Goal: Task Accomplishment & Management: Manage account settings

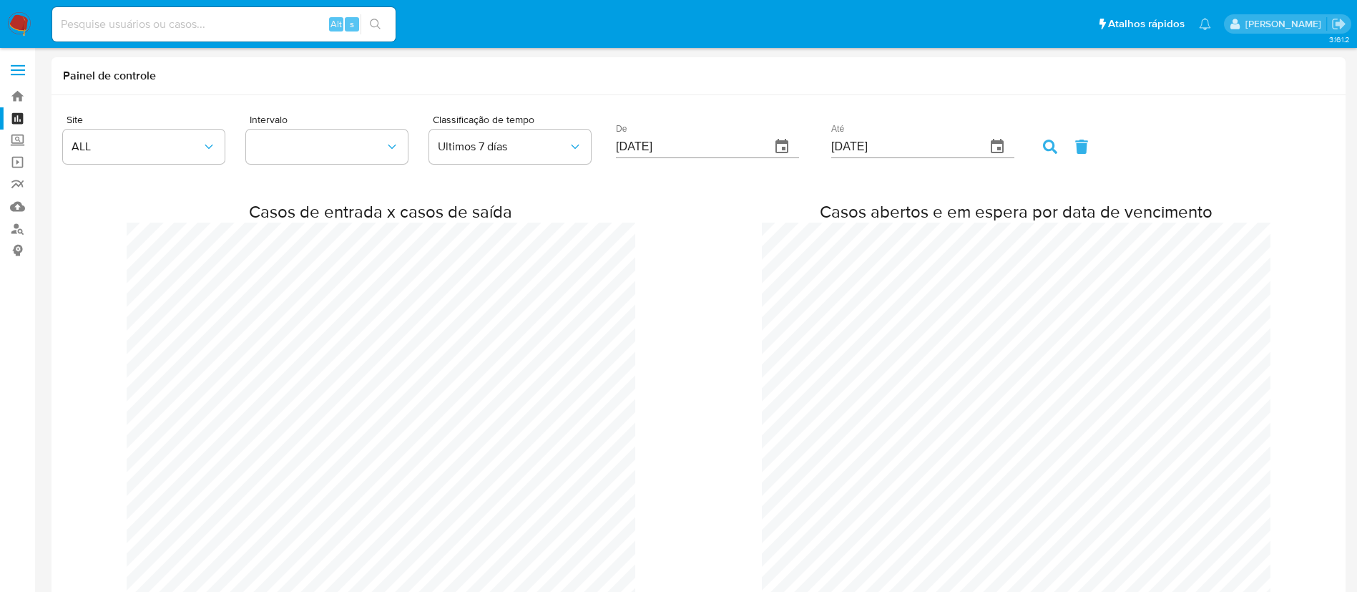
click at [40, 21] on nav "Pausado Ver notificaciones Alt s Atalhos rápidos Presiona las siguientes teclas…" at bounding box center [678, 24] width 1357 height 48
click at [26, 25] on img at bounding box center [19, 24] width 24 height 24
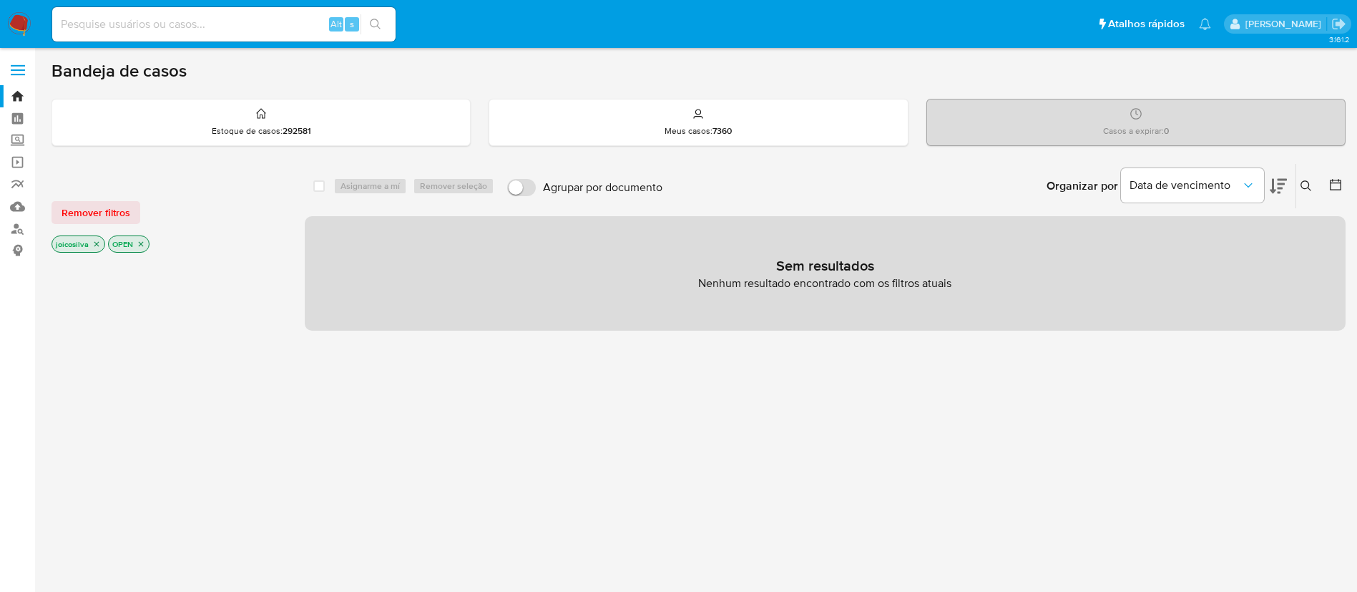
drag, startPoint x: 24, startPoint y: 22, endPoint x: 21, endPoint y: 29, distance: 7.7
click at [23, 22] on img at bounding box center [19, 24] width 24 height 24
click at [21, 31] on img at bounding box center [19, 24] width 24 height 24
click at [96, 247] on icon "close-filter" at bounding box center [96, 244] width 9 height 9
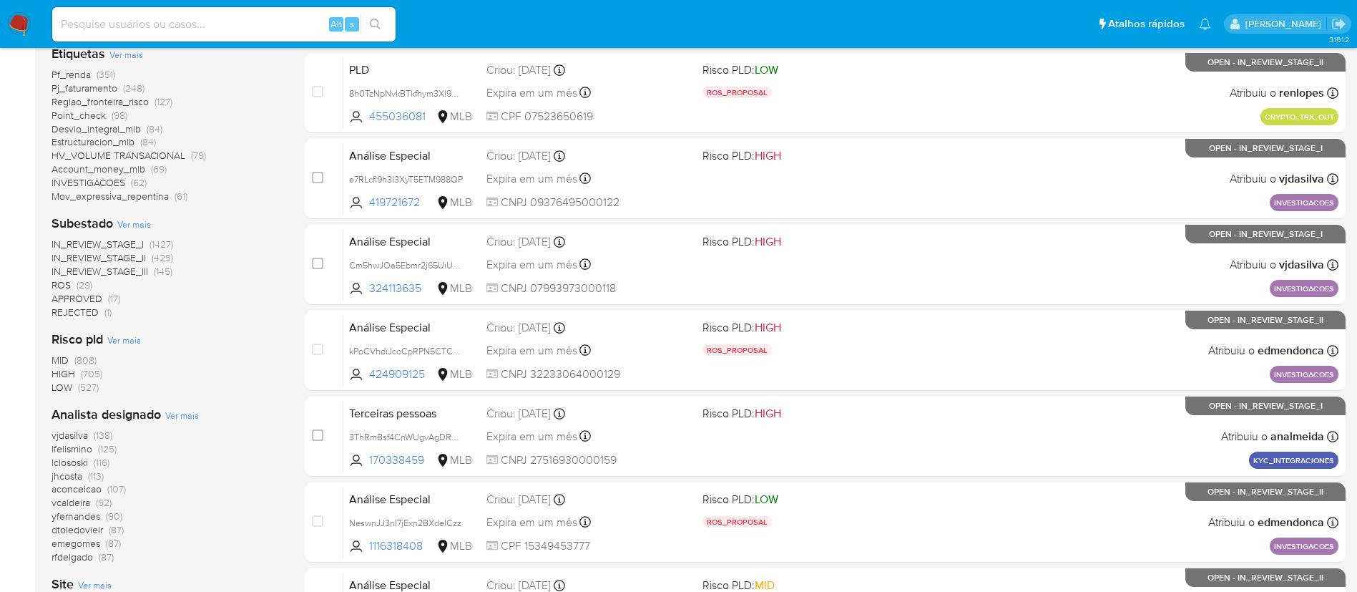
scroll to position [429, 0]
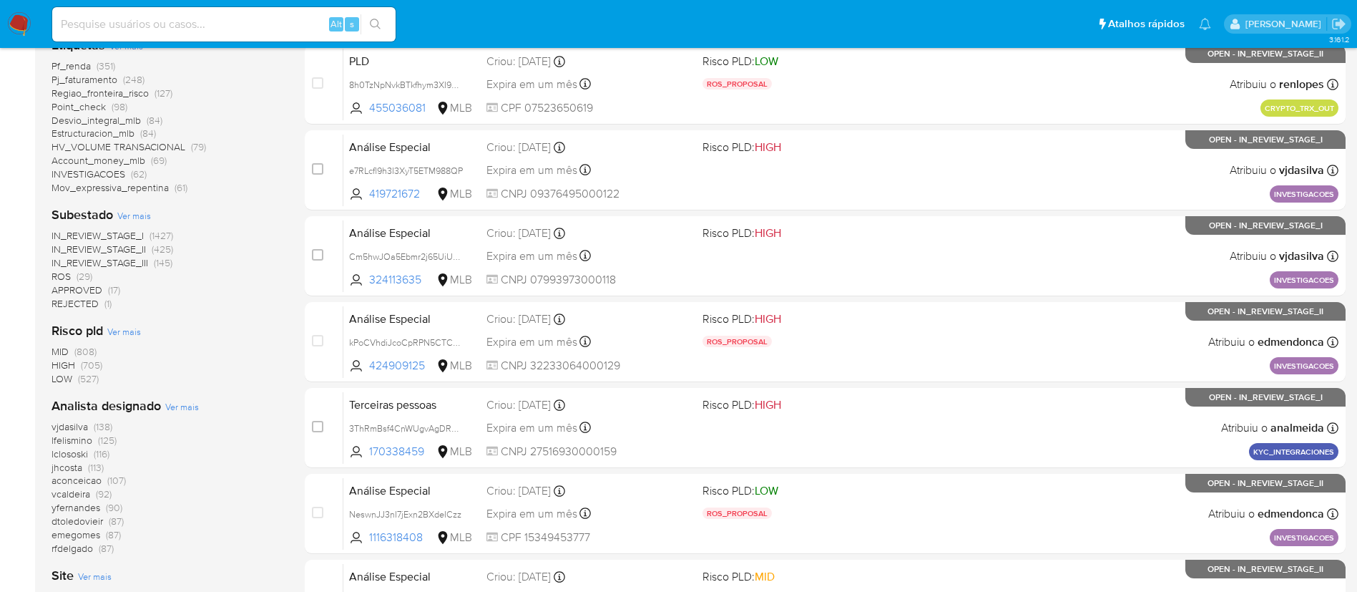
click at [77, 277] on span "(29)" at bounding box center [85, 276] width 16 height 14
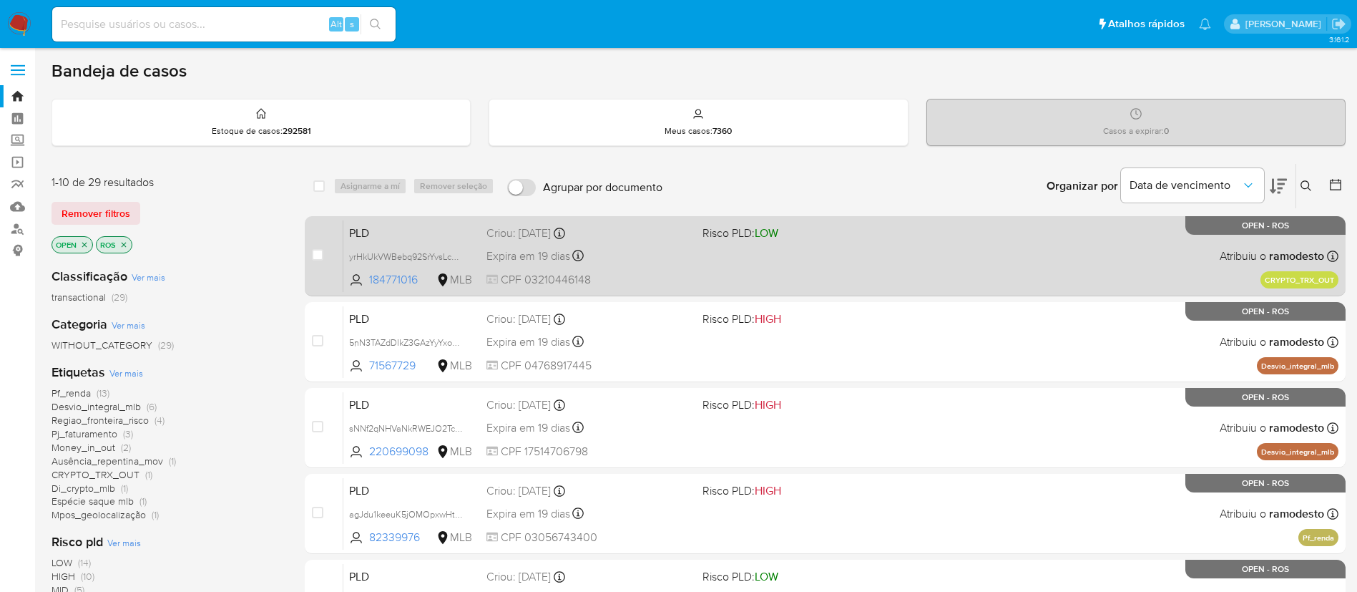
click at [795, 270] on div "PLD yrHkUkVWBebq92SrYvsLch0D 184771016 MLB Risco PLD: LOW Criou: 12/09/2025 Cri…" at bounding box center [840, 256] width 995 height 72
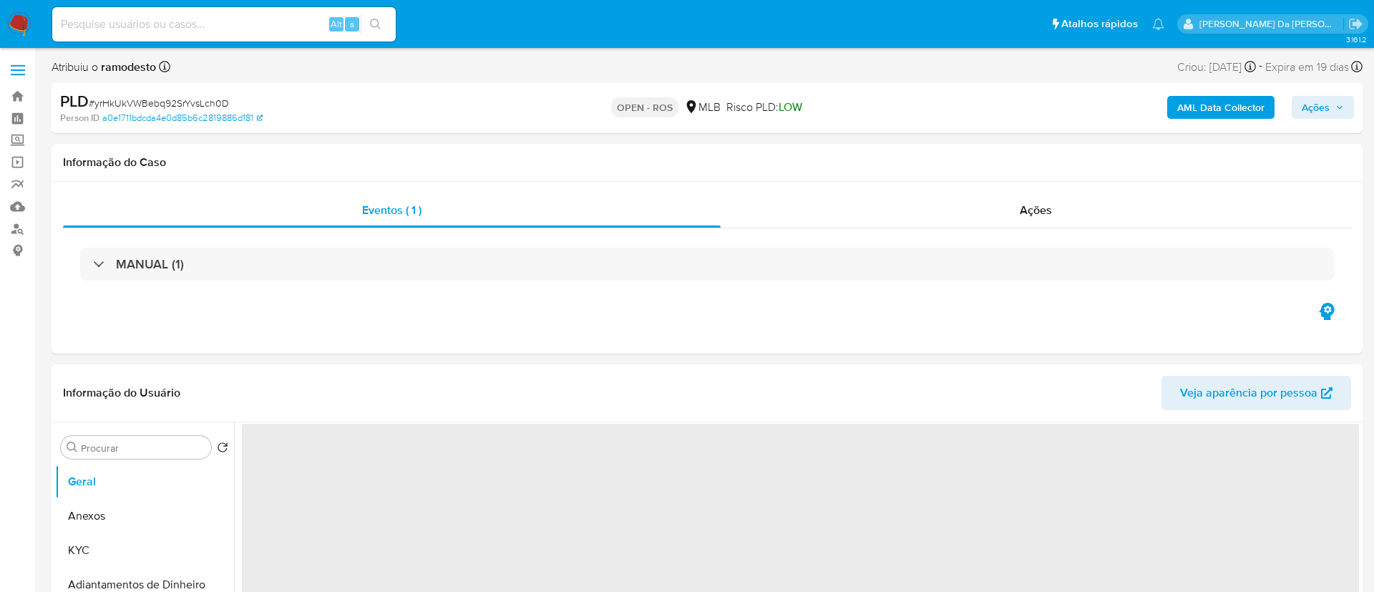
select select "10"
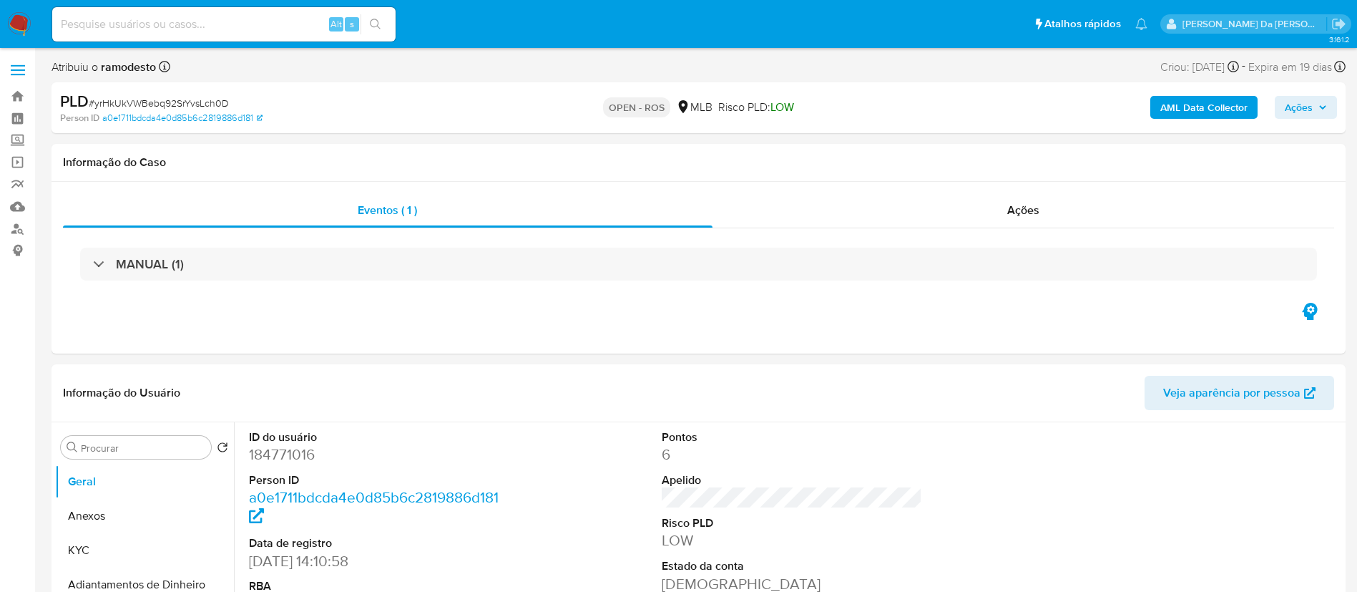
click at [12, 25] on img at bounding box center [19, 24] width 24 height 24
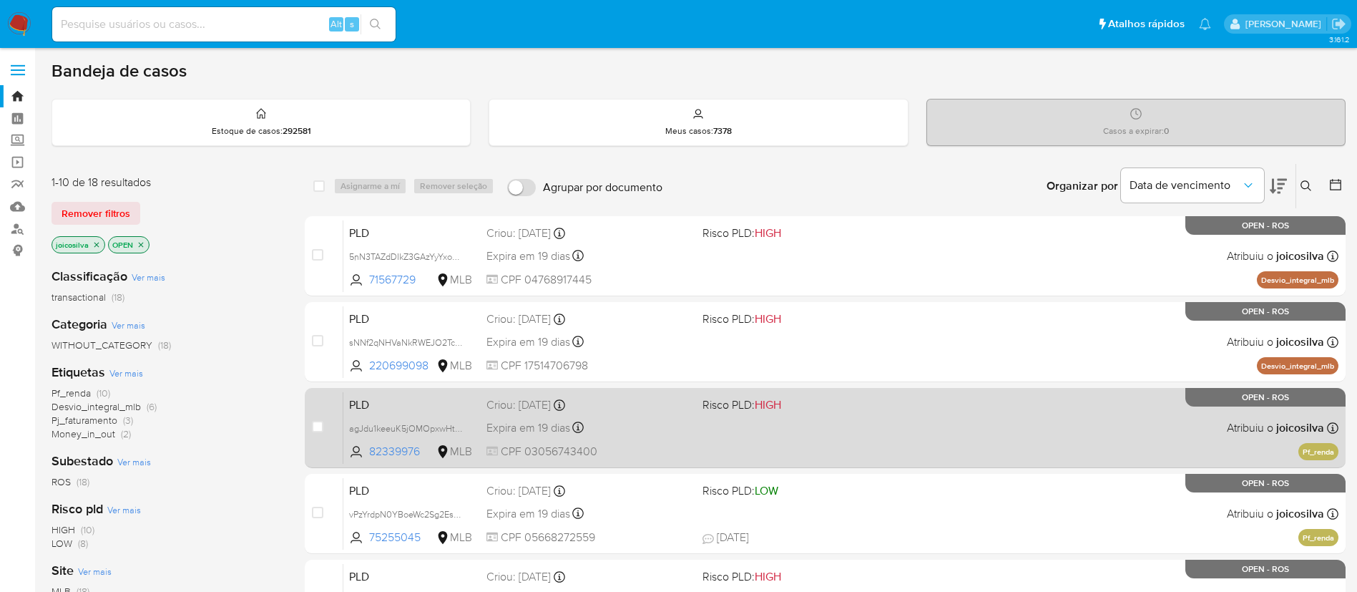
click at [326, 398] on div "case-item-checkbox Incapaz de atribuir o caso" at bounding box center [327, 427] width 31 height 72
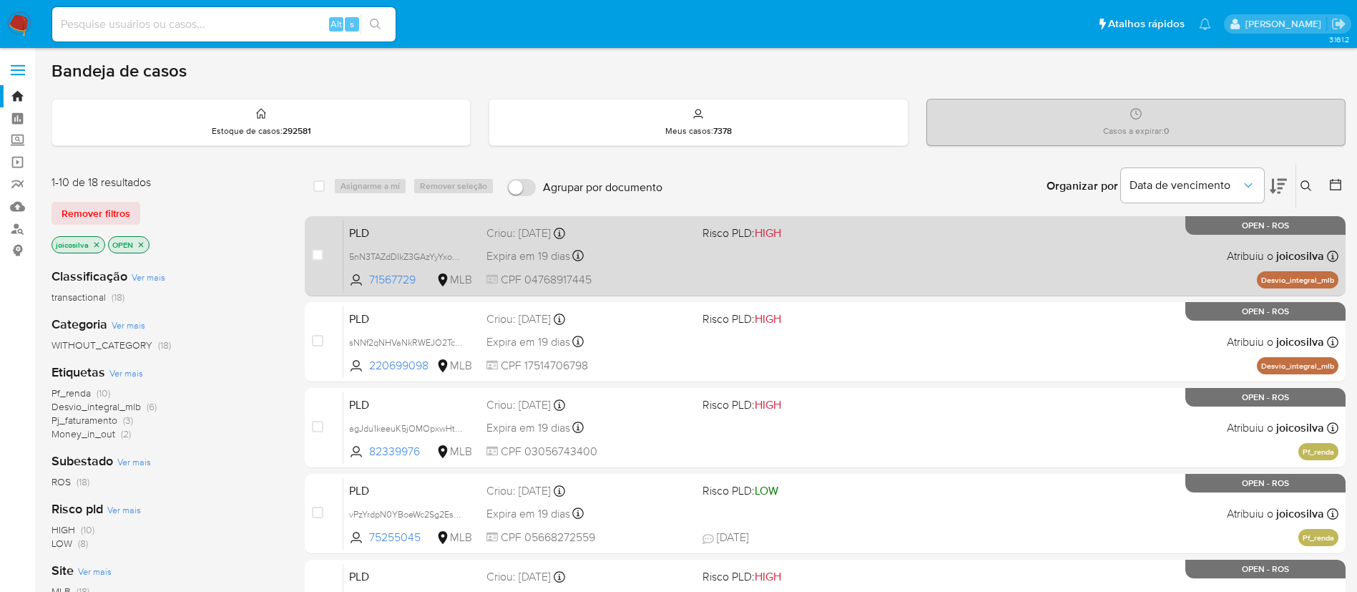
click at [802, 258] on div "PLD 5nN3TAZdDIkZ3GAzYyYxoA2X 71567729 MLB Risco PLD: HIGH Criou: 12/09/2025 Cri…" at bounding box center [840, 256] width 995 height 72
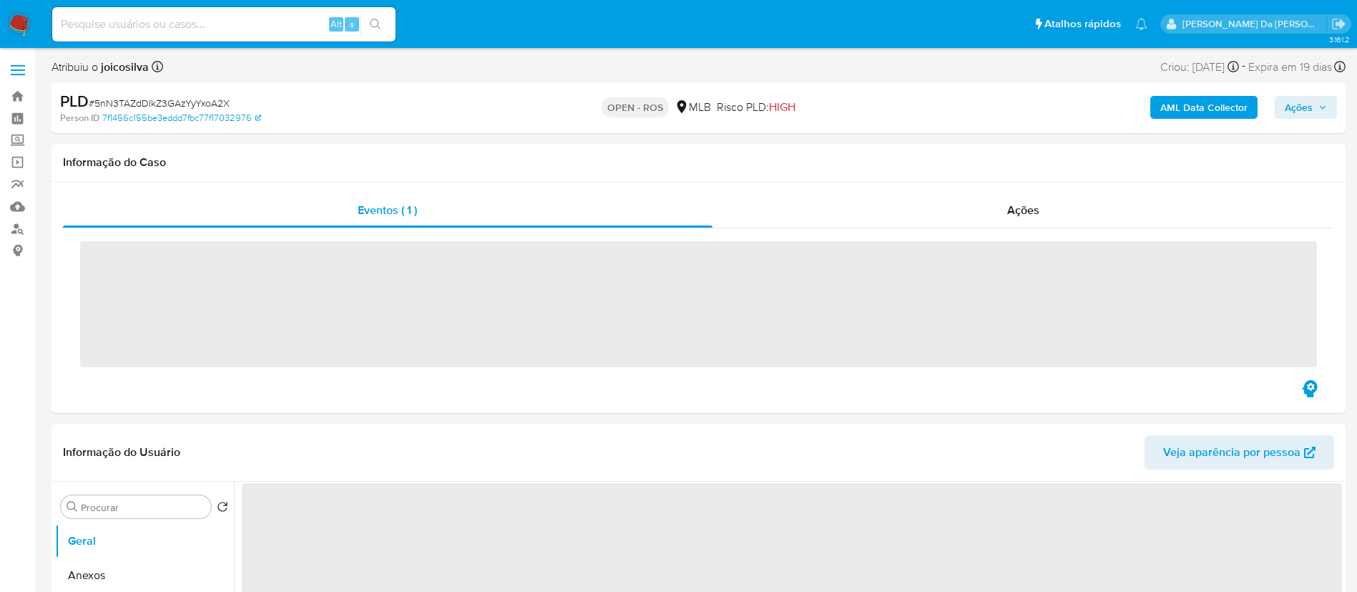
click at [219, 102] on span "# 5nN3TAZdDIkZ3GAzYyYxoA2X" at bounding box center [159, 103] width 141 height 14
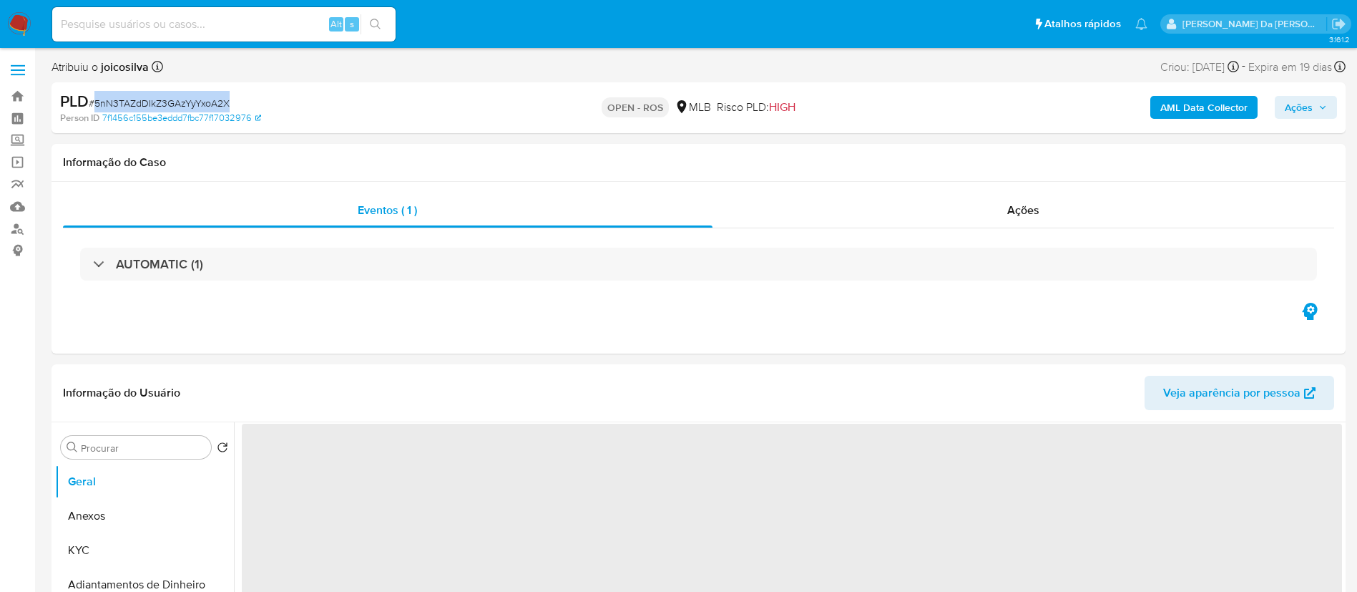
click at [219, 102] on span "# 5nN3TAZdDIkZ3GAzYyYxoA2X" at bounding box center [159, 103] width 141 height 14
select select "10"
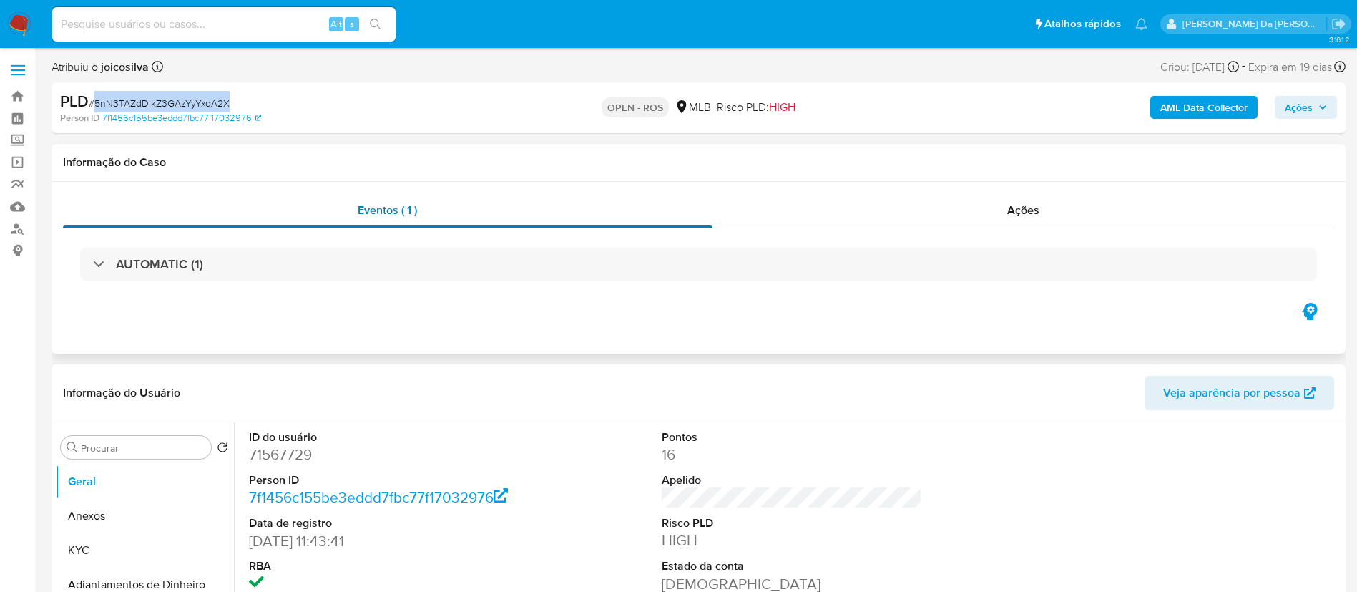
copy span "5nN3TAZdDIkZ3GAzYyYxoA2X"
click at [124, 509] on button "Anexos" at bounding box center [138, 516] width 167 height 34
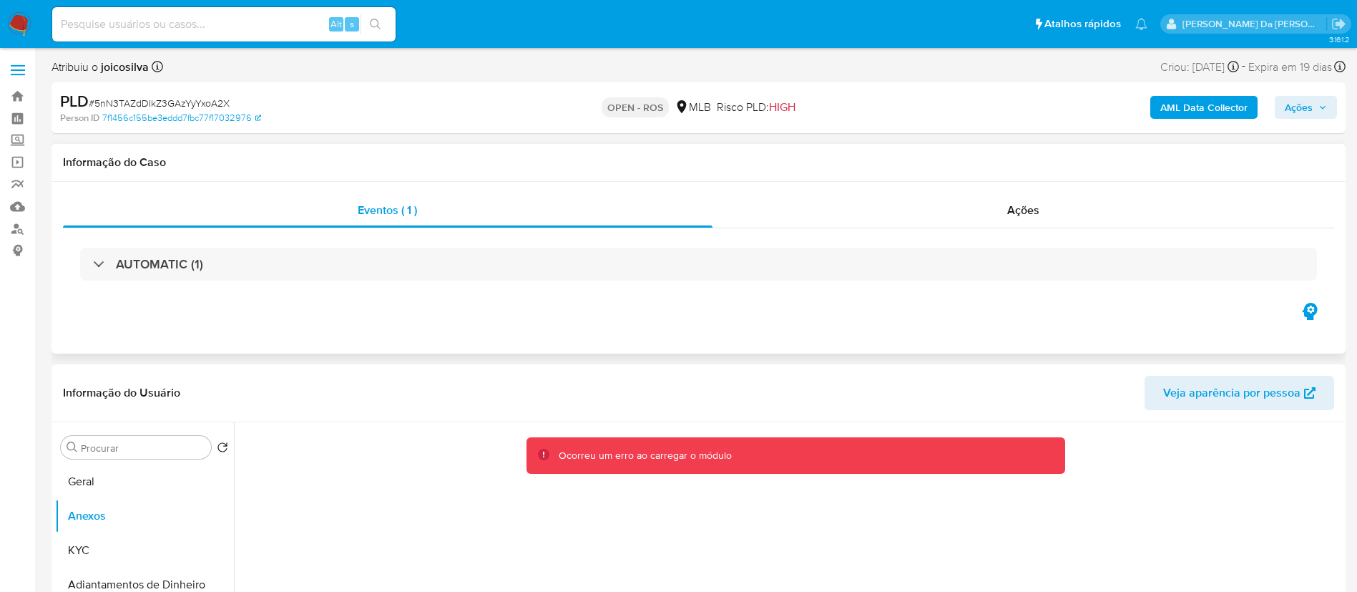
click at [746, 167] on h1 "Informação do Caso" at bounding box center [699, 162] width 1272 height 14
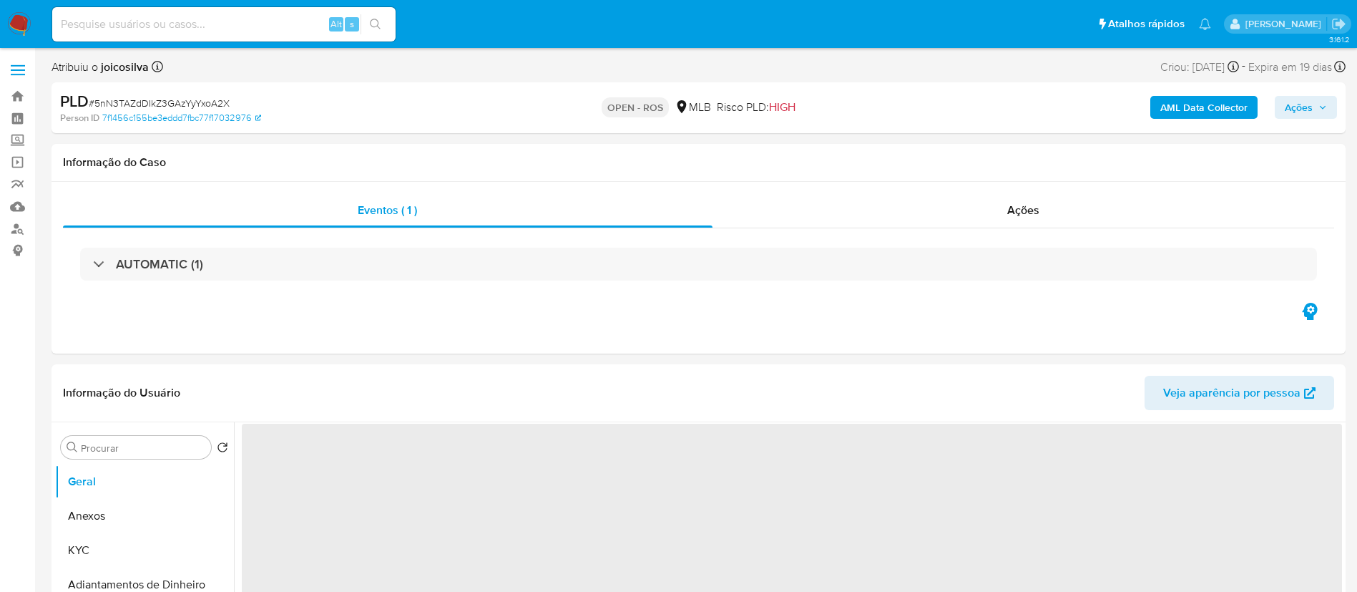
select select "10"
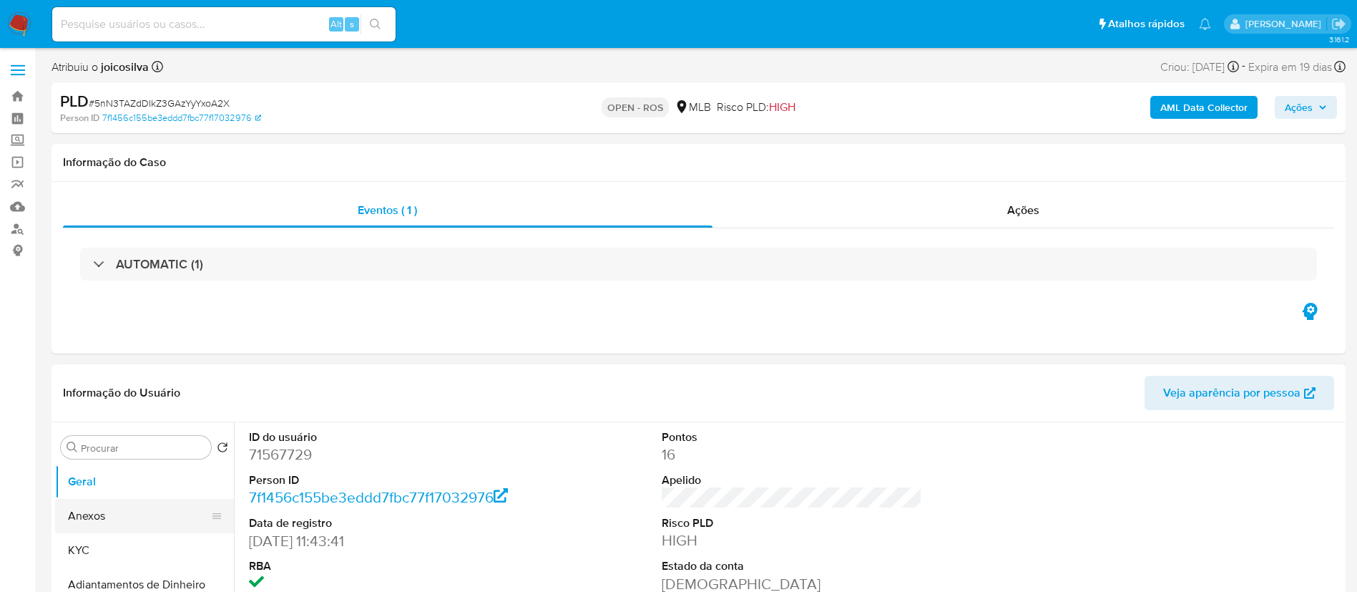
click at [106, 520] on button "Anexos" at bounding box center [138, 516] width 167 height 34
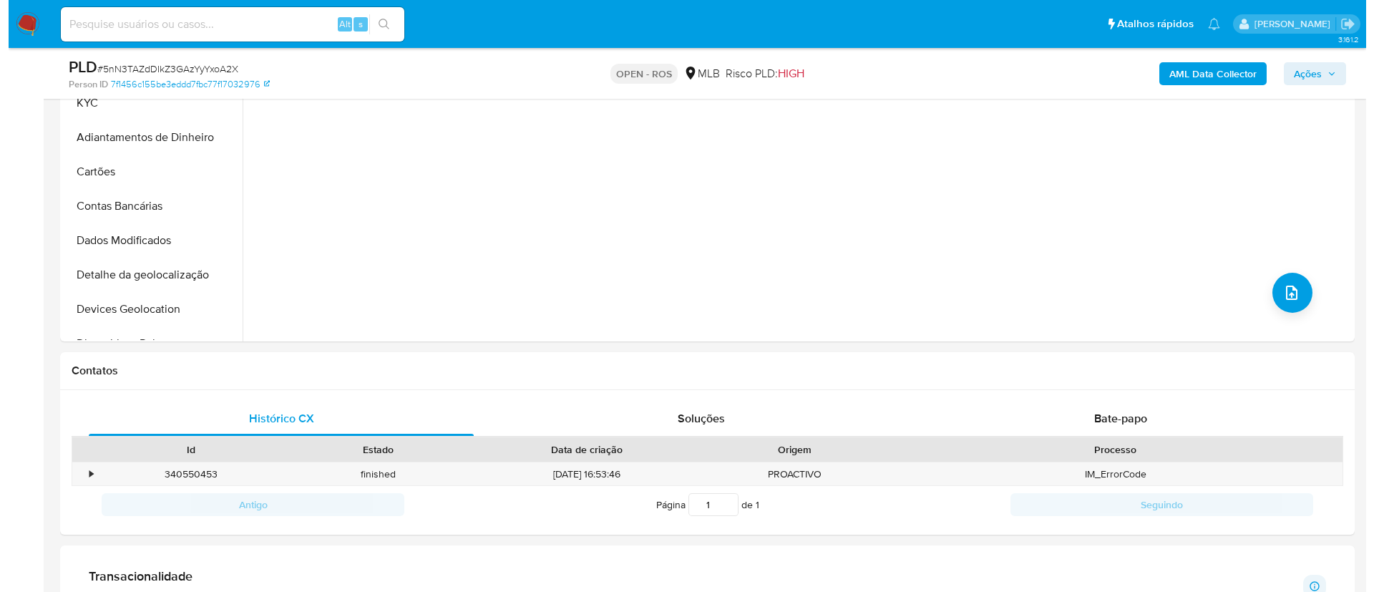
scroll to position [429, 0]
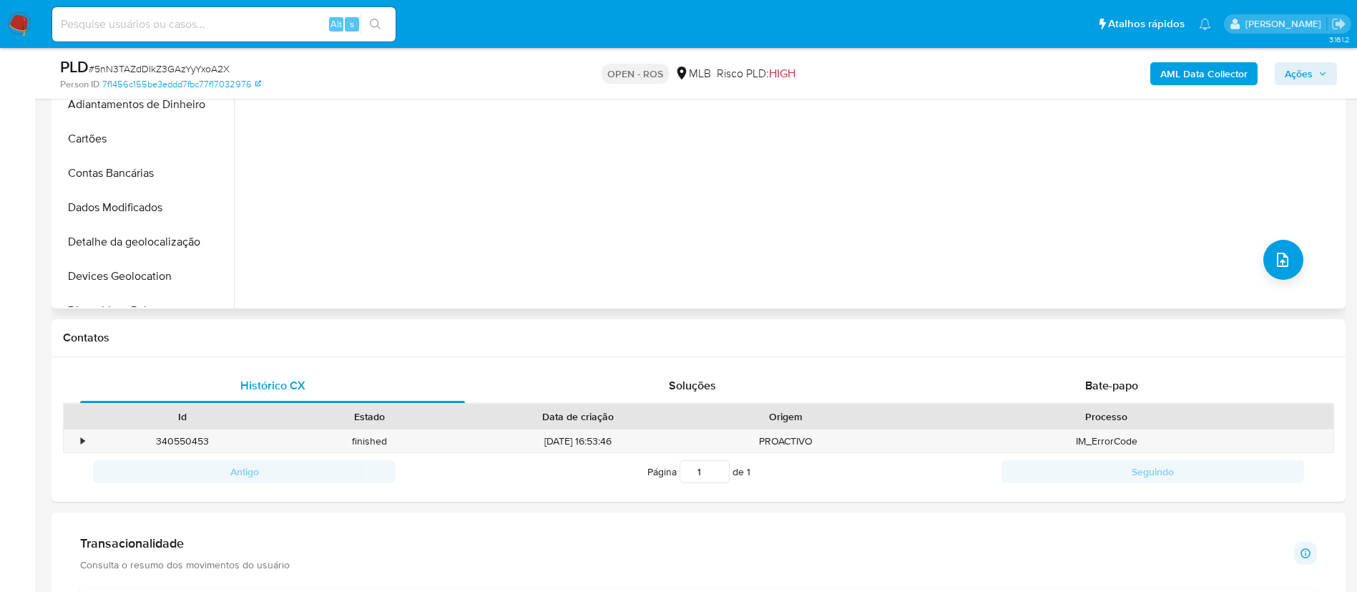
click at [1295, 275] on div "Ocorreu um erro ao carregar o módulo" at bounding box center [788, 125] width 1108 height 366
click at [1278, 261] on icon "upload-file" at bounding box center [1282, 260] width 11 height 14
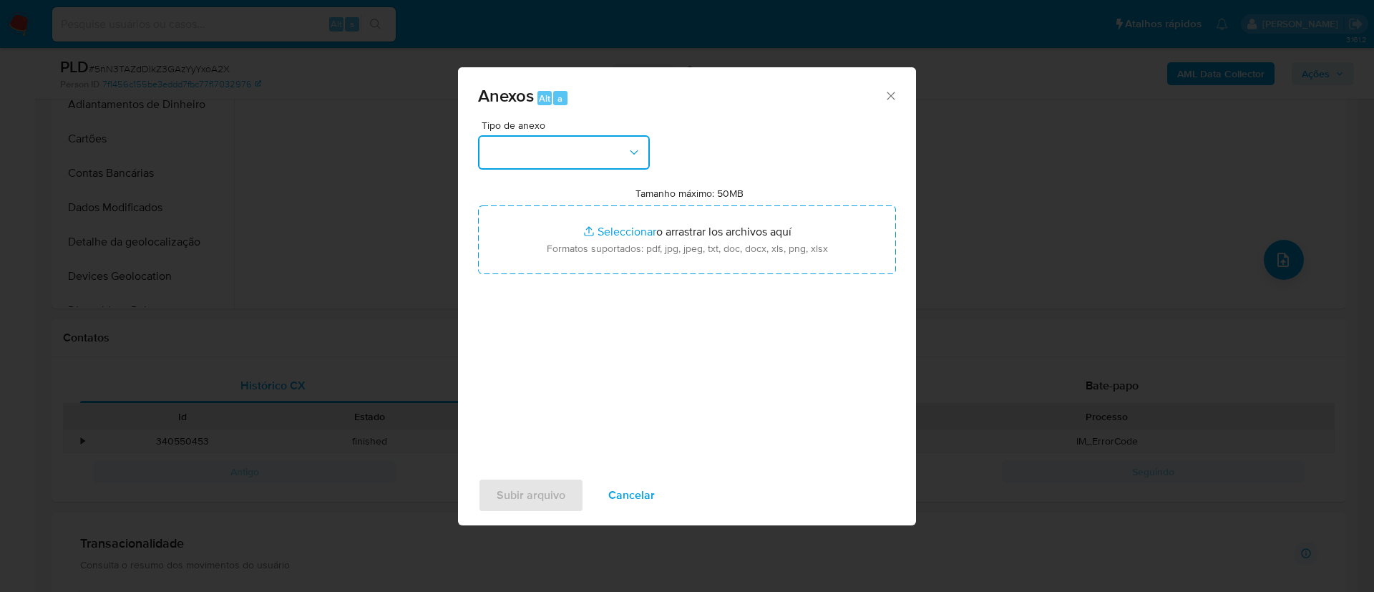
click at [616, 161] on button "button" at bounding box center [564, 152] width 172 height 34
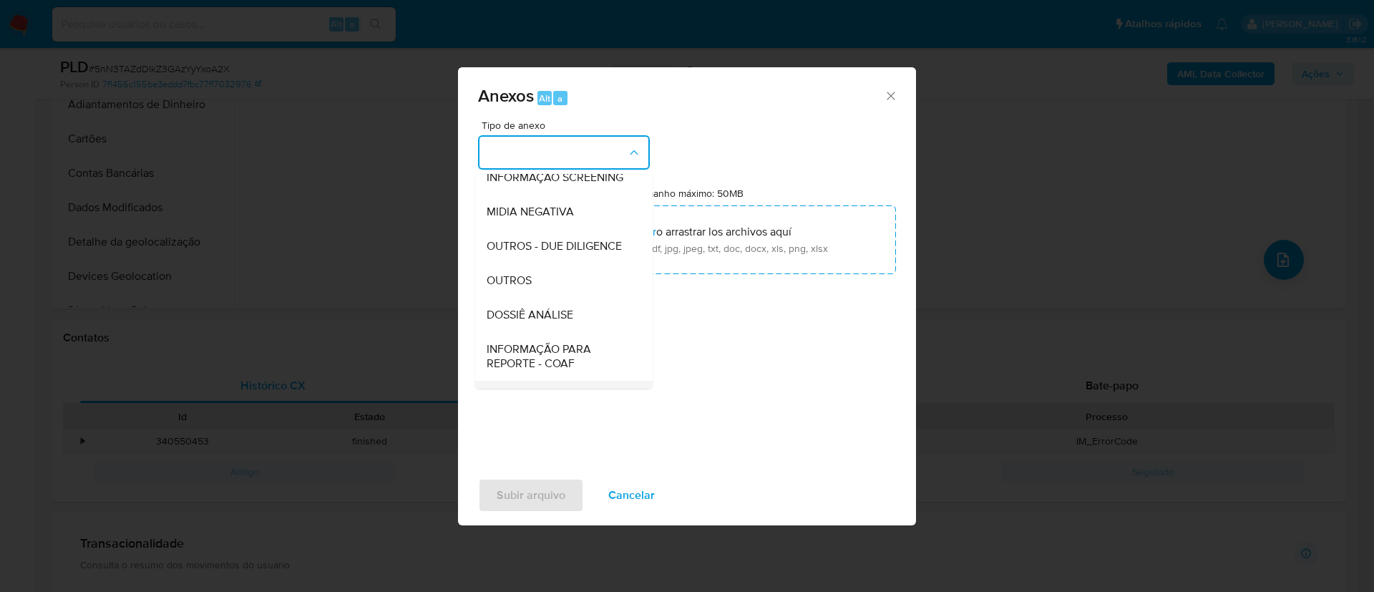
scroll to position [220, 0]
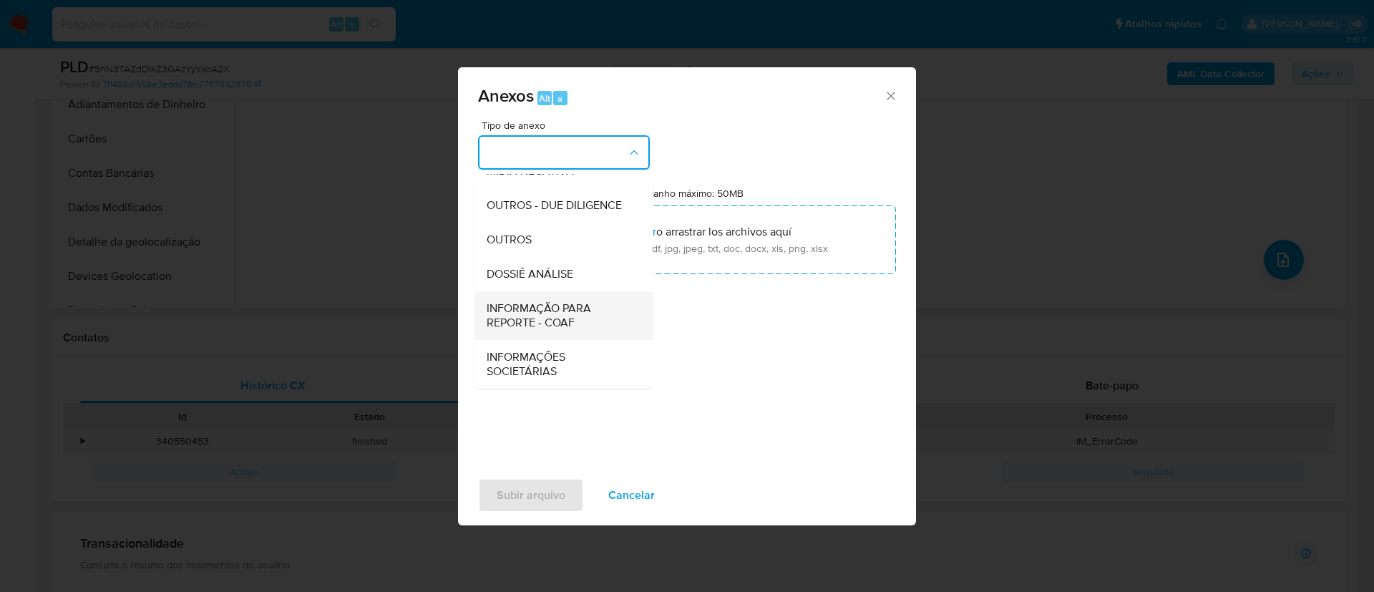
click at [561, 318] on span "INFORMAÇÃO PARA REPORTE - COAF" at bounding box center [560, 315] width 146 height 29
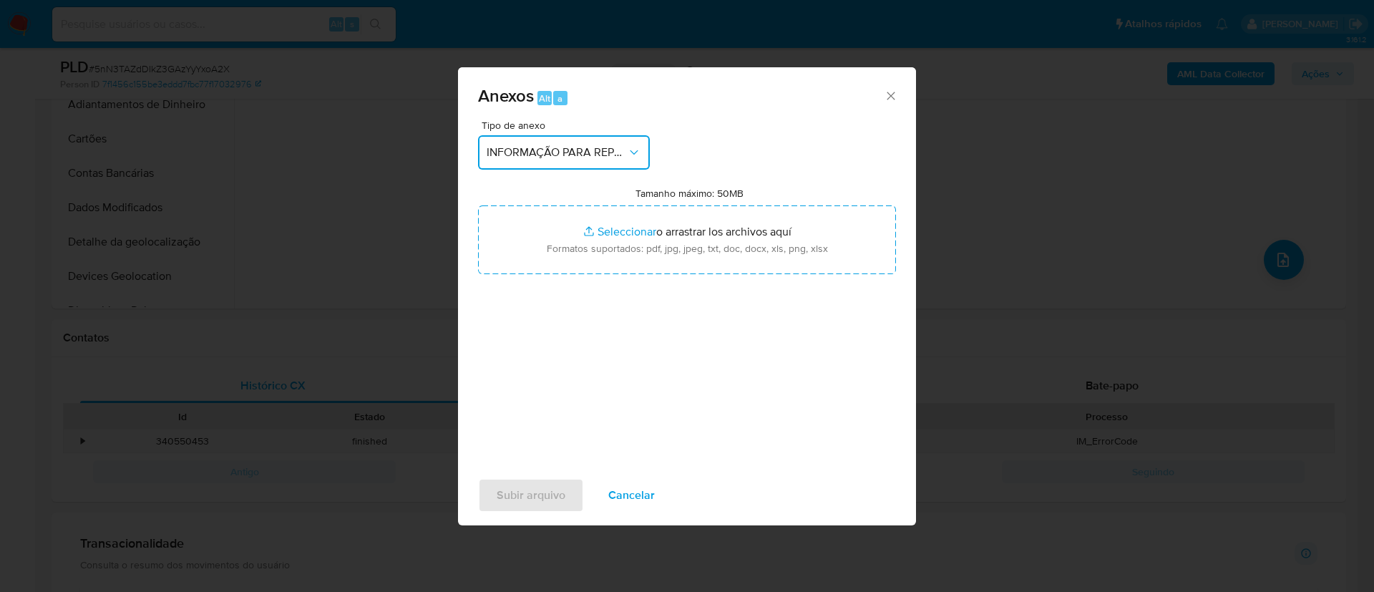
click at [592, 155] on span "INFORMAÇÃO PARA REPORTE - COAF" at bounding box center [557, 152] width 140 height 14
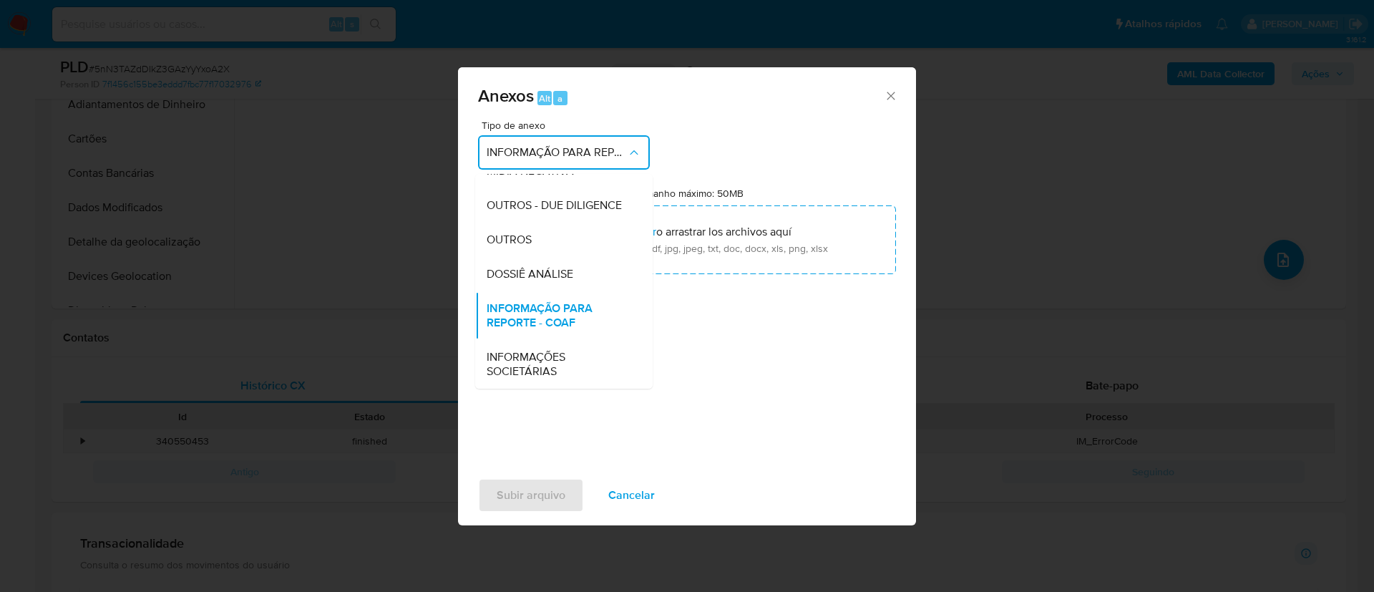
click at [569, 313] on span "INFORMAÇÃO PARA REPORTE - COAF" at bounding box center [560, 315] width 146 height 29
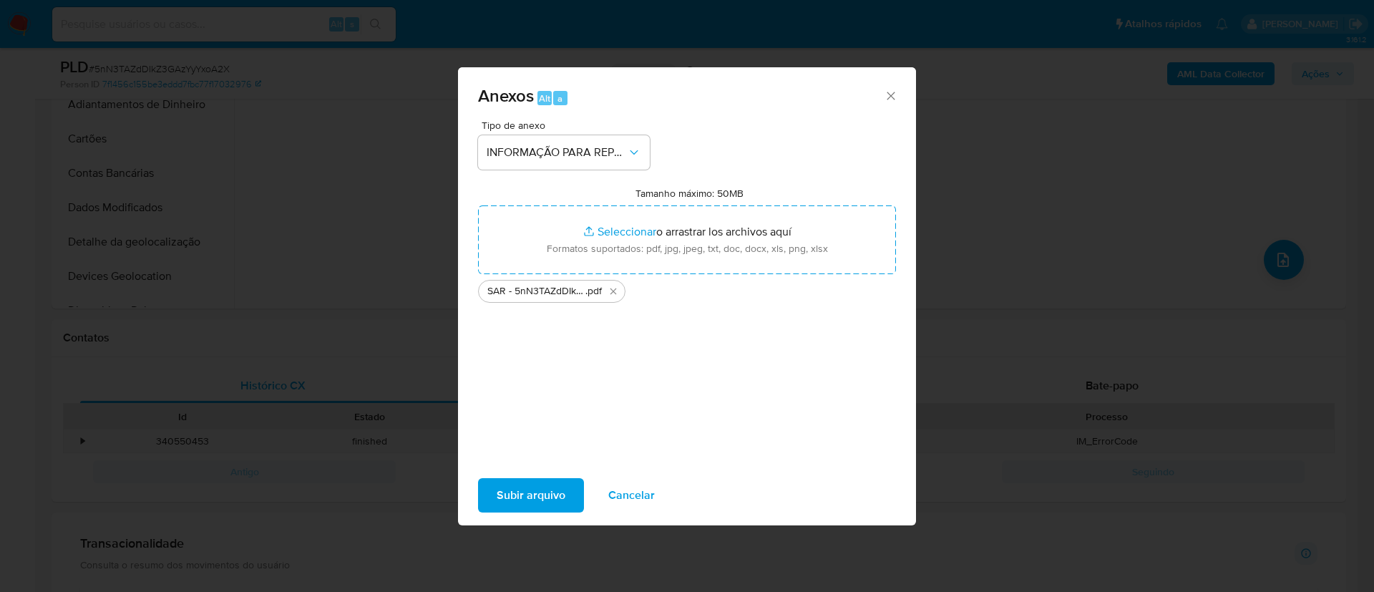
click at [593, 459] on div "Tipo de anexo INFORMAÇÃO PARA REPORTE - COAF Tamanho máximo: 50MB Seleccionar a…" at bounding box center [687, 294] width 458 height 348
click at [555, 497] on span "Subir arquivo" at bounding box center [531, 494] width 69 height 31
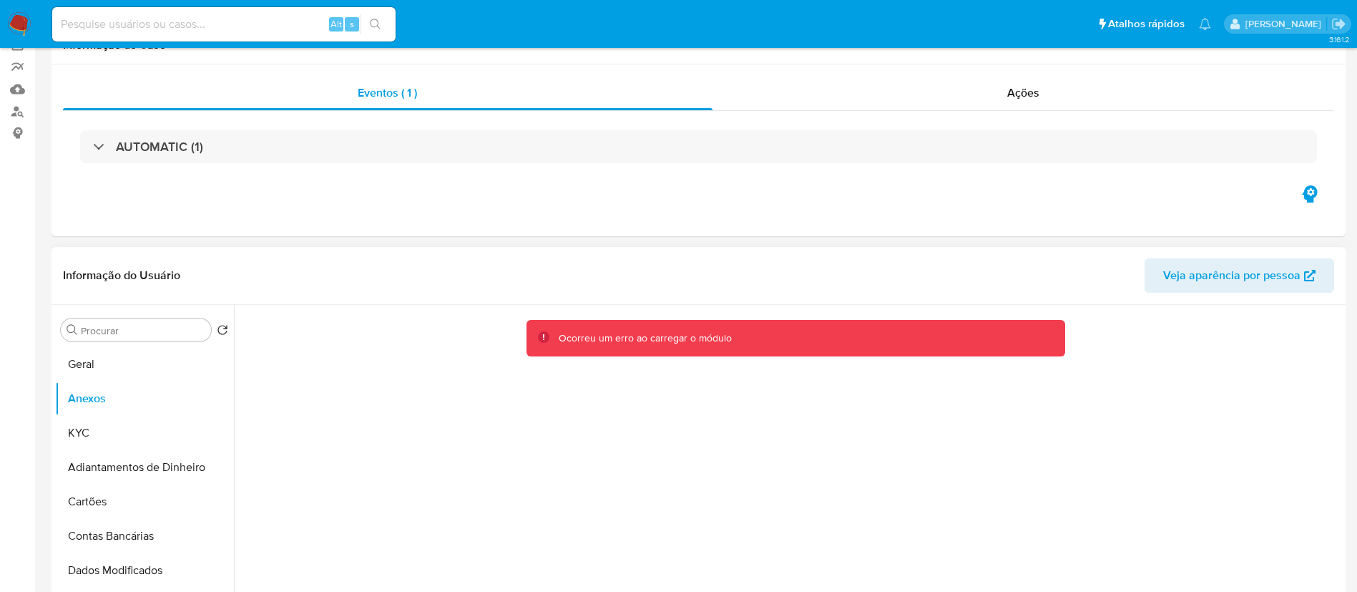
scroll to position [215, 0]
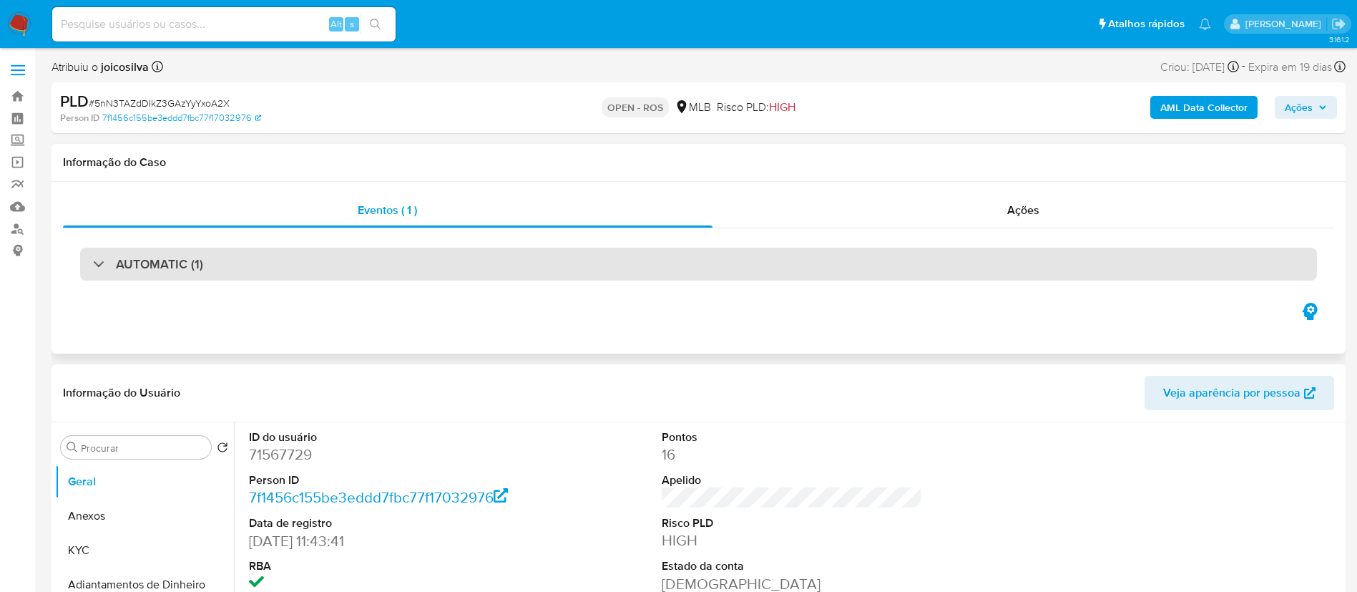
select select "10"
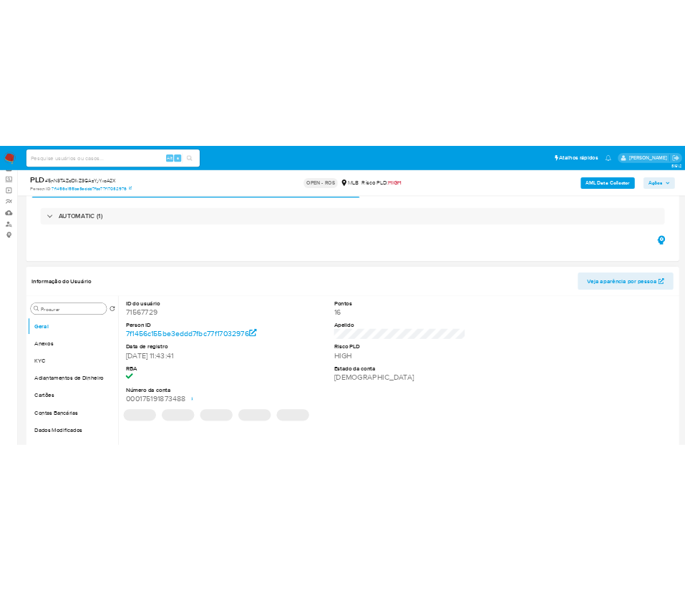
scroll to position [107, 0]
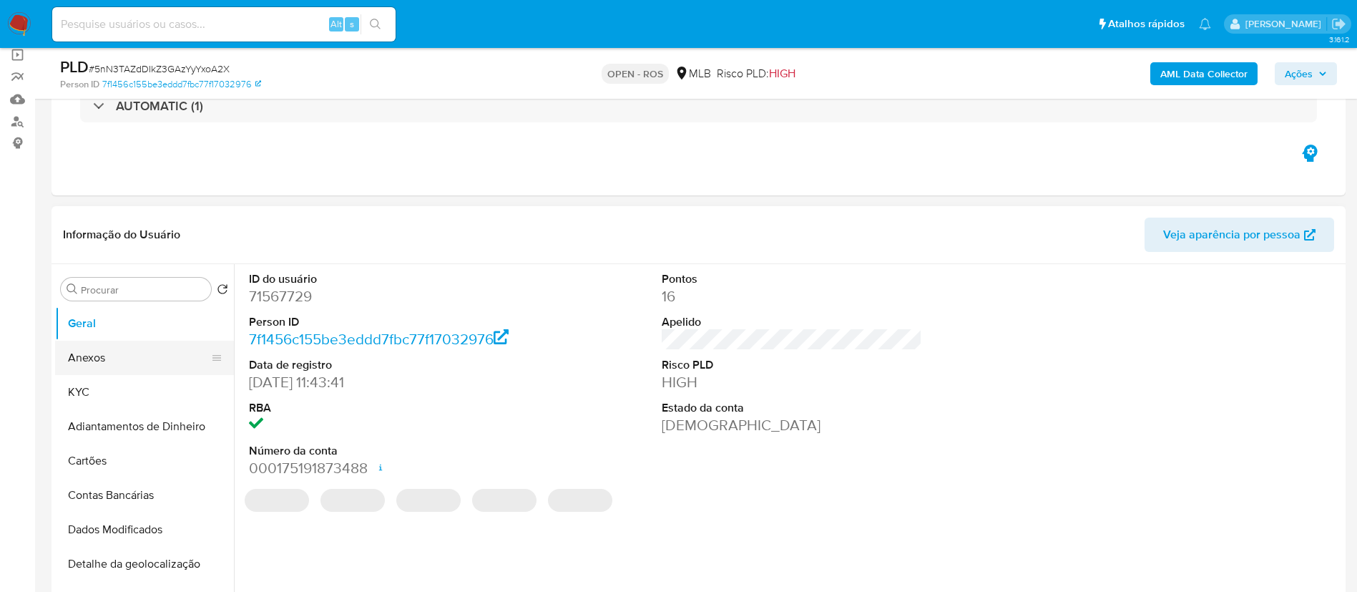
click at [94, 364] on button "Anexos" at bounding box center [138, 358] width 167 height 34
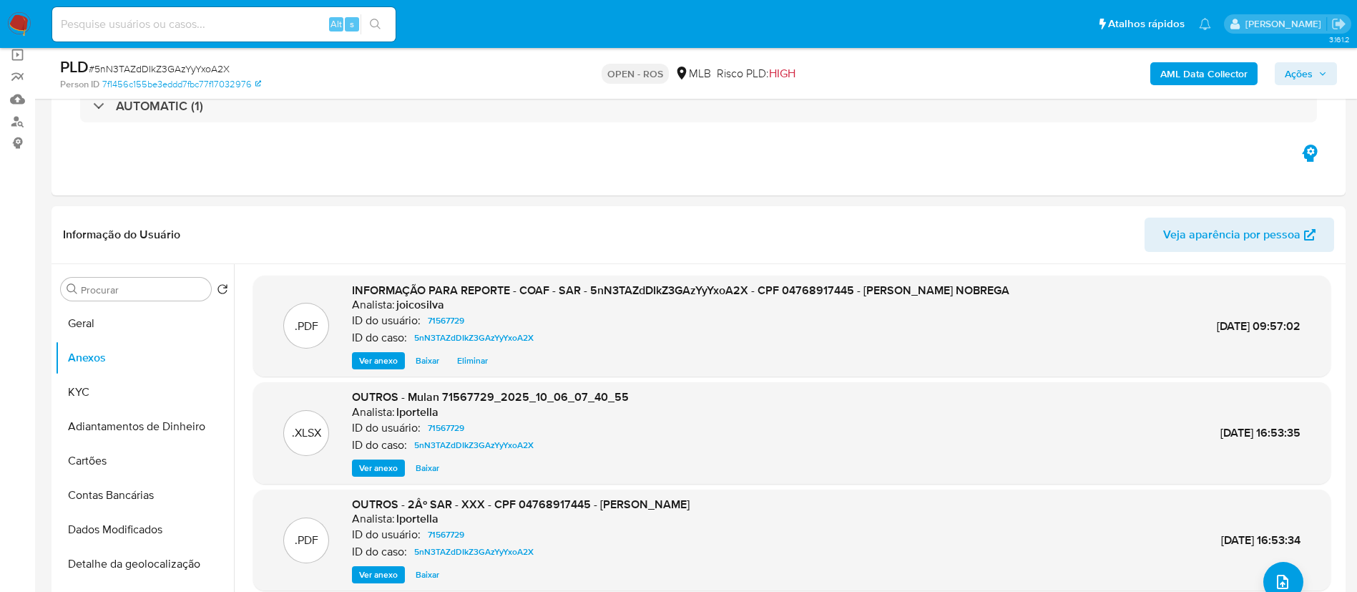
click at [1298, 73] on span "Ações" at bounding box center [1299, 73] width 28 height 23
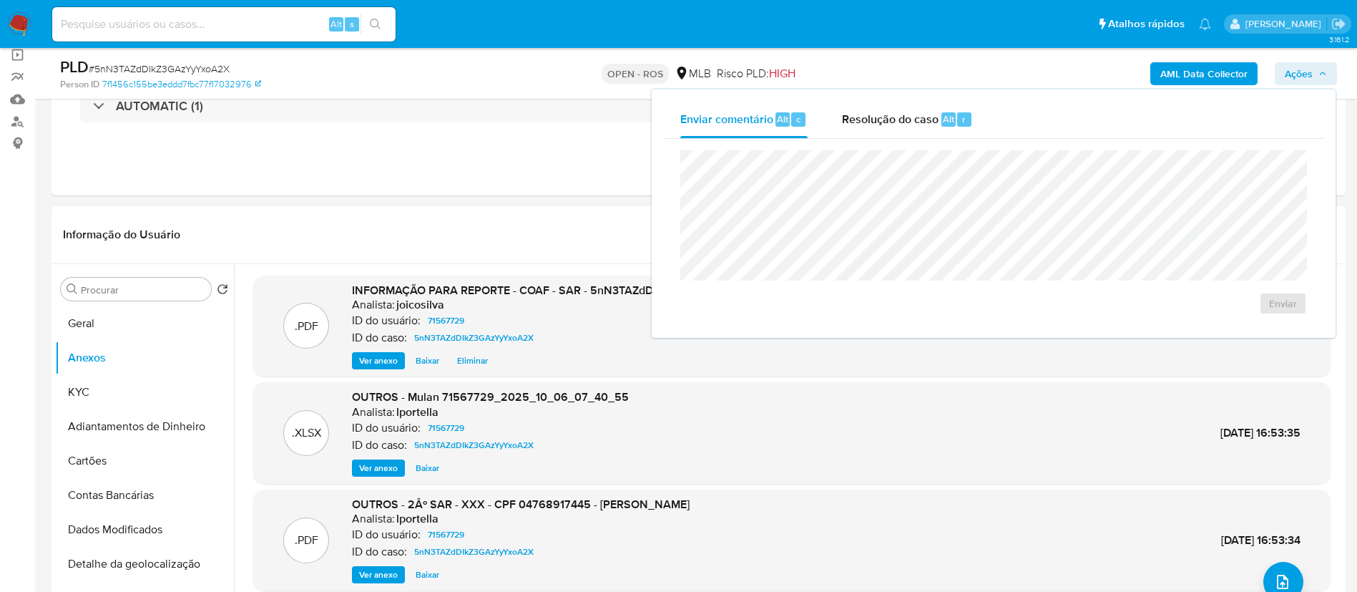
drag, startPoint x: 884, startPoint y: 124, endPoint x: 877, endPoint y: 149, distance: 25.9
click at [885, 124] on span "Resolução do caso" at bounding box center [890, 118] width 97 height 16
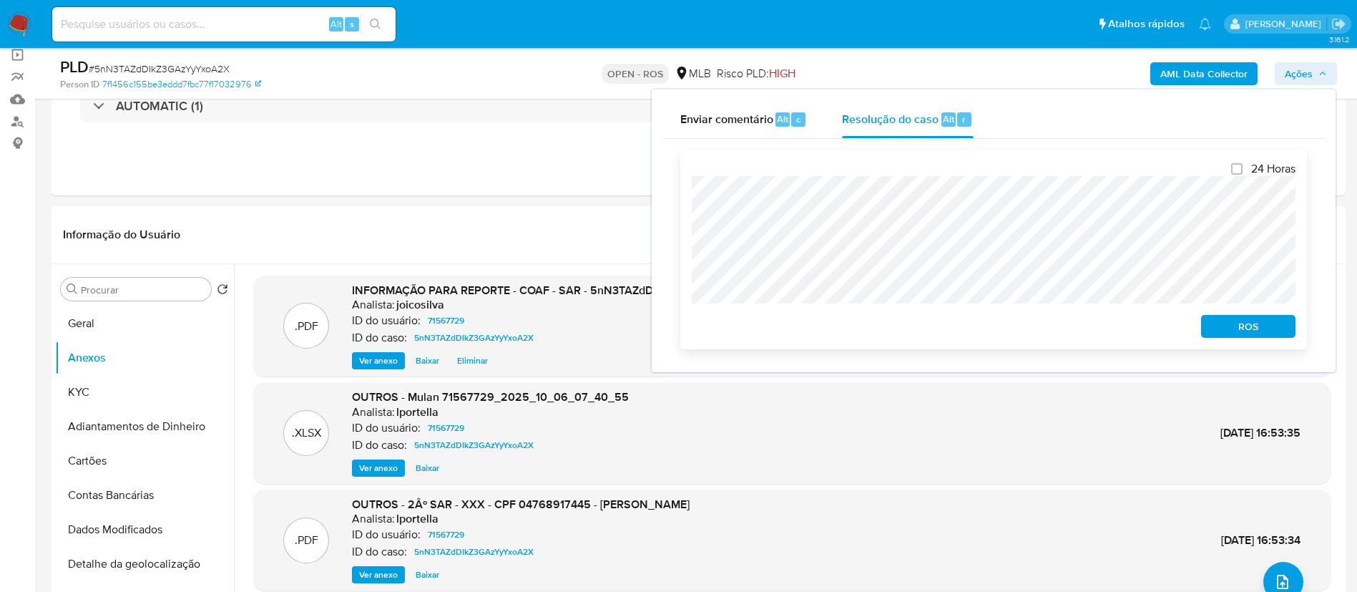
click at [1267, 330] on span "ROS" at bounding box center [1248, 326] width 74 height 20
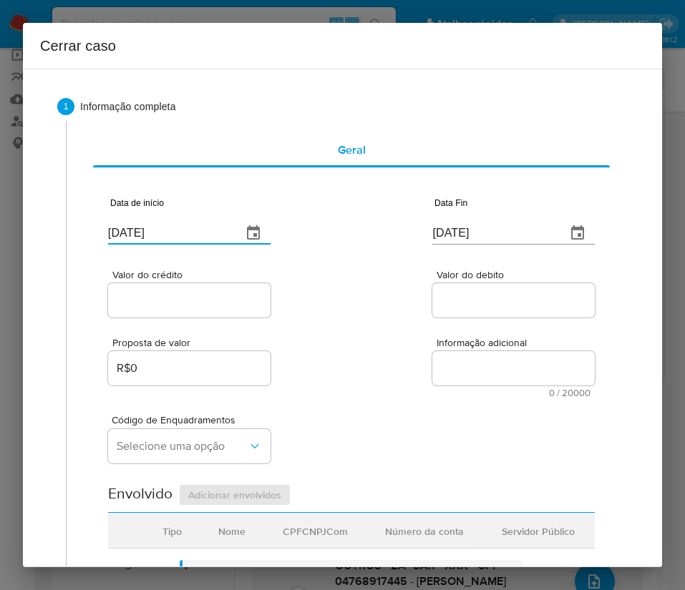
click at [192, 227] on input "[DATE]" at bounding box center [169, 233] width 122 height 23
click at [192, 227] on input "08/10/2025" at bounding box center [169, 233] width 122 height 23
paste input "1/08"
type input "01/08/2025"
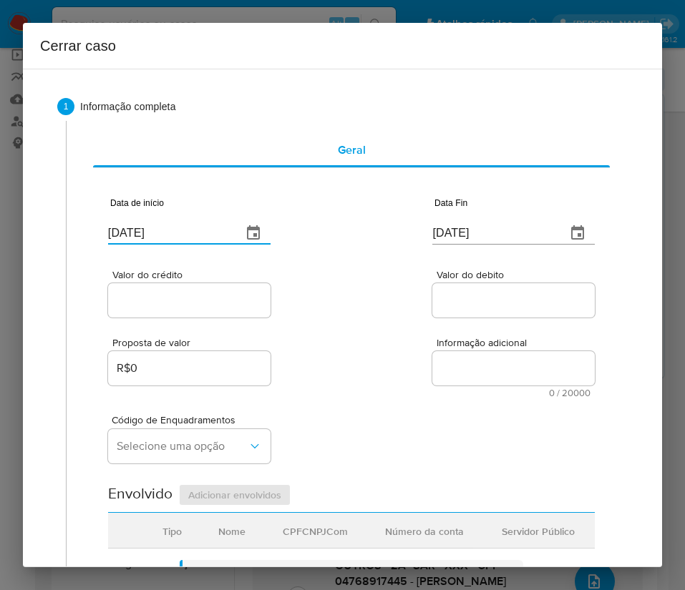
click at [381, 308] on div "Valor do crédito Valor do debito" at bounding box center [351, 287] width 487 height 68
click at [466, 233] on input "[DATE]" at bounding box center [493, 233] width 122 height 23
click at [467, 232] on input "[DATE]" at bounding box center [493, 233] width 122 height 23
paste input "3"
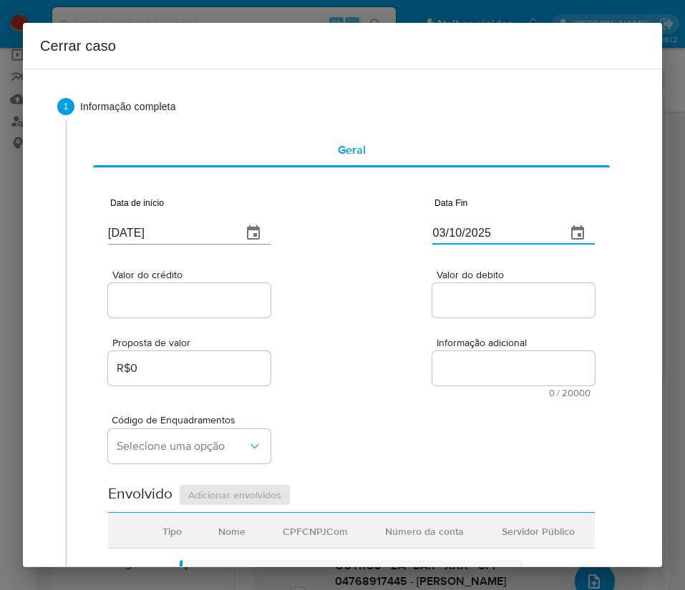
type input "03/10/2025"
drag, startPoint x: 450, startPoint y: 296, endPoint x: 370, endPoint y: 300, distance: 80.2
click at [450, 296] on input "Valor do debito" at bounding box center [513, 300] width 162 height 19
click at [263, 286] on div at bounding box center [189, 300] width 162 height 34
click at [214, 294] on input "Valor do crédito" at bounding box center [189, 300] width 162 height 19
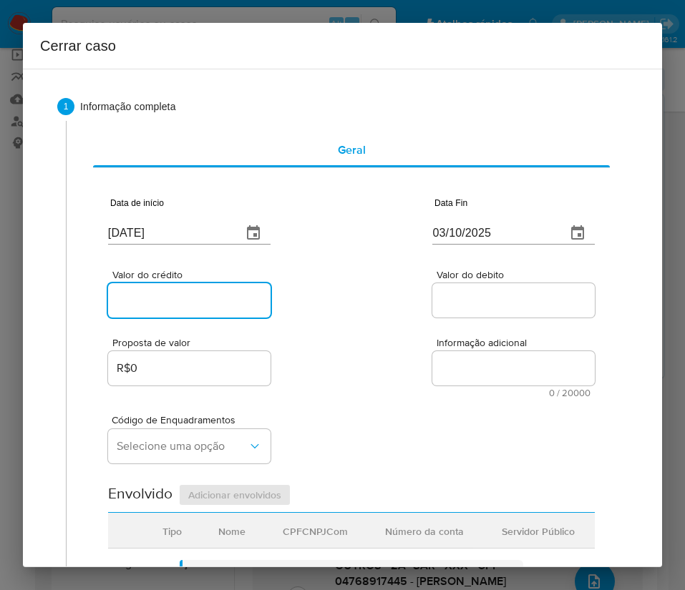
click at [208, 299] on input "Valor do crédito" at bounding box center [189, 300] width 162 height 19
paste input "R$165.042"
type input "R$165.042"
drag, startPoint x: 320, startPoint y: 295, endPoint x: 224, endPoint y: 344, distance: 107.9
click at [321, 293] on div "Valor do crédito R$165.042 Valor do debito" at bounding box center [351, 287] width 487 height 68
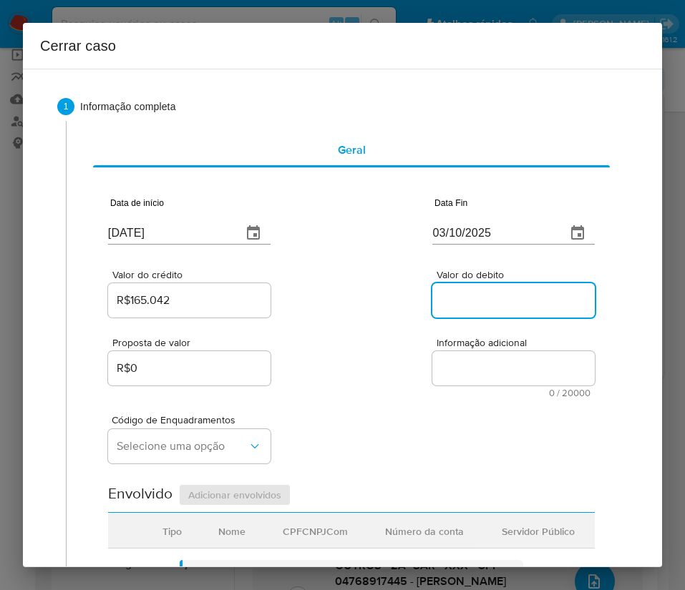
drag, startPoint x: 452, startPoint y: 305, endPoint x: 350, endPoint y: 376, distance: 124.5
click at [452, 305] on input "Valor do debito" at bounding box center [513, 300] width 162 height 19
paste input "R$83.410"
type input "R$83.410"
drag, startPoint x: 350, startPoint y: 376, endPoint x: 2, endPoint y: 413, distance: 349.8
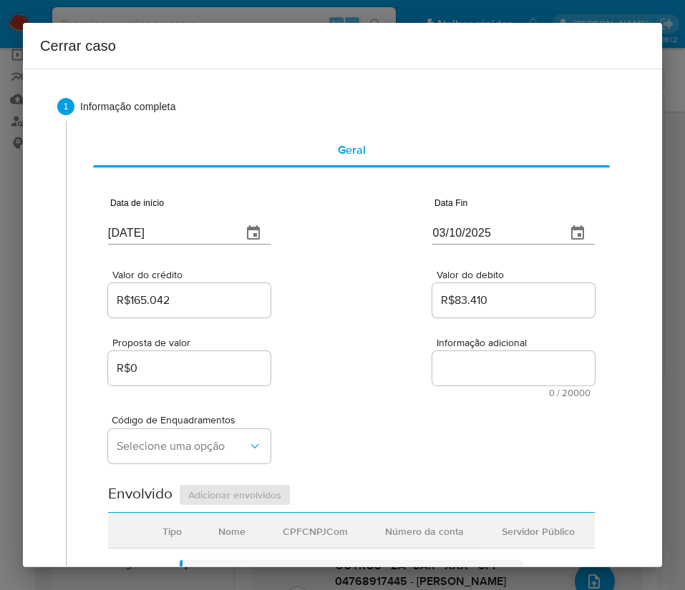
click at [335, 379] on div "Proposta de valor R$0 Informação adicional 0 / 20000 20000 caracteres restantes" at bounding box center [351, 359] width 487 height 77
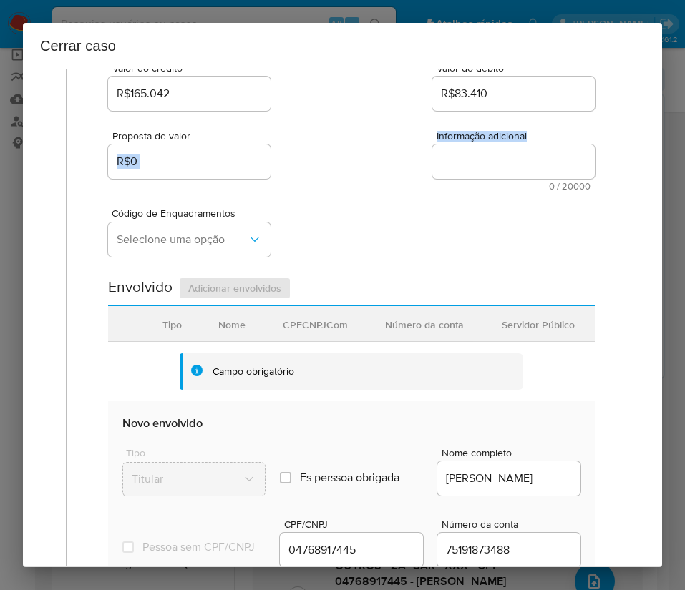
scroll to position [215, 0]
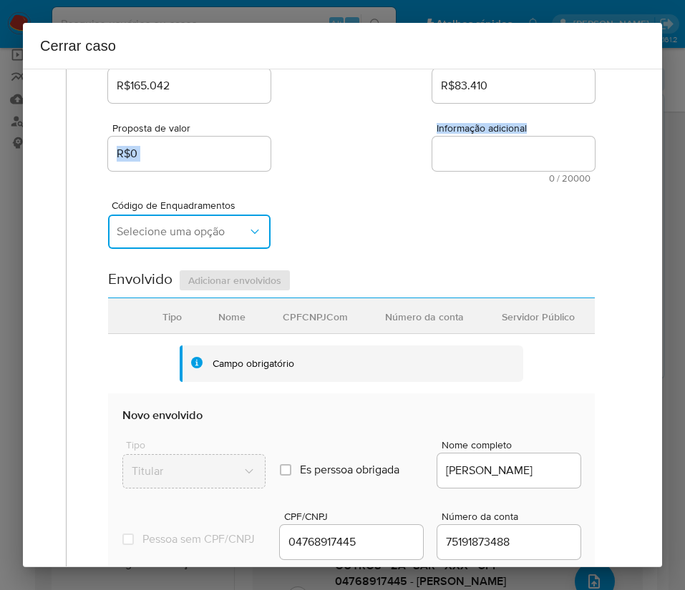
click at [169, 242] on button "Selecione uma opção" at bounding box center [189, 232] width 162 height 34
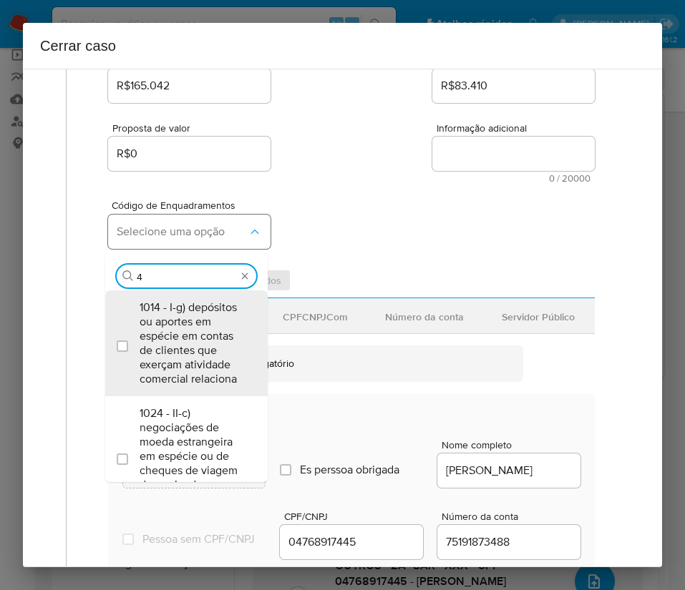
type input "45"
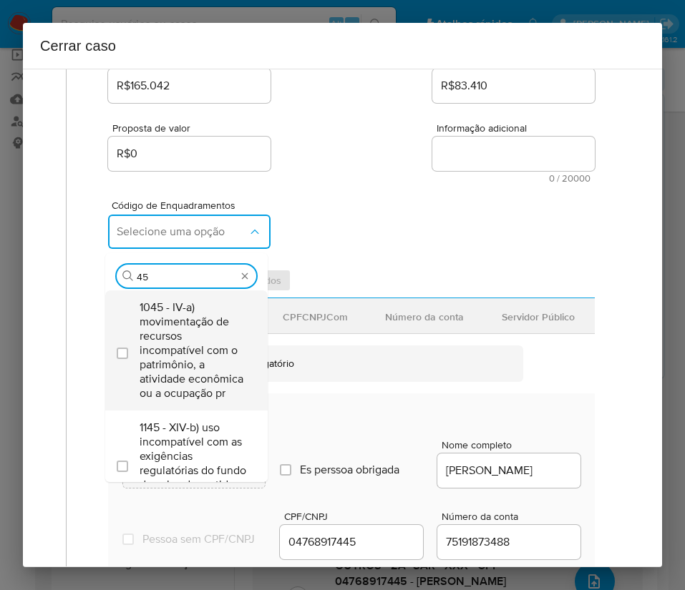
click at [172, 360] on span "1045 - IV-a) movimentação de recursos incompatível com o patrimônio, a atividad…" at bounding box center [194, 351] width 108 height 100
checkbox input "true"
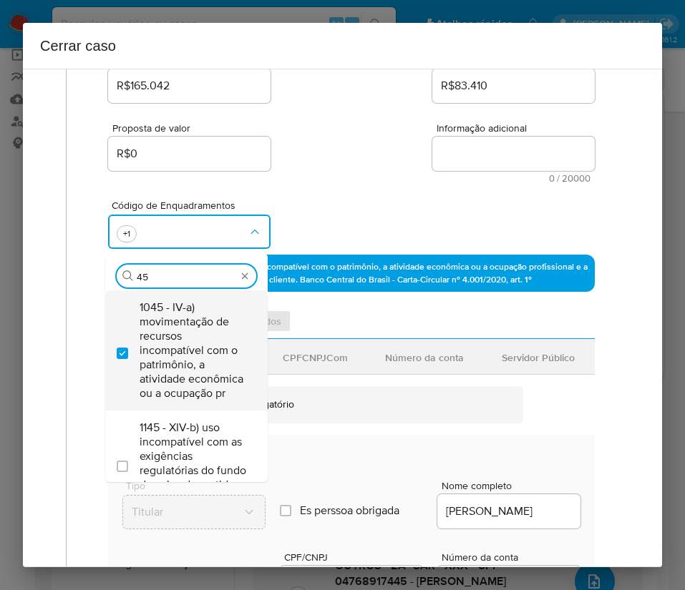
type input "4"
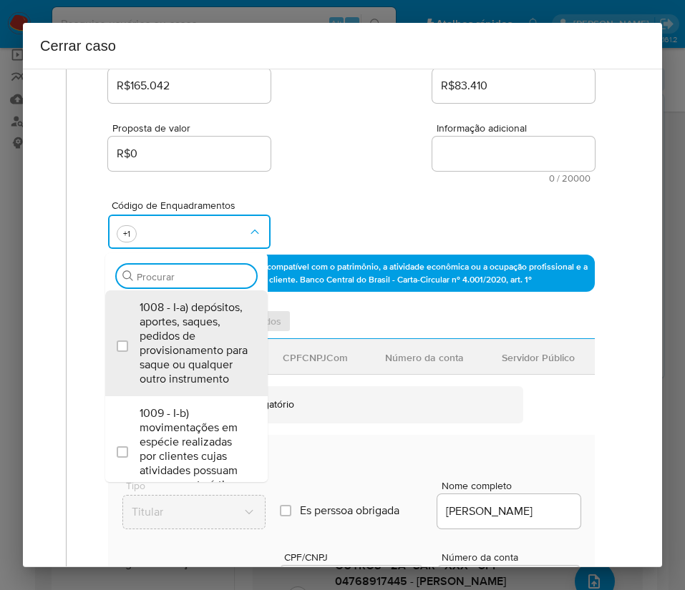
scroll to position [0, 0]
type input "7"
type input "47"
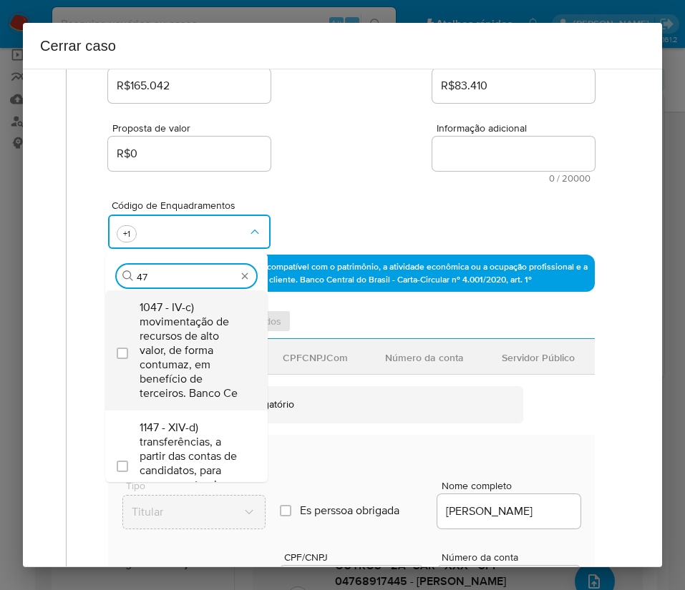
click at [165, 339] on span "1047 - IV-c) movimentação de recursos de alto valor, de forma contumaz, em bene…" at bounding box center [194, 351] width 108 height 100
checkbox input "true"
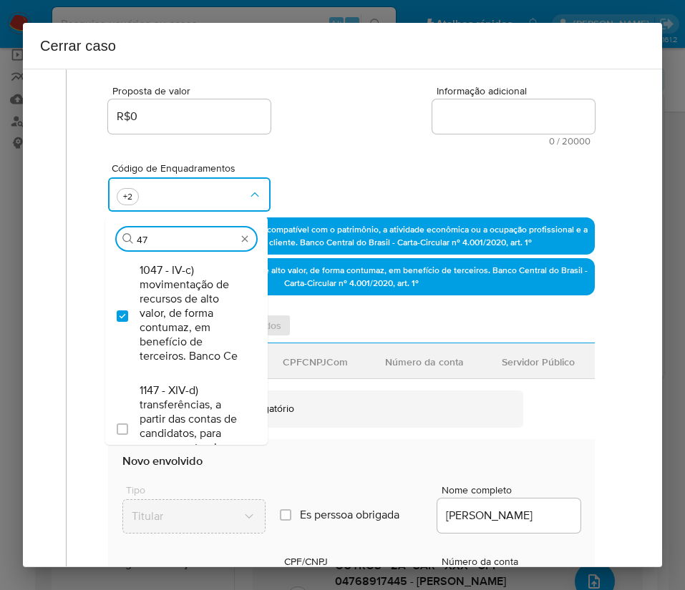
scroll to position [215, 0]
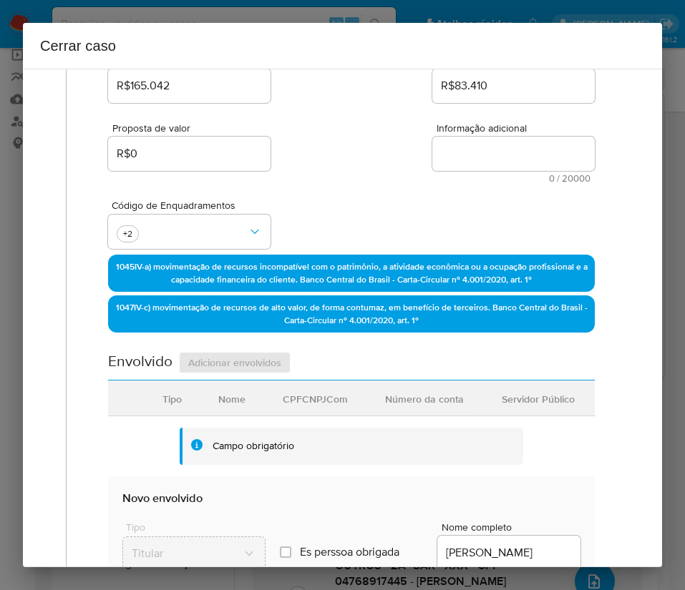
click at [378, 182] on div "Proposta de valor R$0 Informação adicional 0 / 20000 20000 caracteres restantes" at bounding box center [351, 144] width 487 height 77
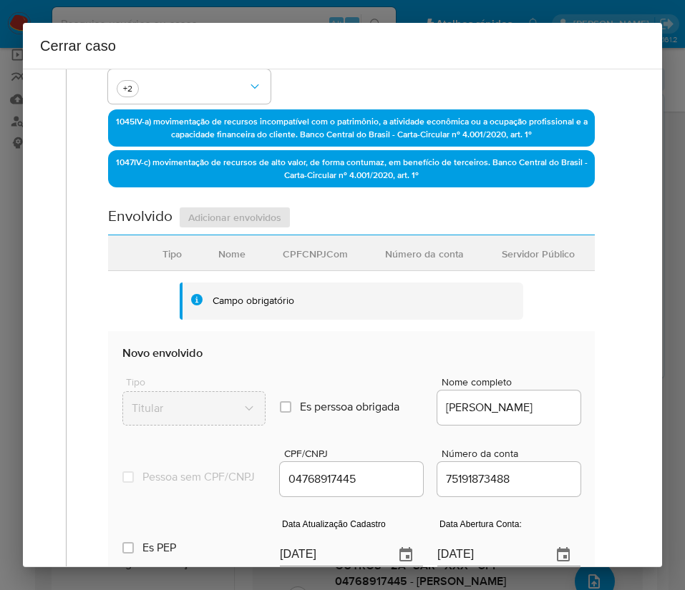
scroll to position [429, 0]
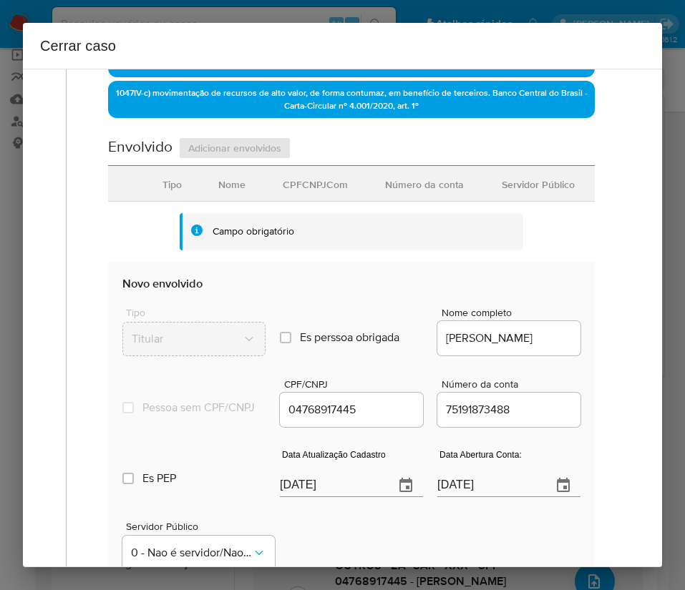
click at [317, 497] on input "[DATE]" at bounding box center [331, 485] width 103 height 23
paste input "16/07"
type input "16/07/2025"
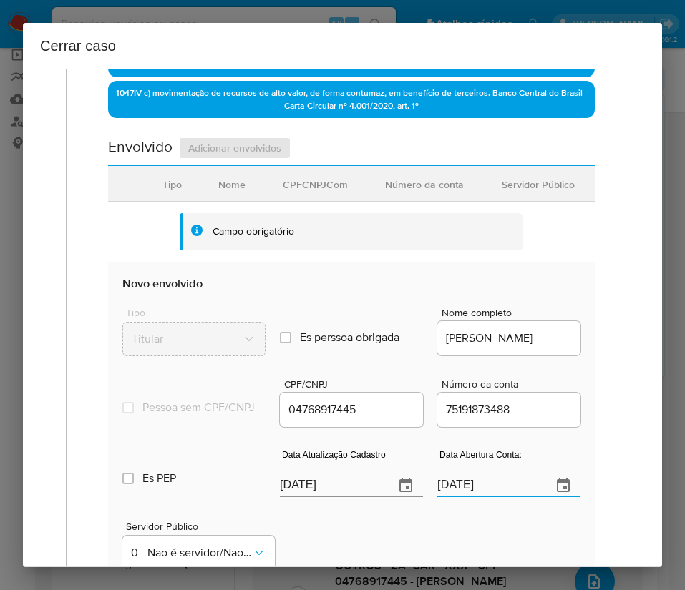
click at [489, 491] on input "05/08/2021" at bounding box center [488, 485] width 103 height 23
click at [592, 422] on div "Data de início 01/08/2025 Data Fin 03/10/2025 Valor do crédito R$165.042 Valor …" at bounding box center [351, 198] width 517 height 919
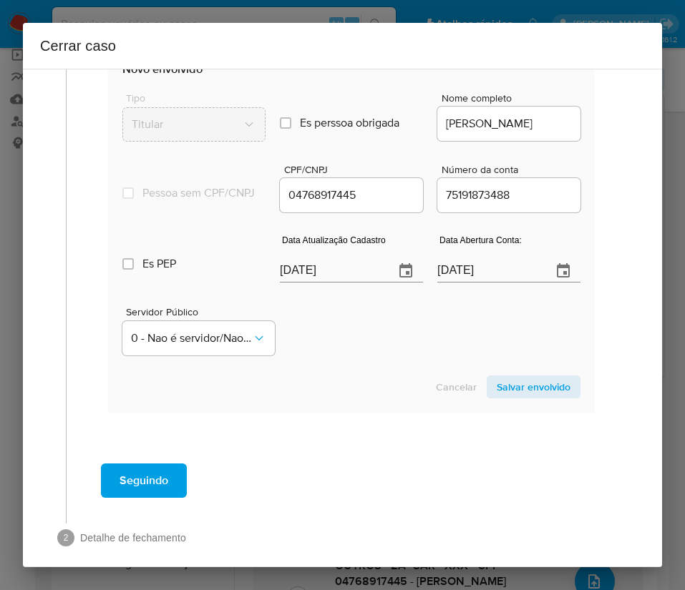
click at [497, 393] on span "Salvar envolvido" at bounding box center [534, 387] width 74 height 20
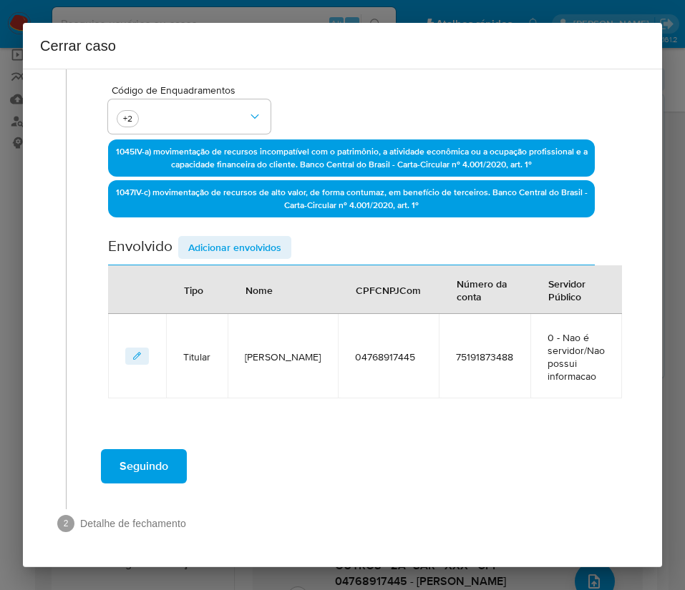
click at [247, 251] on span "Adicionar envolvidos" at bounding box center [234, 248] width 93 height 20
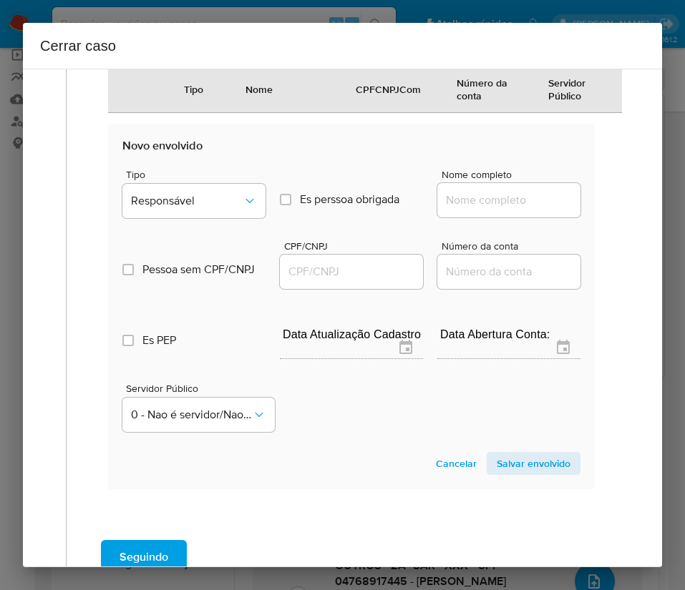
scroll to position [707, 0]
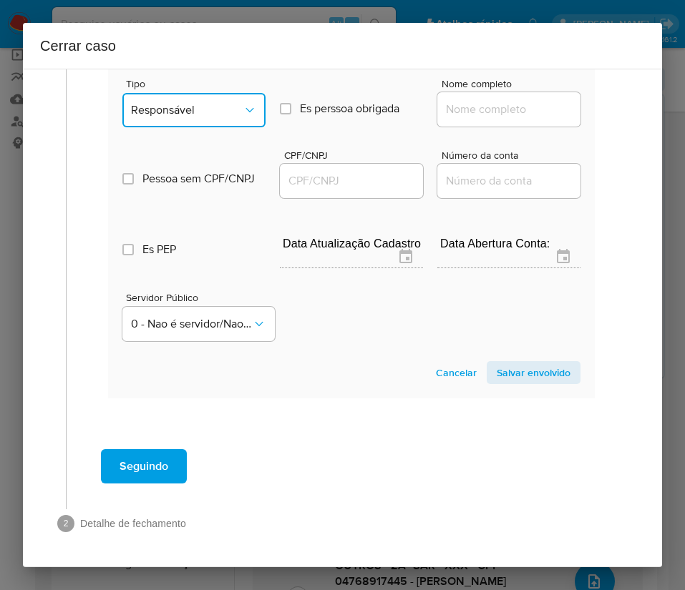
click at [191, 117] on span "Responsável" at bounding box center [187, 110] width 112 height 14
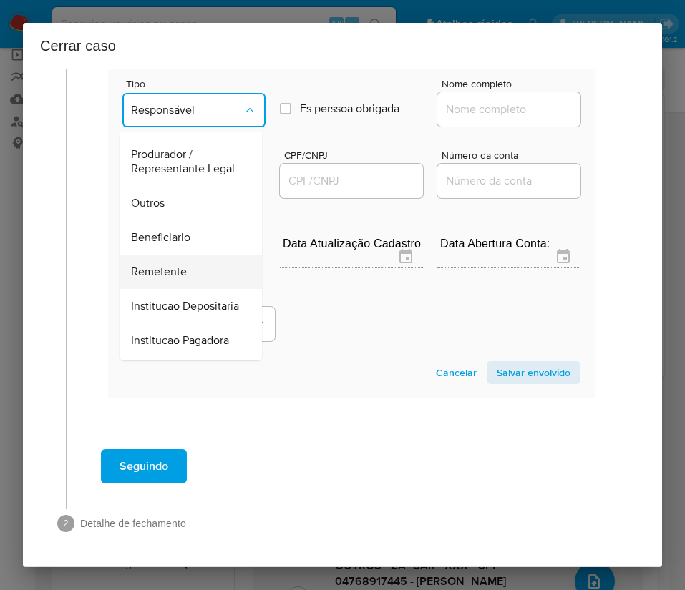
scroll to position [255, 0]
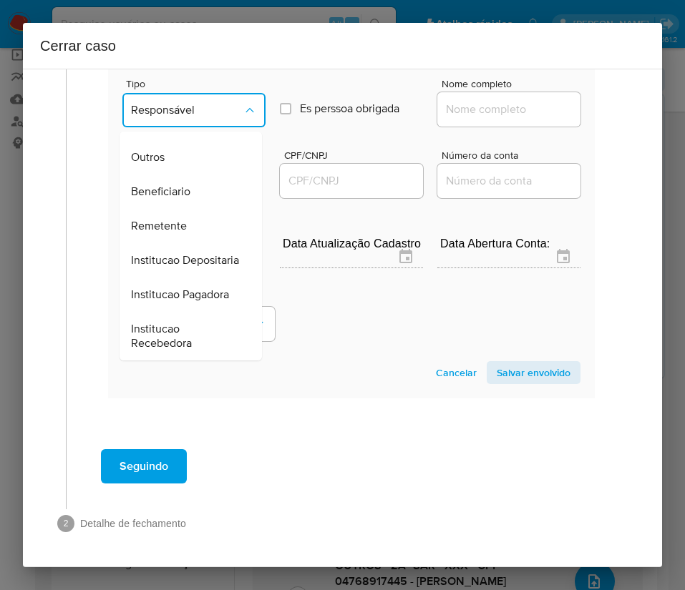
click at [188, 185] on span "Beneficiario" at bounding box center [160, 192] width 59 height 14
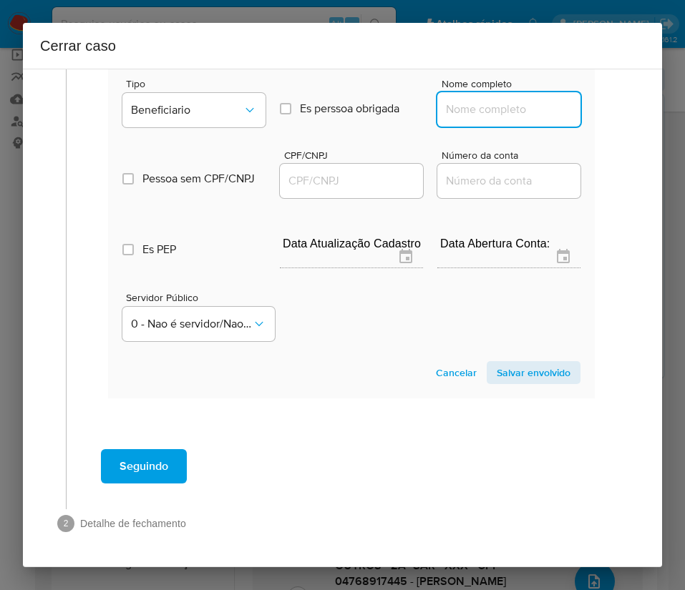
click at [454, 101] on input "Nome completo" at bounding box center [508, 109] width 143 height 19
paste input "Alanne Thainara Coelho De Souza, 09780991417"
drag, startPoint x: 479, startPoint y: 114, endPoint x: 579, endPoint y: 115, distance: 100.2
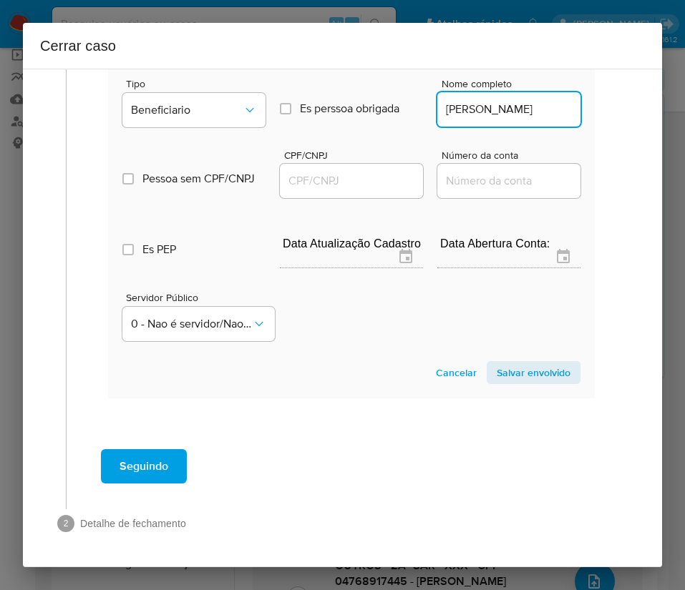
scroll to position [0, 49]
type input "Alanne Thainara Coelho De Souza"
drag, startPoint x: 318, startPoint y: 182, endPoint x: 327, endPoint y: 182, distance: 9.3
click at [321, 182] on input "CPF/CNPJ" at bounding box center [351, 181] width 143 height 19
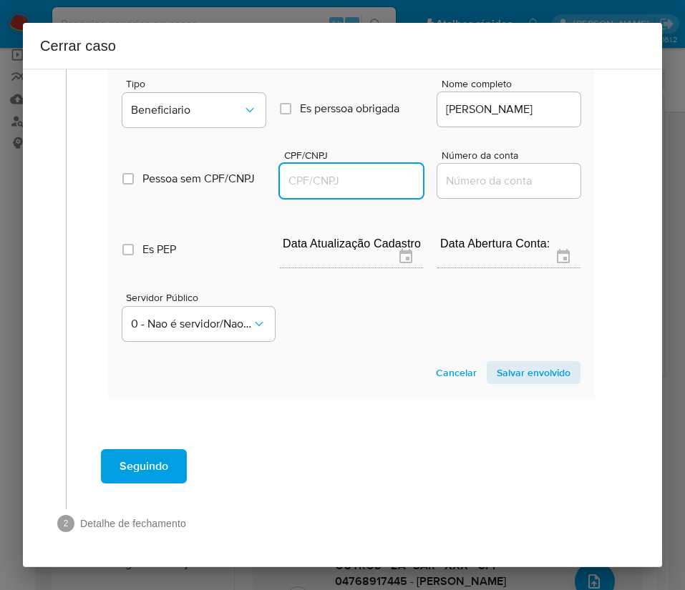
paste input "09780991417"
type input "9780991417"
click at [539, 369] on span "Salvar envolvido" at bounding box center [534, 373] width 74 height 20
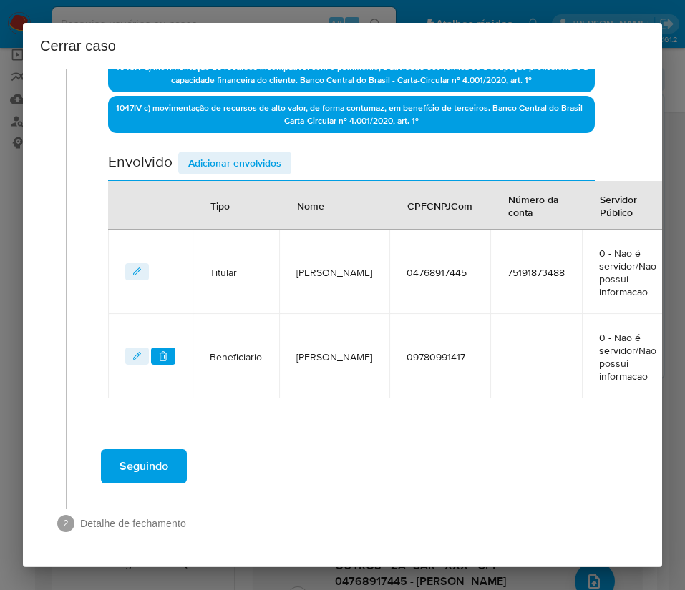
scroll to position [414, 0]
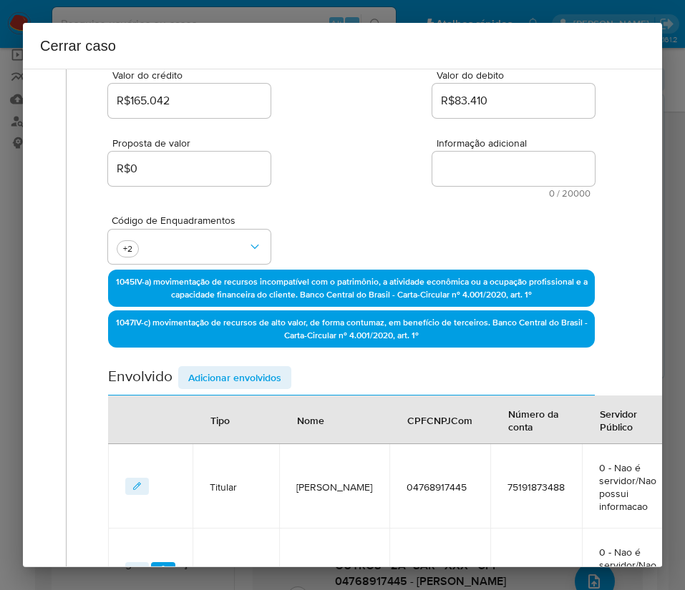
click at [248, 379] on span "Adicionar envolvidos" at bounding box center [234, 378] width 93 height 20
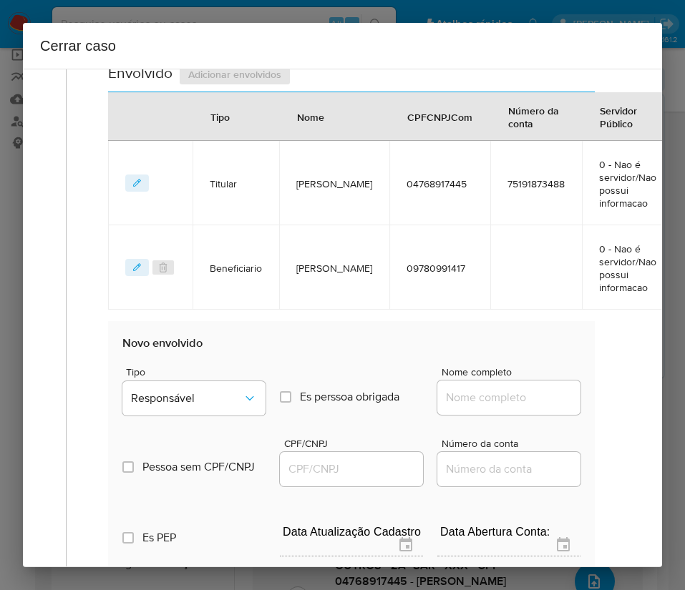
scroll to position [791, 0]
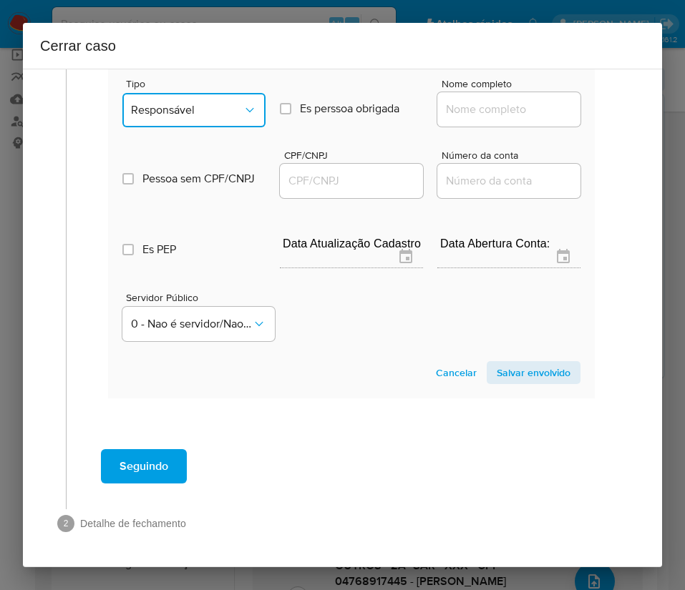
drag, startPoint x: 201, startPoint y: 117, endPoint x: 207, endPoint y: 122, distance: 7.6
click at [204, 114] on button "Responsável" at bounding box center [193, 110] width 143 height 34
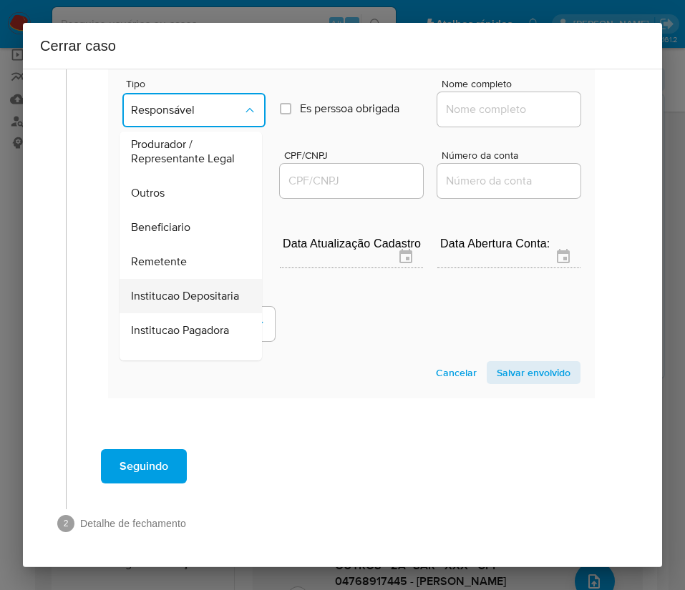
scroll to position [255, 0]
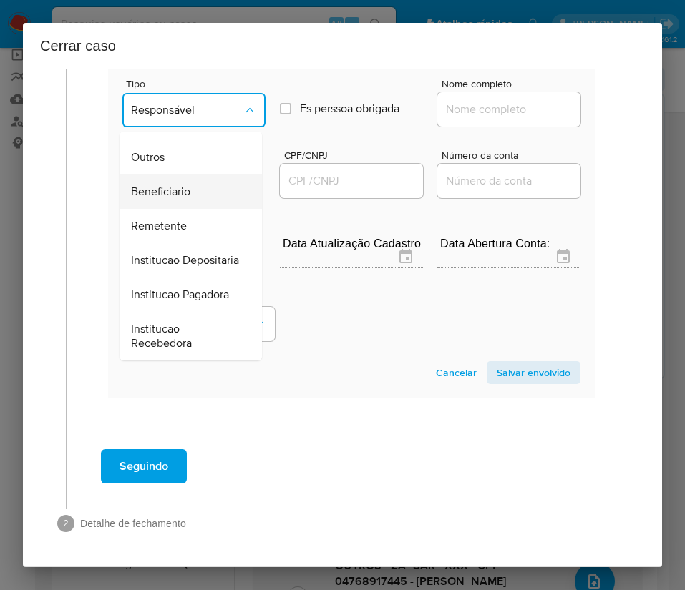
click at [181, 185] on span "Beneficiario" at bounding box center [160, 192] width 59 height 14
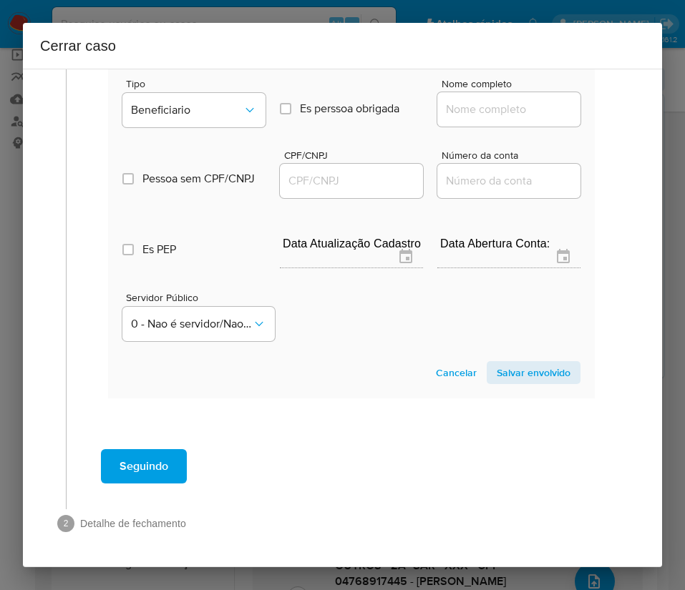
click at [471, 108] on input "Nome completo" at bounding box center [508, 109] width 143 height 19
paste input "Giuseppe Rodrigues Mantello, 70931626498"
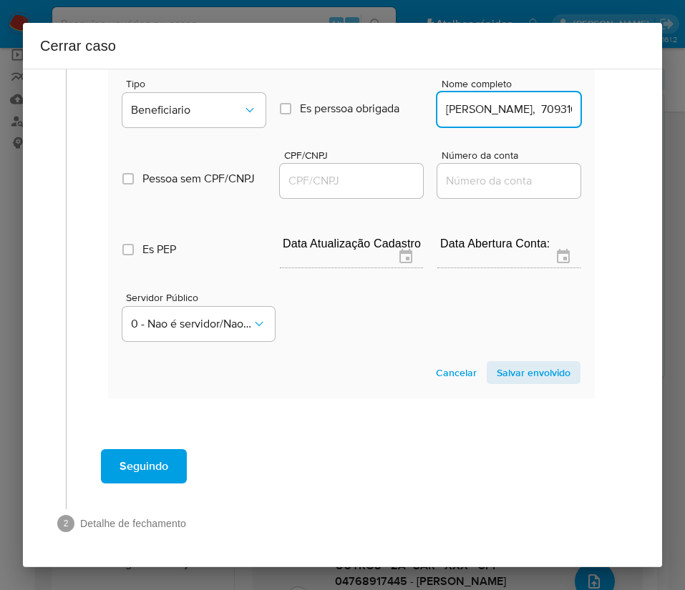
scroll to position [0, 104]
drag, startPoint x: 474, startPoint y: 117, endPoint x: 590, endPoint y: 118, distance: 115.9
type input "Giuseppe Rodrigues Mantello"
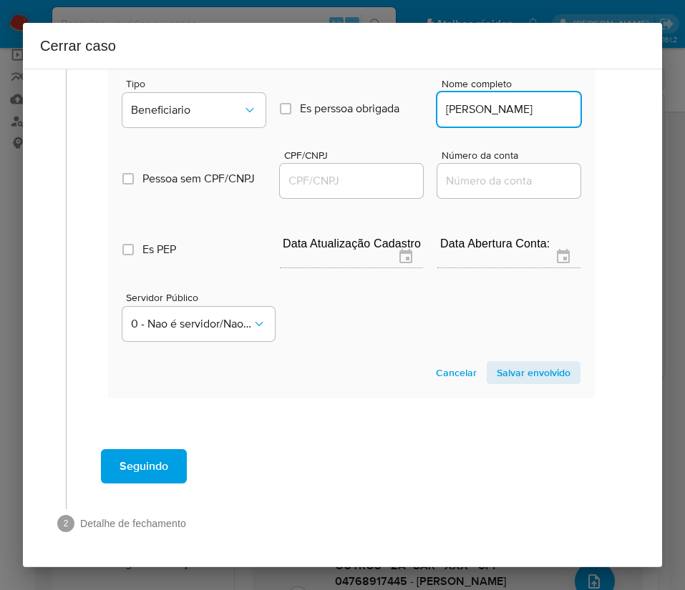
click at [346, 187] on input "CPF/CNPJ" at bounding box center [351, 181] width 143 height 19
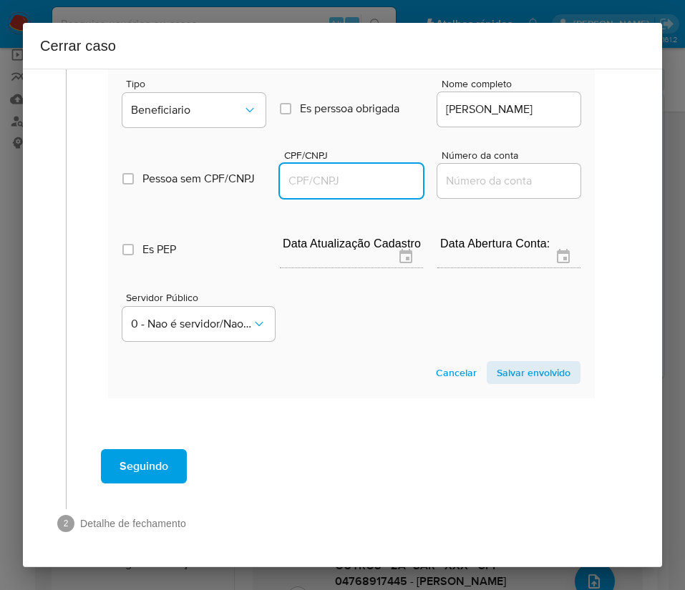
paste input "70931626498"
type input "70931626498"
click at [497, 371] on span "Salvar envolvido" at bounding box center [534, 373] width 74 height 20
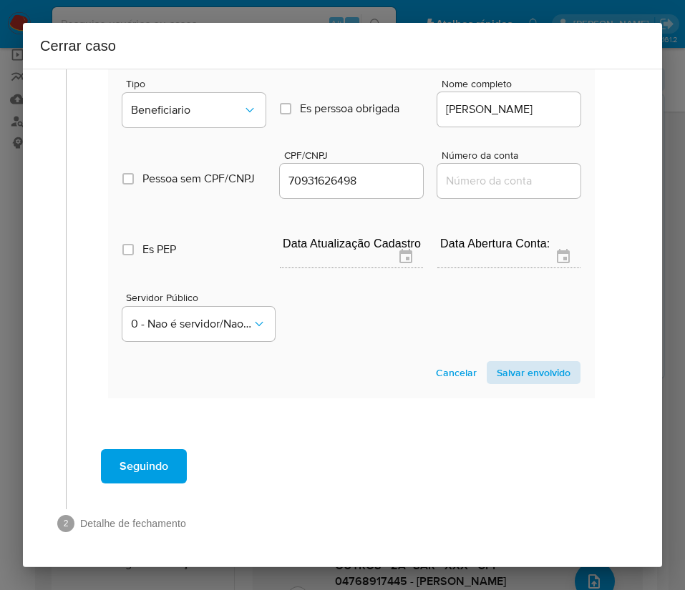
scroll to position [499, 0]
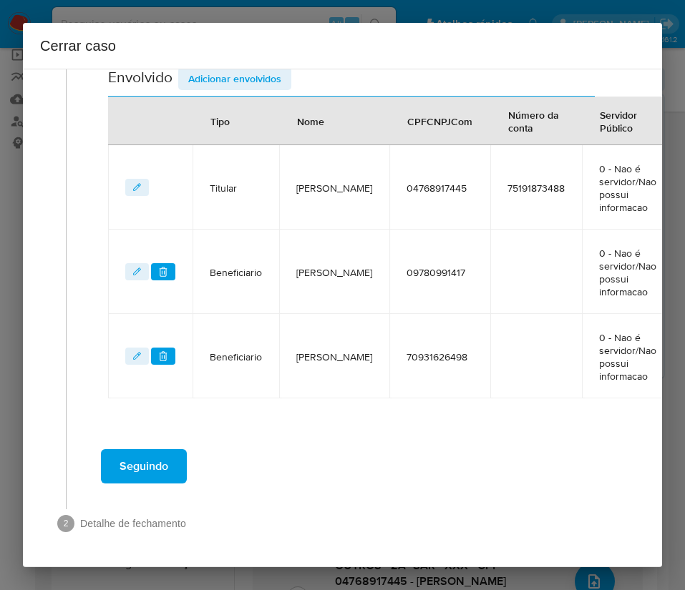
click at [269, 77] on span "Adicionar envolvidos" at bounding box center [234, 79] width 93 height 20
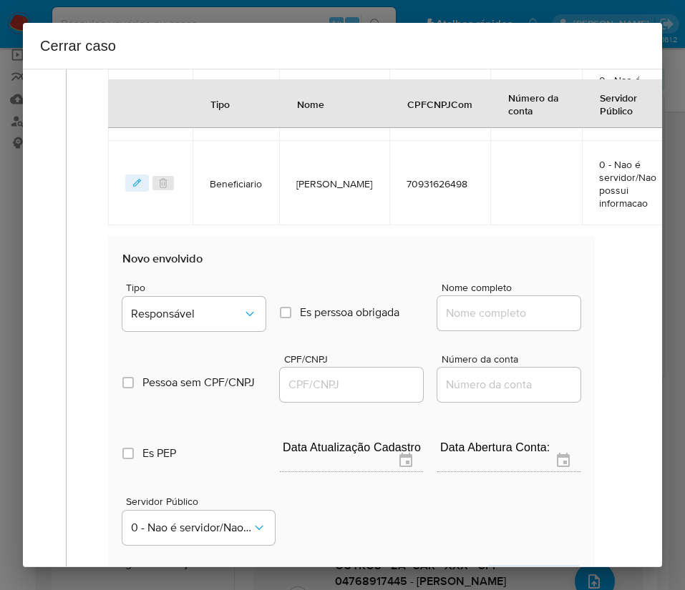
scroll to position [821, 0]
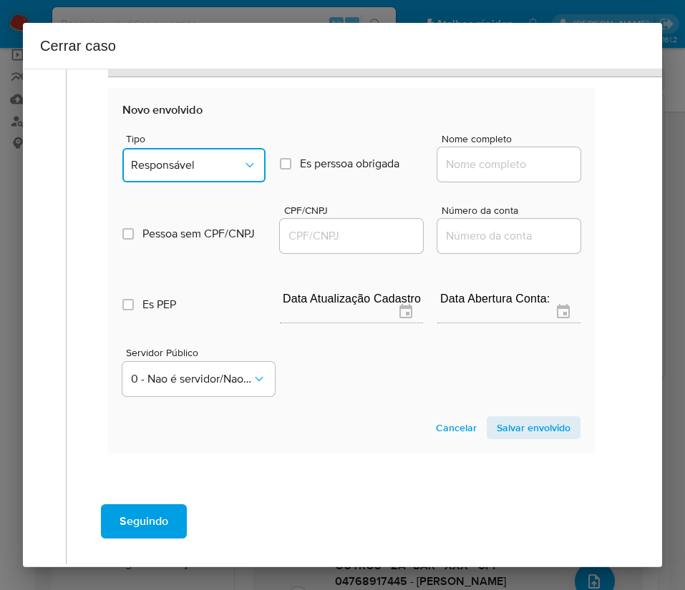
click at [211, 165] on span "Responsável" at bounding box center [187, 165] width 112 height 14
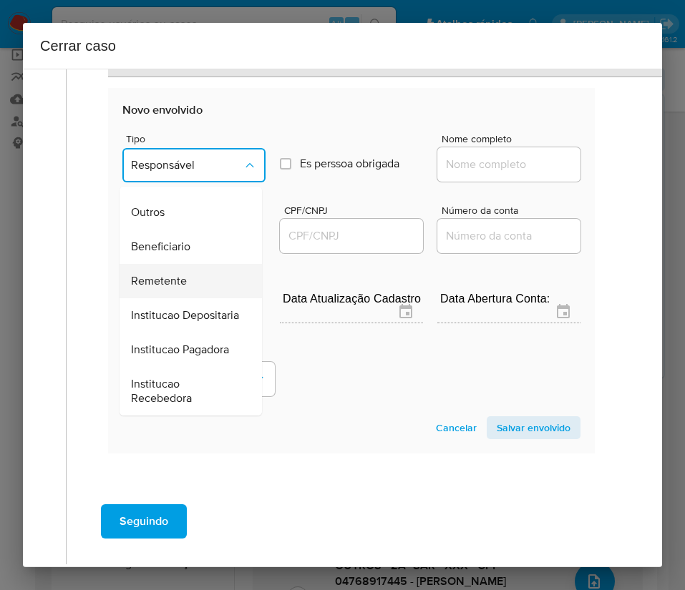
scroll to position [255, 0]
click at [165, 240] on span "Beneficiario" at bounding box center [160, 247] width 59 height 14
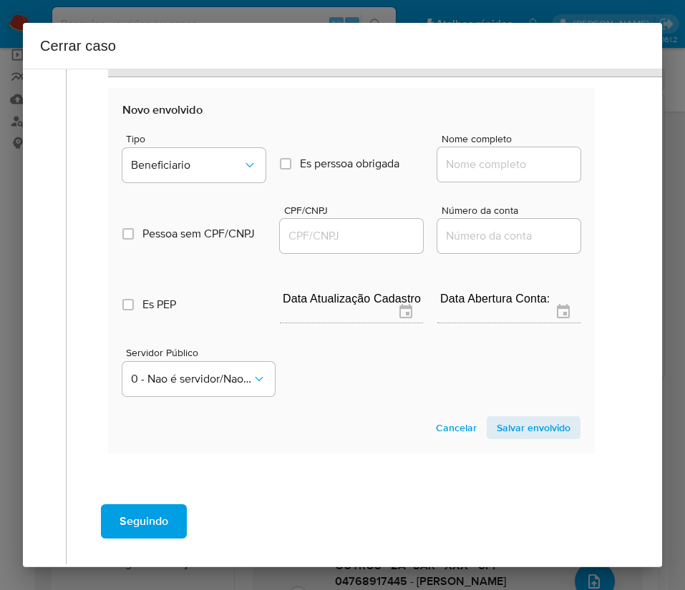
click at [448, 159] on input "Nome completo" at bounding box center [508, 164] width 143 height 19
paste input "Flavio Di Monaco, 29403972874"
drag, startPoint x: 474, startPoint y: 171, endPoint x: 592, endPoint y: 170, distance: 118.8
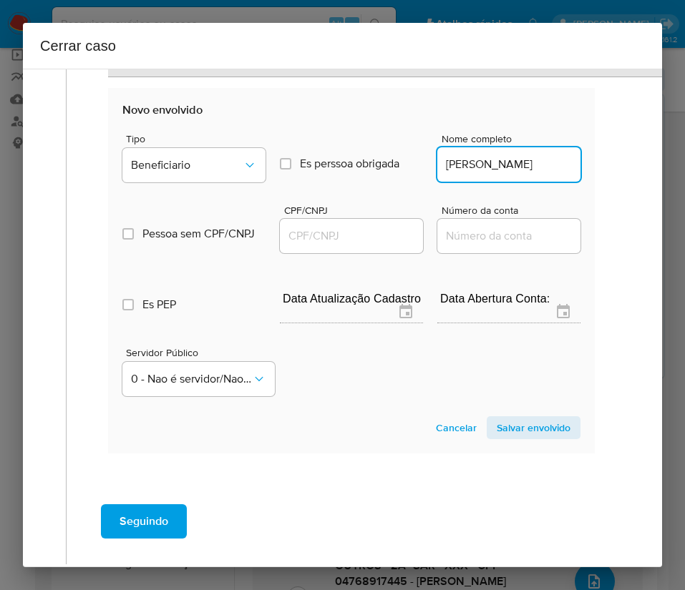
scroll to position [0, 0]
type input "Flavio Di Monaco"
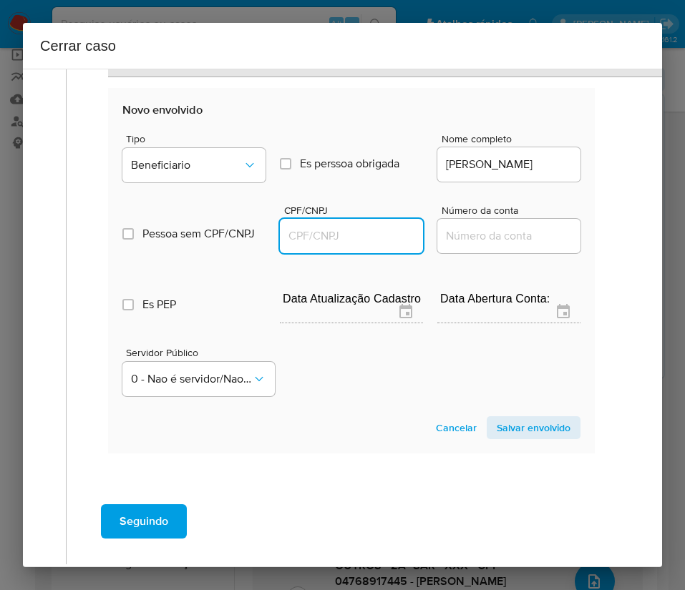
click at [333, 236] on input "CPF/CNPJ" at bounding box center [351, 236] width 143 height 19
paste input "29403972874"
type input "29403972874"
click at [497, 426] on span "Salvar envolvido" at bounding box center [534, 428] width 74 height 20
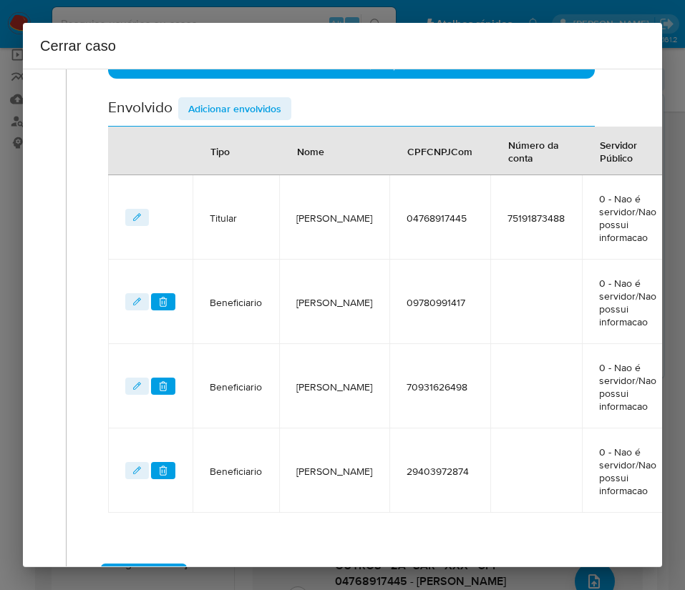
scroll to position [261, 0]
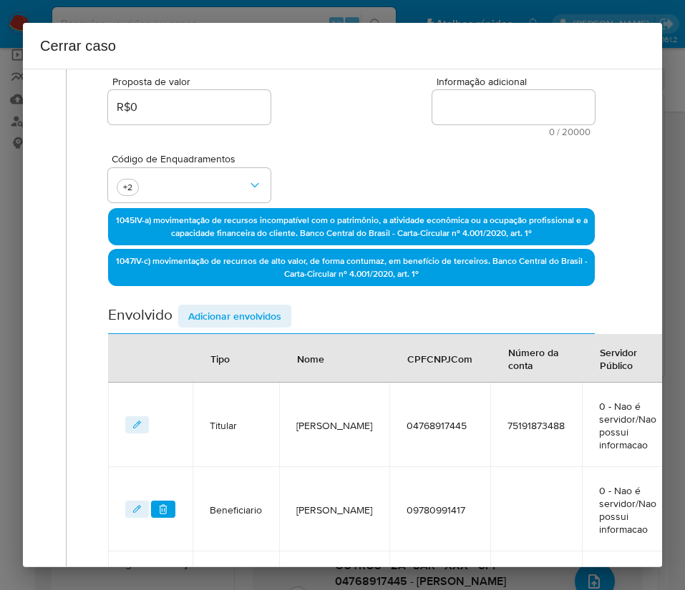
click at [248, 317] on span "Adicionar envolvidos" at bounding box center [234, 316] width 93 height 20
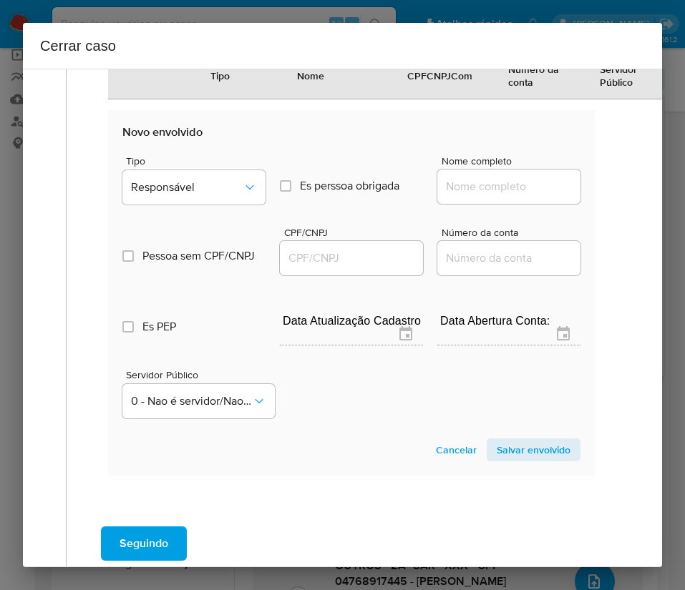
scroll to position [960, 0]
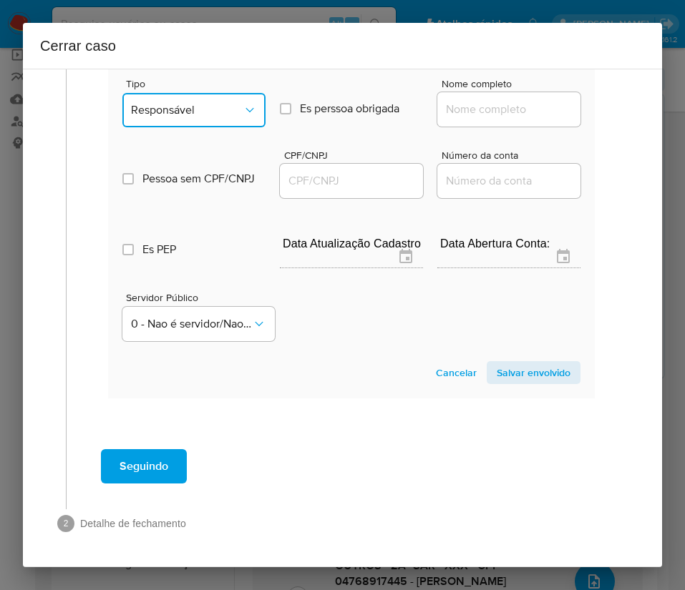
click at [199, 98] on button "Responsável" at bounding box center [193, 110] width 143 height 34
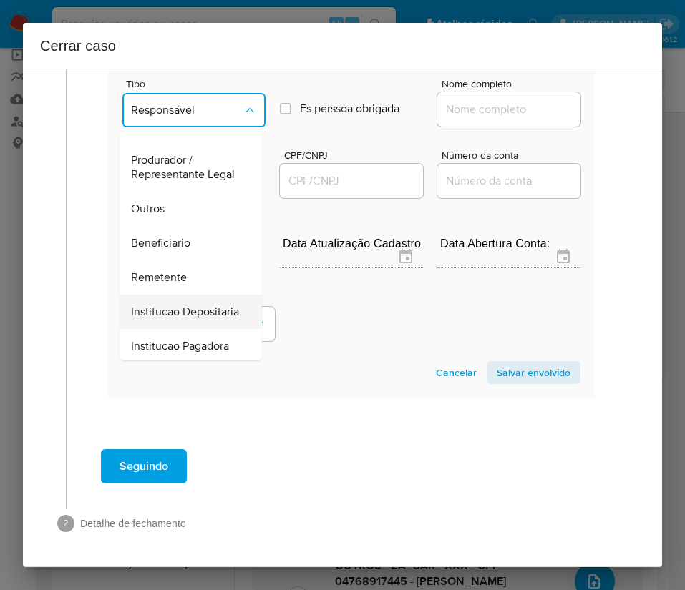
scroll to position [255, 0]
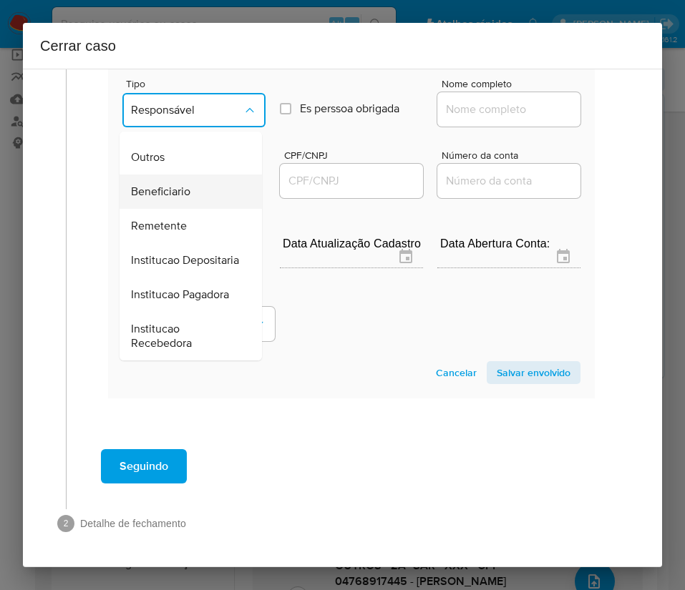
click at [172, 185] on span "Beneficiario" at bounding box center [160, 192] width 59 height 14
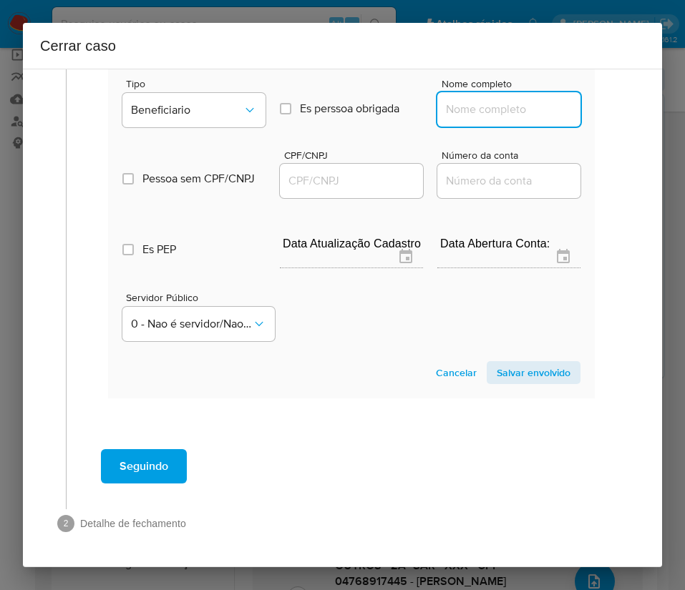
click at [455, 109] on input "Nome completo" at bounding box center [508, 109] width 143 height 19
paste input "Robson Lemos De Santana, 09194934401"
click at [484, 113] on input "Robson Lemos De Santana, 09194934401" at bounding box center [508, 109] width 143 height 19
drag, startPoint x: 477, startPoint y: 113, endPoint x: 592, endPoint y: 112, distance: 115.2
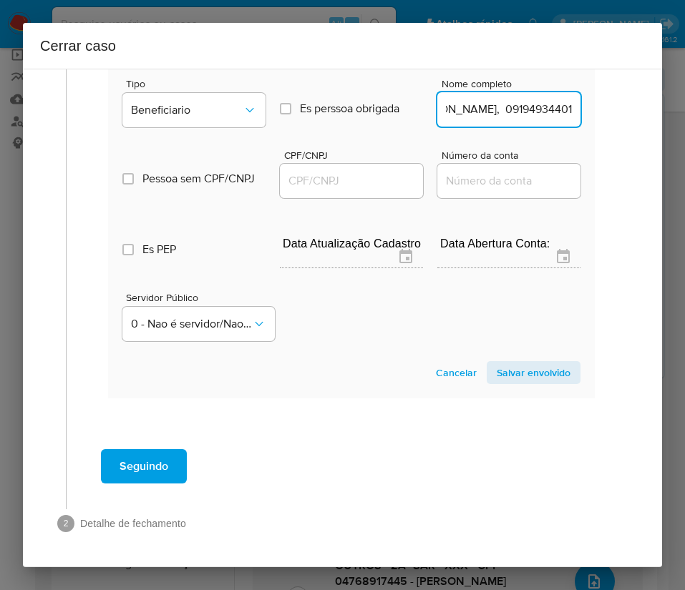
type input "Robson Lemos De Santana"
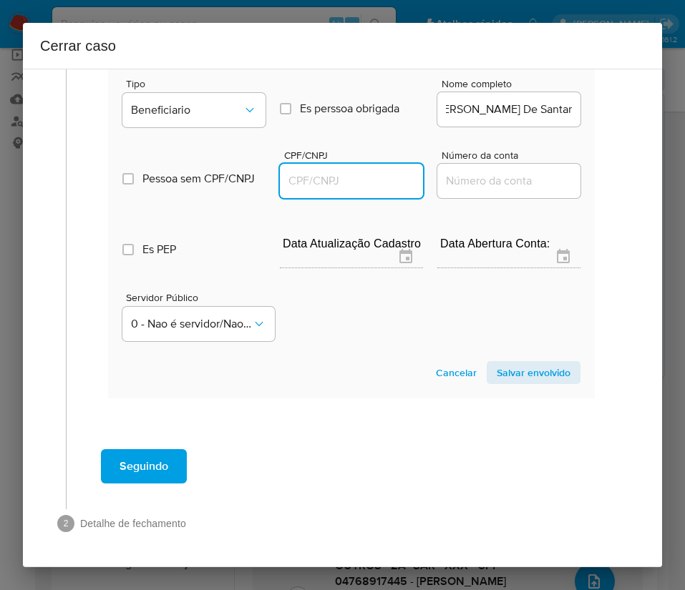
scroll to position [0, 0]
click at [337, 182] on input "CPF/CNPJ" at bounding box center [351, 181] width 143 height 19
paste input "09194934401"
type input "9194934401"
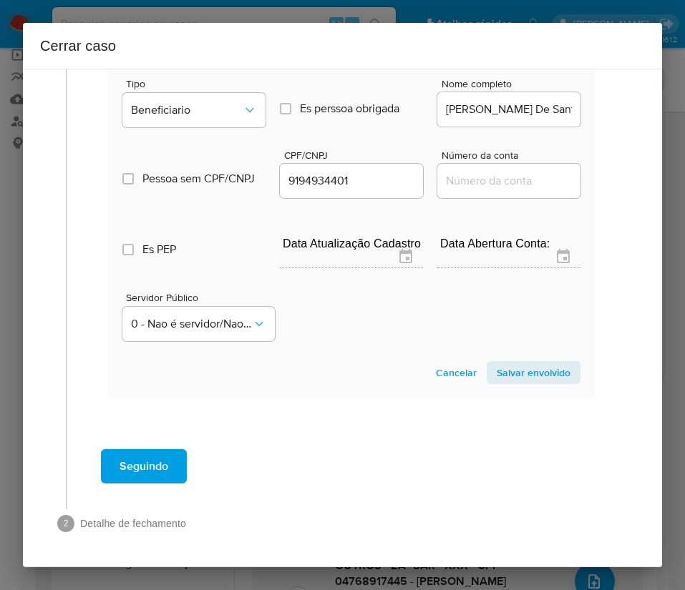
click at [517, 374] on span "Salvar envolvido" at bounding box center [534, 373] width 74 height 20
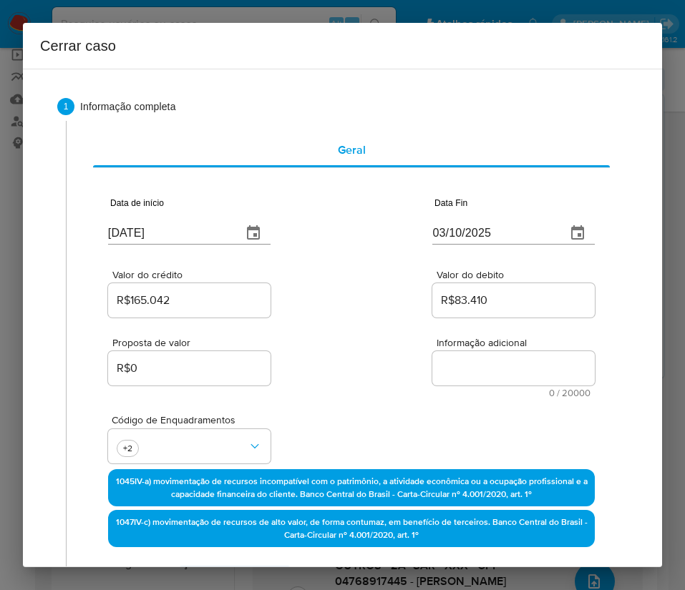
click at [472, 364] on textarea "Informação adicional" at bounding box center [513, 368] width 162 height 34
paste textarea "Informações do Cliente Eric Aquino Nobrega, CPF 04768917445, 33 anos, residente…"
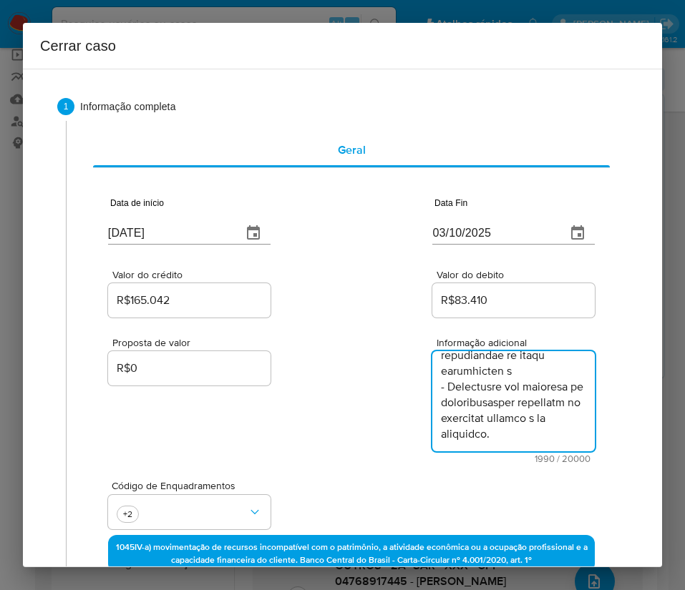
type textarea "Informações do Cliente Eric Aquino Nobrega, CPF 04768917445, 33 anos, residente…"
click at [366, 393] on div "Proposta de valor R$0 Informação adicional 1990 / 20000 18010 caracteres restan…" at bounding box center [351, 392] width 487 height 143
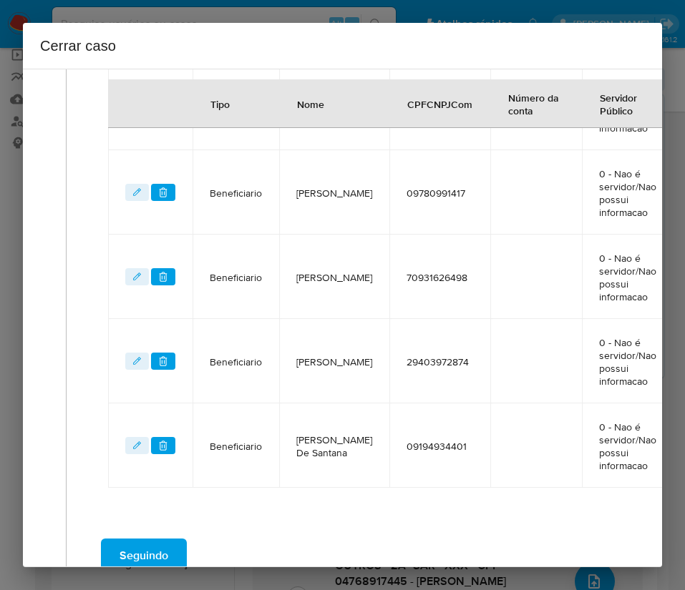
scroll to position [733, 0]
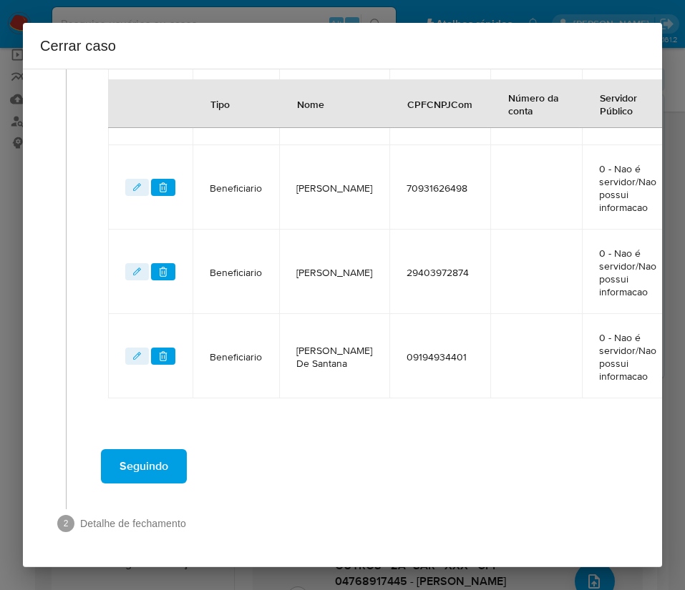
click at [160, 475] on span "Seguindo" at bounding box center [144, 466] width 49 height 31
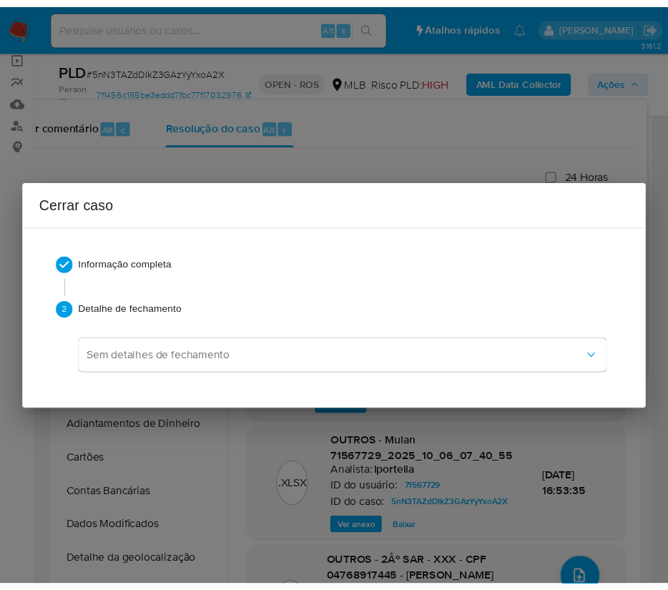
scroll to position [0, 0]
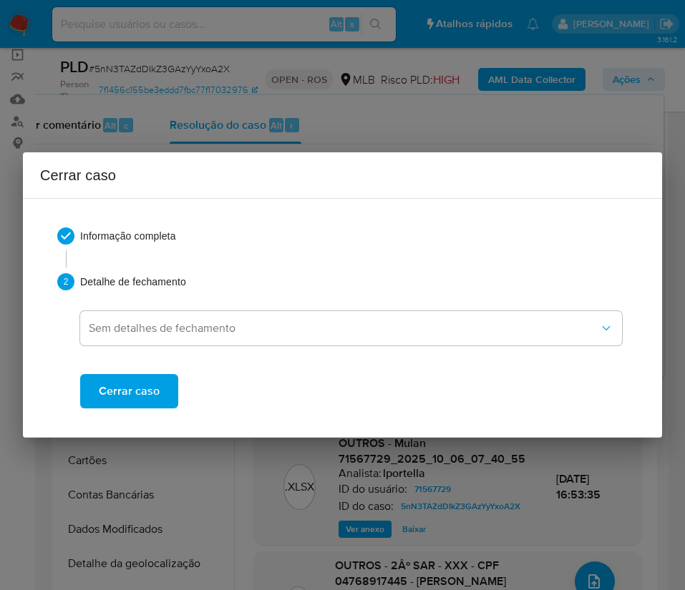
click at [153, 391] on span "Cerrar caso" at bounding box center [129, 391] width 61 height 31
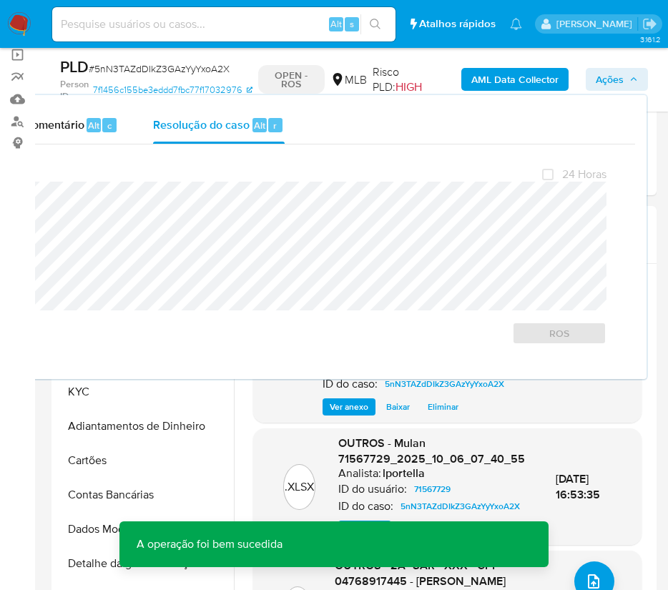
click at [127, 70] on span "# 5nN3TAZdDIkZ3GAzYyYxoA2X" at bounding box center [159, 69] width 141 height 14
copy span "5nN3TAZdDIkZ3GAzYyYxoA2X"
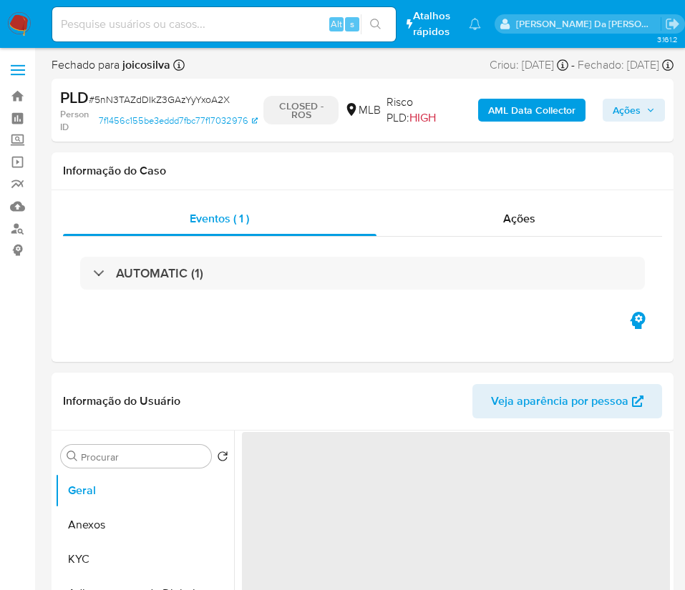
select select "10"
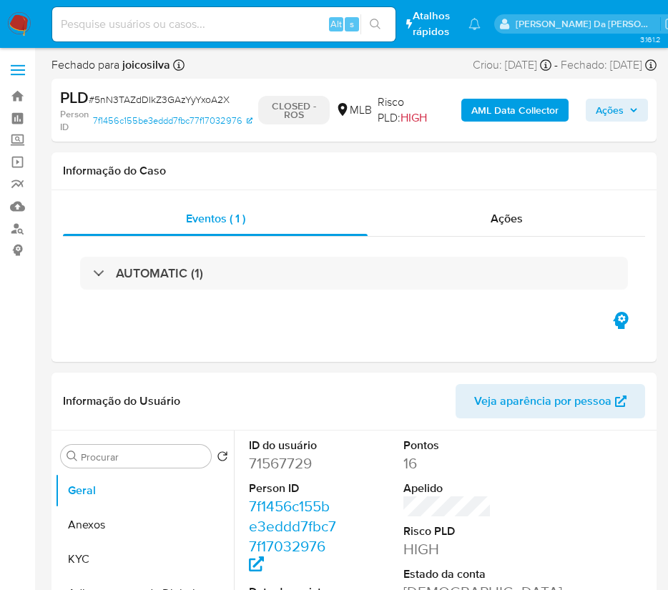
click at [18, 26] on img at bounding box center [19, 24] width 24 height 24
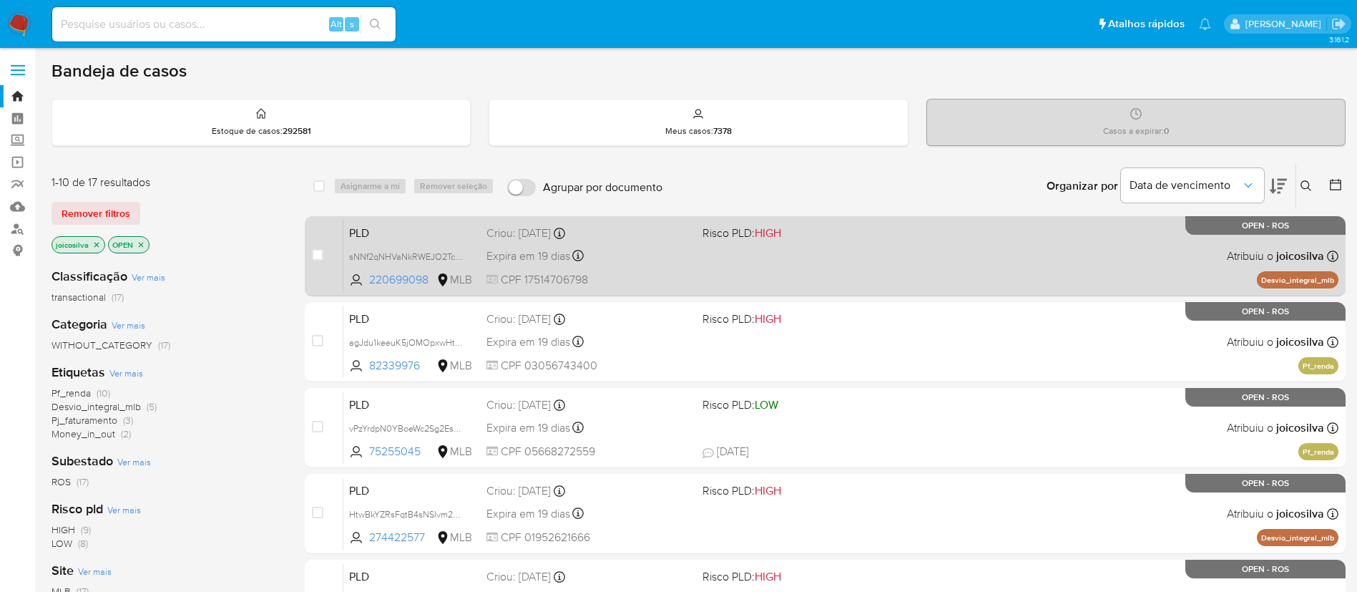
click at [863, 244] on div "PLD sNNf2qNHVaNkRWEJO2TcZVPj 220699098 MLB Risco PLD: HIGH Criou: [DATE] Criou:…" at bounding box center [840, 256] width 995 height 72
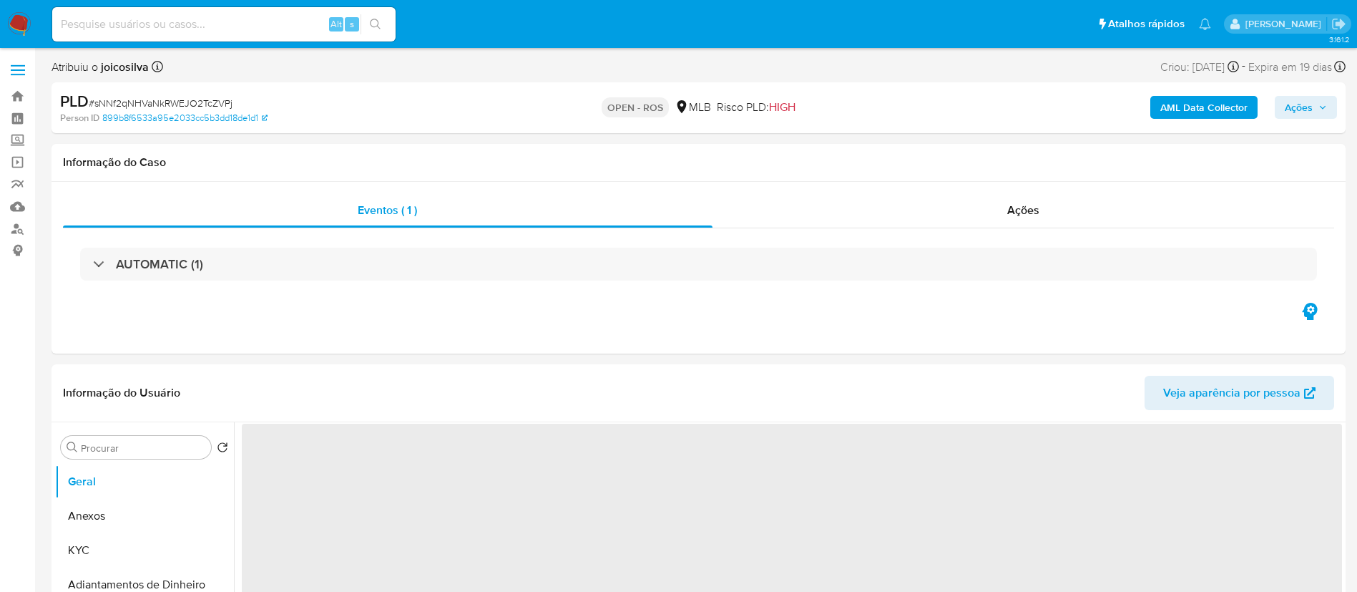
click at [208, 105] on span "# sNNf2qNHVaNkRWEJO2TcZVPj" at bounding box center [161, 103] width 144 height 14
select select "10"
copy span "sNNf2qNHVaNkRWEJO2TcZVPj"
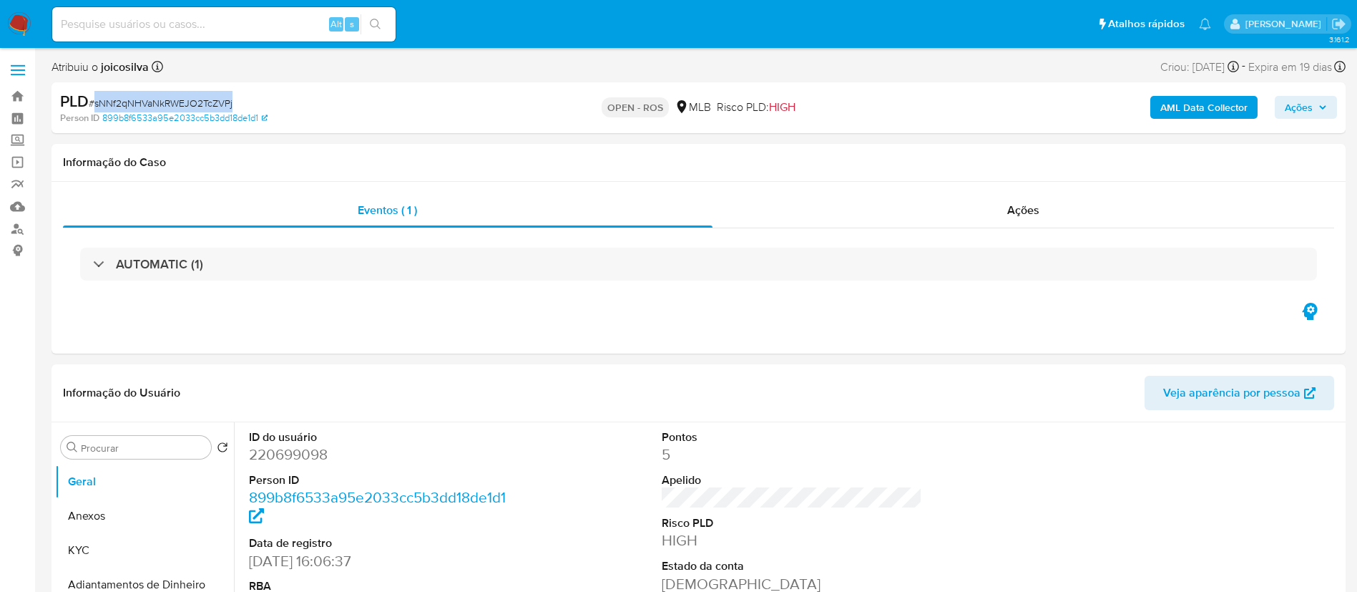
click at [213, 99] on span "# sNNf2qNHVaNkRWEJO2TcZVPj" at bounding box center [161, 103] width 144 height 14
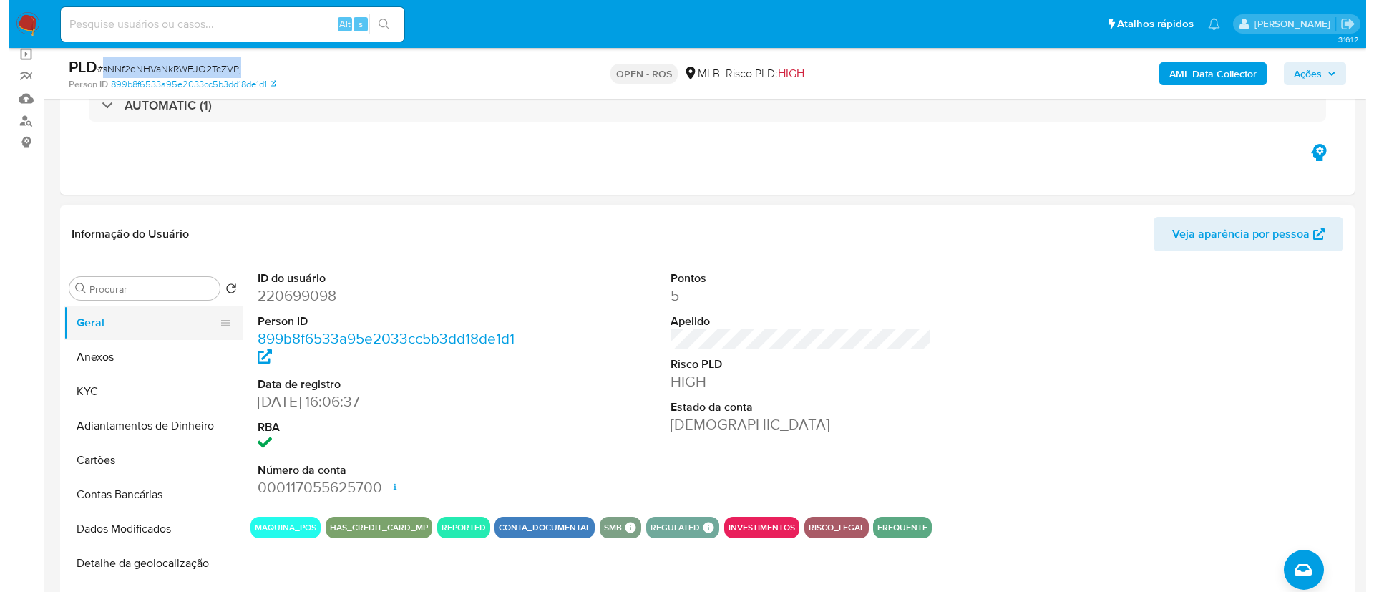
scroll to position [215, 0]
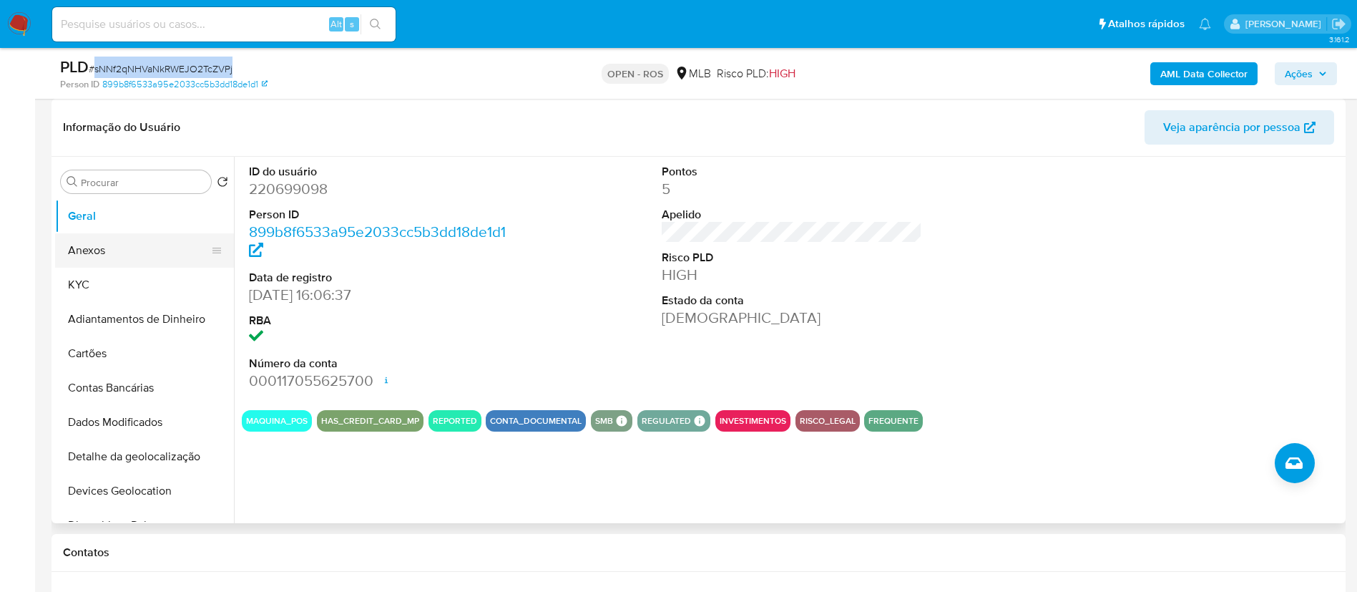
drag, startPoint x: 112, startPoint y: 241, endPoint x: 112, endPoint y: 250, distance: 8.6
click at [112, 241] on button "Anexos" at bounding box center [138, 250] width 167 height 34
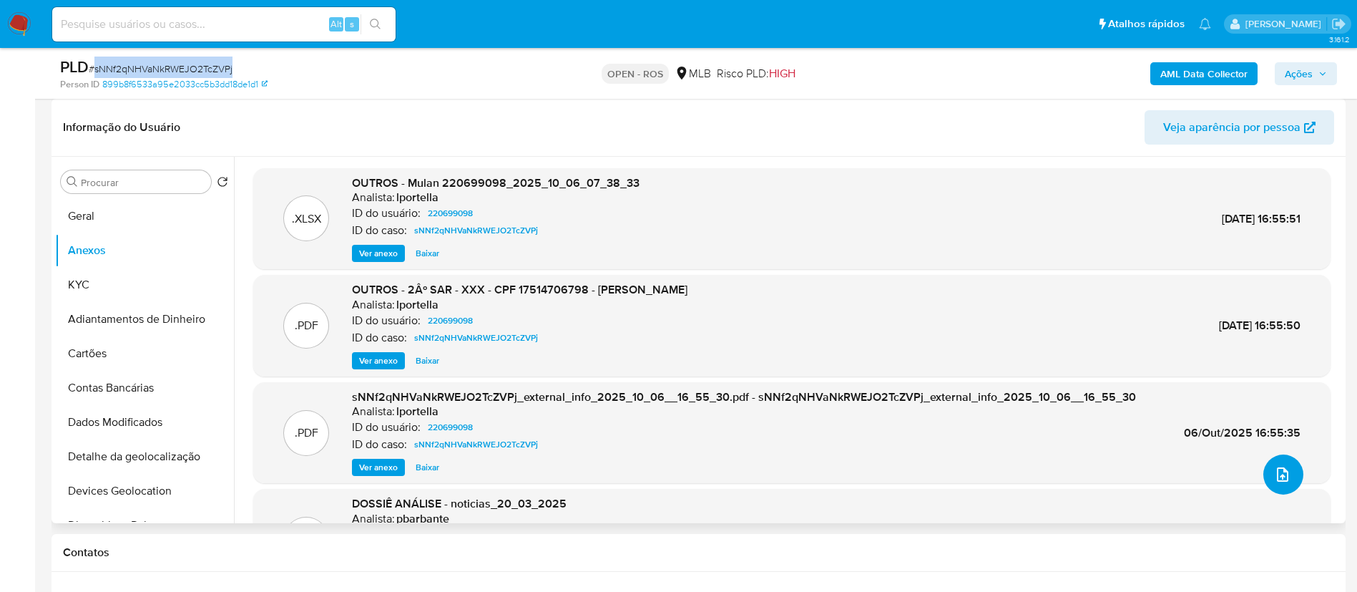
click at [1276, 472] on icon "upload-file" at bounding box center [1282, 474] width 17 height 17
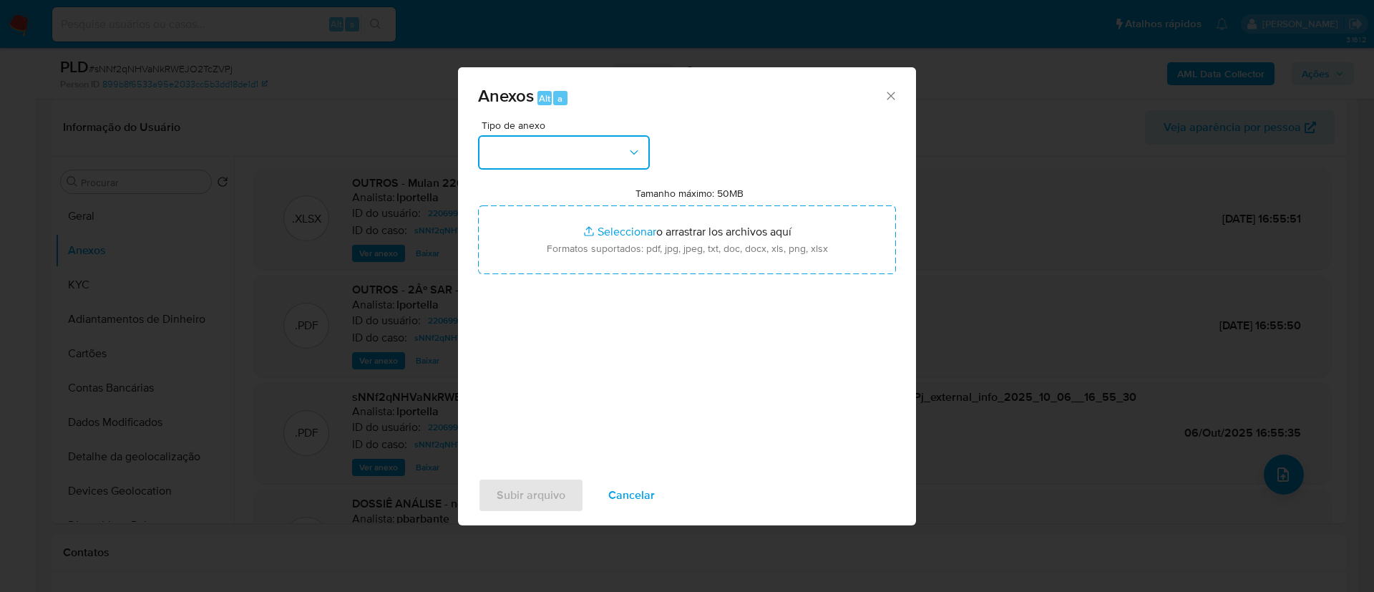
click at [572, 147] on button "button" at bounding box center [564, 152] width 172 height 34
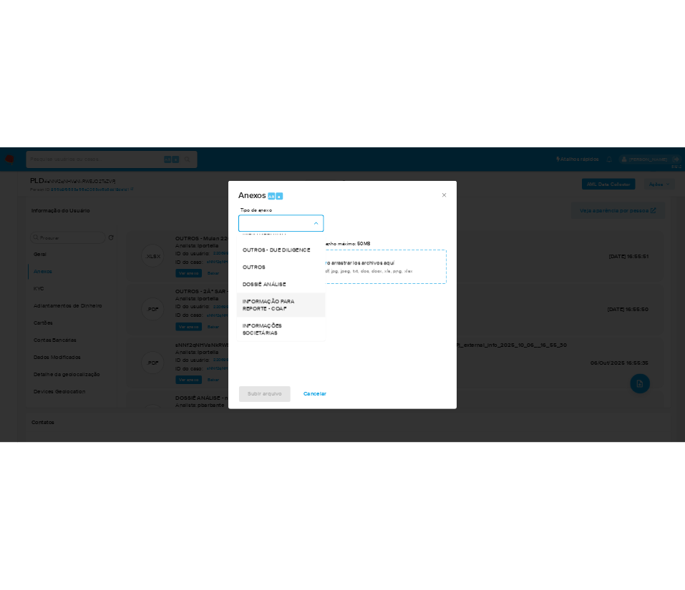
scroll to position [220, 0]
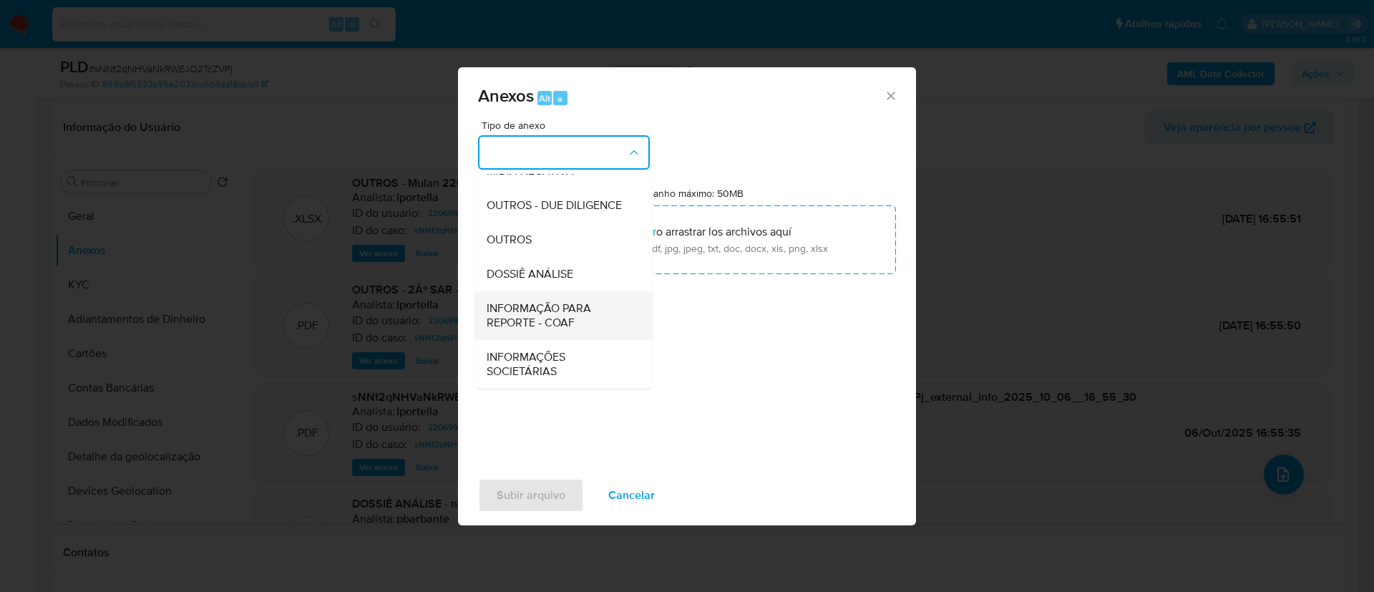
click at [591, 322] on span "INFORMAÇÃO PARA REPORTE - COAF" at bounding box center [560, 315] width 146 height 29
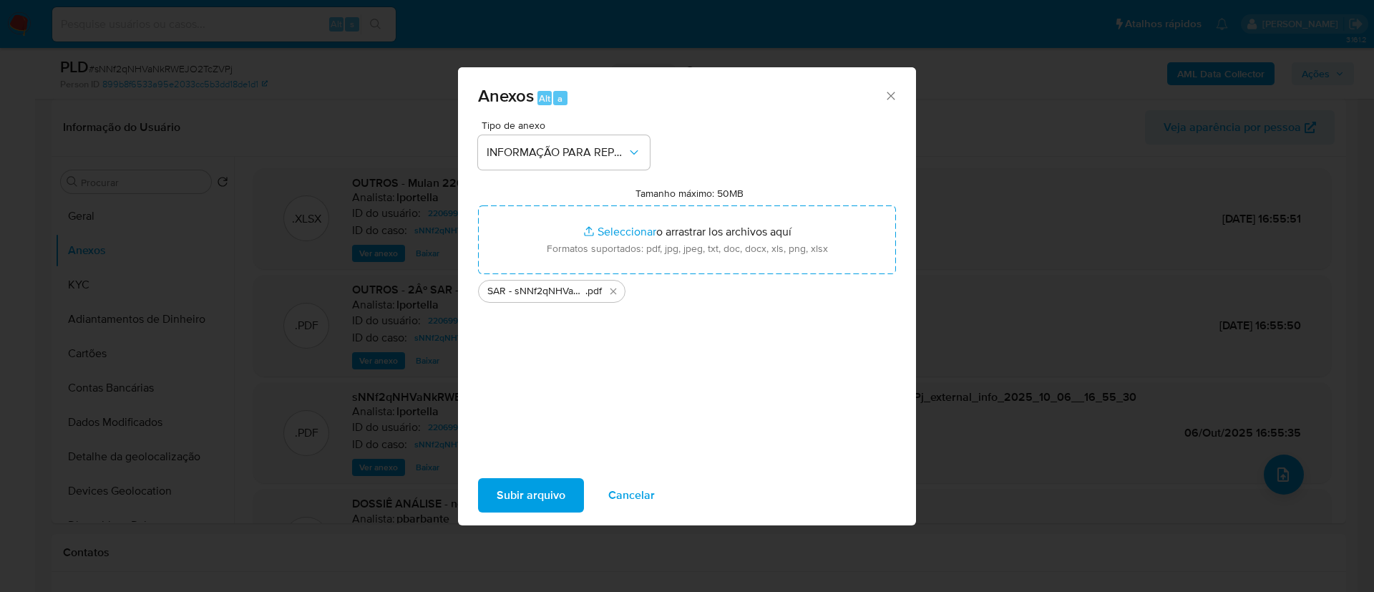
drag, startPoint x: 717, startPoint y: 411, endPoint x: 711, endPoint y: 420, distance: 10.7
click at [716, 413] on div "Tipo de anexo INFORMAÇÃO PARA REPORTE - COAF Tamanho máximo: 50MB Seleccionar a…" at bounding box center [687, 289] width 418 height 338
click at [527, 502] on span "Subir arquivo" at bounding box center [531, 494] width 69 height 31
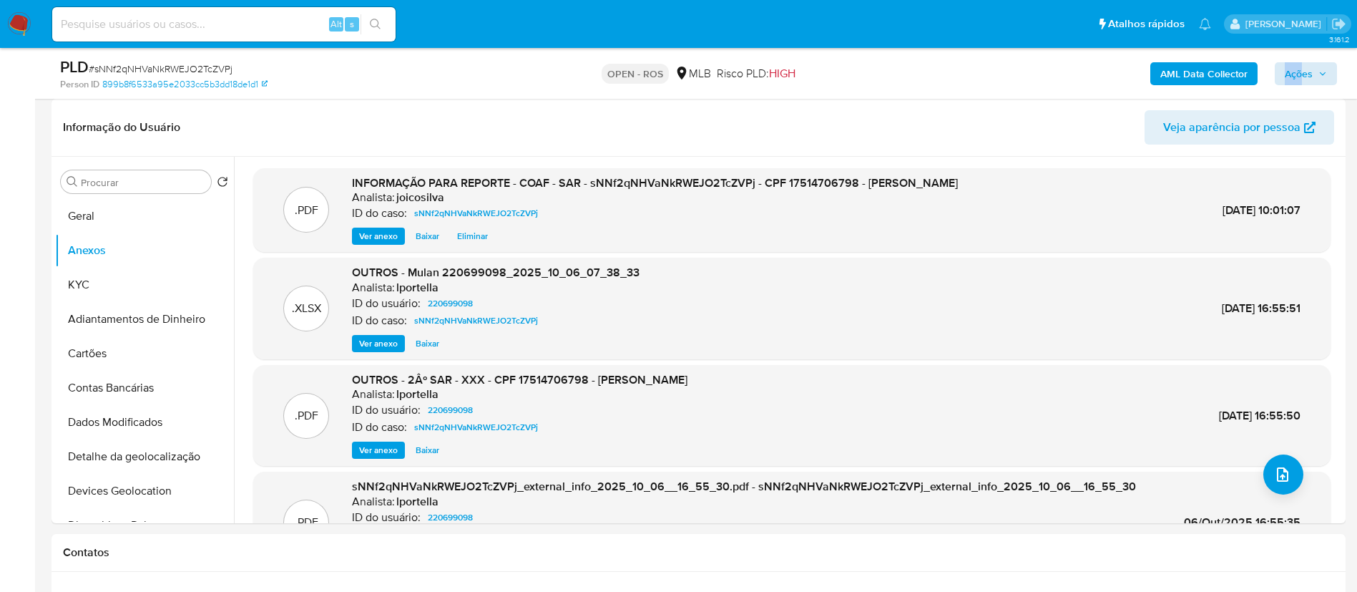
drag, startPoint x: 1302, startPoint y: 62, endPoint x: 1310, endPoint y: 74, distance: 15.5
click at [1308, 70] on div "AML Data Collector Ações" at bounding box center [1126, 74] width 422 height 34
click at [1320, 69] on icon "button" at bounding box center [1323, 73] width 9 height 9
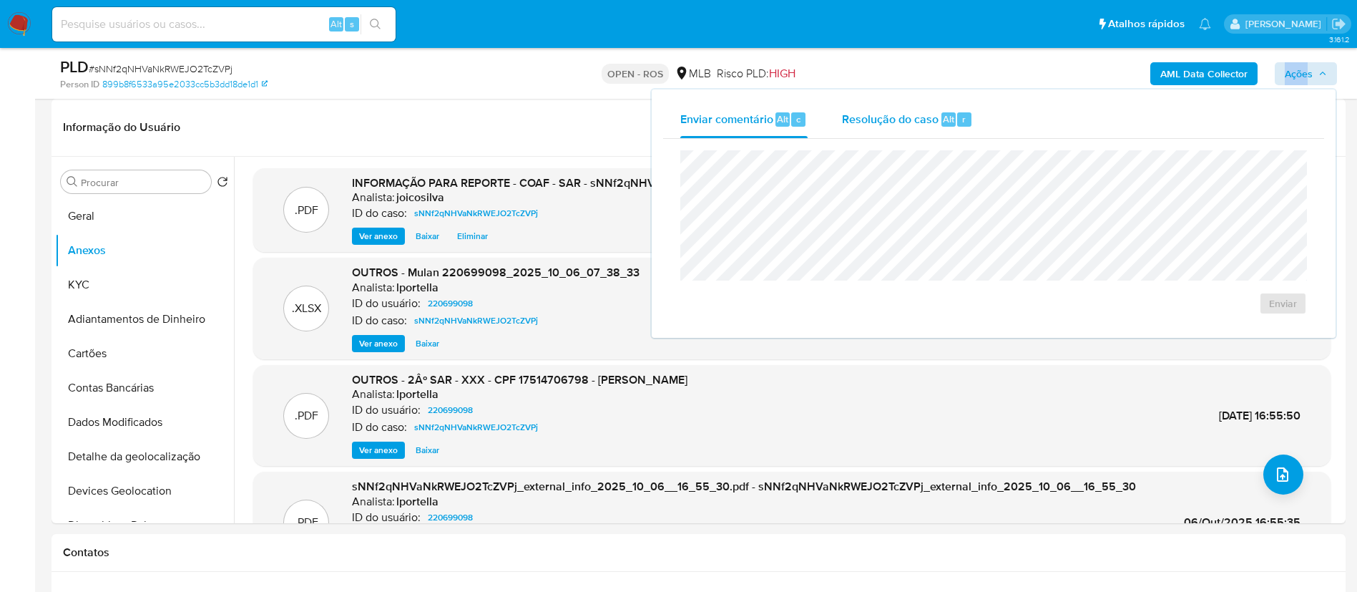
click at [905, 120] on span "Resolução do caso" at bounding box center [890, 118] width 97 height 16
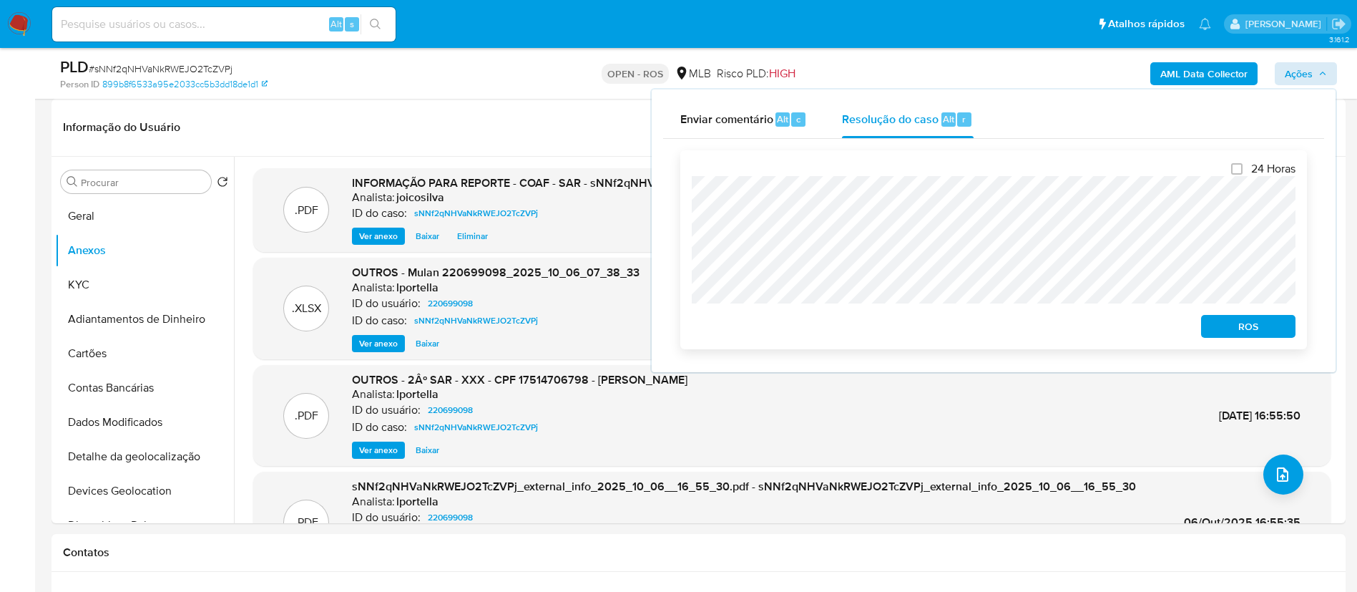
click at [1263, 326] on span "ROS" at bounding box center [1248, 326] width 74 height 20
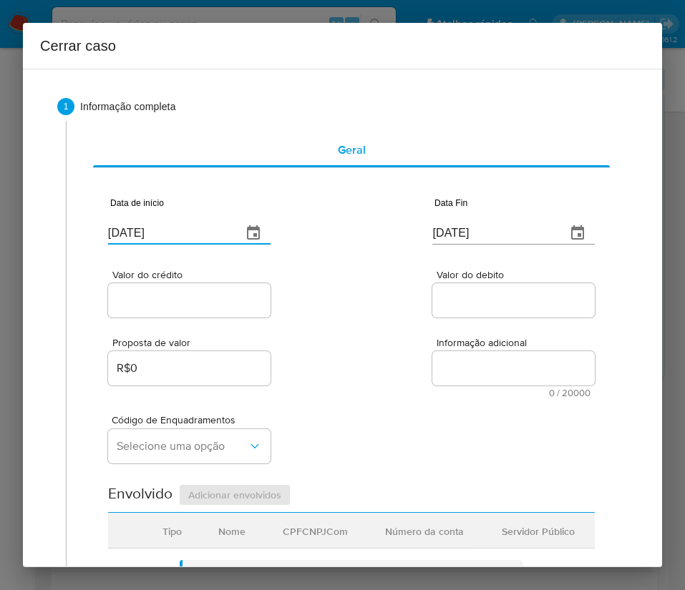
click at [162, 238] on input "08/10/2025" at bounding box center [169, 233] width 122 height 23
click at [162, 238] on input "[DATE]" at bounding box center [169, 233] width 122 height 23
paste input "1/08"
type input "[DATE]"
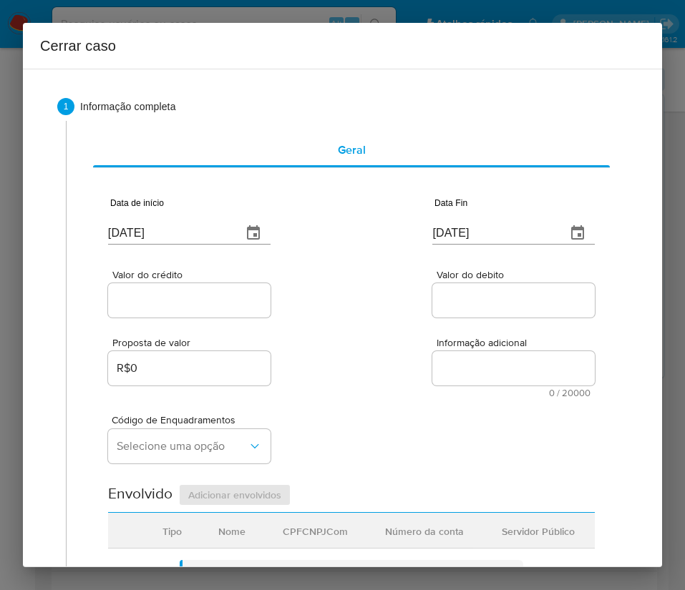
click at [341, 318] on div "Valor do crédito Valor do debito" at bounding box center [351, 287] width 487 height 68
click at [458, 233] on input "[DATE]" at bounding box center [493, 233] width 122 height 23
paste input "4"
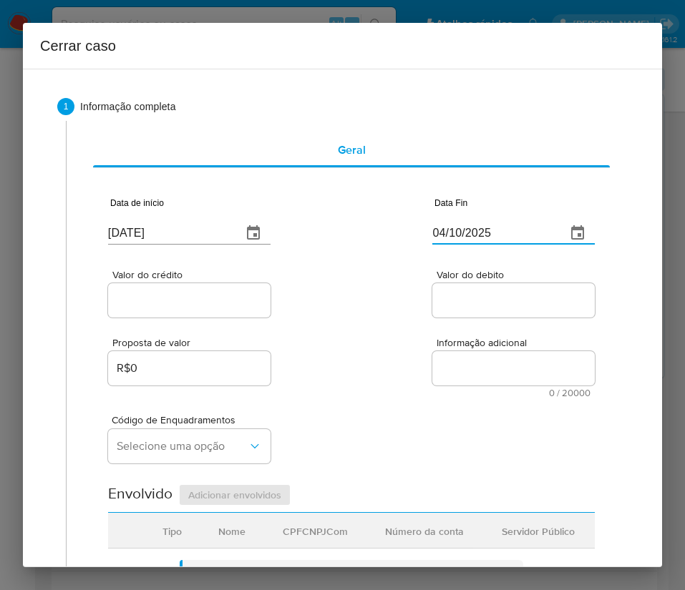
type input "04/10/2025"
click at [466, 346] on span "Informação adicional" at bounding box center [517, 343] width 162 height 11
click at [466, 351] on textarea "Informação adicional" at bounding box center [513, 368] width 162 height 34
click at [218, 305] on input "Valor do crédito" at bounding box center [189, 300] width 162 height 19
click at [174, 311] on div at bounding box center [189, 300] width 162 height 34
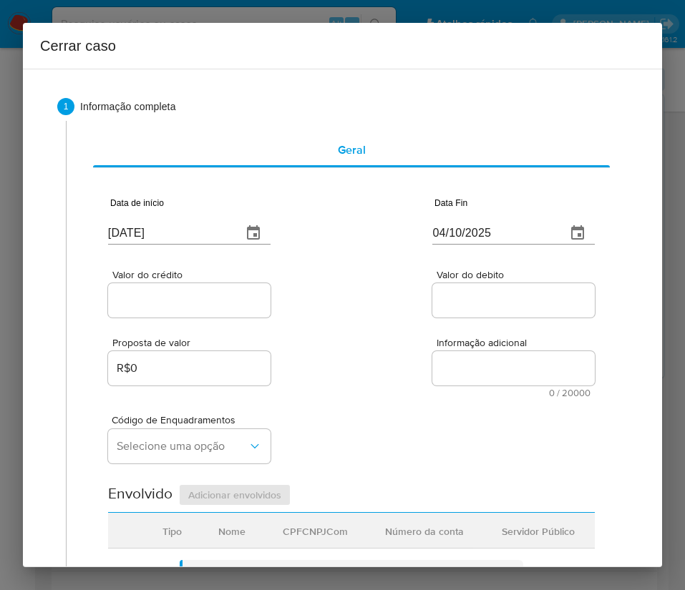
click at [186, 299] on input "Valor do crédito" at bounding box center [189, 300] width 162 height 19
paste input "R$298.162"
type input "R$298.162"
drag, startPoint x: 404, startPoint y: 340, endPoint x: 318, endPoint y: 394, distance: 101.6
click at [404, 340] on div "Proposta de valor R$0 Informação adicional 0 / 20000 20000 caracteres restantes" at bounding box center [351, 359] width 487 height 77
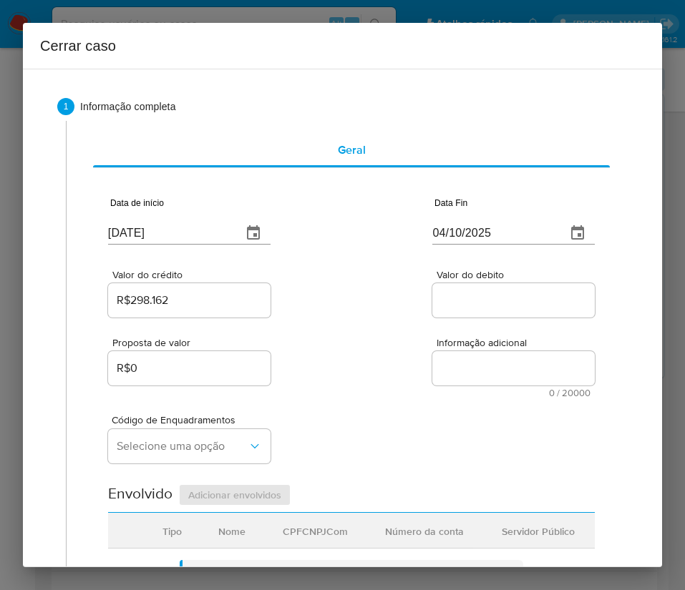
click at [442, 306] on input "Valor do debito" at bounding box center [513, 300] width 162 height 19
paste input "R$298.995"
type input "R$298.995"
click at [371, 393] on div "Proposta de valor R$0 Informação adicional 0 / 20000 20000 caracteres restantes" at bounding box center [351, 359] width 487 height 77
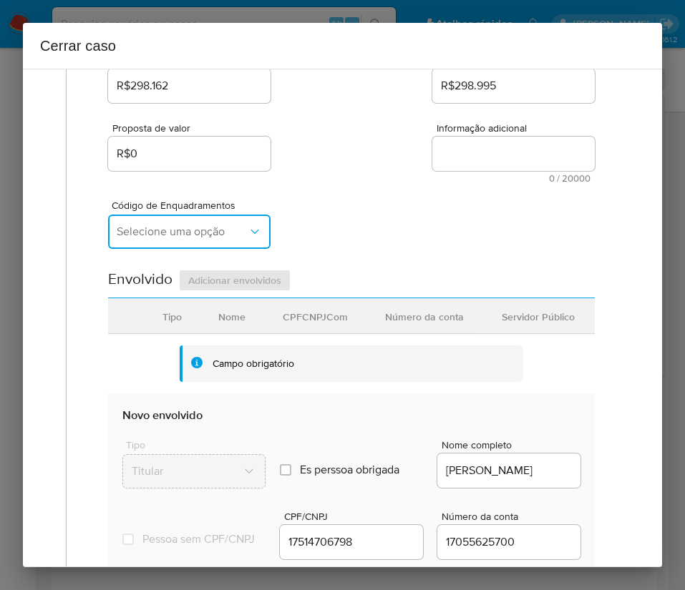
click at [190, 237] on span "Selecione uma opção" at bounding box center [182, 232] width 131 height 14
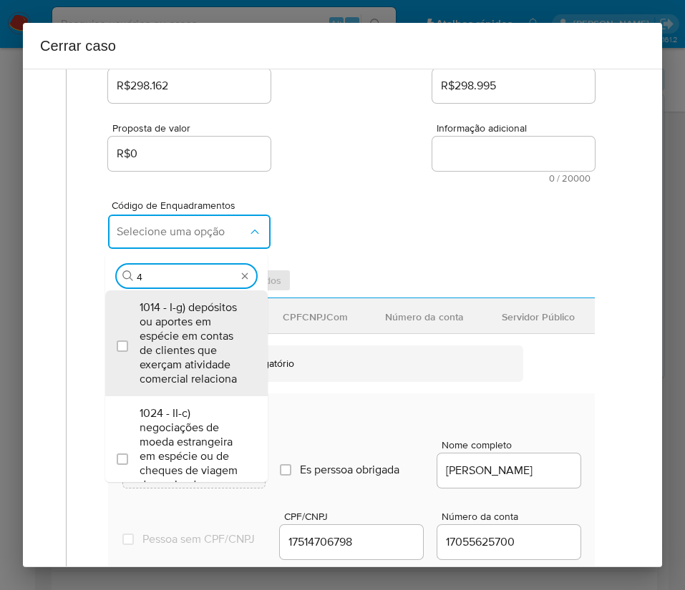
type input "45"
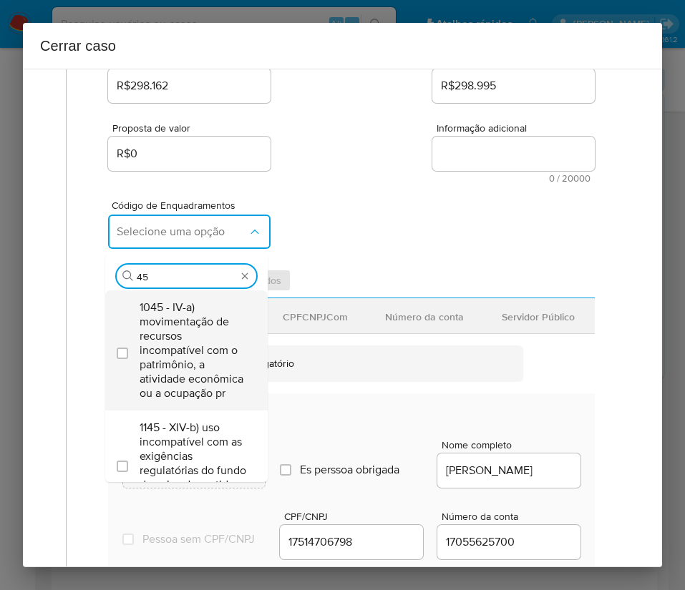
click at [180, 364] on span "1045 - IV-a) movimentação de recursos incompatível com o patrimônio, a atividad…" at bounding box center [194, 351] width 108 height 100
checkbox input "true"
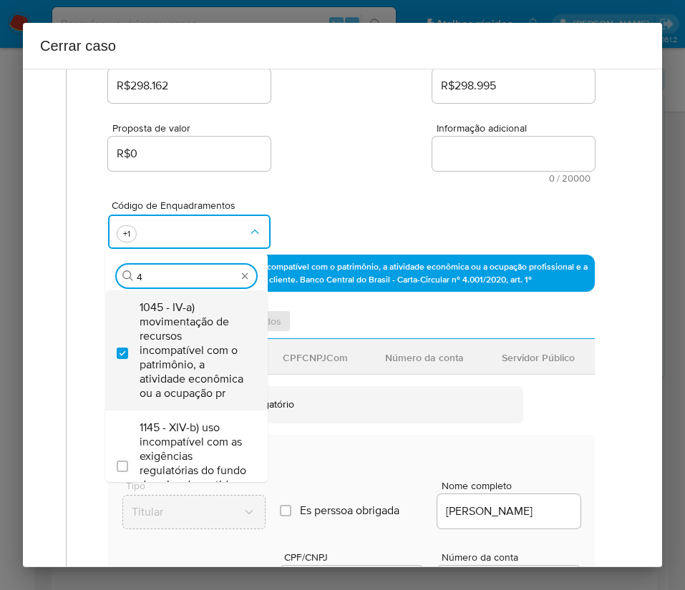
scroll to position [0, 0]
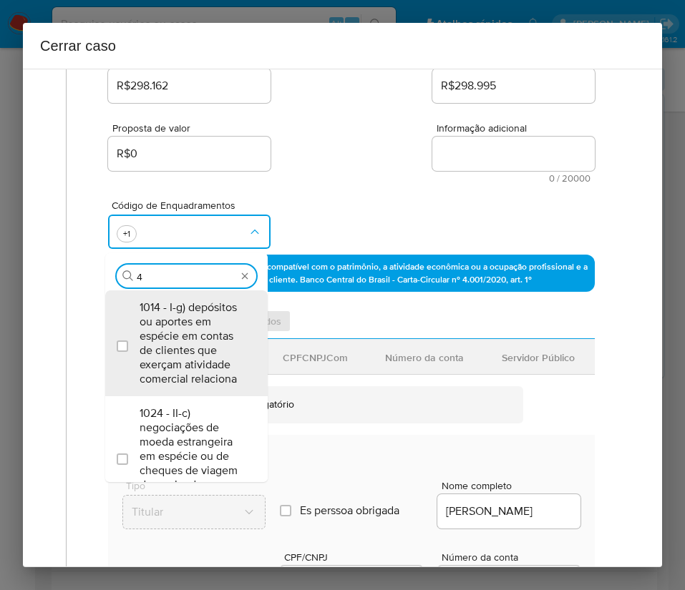
type input "47"
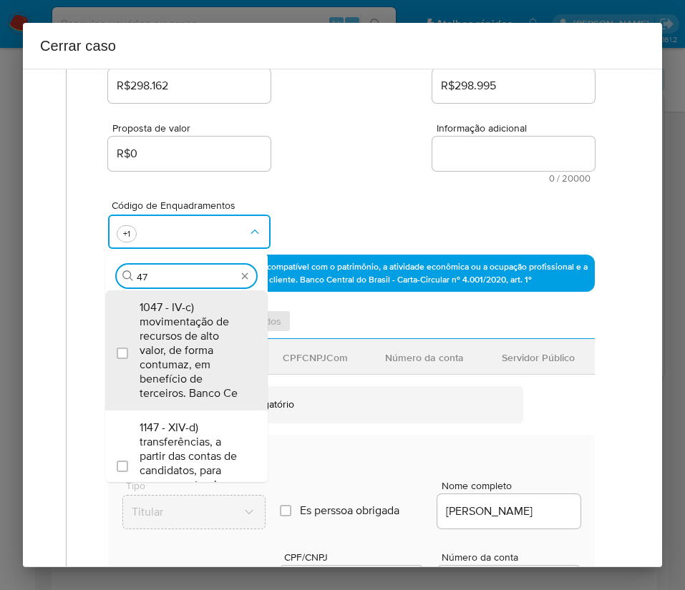
click at [183, 361] on span "1047 - IV-c) movimentação de recursos de alto valor, de forma contumaz, em bene…" at bounding box center [194, 351] width 108 height 100
checkbox input "true"
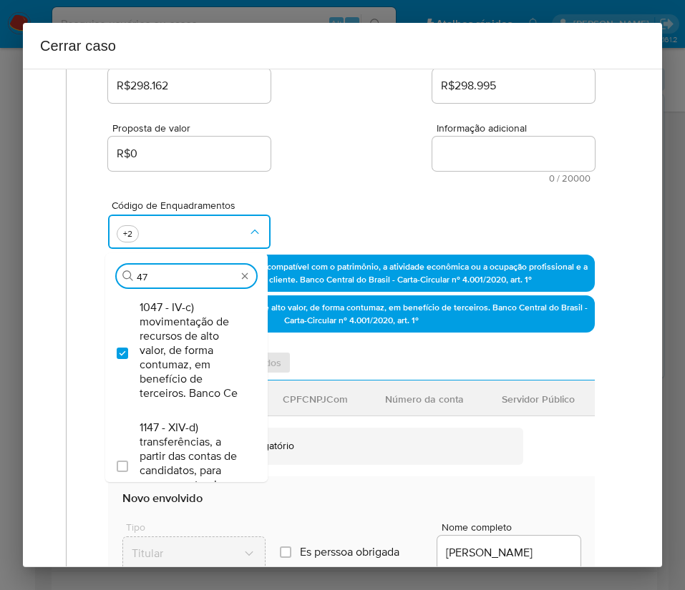
click at [341, 170] on div "Proposta de valor R$0 Informação adicional 0 / 20000 20000 caracteres restantes" at bounding box center [351, 144] width 487 height 77
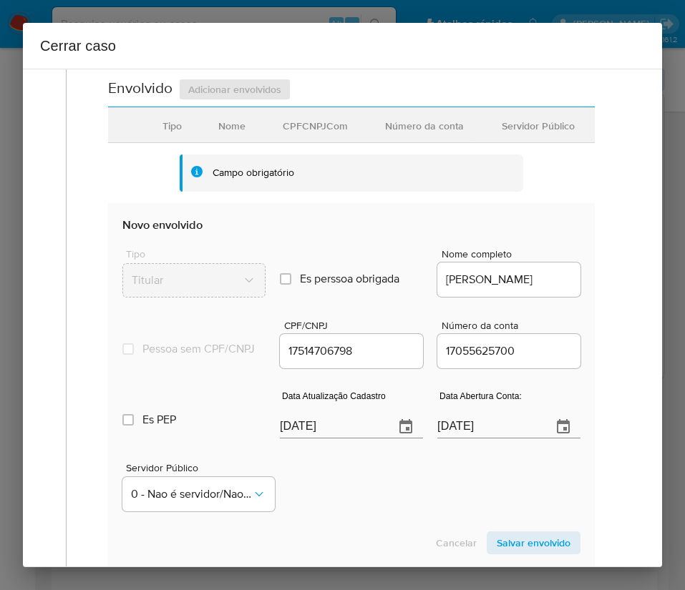
scroll to position [537, 0]
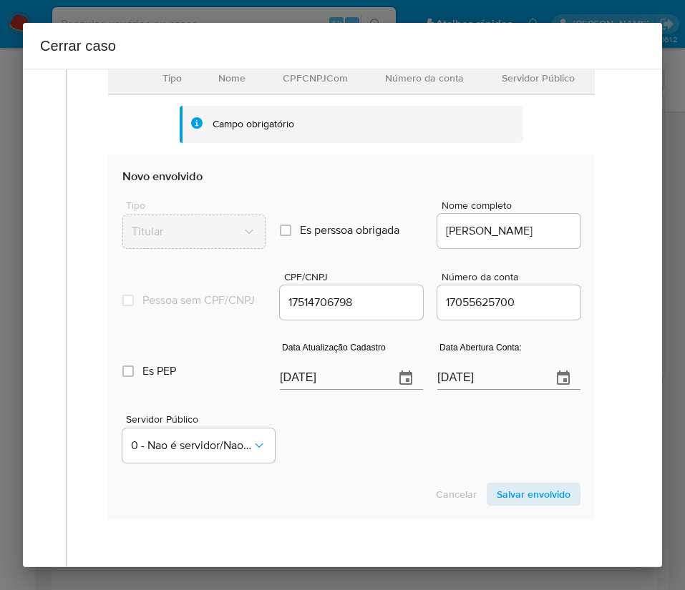
click at [337, 390] on input "[DATE]" at bounding box center [331, 378] width 103 height 23
paste input "18/09"
type input "[DATE]"
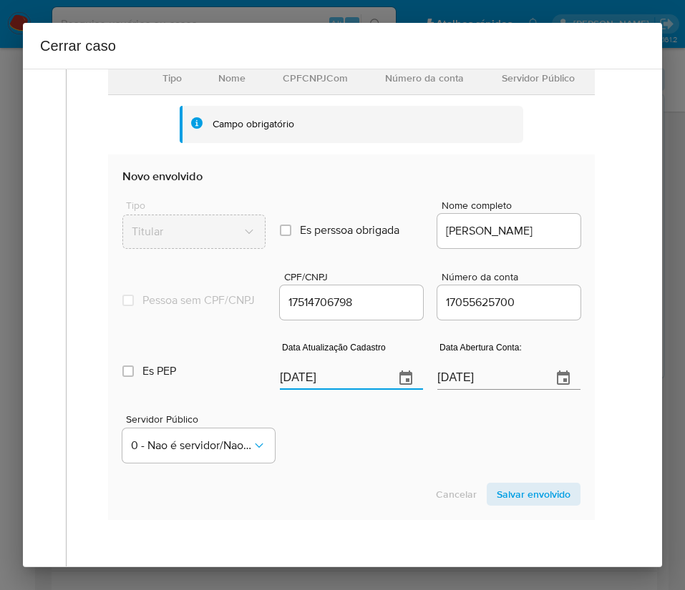
click at [380, 464] on div "Servidor Público 0 - Nao é servidor/Nao possui informacao" at bounding box center [351, 433] width 458 height 72
click at [463, 390] on input "02/07/2020" at bounding box center [488, 378] width 103 height 23
click at [417, 469] on div "Servidor Público 0 - Nao é servidor/Nao possui informacao" at bounding box center [351, 433] width 458 height 72
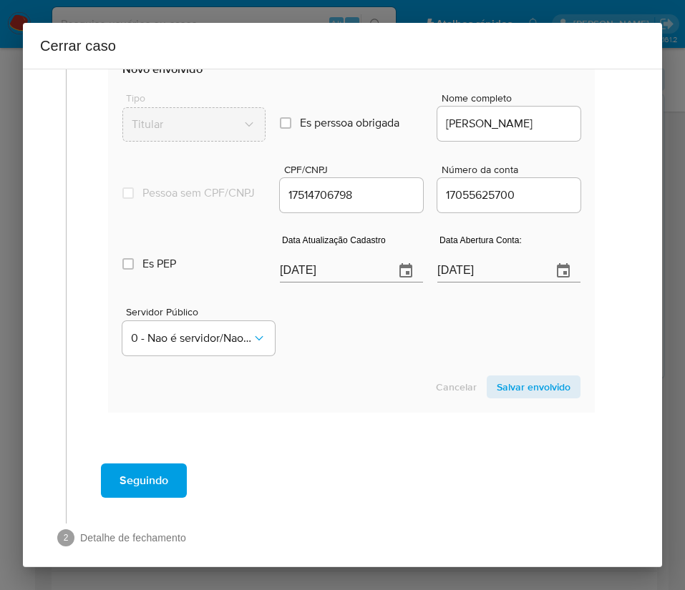
click at [514, 397] on span "Salvar envolvido" at bounding box center [534, 387] width 74 height 20
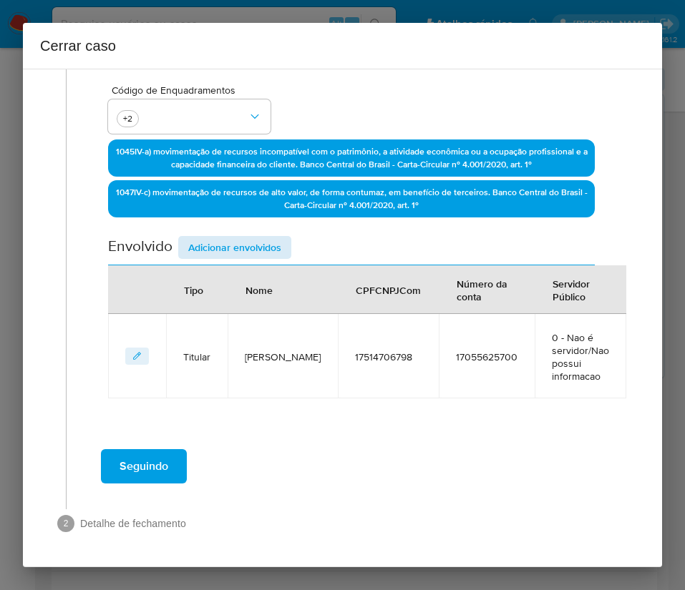
click at [251, 235] on div "Data de início 01/08/2025 Data Fin 04/10/2025 Valor do crédito R$298.162 Valor …" at bounding box center [351, 123] width 487 height 550
drag, startPoint x: 243, startPoint y: 240, endPoint x: 248, endPoint y: 246, distance: 8.6
click at [244, 239] on span "Adicionar envolvidos" at bounding box center [234, 248] width 93 height 20
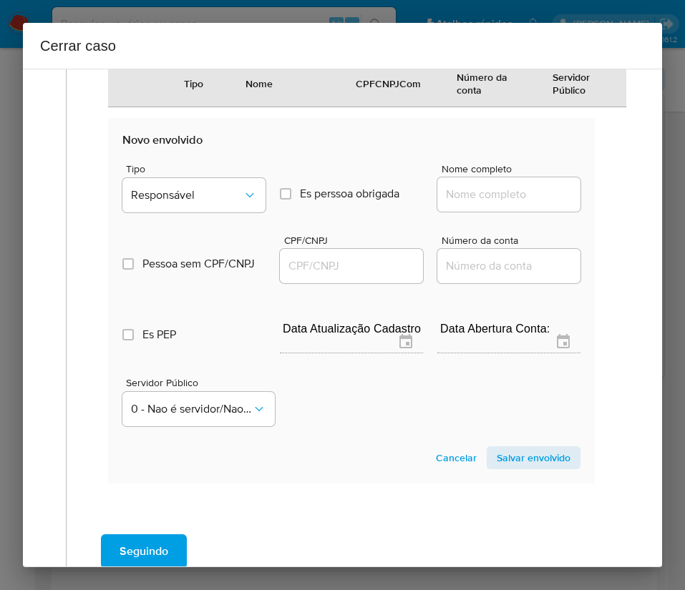
scroll to position [707, 0]
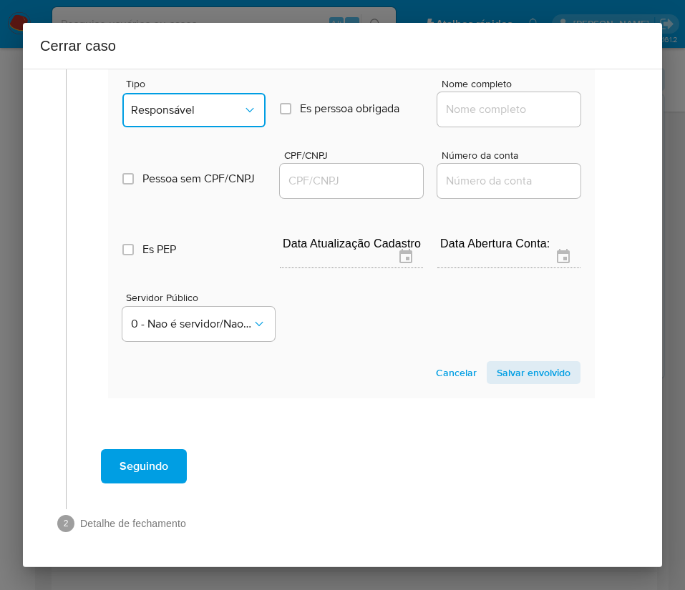
click at [203, 109] on span "Responsável" at bounding box center [187, 110] width 112 height 14
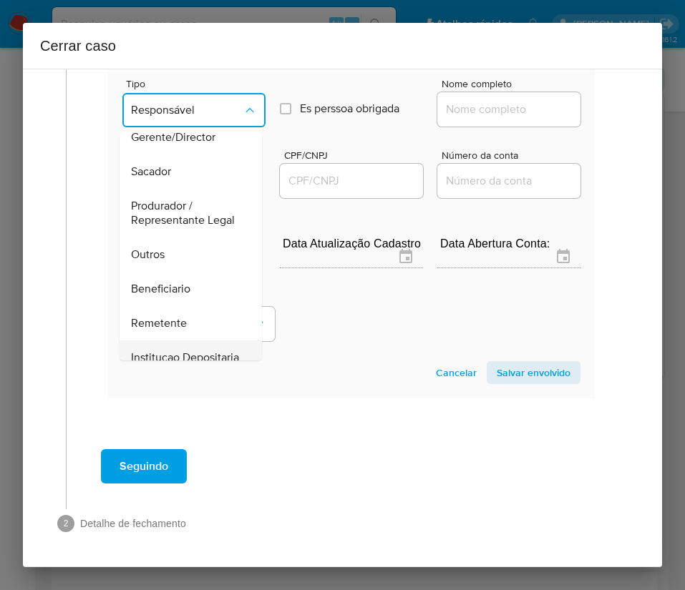
scroll to position [255, 0]
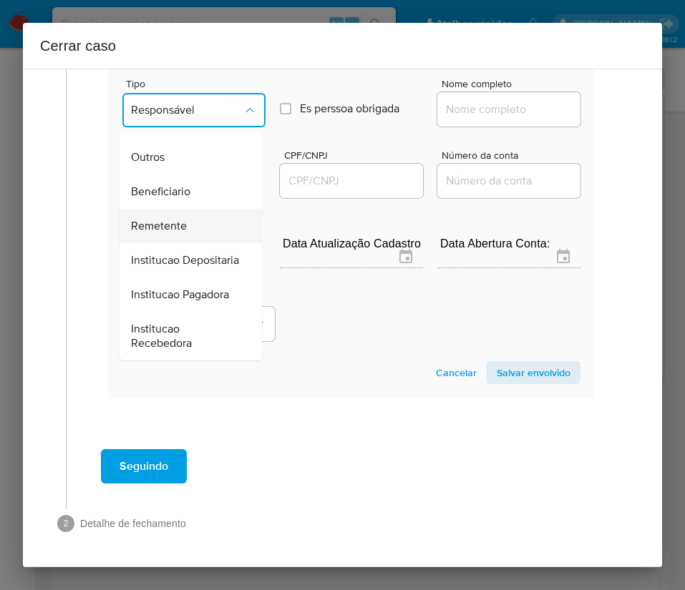
click at [167, 219] on span "Remetente" at bounding box center [159, 226] width 56 height 14
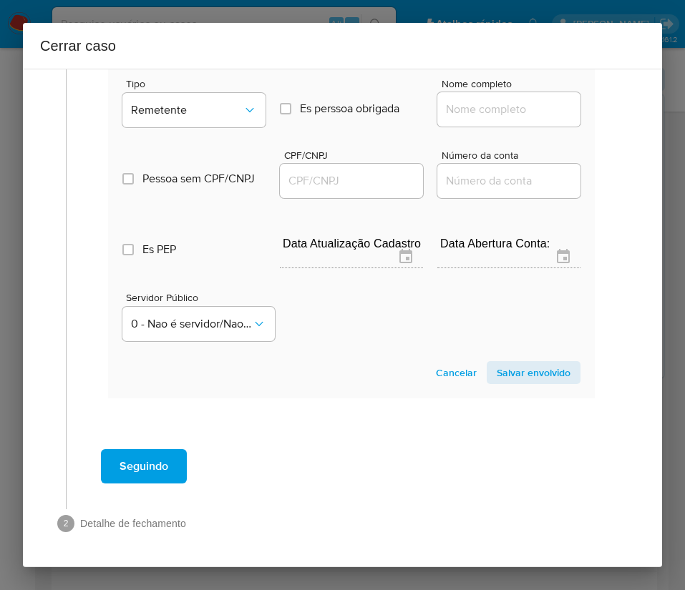
click at [467, 97] on div at bounding box center [508, 109] width 143 height 34
click at [466, 109] on input "Nome completo" at bounding box center [508, 109] width 143 height 19
paste input "Nayane Floriano Alves 17514706798, 44796198000137"
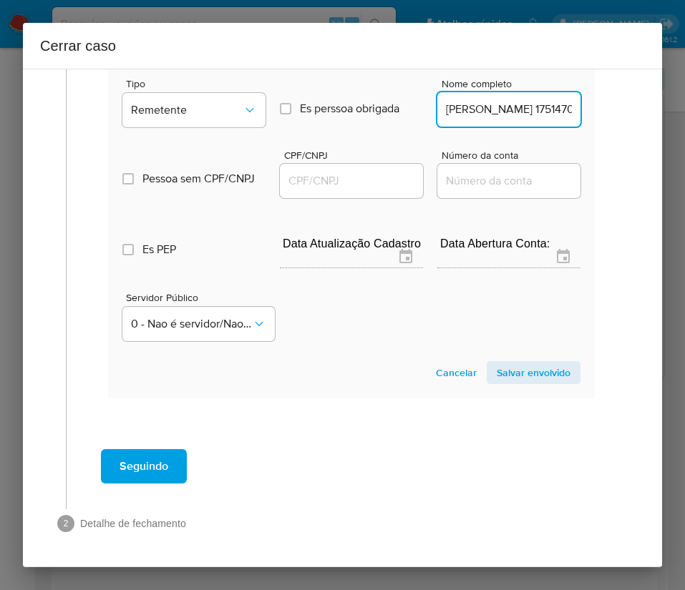
scroll to position [0, 154]
drag, startPoint x: 460, startPoint y: 115, endPoint x: 596, endPoint y: 118, distance: 136.0
type input "Nayane Floriano Alves 17514706798"
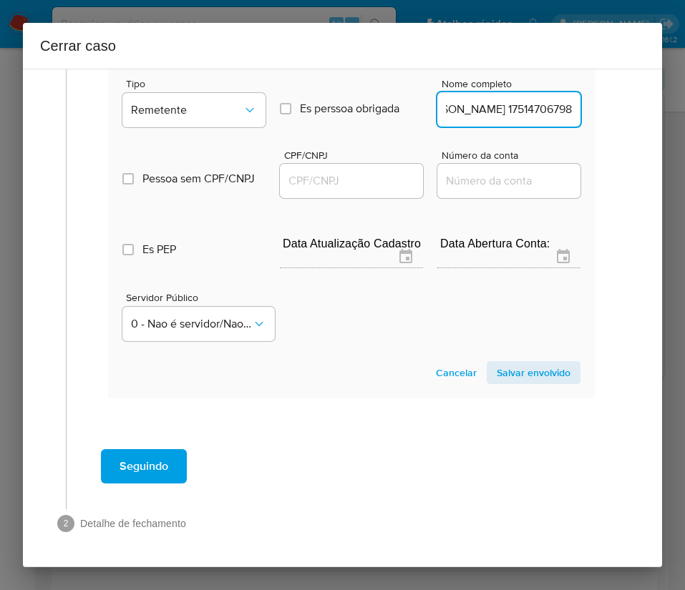
scroll to position [0, 0]
drag, startPoint x: 302, startPoint y: 170, endPoint x: 343, endPoint y: 182, distance: 43.1
click at [302, 170] on div at bounding box center [351, 181] width 143 height 34
click at [378, 191] on div at bounding box center [351, 181] width 143 height 34
click at [361, 175] on input "CPF/CNPJ" at bounding box center [351, 181] width 143 height 19
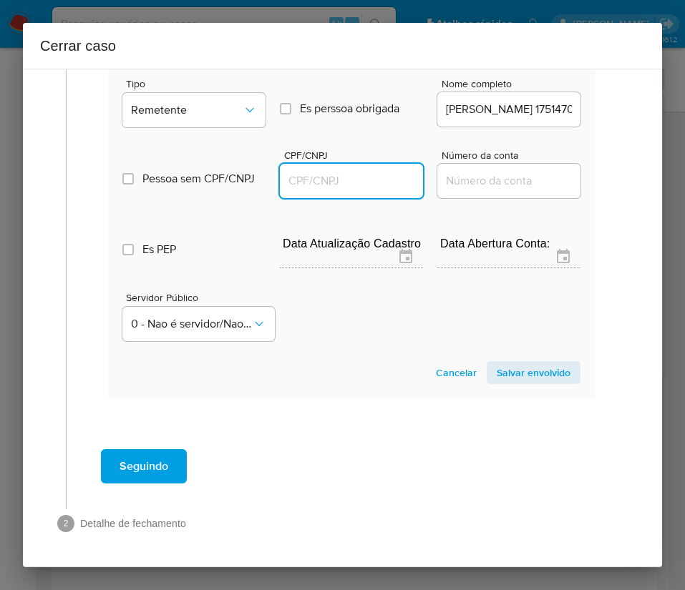
paste input "44796198000137"
type input "44796198000137"
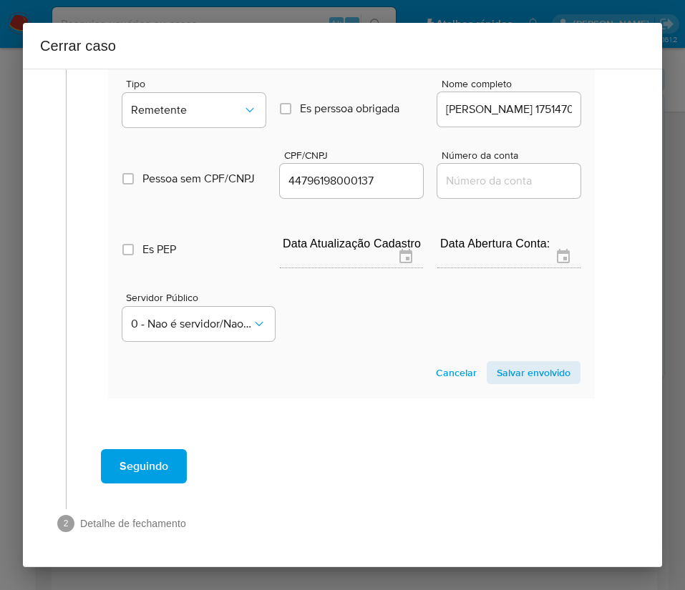
click at [501, 374] on span "Salvar envolvido" at bounding box center [534, 373] width 74 height 20
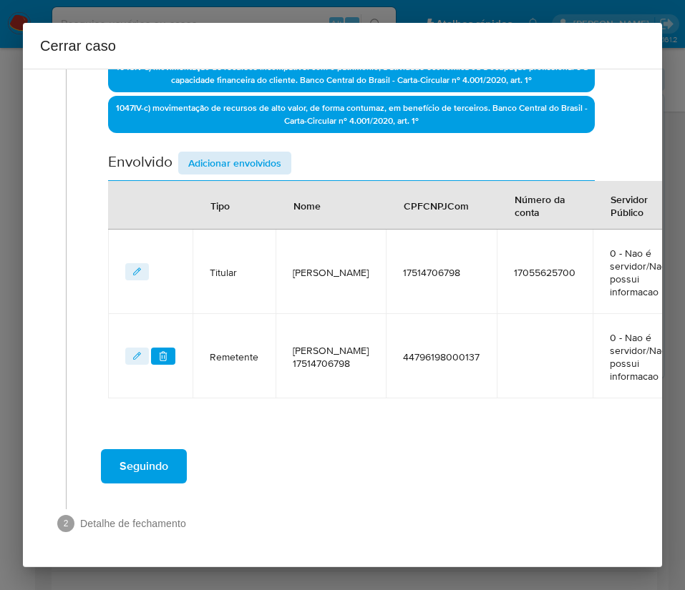
click at [240, 139] on div "Data de início 01/08/2025 Data Fin 04/10/2025 Valor do crédito R$298.162 Valor …" at bounding box center [351, 81] width 487 height 635
click at [240, 153] on span "Adicionar envolvidos" at bounding box center [234, 163] width 93 height 20
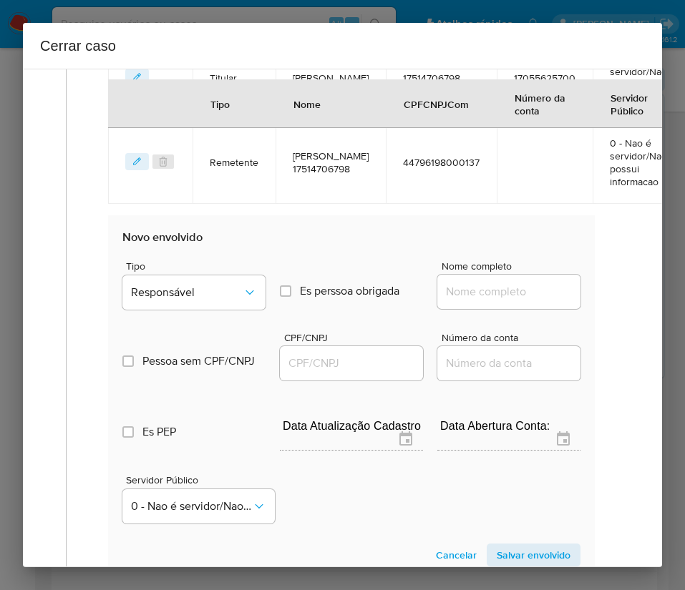
scroll to position [753, 0]
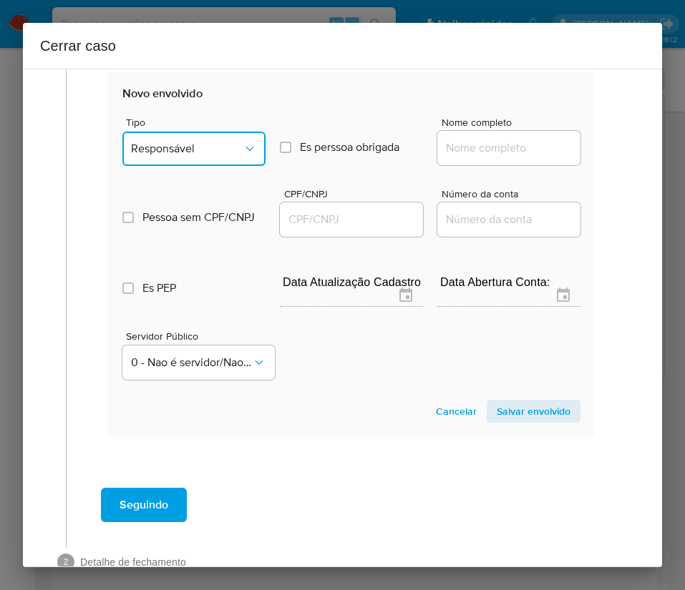
click at [215, 148] on span "Responsável" at bounding box center [187, 149] width 112 height 14
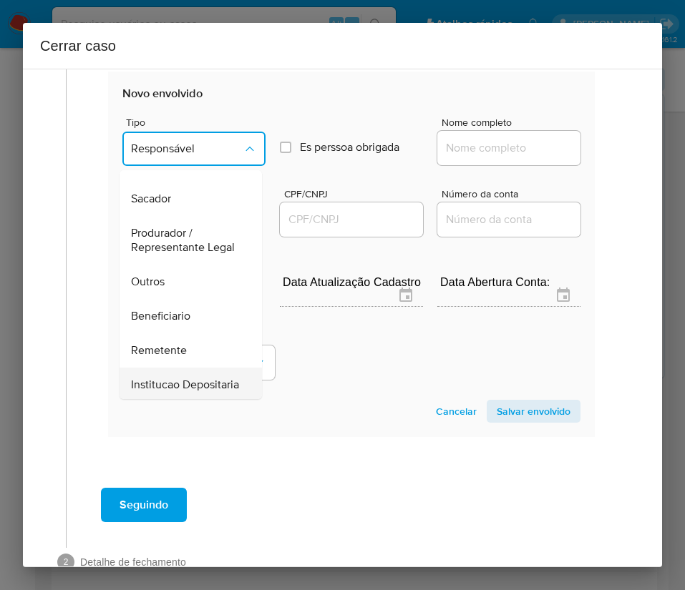
scroll to position [255, 0]
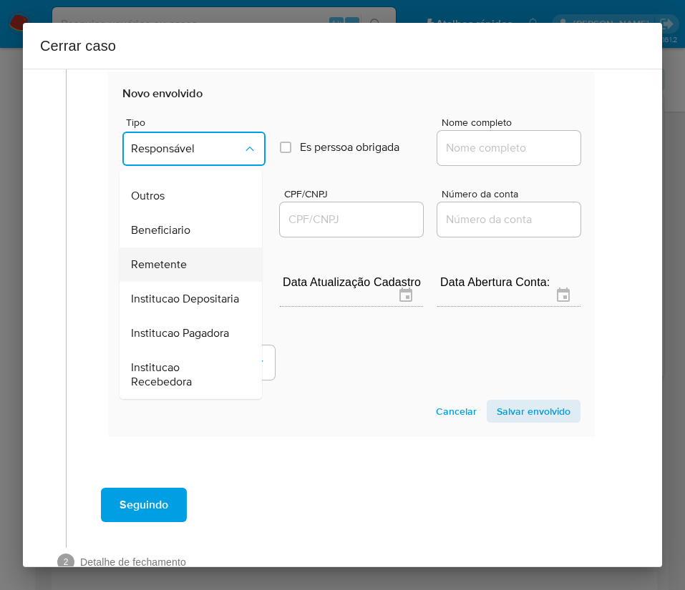
click at [174, 258] on span "Remetente" at bounding box center [159, 265] width 56 height 14
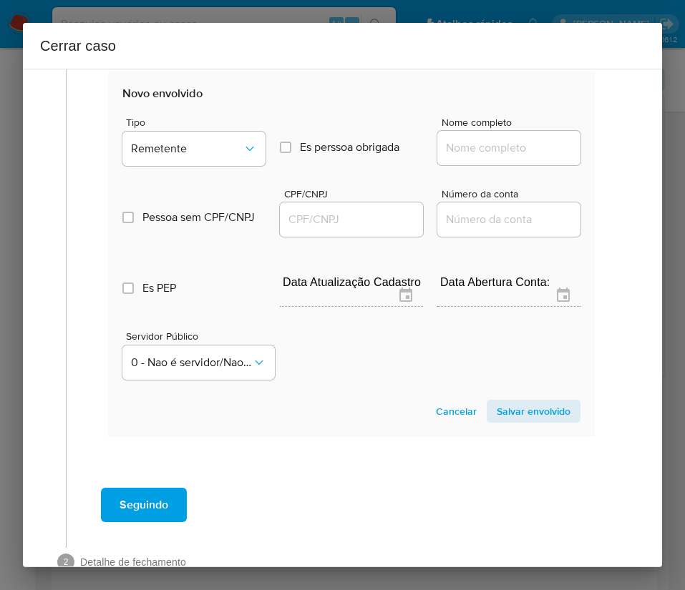
click at [540, 140] on div at bounding box center [508, 148] width 143 height 34
paste input "Bruno Costa De Oliveira, 17355163760"
drag, startPoint x: 480, startPoint y: 152, endPoint x: 585, endPoint y: 155, distance: 104.5
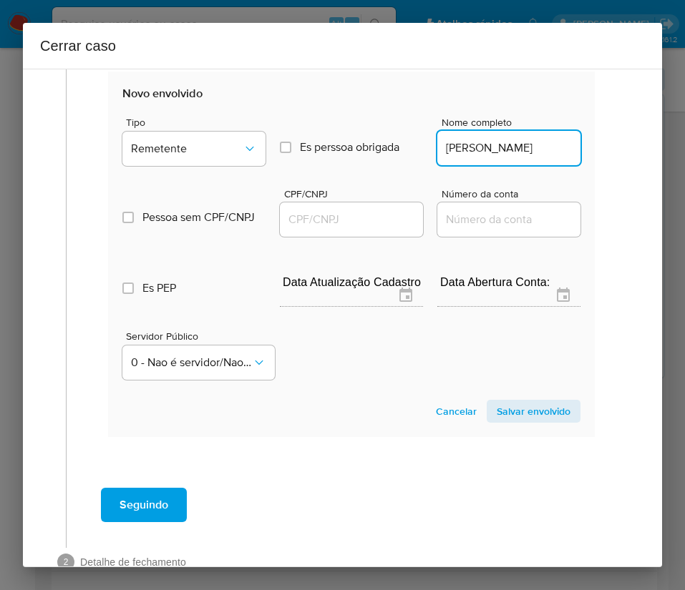
scroll to position [0, 0]
type input "Bruno Costa De Oliveira"
click at [338, 213] on input "CPF/CNPJ" at bounding box center [351, 219] width 143 height 19
paste input "17355163760"
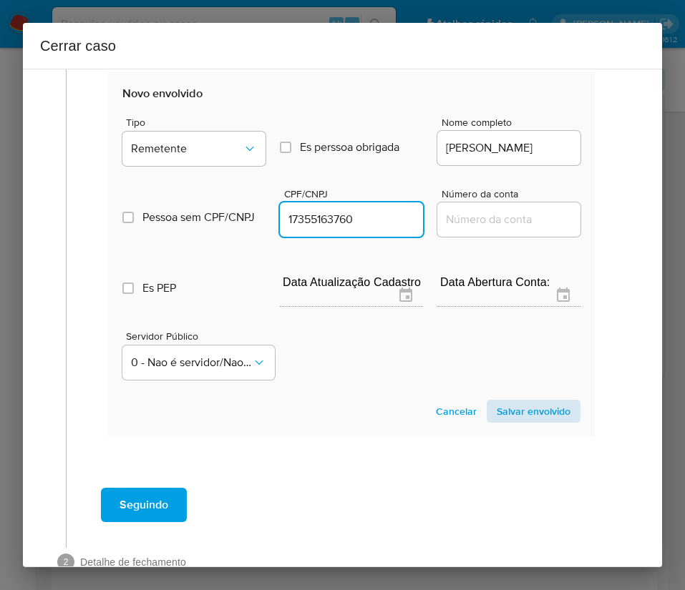
type input "17355163760"
click at [511, 401] on span "Salvar envolvido" at bounding box center [534, 411] width 74 height 20
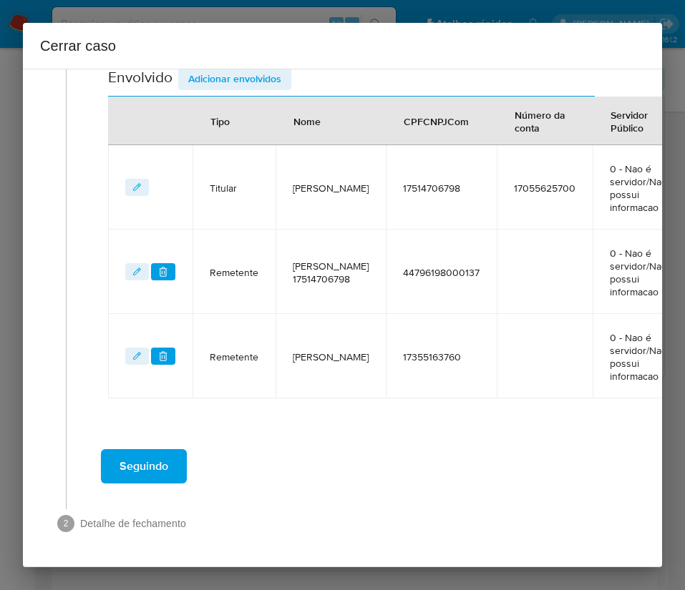
scroll to position [515, 0]
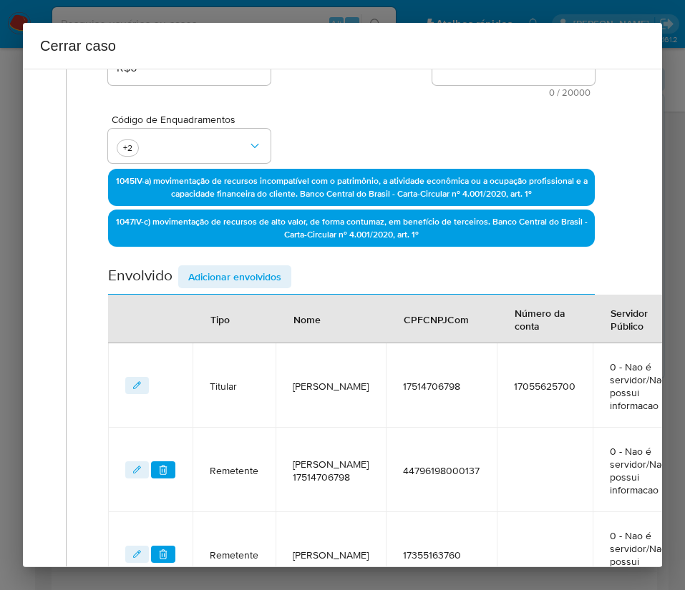
click at [240, 272] on span "Adicionar envolvidos" at bounding box center [234, 277] width 93 height 20
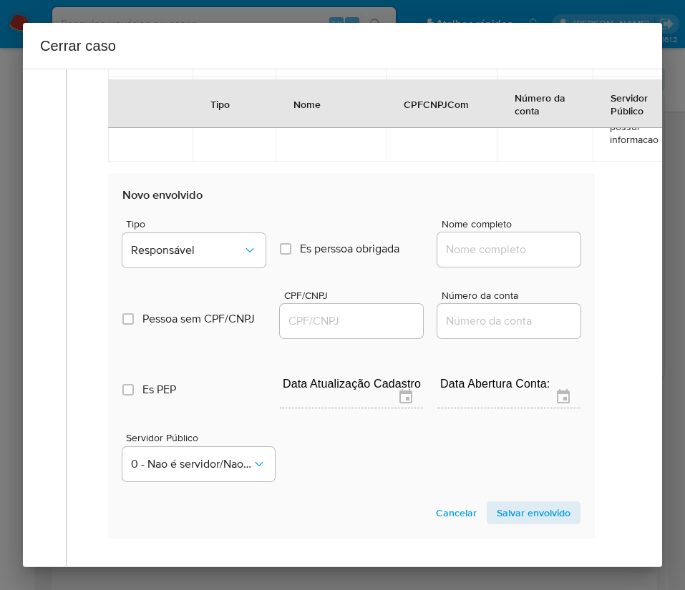
scroll to position [892, 0]
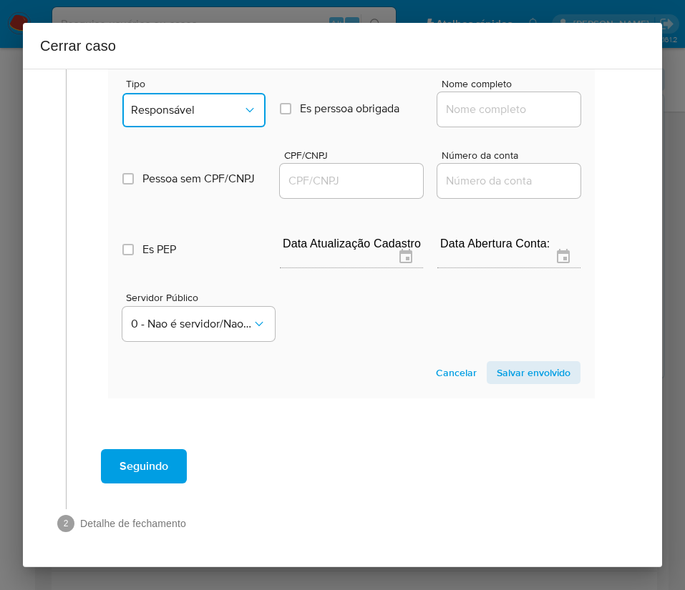
click at [185, 103] on span "Responsável" at bounding box center [187, 110] width 112 height 14
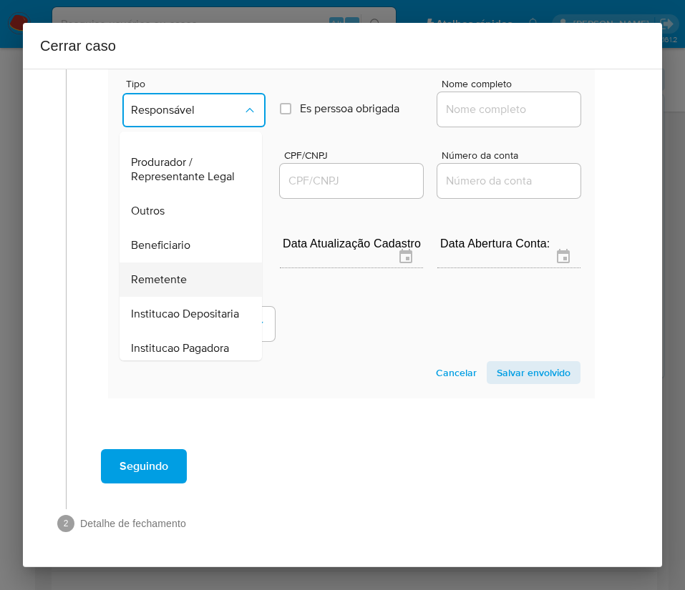
scroll to position [255, 0]
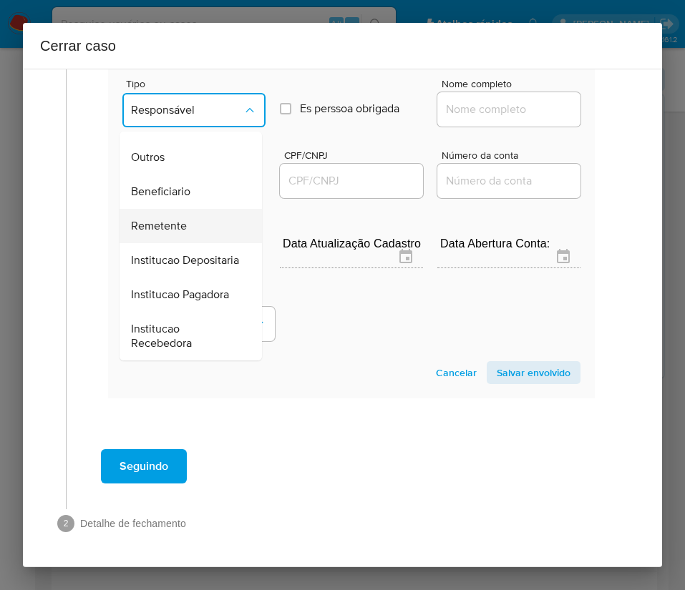
click at [166, 219] on span "Remetente" at bounding box center [159, 226] width 56 height 14
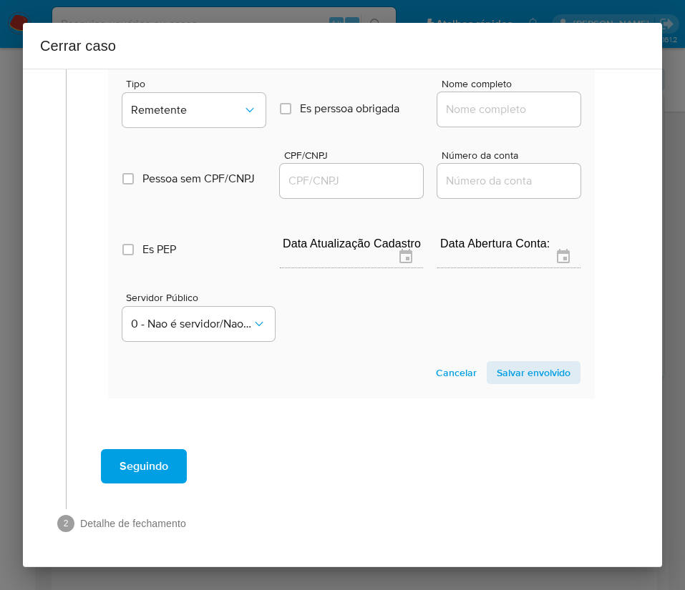
click at [476, 100] on input "Nome completo" at bounding box center [508, 109] width 143 height 19
paste input "Tales Eduardo Candido Carneiro, 15937599756"
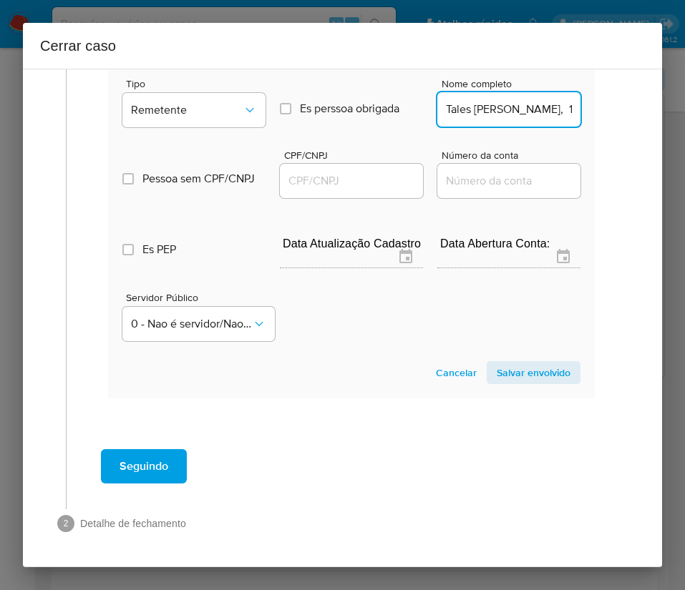
scroll to position [0, 117]
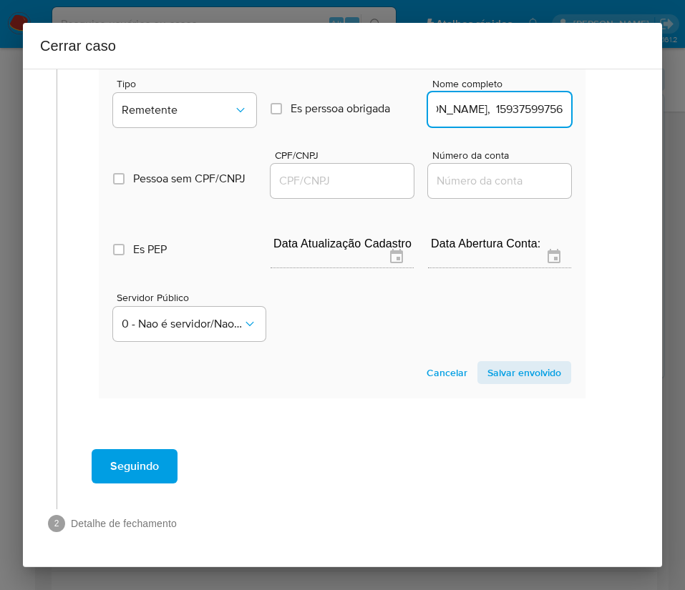
drag, startPoint x: 477, startPoint y: 97, endPoint x: 632, endPoint y: 96, distance: 155.3
click at [632, 96] on div "1 Informação completa Geral Data de início 01/08/2025 Data Fin 04/10/2025 Valor…" at bounding box center [342, 318] width 639 height 499
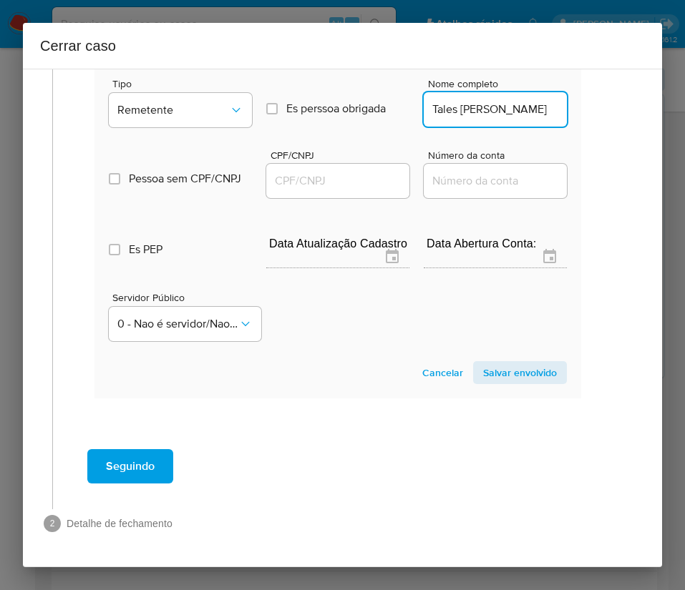
scroll to position [0, 39]
type input "Tales Eduardo Candido Carneiro"
click at [335, 164] on div at bounding box center [337, 181] width 143 height 34
click at [330, 172] on input "CPF/CNPJ" at bounding box center [337, 181] width 143 height 19
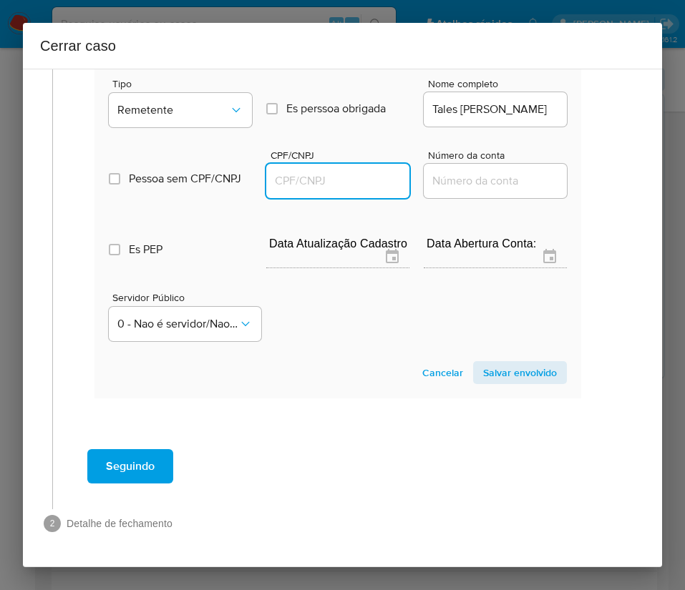
paste input "15937599756"
type input "15937599756"
click at [503, 363] on span "Salvar envolvido" at bounding box center [520, 373] width 74 height 20
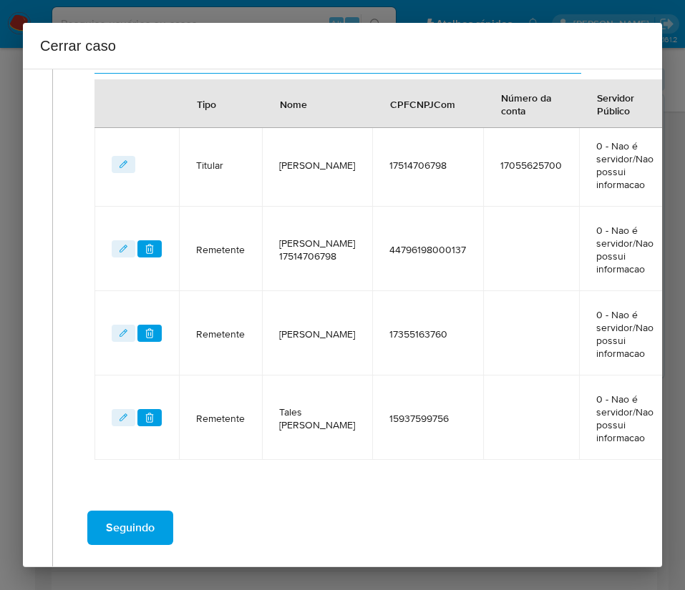
scroll to position [492, 14]
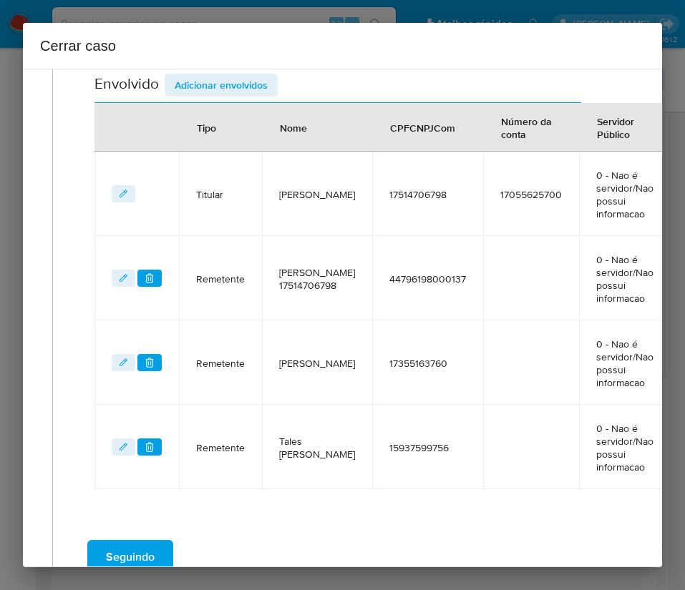
click at [243, 87] on span "Adicionar envolvidos" at bounding box center [221, 85] width 93 height 20
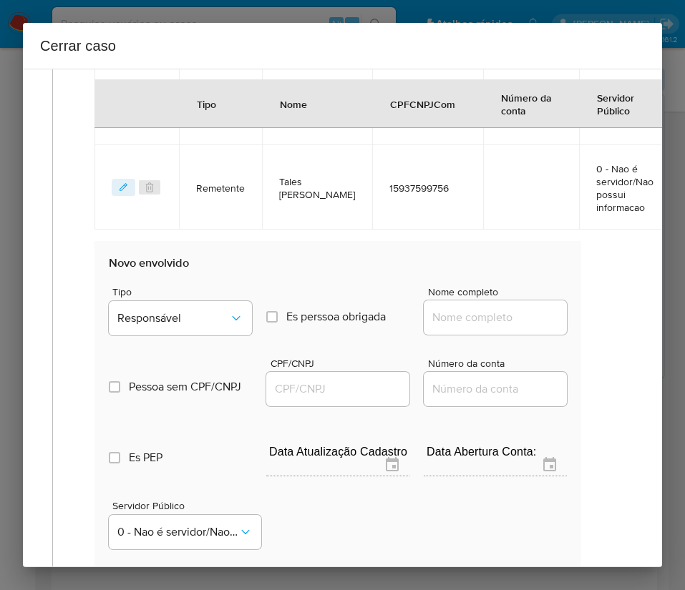
scroll to position [977, 14]
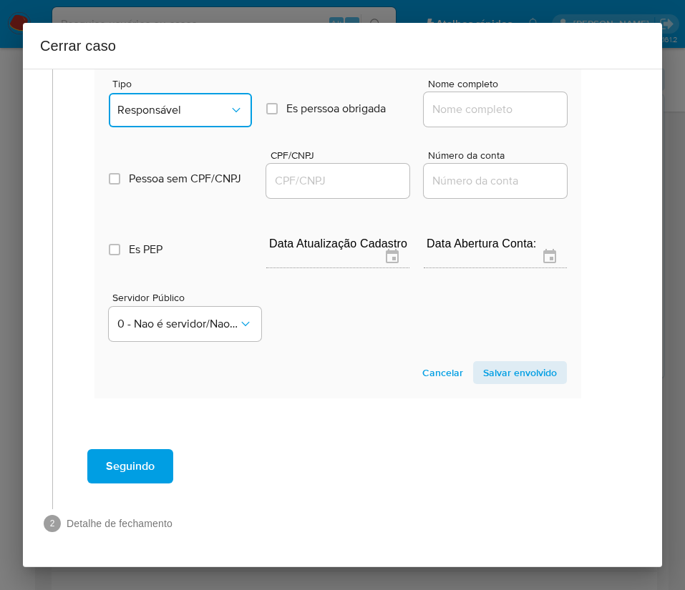
click at [196, 103] on span "Responsável" at bounding box center [173, 110] width 112 height 14
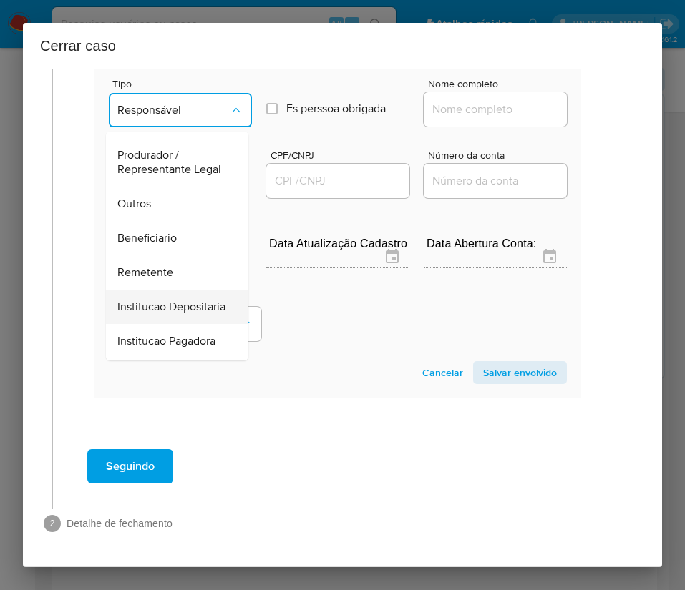
scroll to position [255, 0]
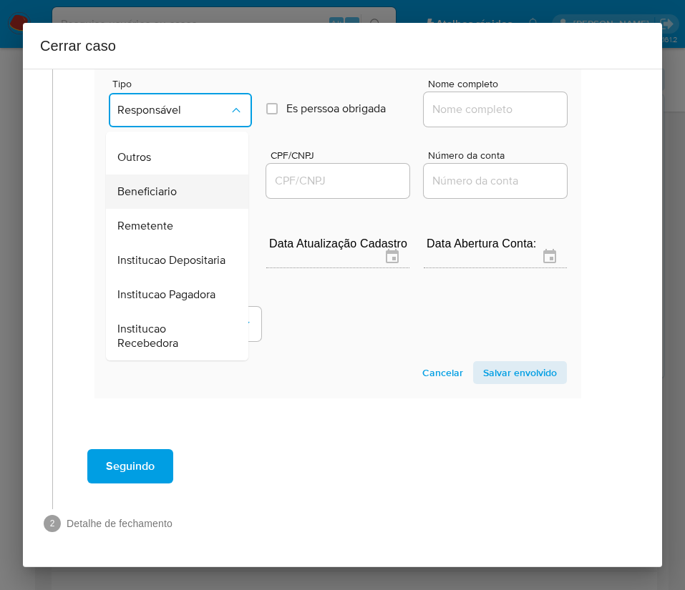
click at [157, 185] on span "Beneficiario" at bounding box center [146, 192] width 59 height 14
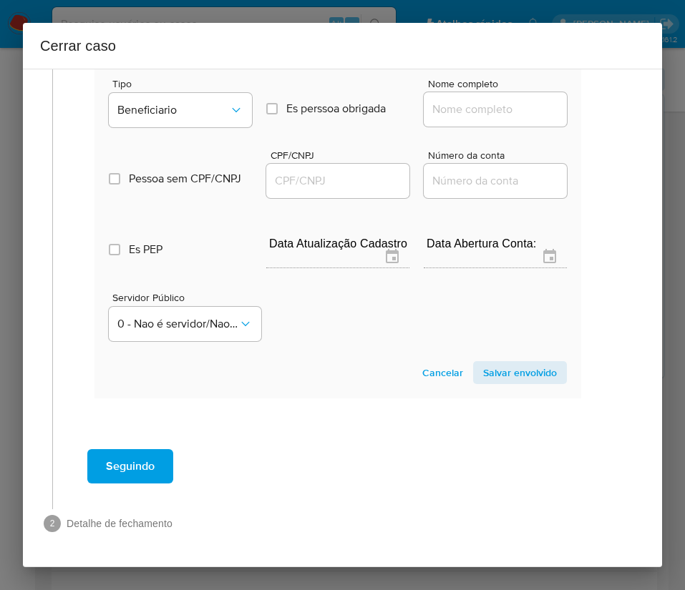
click at [425, 100] on input "Nome completo" at bounding box center [495, 109] width 143 height 19
paste input "Renovo Distribuidora De Bebidas E Generos Alimenticios Ltda, 27320008000191"
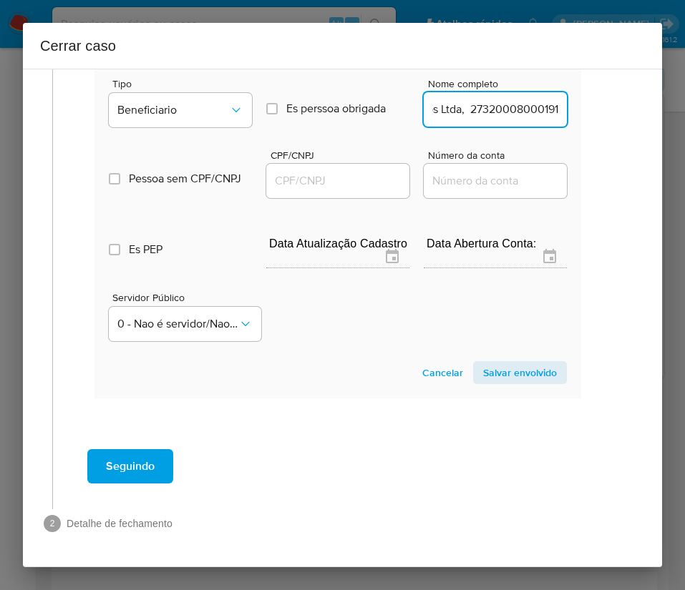
scroll to position [977, 18]
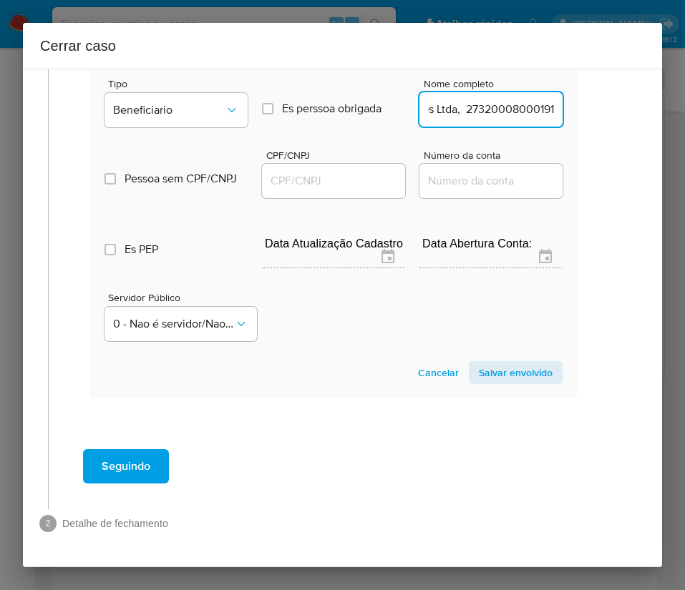
drag, startPoint x: 443, startPoint y: 94, endPoint x: 639, endPoint y: 94, distance: 196.1
click at [639, 94] on div "1 Informação completa Geral Data de início 01/08/2025 Data Fin 04/10/2025 Valor…" at bounding box center [342, 318] width 639 height 499
type input "Renovo Distribuidora De Bebidas E Generos Alimenticios Ltda"
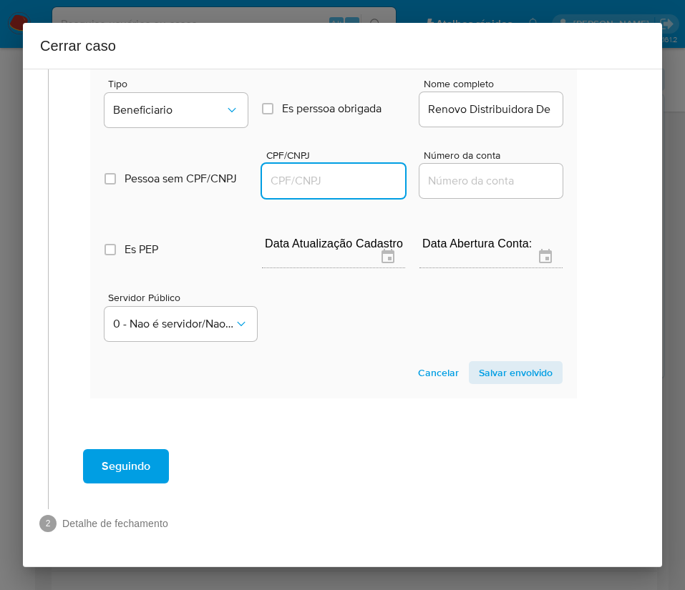
click at [346, 172] on input "CPF/CNPJ" at bounding box center [333, 181] width 143 height 19
paste input "27320008000191"
type input "27320008000191"
click at [512, 363] on span "Salvar envolvido" at bounding box center [516, 373] width 74 height 20
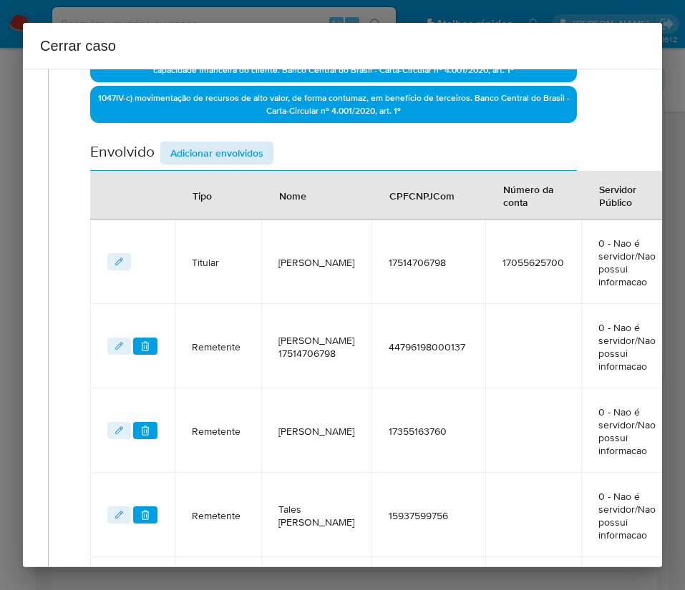
scroll to position [388, 18]
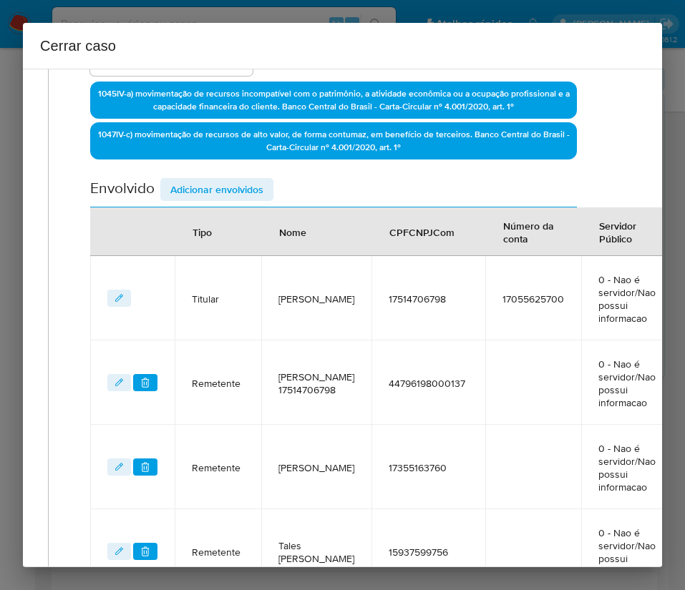
click at [214, 192] on span "Adicionar envolvidos" at bounding box center [216, 190] width 93 height 20
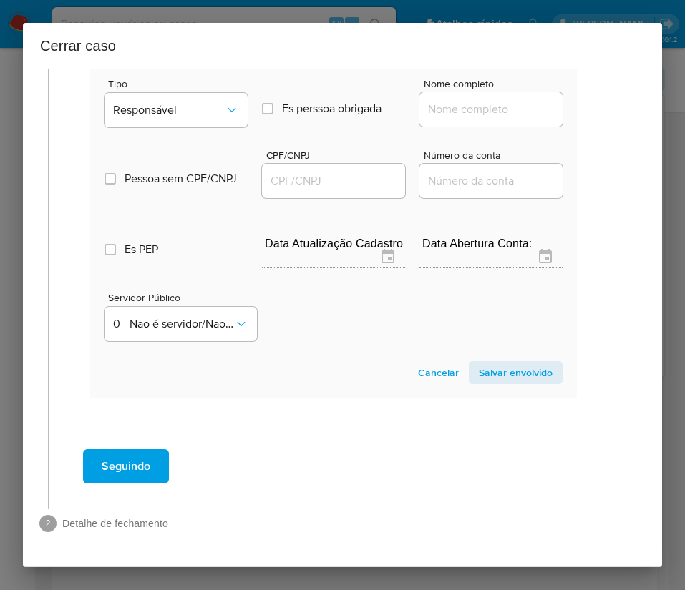
scroll to position [1087, 18]
click at [185, 79] on div "Tipo Responsável" at bounding box center [175, 106] width 143 height 54
click at [188, 103] on span "Responsável" at bounding box center [169, 110] width 112 height 14
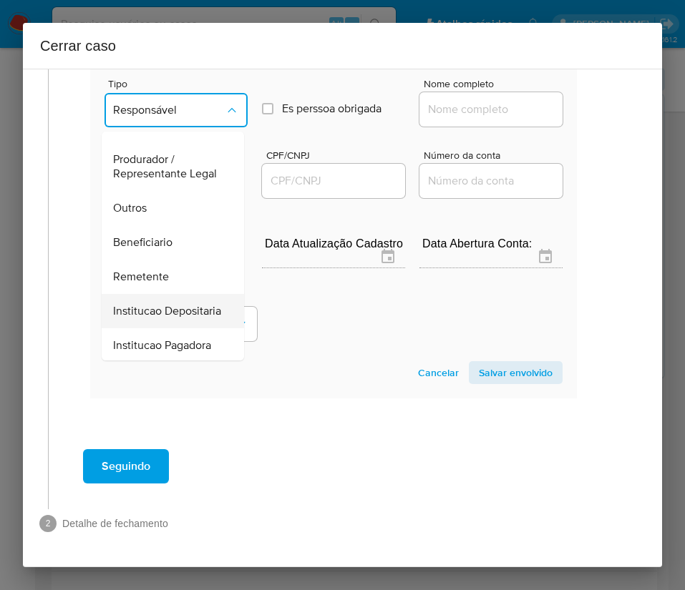
scroll to position [255, 0]
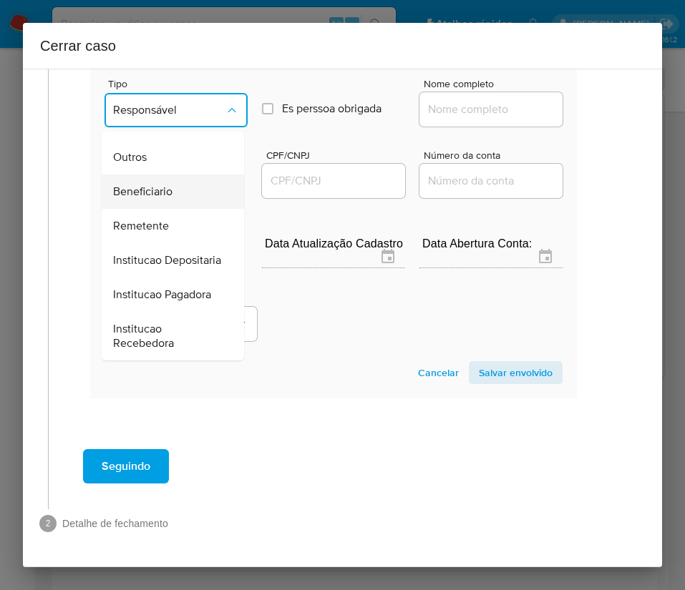
click at [167, 185] on span "Beneficiario" at bounding box center [142, 192] width 59 height 14
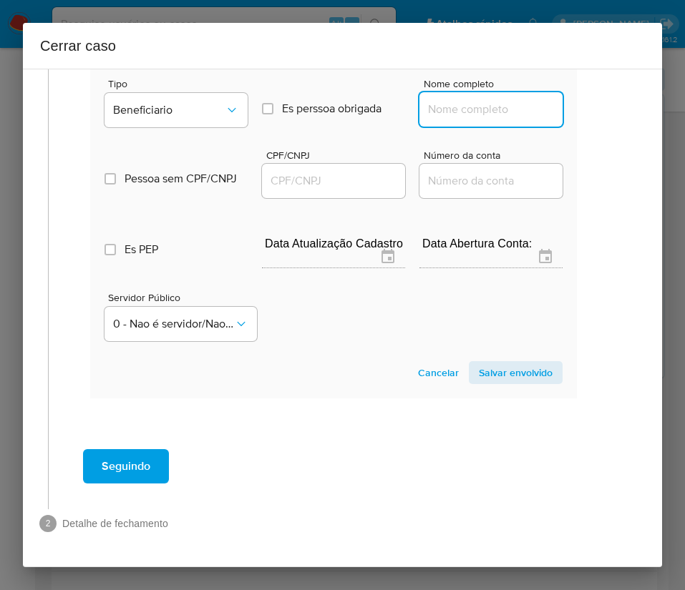
click at [446, 100] on input "Nome completo" at bounding box center [490, 109] width 143 height 19
paste input "Ph Distribuidora De Bebidas E Generos Alimenticios Ltda, 47058976000189"
drag, startPoint x: 438, startPoint y: 96, endPoint x: 575, endPoint y: 98, distance: 137.4
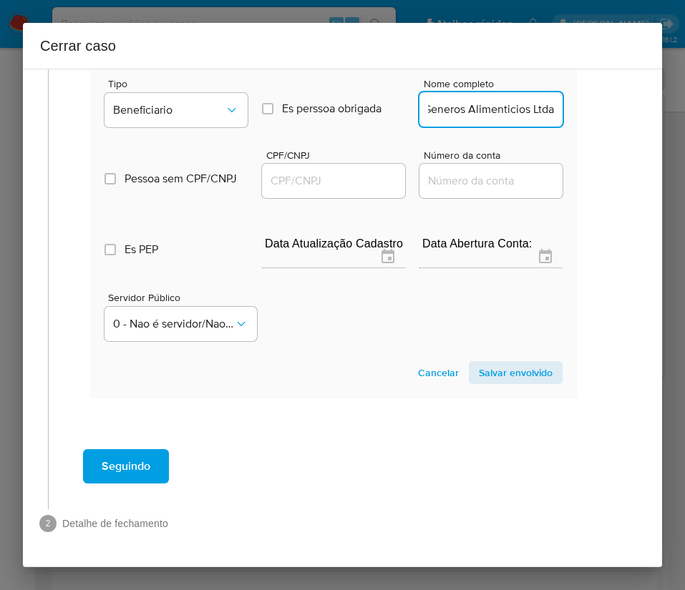
scroll to position [0, 0]
type input "Ph Distribuidora De Bebidas E Generos Alimenticios Ltda"
click at [312, 172] on input "CPF/CNPJ" at bounding box center [333, 181] width 143 height 19
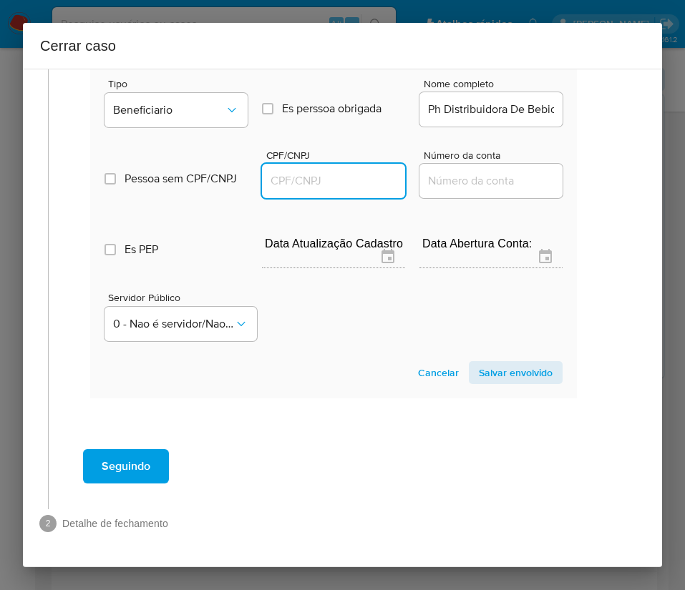
paste input "47058976000189"
type input "47058976000189"
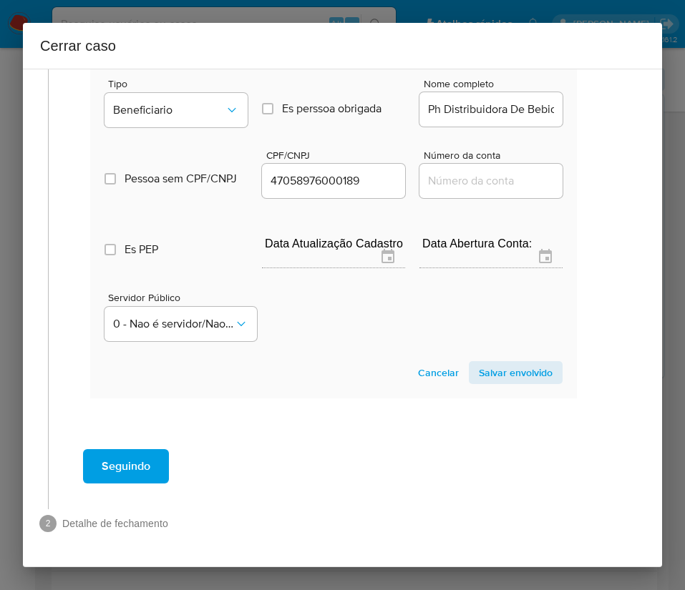
click at [514, 364] on span "Salvar envolvido" at bounding box center [516, 373] width 74 height 20
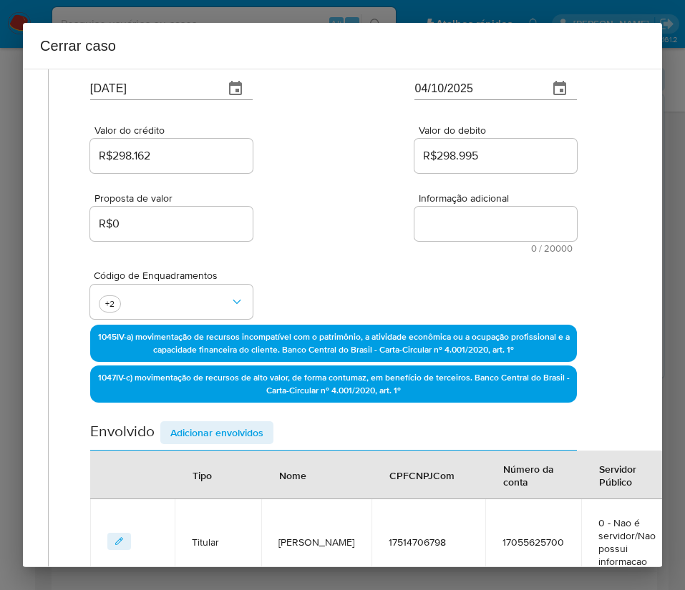
scroll to position [0, 18]
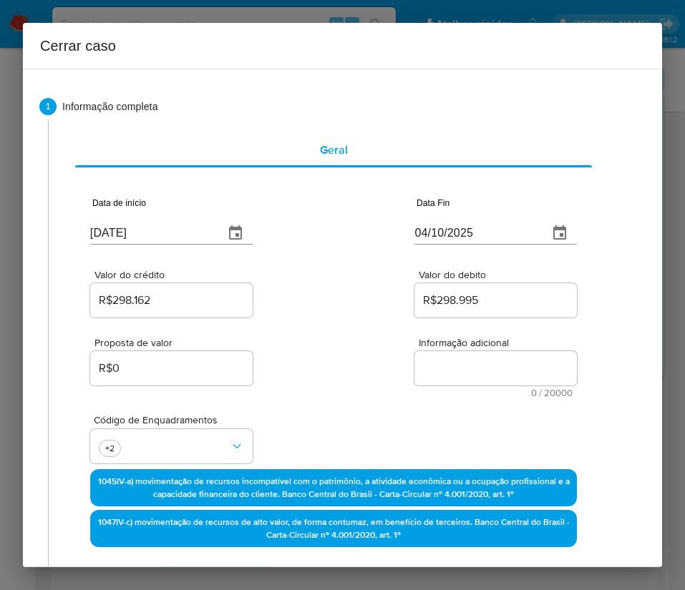
click at [474, 372] on textarea "Informação adicional" at bounding box center [495, 368] width 162 height 34
paste textarea "Informações do Cliente Nayane Floriano Alves, CPF 17514706798, 29 anos, residen…"
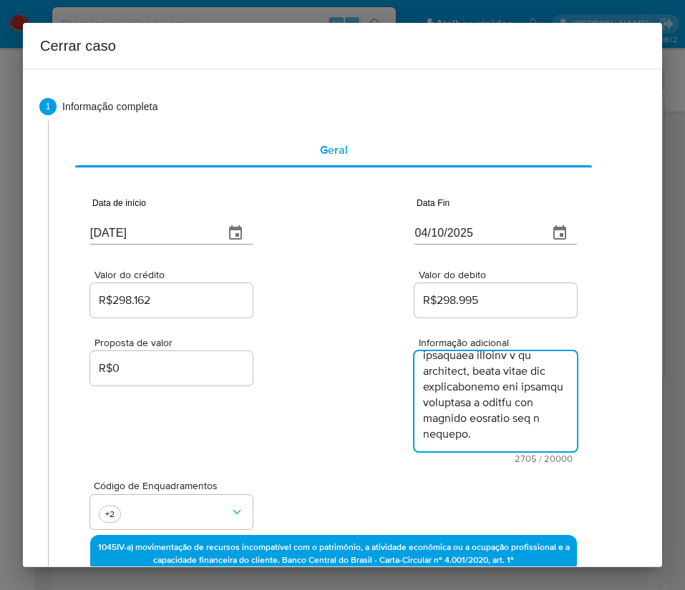
type textarea "Informações do Cliente Nayane Floriano Alves, CPF 17514706798, 29 anos, residen…"
click at [363, 455] on div "Proposta de valor R$0 Informação adicional 2705 / 20000 17295 caracteres restan…" at bounding box center [333, 392] width 487 height 143
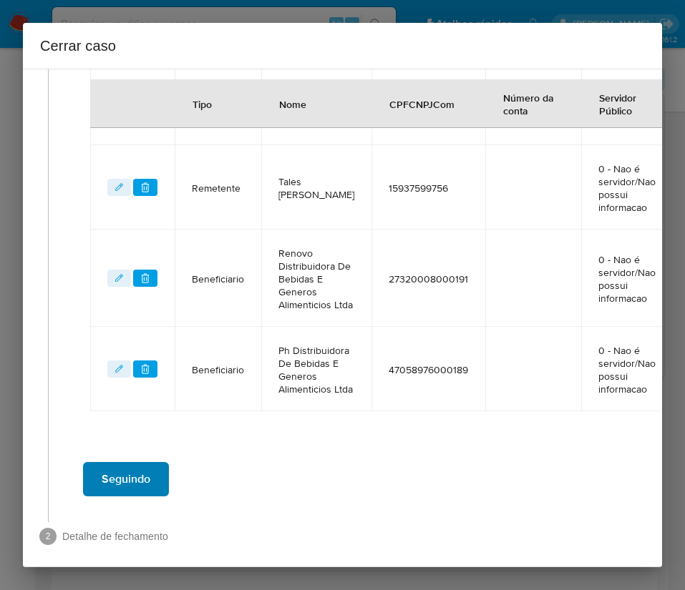
scroll to position [886, 18]
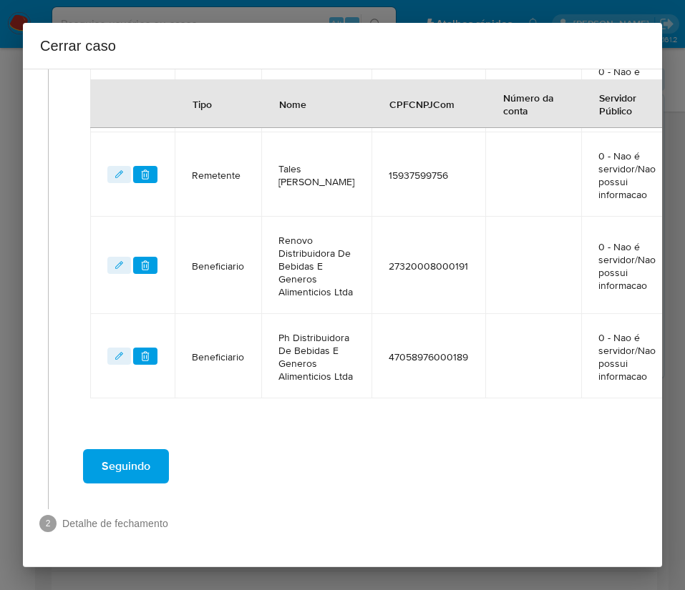
click at [149, 454] on span "Seguindo" at bounding box center [126, 466] width 49 height 31
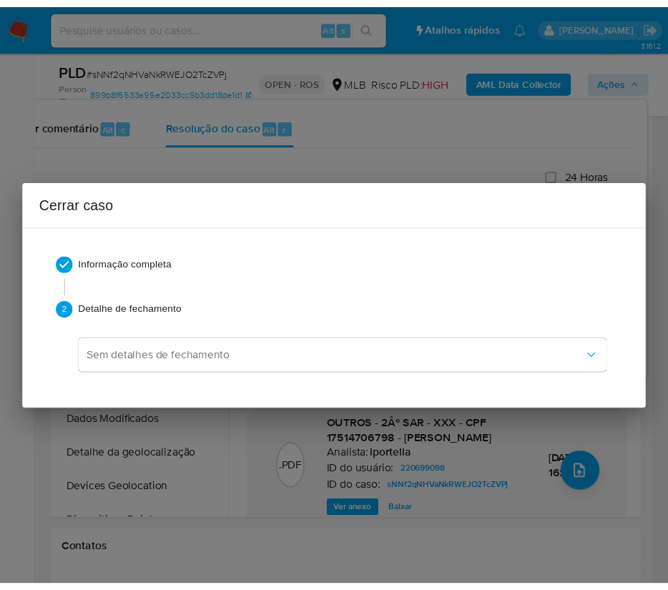
scroll to position [2302, 0]
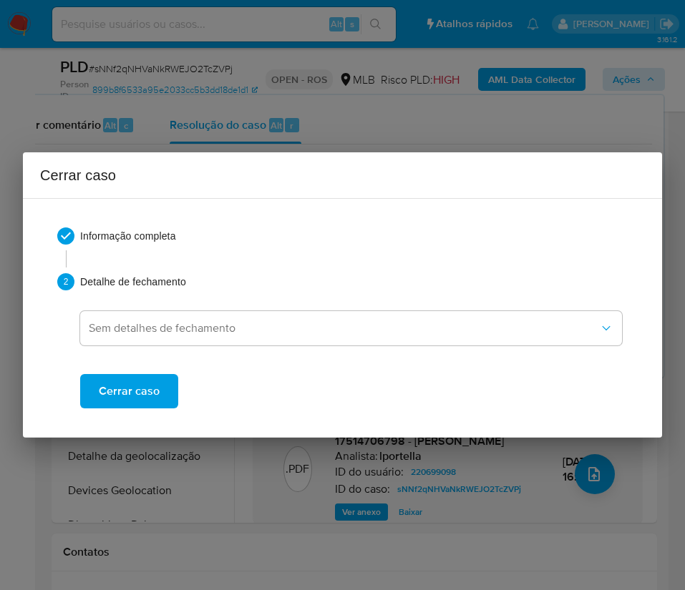
click at [147, 394] on span "Cerrar caso" at bounding box center [129, 391] width 61 height 31
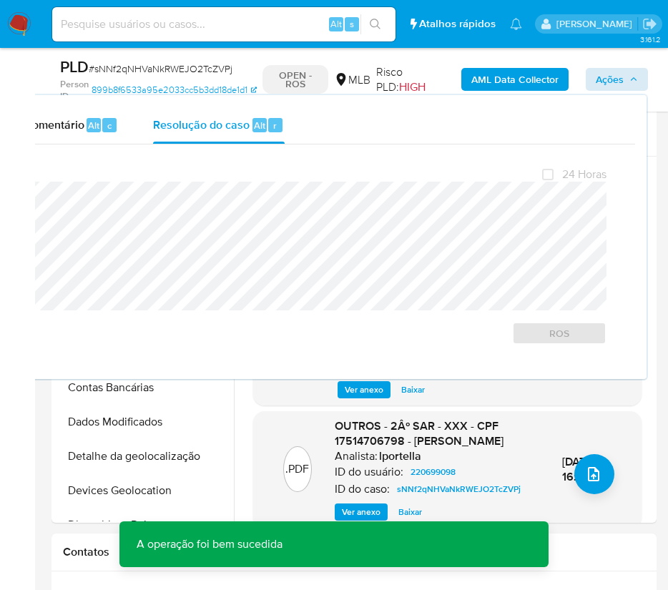
click at [142, 72] on span "# sNNf2qNHVaNkRWEJO2TcZVPj" at bounding box center [161, 69] width 144 height 14
copy span "sNNf2qNHVaNkRWEJO2TcZVPj"
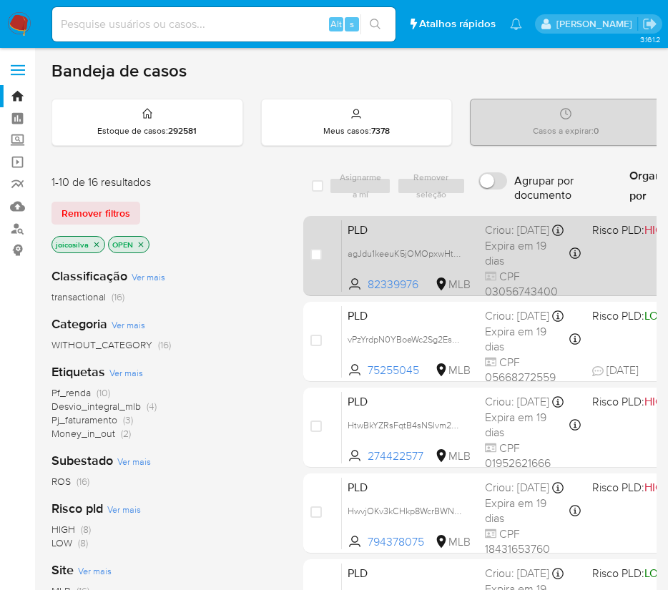
click at [447, 238] on span "PLD" at bounding box center [411, 229] width 126 height 19
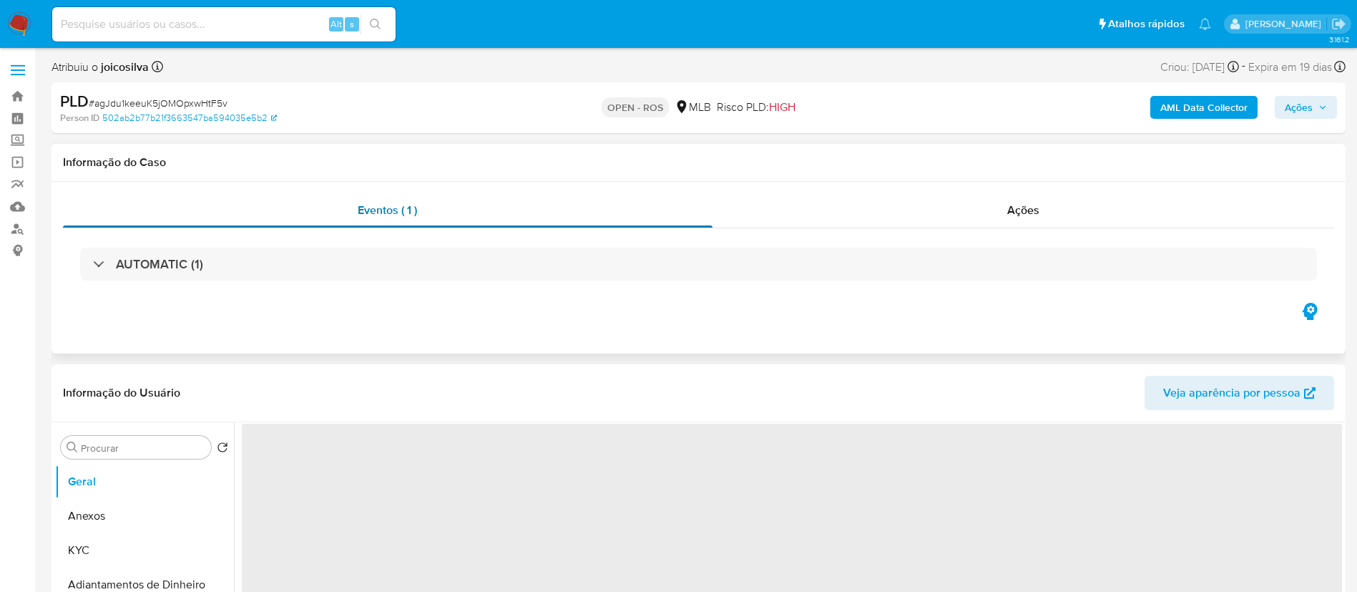
select select "10"
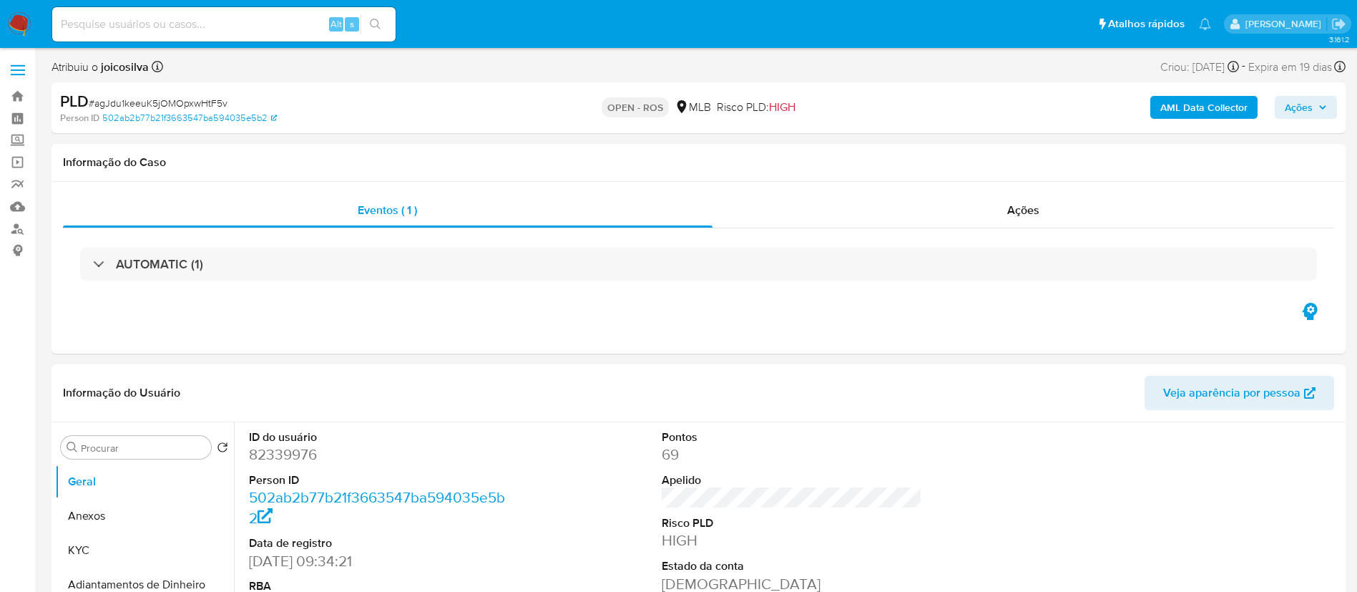
click at [167, 104] on span "# agJdu1keeuK5jOMOpxwHtF5v" at bounding box center [158, 103] width 139 height 14
copy span "agJdu1keeuK5jOMOpxwHtF5v"
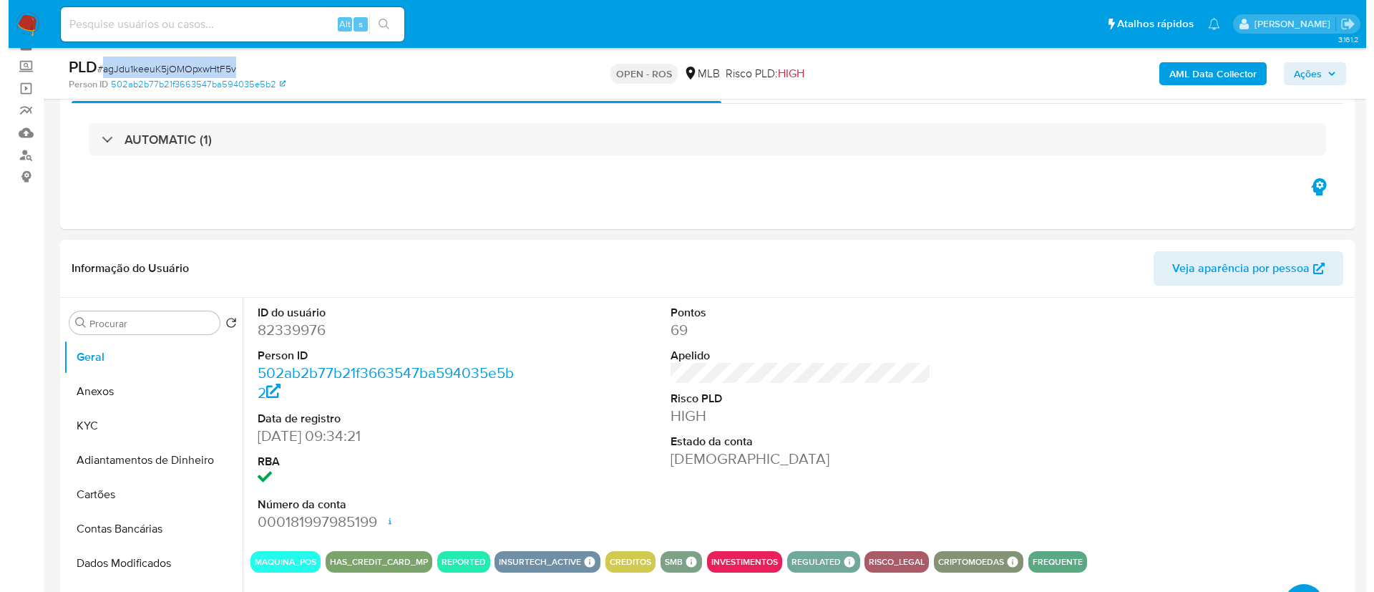
scroll to position [107, 0]
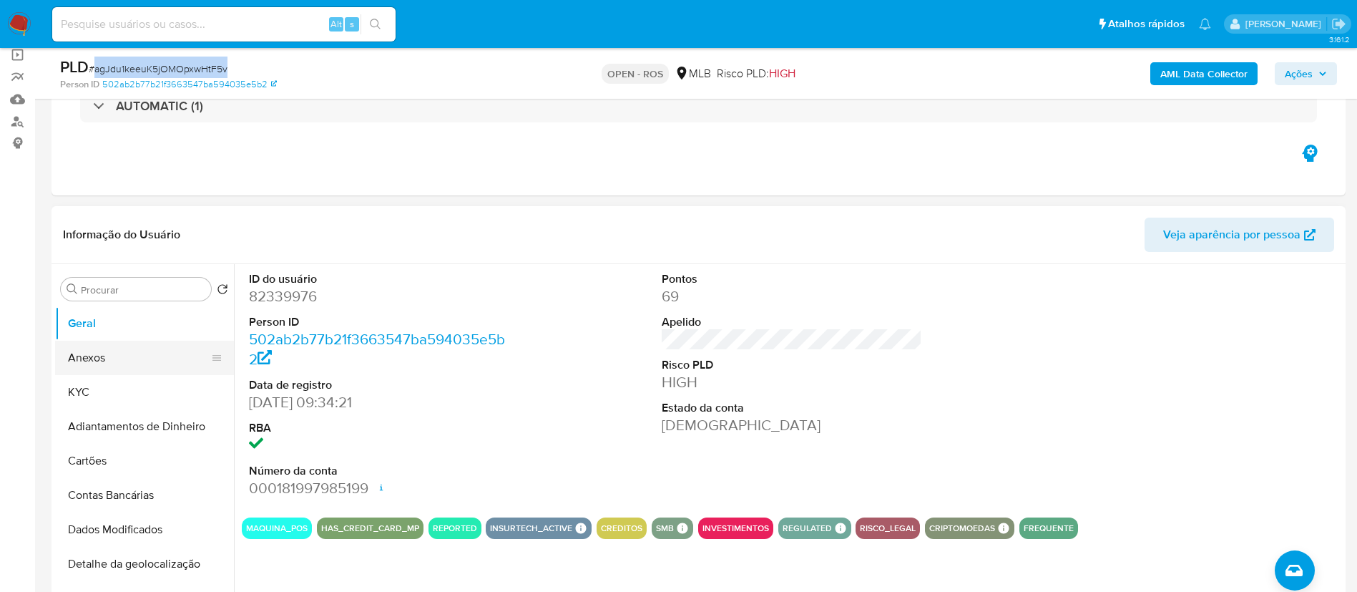
click at [121, 370] on button "Anexos" at bounding box center [138, 358] width 167 height 34
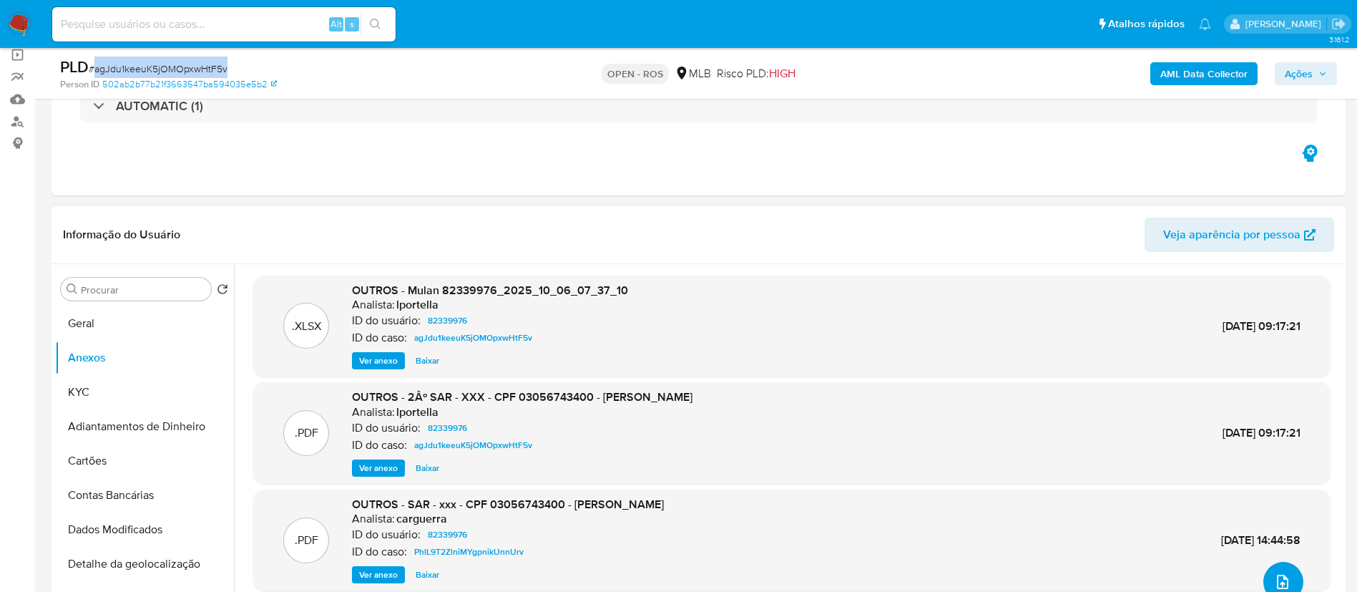
click at [684, 575] on icon "upload-file" at bounding box center [1282, 581] width 17 height 17
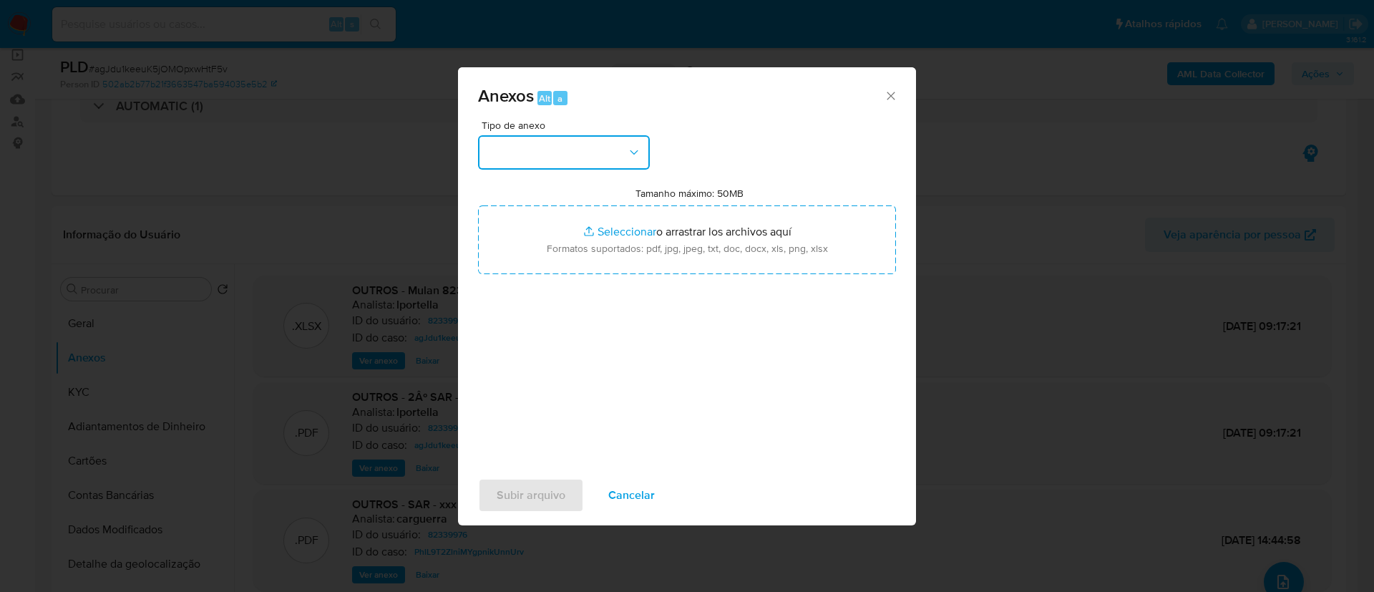
click at [633, 153] on icon "button" at bounding box center [634, 152] width 14 height 14
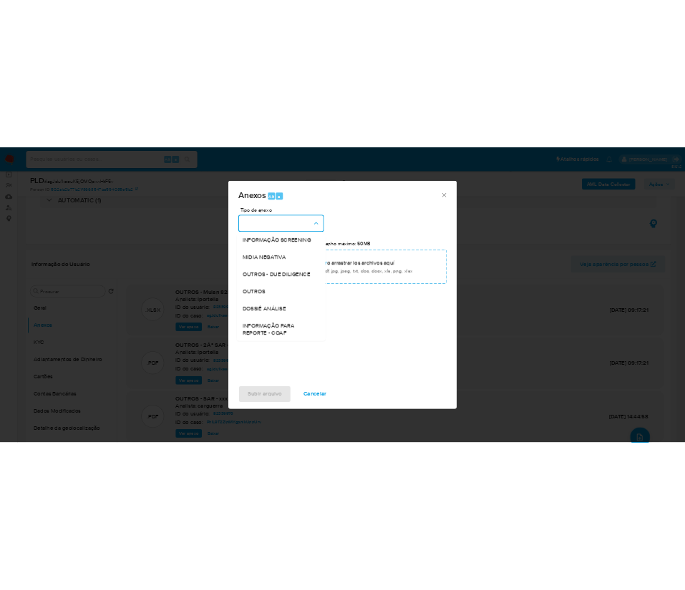
scroll to position [220, 0]
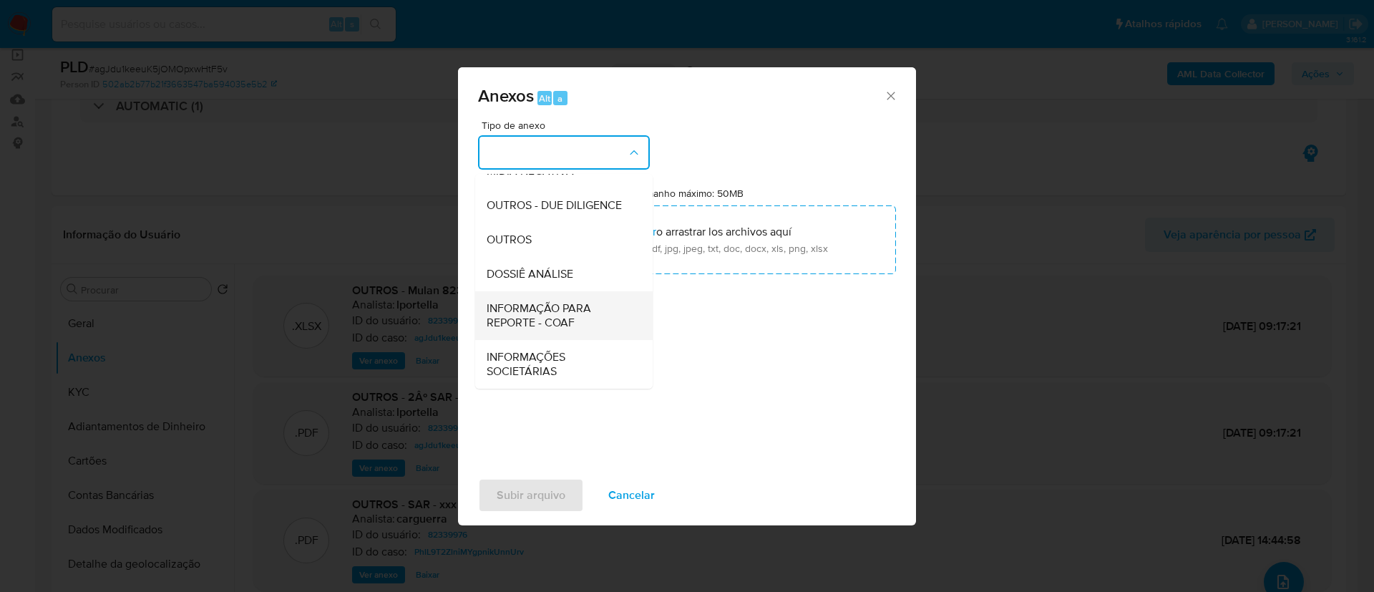
click at [581, 313] on span "INFORMAÇÃO PARA REPORTE - COAF" at bounding box center [560, 315] width 146 height 29
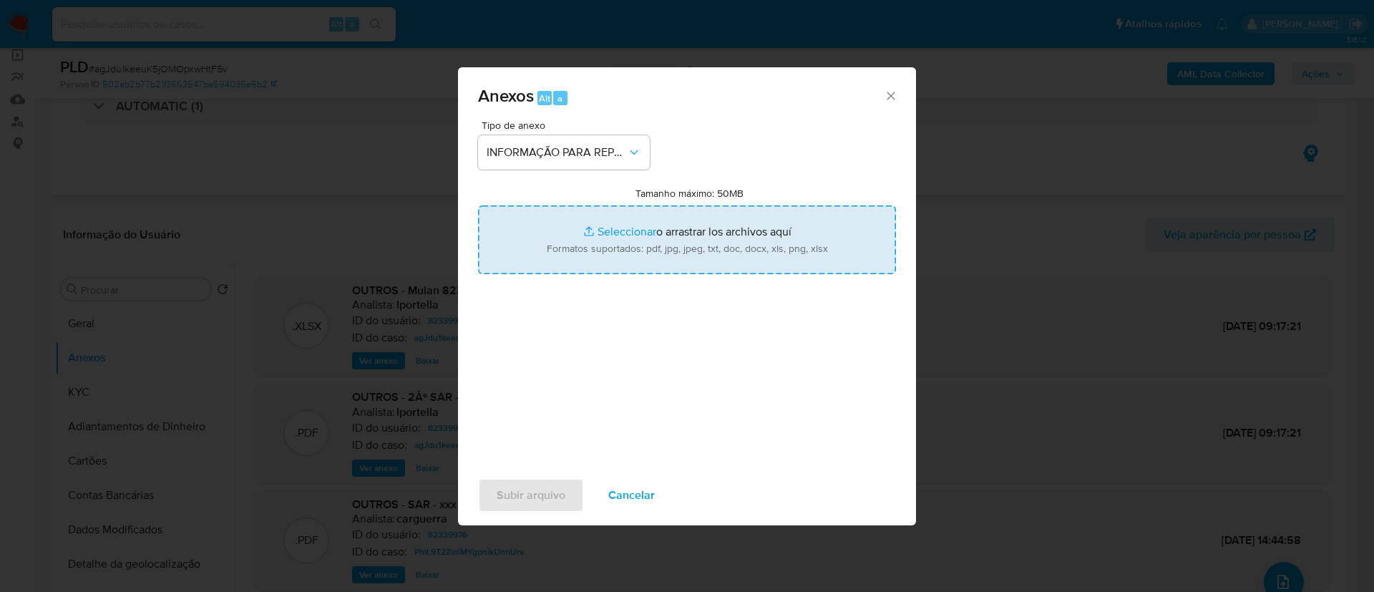
click at [638, 224] on input "Tamanho máximo: 50MB Seleccionar archivos" at bounding box center [687, 239] width 418 height 69
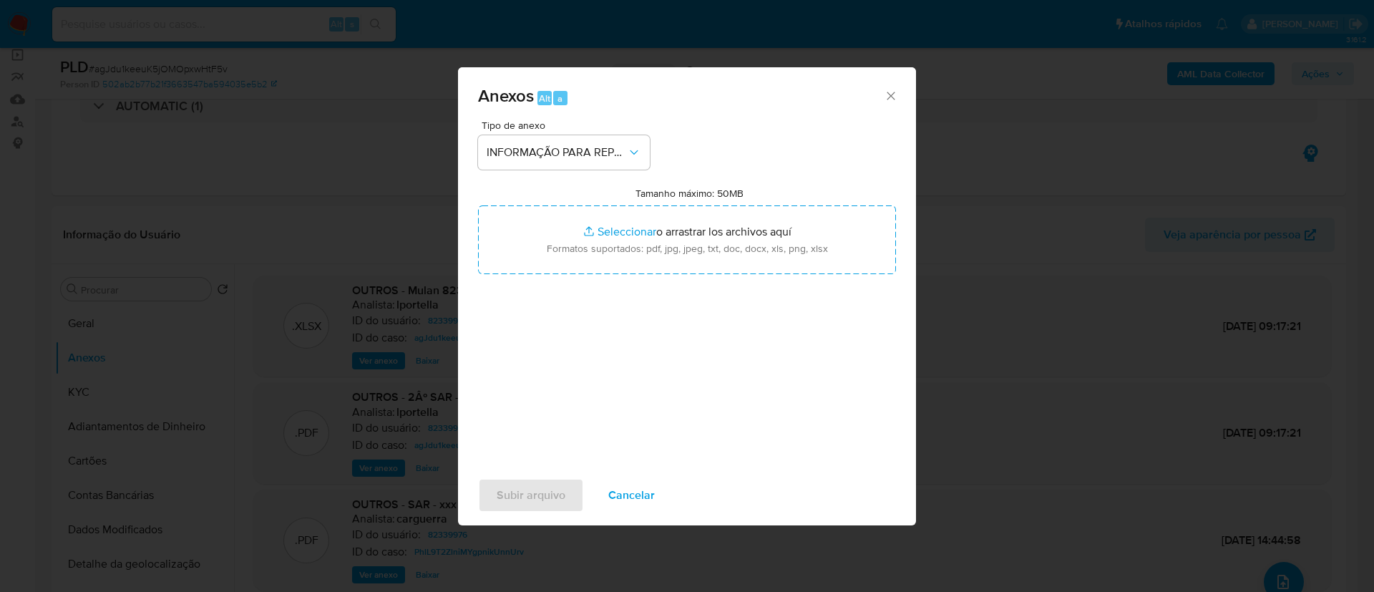
click at [684, 122] on div "Tipo de anexo INFORMAÇÃO PARA REPORTE - COAF Tamanho máximo: 50MB Seleccionar a…" at bounding box center [687, 289] width 418 height 338
drag, startPoint x: 655, startPoint y: 394, endPoint x: 634, endPoint y: 394, distance: 20.8
click at [647, 394] on div "Tipo de anexo INFORMAÇÃO PARA REPORTE - COAF Tamanho máximo: 50MB Seleccionar a…" at bounding box center [687, 289] width 418 height 338
click at [562, 499] on span "Subir arquivo" at bounding box center [531, 494] width 69 height 31
click at [545, 497] on span "Subir arquivo" at bounding box center [531, 494] width 69 height 31
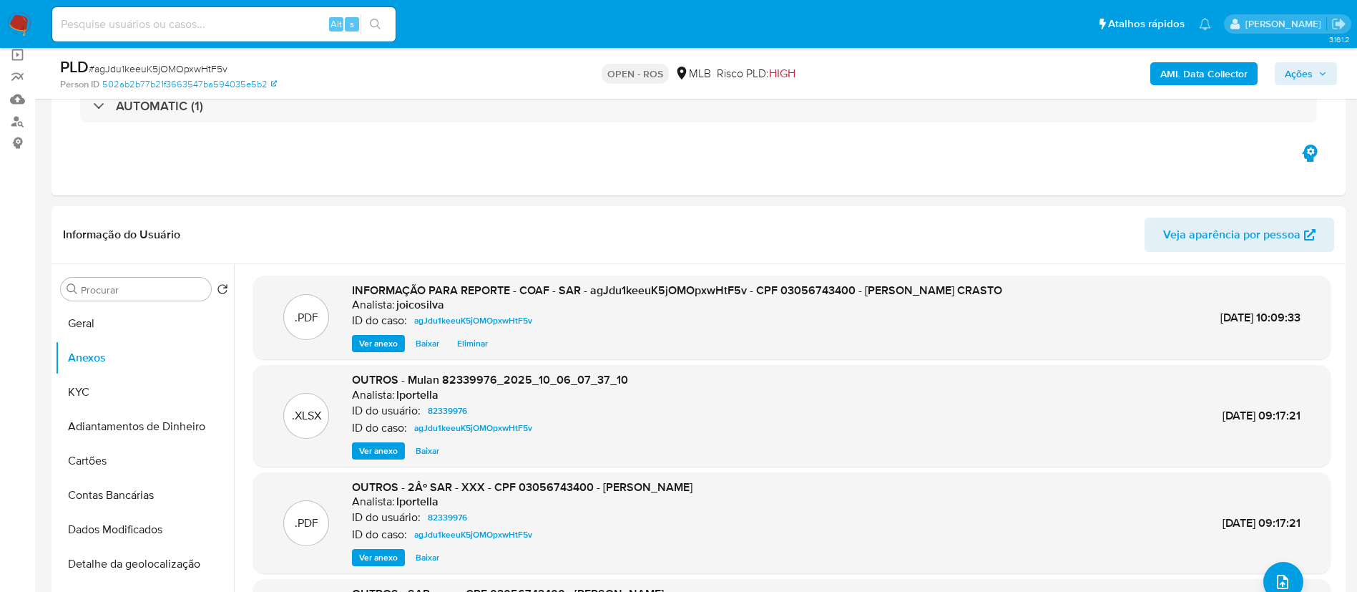
click at [684, 78] on span "Ações" at bounding box center [1306, 74] width 42 height 20
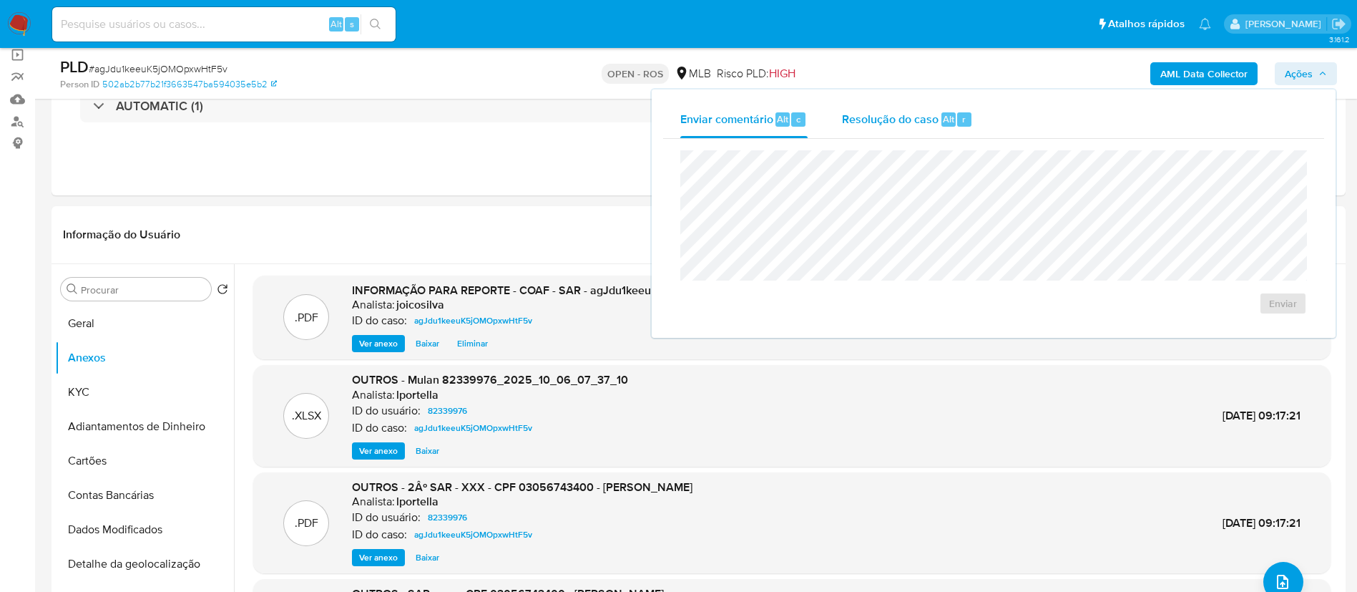
drag, startPoint x: 912, startPoint y: 122, endPoint x: 899, endPoint y: 137, distance: 19.8
click at [684, 121] on span "Resolução do caso" at bounding box center [890, 118] width 97 height 16
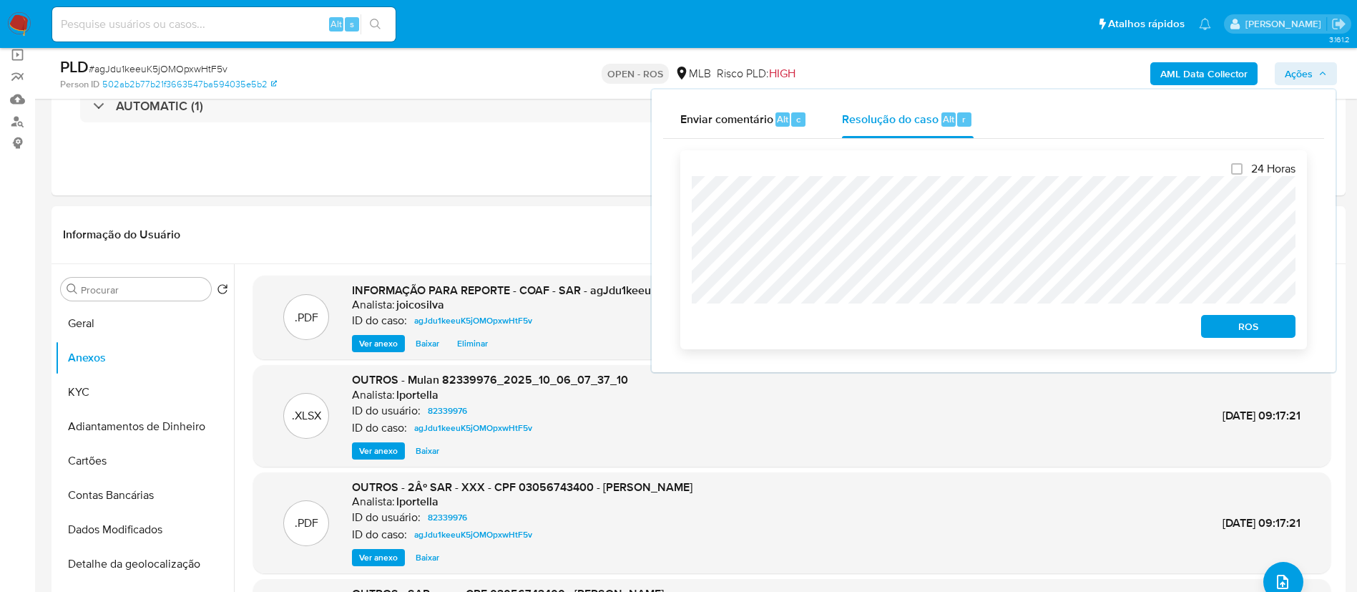
click at [684, 331] on span "ROS" at bounding box center [1248, 326] width 74 height 20
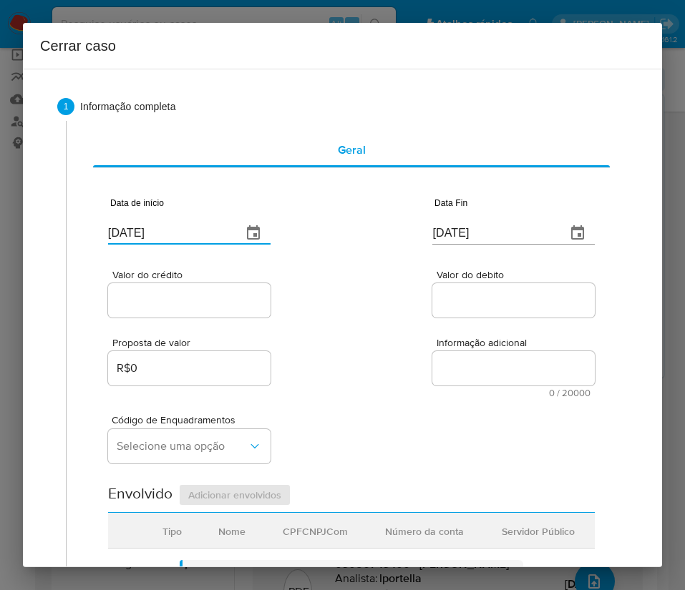
click at [184, 240] on input "[DATE]" at bounding box center [169, 233] width 122 height 23
paste input "1/08"
type input "[DATE]"
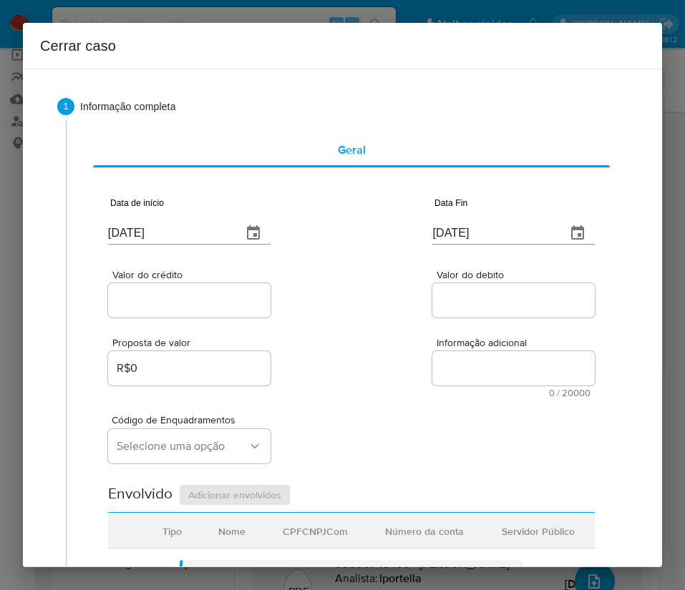
drag, startPoint x: 325, startPoint y: 304, endPoint x: 318, endPoint y: 313, distance: 11.3
click at [326, 304] on div "Valor do crédito Valor do debito" at bounding box center [351, 287] width 487 height 68
click at [466, 228] on input "[DATE]" at bounding box center [493, 233] width 122 height 23
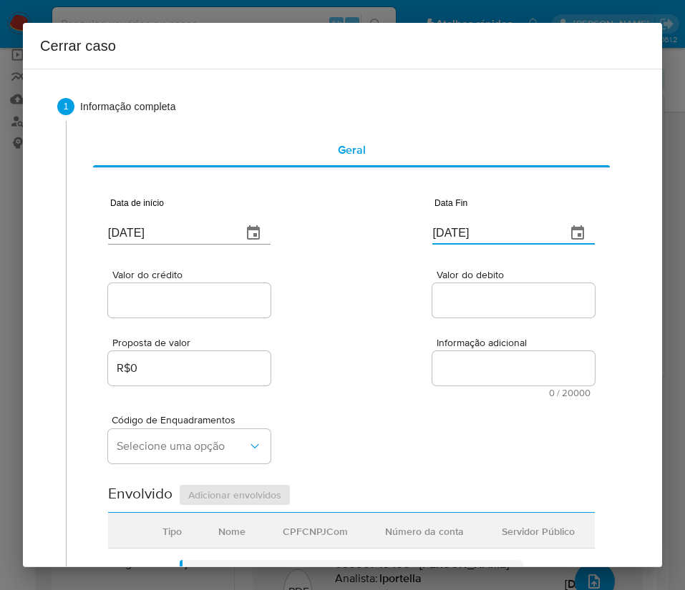
paste input "4"
type input "04/10/2025"
drag, startPoint x: 493, startPoint y: 337, endPoint x: 329, endPoint y: 329, distance: 164.1
click at [492, 337] on div "Proposta de valor R$0 Informação adicional 0 / 20000 20000 caracteres restantes" at bounding box center [351, 359] width 487 height 77
drag, startPoint x: 245, startPoint y: 300, endPoint x: 233, endPoint y: 306, distance: 14.4
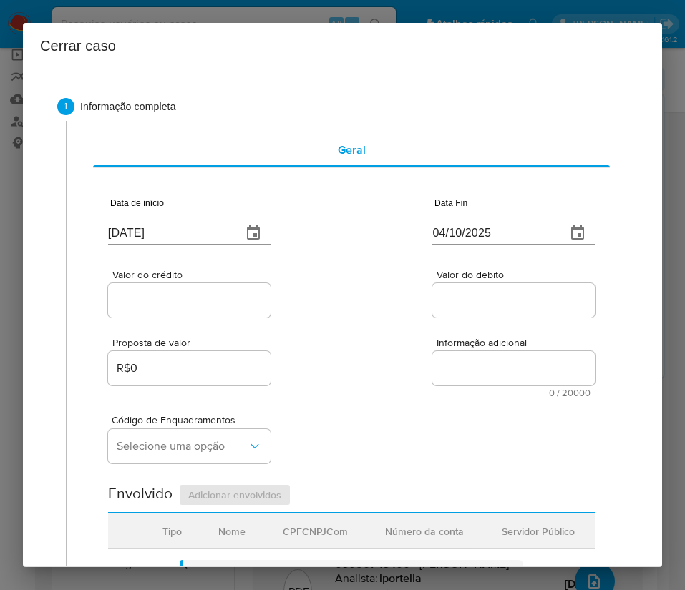
click at [245, 300] on input "Valor do crédito" at bounding box center [189, 300] width 162 height 19
click at [154, 303] on input "Valor do crédito" at bounding box center [189, 300] width 162 height 19
paste input "R$1.013.842"
type input "R$1.013.842"
drag, startPoint x: 367, startPoint y: 313, endPoint x: 29, endPoint y: 443, distance: 362.7
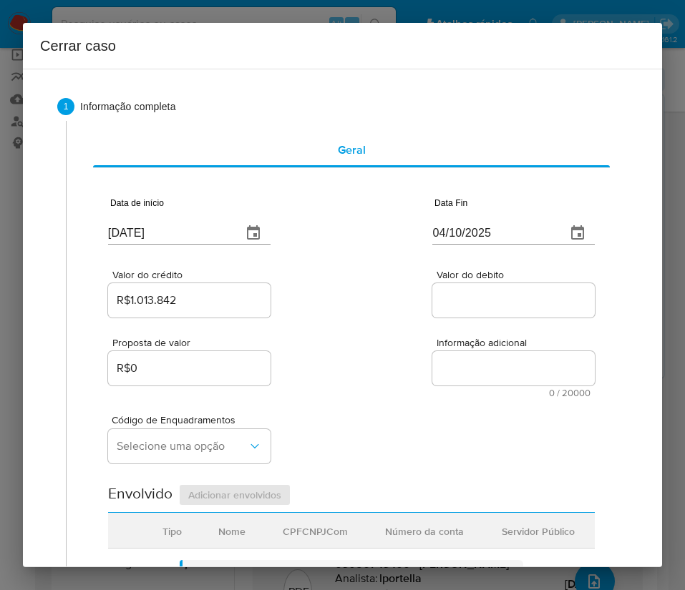
click at [360, 320] on div "Data de início 01/08/2025 Data Fin 04/10/2025 Valor do crédito R$1.013.842 Valo…" at bounding box center [351, 576] width 487 height 796
click at [454, 301] on input "Valor do debito" at bounding box center [513, 300] width 162 height 19
paste input "R$1.035.345"
type input "R$1.035.345"
drag, startPoint x: 396, startPoint y: 386, endPoint x: 344, endPoint y: 401, distance: 53.7
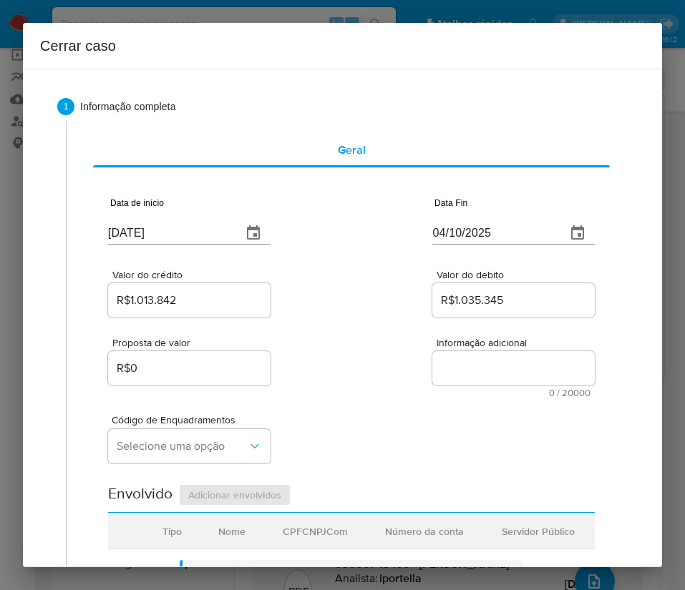
click at [389, 386] on div "Proposta de valor R$0 Informação adicional 0 / 20000 20000 caracteres restantes" at bounding box center [351, 359] width 487 height 77
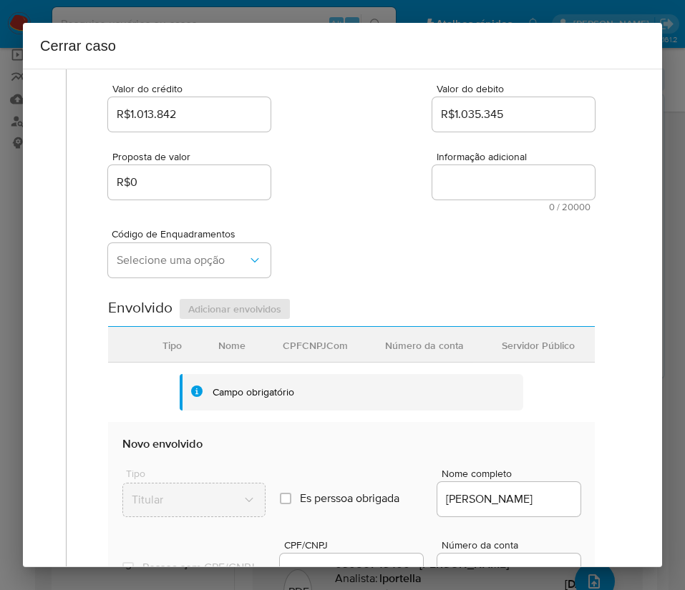
scroll to position [215, 0]
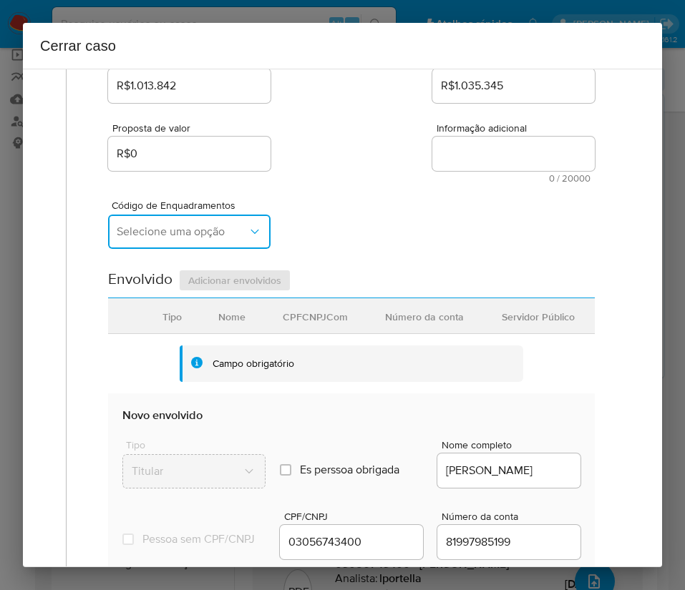
click at [176, 233] on span "Selecione uma opção" at bounding box center [182, 232] width 131 height 14
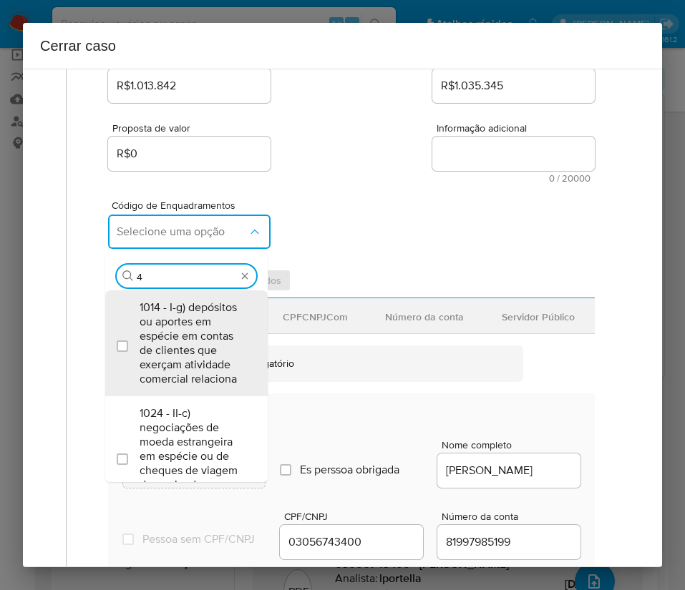
type input "45"
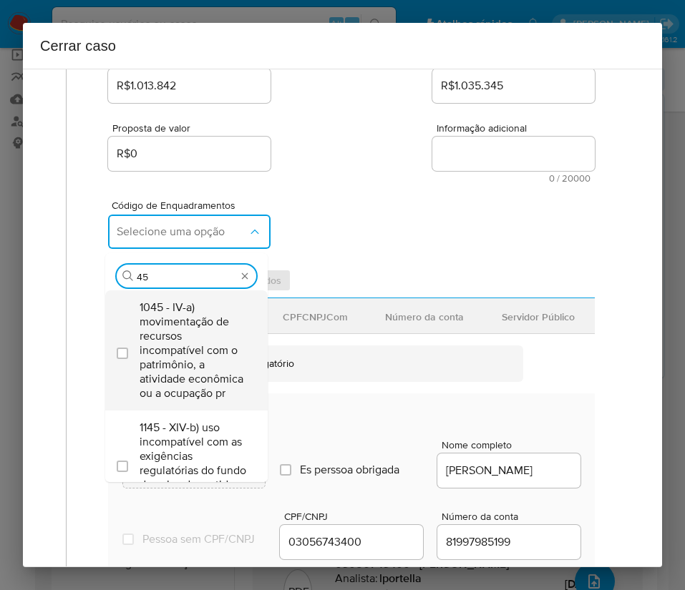
click at [187, 328] on span "1045 - IV-a) movimentação de recursos incompatível com o patrimônio, a atividad…" at bounding box center [194, 351] width 108 height 100
checkbox input "true"
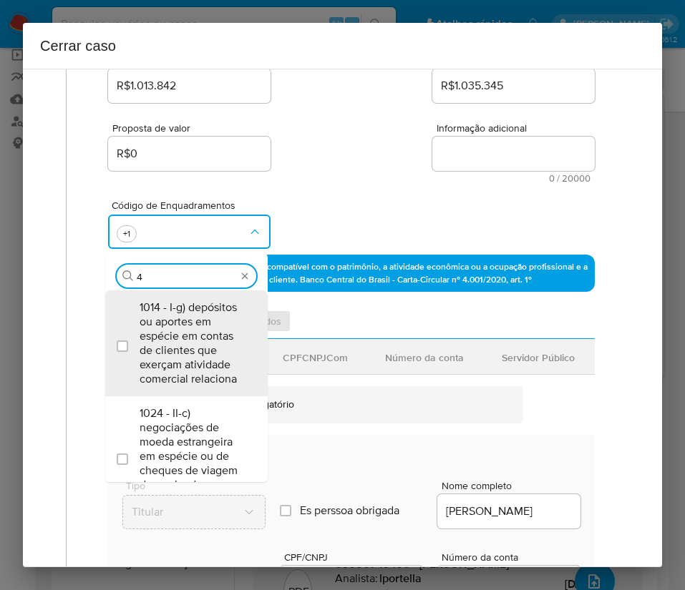
scroll to position [0, 0]
type input "47"
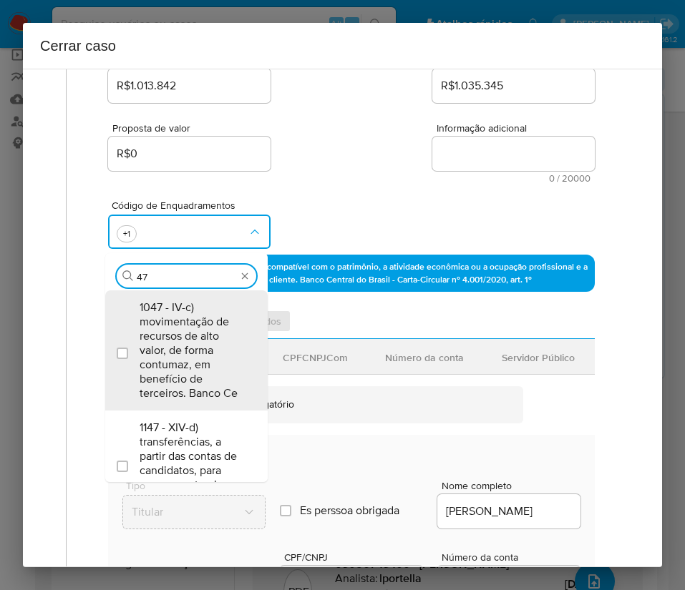
click at [185, 325] on span "1047 - IV-c) movimentação de recursos de alto valor, de forma contumaz, em bene…" at bounding box center [194, 351] width 108 height 100
checkbox input "true"
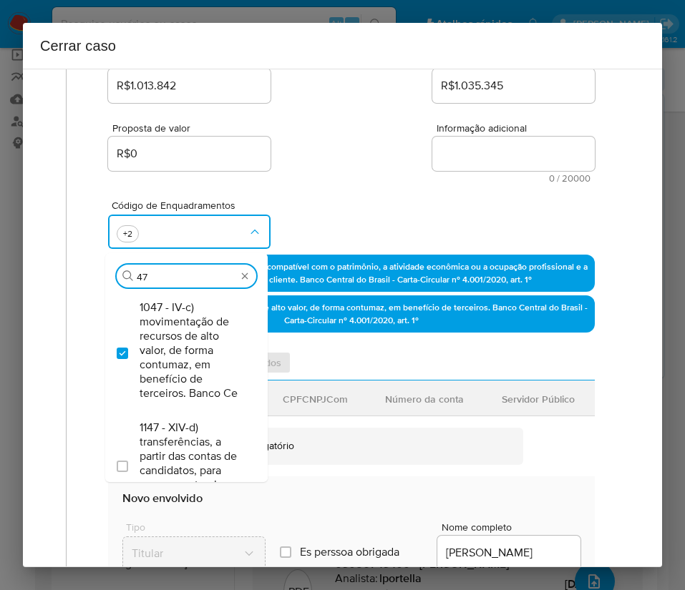
type input "4"
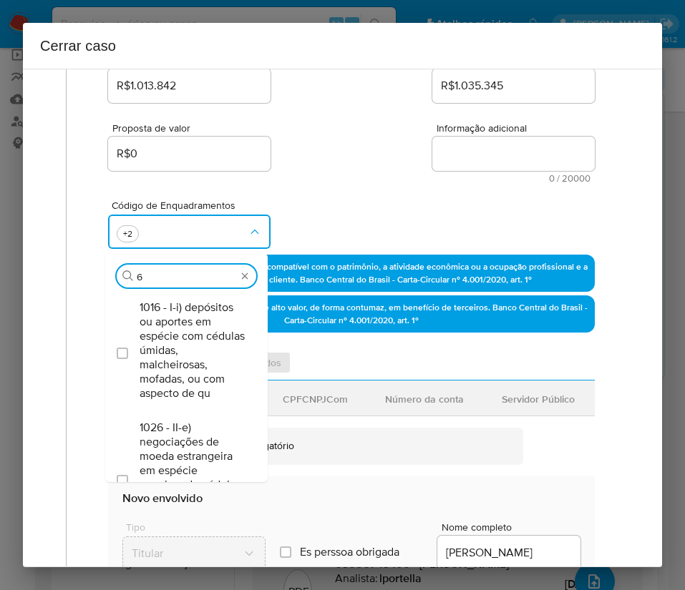
type input "66"
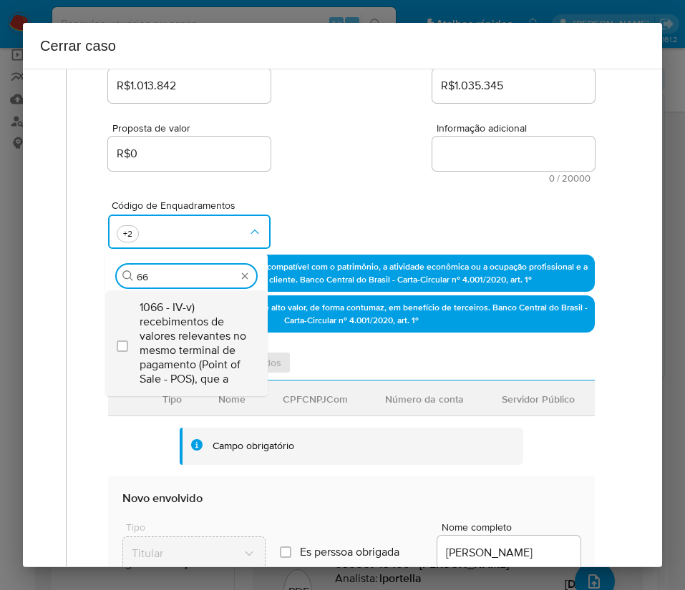
click at [172, 377] on span "1066 - IV-v) recebimentos de valores relevantes no mesmo terminal de pagamento …" at bounding box center [194, 344] width 108 height 86
checkbox input "true"
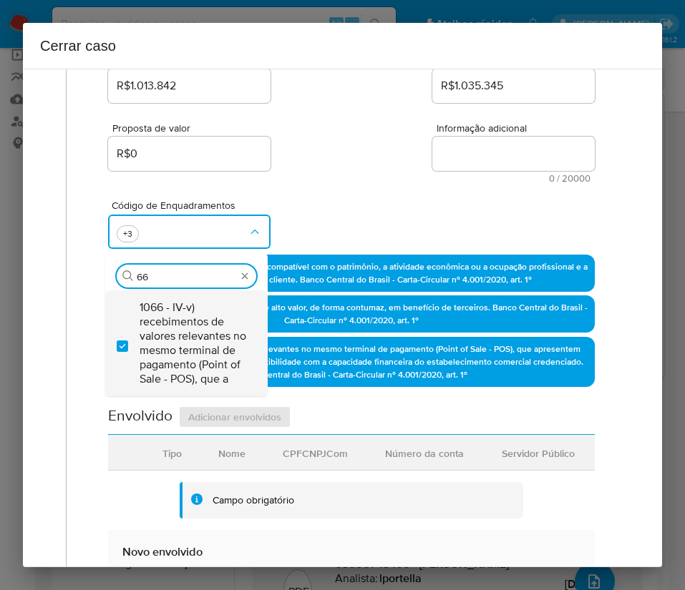
type input "6"
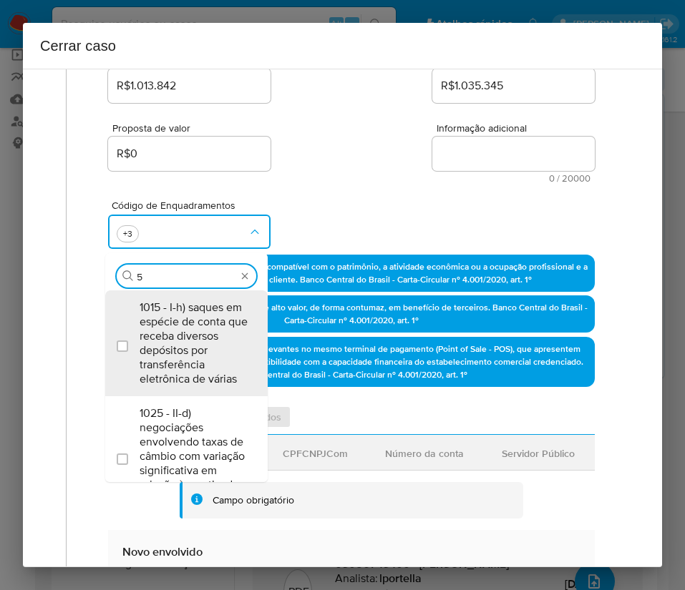
type input "55"
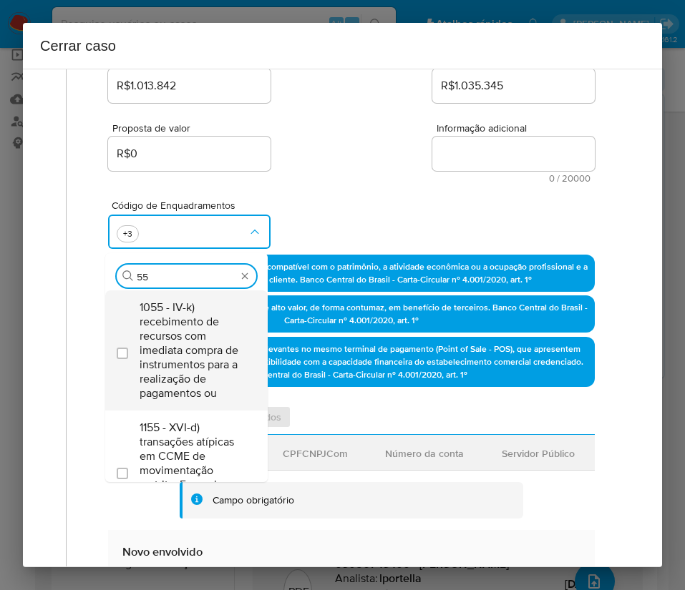
click at [170, 348] on span "1055 - IV-k) recebimento de recursos com imediata compra de instrumentos para a…" at bounding box center [194, 351] width 108 height 100
checkbox input "true"
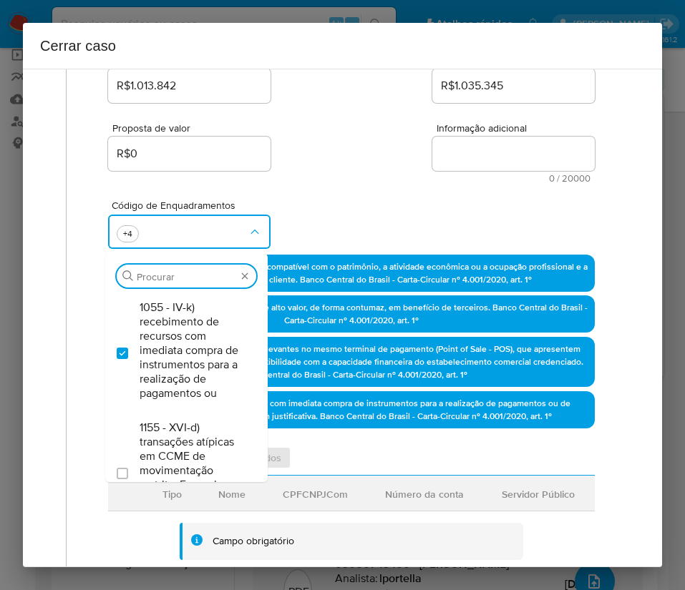
click at [384, 169] on div "Proposta de valor R$0 Informação adicional 0 / 20000 20000 caracteres restantes" at bounding box center [351, 144] width 487 height 77
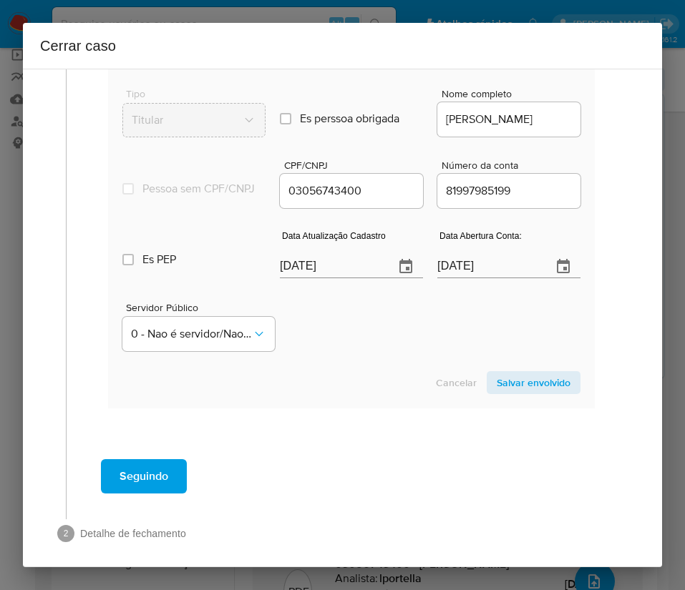
scroll to position [766, 0]
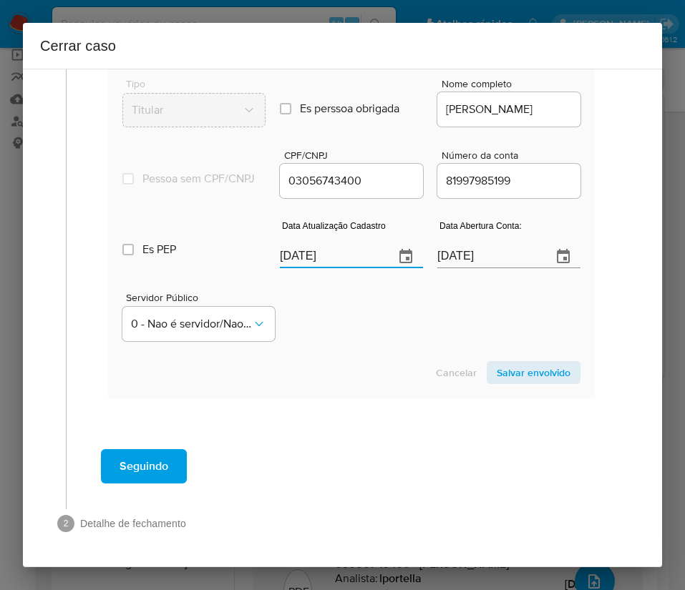
click at [305, 258] on input "[DATE]" at bounding box center [331, 256] width 103 height 23
paste input "18/09"
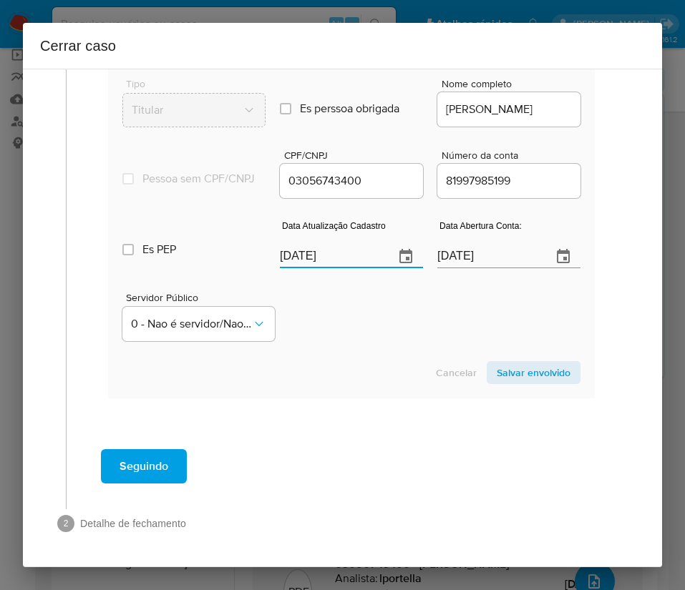
type input "18/09/2025"
click at [360, 373] on div "Cancelar Salvar envolvido" at bounding box center [351, 372] width 458 height 23
click at [447, 255] on input "15/07/2020" at bounding box center [488, 256] width 103 height 23
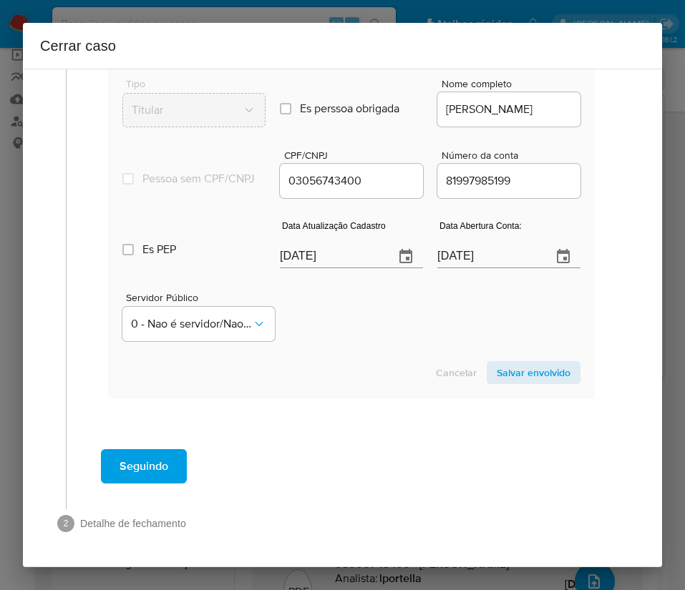
click at [399, 384] on div "Cancelar Salvar envolvido" at bounding box center [351, 372] width 458 height 23
click at [518, 377] on span "Salvar envolvido" at bounding box center [534, 373] width 74 height 20
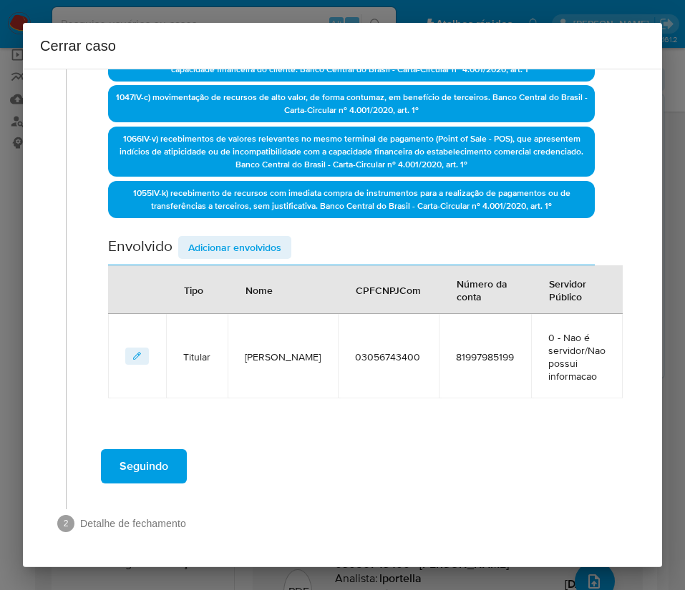
scroll to position [425, 0]
click at [238, 252] on span "Adicionar envolvidos" at bounding box center [234, 248] width 93 height 20
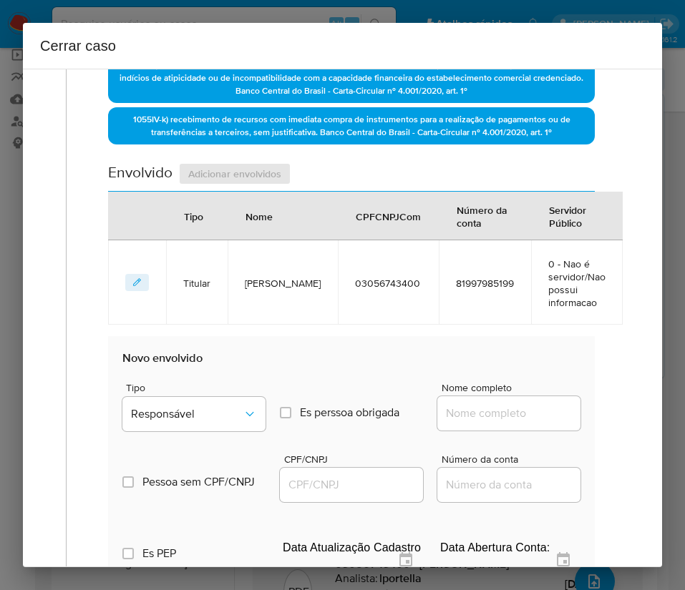
scroll to position [640, 0]
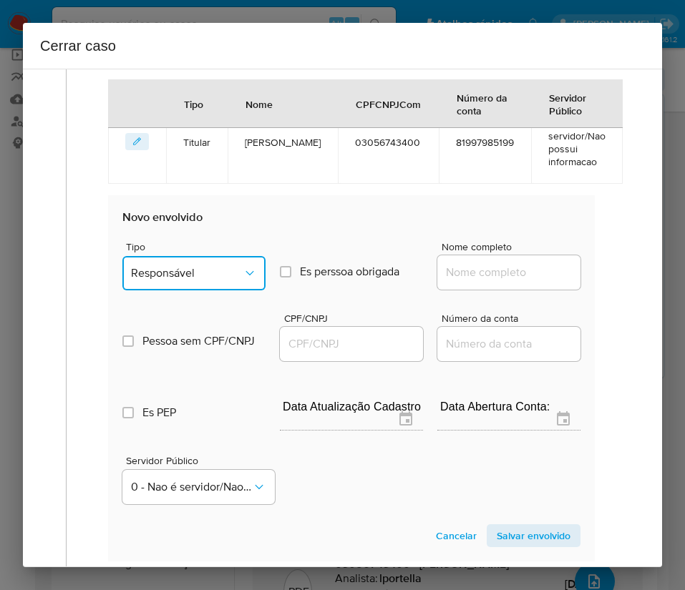
click at [209, 281] on button "Responsável" at bounding box center [193, 273] width 143 height 34
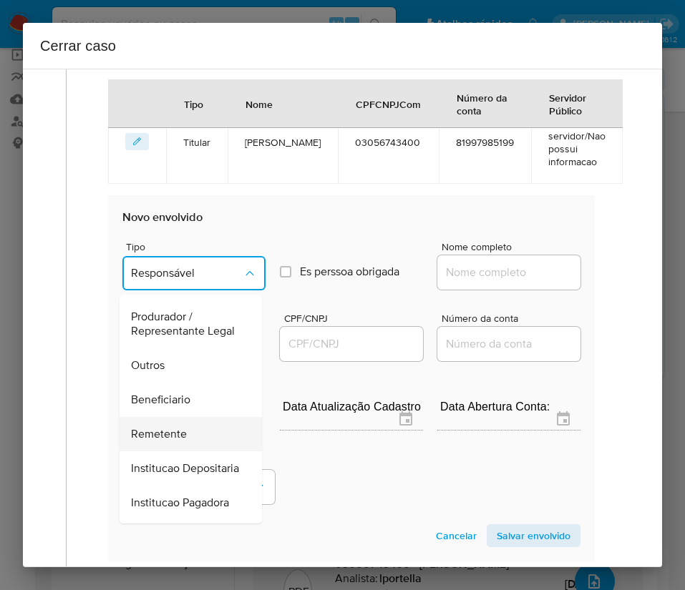
scroll to position [255, 0]
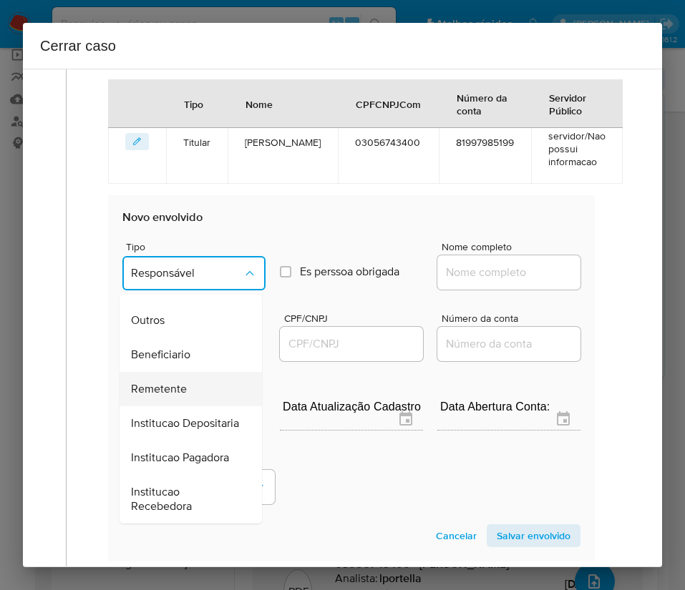
click at [177, 382] on span "Remetente" at bounding box center [159, 389] width 56 height 14
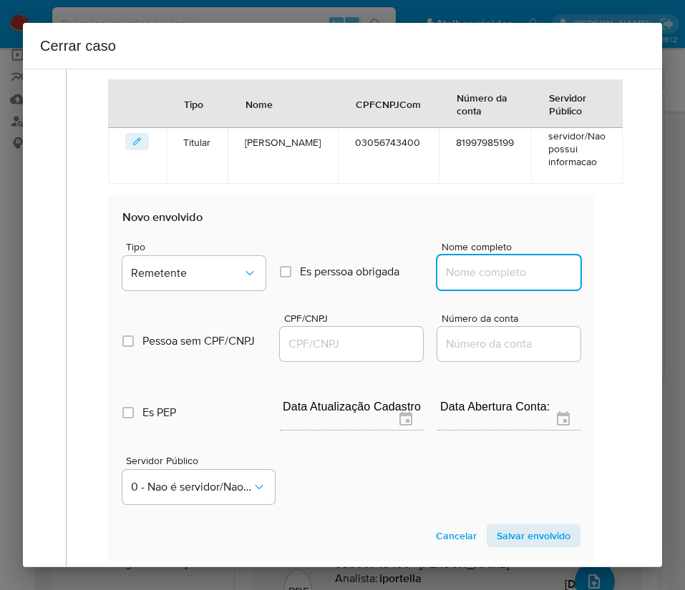
click at [468, 265] on input "Nome completo" at bounding box center [508, 272] width 143 height 19
click at [469, 274] on input "Nome completo" at bounding box center [508, 272] width 143 height 19
click at [487, 273] on input "Nome completo" at bounding box center [508, 272] width 143 height 19
paste input "Filipe Vasconcelos Grangeiro, 09415754460"
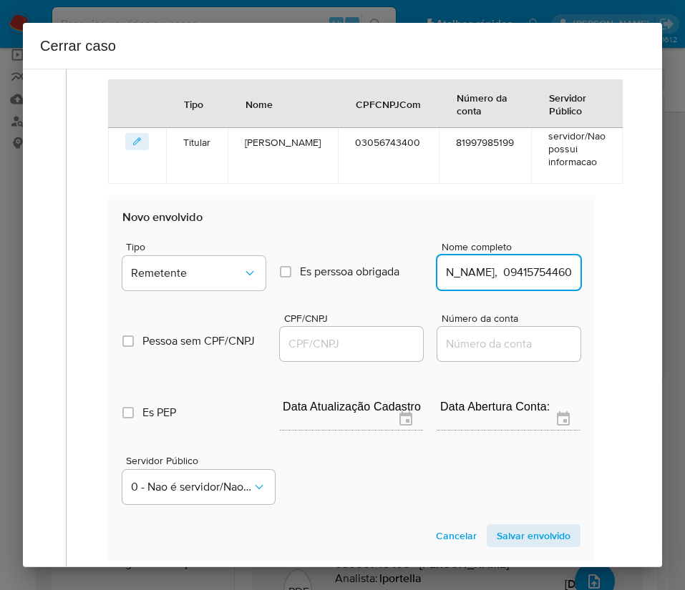
click at [482, 275] on input "Filipe Vasconcelos Grangeiro, 09415754460" at bounding box center [508, 272] width 143 height 19
drag, startPoint x: 477, startPoint y: 275, endPoint x: 585, endPoint y: 275, distance: 108.1
click at [585, 275] on div "Data de início 01/08/2025 Data Fin 04/10/2025 Valor do crédito R$1.013.842 Valo…" at bounding box center [351, 59] width 517 height 1063
type input "Filipe Vasconcelos Grangeiro"
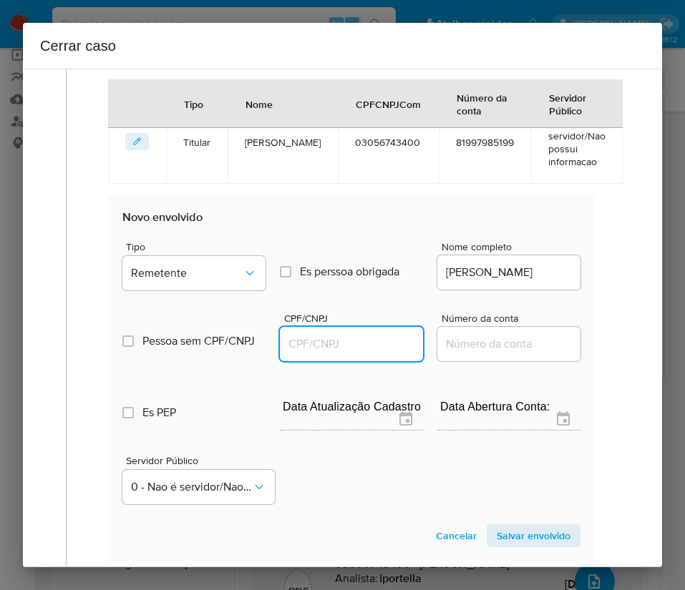
scroll to position [0, 0]
click at [332, 340] on input "CPF/CNPJ" at bounding box center [351, 344] width 143 height 19
paste input "09415754460"
type input "9415754460"
click at [512, 532] on span "Salvar envolvido" at bounding box center [534, 536] width 74 height 20
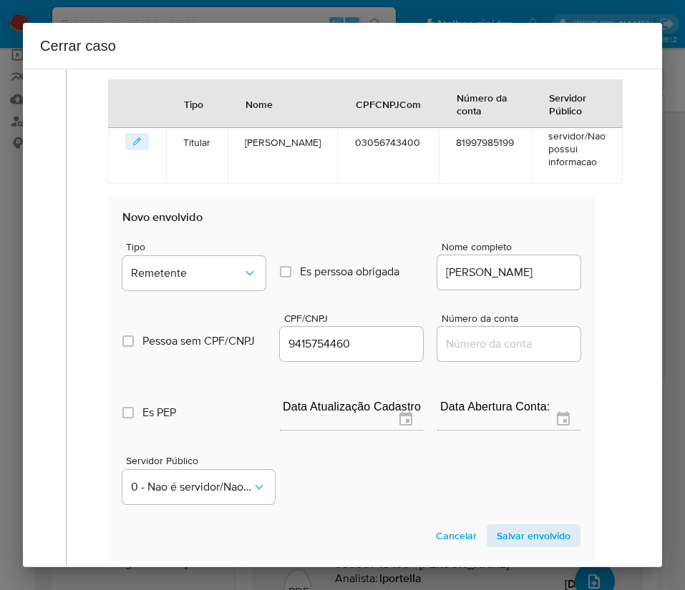
scroll to position [526, 0]
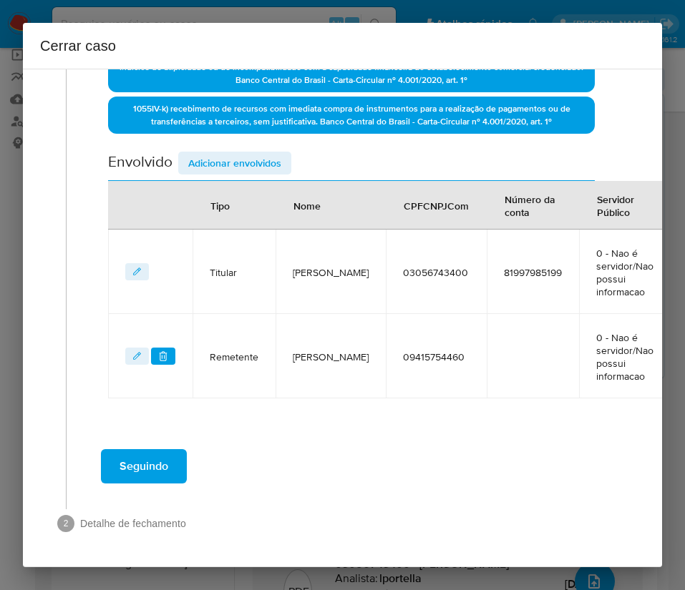
click at [263, 153] on span "Adicionar envolvidos" at bounding box center [234, 163] width 93 height 20
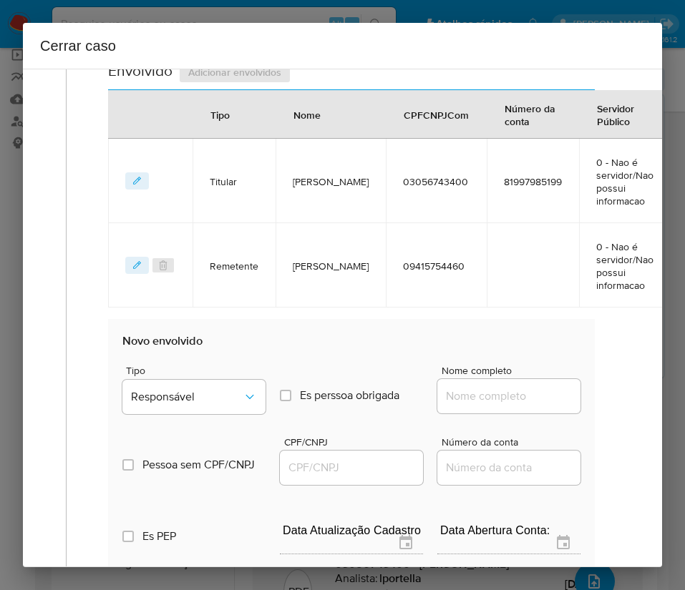
scroll to position [848, 0]
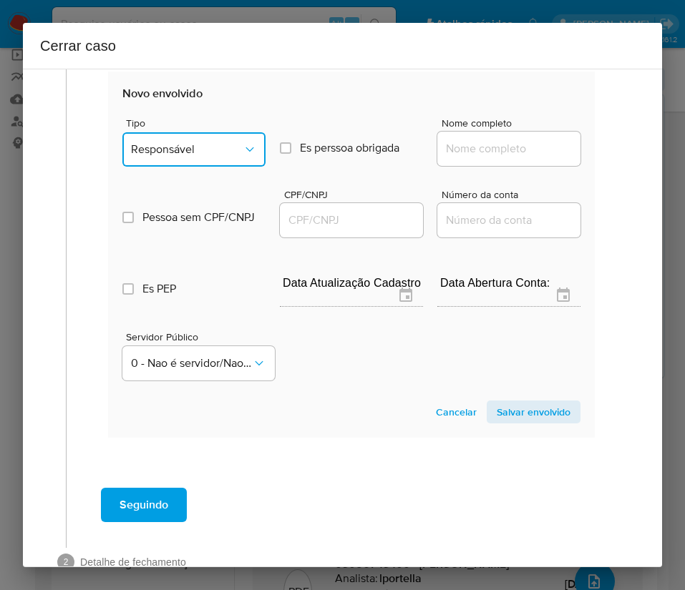
click at [202, 157] on button "Responsável" at bounding box center [193, 149] width 143 height 34
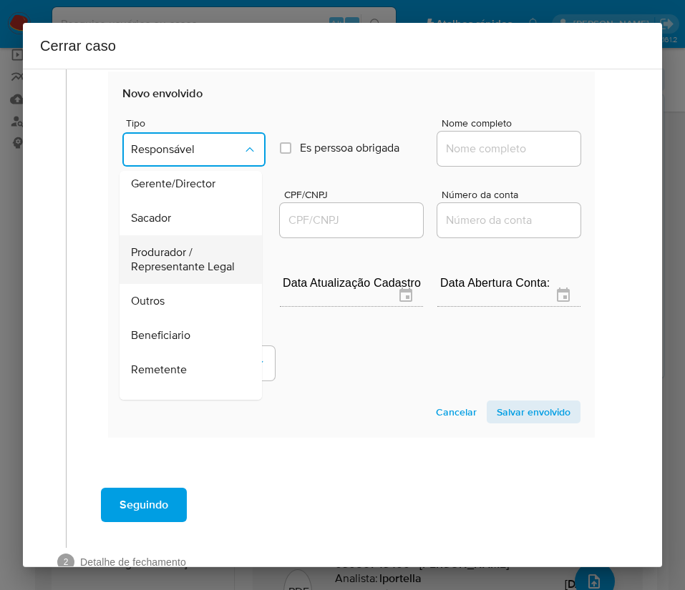
scroll to position [255, 0]
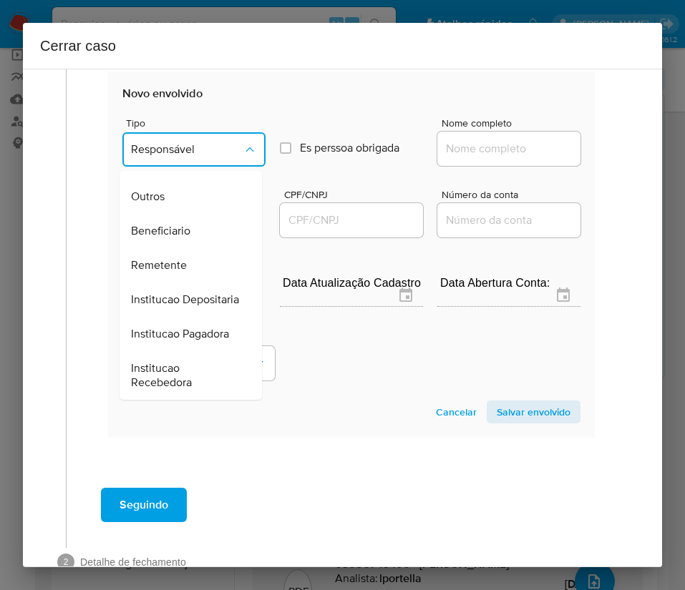
drag, startPoint x: 167, startPoint y: 234, endPoint x: 339, endPoint y: 178, distance: 180.6
click at [168, 258] on span "Remetente" at bounding box center [159, 265] width 56 height 14
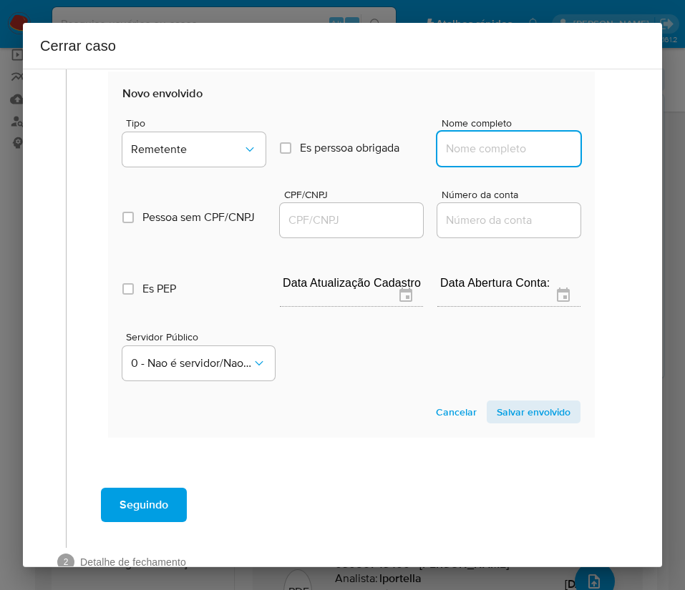
click at [454, 144] on input "Nome completo" at bounding box center [508, 149] width 143 height 19
paste input "ALVES DE ALENCAR COMERCIAL DE PETROLEO E DERIVADOS LTDA, 09148419000160"
drag, startPoint x: 459, startPoint y: 151, endPoint x: 581, endPoint y: 152, distance: 122.4
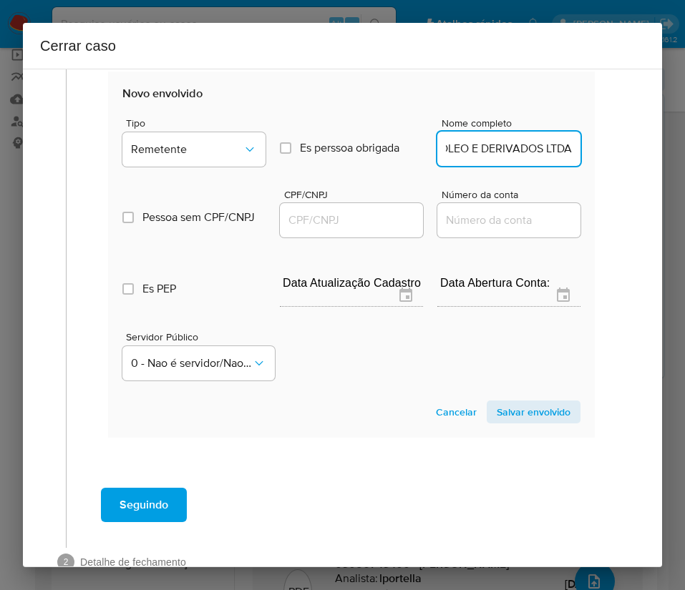
scroll to position [0, 228]
type input "ALVES DE ALENCAR COMERCIAL DE PETROLEO E DERIVADOS LTDA"
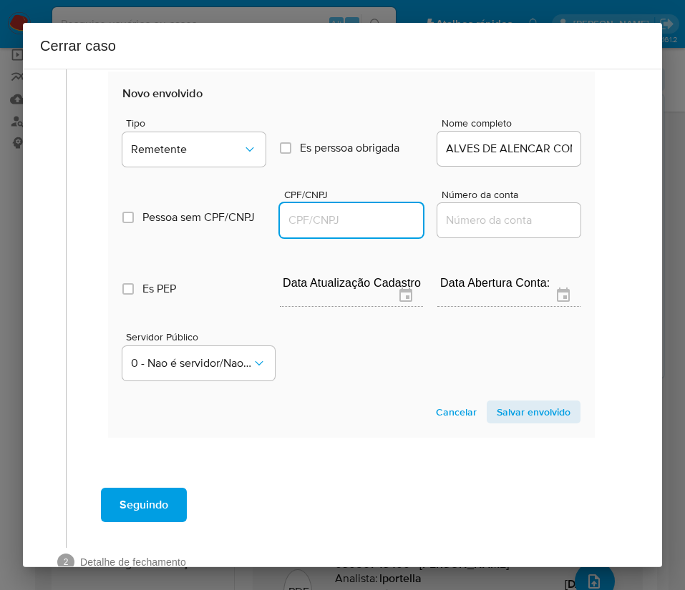
click at [363, 222] on input "CPF/CNPJ" at bounding box center [351, 220] width 143 height 19
paste input "09148419000160"
type input "9148419000160"
click at [521, 411] on span "Salvar envolvido" at bounding box center [534, 412] width 74 height 20
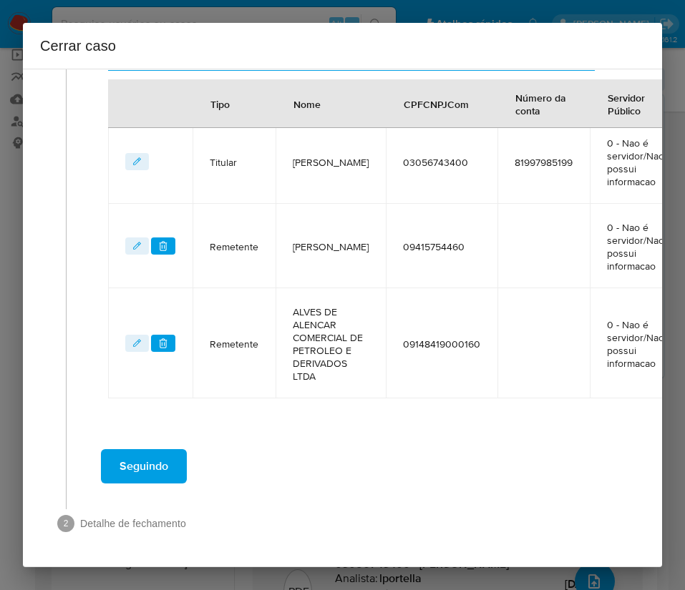
scroll to position [662, 0]
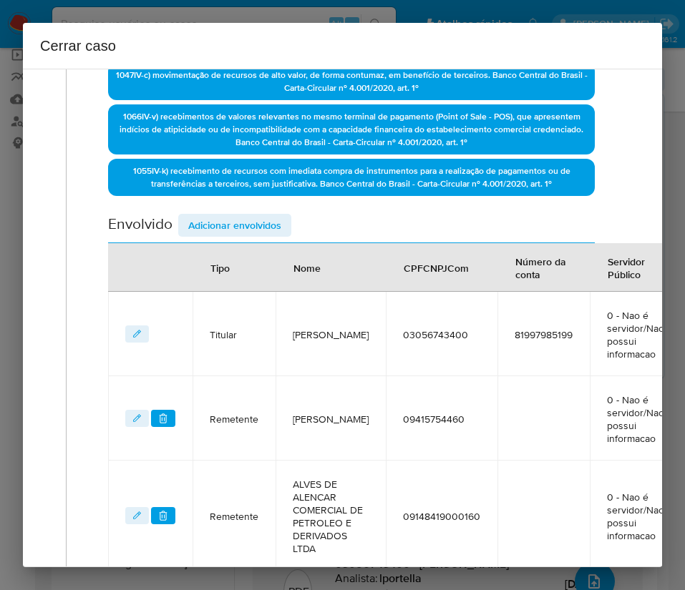
click at [243, 224] on span "Adicionar envolvidos" at bounding box center [234, 225] width 93 height 20
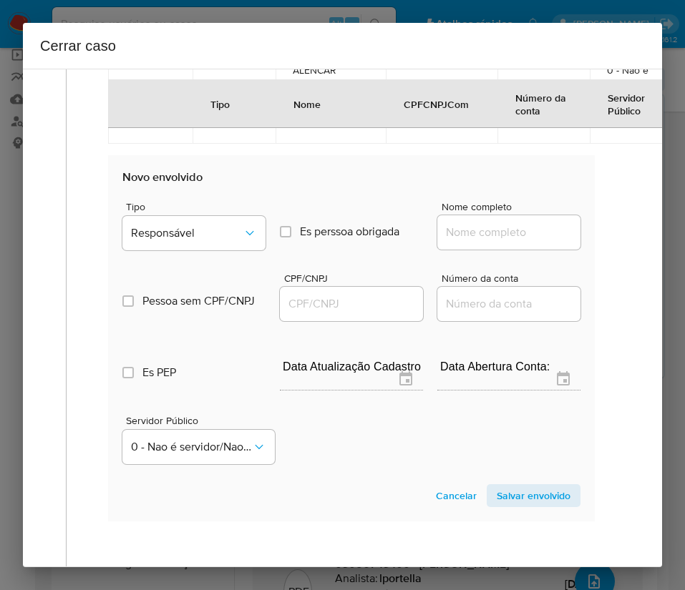
scroll to position [984, 0]
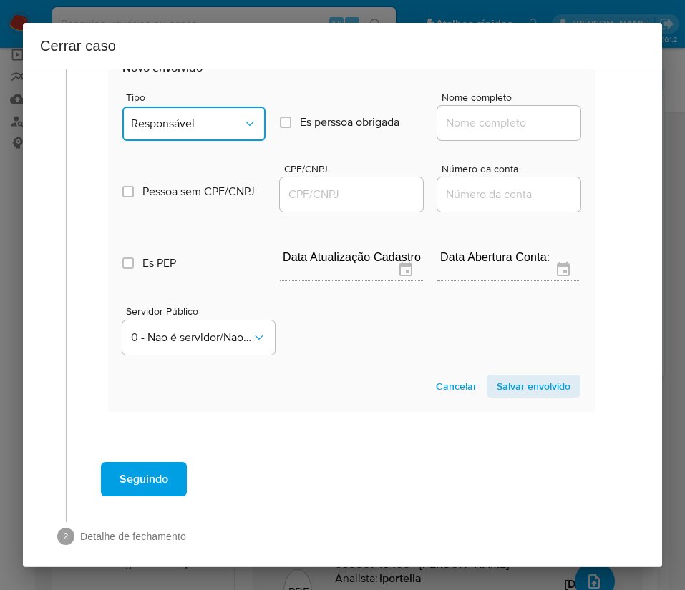
click at [203, 141] on button "Responsável" at bounding box center [193, 124] width 143 height 34
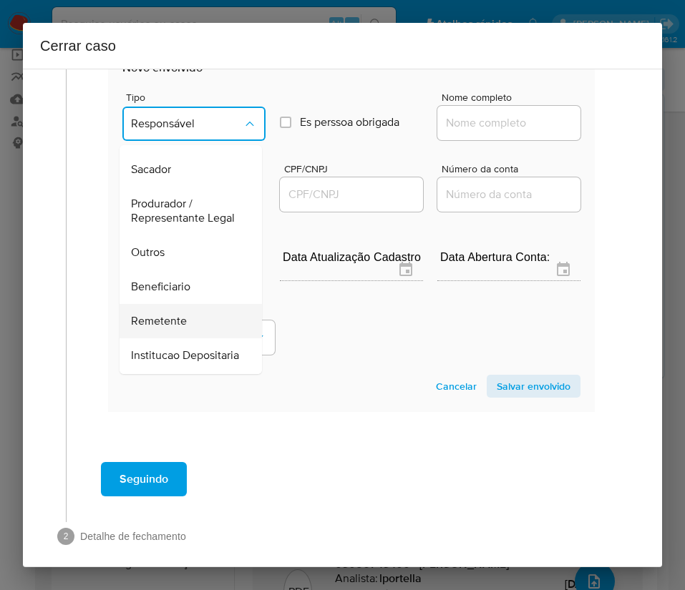
scroll to position [255, 0]
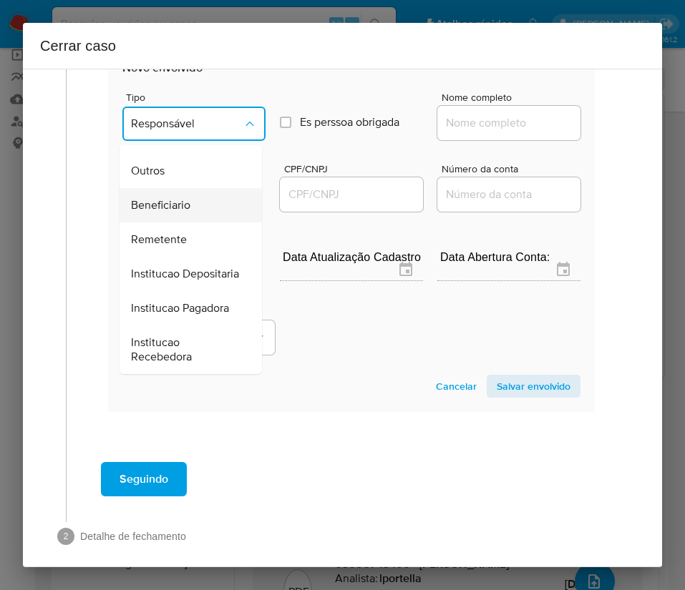
click at [180, 207] on span "Beneficiario" at bounding box center [160, 205] width 59 height 14
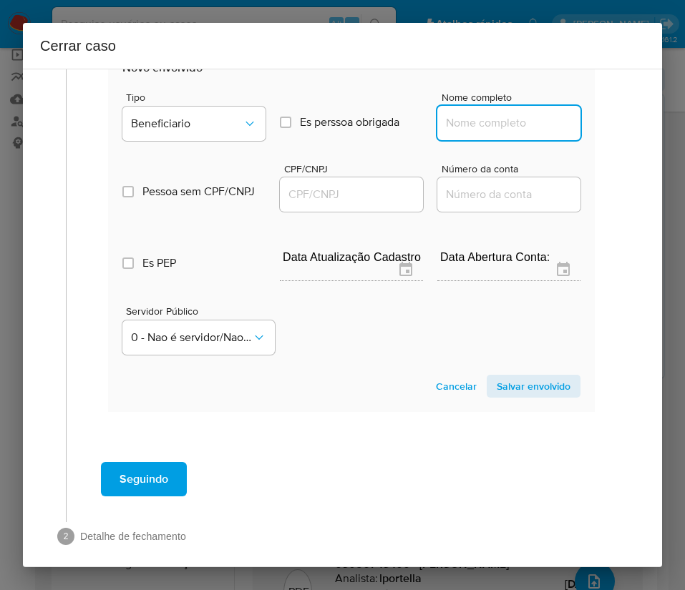
click at [479, 132] on input "Nome completo" at bounding box center [508, 123] width 143 height 19
paste input "Pedro Henrique Cavalcante De Souza, 04783491496"
drag, startPoint x: 477, startPoint y: 150, endPoint x: 620, endPoint y: 153, distance: 143.9
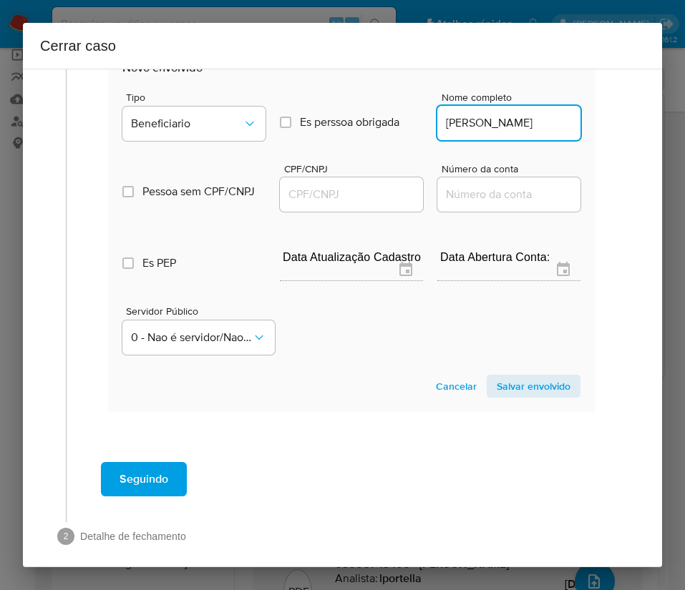
scroll to position [0, 67]
type input "Pedro Henrique Cavalcante De Souza"
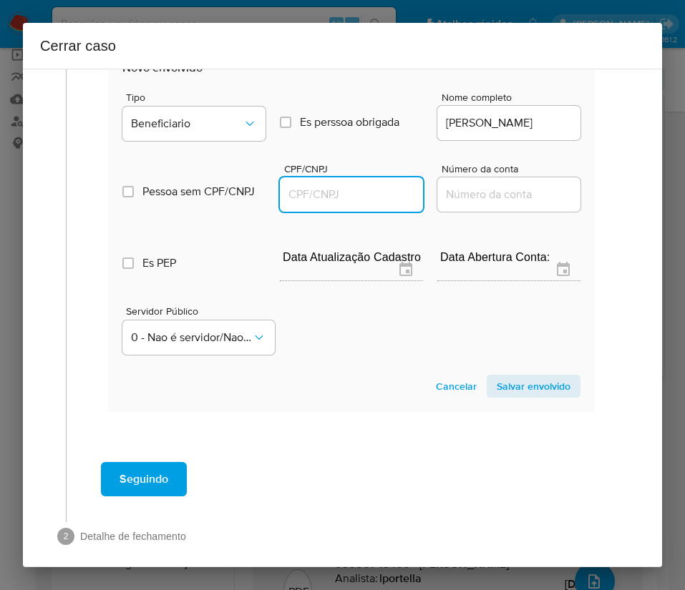
scroll to position [0, 0]
click at [331, 204] on input "CPF/CNPJ" at bounding box center [351, 194] width 143 height 19
paste input "04783491496"
type input "4783491496"
click at [520, 396] on span "Salvar envolvido" at bounding box center [534, 386] width 74 height 20
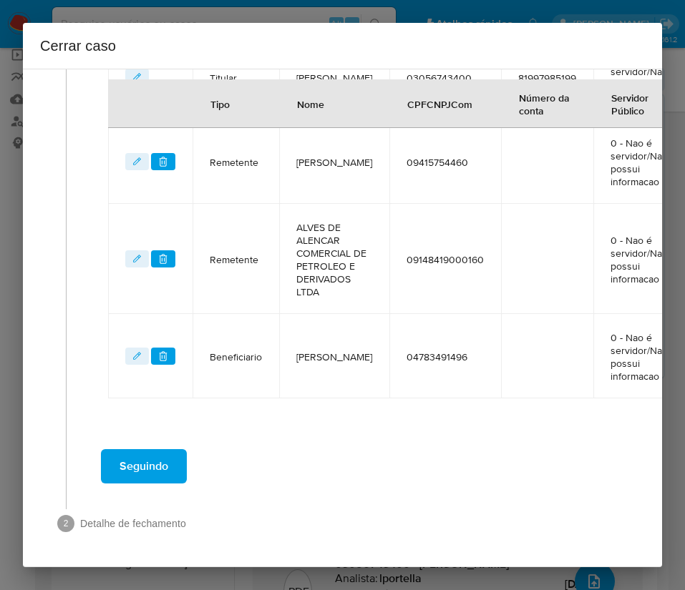
scroll to position [746, 0]
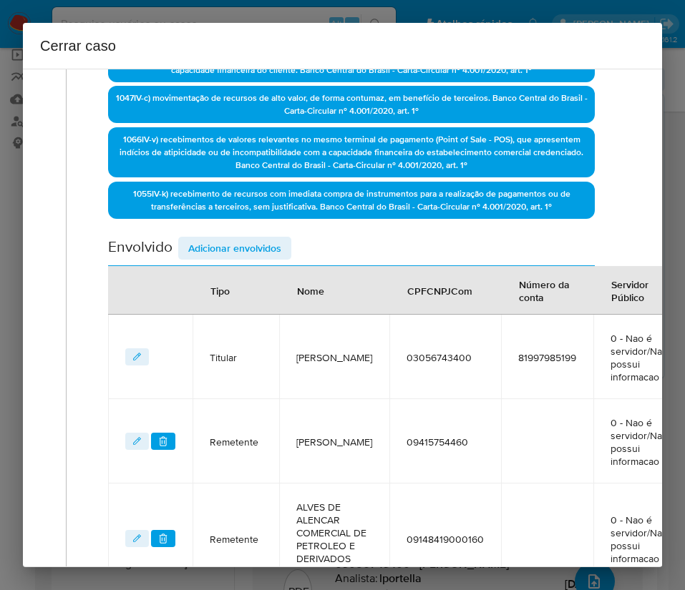
click at [250, 249] on span "Adicionar envolvidos" at bounding box center [234, 248] width 93 height 20
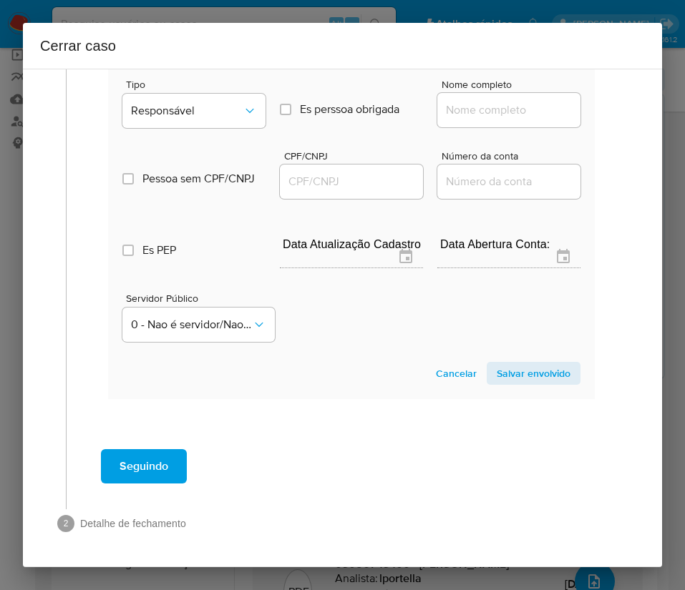
scroll to position [1123, 0]
click at [190, 134] on div "Pessoa sem CPF/CNPJ Is CPFCNPJ CPF/CNPJ Número da conta" at bounding box center [351, 168] width 458 height 68
click at [208, 104] on span "Responsável" at bounding box center [187, 111] width 112 height 14
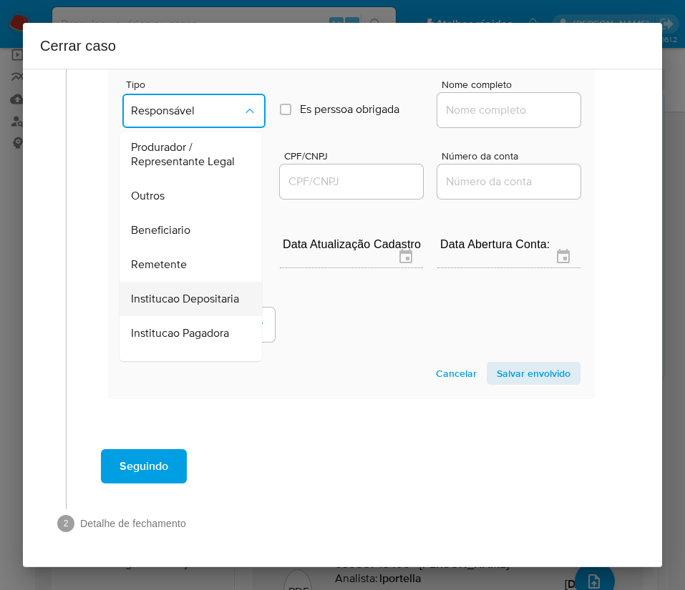
scroll to position [255, 0]
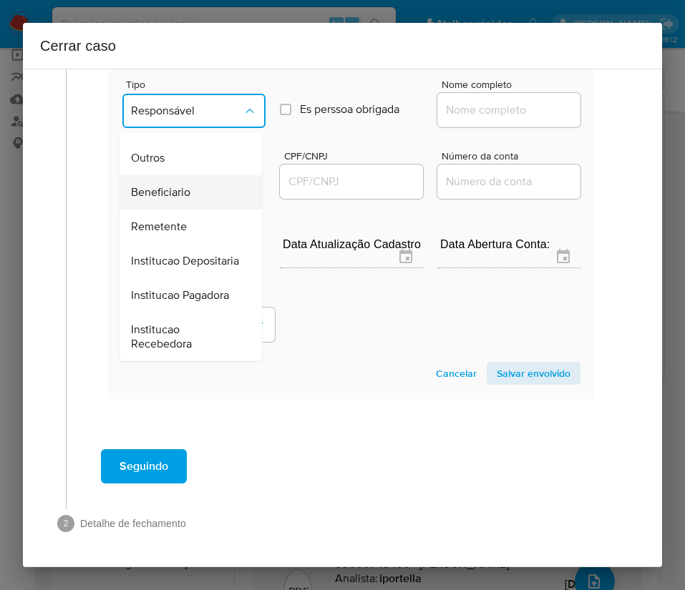
click at [176, 175] on div "Beneficiario" at bounding box center [186, 192] width 111 height 34
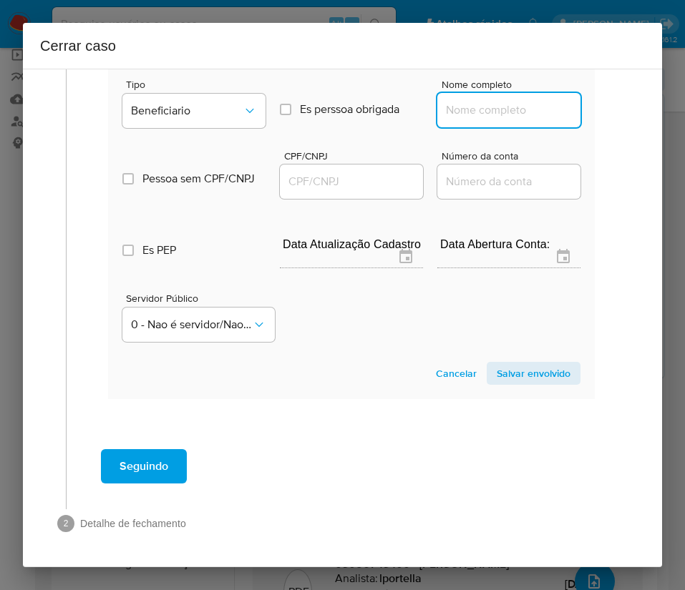
click at [459, 101] on input "Nome completo" at bounding box center [508, 110] width 143 height 19
paste input "Mikaelly Vasconcelos Grangeiro, 01357367490"
drag, startPoint x: 477, startPoint y: 99, endPoint x: 608, endPoint y: 100, distance: 131.0
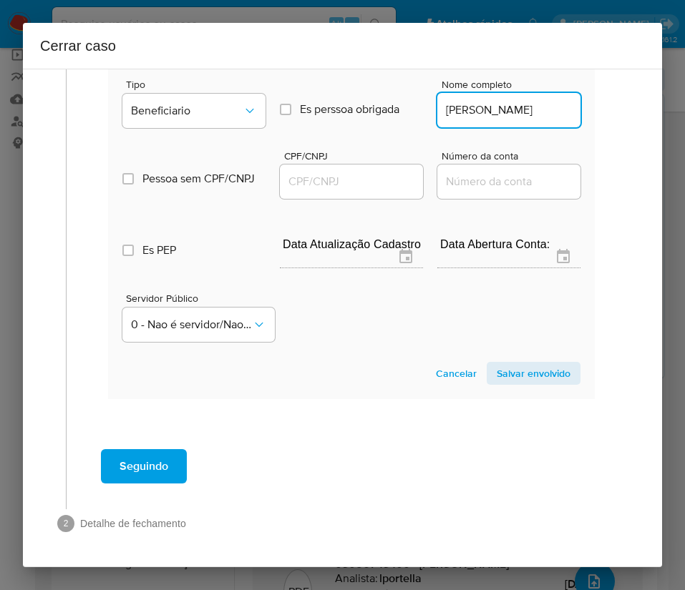
scroll to position [0, 37]
type input "Mikaelly Vasconcelos Grangeiro"
click at [312, 175] on div at bounding box center [351, 182] width 143 height 34
click at [313, 172] on input "CPF/CNPJ" at bounding box center [351, 181] width 143 height 19
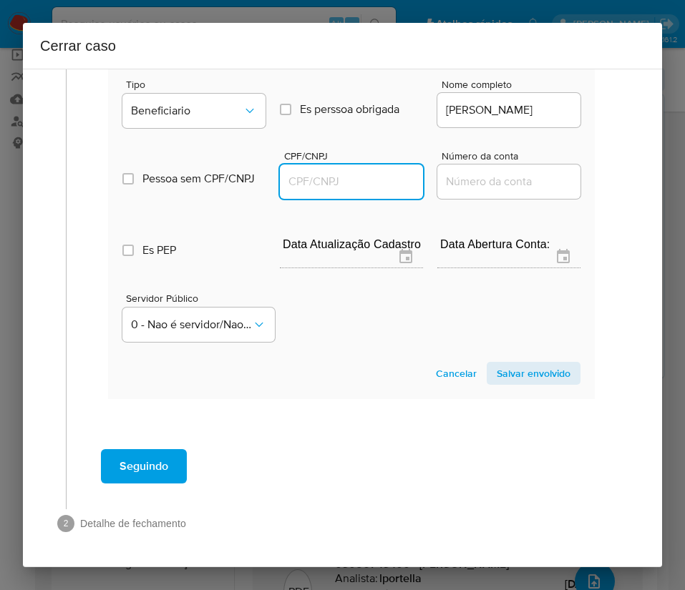
paste input "01357367490"
type input "1357367490"
click at [509, 364] on span "Salvar envolvido" at bounding box center [534, 374] width 74 height 20
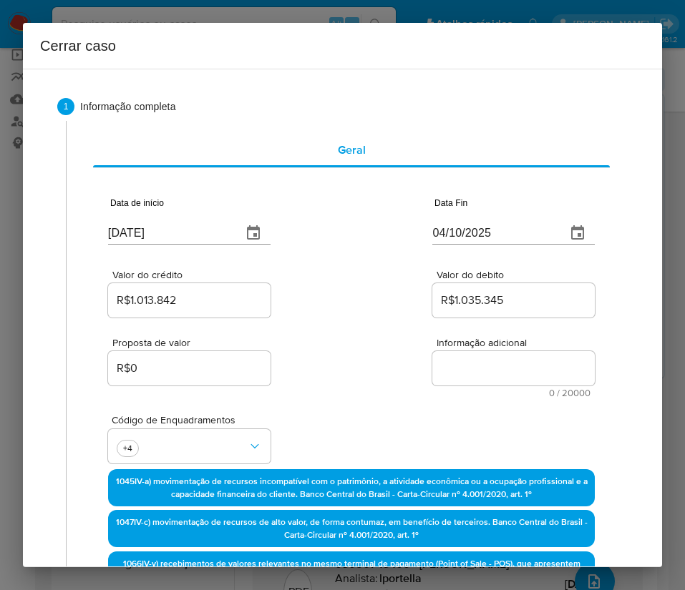
click at [452, 356] on textarea "Informação adicional" at bounding box center [513, 368] width 162 height 34
paste textarea "Informações do Cliente Eduardo Bakun Crasto, CPF 03056743400, 46 anos, resident…"
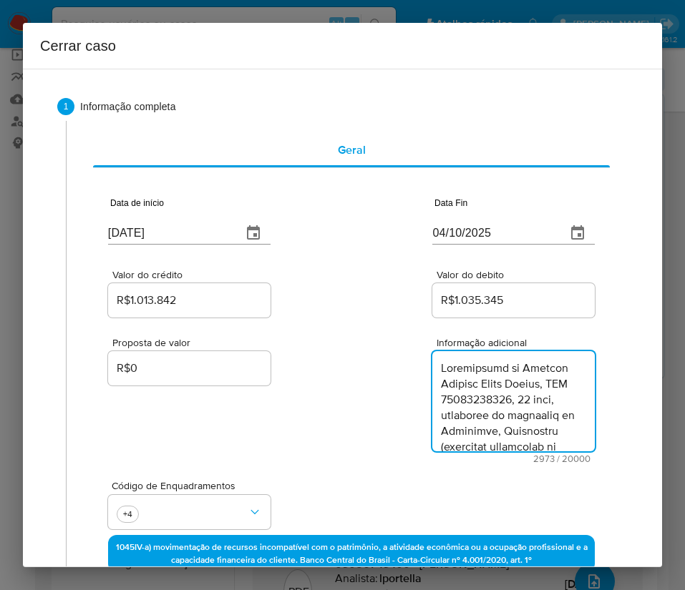
scroll to position [2507, 0]
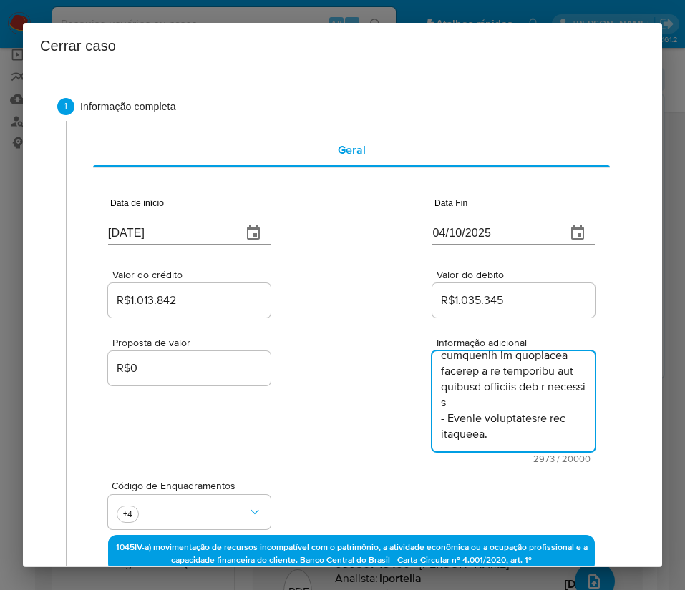
type textarea "Informações do Cliente Eduardo Bakun Crasto, CPF 03056743400, 46 anos, resident…"
click at [319, 449] on div "Proposta de valor R$0 Informação adicional 2973 / 20000 17027 caracteres restan…" at bounding box center [351, 392] width 487 height 143
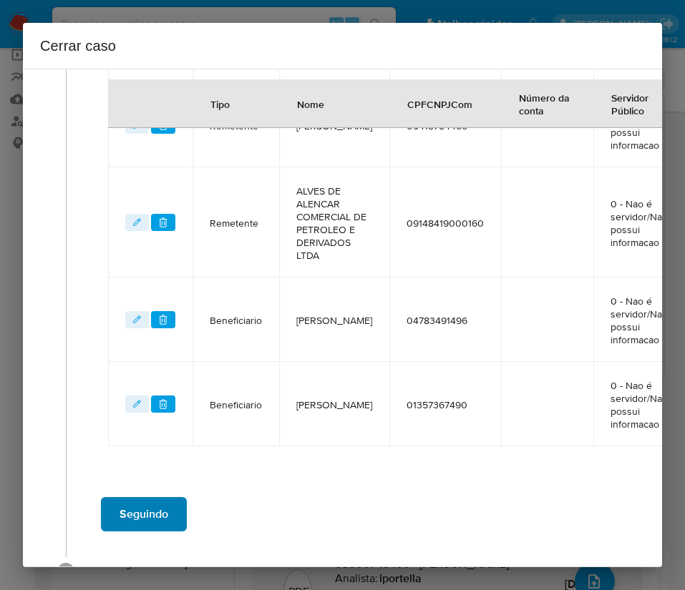
scroll to position [897, 0]
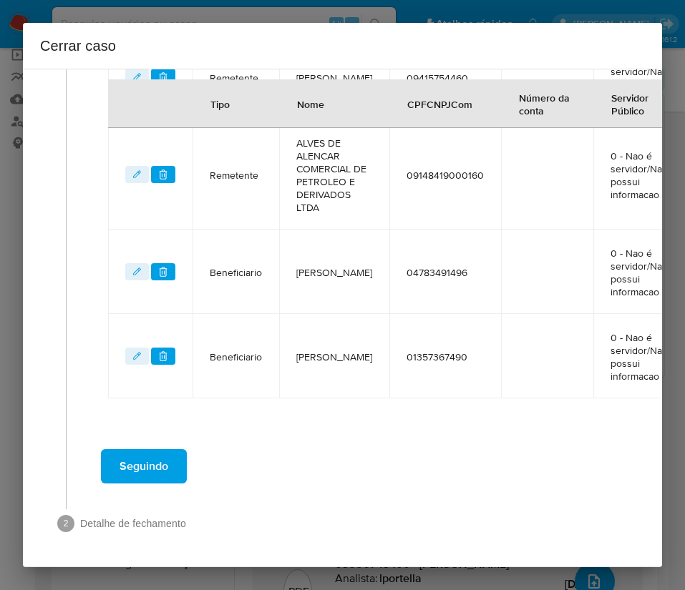
click at [157, 455] on span "Seguindo" at bounding box center [144, 466] width 49 height 31
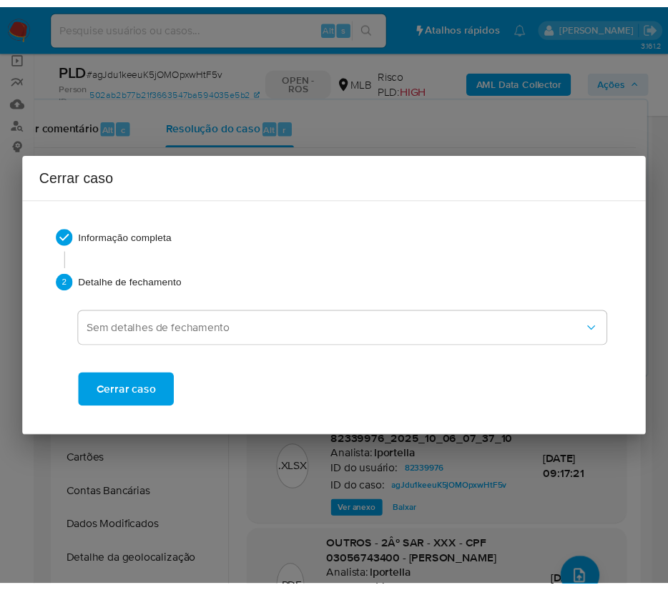
scroll to position [2444, 0]
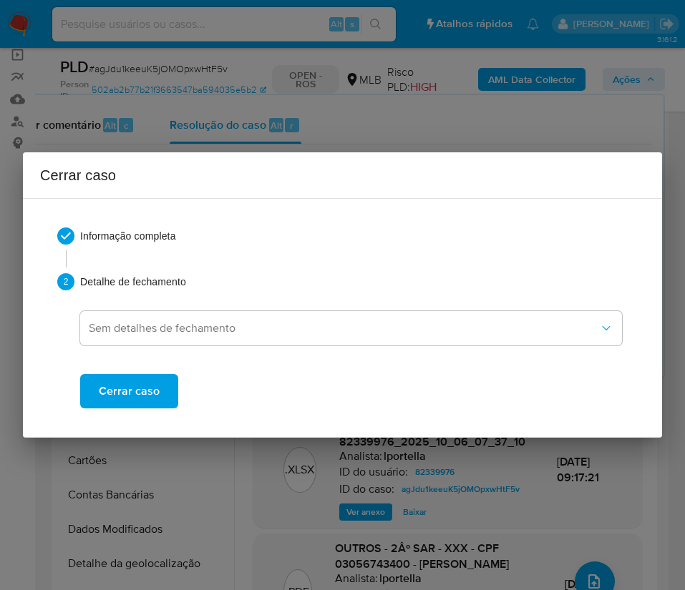
click at [152, 386] on span "Cerrar caso" at bounding box center [129, 391] width 61 height 31
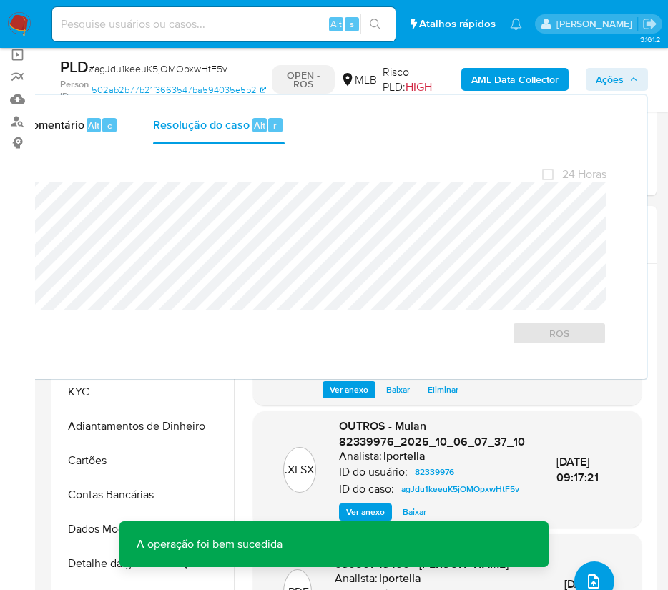
click at [155, 68] on span "# agJdu1keeuK5jOMOpxwHtF5v" at bounding box center [158, 69] width 139 height 14
copy span "agJdu1keeuK5jOMOpxwHtF5v"
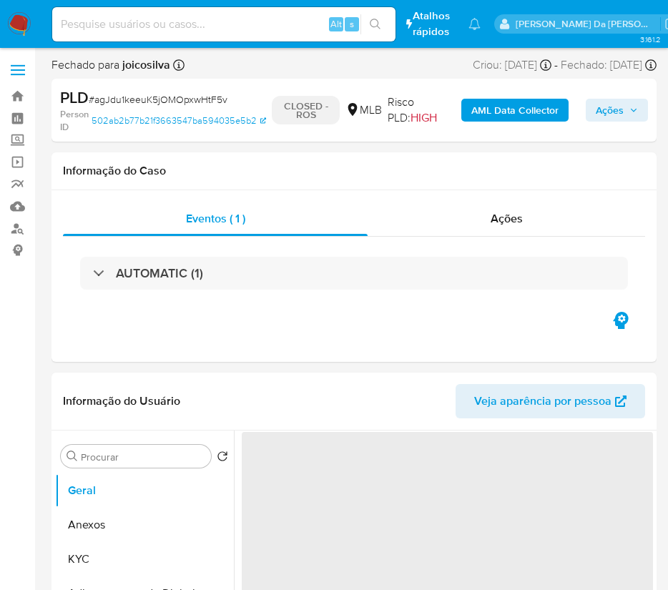
select select "10"
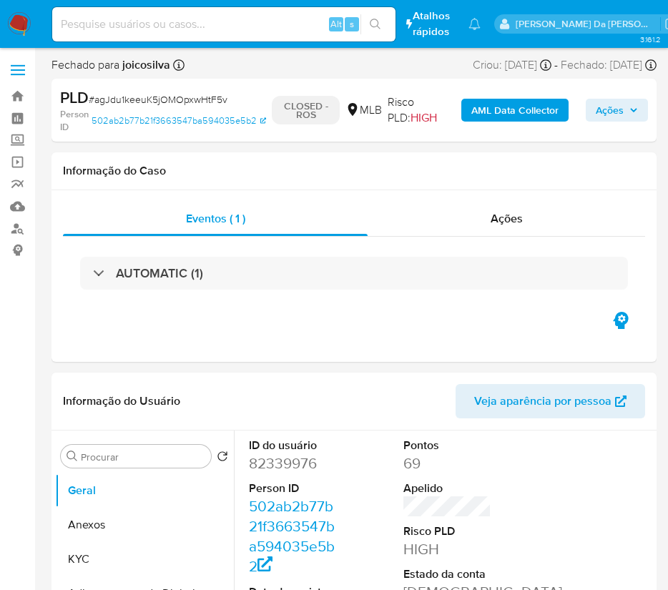
click at [21, 21] on img at bounding box center [19, 24] width 24 height 24
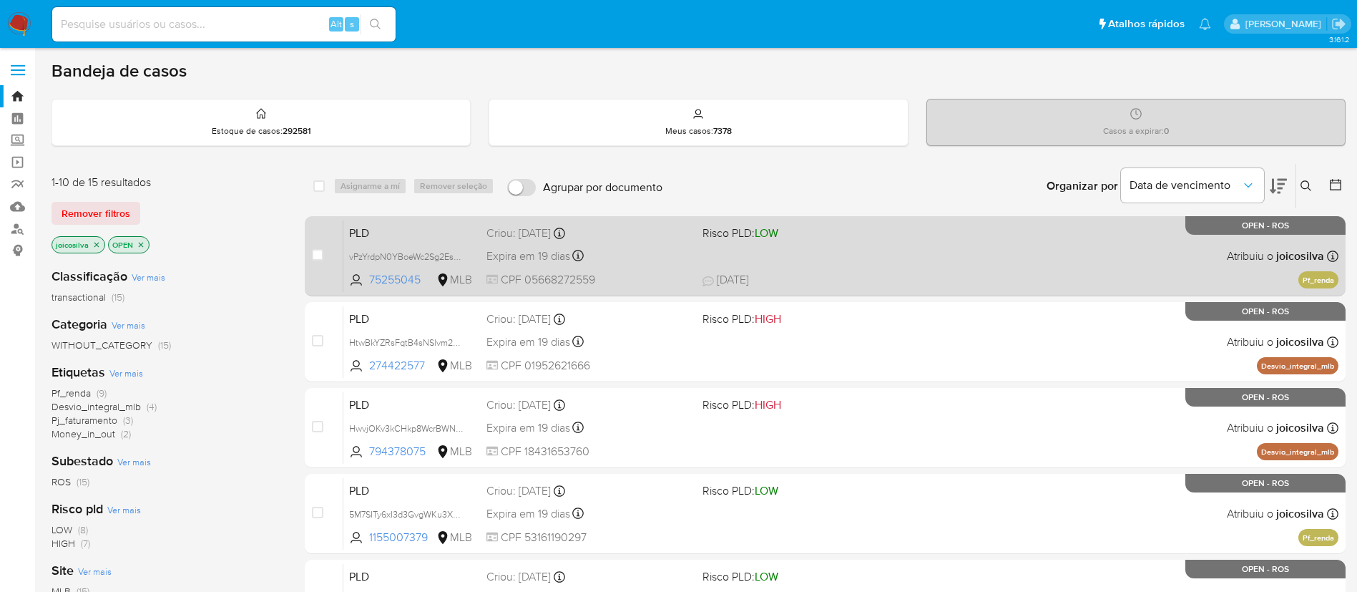
click at [920, 262] on div "PLD vPzYrdpN0YBoeWc2Sg2EsZj6 75255045 MLB Risco PLD: LOW Criou: [DATE] Criou: […" at bounding box center [840, 256] width 995 height 72
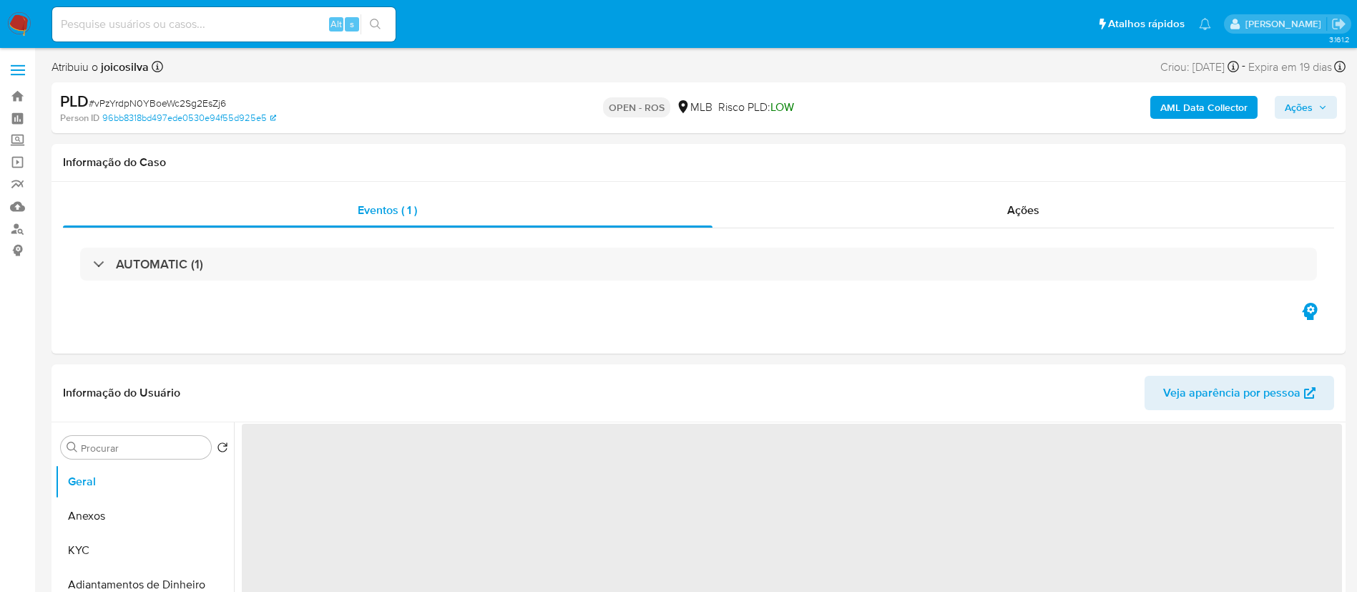
click at [200, 107] on span "# vPzYrdpN0YBoeWc2Sg2EsZj6" at bounding box center [157, 103] width 137 height 14
select select "10"
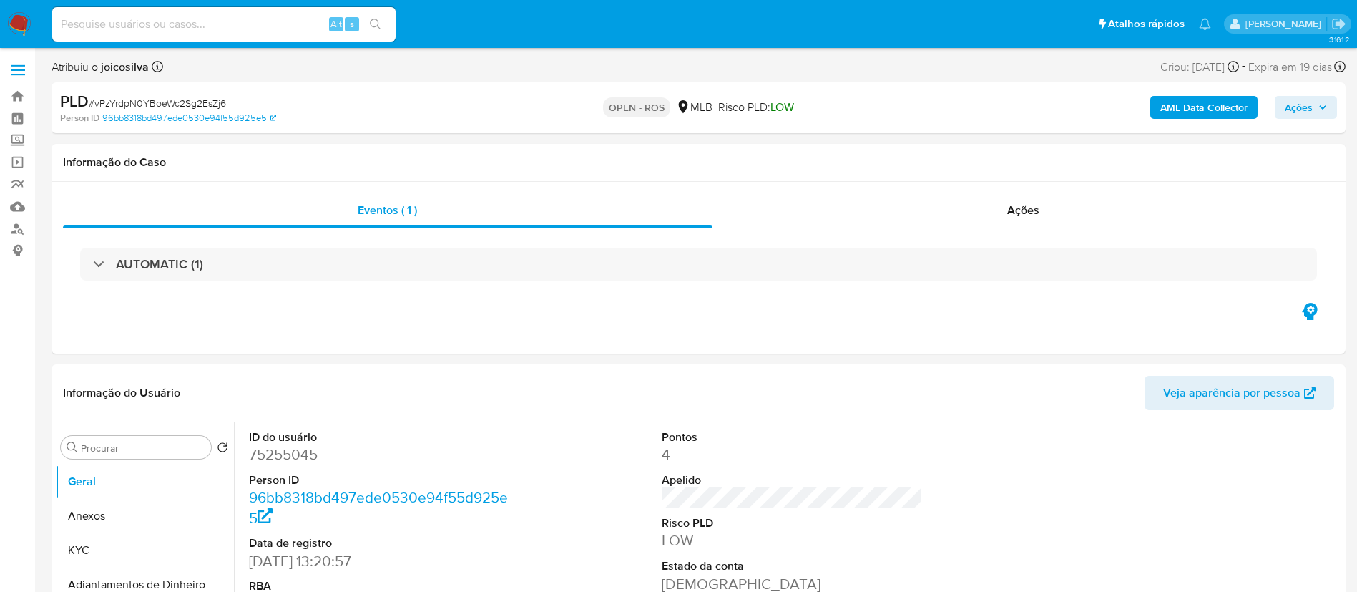
click at [208, 102] on span "# vPzYrdpN0YBoeWc2Sg2EsZj6" at bounding box center [157, 103] width 137 height 14
copy span "vPzYrdpN0YBoeWc2Sg2EsZj6"
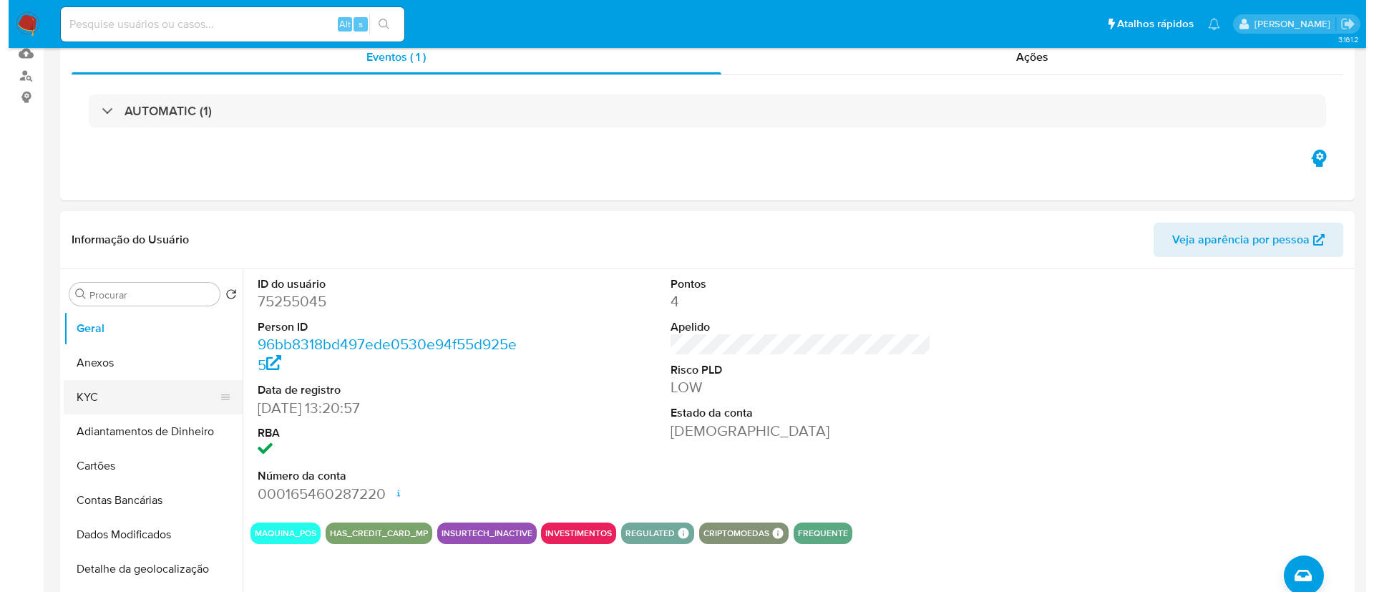
scroll to position [215, 0]
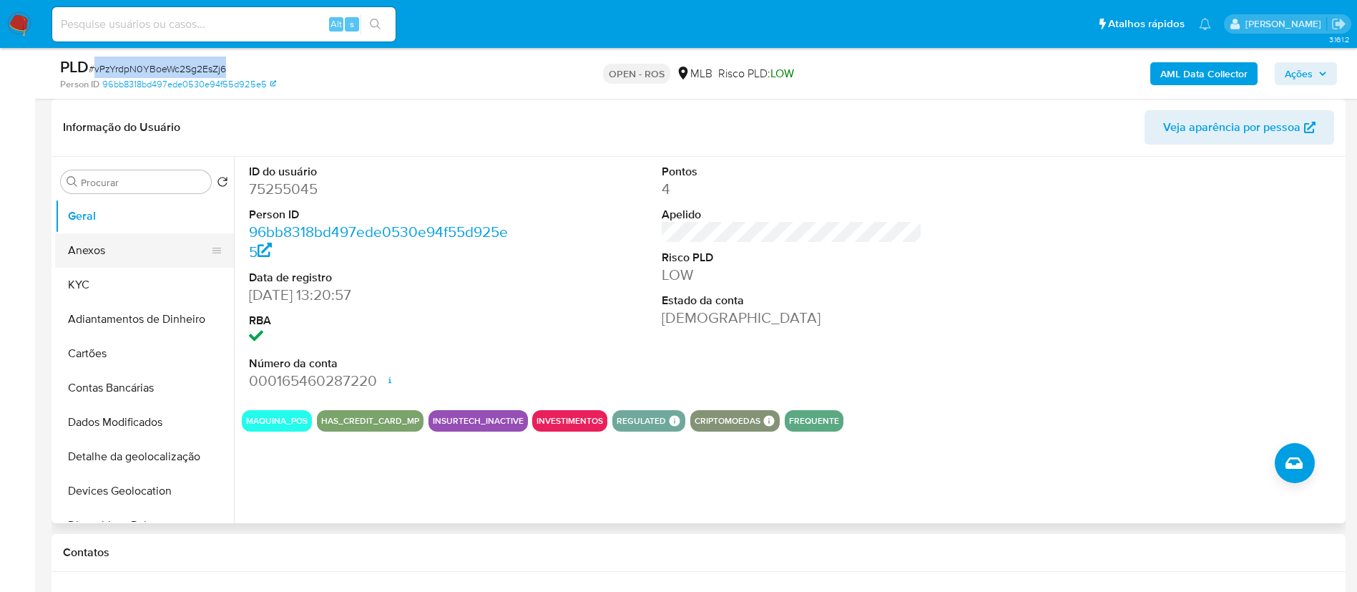
click at [119, 252] on button "Anexos" at bounding box center [138, 250] width 167 height 34
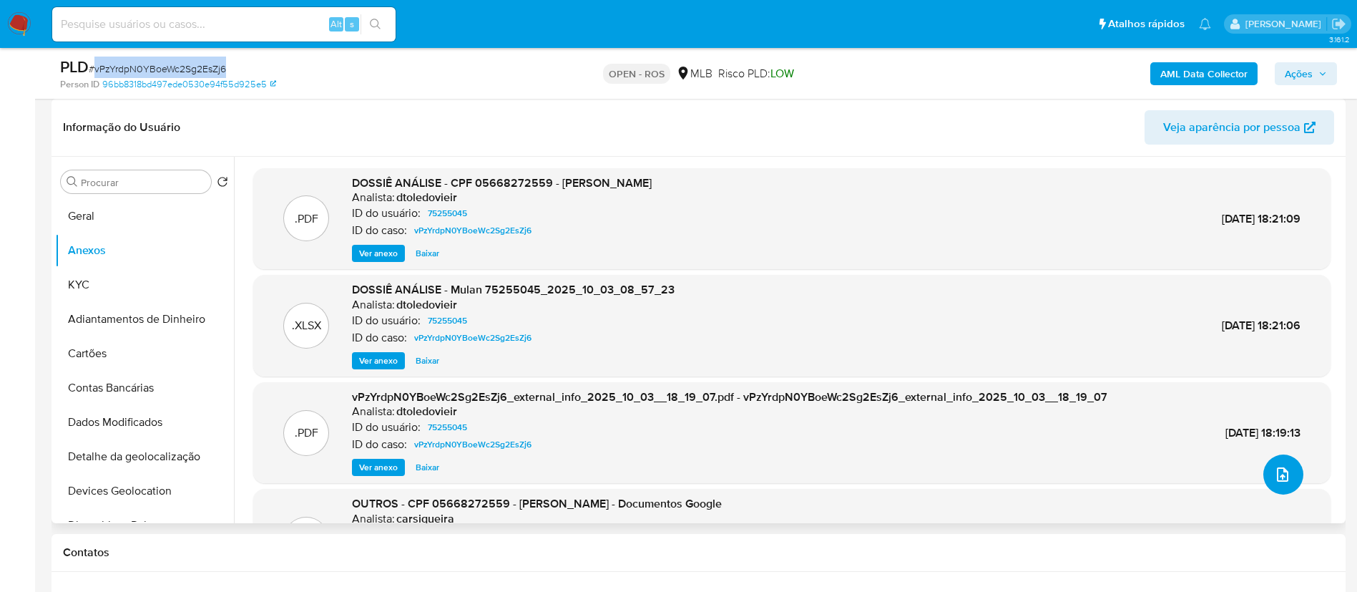
click at [1275, 470] on icon "upload-file" at bounding box center [1282, 474] width 17 height 17
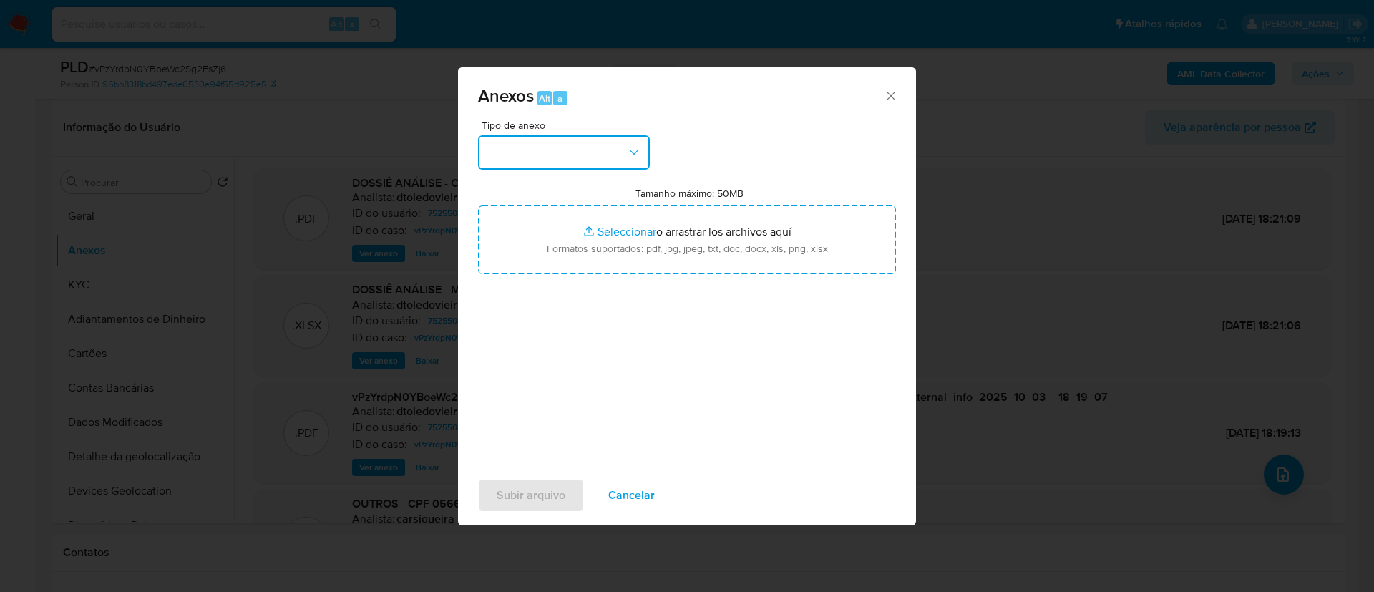
click at [630, 159] on icon "button" at bounding box center [634, 152] width 14 height 14
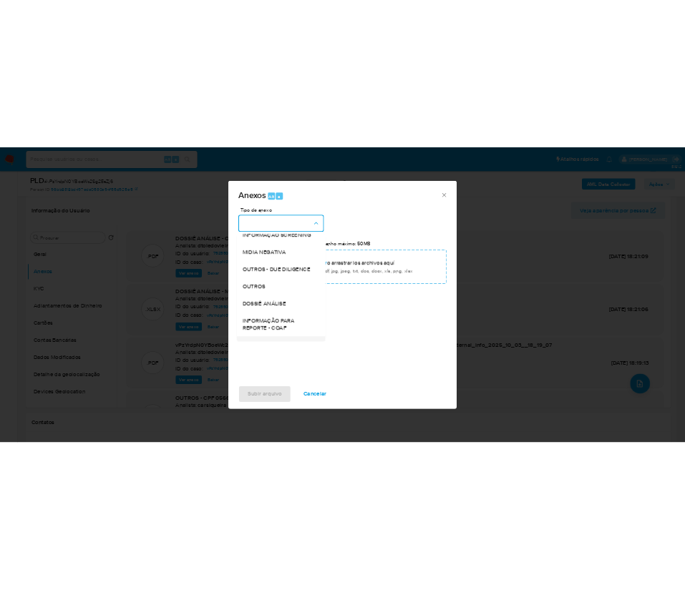
scroll to position [220, 0]
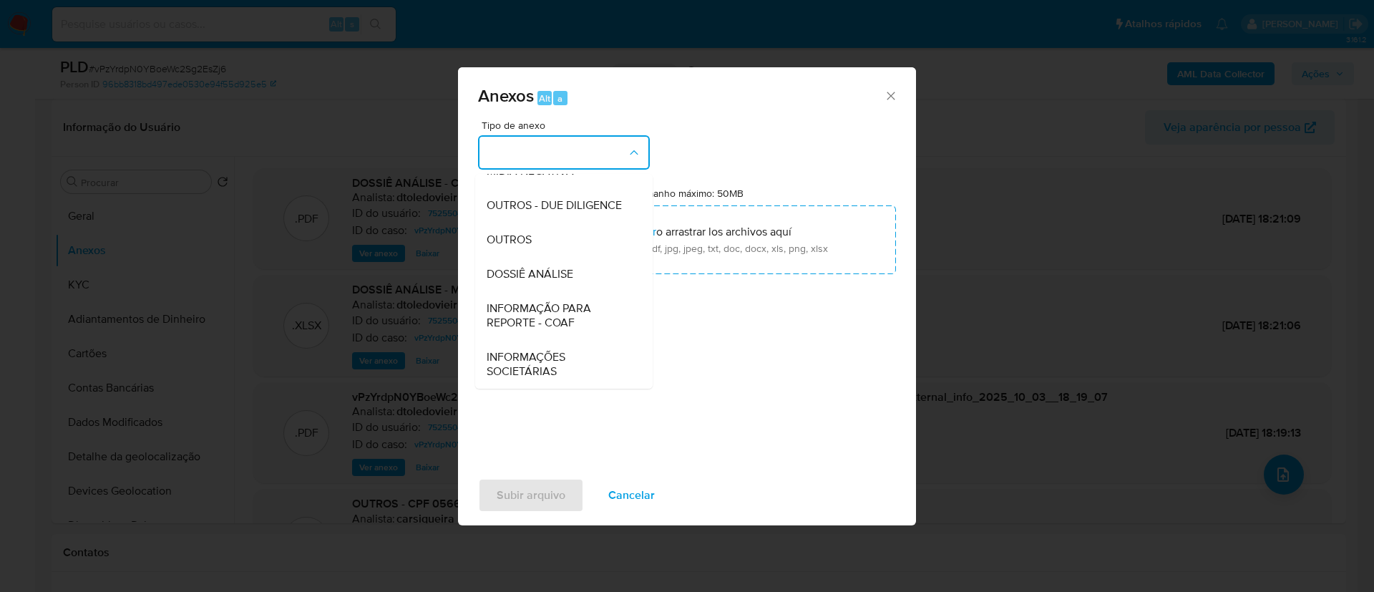
click at [558, 313] on span "INFORMAÇÃO PARA REPORTE - COAF" at bounding box center [560, 315] width 146 height 29
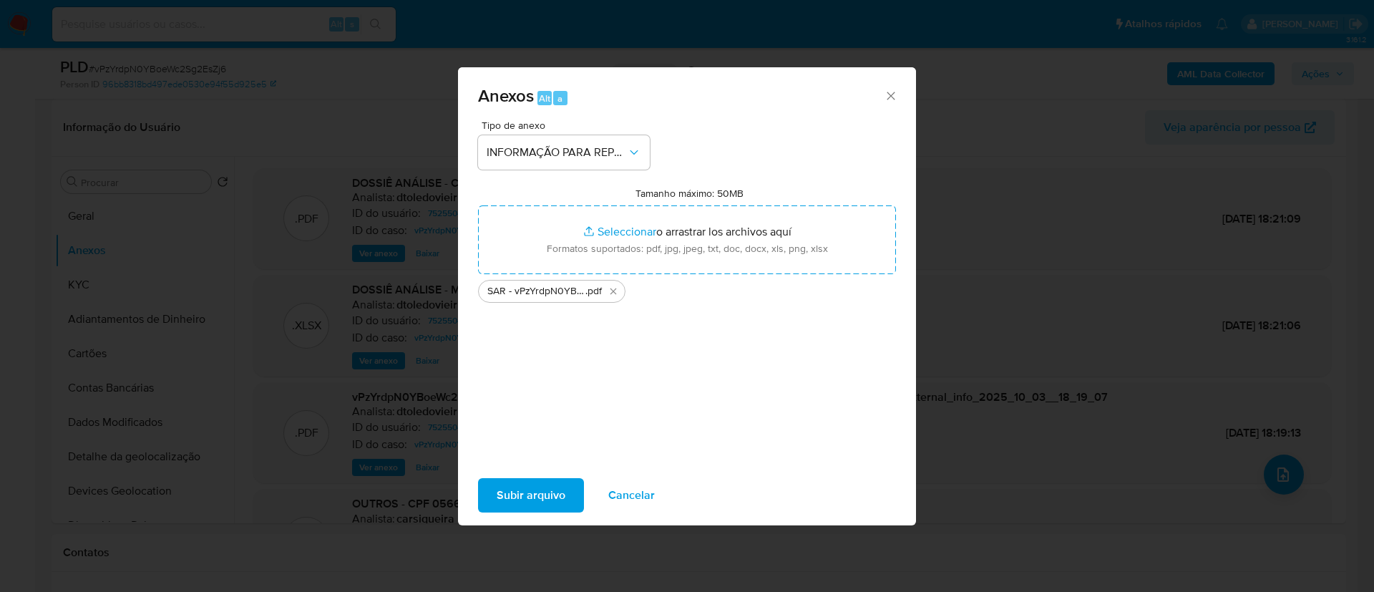
click at [654, 447] on div "Tipo de anexo INFORMAÇÃO PARA REPORTE - COAF Tamanho máximo: 50MB Seleccionar a…" at bounding box center [687, 289] width 418 height 338
click at [560, 498] on span "Subir arquivo" at bounding box center [531, 494] width 69 height 31
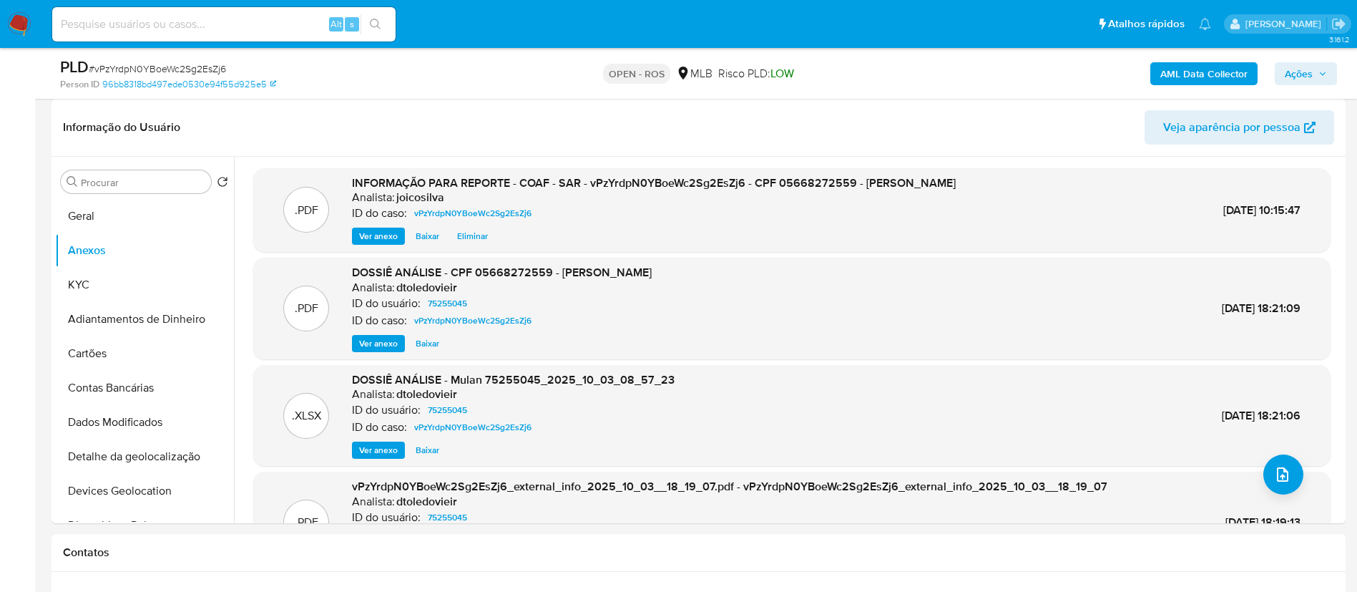
drag, startPoint x: 1325, startPoint y: 74, endPoint x: 1317, endPoint y: 85, distance: 13.3
click at [1325, 75] on icon "button" at bounding box center [1323, 73] width 9 height 9
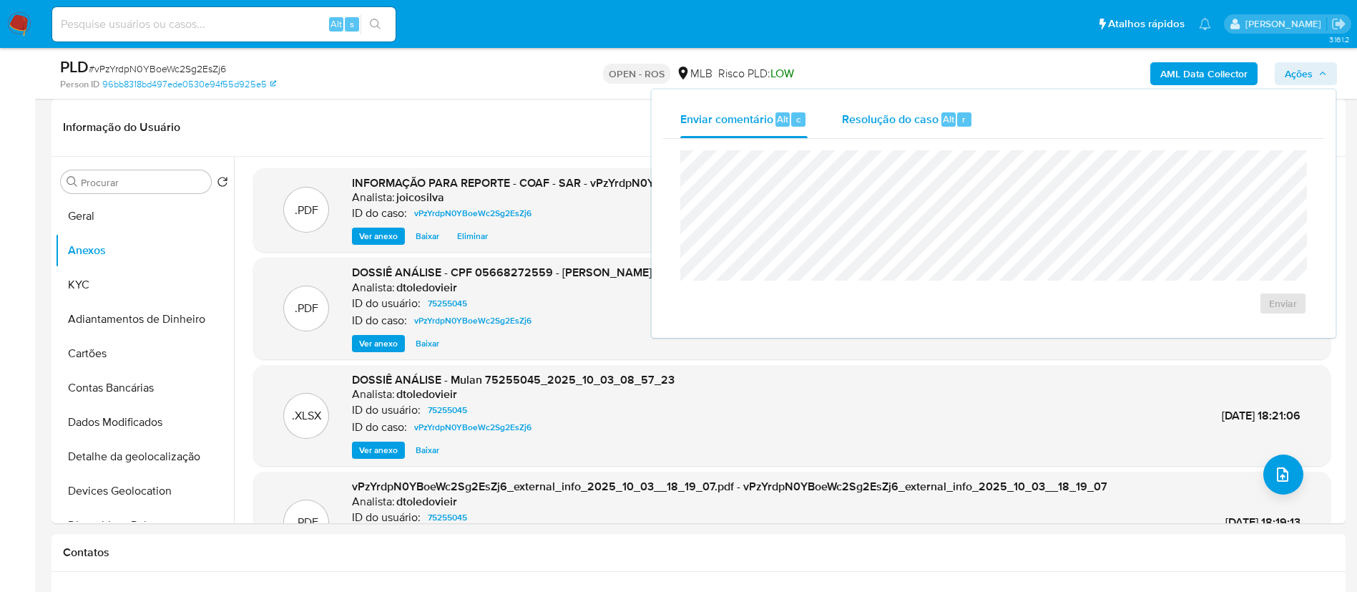
click at [865, 128] on div "Resolução do caso Alt r" at bounding box center [907, 119] width 131 height 37
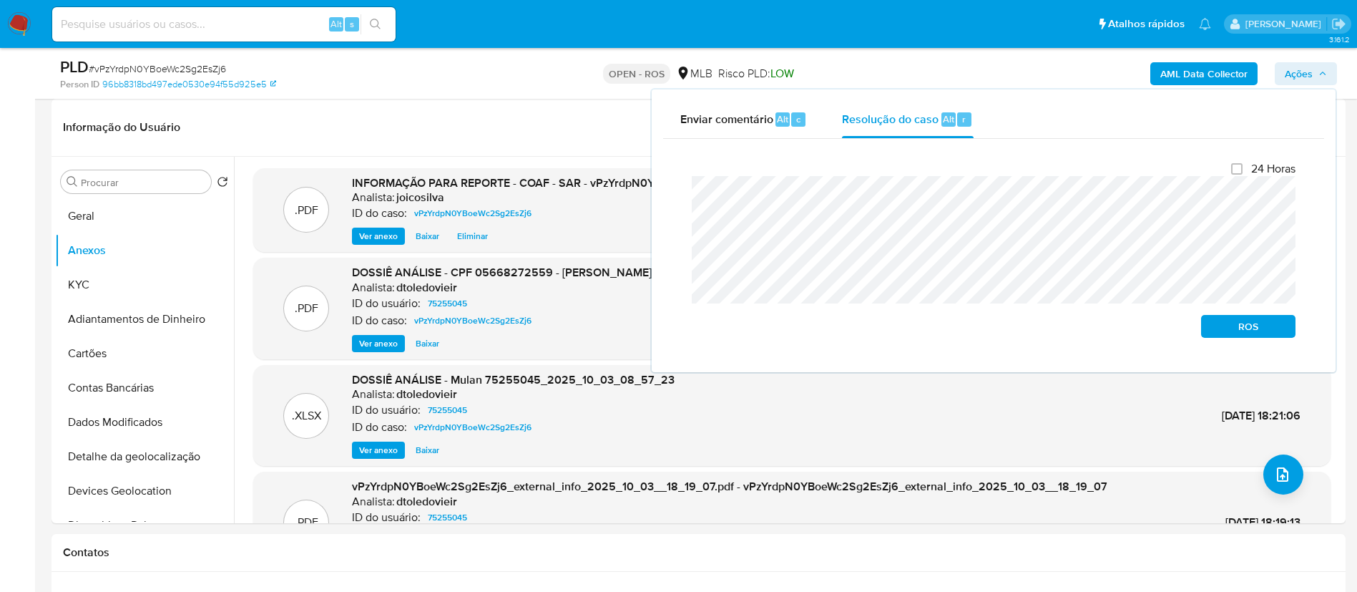
click at [669, 191] on div "Fechamento do caso 24 Horas ROS" at bounding box center [993, 250] width 661 height 222
click at [1259, 327] on span "ROS" at bounding box center [1248, 326] width 74 height 20
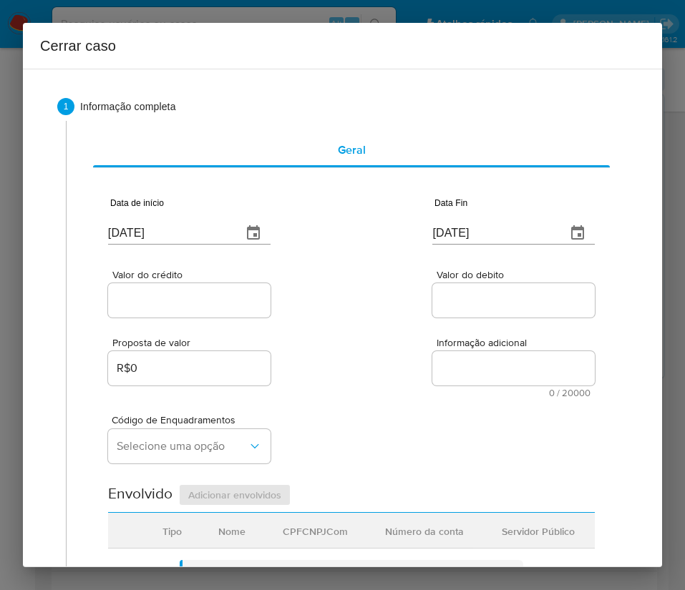
click at [144, 233] on input "[DATE]" at bounding box center [169, 233] width 122 height 23
paste input "1/08"
type input "[DATE]"
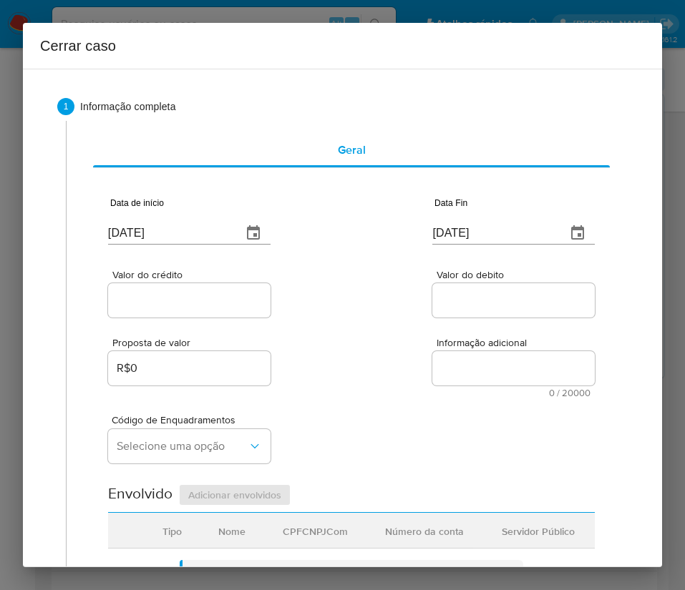
drag, startPoint x: 371, startPoint y: 333, endPoint x: 14, endPoint y: 447, distance: 375.7
click at [356, 343] on div "Proposta de valor R$0 Informação adicional 0 / 20000 20000 caracteres restantes" at bounding box center [351, 359] width 487 height 77
click at [478, 233] on input "[DATE]" at bounding box center [493, 233] width 122 height 23
click at [476, 233] on input "[DATE]" at bounding box center [493, 233] width 122 height 23
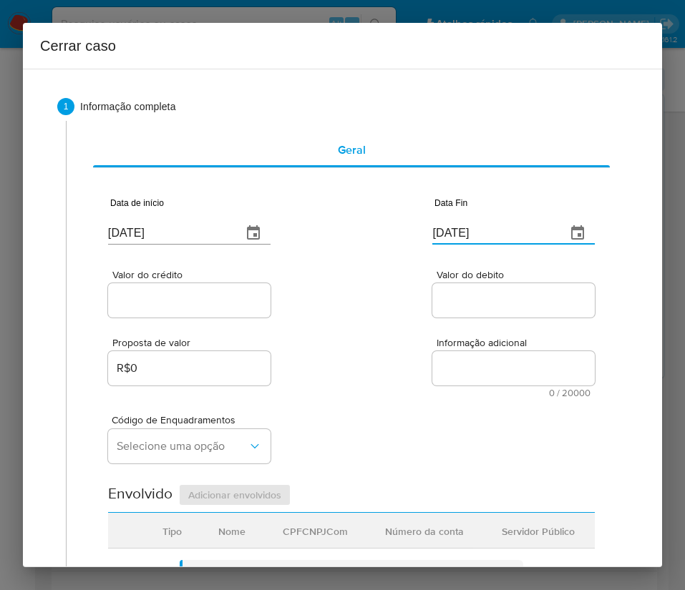
paste input "0"
click at [464, 233] on input "[DATE]" at bounding box center [493, 233] width 122 height 23
paste input "[DATE]"
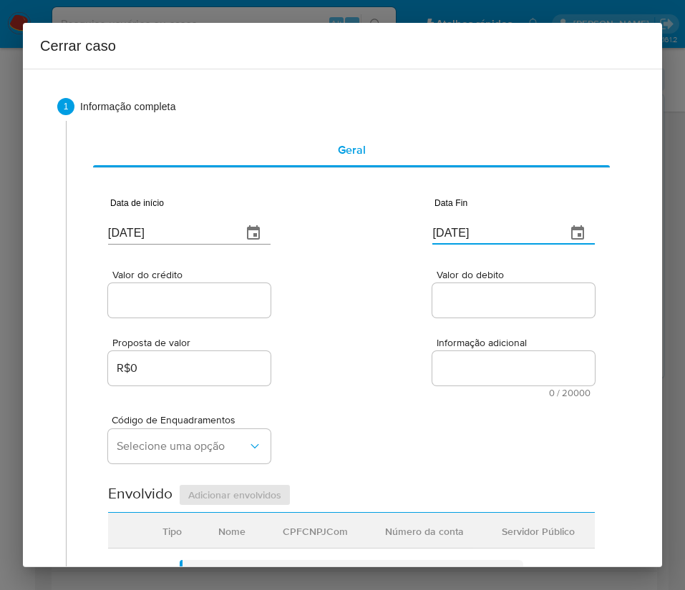
type input "[DATE]"
drag, startPoint x: 349, startPoint y: 421, endPoint x: 306, endPoint y: 410, distance: 45.1
click at [349, 422] on div "Código de Enquadramentos Selecione uma opção" at bounding box center [351, 434] width 487 height 72
click at [177, 290] on div at bounding box center [189, 300] width 162 height 34
click at [170, 301] on input "Valor do crédito" at bounding box center [189, 300] width 162 height 19
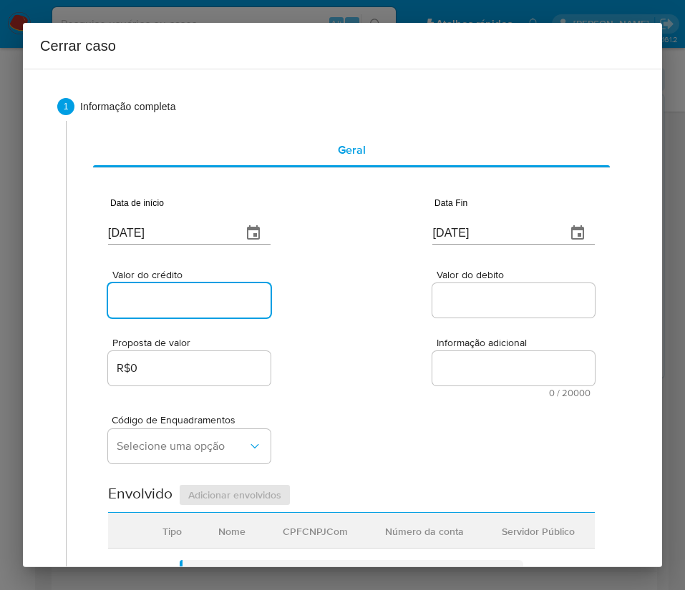
click at [185, 301] on input "Valor do crédito" at bounding box center [189, 300] width 162 height 19
paste input "R$2.946.850"
type input "R$2.946.850"
drag, startPoint x: 411, startPoint y: 313, endPoint x: 349, endPoint y: 382, distance: 92.8
click at [402, 333] on div "Data de início [DATE] Data Fin [DATE] Valor do crédito R$2.946.850 Valor do deb…" at bounding box center [351, 576] width 487 height 796
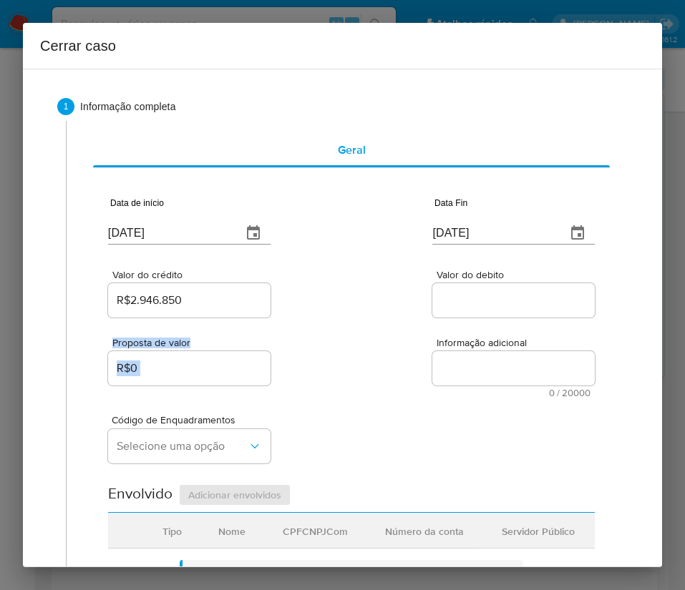
click at [453, 301] on input "Valor do debito" at bounding box center [513, 300] width 162 height 19
paste input "R$2.854.215"
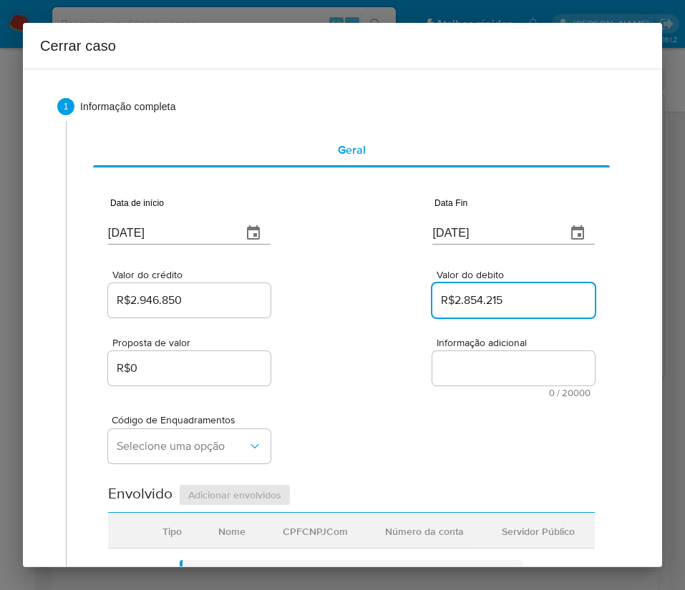
type input "R$2.854.215"
drag, startPoint x: 416, startPoint y: 379, endPoint x: 410, endPoint y: 384, distance: 7.6
click at [414, 380] on div "Proposta de valor R$0 Informação adicional 0 / 20000 20000 caracteres restantes" at bounding box center [351, 359] width 487 height 77
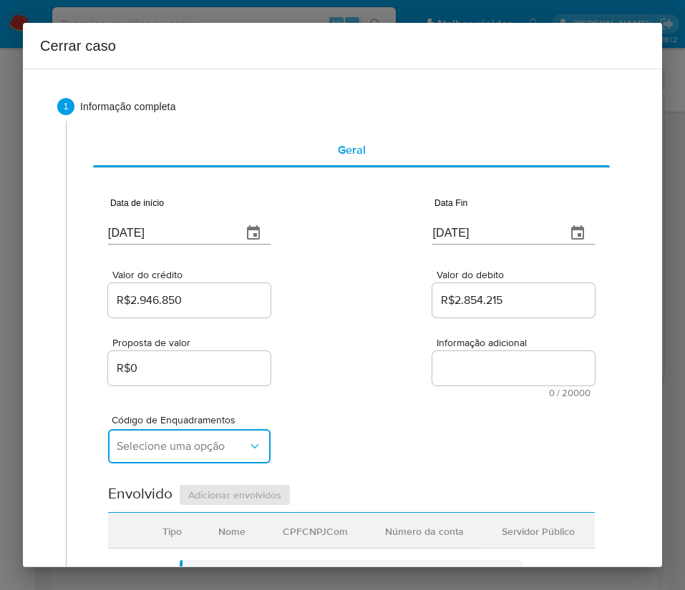
click at [170, 454] on button "Selecione uma opção" at bounding box center [189, 446] width 162 height 34
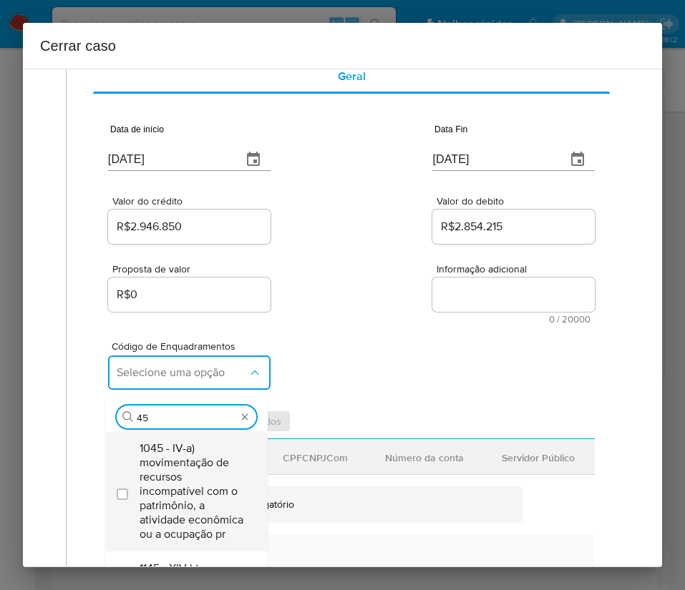
scroll to position [107, 0]
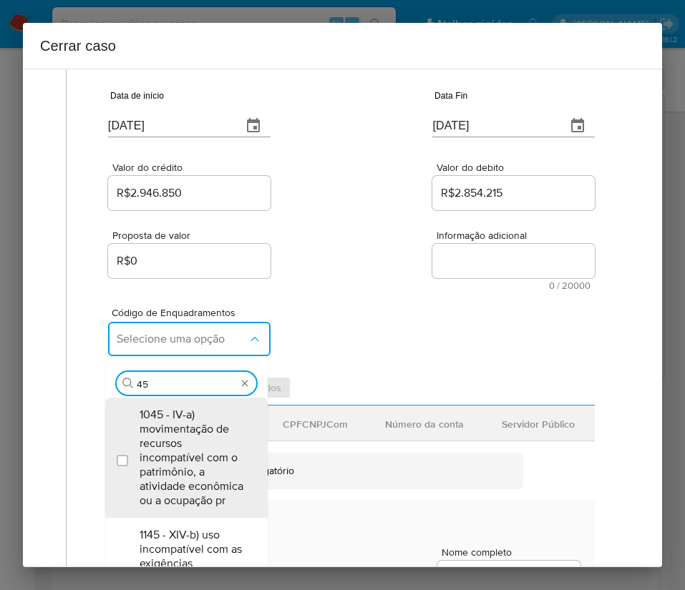
type input "45"
click at [175, 397] on div "Procurar 45 1045 - IV-a) movimentação de recursos incompatível com o patrimônio…" at bounding box center [186, 475] width 162 height 229
click at [174, 423] on span "1045 - IV-a) movimentação de recursos incompatível com o patrimônio, a atividad…" at bounding box center [194, 458] width 108 height 100
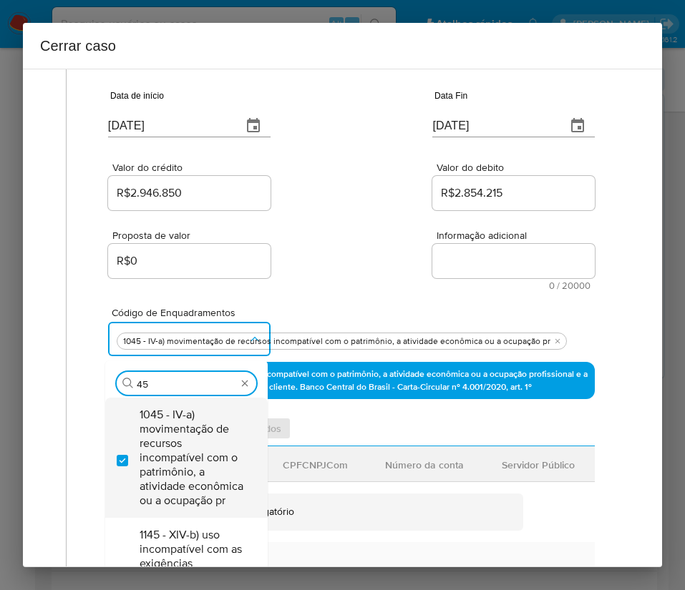
checkbox input "true"
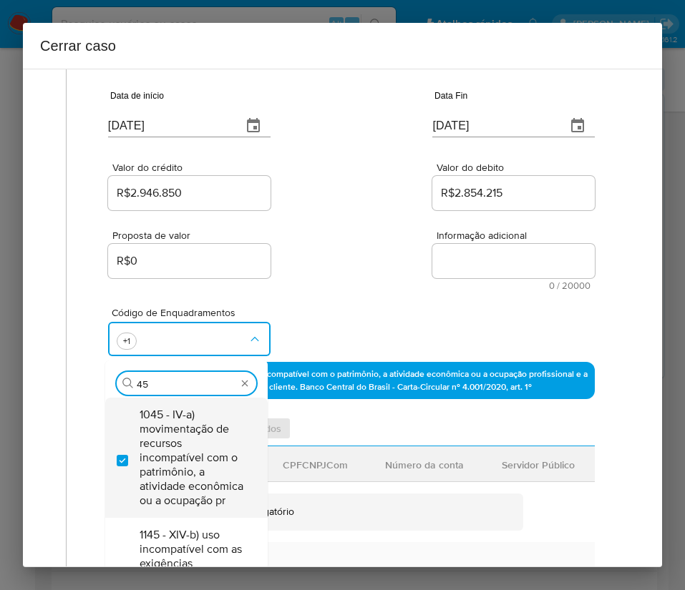
type input "4"
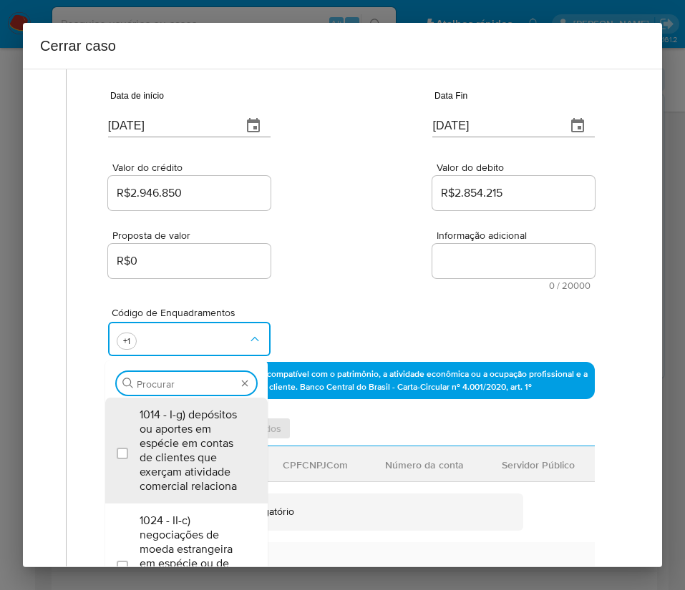
scroll to position [0, 0]
type input "47"
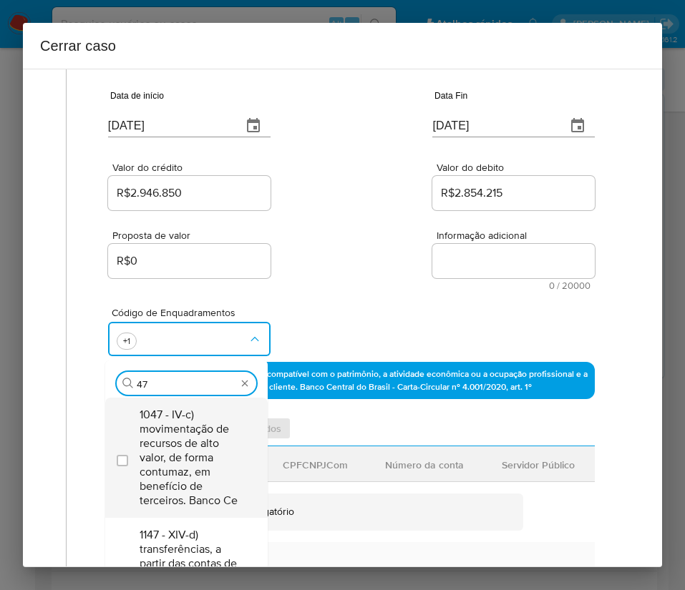
click at [176, 449] on span "1047 - IV-c) movimentação de recursos de alto valor, de forma contumaz, em bene…" at bounding box center [194, 458] width 108 height 100
checkbox input "true"
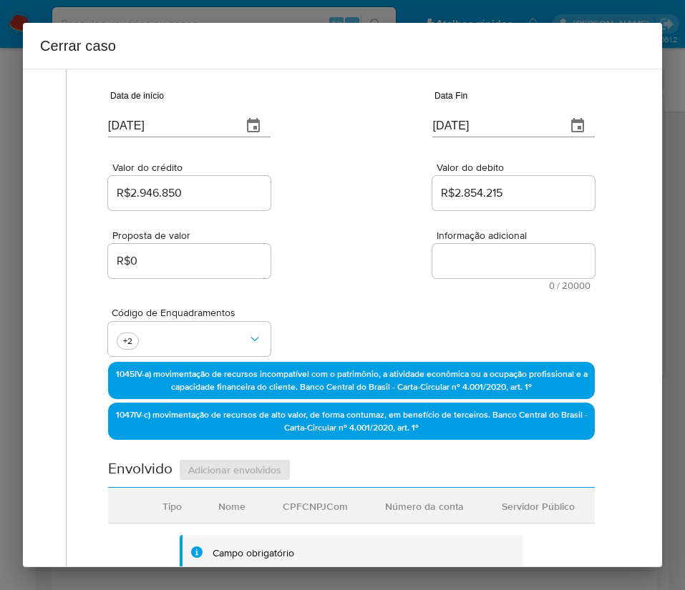
drag, startPoint x: 359, startPoint y: 286, endPoint x: 338, endPoint y: 309, distance: 31.4
click at [360, 286] on div "Proposta de valor R$0 Informação adicional 0 / 20000 20000 caracteres restantes" at bounding box center [351, 251] width 487 height 77
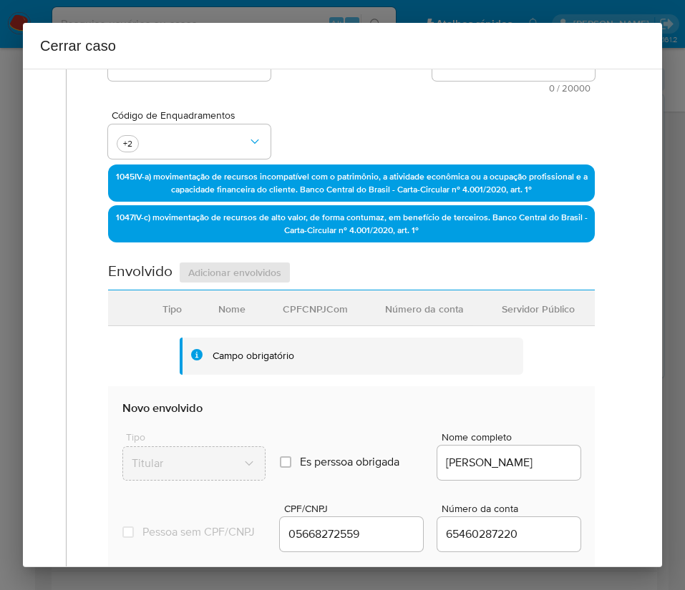
scroll to position [671, 0]
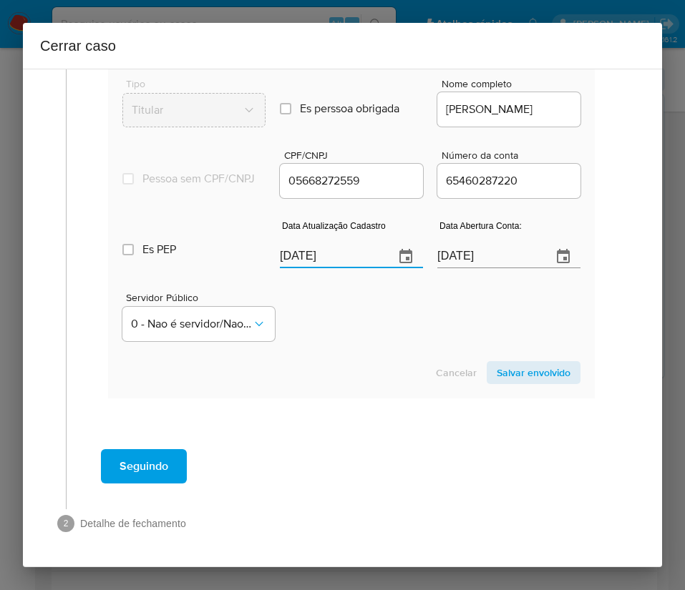
click at [311, 260] on input "[DATE]" at bounding box center [331, 256] width 103 height 23
paste input "1809"
click at [331, 355] on section "Novo envolvido Tipo Titular Es perssoa obrigada Is PObrigada Nome completo [PER…" at bounding box center [351, 216] width 487 height 366
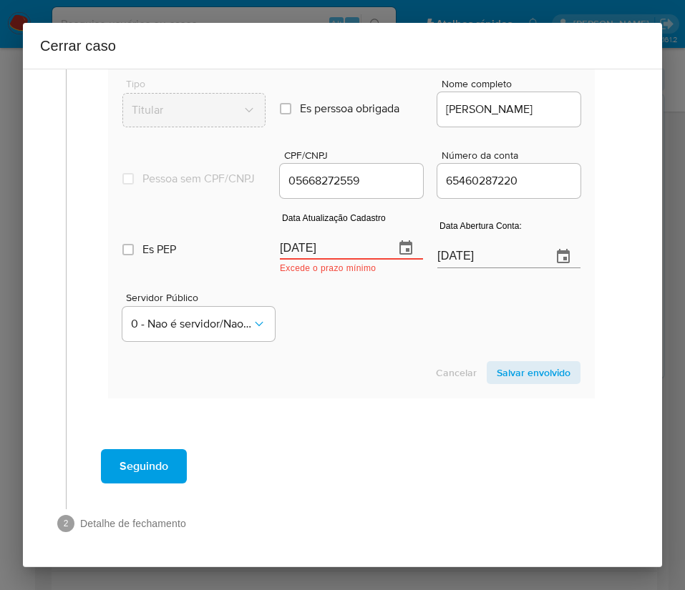
click at [316, 248] on input "[DATE]" at bounding box center [331, 248] width 103 height 23
paste input "[DATE]"
type input "[DATE]"
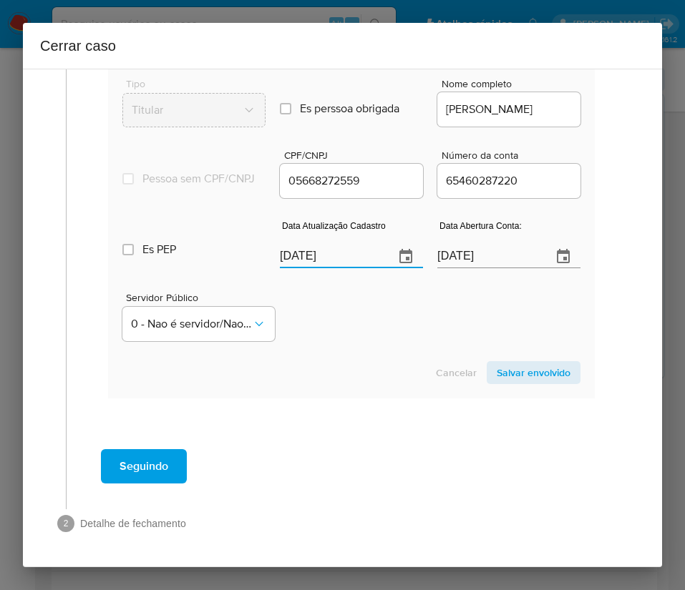
drag, startPoint x: 348, startPoint y: 364, endPoint x: 326, endPoint y: 366, distance: 21.6
click at [347, 364] on div "Cancelar Salvar envolvido" at bounding box center [351, 372] width 458 height 23
click at [464, 263] on input "03/02/2022" at bounding box center [488, 256] width 103 height 23
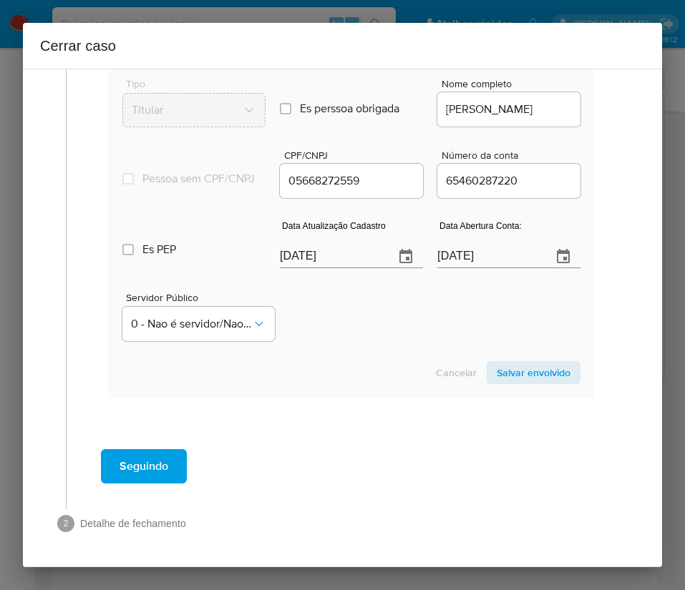
click at [414, 348] on section "Novo envolvido Tipo Titular Es perssoa obrigada Is PObrigada Nome completo GABR…" at bounding box center [351, 216] width 487 height 366
click at [524, 375] on span "Salvar envolvido" at bounding box center [534, 373] width 74 height 20
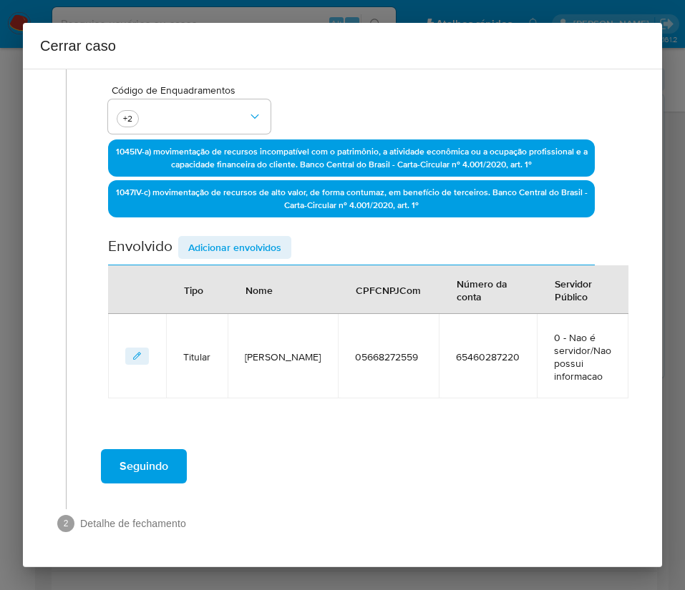
click at [242, 240] on span "Adicionar envolvidos" at bounding box center [234, 248] width 93 height 20
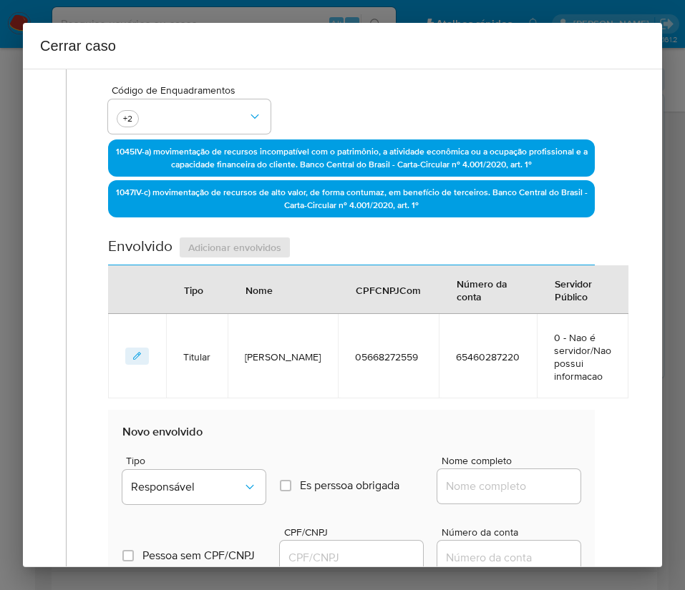
scroll to position [652, 0]
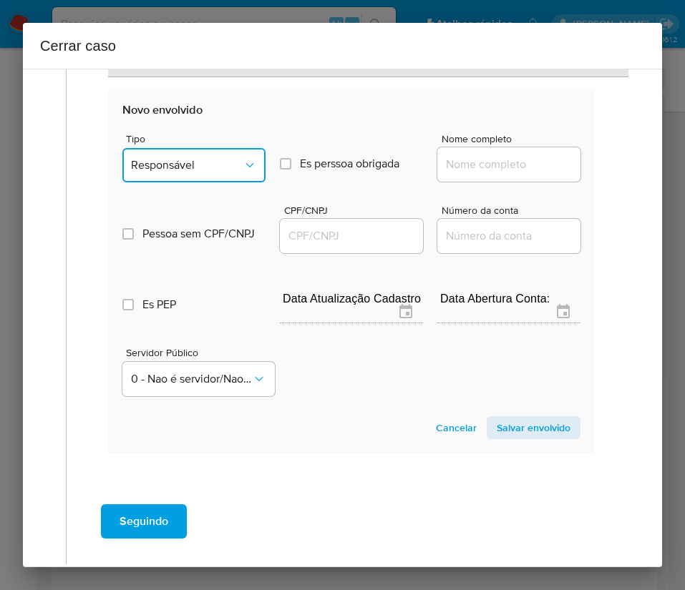
drag, startPoint x: 198, startPoint y: 156, endPoint x: 196, endPoint y: 165, distance: 8.9
click at [198, 157] on button "Responsável" at bounding box center [193, 165] width 143 height 34
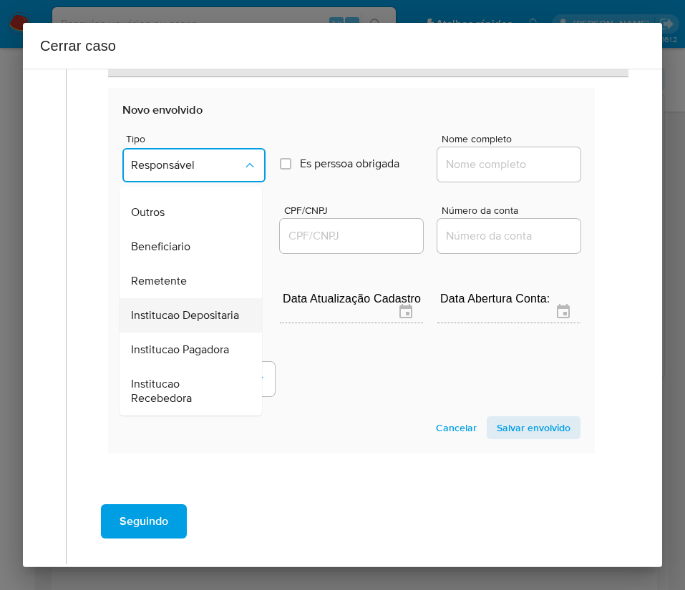
scroll to position [255, 0]
drag, startPoint x: 181, startPoint y: 256, endPoint x: 250, endPoint y: 239, distance: 70.8
click at [181, 274] on span "Remetente" at bounding box center [159, 281] width 56 height 14
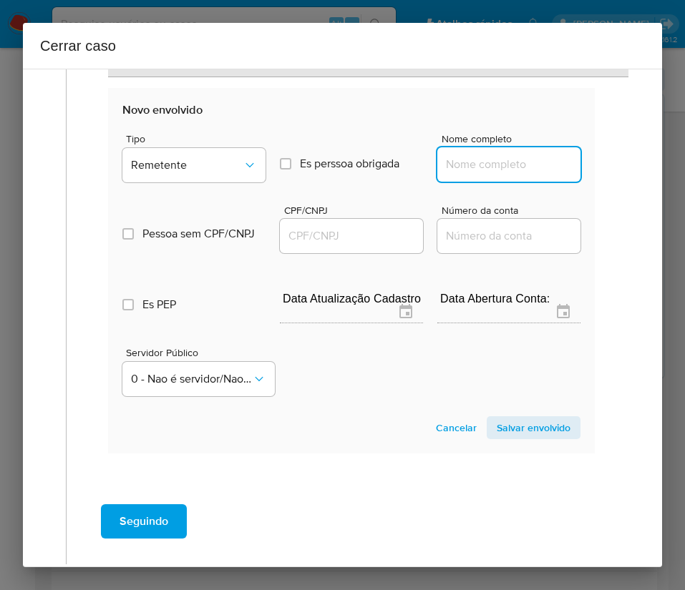
click at [461, 165] on input "Nome completo" at bounding box center [508, 164] width 143 height 19
paste input "Stone Bilis Subproduto Bovino Ltda, 59065082000103"
drag, startPoint x: 452, startPoint y: 165, endPoint x: 631, endPoint y: 162, distance: 178.9
click at [631, 162] on div "1 Informação completa Geral Data de início 01/08/2025 Data Fin 01/10/2025 Valor…" at bounding box center [342, 318] width 639 height 499
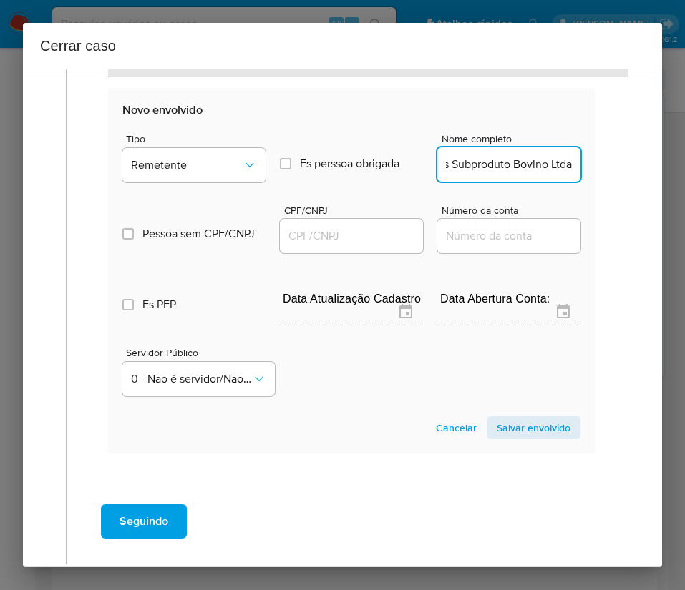
scroll to position [0, 54]
type input "Stone Bilis Subproduto Bovino Ltda"
drag, startPoint x: 342, startPoint y: 233, endPoint x: 380, endPoint y: 233, distance: 37.9
click at [345, 233] on input "CPF/CNPJ" at bounding box center [351, 236] width 143 height 19
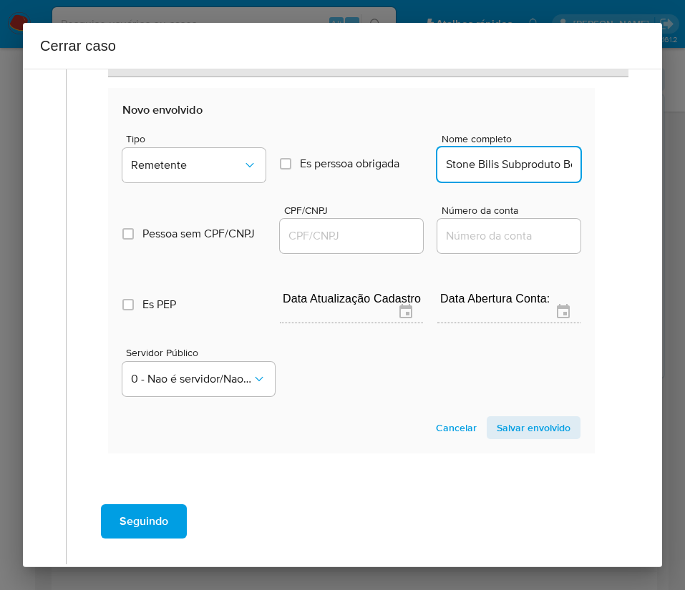
paste input "59065082000103"
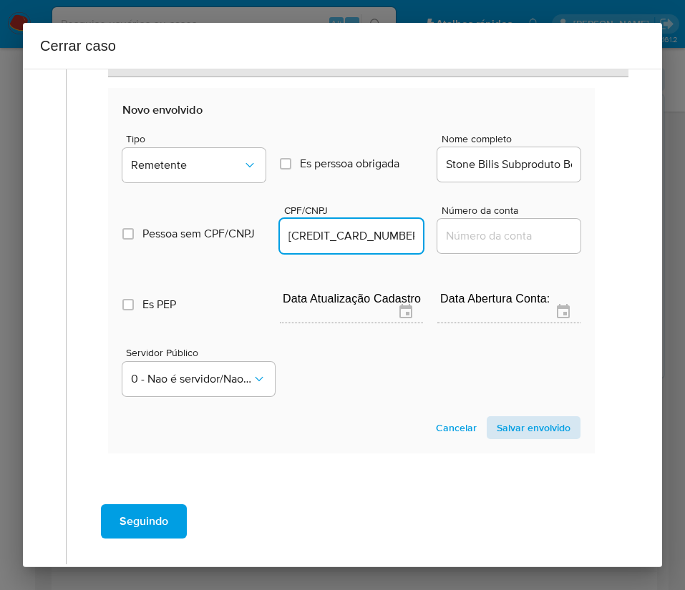
type input "59065082000103"
click at [509, 421] on span "Salvar envolvido" at bounding box center [534, 428] width 74 height 20
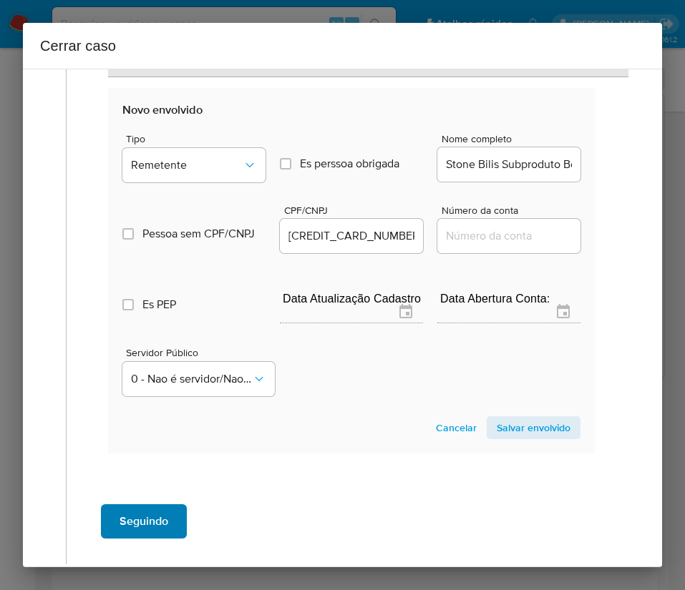
scroll to position [431, 0]
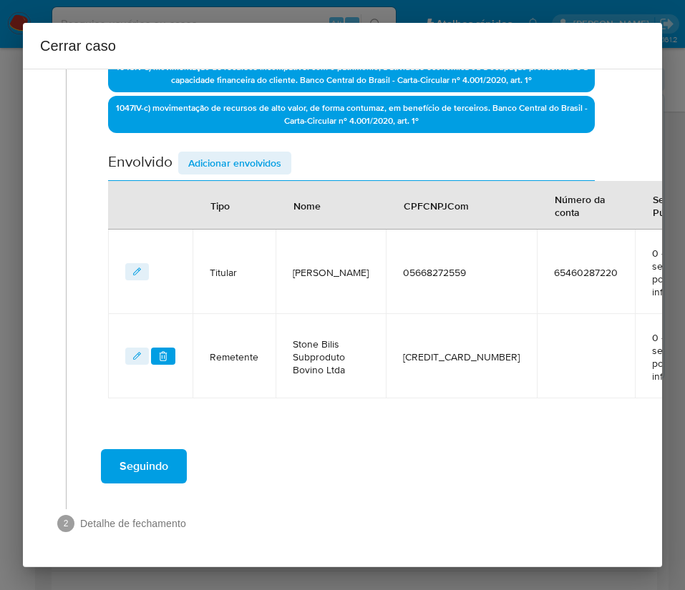
click at [248, 153] on span "Adicionar envolvidos" at bounding box center [234, 163] width 93 height 20
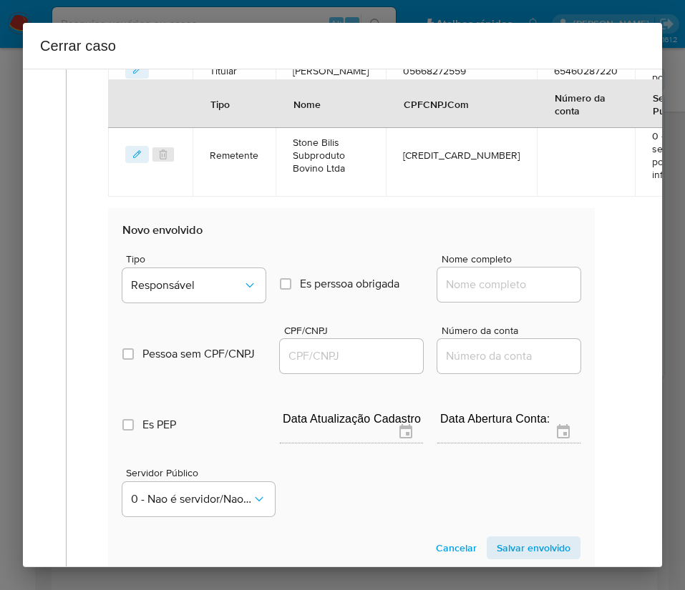
scroll to position [645, 0]
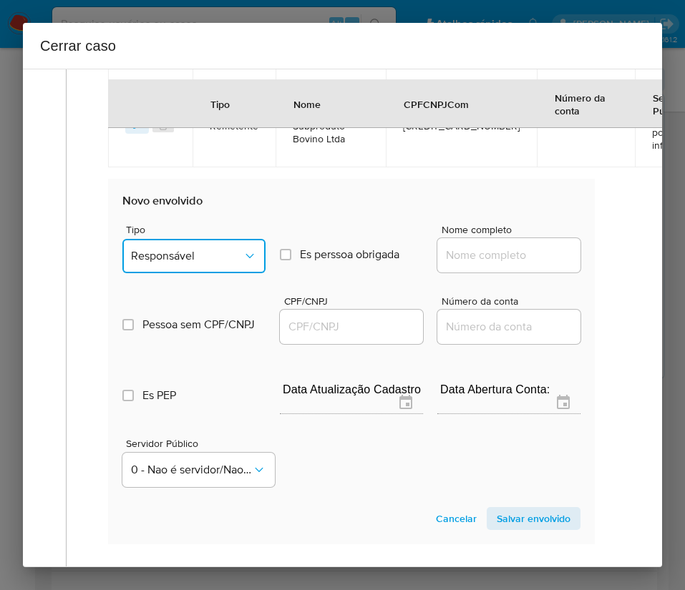
click at [230, 263] on span "Responsável" at bounding box center [187, 256] width 112 height 14
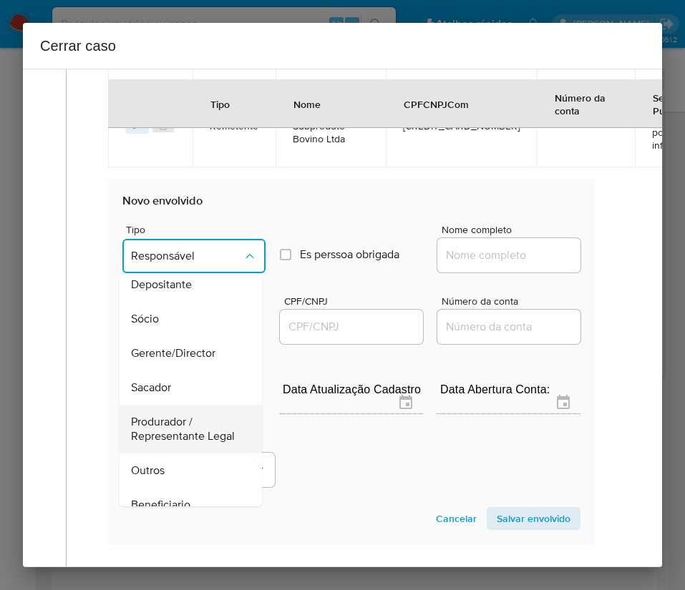
scroll to position [107, 0]
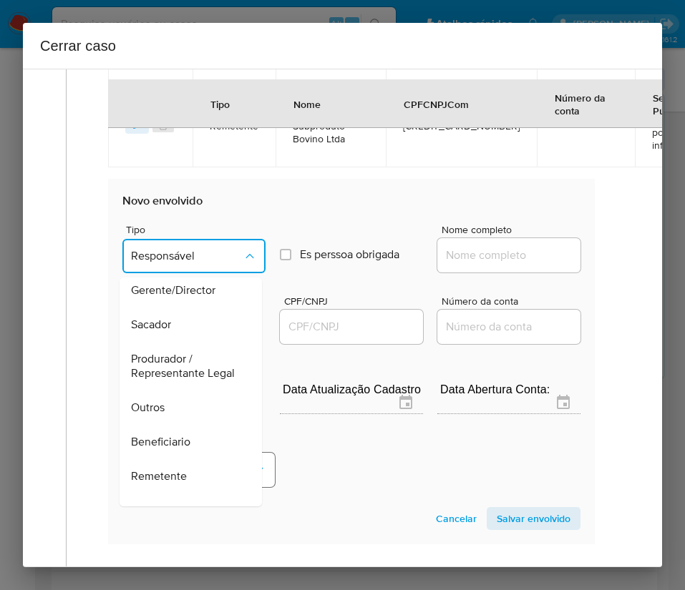
click at [180, 484] on span "Remetente" at bounding box center [159, 476] width 56 height 14
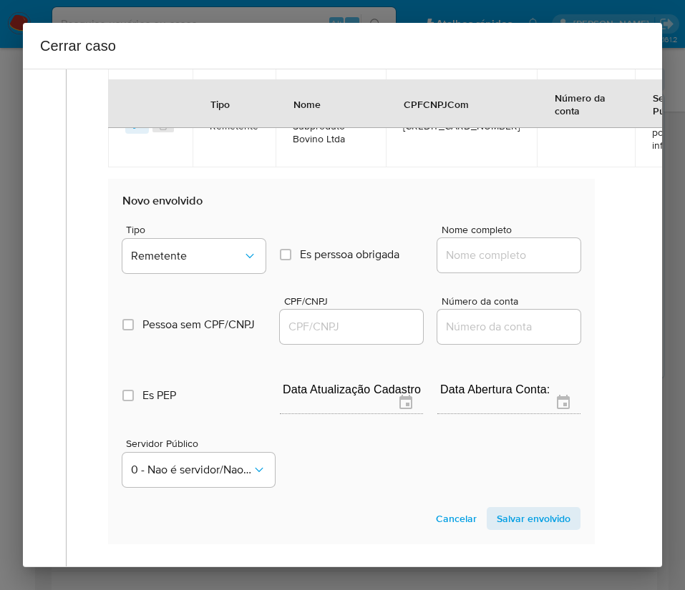
click at [459, 254] on input "Nome completo" at bounding box center [508, 255] width 143 height 19
paste input "Shengshi Tengfei Comercio Internacional Ltda, 47864766000188"
drag, startPoint x: 453, startPoint y: 261, endPoint x: 521, endPoint y: 263, distance: 68.0
click at [521, 263] on input "Shengshi Tengfei Comercio Internacional Ltda, 47864766000188" at bounding box center [508, 255] width 143 height 19
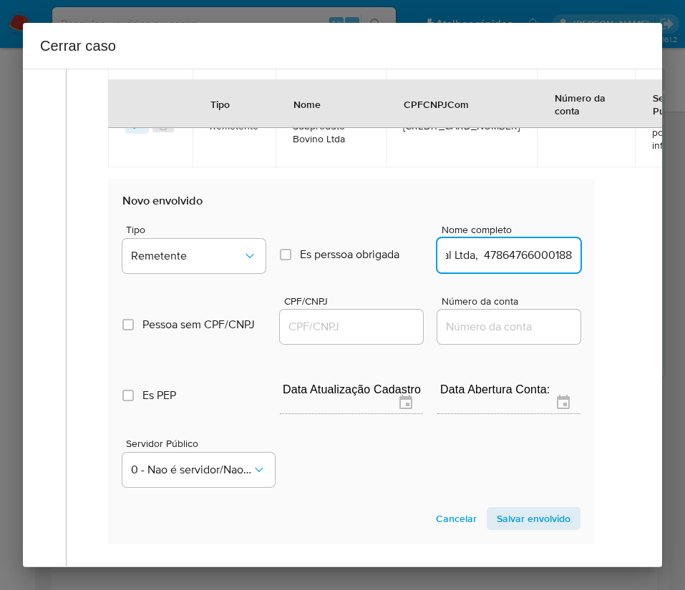
click at [496, 255] on input "Shengshi Tengfei Comercio Internacional Ltda, 47864766000188" at bounding box center [508, 255] width 143 height 19
drag, startPoint x: 459, startPoint y: 259, endPoint x: 577, endPoint y: 258, distance: 118.1
click at [579, 258] on div "Data de início 01/08/2025 Data Fin 01/10/2025 Valor do crédito R$2.946.850 Valo…" at bounding box center [351, 49] width 517 height 1053
drag, startPoint x: 457, startPoint y: 259, endPoint x: 610, endPoint y: 258, distance: 152.4
click at [610, 258] on div "Geral Data de início 01/08/2025 Data Fin 01/10/2025 Valor do crédito R$2.946.85…" at bounding box center [347, 56] width 562 height 1163
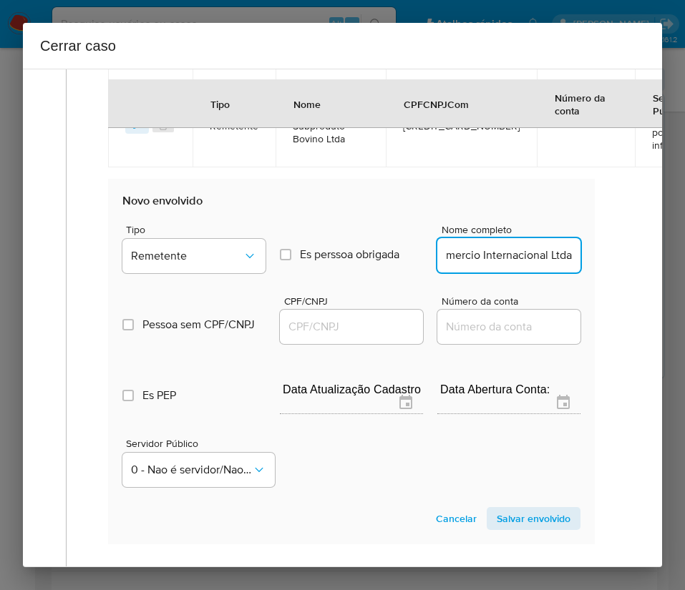
scroll to position [0, 107]
type input "Shengshi Tengfei Comercio Internacional Ltda"
click at [298, 338] on div at bounding box center [351, 327] width 143 height 34
click at [311, 321] on input "CPF/CNPJ" at bounding box center [351, 327] width 143 height 19
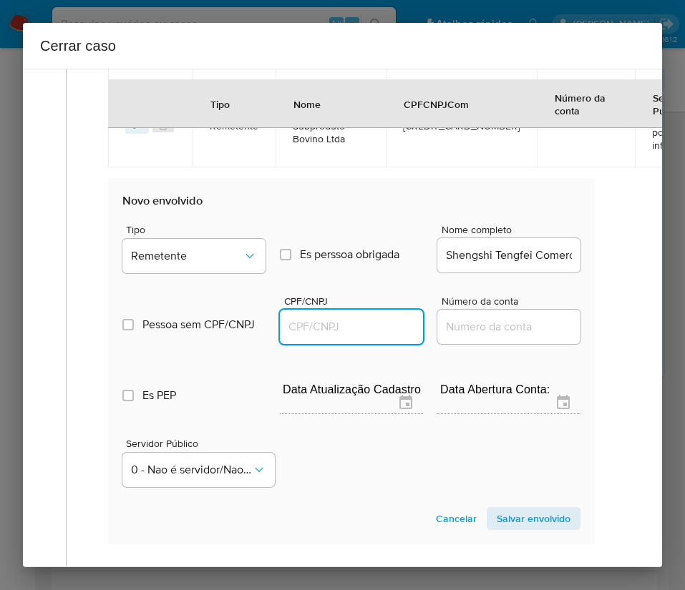
paste input "47864766000188"
type input "47864766000188"
click at [526, 520] on span "Salvar envolvido" at bounding box center [534, 519] width 74 height 20
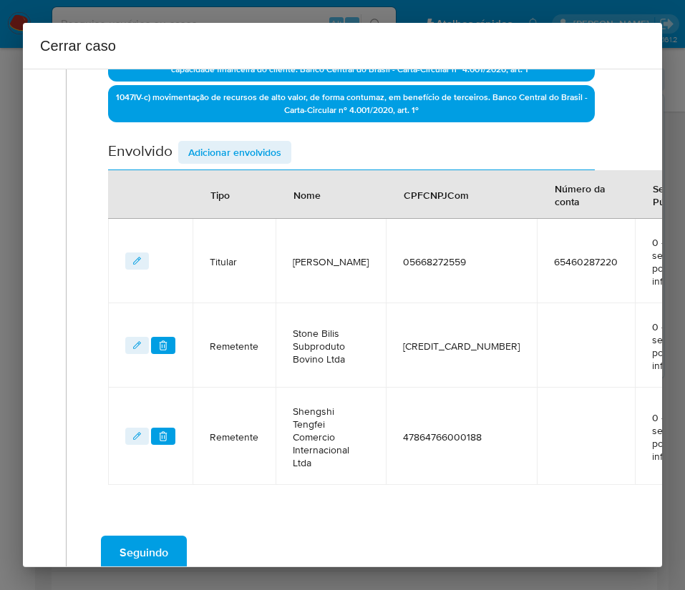
scroll to position [313, 0]
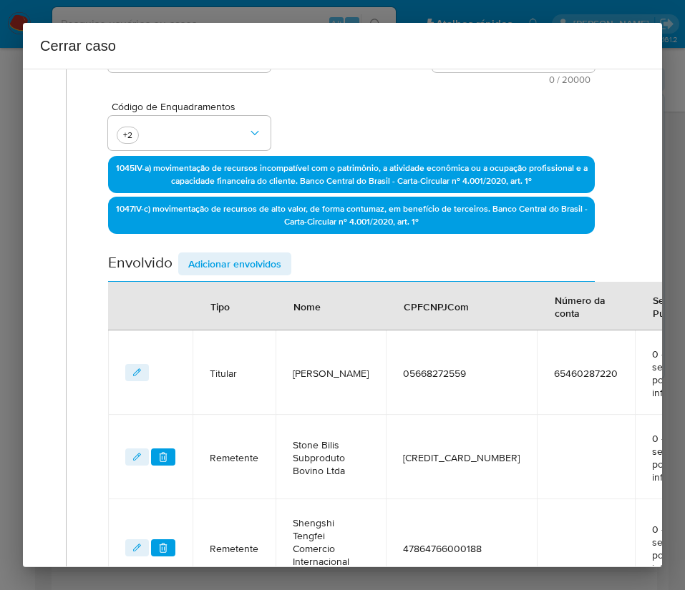
click at [233, 263] on span "Adicionar envolvidos" at bounding box center [234, 264] width 93 height 20
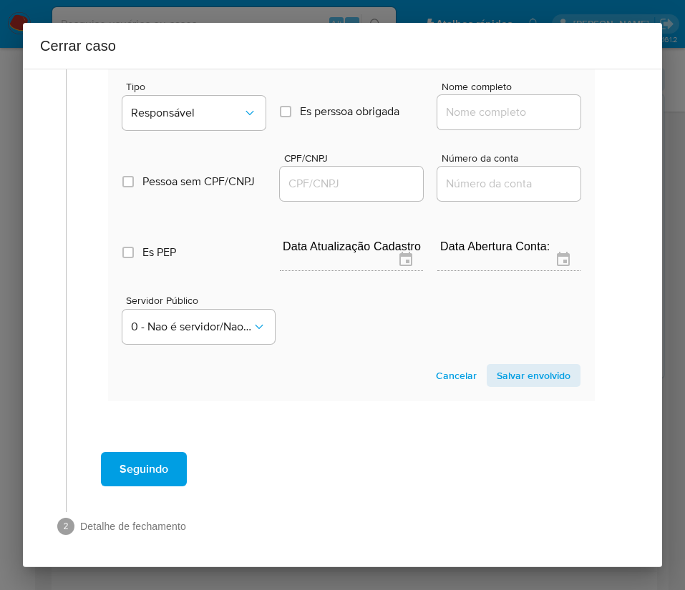
scroll to position [905, 0]
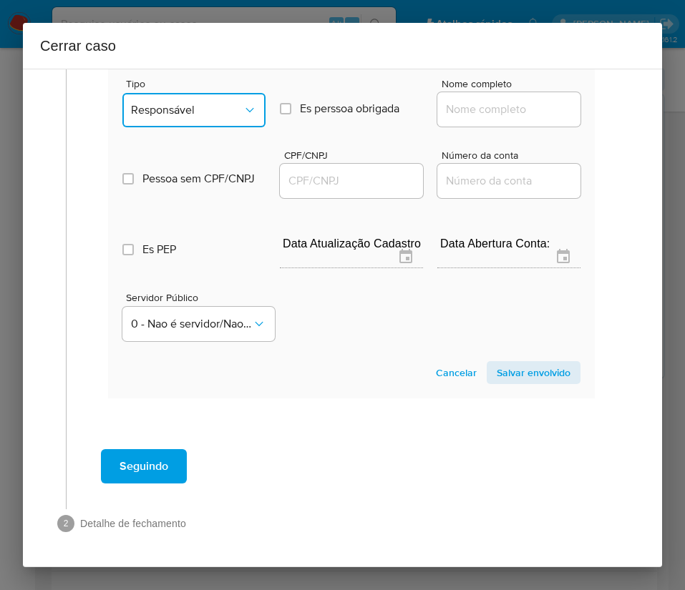
click at [213, 103] on span "Responsável" at bounding box center [187, 110] width 112 height 14
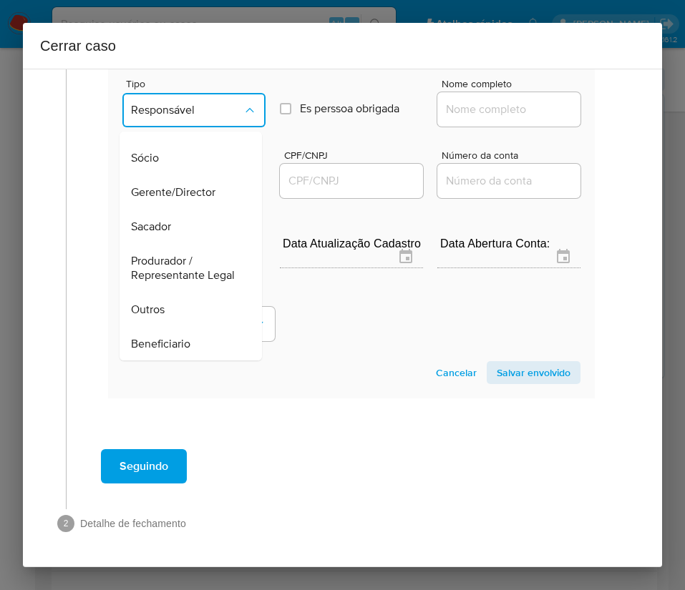
scroll to position [255, 0]
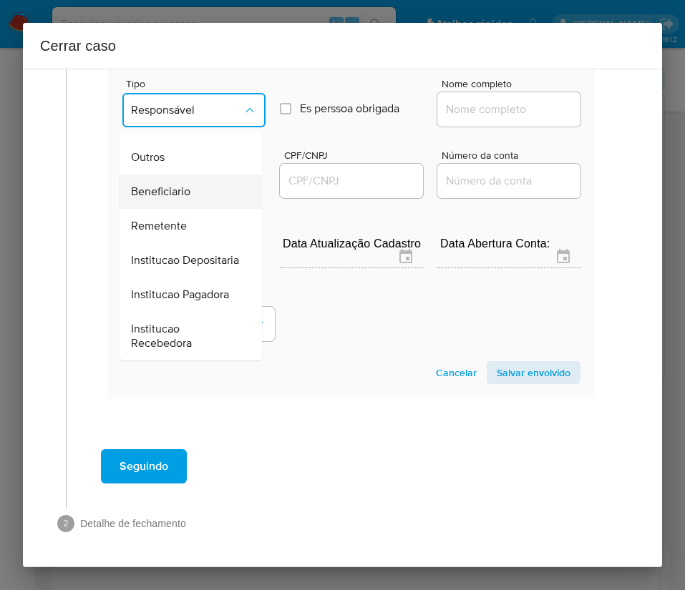
click at [177, 185] on span "Beneficiario" at bounding box center [160, 192] width 59 height 14
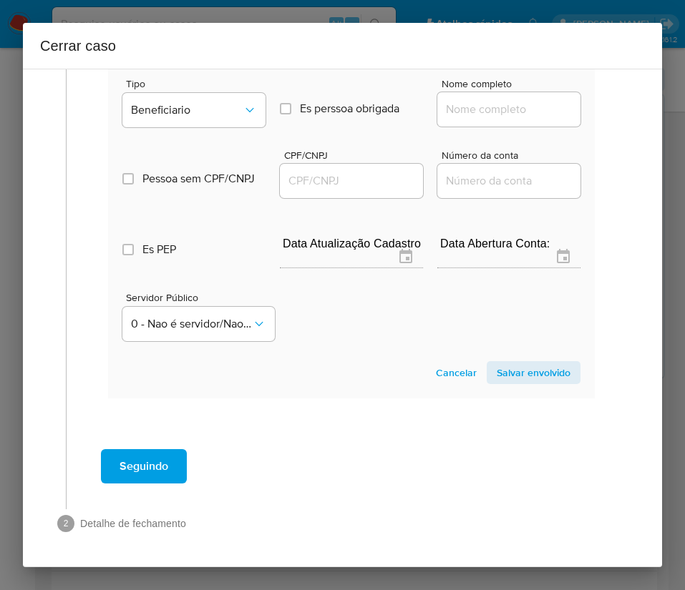
click at [460, 100] on input "Nome completo" at bounding box center [508, 109] width 143 height 19
paste input "Fabiano Sousa Silva, 06855437656"
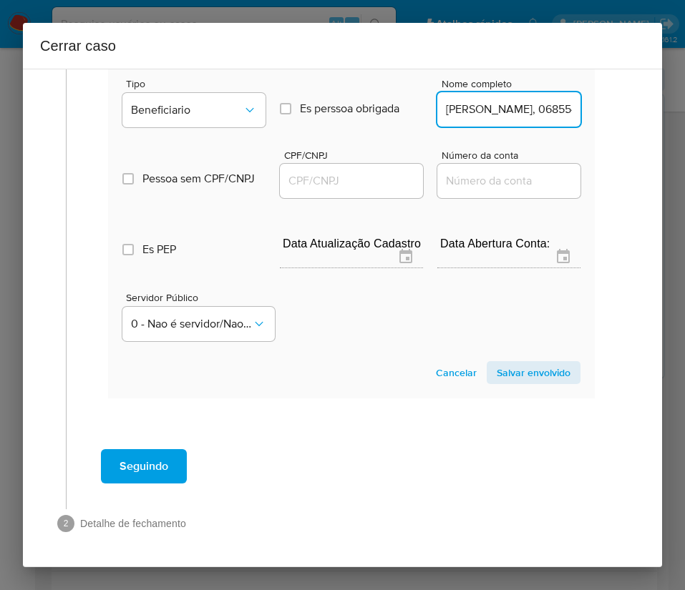
scroll to position [0, 56]
drag, startPoint x: 474, startPoint y: 96, endPoint x: 595, endPoint y: 96, distance: 120.2
type input "Fabiano Sousa Silva"
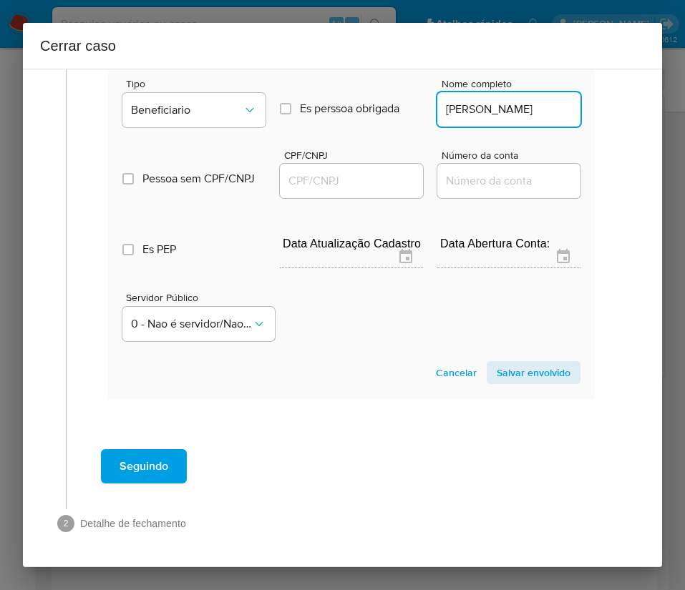
drag, startPoint x: 353, startPoint y: 176, endPoint x: 376, endPoint y: 170, distance: 23.1
click at [361, 175] on div at bounding box center [351, 181] width 143 height 34
click at [380, 172] on input "CPF/CNPJ" at bounding box center [351, 181] width 143 height 19
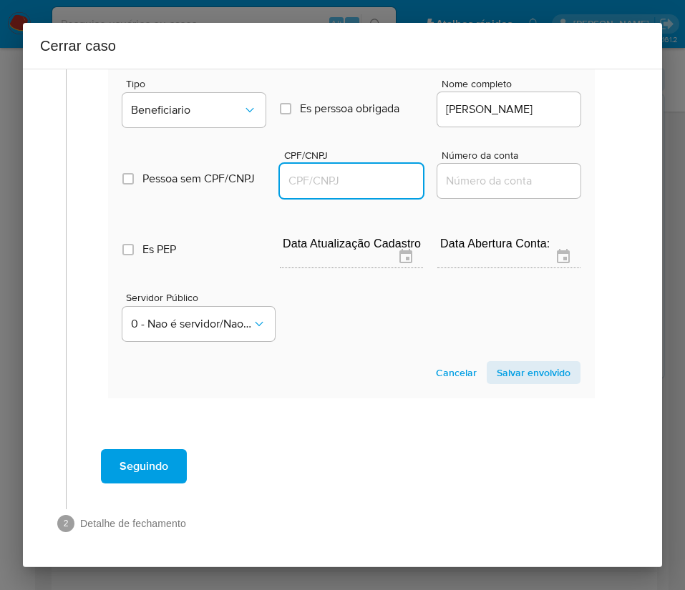
paste input "06855437656"
type input "6855437656"
click at [512, 363] on span "Salvar envolvido" at bounding box center [534, 373] width 74 height 20
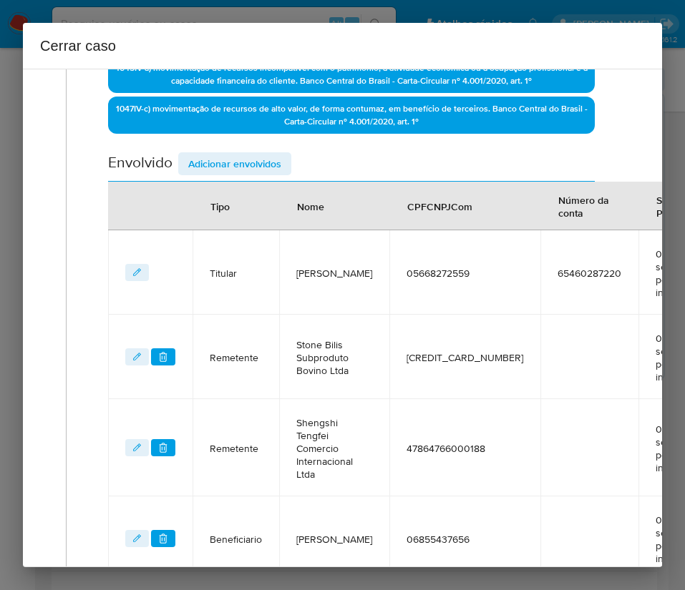
scroll to position [398, 0]
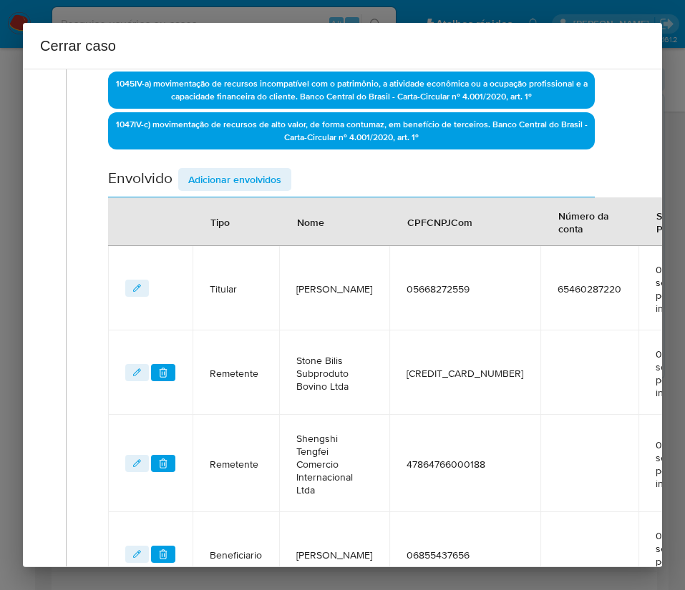
click at [243, 185] on span "Adicionar envolvidos" at bounding box center [234, 180] width 93 height 20
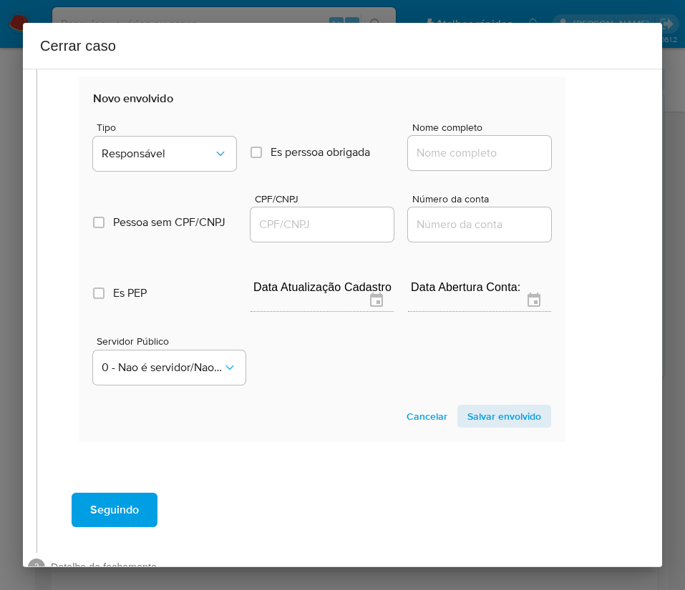
scroll to position [935, 29]
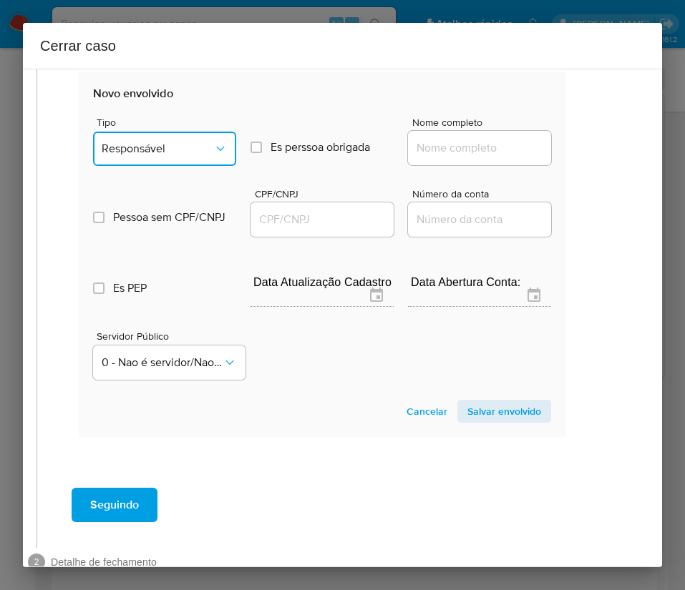
click at [195, 147] on span "Responsável" at bounding box center [158, 149] width 112 height 14
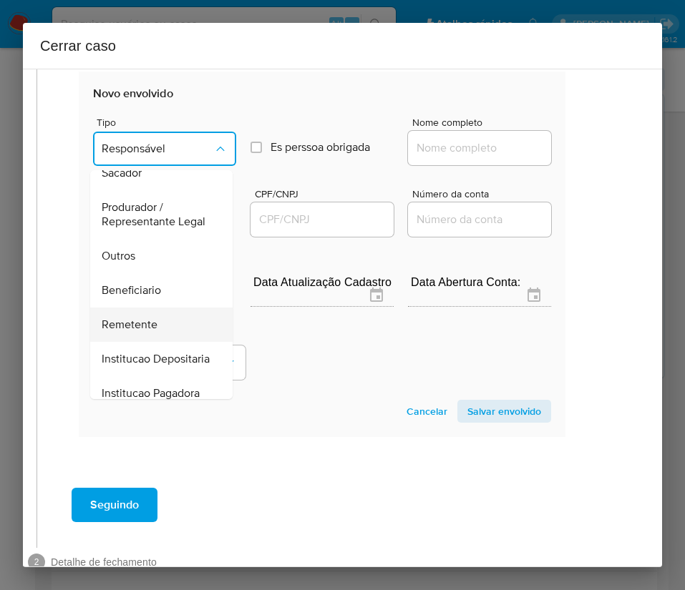
scroll to position [215, 0]
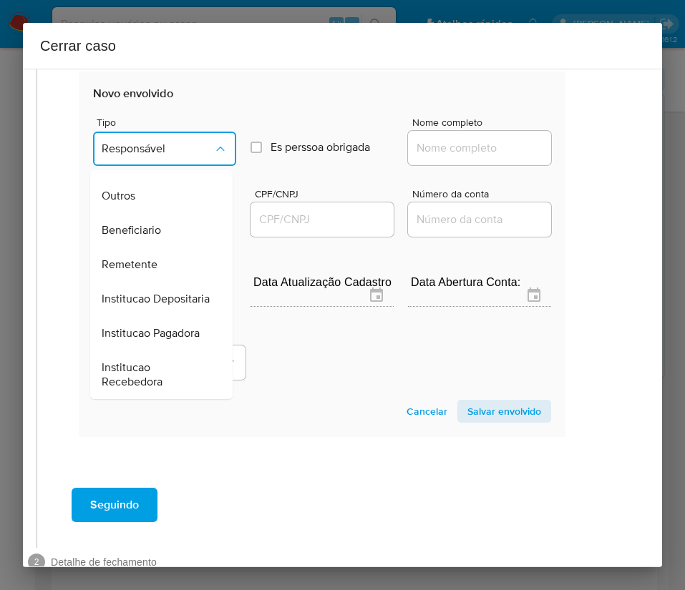
drag, startPoint x: 148, startPoint y: 246, endPoint x: 163, endPoint y: 245, distance: 15.1
click at [148, 238] on span "Beneficiario" at bounding box center [131, 230] width 59 height 14
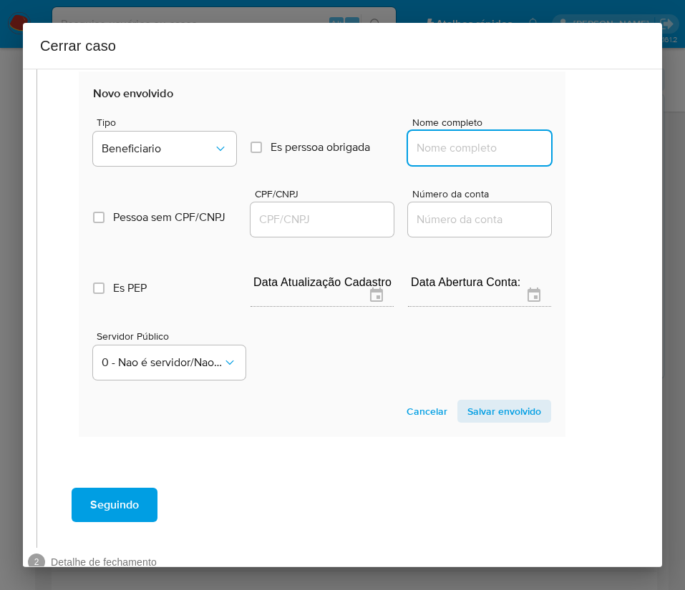
click at [445, 156] on input "Nome completo" at bounding box center [479, 148] width 143 height 19
paste input "Claudio Henrique Chaves Kessimos, 38635917634"
drag, startPoint x: 451, startPoint y: 152, endPoint x: 575, endPoint y: 153, distance: 124.5
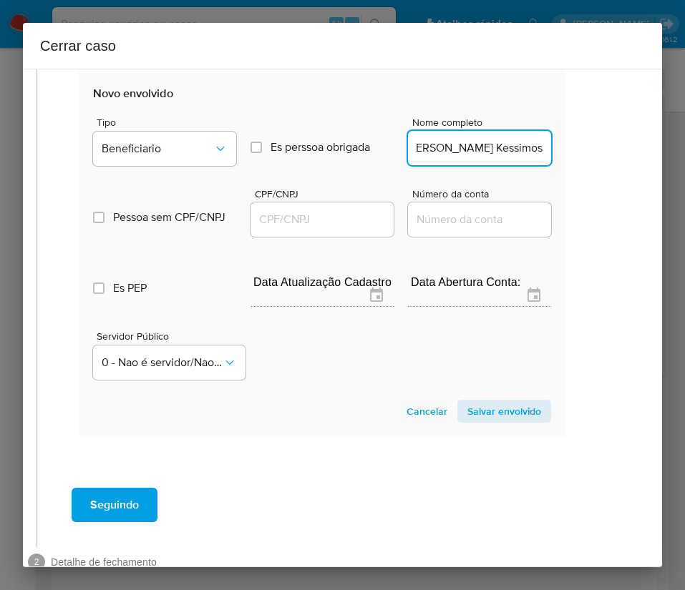
scroll to position [0, 56]
type input "Claudio Henrique Chaves Kessimos"
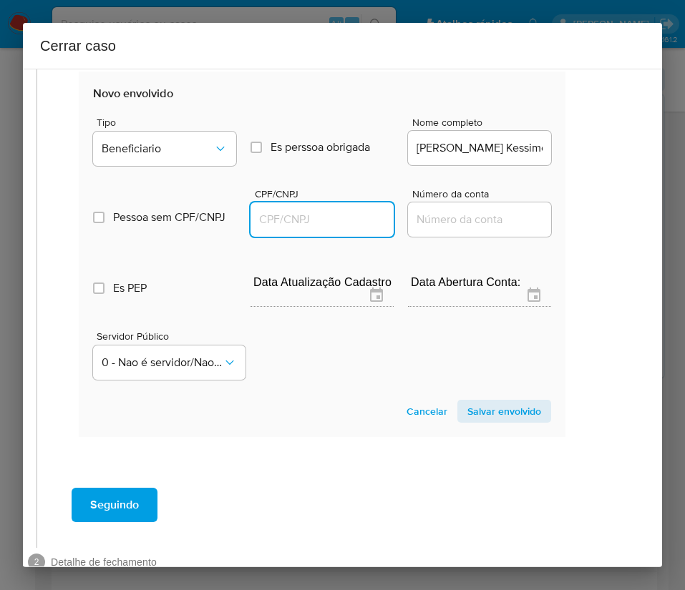
click at [293, 227] on input "CPF/CNPJ" at bounding box center [321, 219] width 143 height 19
paste input "38635917634"
type input "38635917634"
click at [502, 420] on span "Salvar envolvido" at bounding box center [504, 411] width 74 height 20
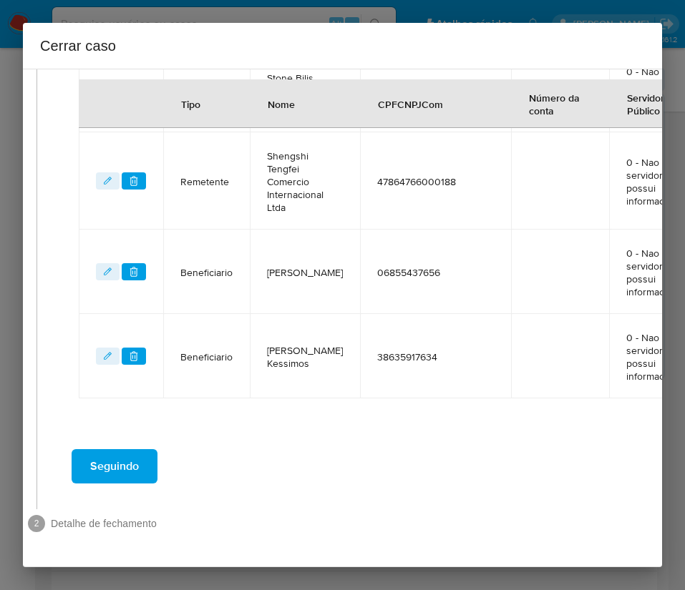
scroll to position [697, 29]
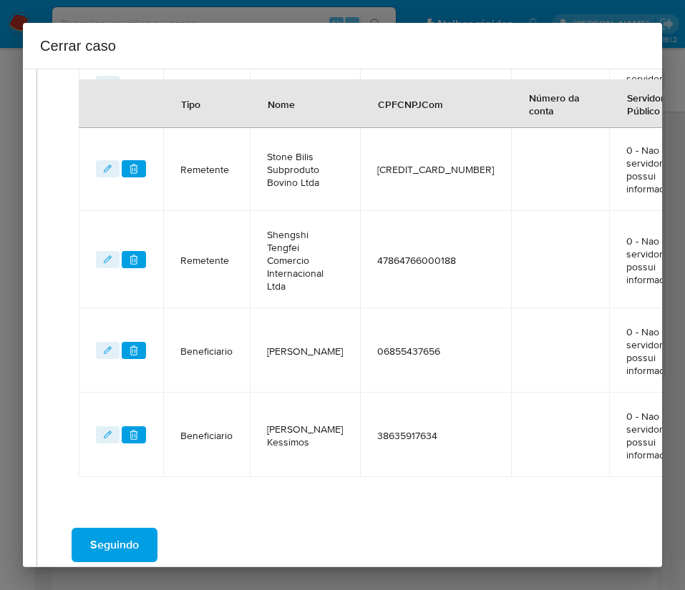
scroll to position [482, 29]
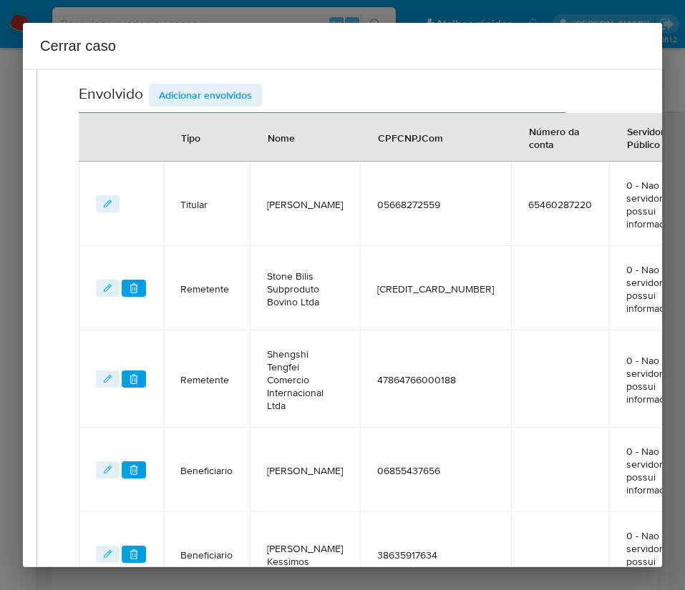
click at [183, 93] on span "Adicionar envolvidos" at bounding box center [205, 95] width 93 height 20
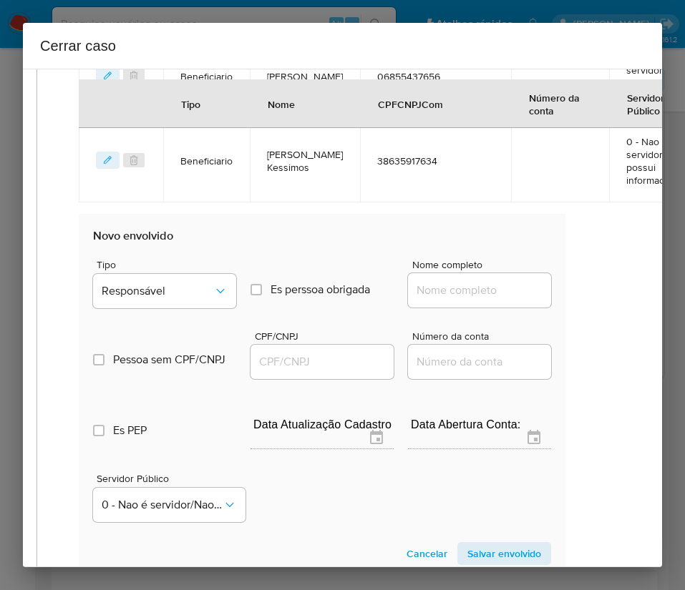
scroll to position [1019, 29]
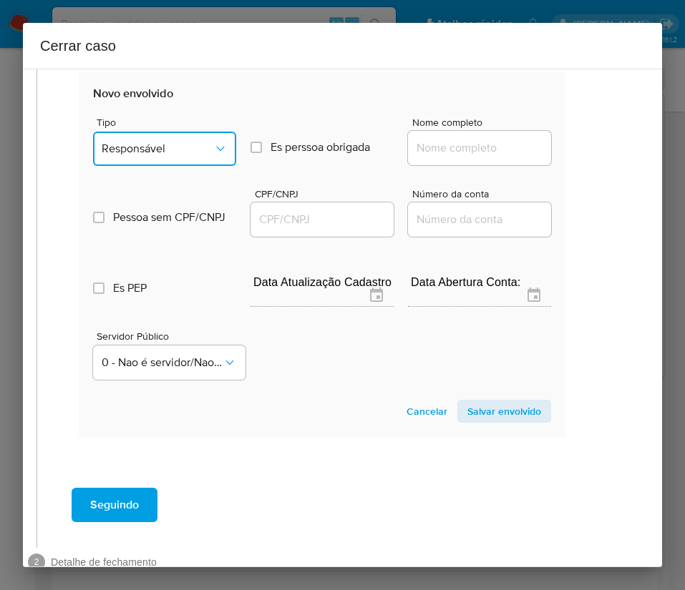
click at [172, 150] on span "Responsável" at bounding box center [158, 149] width 112 height 14
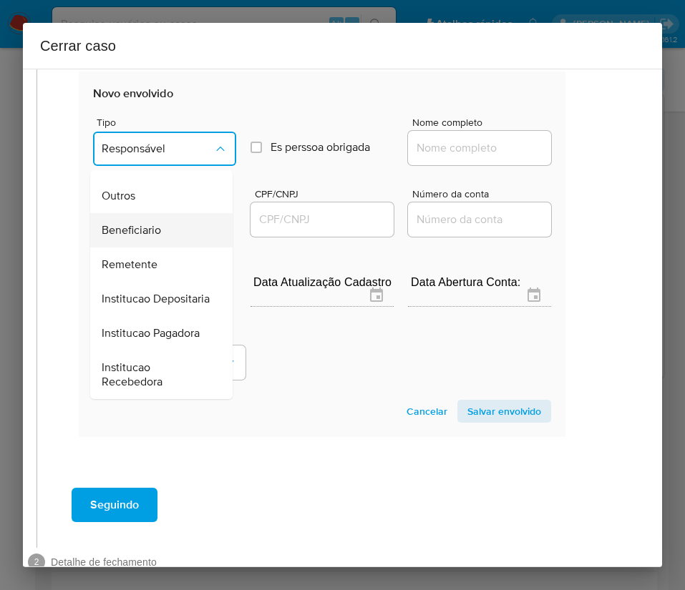
scroll to position [147, 0]
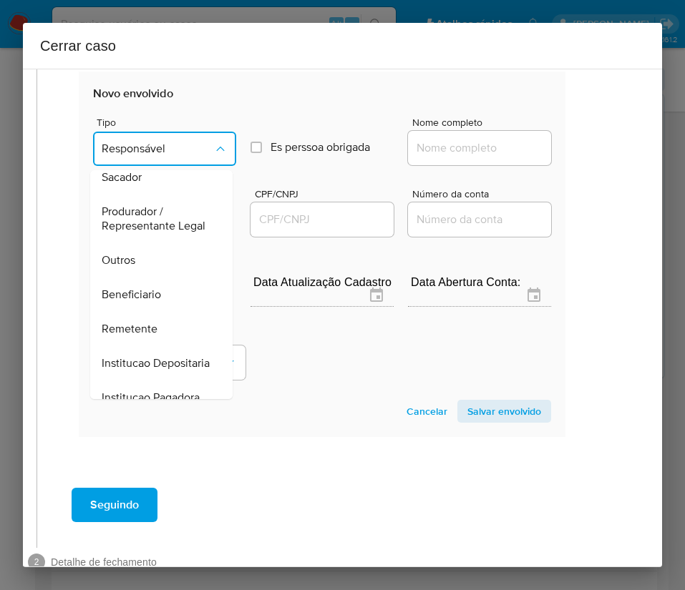
drag, startPoint x: 145, startPoint y: 273, endPoint x: 158, endPoint y: 272, distance: 13.6
click at [144, 273] on div "Outros" at bounding box center [157, 260] width 111 height 34
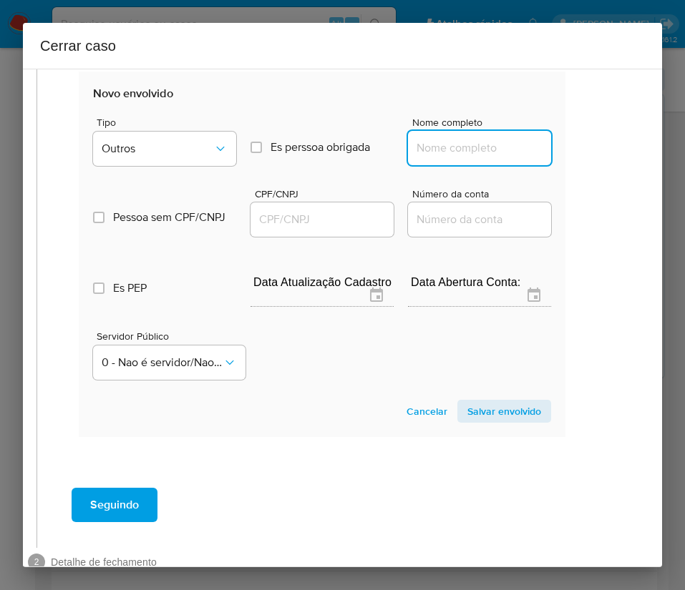
click at [416, 144] on input "Nome completo" at bounding box center [479, 148] width 143 height 19
paste input "G. B. COMERCIO DE SUBPRODUTOS BOVINOS LTDA, 58394627000154"
drag, startPoint x: 426, startPoint y: 152, endPoint x: 576, endPoint y: 152, distance: 149.6
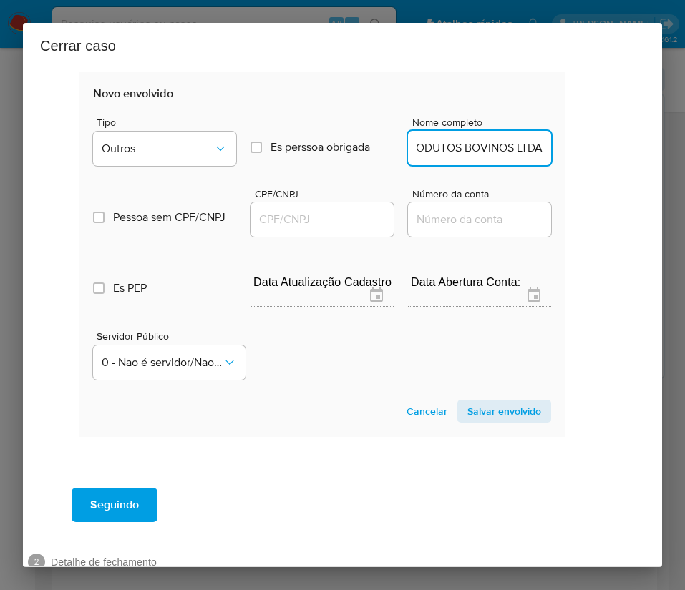
scroll to position [0, 146]
type input "G. B. COMERCIO DE SUBPRODUTOS BOVINOS LTDA"
click at [291, 220] on input "CPF/CNPJ" at bounding box center [321, 219] width 143 height 19
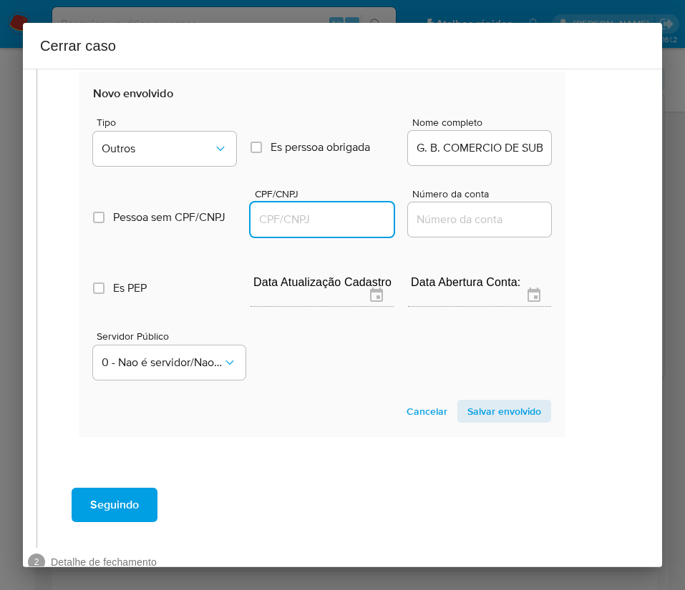
paste input "58394627000154"
type input "58394627000154"
click at [503, 418] on span "Salvar envolvido" at bounding box center [504, 411] width 74 height 20
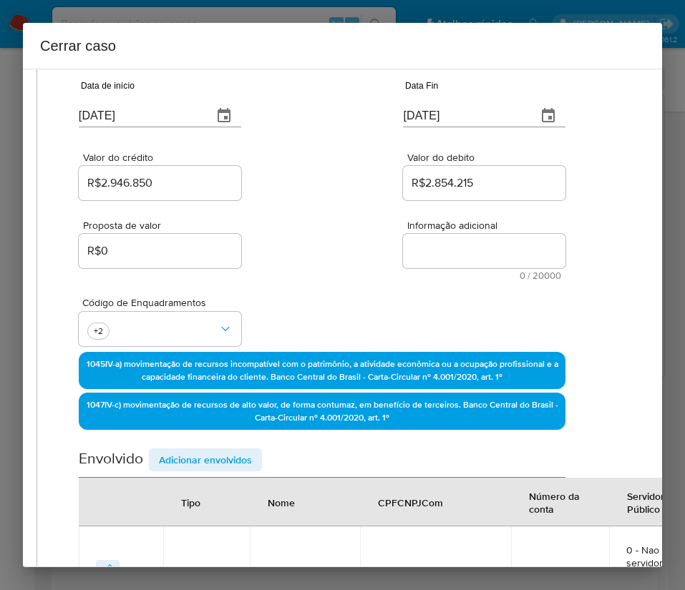
scroll to position [0, 29]
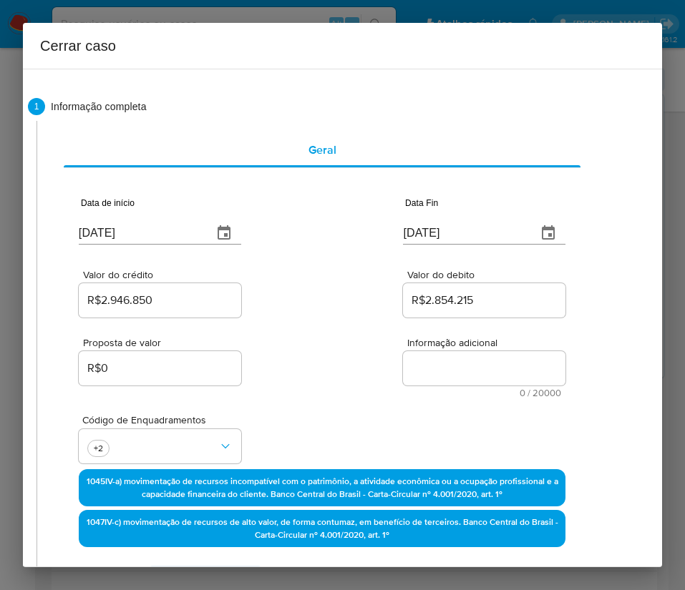
click at [432, 376] on textarea "Informação adicional" at bounding box center [484, 368] width 162 height 34
paste textarea "Informações do Cliente Gabriel Cardoso Bortoleto, CPF 05668272559, 27 anos, res…"
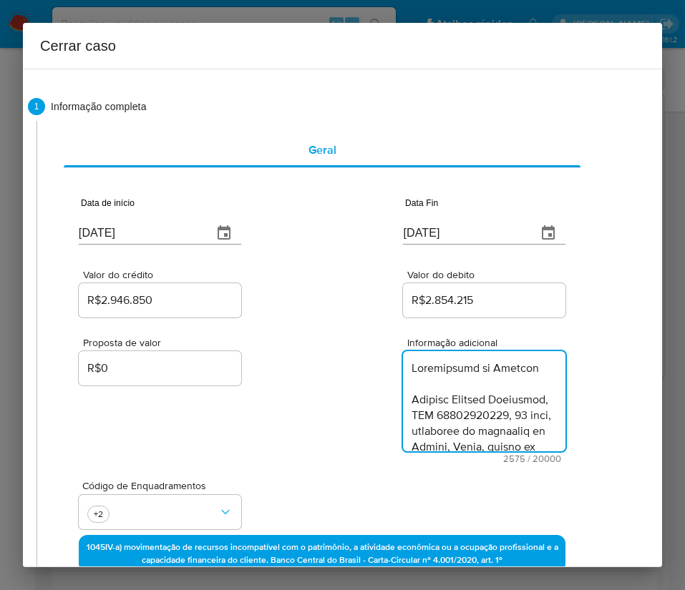
scroll to position [2396, 0]
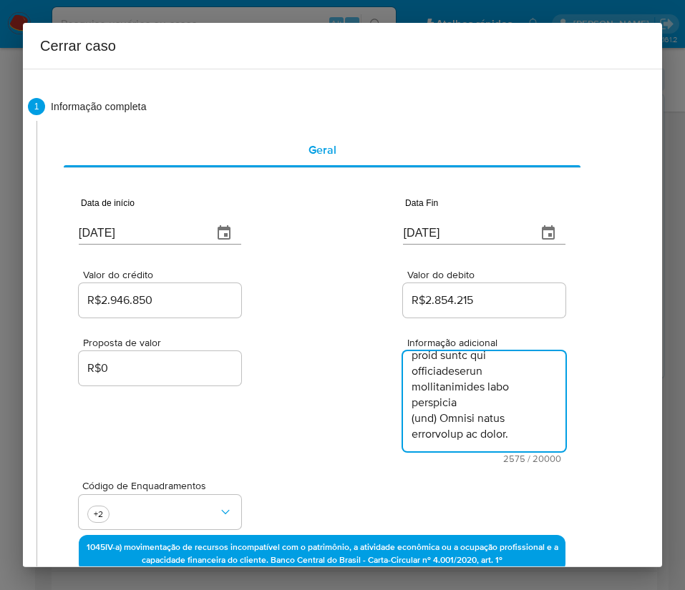
type textarea "Informações do Cliente Gabriel Cardoso Bortoleto, CPF 05668272559, 27 anos, res…"
click at [318, 419] on div "Proposta de valor R$0 Informação adicional 2575 / 20000 17425 caracteres restan…" at bounding box center [322, 392] width 487 height 143
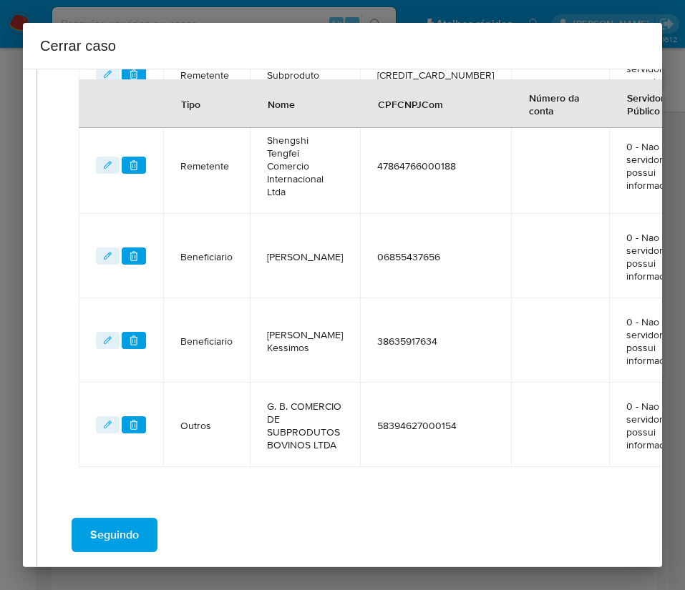
scroll to position [847, 29]
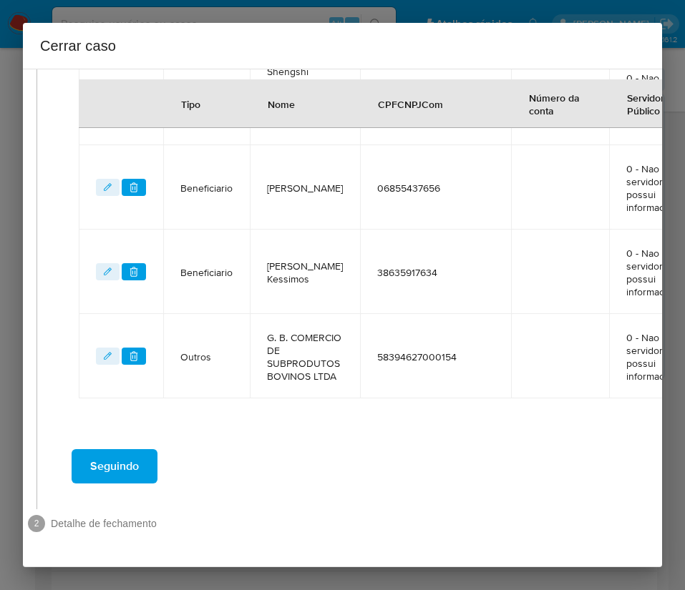
click at [143, 451] on button "Seguindo" at bounding box center [115, 466] width 86 height 34
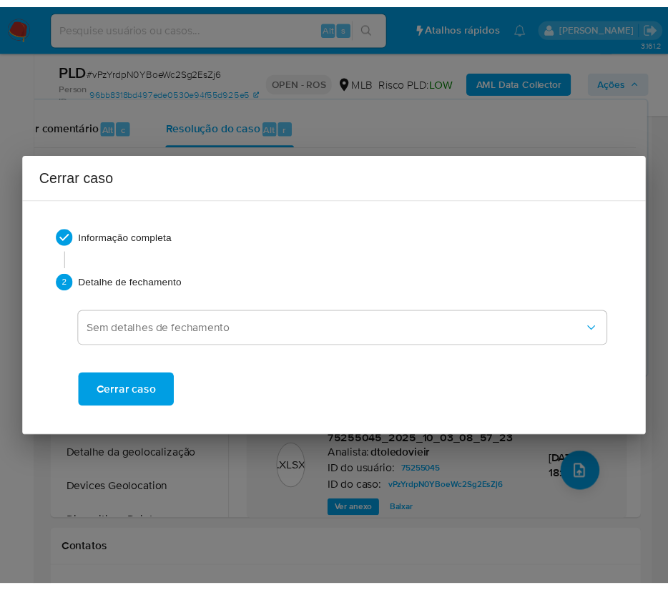
scroll to position [2333, 0]
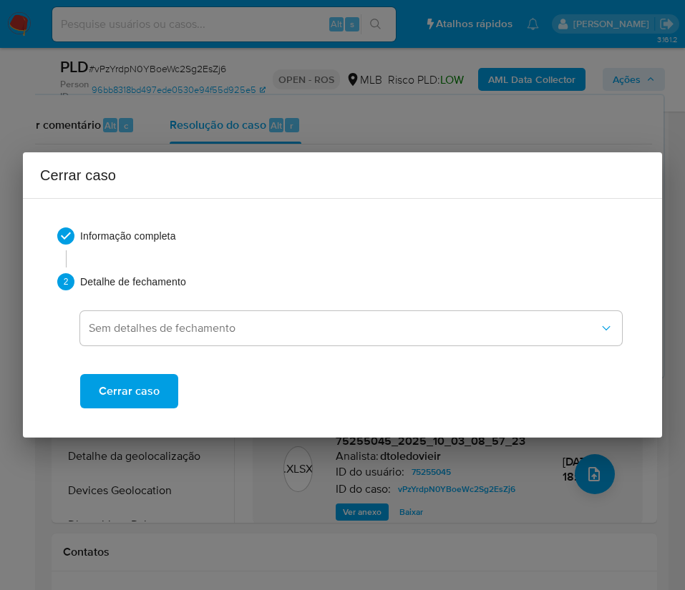
click at [131, 386] on span "Cerrar caso" at bounding box center [129, 391] width 61 height 31
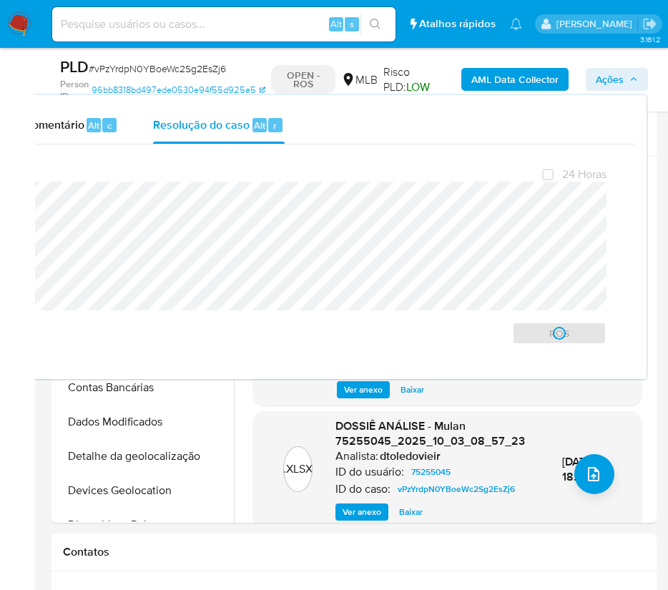
click at [124, 66] on span "# vPzYrdpN0YBoeWc2Sg2EsZj6" at bounding box center [157, 69] width 137 height 14
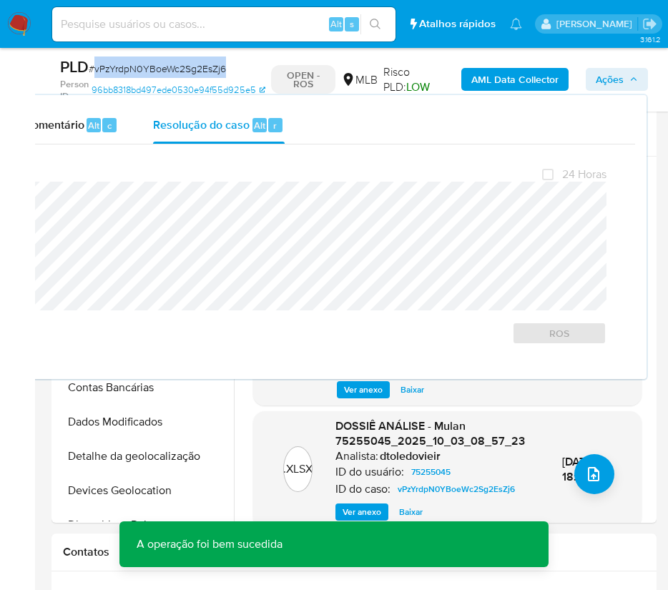
click at [124, 66] on span "# vPzYrdpN0YBoeWc2Sg2EsZj6" at bounding box center [157, 69] width 137 height 14
copy span "vPzYrdpN0YBoeWc2Sg2EsZj6"
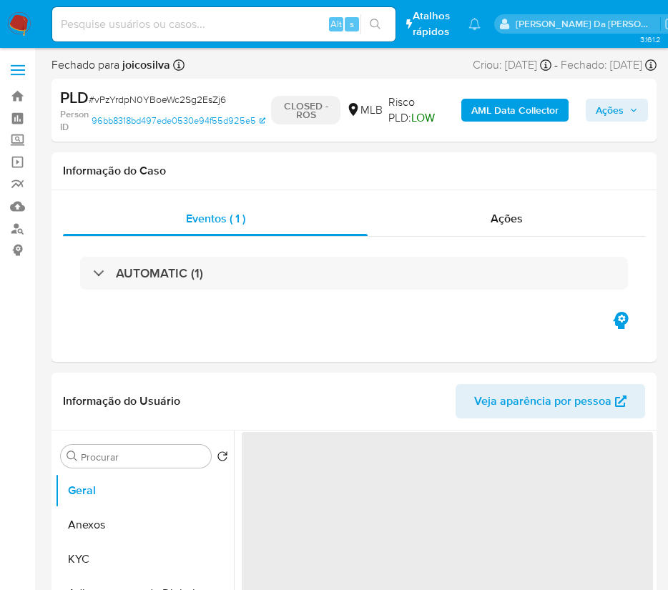
click at [23, 20] on img at bounding box center [19, 24] width 24 height 24
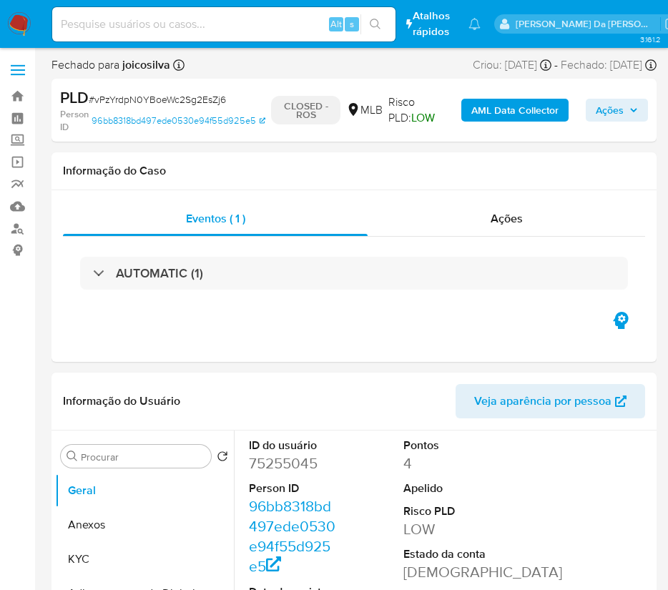
select select "10"
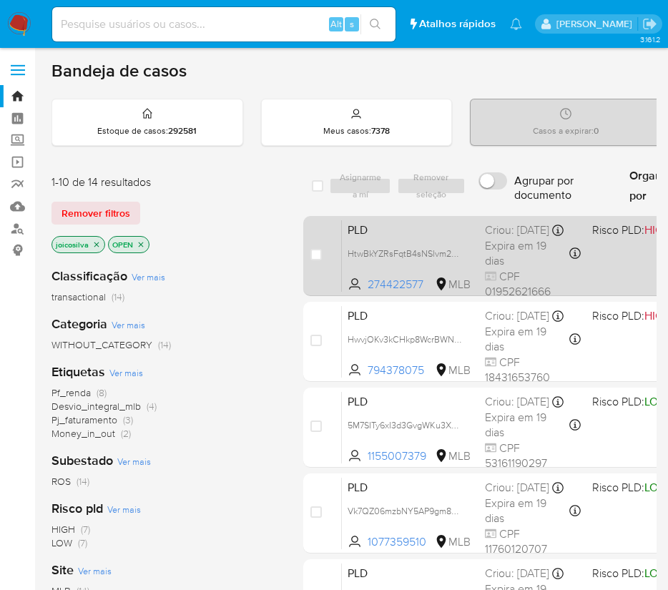
click at [469, 248] on div "PLD HtwBkYZRsFqtB4sNSlvm2xSn 274422577 MLB Risco PLD: HIGH Criou: [DATE] Criou:…" at bounding box center [622, 256] width 560 height 72
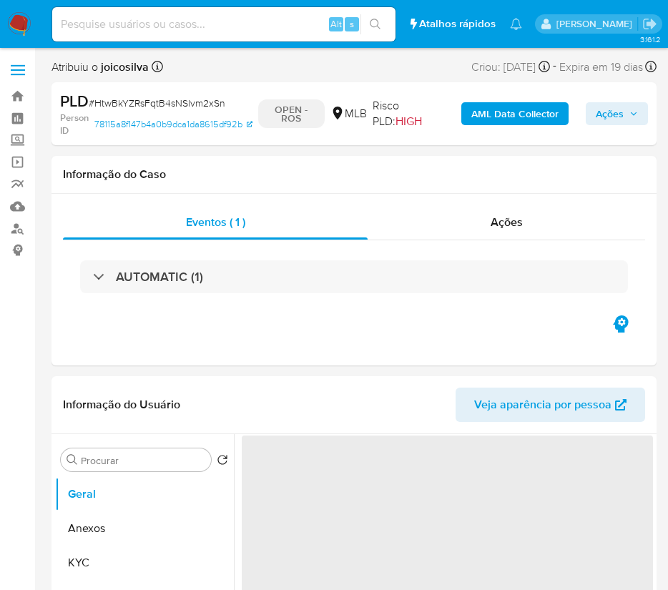
select select "10"
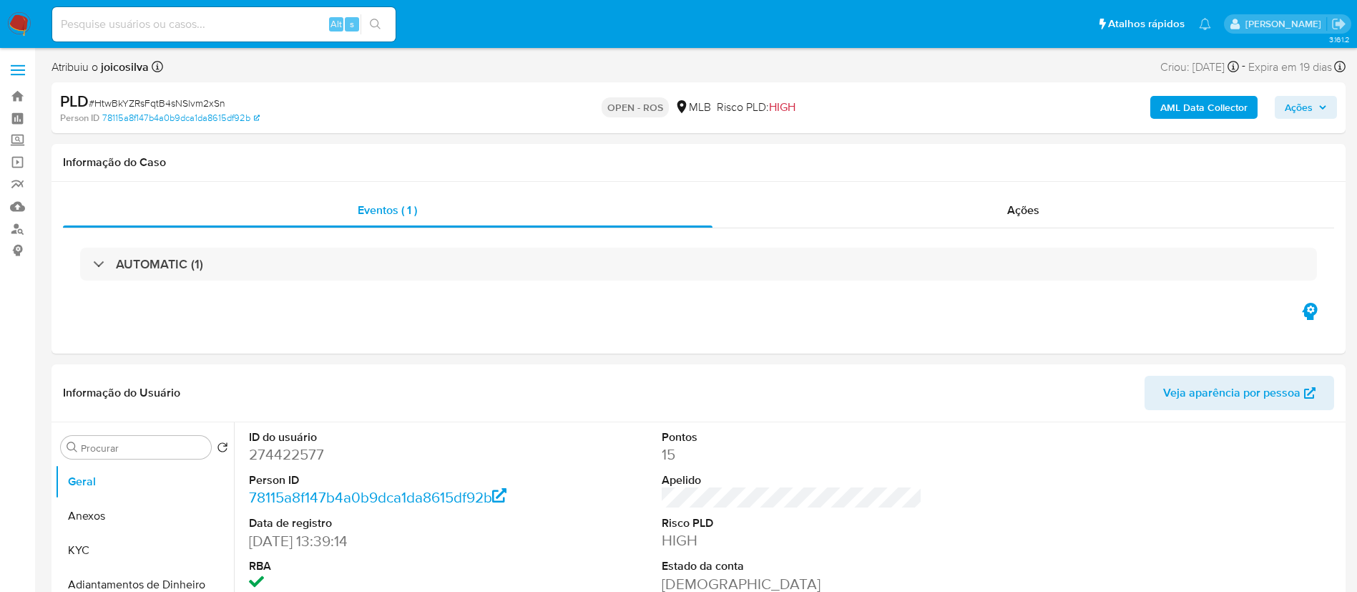
click at [215, 107] on span "# HtwBkYZRsFqtB4sNSlvm2xSn" at bounding box center [157, 103] width 137 height 14
copy span "HtwBkYZRsFqtB4sNSlvm2xSn"
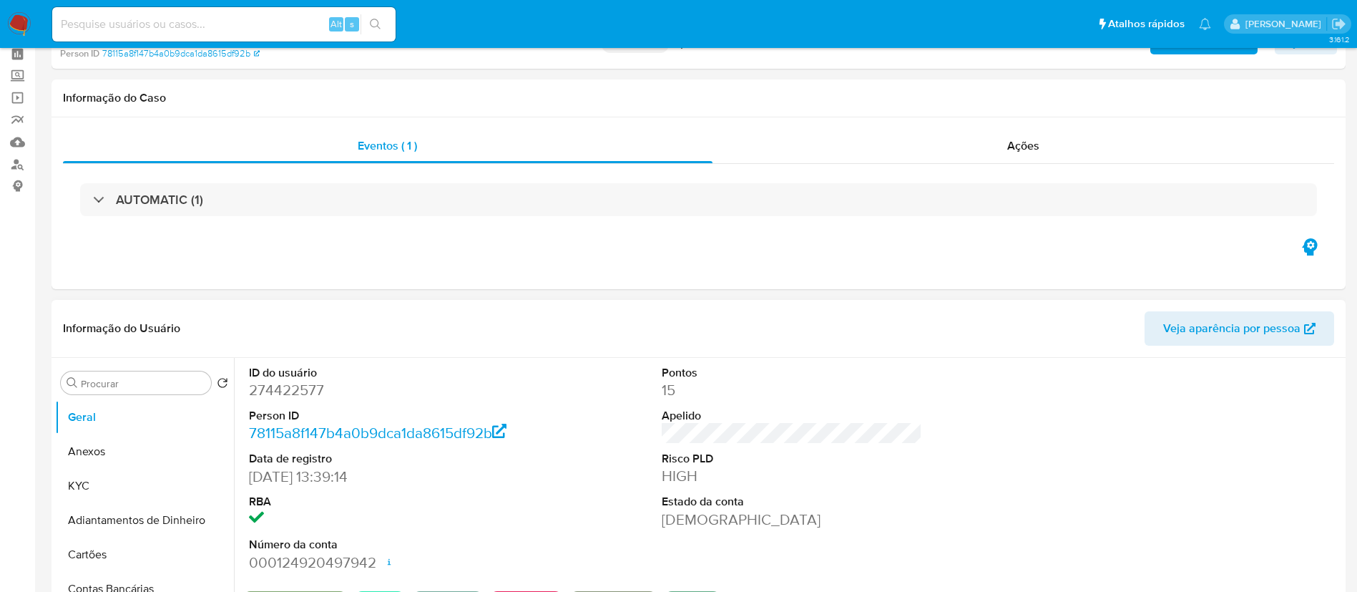
scroll to position [107, 0]
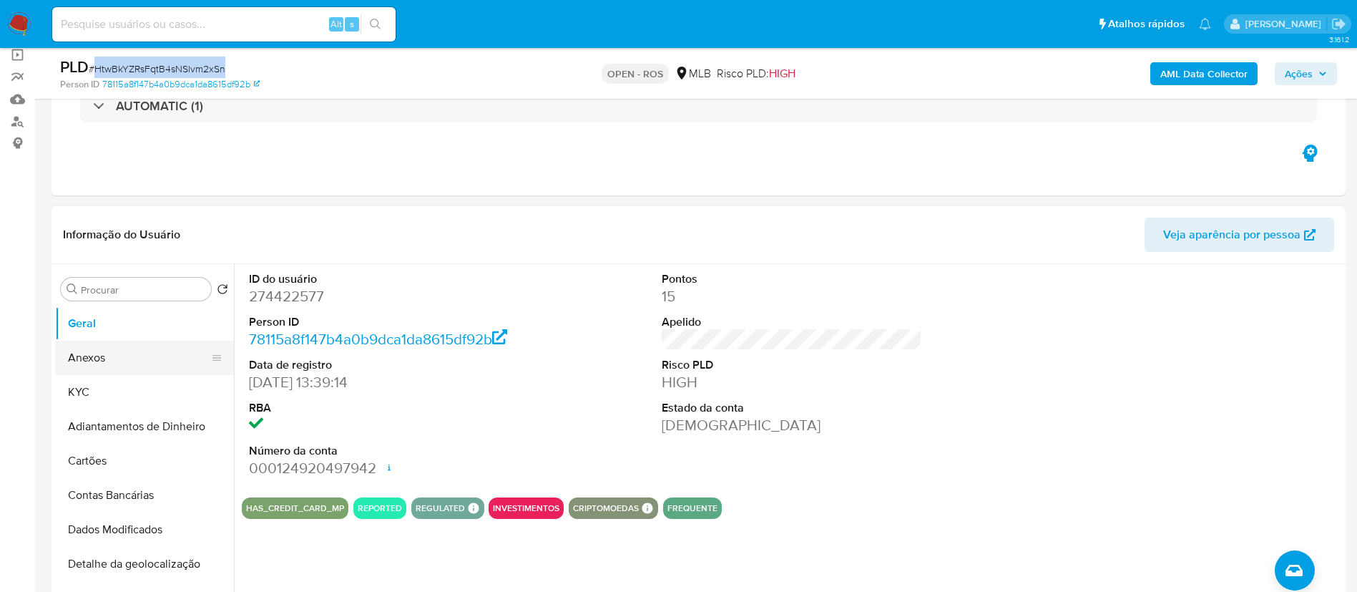
click at [104, 356] on button "Anexos" at bounding box center [138, 358] width 167 height 34
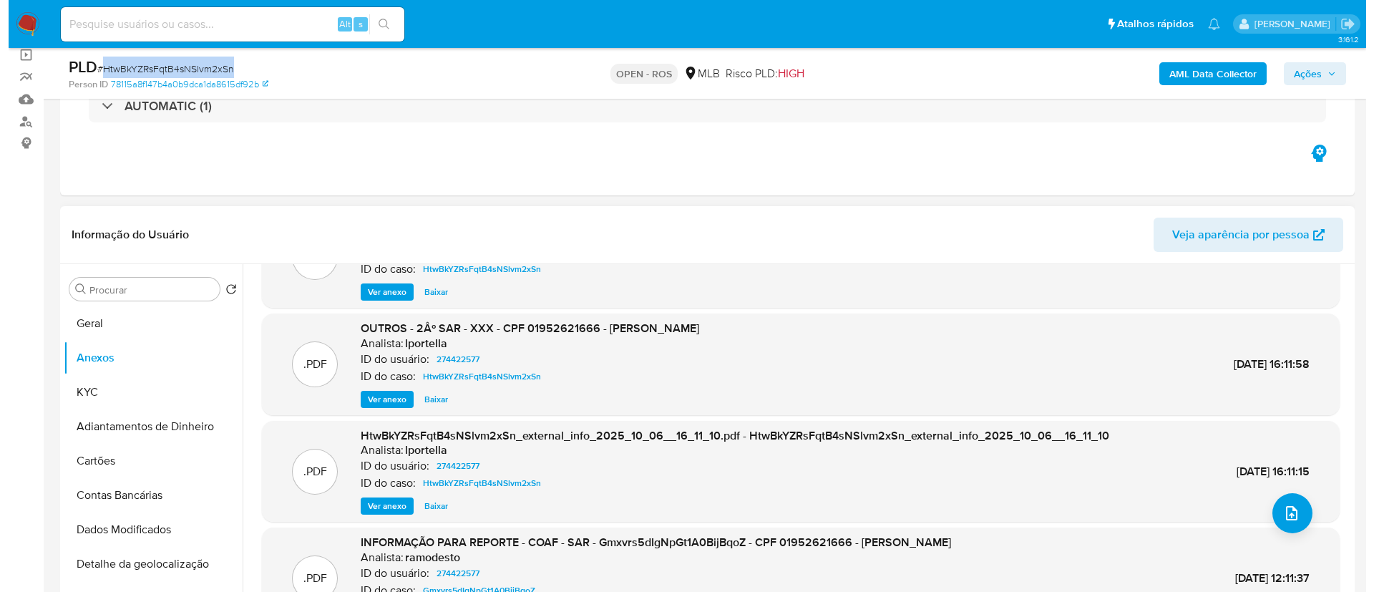
scroll to position [120, 0]
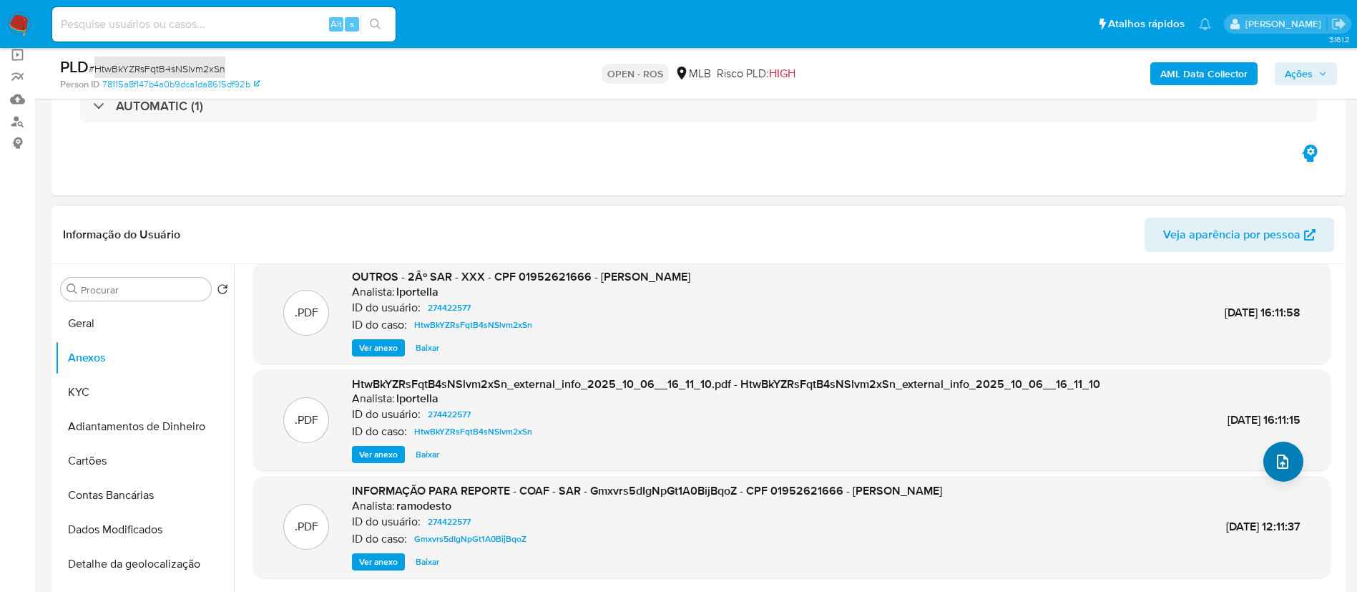
click at [684, 460] on icon "upload-file" at bounding box center [1282, 461] width 17 height 17
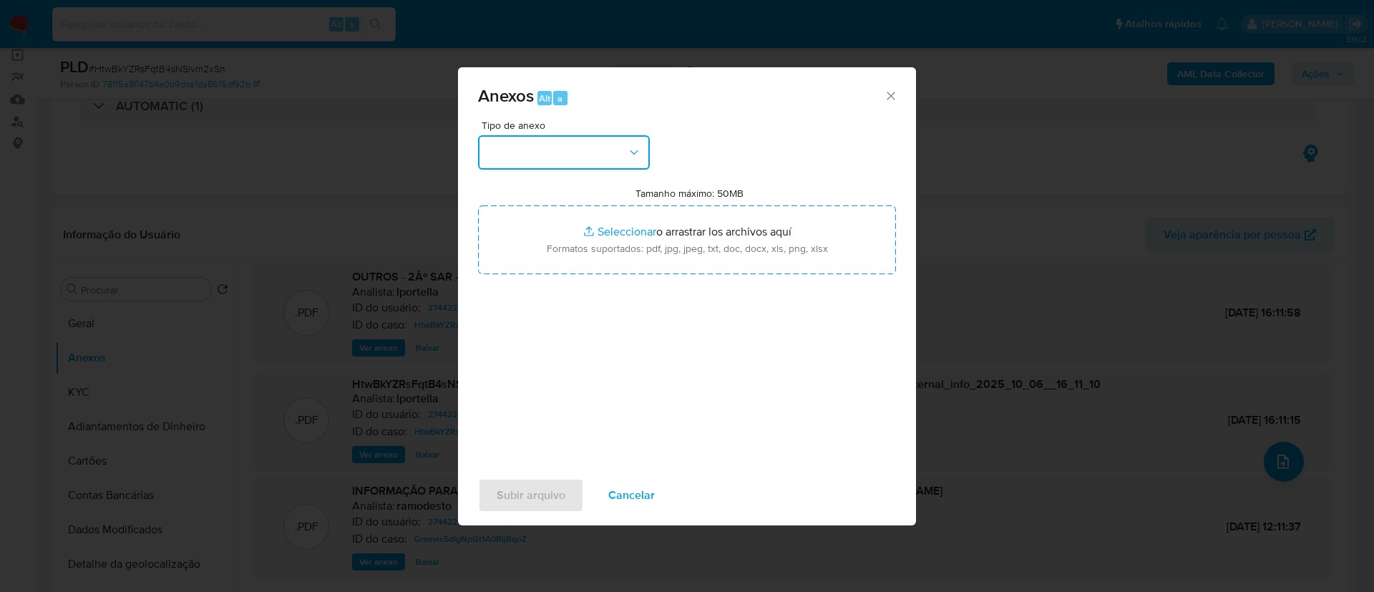
click at [606, 153] on button "button" at bounding box center [564, 152] width 172 height 34
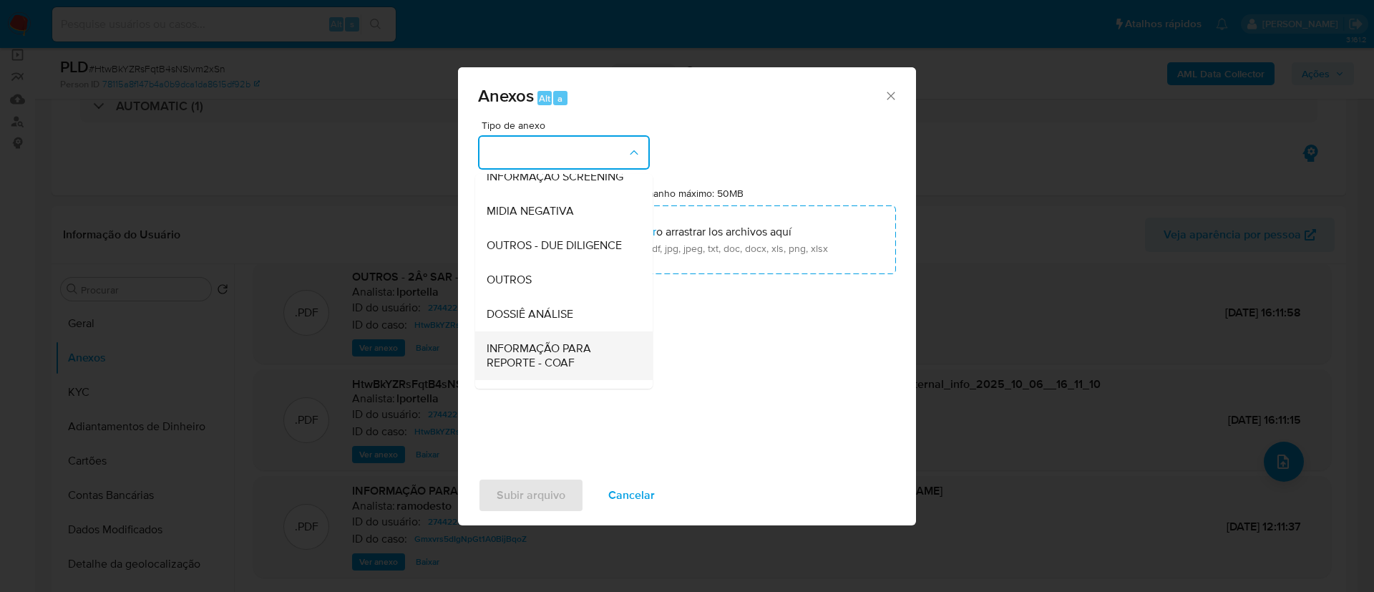
scroll to position [220, 0]
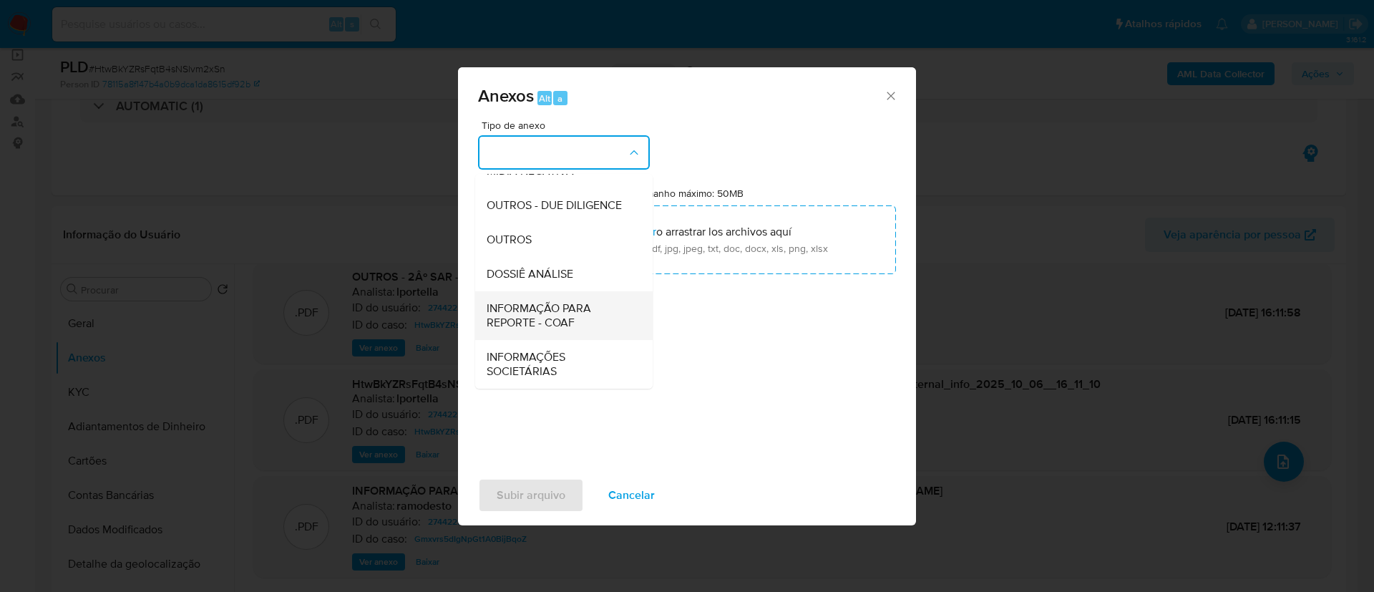
click at [573, 319] on span "INFORMAÇÃO PARA REPORTE - COAF" at bounding box center [560, 315] width 146 height 29
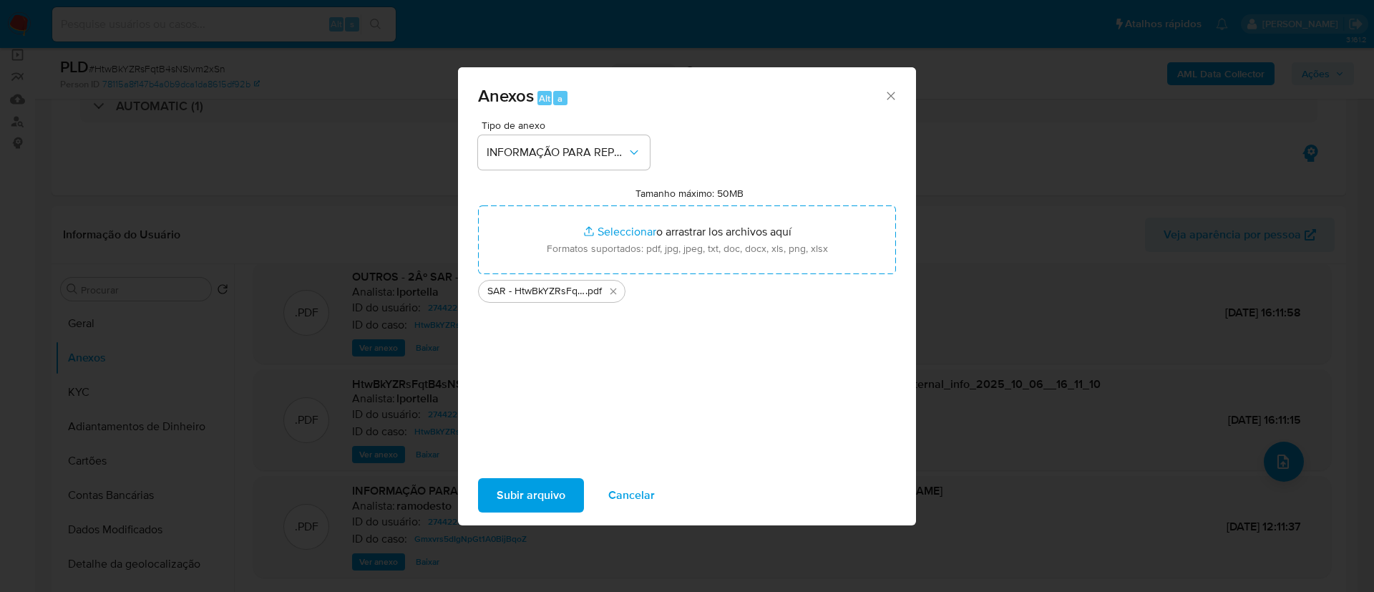
click at [603, 394] on div "Tipo de anexo INFORMAÇÃO PARA REPORTE - COAF Tamanho máximo: 50MB Seleccionar a…" at bounding box center [687, 289] width 418 height 338
click at [540, 494] on span "Subir arquivo" at bounding box center [531, 494] width 69 height 31
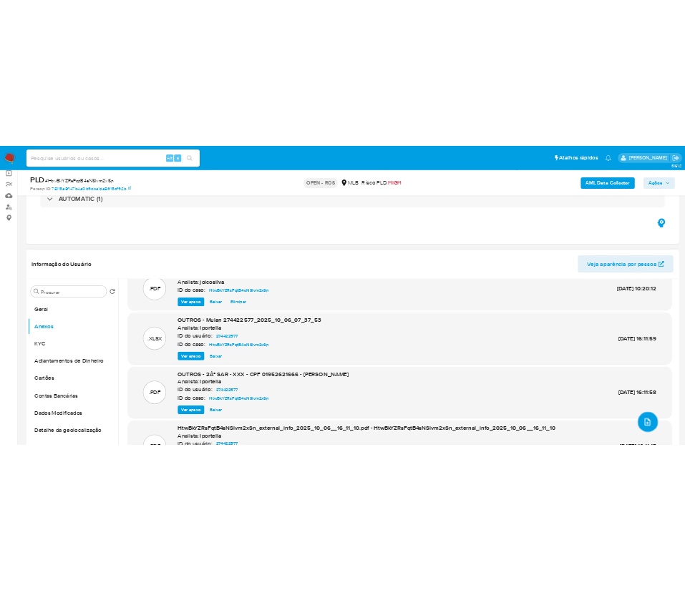
scroll to position [0, 0]
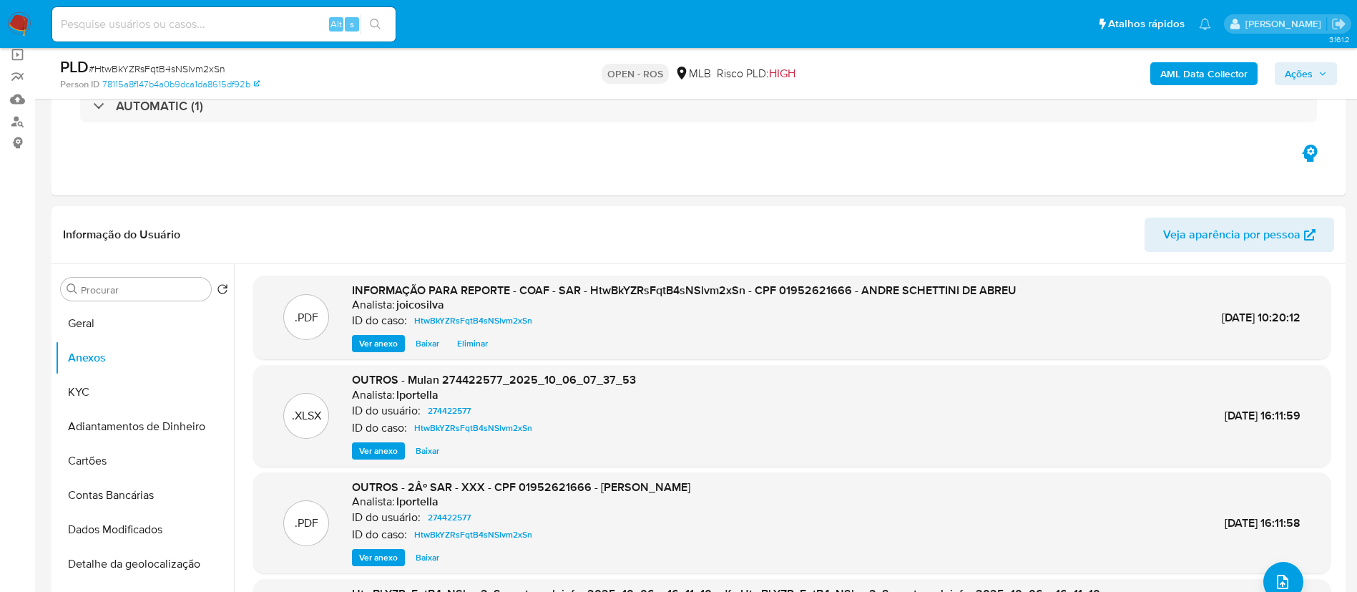
click at [684, 67] on span "Ações" at bounding box center [1299, 73] width 28 height 23
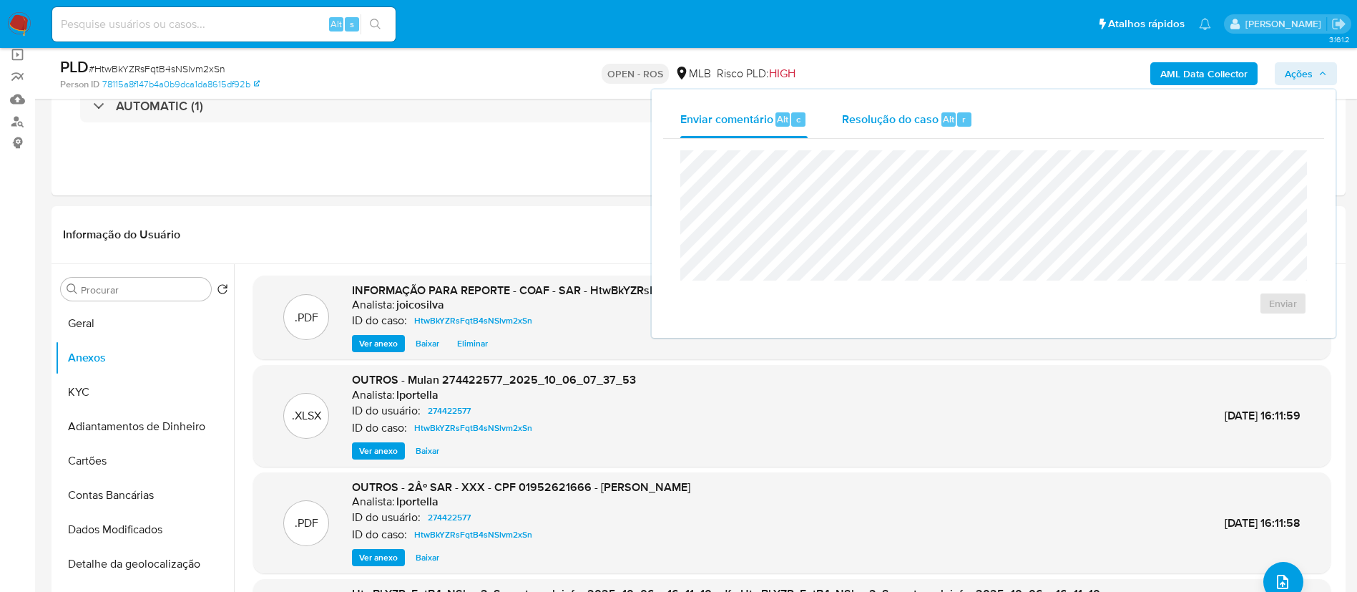
click at [684, 122] on span "Resolução do caso" at bounding box center [890, 118] width 97 height 16
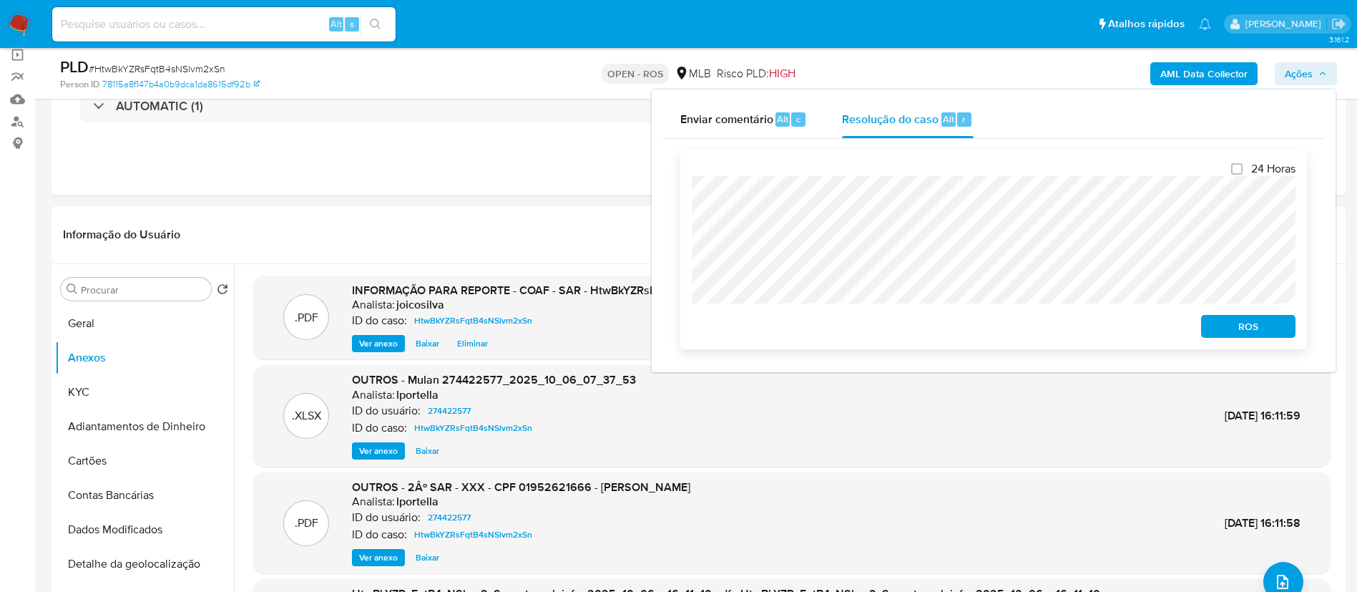
click at [684, 326] on span "ROS" at bounding box center [1248, 326] width 74 height 20
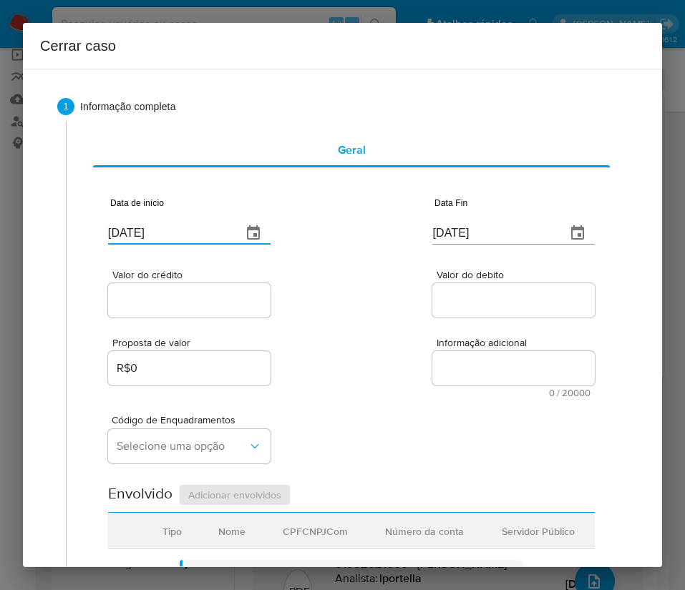
click at [158, 233] on input "[DATE]" at bounding box center [169, 233] width 122 height 23
paste input "5/08"
type input "[DATE]"
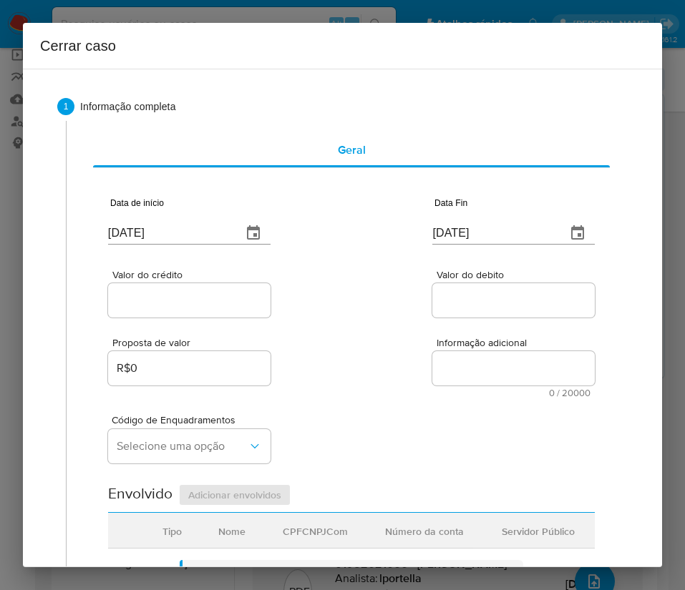
drag, startPoint x: 318, startPoint y: 381, endPoint x: 186, endPoint y: 428, distance: 139.6
click at [320, 381] on div "Proposta de valor R$0 Informação adicional 0 / 20000 20000 caracteres restantes" at bounding box center [351, 359] width 487 height 77
click at [457, 238] on input "[DATE]" at bounding box center [493, 233] width 122 height 23
click at [457, 237] on input "[DATE]" at bounding box center [493, 233] width 122 height 23
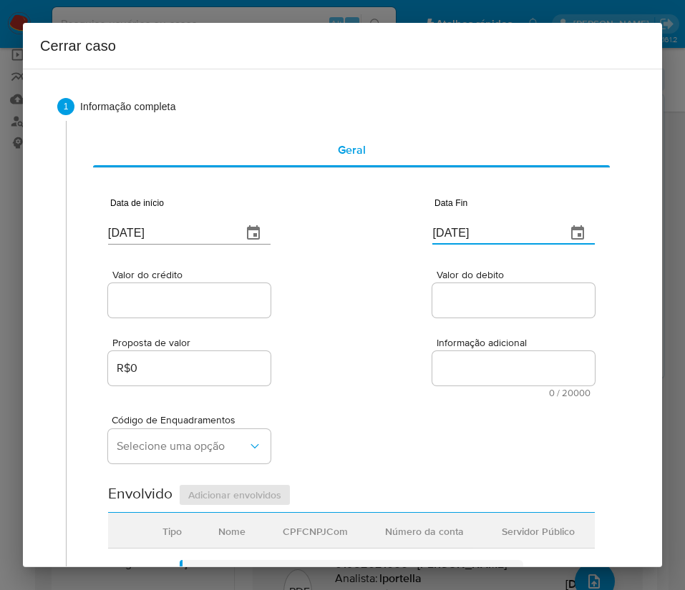
click at [457, 236] on input "[DATE]" at bounding box center [493, 233] width 122 height 23
paste input "4"
type input "04/10/2025"
click at [436, 369] on textarea "Informação adicional" at bounding box center [513, 368] width 162 height 34
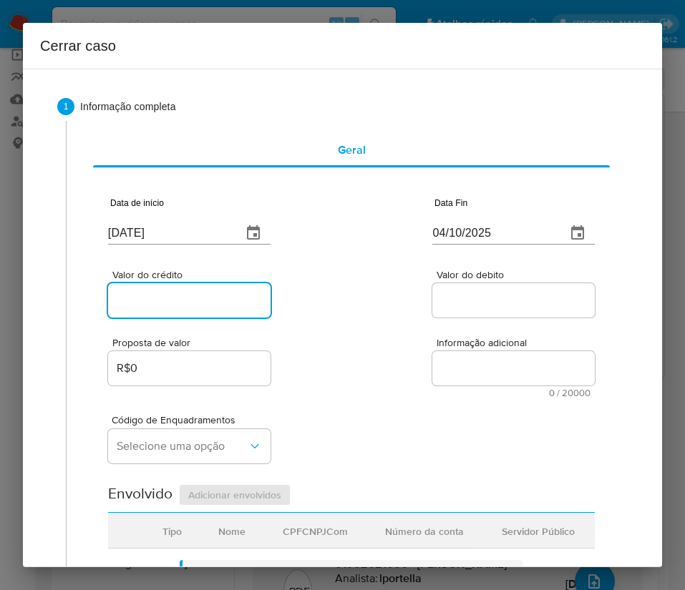
click at [208, 301] on input "Valor do crédito" at bounding box center [189, 300] width 162 height 19
drag, startPoint x: 148, startPoint y: 308, endPoint x: 152, endPoint y: 302, distance: 7.7
click at [149, 308] on input "Valor do crédito" at bounding box center [189, 300] width 162 height 19
click at [153, 302] on input "Valor do crédito" at bounding box center [189, 300] width 162 height 19
paste input "R$285.759"
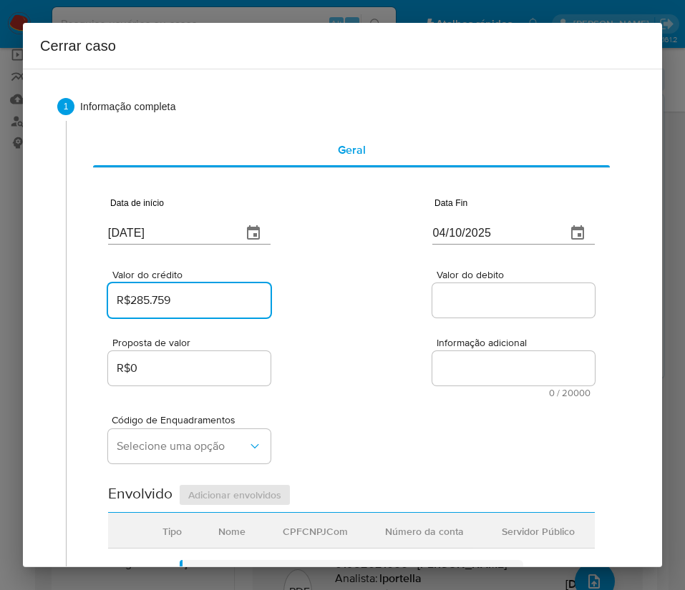
type input "R$285.759"
drag, startPoint x: 361, startPoint y: 305, endPoint x: 220, endPoint y: 391, distance: 165.1
click at [361, 305] on div "Valor do crédito R$285.759 Valor do debito" at bounding box center [351, 287] width 487 height 68
click at [456, 295] on input "Valor do debito" at bounding box center [513, 300] width 162 height 19
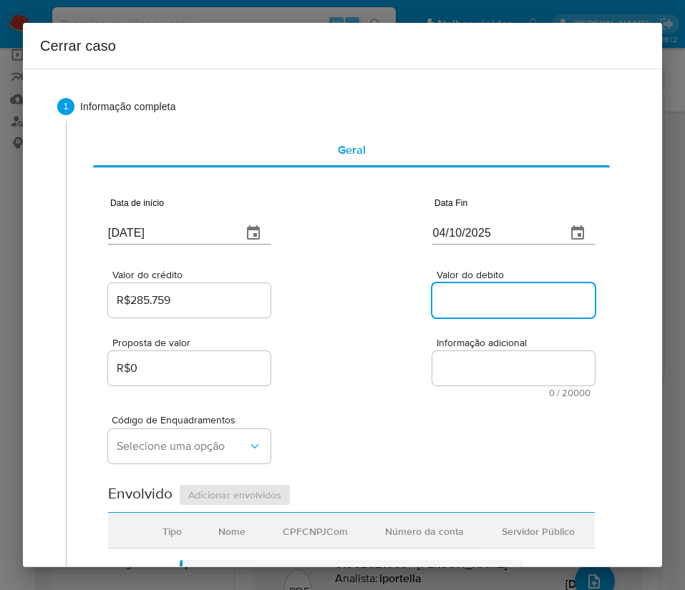
paste input "R$253.739"
type input "R$253.739"
drag, startPoint x: 417, startPoint y: 404, endPoint x: 180, endPoint y: 430, distance: 238.3
click at [416, 406] on div "Código de Enquadramentos Selecione uma opção" at bounding box center [351, 434] width 487 height 72
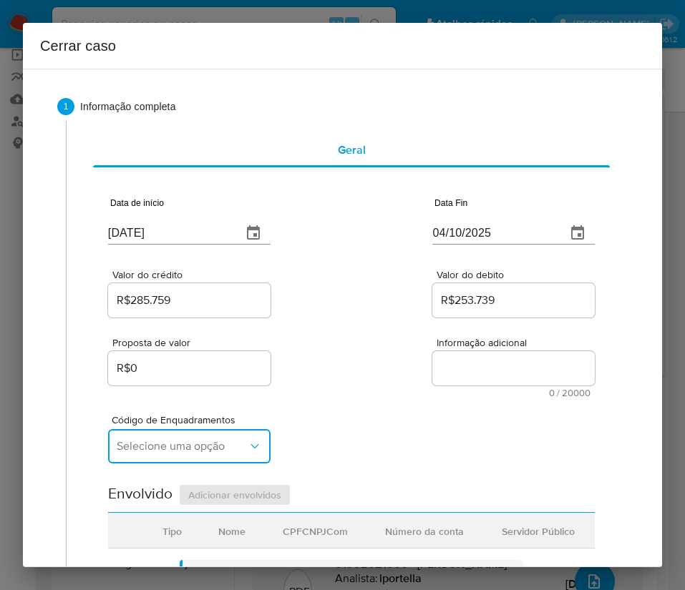
click at [157, 442] on span "Selecione uma opção" at bounding box center [182, 446] width 131 height 14
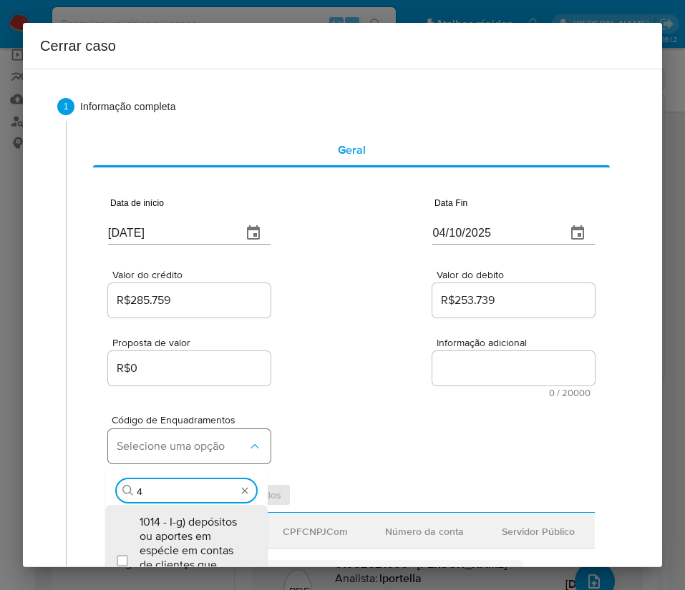
type input "45"
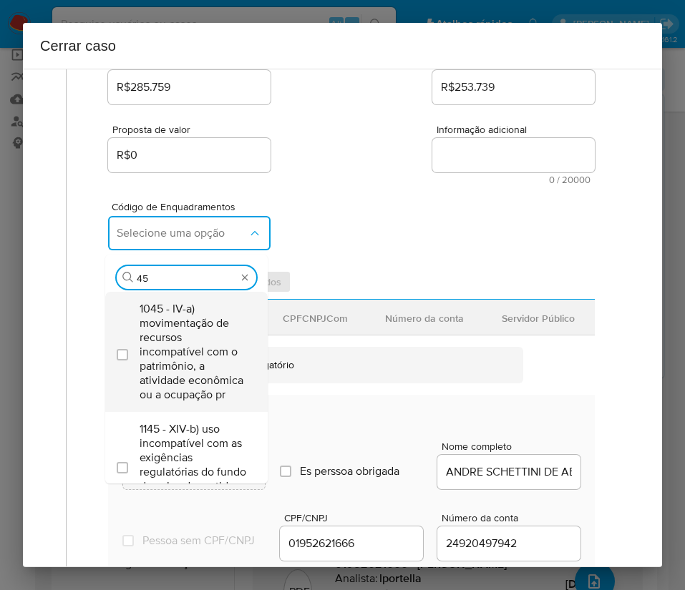
scroll to position [215, 0]
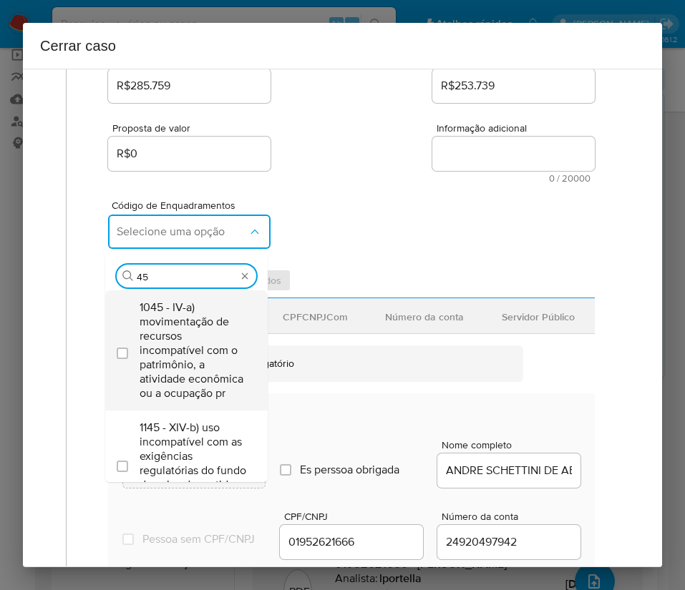
click at [170, 346] on span "1045 - IV-a) movimentação de recursos incompatível com o patrimônio, a atividad…" at bounding box center [194, 351] width 108 height 100
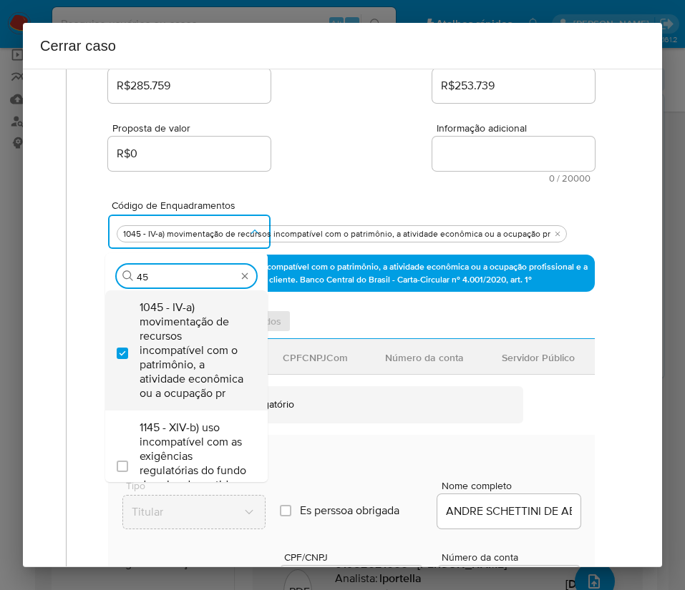
checkbox input "true"
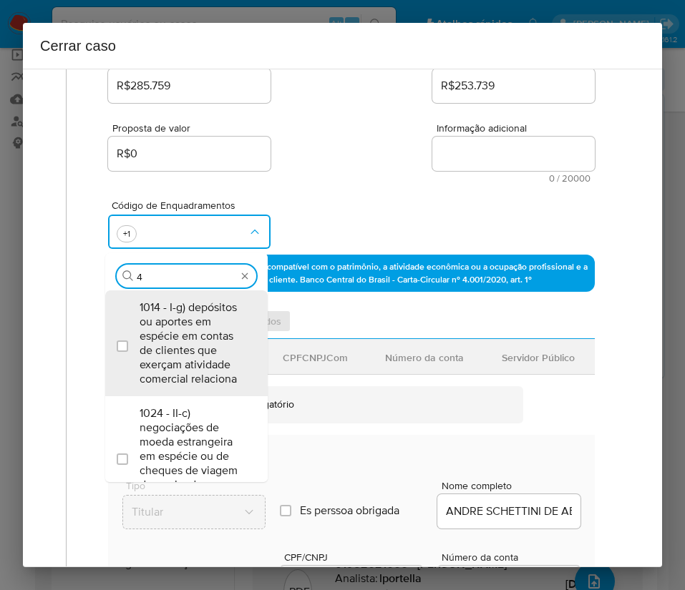
scroll to position [0, 0]
type input "47"
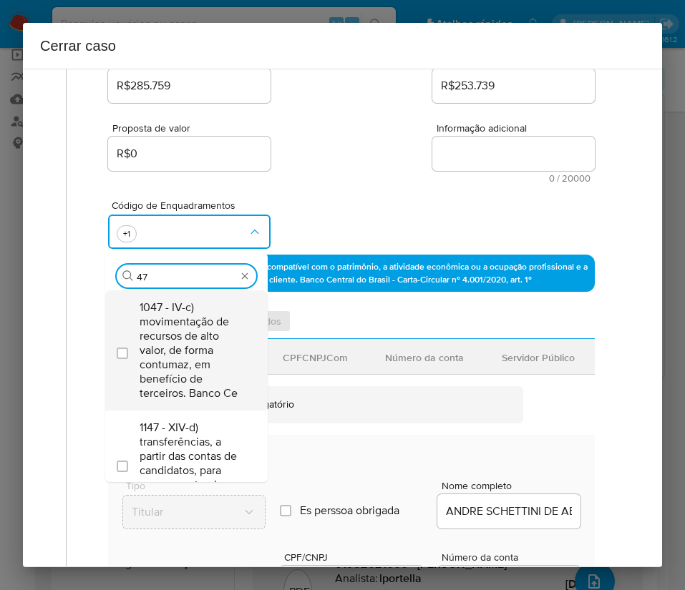
click at [178, 351] on span "1047 - IV-c) movimentação de recursos de alto valor, de forma contumaz, em bene…" at bounding box center [194, 351] width 108 height 100
checkbox input "true"
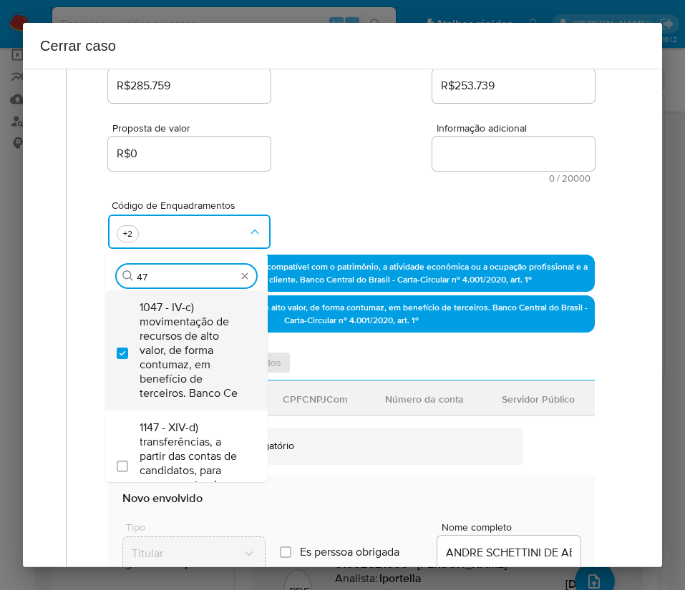
drag, startPoint x: 170, startPoint y: 279, endPoint x: 157, endPoint y: 307, distance: 30.4
click at [64, 283] on div "1 Informação completa Geral Data de início 05/08/2025 Data Fin 04/10/2025 Valor…" at bounding box center [342, 409] width 570 height 1053
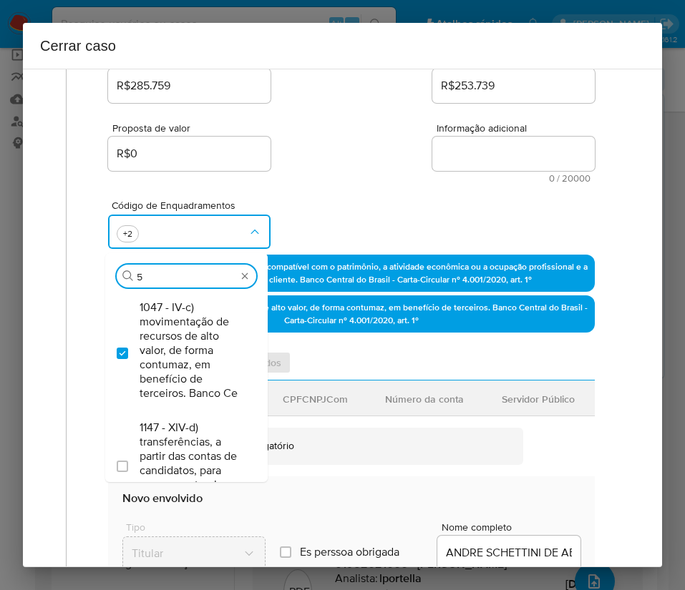
type input "55"
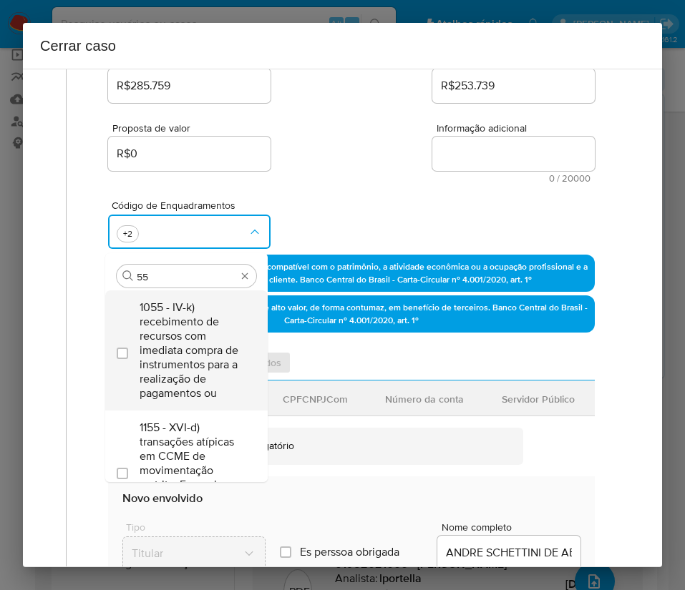
click at [180, 314] on span "1055 - IV-k) recebimento de recursos com imediata compra de instrumentos para a…" at bounding box center [194, 351] width 108 height 100
checkbox input "true"
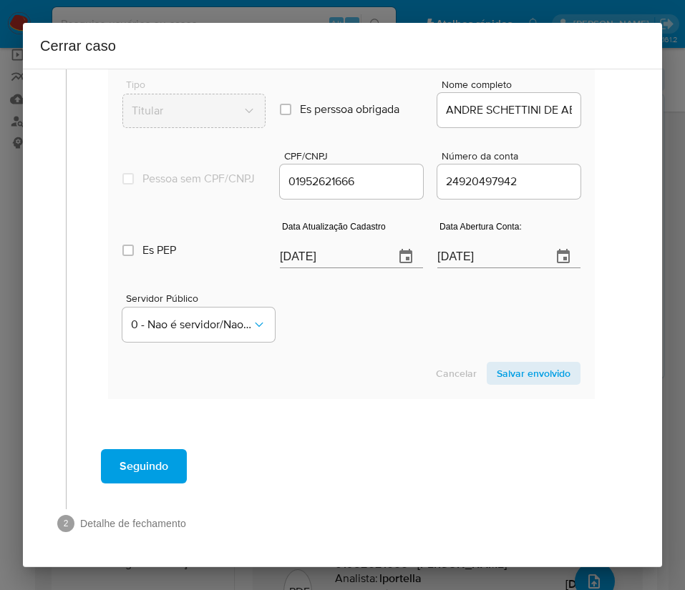
scroll to position [712, 0]
type input "55"
click at [314, 255] on section "Envolvido Adicionar envolvidos Tipo Nome CPFCNPJCom Número da conta Servidor Pú…" at bounding box center [351, 153] width 487 height 491
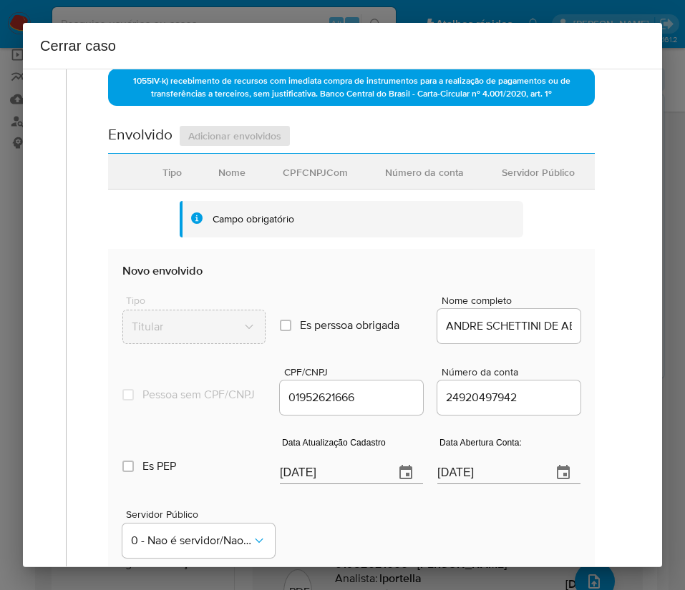
click at [314, 255] on section "Envolvido Adicionar envolvidos Tipo Nome CPFCNPJCom Número da conta Servidor Pú…" at bounding box center [351, 370] width 487 height 491
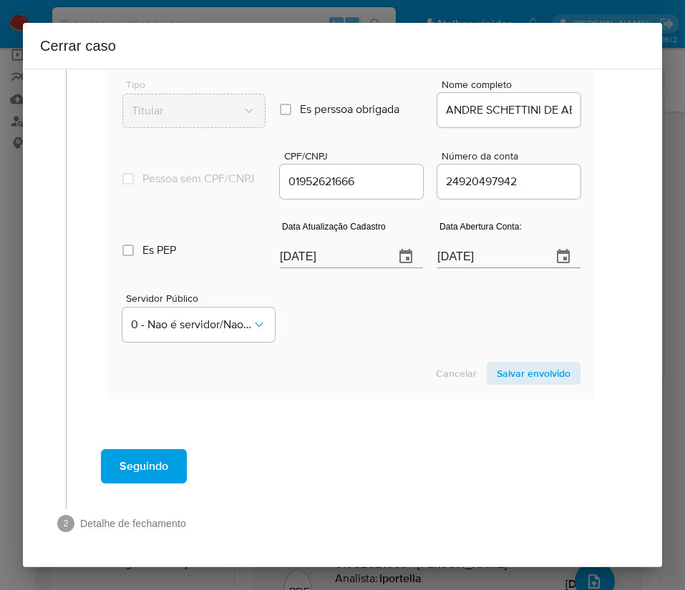
click at [311, 255] on input "[DATE]" at bounding box center [331, 256] width 103 height 23
paste input "21/09"
type input "21/09/2025"
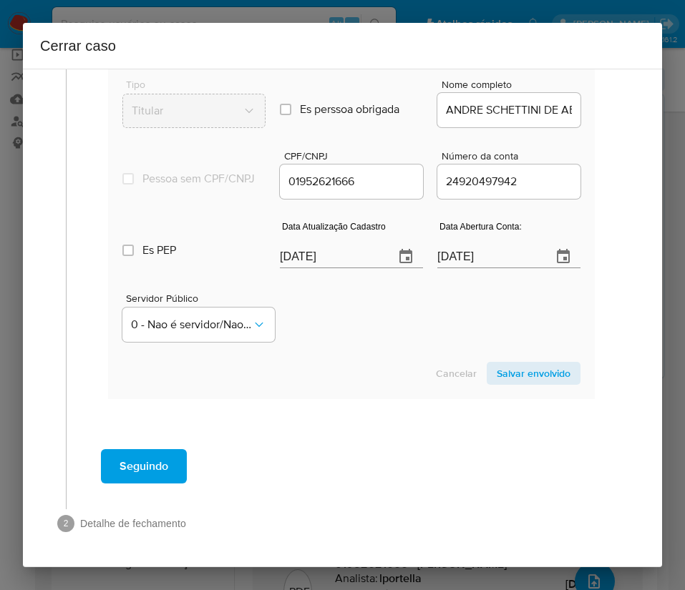
click at [341, 350] on section "Novo envolvido Tipo Titular Es perssoa obrigada Is PObrigada Nome completo ANDR…" at bounding box center [351, 216] width 487 height 366
click at [469, 256] on input "26/06/2020" at bounding box center [488, 256] width 103 height 23
paste input "7"
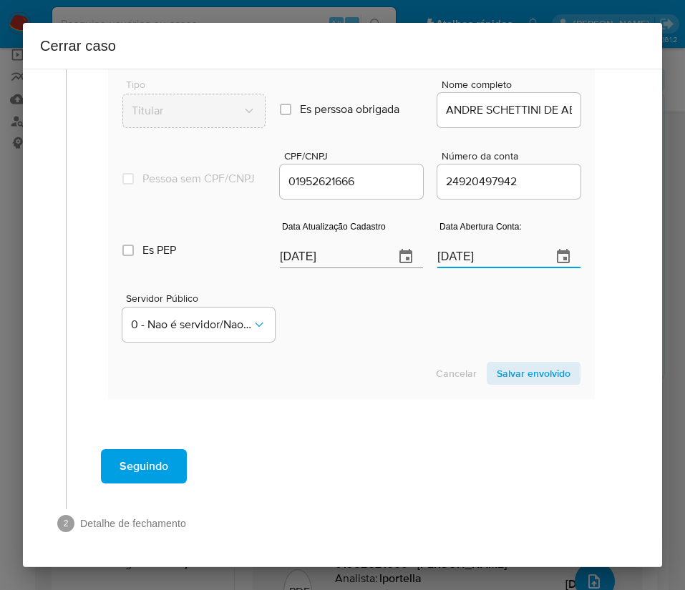
type input "27/06/2020"
click at [457, 296] on div "Servidor Público 0 - Nao é servidor/[PERSON_NAME] possui informacao" at bounding box center [351, 312] width 458 height 72
click at [509, 379] on span "Salvar envolvido" at bounding box center [534, 374] width 74 height 20
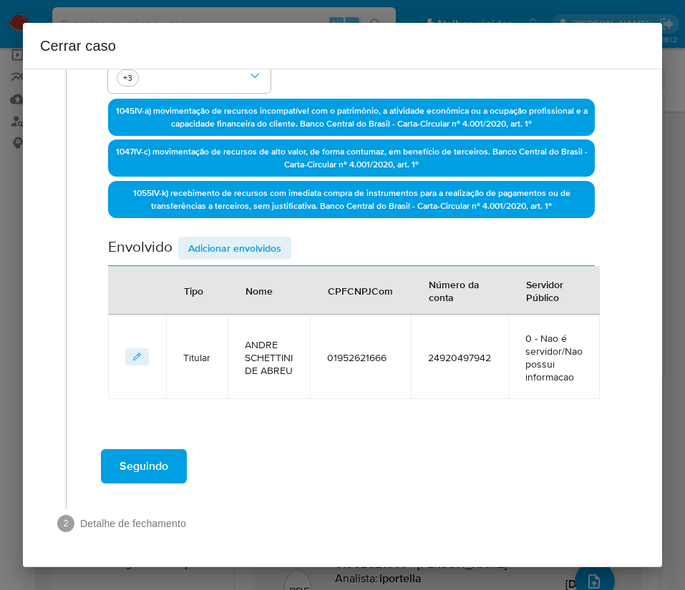
click at [258, 256] on span "Adicionar envolvidos" at bounding box center [234, 248] width 93 height 20
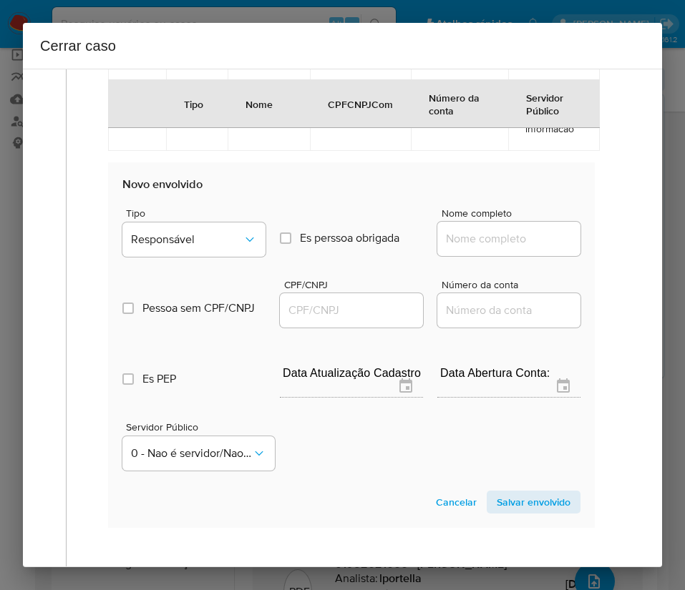
scroll to position [748, 0]
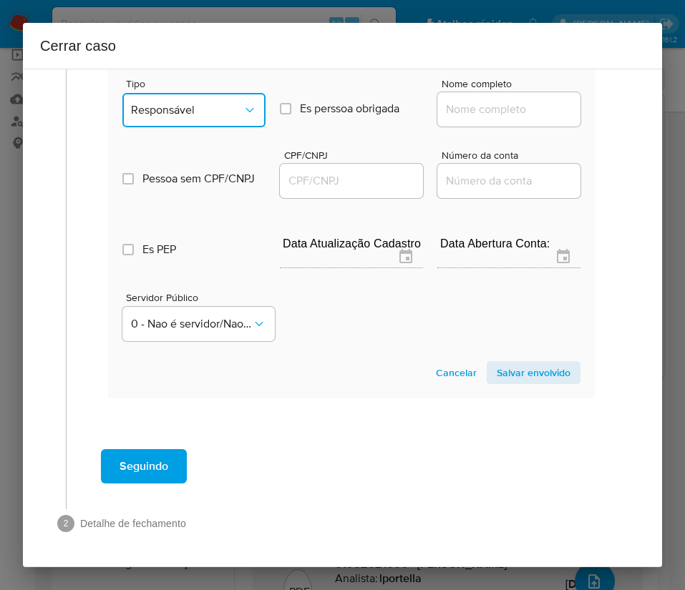
click at [215, 109] on span "Responsável" at bounding box center [187, 110] width 112 height 14
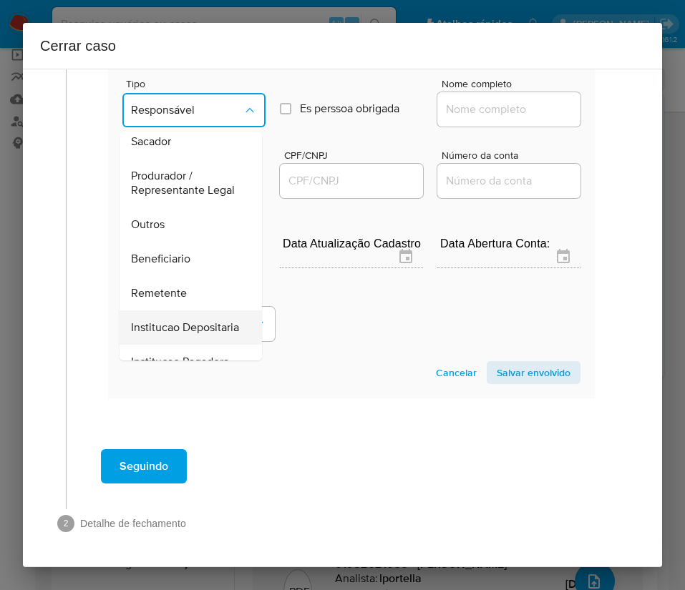
scroll to position [255, 0]
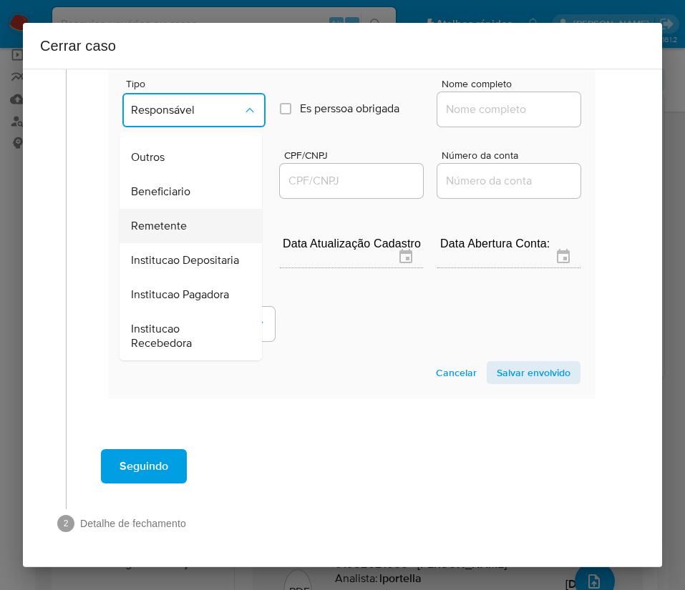
click at [178, 209] on div "Remetente" at bounding box center [186, 226] width 111 height 34
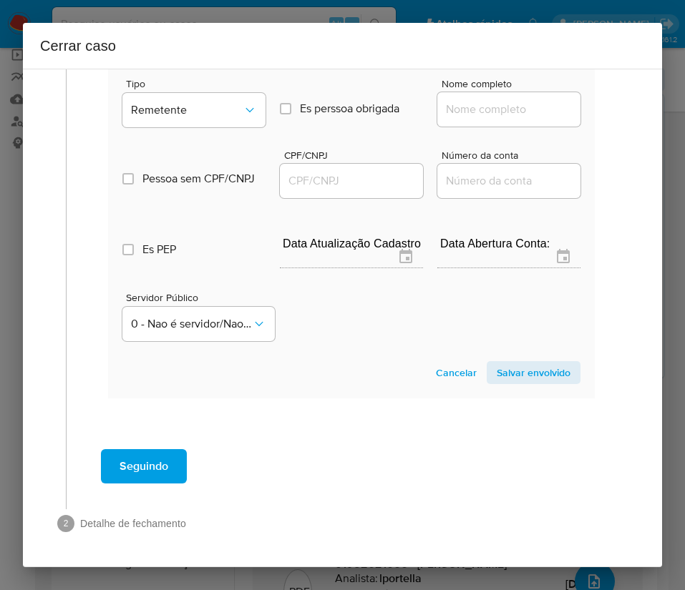
click at [457, 111] on input "Nome completo" at bounding box center [508, 109] width 143 height 19
paste input "Analice Carolino De Abreu Gomes, 06077239631"
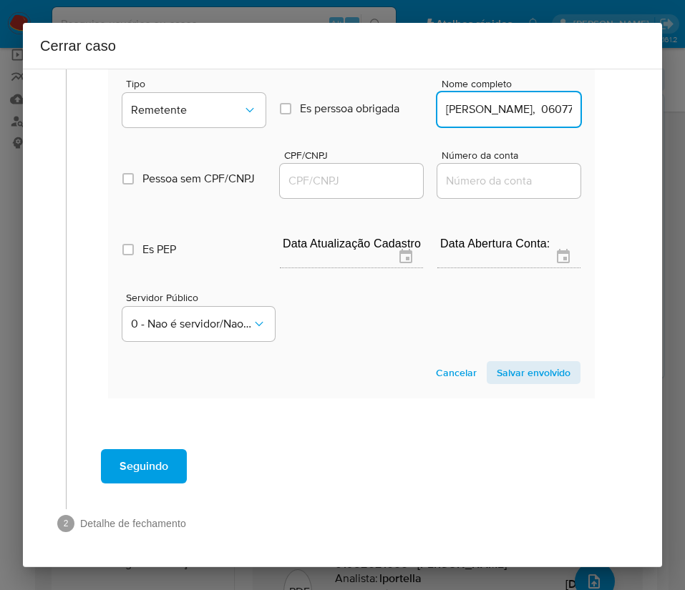
scroll to position [0, 127]
drag, startPoint x: 477, startPoint y: 108, endPoint x: 611, endPoint y: 110, distance: 134.5
type input "Analice Carolino De Abreu Gomes"
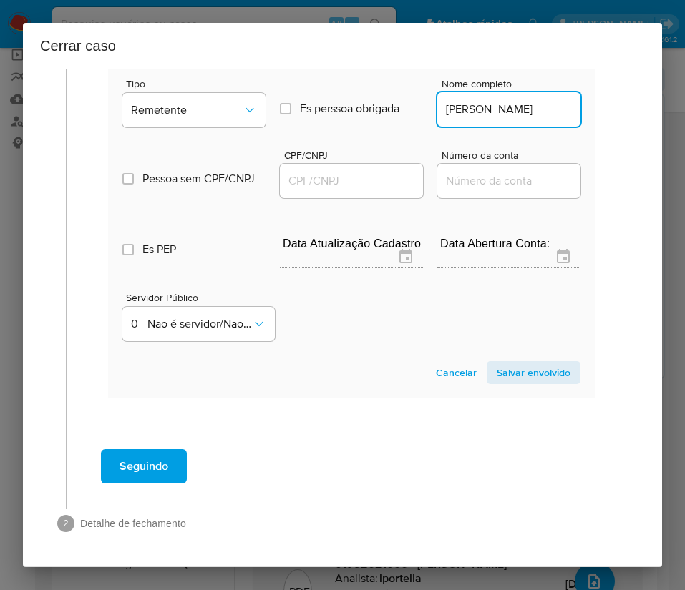
scroll to position [0, 0]
click at [365, 182] on input "CPF/CNPJ" at bounding box center [351, 181] width 143 height 19
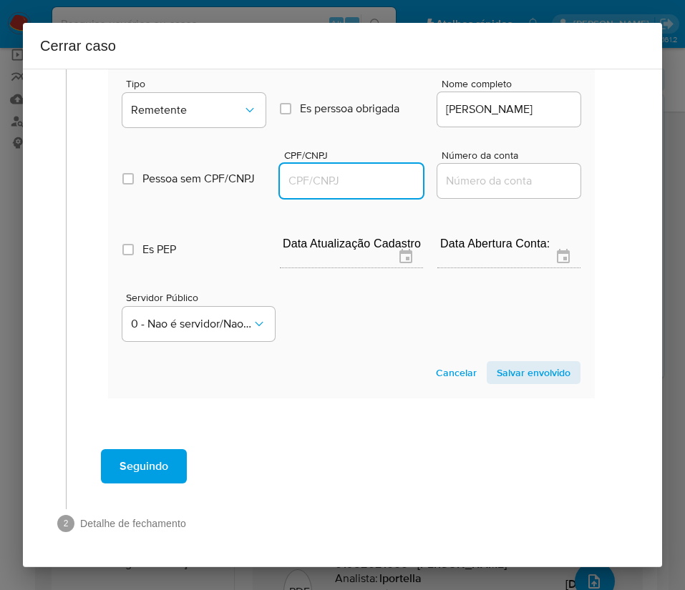
paste input "06077239631"
type input "6077239631"
click at [503, 371] on span "Salvar envolvido" at bounding box center [534, 373] width 74 height 20
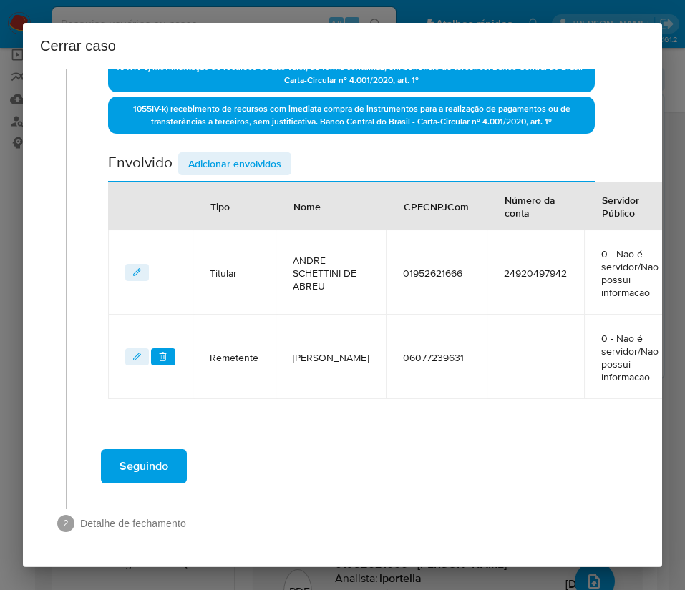
scroll to position [455, 0]
click at [507, 372] on td "NumConta" at bounding box center [535, 357] width 97 height 84
click at [240, 154] on span "Adicionar envolvidos" at bounding box center [234, 164] width 93 height 20
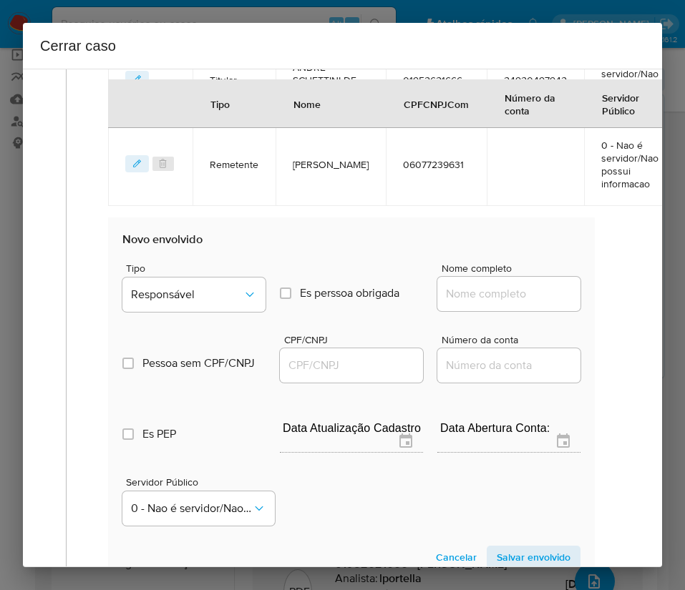
scroll to position [833, 0]
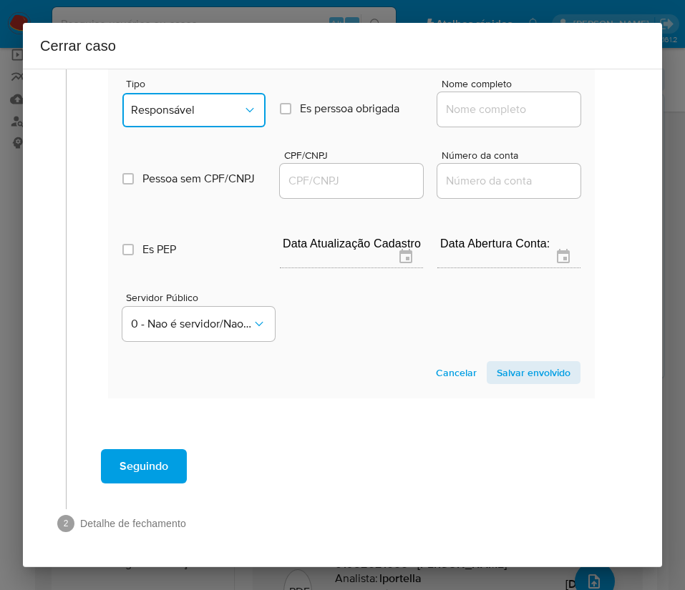
click at [230, 106] on span "Responsável" at bounding box center [187, 110] width 112 height 14
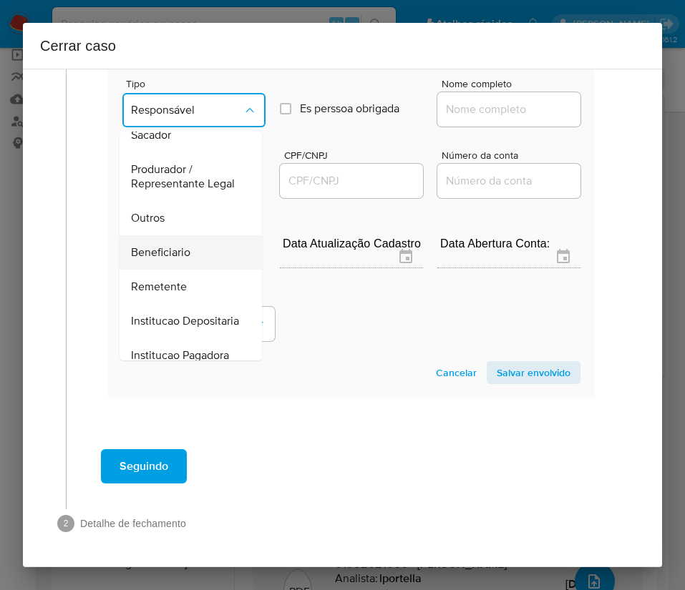
scroll to position [255, 0]
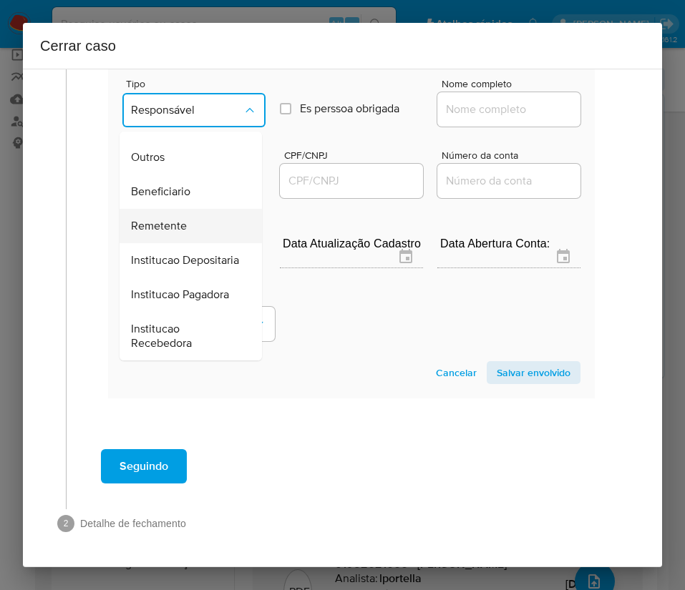
click at [182, 219] on span "Remetente" at bounding box center [159, 226] width 56 height 14
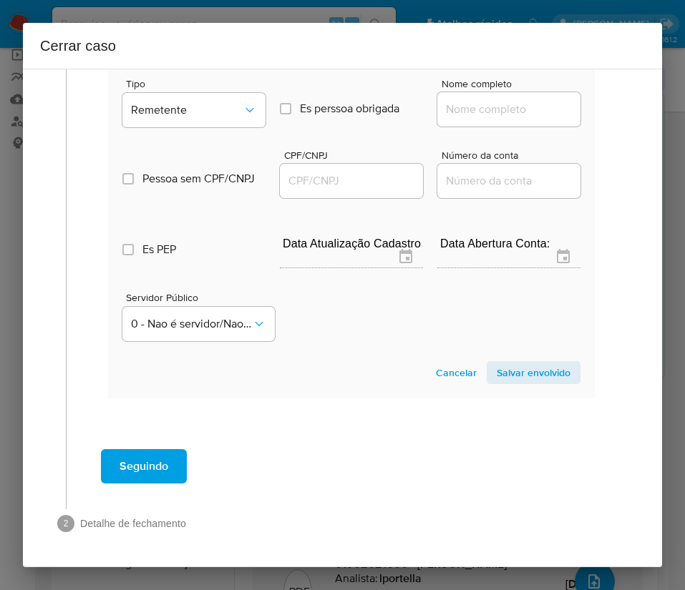
click at [454, 124] on div at bounding box center [508, 109] width 143 height 34
click at [460, 110] on input "Nome completo" at bounding box center [508, 109] width 143 height 19
paste input "Ana Lucia Schettini De Abreu, 70204729661"
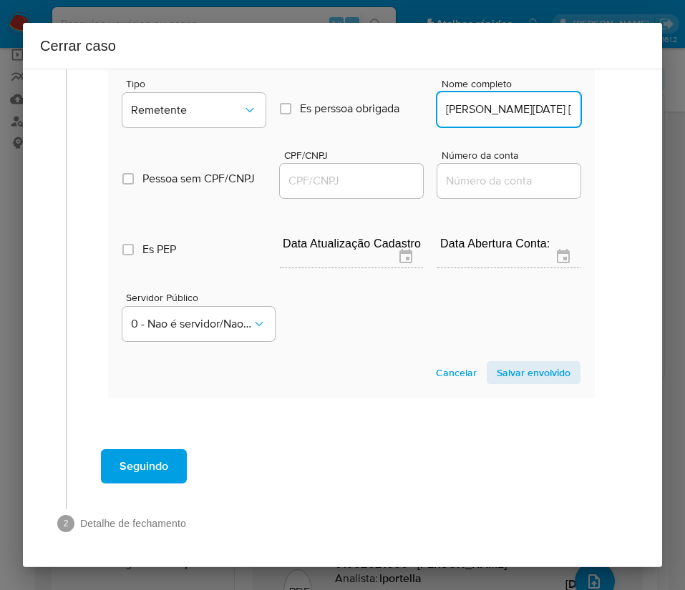
scroll to position [0, 102]
drag, startPoint x: 477, startPoint y: 117, endPoint x: 607, endPoint y: 115, distance: 130.3
type input "Ana Lucia Schettini De Abreu"
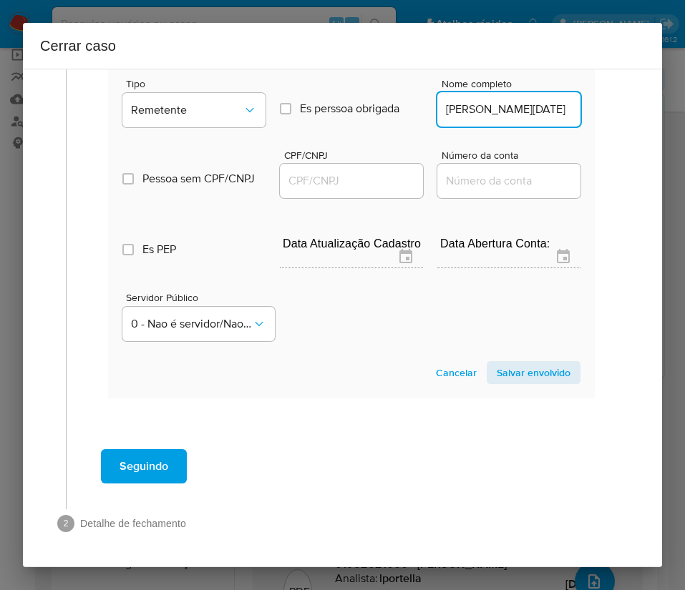
scroll to position [0, 0]
click at [328, 176] on input "CPF/CNPJ" at bounding box center [351, 181] width 143 height 19
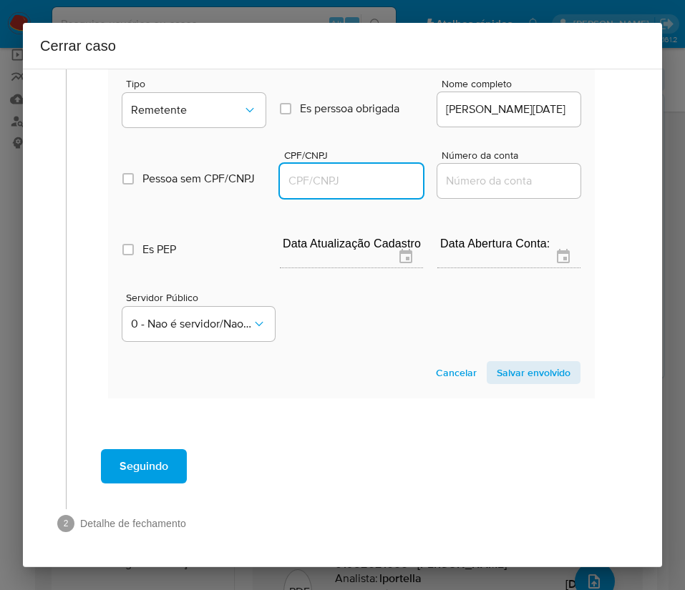
paste input "70204729661"
type input "70204729661"
click at [507, 369] on span "Salvar envolvido" at bounding box center [534, 373] width 74 height 20
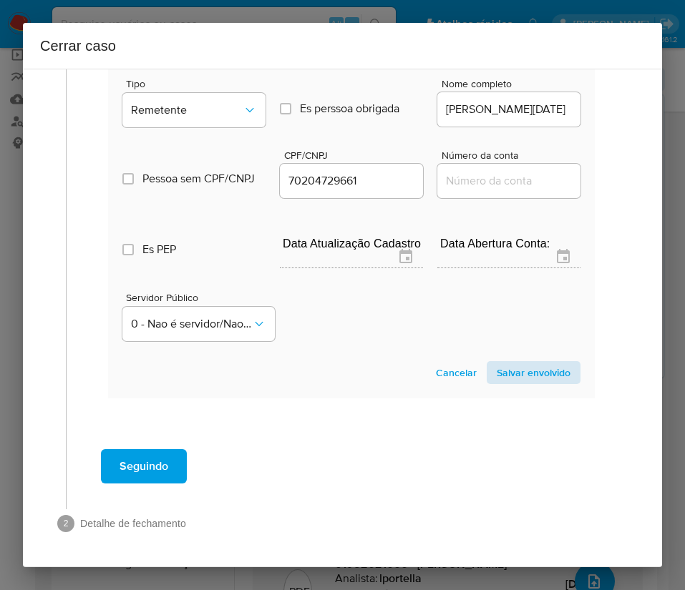
scroll to position [540, 0]
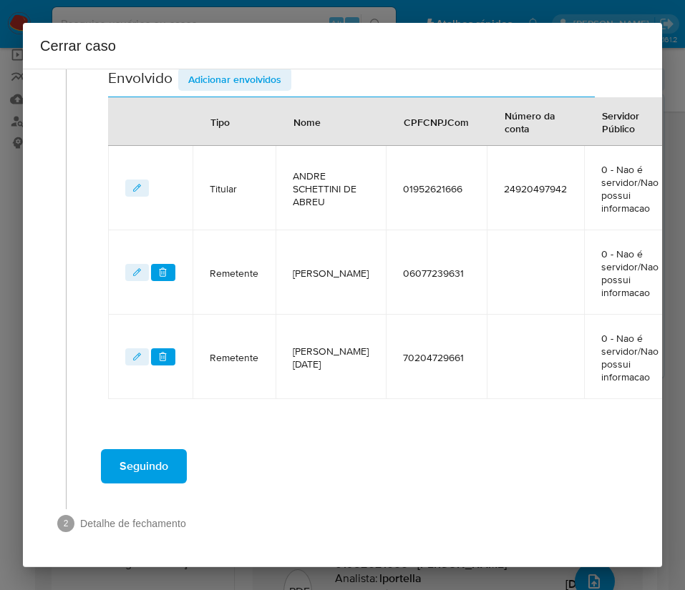
click at [507, 369] on td "NumConta" at bounding box center [535, 357] width 97 height 84
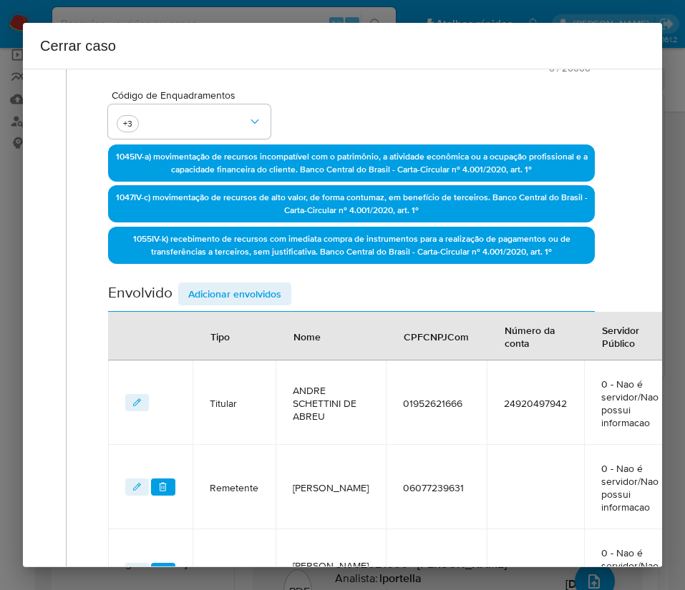
click at [236, 288] on span "Adicionar envolvidos" at bounding box center [234, 294] width 93 height 20
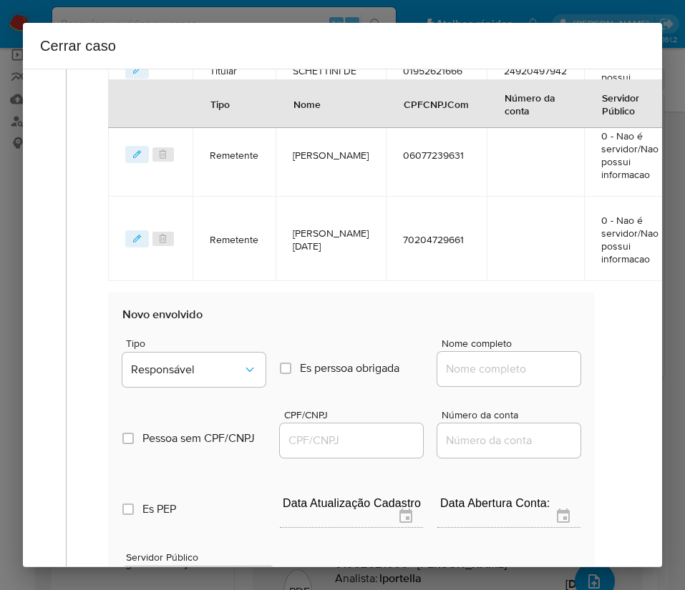
scroll to position [862, 0]
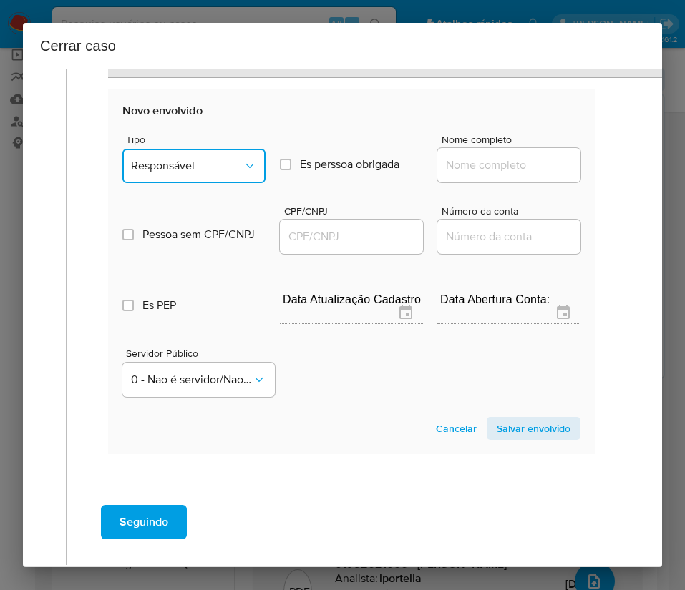
click at [210, 176] on button "Responsável" at bounding box center [193, 166] width 143 height 34
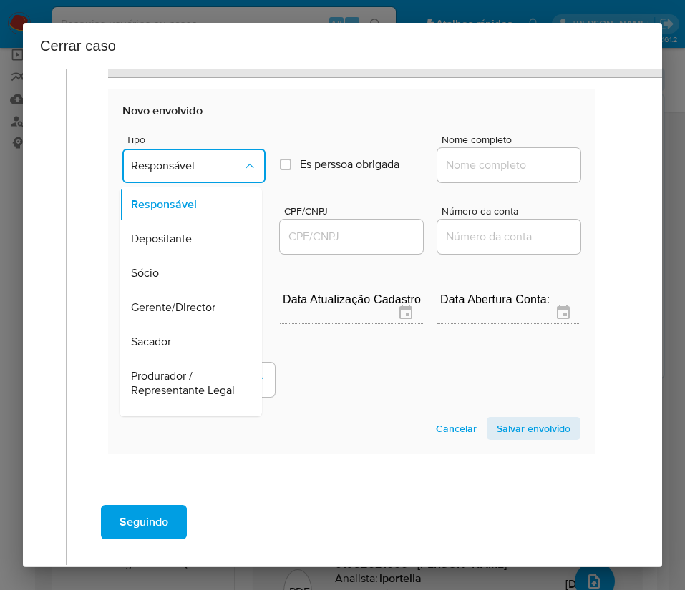
scroll to position [255, 0]
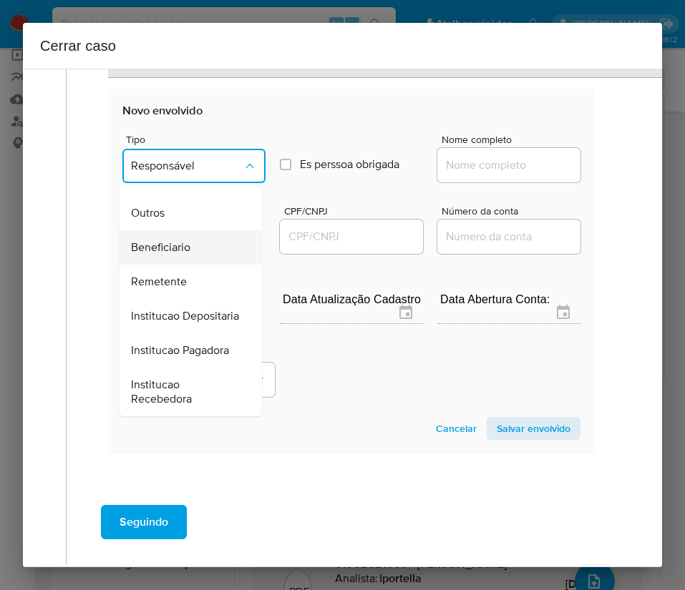
click at [173, 240] on span "Beneficiario" at bounding box center [160, 247] width 59 height 14
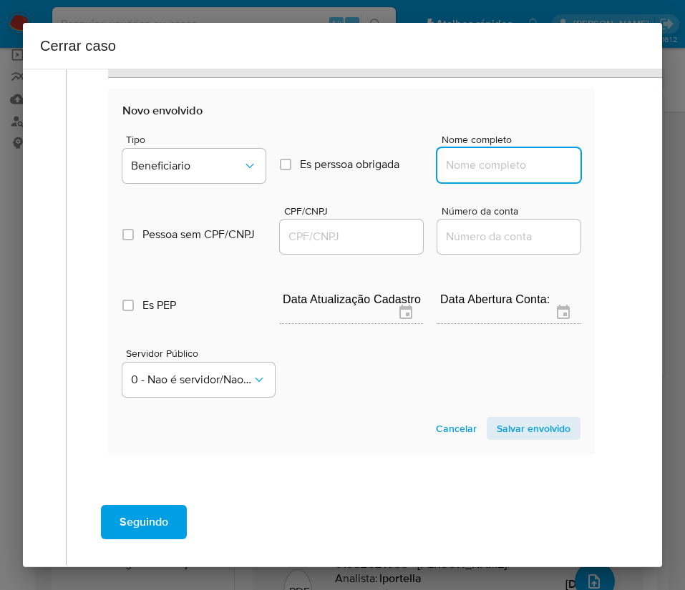
click at [464, 159] on input "Nome completo" at bounding box center [508, 165] width 143 height 19
paste input "Zoop Tecnologia e Instituicao De Pagamento S.A., 19468242000132"
drag, startPoint x: 459, startPoint y: 168, endPoint x: 607, endPoint y: 166, distance: 147.4
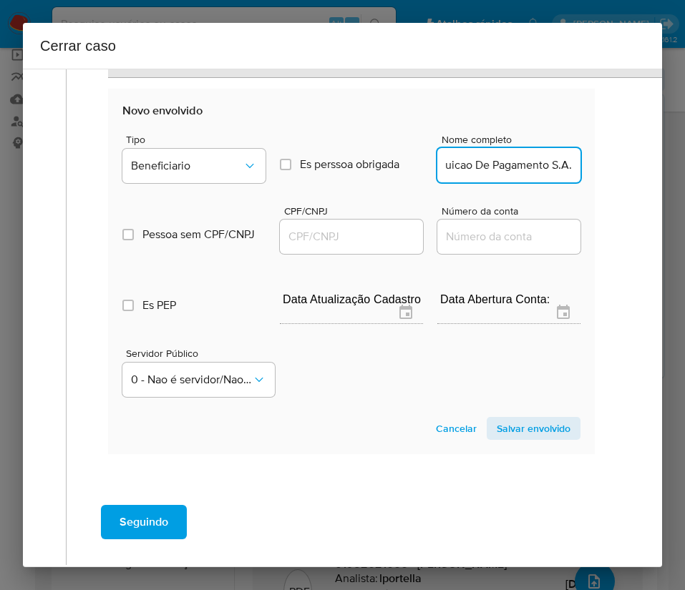
scroll to position [0, 124]
type input "Zoop Tecnologia e Instituicao De Pagamento S.A."
drag, startPoint x: 358, startPoint y: 238, endPoint x: 376, endPoint y: 235, distance: 18.1
click at [359, 237] on input "CPF/CNPJ" at bounding box center [351, 237] width 143 height 19
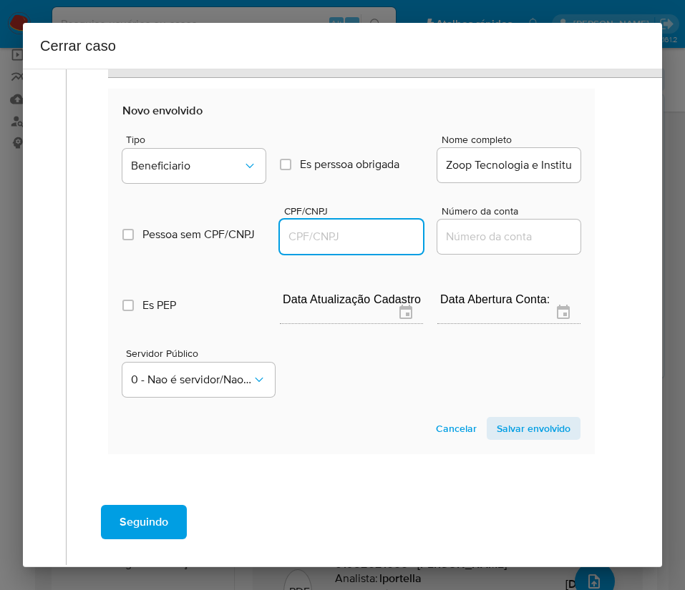
paste input "19468242000132"
type input "19468242000132"
click at [502, 431] on span "Salvar envolvido" at bounding box center [534, 429] width 74 height 20
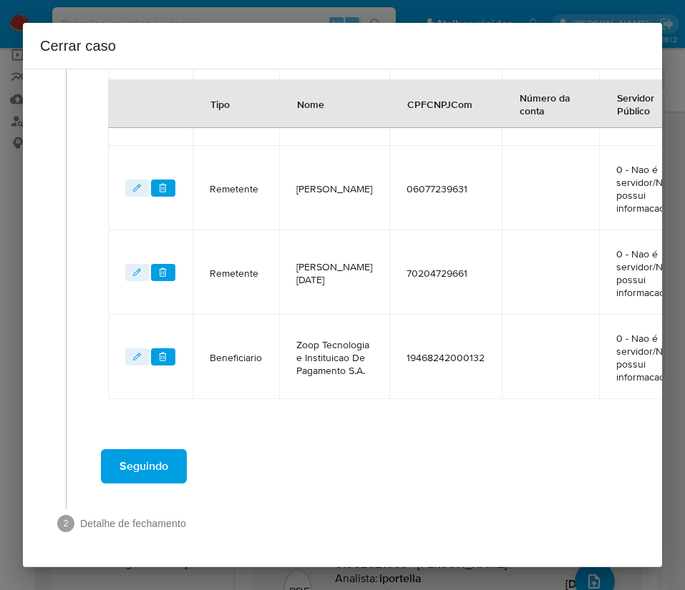
scroll to position [357, 0]
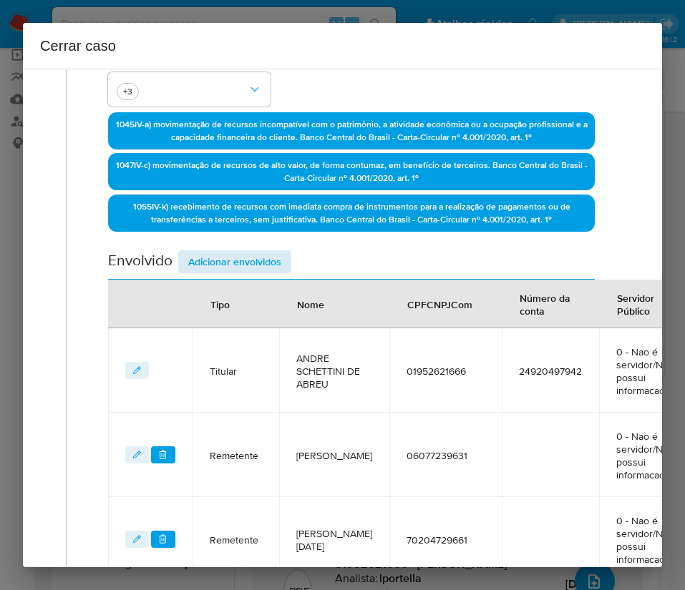
drag, startPoint x: 216, startPoint y: 281, endPoint x: 246, endPoint y: 260, distance: 36.1
click at [219, 277] on section "Envolvido Adicionar envolvidos Tipo Nome CPFCNPJCom Número da conta Servidor Pú…" at bounding box center [351, 458] width 487 height 416
click at [251, 258] on span "Adicionar envolvidos" at bounding box center [234, 262] width 93 height 20
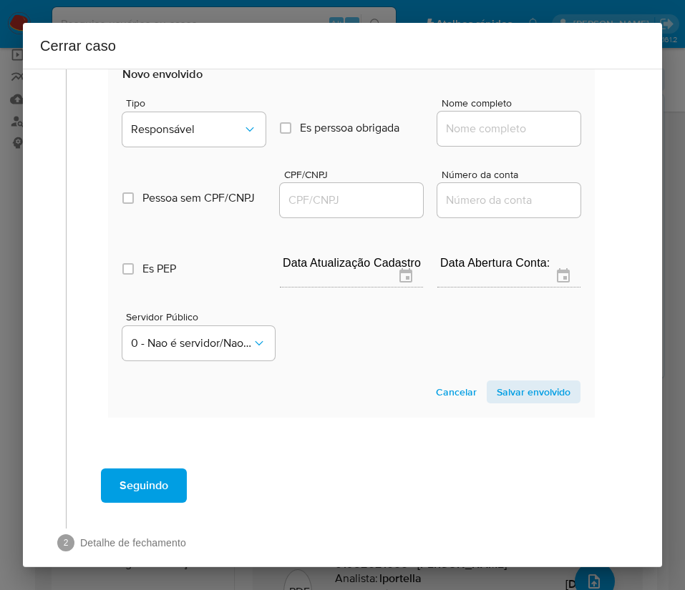
scroll to position [1057, 0]
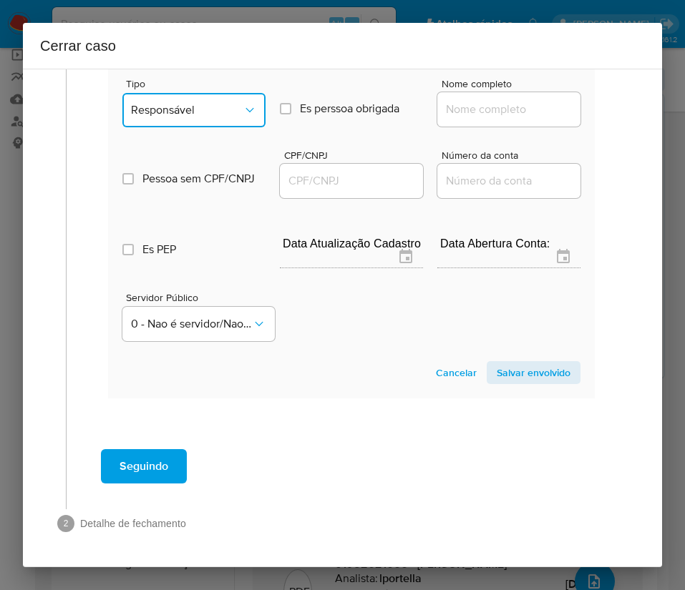
click at [219, 93] on button "Responsável" at bounding box center [193, 110] width 143 height 34
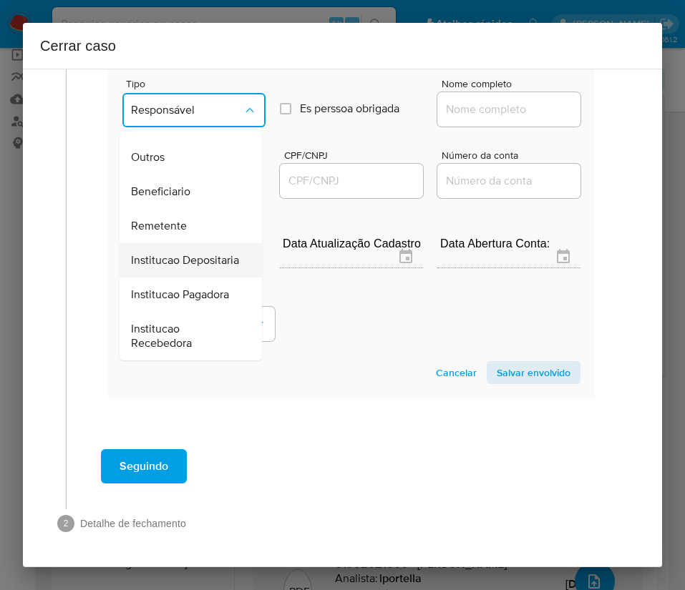
scroll to position [255, 0]
drag, startPoint x: 182, startPoint y: 141, endPoint x: 225, endPoint y: 133, distance: 44.4
click at [182, 185] on span "Beneficiario" at bounding box center [160, 192] width 59 height 14
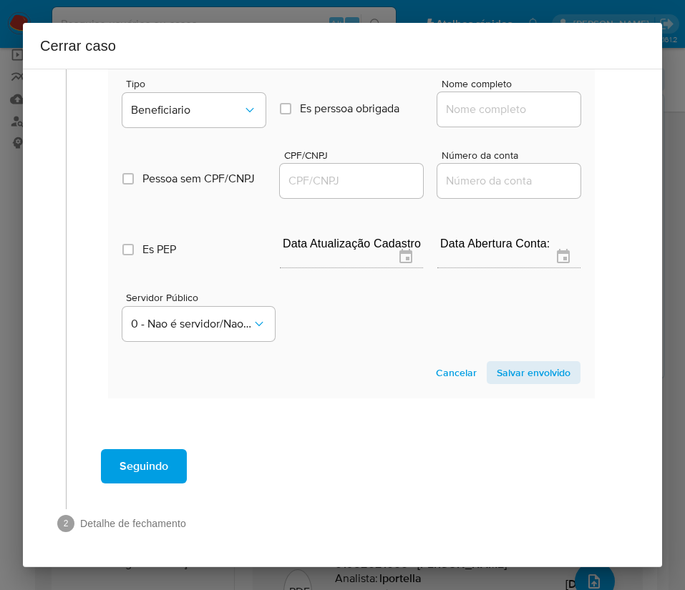
click at [450, 100] on input "Nome completo" at bounding box center [508, 109] width 143 height 19
paste input "Paulo Victor Oliveira Silva, 70282324682"
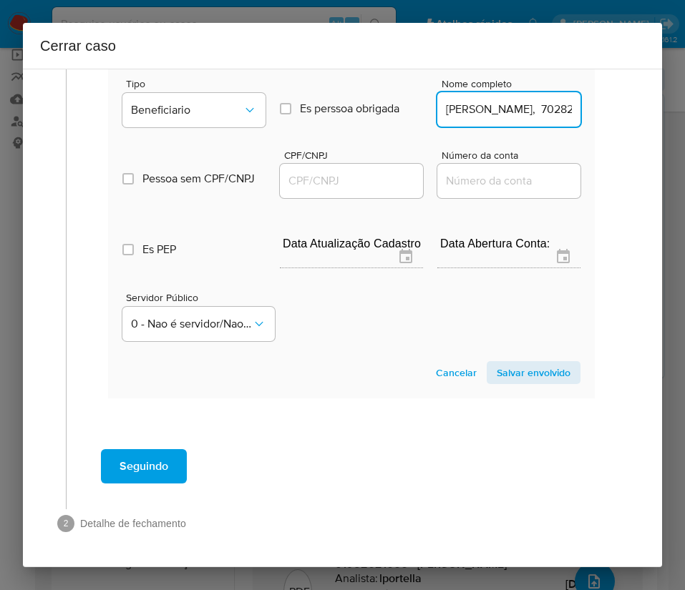
scroll to position [0, 87]
drag, startPoint x: 472, startPoint y: 97, endPoint x: 577, endPoint y: 95, distance: 105.2
click at [577, 95] on section "Novo envolvido Tipo Beneficiario Es perssoa obrigada Is PObrigada Nome completo…" at bounding box center [351, 216] width 487 height 366
type input "Paulo Victor Oliveira Silva"
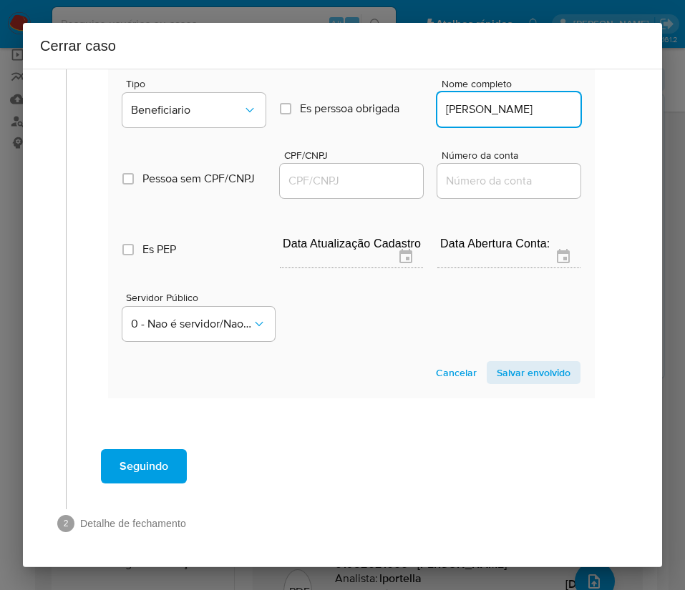
scroll to position [0, 0]
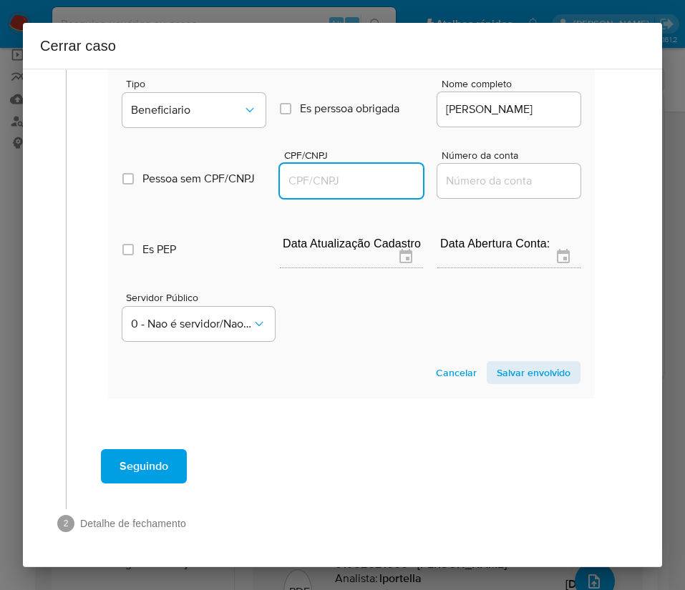
click at [338, 172] on input "CPF/CNPJ" at bounding box center [351, 181] width 143 height 19
paste input "70282324682"
type input "70282324682"
click at [505, 363] on span "Salvar envolvido" at bounding box center [534, 373] width 74 height 20
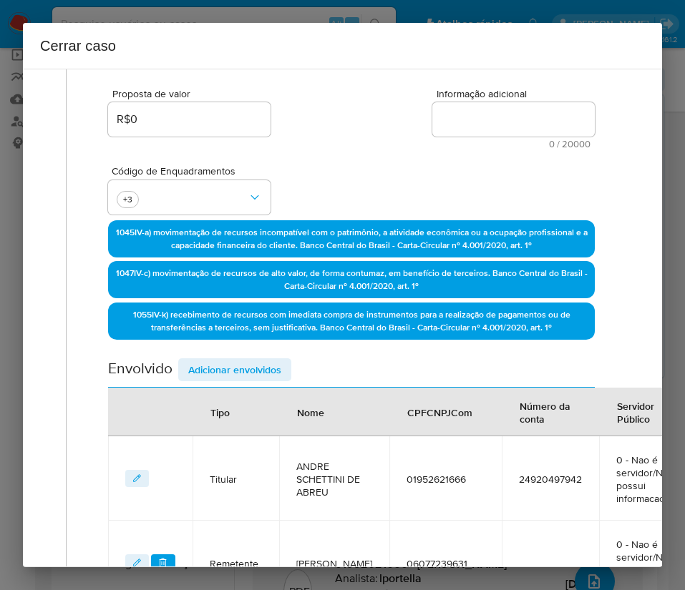
scroll to position [120, 0]
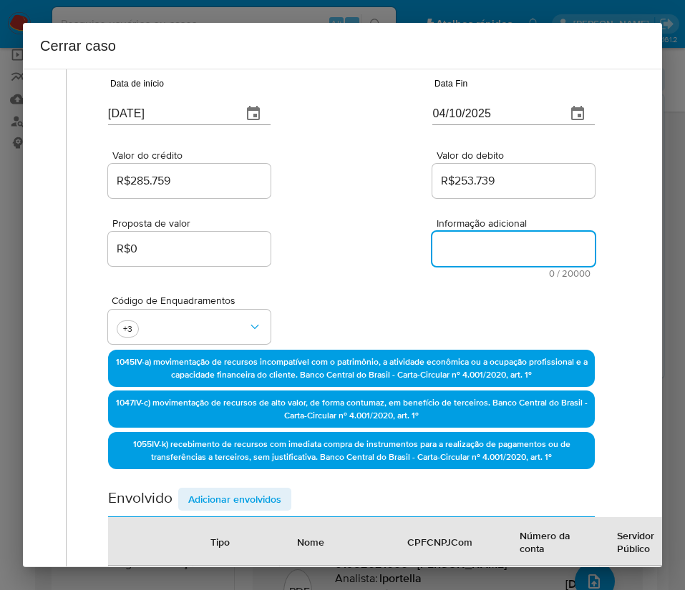
click at [454, 255] on textarea "Informação adicional" at bounding box center [513, 249] width 162 height 34
paste textarea "Informações do Cliente Andre Schettini de Abreu, CPF 01952621666, 27 anos, resi…"
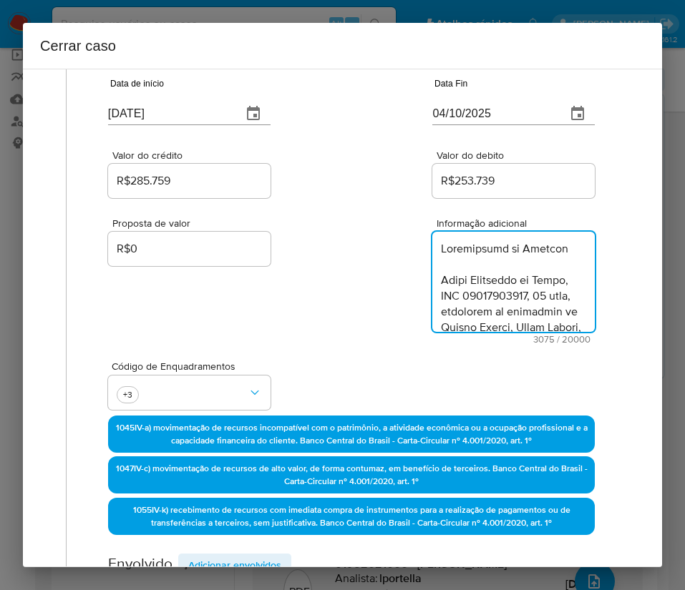
scroll to position [2664, 0]
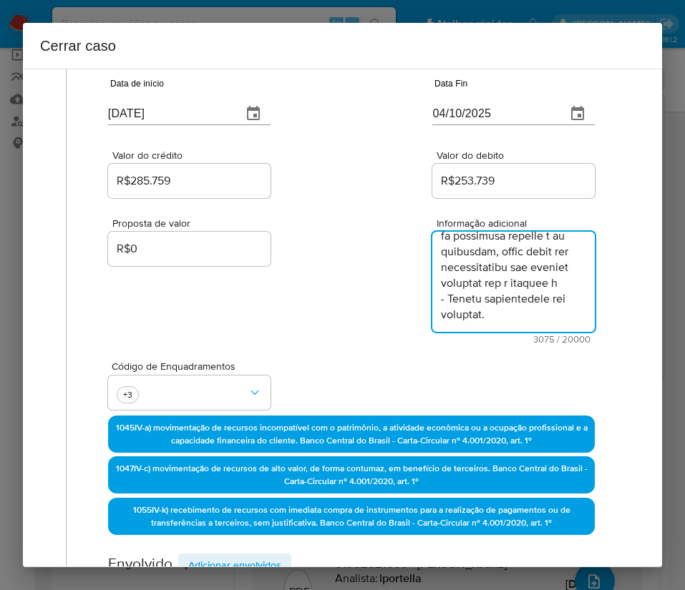
type textarea "Informações do Cliente Andre Schettini de Abreu, CPF 01952621666, 27 anos, resi…"
click at [374, 341] on div "Proposta de valor R$0 Informação adicional 3075 / 20000 16925 caracteres restan…" at bounding box center [351, 272] width 487 height 143
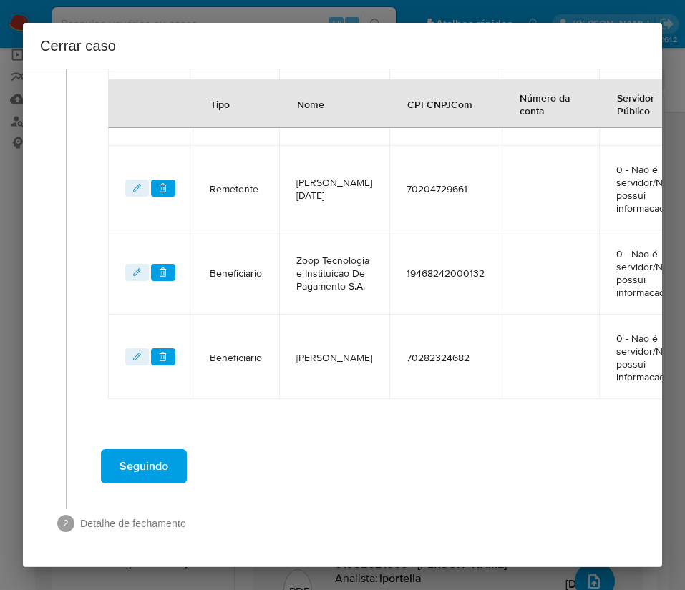
scroll to position [829, 0]
click at [170, 449] on button "Seguindo" at bounding box center [144, 466] width 86 height 34
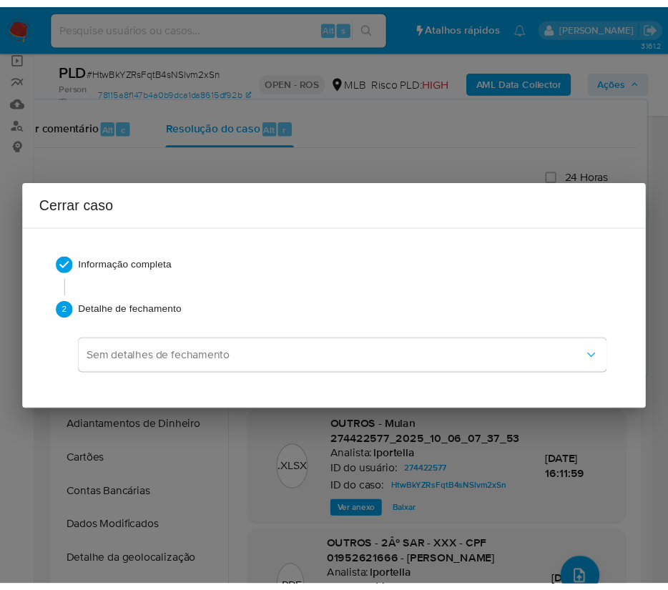
scroll to position [2579, 0]
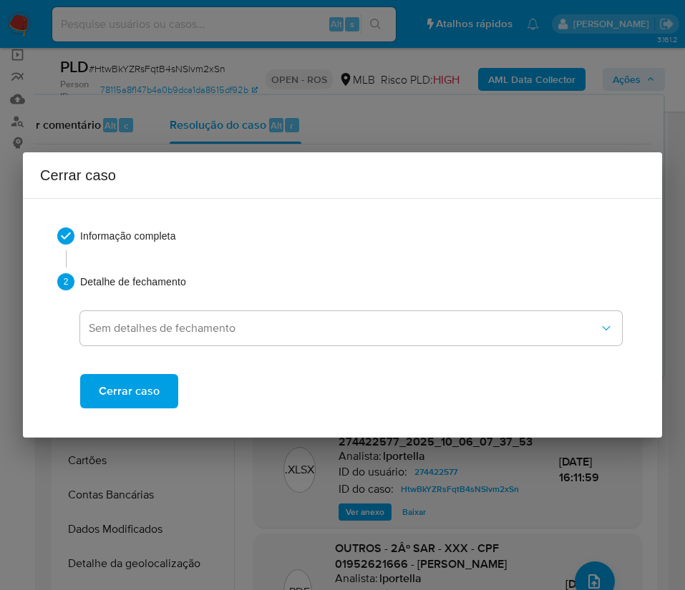
click at [157, 396] on span "Cerrar caso" at bounding box center [129, 391] width 61 height 31
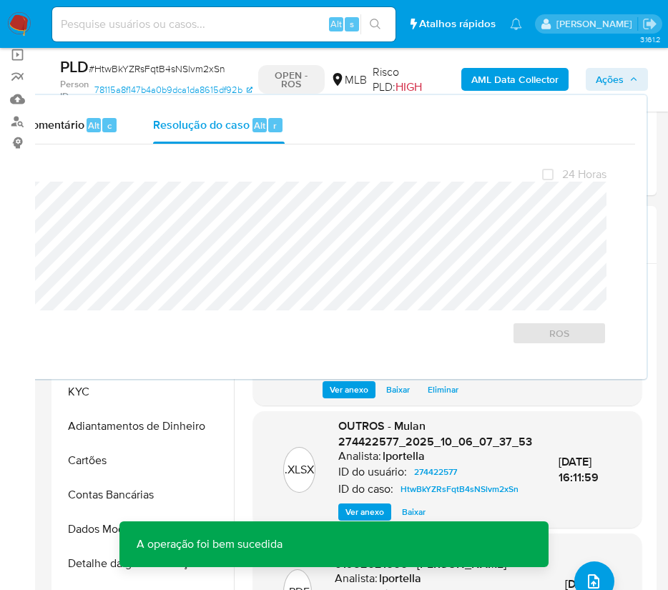
click at [177, 77] on div "PLD # HtwBkYZRsFqtB4sNSlvm2xSn" at bounding box center [155, 67] width 191 height 21
click at [183, 67] on span "# HtwBkYZRsFqtB4sNSlvm2xSn" at bounding box center [157, 69] width 137 height 14
copy span "HtwBkYZRsFqtB4sNSlvm2xSn"
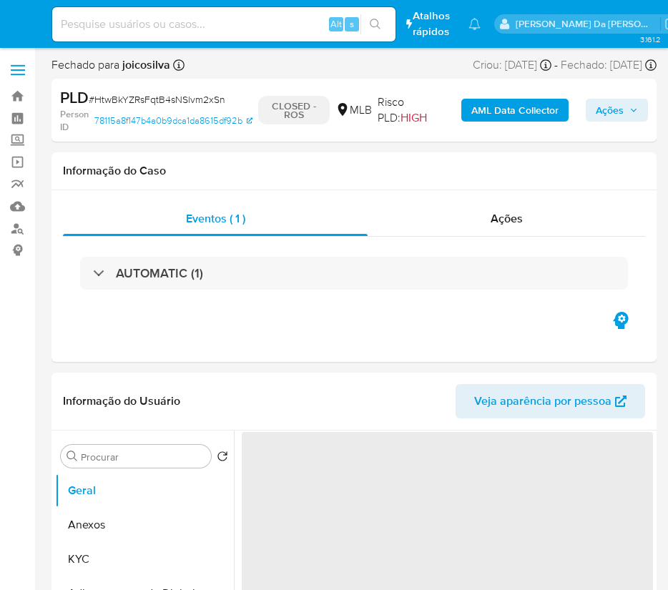
select select "10"
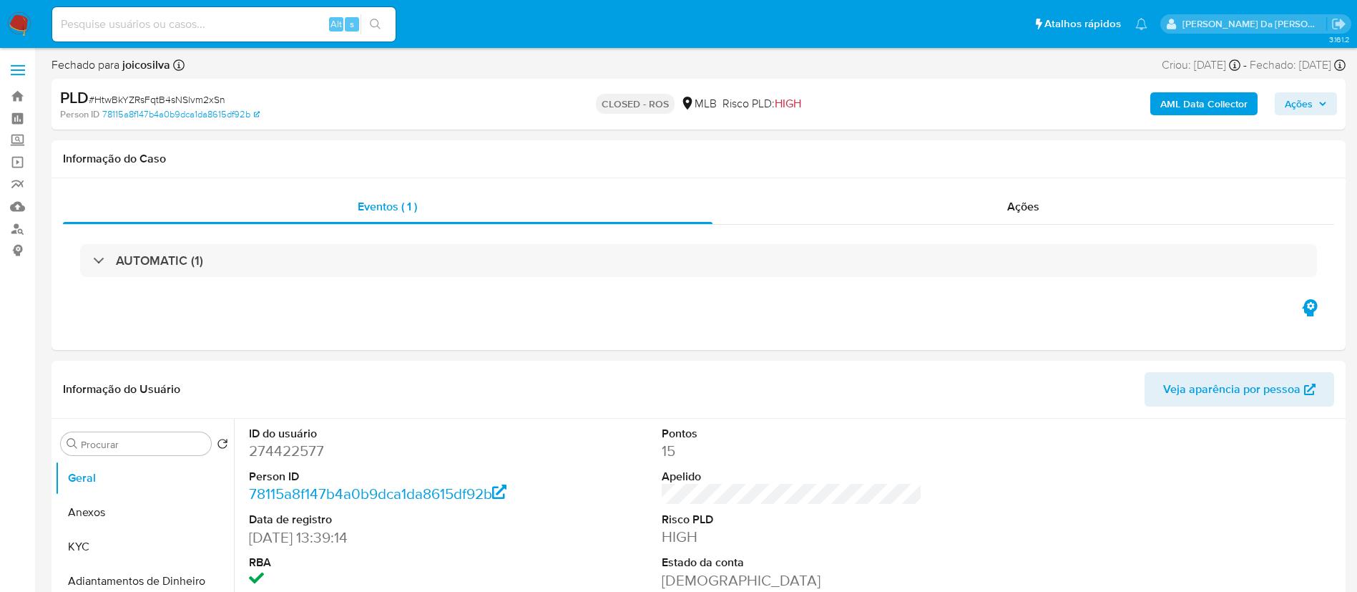
click at [19, 21] on img at bounding box center [19, 24] width 24 height 24
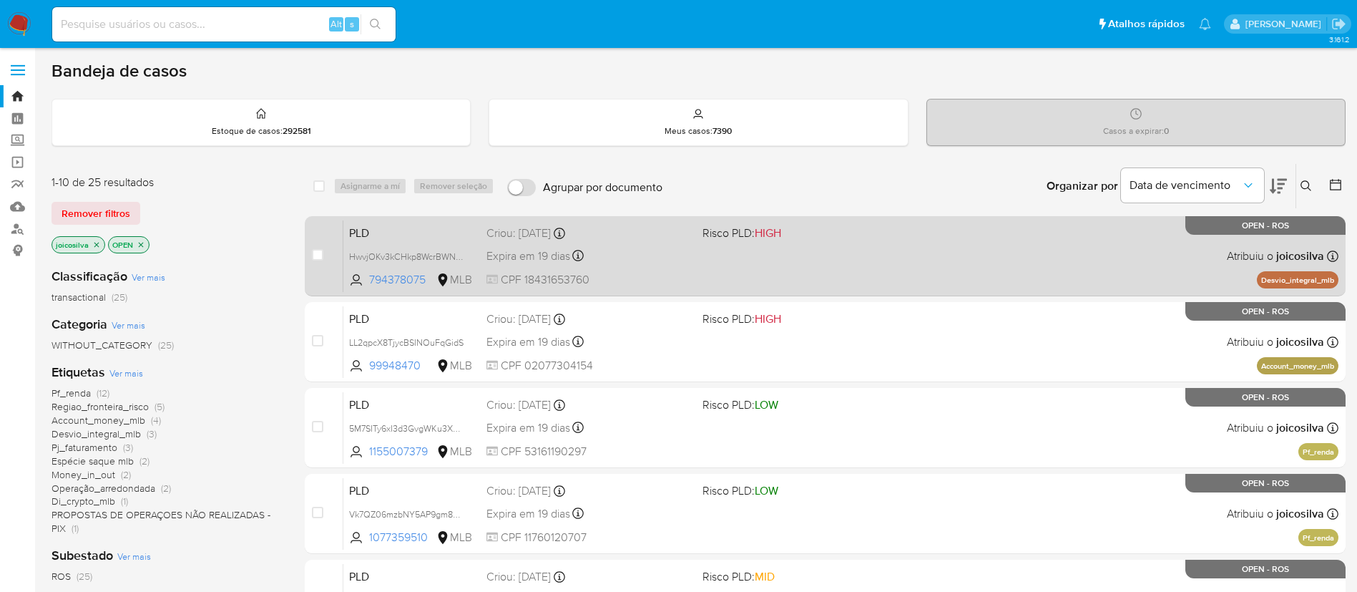
click at [750, 251] on div "PLD HwvjOKv3kCHkp8WcrBWNc0rB 794378075 MLB Risco PLD: HIGH Criou: 12/09/2025 Cr…" at bounding box center [840, 256] width 995 height 72
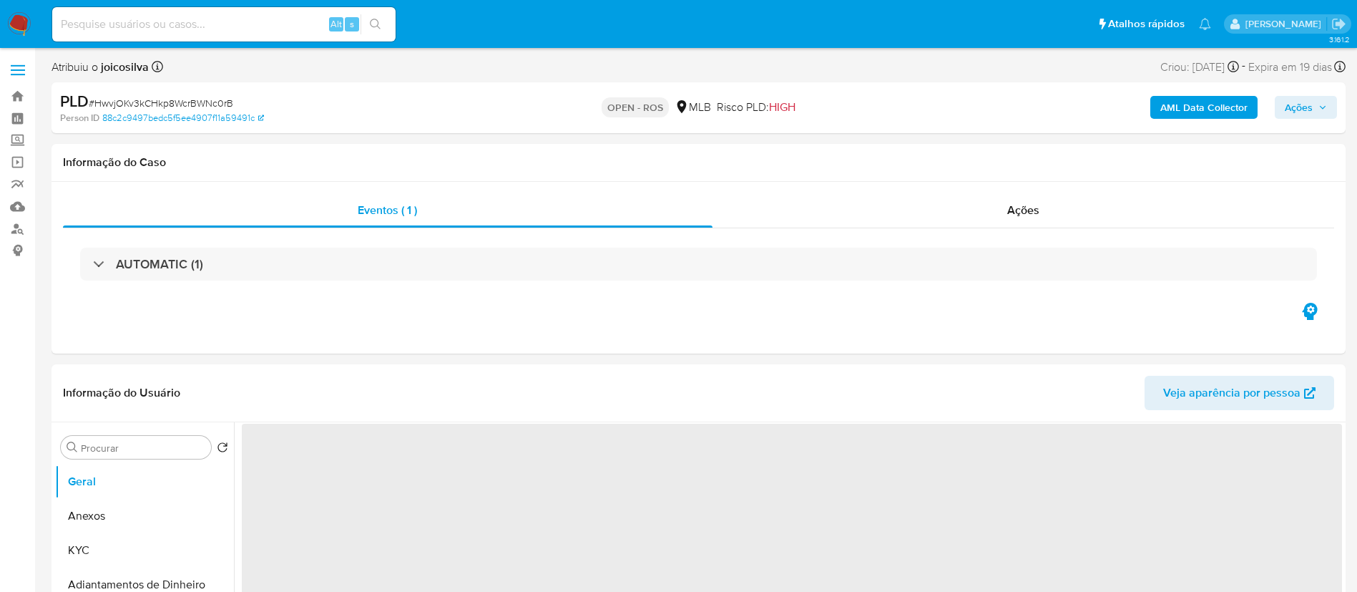
select select "10"
click at [209, 100] on span "# HwvjOKv3kCHkp8WcrBWNc0rB" at bounding box center [161, 103] width 145 height 14
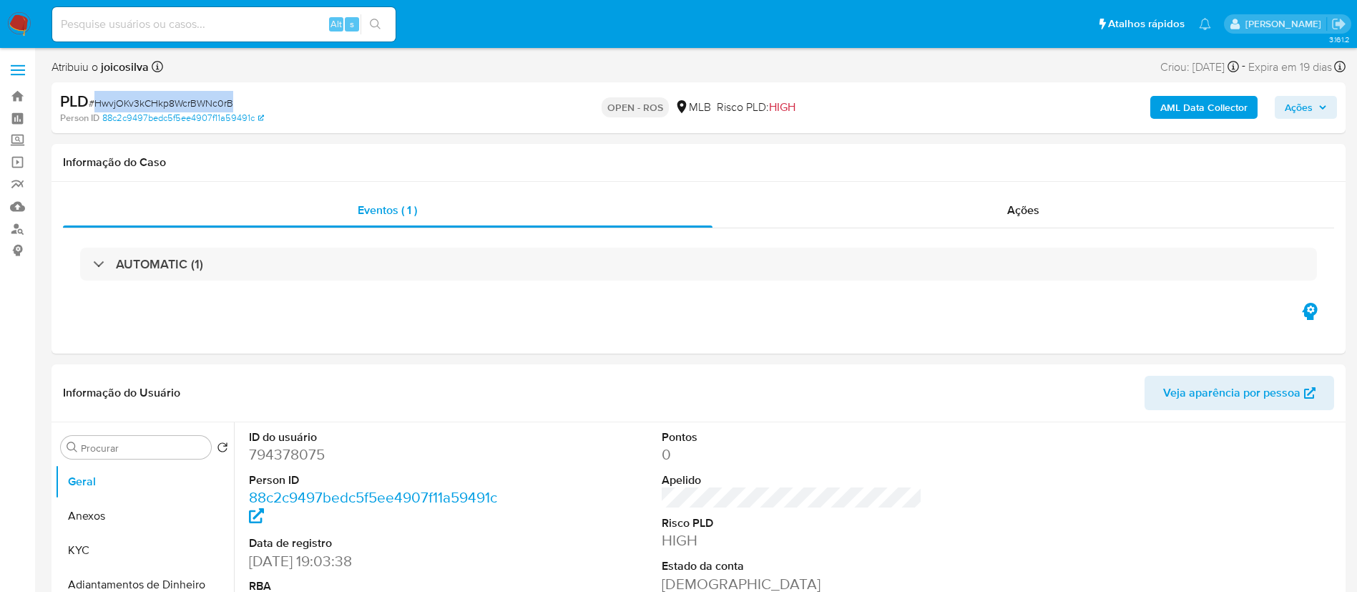
click at [209, 100] on span "# HwvjOKv3kCHkp8WcrBWNc0rB" at bounding box center [161, 103] width 145 height 14
copy span "HwvjOKv3kCHkp8WcrBWNc0rB"
click at [780, 175] on div "Informação do Caso" at bounding box center [699, 163] width 1294 height 38
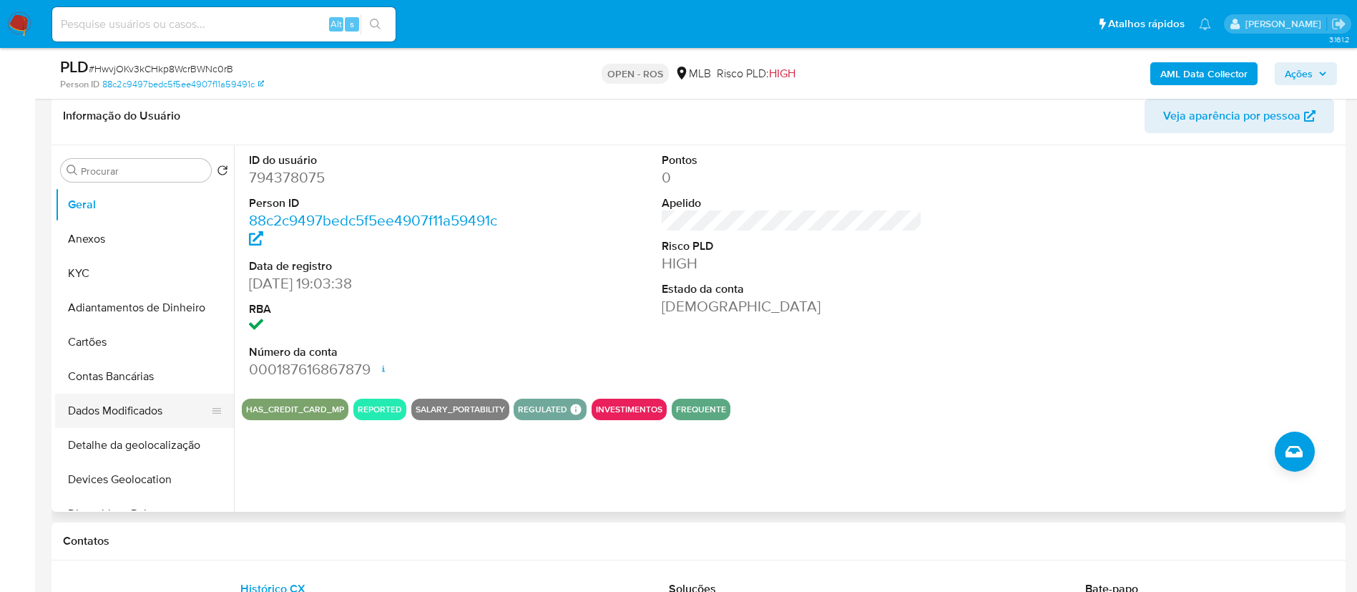
scroll to position [322, 0]
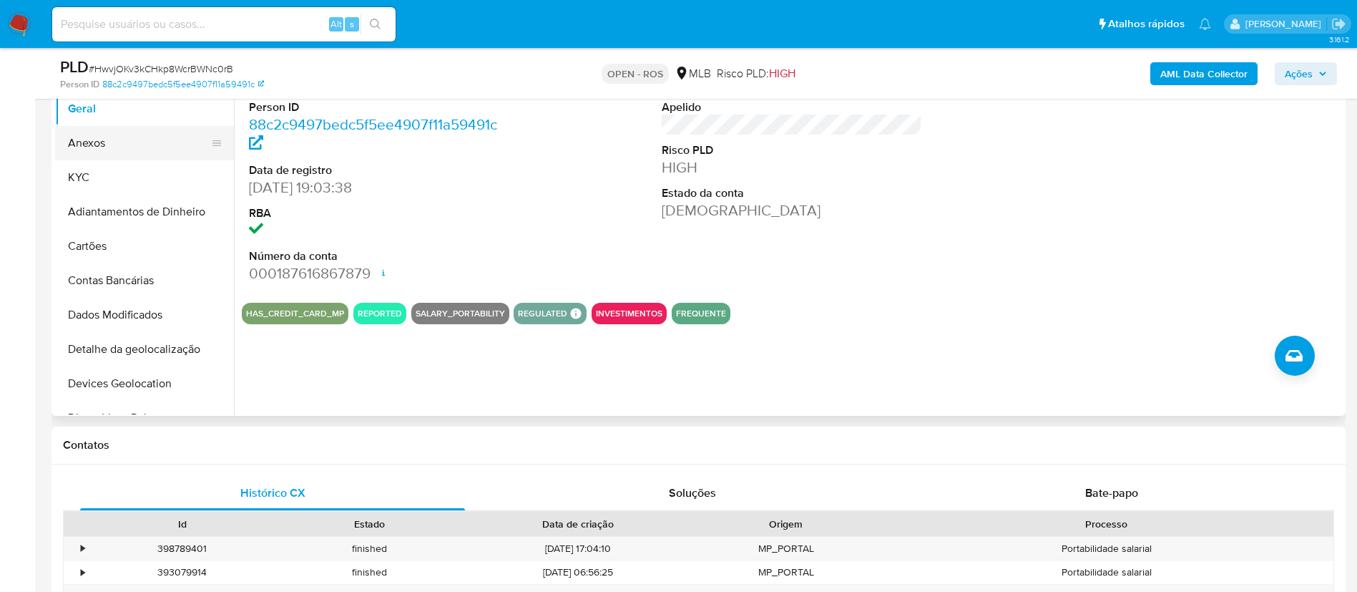
click at [82, 152] on button "Anexos" at bounding box center [138, 143] width 167 height 34
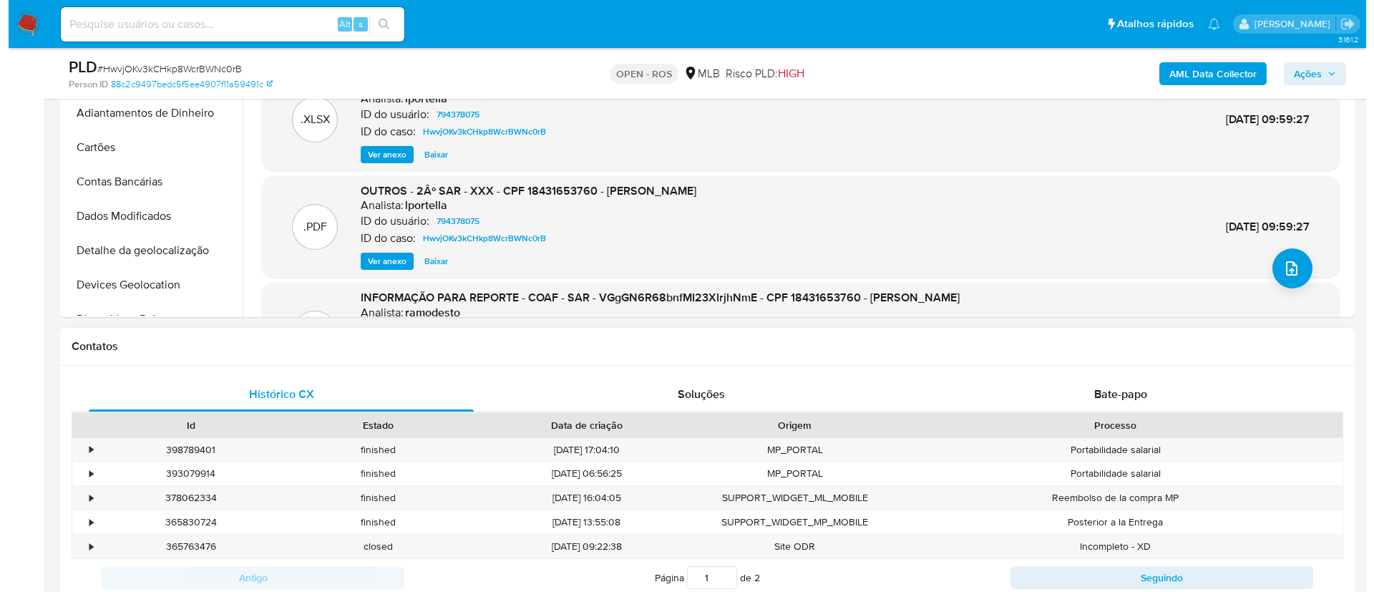
scroll to position [429, 0]
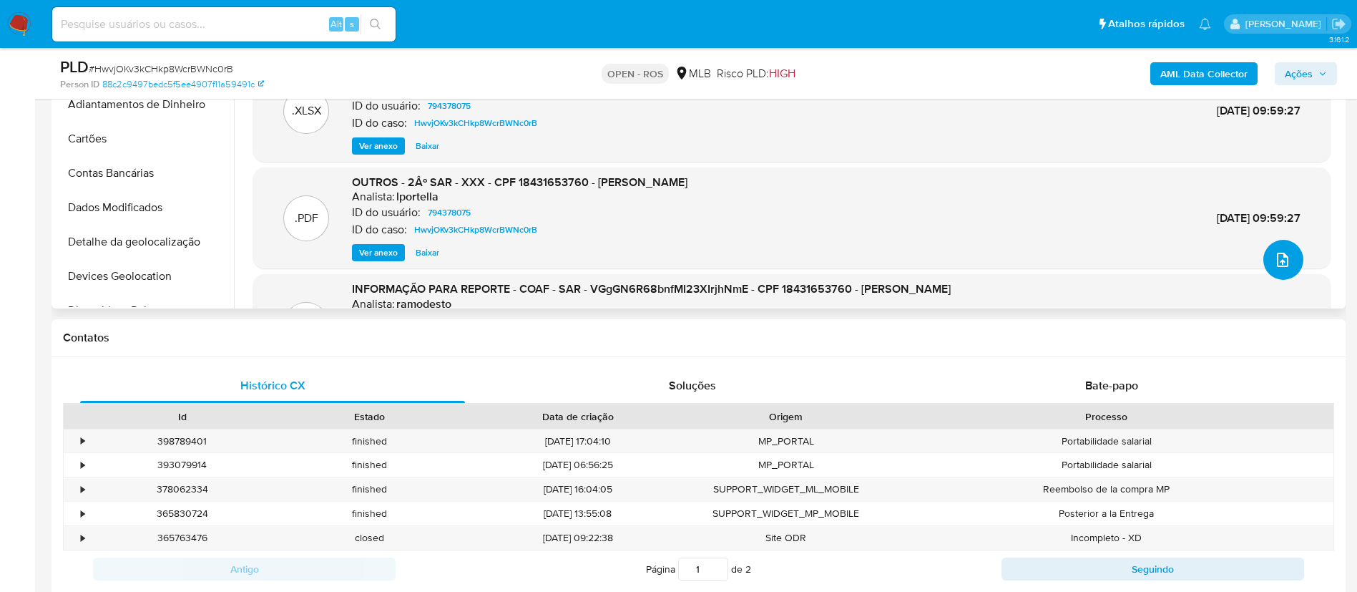
click at [1277, 263] on icon "upload-file" at bounding box center [1282, 259] width 17 height 17
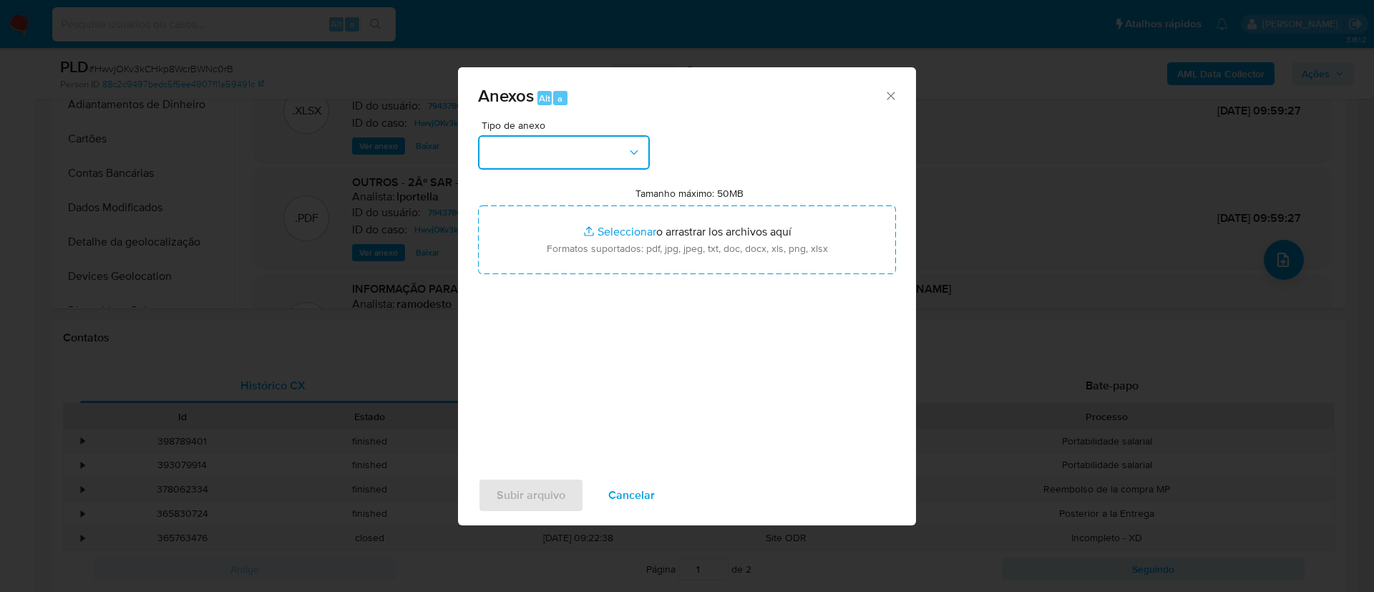
click at [648, 152] on button "button" at bounding box center [564, 152] width 172 height 34
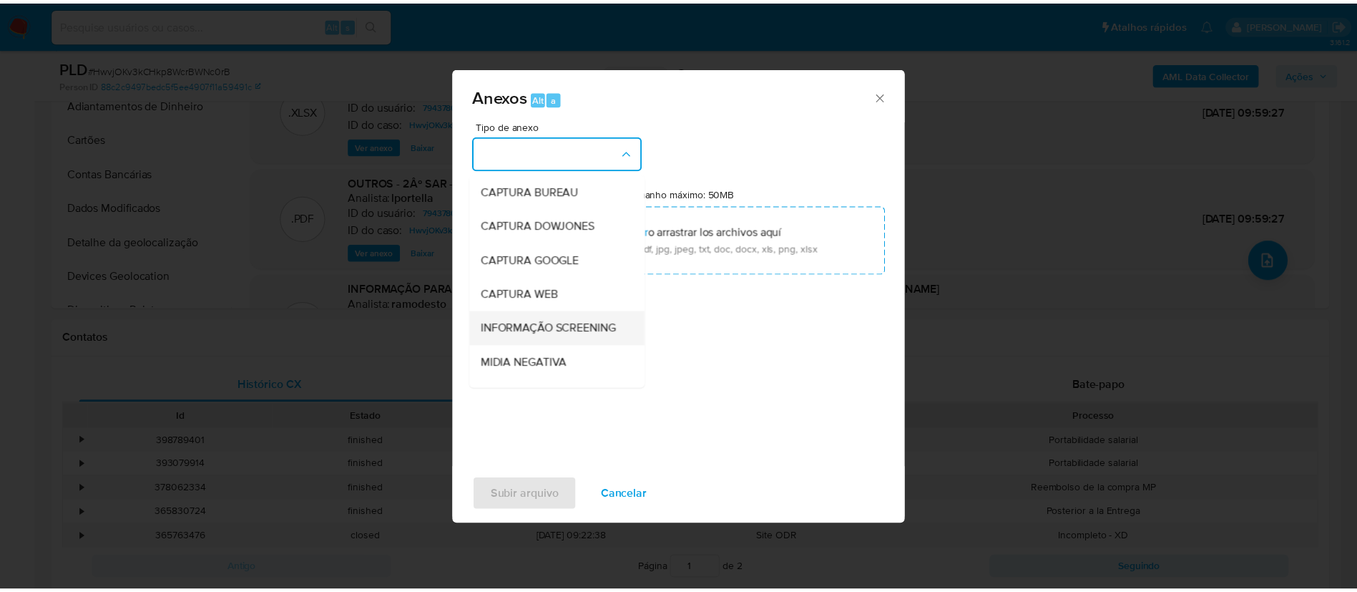
scroll to position [220, 0]
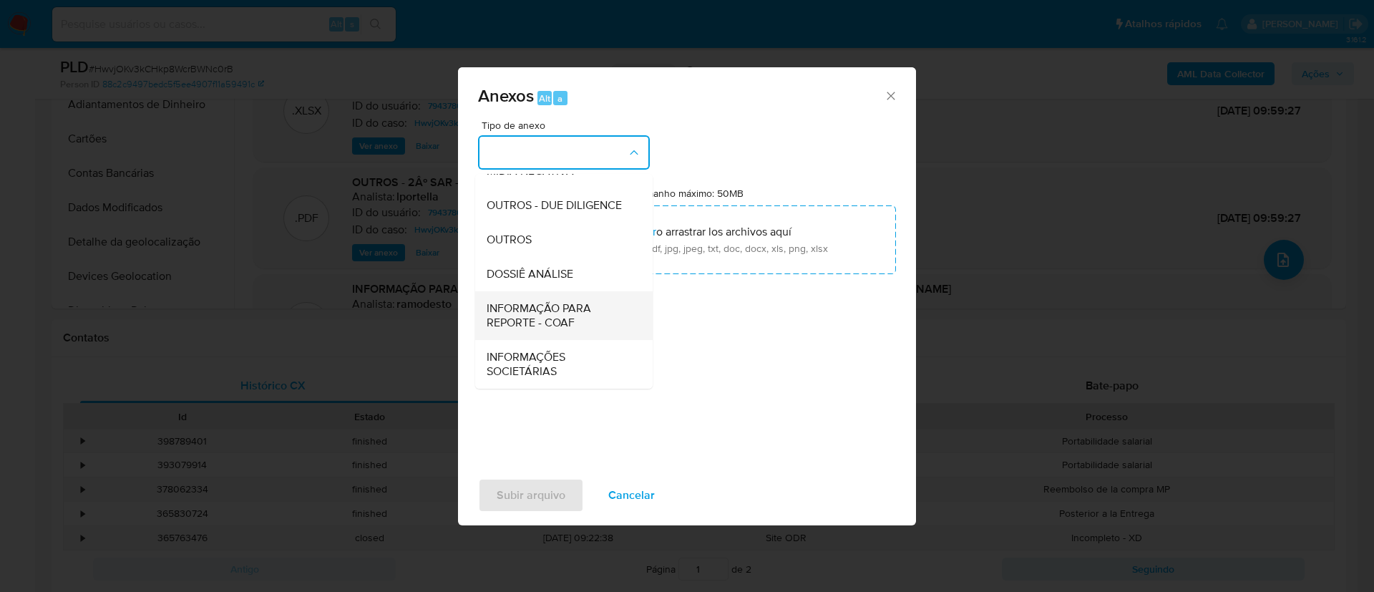
click at [555, 315] on span "INFORMAÇÃO PARA REPORTE - COAF" at bounding box center [560, 315] width 146 height 29
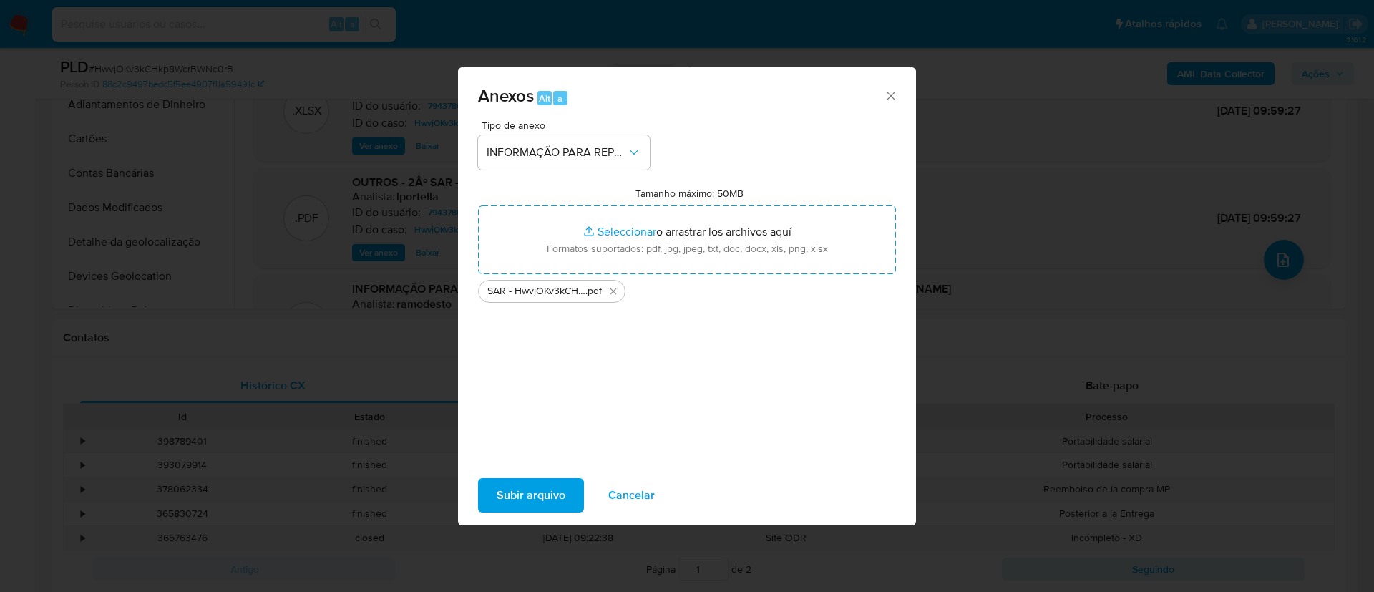
click at [611, 349] on div "Tipo de anexo INFORMAÇÃO PARA REPORTE - COAF Tamanho máximo: 50MB Seleccionar a…" at bounding box center [687, 289] width 418 height 338
click at [526, 506] on span "Subir arquivo" at bounding box center [531, 494] width 69 height 31
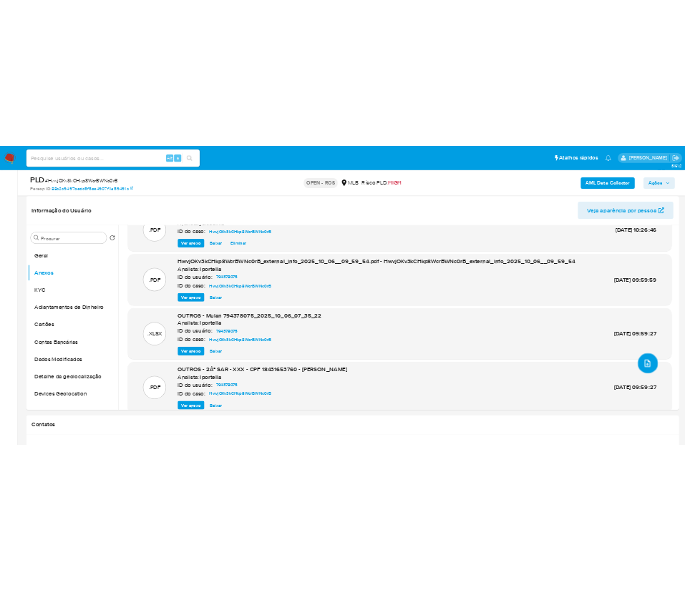
scroll to position [0, 0]
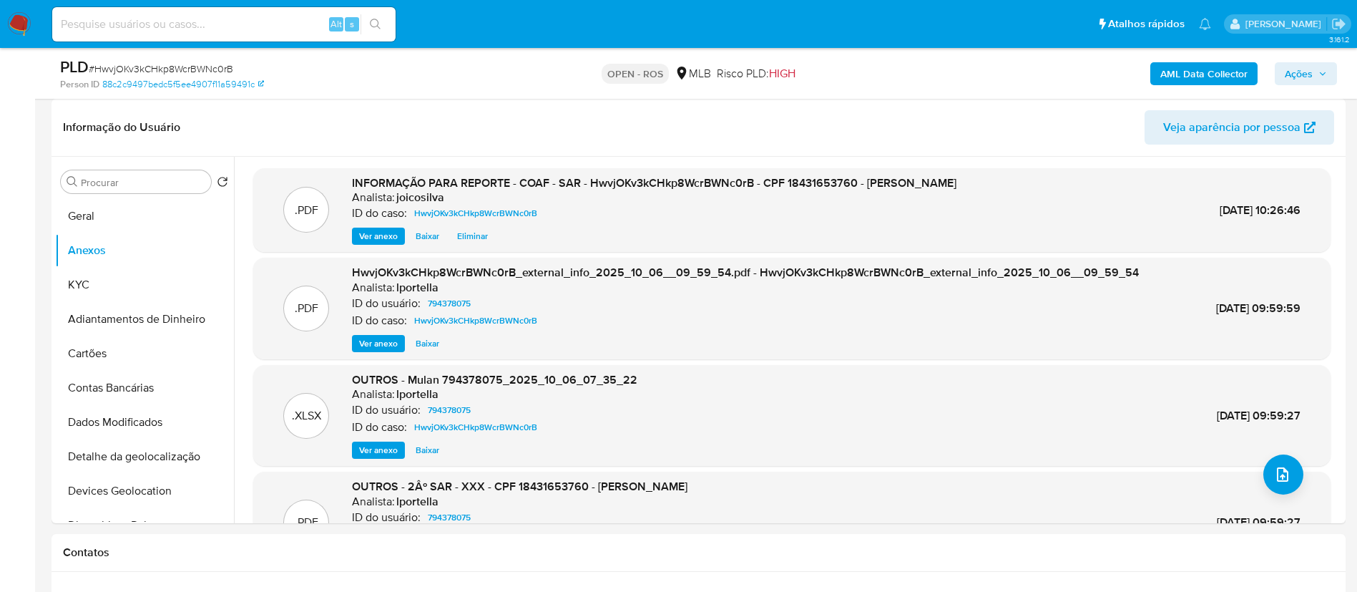
click at [1307, 76] on span "Ações" at bounding box center [1299, 73] width 28 height 23
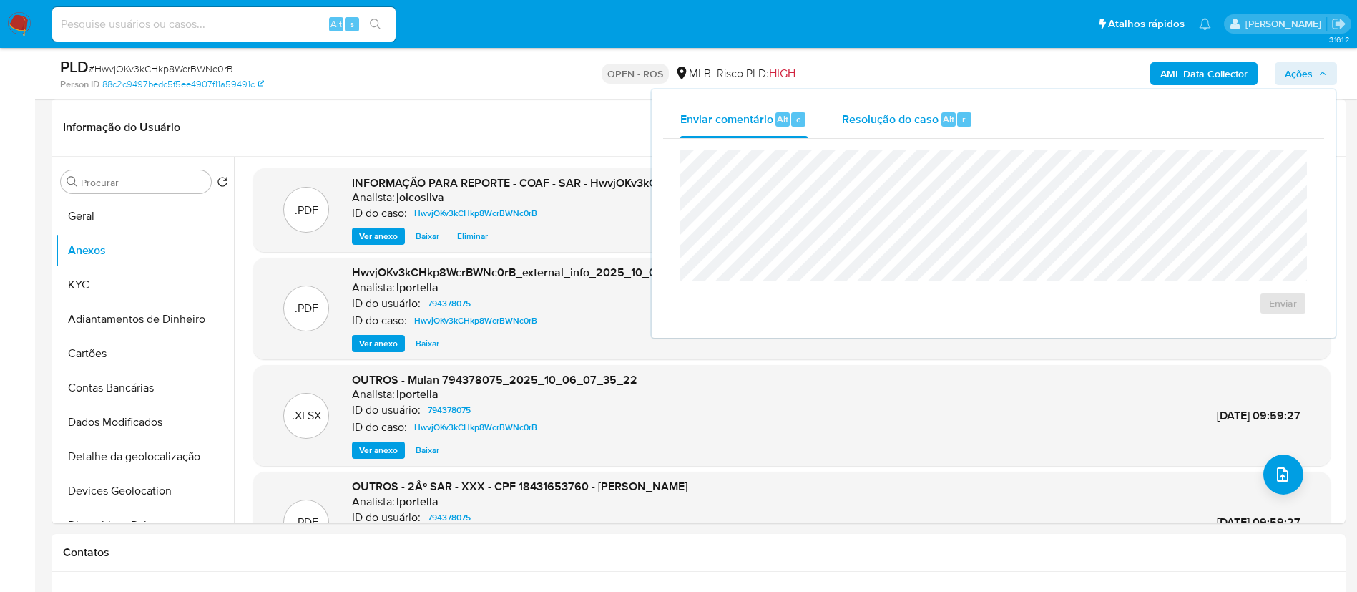
click at [869, 124] on span "Resolução do caso" at bounding box center [890, 118] width 97 height 16
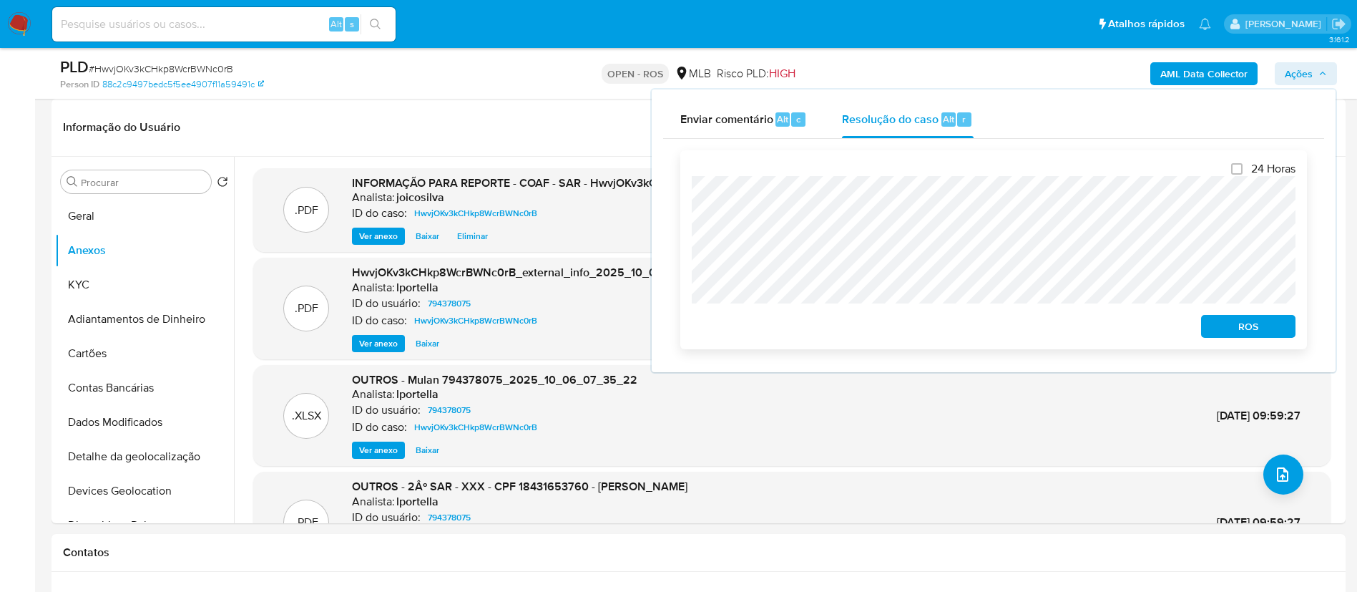
click at [690, 198] on div "24 Horas ROS" at bounding box center [994, 249] width 627 height 199
drag, startPoint x: 1226, startPoint y: 323, endPoint x: 1219, endPoint y: 328, distance: 7.7
click at [1219, 328] on span "ROS" at bounding box center [1248, 326] width 74 height 20
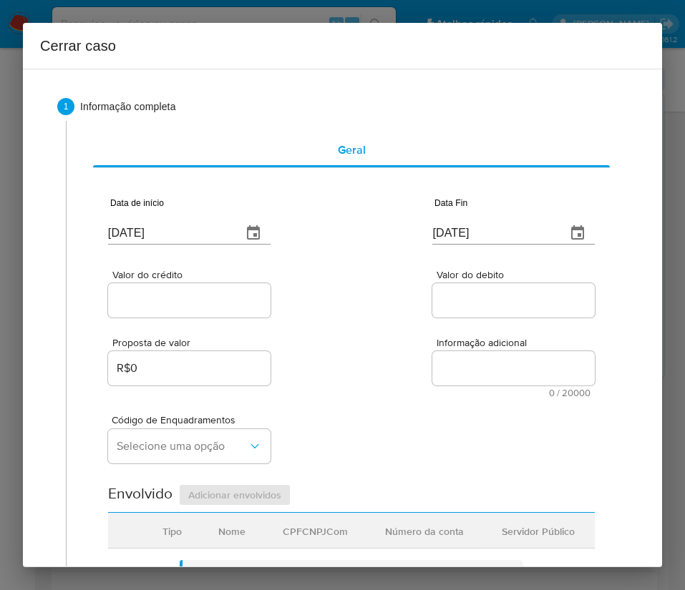
click at [162, 228] on input "[DATE]" at bounding box center [169, 233] width 122 height 23
paste input "1/08"
type input "[DATE]"
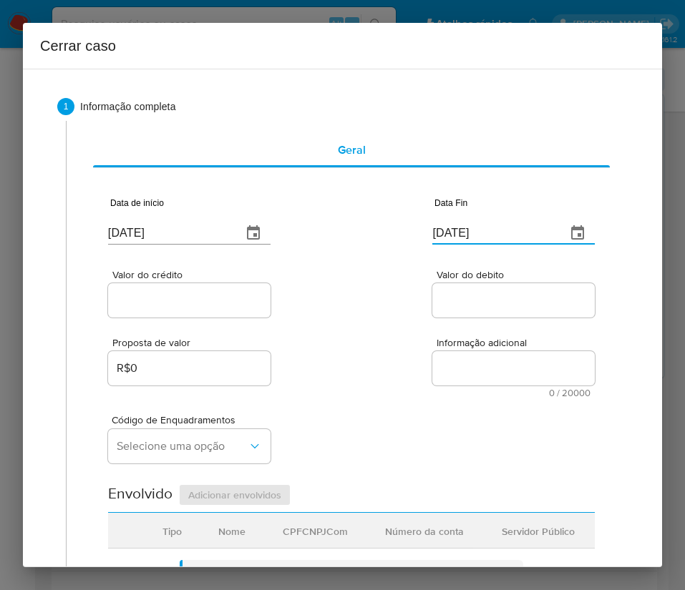
click at [449, 239] on input "[DATE]" at bounding box center [493, 233] width 122 height 23
paste input "4"
type input "04/10/2025"
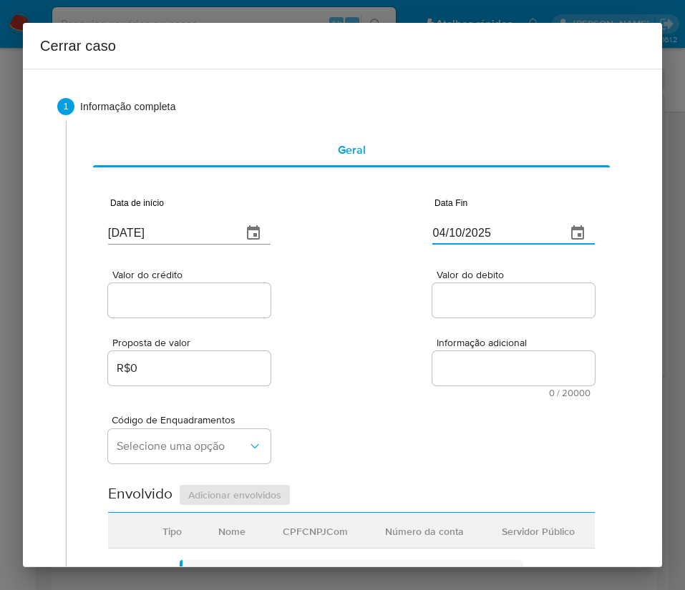
drag, startPoint x: 416, startPoint y: 341, endPoint x: 267, endPoint y: 353, distance: 149.3
click at [411, 341] on div "Proposta de valor R$0 Informação adicional 0 / 20000 20000 caracteres restantes" at bounding box center [351, 359] width 487 height 77
click at [200, 310] on div at bounding box center [189, 300] width 162 height 34
click at [174, 304] on input "Valor do crédito" at bounding box center [189, 300] width 162 height 19
paste input "R$149.626"
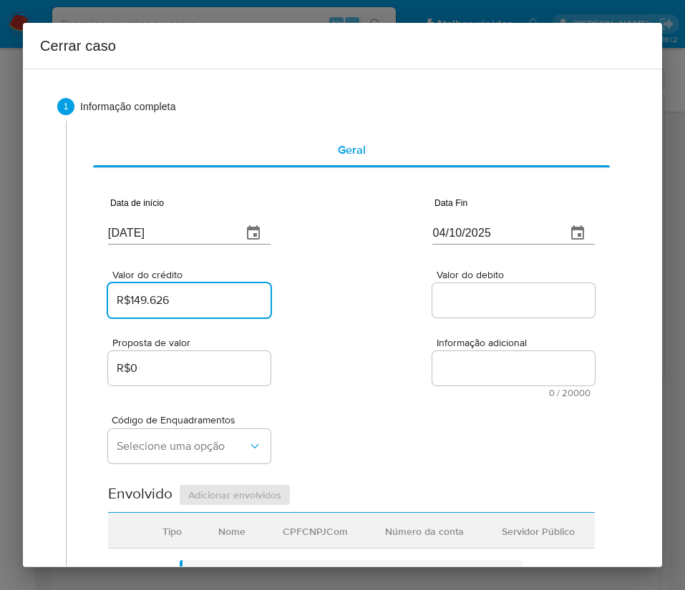
type input "R$149.626"
drag, startPoint x: 410, startPoint y: 328, endPoint x: 408, endPoint y: 336, distance: 8.2
click at [411, 328] on div "Proposta de valor R$0 Informação adicional 0 / 20000 20000 caracteres restantes" at bounding box center [351, 359] width 487 height 77
click at [467, 316] on div at bounding box center [513, 300] width 162 height 34
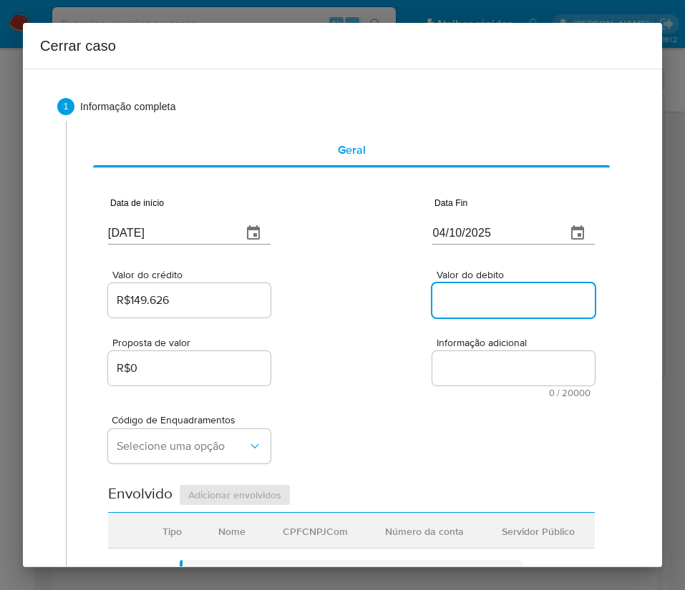
click at [469, 308] on input "Valor do debito" at bounding box center [513, 300] width 162 height 19
paste input "R$94.574"
type input "R$94.574"
drag, startPoint x: 396, startPoint y: 416, endPoint x: 273, endPoint y: 452, distance: 127.3
click at [397, 416] on div "Código de Enquadramentos Selecione uma opção" at bounding box center [351, 434] width 487 height 72
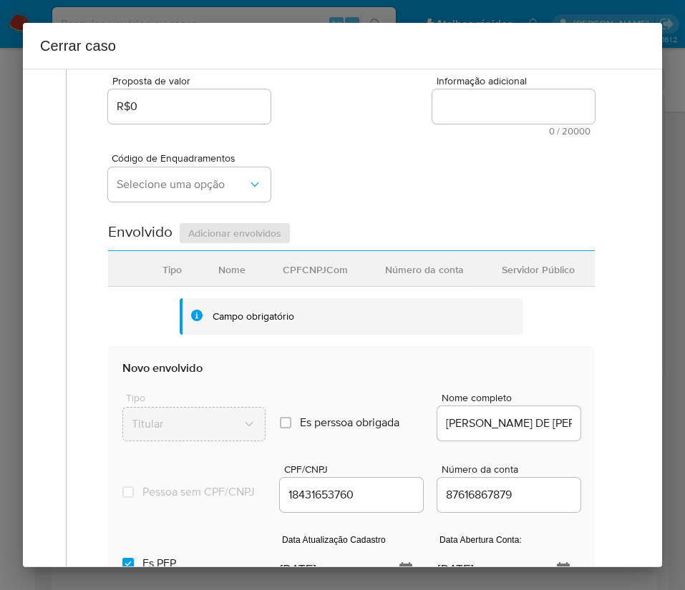
scroll to position [322, 0]
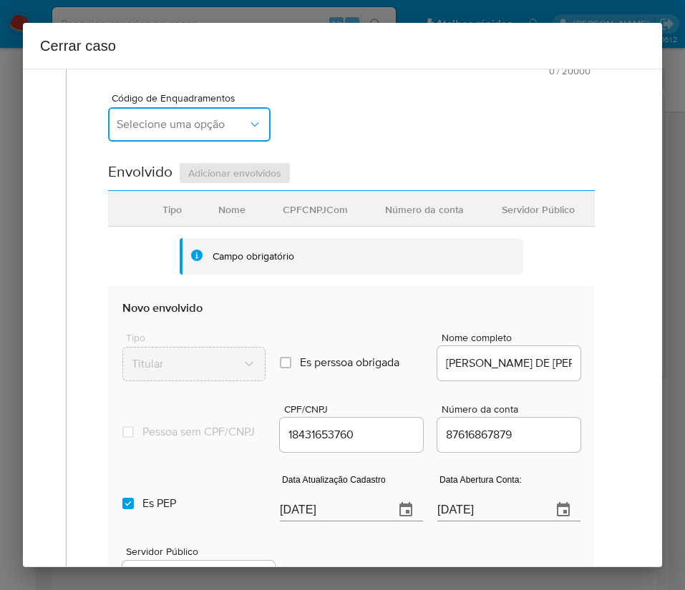
click at [182, 130] on span "Selecione uma opção" at bounding box center [182, 124] width 131 height 14
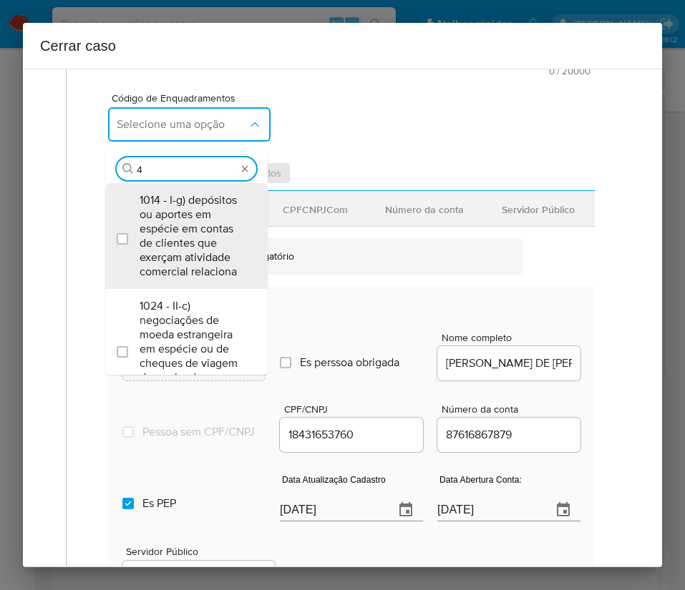
type input "45"
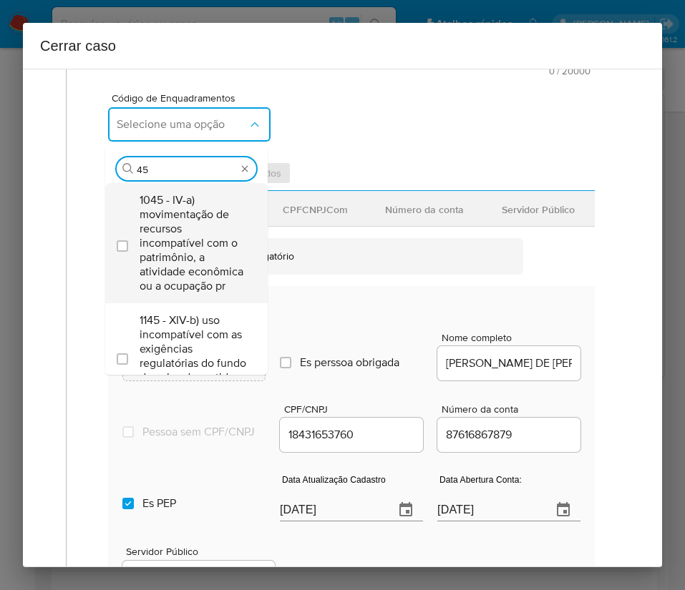
click at [176, 237] on span "1045 - IV-a) movimentação de recursos incompatível com o patrimônio, a atividad…" at bounding box center [194, 243] width 108 height 100
checkbox input "true"
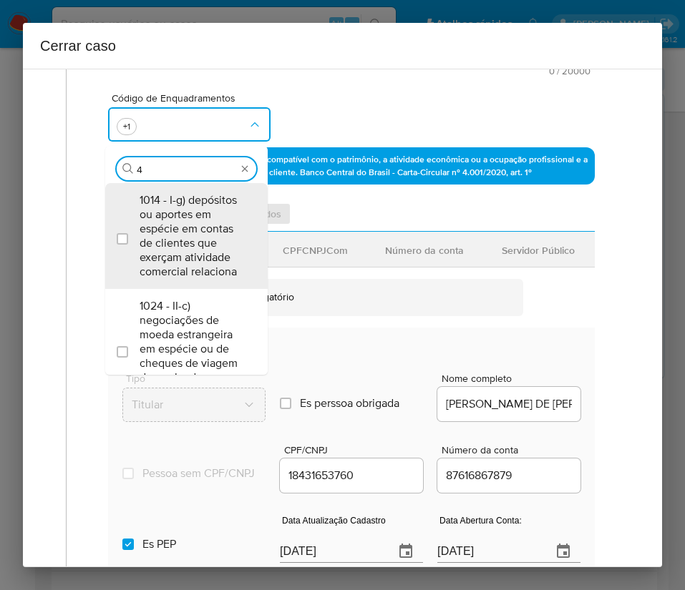
scroll to position [0, 0]
type input "47"
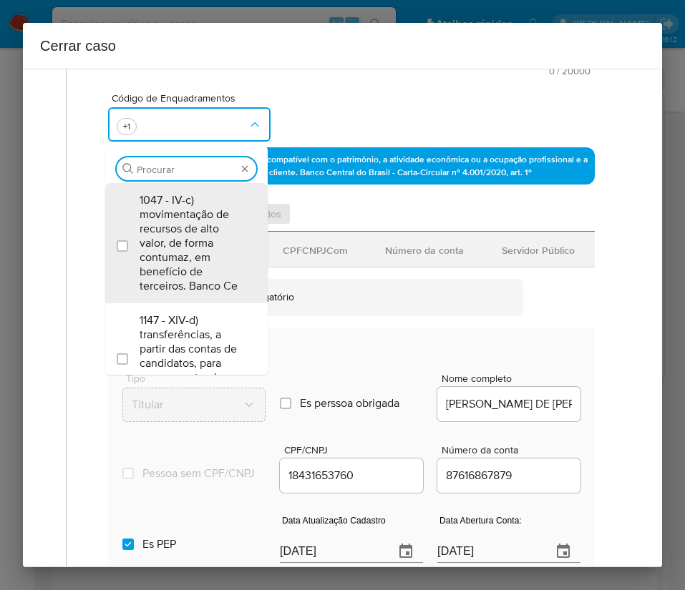
click at [288, 291] on div "Campo obrigatório" at bounding box center [351, 297] width 343 height 37
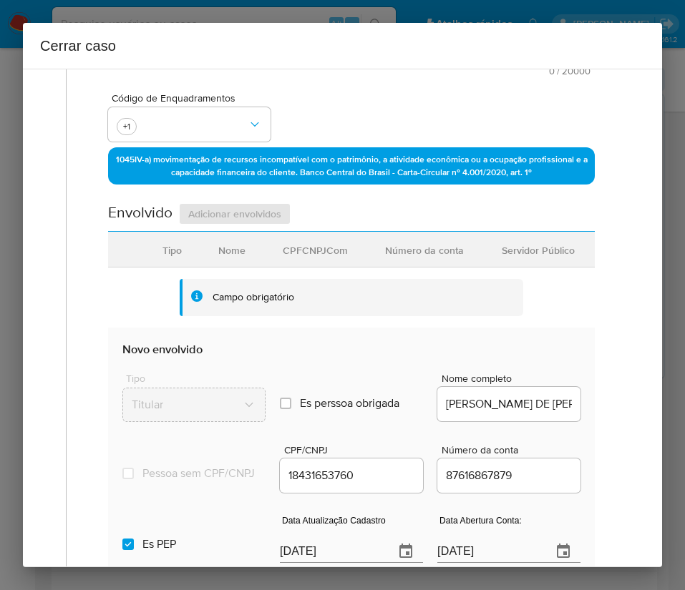
click at [171, 145] on div "Código de Enquadramentos +1" at bounding box center [189, 120] width 162 height 54
click at [187, 132] on button "button" at bounding box center [189, 124] width 162 height 34
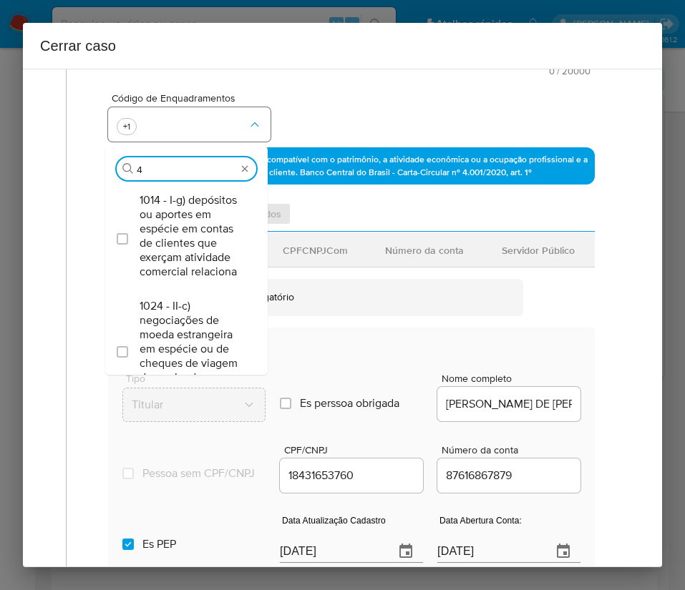
type input "47"
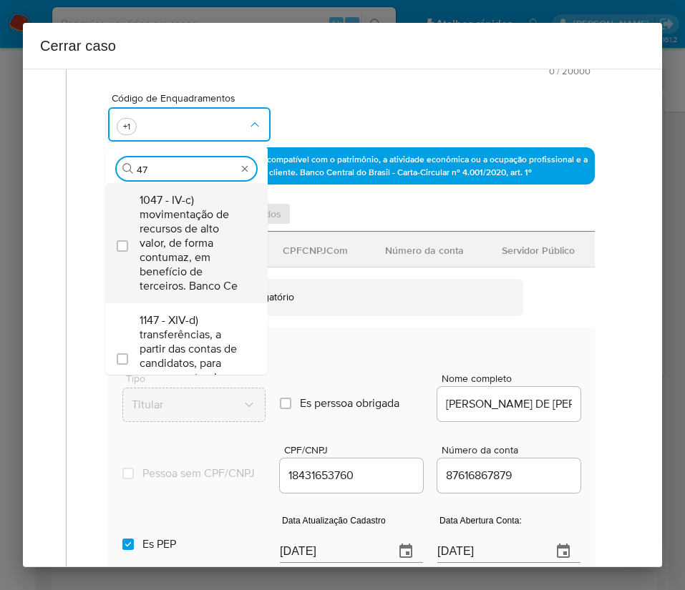
click at [192, 231] on span "1047 - IV-c) movimentação de recursos de alto valor, de forma contumaz, em bene…" at bounding box center [194, 243] width 108 height 100
checkbox input "true"
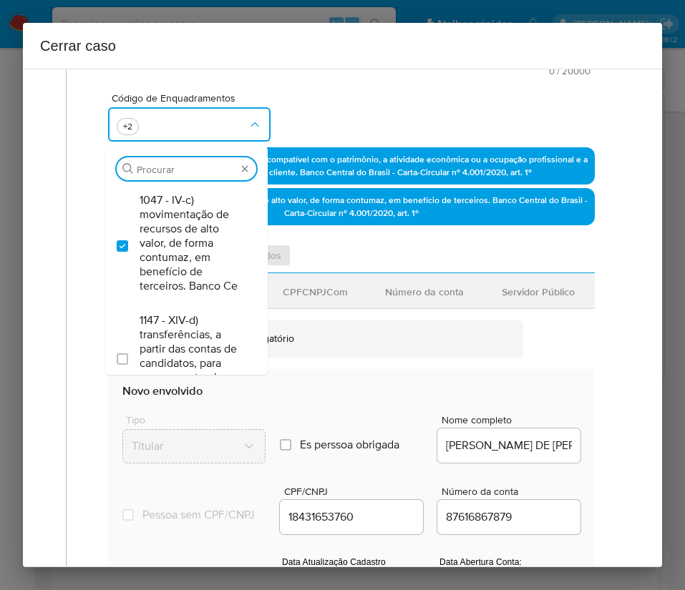
click at [374, 96] on div "Código de Enquadramentos Procurar 1047 - IV-c) movimentação de recursos de alto…" at bounding box center [351, 112] width 487 height 72
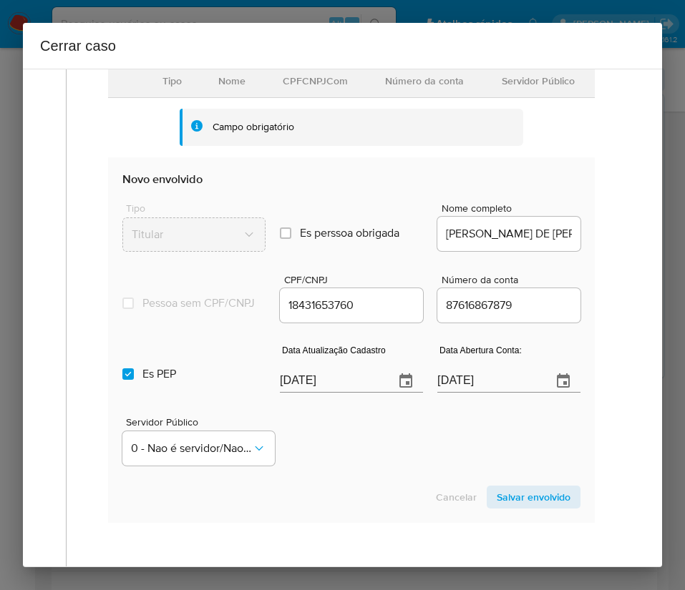
scroll to position [671, 0]
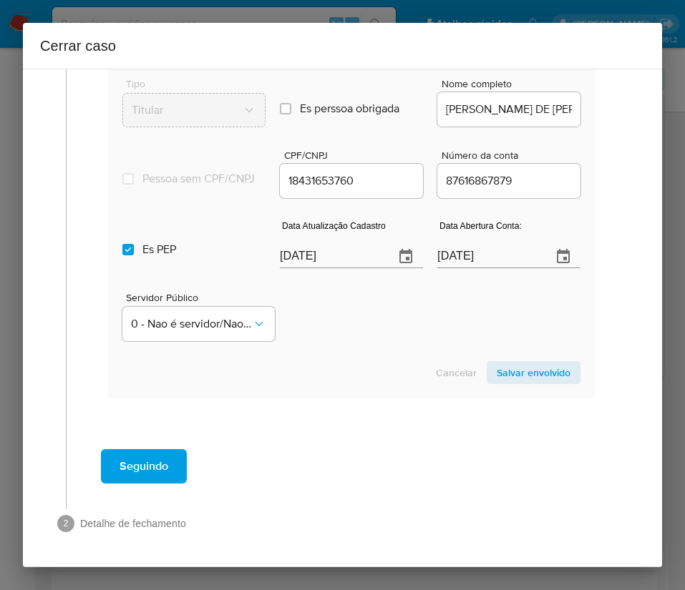
click at [339, 250] on input "[DATE]5" at bounding box center [331, 256] width 103 height 23
paste input "18/09"
type input "18/09/2025"
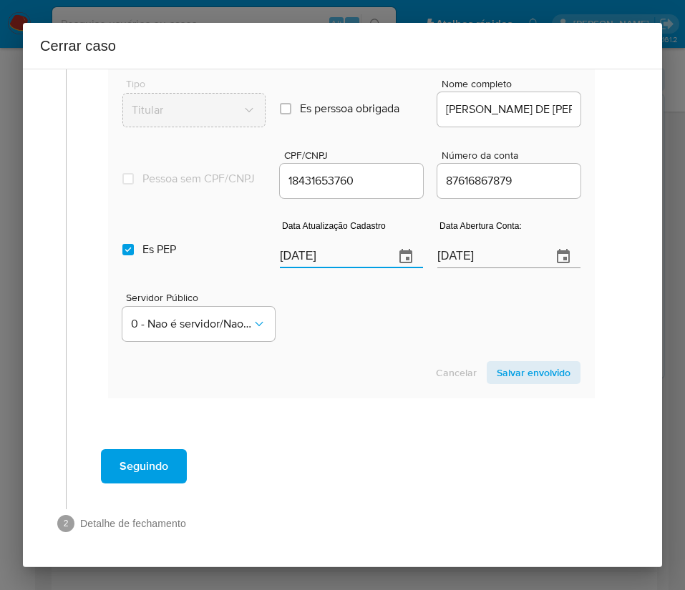
click at [338, 351] on section "Novo envolvido Tipo Titular Es perssoa obrigada Is PObrigada Nome completo LUCA…" at bounding box center [351, 216] width 487 height 366
click at [128, 252] on input "Es PEP isPEP" at bounding box center [127, 249] width 11 height 11
checkbox input "false"
click at [442, 253] on input "01/03/2024" at bounding box center [488, 256] width 103 height 23
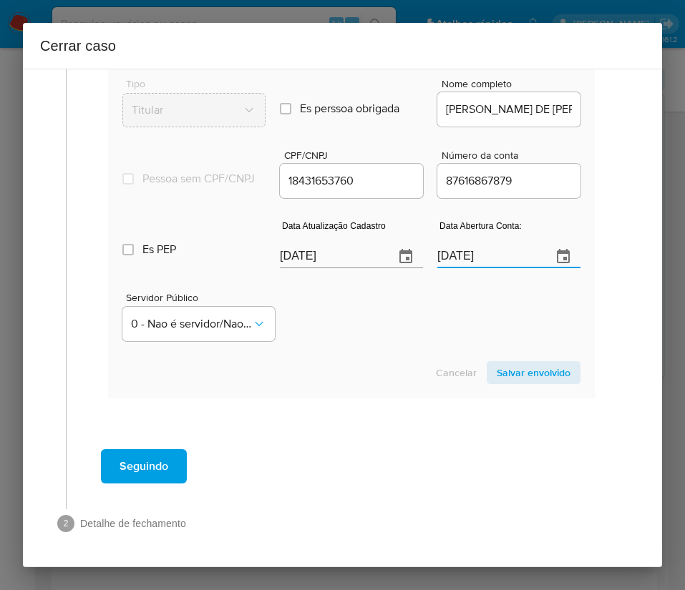
click at [442, 253] on input "01/03/2024" at bounding box center [488, 256] width 103 height 23
click at [446, 373] on div "Cancelar Salvar envolvido" at bounding box center [351, 372] width 458 height 23
click at [502, 380] on span "Salvar envolvido" at bounding box center [534, 373] width 74 height 20
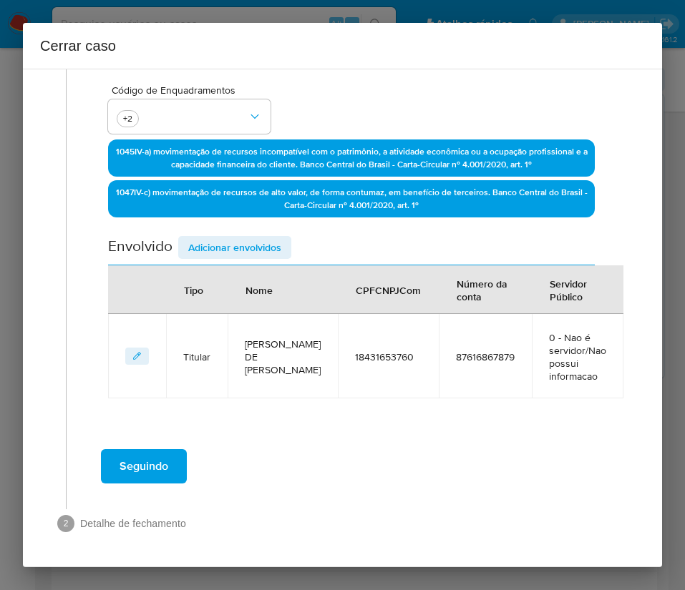
scroll to position [343, 0]
click at [205, 238] on span "Adicionar envolvidos" at bounding box center [234, 248] width 93 height 20
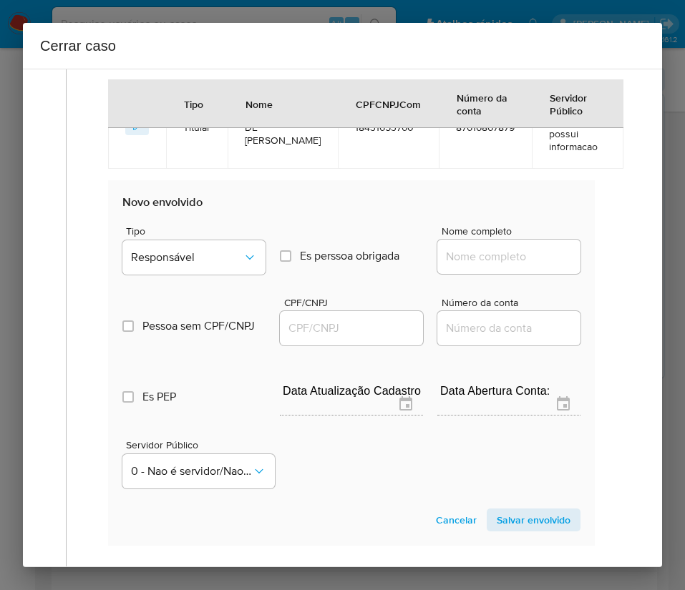
scroll to position [720, 0]
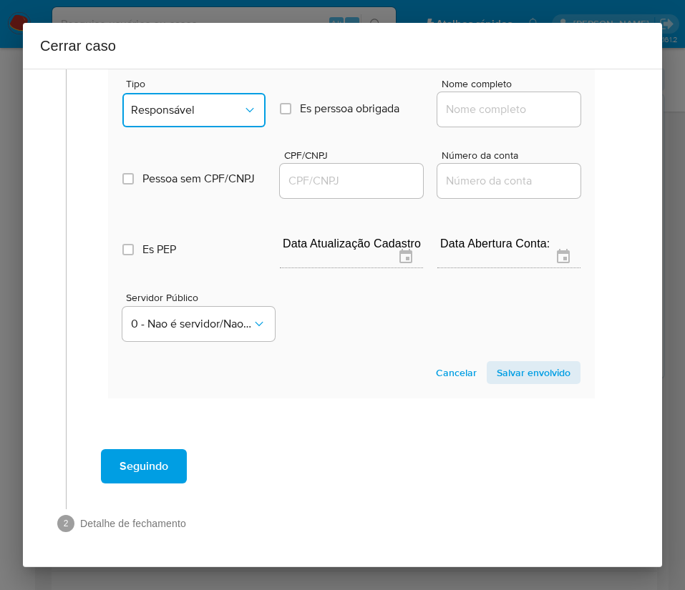
click at [209, 120] on button "Responsável" at bounding box center [193, 110] width 143 height 34
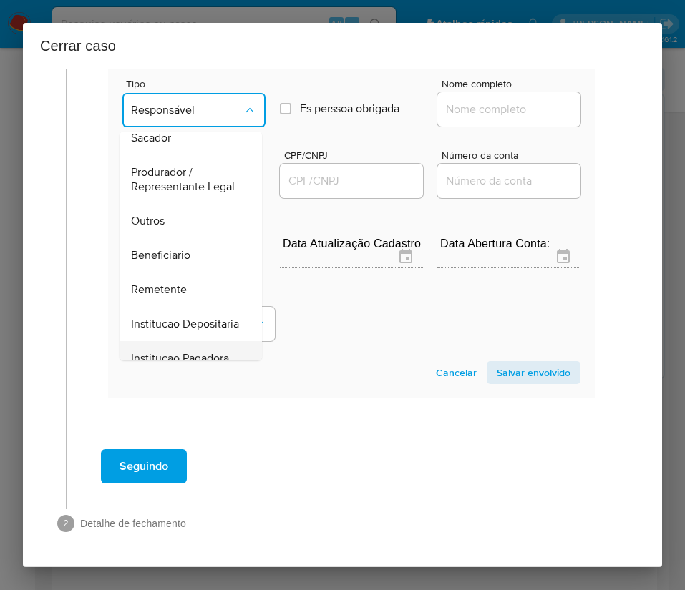
scroll to position [255, 0]
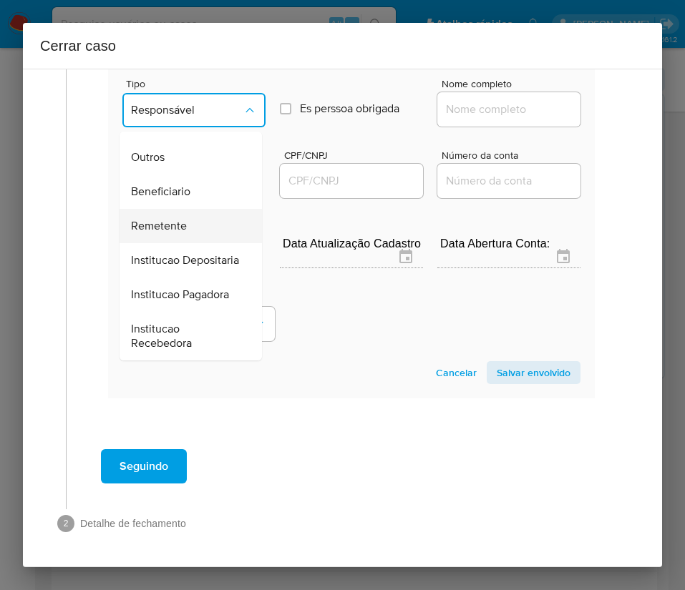
click at [171, 219] on span "Remetente" at bounding box center [159, 226] width 56 height 14
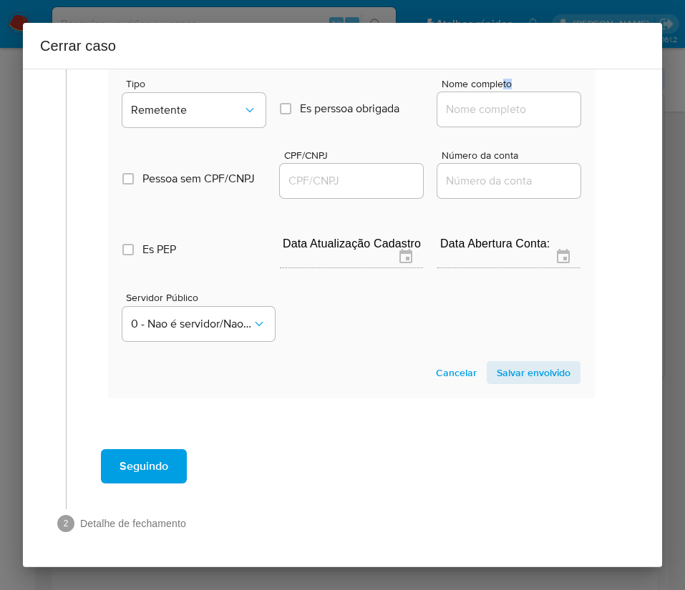
click at [489, 92] on div "Nome completo" at bounding box center [508, 106] width 143 height 54
click at [488, 100] on input "Nome completo" at bounding box center [508, 109] width 143 height 19
paste input "Vander Botelho Gottardi, 03505249718"
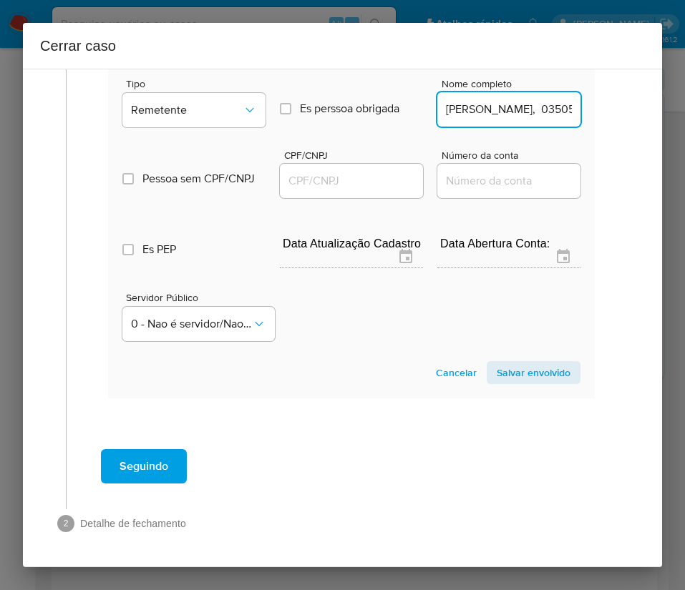
scroll to position [0, 77]
drag, startPoint x: 477, startPoint y: 114, endPoint x: 596, endPoint y: 114, distance: 119.5
type input "Vander Botelho Gottardi"
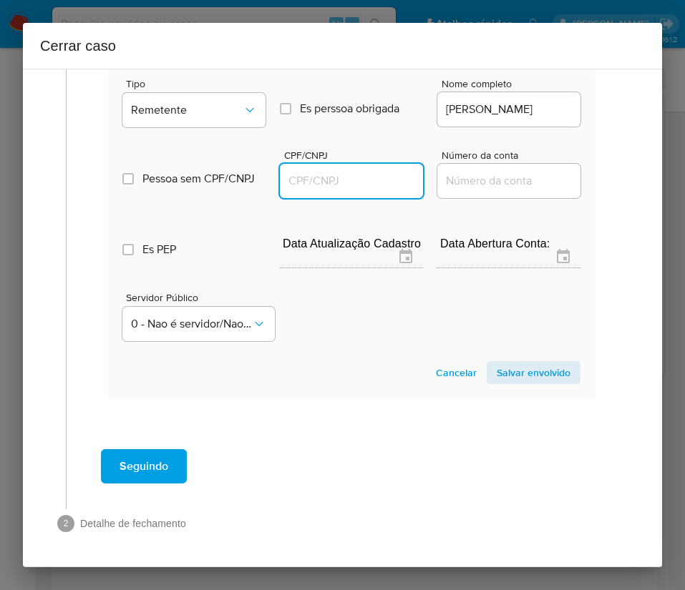
drag, startPoint x: 357, startPoint y: 185, endPoint x: 394, endPoint y: 190, distance: 37.5
click at [356, 186] on input "CPF/CNPJ" at bounding box center [351, 181] width 143 height 19
paste input "03505249718"
type input "3505249718"
click at [517, 372] on span "Salvar envolvido" at bounding box center [534, 373] width 74 height 20
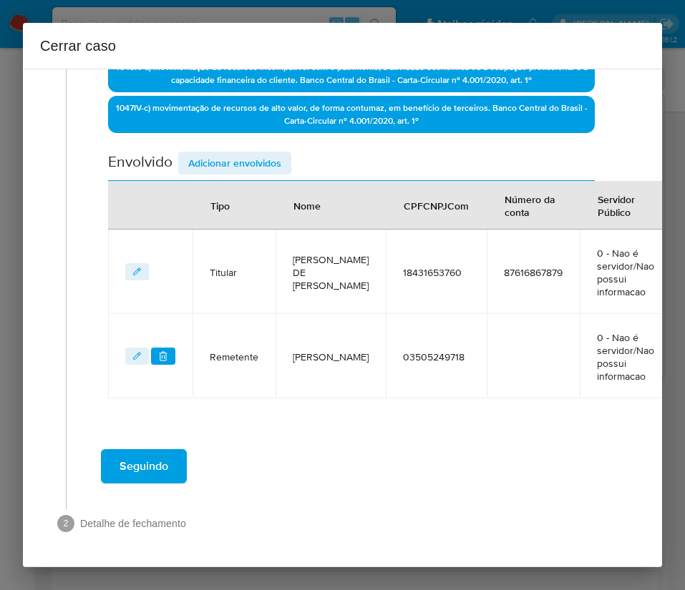
scroll to position [427, 0]
click at [270, 153] on span "Adicionar envolvidos" at bounding box center [234, 163] width 93 height 20
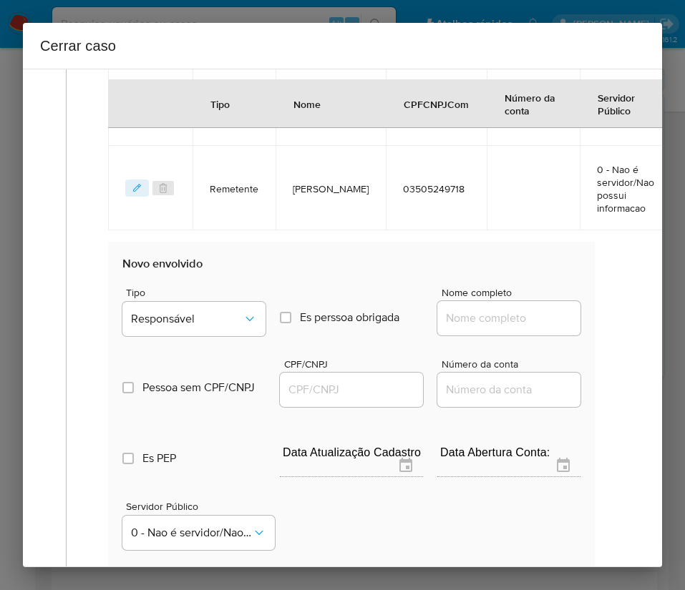
scroll to position [804, 0]
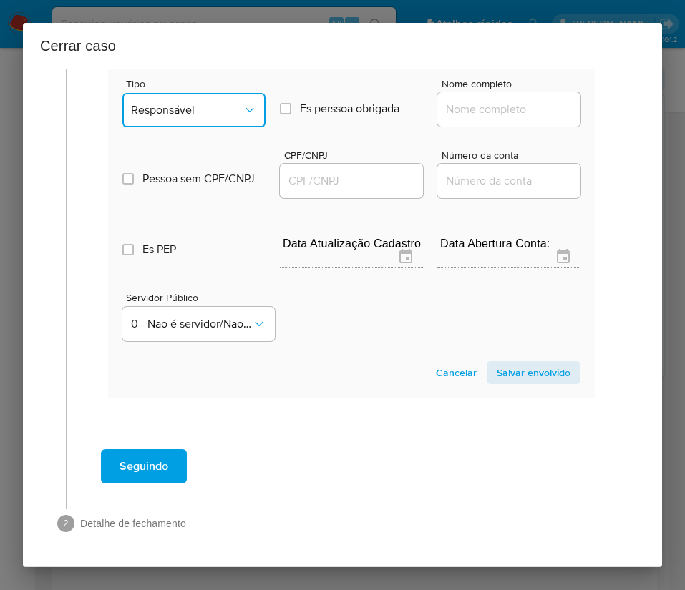
click at [244, 109] on icon "Tipo de envolvimento" at bounding box center [250, 110] width 14 height 14
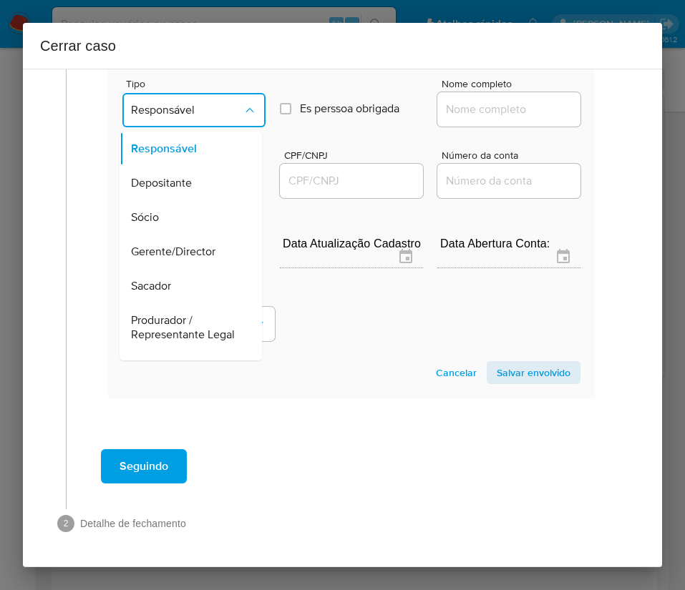
scroll to position [255, 0]
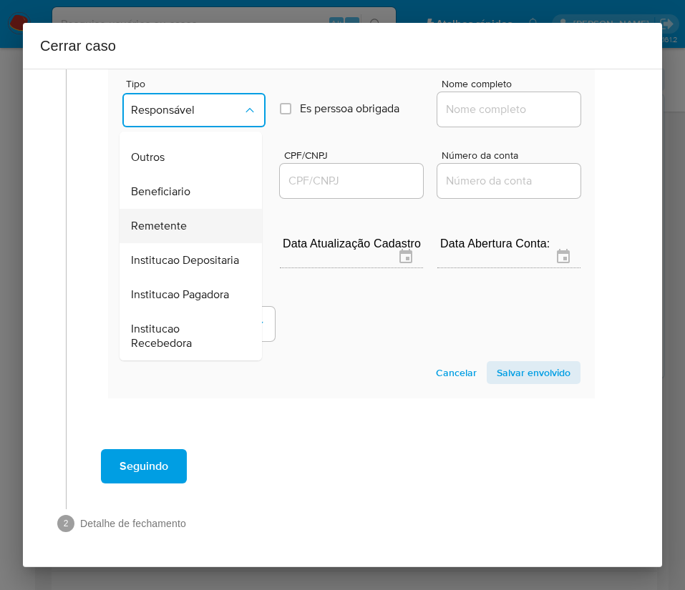
click at [180, 219] on span "Remetente" at bounding box center [159, 226] width 56 height 14
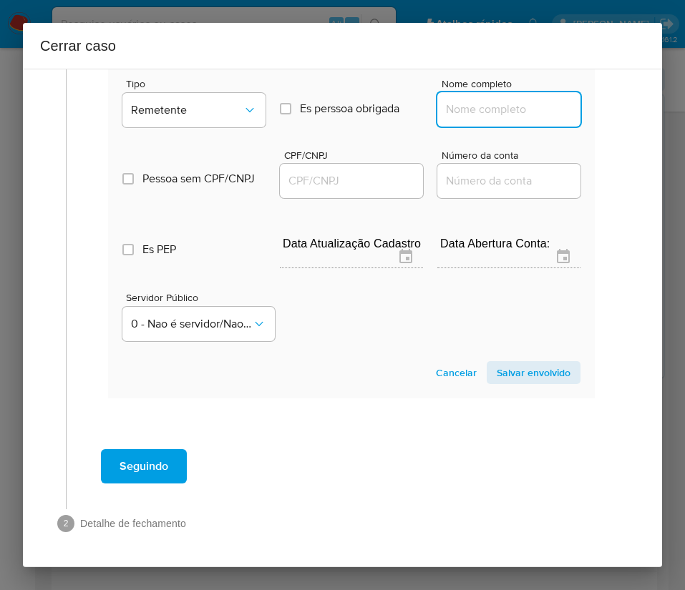
click at [479, 105] on input "Nome completo" at bounding box center [508, 109] width 143 height 19
paste input "Fabiola Martins De Paula, 07072438742"
drag, startPoint x: 475, startPoint y: 112, endPoint x: 668, endPoint y: 122, distance: 192.7
click at [668, 122] on div "Cerrar caso 1 Informação completa Geral Data de início 01/08/2025 Data Fin 04/1…" at bounding box center [342, 295] width 685 height 590
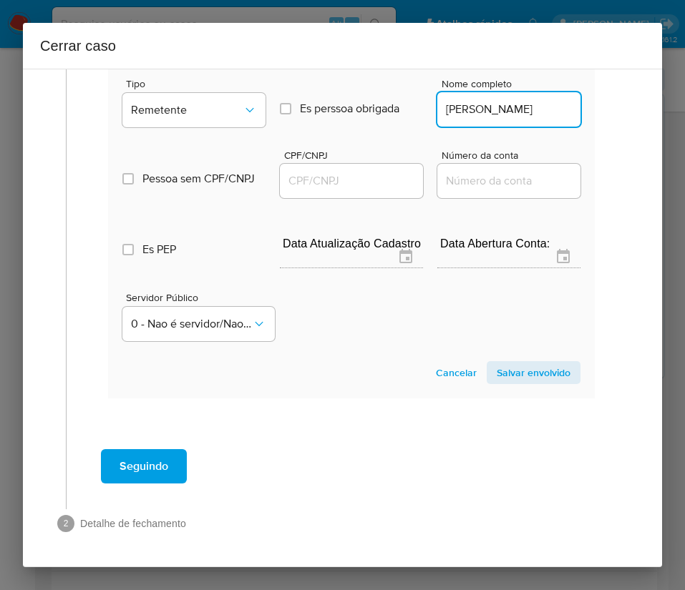
scroll to position [0, 1]
type input "Fabiola Martins De Paula"
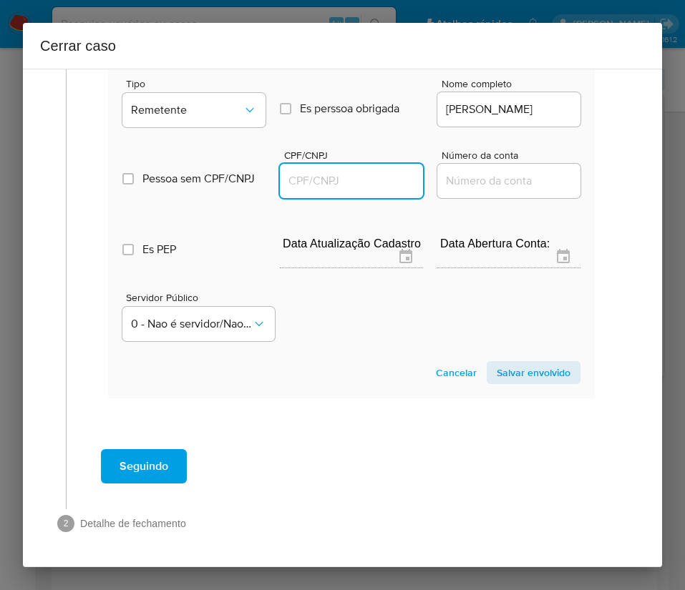
scroll to position [0, 0]
click at [316, 184] on input "CPF/CNPJ" at bounding box center [351, 181] width 143 height 19
paste input "07072438742"
type input "7072438742"
click at [525, 374] on span "Salvar envolvido" at bounding box center [534, 373] width 74 height 20
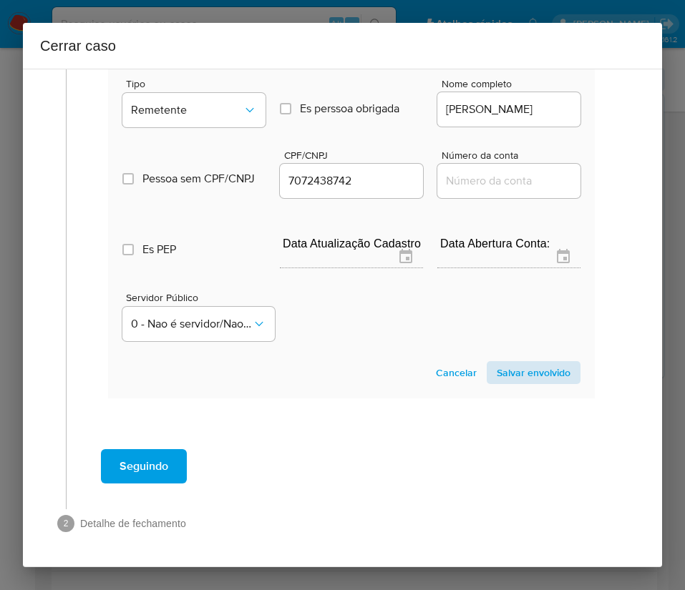
scroll to position [512, 0]
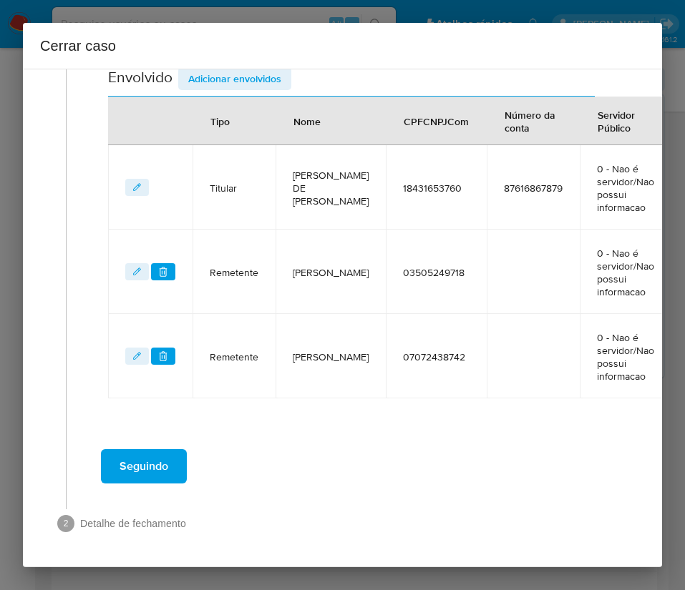
click at [237, 77] on span "Adicionar envolvidos" at bounding box center [234, 79] width 93 height 20
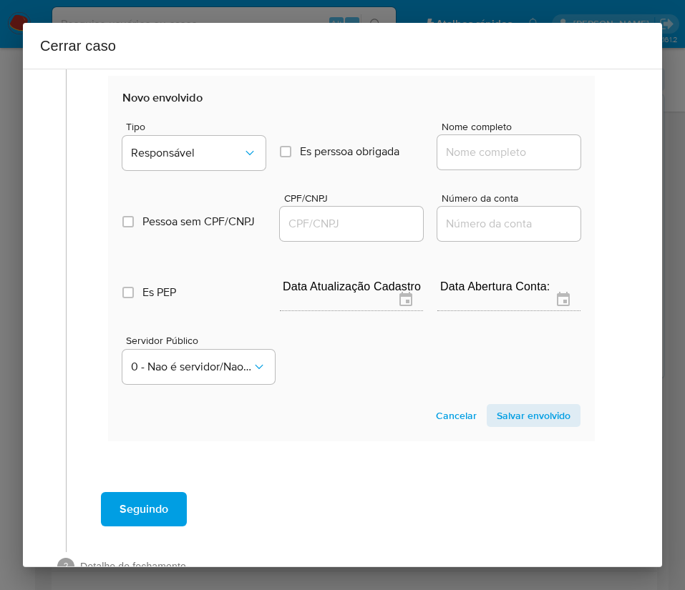
scroll to position [889, 0]
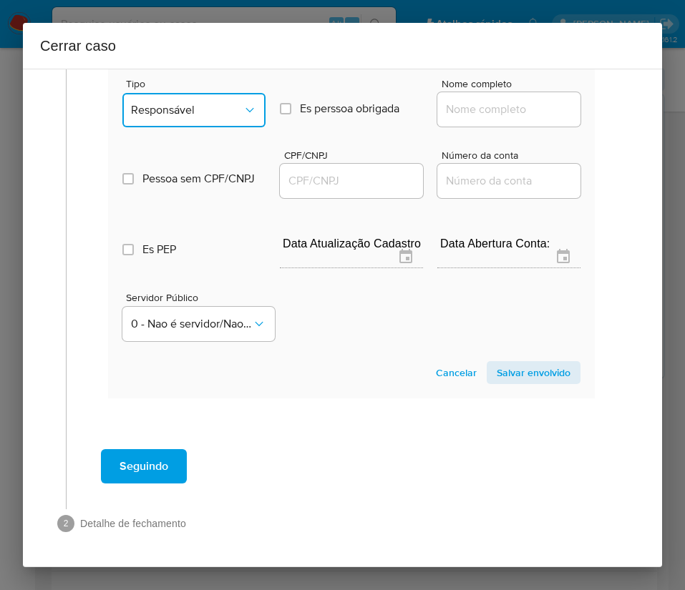
click at [199, 108] on span "Responsável" at bounding box center [187, 110] width 112 height 14
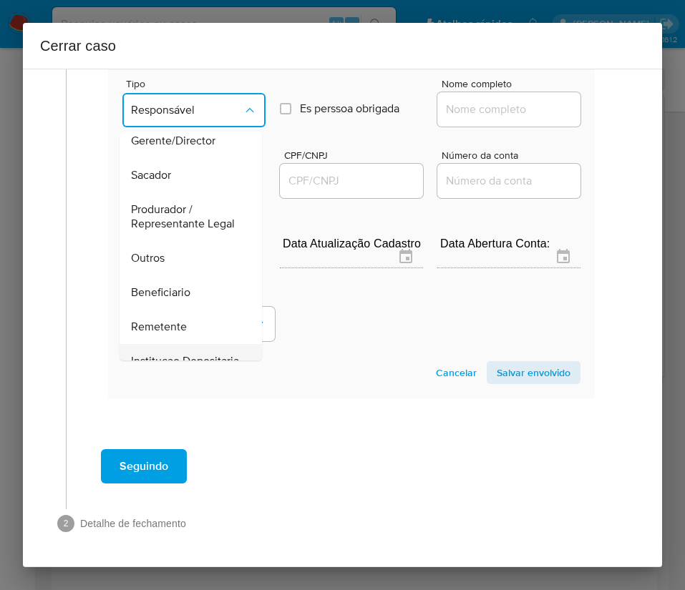
scroll to position [255, 0]
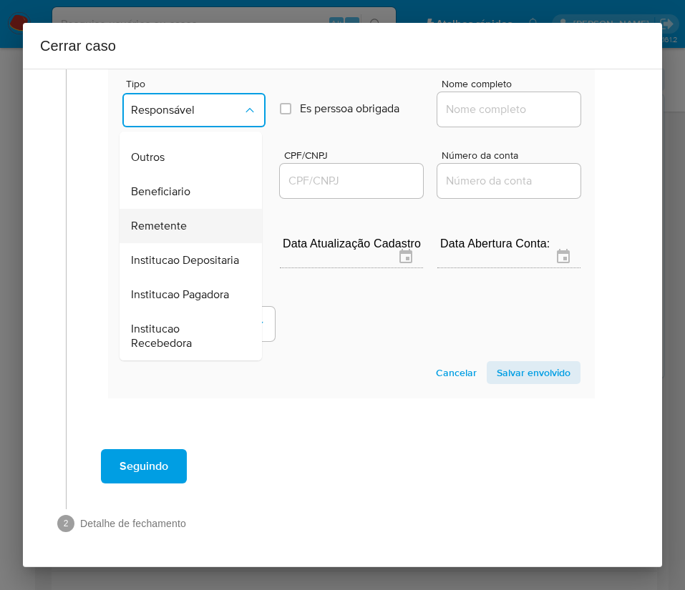
click at [170, 219] on span "Remetente" at bounding box center [159, 226] width 56 height 14
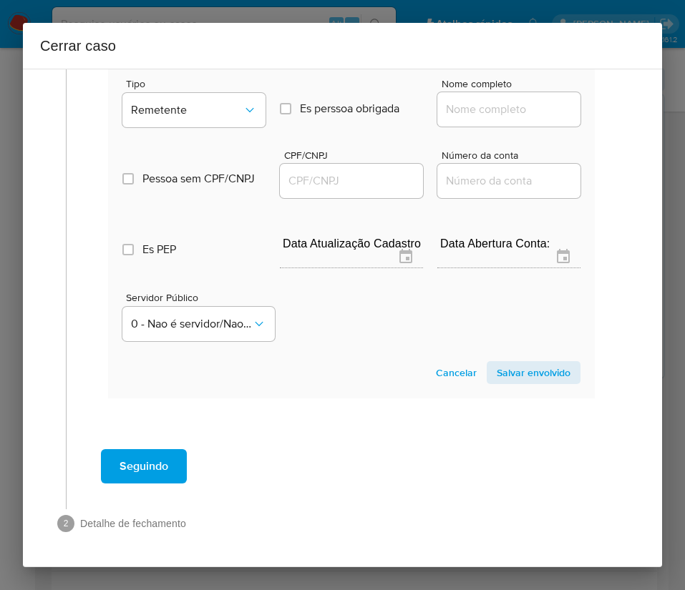
drag, startPoint x: 566, startPoint y: 118, endPoint x: 546, endPoint y: 115, distance: 20.2
click at [565, 118] on section "Novo envolvido Tipo Remetente Es perssoa obrigada Is PObrigada Nome completo Pe…" at bounding box center [351, 216] width 487 height 366
click at [511, 113] on input "Nome completo" at bounding box center [508, 109] width 143 height 19
paste input "Davi De Paula Del Bortoli, 18431634707"
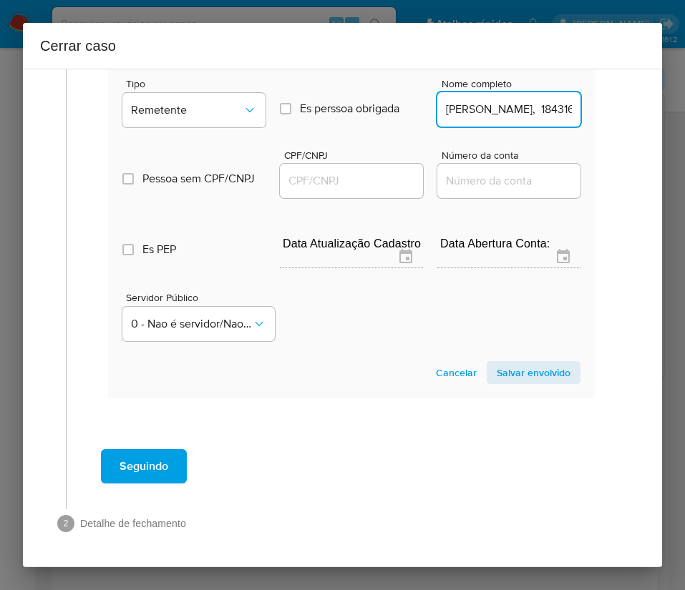
scroll to position [0, 77]
drag, startPoint x: 482, startPoint y: 114, endPoint x: 618, endPoint y: 118, distance: 136.0
type input "Davi De Paula Del Bortoli"
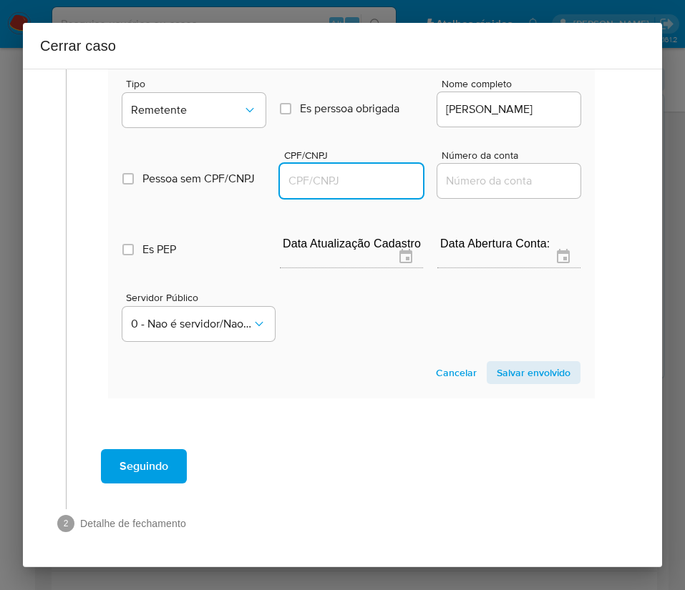
scroll to position [0, 0]
click at [345, 185] on input "CPF/CNPJ" at bounding box center [351, 181] width 143 height 19
paste input "18431634707"
type input "18431634707"
click at [499, 370] on span "Salvar envolvido" at bounding box center [534, 373] width 74 height 20
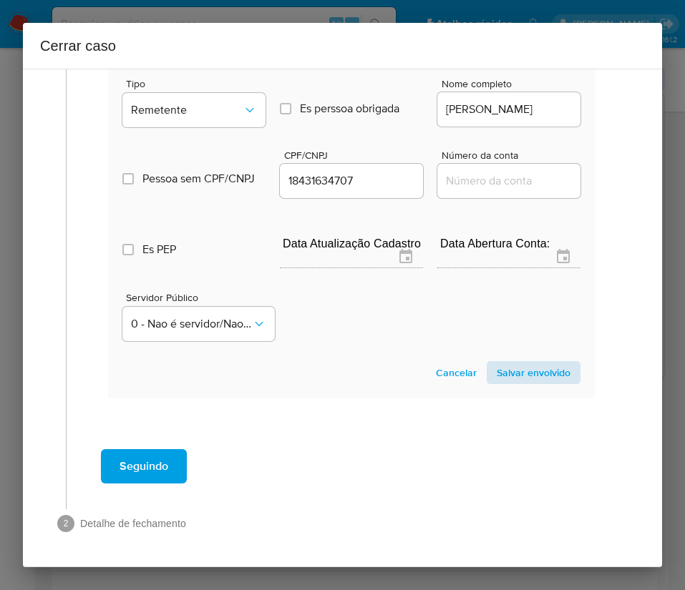
scroll to position [596, 0]
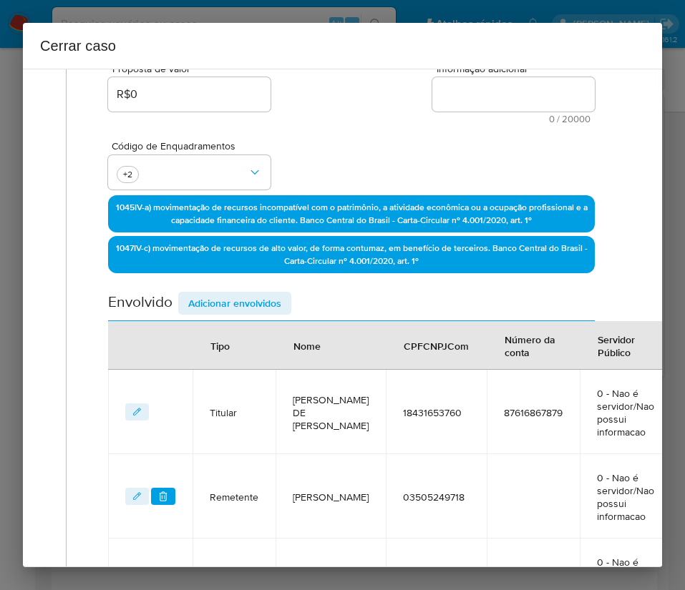
click at [234, 301] on span "Adicionar envolvidos" at bounding box center [234, 303] width 93 height 20
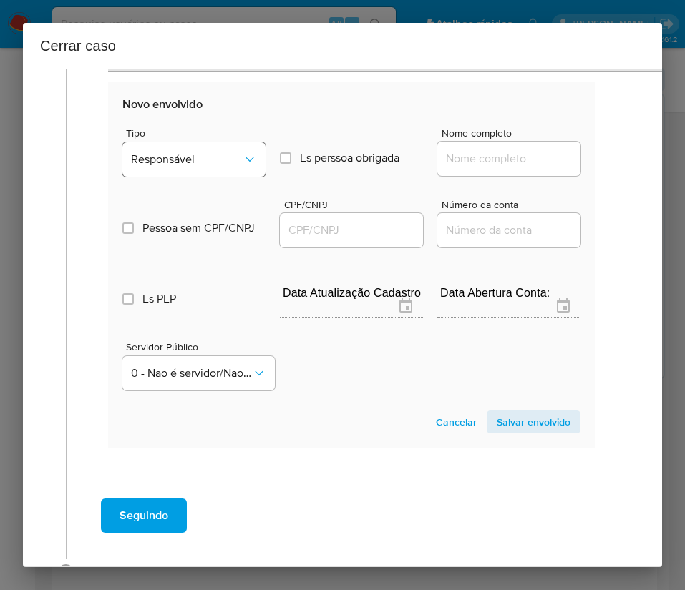
scroll to position [973, 0]
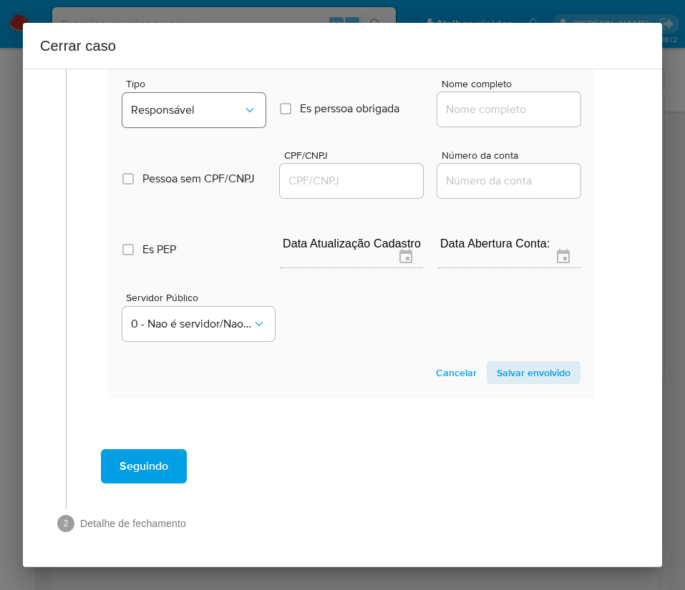
drag, startPoint x: 207, startPoint y: 81, endPoint x: 203, endPoint y: 97, distance: 16.1
click at [208, 82] on span "Tipo" at bounding box center [197, 84] width 143 height 10
drag, startPoint x: 203, startPoint y: 100, endPoint x: 212, endPoint y: 121, distance: 22.7
click at [203, 102] on button "Responsável" at bounding box center [193, 110] width 143 height 34
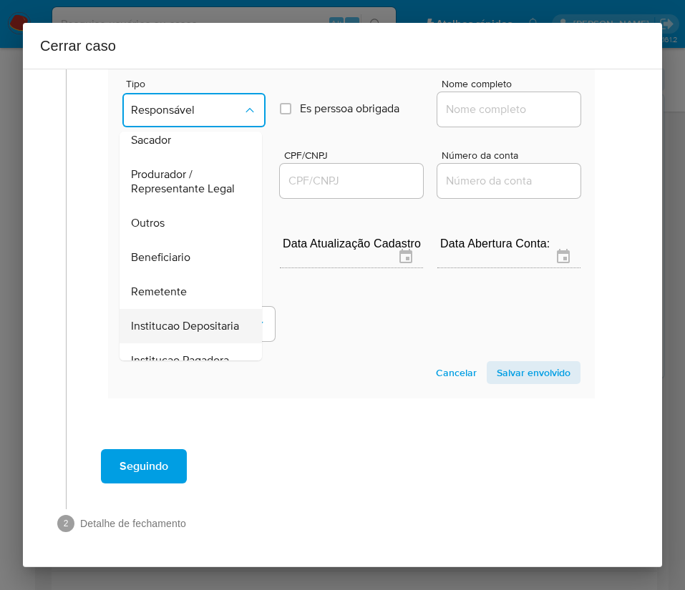
scroll to position [255, 0]
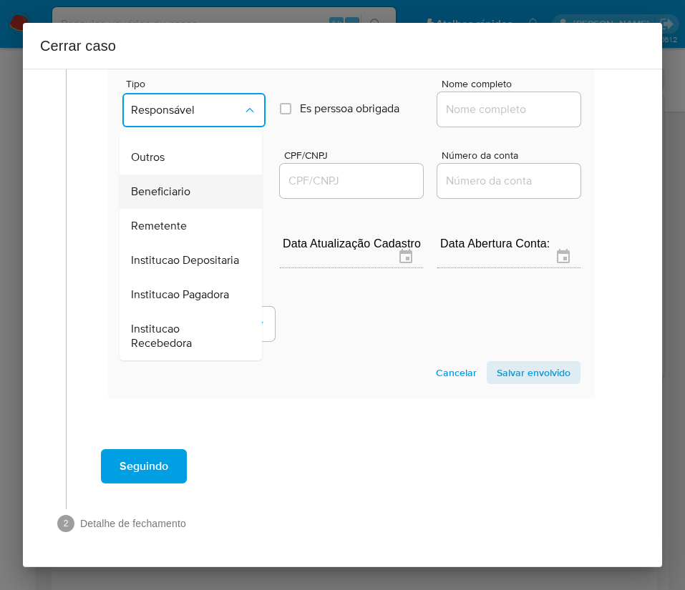
click at [176, 185] on span "Beneficiario" at bounding box center [160, 192] width 59 height 14
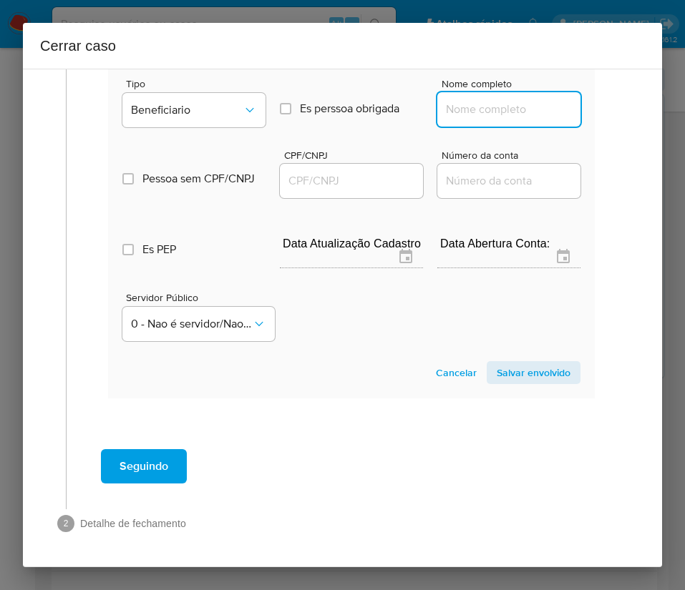
click at [476, 109] on input "Nome completo" at bounding box center [508, 109] width 143 height 19
paste input "Fagner Ferreira De Sousa, 54692890282"
drag, startPoint x: 474, startPoint y: 112, endPoint x: 615, endPoint y: 114, distance: 141.0
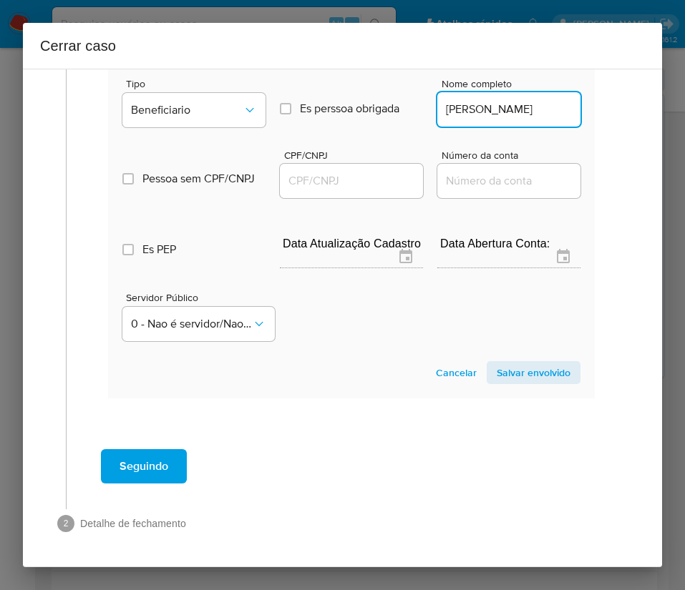
scroll to position [0, 6]
type input "Fagner Ferreira De Sousa"
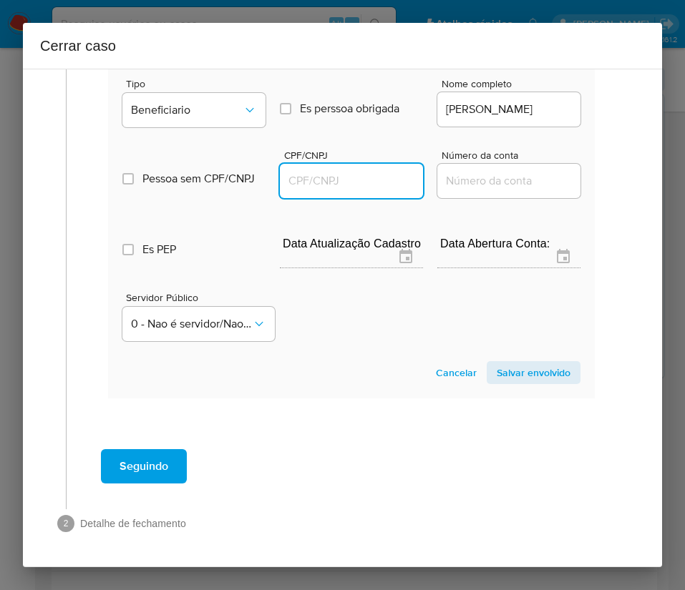
scroll to position [0, 0]
click at [369, 181] on input "CPF/CNPJ" at bounding box center [351, 181] width 143 height 19
paste input "54692890282"
type input "54692890282"
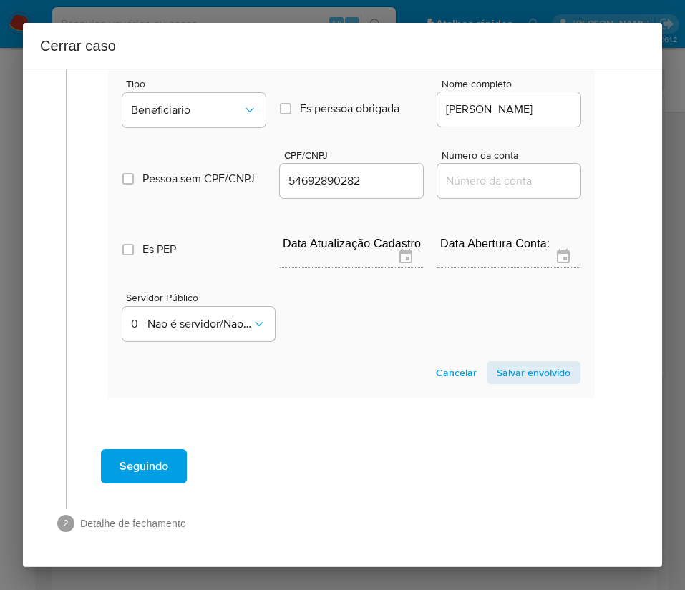
click at [509, 371] on span "Salvar envolvido" at bounding box center [534, 373] width 74 height 20
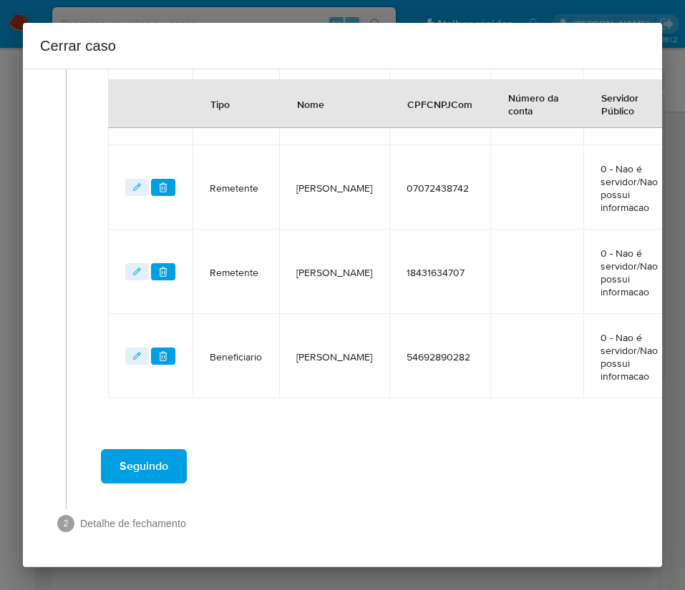
click at [509, 371] on td "NumConta" at bounding box center [536, 356] width 93 height 84
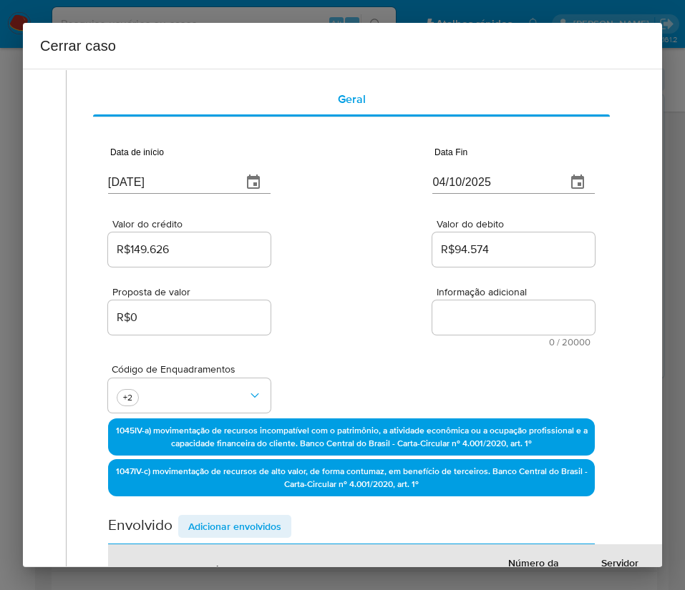
scroll to position [0, 0]
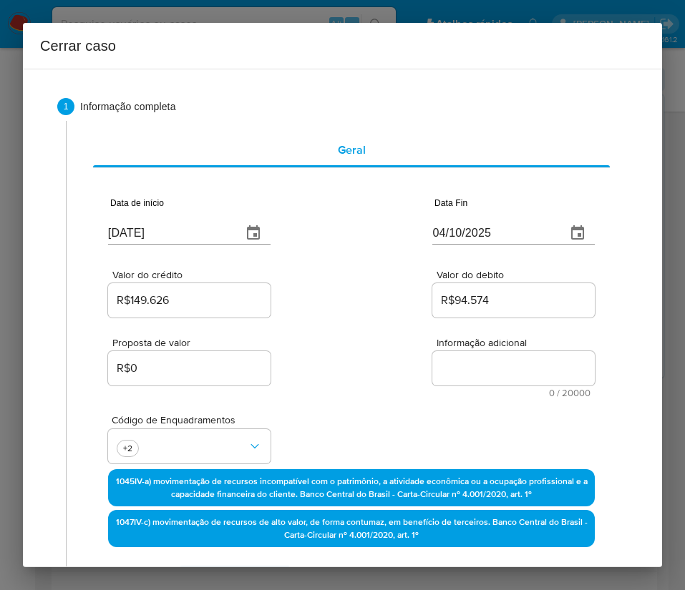
click at [423, 346] on div "Proposta de valor R$0 Informação adicional 0 / 20000 20000 caracteres restantes" at bounding box center [351, 359] width 487 height 77
click at [462, 360] on textarea "Informação adicional" at bounding box center [513, 368] width 162 height 34
paste textarea "Informações do Cliente Lucas de Paula del Bortoli, CPF 18431653760, 18 anos, re…"
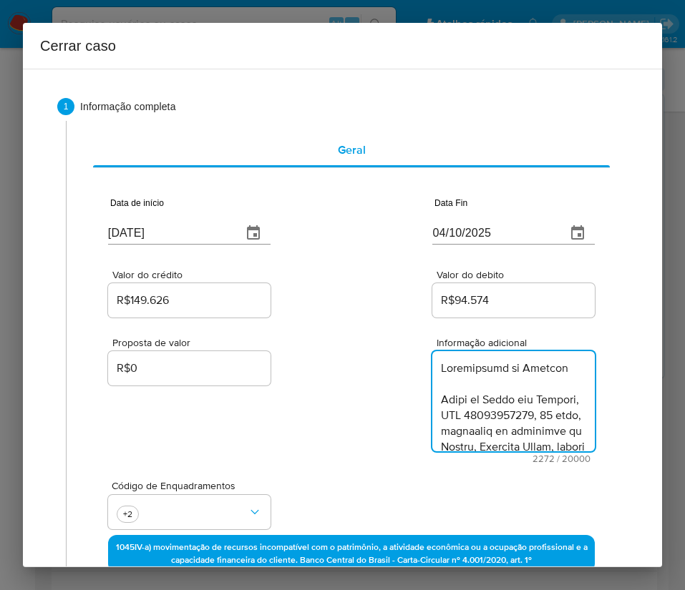
scroll to position [1971, 0]
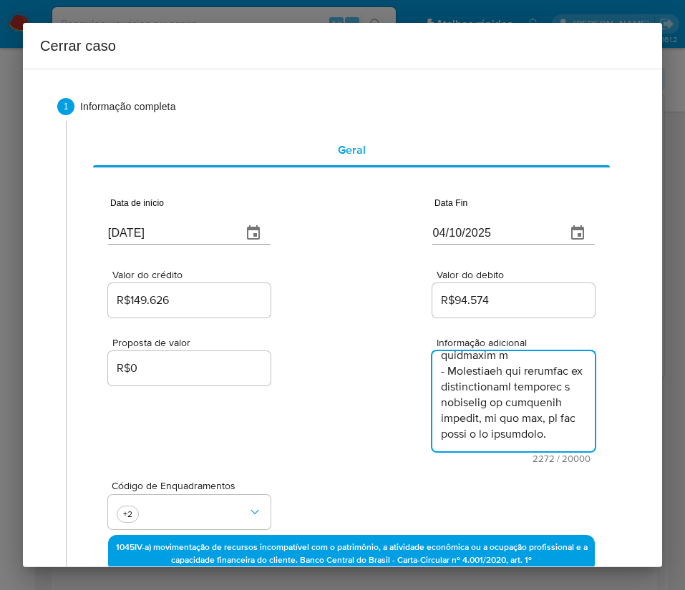
type textarea "Informações do Cliente Lucas de Paula del Bortoli, CPF 18431653760, 18 anos, re…"
click at [356, 444] on div "Proposta de valor R$0 Informação adicional 2272 / 20000 17728 caracteres restan…" at bounding box center [351, 392] width 487 height 143
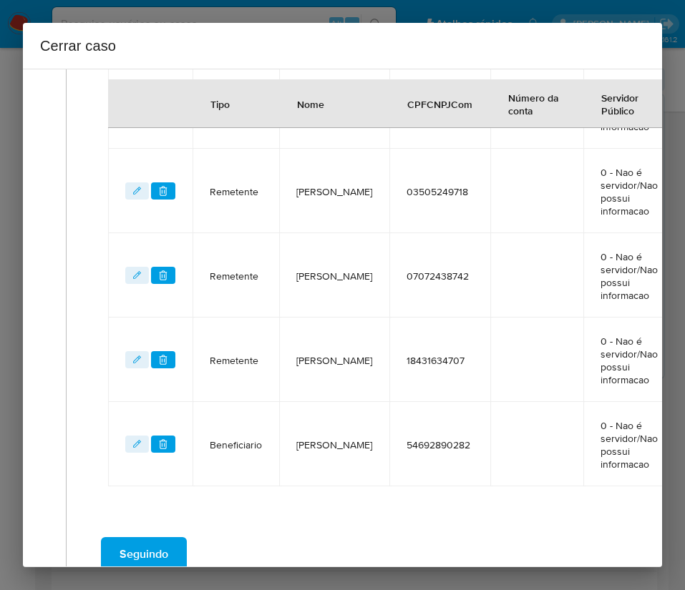
scroll to position [746, 0]
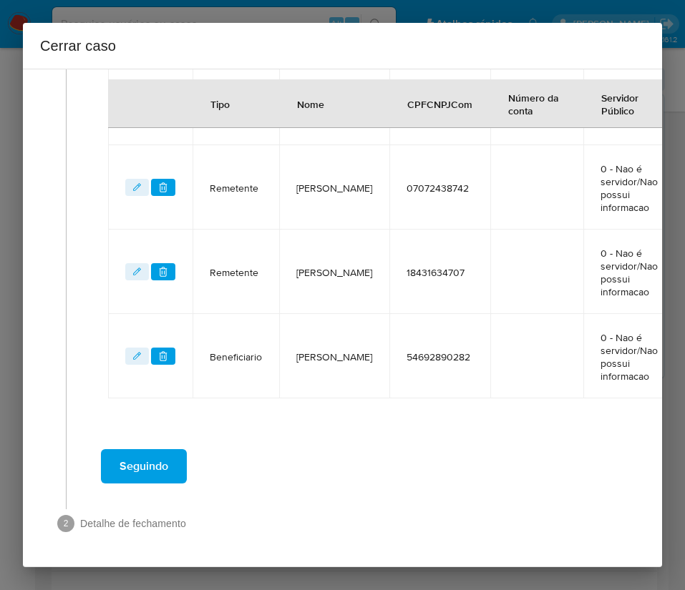
click at [130, 452] on span "Seguindo" at bounding box center [144, 466] width 49 height 31
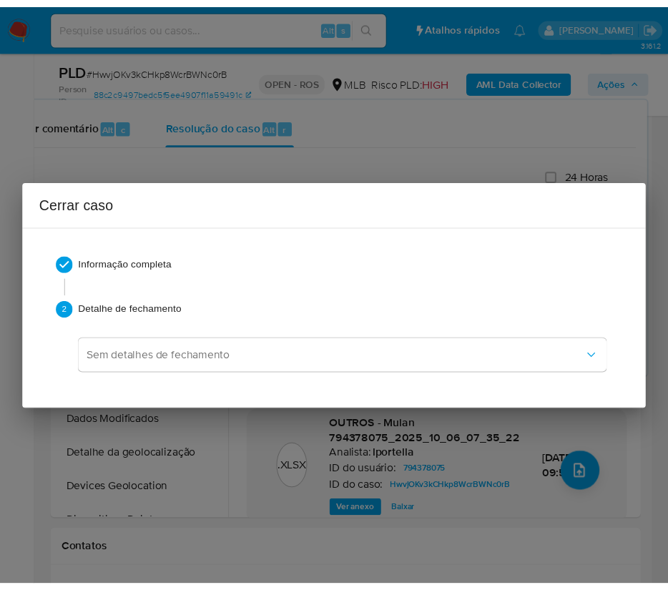
scroll to position [1940, 0]
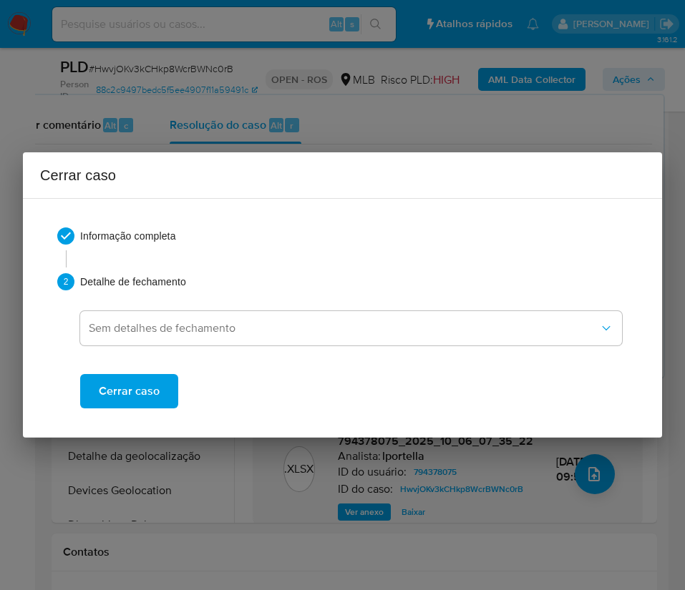
click at [162, 390] on button "Cerrar caso" at bounding box center [129, 391] width 98 height 34
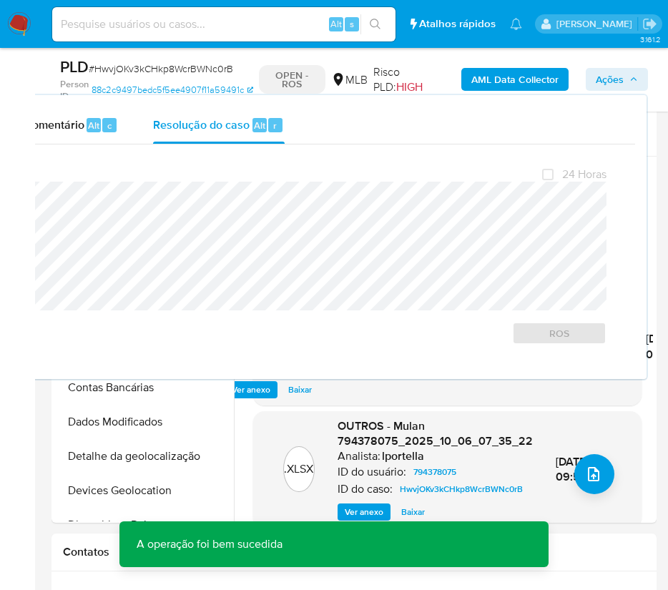
click at [162, 69] on span "# HwvjOKv3kCHkp8WcrBWNc0rB" at bounding box center [161, 69] width 145 height 14
copy span "HwvjOKv3kCHkp8WcrBWNc0rB"
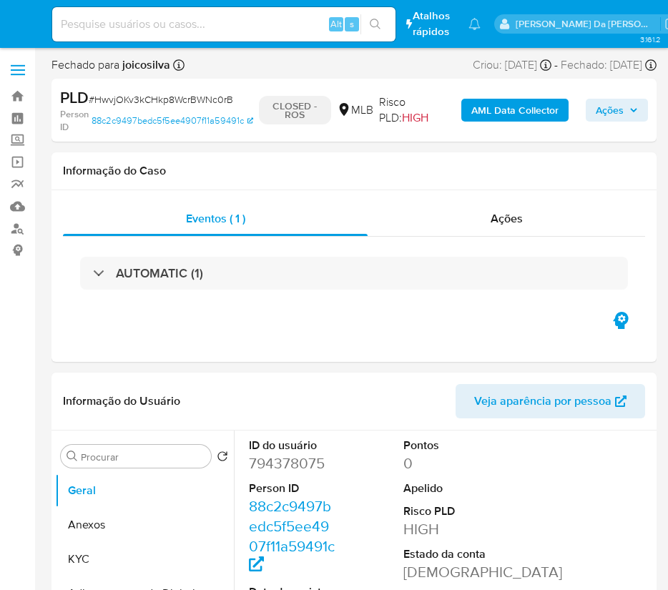
select select "10"
click at [21, 16] on img at bounding box center [19, 24] width 24 height 24
click at [21, 20] on img at bounding box center [19, 24] width 24 height 24
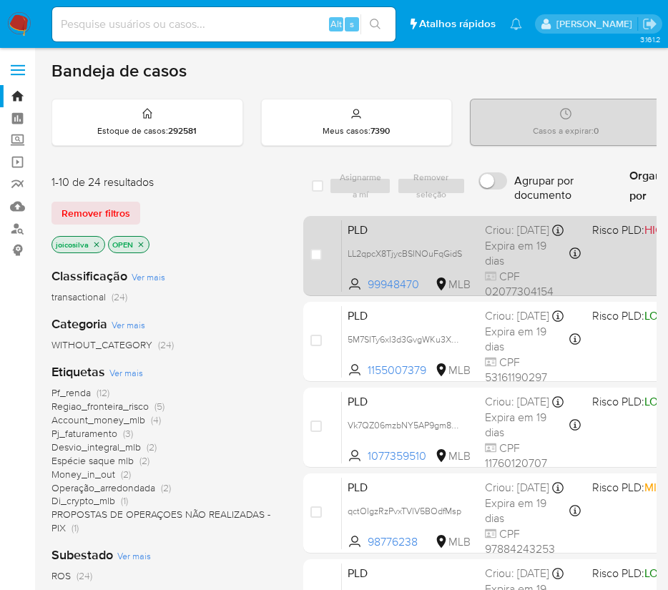
click at [434, 222] on div "PLD LL2qpcX8TjycBSINOuFqGidS 99948470 MLB Risco PLD: HIGH Criou: [DATE] Criou: …" at bounding box center [622, 256] width 560 height 72
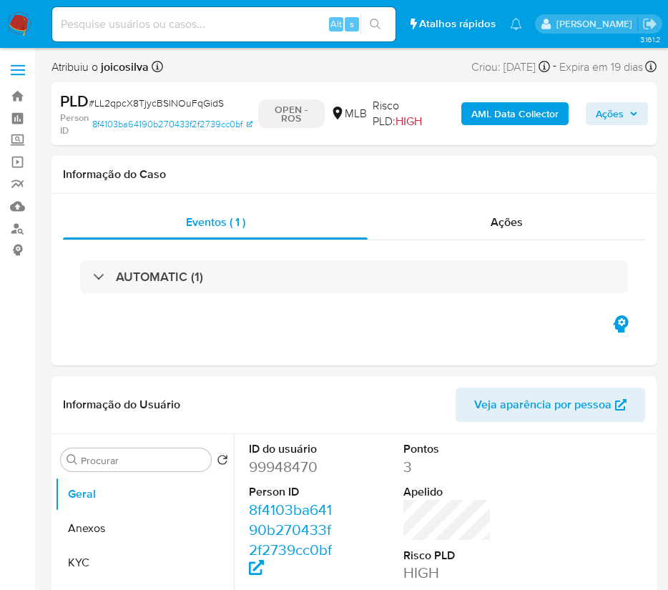
select select "10"
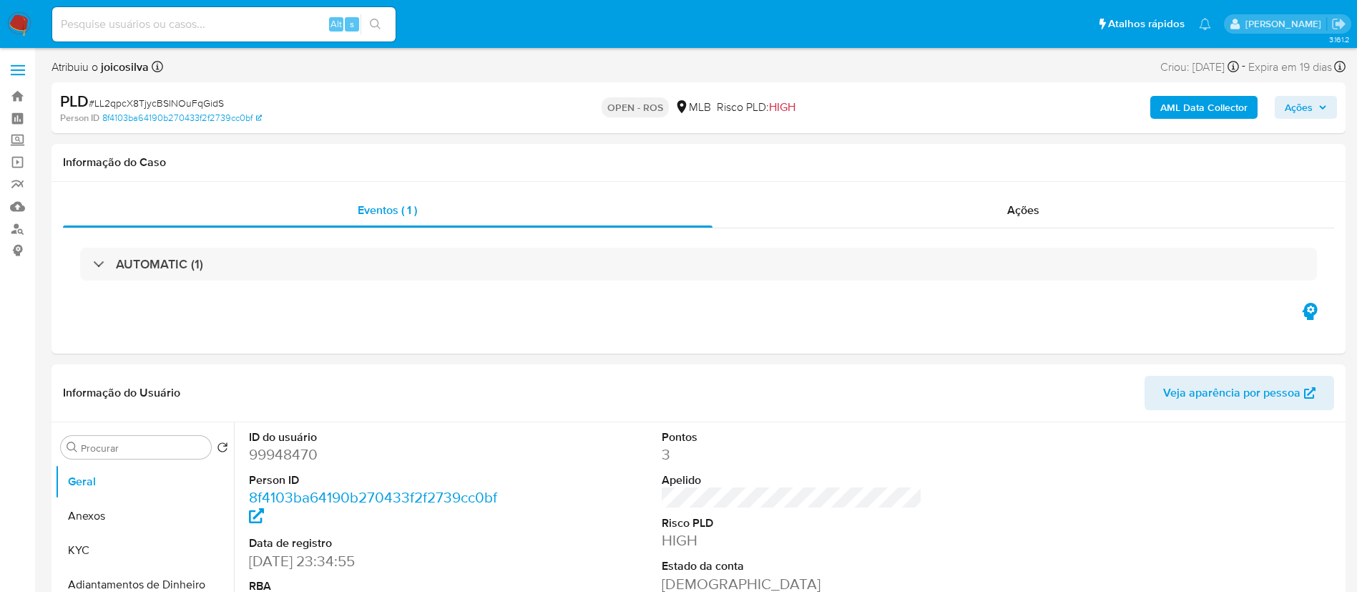
click at [205, 104] on span "# LL2qpcX8TjycBSINOuFqGidS" at bounding box center [156, 103] width 135 height 14
copy span "LL2qpcX8TjycBSINOuFqGidS"
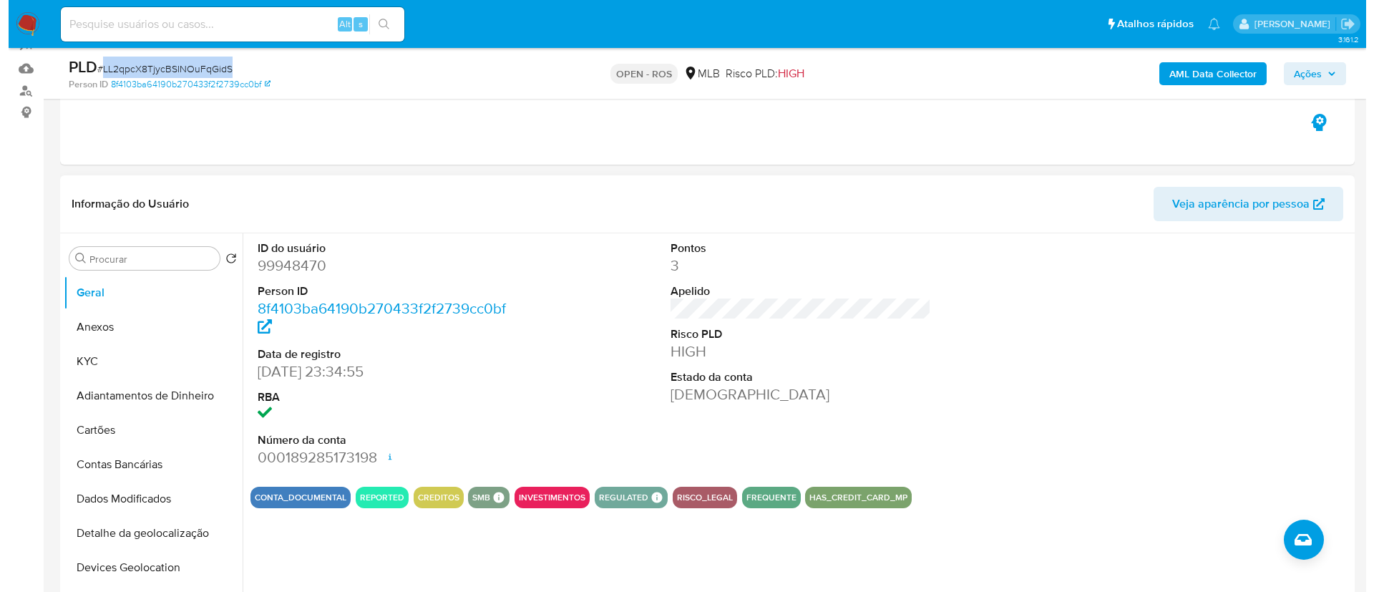
scroll to position [215, 0]
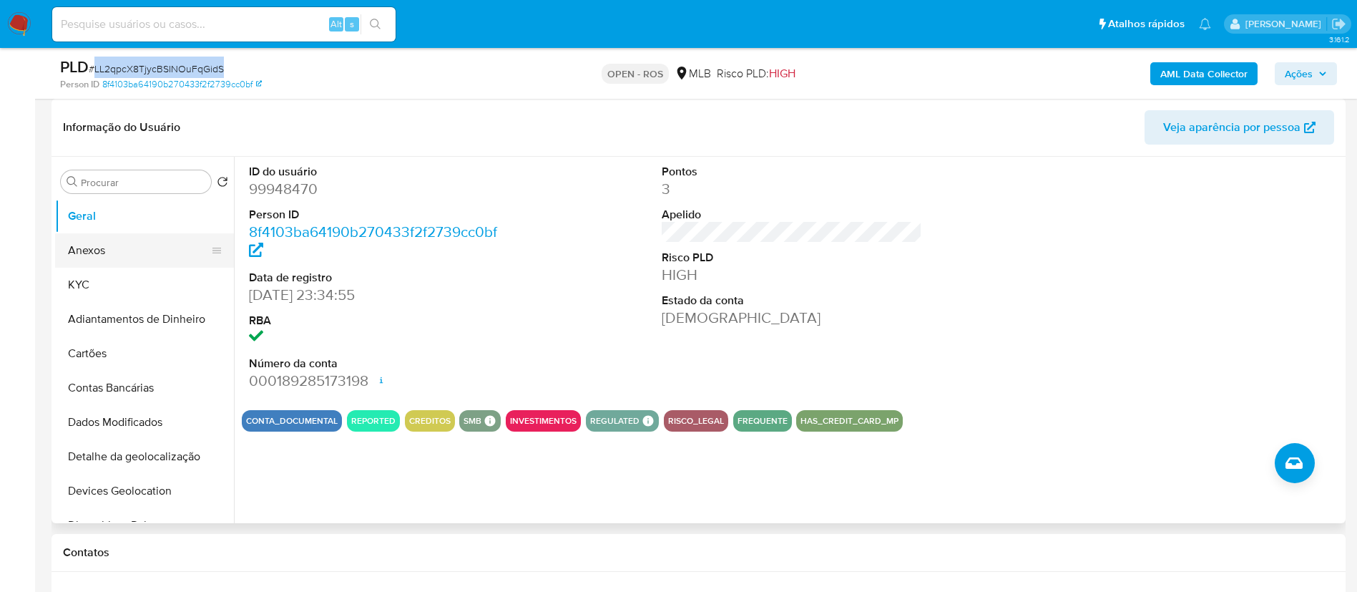
click at [110, 251] on button "Anexos" at bounding box center [138, 250] width 167 height 34
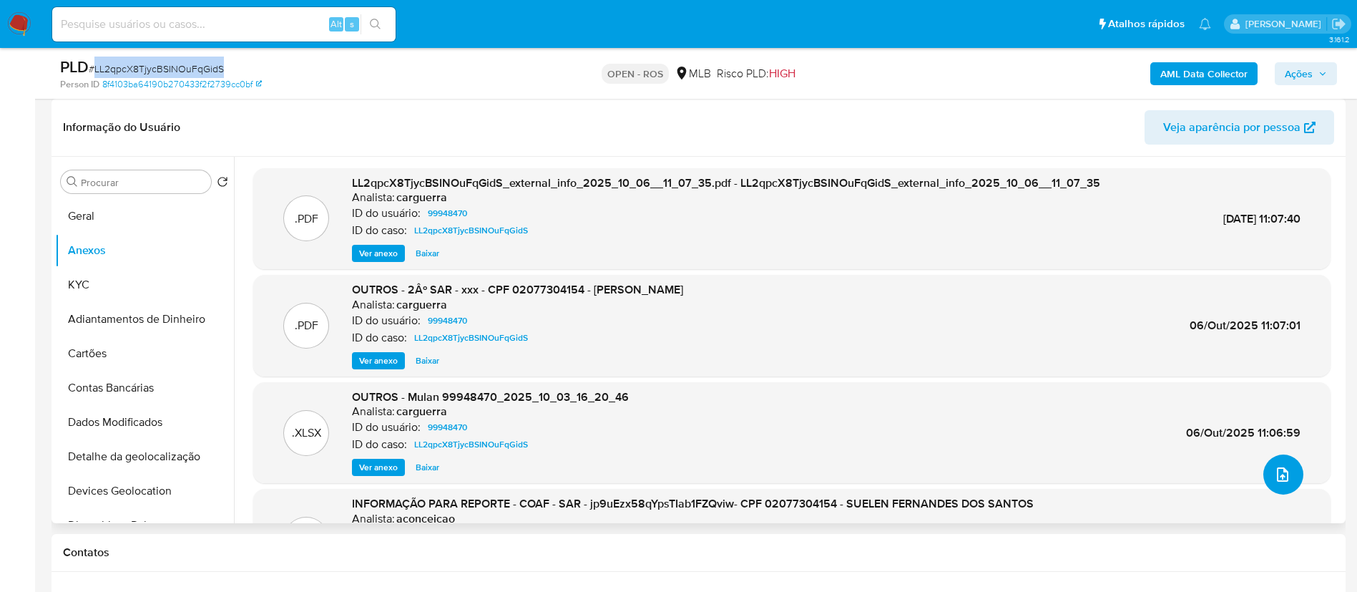
click at [684, 474] on icon "upload-file" at bounding box center [1282, 474] width 17 height 17
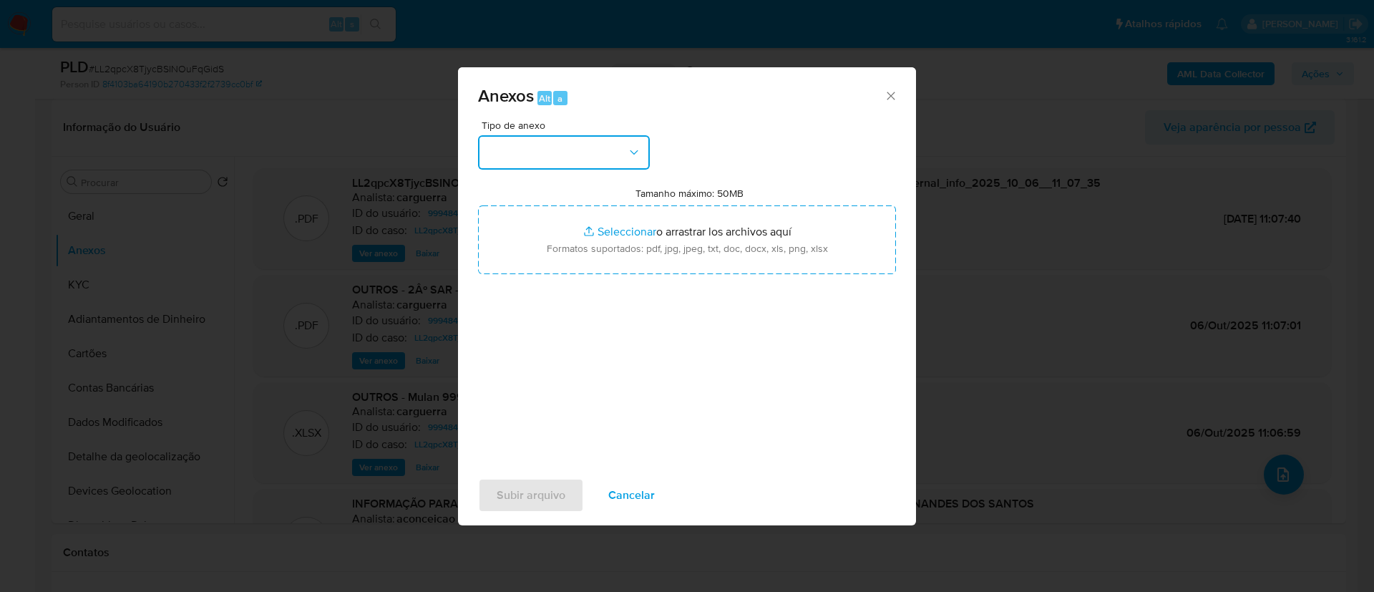
click at [599, 157] on button "button" at bounding box center [564, 152] width 172 height 34
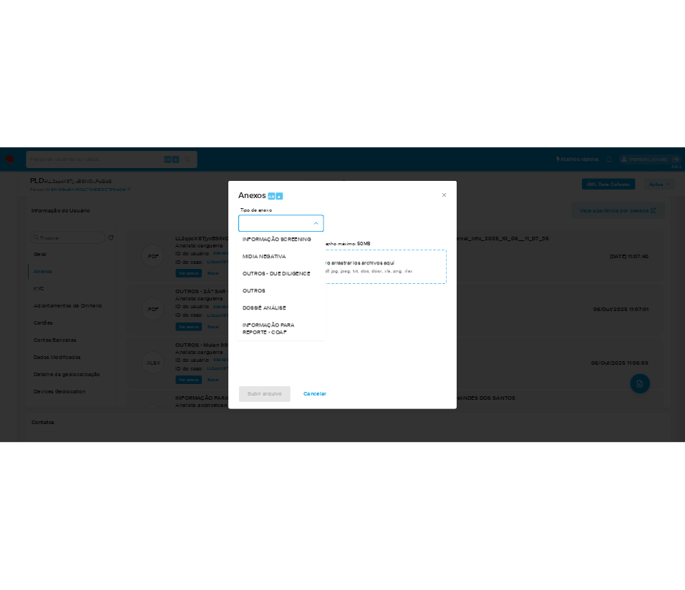
scroll to position [220, 0]
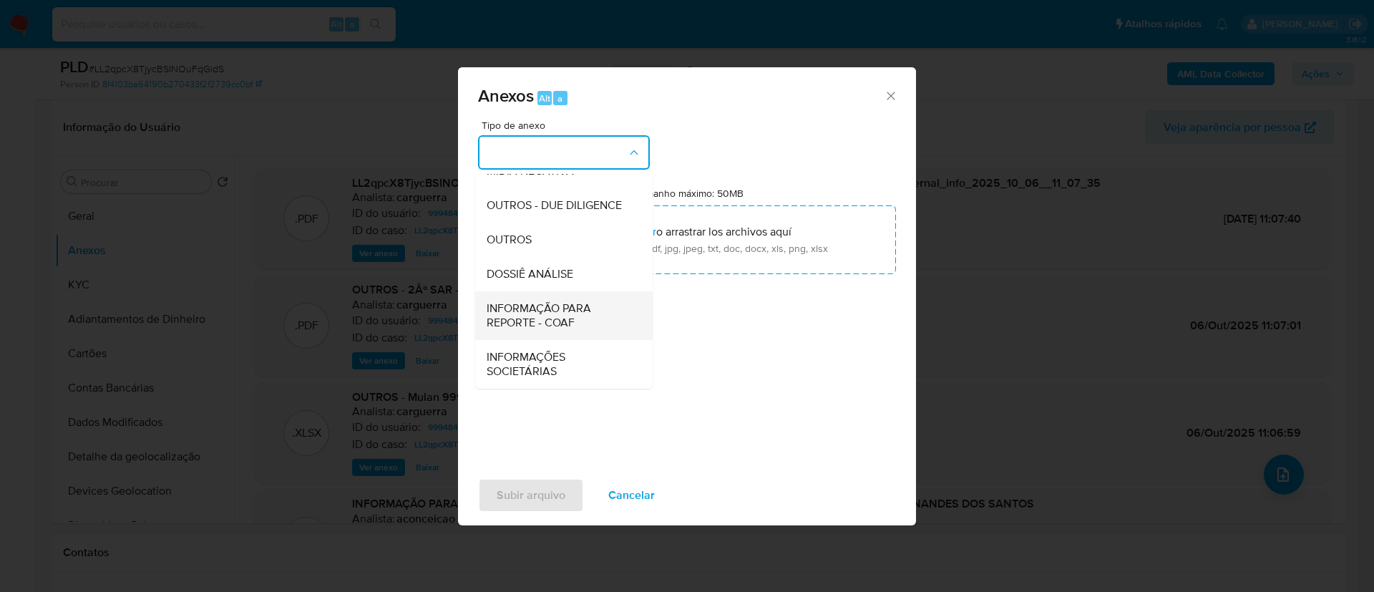
click at [601, 317] on span "INFORMAÇÃO PARA REPORTE - COAF" at bounding box center [560, 315] width 146 height 29
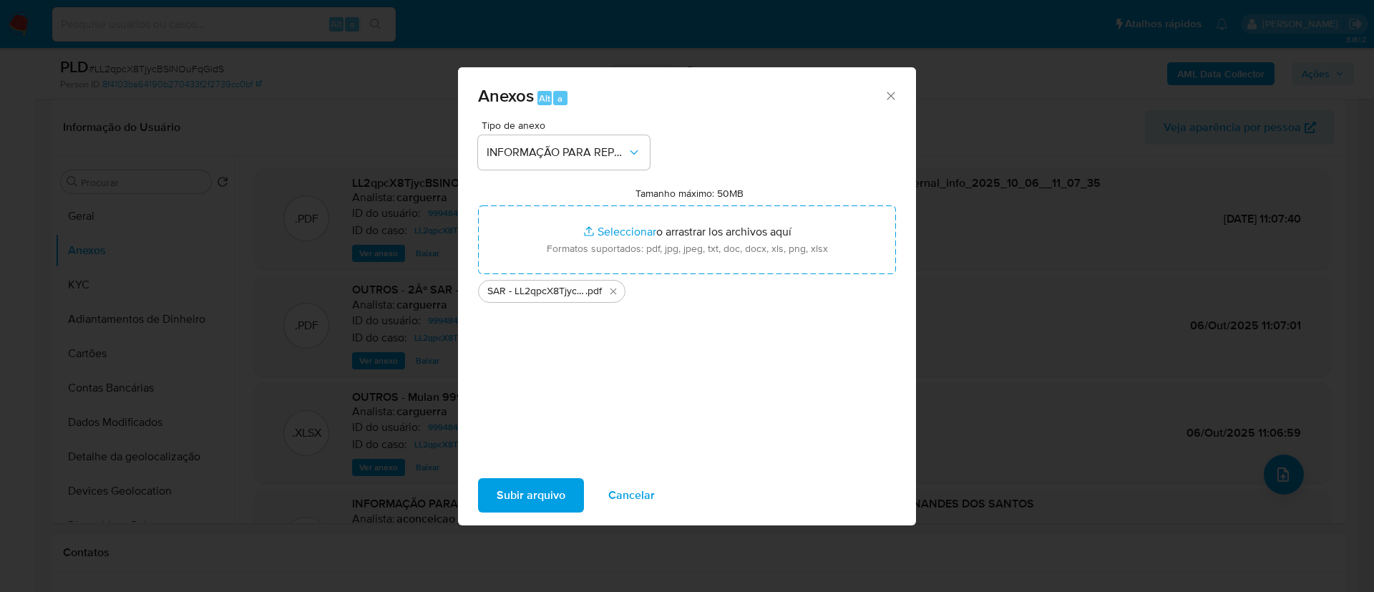
click at [525, 497] on span "Subir arquivo" at bounding box center [531, 494] width 69 height 31
click at [538, 504] on span "Subir arquivo" at bounding box center [531, 494] width 69 height 31
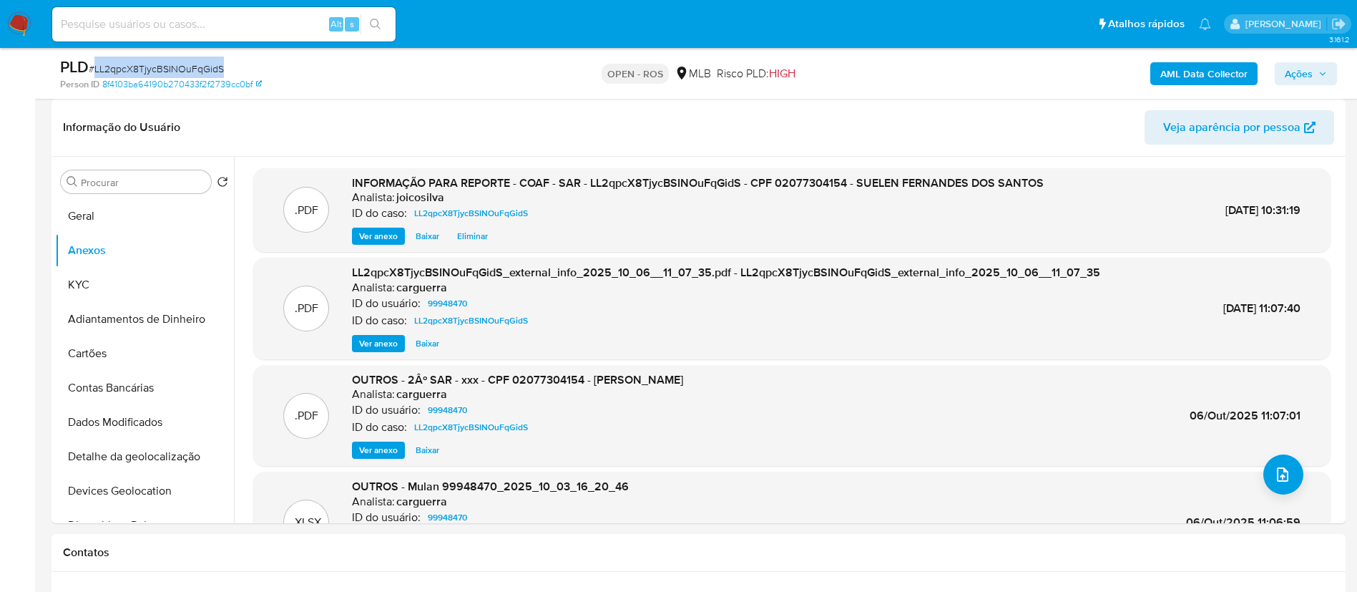
click at [684, 74] on span "Ações" at bounding box center [1299, 73] width 28 height 23
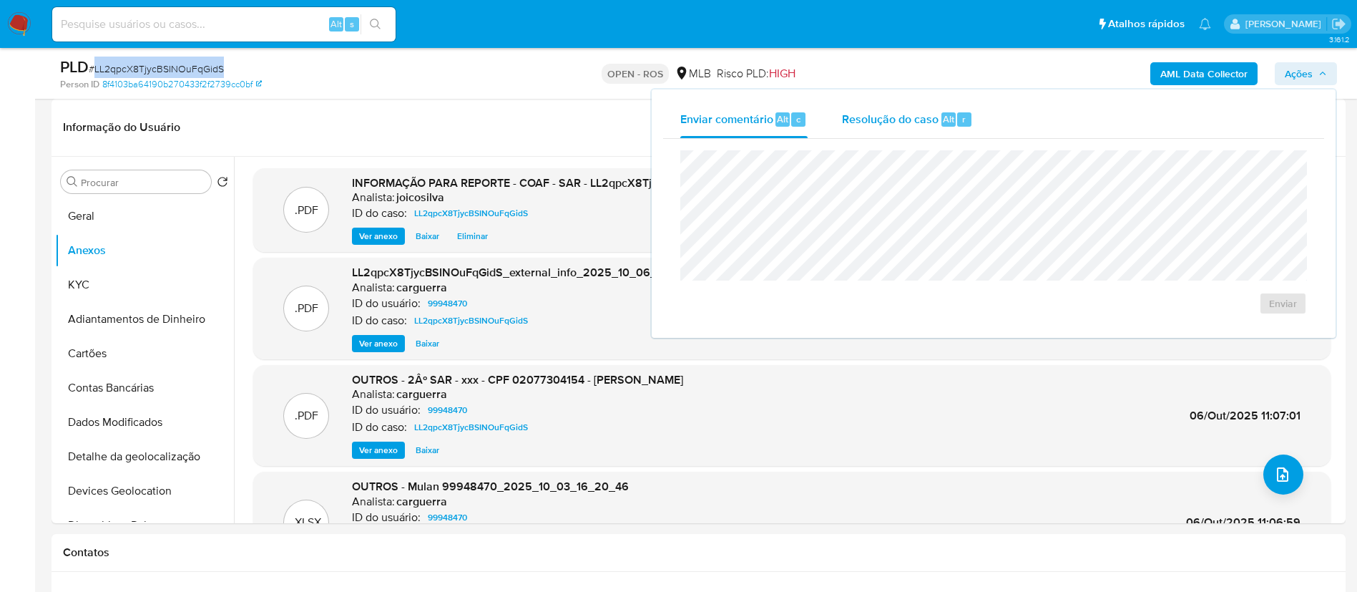
click at [684, 116] on span "Resolução do caso" at bounding box center [890, 118] width 97 height 16
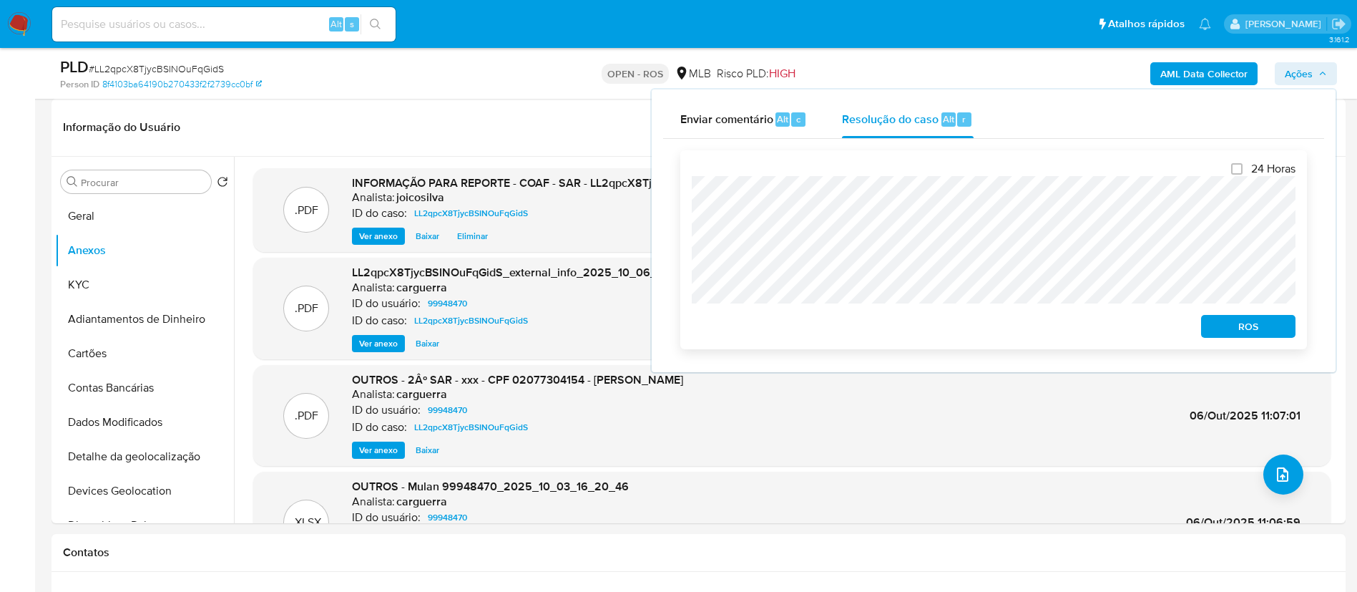
click at [684, 336] on span "ROS" at bounding box center [1248, 326] width 74 height 20
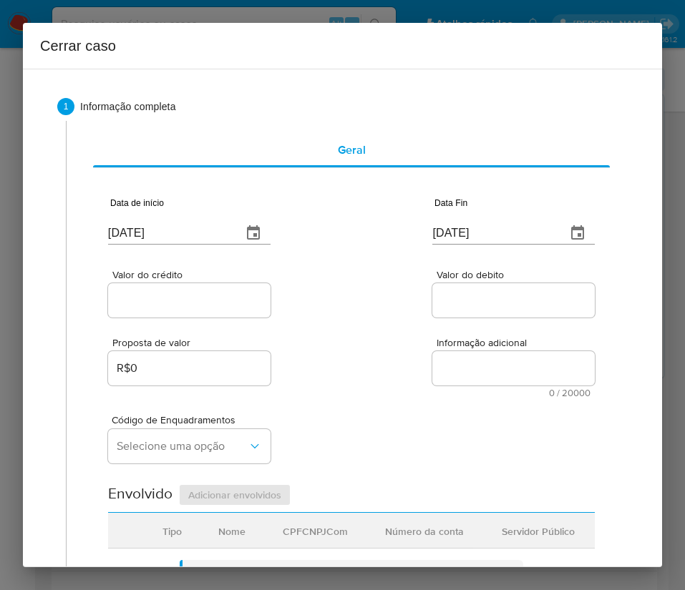
click at [175, 233] on input "[DATE]" at bounding box center [169, 233] width 122 height 23
paste input "1/08"
type input "[DATE]"
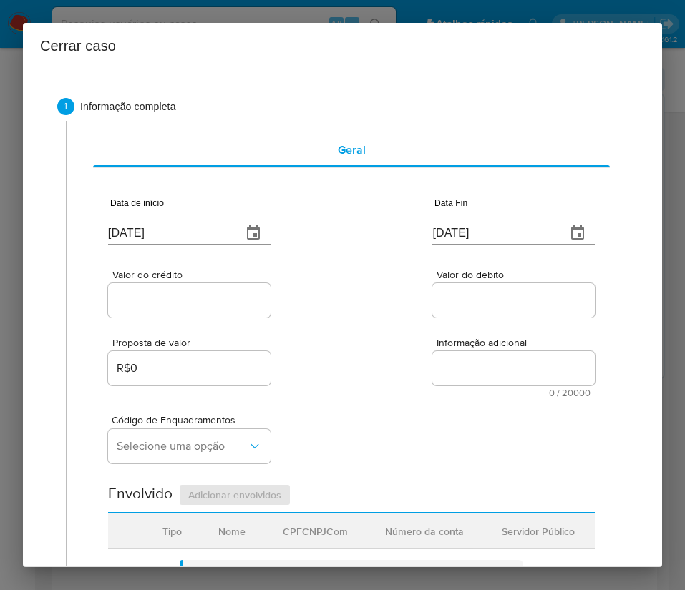
click at [432, 315] on div at bounding box center [513, 300] width 162 height 34
click at [458, 223] on input "[DATE]" at bounding box center [493, 233] width 122 height 23
paste input "3"
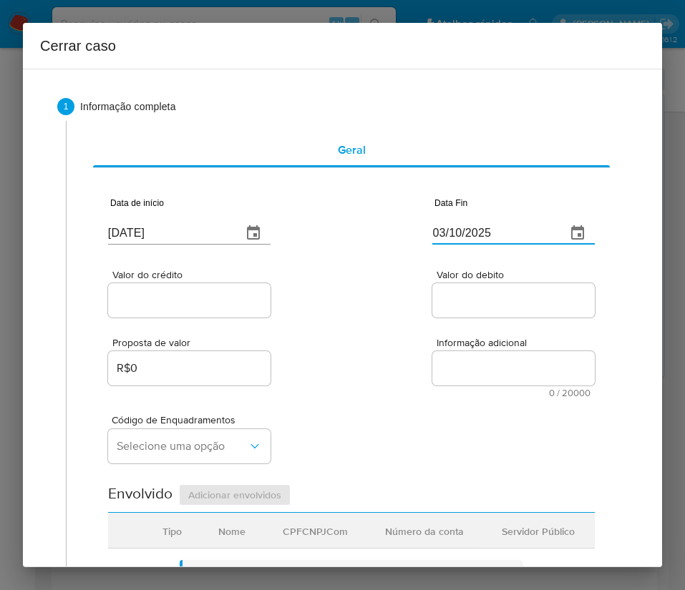
type input "03/10/2025"
click at [454, 325] on div "Proposta de valor R$0 Informação adicional 0 / 20000 20000 caracteres restantes" at bounding box center [351, 359] width 487 height 77
click at [203, 302] on input "Valor do crédito" at bounding box center [189, 300] width 162 height 19
click at [188, 302] on input "Valor do crédito" at bounding box center [189, 300] width 162 height 19
paste input "R$302.496"
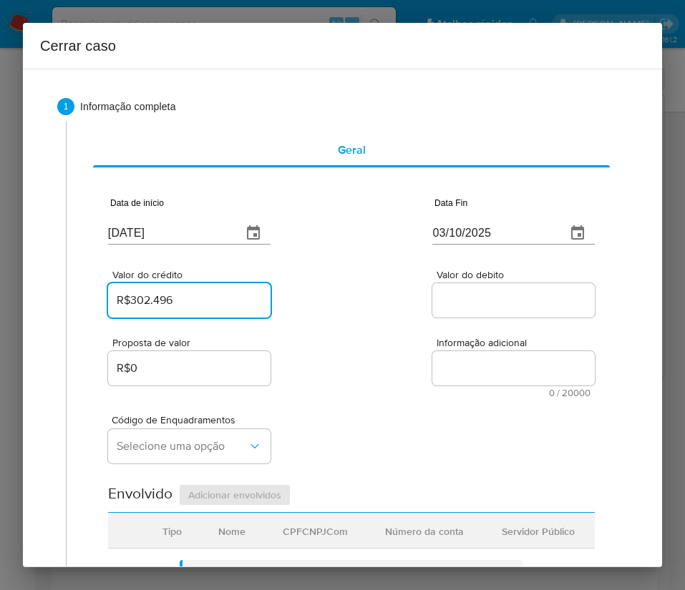
type input "R$302.496"
click at [404, 311] on div "Valor do crédito R$302.496 Valor do debito" at bounding box center [351, 287] width 487 height 68
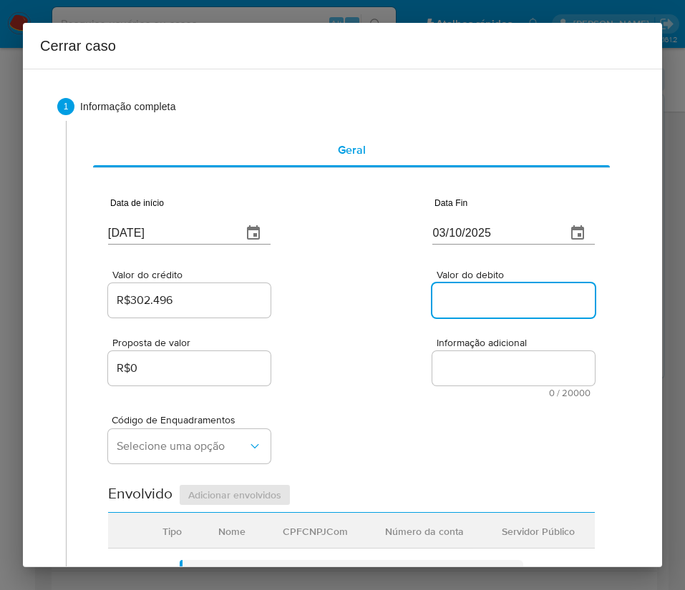
click at [478, 303] on input "Valor do debito" at bounding box center [513, 300] width 162 height 19
paste input "R$303.909"
type input "R$303.909"
click at [398, 374] on div "Proposta de valor R$0 Informação adicional 0 / 20000 20000 caracteres restantes" at bounding box center [351, 359] width 487 height 77
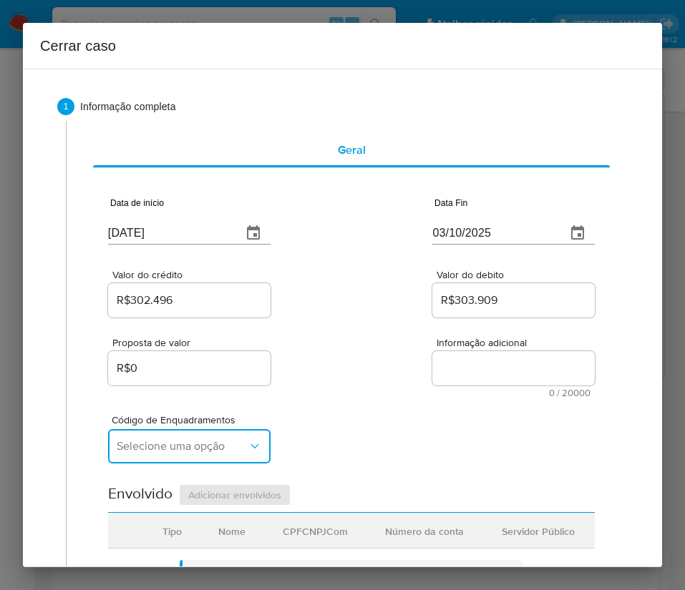
click at [180, 442] on span "Selecione uma opção" at bounding box center [182, 446] width 131 height 14
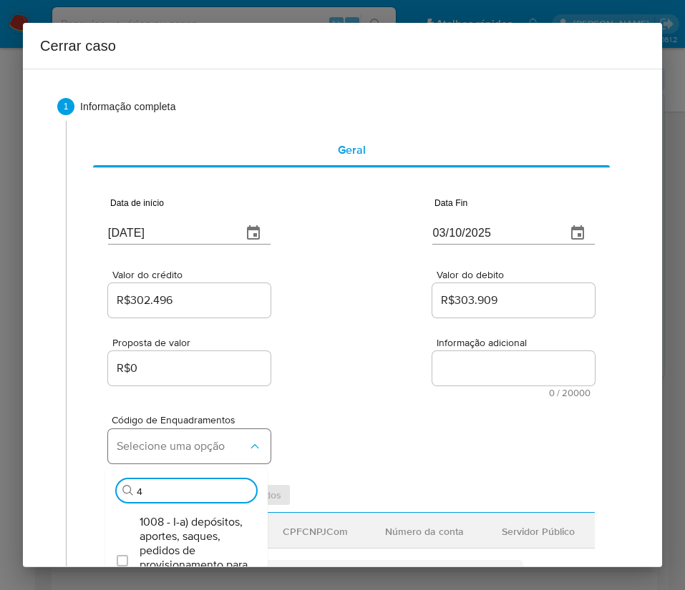
type input "45"
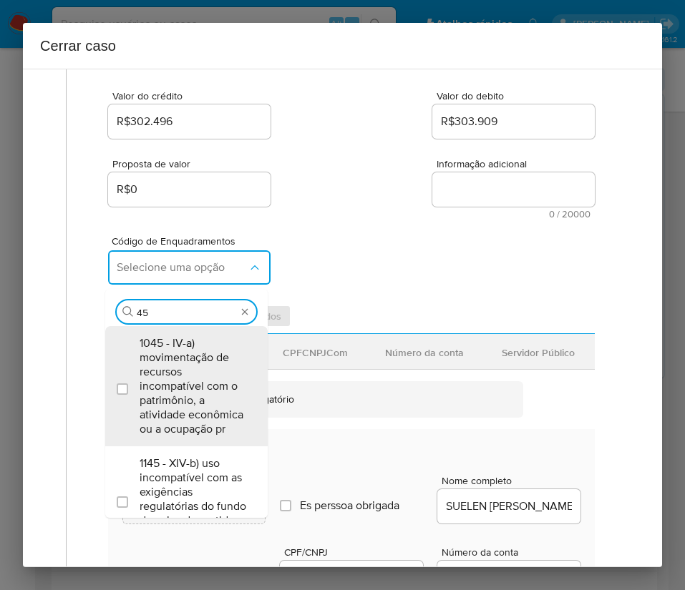
scroll to position [215, 0]
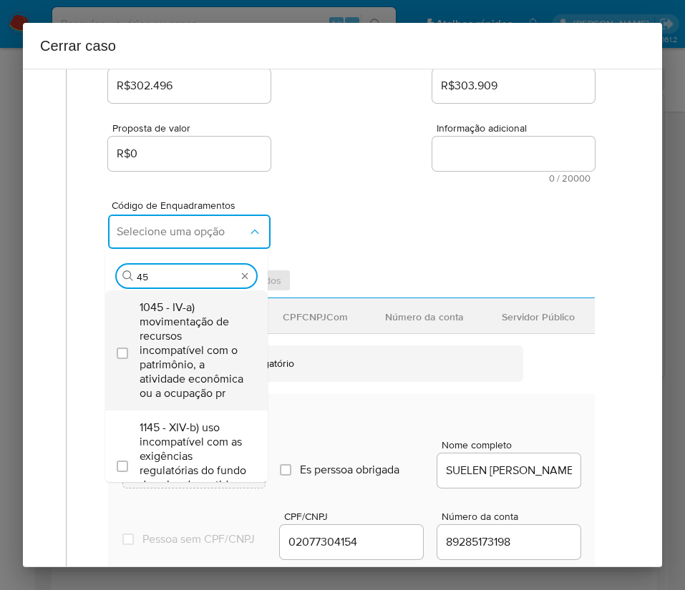
click at [178, 334] on span "1045 - IV-a) movimentação de recursos incompatível com o patrimônio, a atividad…" at bounding box center [194, 351] width 108 height 100
checkbox input "true"
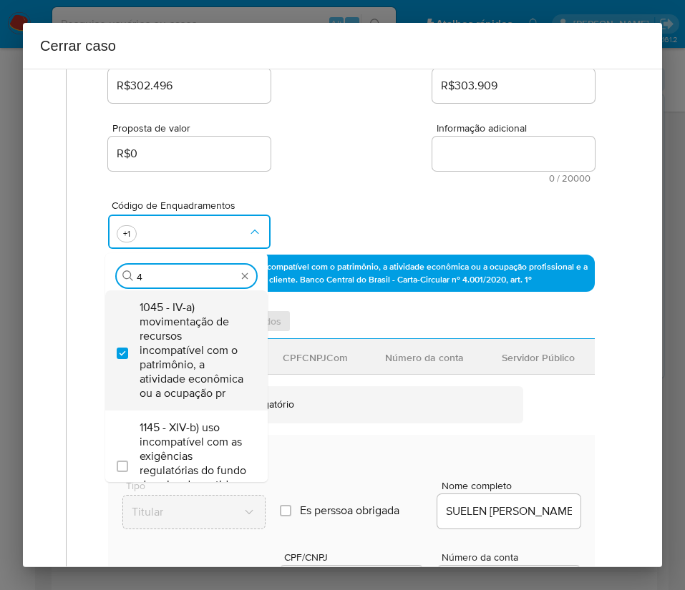
scroll to position [0, 0]
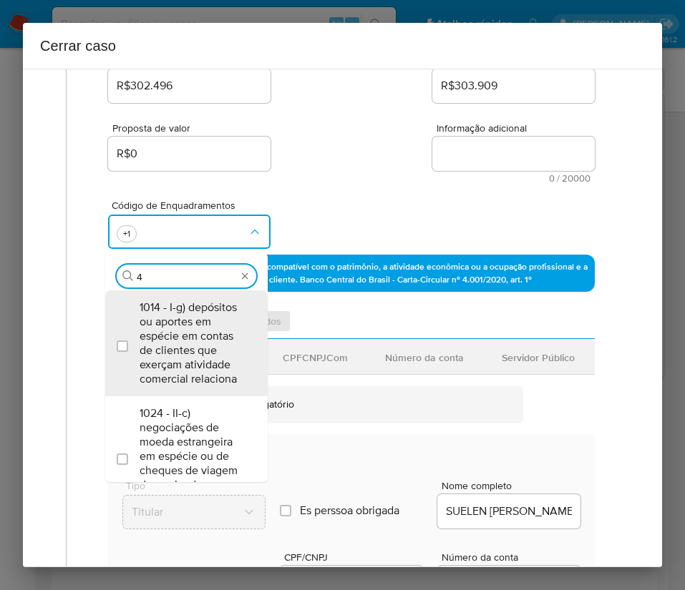
type input "47"
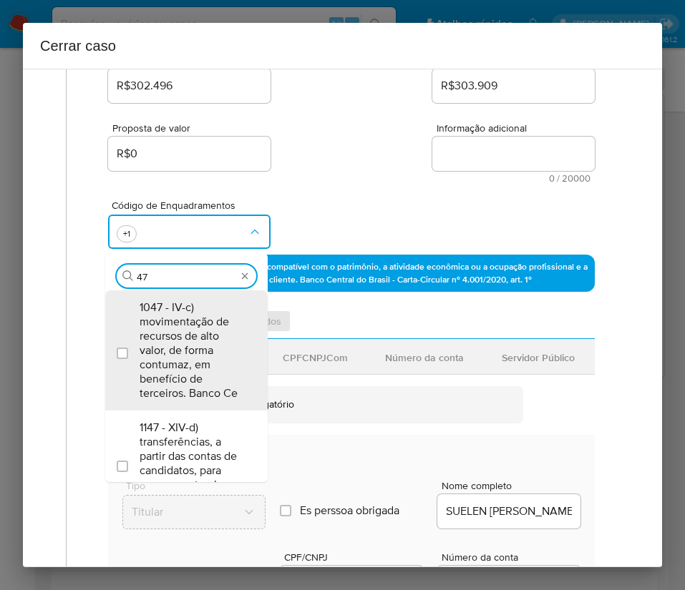
click at [186, 327] on span "1047 - IV-c) movimentação de recursos de alto valor, de forma contumaz, em bene…" at bounding box center [194, 351] width 108 height 100
checkbox input "true"
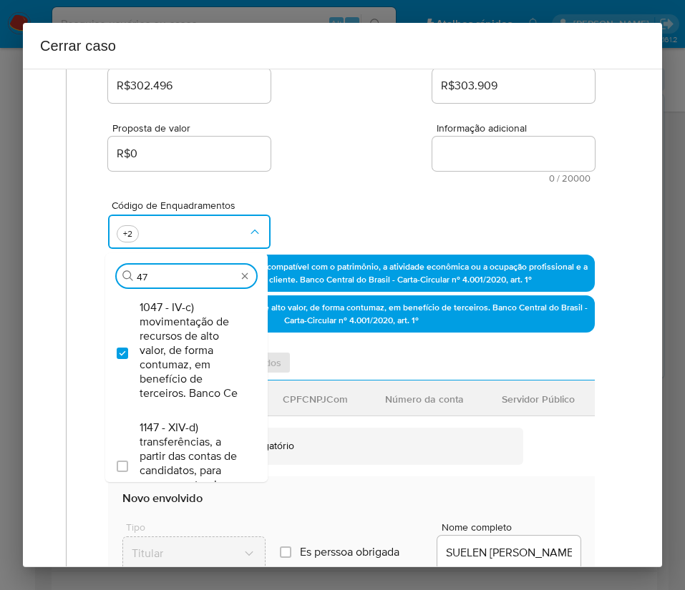
click at [341, 188] on div "Código de Enquadramentos Procurar 47 1047 - IV-c) movimentação de recursos de a…" at bounding box center [351, 219] width 487 height 72
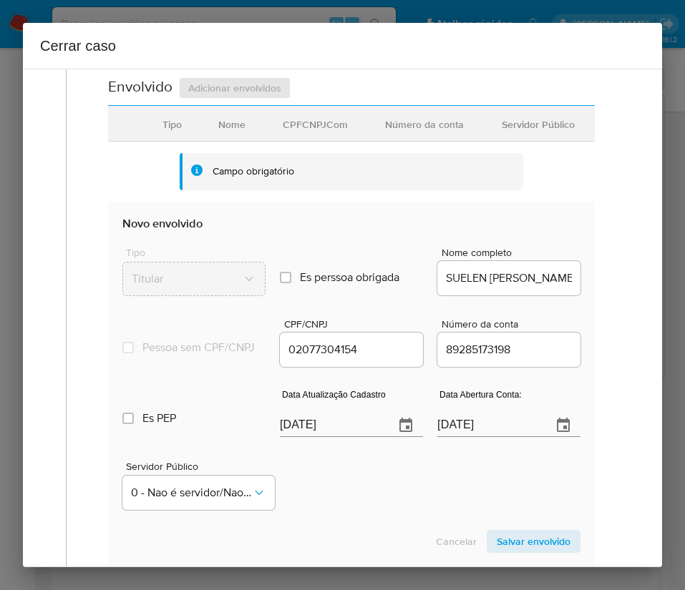
scroll to position [537, 0]
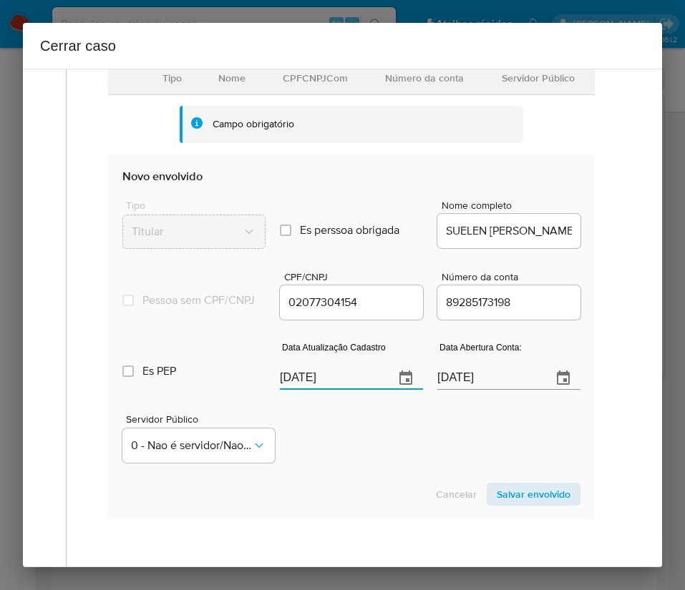
click at [324, 390] on input "[DATE]" at bounding box center [331, 378] width 103 height 23
paste input "28/08"
type input "28/08/2025"
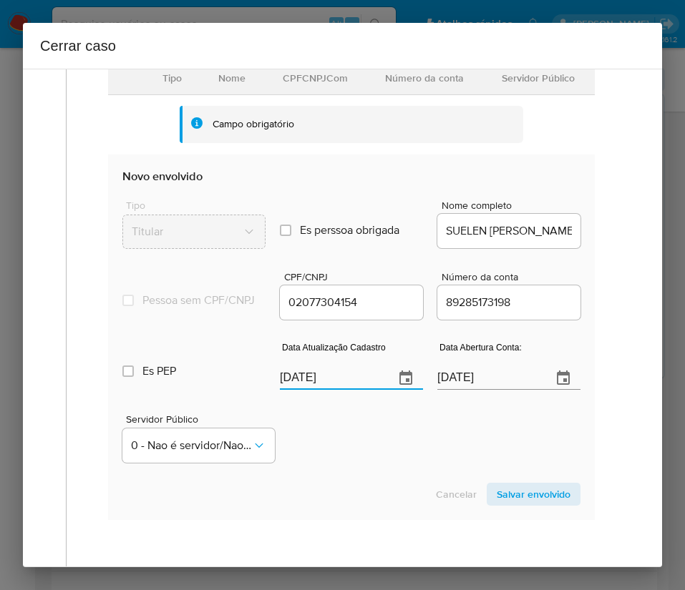
click at [384, 485] on section "Novo envolvido Tipo Titular Es perssoa obrigada Is PObrigada Nome completo SUEL…" at bounding box center [351, 338] width 487 height 366
click at [508, 504] on span "Salvar envolvido" at bounding box center [534, 494] width 74 height 20
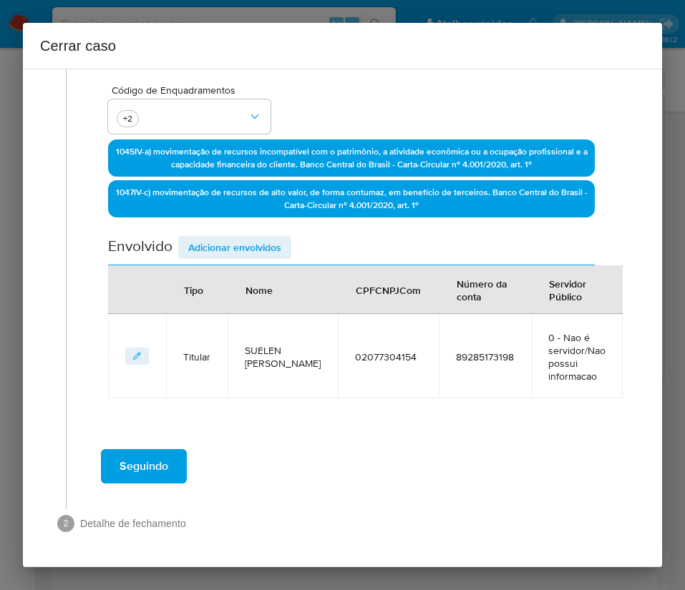
scroll to position [330, 0]
click at [250, 249] on span "Adicionar envolvidos" at bounding box center [234, 248] width 93 height 20
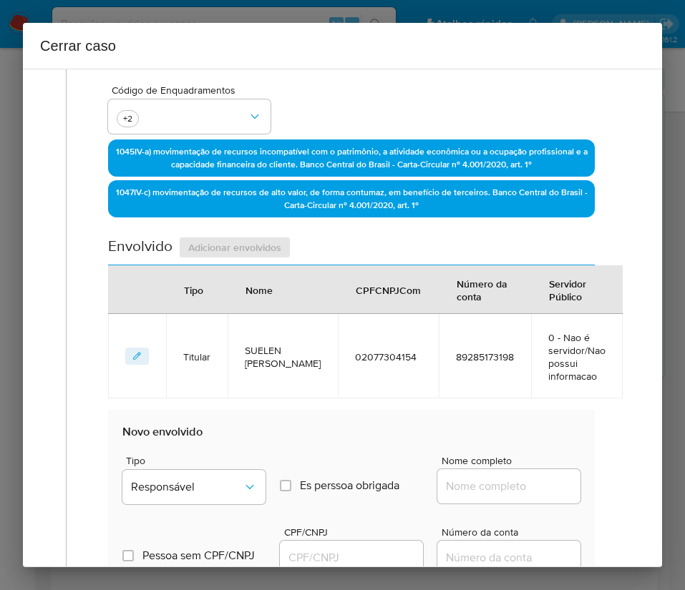
scroll to position [652, 0]
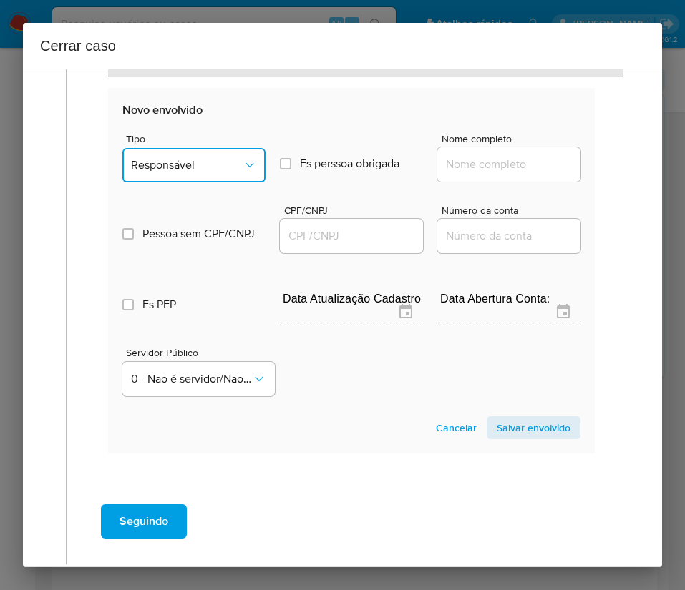
click at [215, 164] on span "Responsável" at bounding box center [187, 165] width 112 height 14
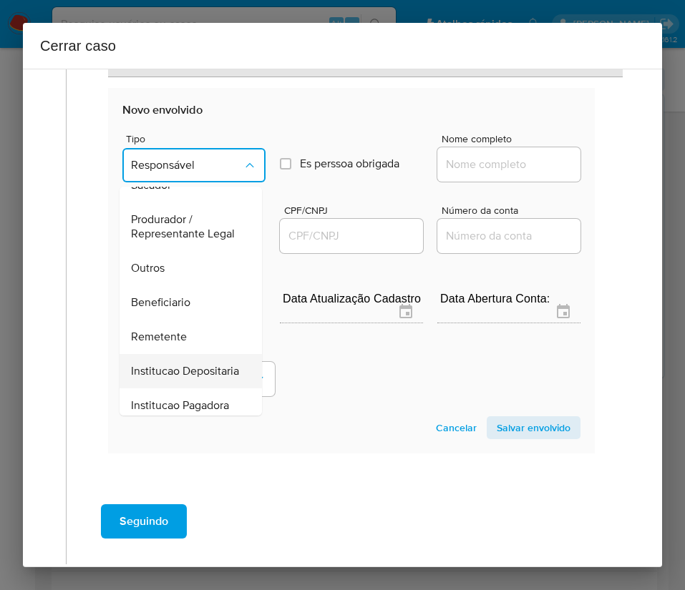
scroll to position [255, 0]
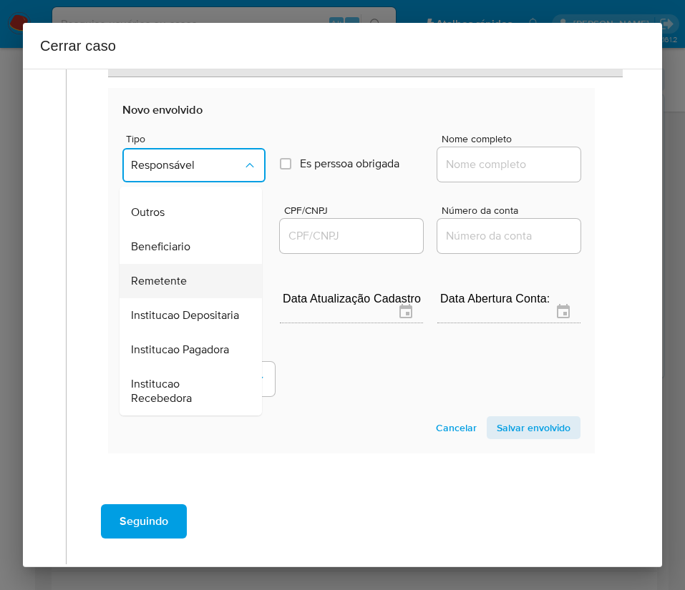
click at [184, 274] on span "Remetente" at bounding box center [159, 281] width 56 height 14
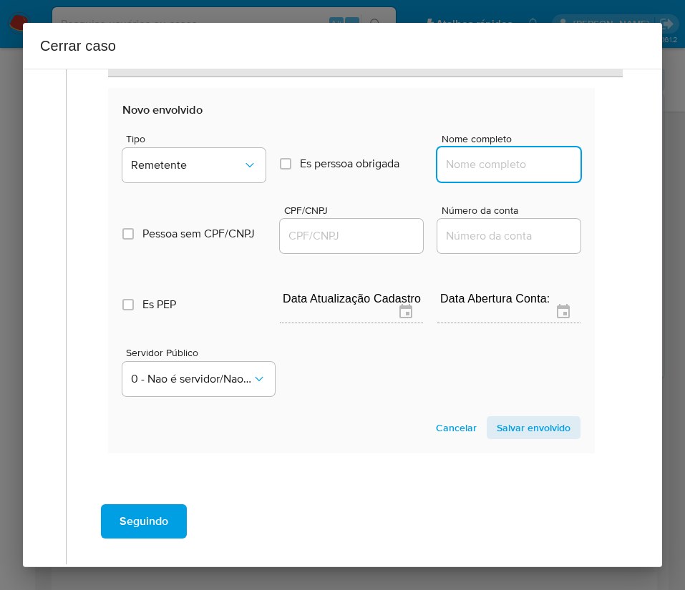
click at [498, 157] on input "Nome completo" at bounding box center [508, 164] width 143 height 19
paste input "Montrezoli Intermediacoes E Negocios Ltda, 48328761000101"
drag, startPoint x: 461, startPoint y: 165, endPoint x: 667, endPoint y: 168, distance: 206.1
click at [667, 168] on div "Cerrar caso 1 Informação completa Geral Data de início 01/08/2025 Data Fin 03/1…" at bounding box center [342, 295] width 685 height 590
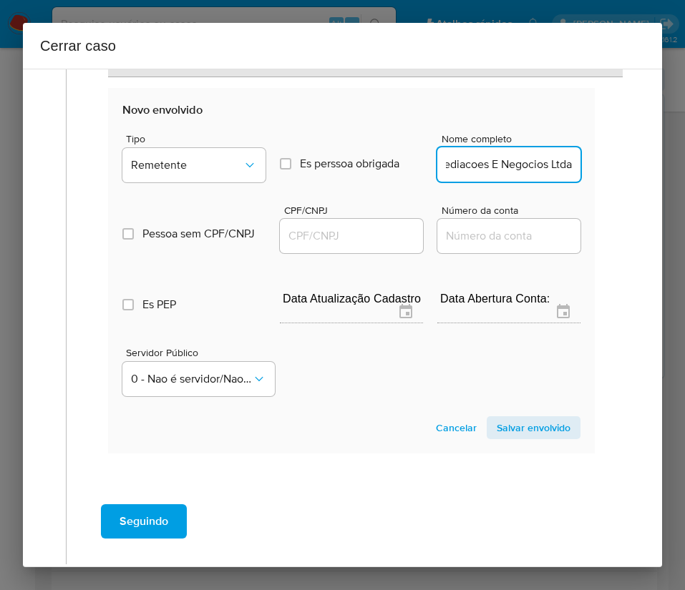
scroll to position [0, 95]
type input "Montrezoli Intermediacoes E Negocios Ltda"
drag, startPoint x: 367, startPoint y: 254, endPoint x: 367, endPoint y: 243, distance: 11.4
click at [367, 253] on div "CPF/CNPJ" at bounding box center [351, 230] width 143 height 51
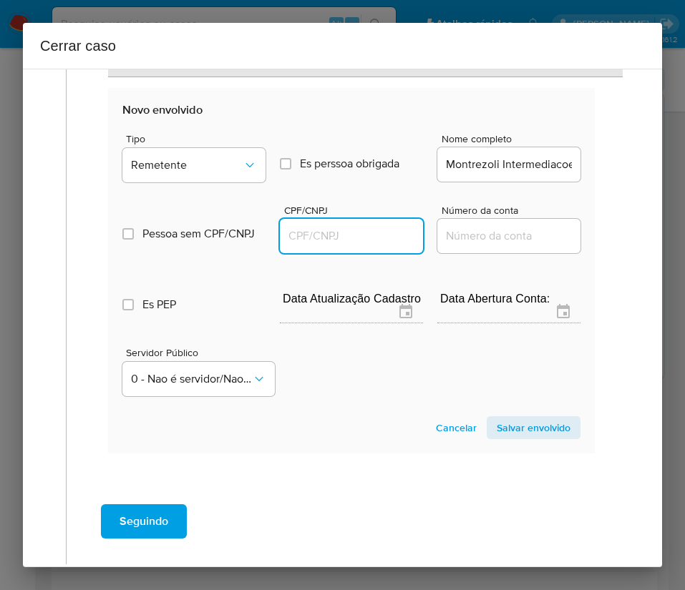
click at [367, 235] on input "CPF/CNPJ" at bounding box center [351, 236] width 143 height 19
paste input "48328761000101"
type input "48328761000101"
click at [534, 426] on span "Salvar envolvido" at bounding box center [534, 428] width 74 height 20
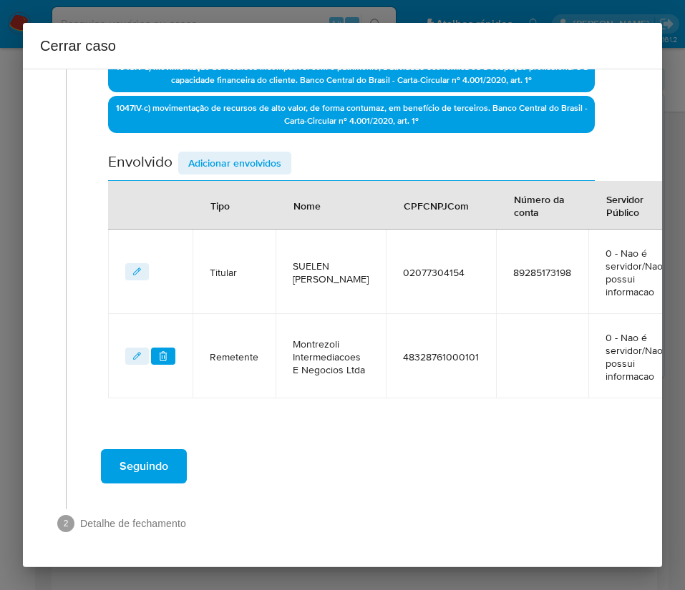
click at [276, 153] on span "Adicionar envolvidos" at bounding box center [234, 163] width 93 height 20
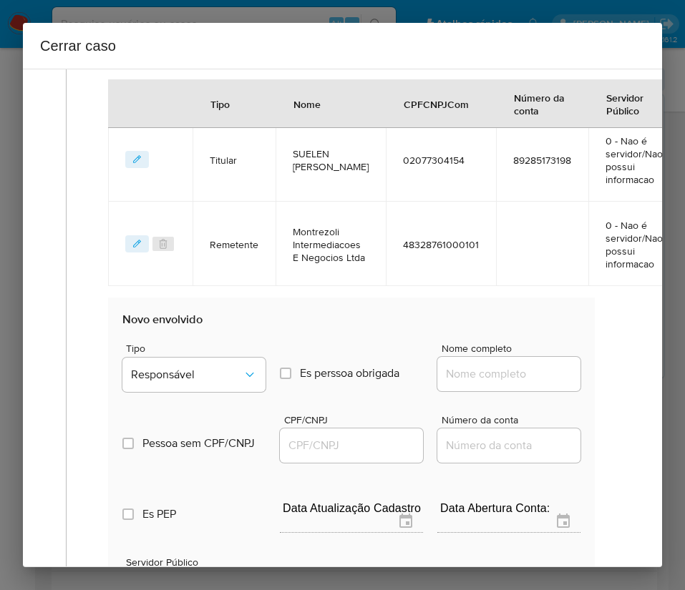
scroll to position [808, 0]
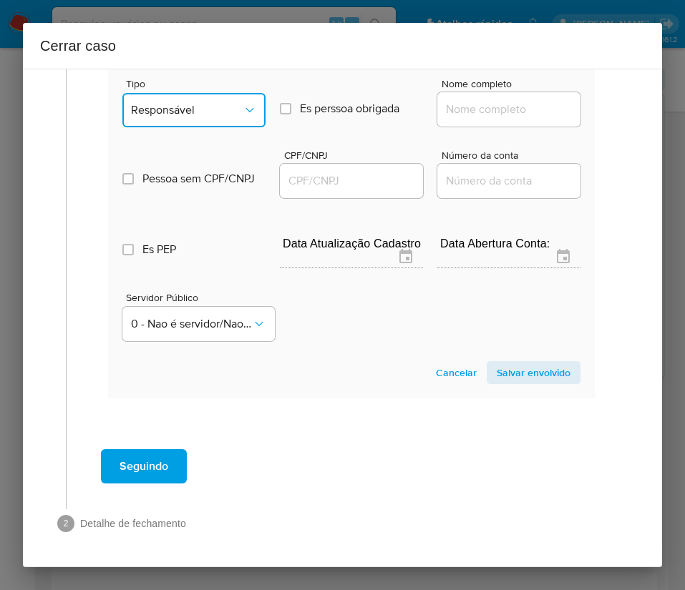
click at [234, 103] on span "Responsável" at bounding box center [187, 110] width 112 height 14
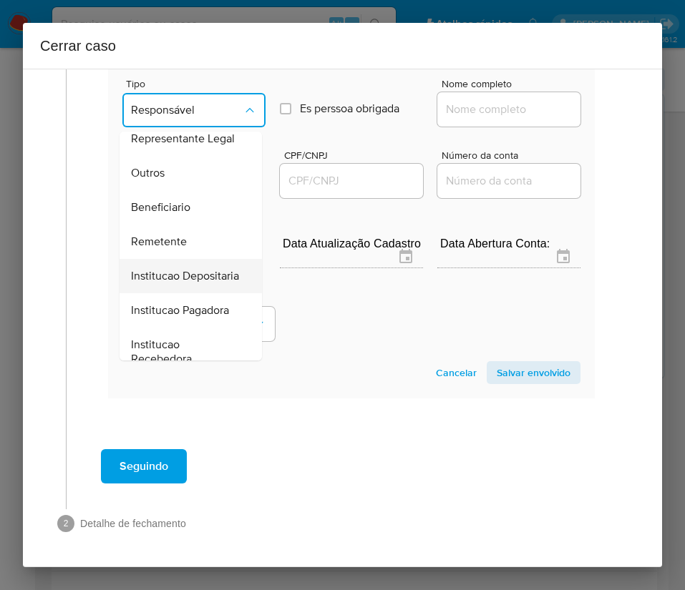
scroll to position [255, 0]
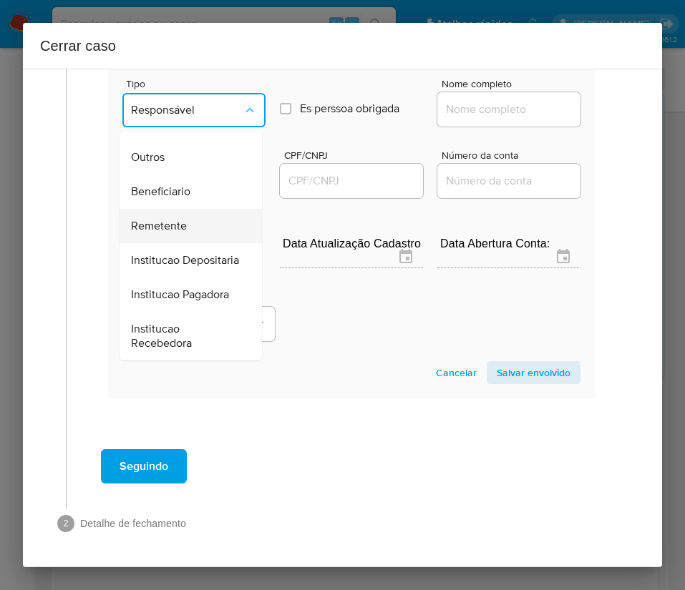
click at [176, 219] on span "Remetente" at bounding box center [159, 226] width 56 height 14
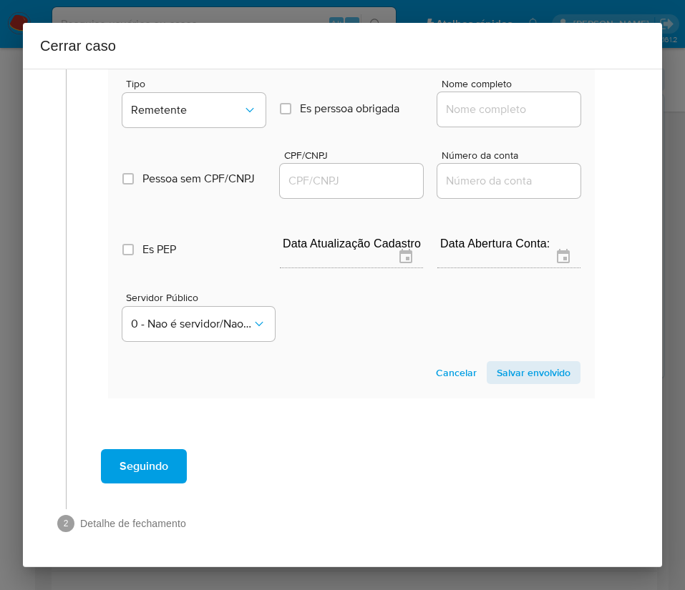
click at [483, 100] on input "Nome completo" at bounding box center [508, 109] width 143 height 19
paste input "Isaque Santos Freitas, 07373867545"
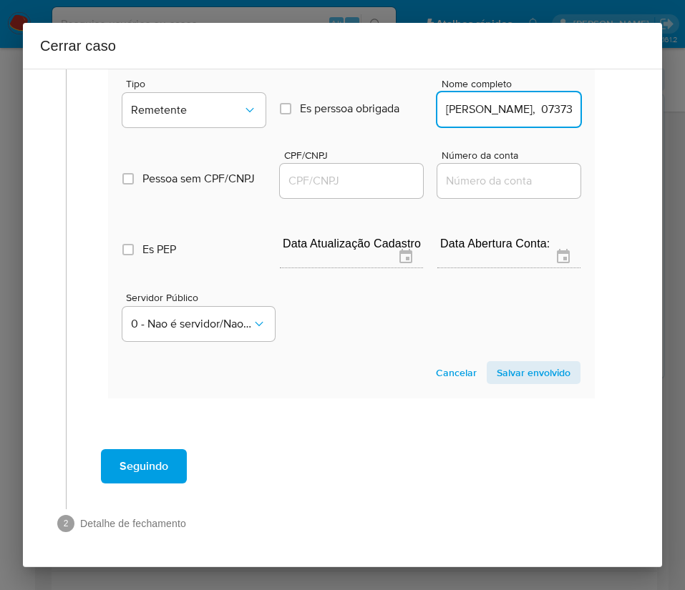
scroll to position [0, 64]
drag, startPoint x: 477, startPoint y: 92, endPoint x: 592, endPoint y: 94, distance: 115.2
type input "Isaque Santos Freitas"
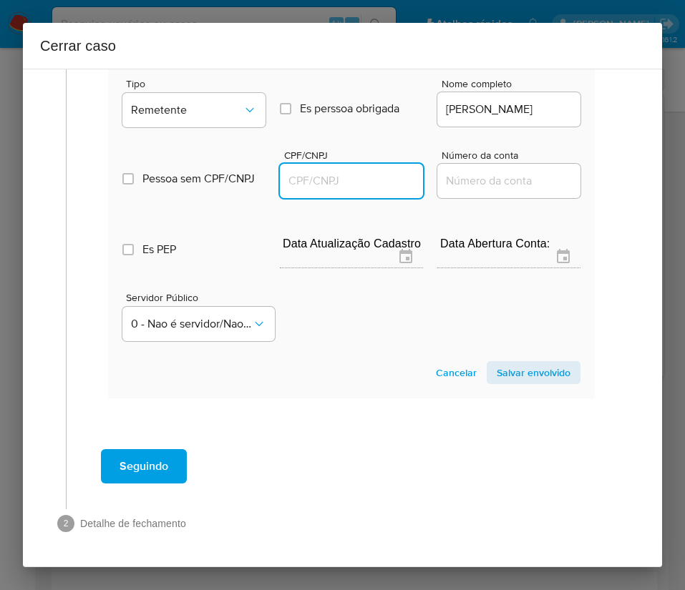
click at [359, 172] on input "CPF/CNPJ" at bounding box center [351, 181] width 143 height 19
paste input "07373867545"
type input "7373867545"
click at [497, 363] on span "Salvar envolvido" at bounding box center [534, 373] width 74 height 20
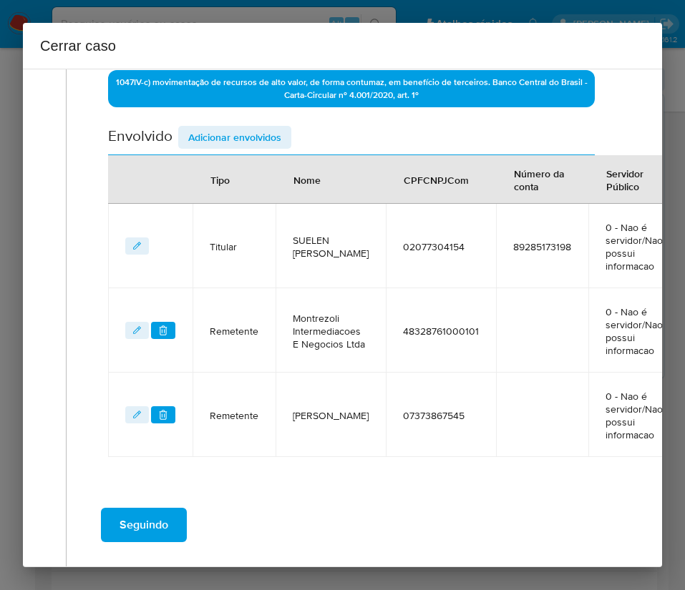
scroll to position [408, 0]
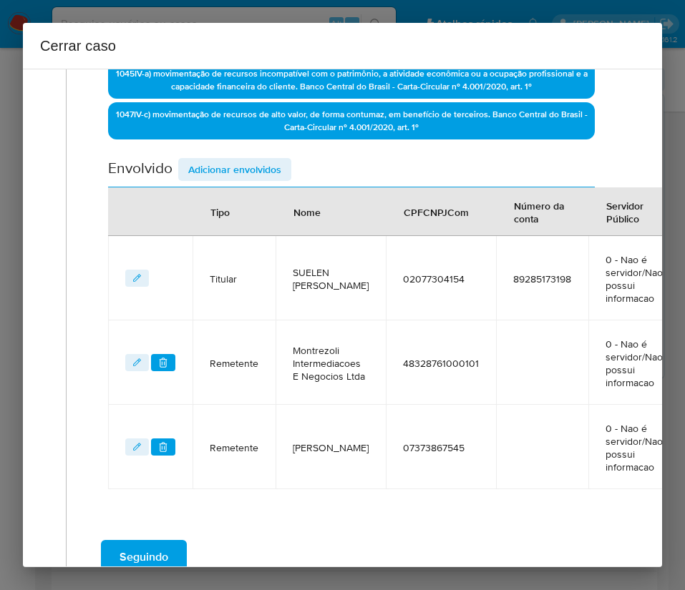
click at [269, 172] on span "Adicionar envolvidos" at bounding box center [234, 170] width 93 height 20
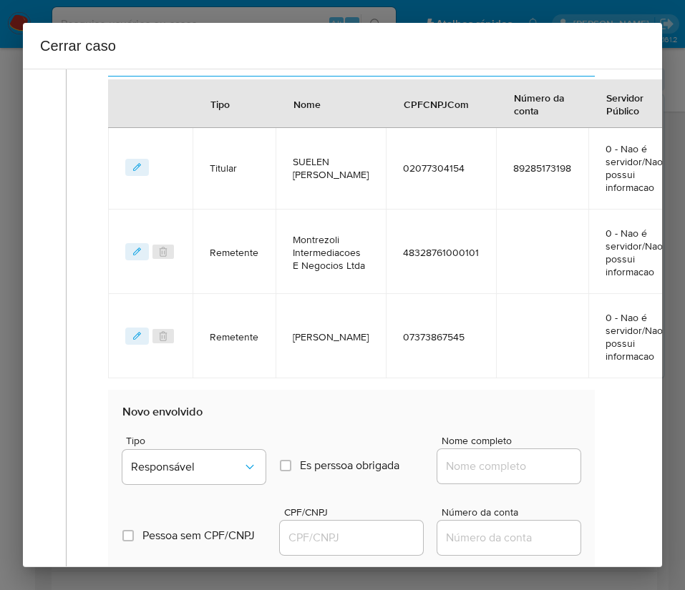
scroll to position [730, 0]
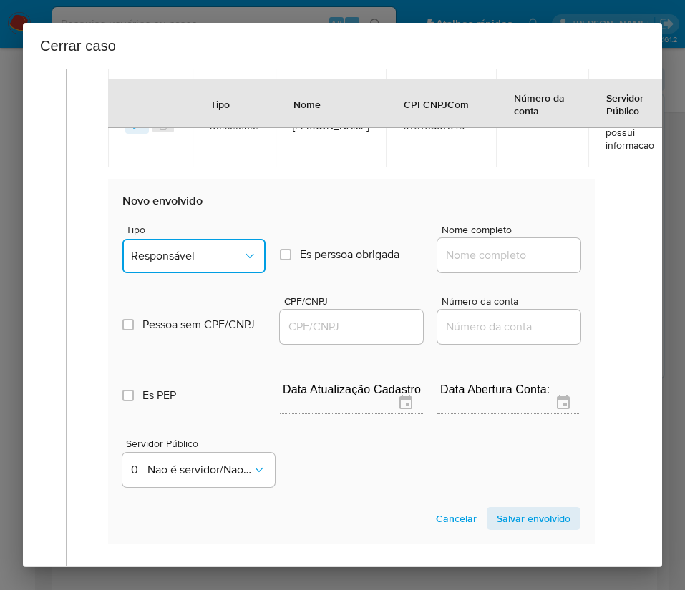
click at [243, 260] on icon "Tipo de envolvimento" at bounding box center [250, 256] width 14 height 14
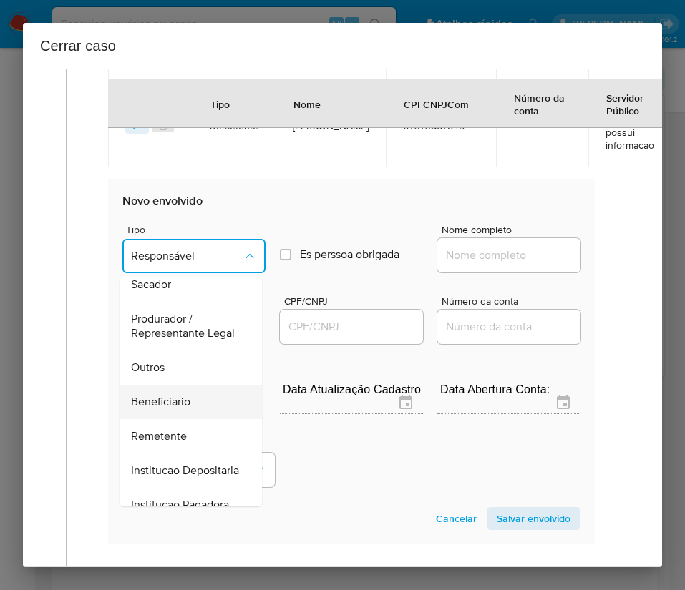
scroll to position [255, 0]
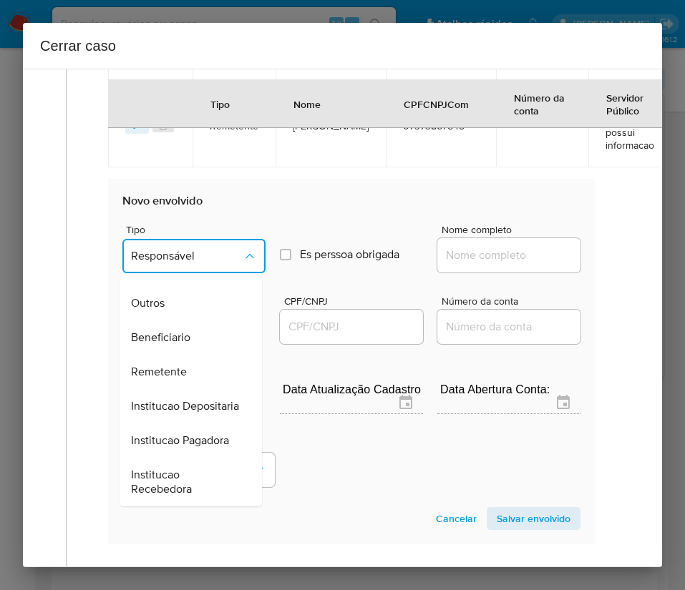
click at [187, 355] on div "Remetente" at bounding box center [186, 372] width 111 height 34
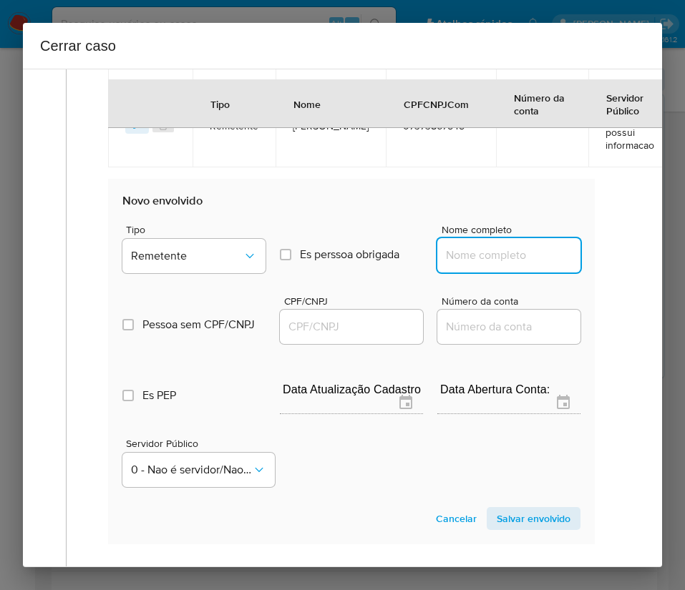
click at [474, 254] on input "Nome completo" at bounding box center [508, 255] width 143 height 19
paste input "Fabiola Karen Pereira Maia, 02444504127"
drag, startPoint x: 478, startPoint y: 257, endPoint x: 603, endPoint y: 260, distance: 125.3
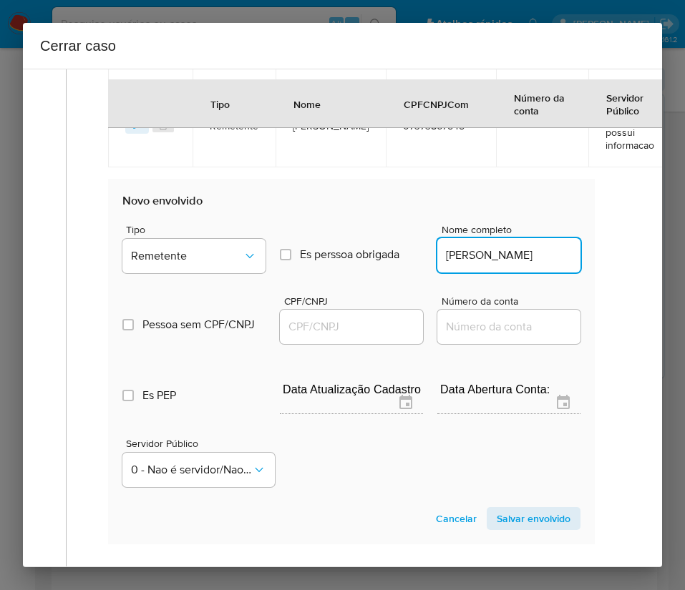
scroll to position [0, 11]
type input "Fabiola Karen Pereira Maia"
click at [315, 320] on div at bounding box center [351, 327] width 143 height 34
click at [316, 324] on input "CPF/CNPJ" at bounding box center [351, 327] width 143 height 19
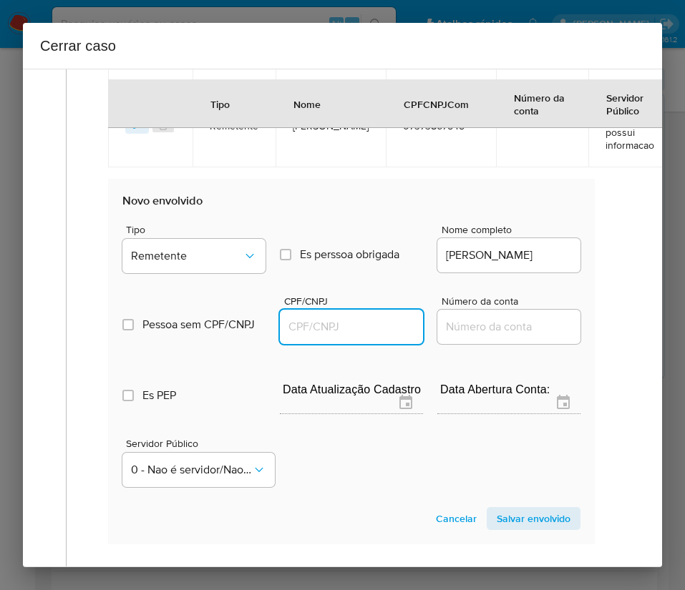
click at [345, 328] on input "CPF/CNPJ" at bounding box center [351, 327] width 143 height 19
paste input "02444504127"
type input "2444504127"
click at [513, 512] on span "Salvar envolvido" at bounding box center [534, 519] width 74 height 20
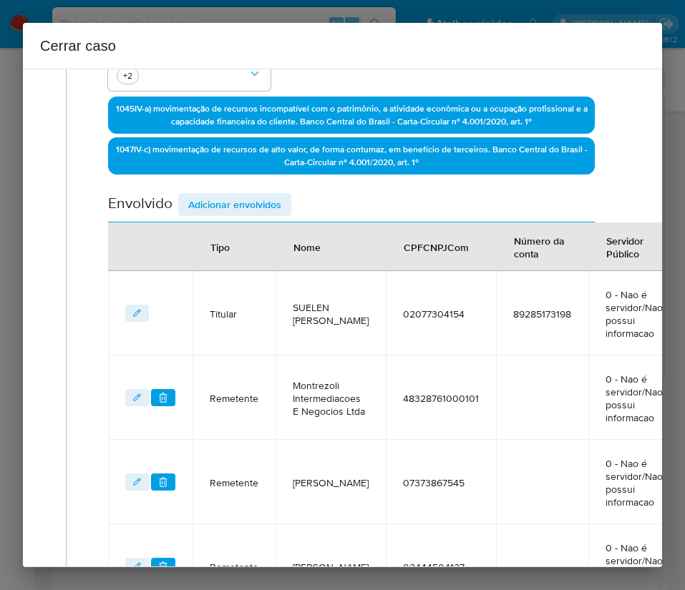
scroll to position [278, 0]
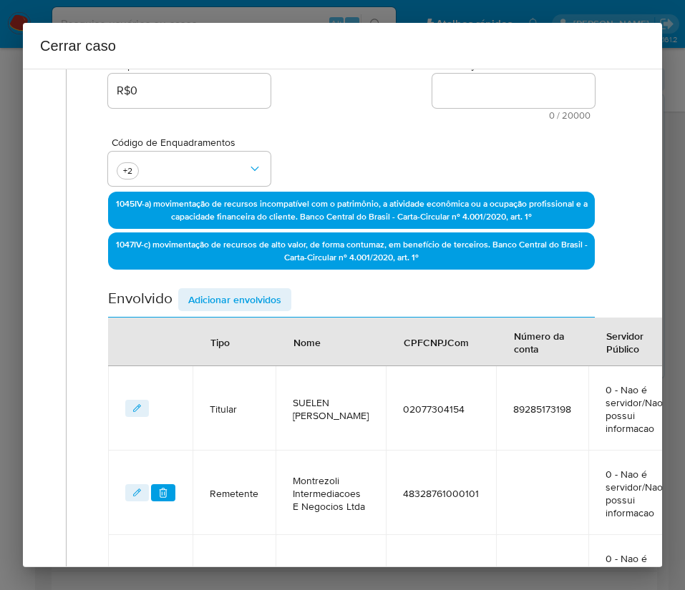
click at [262, 303] on span "Adicionar envolvidos" at bounding box center [234, 300] width 93 height 20
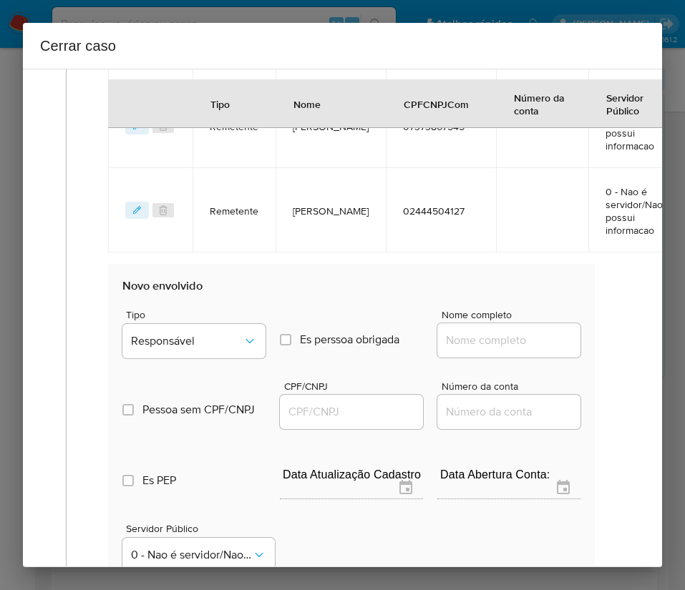
scroll to position [814, 0]
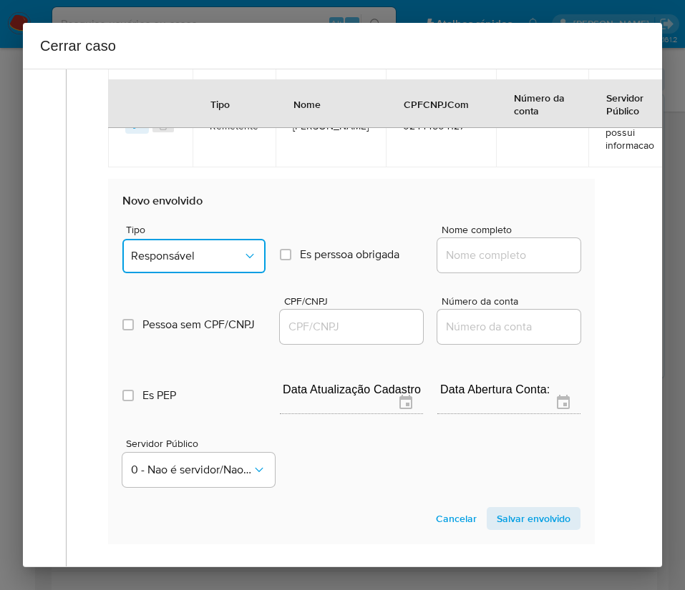
click at [200, 252] on span "Responsável" at bounding box center [187, 256] width 112 height 14
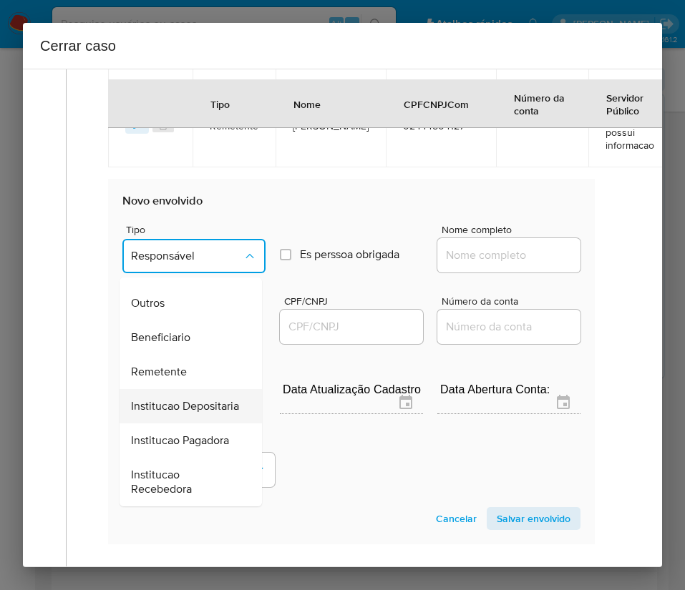
scroll to position [255, 0]
click at [170, 331] on span "Beneficiario" at bounding box center [160, 338] width 59 height 14
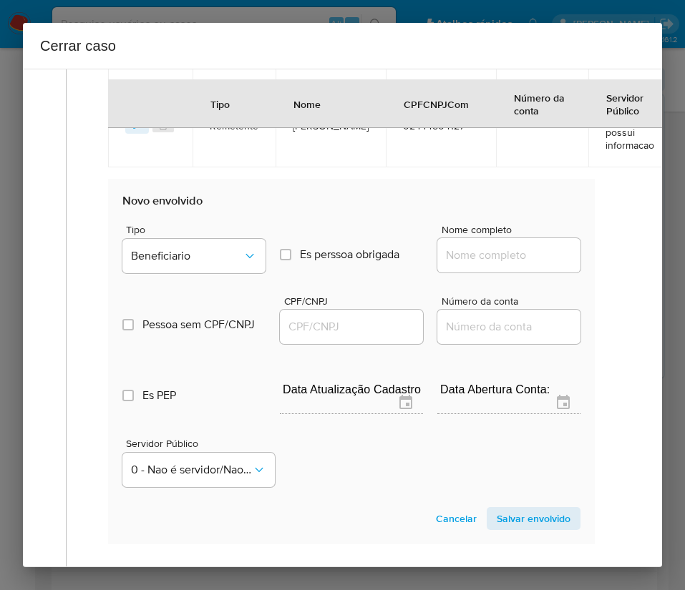
click at [510, 246] on input "Nome completo" at bounding box center [508, 255] width 143 height 19
paste input "Katia Regina Ferreira Costa, 26078816845"
click at [476, 255] on input "Katia Regina Ferreira Costa, 26078816845" at bounding box center [508, 255] width 143 height 19
drag, startPoint x: 479, startPoint y: 254, endPoint x: 615, endPoint y: 256, distance: 136.0
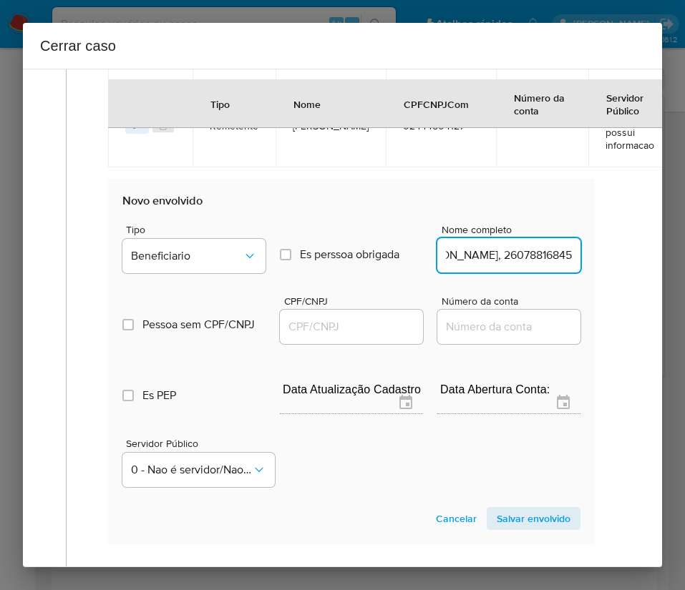
type input "Katia Regina Ferreira Costa"
click at [369, 325] on input "CPF/CNPJ" at bounding box center [351, 327] width 143 height 19
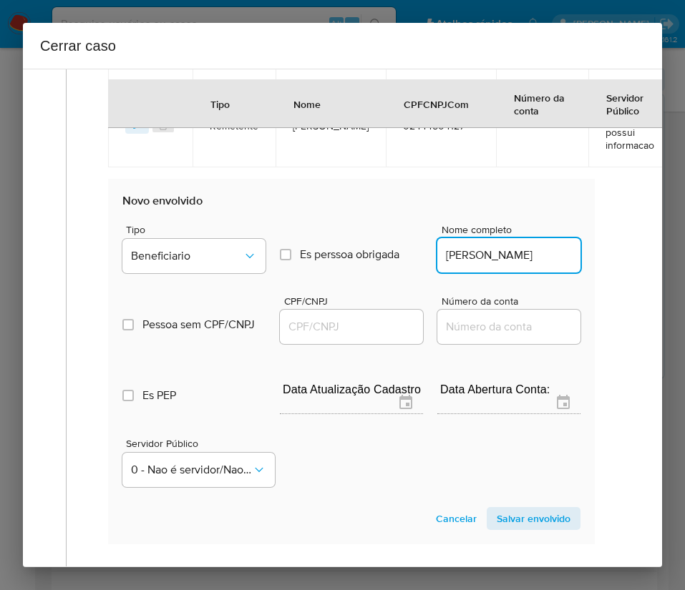
paste input "26078816845"
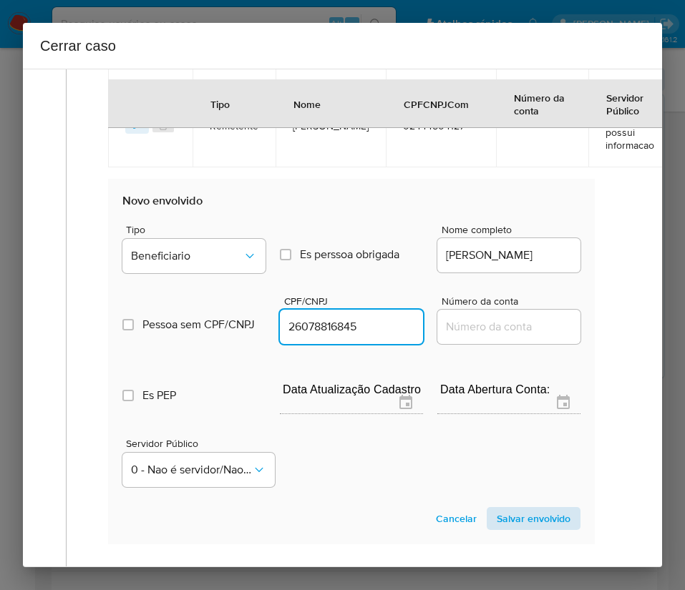
type input "26078816845"
click at [517, 521] on span "Salvar envolvido" at bounding box center [534, 519] width 74 height 20
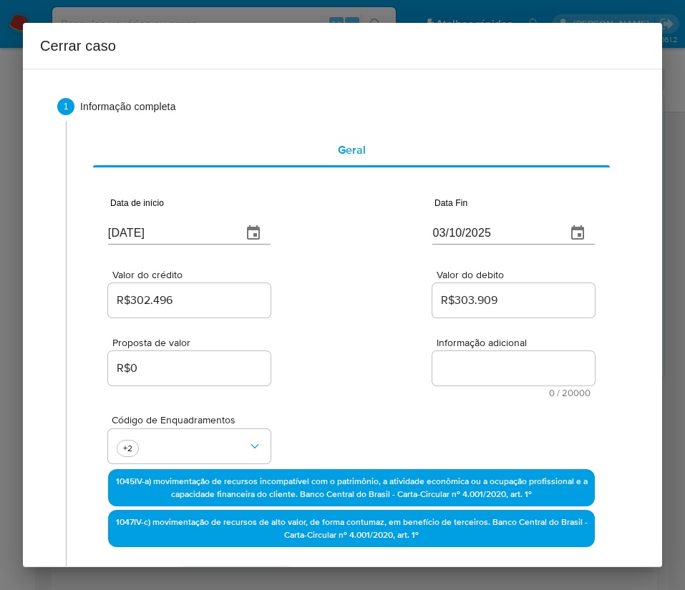
click at [497, 369] on textarea "Informação adicional" at bounding box center [513, 368] width 162 height 34
paste textarea "Informações do Cliente Suelen Fernandes Dos Santos, CPF 02077304154, 39 anos, r…"
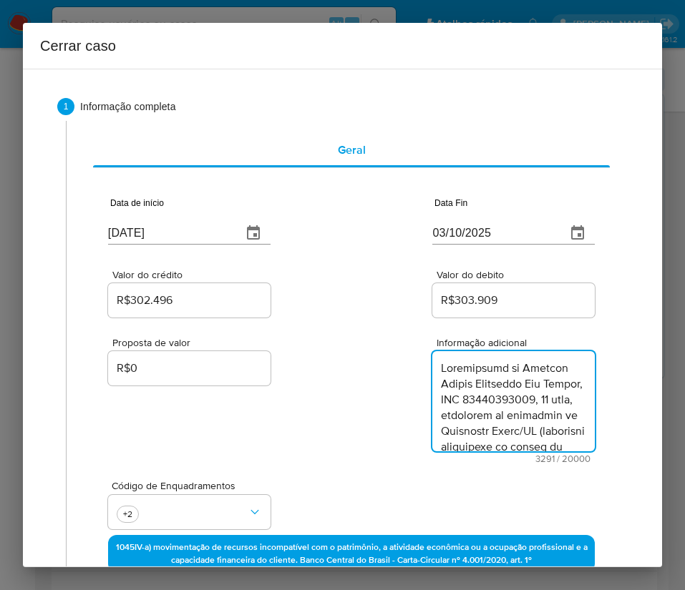
scroll to position [2947, 0]
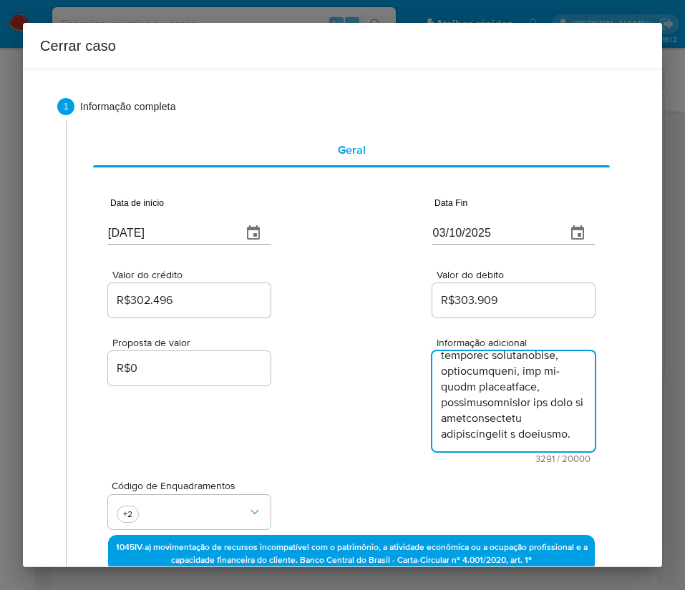
type textarea "Informações do Cliente Suelen Fernandes Dos Santos, CPF 02077304154, 39 anos, r…"
click at [404, 433] on div "Proposta de valor R$0 Informação adicional 3291 / 20000 16709 caracteres restan…" at bounding box center [351, 392] width 487 height 143
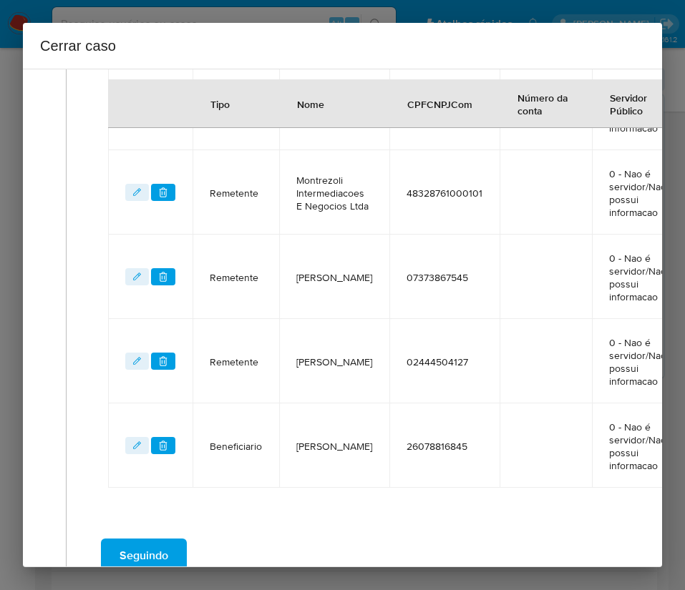
scroll to position [750, 0]
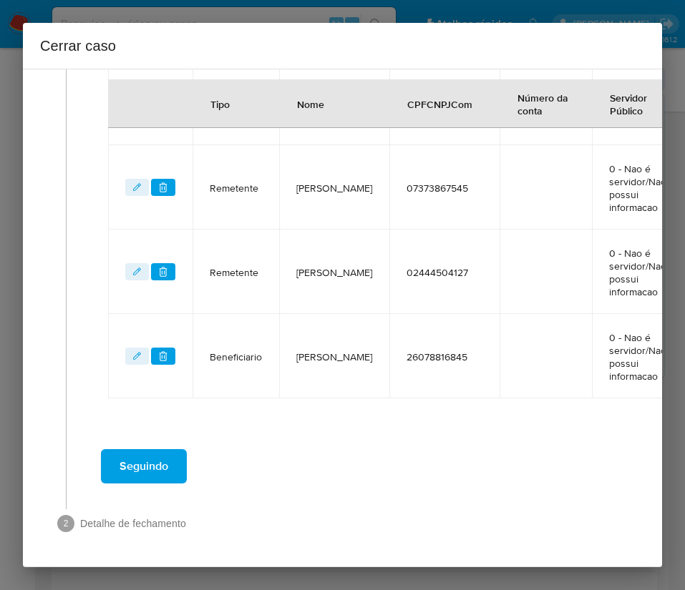
click at [177, 452] on button "Seguindo" at bounding box center [144, 466] width 86 height 34
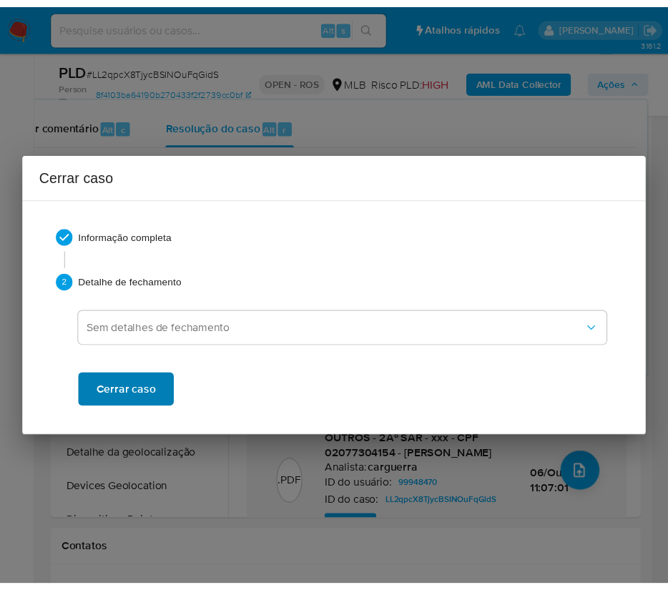
scroll to position [2831, 0]
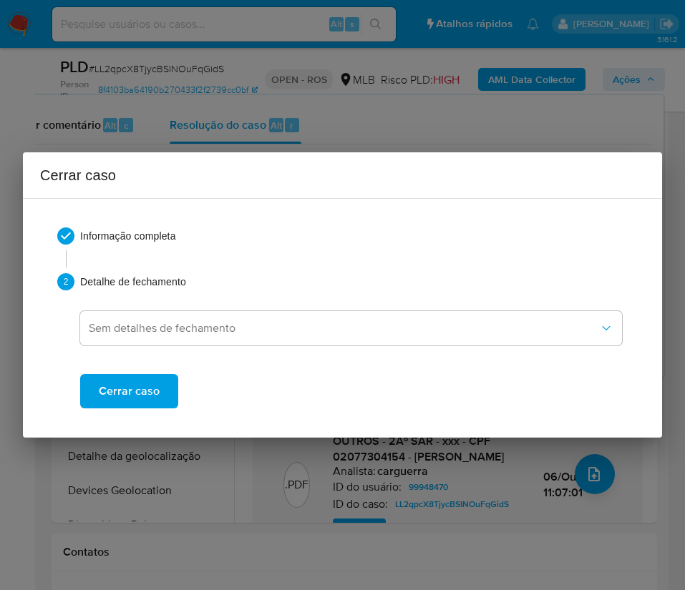
click at [140, 381] on span "Cerrar caso" at bounding box center [129, 391] width 61 height 31
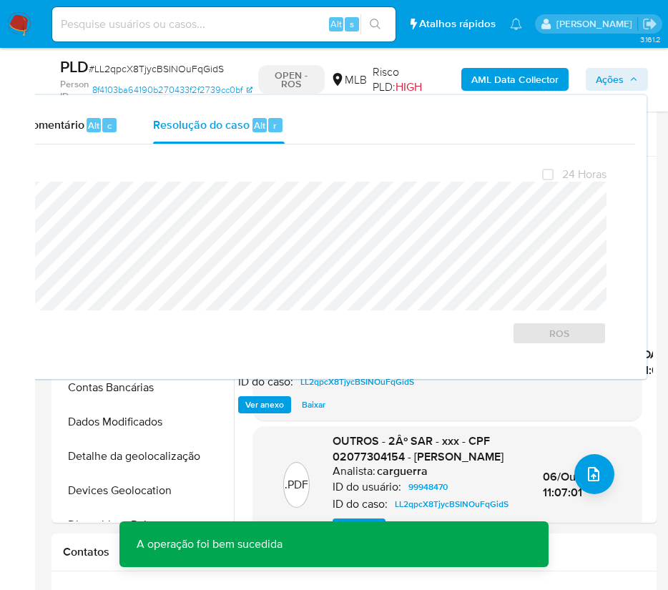
click at [140, 58] on div "PLD # LL2qpcX8TjycBSINOuFqGidS" at bounding box center [155, 67] width 191 height 21
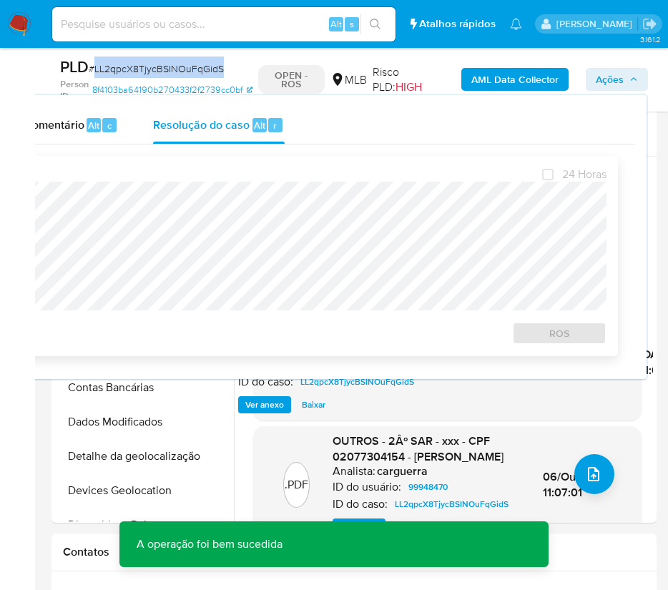
copy span "LL2qpcX8TjycBSINOuFqGidS"
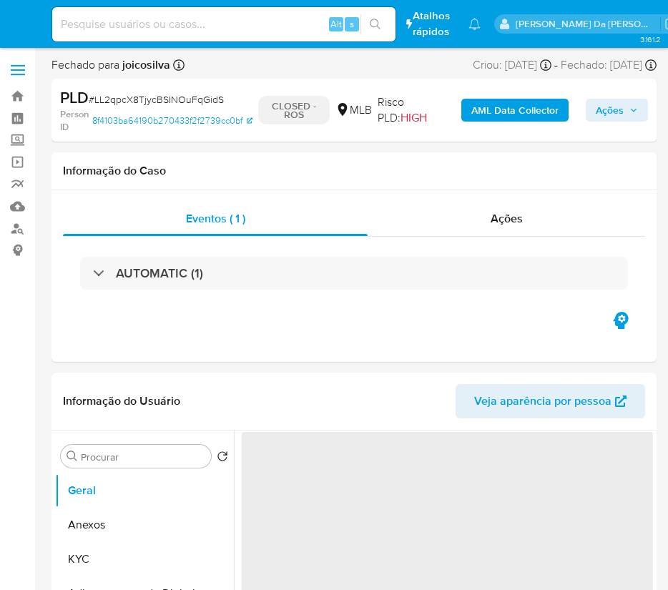
select select "10"
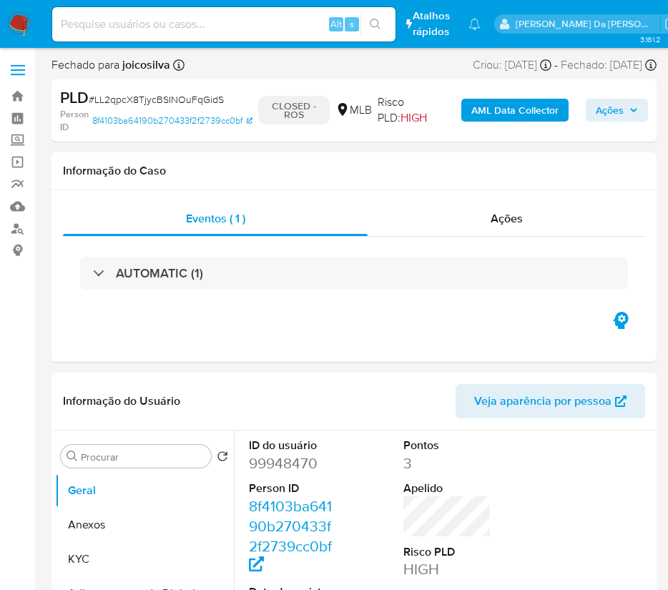
click at [28, 21] on img at bounding box center [19, 24] width 24 height 24
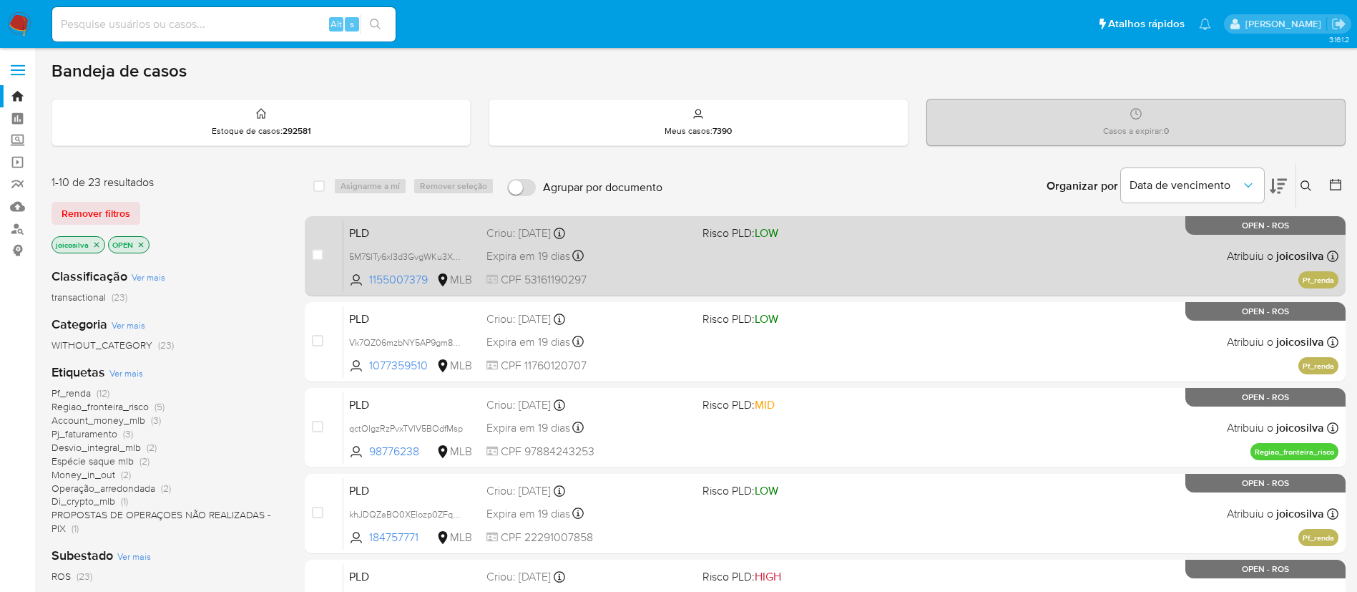
click at [934, 268] on div "PLD 5M7SITy6xI3d3GvgWKu3XT71 1155007379 MLB Risco PLD: LOW Criou: [DATE] Criou:…" at bounding box center [840, 256] width 995 height 72
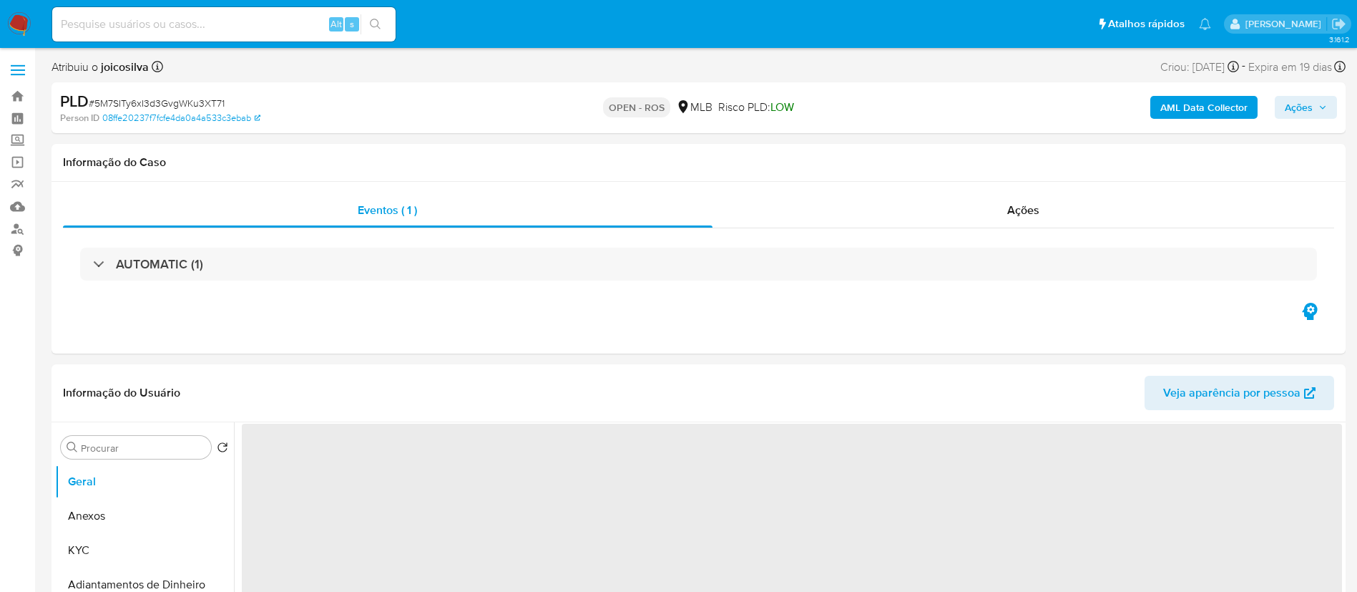
click at [208, 106] on span "# 5M7SITy6xI3d3GvgWKu3XT71" at bounding box center [157, 103] width 136 height 14
select select "10"
copy span "5M7SITy6xI3d3GvgWKu3XT71"
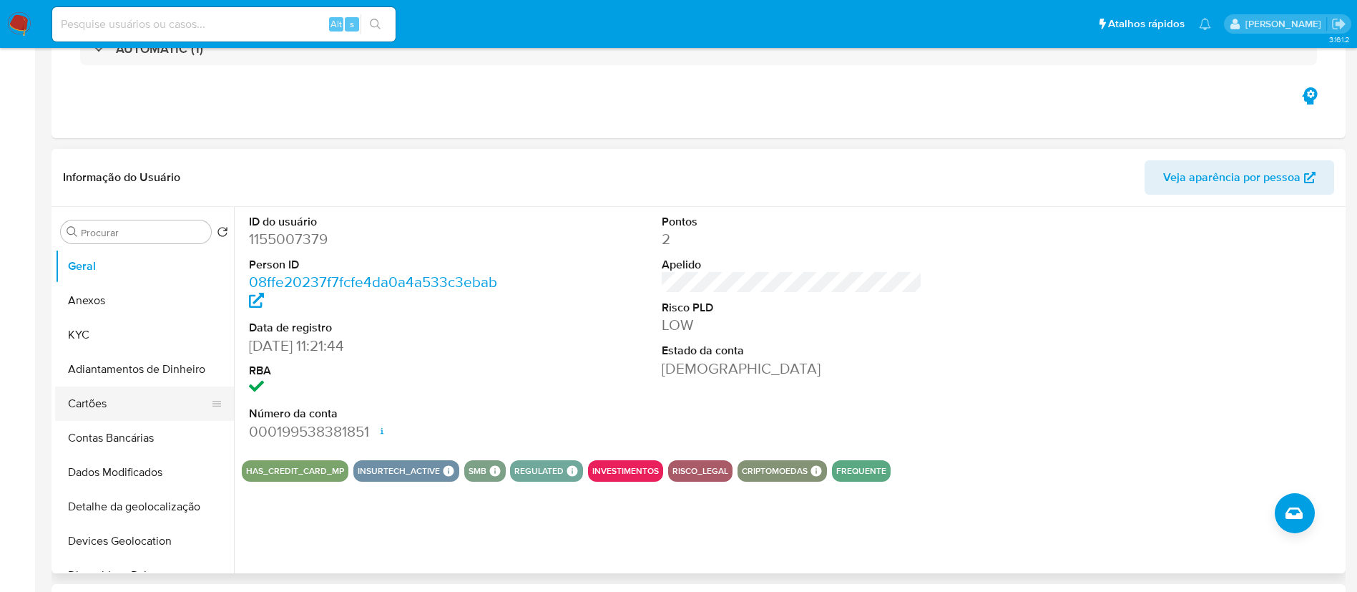
scroll to position [322, 0]
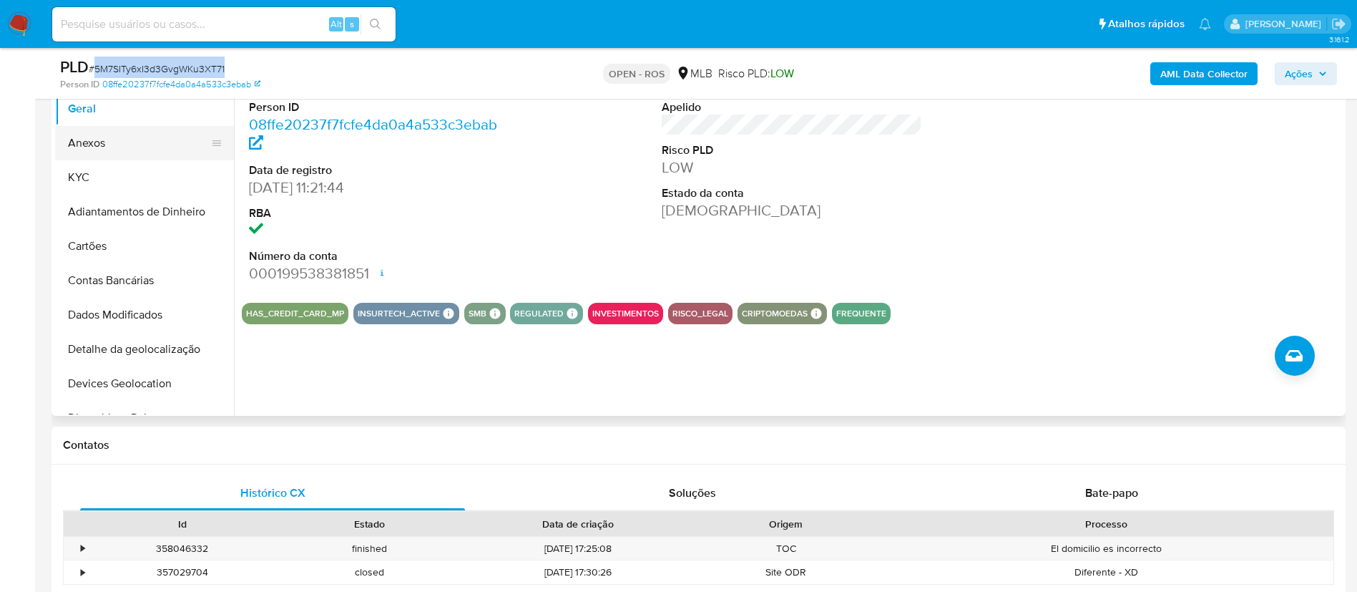
click at [110, 143] on button "Anexos" at bounding box center [138, 143] width 167 height 34
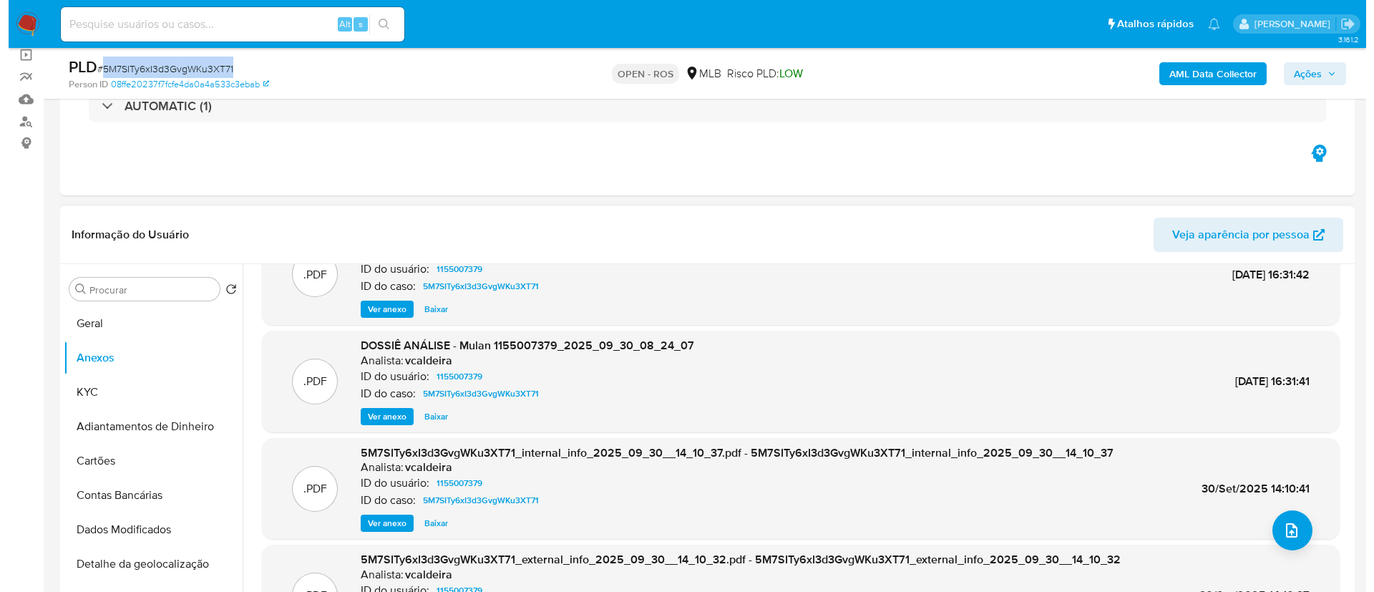
scroll to position [80, 0]
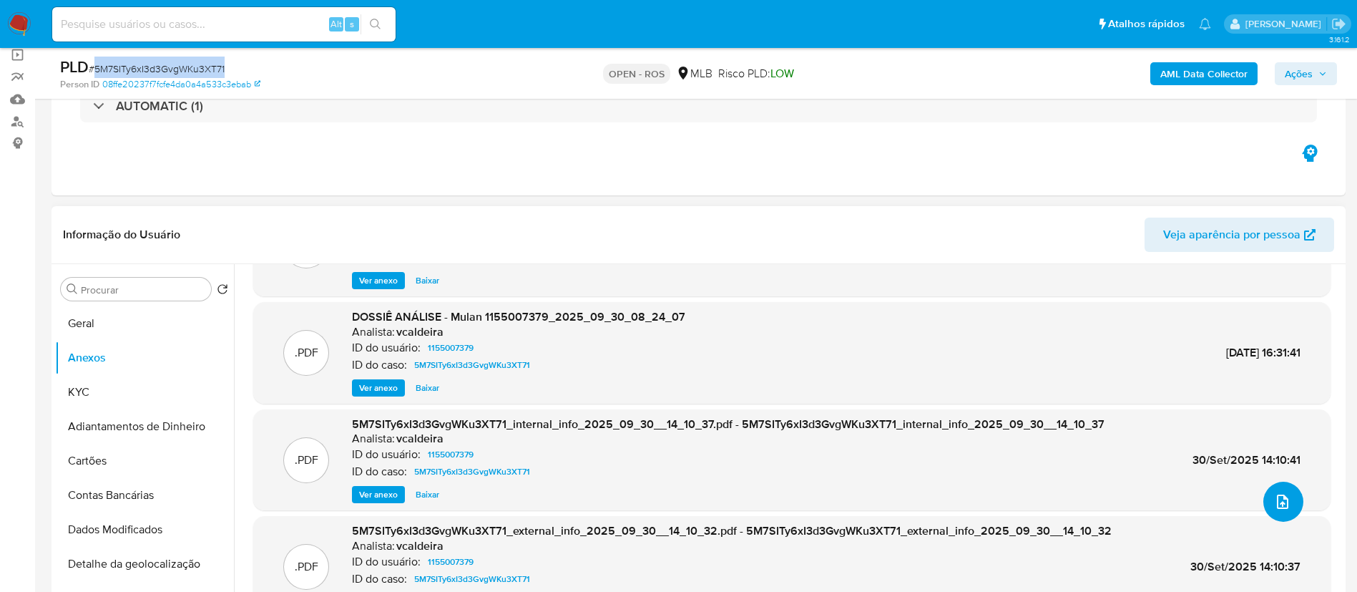
click at [1279, 496] on icon "upload-file" at bounding box center [1282, 501] width 17 height 17
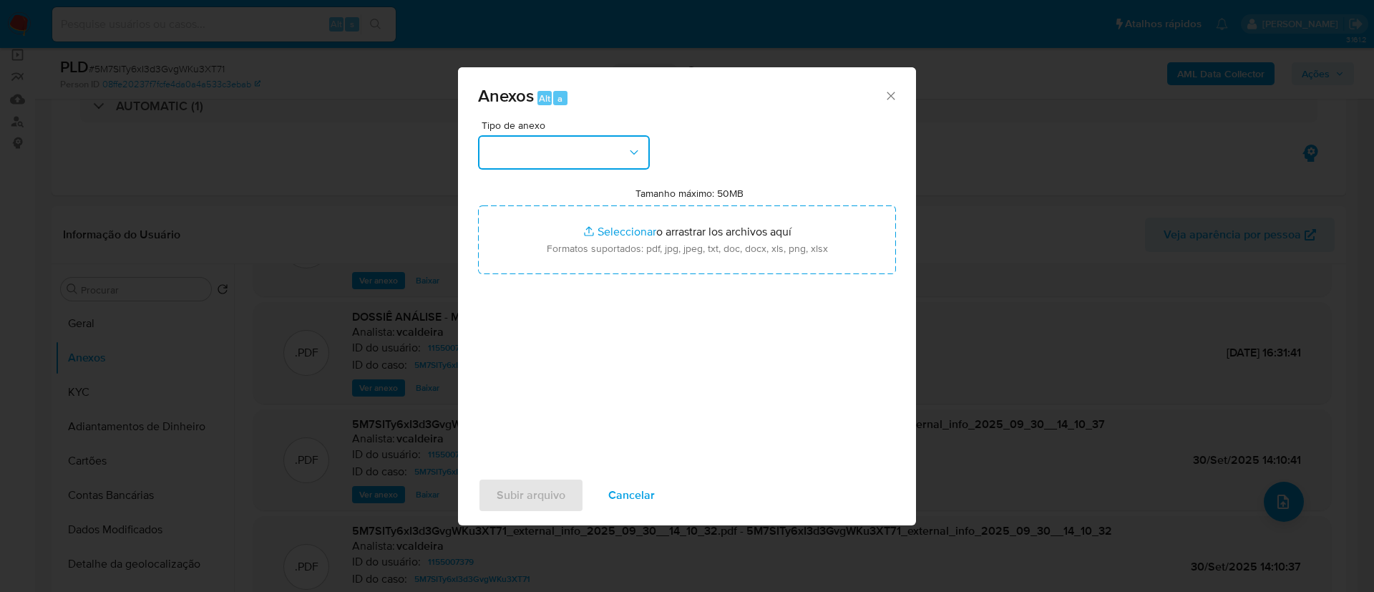
click at [621, 155] on button "button" at bounding box center [564, 152] width 172 height 34
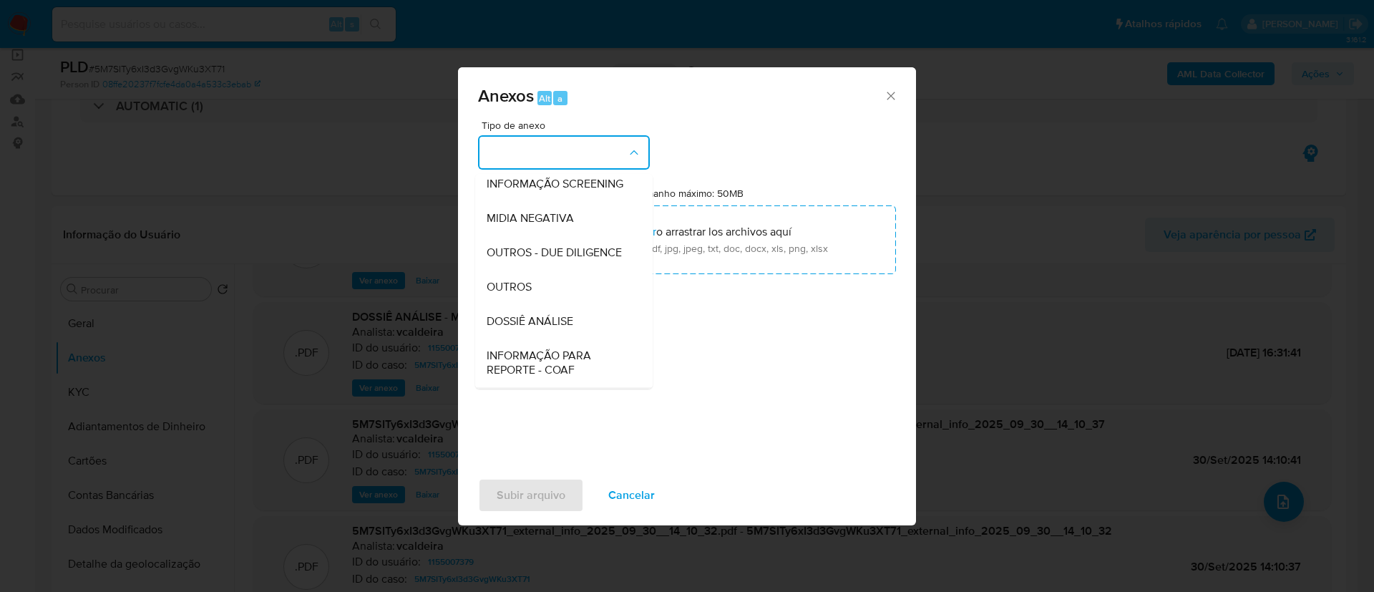
scroll to position [220, 0]
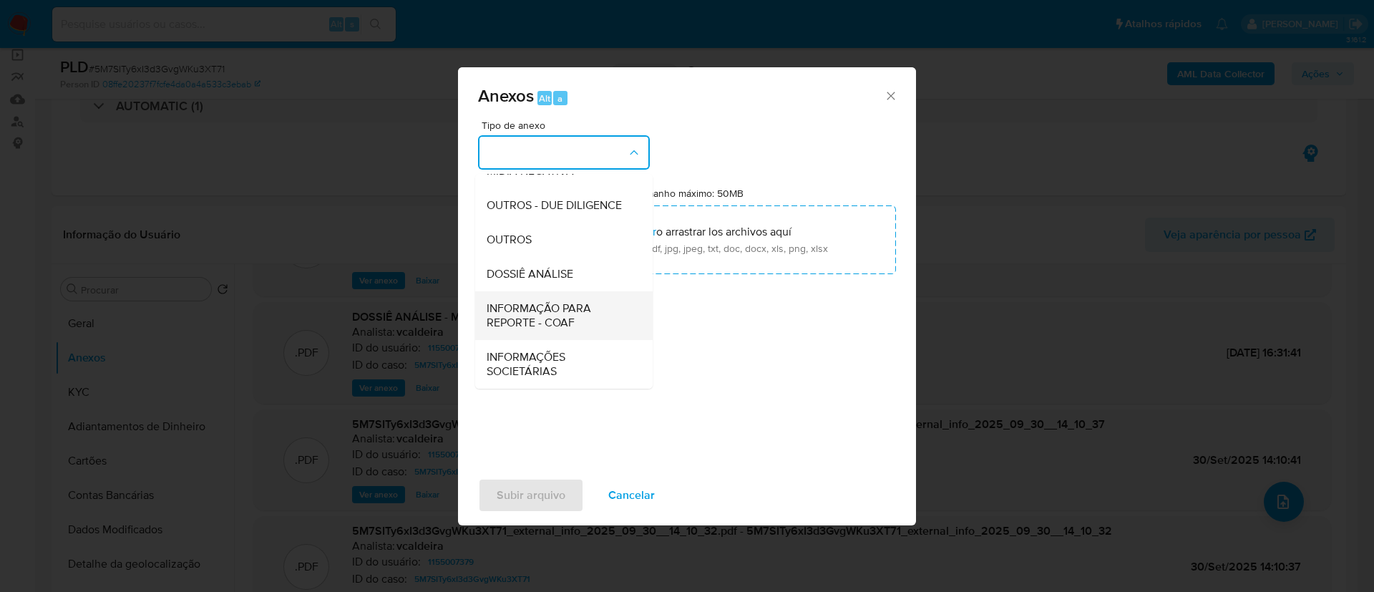
click at [567, 316] on span "INFORMAÇÃO PARA REPORTE - COAF" at bounding box center [560, 315] width 146 height 29
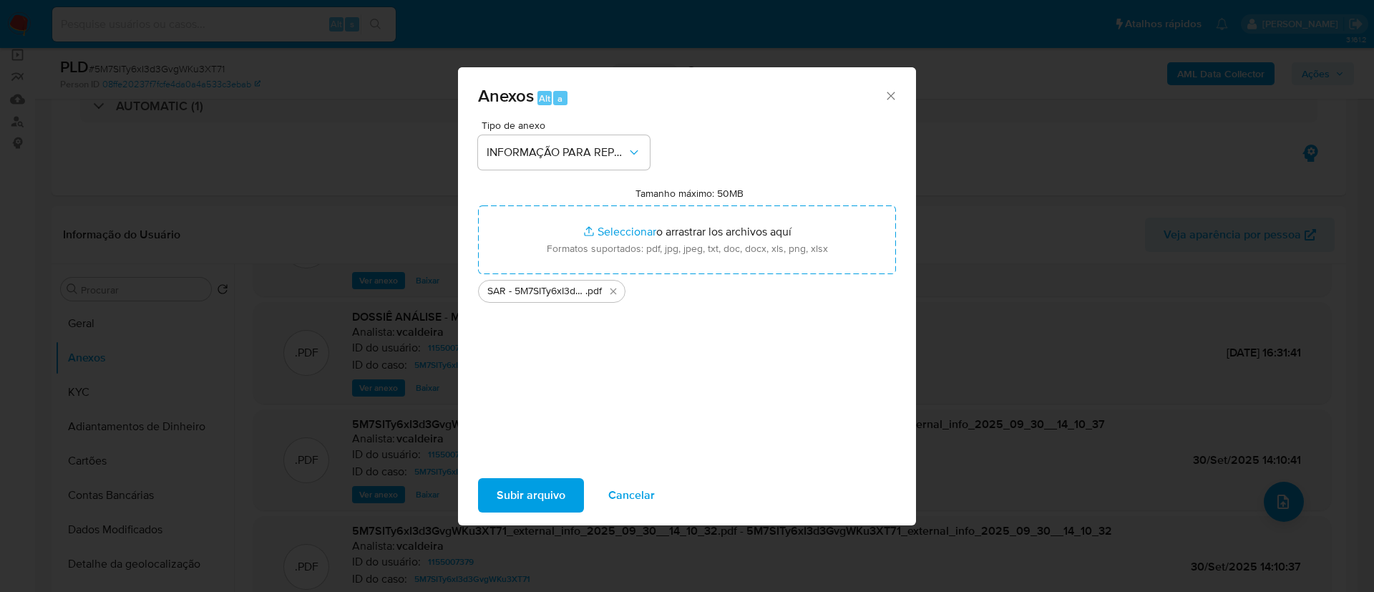
click at [540, 497] on span "Subir arquivo" at bounding box center [531, 494] width 69 height 31
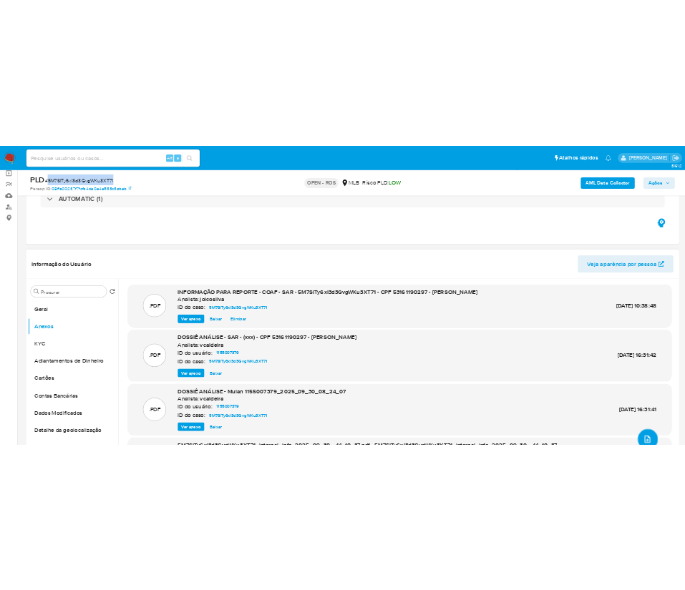
scroll to position [0, 0]
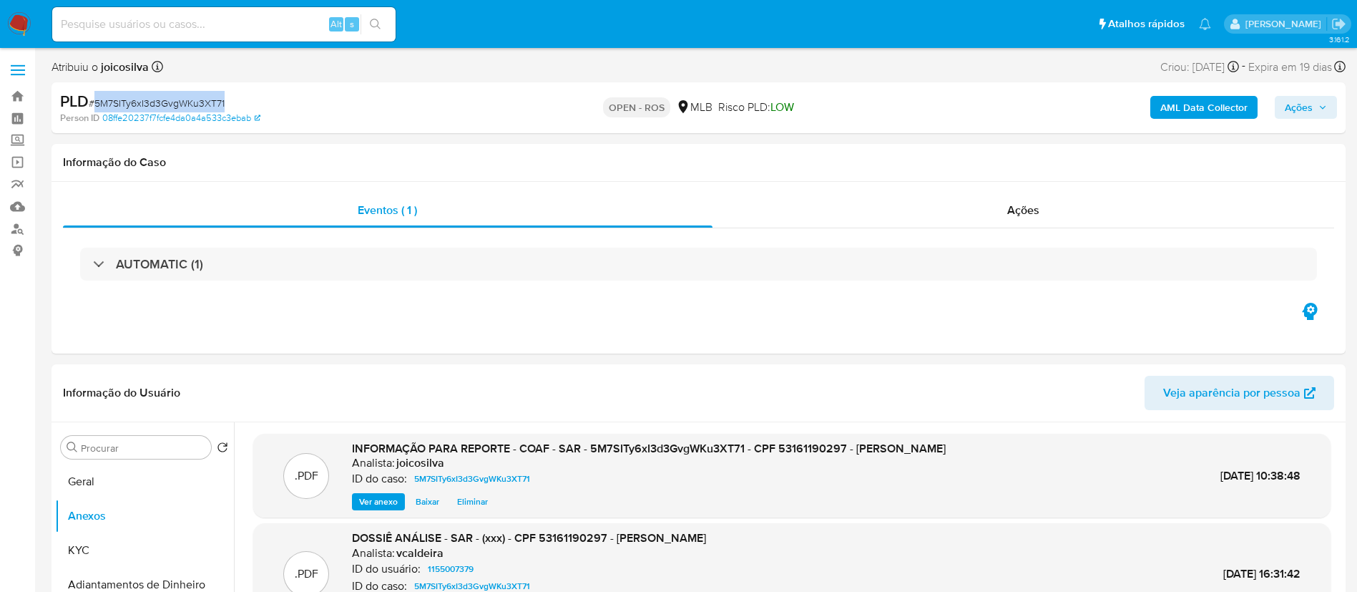
click at [1301, 109] on span "Ações" at bounding box center [1299, 107] width 28 height 23
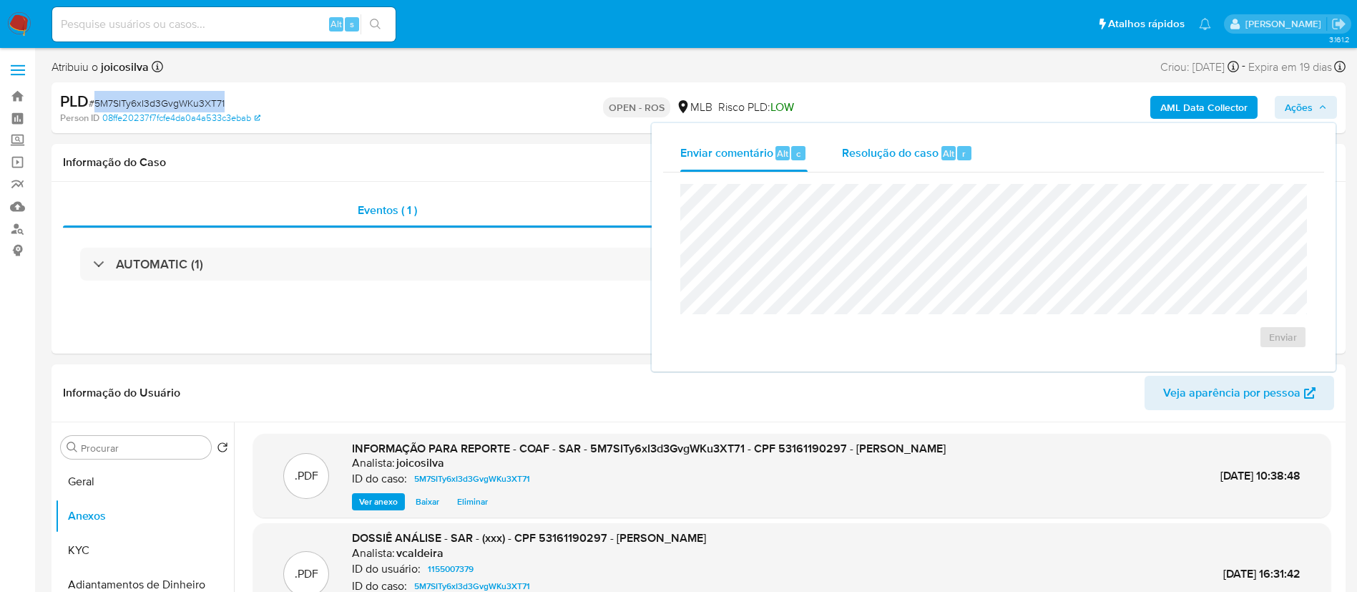
click at [892, 139] on div "Resolução do caso Alt r" at bounding box center [907, 153] width 131 height 37
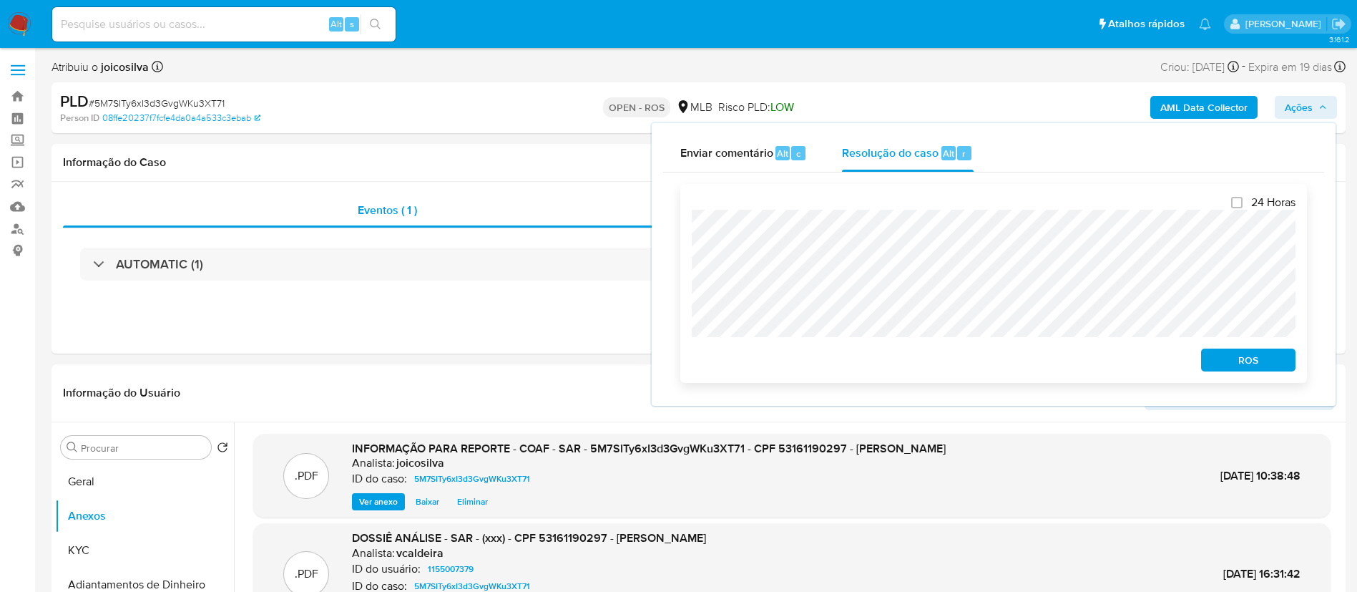
click at [1222, 365] on span "ROS" at bounding box center [1248, 360] width 74 height 20
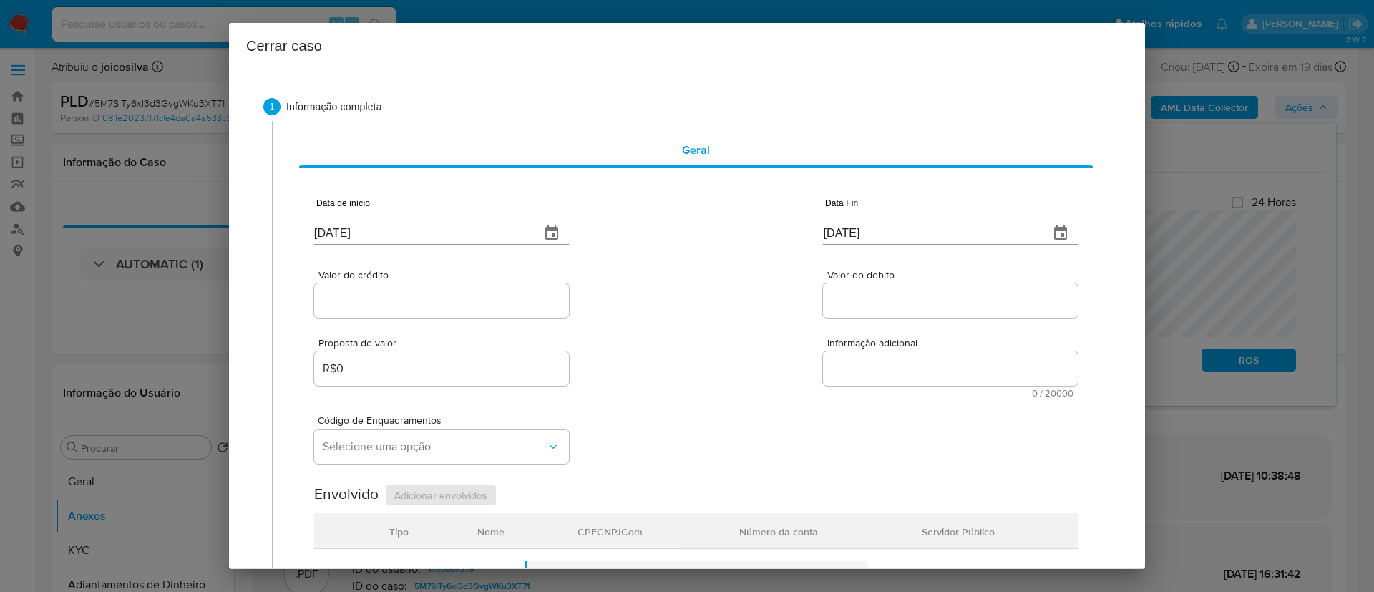
click at [1176, 321] on div "Cerrar caso 1 Informação completa Geral Data de início [DATE] Data Fin [DATE] V…" at bounding box center [687, 296] width 1374 height 592
click at [1180, 329] on div "Cerrar caso 1 Informação completa Geral Data de início [DATE] Data Fin [DATE] V…" at bounding box center [687, 296] width 1374 height 592
click at [1166, 337] on div "Cerrar caso 1 Informação completa Geral Data de início [DATE] Data Fin [DATE] V…" at bounding box center [687, 296] width 1374 height 592
click at [1162, 337] on div "Cerrar caso 1 Informação completa Geral Data de início [DATE] Data Fin [DATE] V…" at bounding box center [687, 296] width 1374 height 592
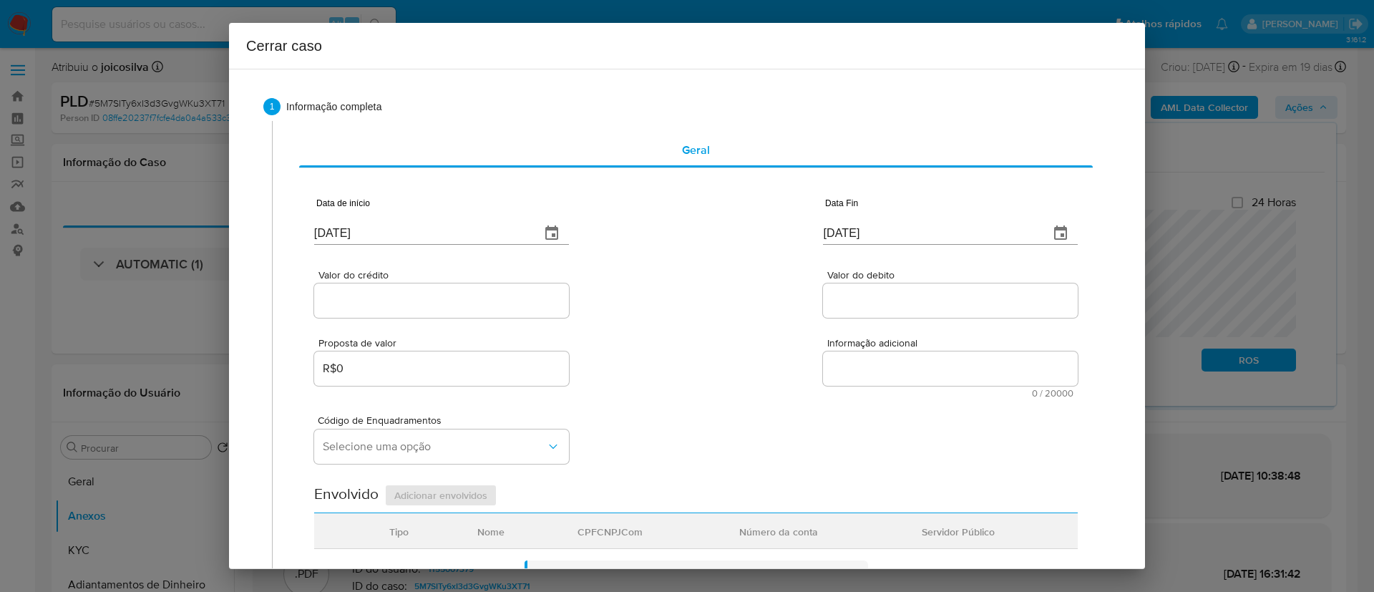
click at [1162, 337] on div "Cerrar caso 1 Informação completa Geral Data de início [DATE] Data Fin [DATE] V…" at bounding box center [687, 296] width 1374 height 592
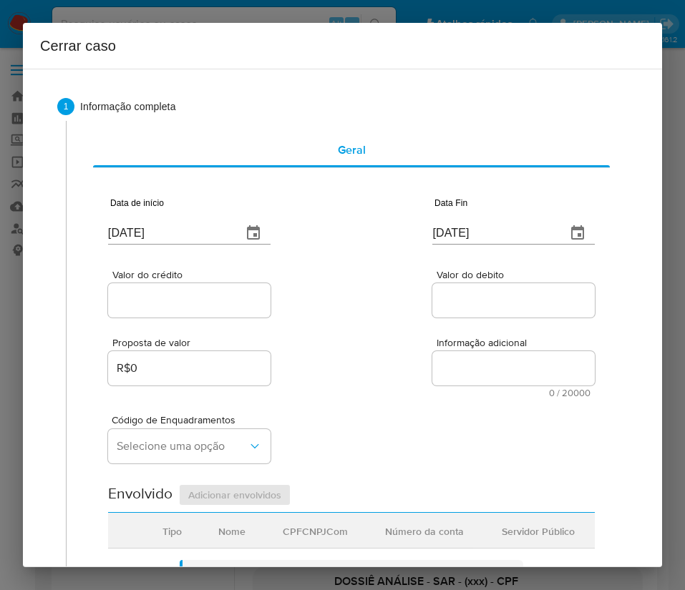
click at [182, 228] on input "[DATE]" at bounding box center [169, 233] width 122 height 23
drag, startPoint x: 182, startPoint y: 228, endPoint x: 356, endPoint y: 268, distance: 179.3
click at [182, 227] on input "[DATE]" at bounding box center [169, 233] width 122 height 23
paste input "1/08"
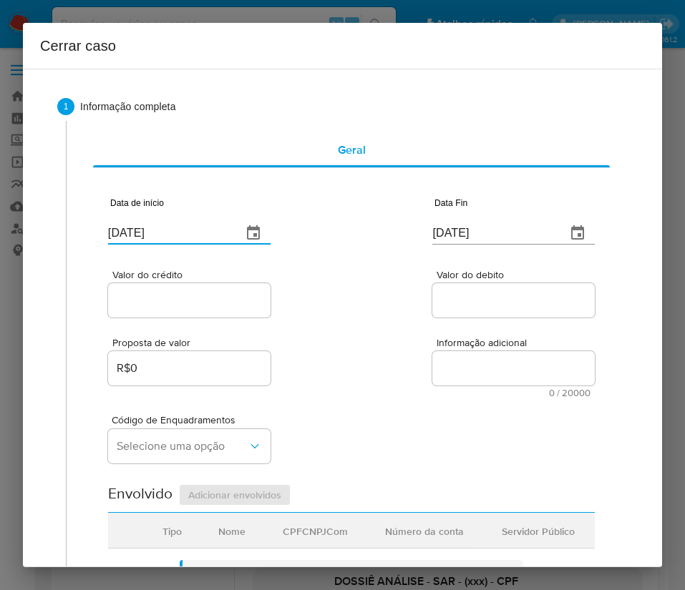
type input "[DATE]"
click at [373, 268] on div "Valor do crédito Valor do debito" at bounding box center [351, 287] width 487 height 68
click at [475, 240] on input "[DATE]" at bounding box center [493, 233] width 122 height 23
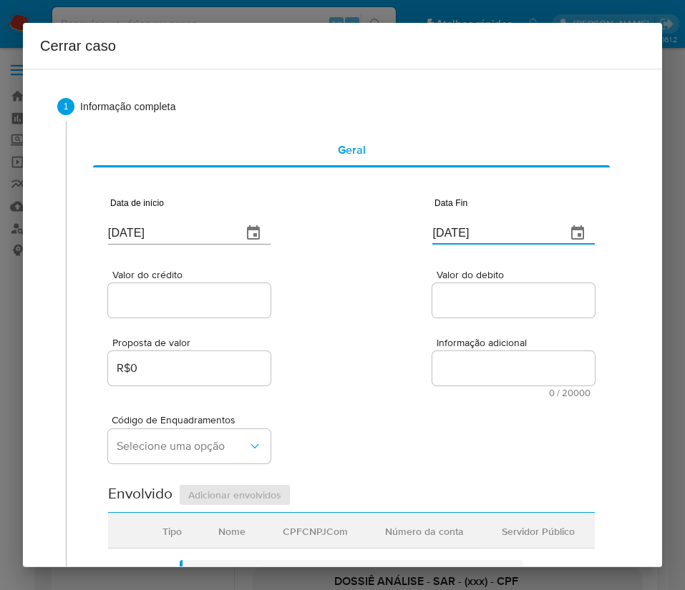
paste input "28/09"
type input "[DATE]"
click at [436, 341] on span "Informação adicional" at bounding box center [517, 343] width 162 height 11
click at [436, 351] on textarea "Informação adicional" at bounding box center [513, 368] width 162 height 34
click at [189, 312] on div at bounding box center [189, 300] width 162 height 34
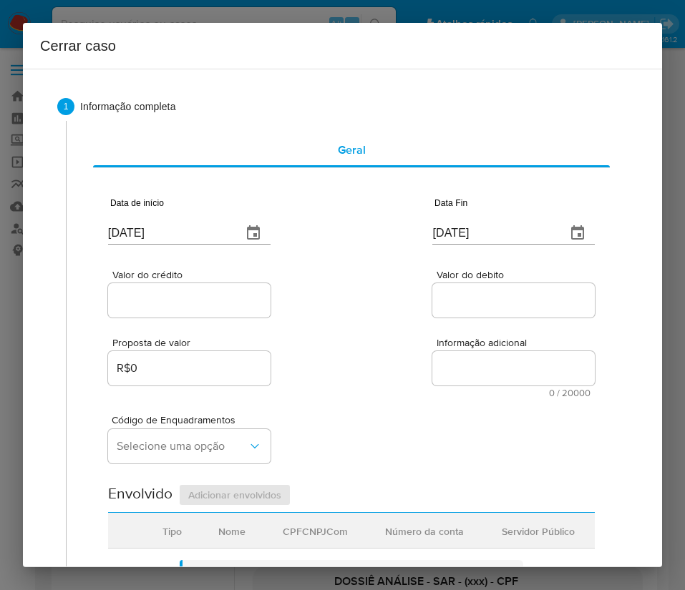
click at [199, 294] on input "Valor do crédito" at bounding box center [189, 300] width 162 height 19
click at [157, 305] on input "Valor do crédito" at bounding box center [189, 300] width 162 height 19
paste input "R$897.931"
type input "R$897.931"
click at [391, 302] on div "Valor do crédito R$897.931 Valor do debito" at bounding box center [351, 287] width 487 height 68
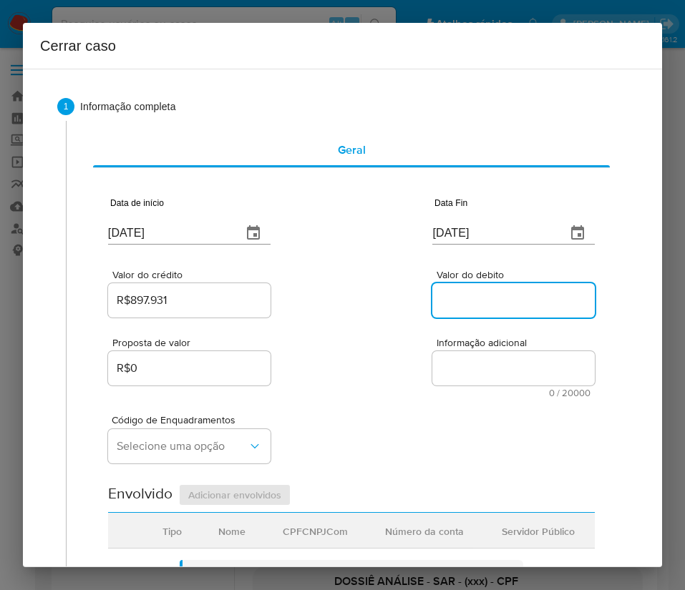
click at [497, 308] on input "Valor do debito" at bounding box center [513, 300] width 162 height 19
paste input "R$738.348"
type input "R$738.348"
click at [335, 364] on div "Proposta de valor R$0 Informação adicional 0 / 20000 20000 caracteres restantes" at bounding box center [351, 359] width 487 height 77
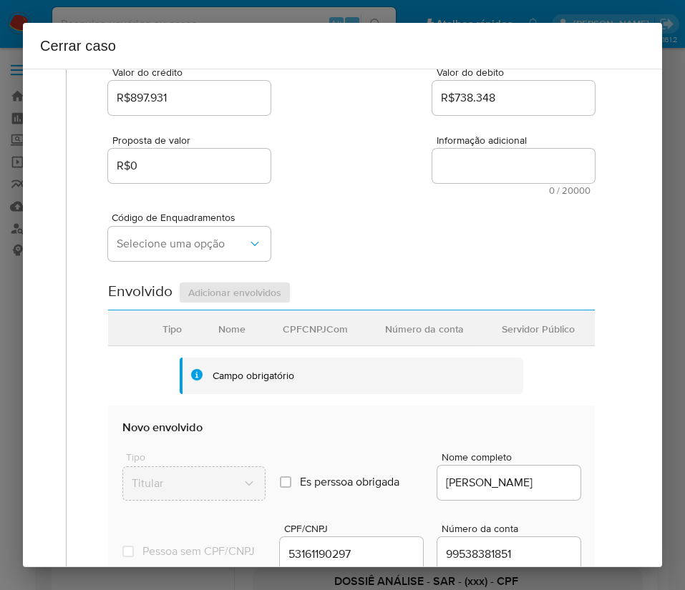
scroll to position [322, 0]
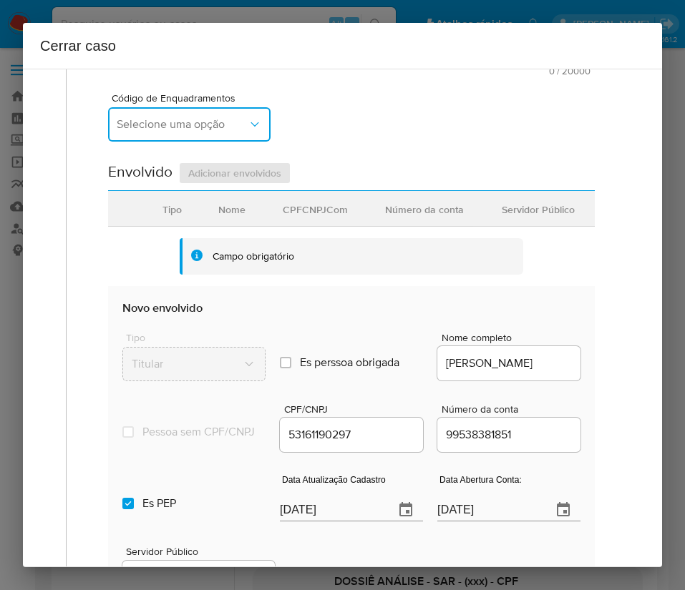
click at [167, 132] on button "Selecione uma opção" at bounding box center [189, 124] width 162 height 34
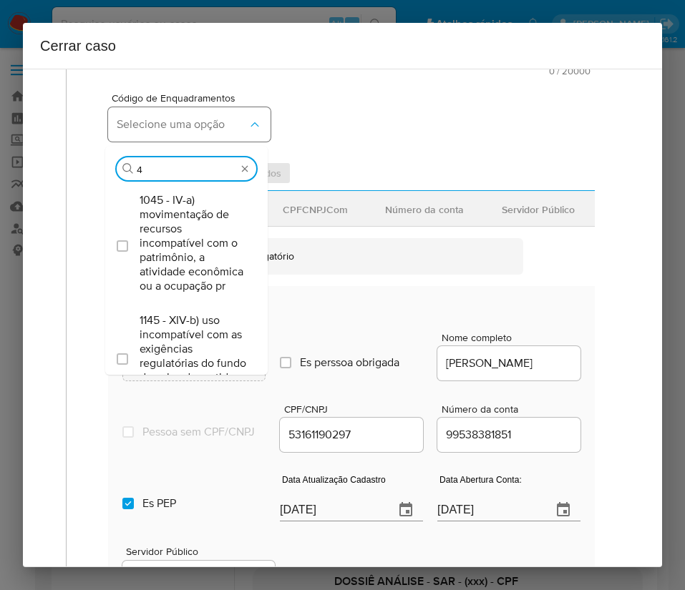
type input "45"
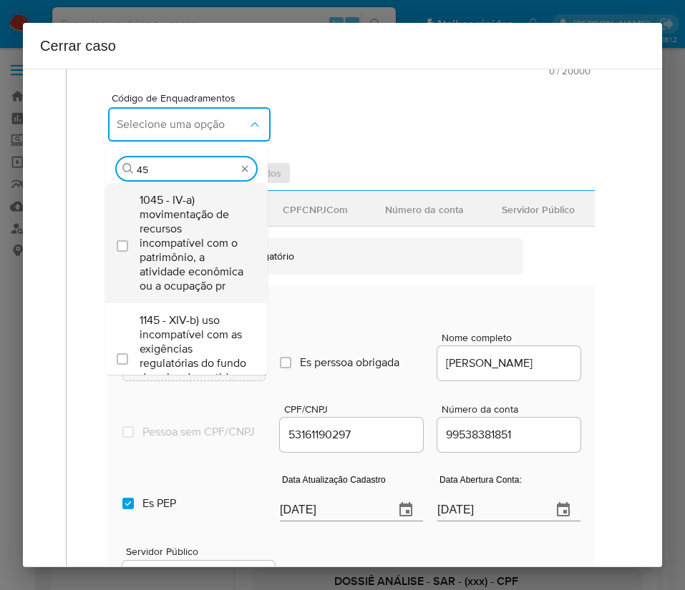
click at [200, 255] on span "1045 - IV-a) movimentação de recursos incompatível com o patrimônio, a atividad…" at bounding box center [194, 243] width 108 height 100
checkbox input "true"
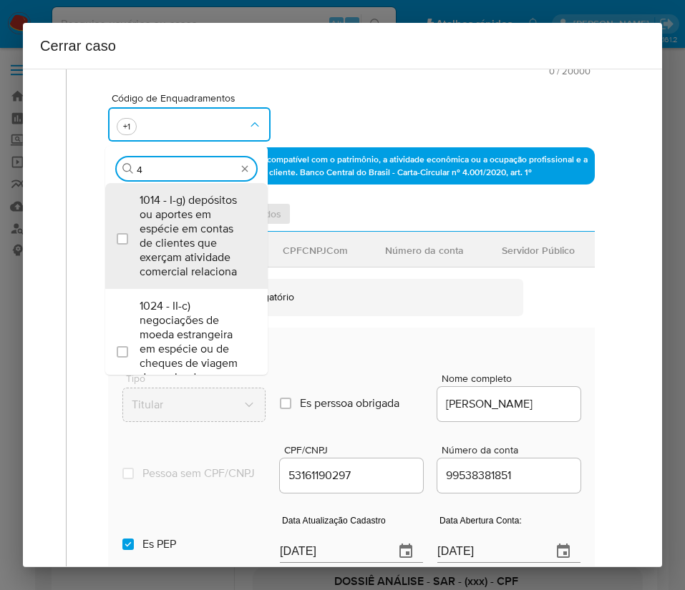
scroll to position [0, 0]
type input "47"
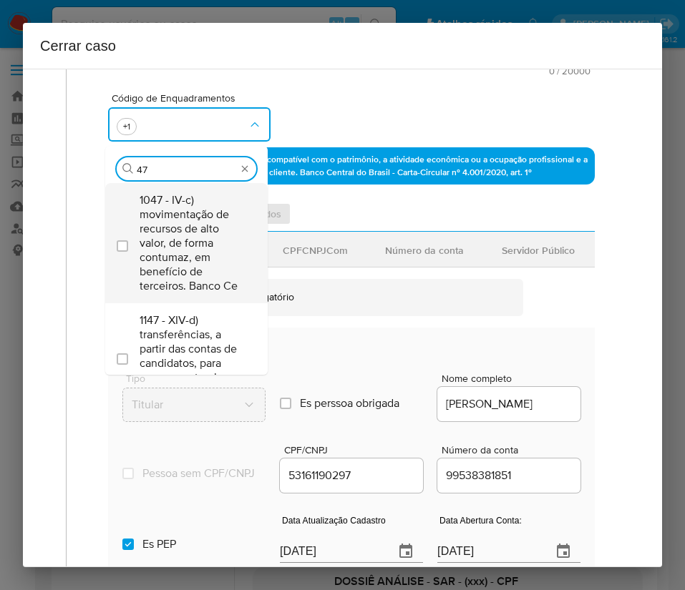
click at [179, 235] on span "1047 - IV-c) movimentação de recursos de alto valor, de forma contumaz, em bene…" at bounding box center [194, 243] width 108 height 100
checkbox input "true"
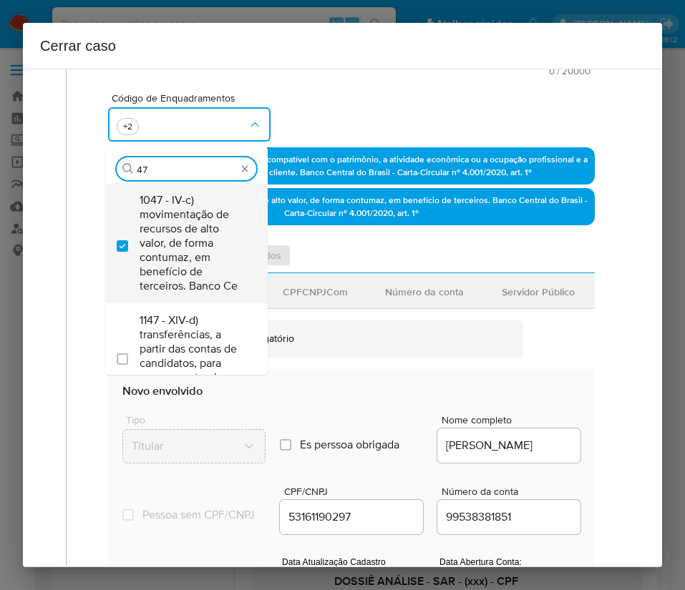
type input "4"
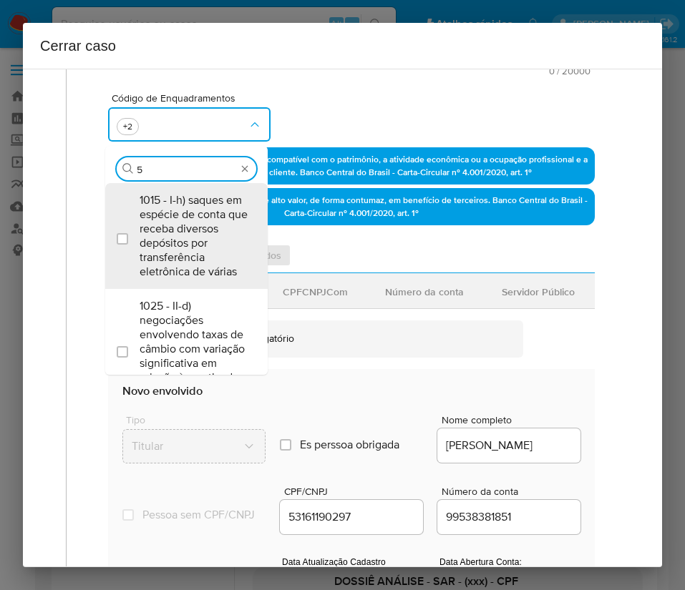
type input "55"
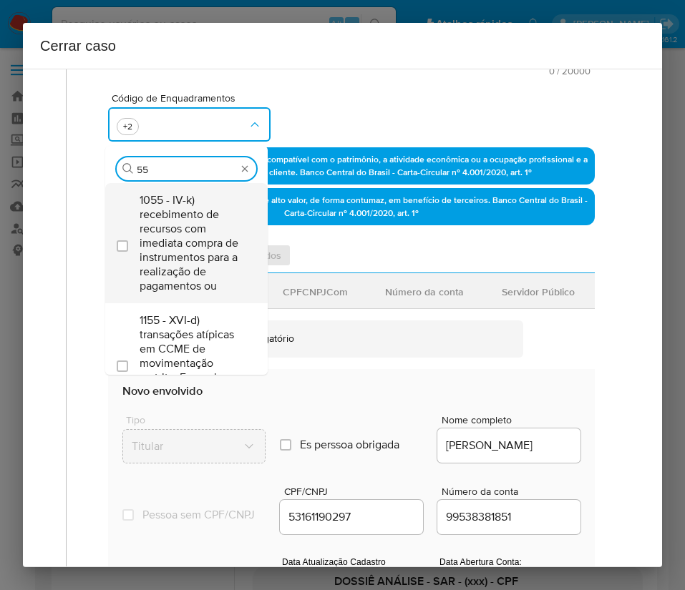
click at [182, 225] on span "1055 - IV-k) recebimento de recursos com imediata compra de instrumentos para a…" at bounding box center [194, 243] width 108 height 100
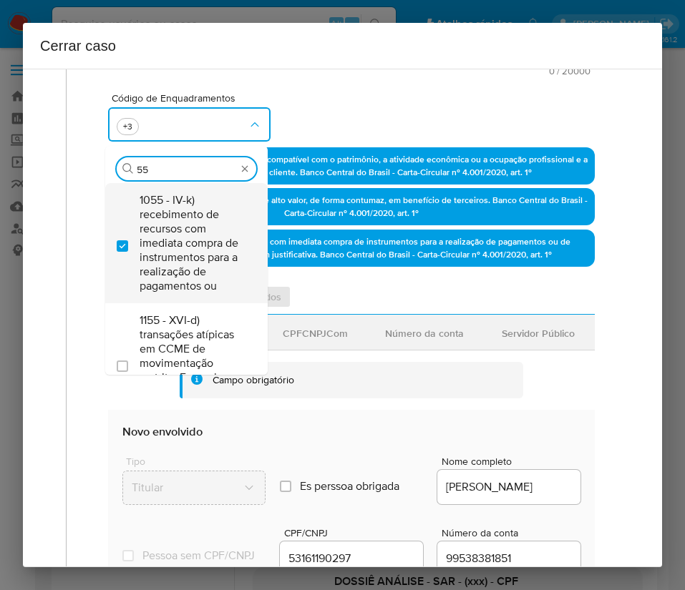
checkbox input "true"
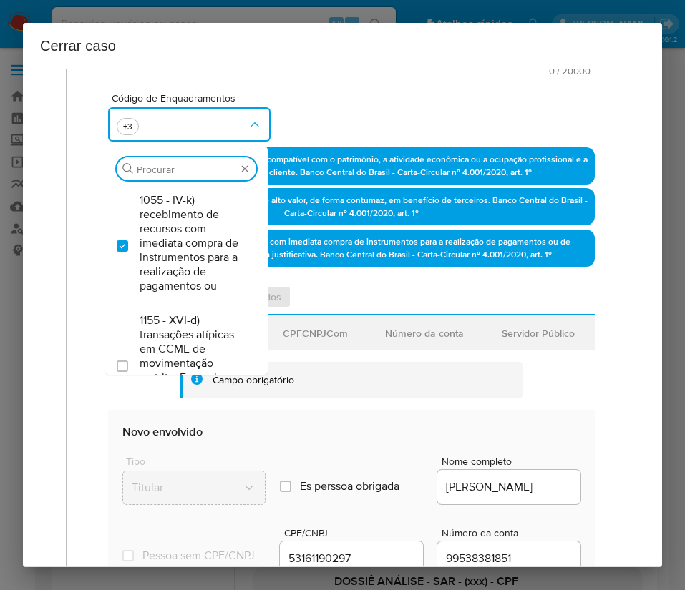
click at [369, 121] on div "Código de Enquadramentos Procurar 1055 - IV-k) recebimento de recursos com imed…" at bounding box center [351, 112] width 487 height 72
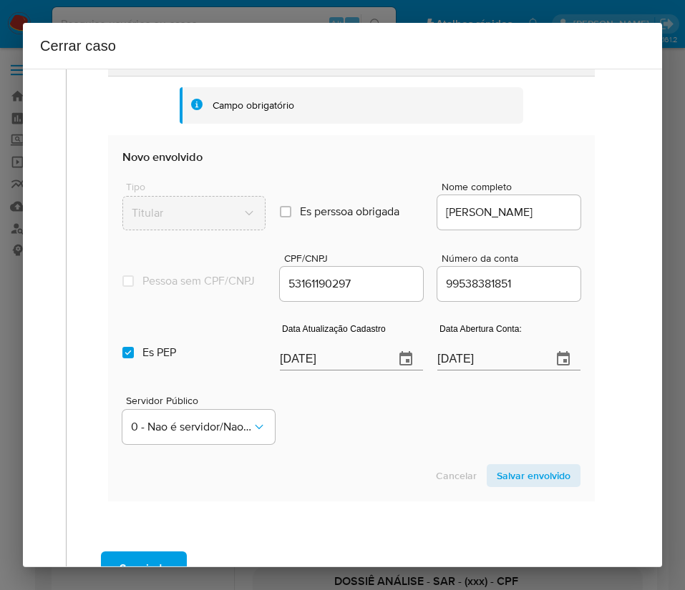
scroll to position [712, 0]
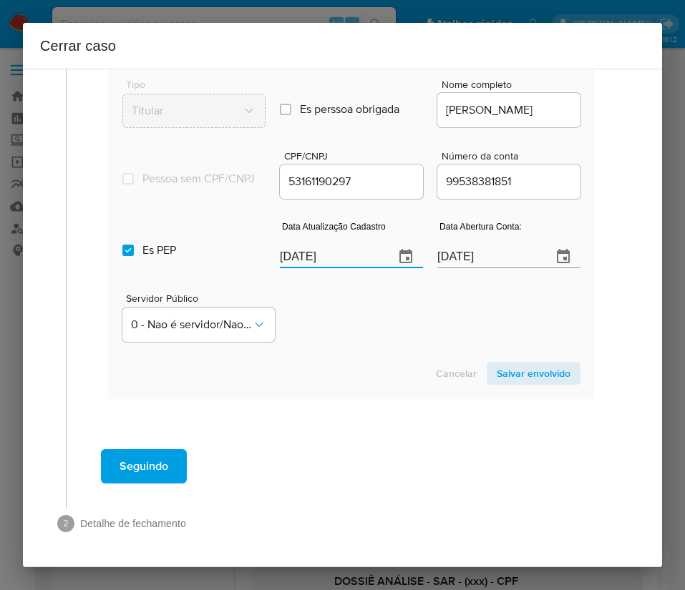
click at [302, 248] on input "[DATE]" at bounding box center [331, 256] width 103 height 23
paste input "18/09"
type input "[DATE]"
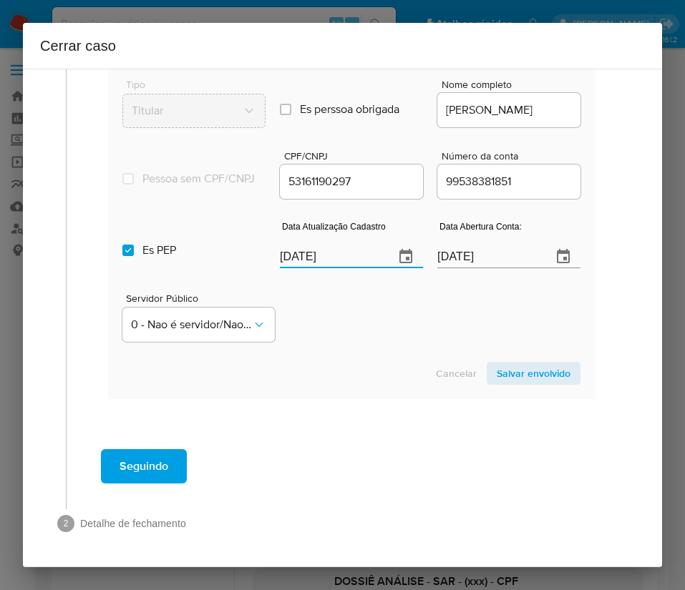
click at [365, 374] on div "Cancelar Salvar envolvido" at bounding box center [351, 373] width 458 height 23
click at [126, 249] on input "Es PEP isPEP" at bounding box center [127, 250] width 11 height 11
checkbox input "false"
click at [473, 250] on input "[DATE]" at bounding box center [488, 256] width 103 height 23
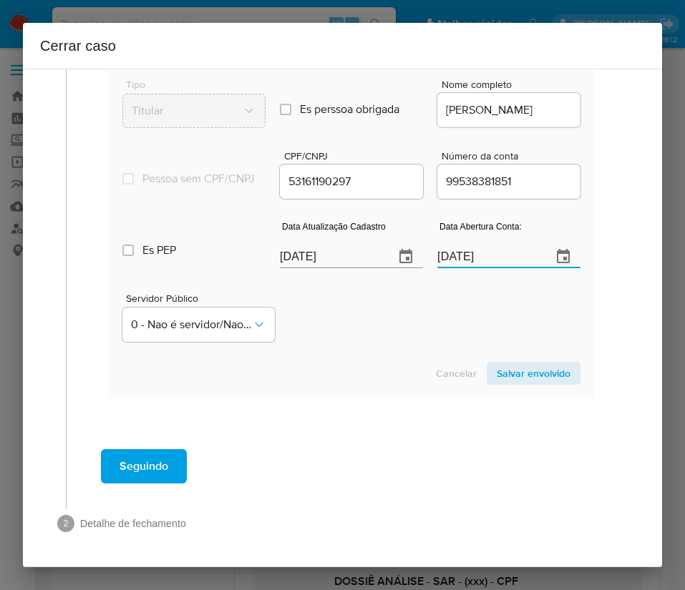
click at [473, 250] on input "01/09/2022" at bounding box center [488, 256] width 103 height 23
click at [469, 340] on div "Servidor Público 0 - Nao é servidor/Nao possui informacao" at bounding box center [351, 312] width 458 height 72
click at [497, 382] on span "Salvar envolvido" at bounding box center [534, 374] width 74 height 20
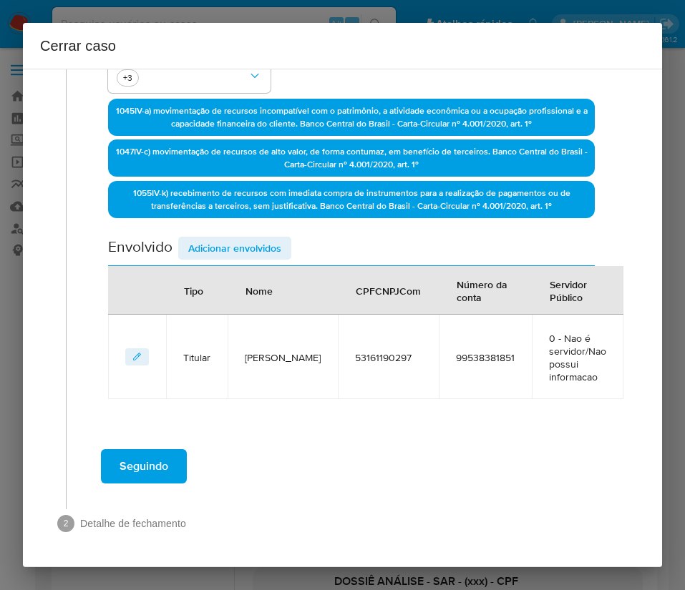
click at [241, 245] on span "Adicionar envolvidos" at bounding box center [234, 248] width 93 height 20
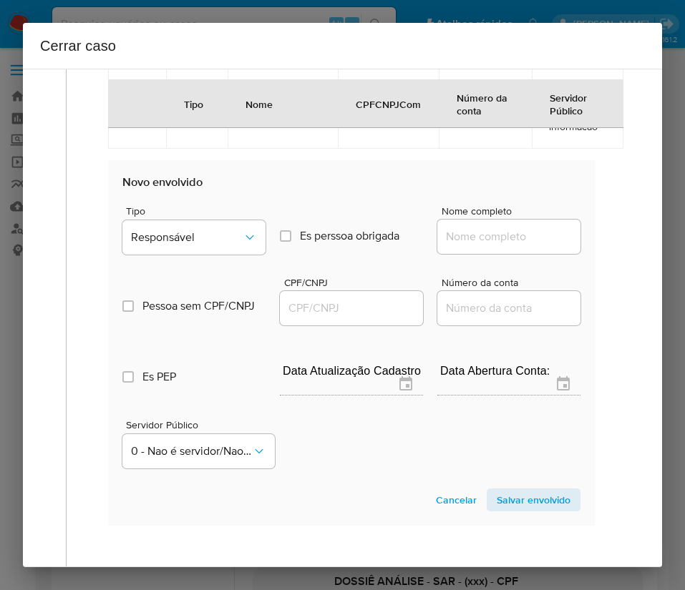
scroll to position [748, 0]
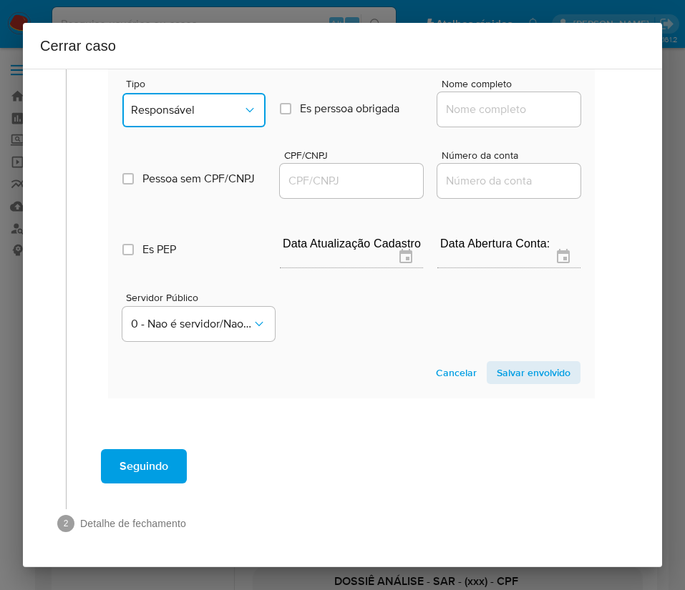
click at [193, 122] on button "Responsável" at bounding box center [193, 110] width 143 height 34
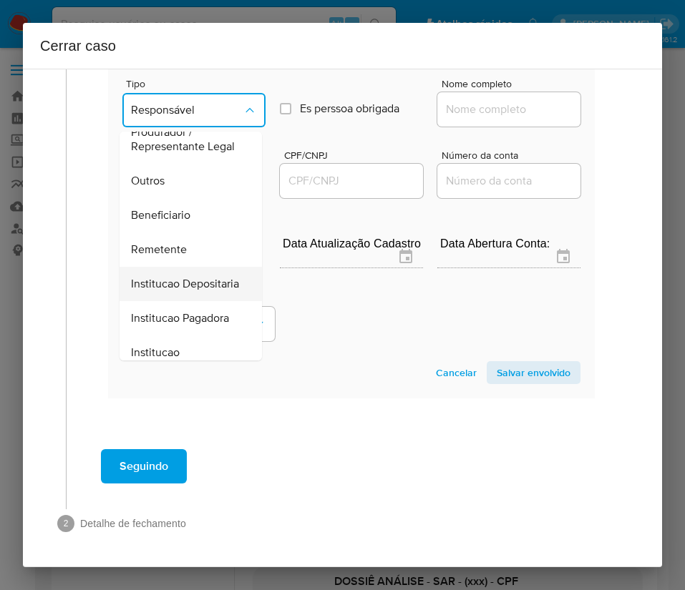
scroll to position [255, 0]
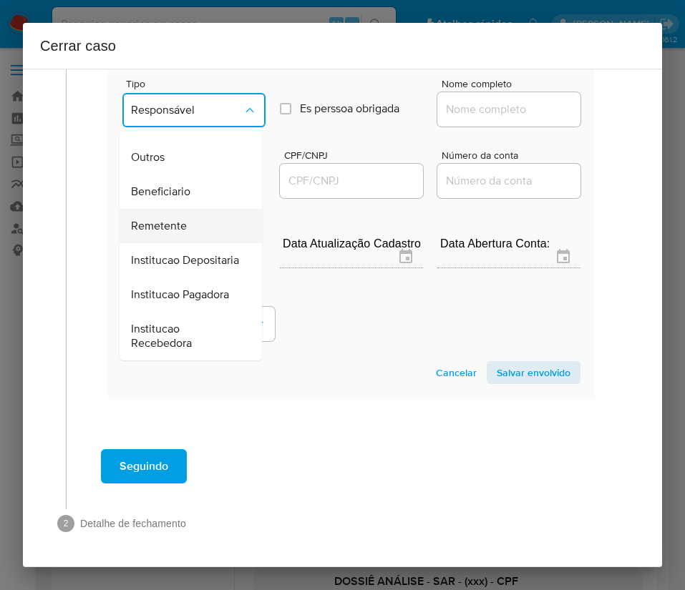
click at [177, 219] on span "Remetente" at bounding box center [159, 226] width 56 height 14
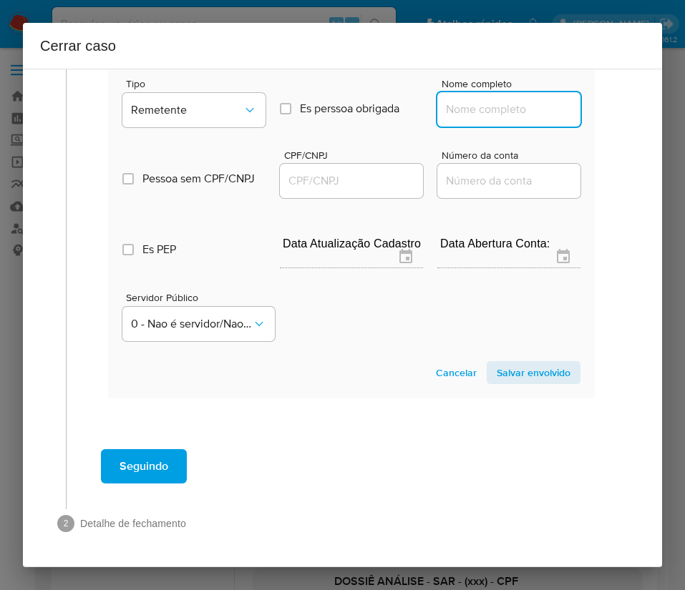
click at [465, 111] on input "Nome completo" at bounding box center [508, 109] width 143 height 19
paste input "Edinaldo Cordeiro Camarão Junior, 90396332234"
drag, startPoint x: 477, startPoint y: 113, endPoint x: 624, endPoint y: 112, distance: 146.7
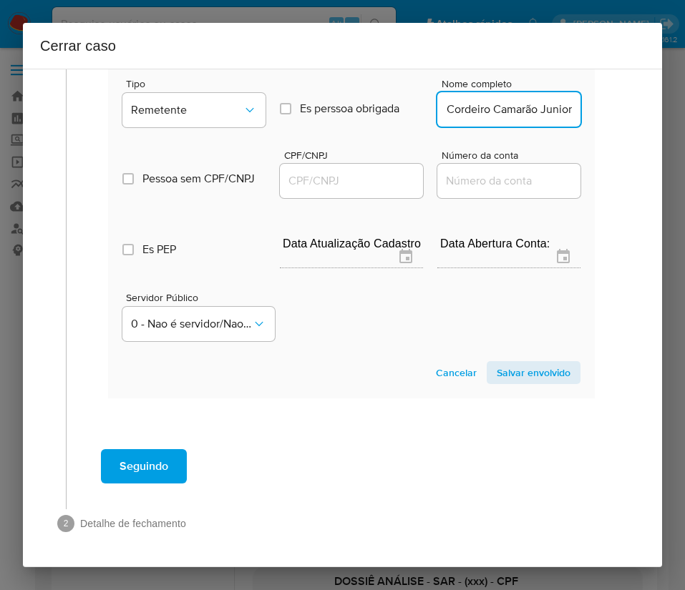
scroll to position [0, 50]
type input "Edinaldo Cordeiro Camarão Junior"
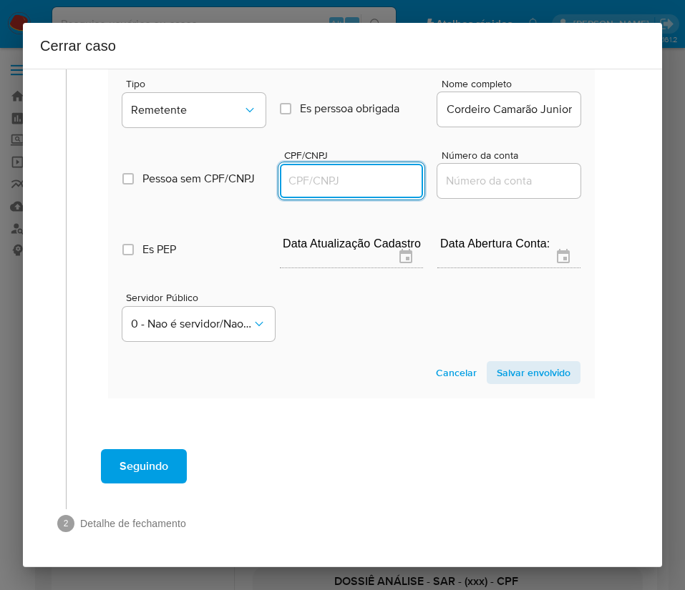
scroll to position [0, 0]
click at [371, 190] on div at bounding box center [351, 181] width 143 height 34
paste input "90396332234"
type input "90396332234"
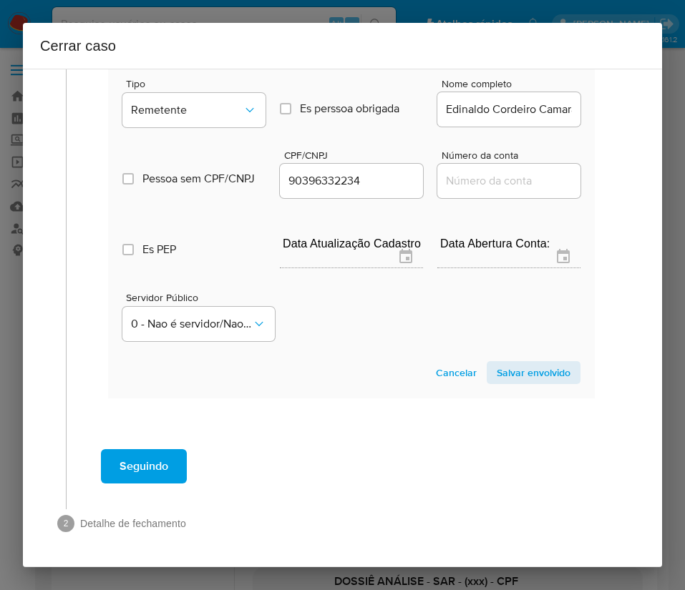
click at [524, 367] on span "Salvar envolvido" at bounding box center [534, 373] width 74 height 20
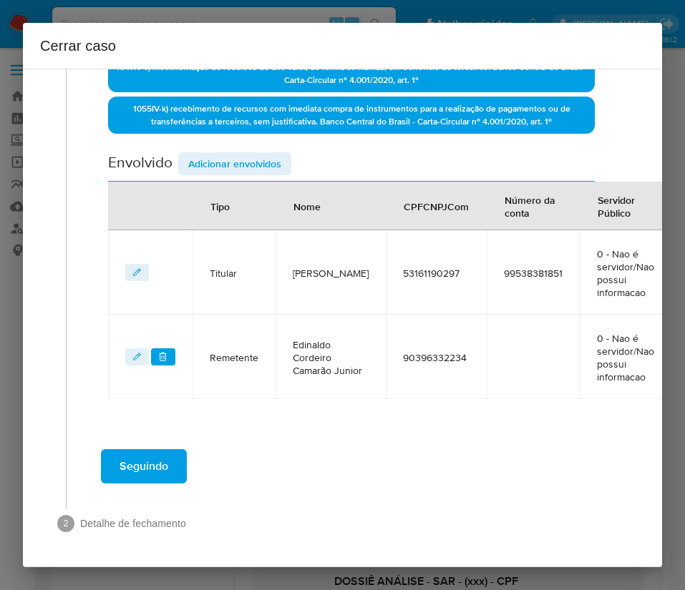
click at [247, 161] on span "Adicionar envolvidos" at bounding box center [234, 164] width 93 height 20
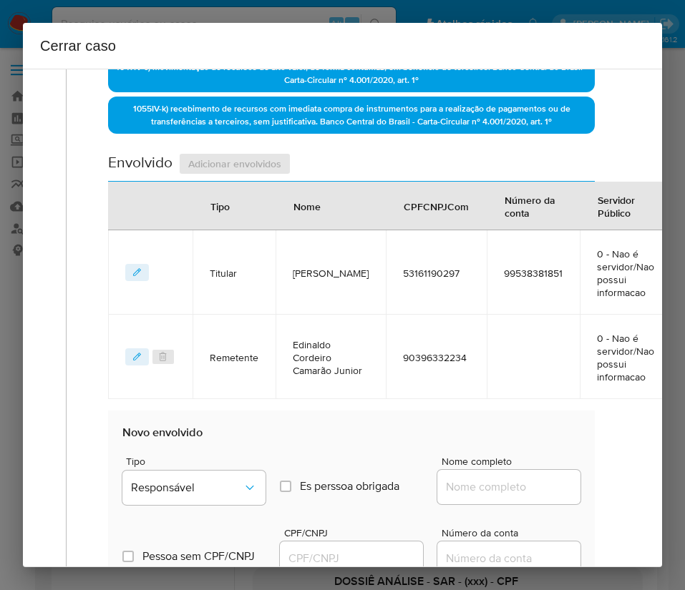
scroll to position [833, 0]
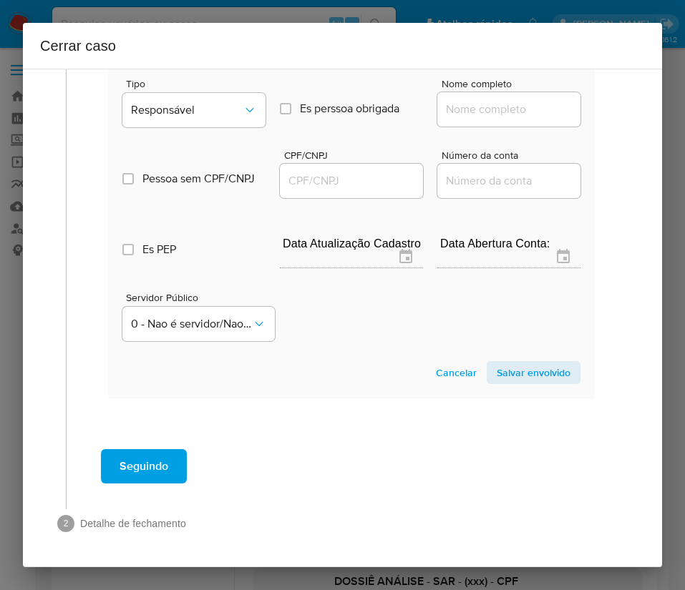
click at [200, 127] on div "Tipo Responsável" at bounding box center [193, 106] width 143 height 54
click at [208, 117] on button "Responsável" at bounding box center [193, 110] width 143 height 34
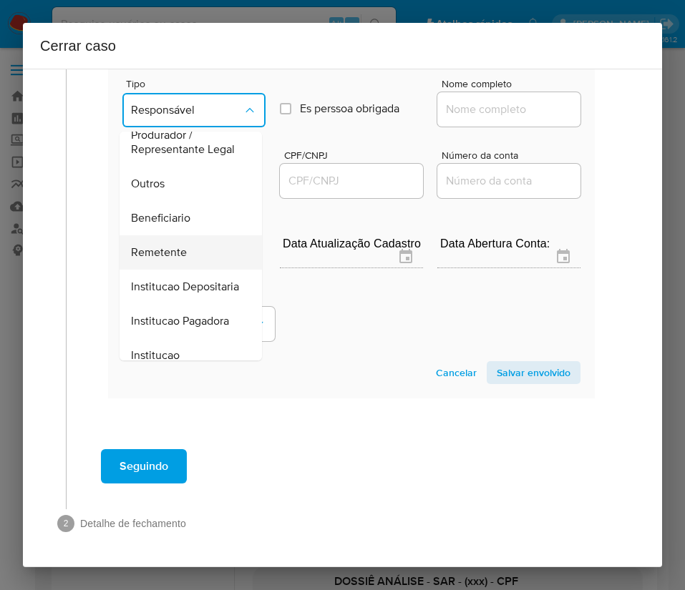
scroll to position [255, 0]
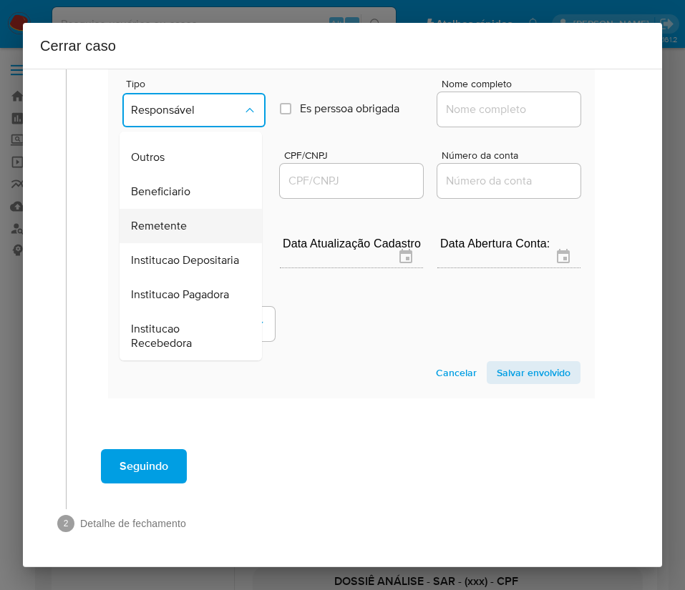
click at [185, 219] on span "Remetente" at bounding box center [159, 226] width 56 height 14
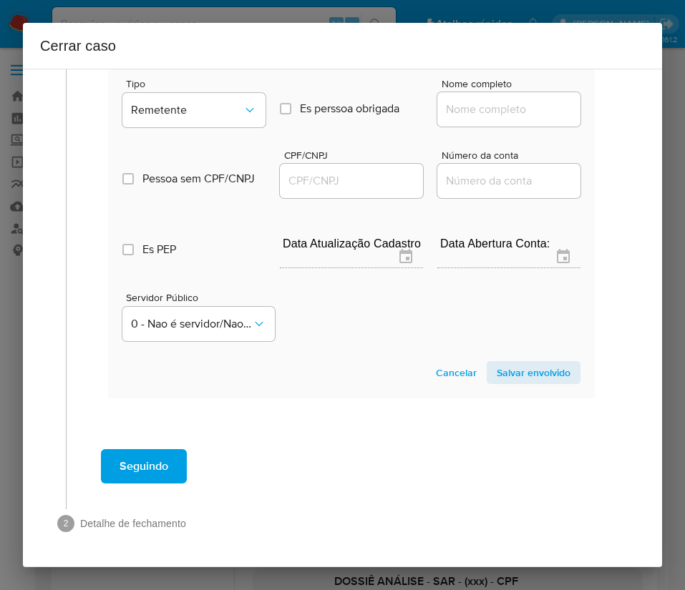
click at [492, 93] on div at bounding box center [508, 109] width 143 height 34
click at [490, 103] on input "Nome completo" at bounding box center [508, 109] width 143 height 19
paste input "Albert Rodrigues Da Silva Aleixo, 01693136201"
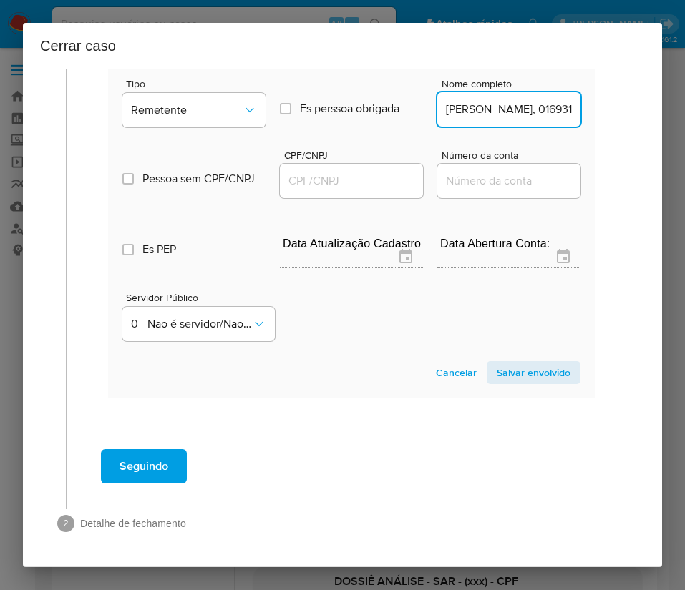
scroll to position [0, 109]
drag, startPoint x: 482, startPoint y: 110, endPoint x: 639, endPoint y: 107, distance: 156.7
click at [639, 107] on div "1 Informação completa Geral Data de início 01/08/2025 Data Fin 28/09/2025 Valor…" at bounding box center [342, 318] width 639 height 499
type input "Albert Rodrigues Da Silva Aleixo"
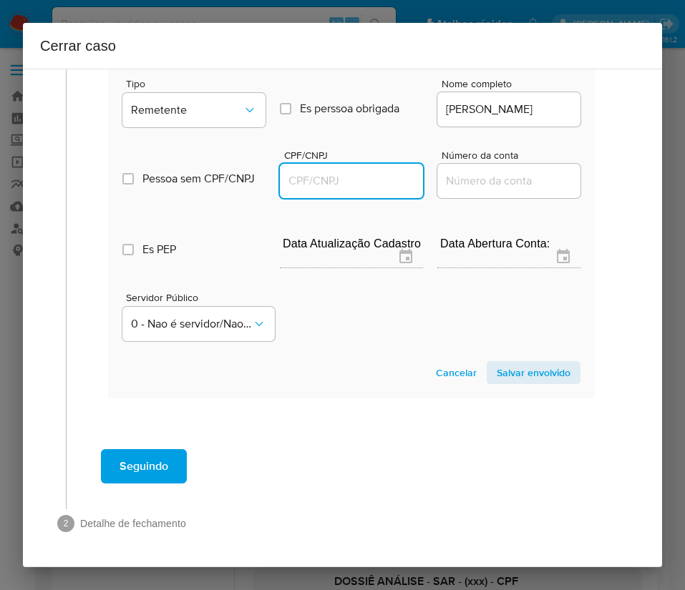
scroll to position [0, 0]
click at [338, 181] on input "CPF/CNPJ" at bounding box center [351, 181] width 143 height 19
paste input "01693136201"
type input "1693136201"
click at [523, 372] on span "Salvar envolvido" at bounding box center [534, 373] width 74 height 20
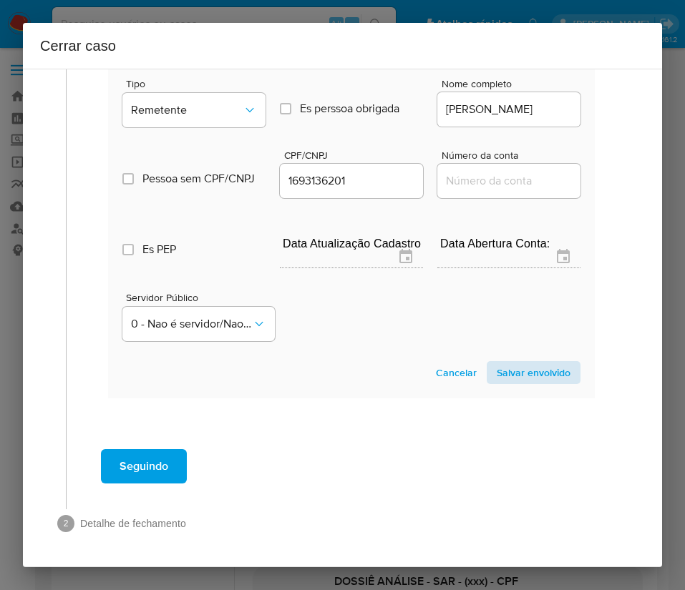
scroll to position [540, 0]
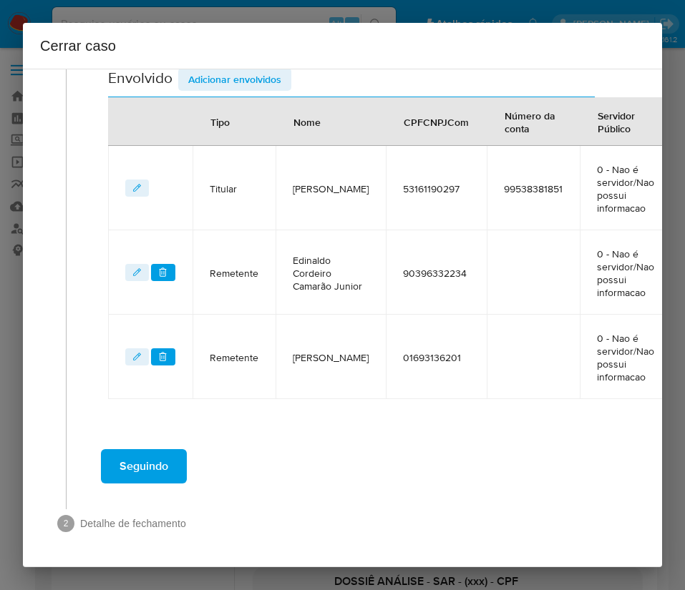
click at [224, 79] on span "Adicionar envolvidos" at bounding box center [234, 79] width 93 height 20
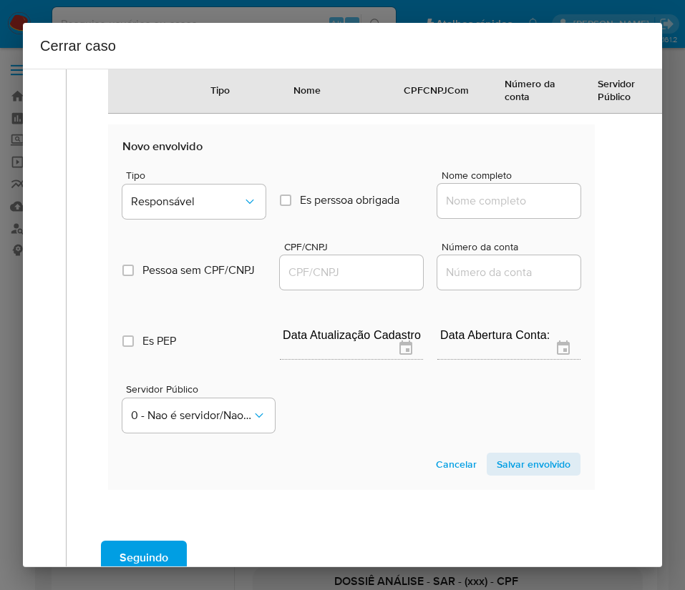
scroll to position [917, 0]
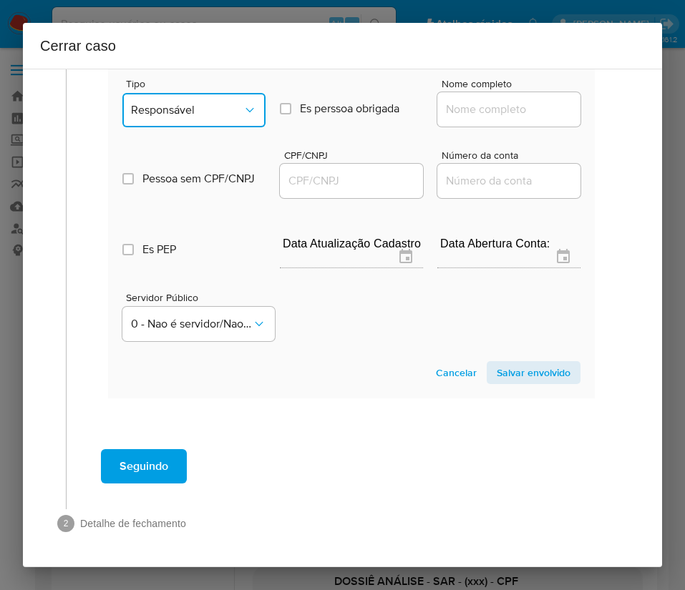
click at [228, 117] on span "Responsável" at bounding box center [187, 110] width 112 height 14
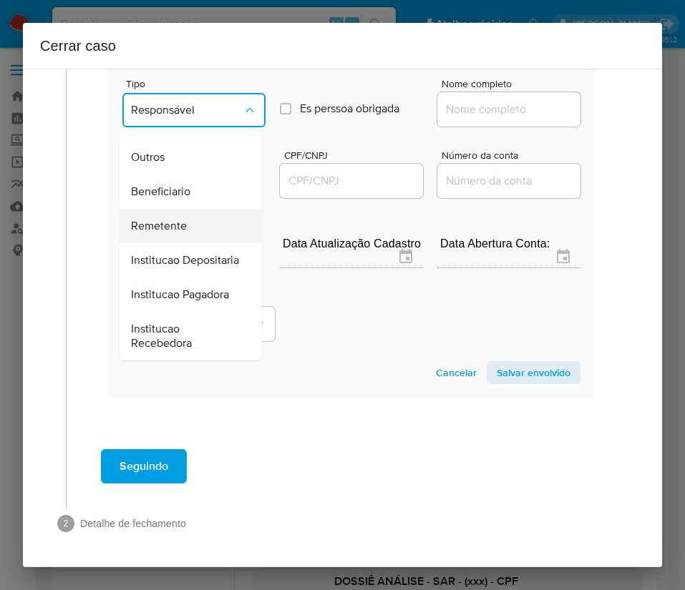
scroll to position [255, 0]
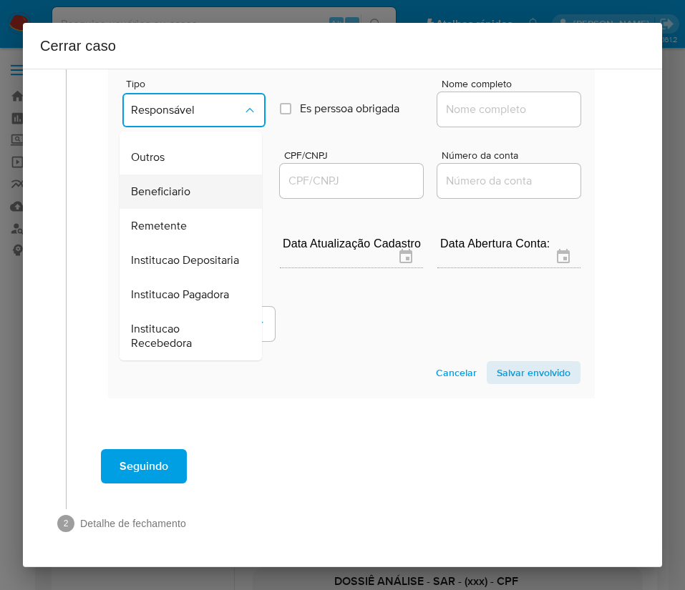
click at [186, 185] on span "Beneficiario" at bounding box center [160, 192] width 59 height 14
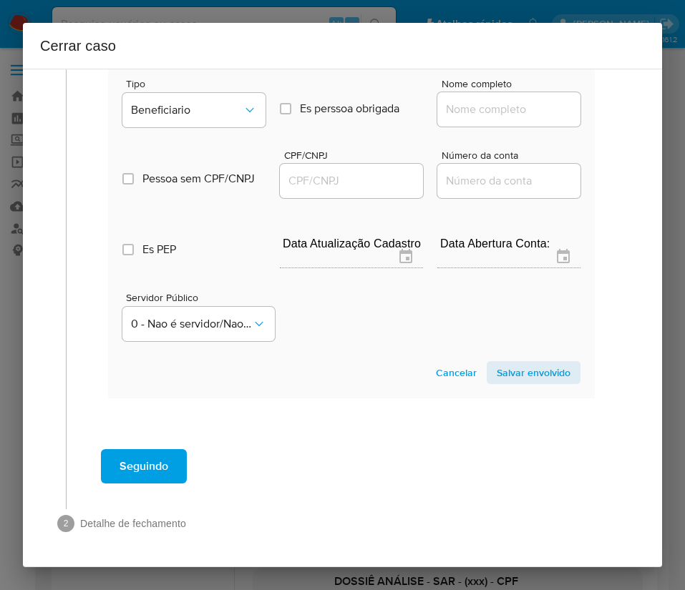
click at [484, 94] on div at bounding box center [508, 109] width 143 height 34
click at [478, 107] on input "Nome completo" at bounding box center [508, 109] width 143 height 19
paste input "André Do Nascimento Miranda, 01804916285"
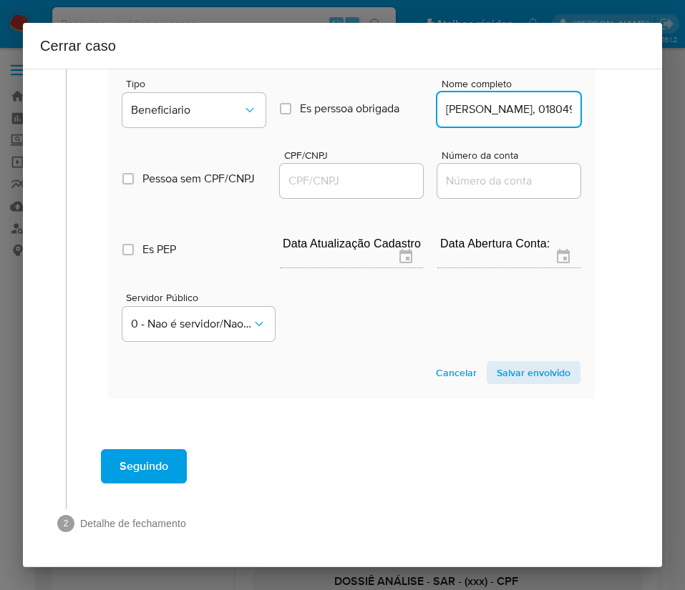
scroll to position [0, 108]
drag, startPoint x: 478, startPoint y: 112, endPoint x: 673, endPoint y: 112, distance: 194.6
click at [673, 112] on div "Cerrar caso 1 Informação completa Geral Data de início 01/08/2025 Data Fin 28/0…" at bounding box center [342, 295] width 685 height 590
type input "André Do Nascimento Miranda"
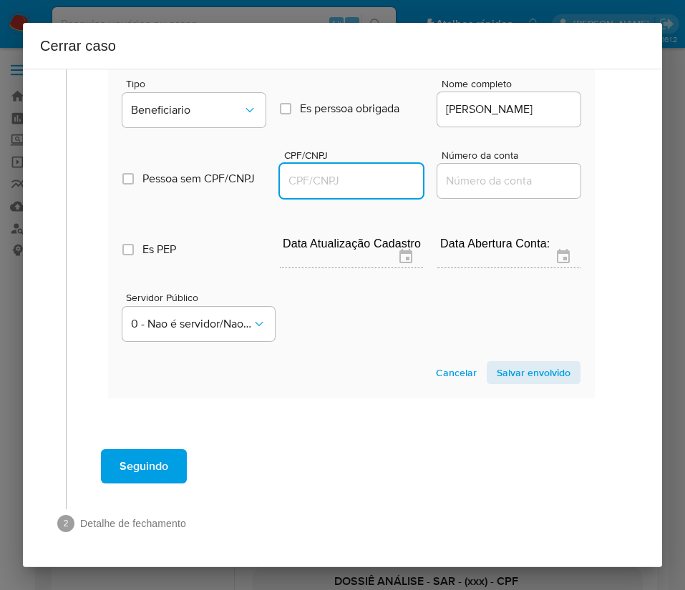
scroll to position [0, 0]
click at [356, 178] on input "CPF/CNPJ" at bounding box center [351, 181] width 143 height 19
paste input "01804916285"
type input "1804916285"
click at [500, 365] on span "Salvar envolvido" at bounding box center [534, 373] width 74 height 20
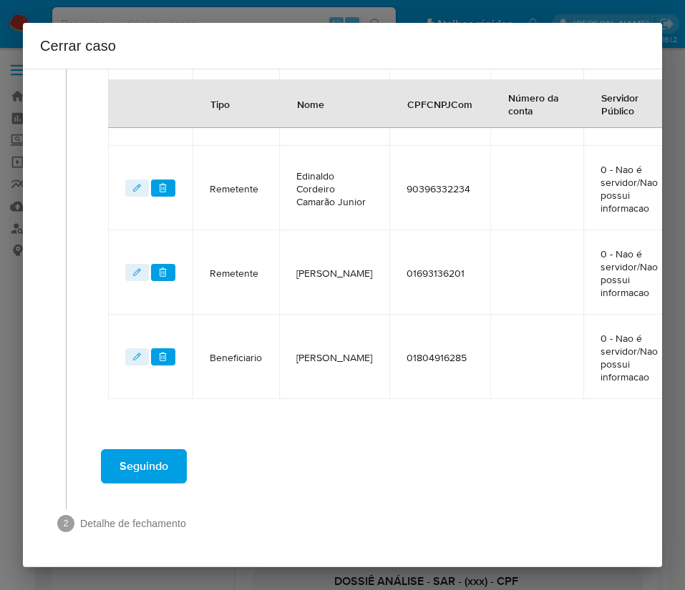
scroll to position [640, 0]
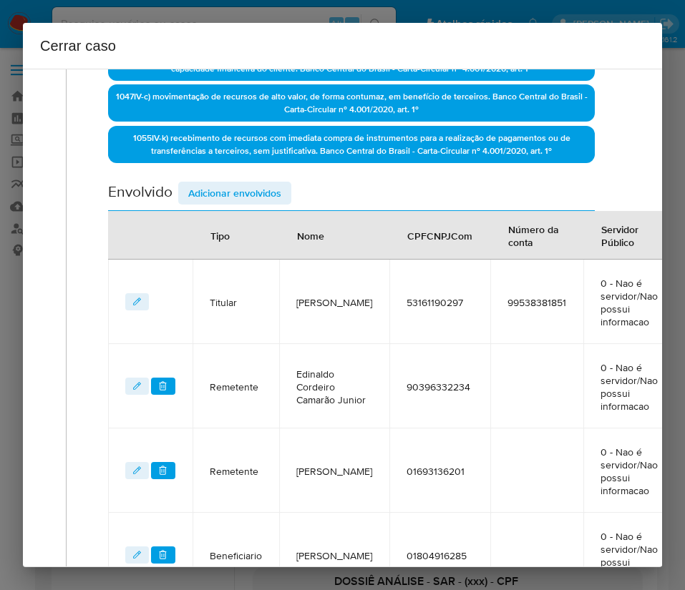
click at [233, 192] on span "Adicionar envolvidos" at bounding box center [234, 193] width 93 height 20
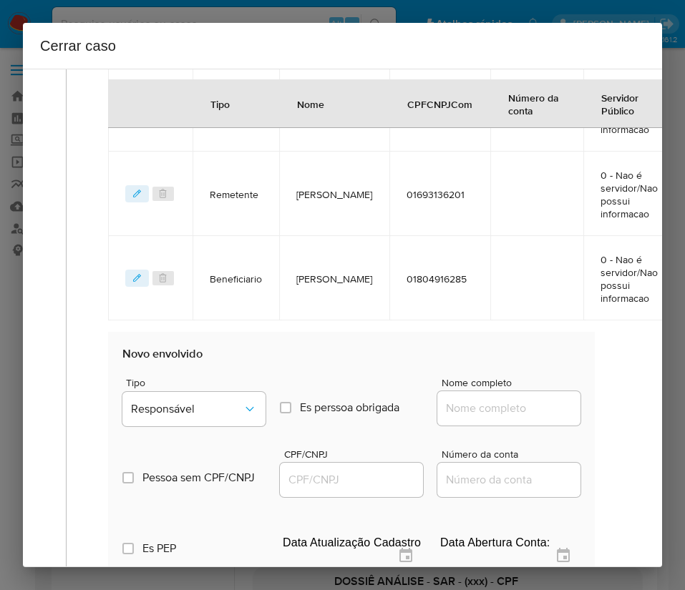
scroll to position [962, 0]
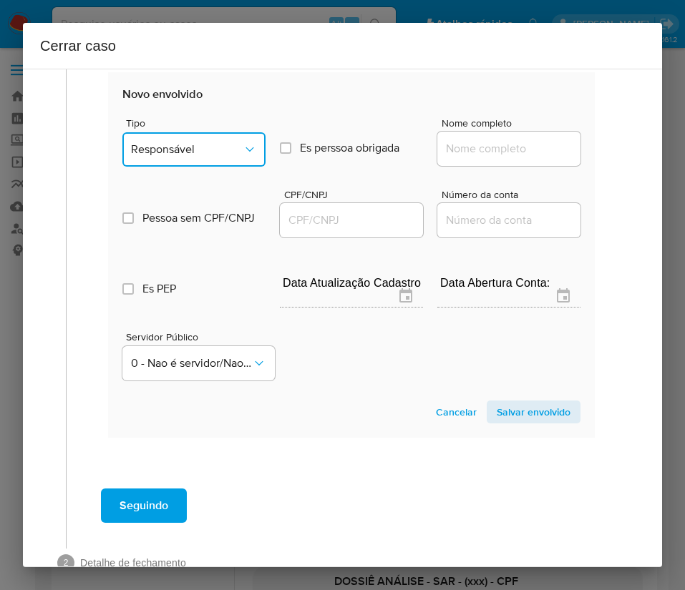
click at [208, 157] on button "Responsável" at bounding box center [193, 149] width 143 height 34
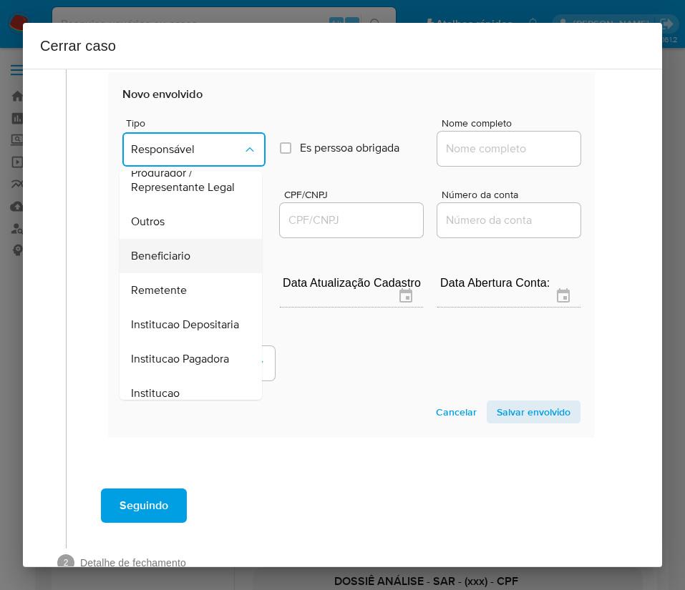
scroll to position [255, 0]
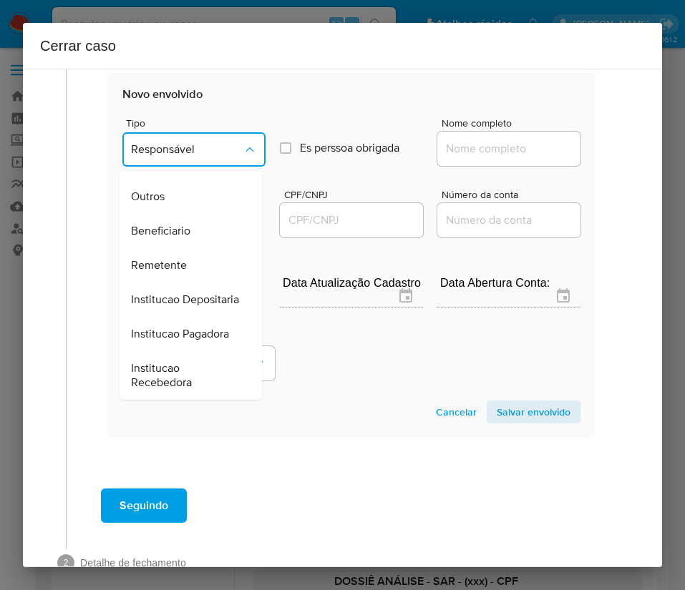
click at [184, 224] on span "Beneficiario" at bounding box center [160, 231] width 59 height 14
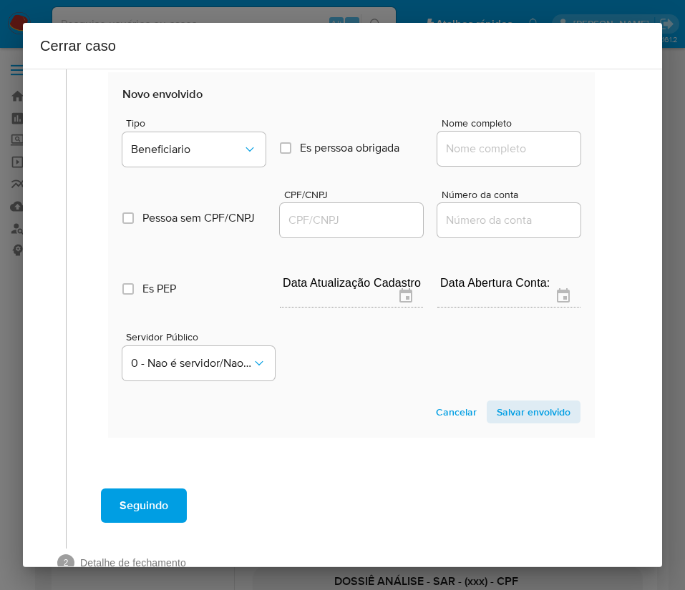
click at [477, 155] on input "Nome completo" at bounding box center [508, 149] width 143 height 19
paste input "Josinaldo De Moura Chagas, 48083070220"
drag, startPoint x: 474, startPoint y: 156, endPoint x: 575, endPoint y: 150, distance: 101.1
click at [575, 150] on section "Novo envolvido Tipo Beneficiario Es perssoa obrigada Is PObrigada Nome completo…" at bounding box center [351, 255] width 487 height 366
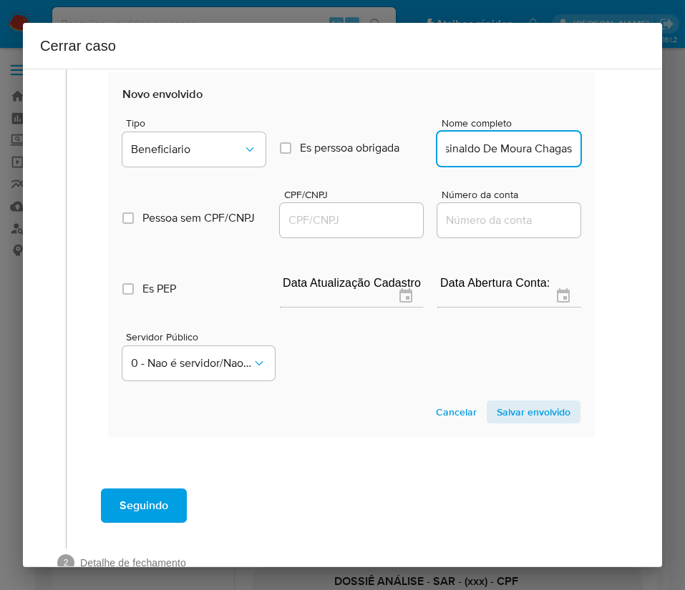
scroll to position [0, 18]
type input "Josinaldo De Moura Chagas"
click at [327, 220] on input "CPF/CNPJ" at bounding box center [351, 220] width 143 height 19
paste input "48083070220"
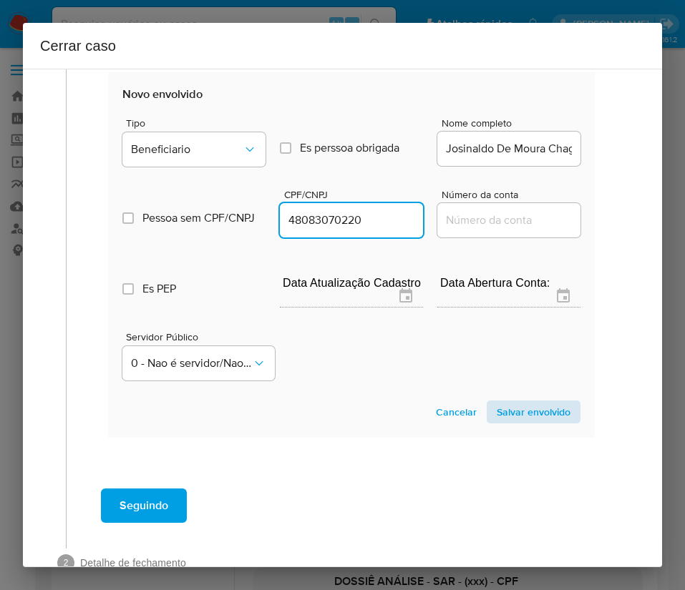
type input "48083070220"
click at [505, 415] on span "Salvar envolvido" at bounding box center [534, 412] width 74 height 20
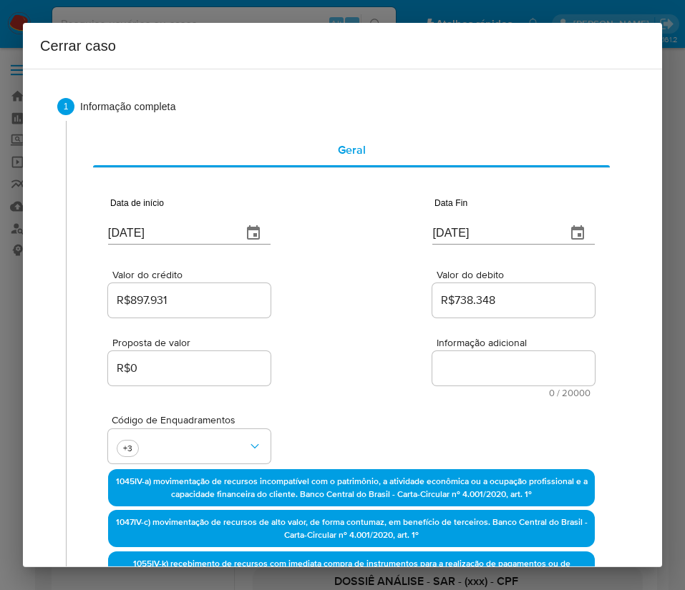
click at [470, 366] on textarea "Informação adicional" at bounding box center [513, 368] width 162 height 34
paste textarea "Informações do Cliente Antonio Sousa Sodre, CPF 53161190297, 37 anos, residente…"
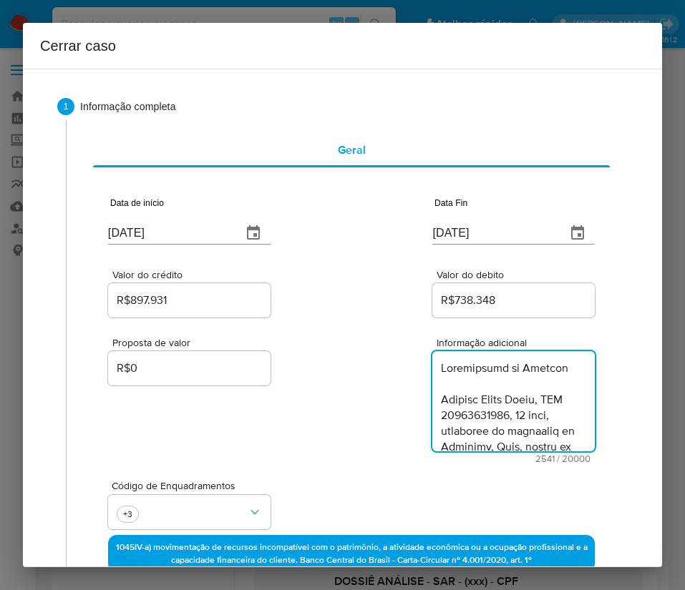
scroll to position [2333, 0]
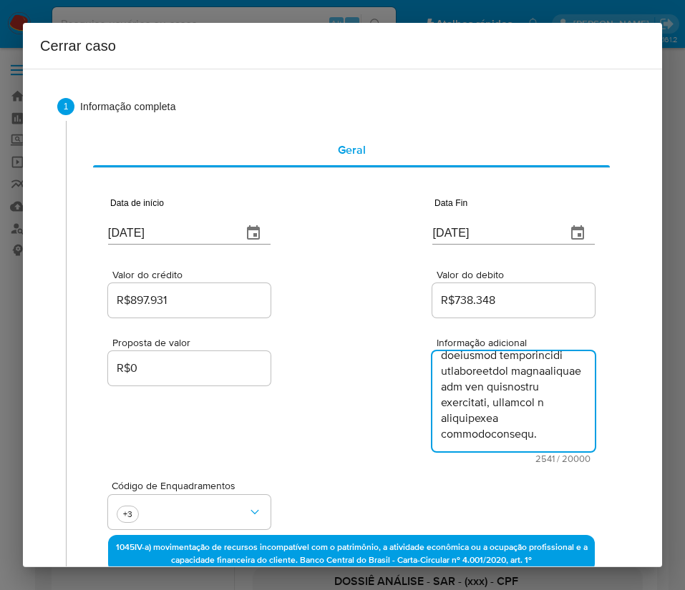
type textarea "Informações do Cliente Antonio Sousa Sodre, CPF 53161190297, 37 anos, residente…"
click at [374, 450] on div "Proposta de valor R$0 Informação adicional 2541 / 20000 17459 caracteres restan…" at bounding box center [351, 392] width 487 height 143
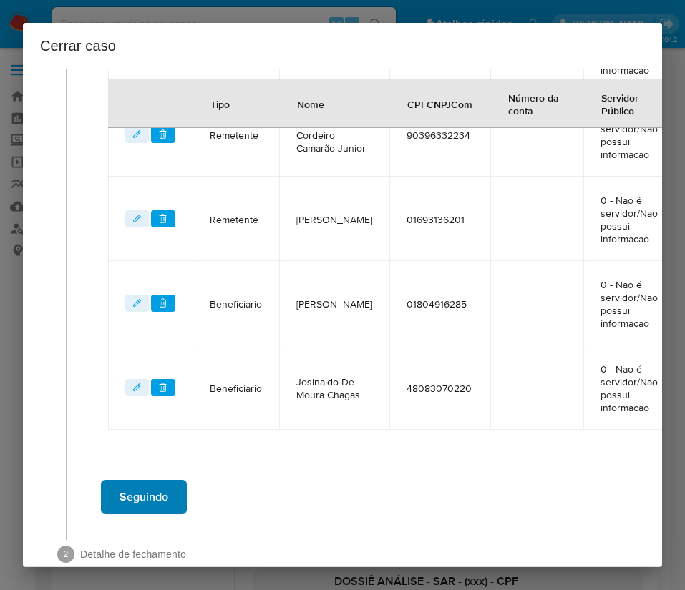
scroll to position [791, 0]
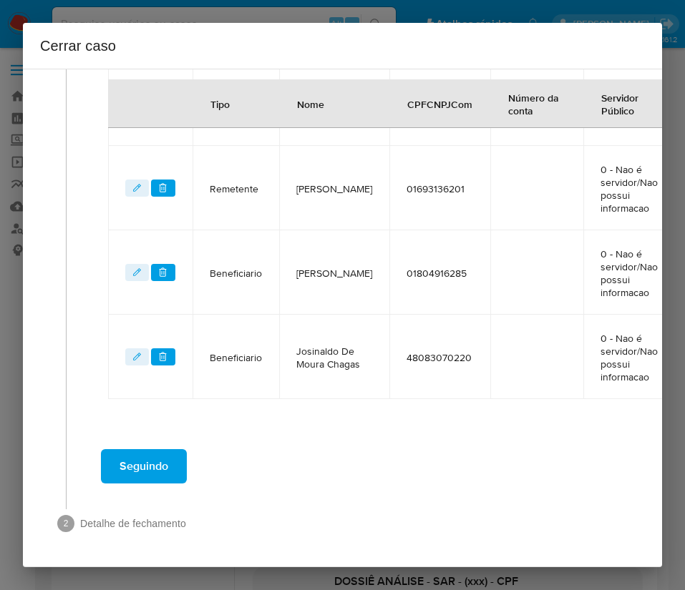
click at [155, 451] on span "Seguindo" at bounding box center [144, 466] width 49 height 31
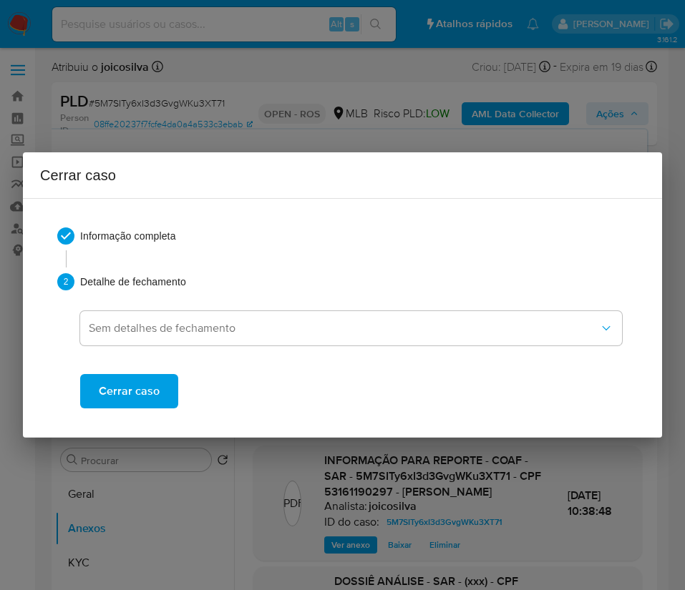
scroll to position [0, 0]
click at [126, 392] on span "Cerrar caso" at bounding box center [129, 391] width 61 height 31
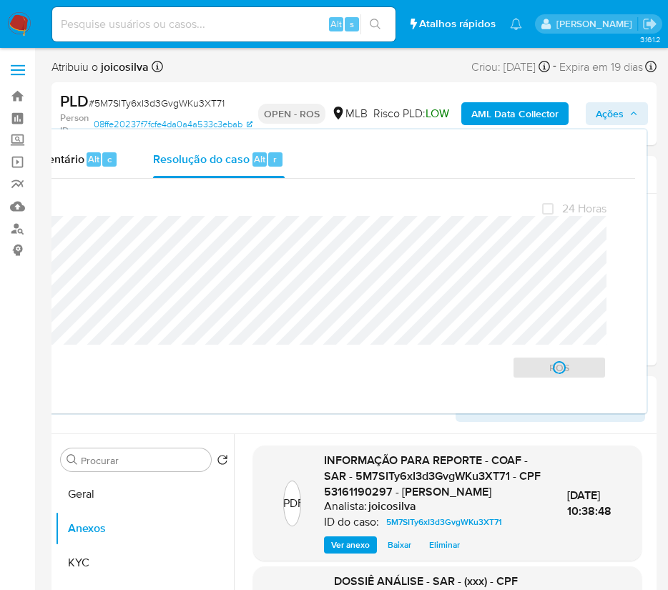
click at [163, 104] on span "# 5M7SITy6xI3d3GvgWKu3XT71" at bounding box center [157, 103] width 136 height 14
copy span "5M7SITy6xI3d3GvgWKu3XT71"
click at [19, 26] on img at bounding box center [19, 24] width 24 height 24
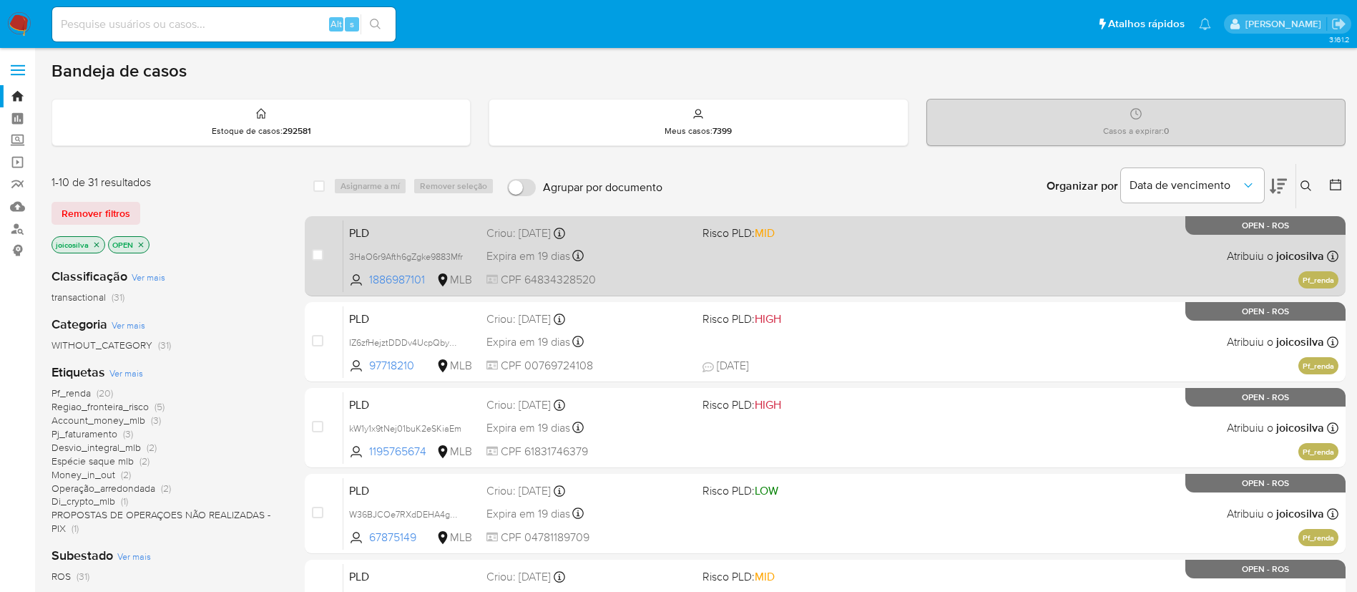
click at [684, 255] on span at bounding box center [805, 255] width 205 height 3
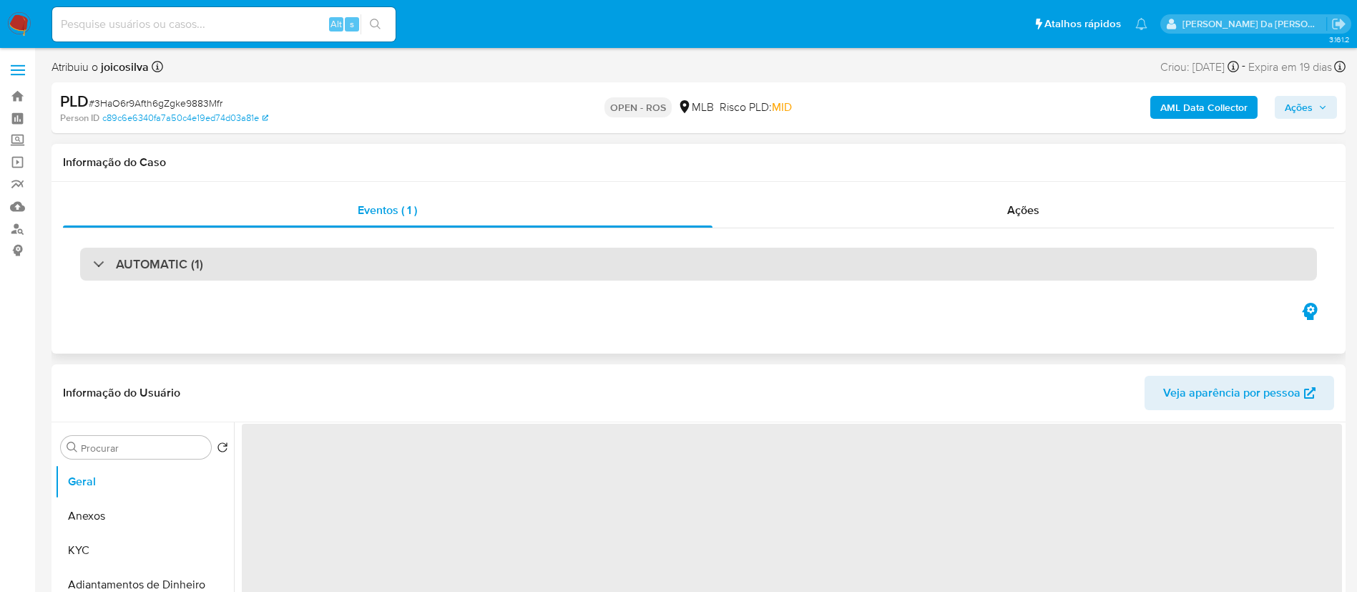
select select "10"
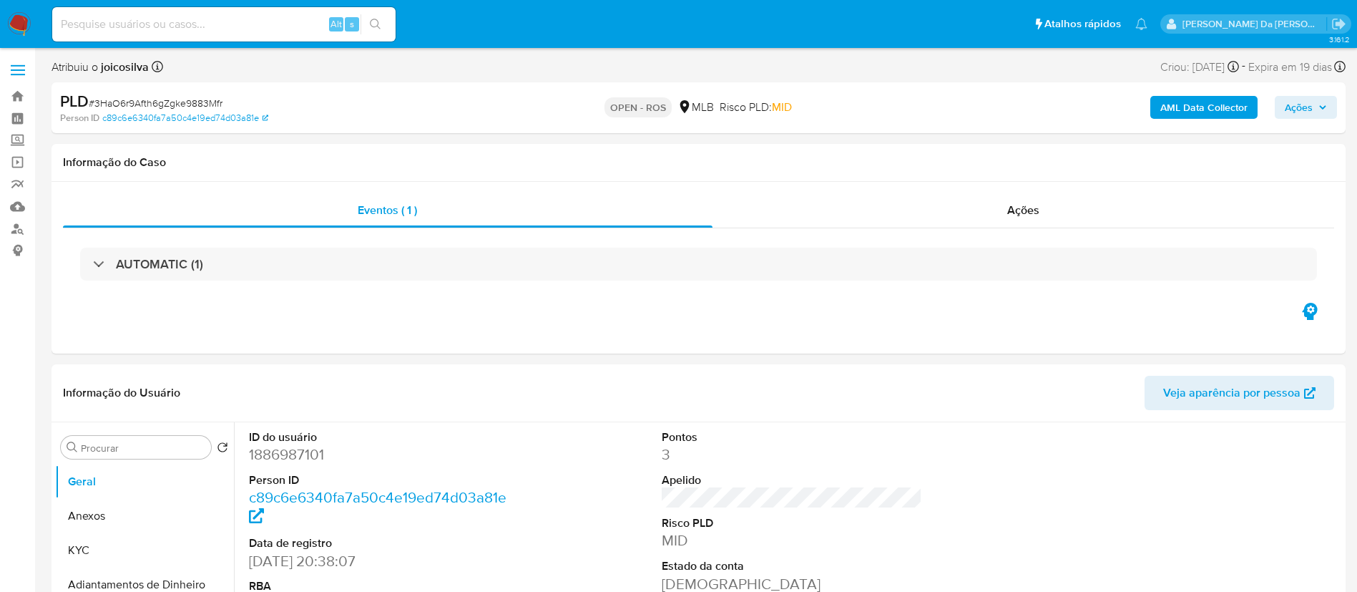
click at [25, 21] on img at bounding box center [19, 24] width 24 height 24
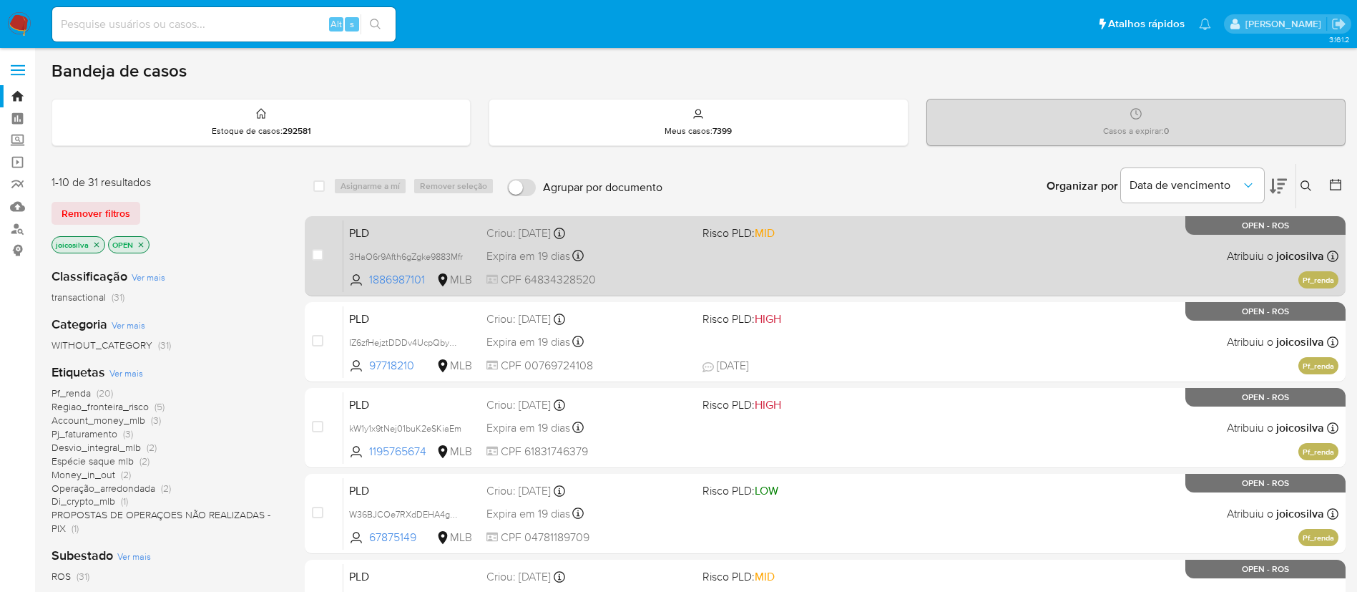
click at [785, 231] on span "Risco PLD: MID" at bounding box center [805, 232] width 205 height 19
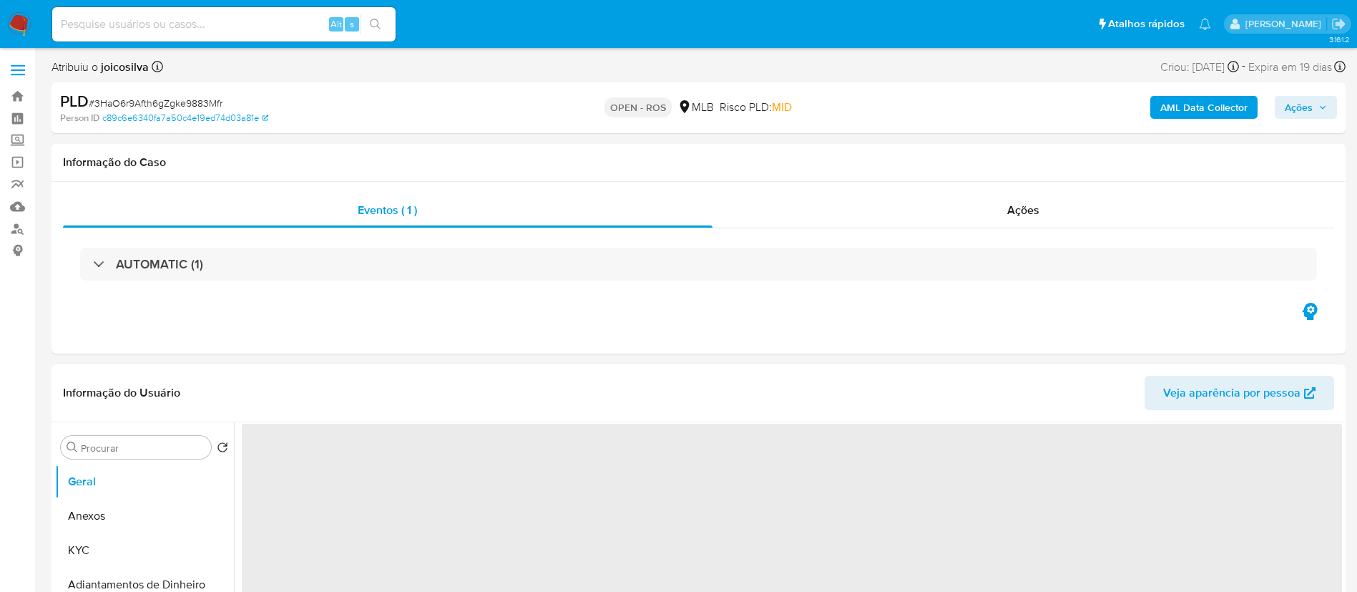
click at [205, 100] on span "# 3HaO6r9Afth6gZgke9883Mfr" at bounding box center [156, 103] width 134 height 14
select select "10"
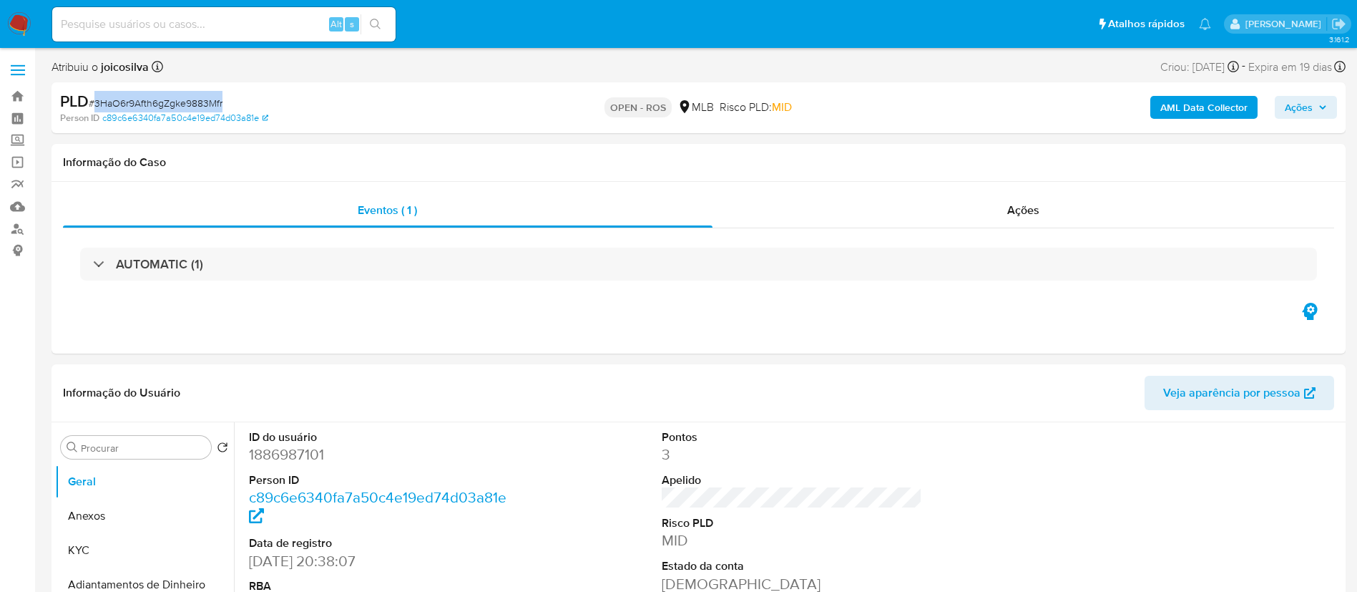
copy span "3HaO6r9Afth6gZgke9883Mfr"
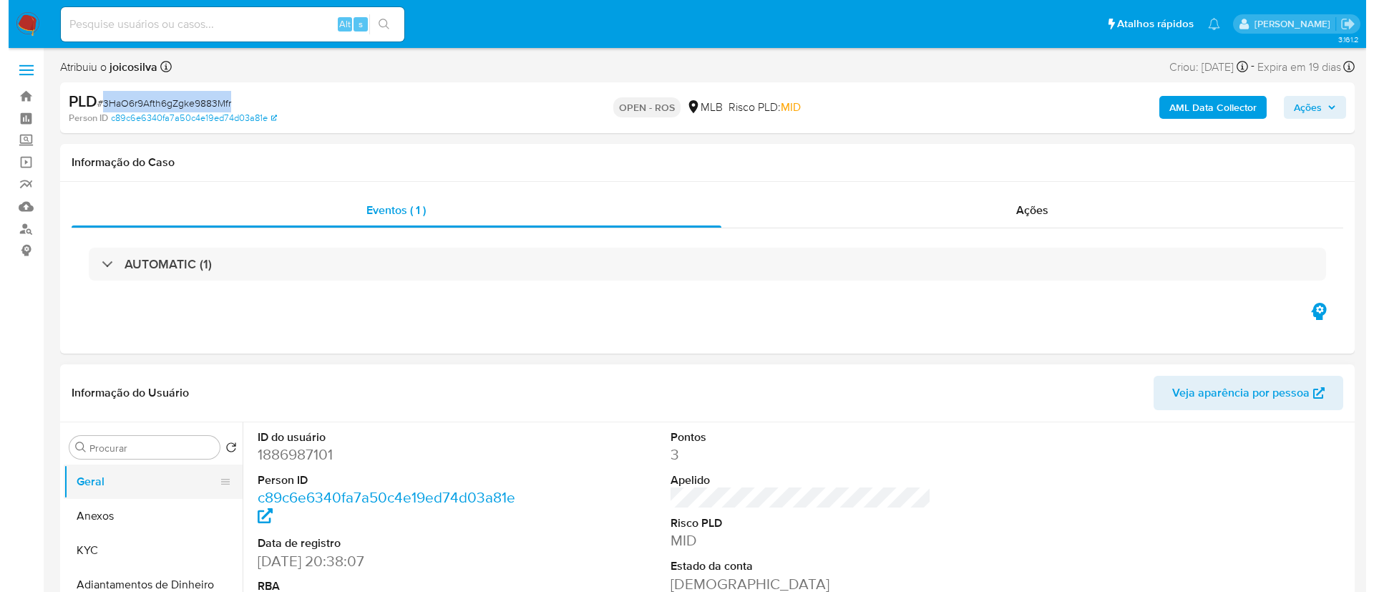
scroll to position [215, 0]
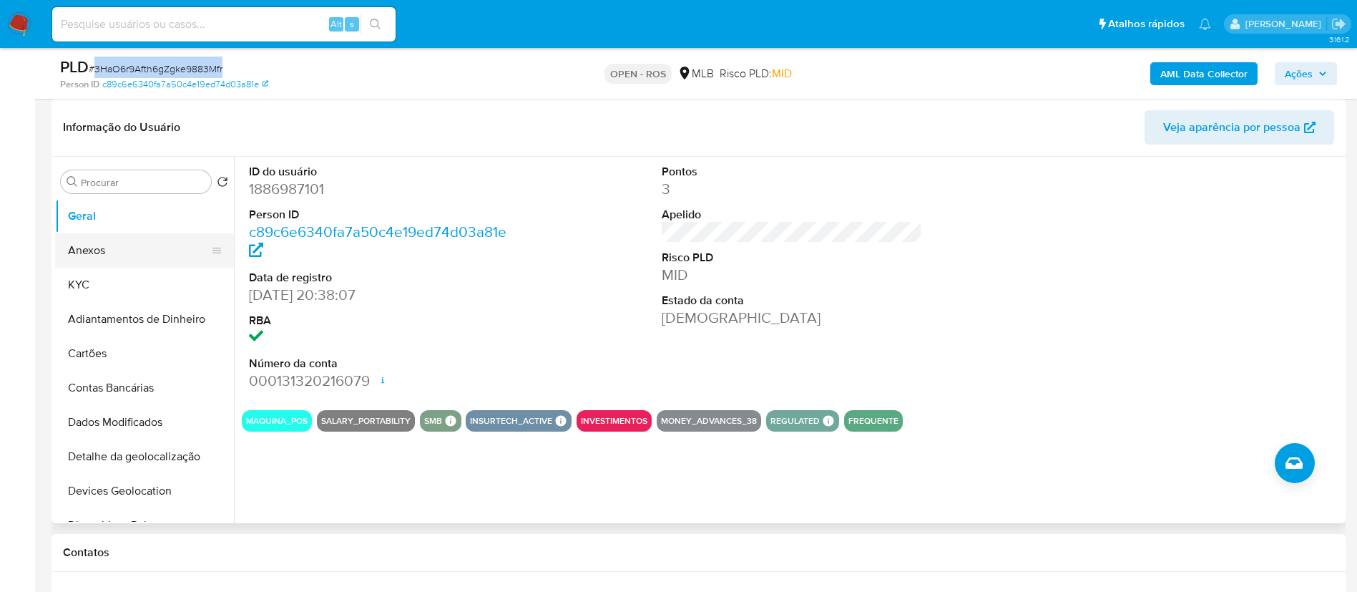
click at [99, 253] on button "Anexos" at bounding box center [138, 250] width 167 height 34
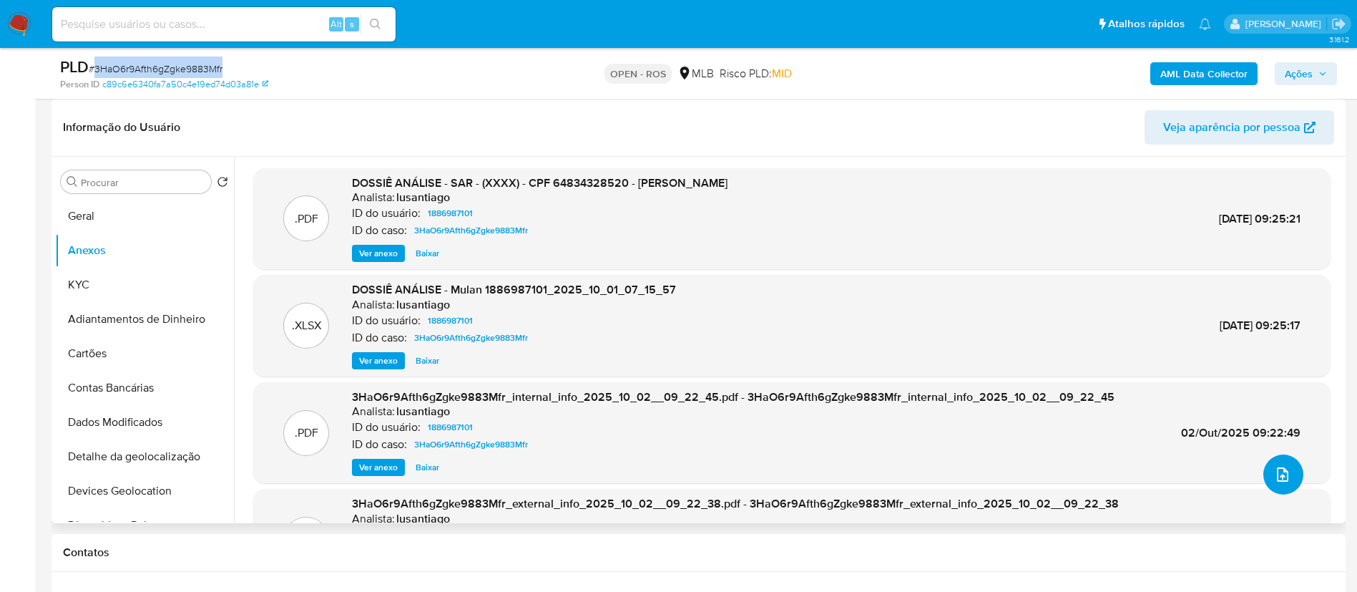
click at [904, 394] on icon "upload-file" at bounding box center [1282, 474] width 17 height 17
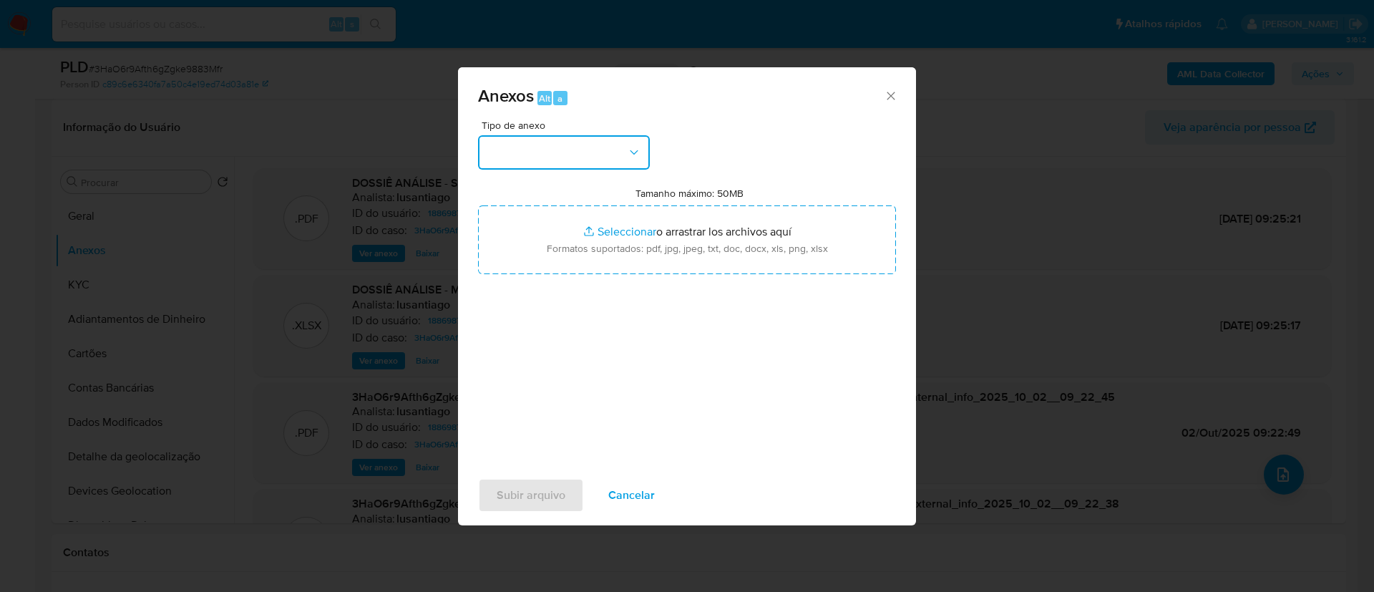
click at [590, 153] on button "button" at bounding box center [564, 152] width 172 height 34
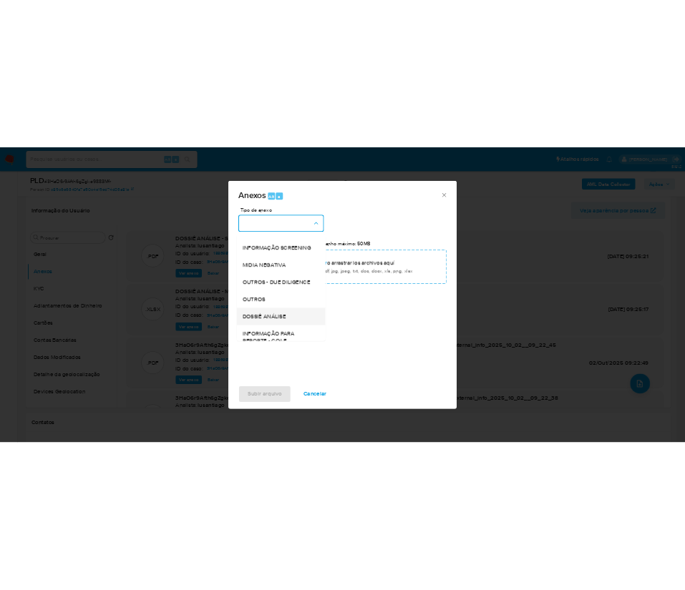
scroll to position [220, 0]
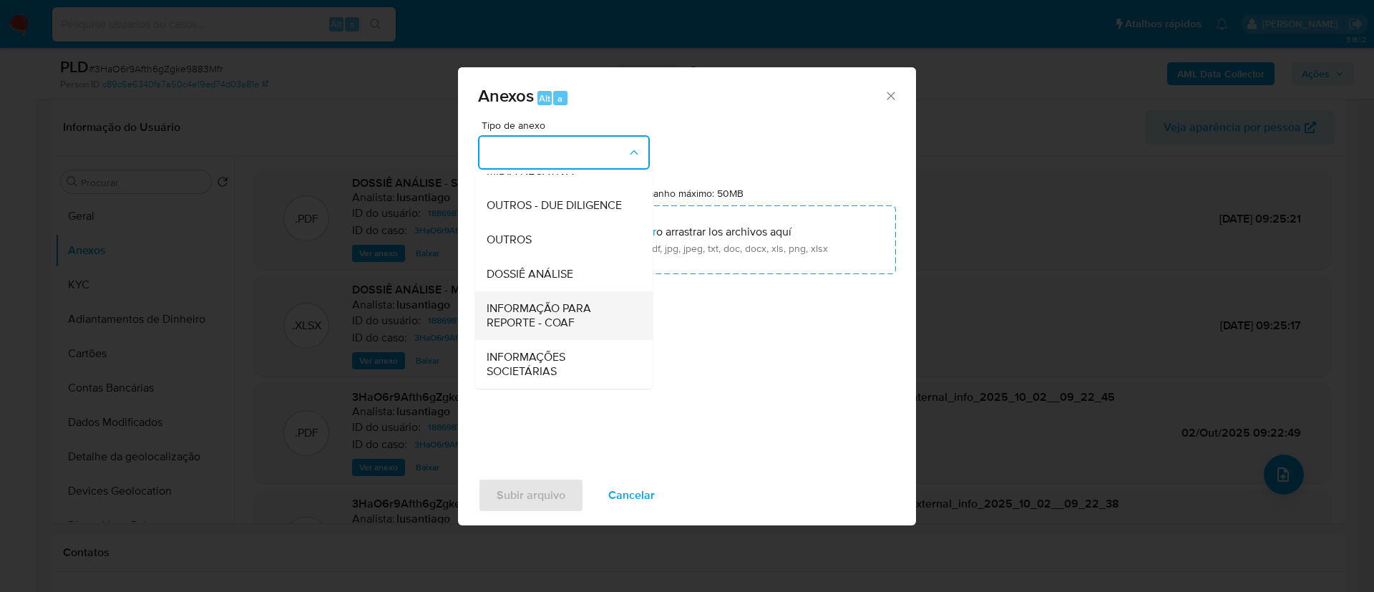
click at [598, 311] on span "INFORMAÇÃO PARA REPORTE - COAF" at bounding box center [560, 315] width 146 height 29
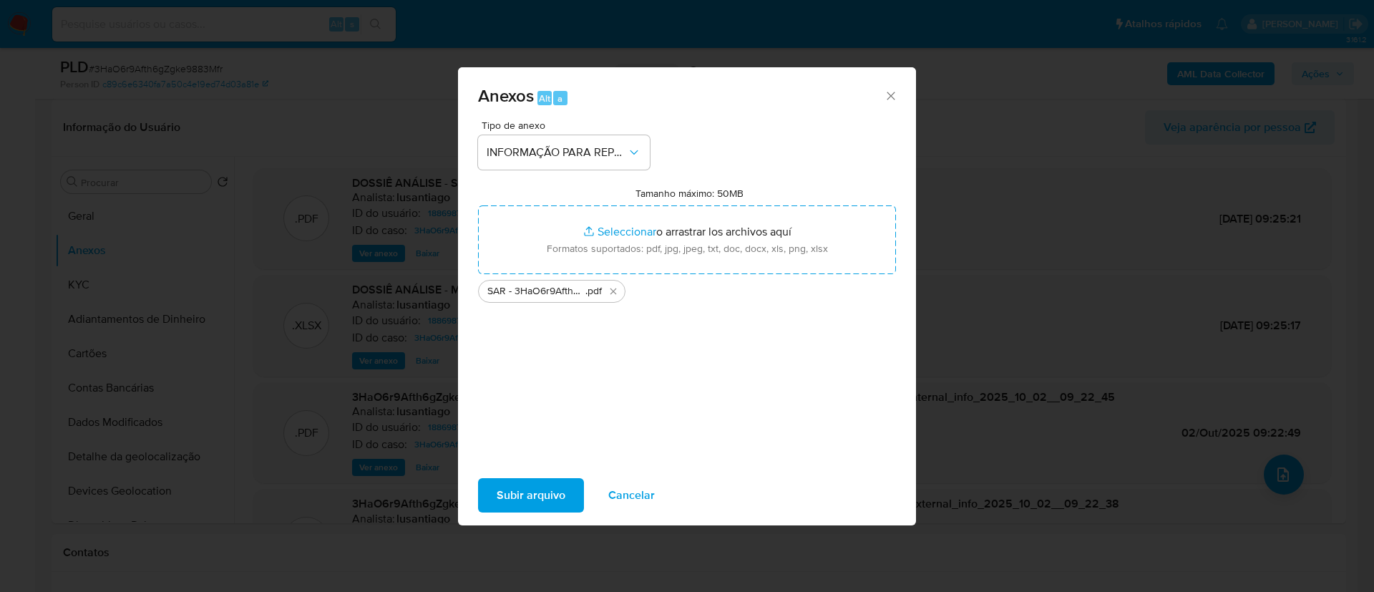
click at [554, 394] on span "Subir arquivo" at bounding box center [531, 494] width 69 height 31
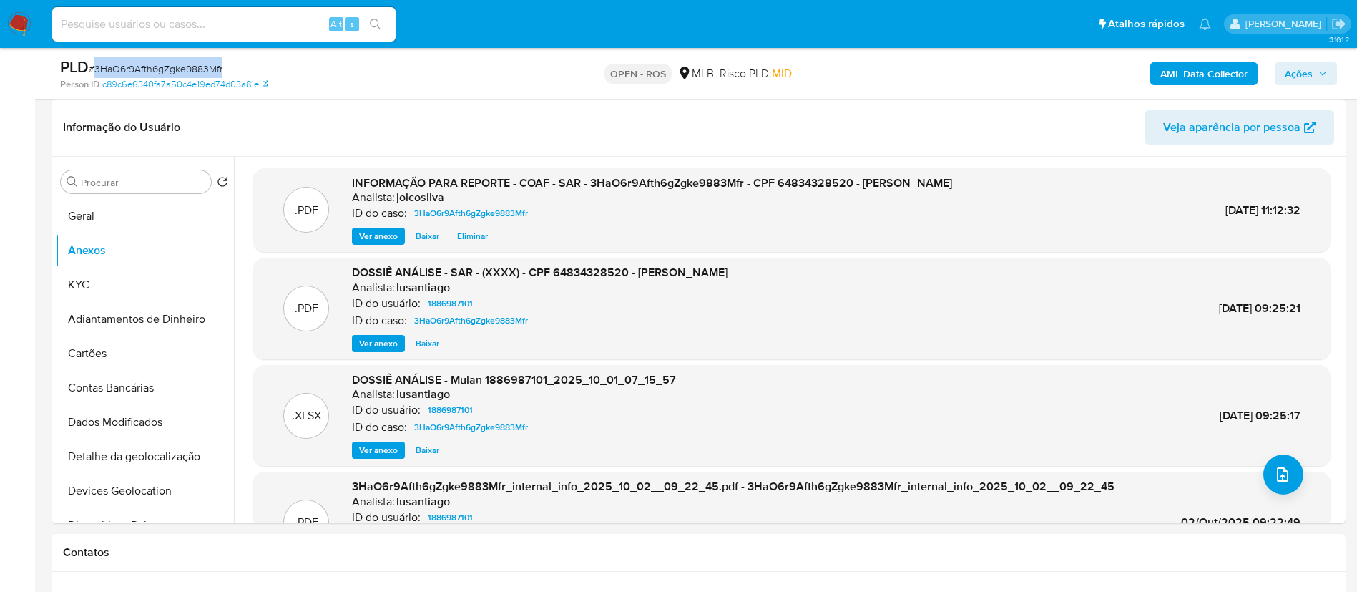
click at [904, 75] on span "Ações" at bounding box center [1299, 73] width 28 height 23
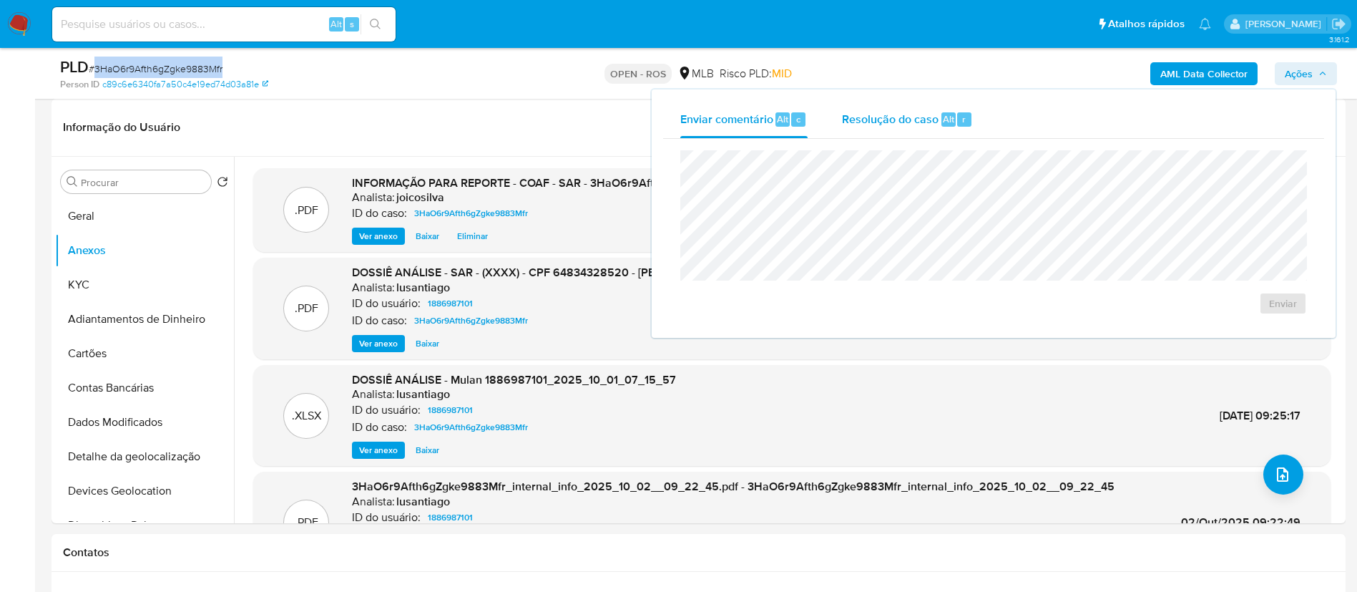
click at [877, 117] on span "Resolução do caso" at bounding box center [890, 118] width 97 height 16
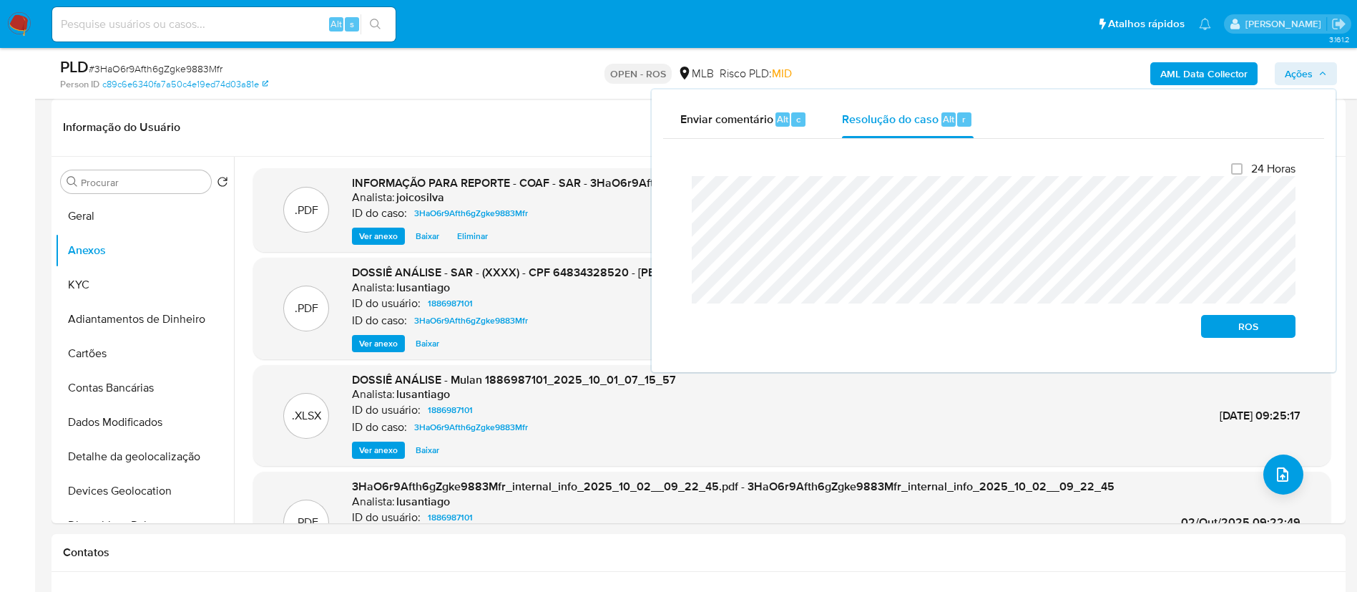
click at [655, 197] on div "Enviar comentário Alt c Resolução do caso Alt r Fechamento do caso 24 Horas ROS" at bounding box center [994, 230] width 684 height 283
click at [904, 329] on span "ROS" at bounding box center [1248, 326] width 74 height 20
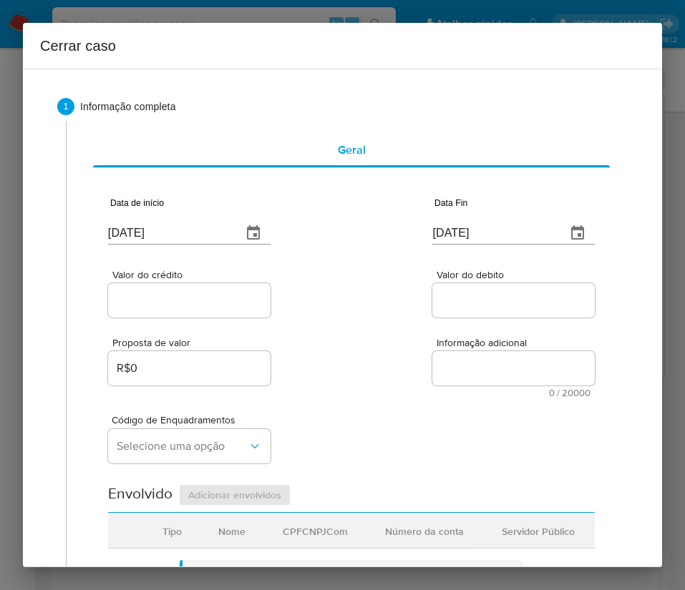
click at [180, 223] on input "[DATE]" at bounding box center [169, 233] width 122 height 23
paste input "1/08"
type input "[DATE]"
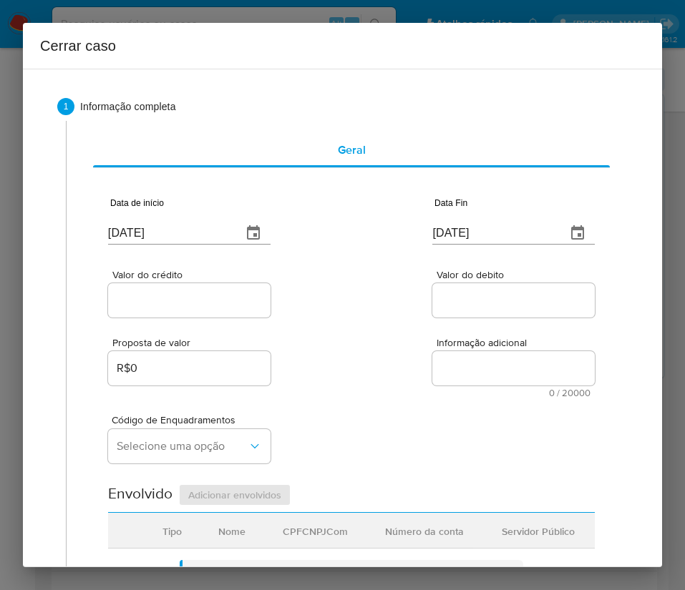
click at [368, 350] on div "Proposta de valor R$0 Informação adicional 0 / 20000 20000 caracteres restantes" at bounding box center [351, 359] width 487 height 77
click at [478, 233] on input "[DATE]" at bounding box center [493, 233] width 122 height 23
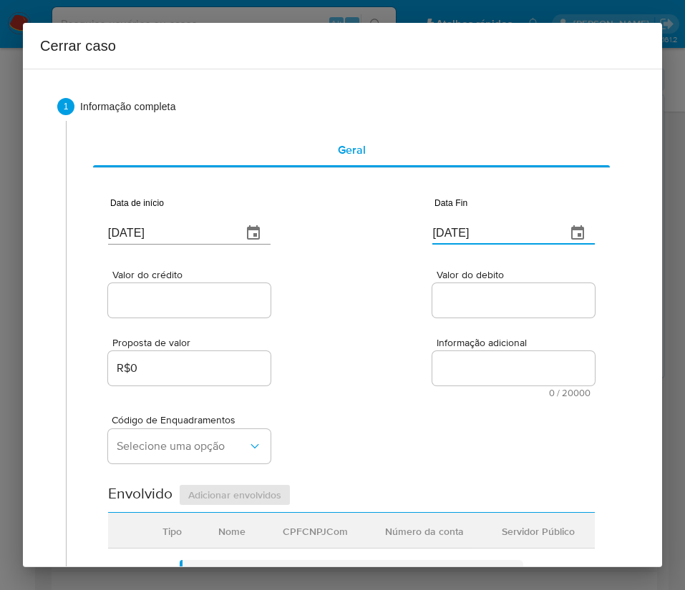
paste input "30/09"
type input "30/09/2025"
click at [459, 341] on span "Informação adicional" at bounding box center [517, 343] width 162 height 11
click at [459, 351] on textarea "Informação adicional" at bounding box center [513, 368] width 162 height 34
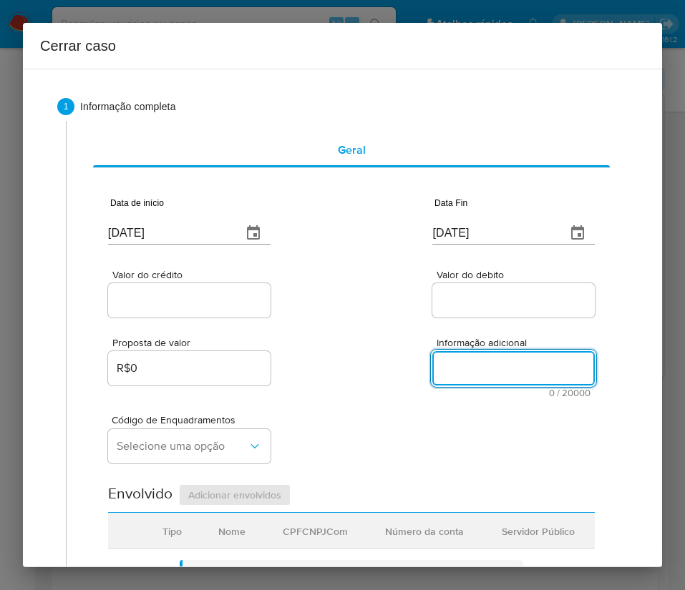
click at [188, 312] on div at bounding box center [189, 300] width 162 height 34
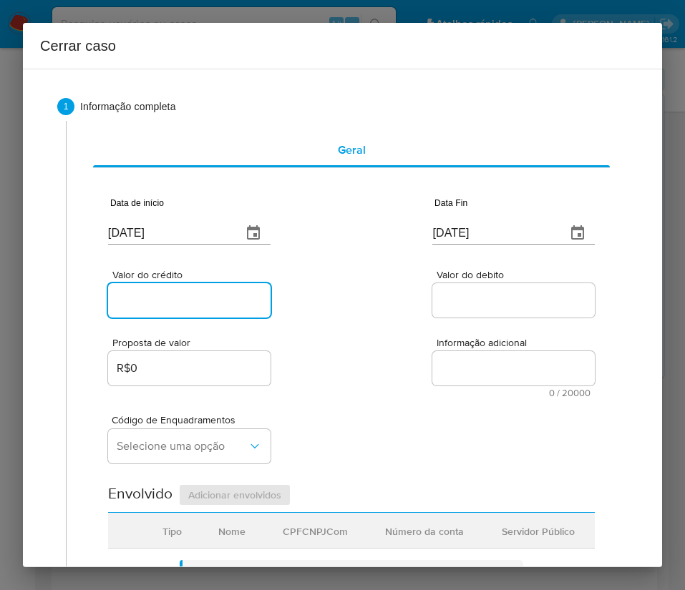
drag, startPoint x: 202, startPoint y: 291, endPoint x: 197, endPoint y: 306, distance: 15.6
click at [202, 291] on input "Valor do crédito" at bounding box center [189, 300] width 162 height 19
click at [150, 299] on input "Valor do crédito" at bounding box center [189, 300] width 162 height 19
paste input "R$3.471.925"
type input "R$3.471.925"
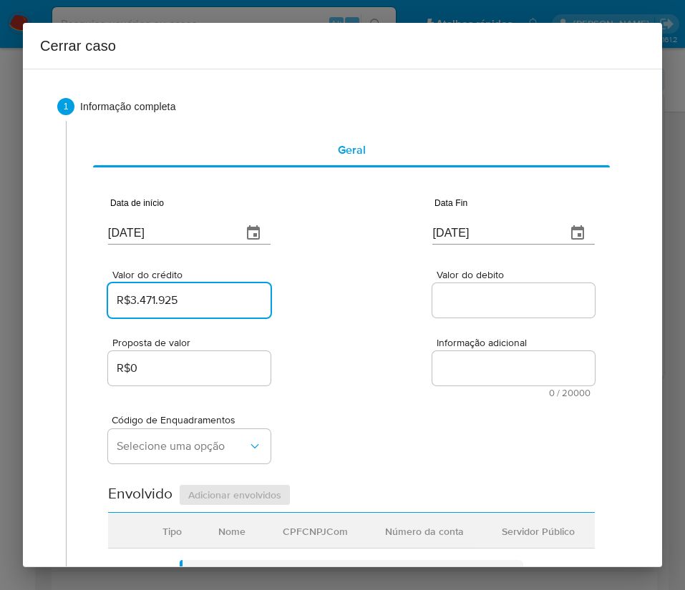
drag, startPoint x: 369, startPoint y: 340, endPoint x: 286, endPoint y: 390, distance: 97.6
click at [359, 352] on div "Proposta de valor R$0 Informação adicional 0 / 20000 20000 caracteres restantes" at bounding box center [351, 359] width 487 height 77
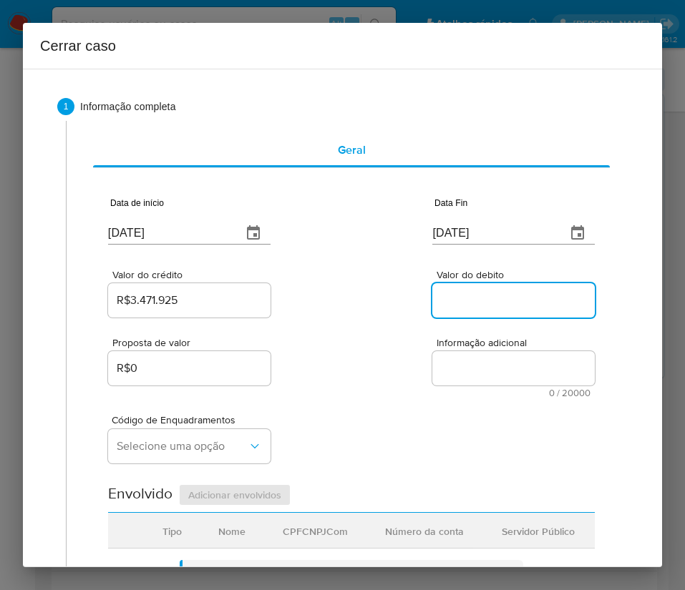
click at [484, 296] on input "Valor do debito" at bounding box center [513, 300] width 162 height 19
paste input "R$454.199"
type input "R$454.199"
click at [363, 382] on div "Proposta de valor R$0 Informação adicional 0 / 20000 20000 caracteres restantes" at bounding box center [351, 359] width 487 height 77
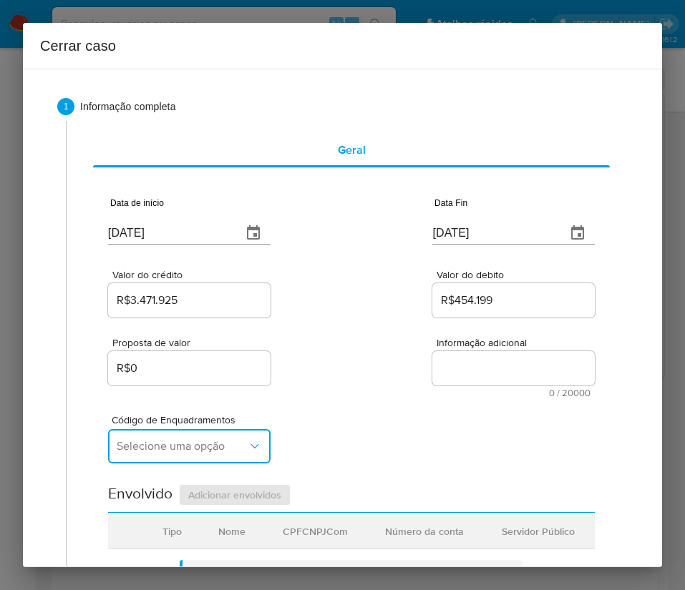
click at [161, 394] on span "Selecione uma opção" at bounding box center [182, 446] width 131 height 14
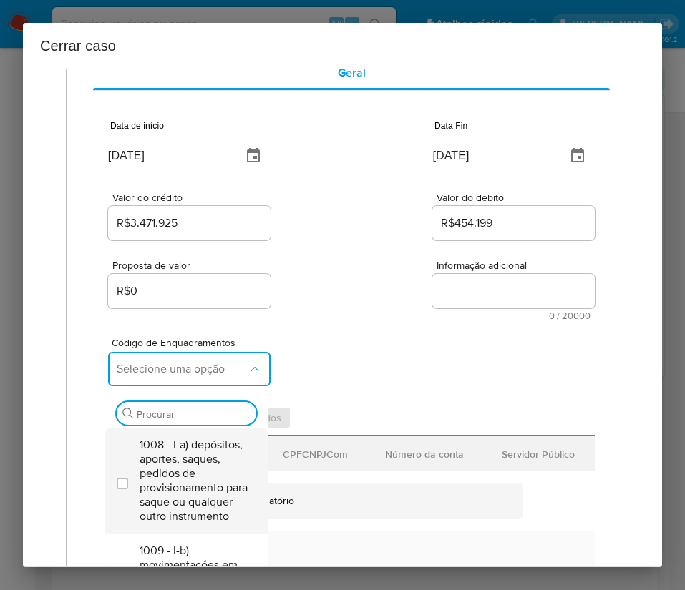
scroll to position [107, 0]
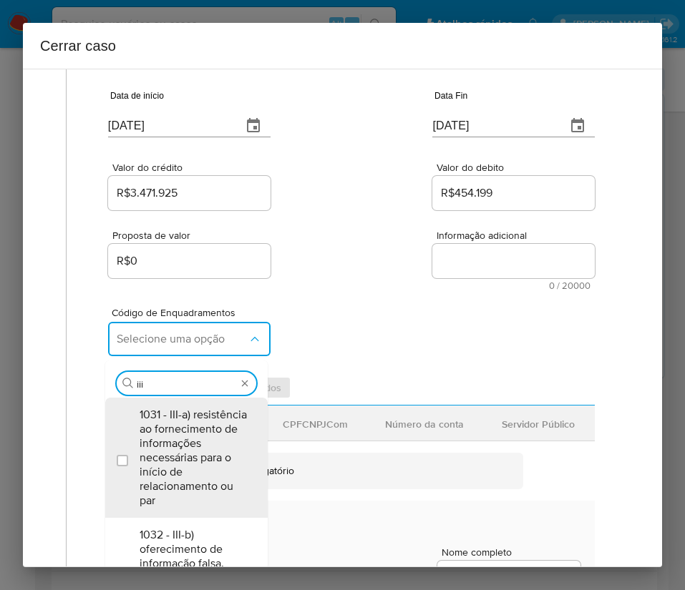
type input "iii-"
click at [176, 394] on span "1031 - III-a) resistência ao fornecimento de informações necessárias para o iní…" at bounding box center [194, 458] width 108 height 100
checkbox input "true"
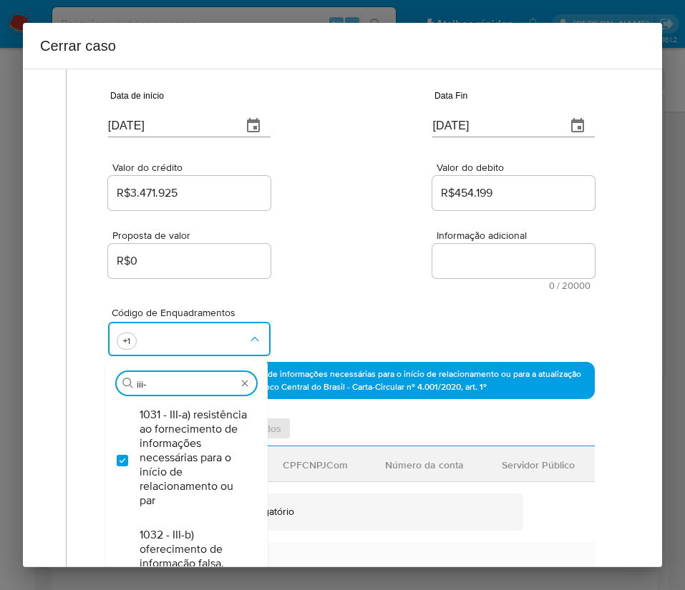
drag, startPoint x: 178, startPoint y: 385, endPoint x: 71, endPoint y: 386, distance: 107.3
click at [71, 386] on div "Geral Data de início 01/08/2025 Data Fin 30/09/2025 Valor do crédito R$3.471.92…" at bounding box center [347, 508] width 562 height 988
type input "45"
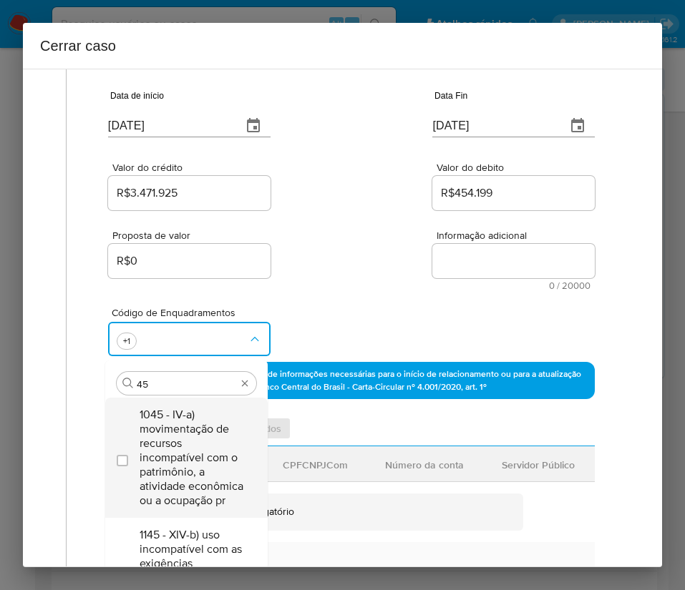
click at [197, 394] on span "1045 - IV-a) movimentação de recursos incompatível com o patrimônio, a atividad…" at bounding box center [194, 458] width 108 height 100
checkbox input "true"
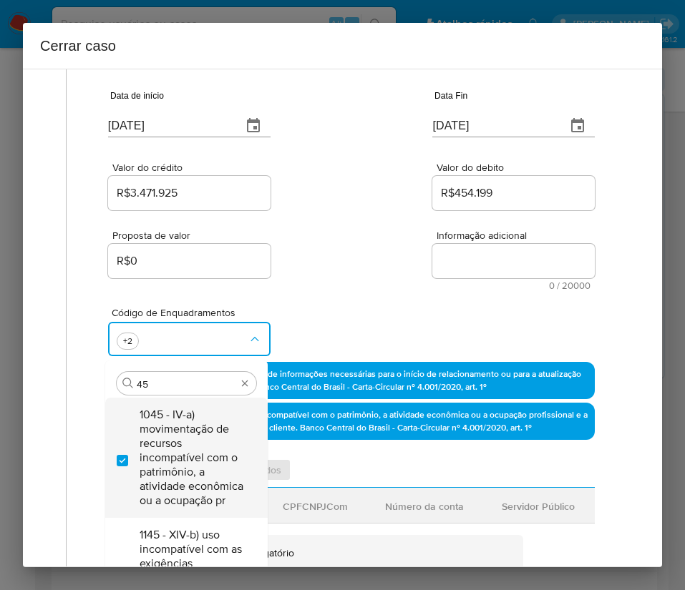
type input "4"
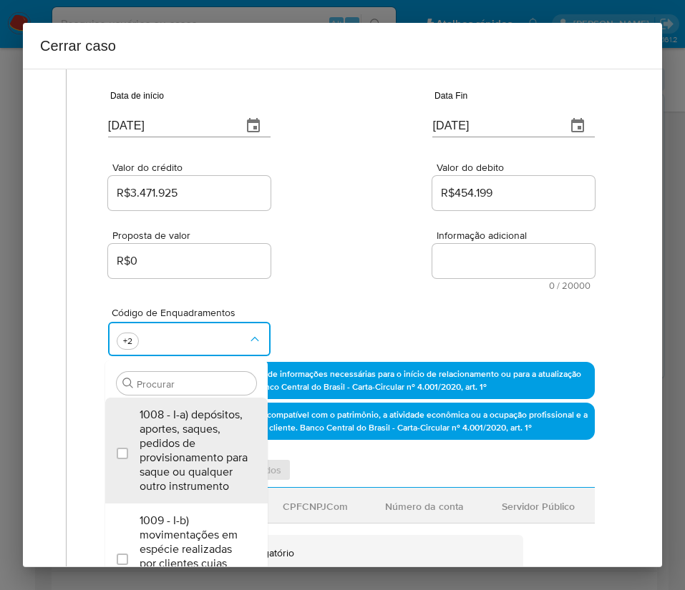
scroll to position [0, 0]
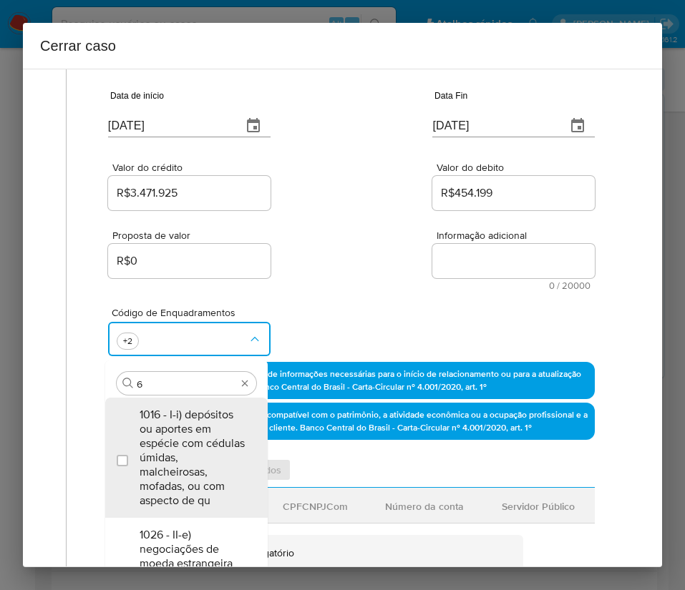
type input "66"
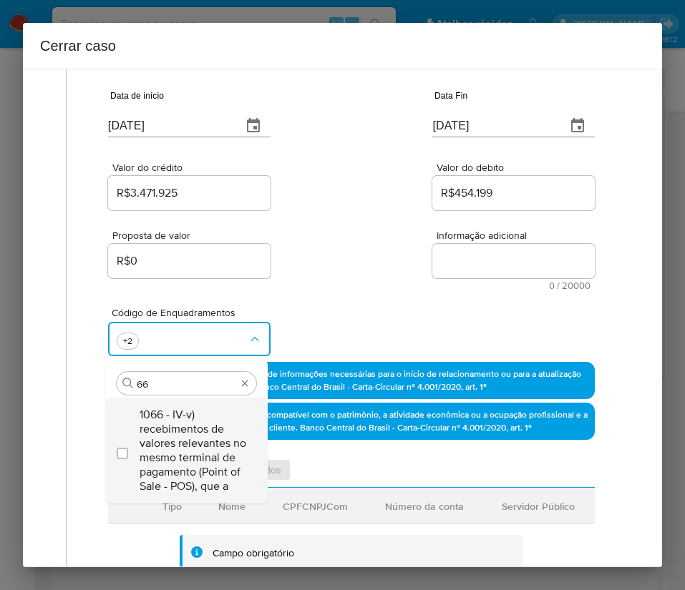
click at [197, 394] on span "1066 - IV-v) recebimentos de valores relevantes no mesmo terminal de pagamento …" at bounding box center [194, 451] width 108 height 86
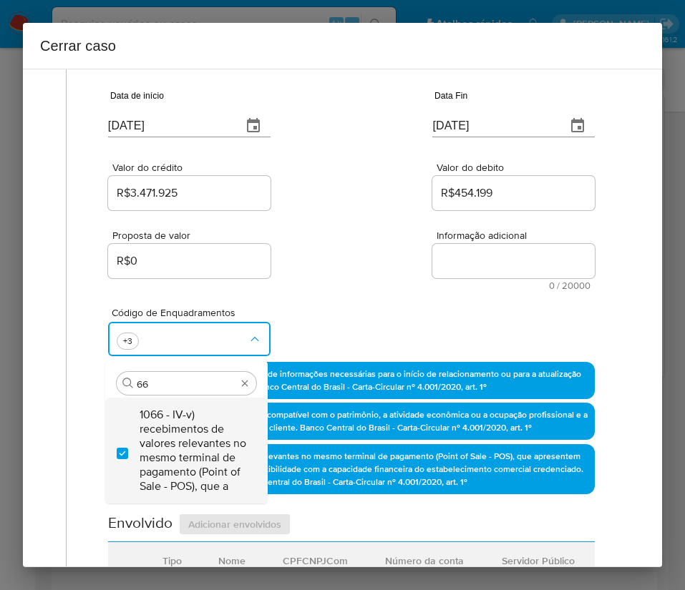
checkbox input "true"
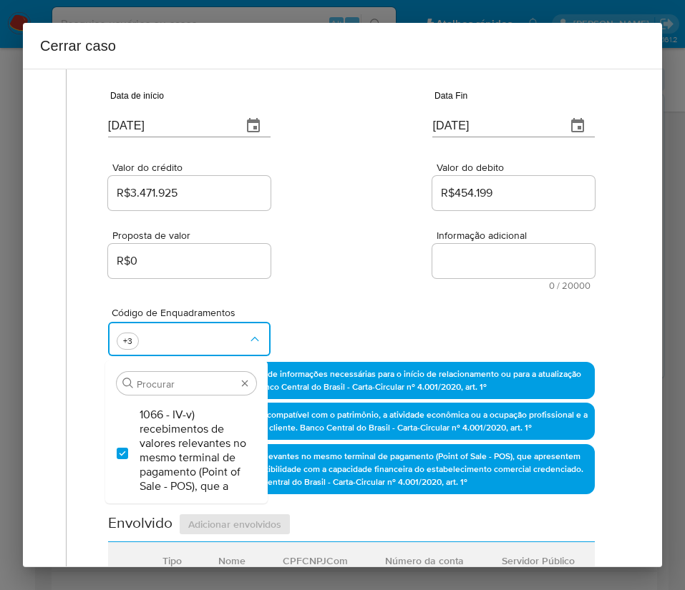
click at [381, 268] on div "Proposta de valor R$0 Informação adicional 0 / 20000 20000 caracteres restantes" at bounding box center [351, 251] width 487 height 77
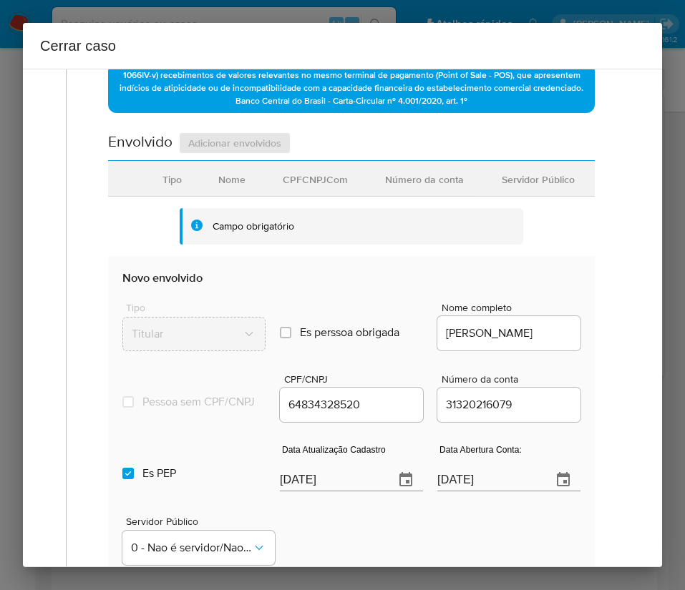
scroll to position [725, 0]
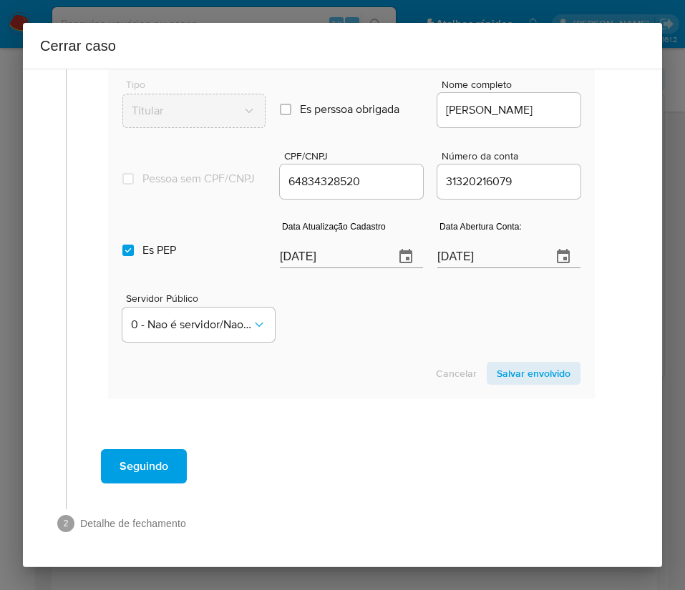
click at [315, 260] on input "[DATE]" at bounding box center [331, 256] width 103 height 23
paste input "27/09"
type input "27/09/2025"
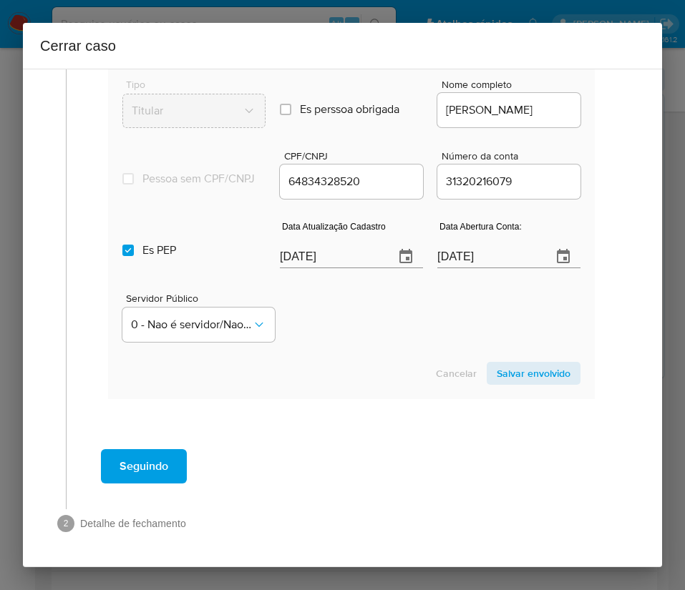
click at [348, 379] on div "Cancelar Salvar envolvido" at bounding box center [351, 373] width 458 height 23
click at [129, 248] on input "Es PEP isPEP" at bounding box center [127, 250] width 11 height 11
checkbox input "false"
click at [468, 259] on input "14/01/2025" at bounding box center [488, 256] width 103 height 23
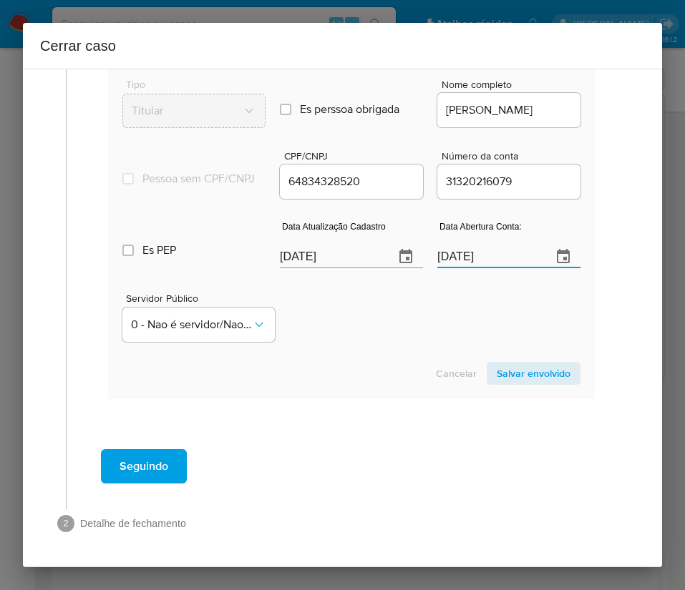
click at [468, 259] on input "14/01/2025" at bounding box center [488, 256] width 103 height 23
click at [457, 263] on input "14/01/2025" at bounding box center [488, 256] width 103 height 23
click at [402, 335] on div "Servidor Público 0 - Nao é servidor/[PERSON_NAME] possui informacao" at bounding box center [351, 312] width 458 height 72
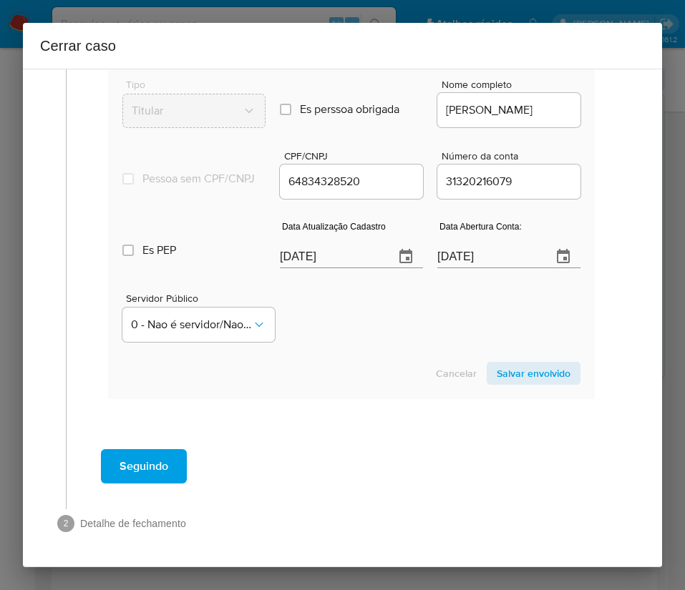
click at [529, 369] on span "Salvar envolvido" at bounding box center [534, 374] width 74 height 20
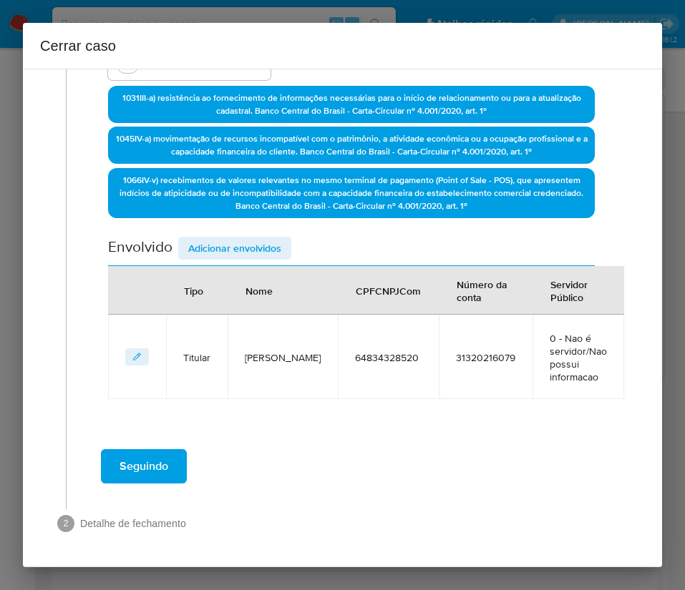
scroll to position [384, 0]
click at [255, 248] on span "Adicionar envolvidos" at bounding box center [234, 248] width 93 height 20
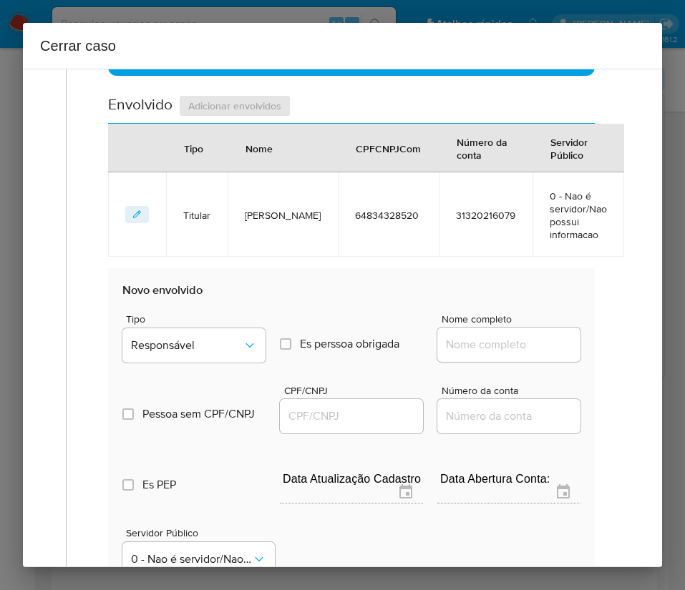
scroll to position [706, 0]
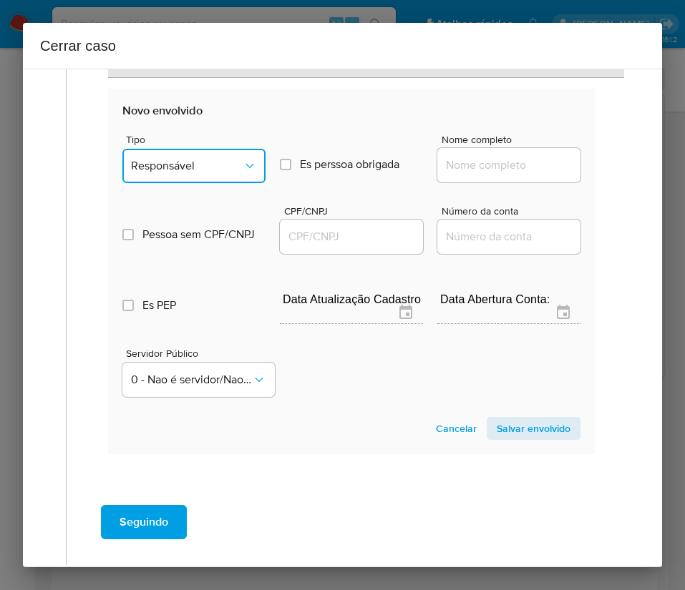
click at [208, 162] on span "Responsável" at bounding box center [187, 166] width 112 height 14
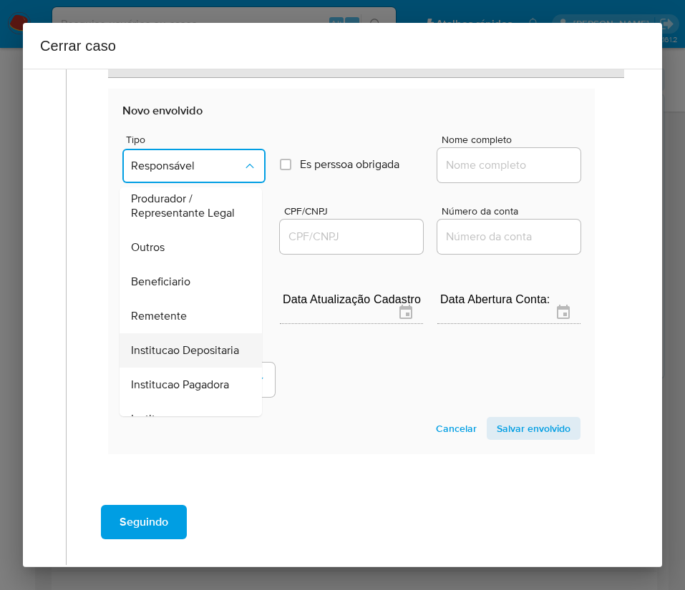
scroll to position [255, 0]
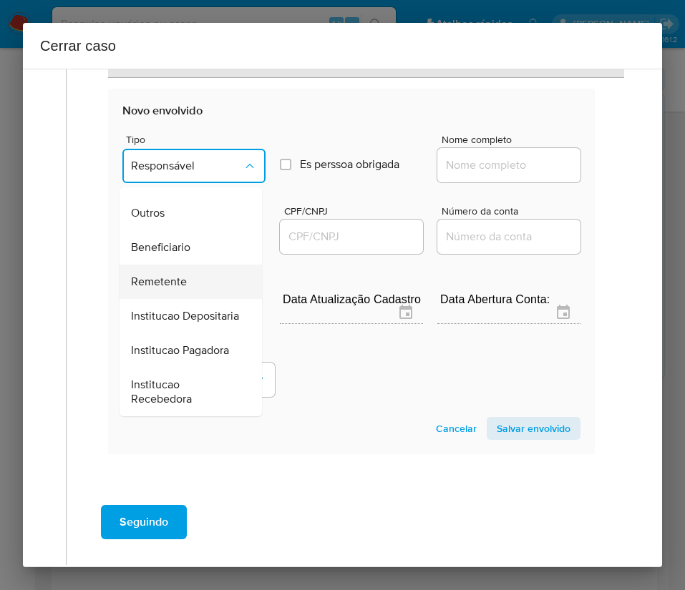
click at [171, 275] on span "Remetente" at bounding box center [159, 282] width 56 height 14
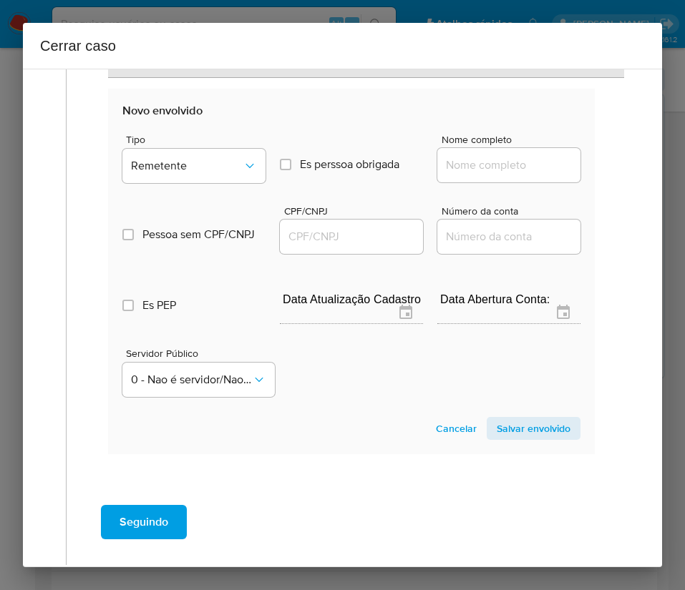
click at [452, 172] on input "Nome completo" at bounding box center [508, 165] width 143 height 19
paste input "C. Neri Dos Santos Ltda, 07917278000177"
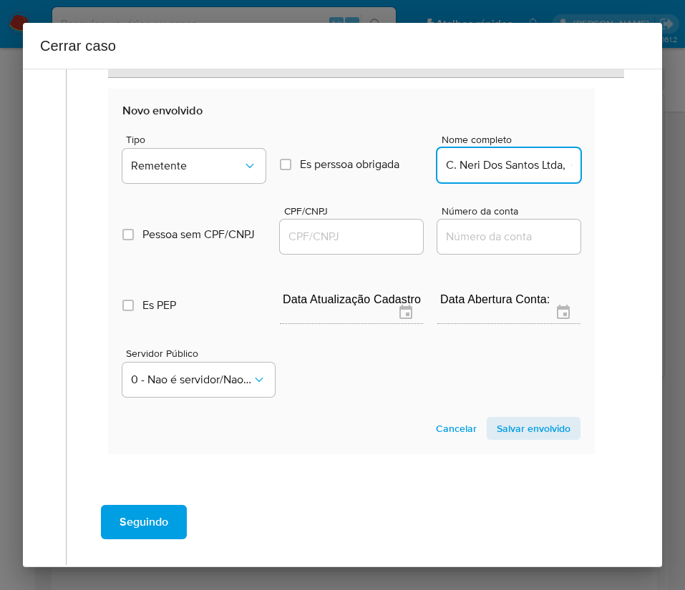
scroll to position [0, 89]
drag, startPoint x: 461, startPoint y: 170, endPoint x: 655, endPoint y: 172, distance: 193.9
click at [655, 171] on div "1 Informação completa Geral Data de início 01/08/2025 Data Fin 30/09/2025 Valor…" at bounding box center [342, 318] width 639 height 499
type input "C. Neri Dos Santos Ltda"
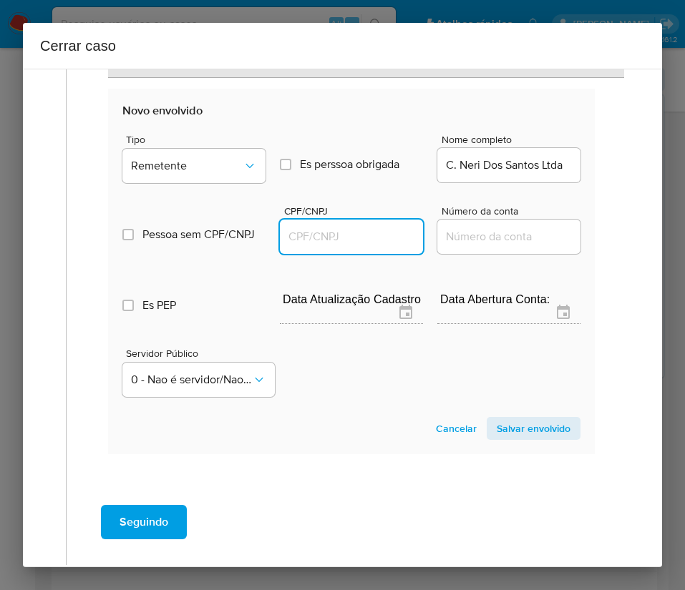
drag, startPoint x: 345, startPoint y: 233, endPoint x: 404, endPoint y: 244, distance: 59.7
click at [345, 233] on input "CPF/CNPJ" at bounding box center [351, 237] width 143 height 19
paste input "07917278000177"
type input "7917278000177"
click at [530, 394] on span "Salvar envolvido" at bounding box center [534, 429] width 74 height 20
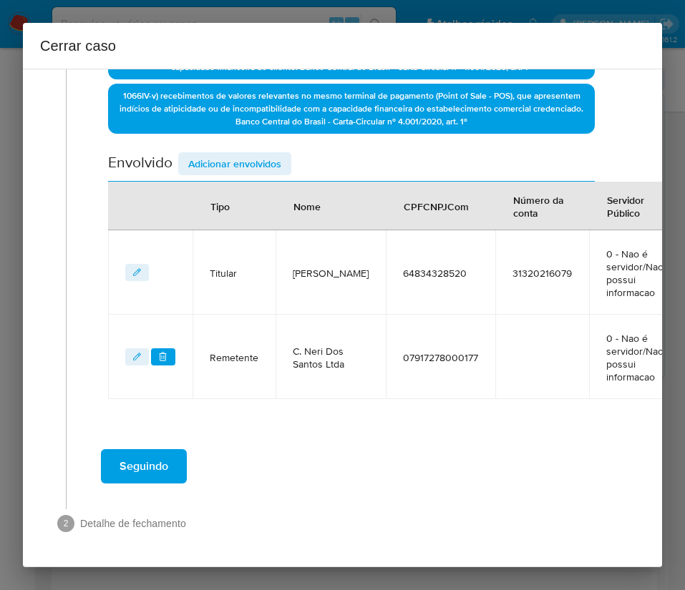
scroll to position [468, 0]
click at [273, 163] on span "Adicionar envolvidos" at bounding box center [234, 164] width 93 height 20
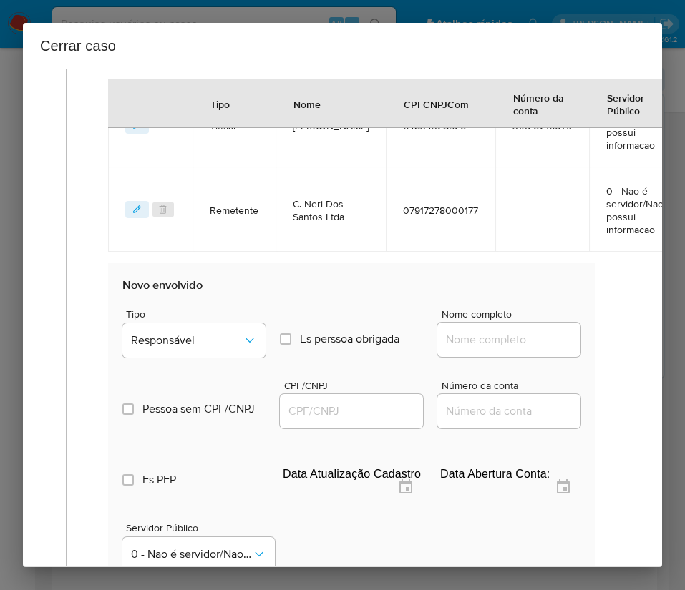
scroll to position [846, 0]
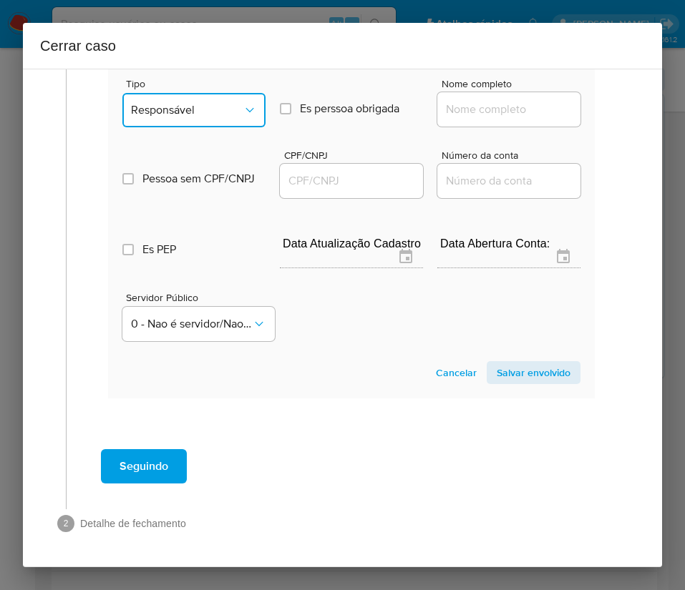
click at [227, 119] on button "Responsável" at bounding box center [193, 110] width 143 height 34
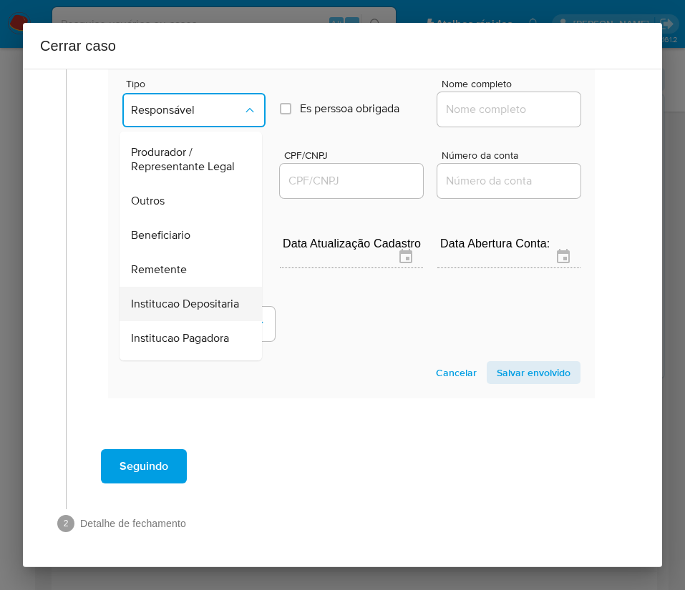
scroll to position [255, 0]
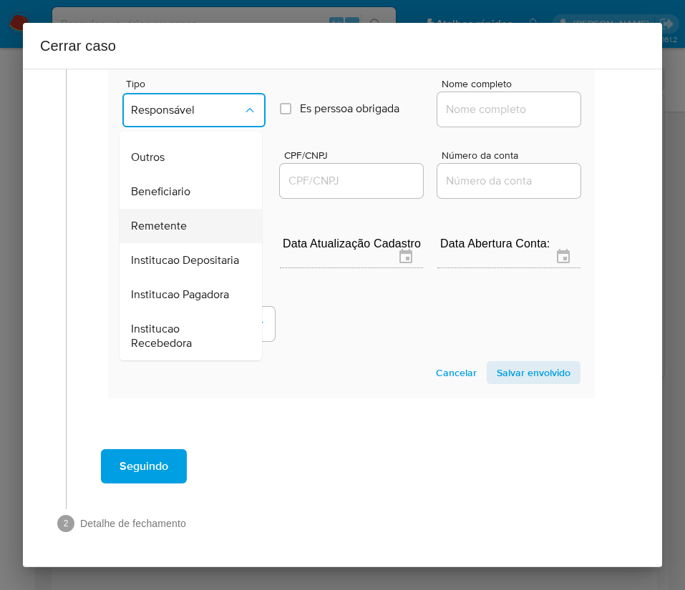
click at [173, 219] on span "Remetente" at bounding box center [159, 226] width 56 height 14
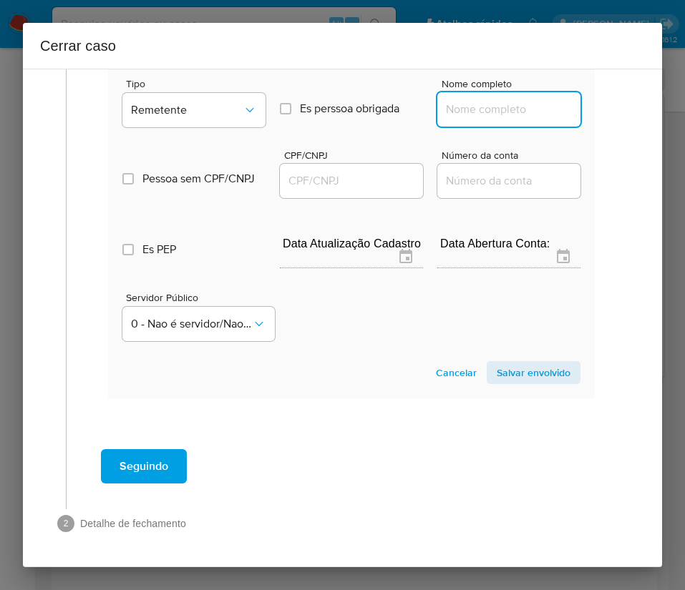
click at [477, 114] on input "Nome completo" at bounding box center [508, 109] width 143 height 19
paste input "Ozias Ferreira S Santos, 10443954607"
drag, startPoint x: 478, startPoint y: 115, endPoint x: 637, endPoint y: 115, distance: 158.9
click at [638, 115] on div "1 Informação completa Geral Data de início 01/08/2025 Data Fin 30/09/2025 Valor…" at bounding box center [342, 318] width 639 height 499
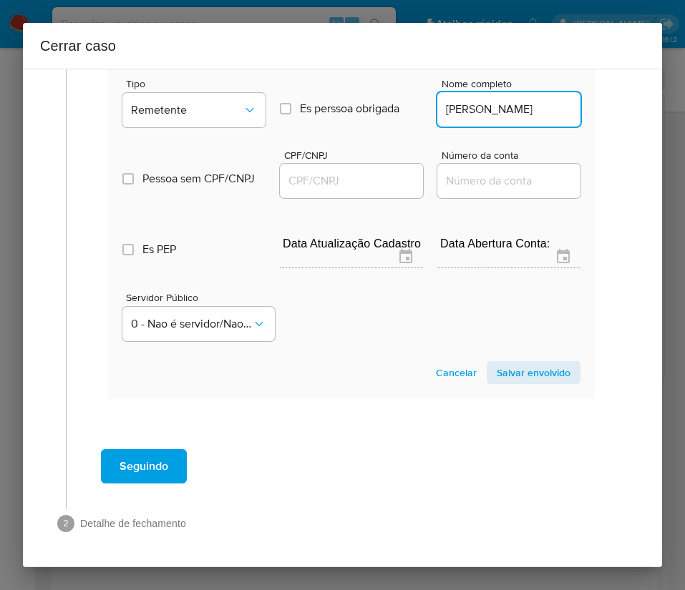
scroll to position [0, 0]
type input "Ozias Ferreira S Santos"
drag, startPoint x: 361, startPoint y: 187, endPoint x: 379, endPoint y: 185, distance: 18.1
click at [360, 187] on input "CPF/CNPJ" at bounding box center [351, 181] width 143 height 19
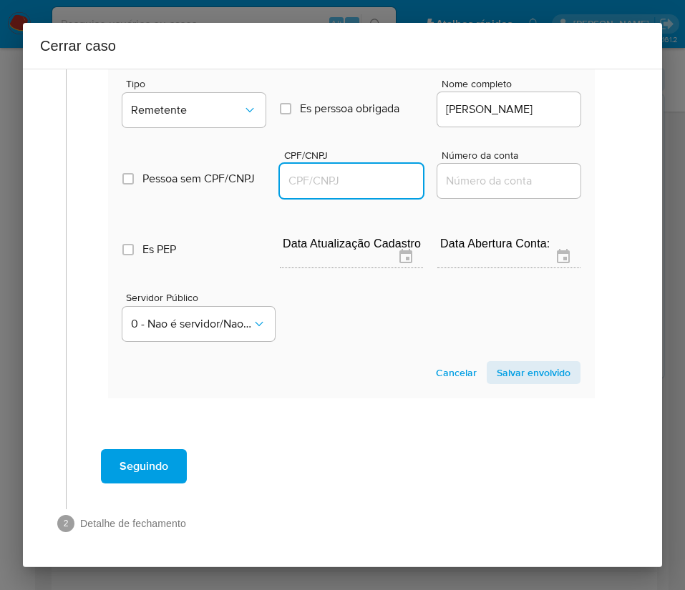
paste input "10443954607"
type input "10443954607"
click at [531, 368] on span "Salvar envolvido" at bounding box center [534, 373] width 74 height 20
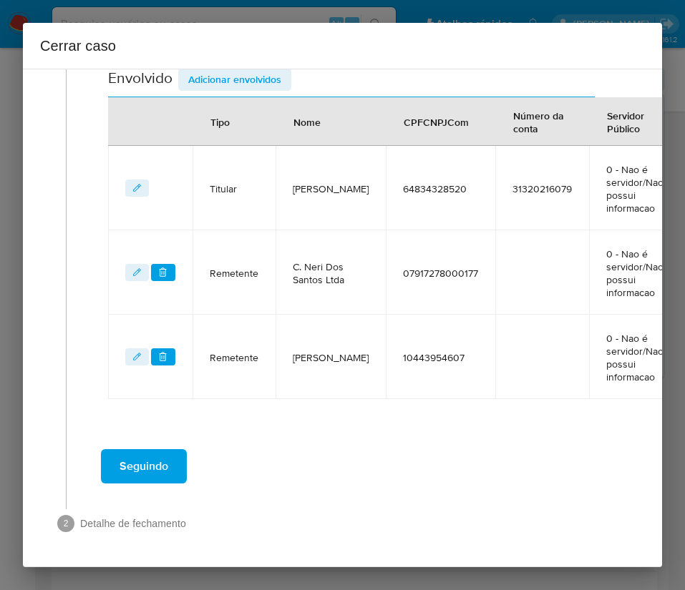
click at [256, 65] on div "Cerrar caso" at bounding box center [342, 46] width 639 height 46
click at [250, 84] on span "Adicionar envolvidos" at bounding box center [234, 79] width 93 height 20
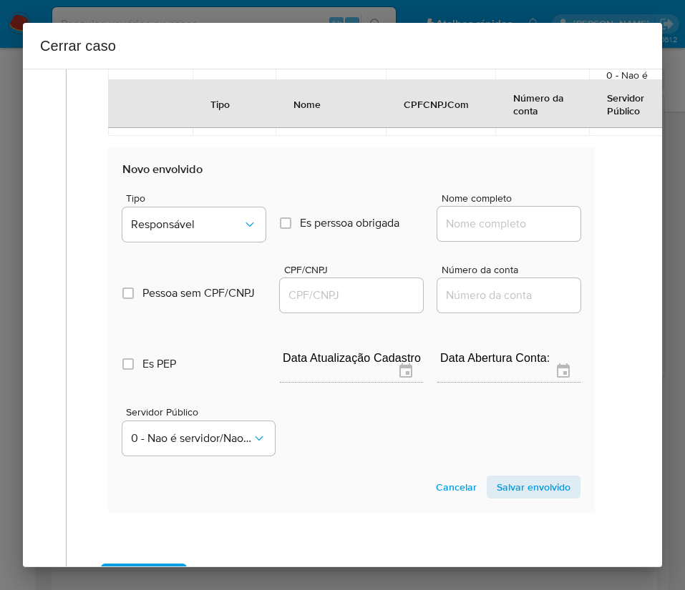
scroll to position [930, 0]
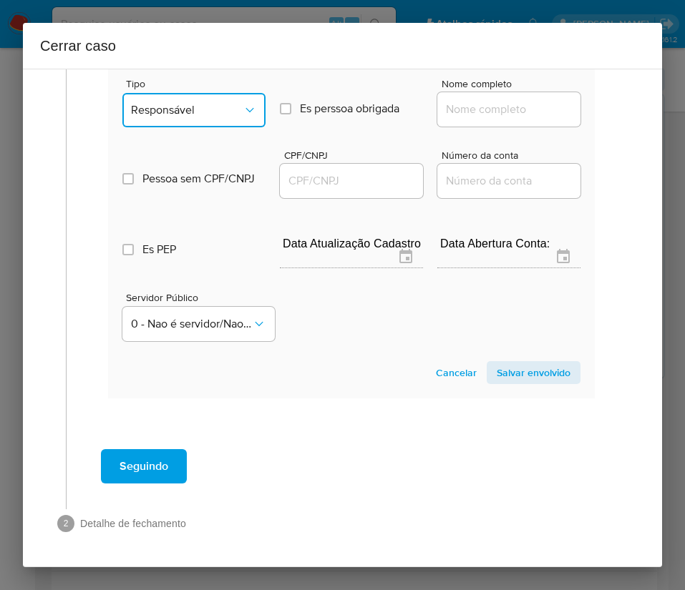
click at [215, 102] on button "Responsável" at bounding box center [193, 110] width 143 height 34
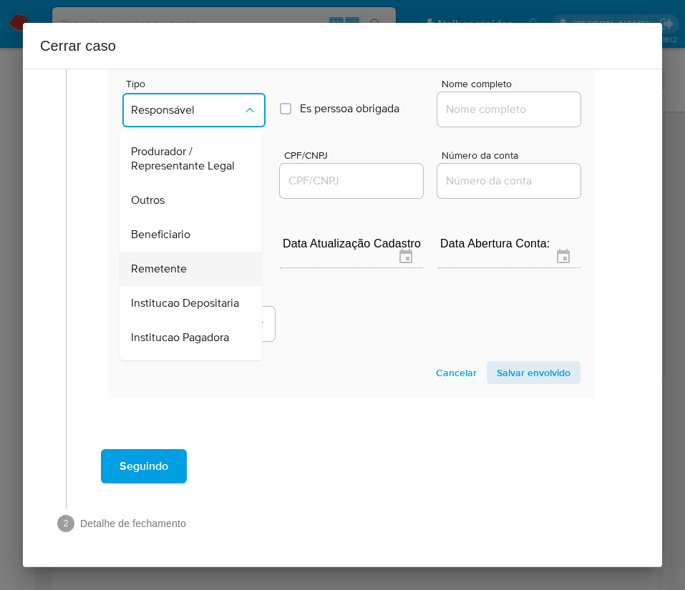
scroll to position [255, 0]
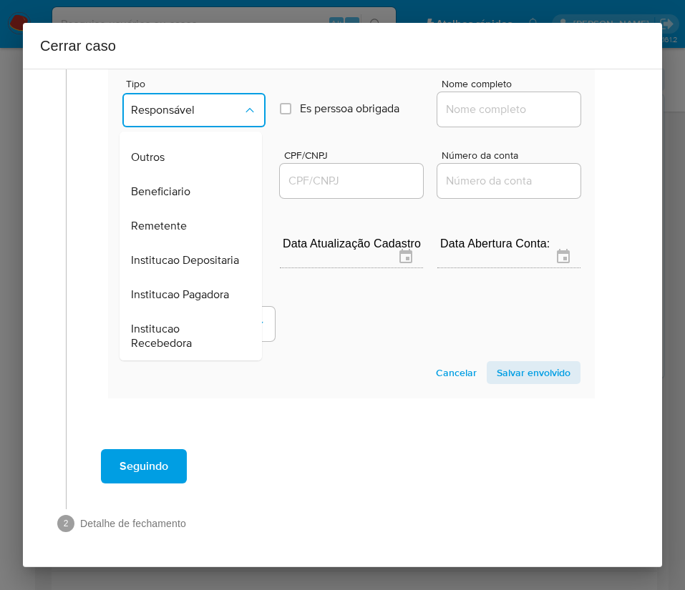
click at [177, 185] on span "Beneficiario" at bounding box center [160, 192] width 59 height 14
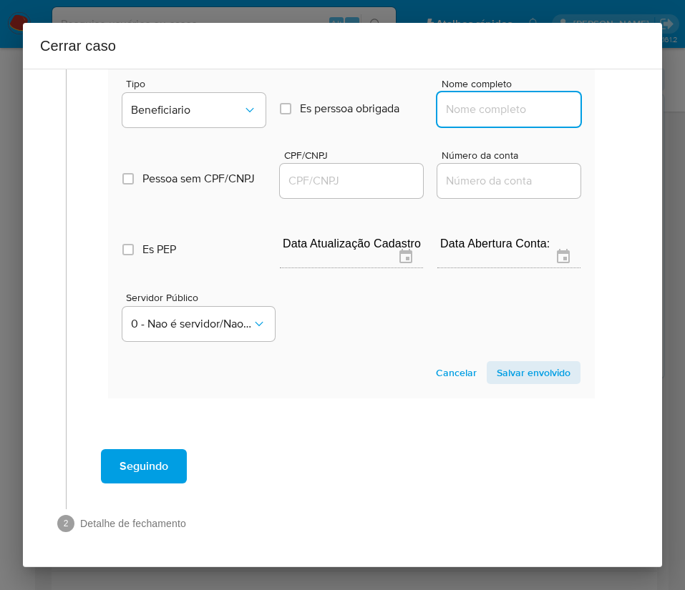
click at [467, 112] on input "Nome completo" at bounding box center [508, 109] width 143 height 19
paste input "Quelen Dos Santos Cerqueira Neri, 14026953000133"
drag, startPoint x: 459, startPoint y: 112, endPoint x: 585, endPoint y: 113, distance: 126.7
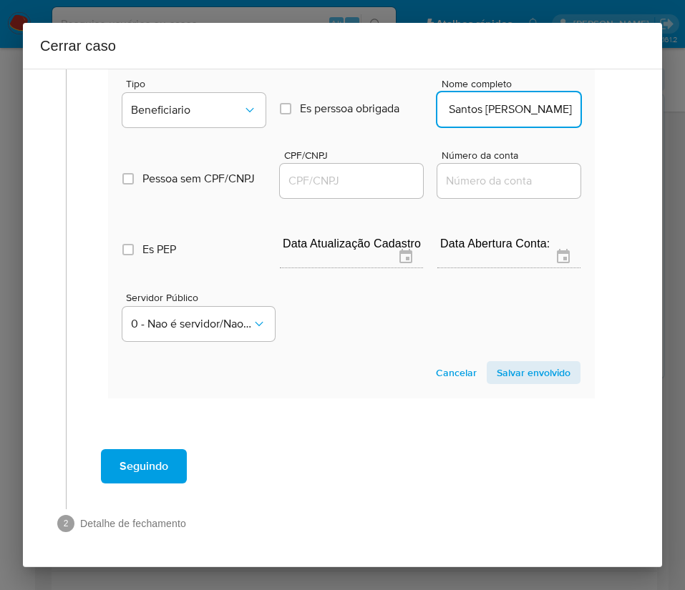
scroll to position [0, 50]
type input "Quelen Dos Santos Cerqueira Neri"
click at [352, 190] on div at bounding box center [351, 181] width 143 height 34
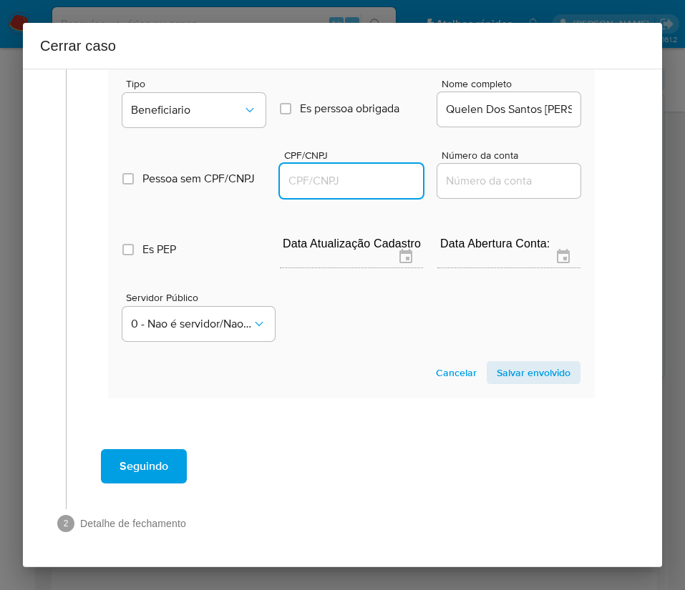
paste input "14026953000133"
type input "14026953000133"
click at [510, 379] on span "Salvar envolvido" at bounding box center [534, 373] width 74 height 20
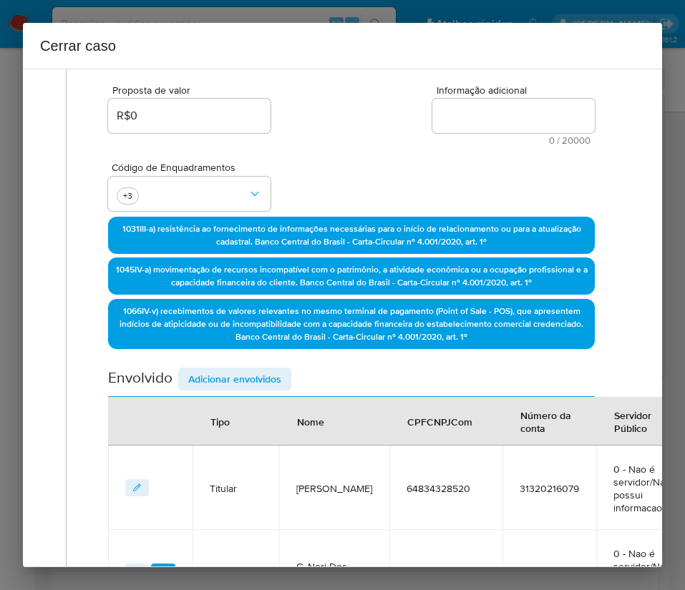
scroll to position [130, 0]
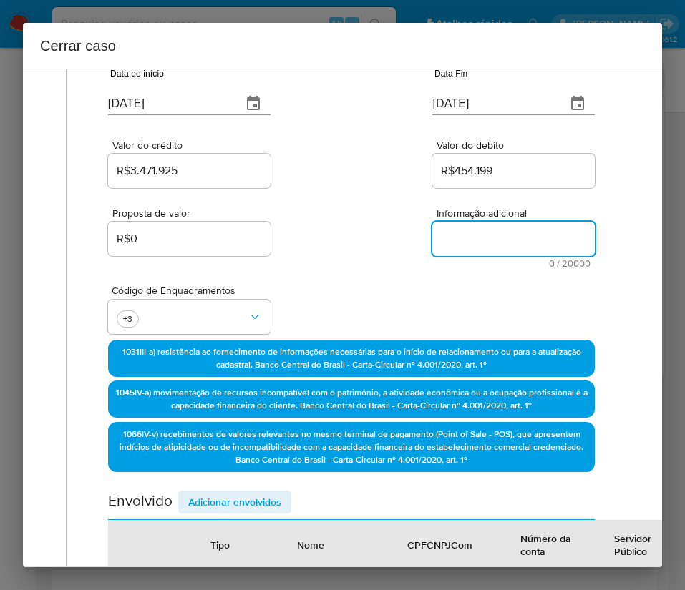
click at [473, 240] on textarea "Informação adicional" at bounding box center [513, 239] width 162 height 34
paste textarea "Informações do Cliente Cicero Neri Dos Santos, CPF 64834328520, 52 anos, reside…"
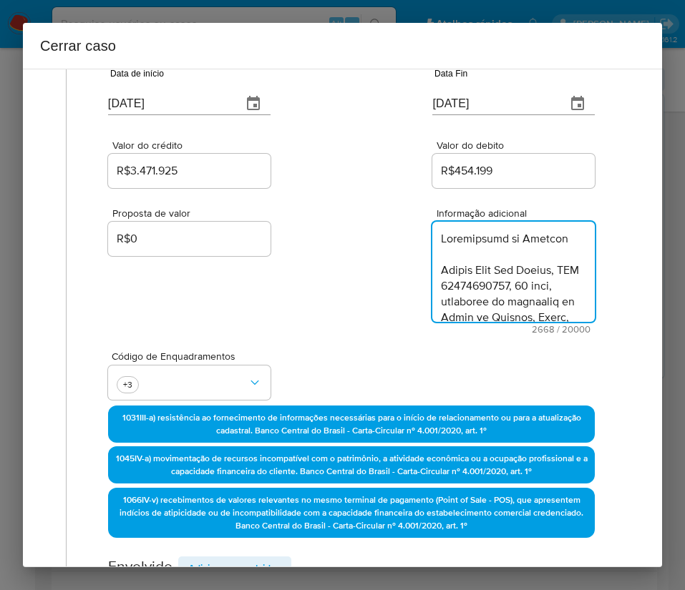
scroll to position [2459, 0]
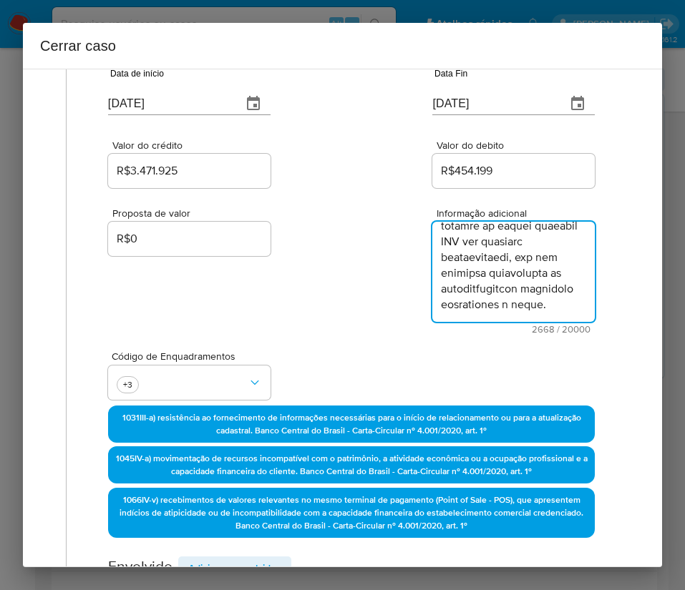
type textarea "Informações do Cliente Cicero Neri Dos Santos, CPF 64834328520, 52 anos, reside…"
click at [336, 348] on div "Código de Enquadramentos +3" at bounding box center [351, 370] width 487 height 72
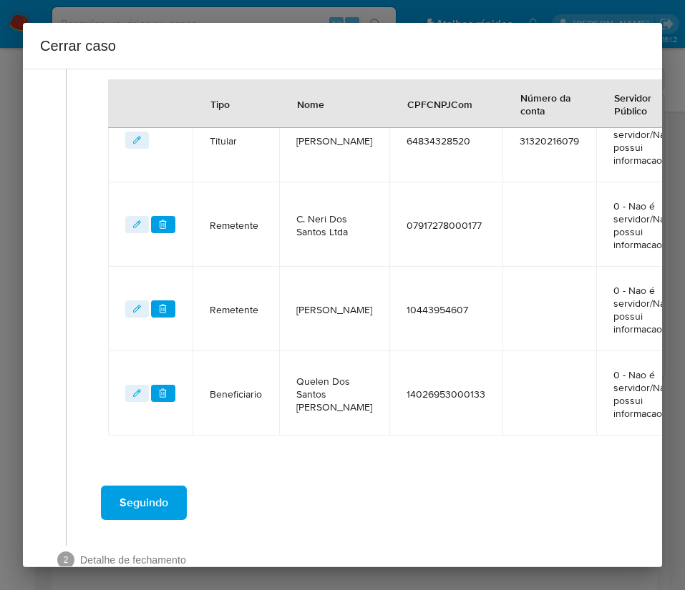
scroll to position [732, 0]
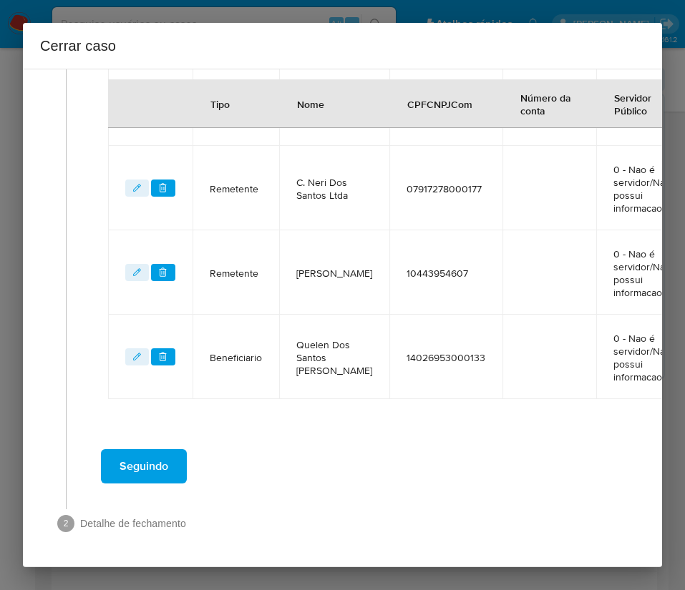
click at [161, 394] on span "Seguindo" at bounding box center [144, 466] width 49 height 31
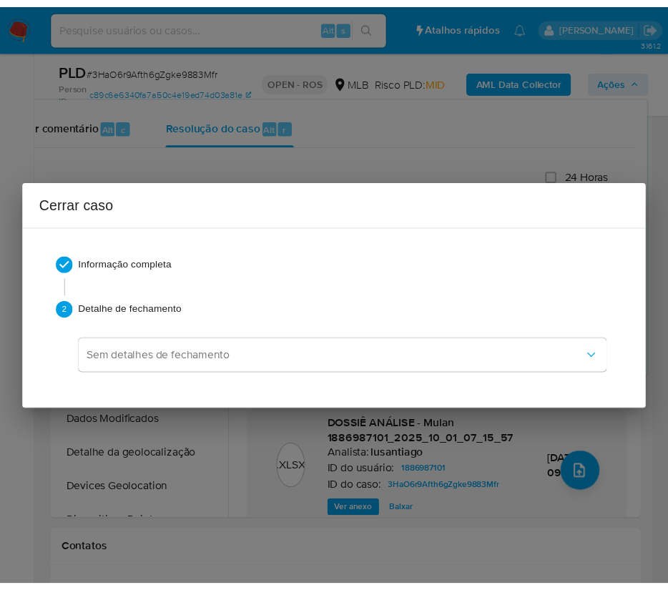
scroll to position [2359, 0]
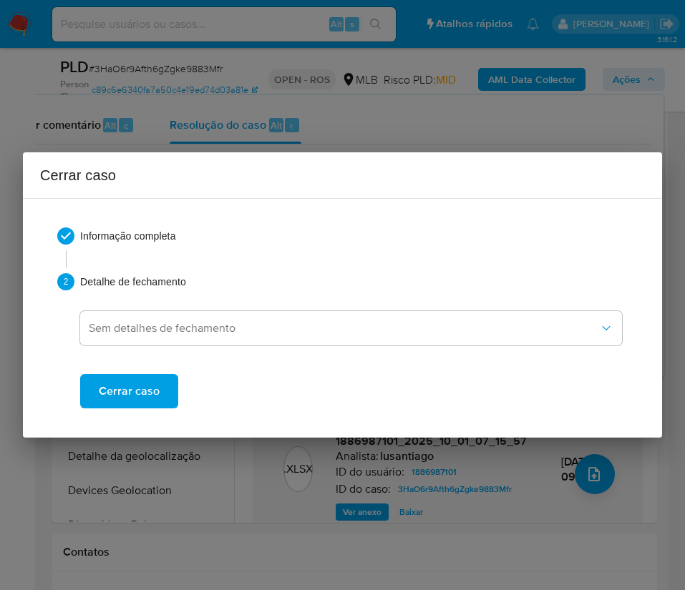
click at [125, 394] on span "Cerrar caso" at bounding box center [129, 391] width 61 height 31
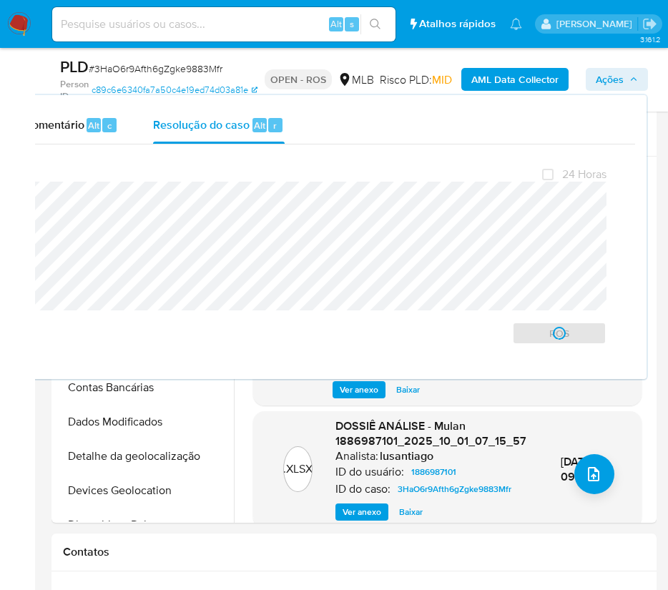
click at [129, 68] on span "# 3HaO6r9Afth6gZgke9883Mfr" at bounding box center [156, 69] width 134 height 14
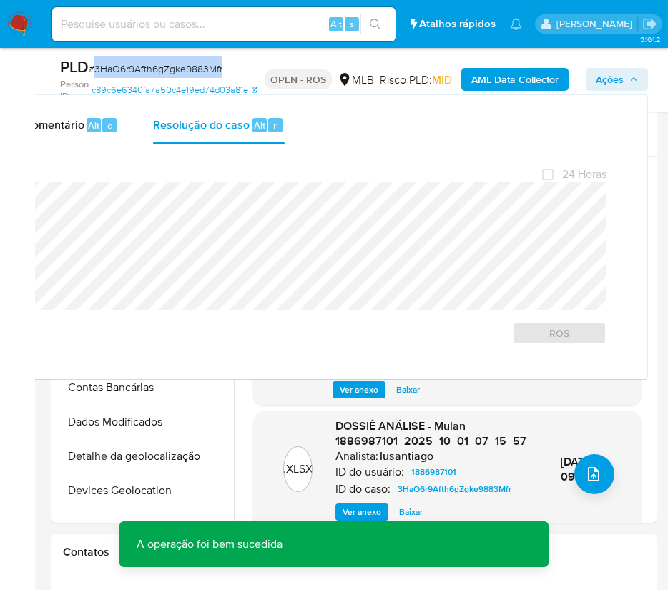
click at [129, 68] on span "# 3HaO6r9Afth6gZgke9883Mfr" at bounding box center [156, 69] width 134 height 14
copy span "3HaO6r9Afth6gZgke9883Mfr"
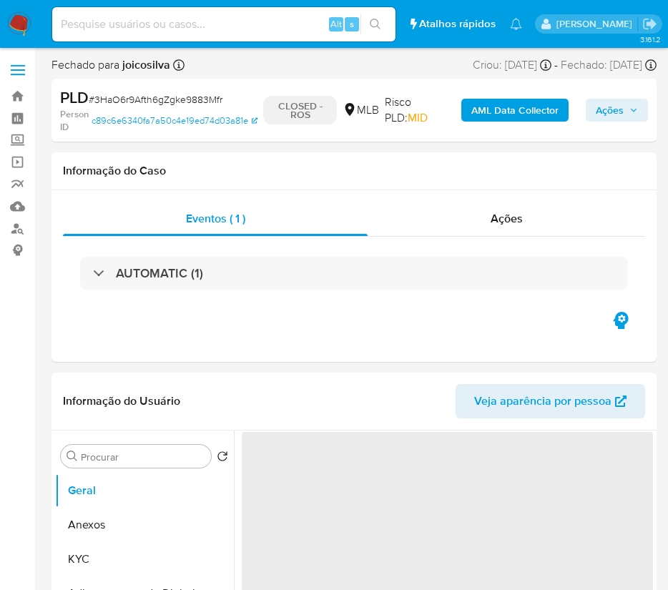
click at [18, 21] on img at bounding box center [19, 24] width 24 height 24
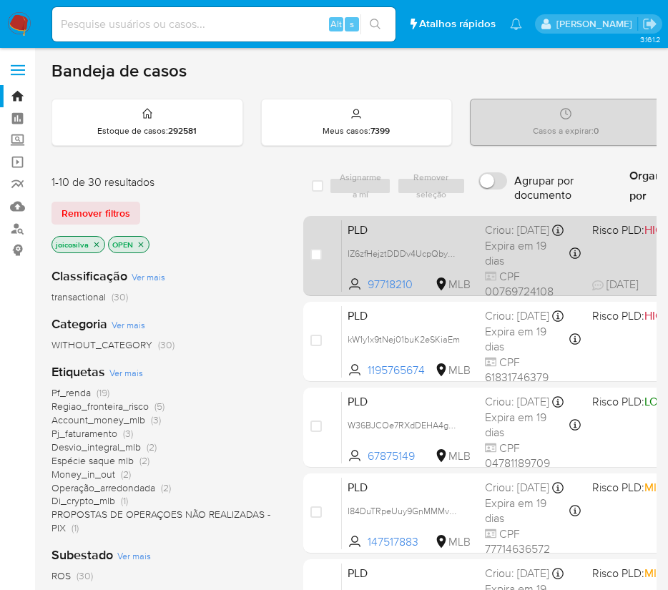
click at [532, 238] on div "Criou: [DATE] Criou: [DATE] 00:32:20" at bounding box center [532, 231] width 95 height 16
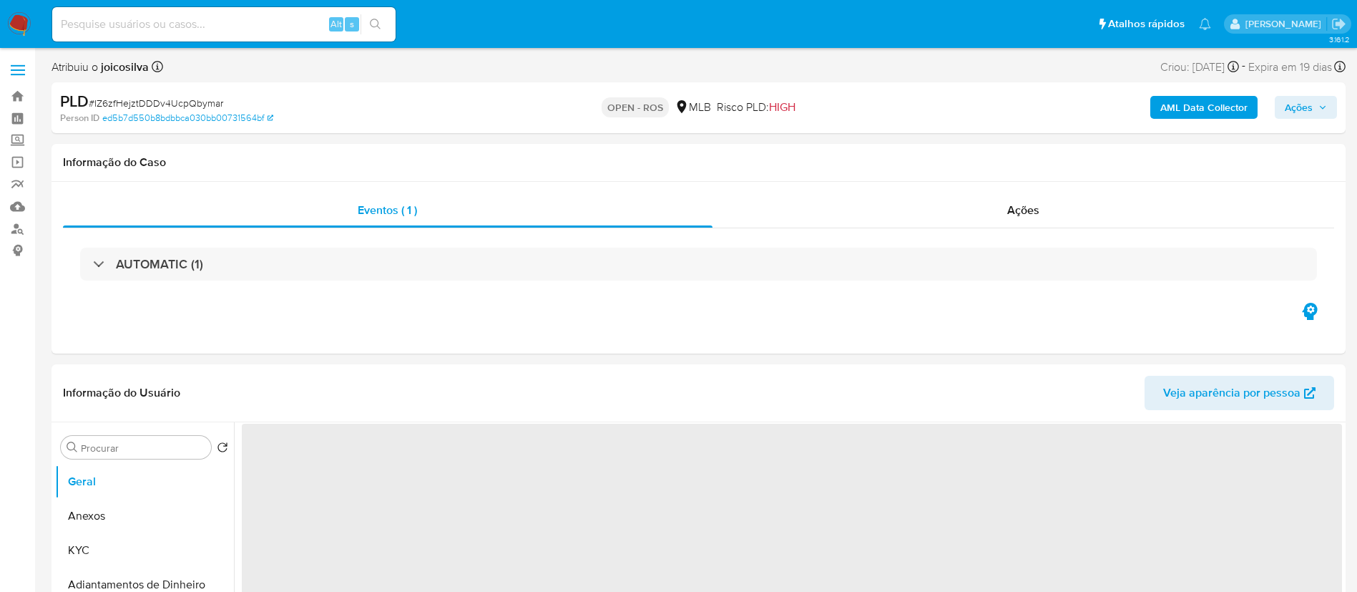
select select "10"
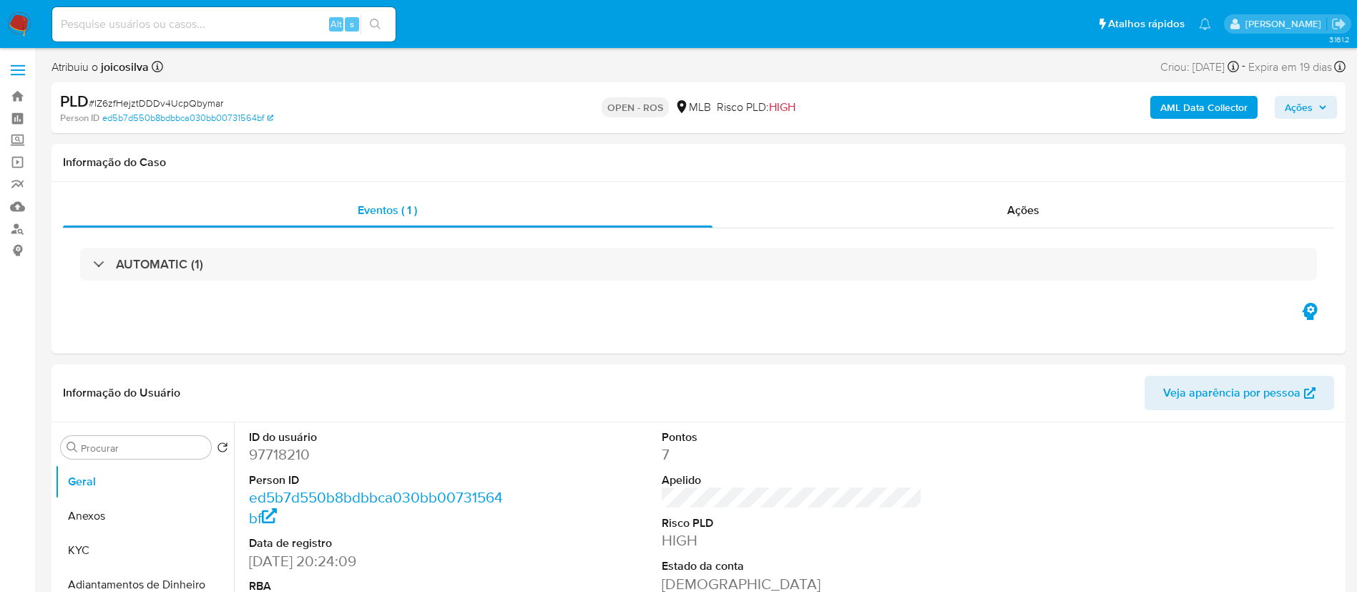
click at [214, 99] on span "# IZ6zfHejztDDDv4UcpQbymar" at bounding box center [156, 103] width 135 height 14
click at [213, 99] on span "# IZ6zfHejztDDDv4UcpQbymar" at bounding box center [156, 103] width 135 height 14
copy span "IZ6zfHejztDDDv4UcpQbymar"
click at [117, 517] on button "Anexos" at bounding box center [138, 516] width 167 height 34
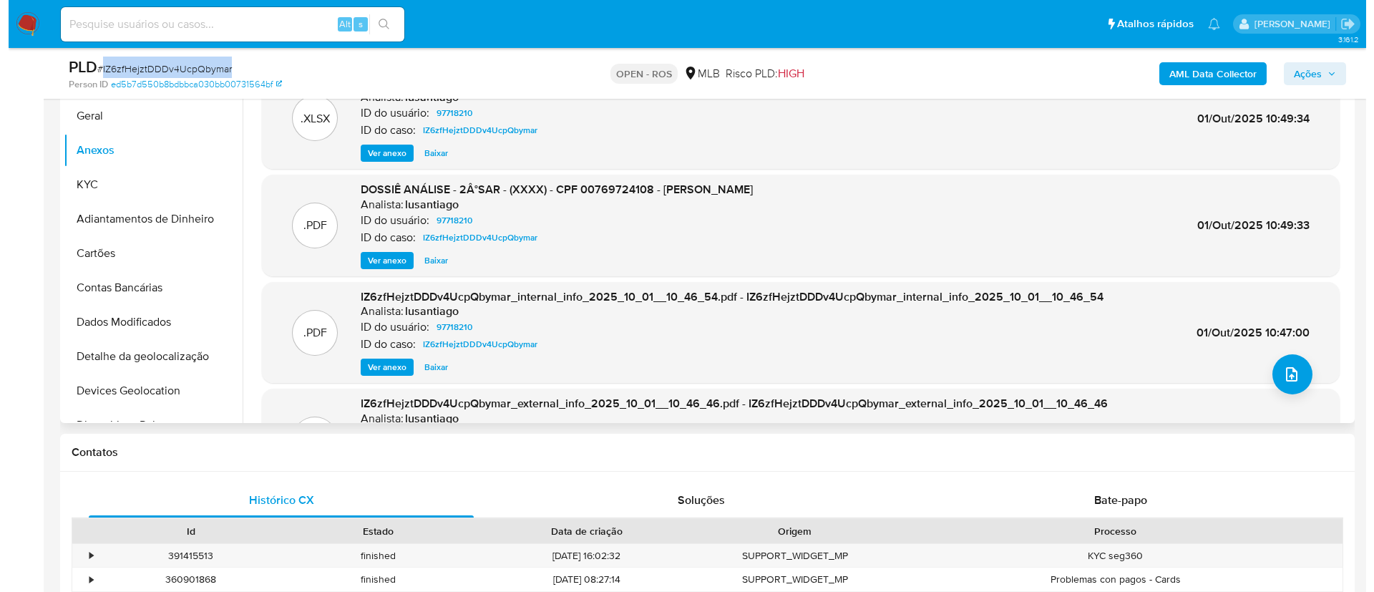
scroll to position [322, 0]
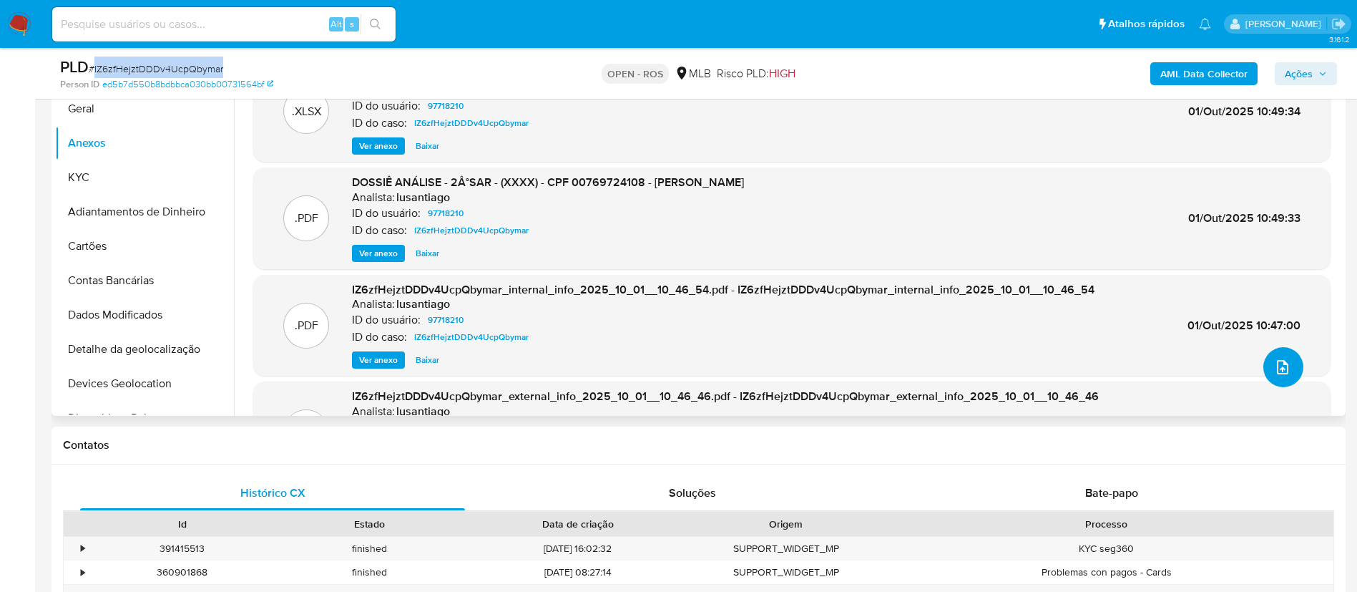
click at [684, 368] on button "upload-file" at bounding box center [1284, 367] width 40 height 40
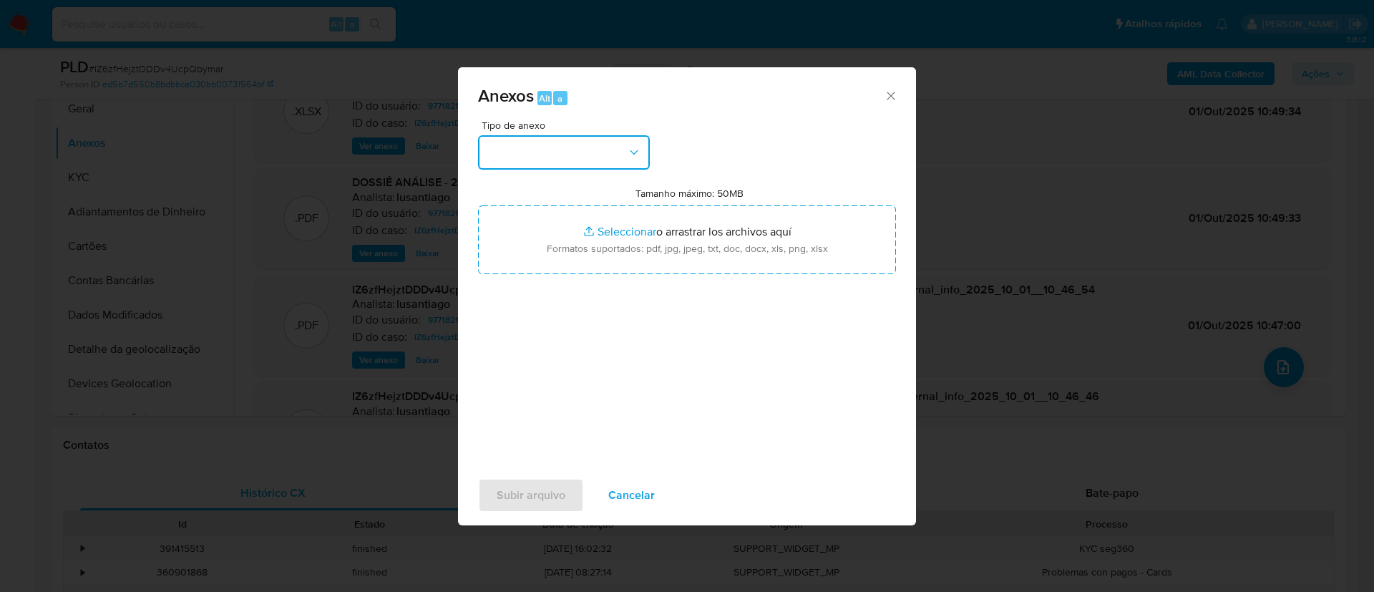
click at [591, 146] on button "button" at bounding box center [564, 152] width 172 height 34
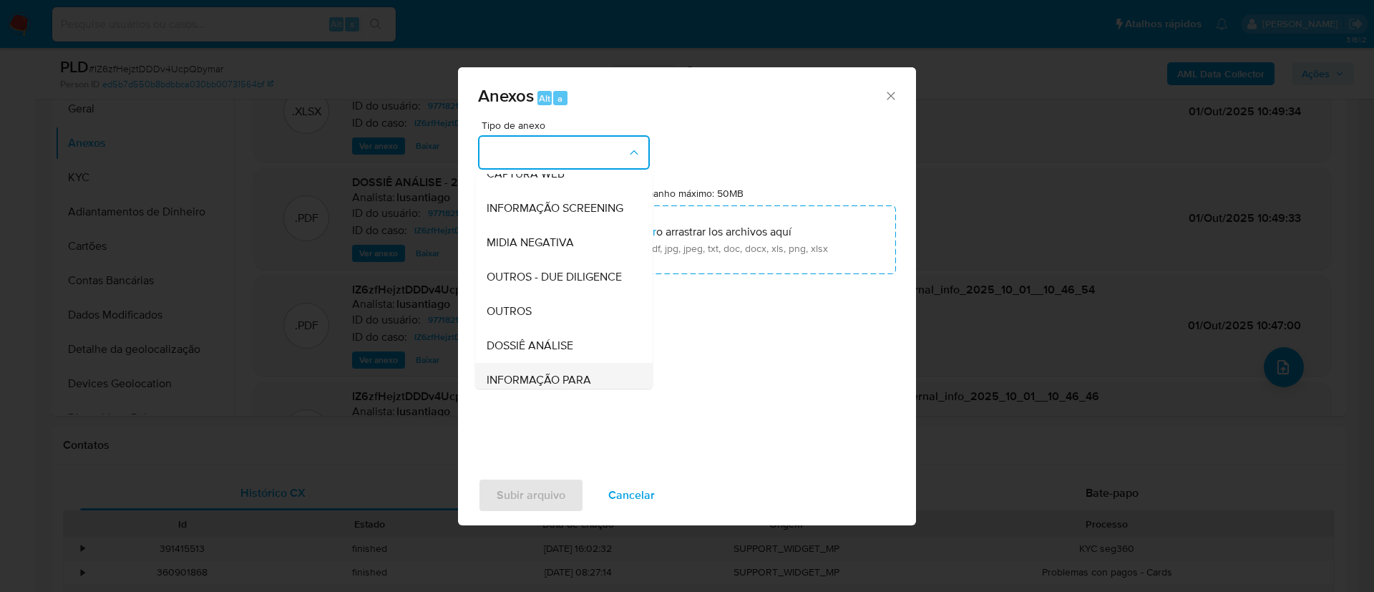
scroll to position [220, 0]
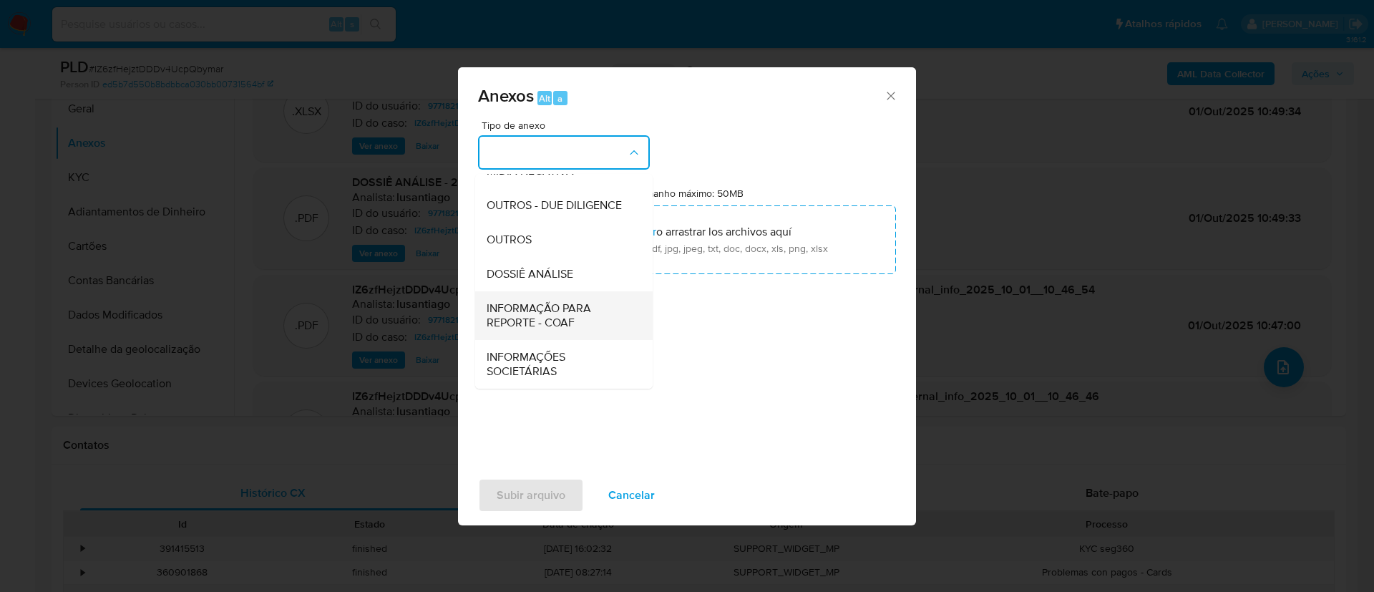
click at [574, 313] on span "INFORMAÇÃO PARA REPORTE - COAF" at bounding box center [560, 315] width 146 height 29
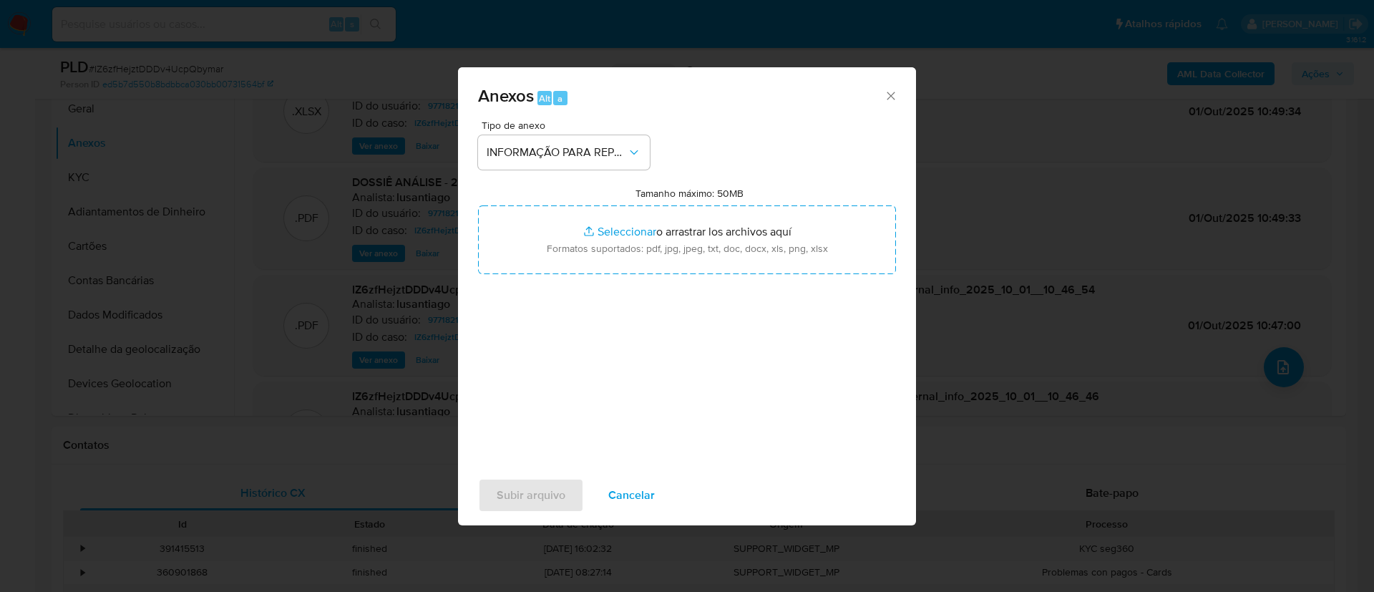
click at [684, 92] on icon "Cerrar" at bounding box center [891, 96] width 14 height 14
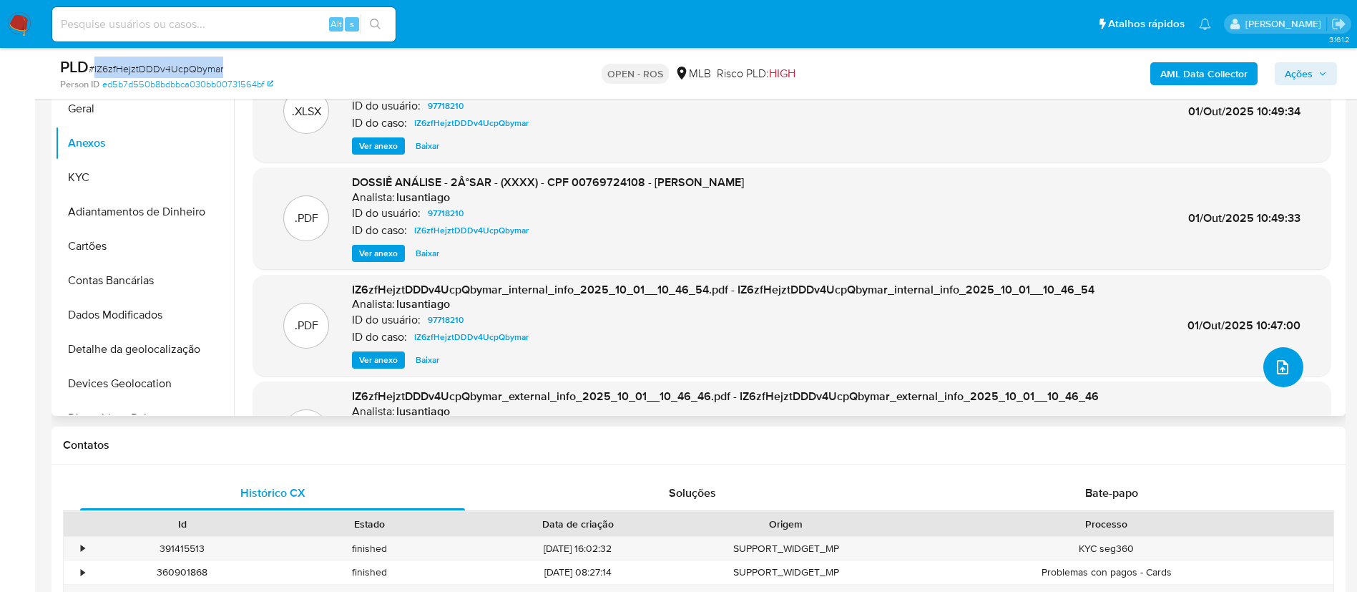
click at [684, 369] on button "upload-file" at bounding box center [1284, 367] width 40 height 40
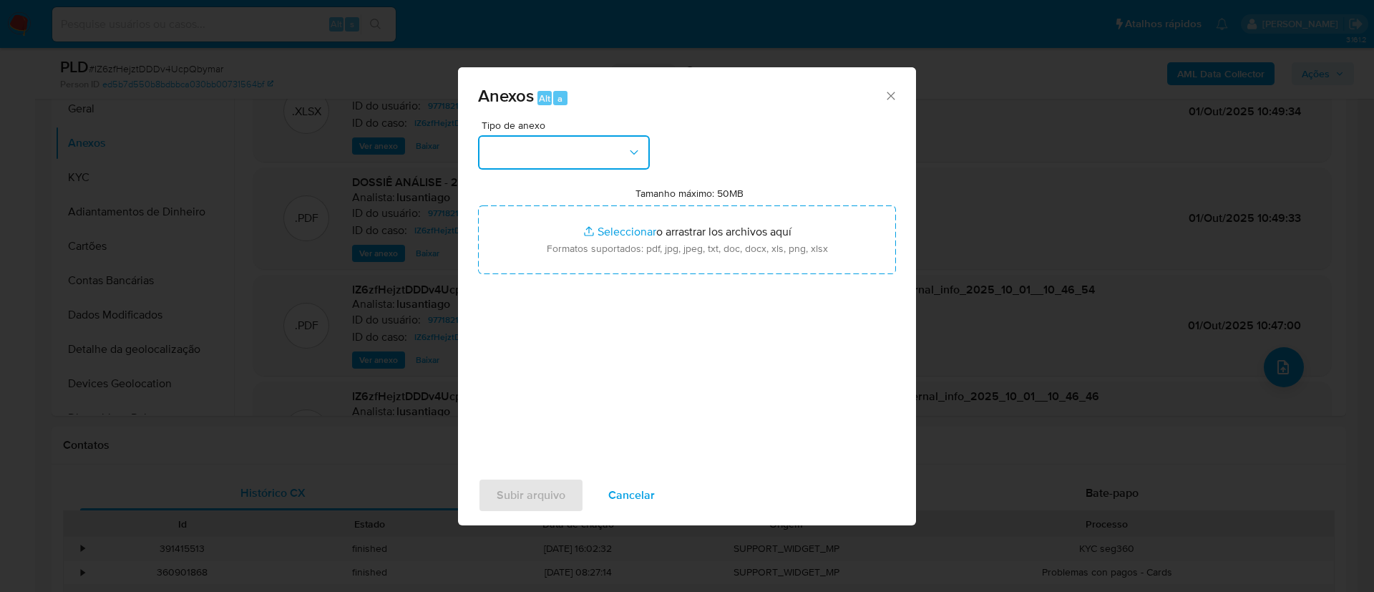
drag, startPoint x: 617, startPoint y: 154, endPoint x: 614, endPoint y: 168, distance: 14.6
click at [617, 152] on button "button" at bounding box center [564, 152] width 172 height 34
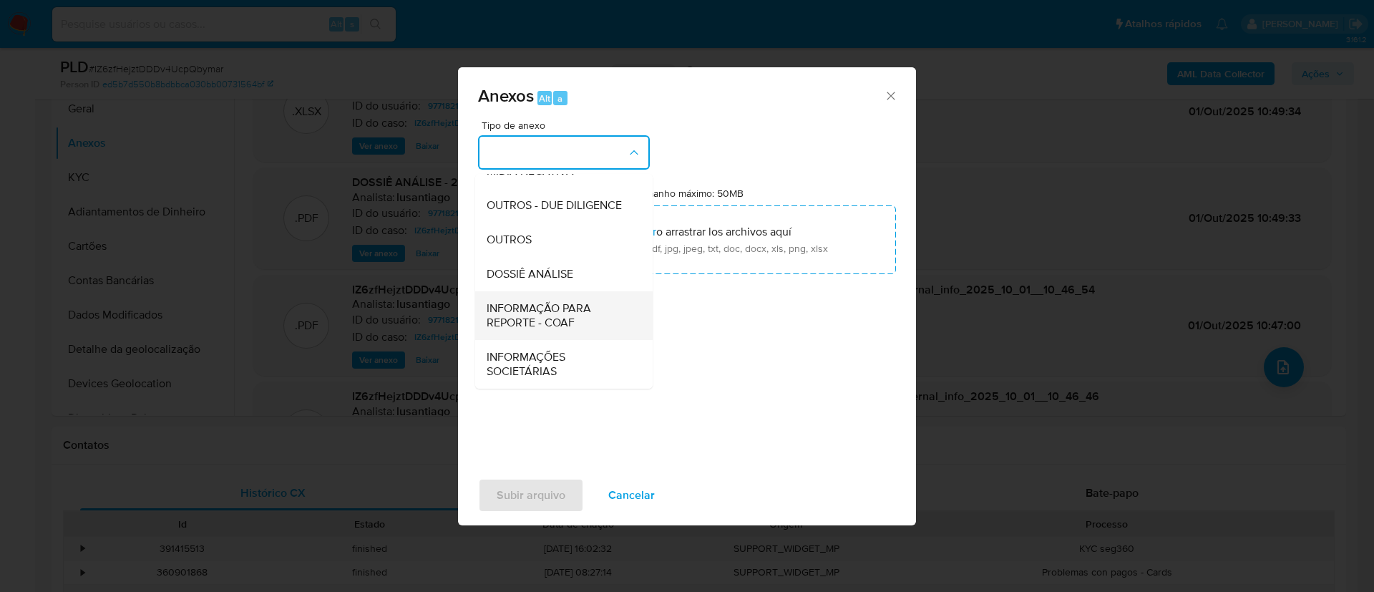
click at [555, 323] on span "INFORMAÇÃO PARA REPORTE - COAF" at bounding box center [560, 315] width 146 height 29
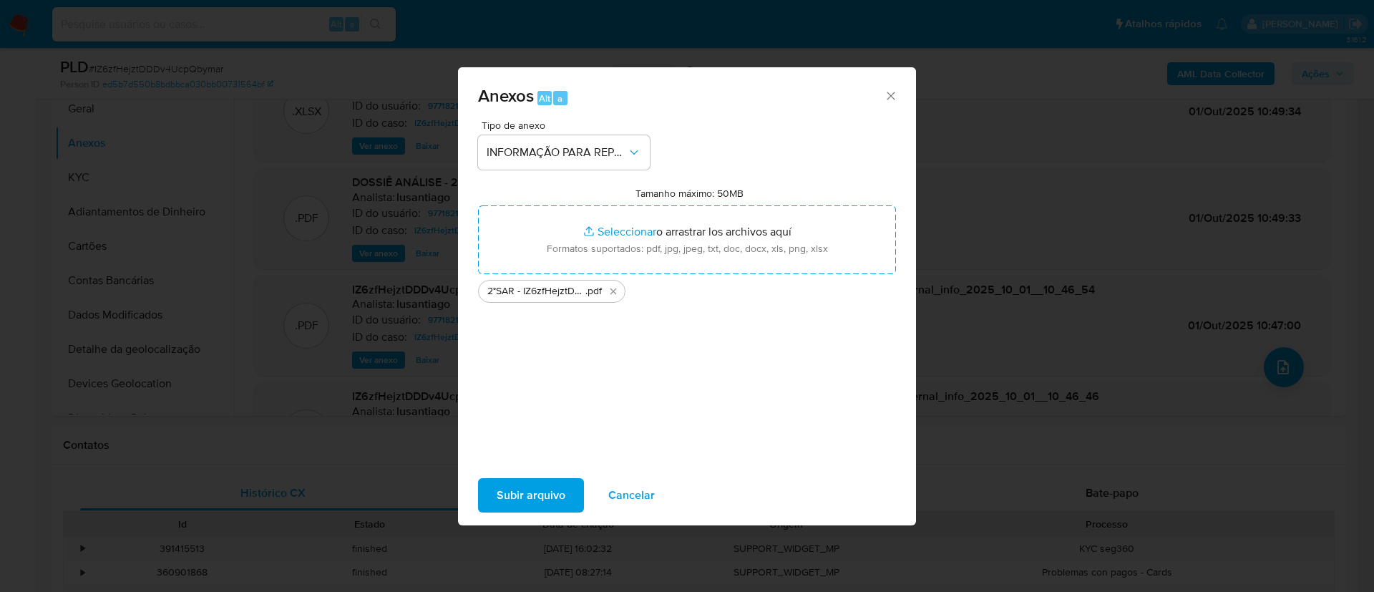
click at [550, 502] on span "Subir arquivo" at bounding box center [531, 494] width 69 height 31
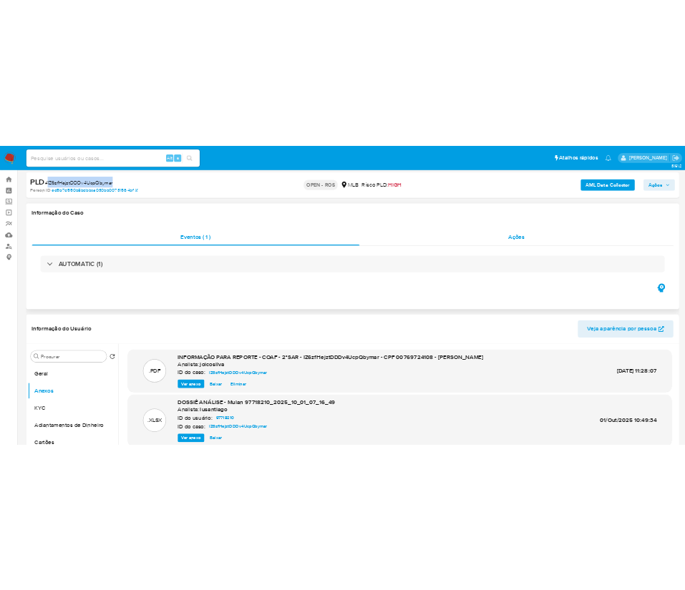
scroll to position [215, 0]
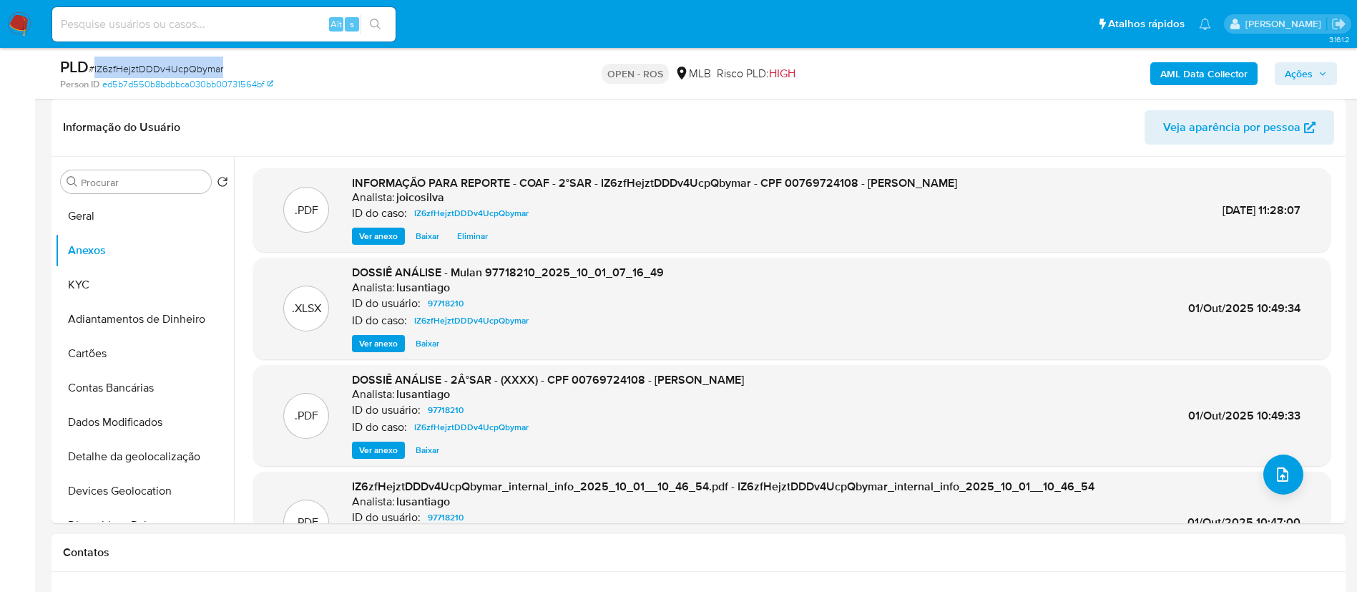
click at [684, 79] on span "Ações" at bounding box center [1299, 73] width 28 height 23
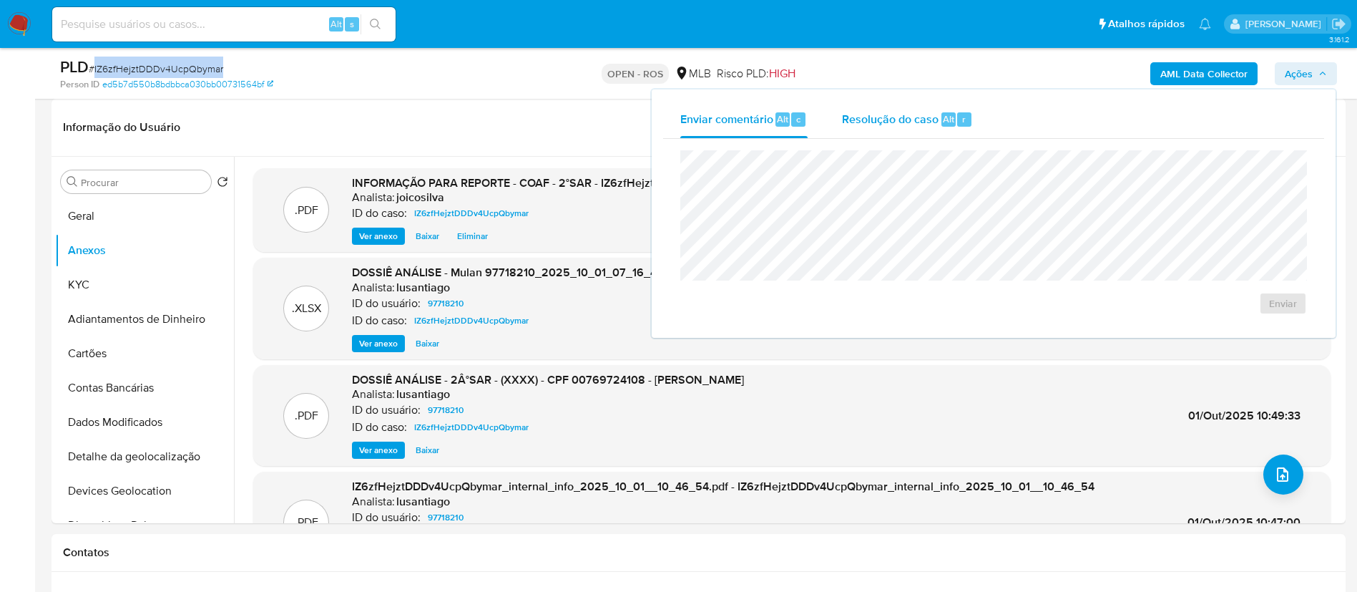
click at [684, 133] on div "Resolução do caso Alt r" at bounding box center [907, 119] width 131 height 37
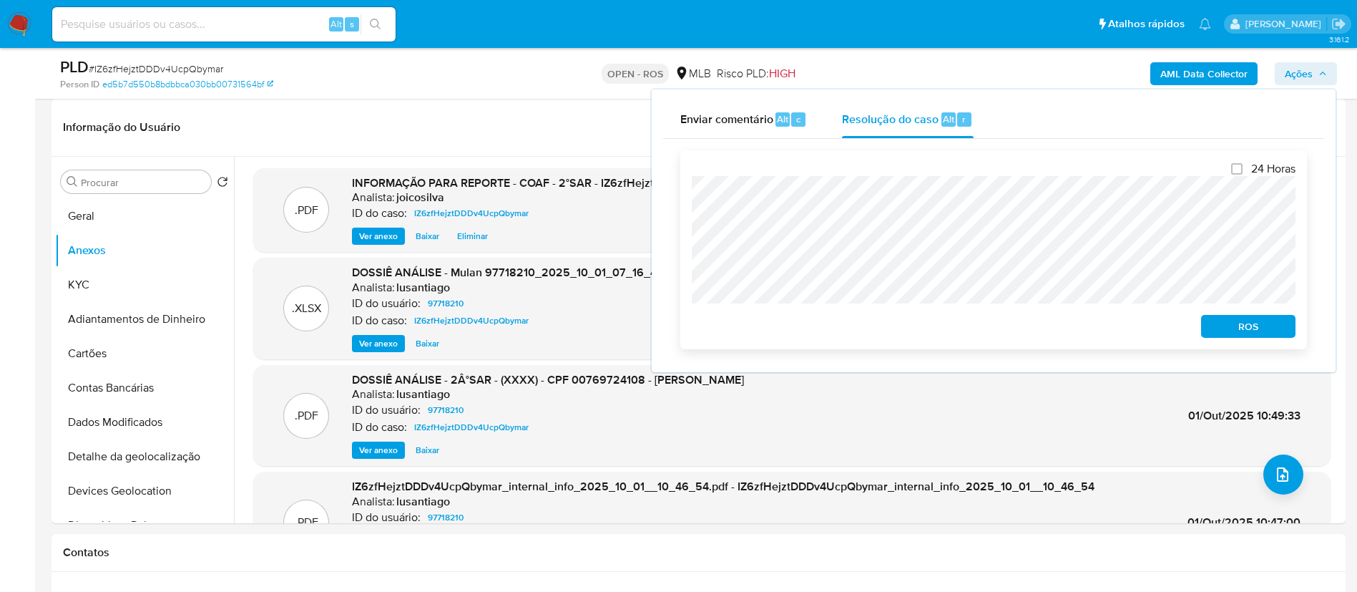
click at [684, 328] on span "ROS" at bounding box center [1248, 326] width 74 height 20
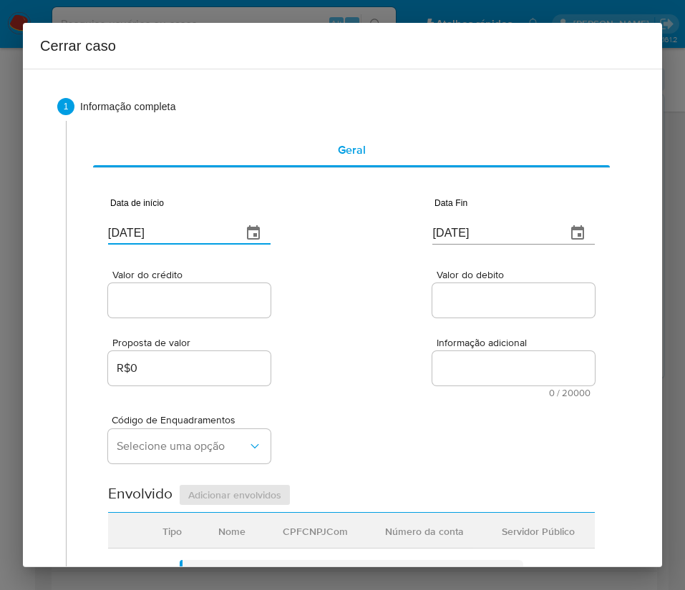
click at [172, 231] on input "[DATE]" at bounding box center [169, 233] width 122 height 23
paste input "1/08"
type input "[DATE]"
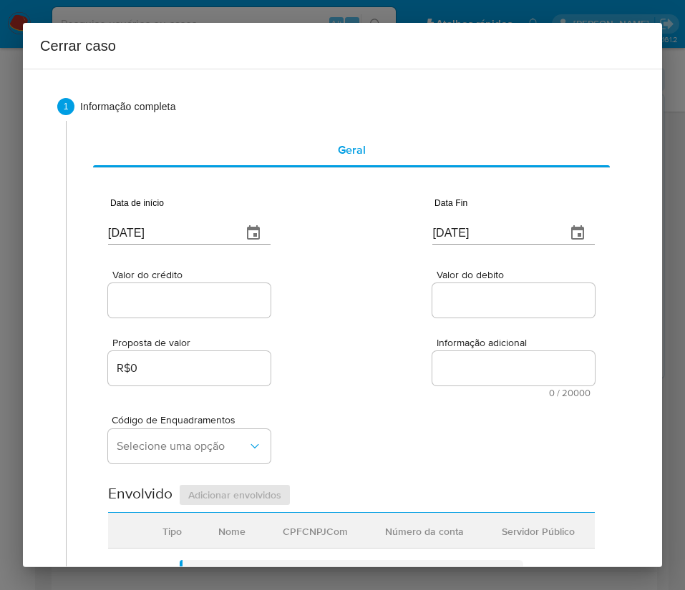
click at [374, 384] on div "Proposta de valor R$0 Informação adicional 0 / 20000 20000 caracteres restantes" at bounding box center [351, 359] width 487 height 77
click at [475, 233] on input "[DATE]" at bounding box center [493, 233] width 122 height 23
paste input "30/09"
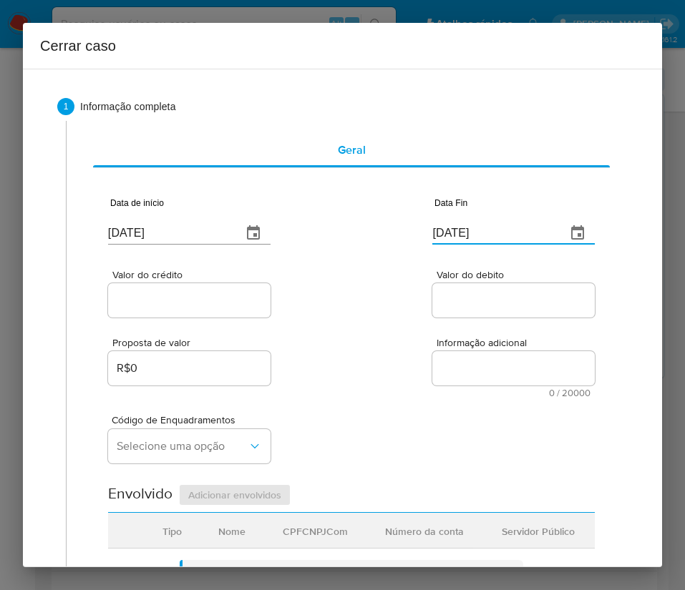
type input "30/09/2025"
drag, startPoint x: 398, startPoint y: 323, endPoint x: 216, endPoint y: 307, distance: 182.5
click at [393, 321] on div "Proposta de valor R$0 Informação adicional 0 / 20000 20000 caracteres restantes" at bounding box center [351, 359] width 487 height 77
click at [207, 303] on input "Valor do crédito" at bounding box center [189, 300] width 162 height 19
click at [206, 296] on input "Valor do crédito" at bounding box center [189, 300] width 162 height 19
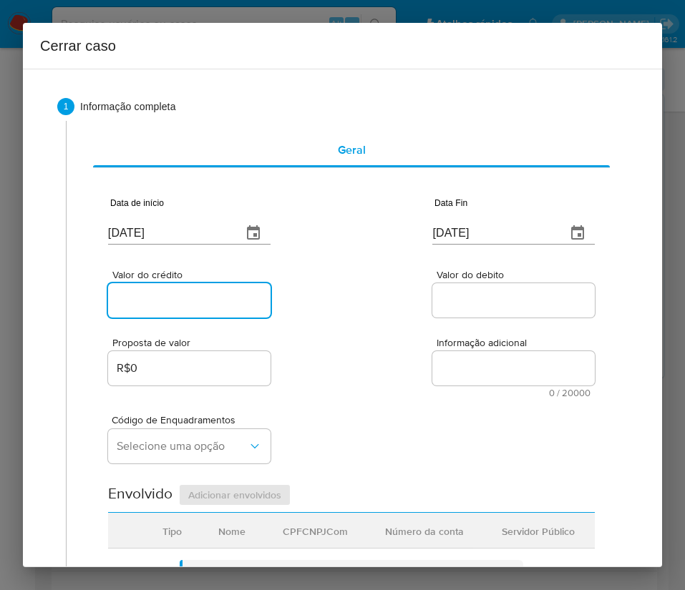
paste input "R$1.342.128"
type input "R$1.342.128"
click at [384, 300] on div "Valor do crédito R$1.342.128 Valor do debito" at bounding box center [351, 287] width 487 height 68
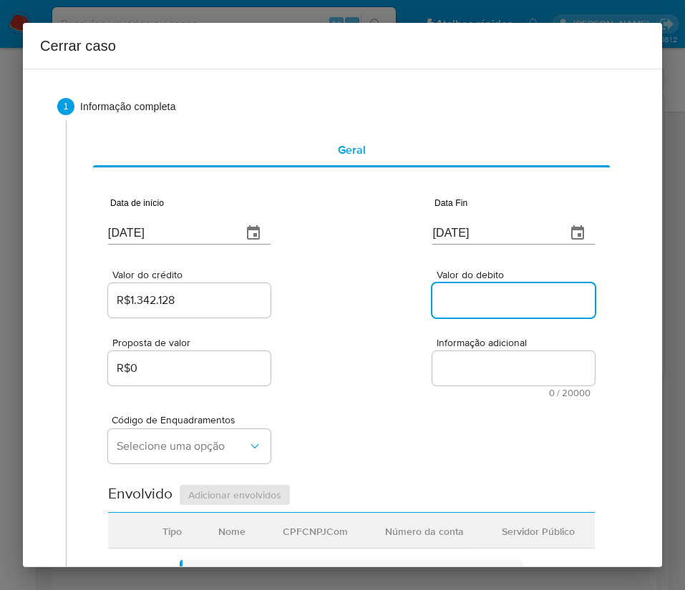
click at [464, 300] on input "Valor do debito" at bounding box center [513, 300] width 162 height 19
paste input "R$1.345.491"
type input "R$1.345.491"
click at [432, 378] on textarea "Informação adicional" at bounding box center [513, 368] width 162 height 34
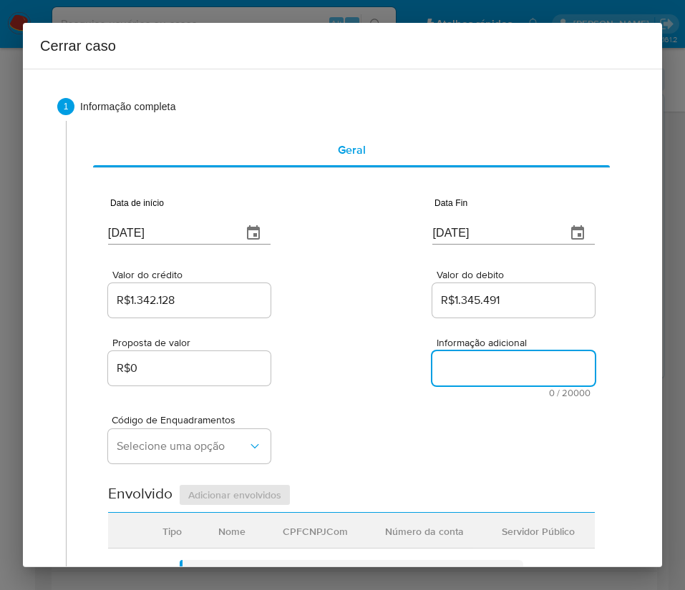
scroll to position [107, 0]
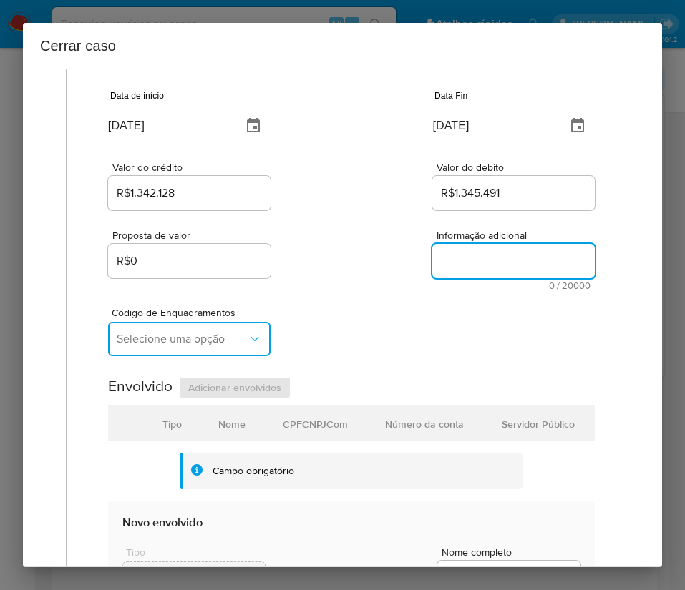
click at [191, 344] on span "Selecione uma opção" at bounding box center [182, 339] width 131 height 14
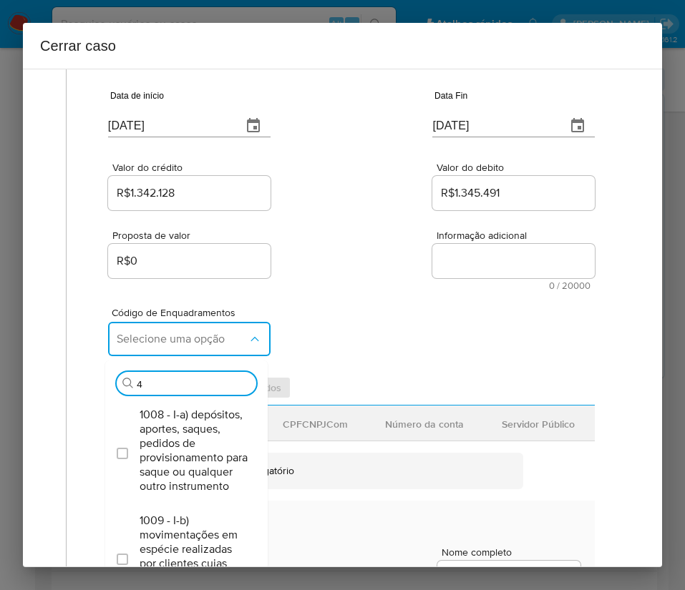
type input "45"
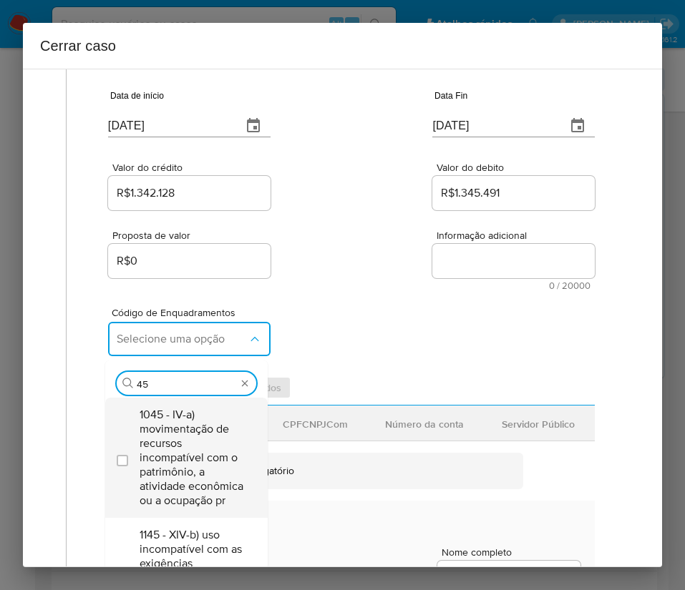
click at [189, 427] on span "1045 - IV-a) movimentação de recursos incompatível com o patrimônio, a atividad…" at bounding box center [194, 458] width 108 height 100
checkbox input "true"
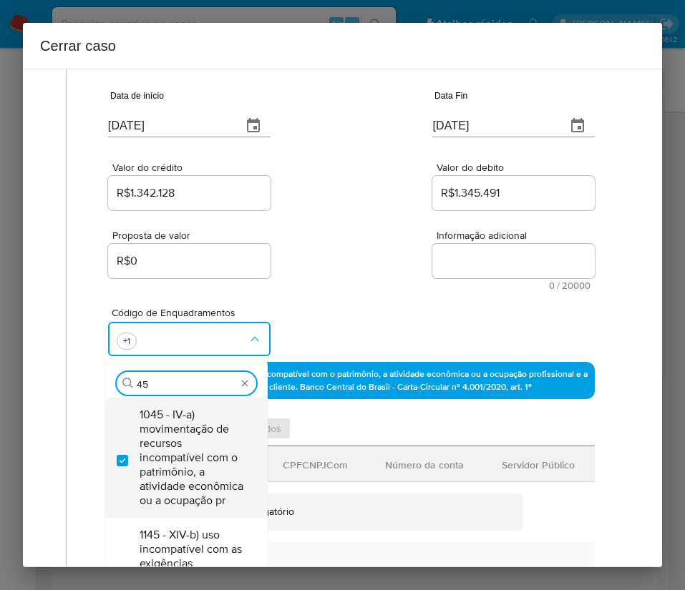
type input "4"
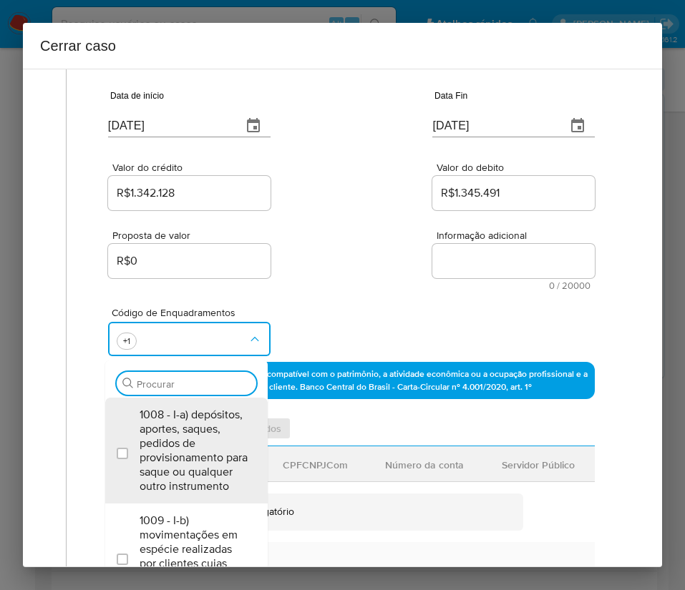
scroll to position [0, 0]
type input "74"
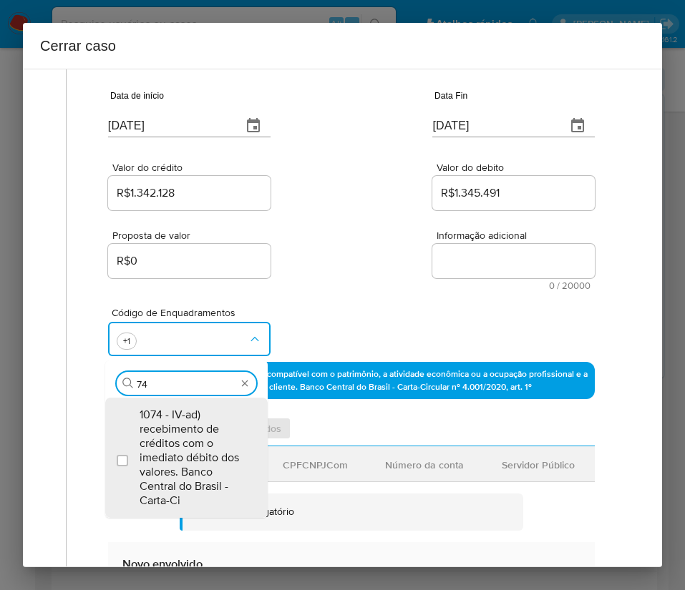
click at [175, 428] on span "1074 - IV-ad) recebimento de créditos com o imediato débito dos valores. Banco …" at bounding box center [194, 458] width 108 height 100
checkbox input "true"
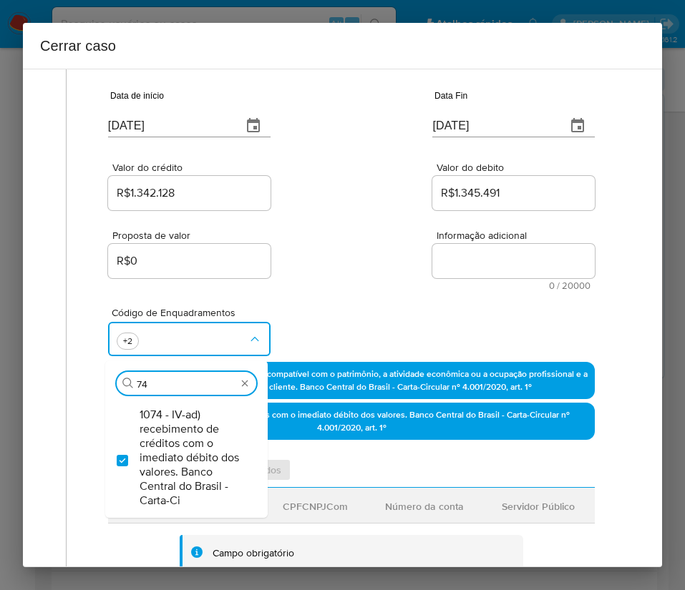
type input "7"
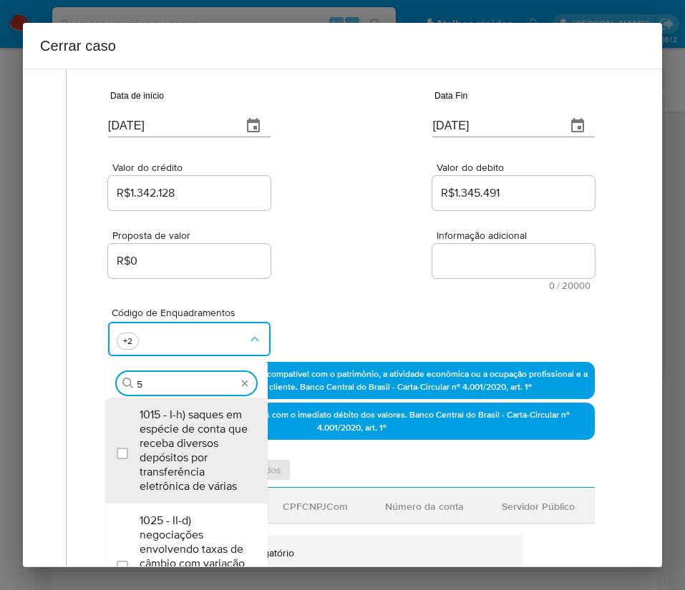
type input "58"
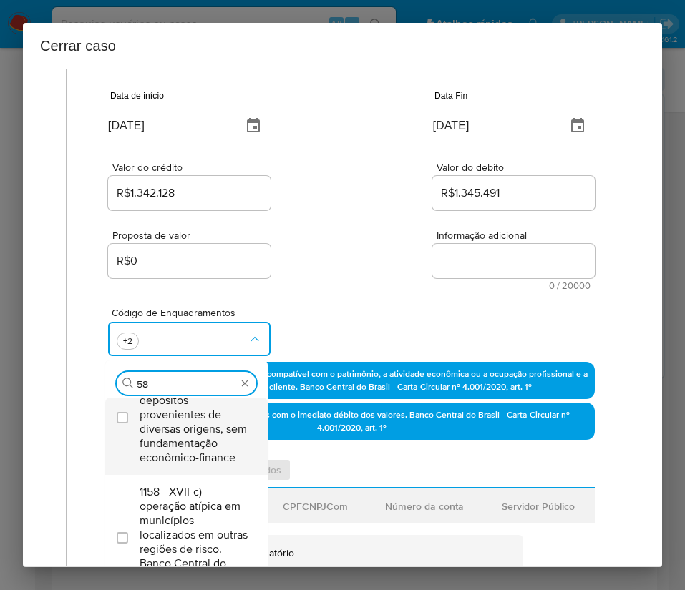
scroll to position [77, 0]
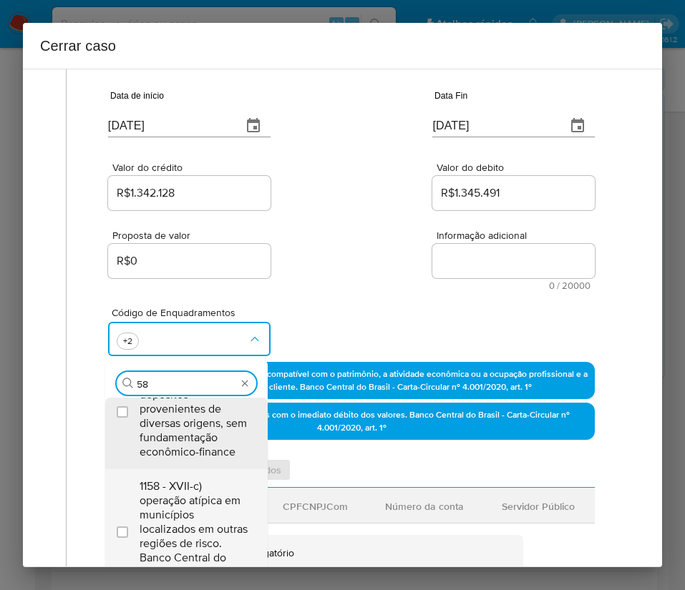
click at [175, 509] on span "1158 - XVII-c) operação atípica em municípios localizados em outras regiões de …" at bounding box center [194, 529] width 108 height 100
checkbox input "true"
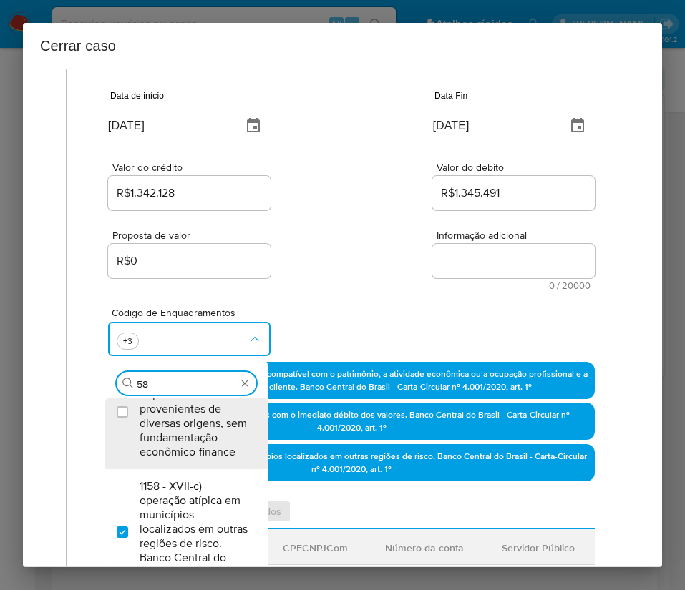
scroll to position [0, 0]
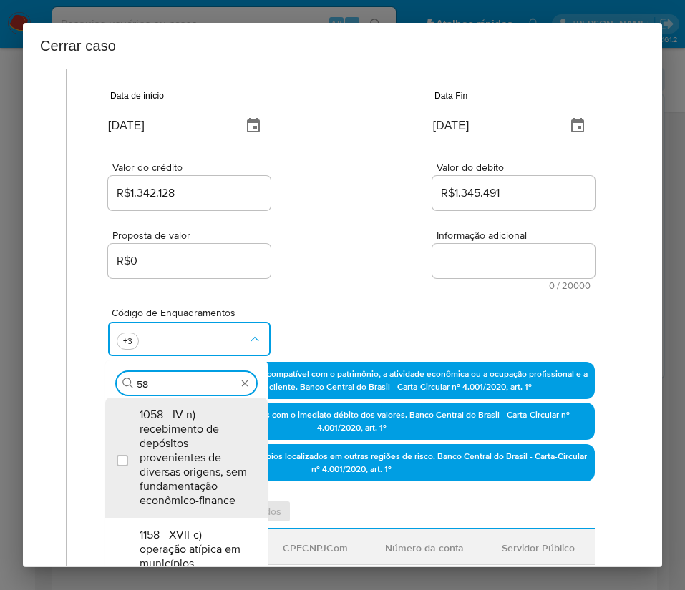
click at [326, 214] on div "Proposta de valor R$0 Informação adicional 0 / 20000 20000 caracteres restantes" at bounding box center [351, 251] width 487 height 77
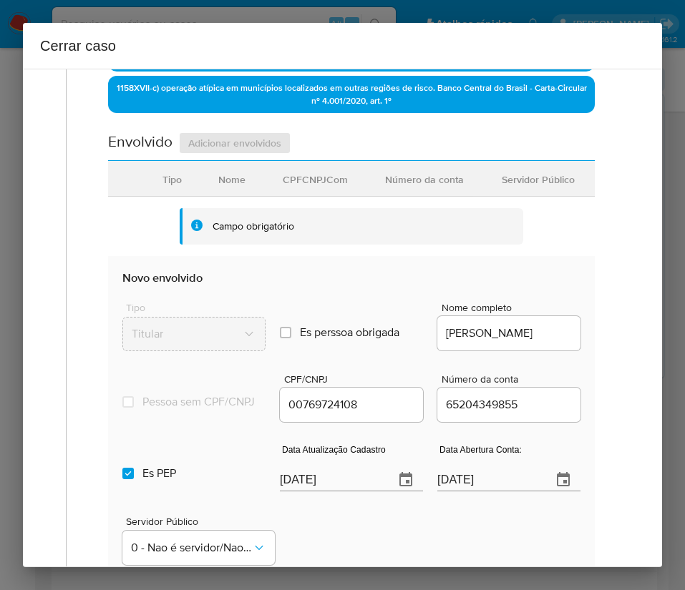
scroll to position [644, 0]
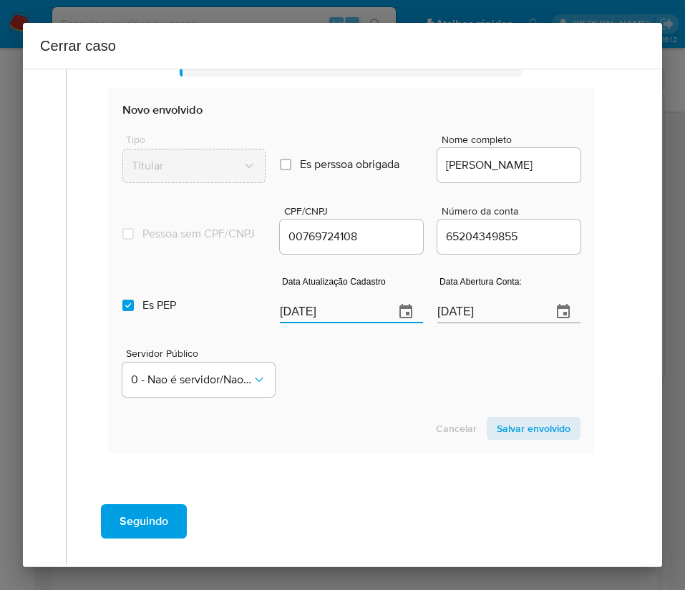
click at [333, 323] on input "[DATE]5" at bounding box center [331, 312] width 103 height 23
click at [332, 323] on input "[DATE]5" at bounding box center [331, 312] width 103 height 23
paste input "11/09"
type input "11/09/2025"
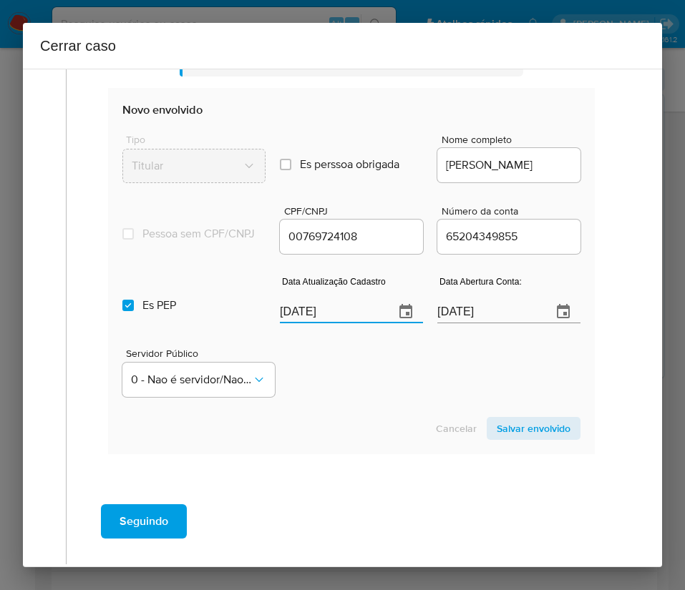
click at [333, 427] on section "Novo envolvido Tipo Titular Es perssoa obrigada Is PObrigada Nome completo CARL…" at bounding box center [351, 271] width 487 height 366
click at [127, 311] on input "Es PEP isPEP" at bounding box center [127, 305] width 11 height 11
checkbox input "false"
click at [465, 323] on input "21/11/2021" at bounding box center [488, 312] width 103 height 23
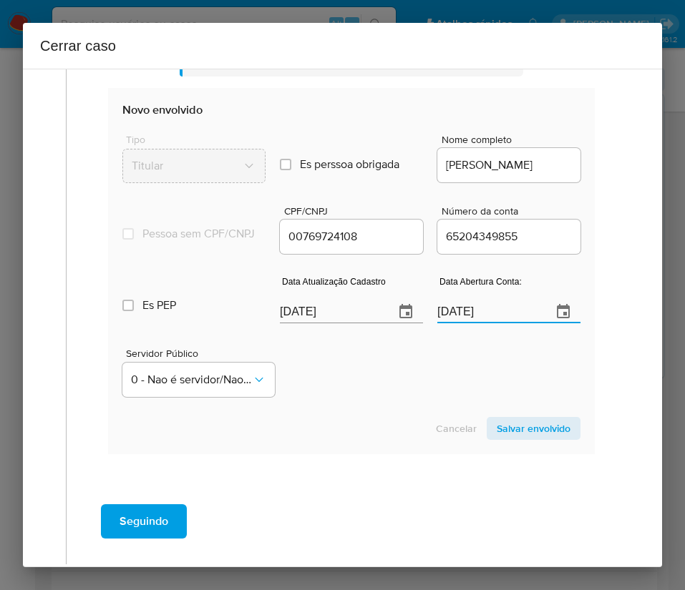
click at [465, 323] on input "21/11/2021" at bounding box center [488, 312] width 103 height 23
paste input "text"
type input "21/11/2021"
drag, startPoint x: 386, startPoint y: 408, endPoint x: 396, endPoint y: 358, distance: 51.2
click at [384, 403] on div "Servidor Público 0 - Nao é servidor/Nao possui informacao" at bounding box center [351, 367] width 458 height 72
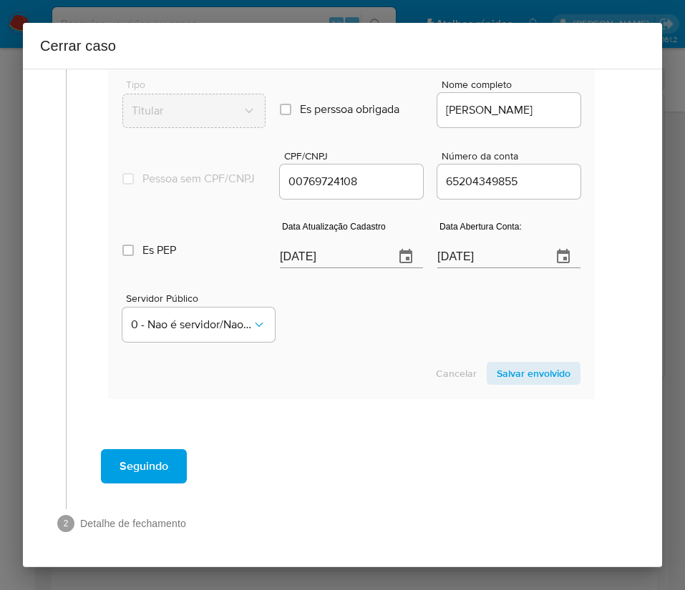
click at [510, 374] on span "Salvar envolvido" at bounding box center [534, 374] width 74 height 20
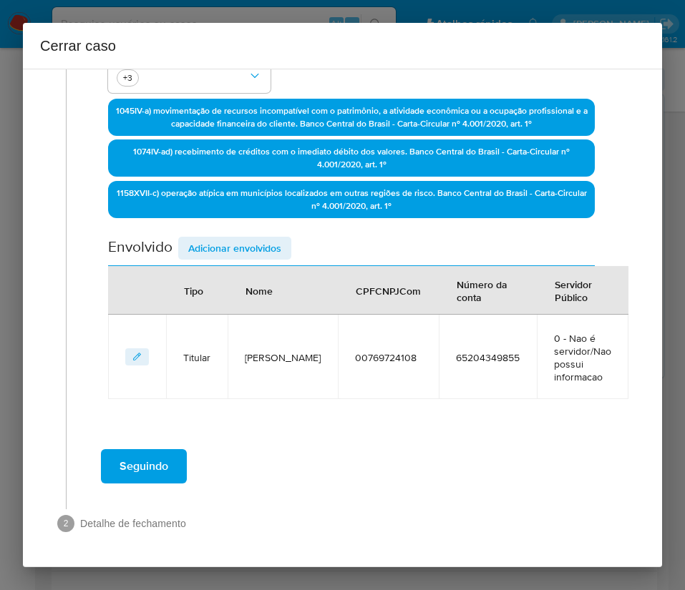
scroll to position [371, 0]
click at [271, 245] on span "Adicionar envolvidos" at bounding box center [234, 248] width 93 height 20
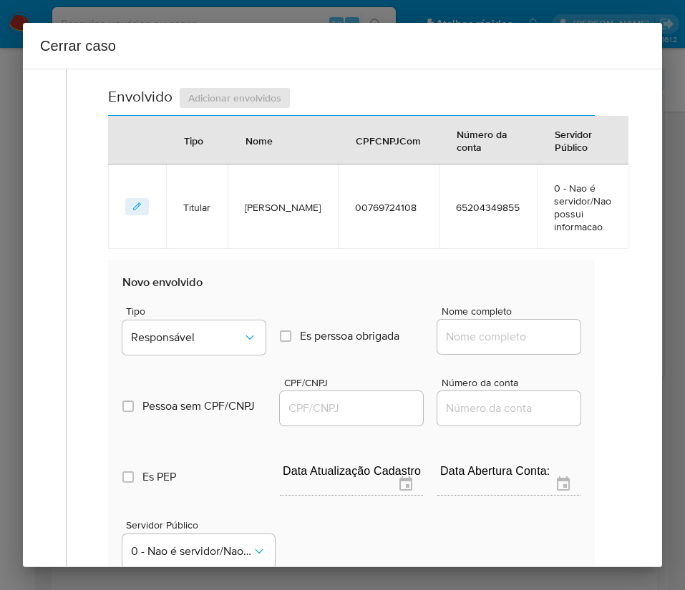
scroll to position [748, 0]
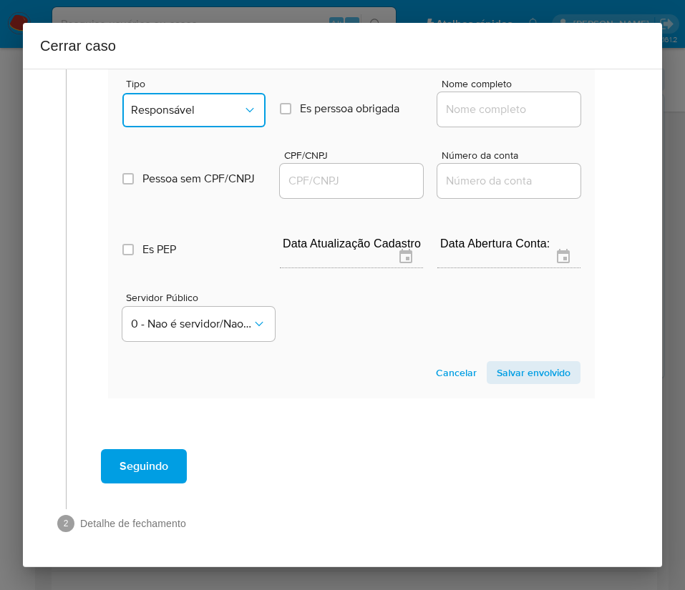
click at [212, 93] on button "Responsável" at bounding box center [193, 110] width 143 height 34
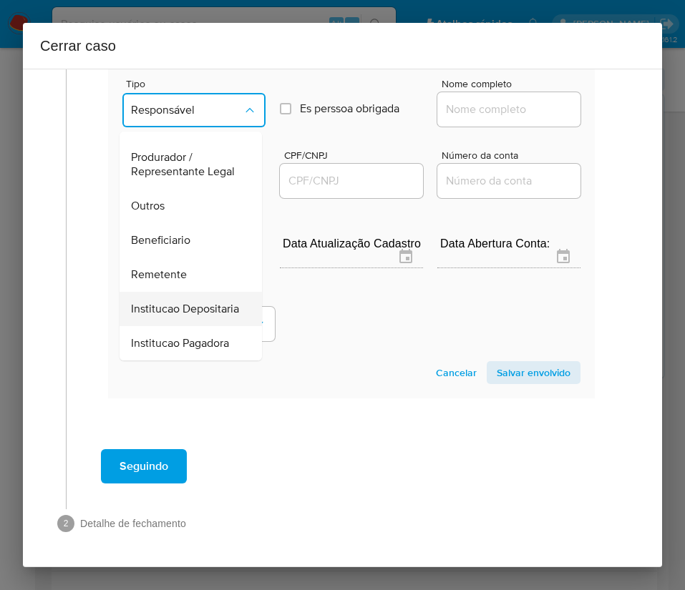
scroll to position [255, 0]
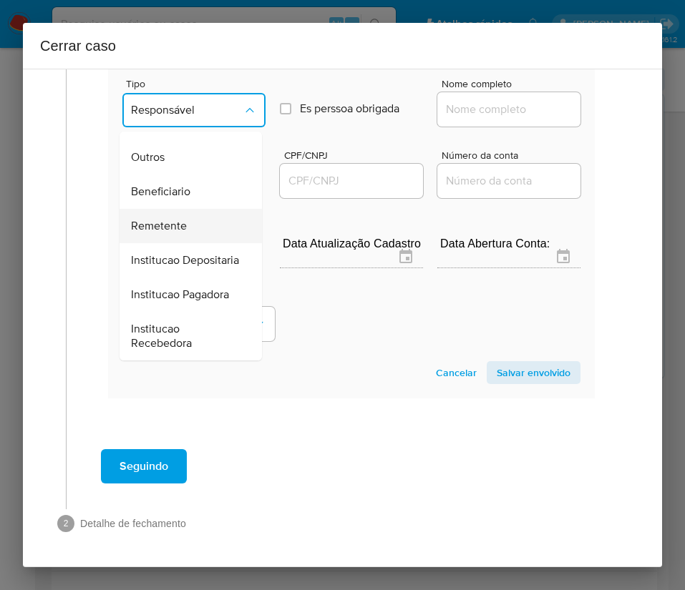
click at [182, 219] on span "Remetente" at bounding box center [159, 226] width 56 height 14
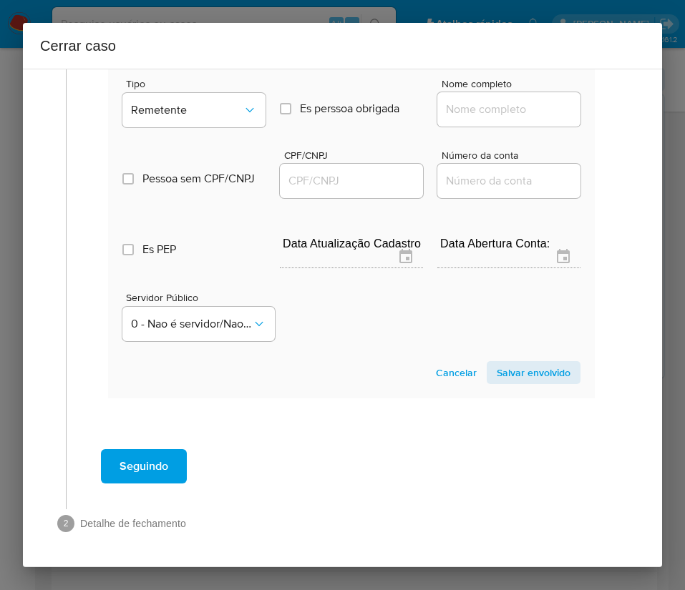
click at [474, 107] on input "Nome completo" at bounding box center [508, 109] width 143 height 19
paste input "C A Guimaraes Atitude Engenharia, 14081408000140"
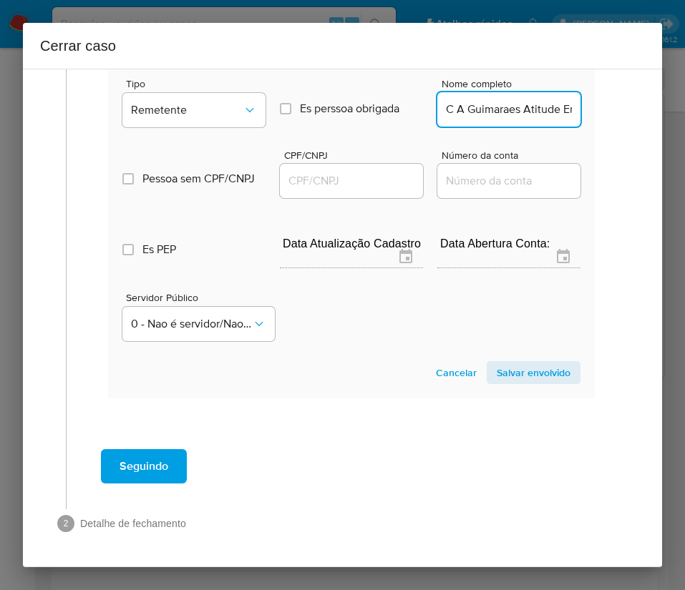
scroll to position [0, 145]
drag, startPoint x: 461, startPoint y: 113, endPoint x: 611, endPoint y: 110, distance: 150.3
type input "C A Guimaraes Atitude Engenharia"
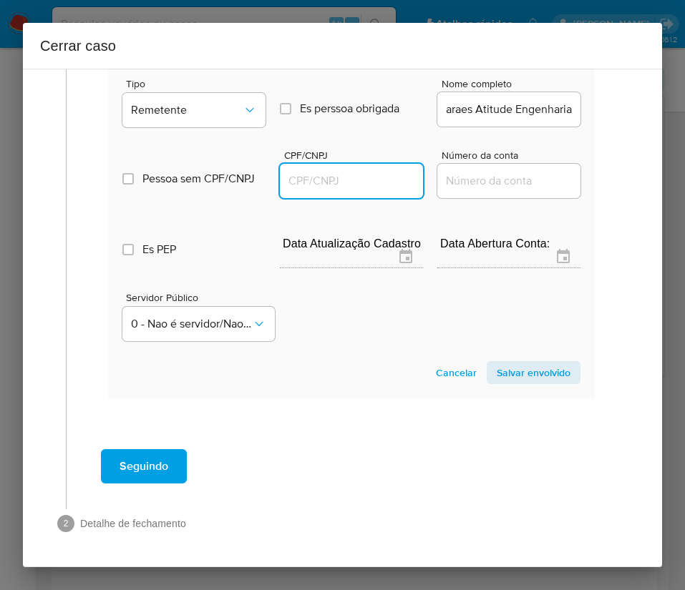
scroll to position [0, 0]
click at [355, 177] on input "CPF/CNPJ" at bounding box center [351, 181] width 143 height 19
paste input "14081408000140"
type input "14081408000140"
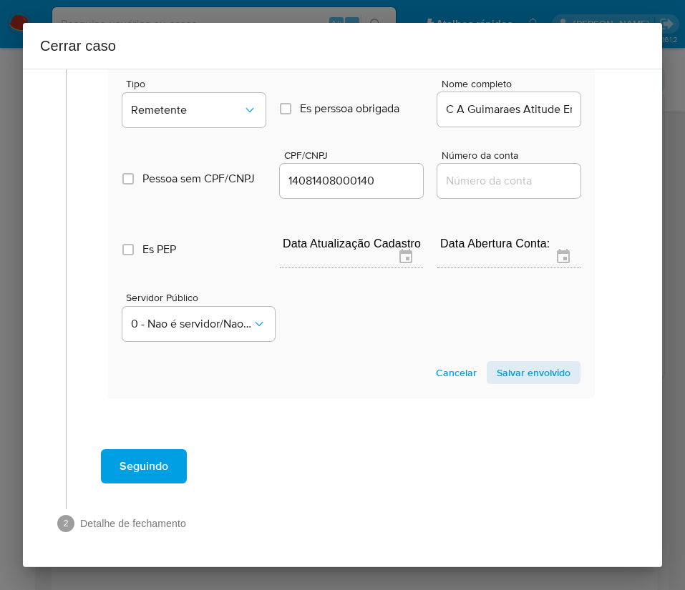
click at [516, 369] on span "Salvar envolvido" at bounding box center [534, 373] width 74 height 20
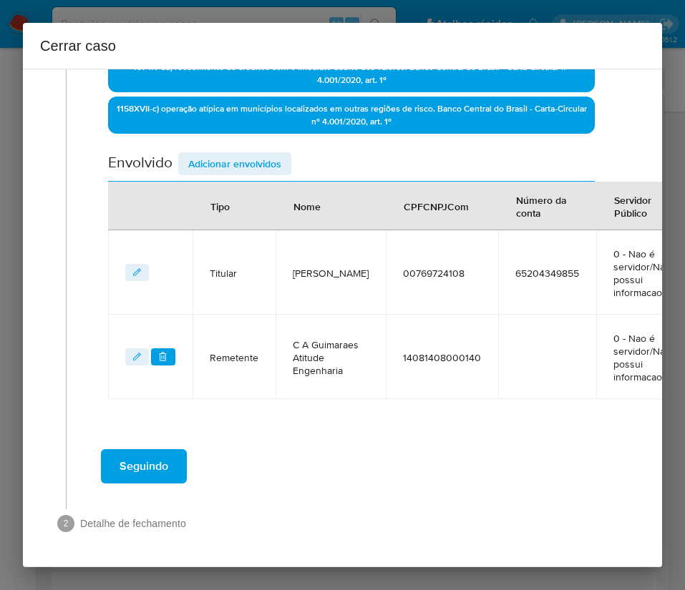
scroll to position [472, 0]
click at [260, 154] on span "Adicionar envolvidos" at bounding box center [234, 164] width 93 height 20
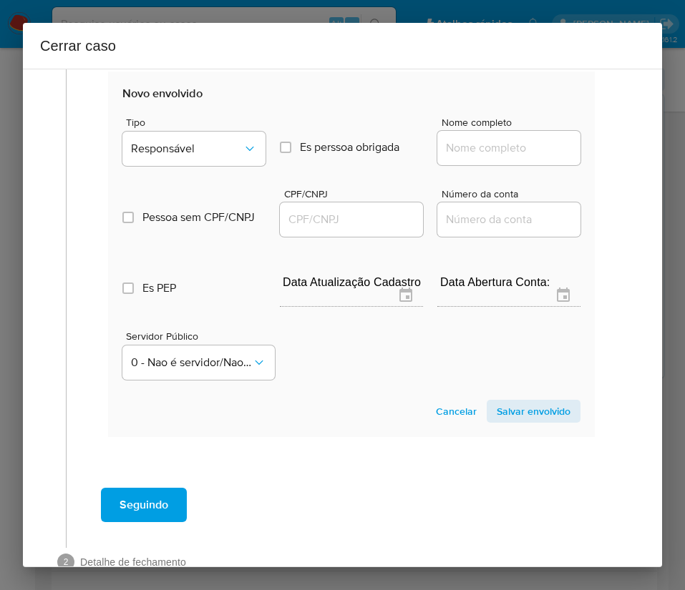
scroll to position [849, 0]
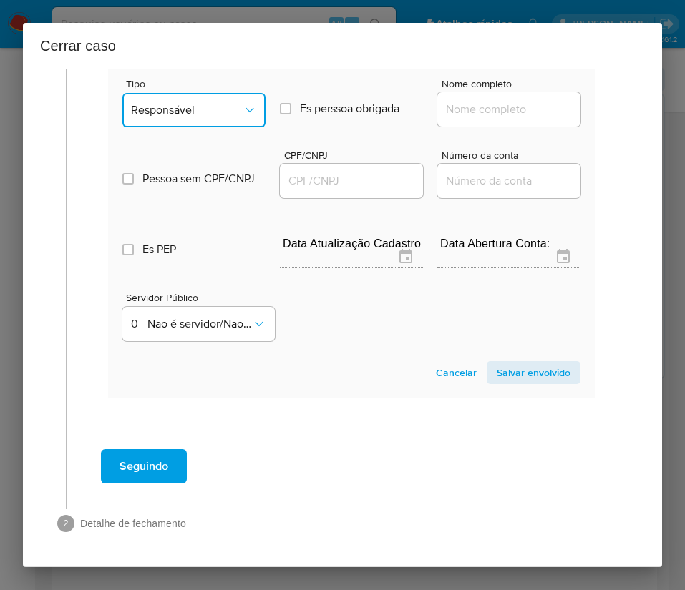
click at [195, 103] on span "Responsável" at bounding box center [187, 110] width 112 height 14
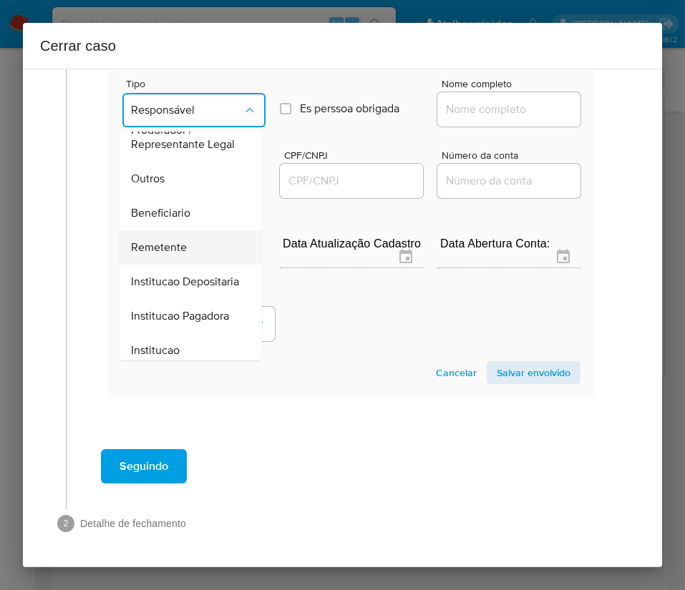
scroll to position [255, 0]
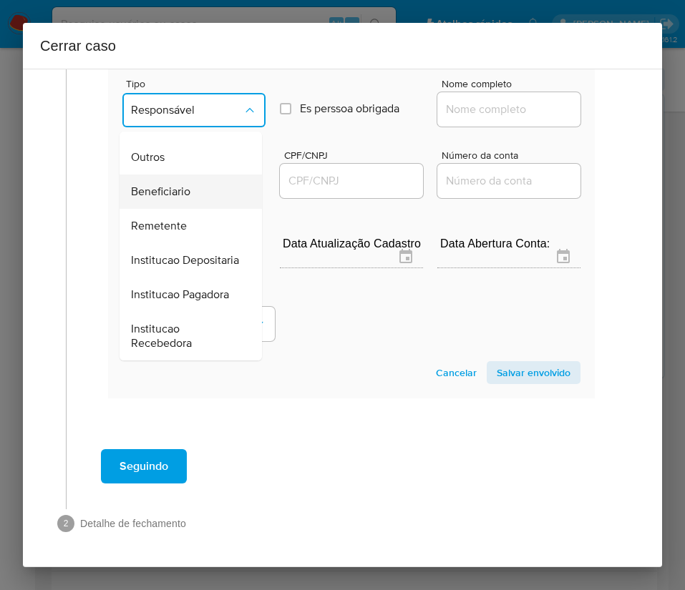
click at [157, 185] on span "Beneficiario" at bounding box center [160, 192] width 59 height 14
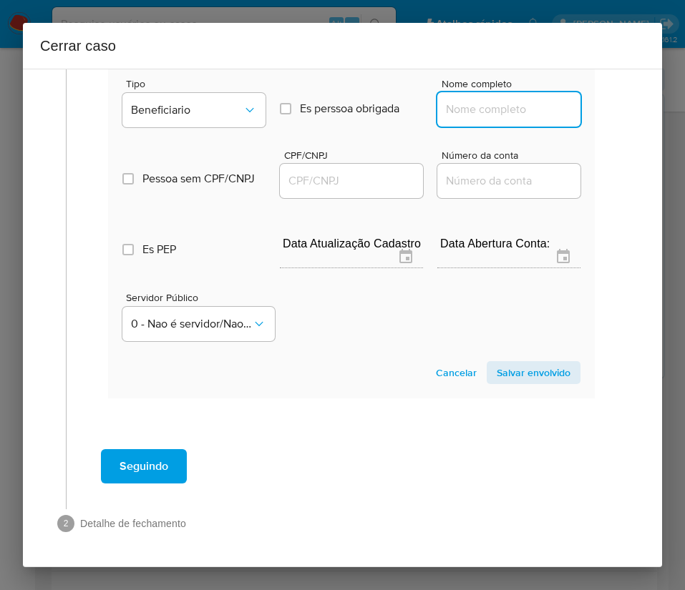
click at [447, 100] on input "Nome completo" at bounding box center [508, 109] width 143 height 19
paste input "Danilo Azevedo De Souza, 03259131108"
drag, startPoint x: 479, startPoint y: 96, endPoint x: 615, endPoint y: 95, distance: 136.0
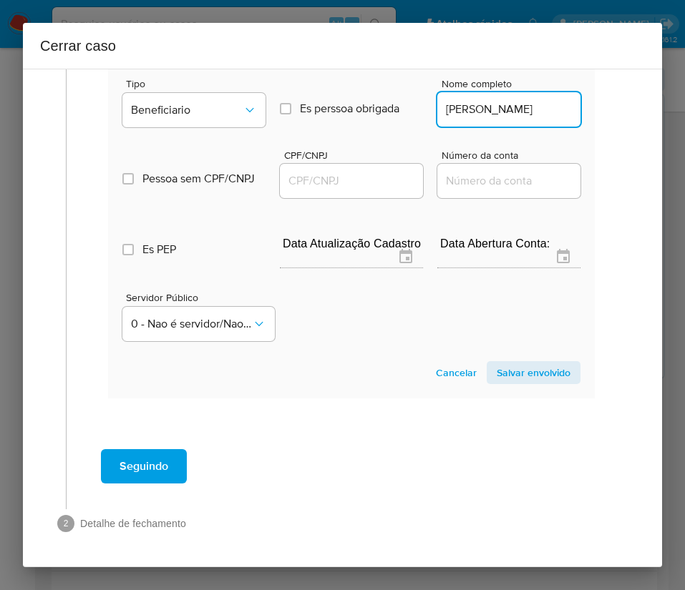
scroll to position [0, 8]
type input "Danilo Azevedo De Souza"
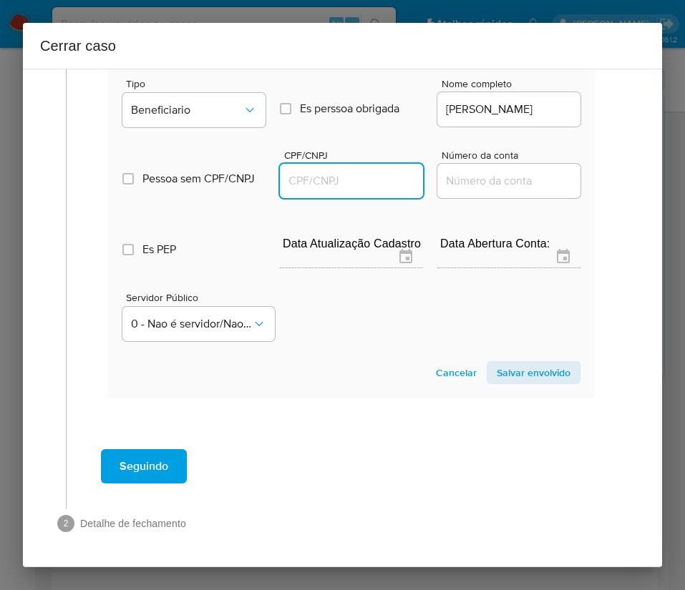
click at [375, 172] on input "CPF/CNPJ" at bounding box center [351, 181] width 143 height 19
paste input "03259131108"
type input "3259131108"
click at [522, 363] on span "Salvar envolvido" at bounding box center [534, 373] width 74 height 20
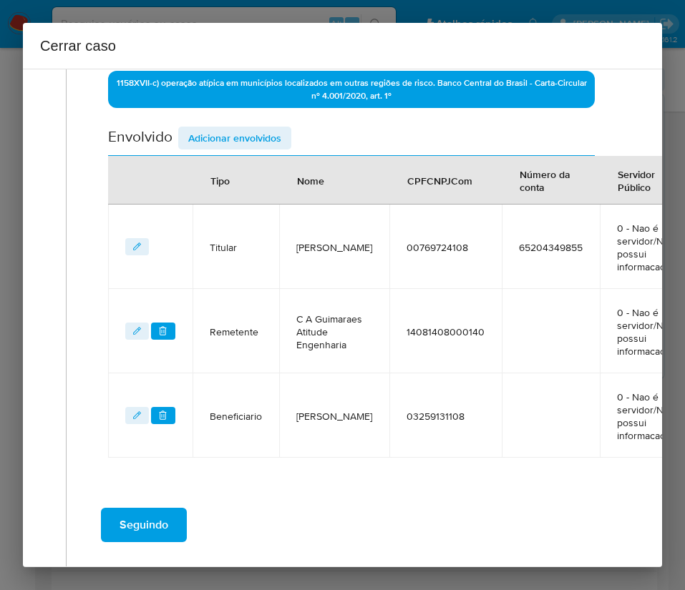
scroll to position [449, 0]
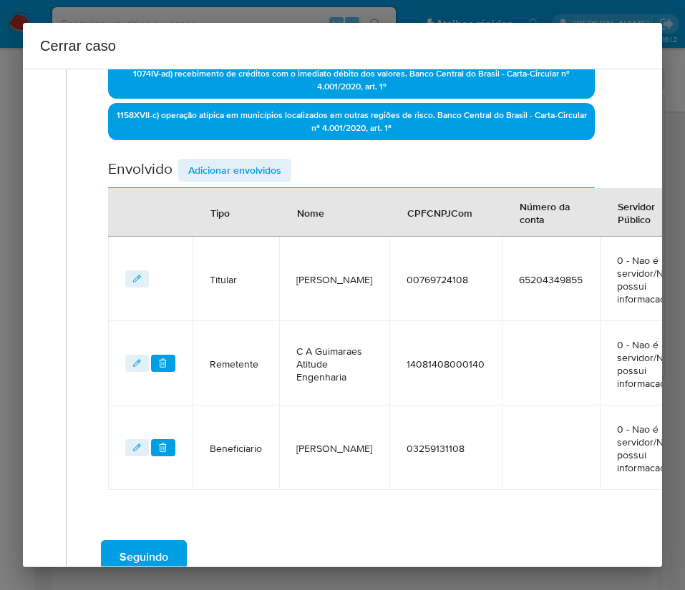
click at [238, 177] on span "Adicionar envolvidos" at bounding box center [234, 170] width 93 height 20
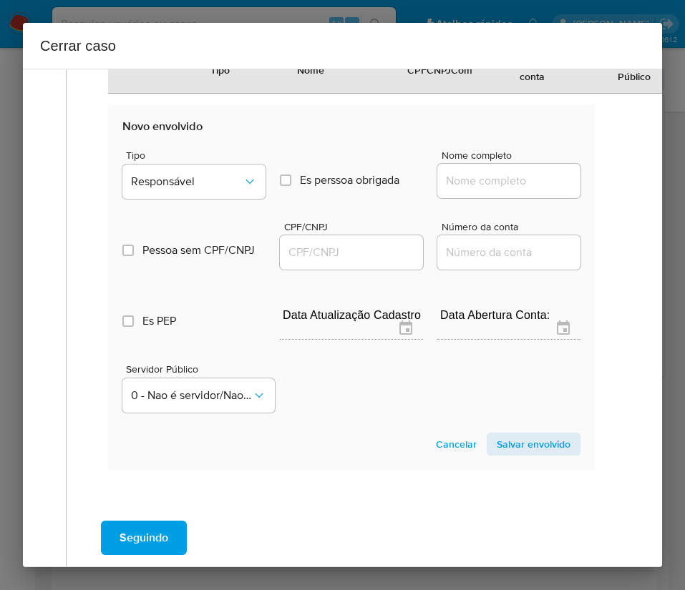
scroll to position [934, 0]
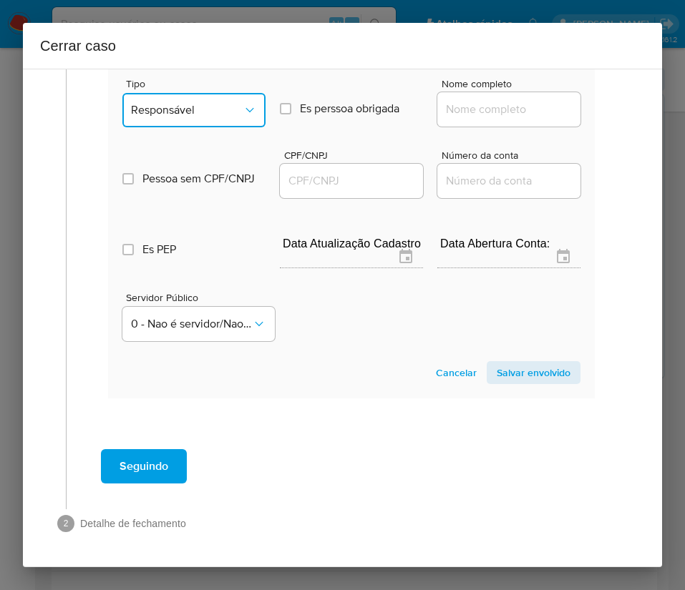
click at [211, 103] on span "Responsável" at bounding box center [187, 110] width 112 height 14
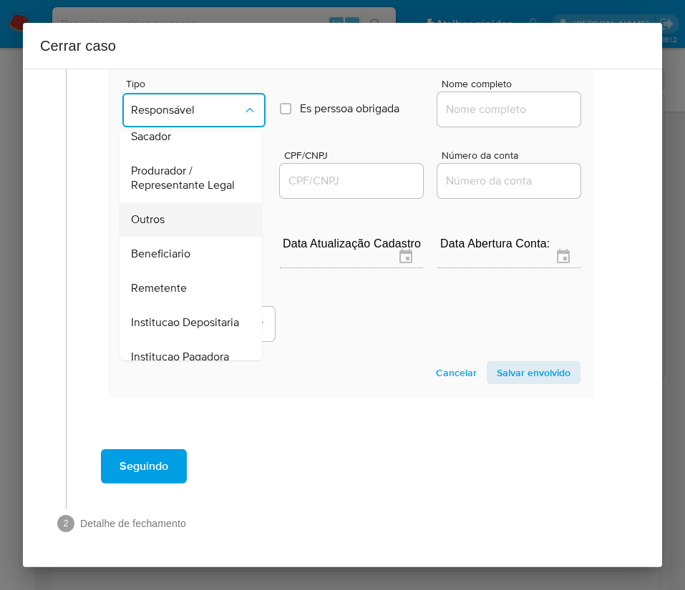
scroll to position [147, 0]
click at [175, 221] on div "Outros" at bounding box center [186, 222] width 111 height 34
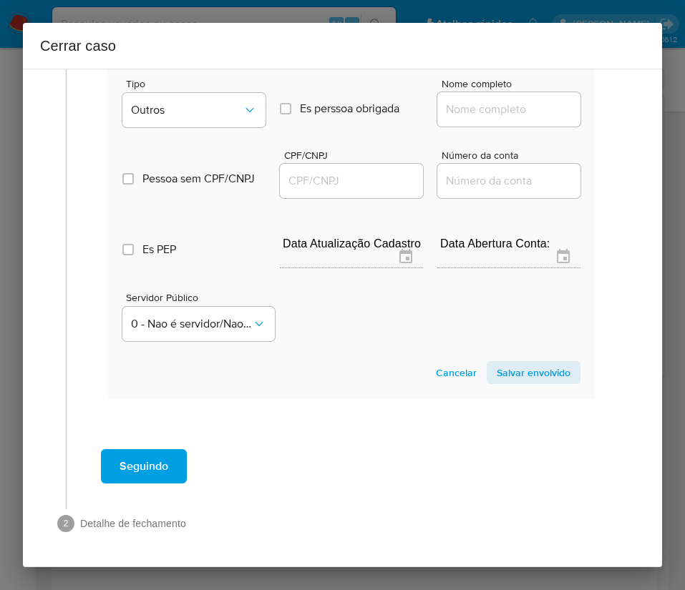
click at [457, 100] on input "Nome completo" at bounding box center [508, 109] width 143 height 19
paste input "POSTO ESTRELA LTDA, 52369388000104"
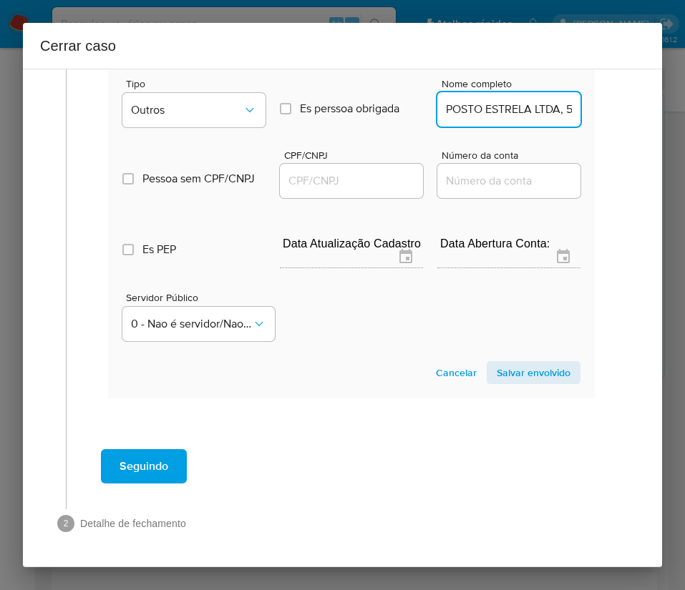
scroll to position [0, 89]
drag, startPoint x: 457, startPoint y: 92, endPoint x: 614, endPoint y: 99, distance: 156.9
type input "POSTO ESTRELA LTDA"
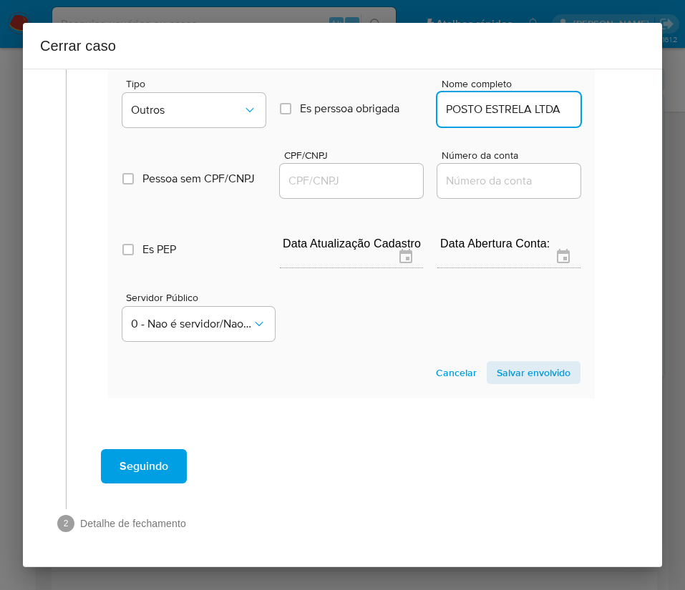
click at [371, 172] on input "CPF/CNPJ" at bounding box center [351, 181] width 143 height 19
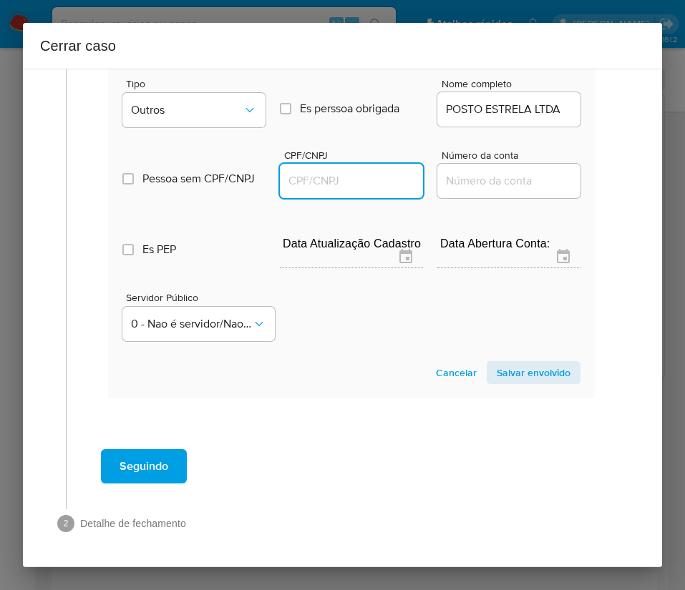
paste input "52369388000104"
type input "52369388000104"
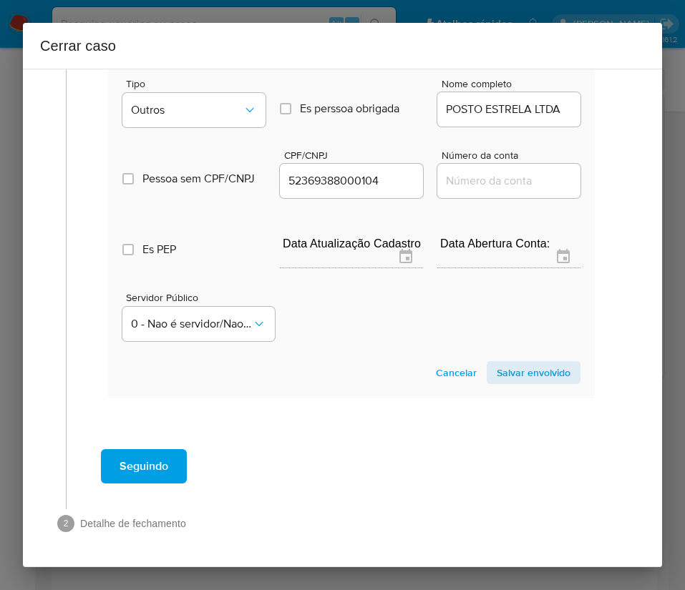
click at [535, 363] on span "Salvar envolvido" at bounding box center [534, 373] width 74 height 20
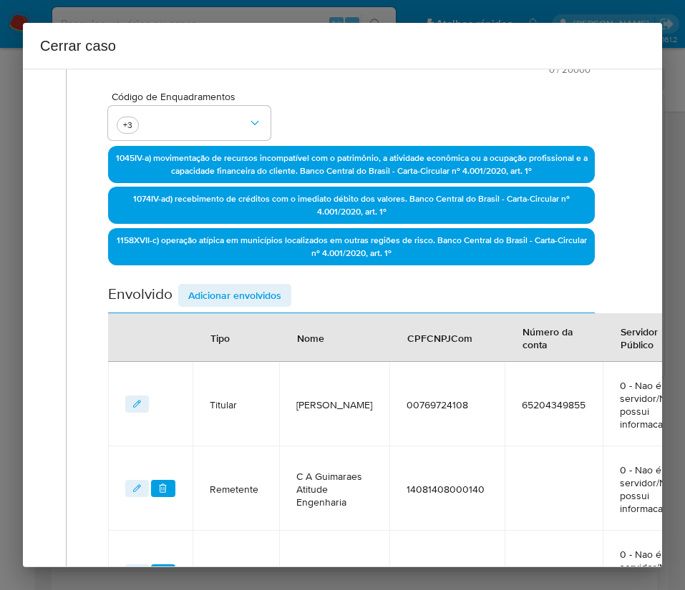
scroll to position [104, 0]
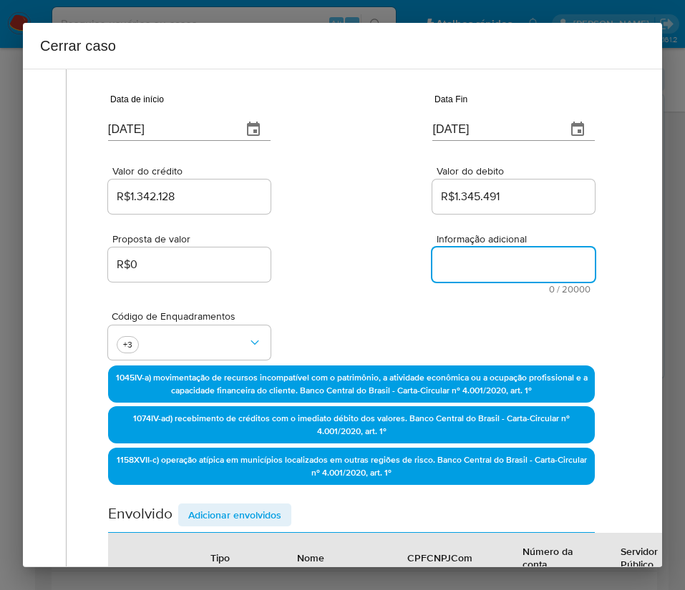
click at [467, 265] on textarea "Informação adicional" at bounding box center [513, 265] width 162 height 34
paste textarea "Informações do Cliente Carlos Alexandre Guimaraes, CPF 00769724108, 40 anos, re…"
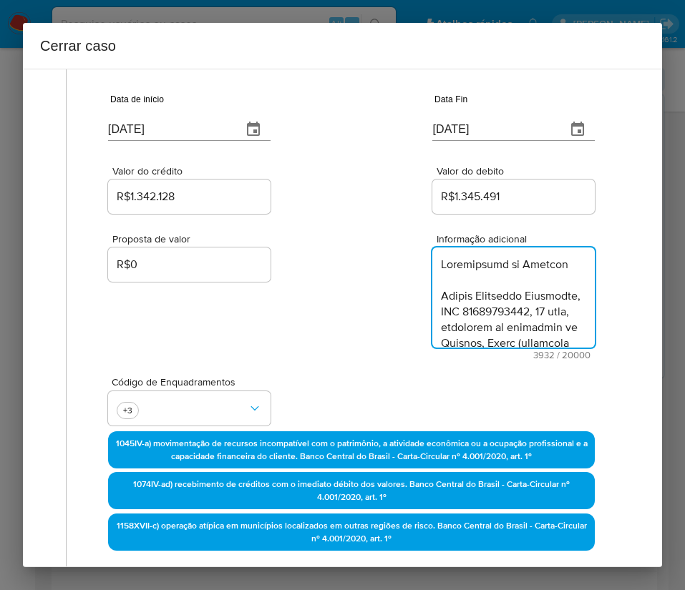
scroll to position [3498, 0]
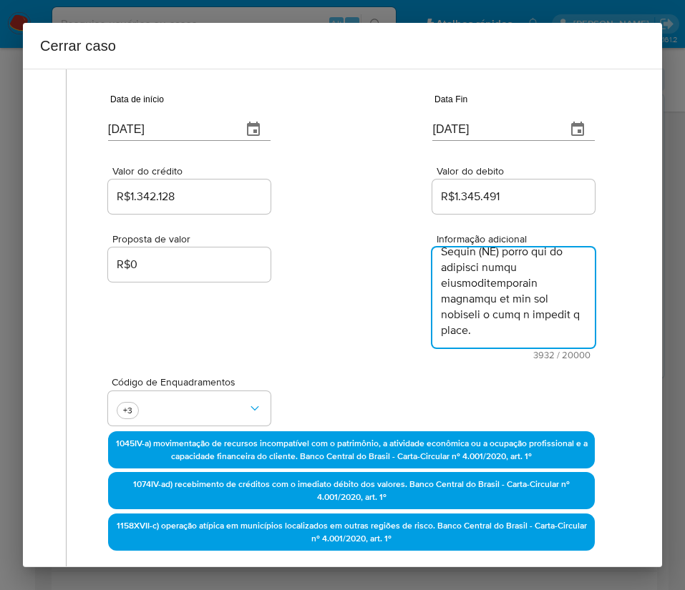
type textarea "Informações do Cliente Carlos Alexandre Guimaraes, CPF 00769724108, 40 anos, re…"
click at [303, 359] on div "Proposta de valor R$0 Informação adicional 3932 / 20000 16068 caracteres restan…" at bounding box center [351, 288] width 487 height 143
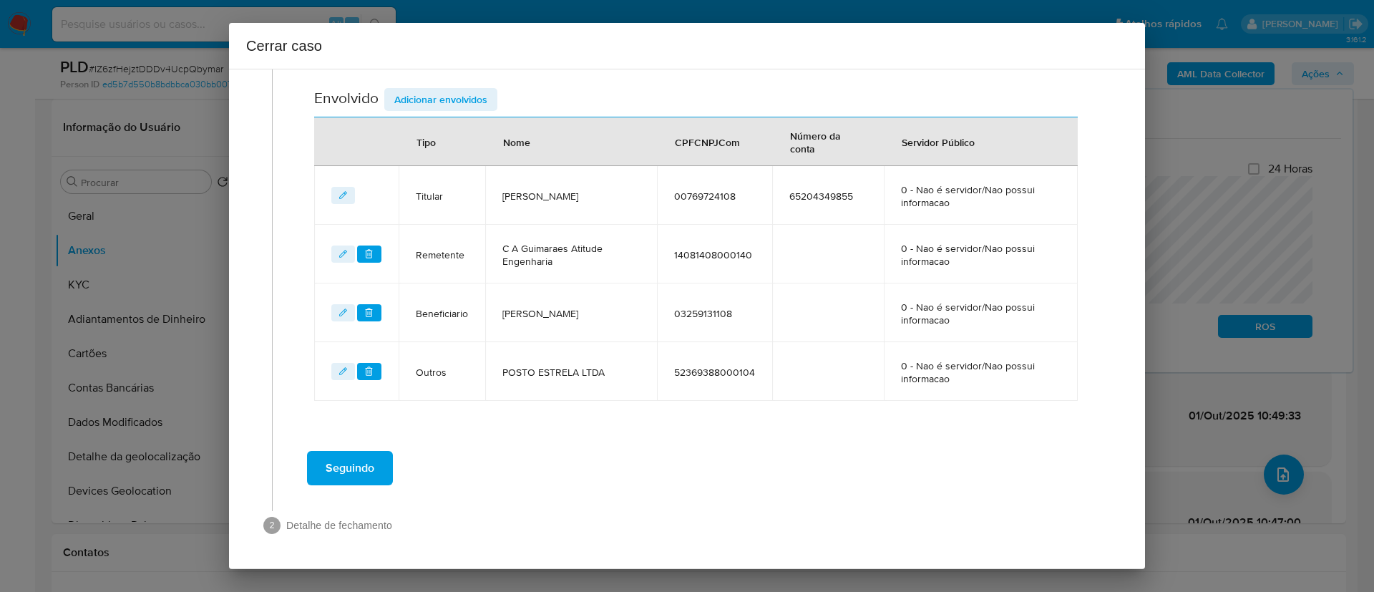
scroll to position [560, 0]
click at [368, 464] on span "Seguindo" at bounding box center [350, 467] width 49 height 31
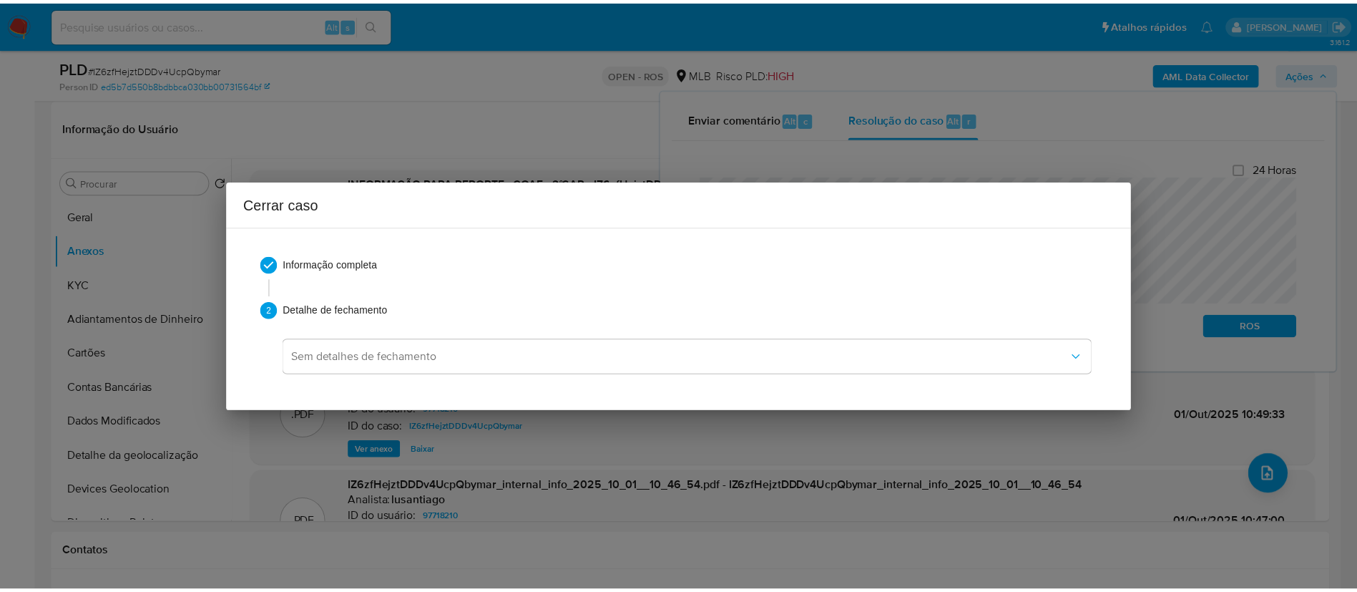
scroll to position [2059, 0]
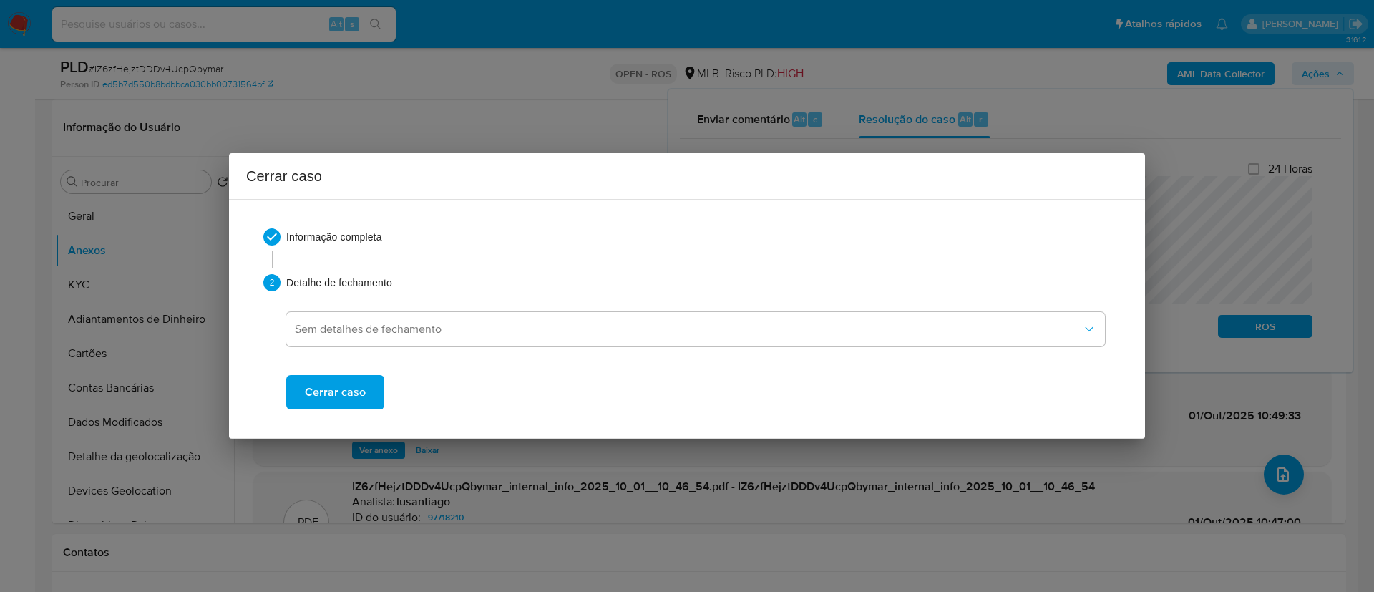
click at [341, 398] on span "Cerrar caso" at bounding box center [335, 391] width 61 height 31
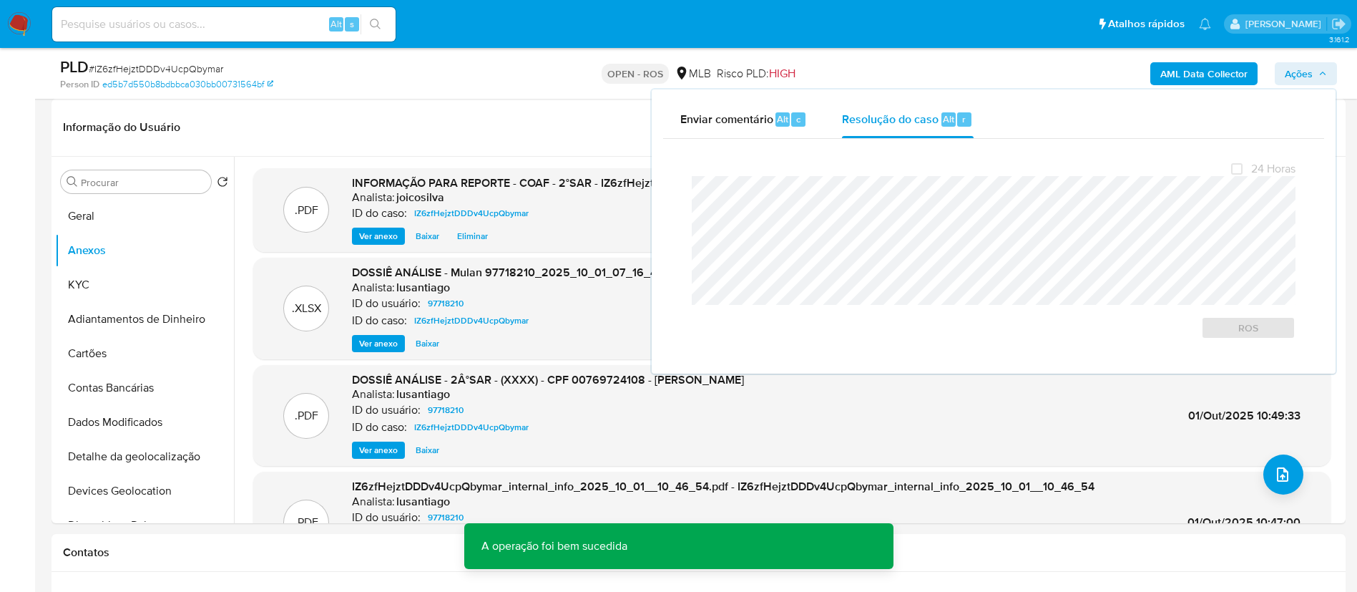
click at [203, 70] on span "# IZ6zfHejztDDDv4UcpQbymar" at bounding box center [156, 69] width 135 height 14
copy span "IZ6zfHejztDDDv4UcpQbymar"
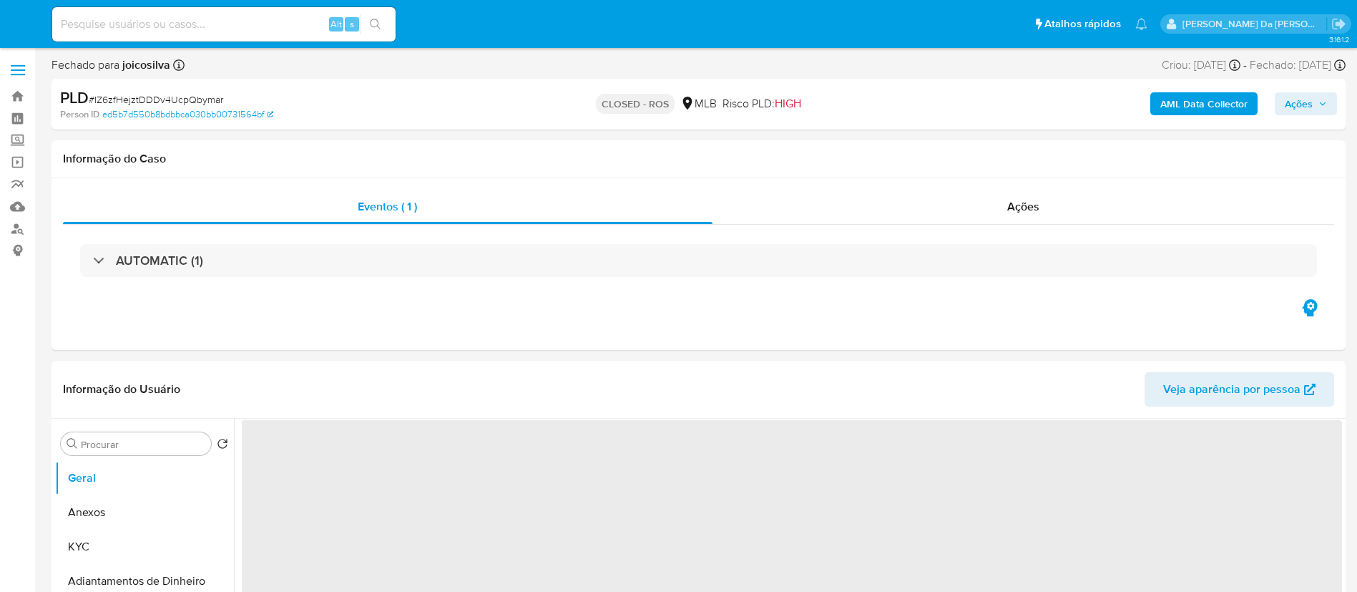
select select "10"
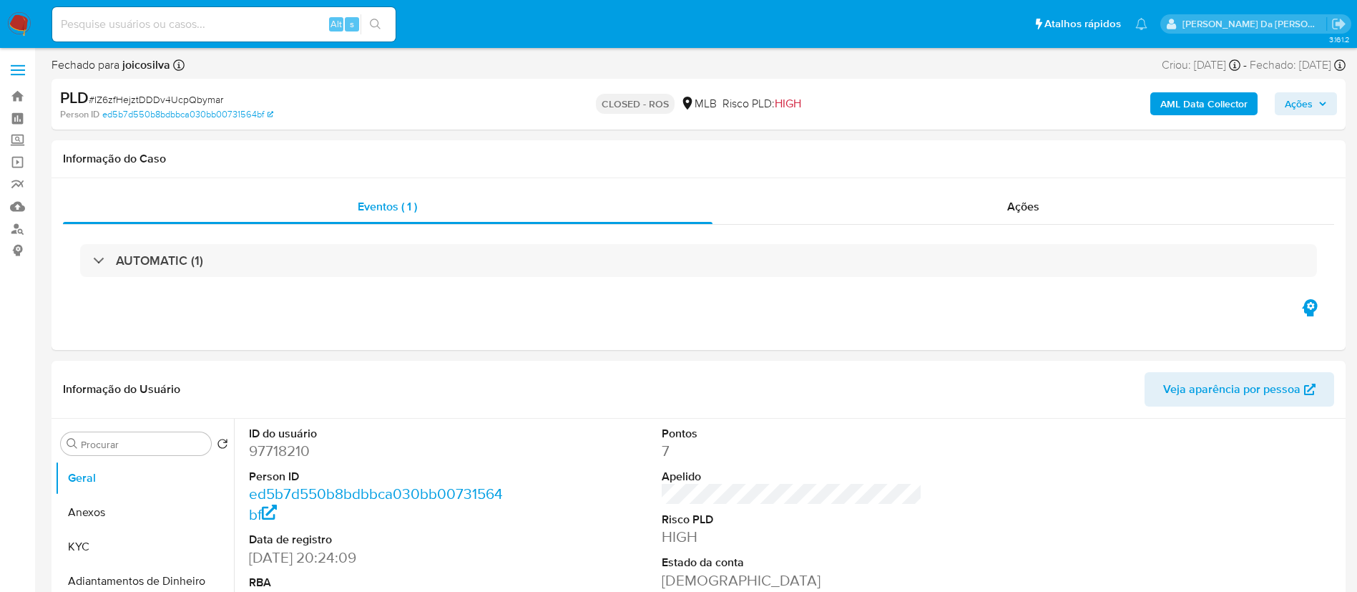
click at [19, 19] on img at bounding box center [19, 24] width 24 height 24
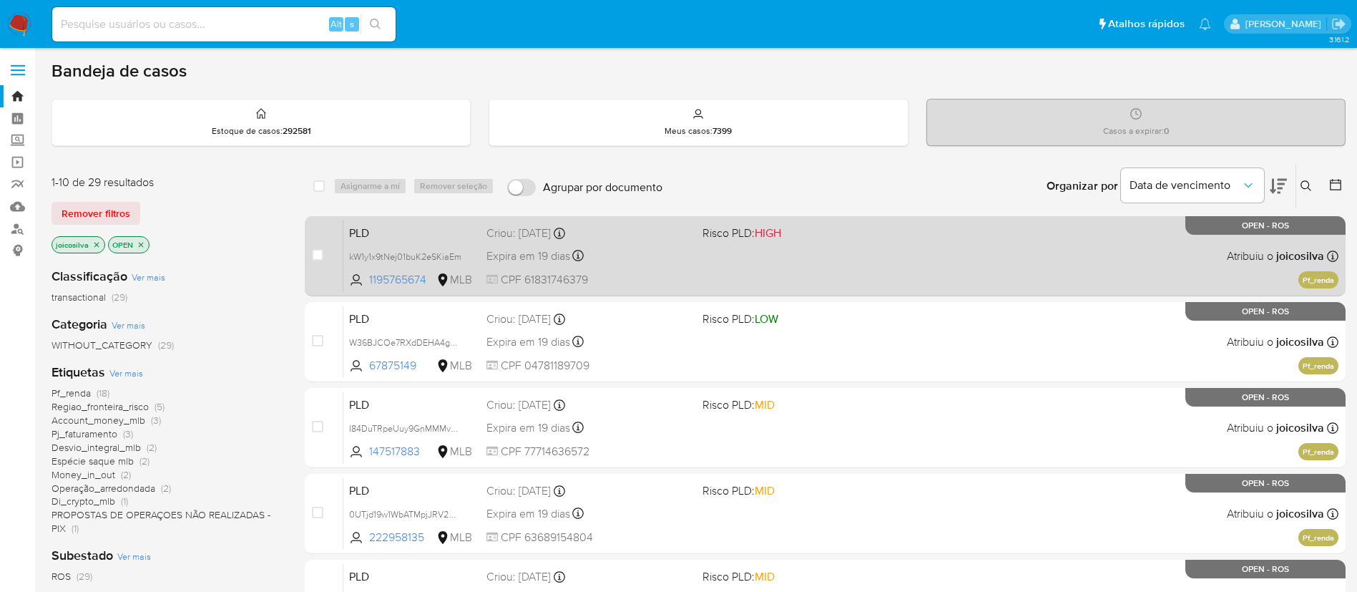
click at [958, 268] on div "PLD kW1y1x9tNej01buK2eSKiaEm 1195765674 MLB Risco PLD: HIGH Criou: [DATE] Criou…" at bounding box center [840, 256] width 995 height 72
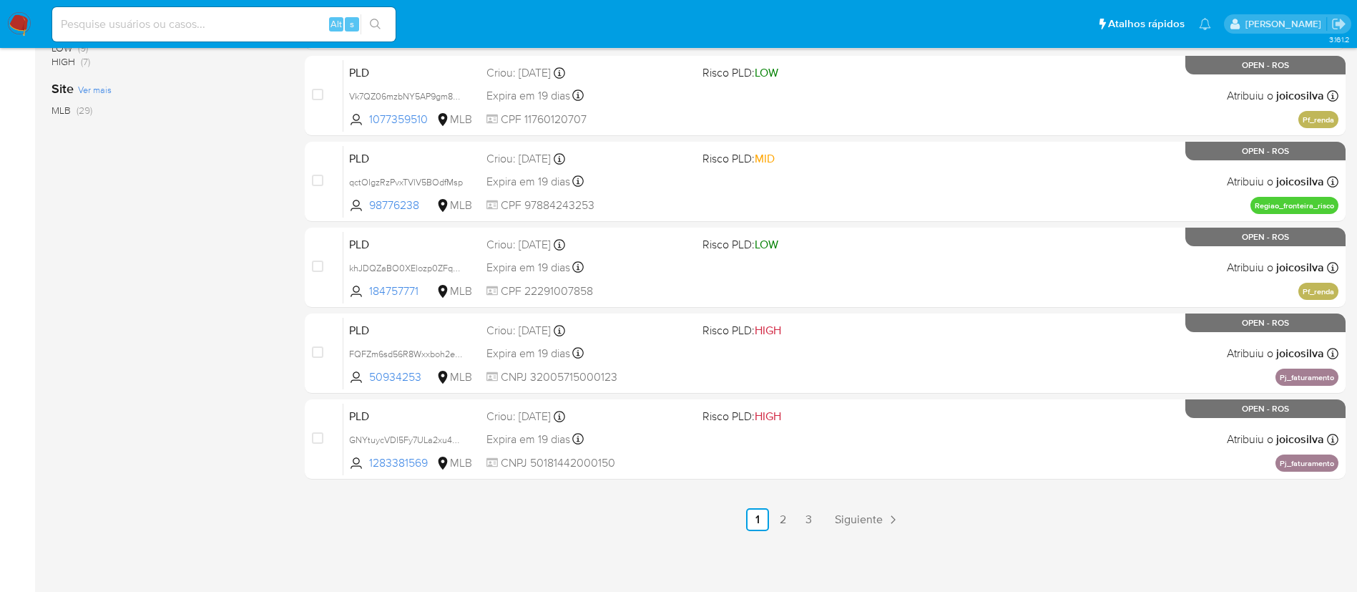
scroll to position [268, 0]
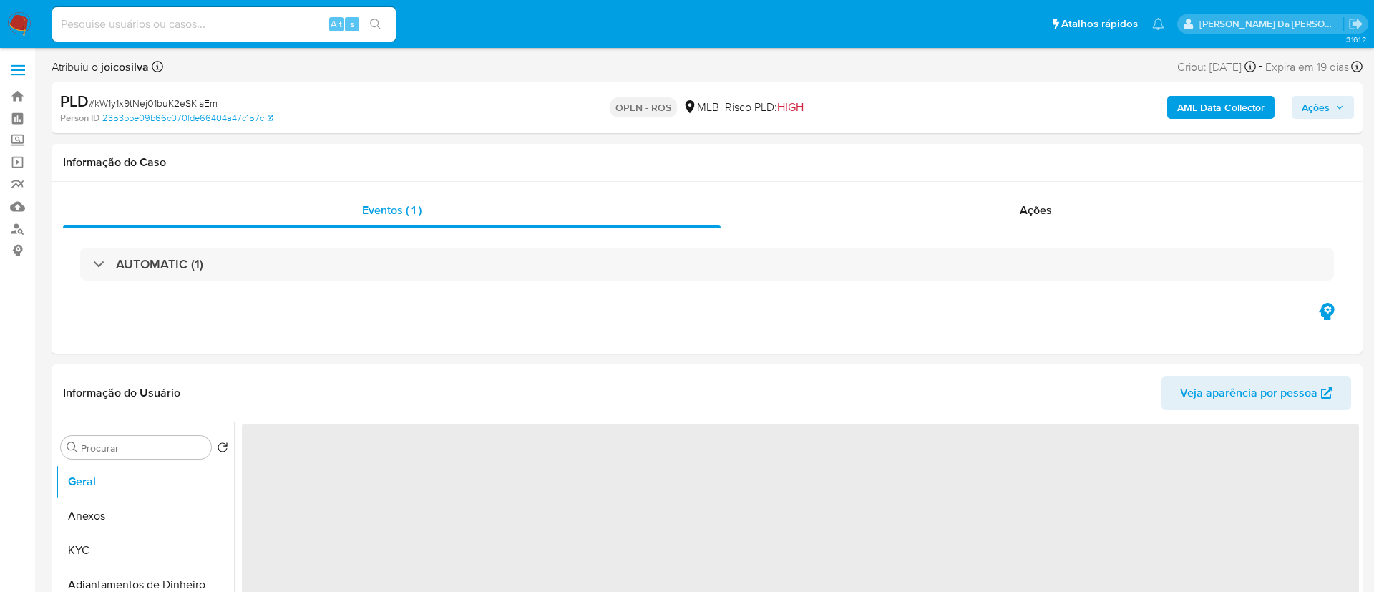
select select "10"
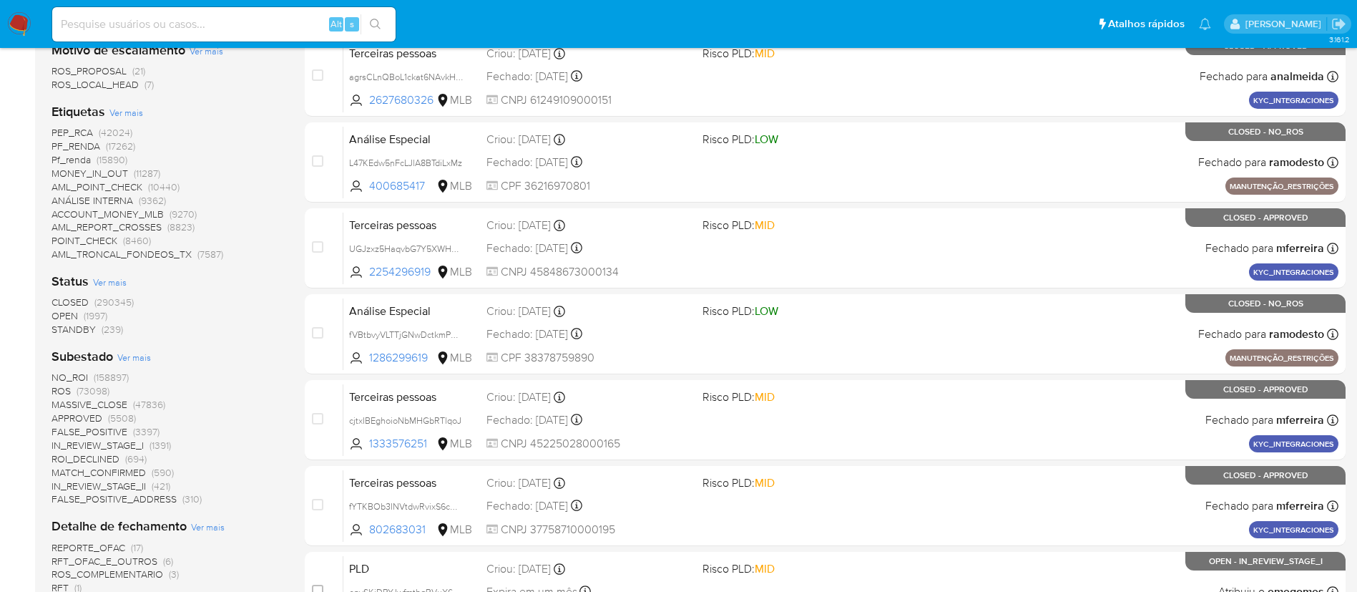
scroll to position [537, 0]
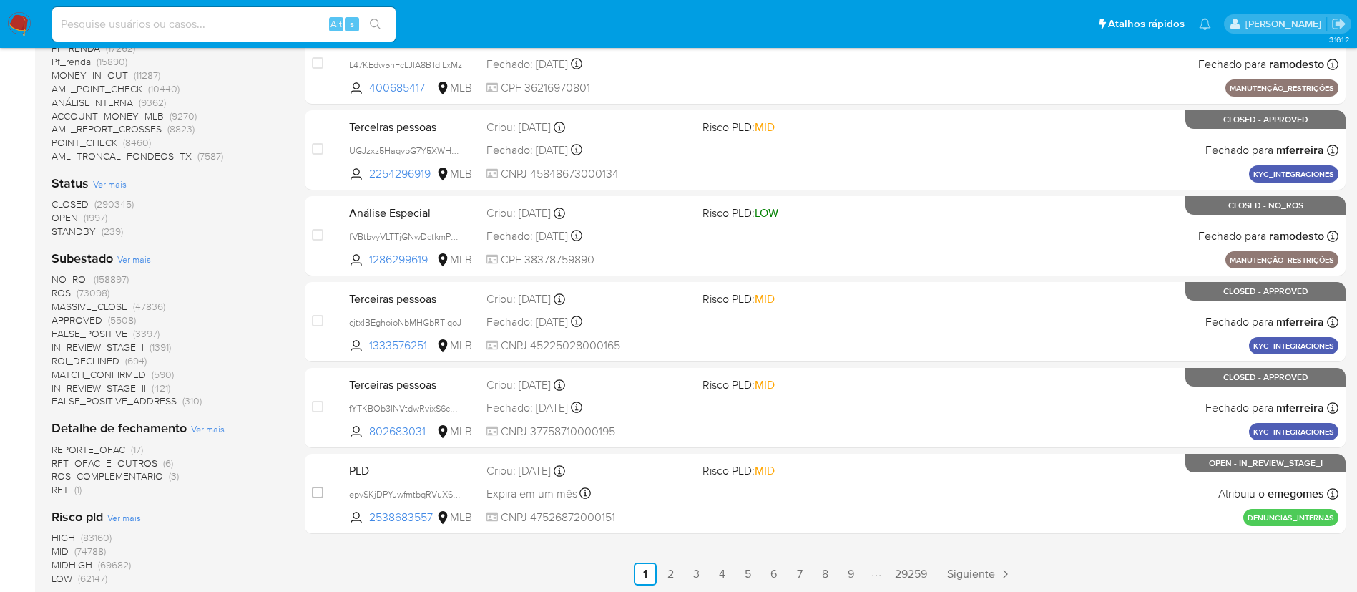
click at [69, 217] on span "OPEN" at bounding box center [65, 217] width 26 height 14
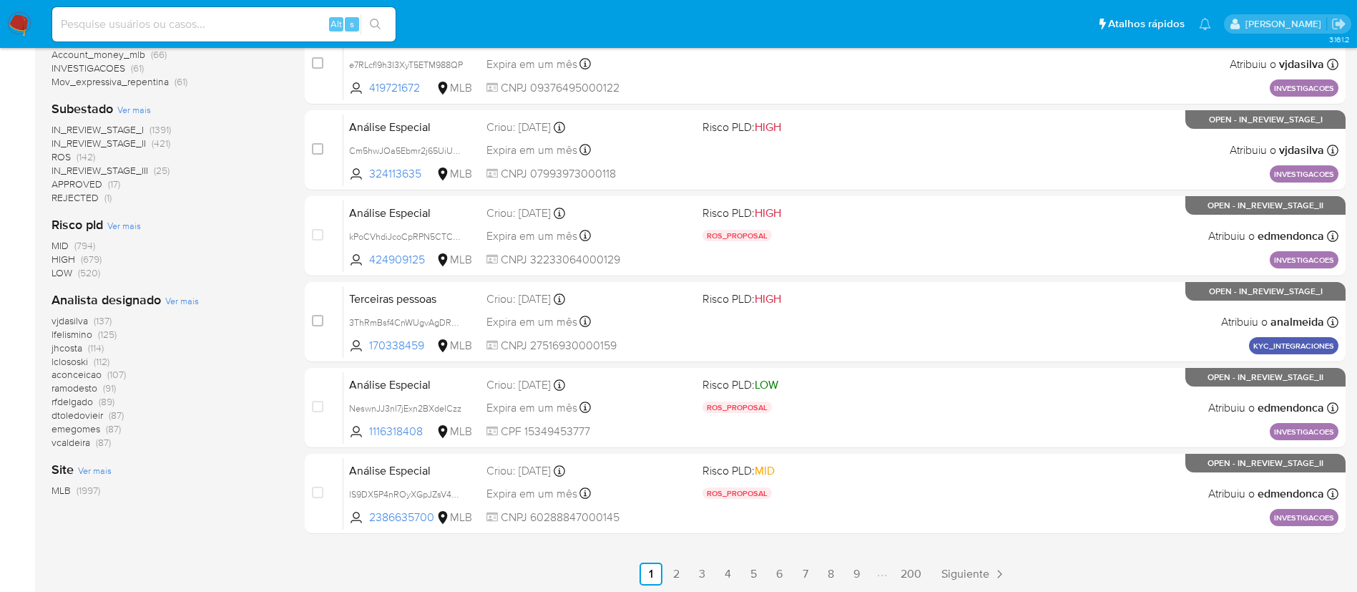
click at [75, 157] on span "ROS (142)" at bounding box center [74, 157] width 44 height 14
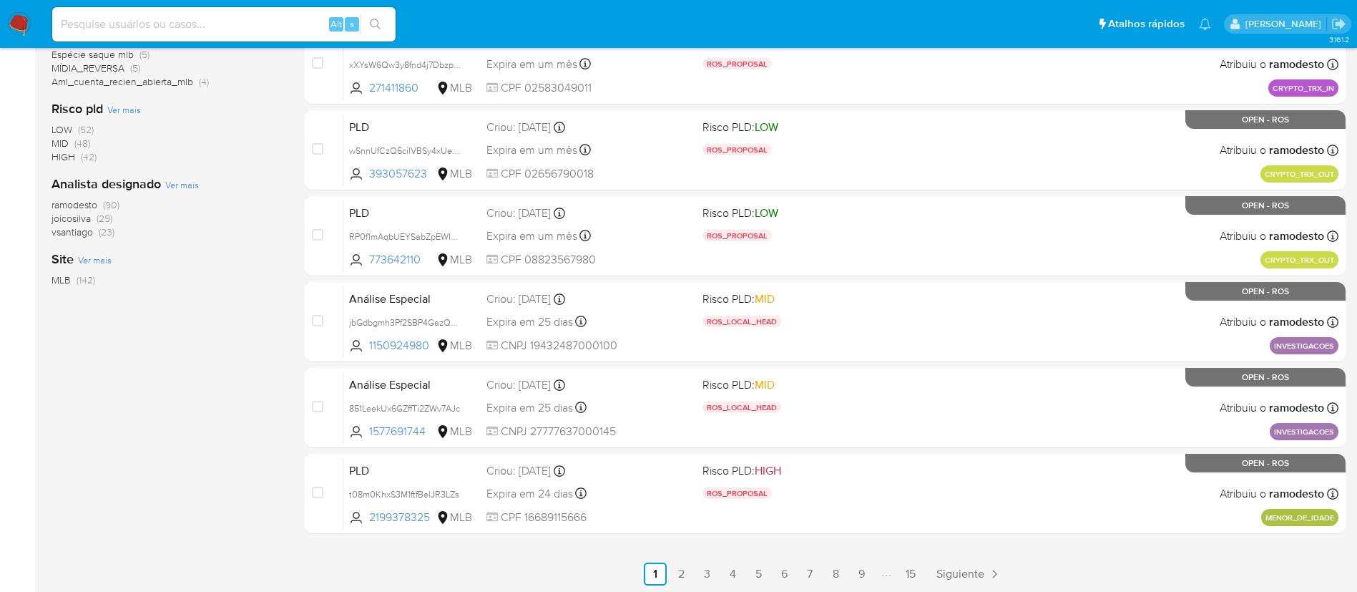
click at [101, 215] on span "(29)" at bounding box center [105, 218] width 16 height 14
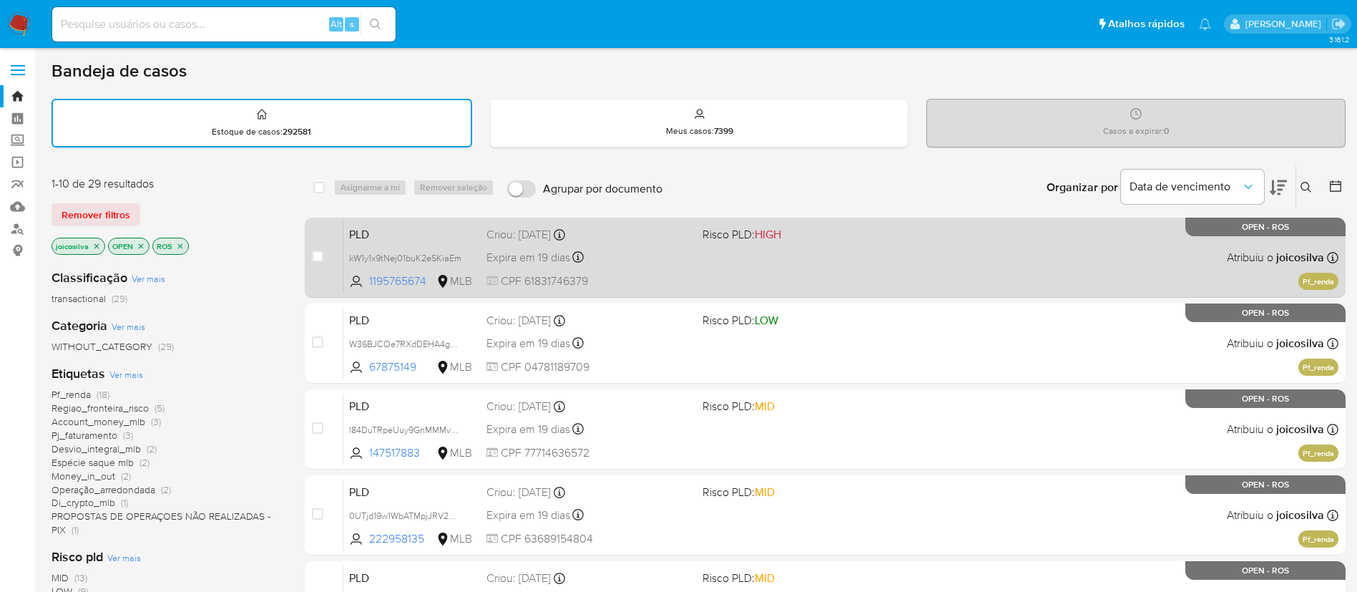
click at [745, 231] on span "Risco PLD: HIGH" at bounding box center [742, 234] width 79 height 16
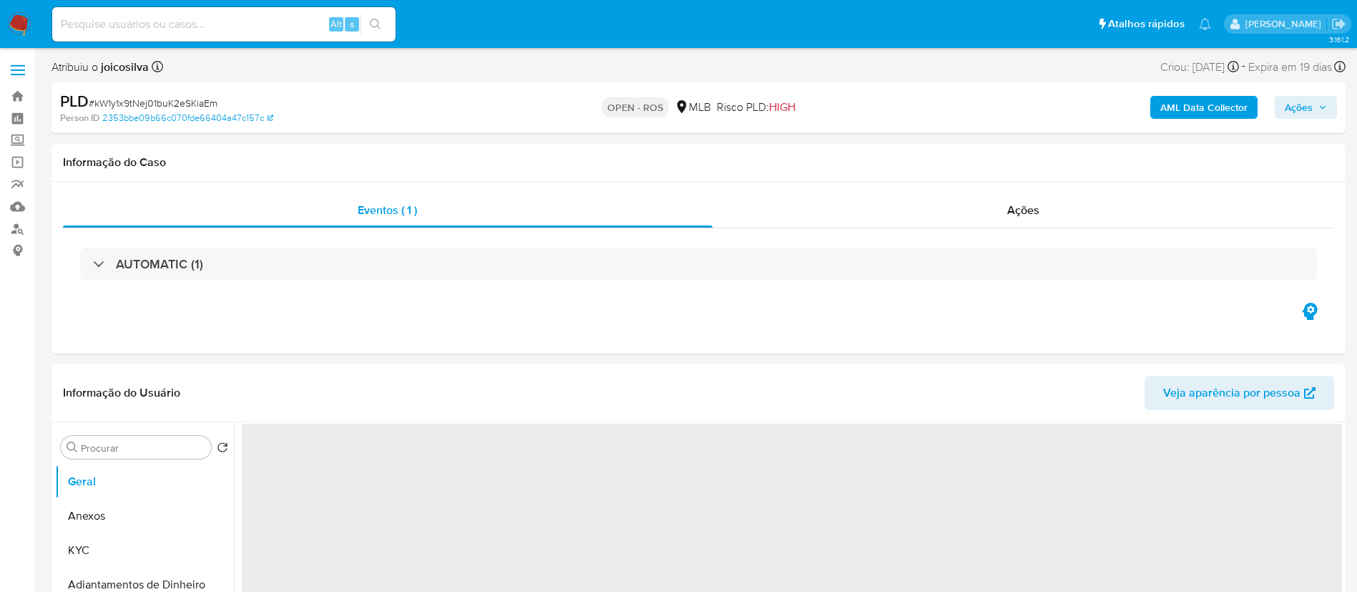
click at [155, 105] on span "# kW1y1x9tNej01buK2eSKiaEm" at bounding box center [153, 103] width 129 height 14
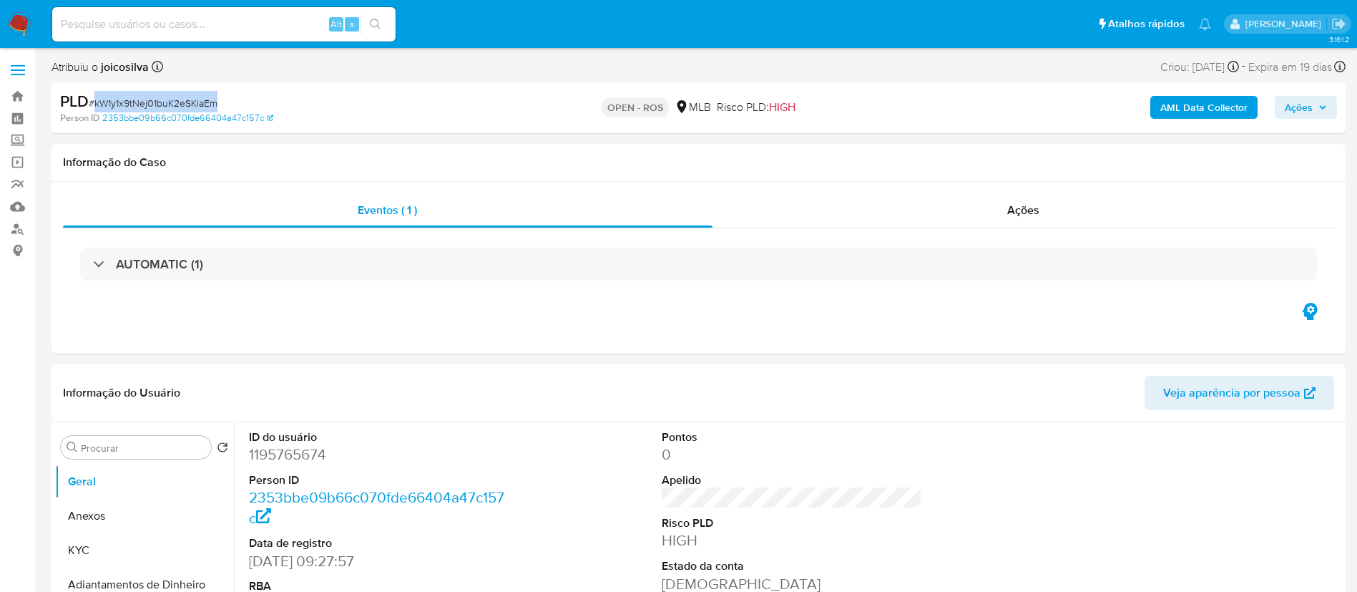
select select "10"
copy span "kW1y1x9tNej01buK2eSKiaEm"
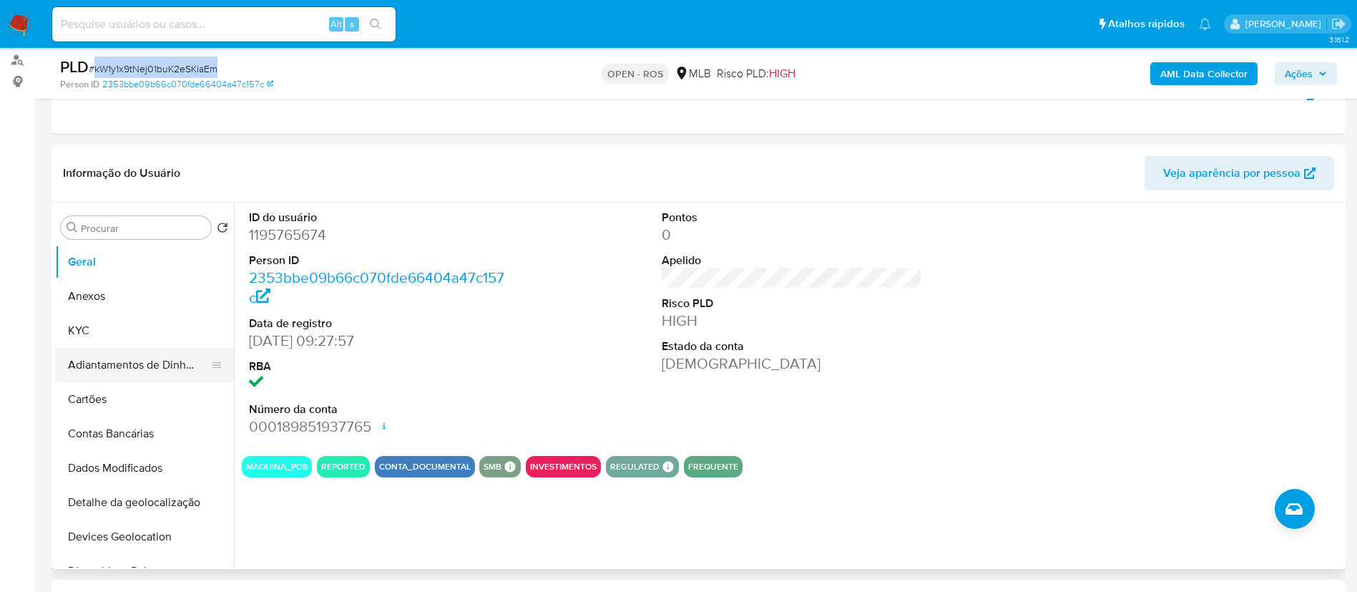
scroll to position [322, 0]
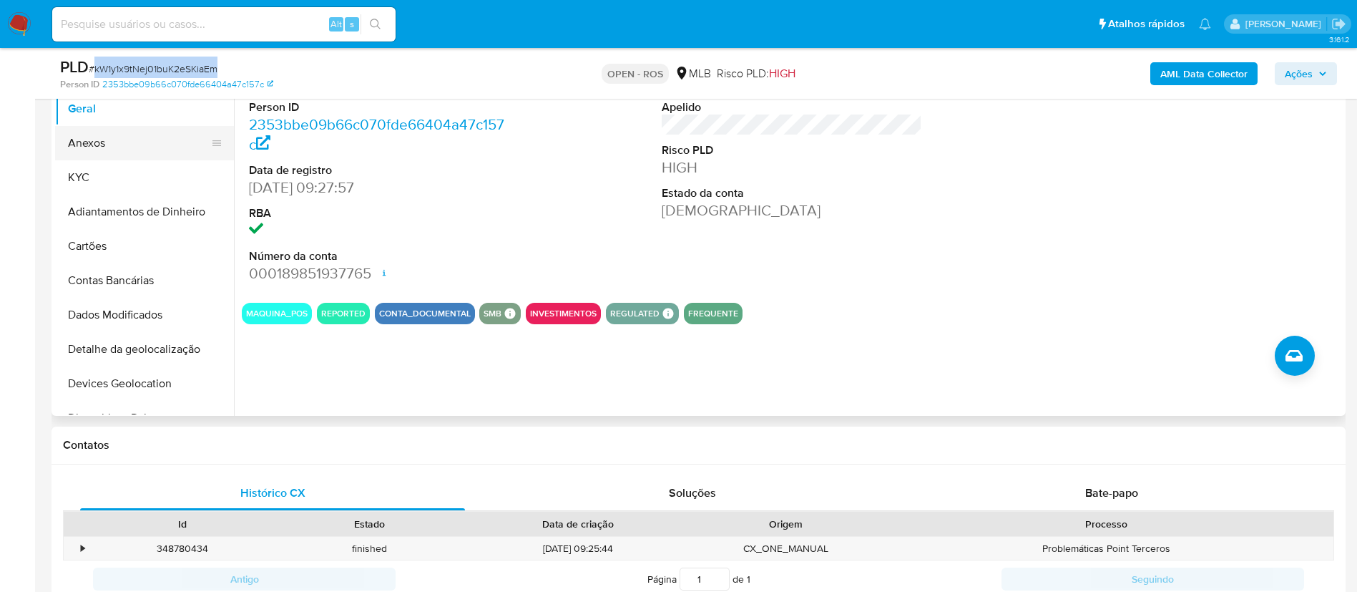
click at [125, 144] on button "Anexos" at bounding box center [138, 143] width 167 height 34
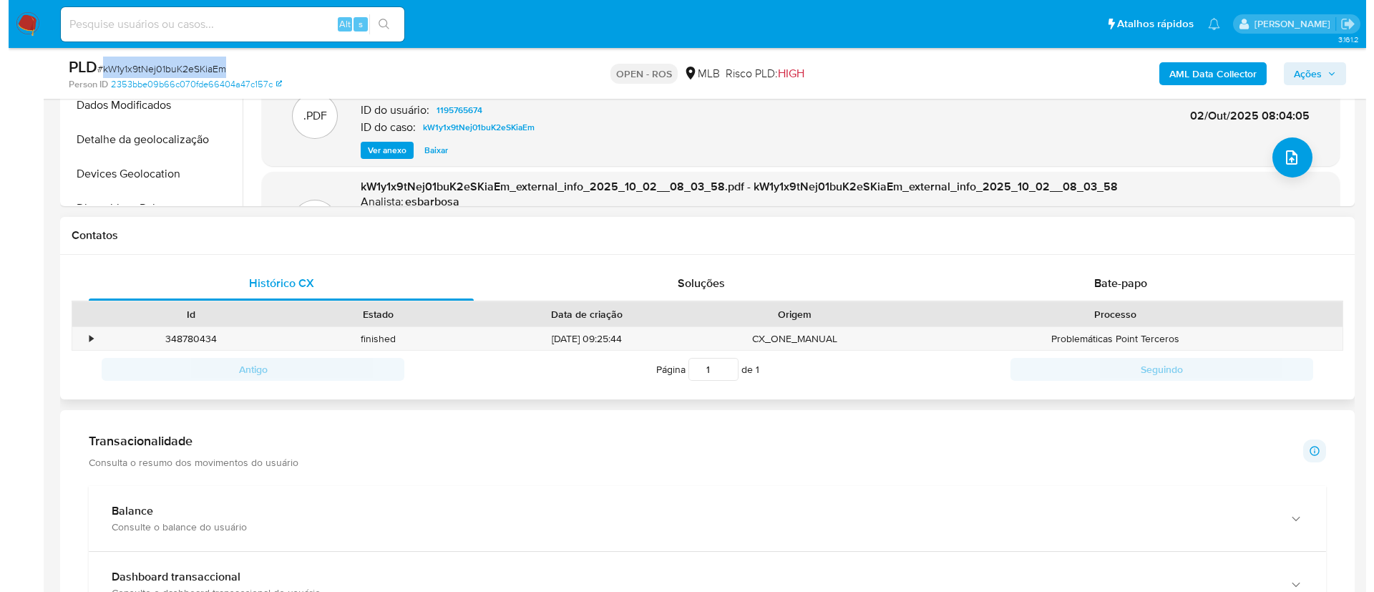
scroll to position [537, 0]
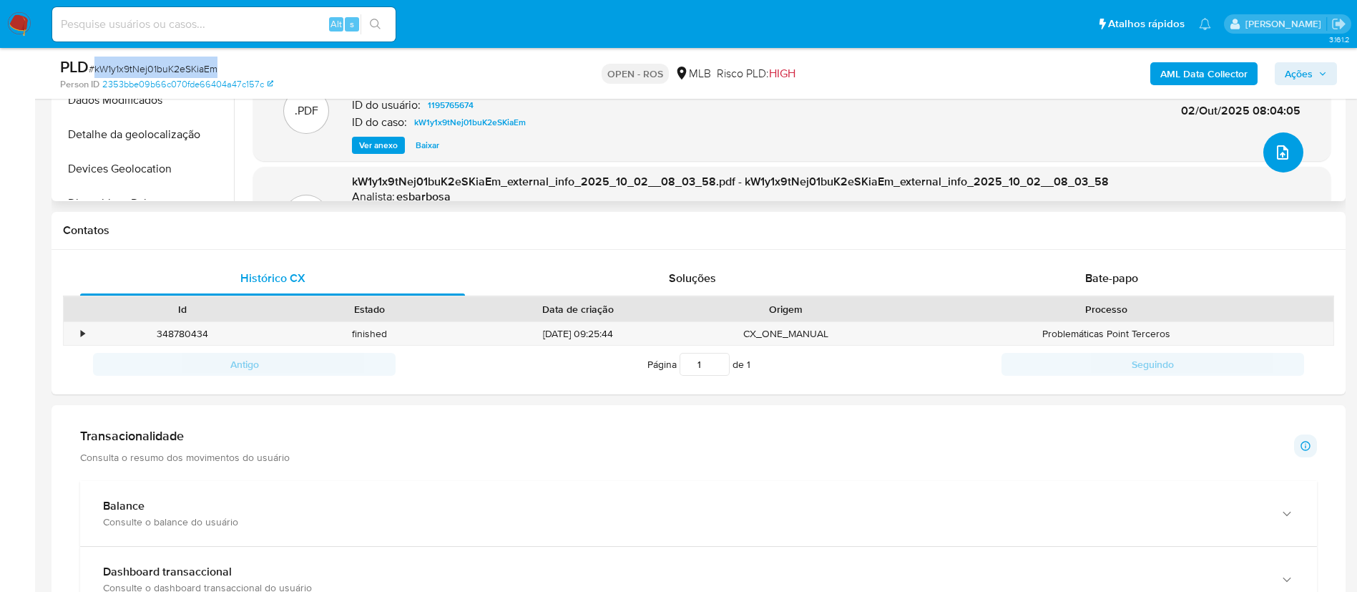
click at [1279, 147] on icon "upload-file" at bounding box center [1282, 152] width 11 height 14
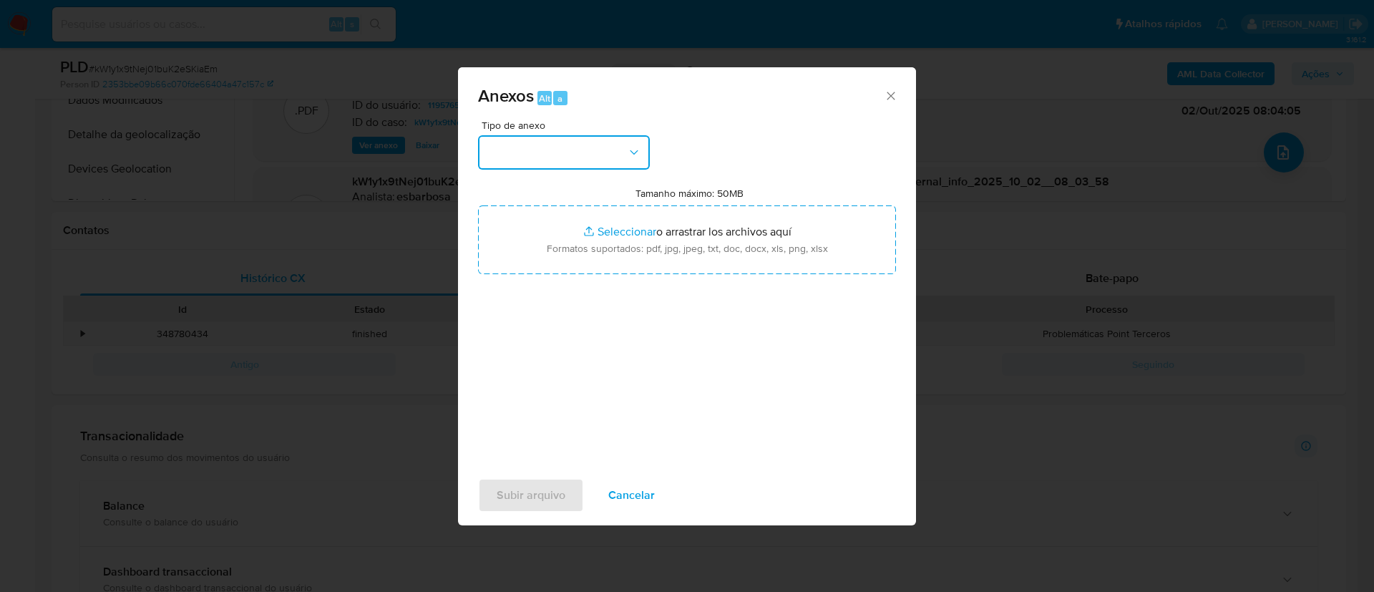
click at [625, 150] on button "button" at bounding box center [564, 152] width 172 height 34
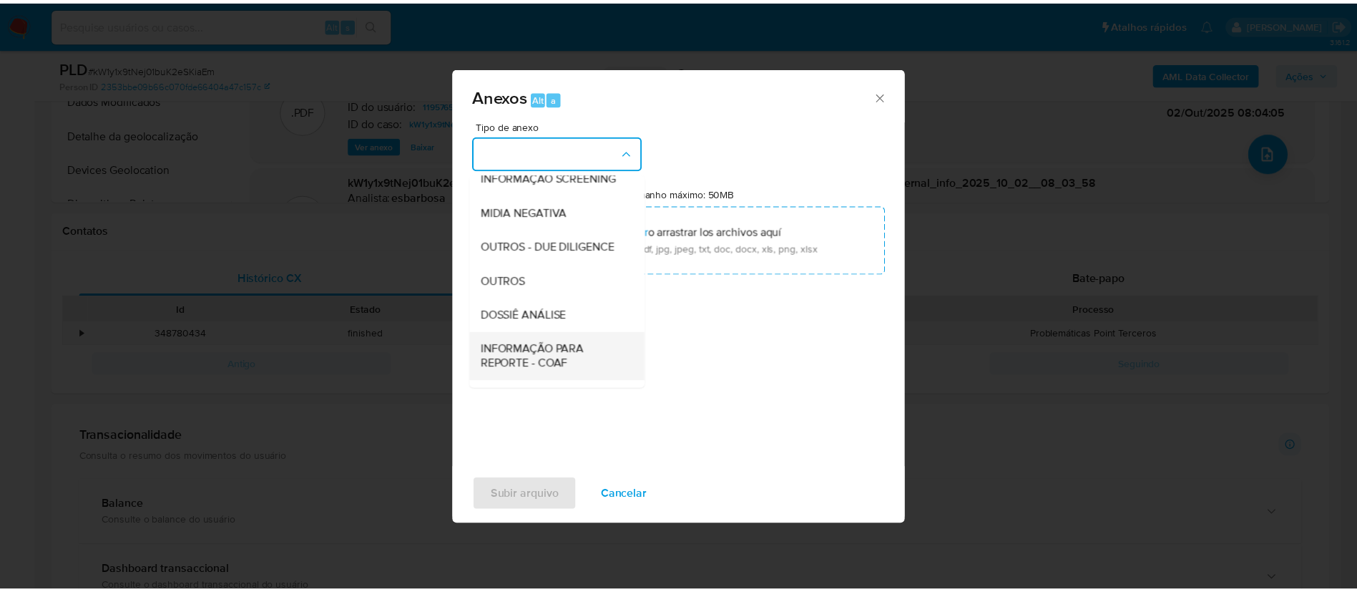
scroll to position [220, 0]
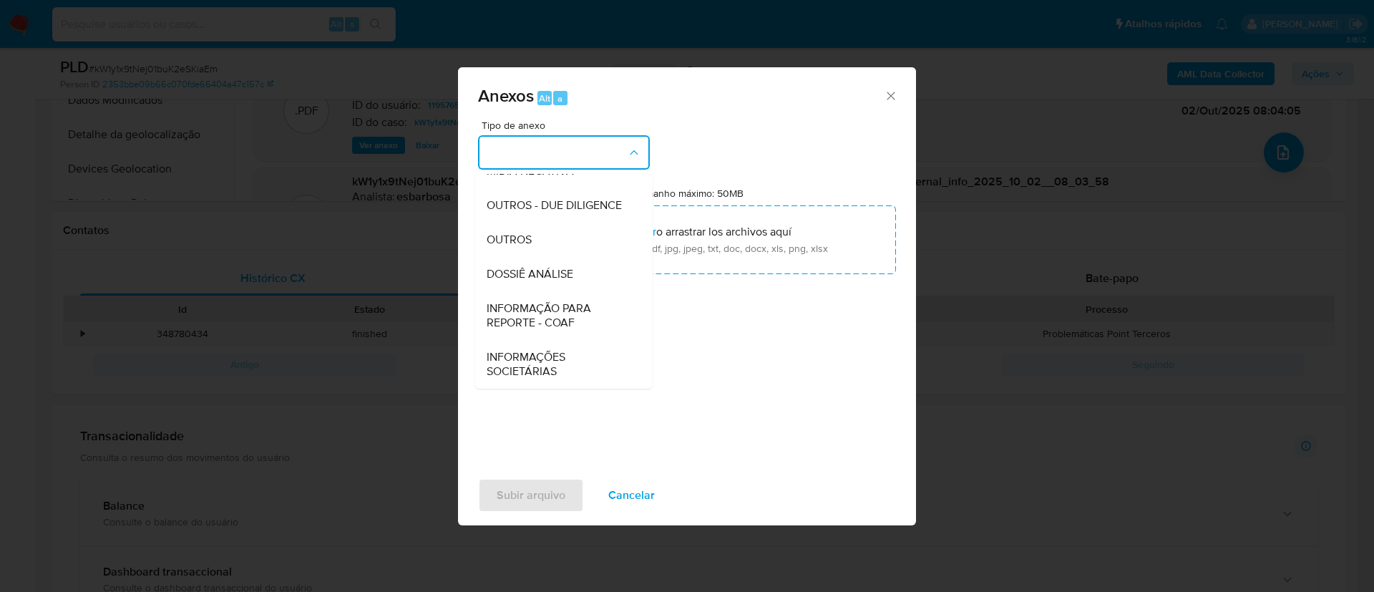
click at [580, 308] on span "INFORMAÇÃO PARA REPORTE - COAF" at bounding box center [560, 315] width 146 height 29
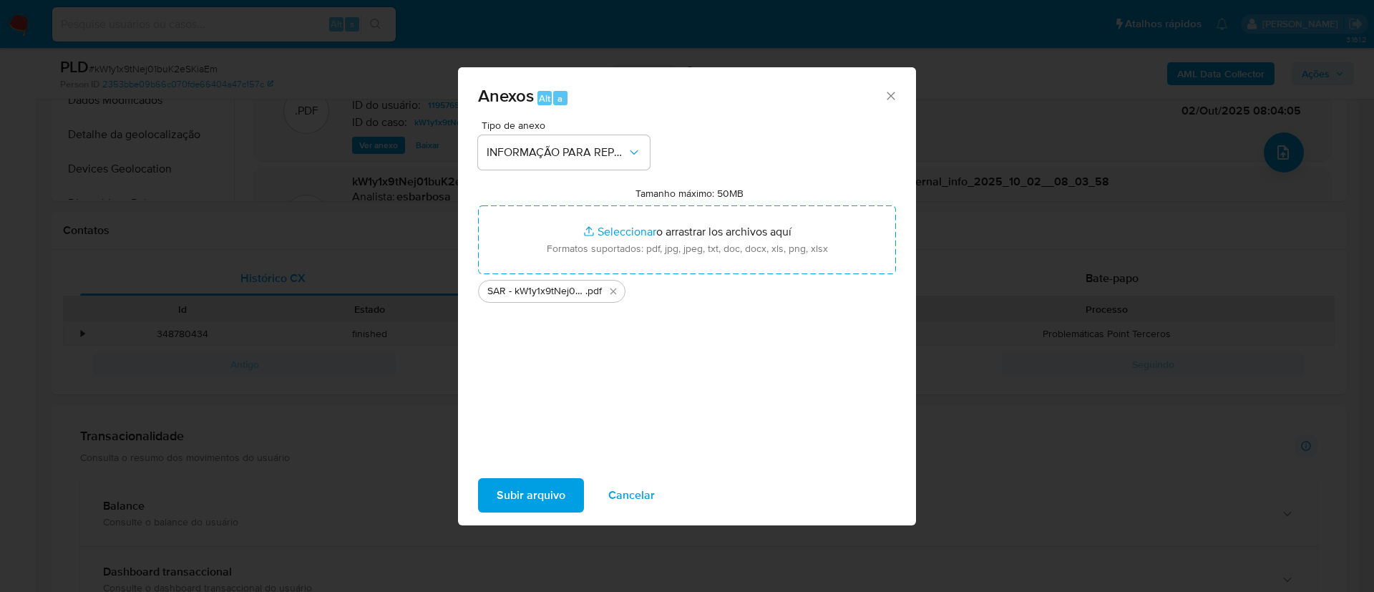
click at [560, 499] on span "Subir arquivo" at bounding box center [531, 494] width 69 height 31
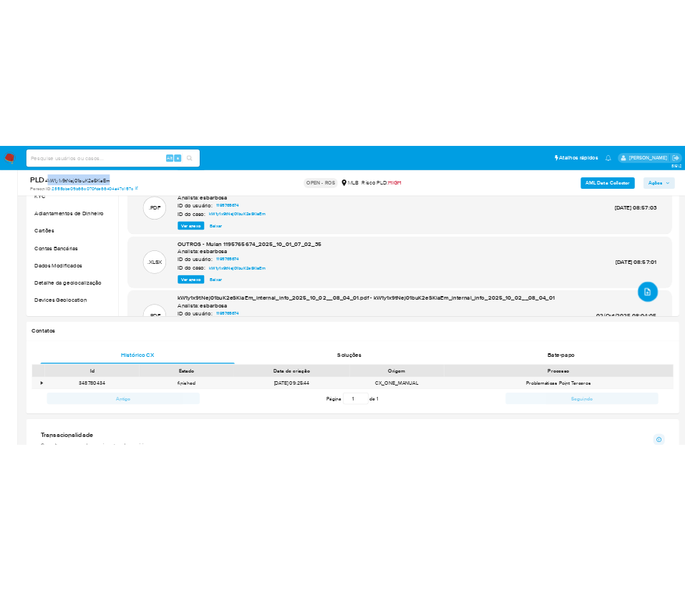
scroll to position [0, 0]
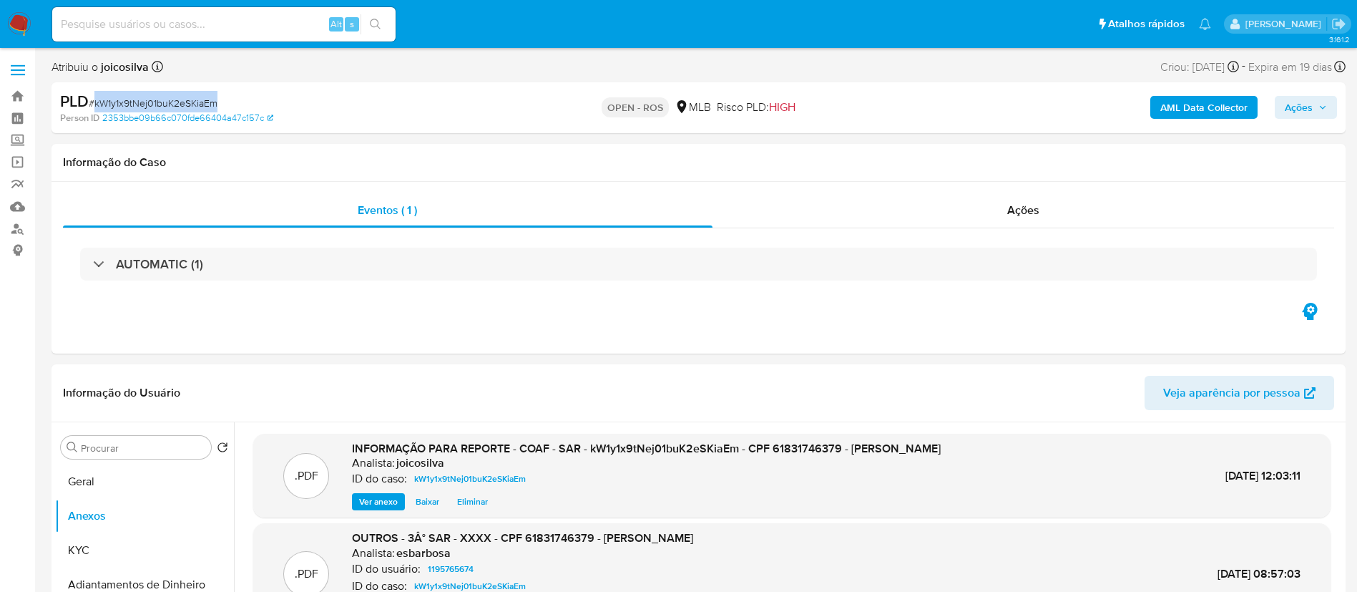
click at [1322, 110] on icon "button" at bounding box center [1323, 107] width 9 height 9
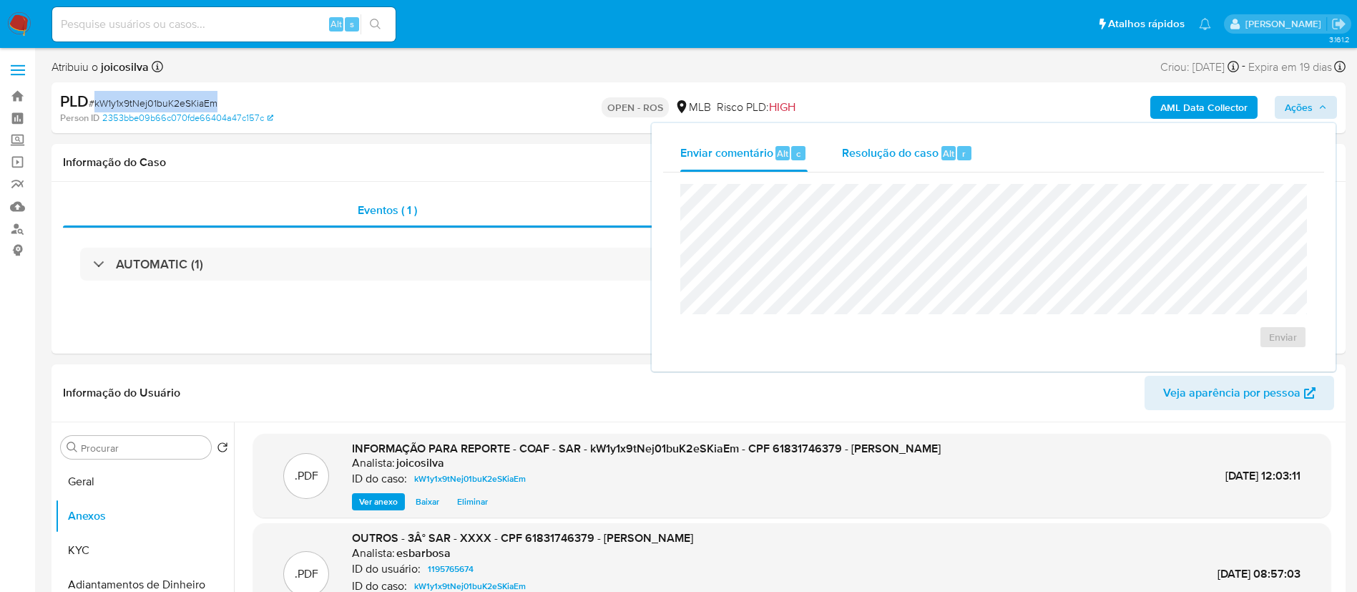
click at [887, 147] on span "Resolução do caso" at bounding box center [890, 153] width 97 height 16
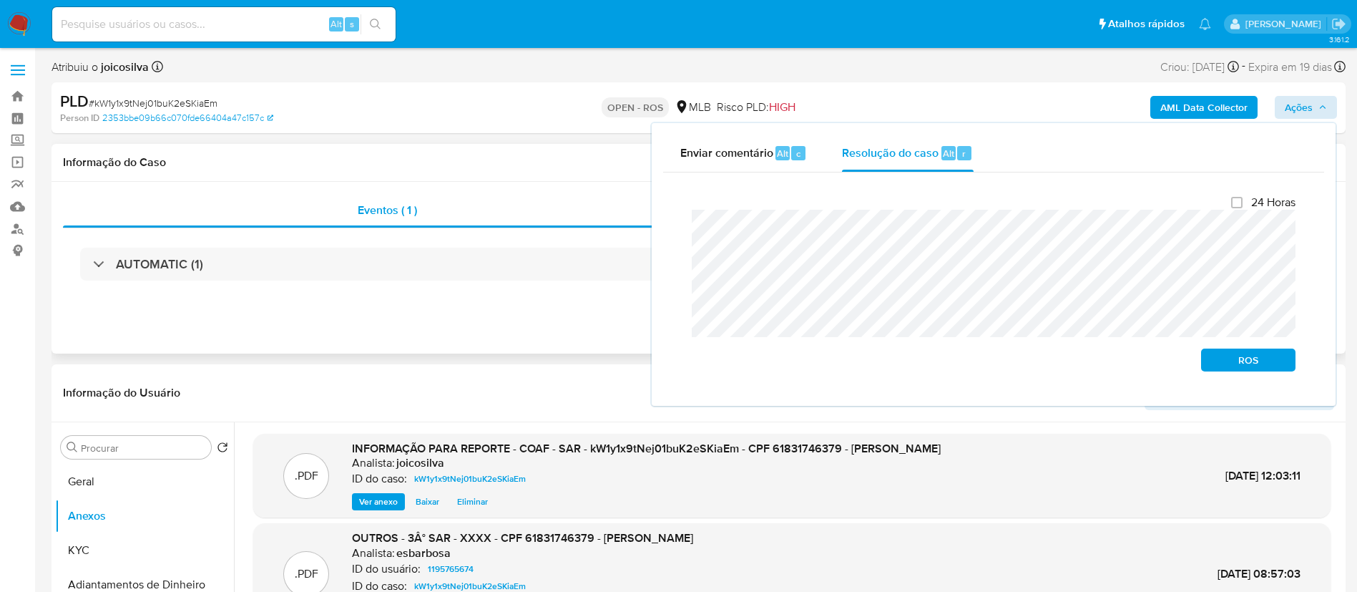
drag, startPoint x: 509, startPoint y: 333, endPoint x: 545, endPoint y: 326, distance: 36.6
click at [527, 328] on div "Eventos ( 1 ) Ações AUTOMATIC (1)" at bounding box center [699, 268] width 1294 height 172
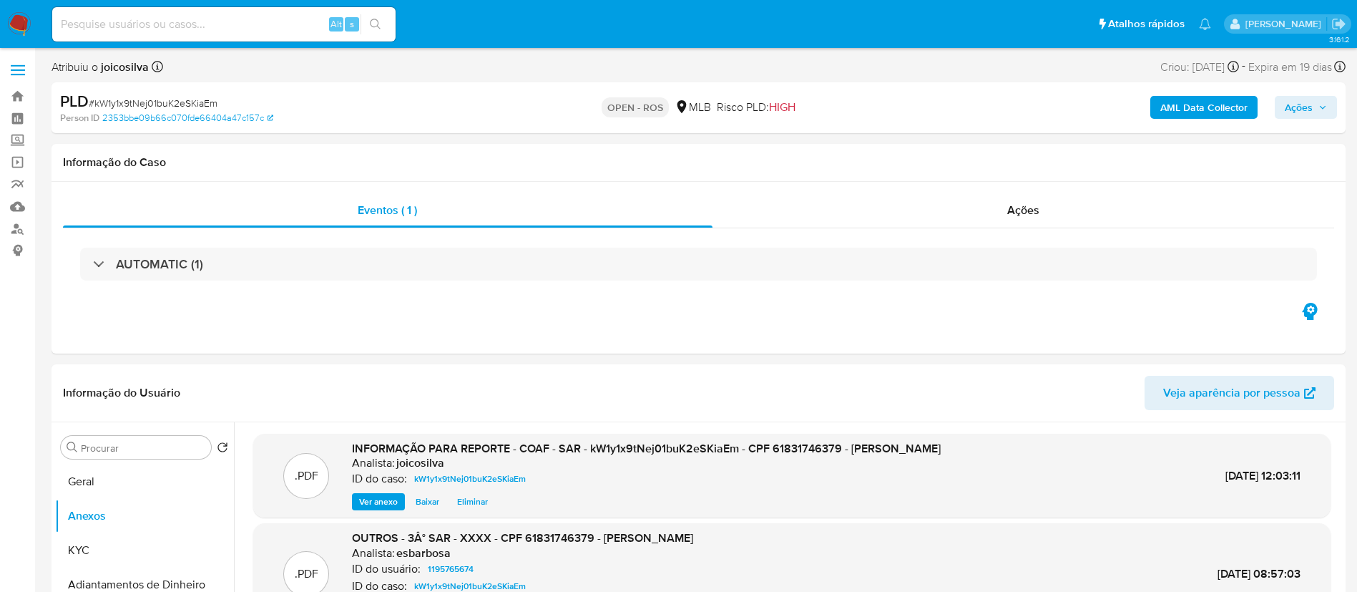
click at [1314, 102] on span "Ações" at bounding box center [1306, 107] width 42 height 20
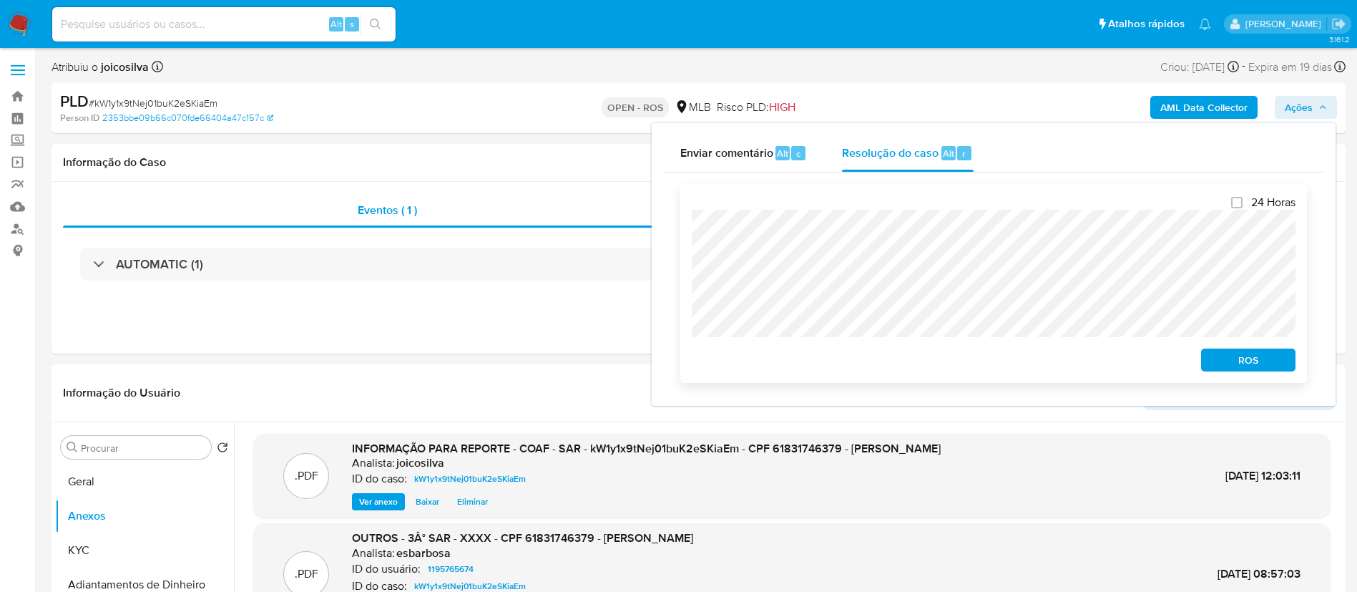
click at [1247, 363] on span "ROS" at bounding box center [1248, 360] width 74 height 20
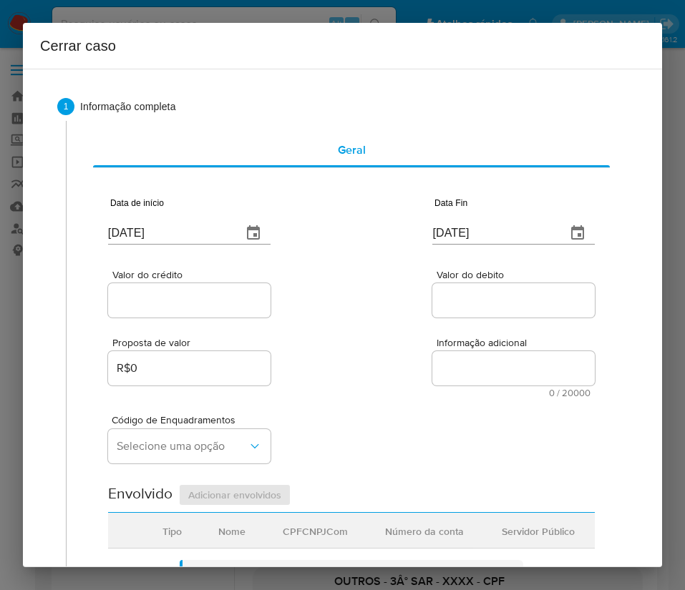
click at [147, 225] on input "[DATE]" at bounding box center [169, 233] width 122 height 23
paste input "1/08"
type input "[DATE]"
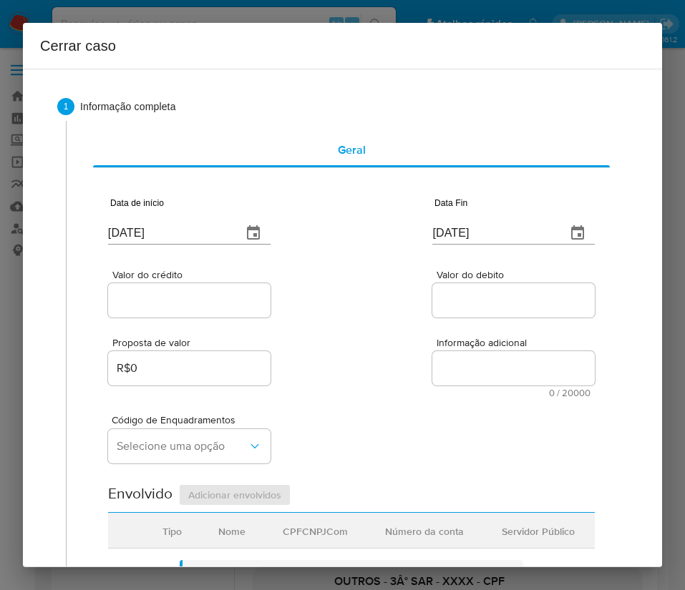
click at [461, 233] on input "[DATE]" at bounding box center [493, 233] width 122 height 23
paste input "27/09"
type input "[DATE]"
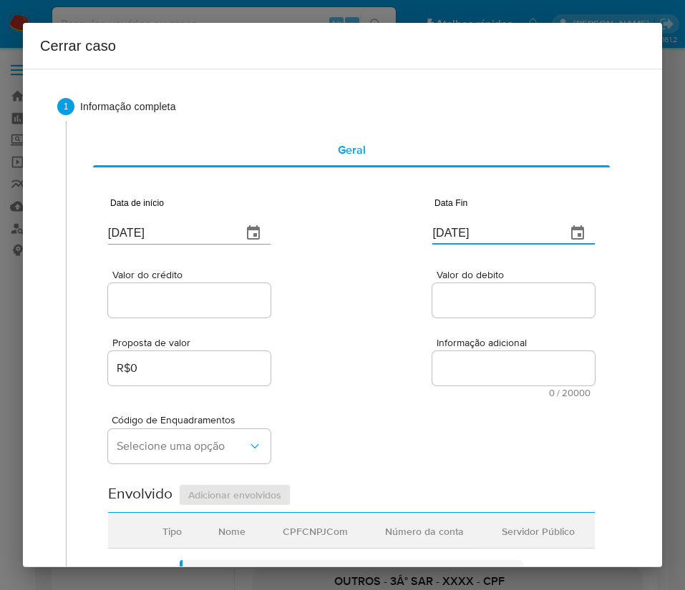
click at [433, 368] on textarea "Informação adicional" at bounding box center [513, 368] width 162 height 34
click at [167, 289] on div at bounding box center [189, 300] width 162 height 34
click at [162, 296] on input "Valor do crédito" at bounding box center [189, 300] width 162 height 19
click at [242, 304] on input "Valor do crédito" at bounding box center [189, 300] width 162 height 19
paste input "R$1.203.828"
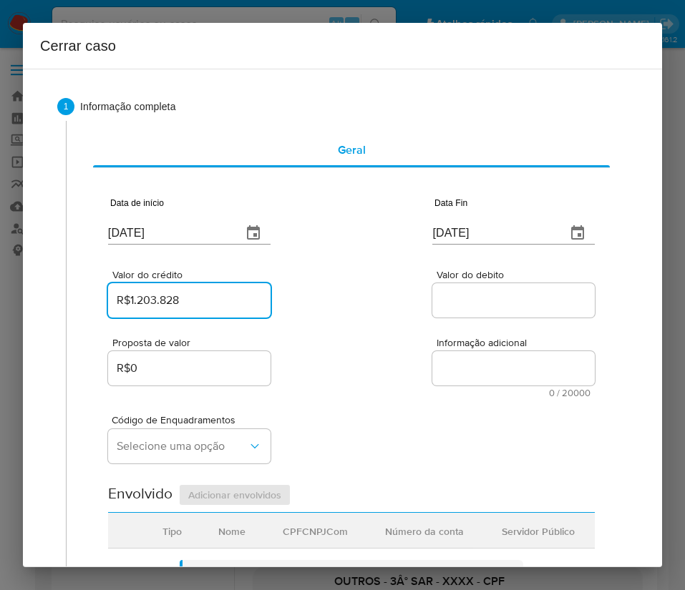
type input "R$1.203.828"
click at [358, 303] on div "Valor do crédito R$1.203.828 Valor do debito" at bounding box center [351, 287] width 487 height 68
click at [457, 301] on input "Valor do debito" at bounding box center [513, 300] width 162 height 19
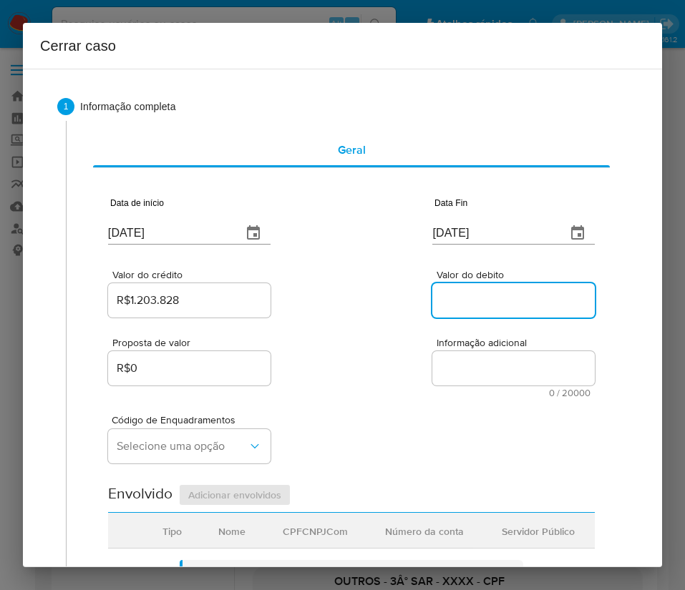
paste input "R$1.230.350"
type input "R$1.230.350"
click at [386, 423] on div "Código de Enquadramentos Selecione uma opção" at bounding box center [351, 434] width 487 height 72
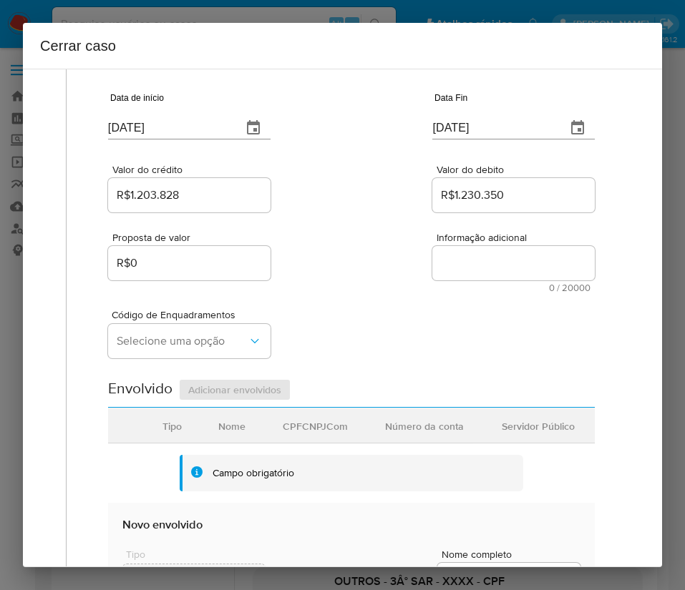
scroll to position [215, 0]
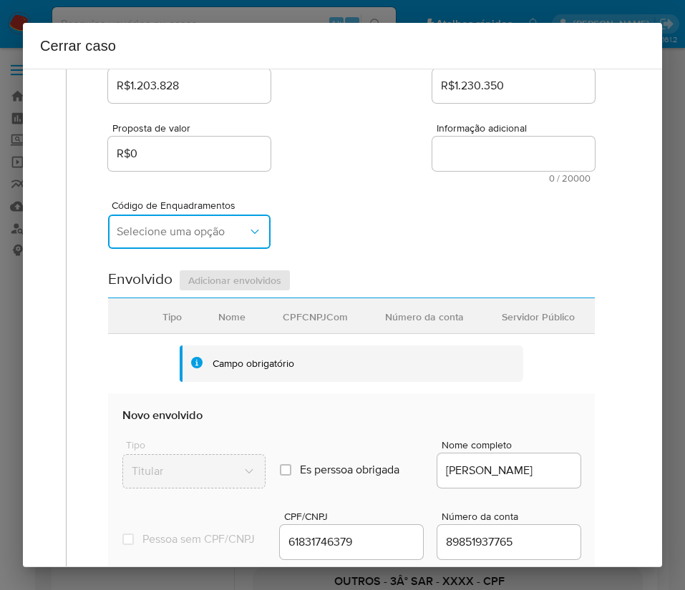
click at [187, 233] on span "Selecione uma opção" at bounding box center [182, 232] width 131 height 14
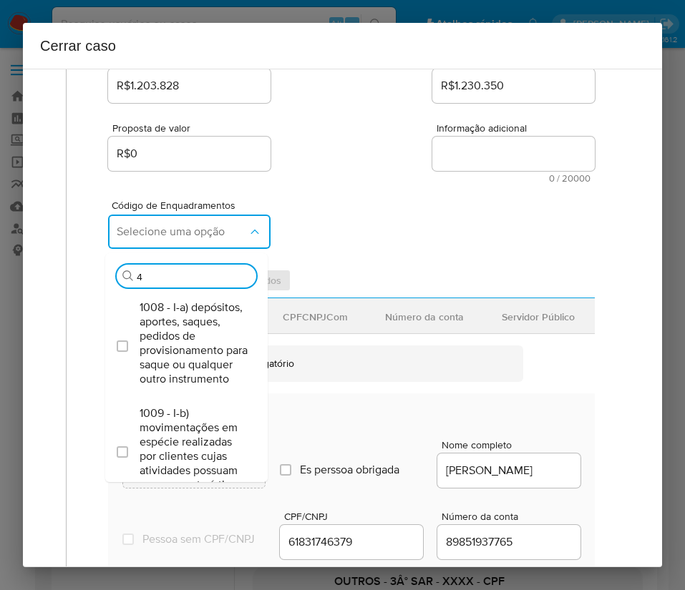
type input "45"
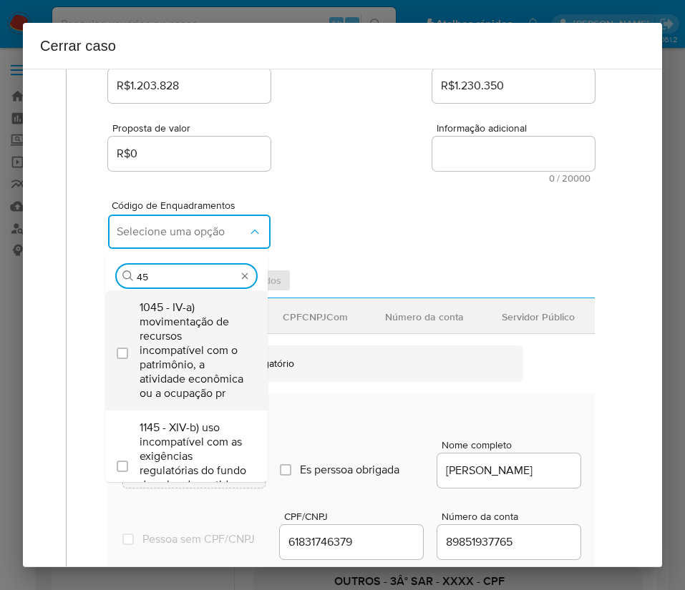
click at [183, 361] on span "1045 - IV-a) movimentação de recursos incompatível com o patrimônio, a atividad…" at bounding box center [194, 351] width 108 height 100
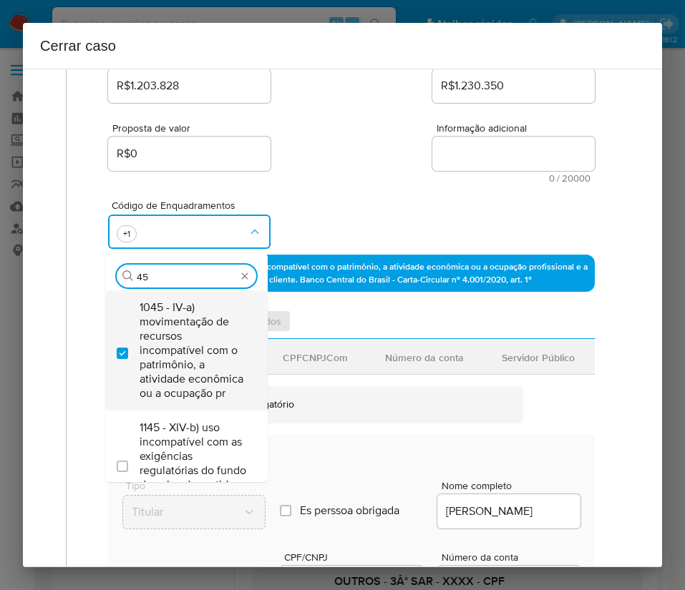
checkbox input "true"
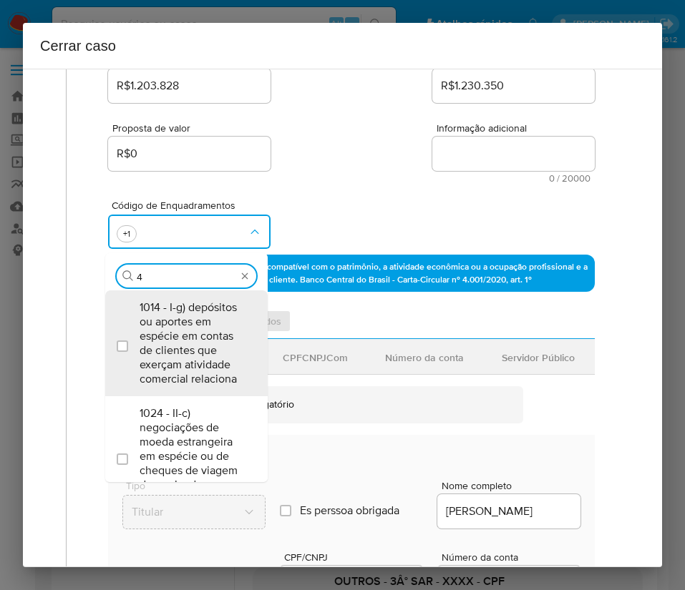
type input "47"
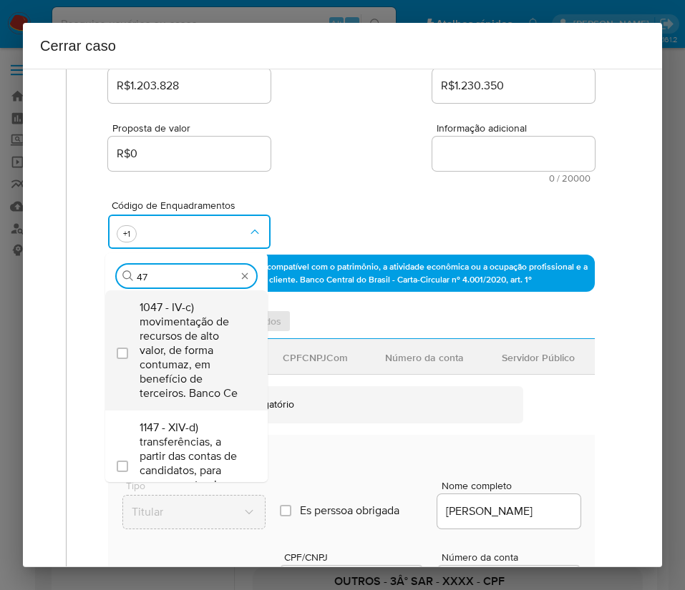
click at [175, 353] on span "1047 - IV-c) movimentação de recursos de alto valor, de forma contumaz, em bene…" at bounding box center [194, 351] width 108 height 100
checkbox input "true"
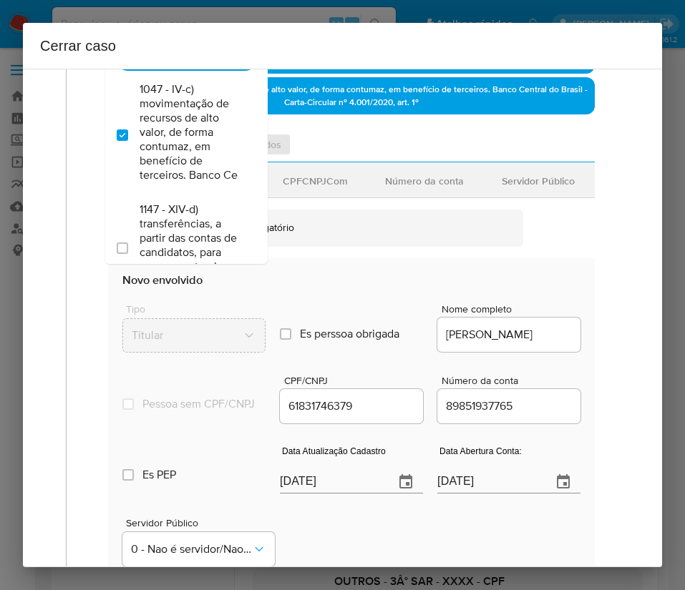
scroll to position [671, 0]
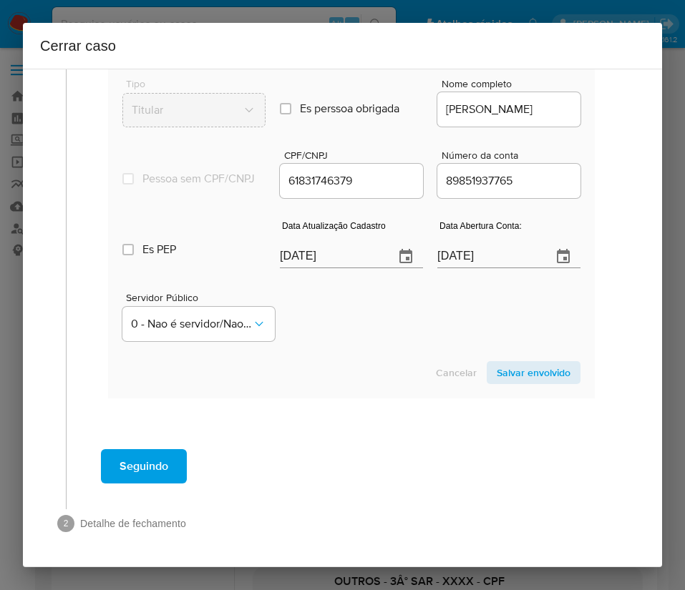
type input "47"
click at [323, 245] on section "Envolvido Adicionar envolvidos Tipo Nome CPFCNPJCom Número da conta Servidor Pú…" at bounding box center [351, 153] width 487 height 491
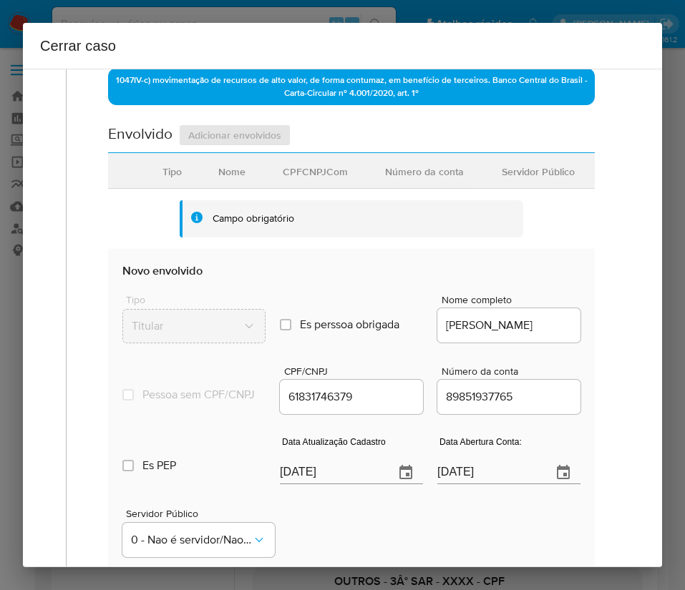
click at [323, 238] on div "Campo obrigatório" at bounding box center [351, 218] width 343 height 37
click at [339, 484] on input "[DATE]5" at bounding box center [331, 473] width 103 height 23
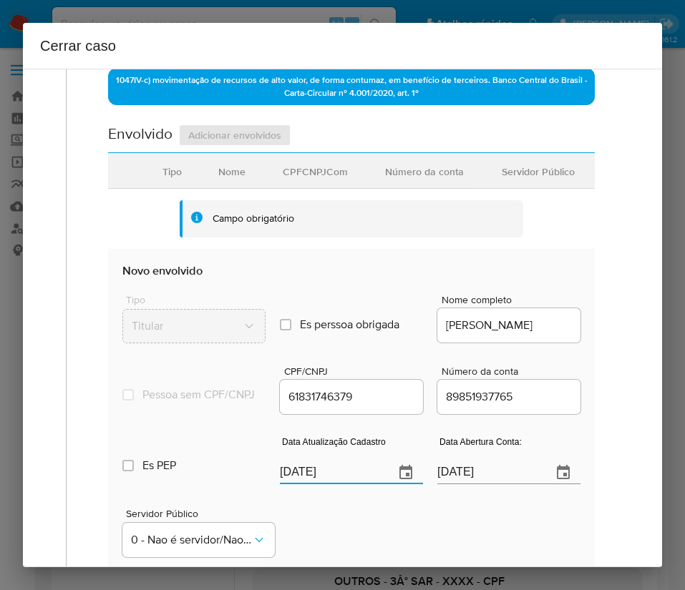
paste input "18/09"
type input "18/09/2025"
click at [347, 560] on div "Servidor Público 0 - Nao é servidor/[PERSON_NAME] possui informacao" at bounding box center [351, 528] width 458 height 72
click at [456, 484] on input "12/09/2022" at bounding box center [488, 473] width 103 height 23
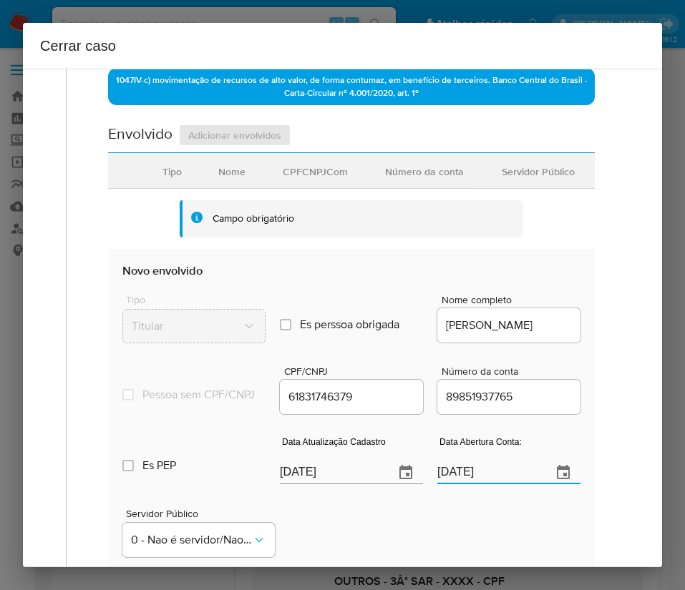
click at [456, 484] on input "12/09/2022" at bounding box center [488, 473] width 103 height 23
drag, startPoint x: 445, startPoint y: 519, endPoint x: 461, endPoint y: 500, distance: 24.4
click at [444, 519] on div "Servidor Público 0 - Nao é servidor/[PERSON_NAME] possui informacao" at bounding box center [351, 528] width 458 height 72
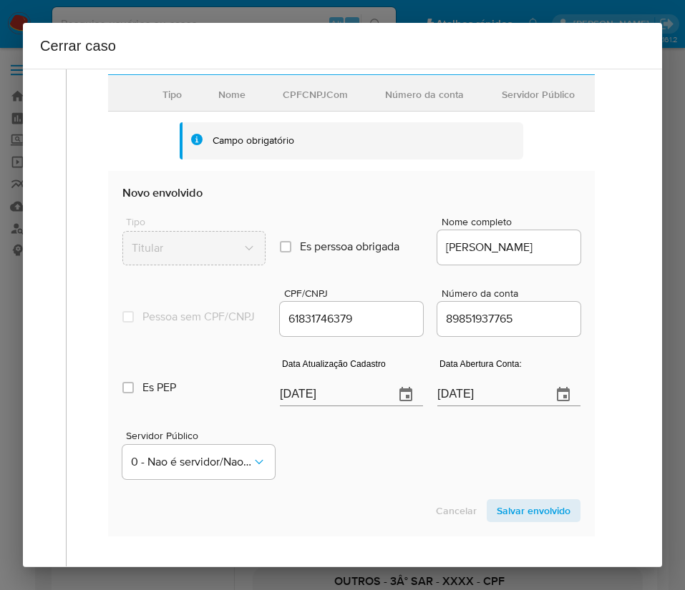
scroll to position [671, 0]
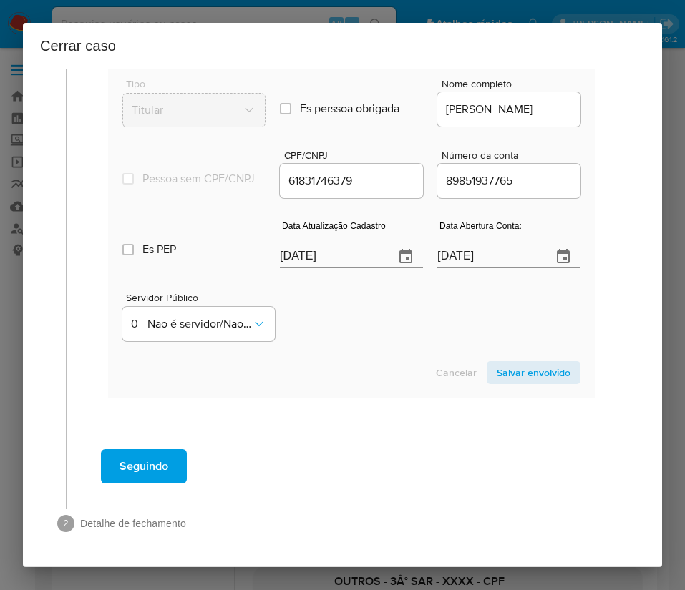
click at [505, 376] on span "Salvar envolvido" at bounding box center [534, 373] width 74 height 20
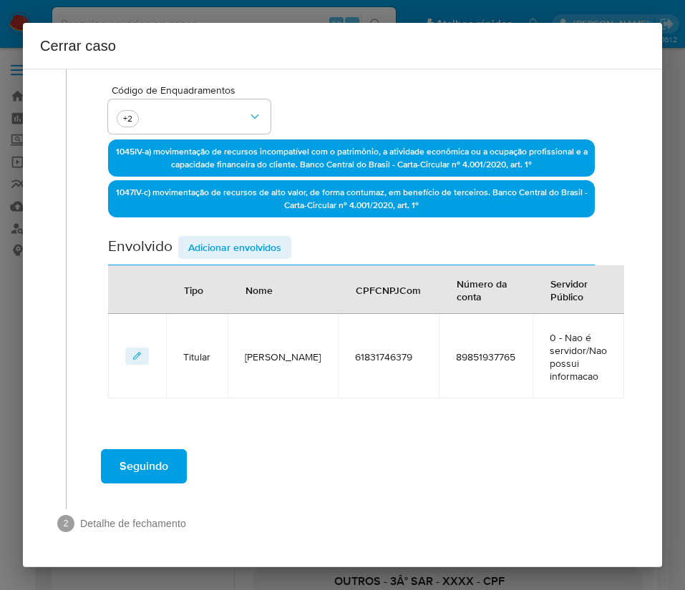
click at [216, 246] on span "Adicionar envolvidos" at bounding box center [234, 248] width 93 height 20
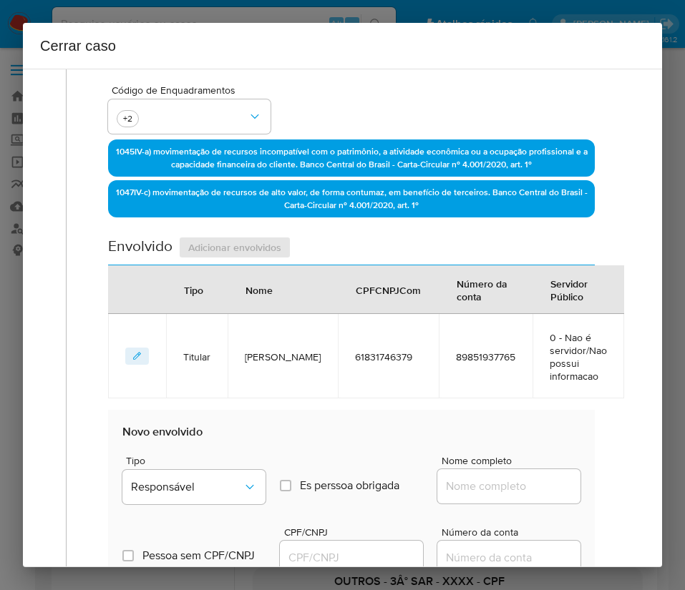
scroll to position [707, 0]
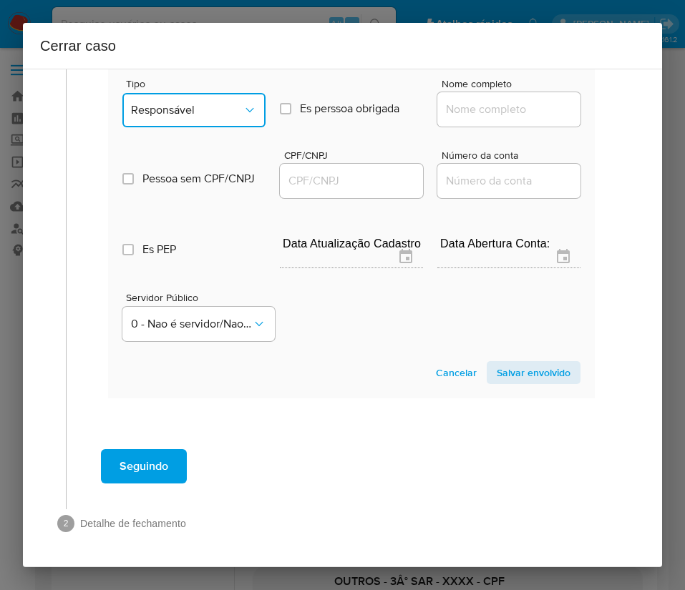
click at [185, 109] on span "Responsável" at bounding box center [187, 110] width 112 height 14
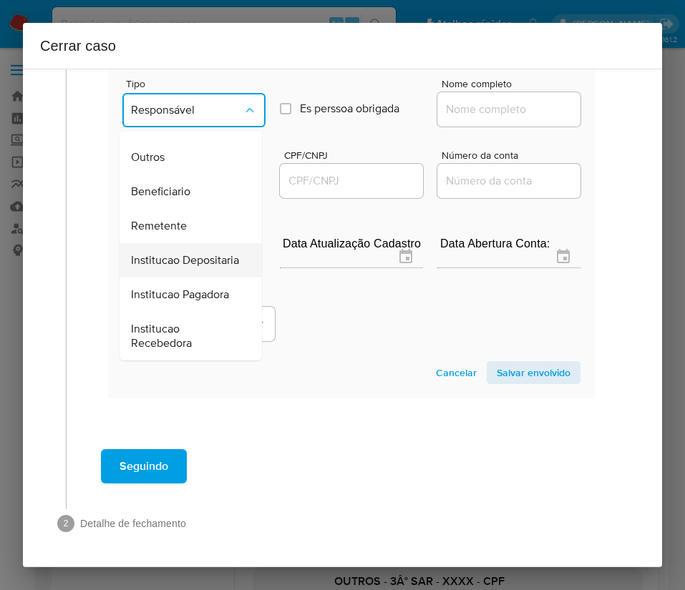
scroll to position [255, 0]
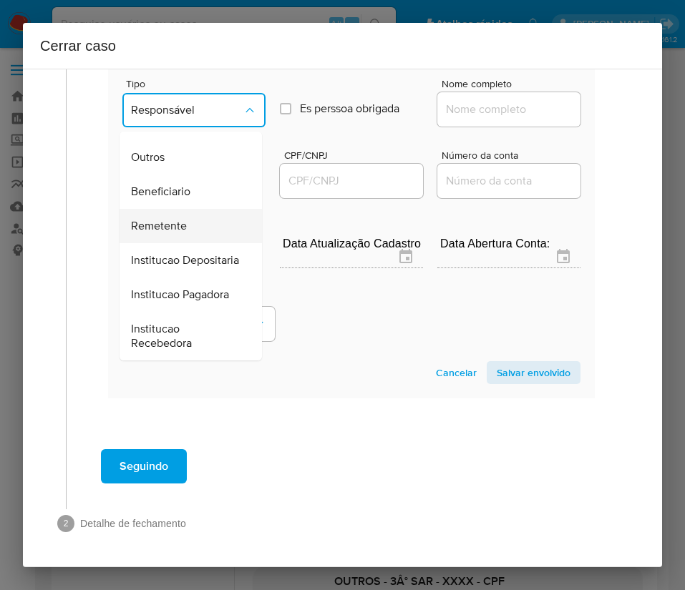
click at [175, 219] on span "Remetente" at bounding box center [159, 226] width 56 height 14
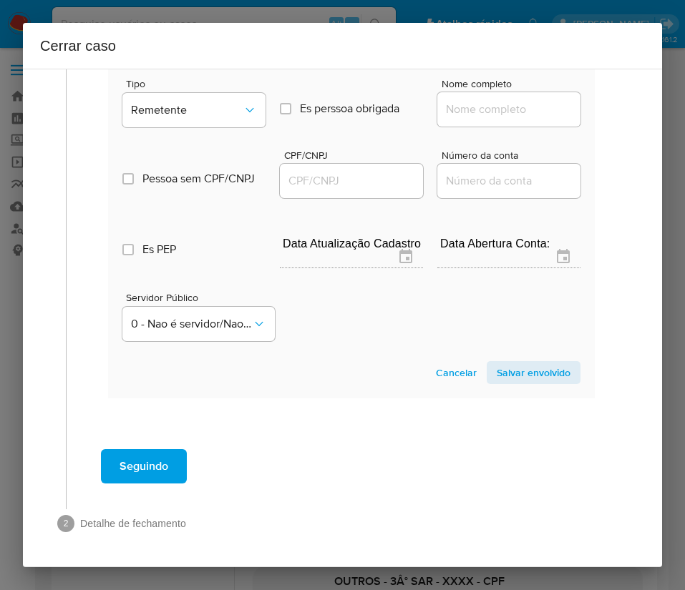
drag, startPoint x: 427, startPoint y: 106, endPoint x: 469, endPoint y: 105, distance: 41.5
click at [437, 106] on input "Nome completo" at bounding box center [508, 109] width 143 height 19
paste input "Thiago Trindade Silva, 60519744314"
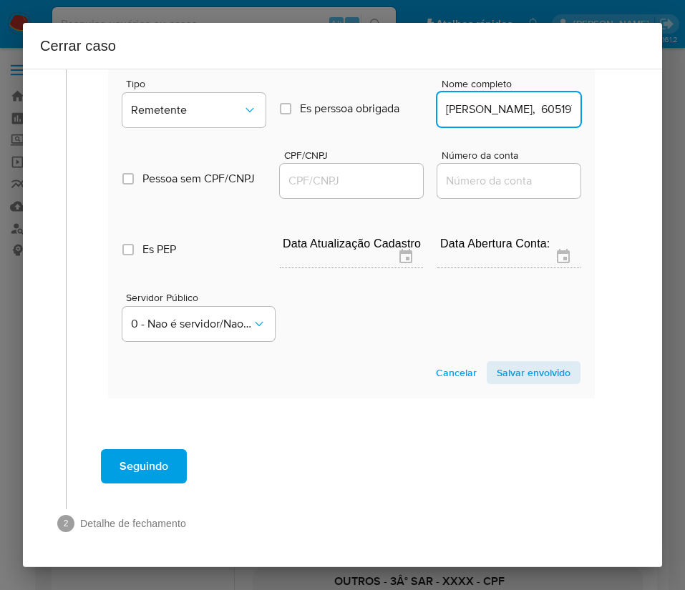
scroll to position [0, 60]
drag, startPoint x: 480, startPoint y: 110, endPoint x: 603, endPoint y: 108, distance: 122.4
type input "Thiago Trindade Silva"
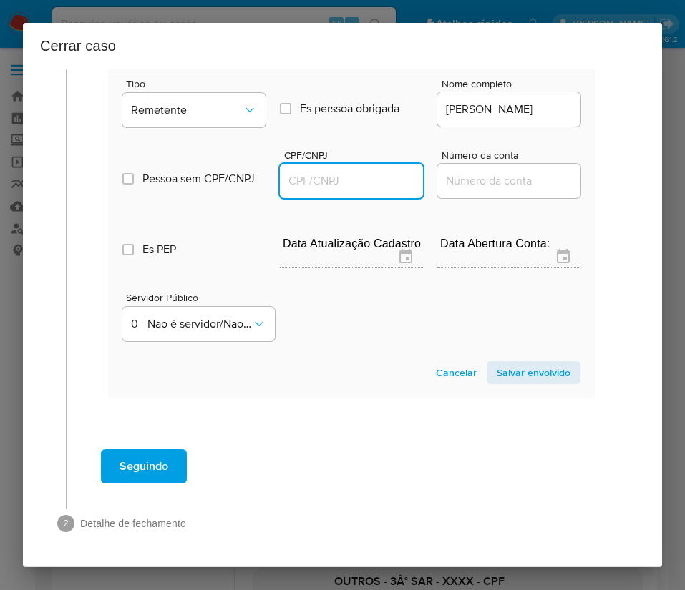
click at [321, 173] on input "CPF/CNPJ" at bounding box center [351, 181] width 143 height 19
paste input "60519744314"
type input "60519744314"
click at [525, 374] on span "Salvar envolvido" at bounding box center [534, 373] width 74 height 20
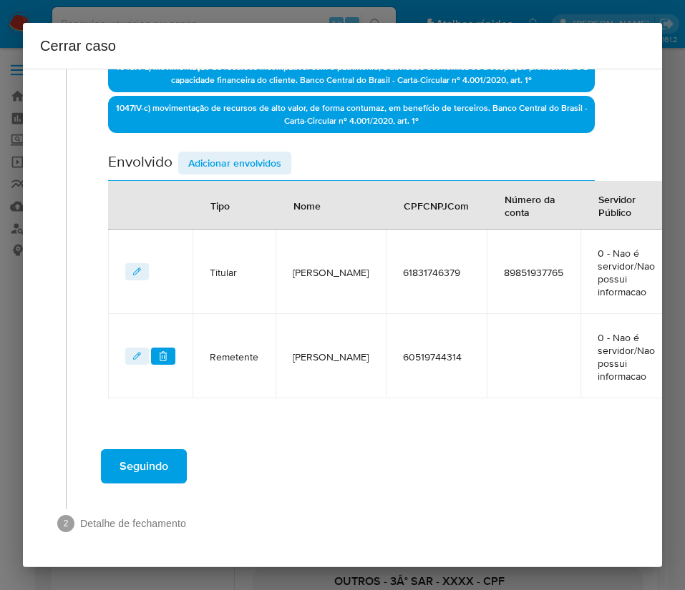
scroll to position [431, 0]
click at [270, 153] on span "Adicionar envolvidos" at bounding box center [234, 163] width 93 height 20
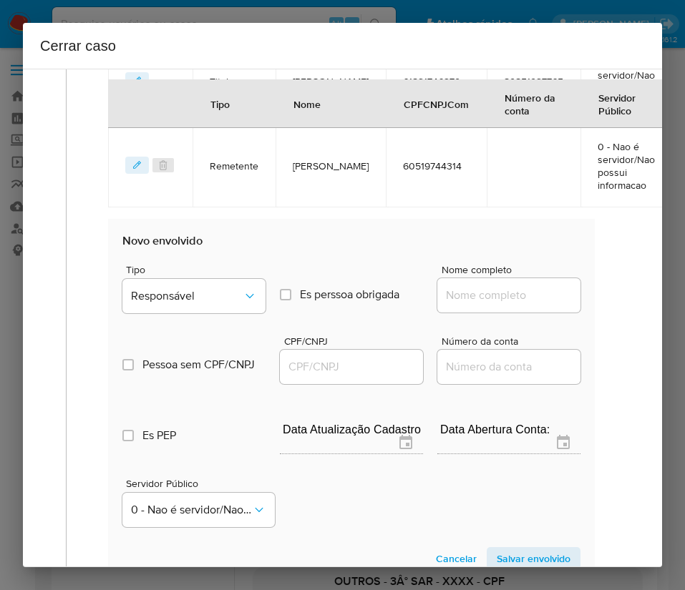
scroll to position [808, 0]
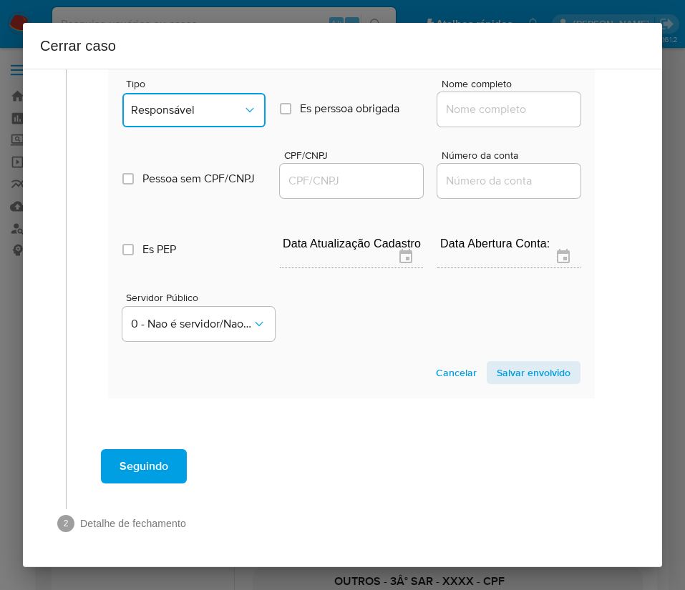
drag, startPoint x: 220, startPoint y: 99, endPoint x: 239, endPoint y: 111, distance: 22.5
click at [228, 102] on button "Responsável" at bounding box center [193, 110] width 143 height 34
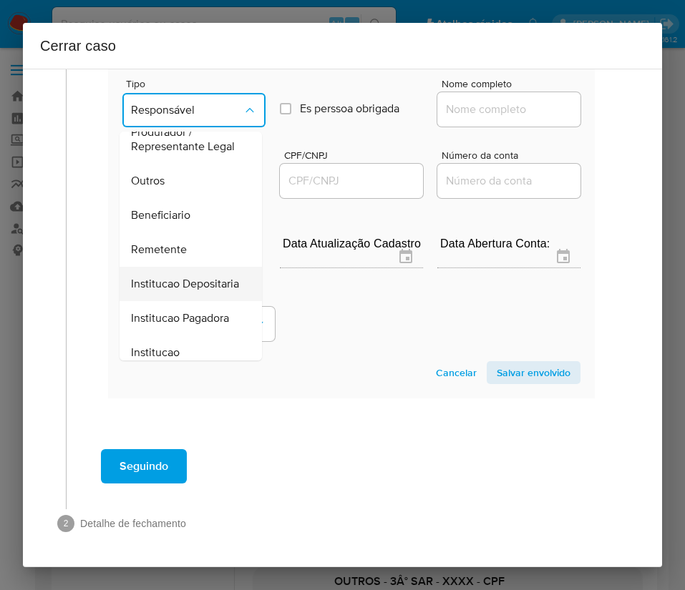
scroll to position [255, 0]
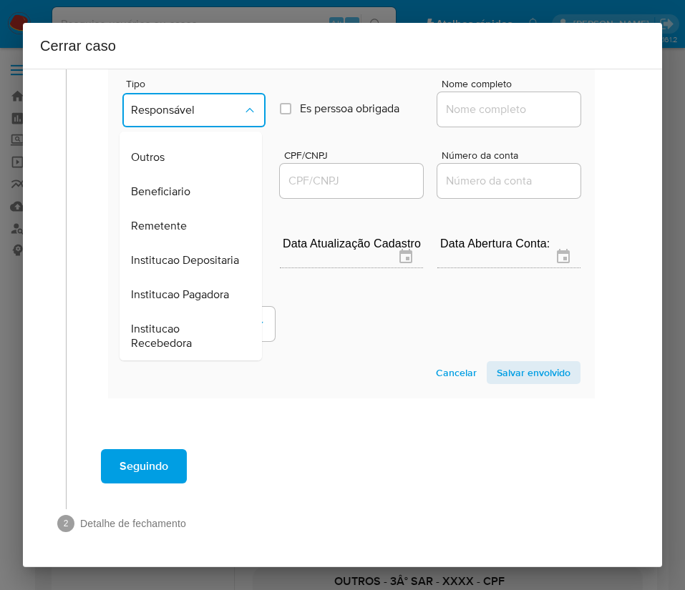
drag, startPoint x: 177, startPoint y: 188, endPoint x: 258, endPoint y: 158, distance: 86.9
click at [179, 219] on span "Remetente" at bounding box center [159, 226] width 56 height 14
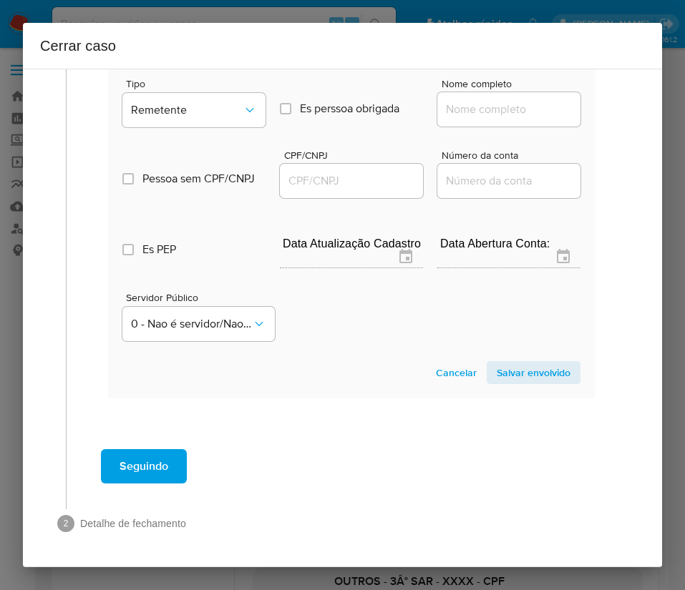
drag, startPoint x: 436, startPoint y: 101, endPoint x: 450, endPoint y: 99, distance: 13.7
click at [439, 101] on input "Nome completo" at bounding box center [508, 109] width 143 height 19
paste input "Gilmar Dos Santos Martins, 32526660220"
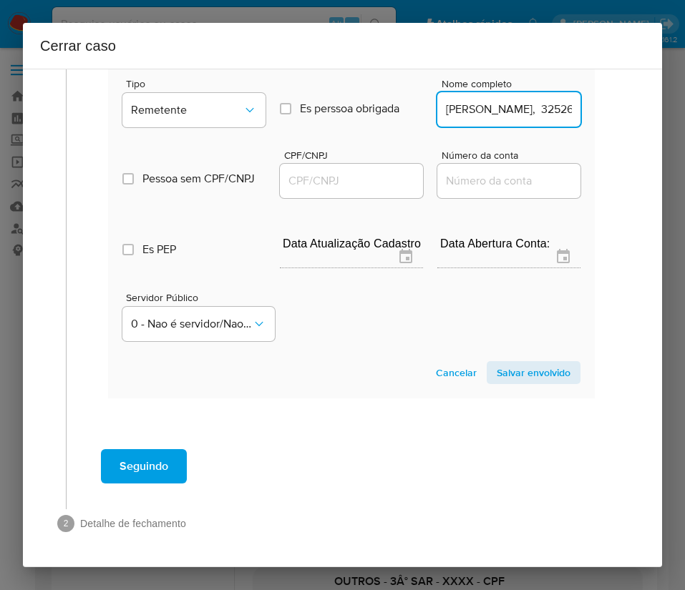
scroll to position [0, 92]
drag, startPoint x: 472, startPoint y: 99, endPoint x: 612, endPoint y: 101, distance: 139.6
type input "Gilmar Dos Santos Martins"
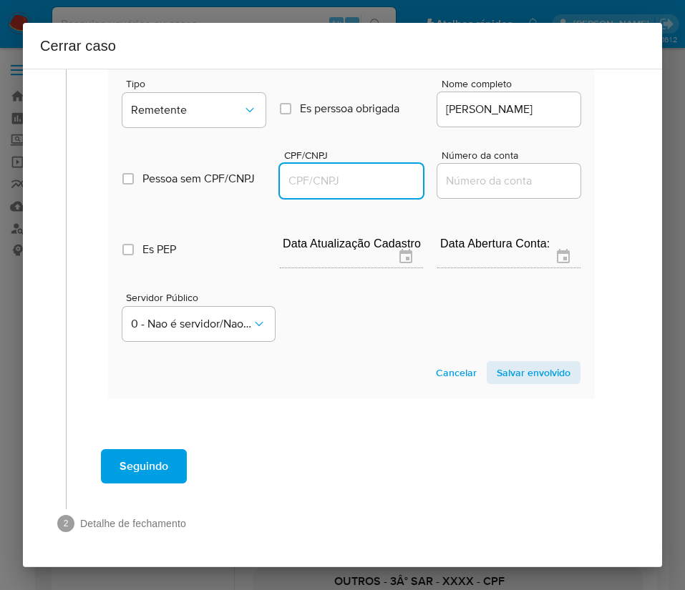
scroll to position [0, 0]
drag, startPoint x: 352, startPoint y: 162, endPoint x: 421, endPoint y: 174, distance: 70.5
click at [353, 172] on input "CPF/CNPJ" at bounding box center [351, 181] width 143 height 19
paste input "32526660220"
type input "32526660220"
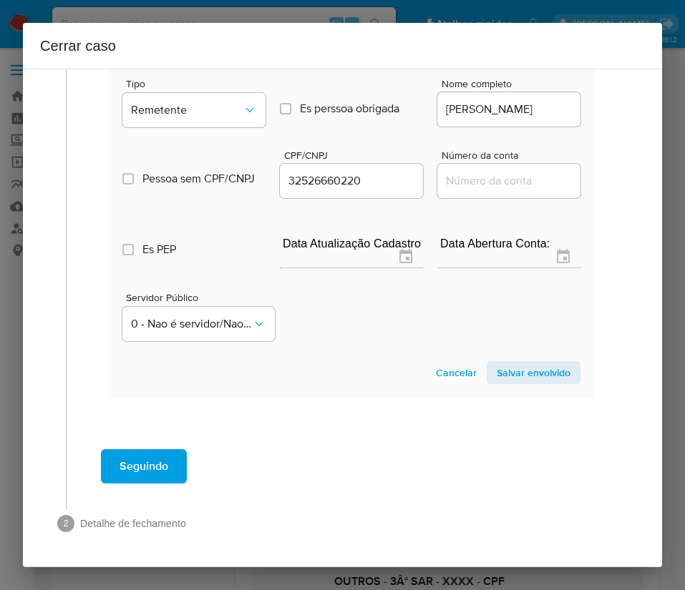
click at [517, 366] on span "Salvar envolvido" at bounding box center [534, 373] width 74 height 20
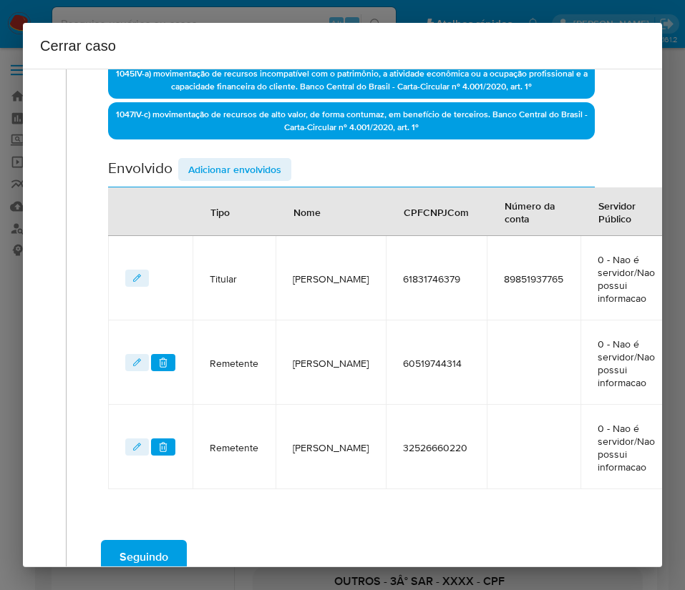
click at [220, 166] on span "Adicionar envolvidos" at bounding box center [234, 170] width 93 height 20
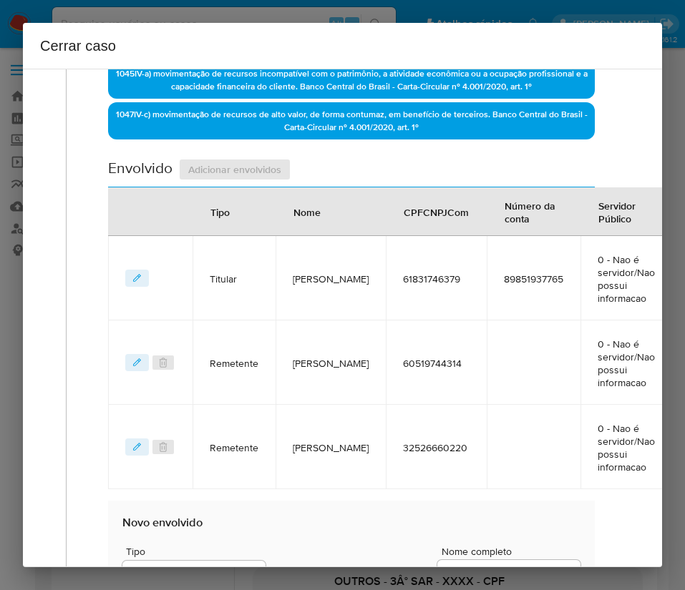
scroll to position [892, 0]
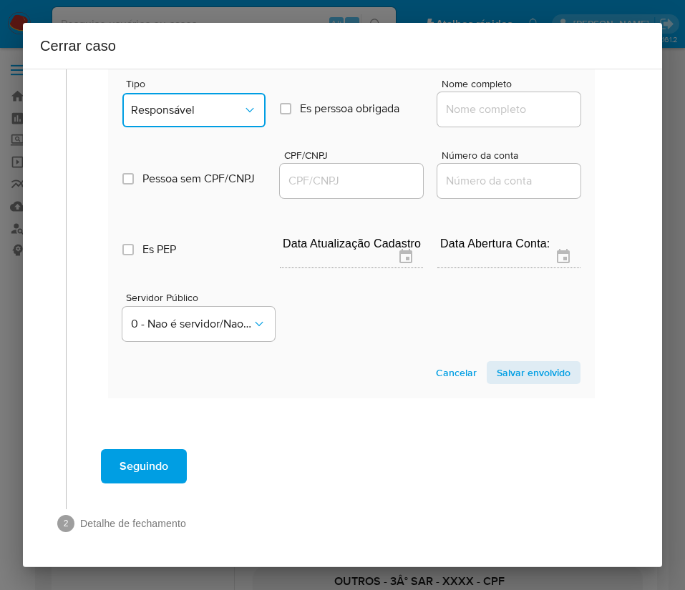
click at [196, 93] on button "Responsável" at bounding box center [193, 110] width 143 height 34
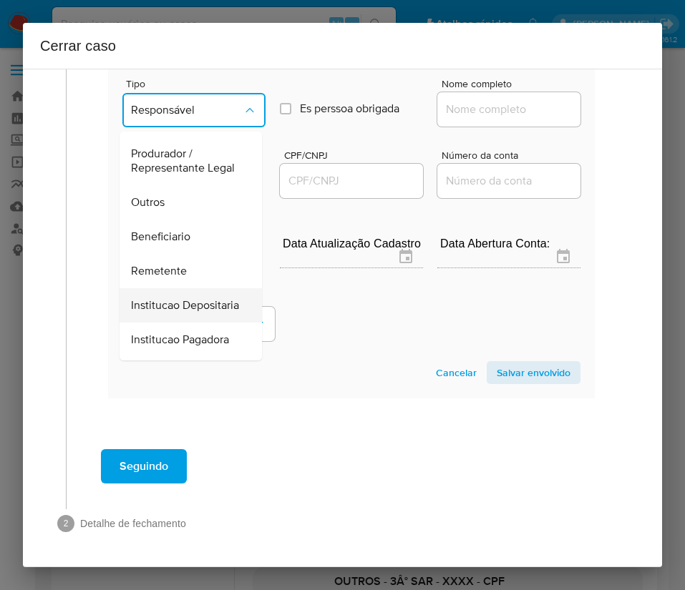
scroll to position [255, 0]
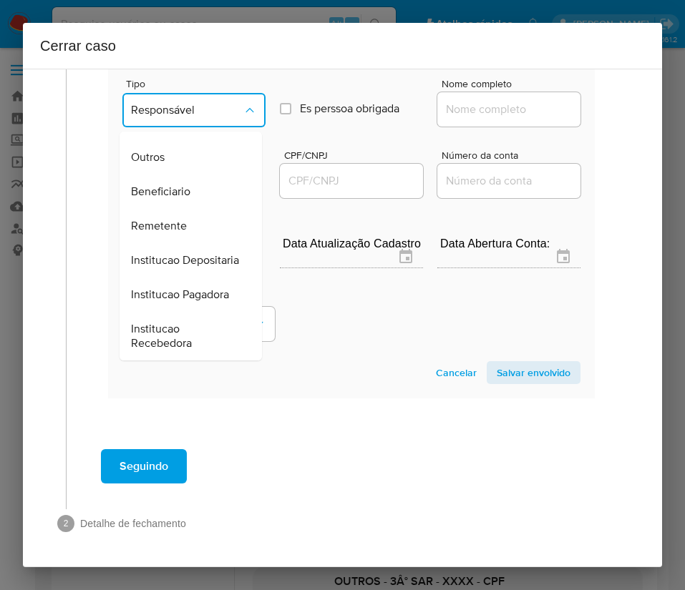
click at [176, 219] on span "Remetente" at bounding box center [159, 226] width 56 height 14
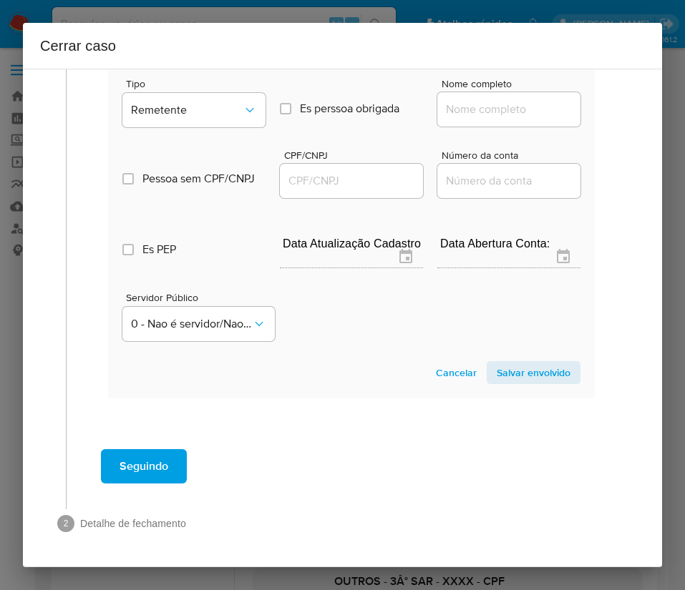
click at [462, 100] on input "Nome completo" at bounding box center [508, 109] width 143 height 19
paste input "Eliel Silva E Silva, 06729928336"
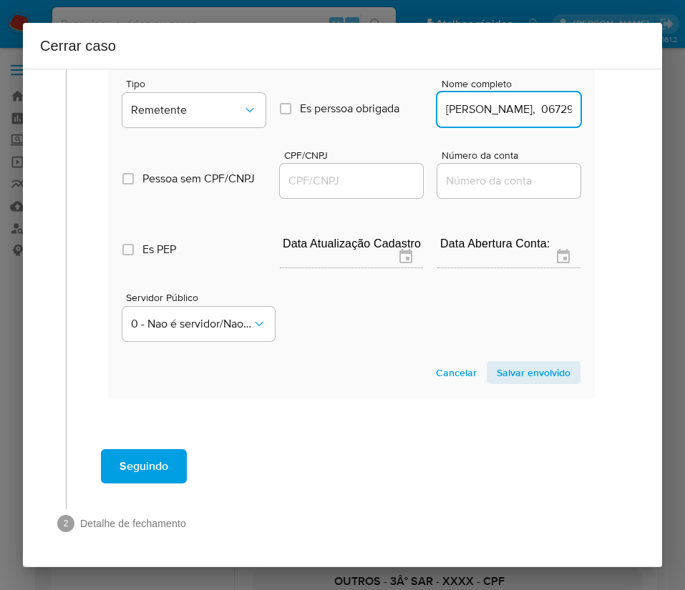
scroll to position [0, 42]
drag, startPoint x: 477, startPoint y: 97, endPoint x: 485, endPoint y: 97, distance: 8.6
click at [485, 100] on input "Eliel Silva E Silva, 06729928336" at bounding box center [508, 109] width 143 height 19
drag, startPoint x: 474, startPoint y: 97, endPoint x: 593, endPoint y: 98, distance: 118.8
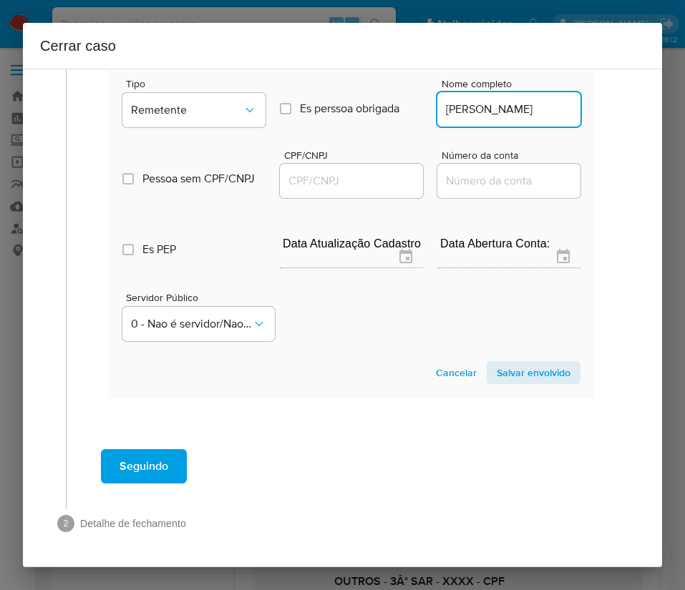
scroll to position [0, 0]
type input "Eliel Silva E Silva"
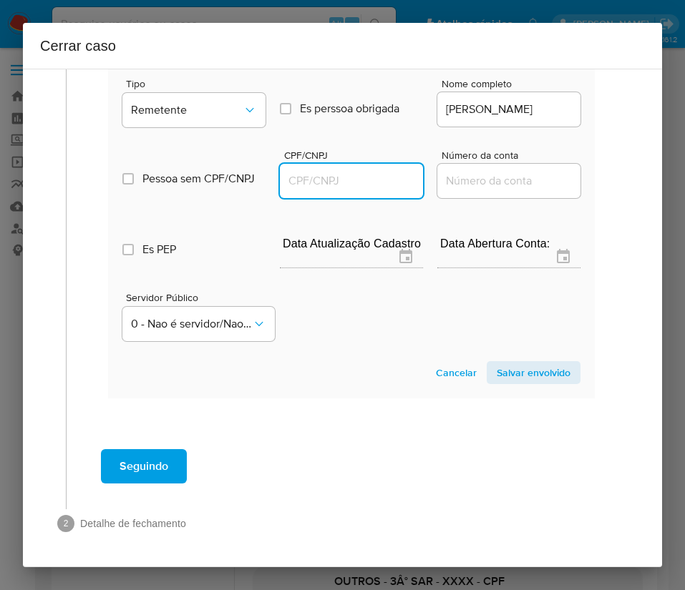
click at [327, 172] on input "CPF/CNPJ" at bounding box center [351, 181] width 143 height 19
paste input "06729928336"
type input "6729928336"
click at [497, 363] on span "Salvar envolvido" at bounding box center [534, 373] width 74 height 20
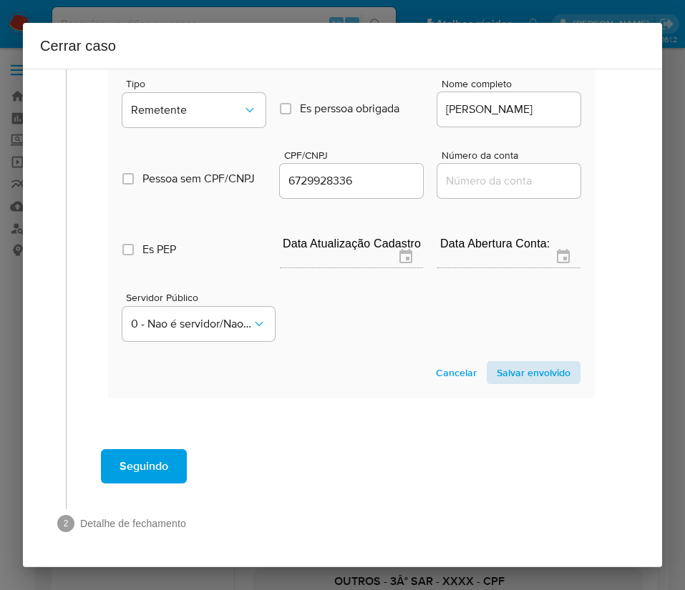
scroll to position [600, 0]
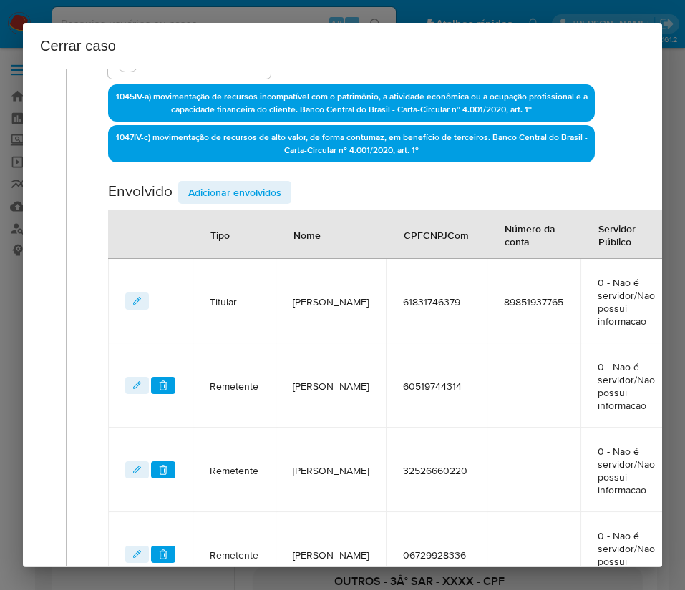
click at [245, 197] on span "Adicionar envolvidos" at bounding box center [234, 192] width 93 height 20
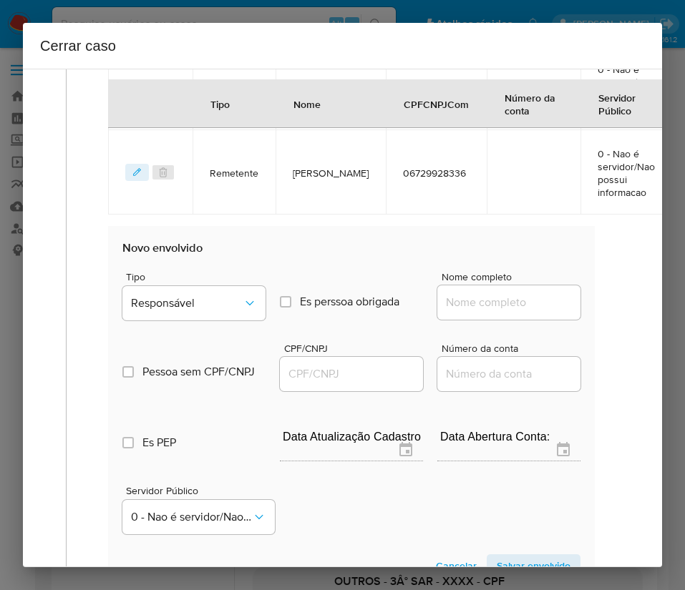
scroll to position [922, 0]
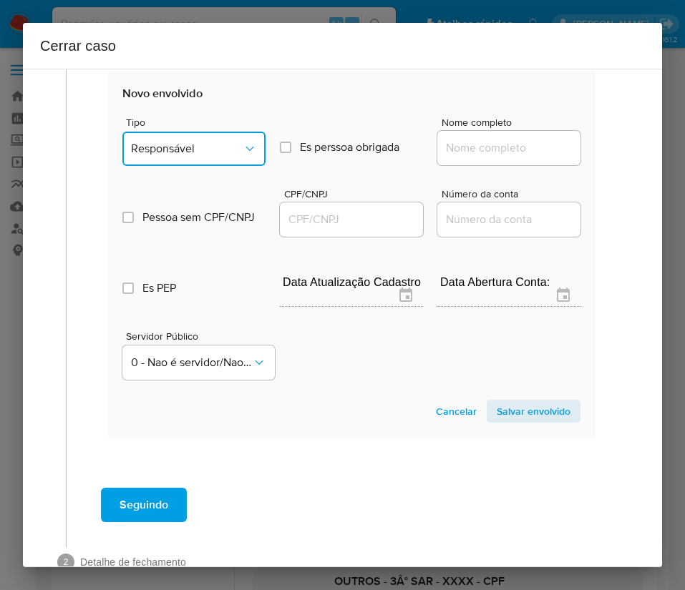
click at [190, 158] on button "Responsável" at bounding box center [193, 149] width 143 height 34
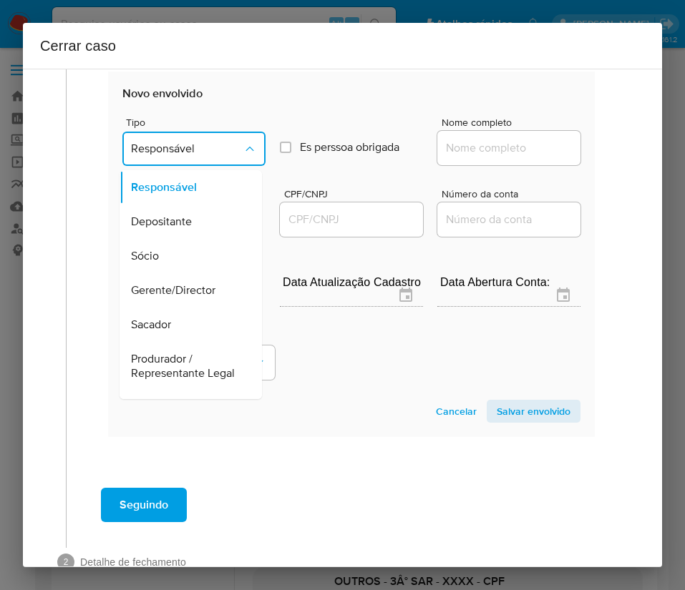
scroll to position [255, 0]
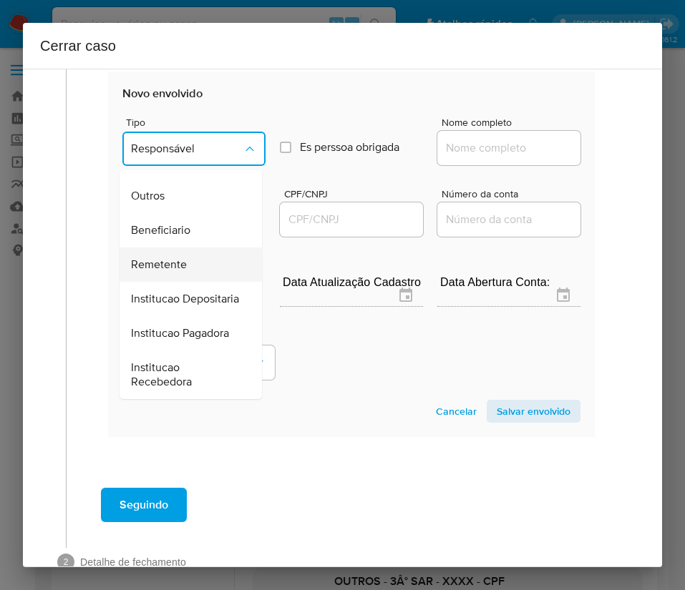
click at [180, 258] on span "Remetente" at bounding box center [159, 265] width 56 height 14
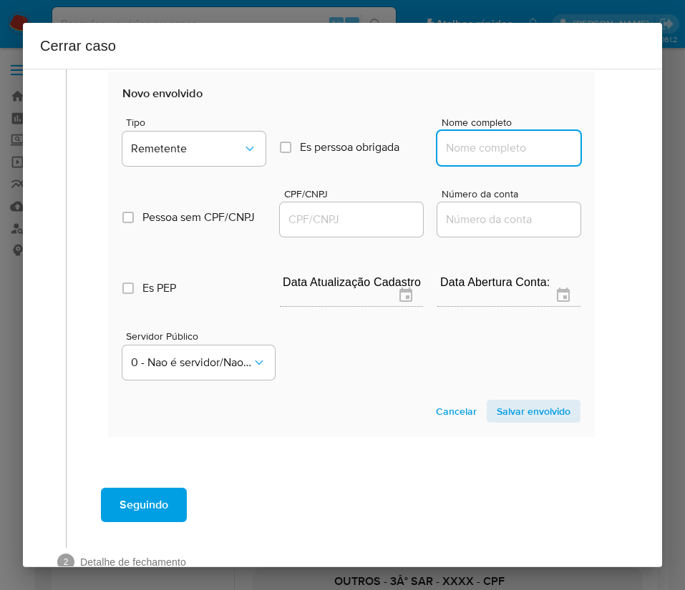
click at [449, 152] on input "Nome completo" at bounding box center [508, 148] width 143 height 19
paste input "Welson Silva Muniz, 60814319327"
drag, startPoint x: 479, startPoint y: 152, endPoint x: 583, endPoint y: 152, distance: 103.8
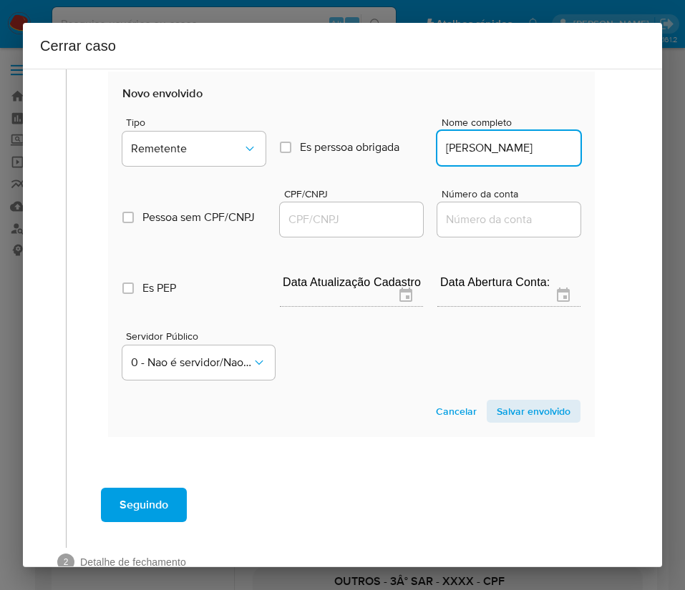
scroll to position [0, 0]
type input "Welson Silva Muniz"
drag, startPoint x: 369, startPoint y: 214, endPoint x: 391, endPoint y: 214, distance: 22.9
click at [369, 214] on input "CPF/CNPJ" at bounding box center [351, 219] width 143 height 19
paste input "60814319327"
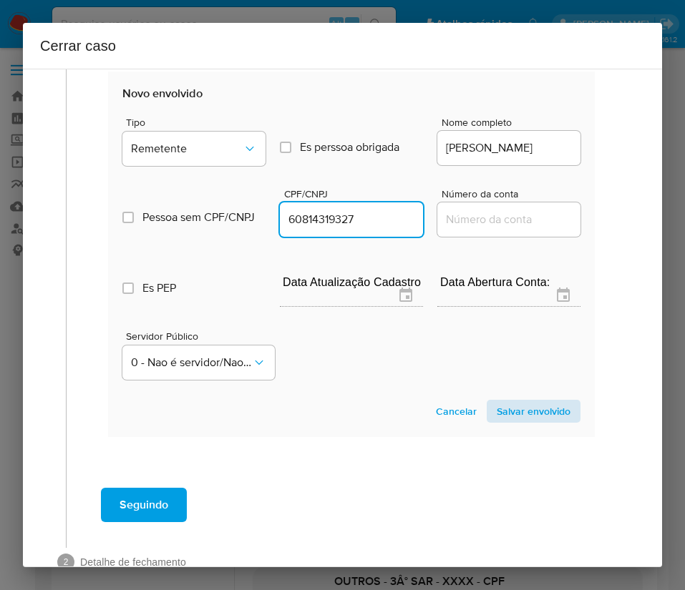
type input "60814319327"
click at [513, 411] on span "Salvar envolvido" at bounding box center [534, 411] width 74 height 20
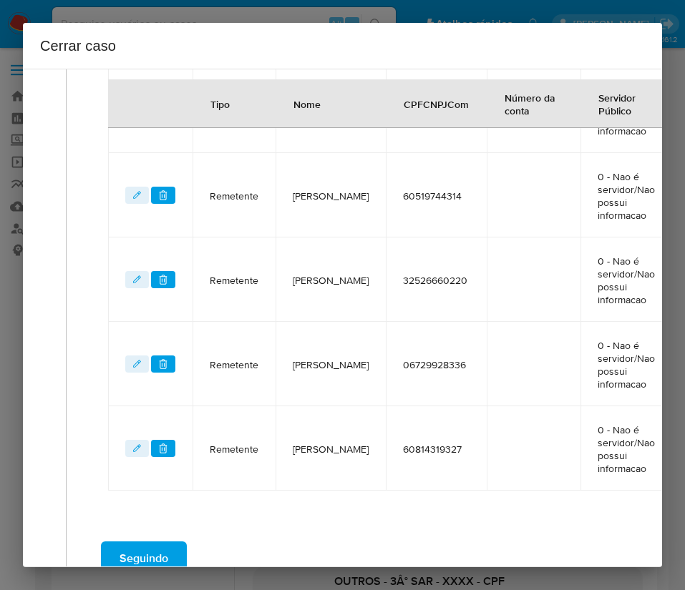
scroll to position [469, 0]
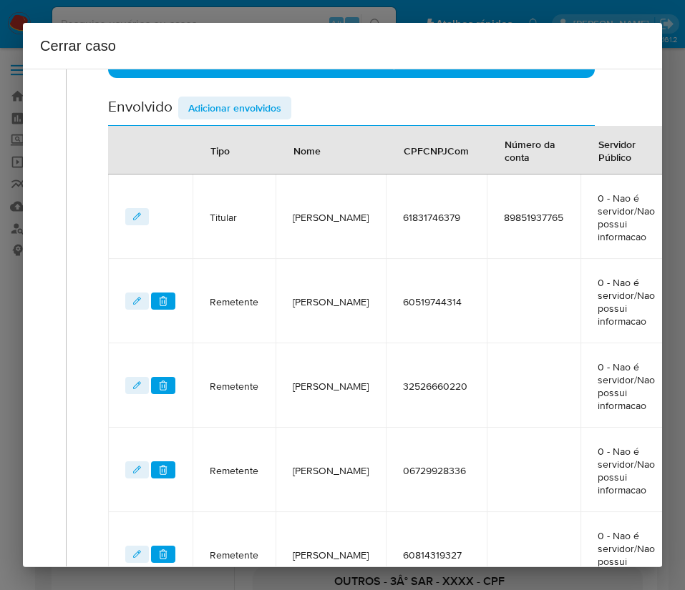
click at [264, 109] on span "Adicionar envolvidos" at bounding box center [234, 108] width 93 height 20
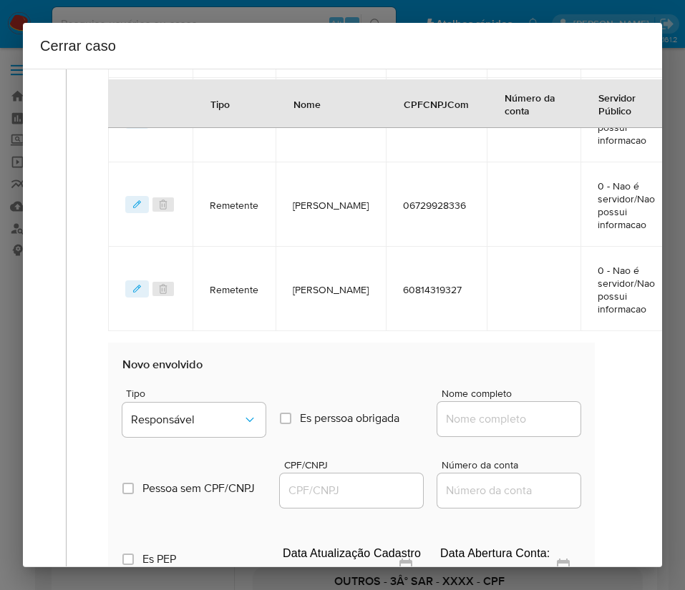
scroll to position [899, 0]
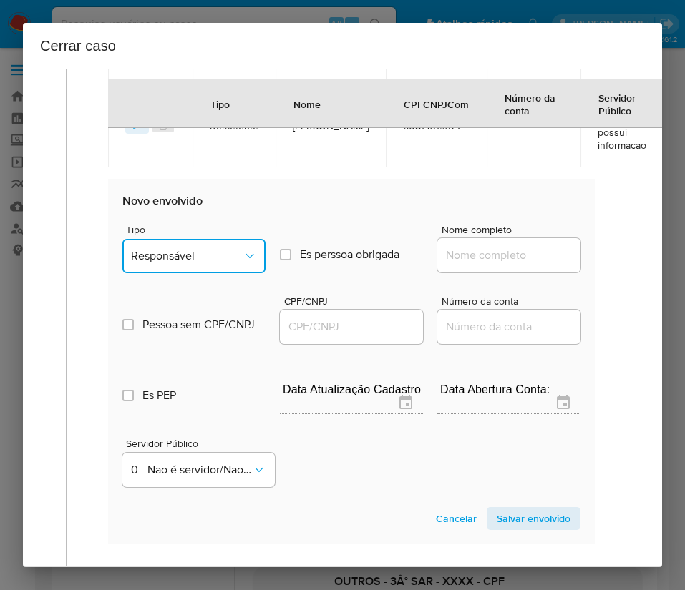
click at [204, 254] on span "Responsável" at bounding box center [187, 256] width 112 height 14
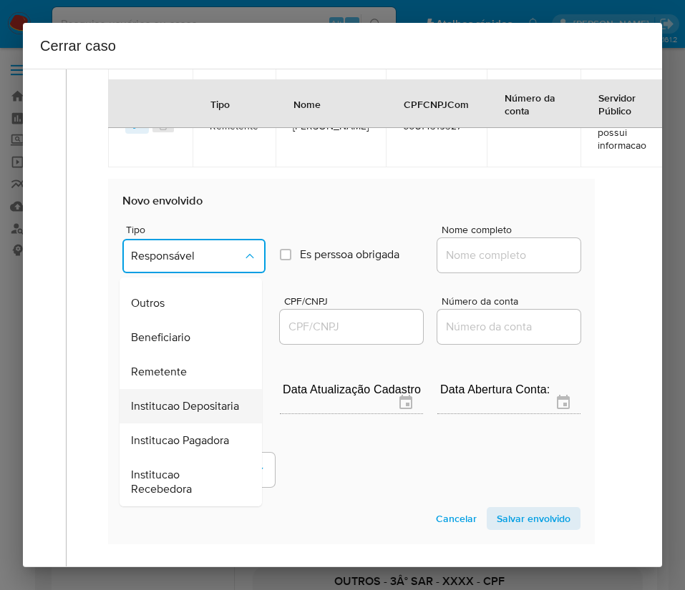
scroll to position [255, 0]
drag, startPoint x: 173, startPoint y: 308, endPoint x: 200, endPoint y: 308, distance: 26.5
click at [174, 331] on span "Beneficiario" at bounding box center [160, 338] width 59 height 14
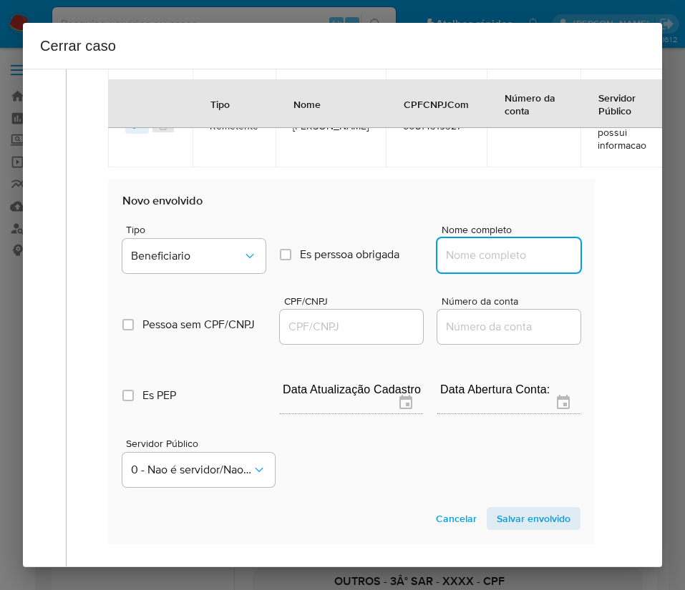
click at [454, 253] on input "Nome completo" at bounding box center [508, 255] width 143 height 19
paste input "S S Soeiro, 35011002000160"
drag, startPoint x: 462, startPoint y: 259, endPoint x: 597, endPoint y: 255, distance: 134.6
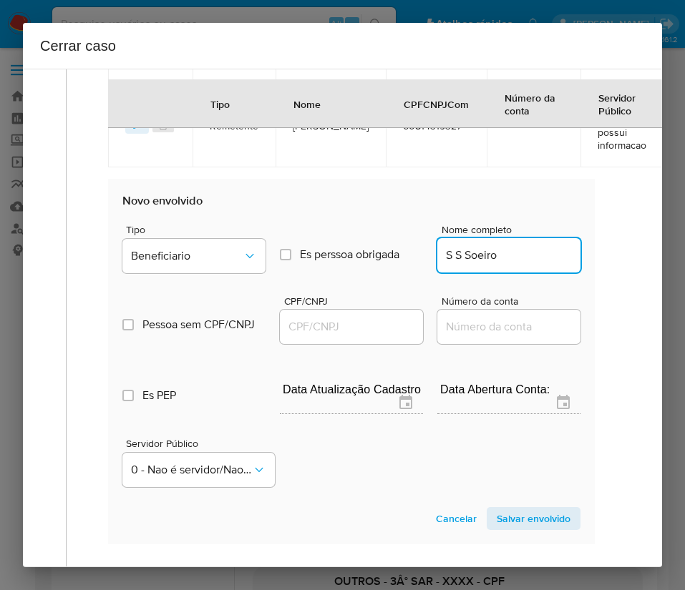
scroll to position [0, 0]
type input "S S Soeiro"
click at [353, 326] on input "CPF/CNPJ" at bounding box center [351, 327] width 143 height 19
paste input "35011002000160"
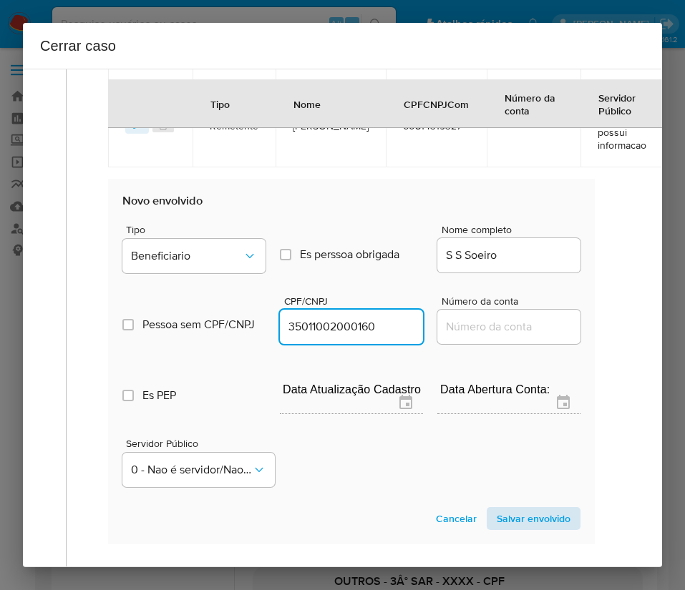
type input "35011002000160"
click at [497, 517] on span "Salvar envolvido" at bounding box center [534, 519] width 74 height 20
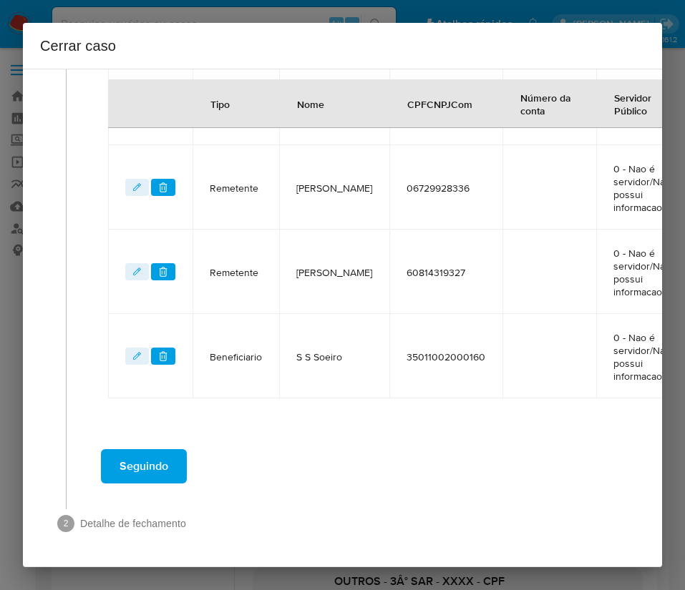
scroll to position [447, 0]
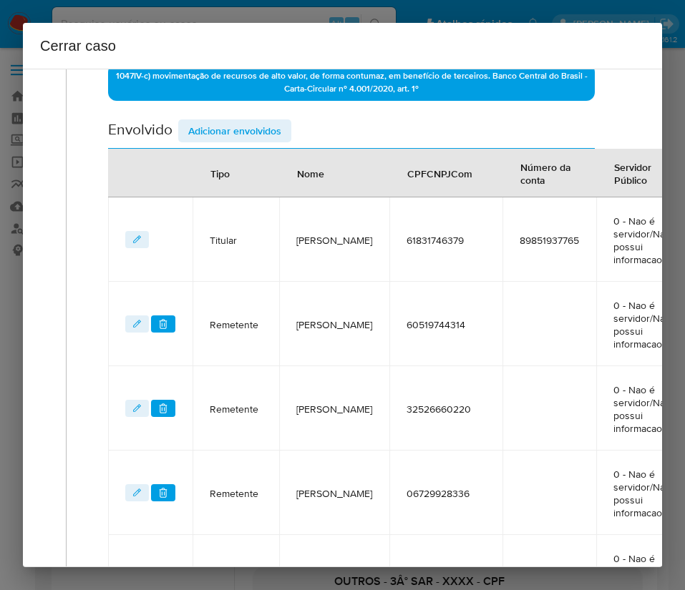
click at [263, 122] on span "Adicionar envolvidos" at bounding box center [234, 131] width 93 height 20
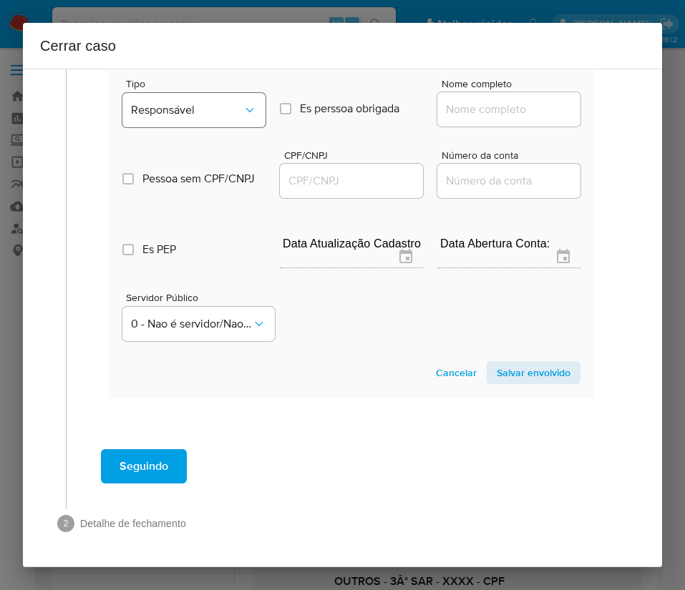
scroll to position [1146, 0]
click at [193, 101] on button "Responsável" at bounding box center [193, 110] width 143 height 34
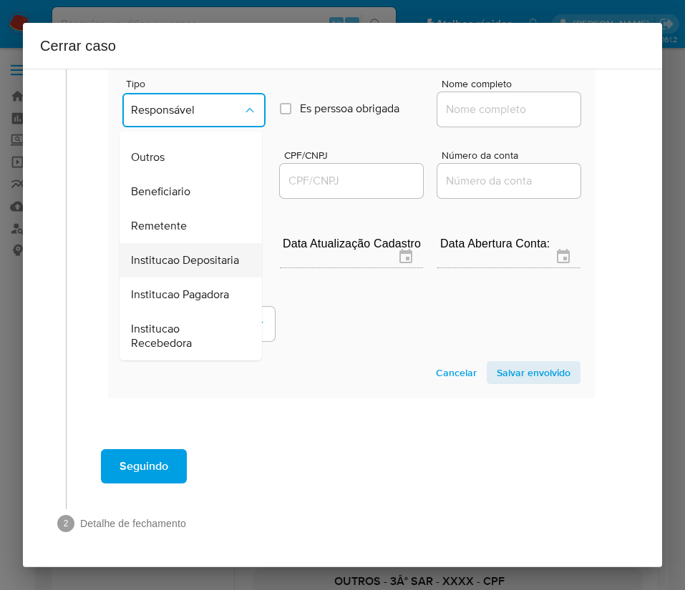
scroll to position [0, 0]
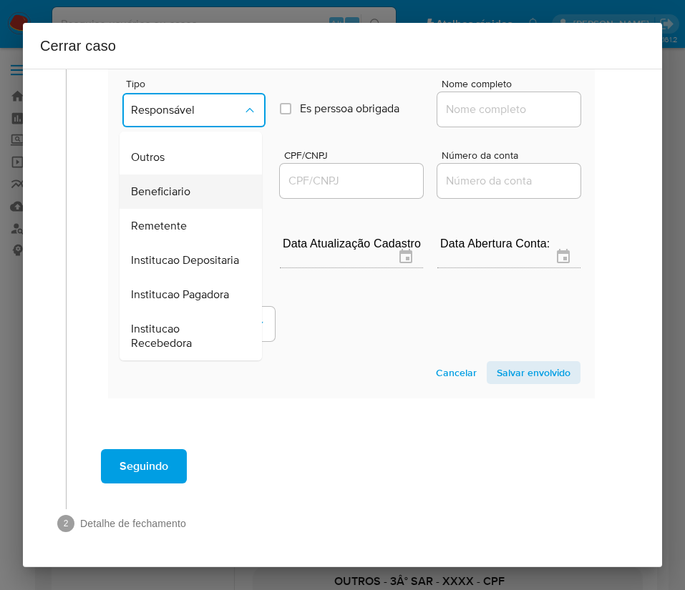
click at [170, 185] on span "Beneficiario" at bounding box center [160, 192] width 59 height 14
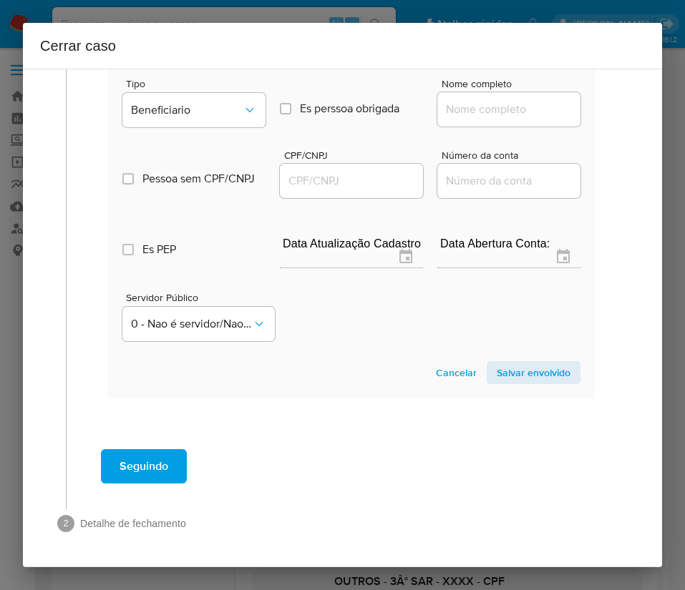
drag, startPoint x: 436, startPoint y: 87, endPoint x: 453, endPoint y: 89, distance: 17.3
click at [437, 100] on input "Nome completo" at bounding box center [508, 109] width 143 height 19
paste input "Jr Agronegocio E Transportes Ltda, 46256741000139"
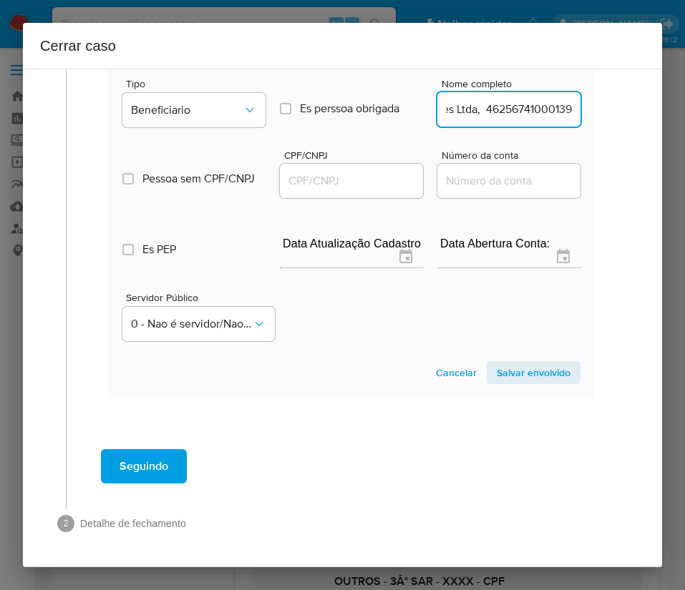
drag, startPoint x: 457, startPoint y: 95, endPoint x: 595, endPoint y: 98, distance: 138.1
type input "Jr Agronegocio E Transportes Ltda"
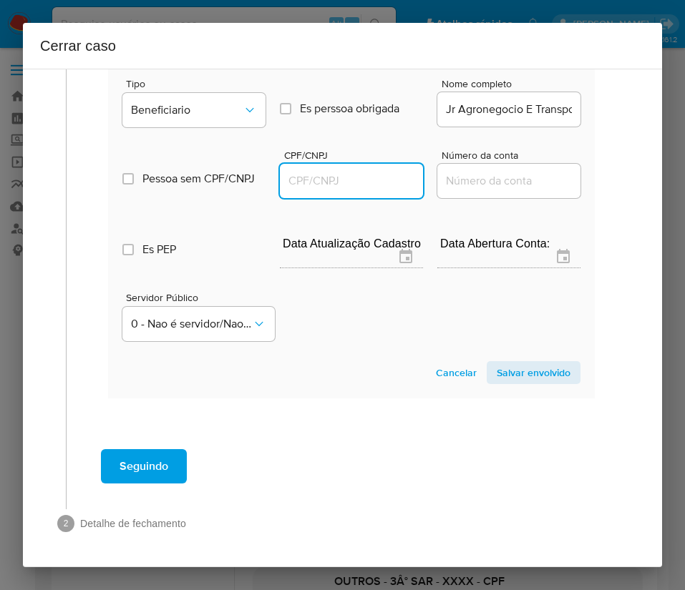
drag, startPoint x: 385, startPoint y: 170, endPoint x: 401, endPoint y: 174, distance: 16.3
click at [385, 172] on input "CPF/CNPJ" at bounding box center [351, 181] width 143 height 19
paste input "46256741000139"
type input "46256741000139"
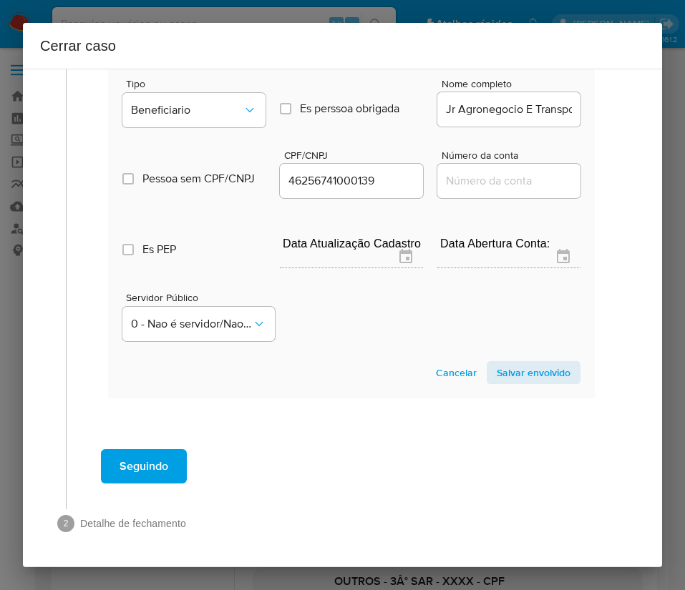
drag, startPoint x: 507, startPoint y: 358, endPoint x: 343, endPoint y: 401, distance: 169.4
click at [507, 363] on span "Salvar envolvido" at bounding box center [534, 373] width 74 height 20
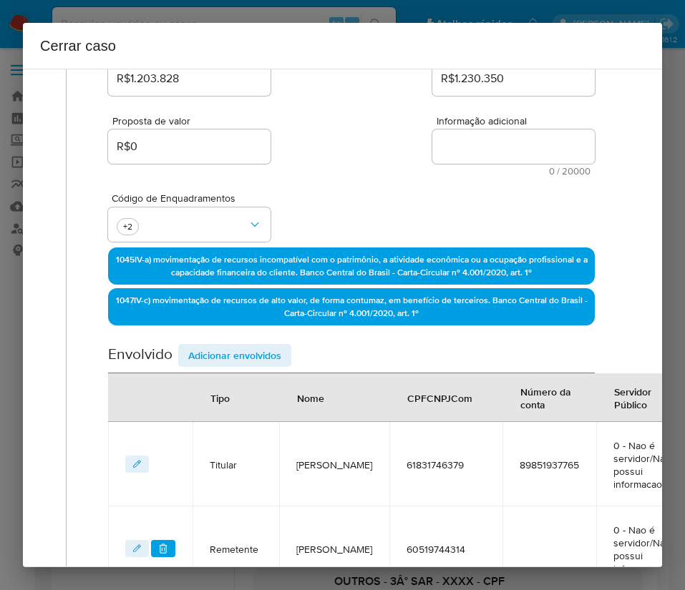
click at [247, 362] on span "Adicionar envolvidos" at bounding box center [234, 356] width 93 height 20
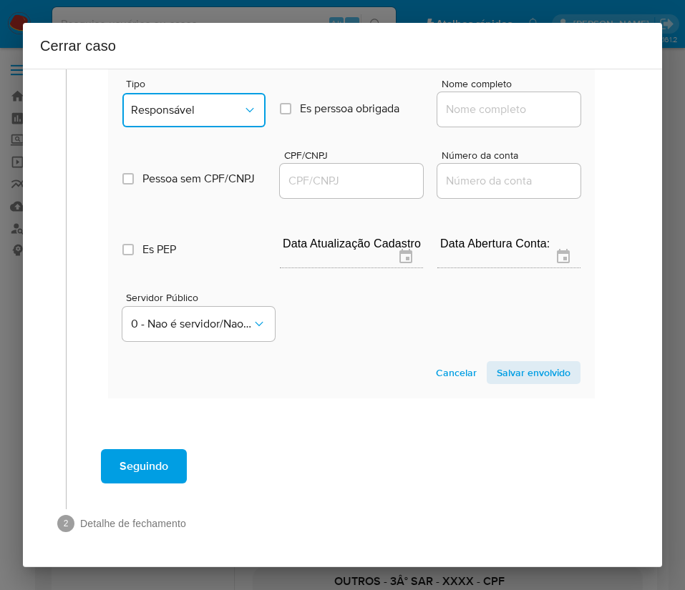
click at [219, 93] on button "Responsável" at bounding box center [193, 110] width 143 height 34
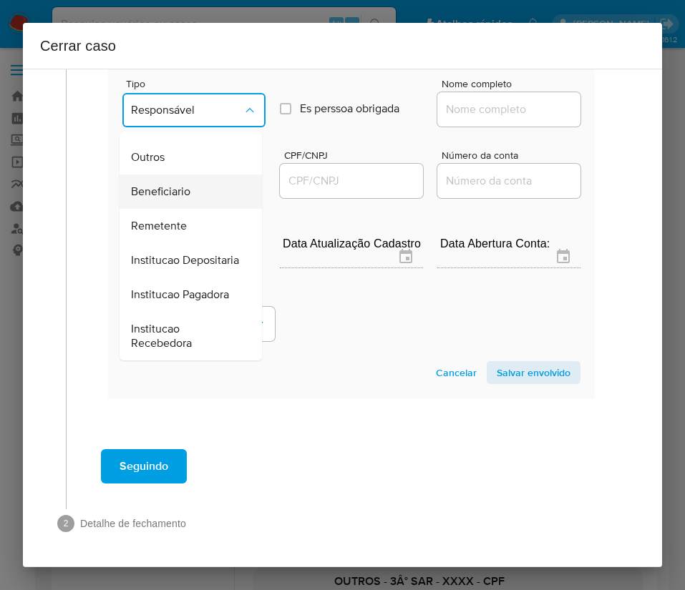
click at [177, 185] on span "Beneficiario" at bounding box center [160, 192] width 59 height 14
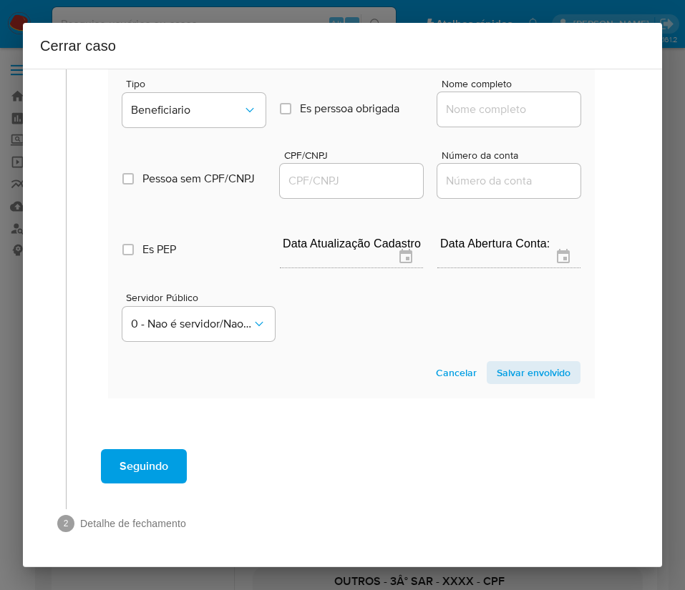
click at [462, 100] on input "Nome completo" at bounding box center [508, 109] width 143 height 19
paste input "L M Murata Ltda - CNPJ 32045754000154"
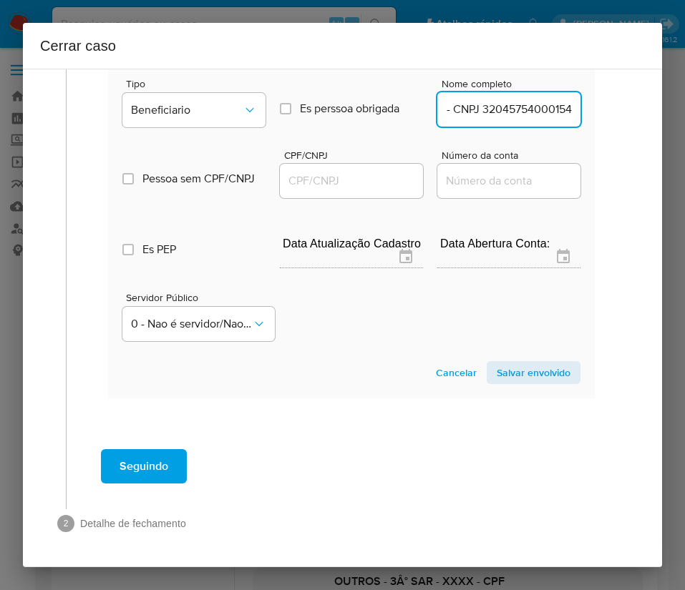
drag, startPoint x: 464, startPoint y: 90, endPoint x: 625, endPoint y: 91, distance: 161.0
type input "L M Murata Ltda"
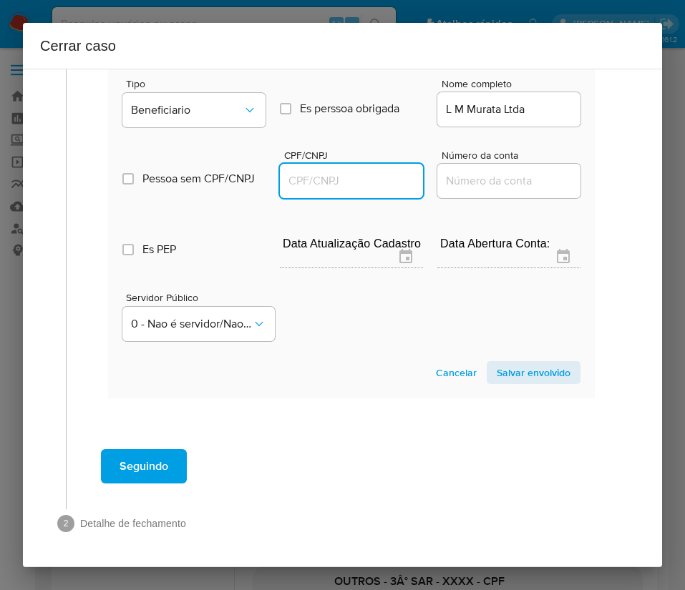
click at [333, 172] on input "CPF/CNPJ" at bounding box center [351, 181] width 143 height 19
paste input "32045754000154"
type input "32045754000154"
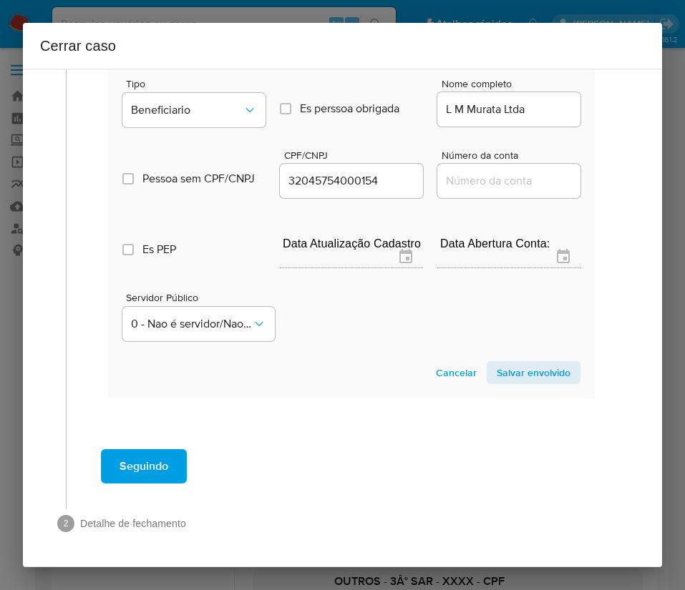
click at [532, 363] on span "Salvar envolvido" at bounding box center [534, 373] width 74 height 20
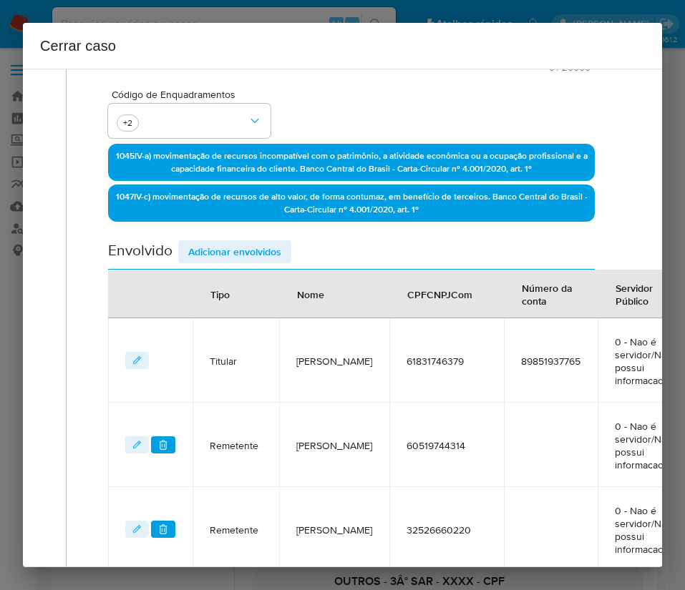
scroll to position [306, 0]
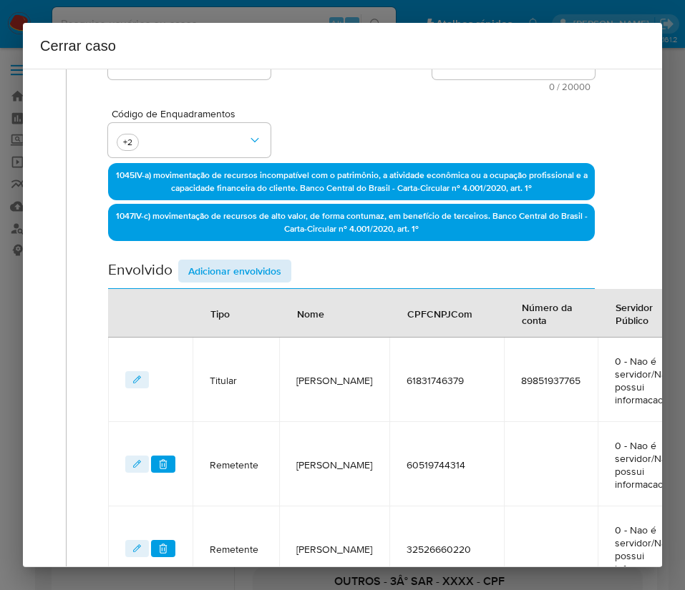
drag, startPoint x: 244, startPoint y: 288, endPoint x: 270, endPoint y: 262, distance: 36.9
click at [270, 262] on span "Adicionar envolvidos" at bounding box center [234, 271] width 93 height 20
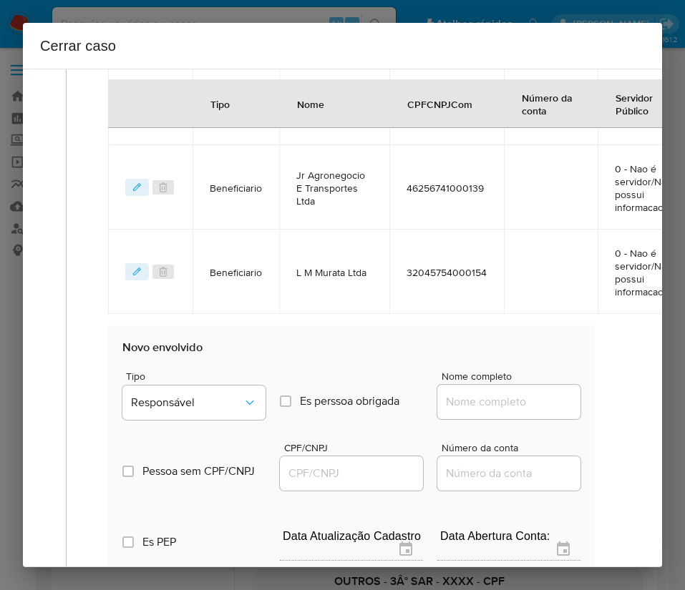
scroll to position [1272, 0]
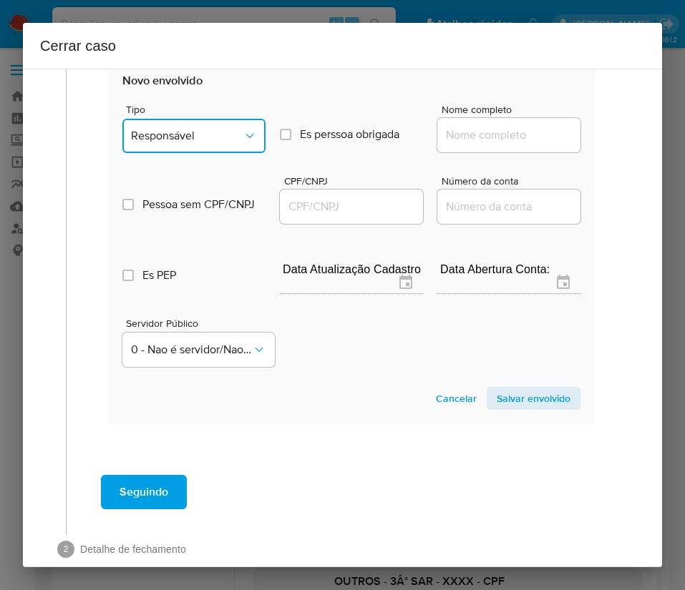
click at [223, 143] on span "Responsável" at bounding box center [187, 136] width 112 height 14
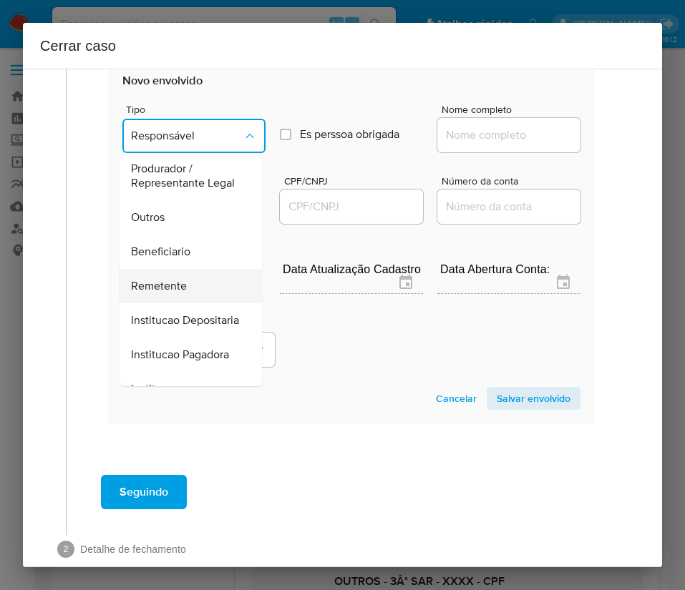
scroll to position [255, 0]
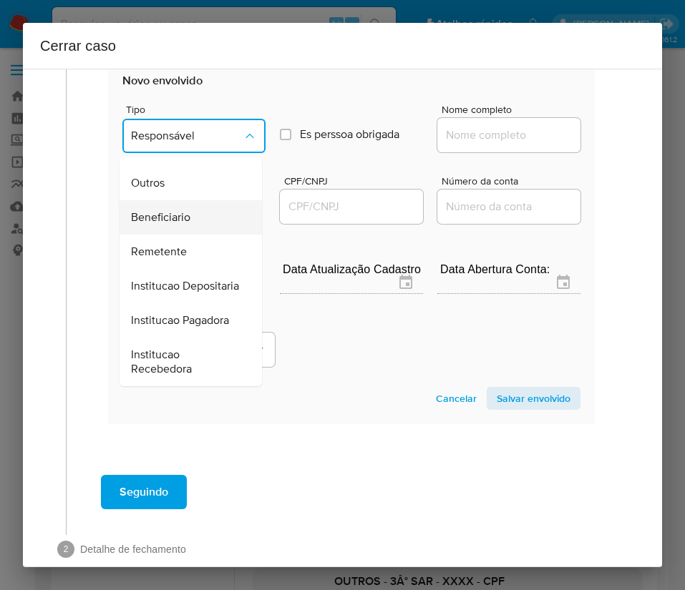
click at [184, 210] on span "Beneficiario" at bounding box center [160, 217] width 59 height 14
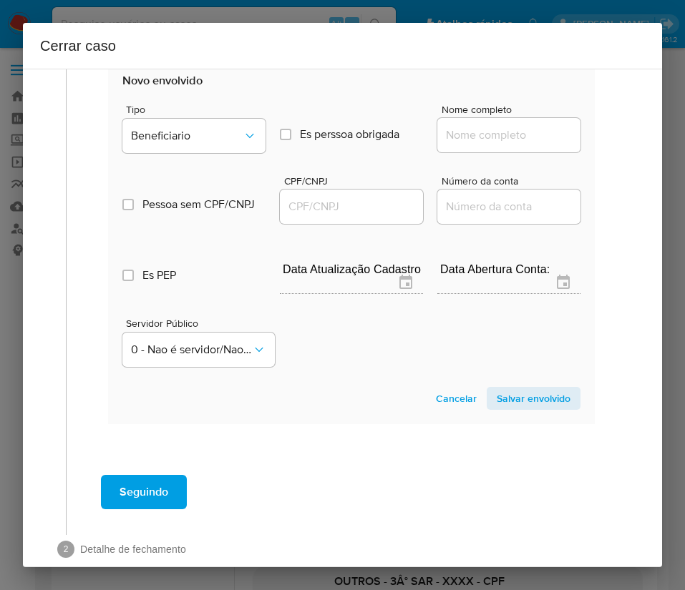
click at [478, 145] on input "Nome completo" at bounding box center [508, 135] width 143 height 19
paste input "Distribuidora De Bebidas Jfmg Ltda, 32728409000115"
drag, startPoint x: 458, startPoint y: 150, endPoint x: 621, endPoint y: 147, distance: 163.2
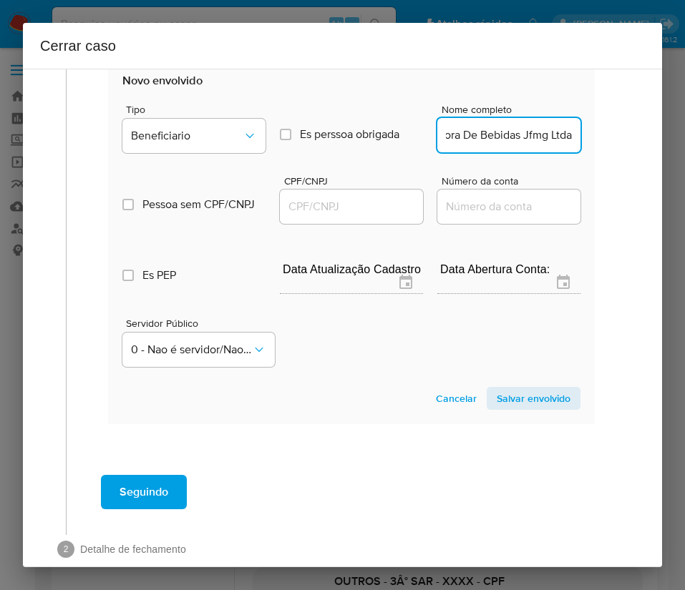
scroll to position [0, 54]
type input "Distribuidora De Bebidas Jfmg Ltda"
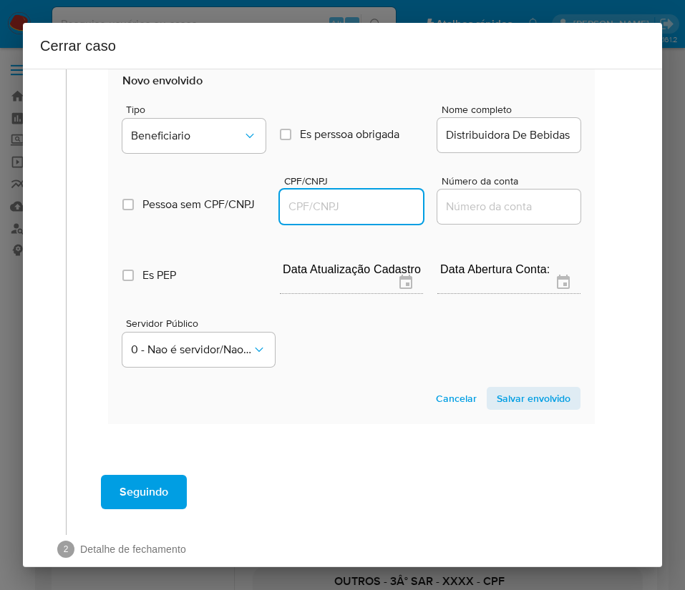
click at [343, 216] on input "CPF/CNPJ" at bounding box center [351, 206] width 143 height 19
paste input "32728409000115"
type input "32728409000115"
click at [537, 409] on span "Salvar envolvido" at bounding box center [534, 399] width 74 height 20
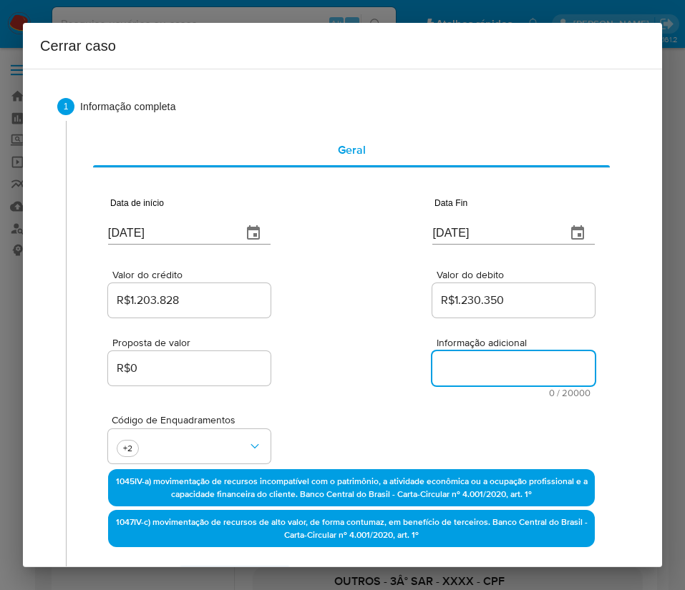
click at [464, 357] on textarea "Informação adicional" at bounding box center [513, 368] width 162 height 34
paste textarea "Informações do Cliente Samarone Silva Soeiro, CPF 61831746379, 28 anos, residen…"
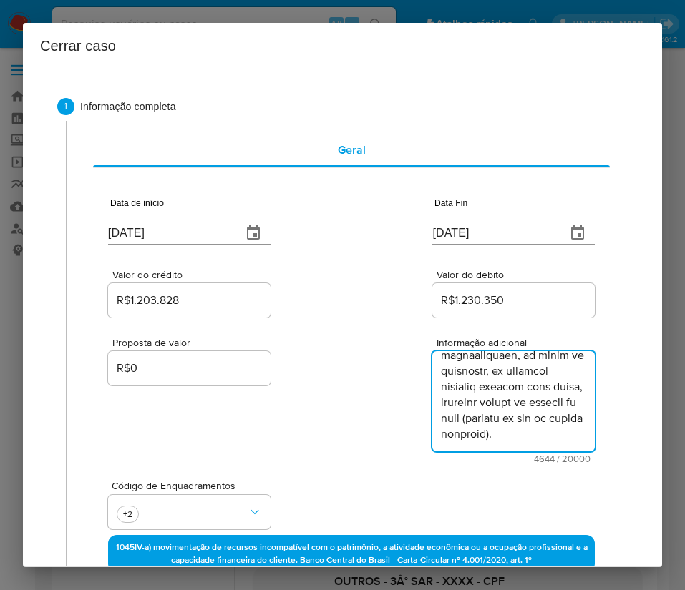
type textarea "Informações do Cliente Samarone Silva Soeiro, CPF 61831746379, 28 anos, residen…"
click at [322, 386] on div "Proposta de valor R$0 Informação adicional 4644 / 20000 15356 caracteres restan…" at bounding box center [351, 392] width 487 height 143
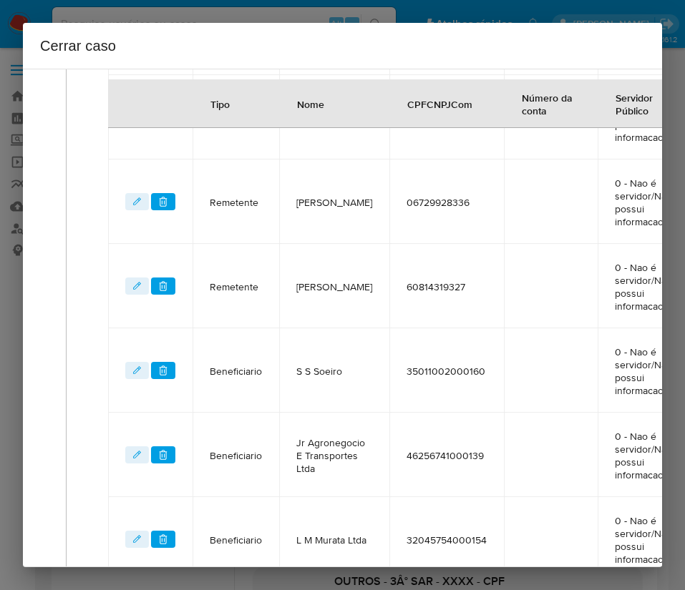
scroll to position [1101, 0]
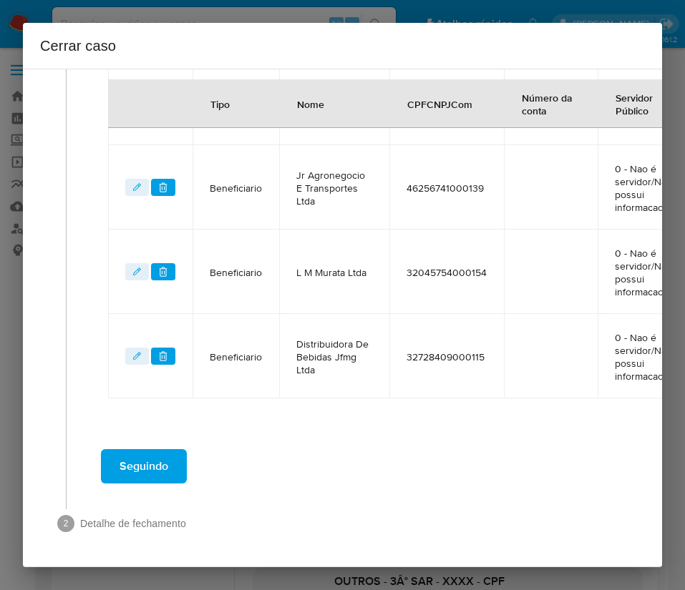
click at [140, 459] on span "Seguindo" at bounding box center [144, 466] width 49 height 31
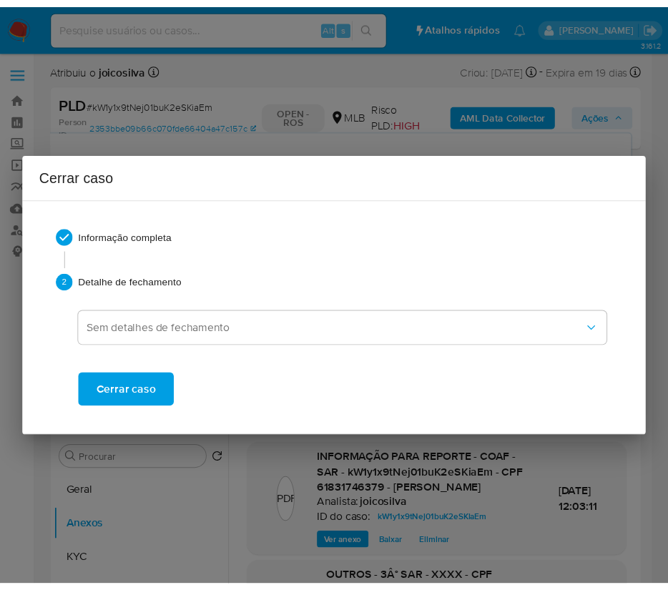
scroll to position [3917, 0]
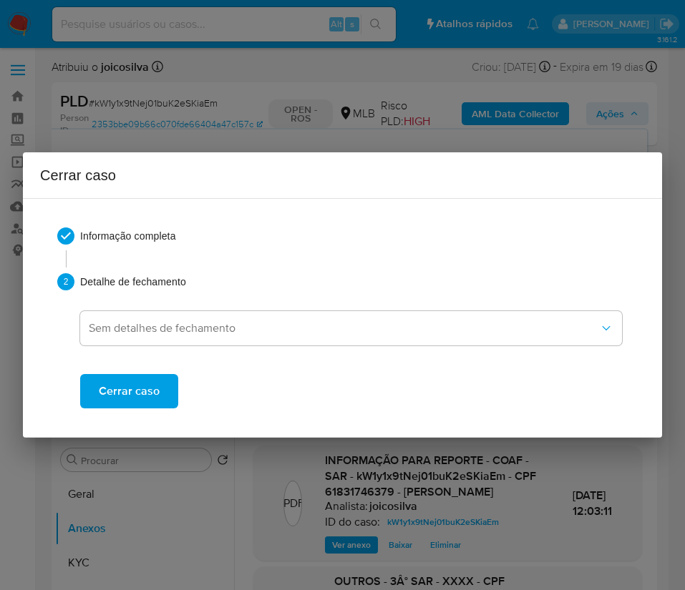
click at [155, 396] on span "Cerrar caso" at bounding box center [129, 391] width 61 height 31
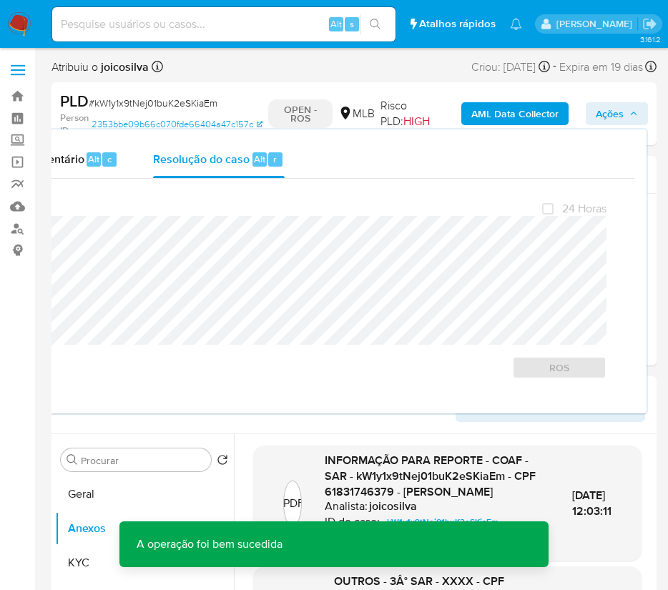
click at [137, 100] on span "# kW1y1x9tNej01buK2eSKiaEm" at bounding box center [153, 103] width 129 height 14
copy span "kW1y1x9tNej01buK2eSKiaEm"
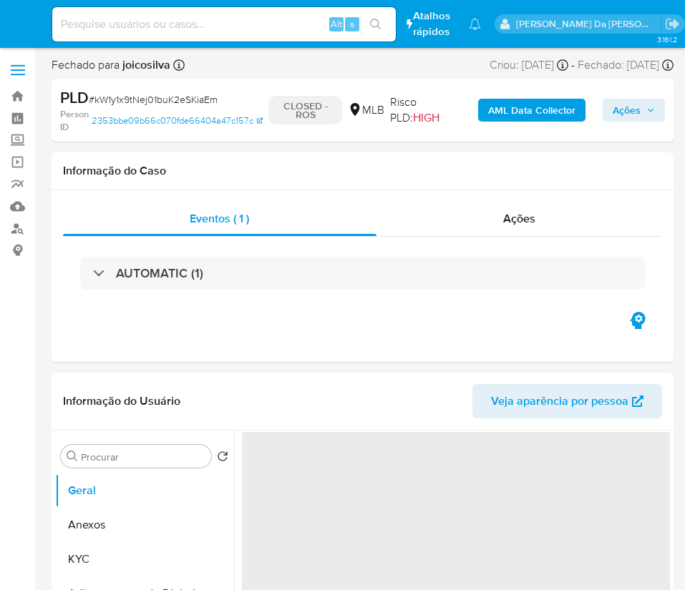
select select "10"
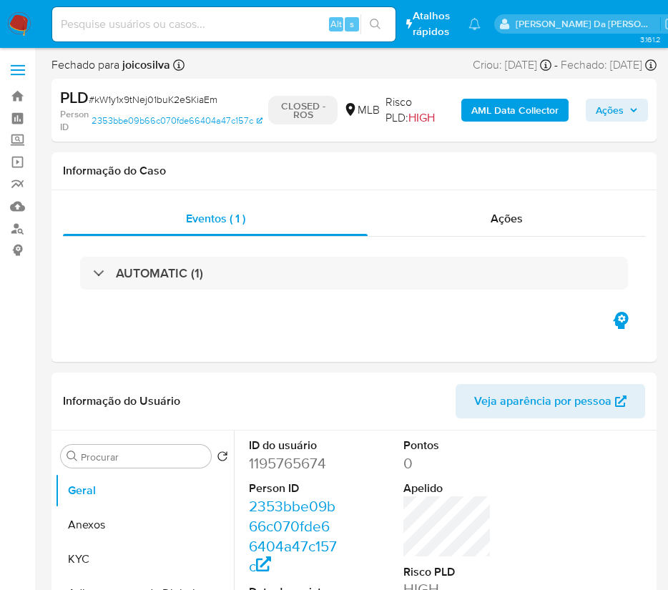
click at [19, 24] on img at bounding box center [19, 24] width 24 height 24
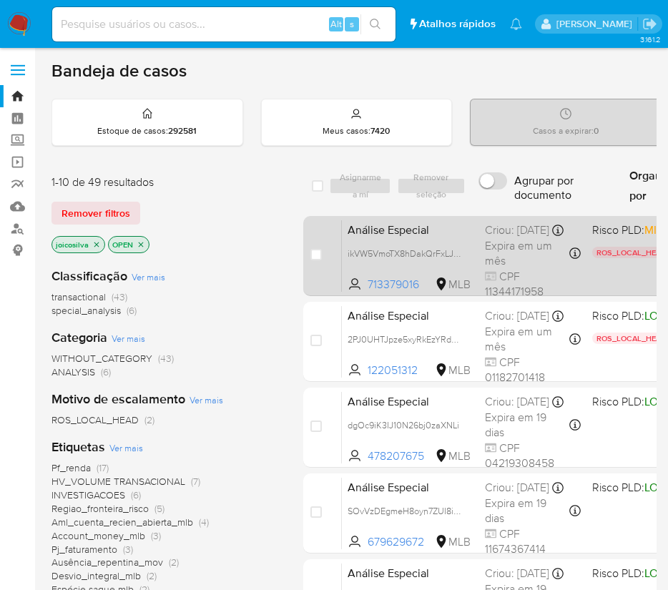
click at [448, 238] on span "Análise Especial" at bounding box center [411, 229] width 126 height 19
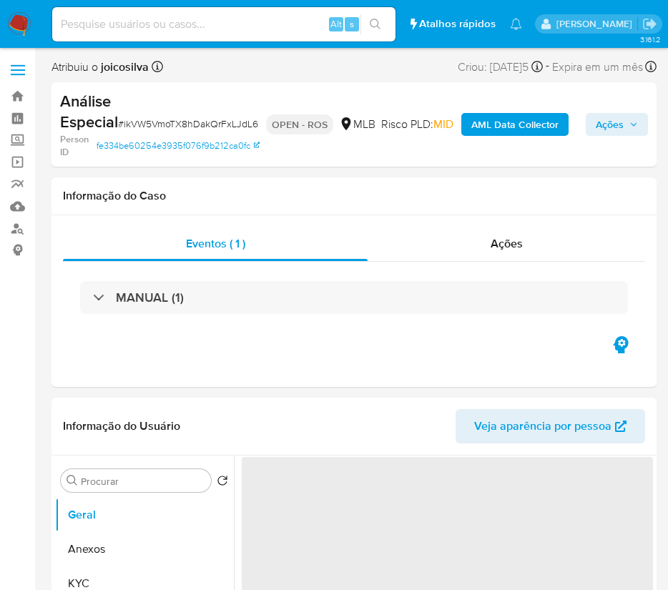
select select "10"
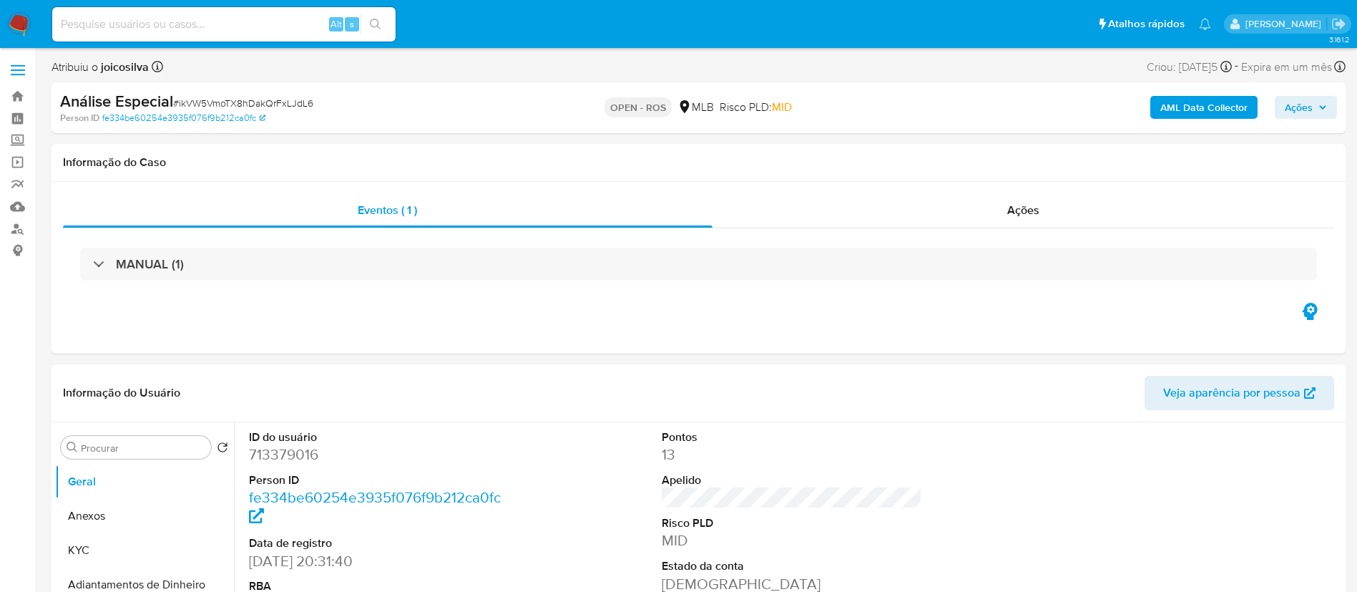
click at [277, 98] on span "# ikVW5VmoTX8hDakQrFxLJdL6" at bounding box center [243, 103] width 140 height 14
copy span "ikVW5VmoTX8hDakQrFxLJdL6"
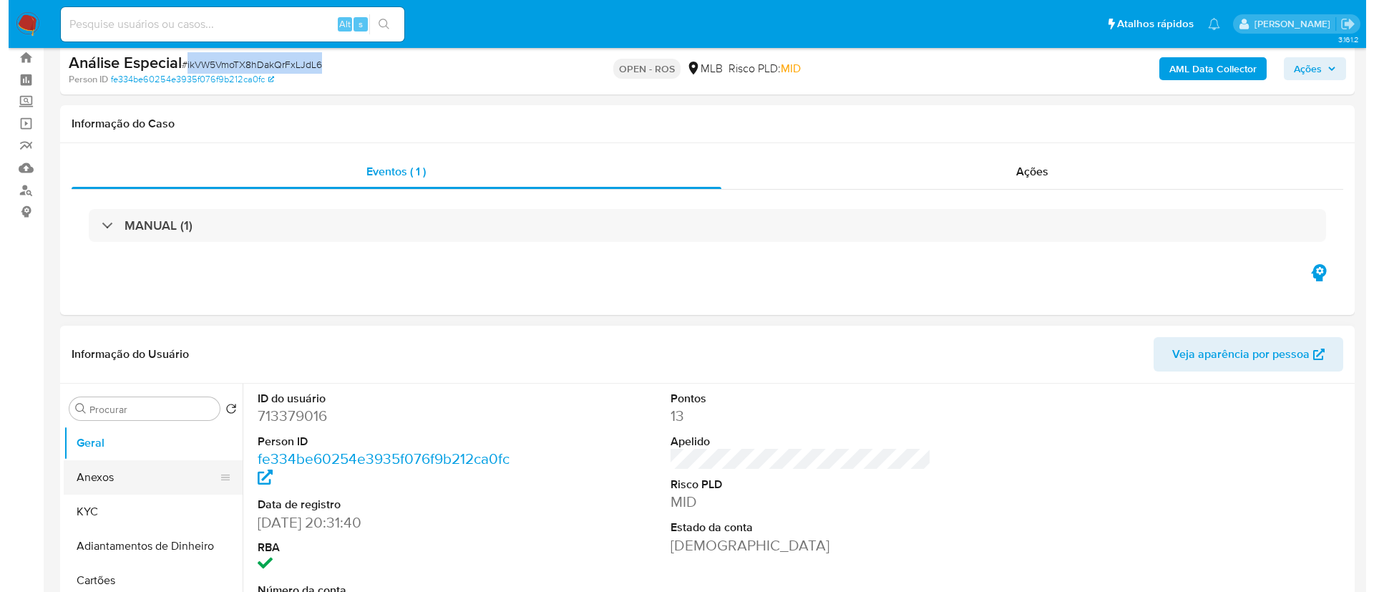
scroll to position [215, 0]
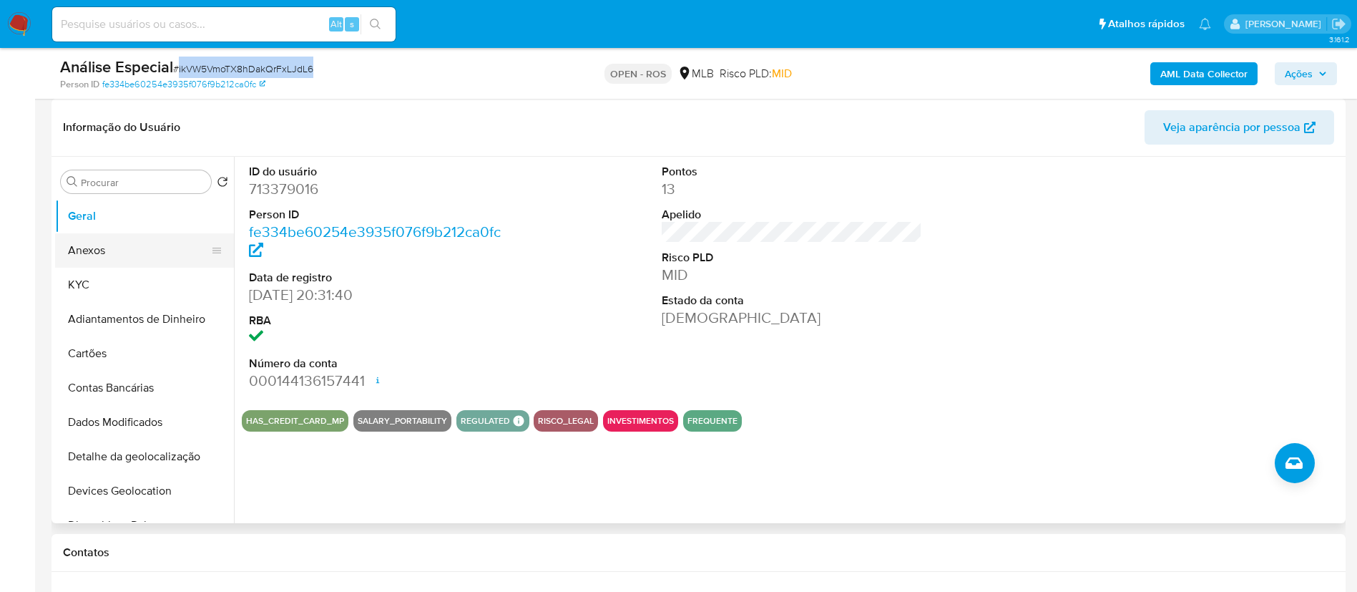
click at [84, 252] on button "Anexos" at bounding box center [138, 250] width 167 height 34
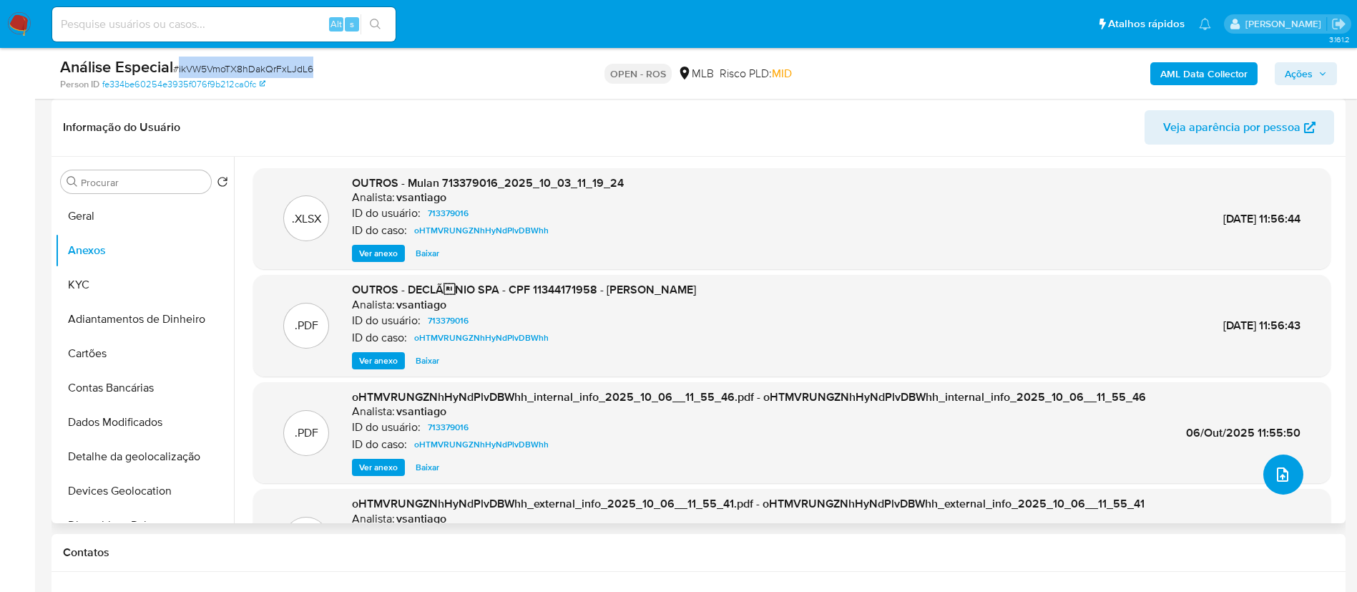
click at [684, 480] on button "upload-file" at bounding box center [1284, 474] width 40 height 40
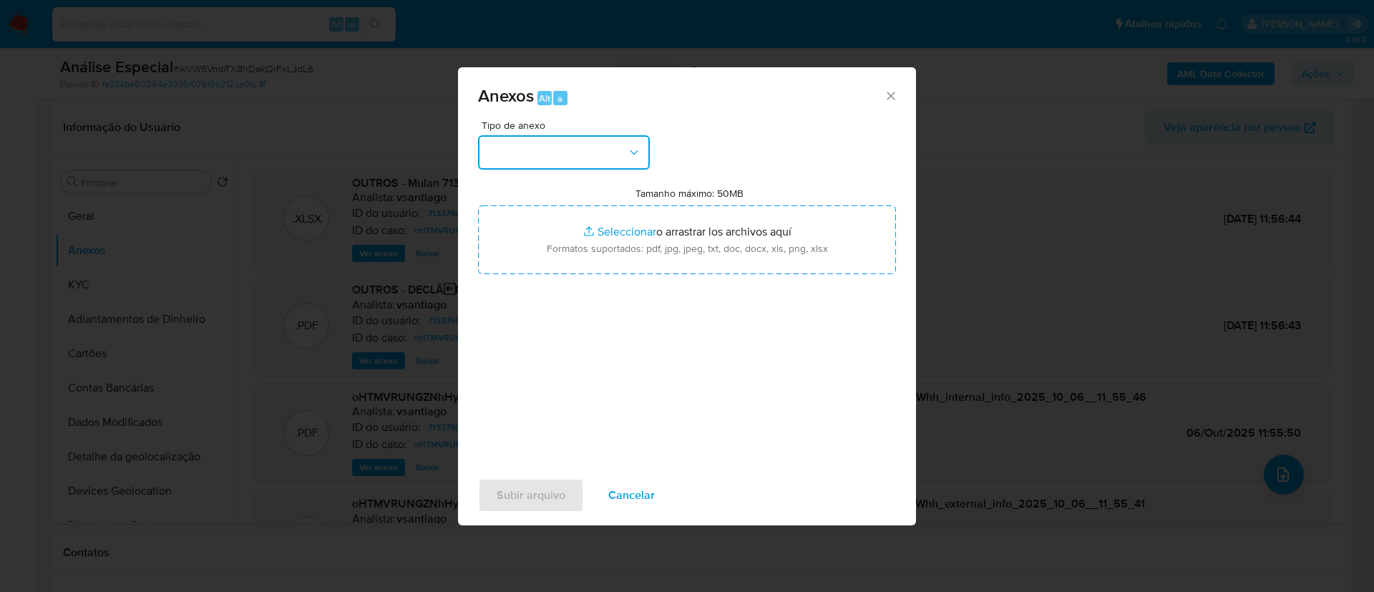
click at [622, 162] on button "button" at bounding box center [564, 152] width 172 height 34
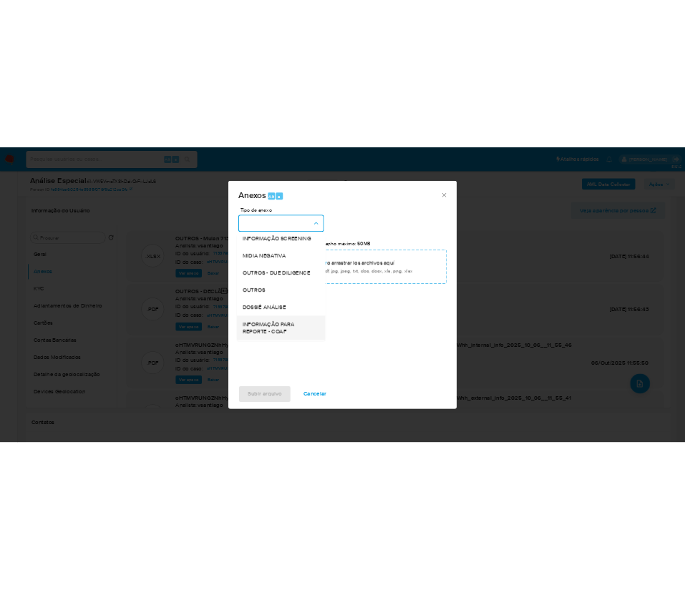
scroll to position [220, 0]
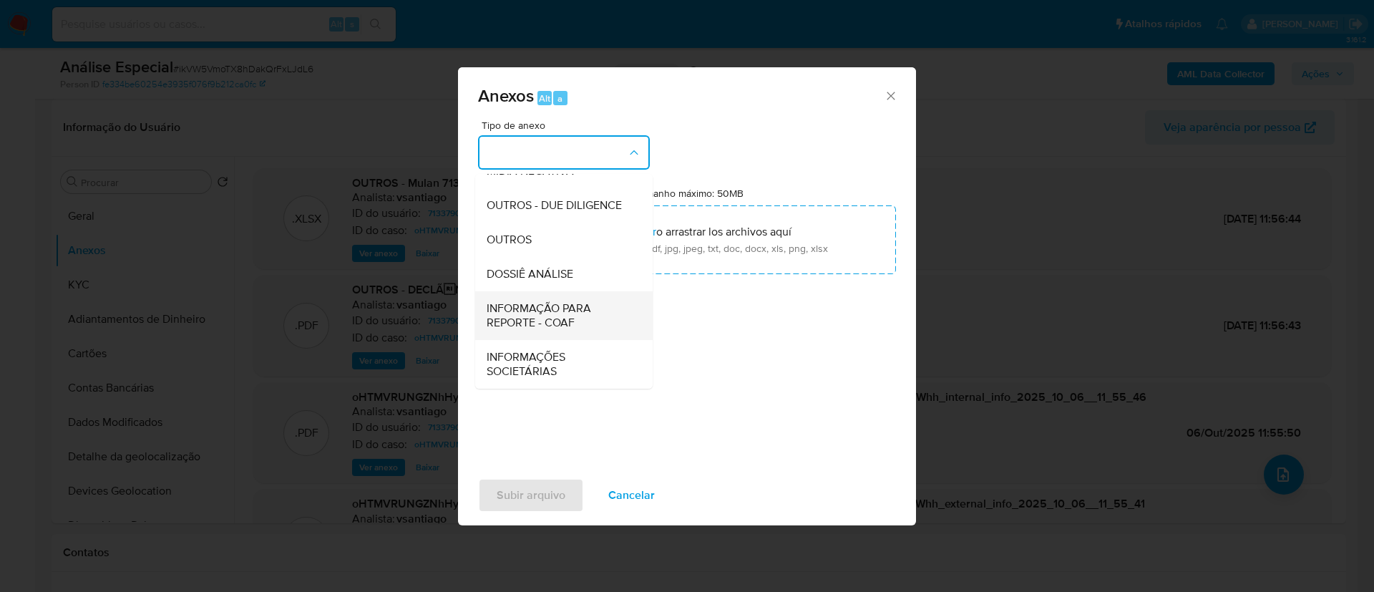
click at [580, 322] on span "INFORMAÇÃO PARA REPORTE - COAF" at bounding box center [560, 315] width 146 height 29
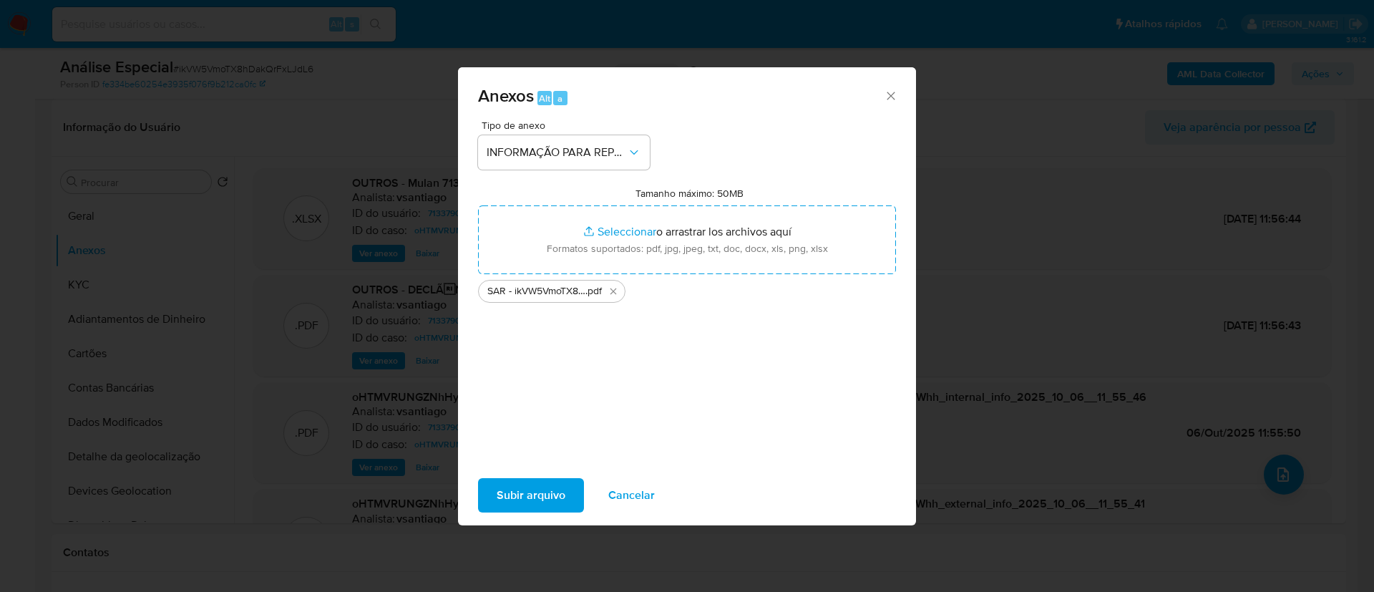
click at [547, 492] on span "Subir arquivo" at bounding box center [531, 494] width 69 height 31
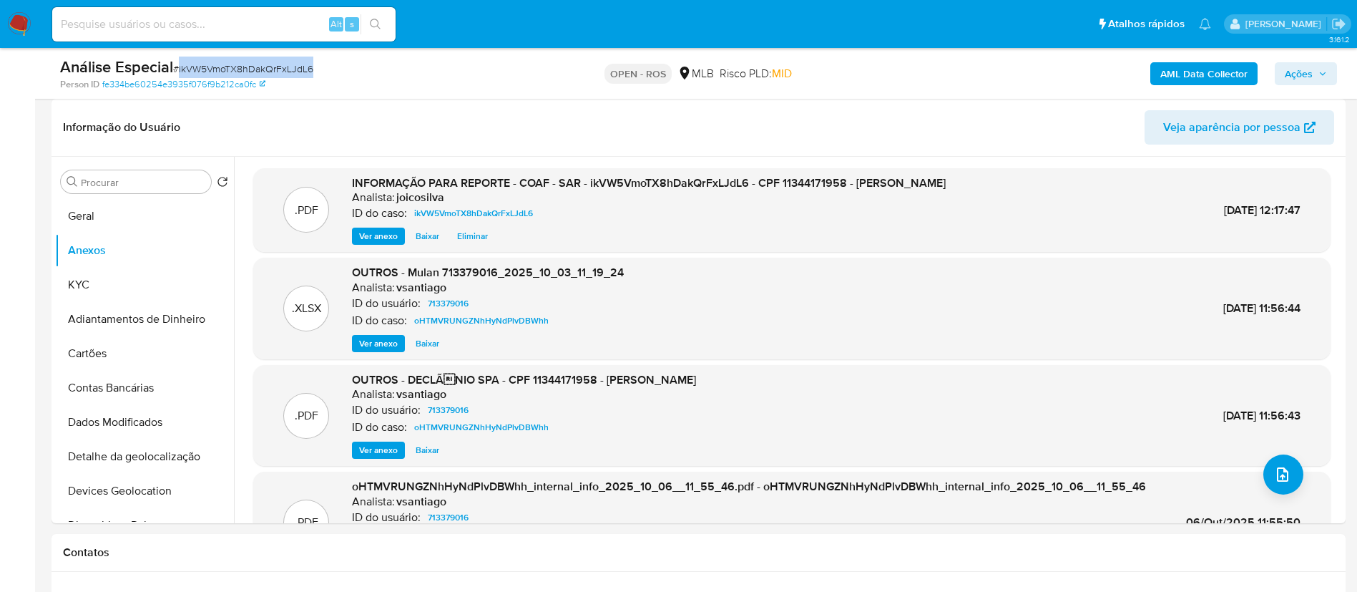
click at [684, 68] on span "Ações" at bounding box center [1299, 73] width 28 height 23
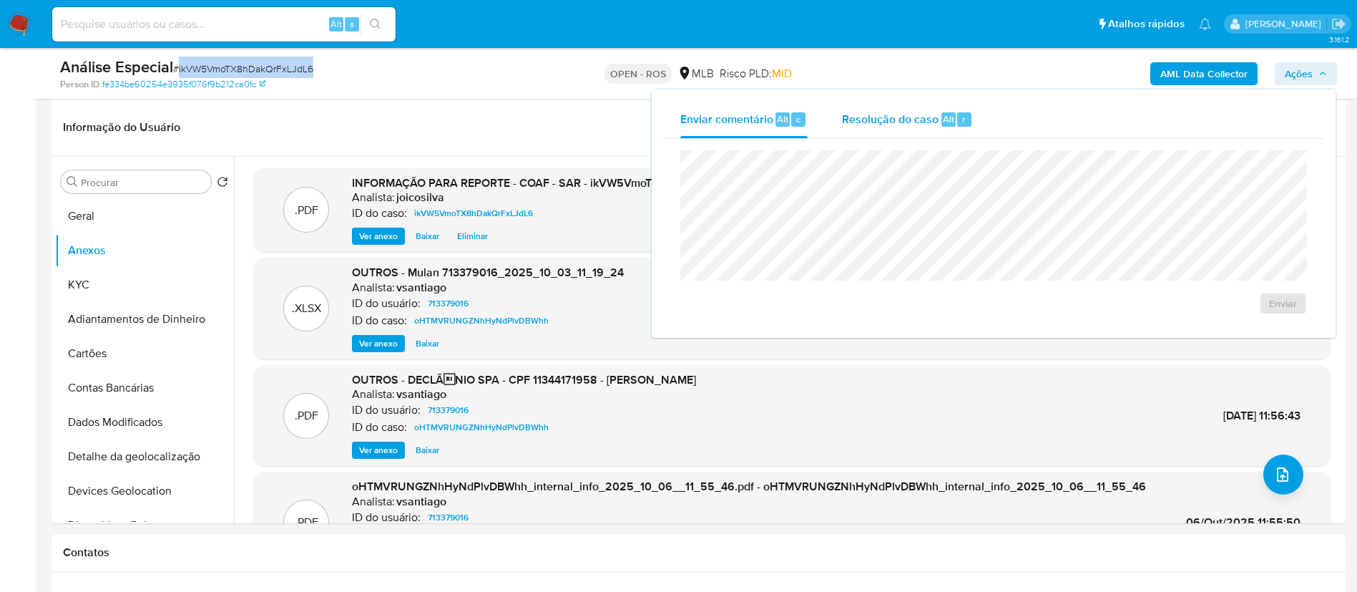
click at [684, 127] on div "Resolução do caso Alt r" at bounding box center [907, 119] width 131 height 37
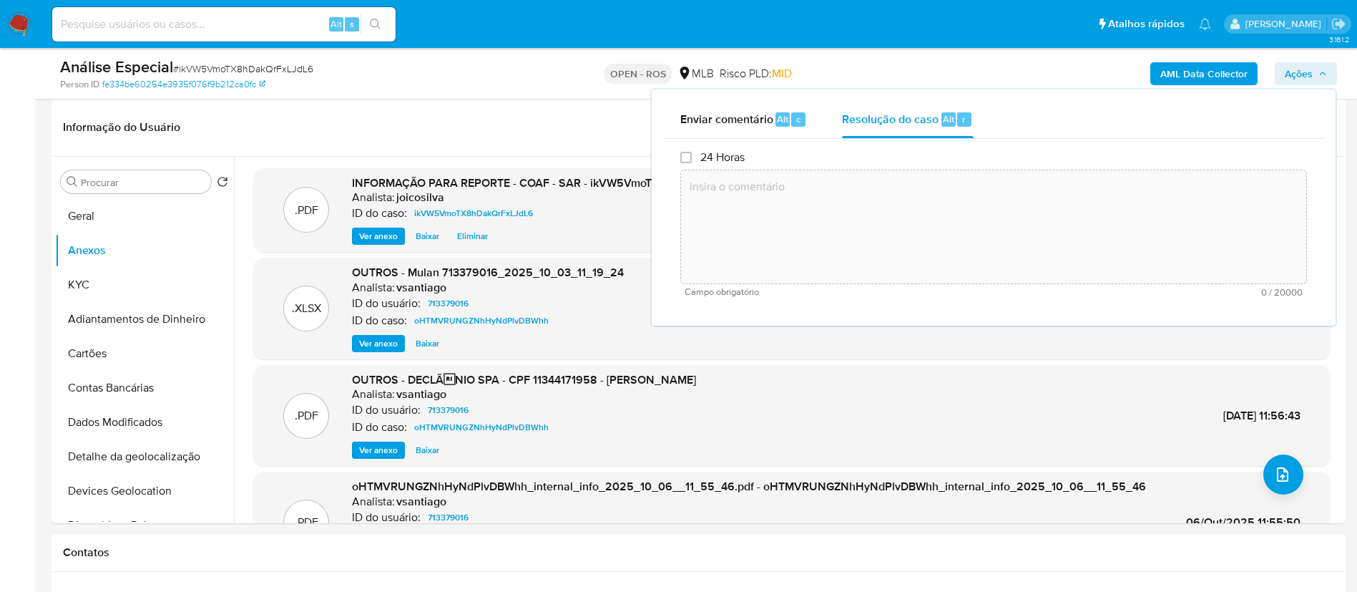
click at [684, 235] on textarea at bounding box center [993, 227] width 625 height 114
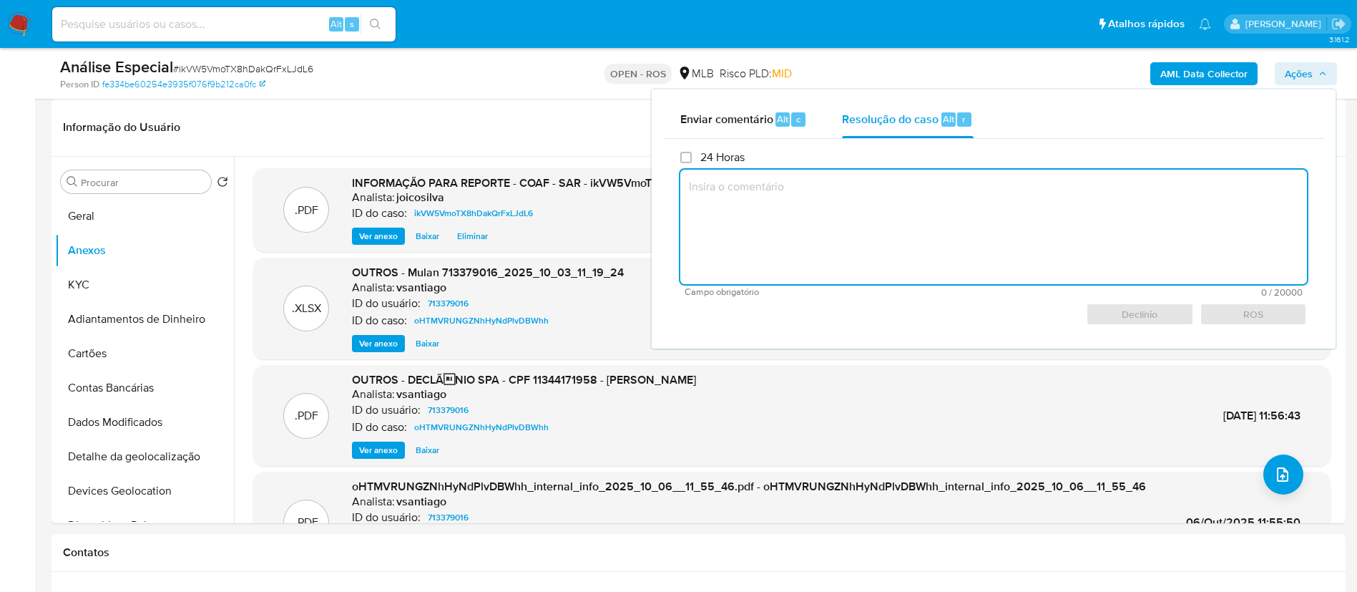
click at [684, 198] on textarea at bounding box center [994, 227] width 627 height 114
paste textarea "Reporte ao COAF"
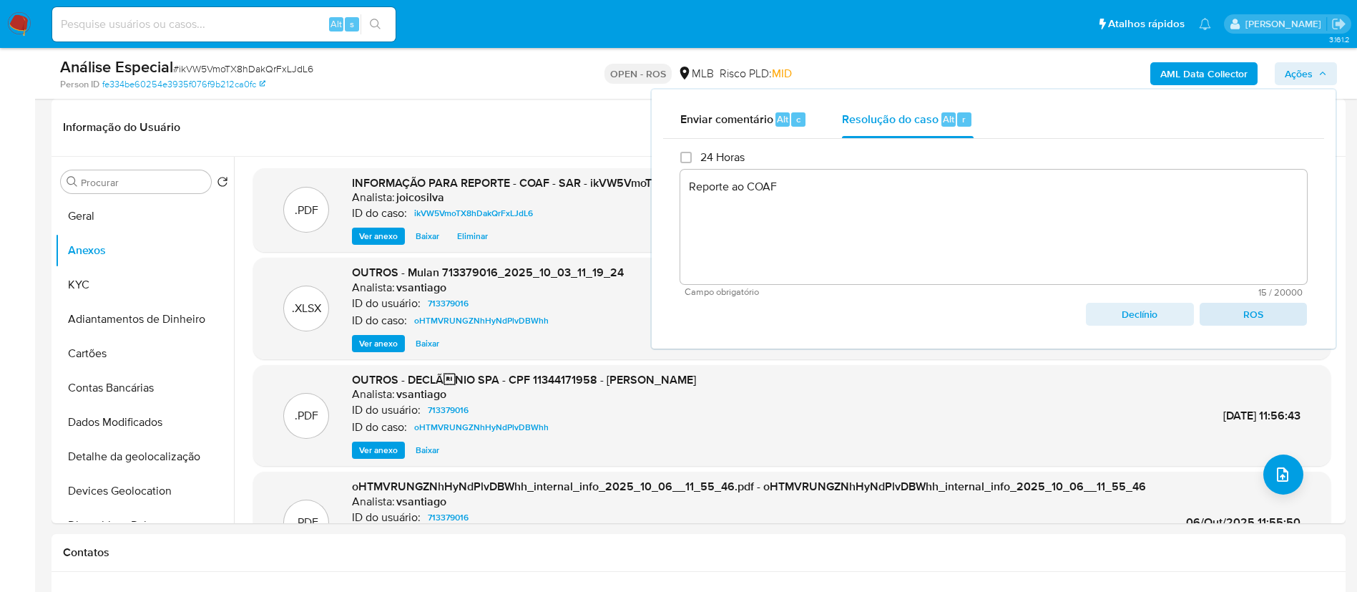
click at [684, 305] on div "24 Horas Reporte ao COAF Campo obrigatório 15 / 20000 19985 caracteres restante…" at bounding box center [994, 238] width 627 height 176
click at [684, 313] on span "ROS" at bounding box center [1253, 314] width 87 height 20
type textarea "Reporte ao COAF"
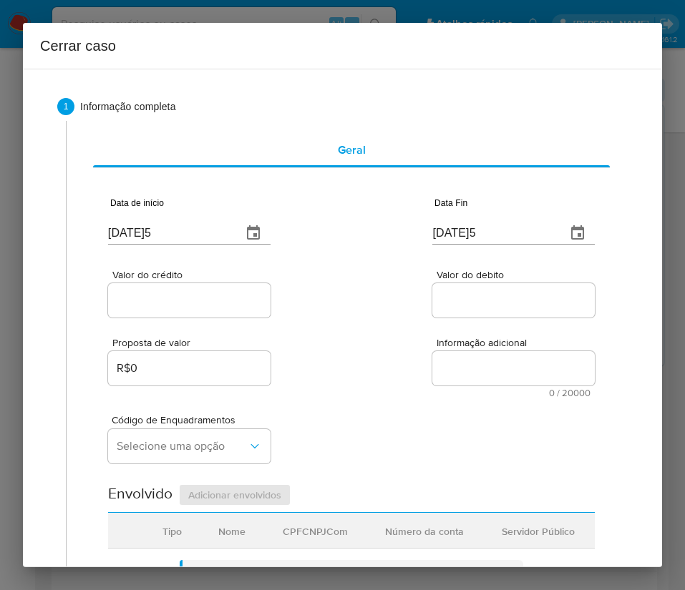
click at [195, 240] on input "[DATE]5" at bounding box center [169, 233] width 122 height 23
click at [194, 240] on input "[DATE]5" at bounding box center [169, 233] width 122 height 23
paste input "1/07"
type input "[DATE]5"
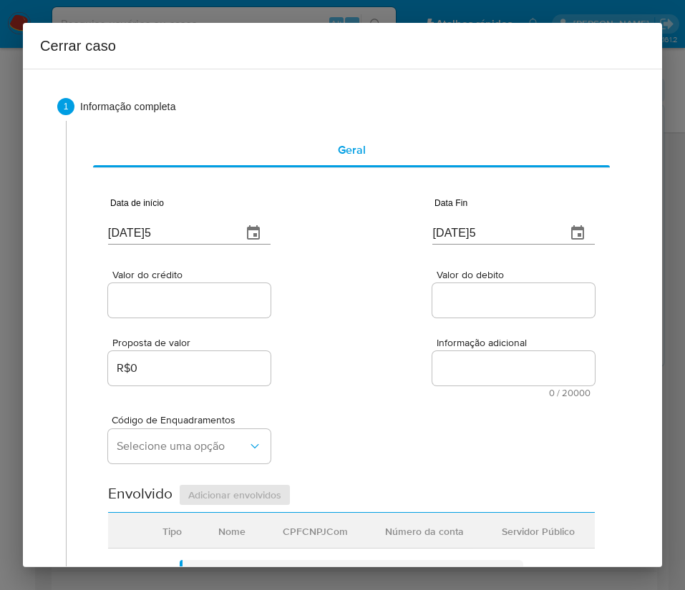
drag, startPoint x: 328, startPoint y: 374, endPoint x: 317, endPoint y: 384, distance: 14.2
click at [328, 376] on div "Proposta de valor R$0 Informação adicional 0 / 20000 20000 caracteres restantes" at bounding box center [351, 359] width 487 height 77
click at [447, 234] on input "[DATE]5" at bounding box center [493, 233] width 122 height 23
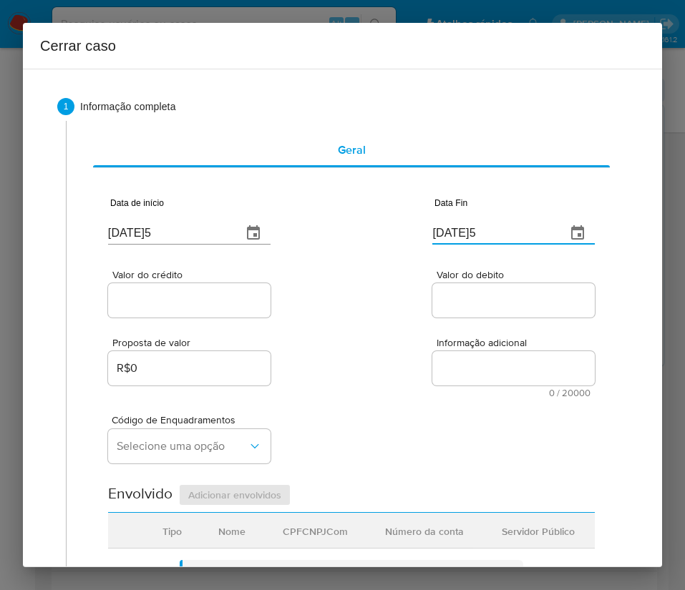
paste input "29/09"
type input "[DATE]5"
drag, startPoint x: 349, startPoint y: 399, endPoint x: 338, endPoint y: 401, distance: 11.6
click at [348, 399] on div "Código de Enquadramentos Selecione uma opção" at bounding box center [351, 434] width 487 height 72
click at [180, 298] on input "Valor do crédito" at bounding box center [189, 300] width 162 height 19
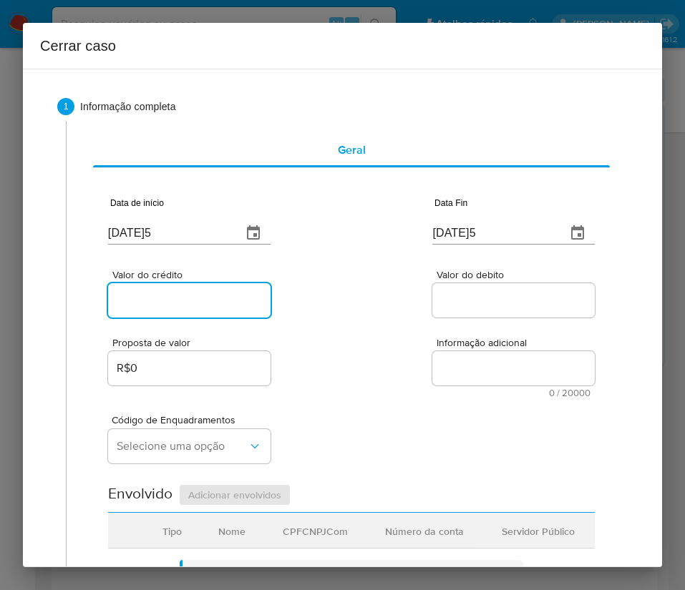
paste input "R$55.883"
type input "R$55.883"
click at [372, 336] on div "Proposta de valor R$0 Informação adicional 0 / 20000 20000 caracteres restantes" at bounding box center [351, 359] width 487 height 77
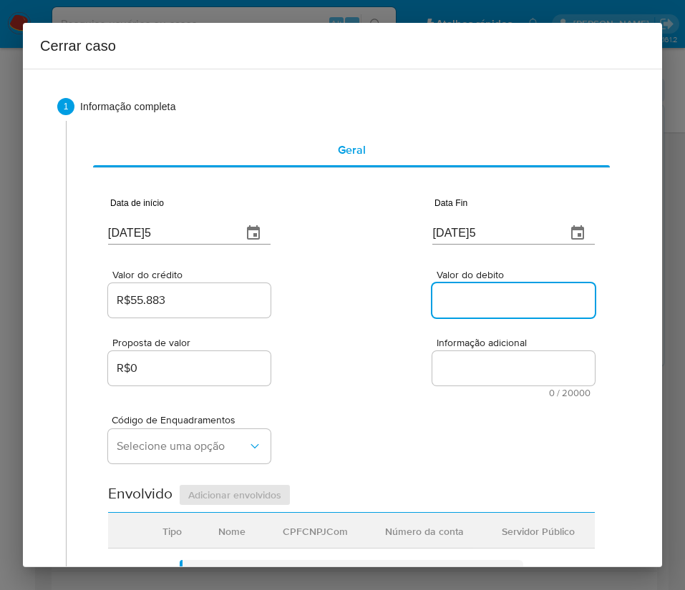
click at [447, 299] on input "Valor do debito" at bounding box center [513, 300] width 162 height 19
paste input "R$58.428"
type input "R$58.428"
click at [417, 411] on div "Código de Enquadramentos Selecione uma opção" at bounding box center [351, 434] width 487 height 72
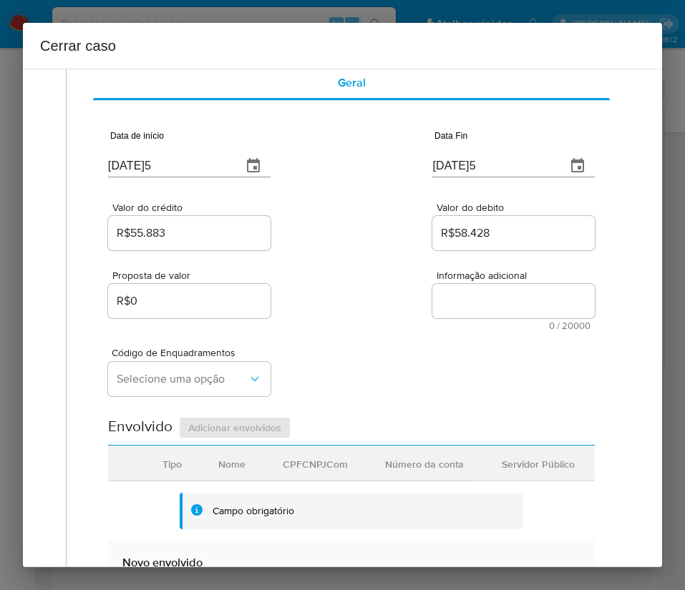
scroll to position [215, 0]
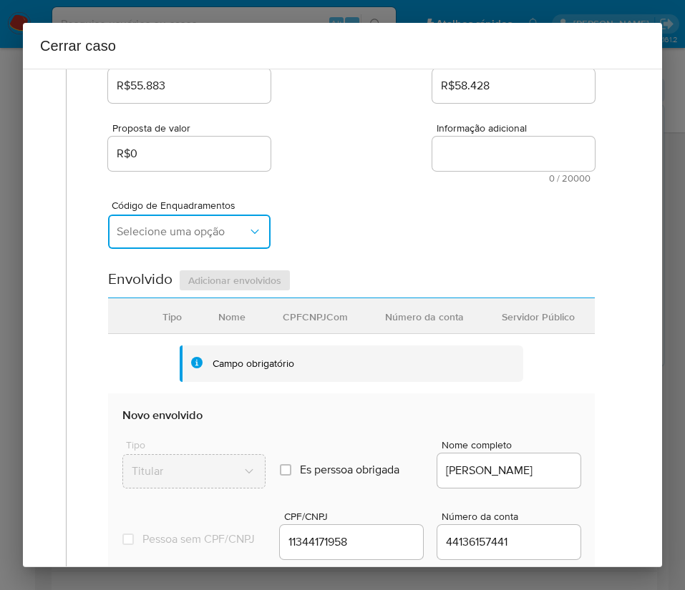
click at [171, 245] on button "Selecione uma opção" at bounding box center [189, 232] width 162 height 34
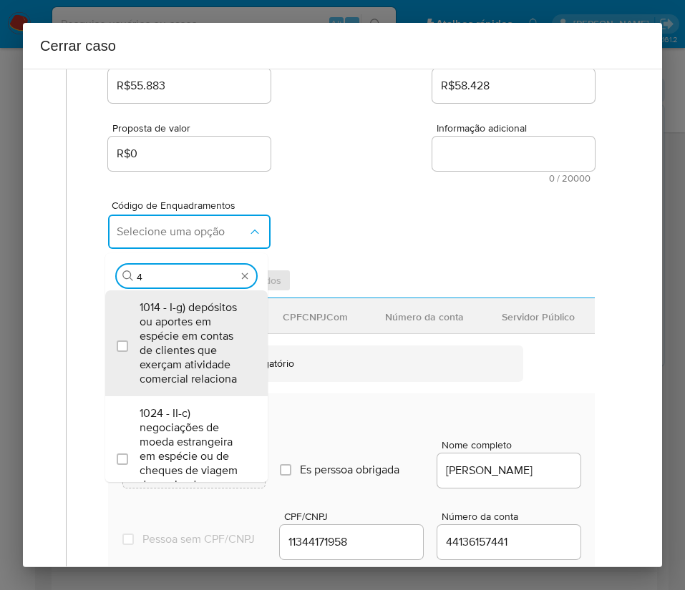
type input "45"
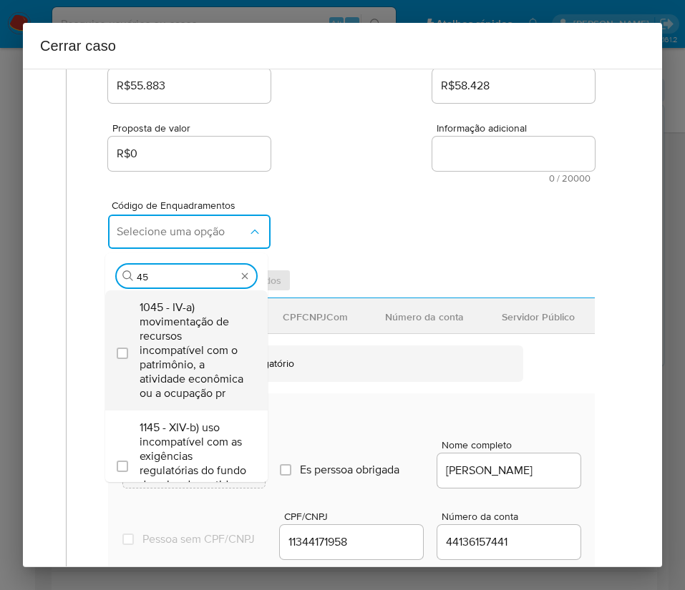
click at [175, 337] on span "1045 - IV-a) movimentação de recursos incompatível com o patrimônio, a atividad…" at bounding box center [194, 351] width 108 height 100
checkbox input "true"
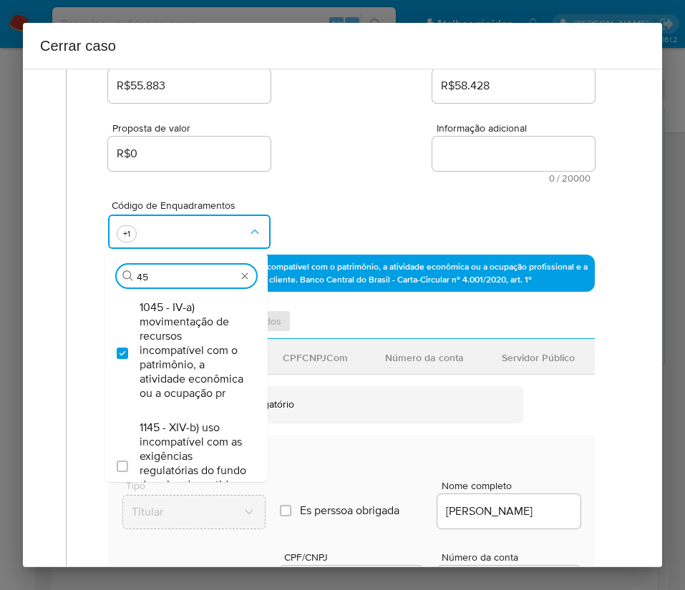
type input "4"
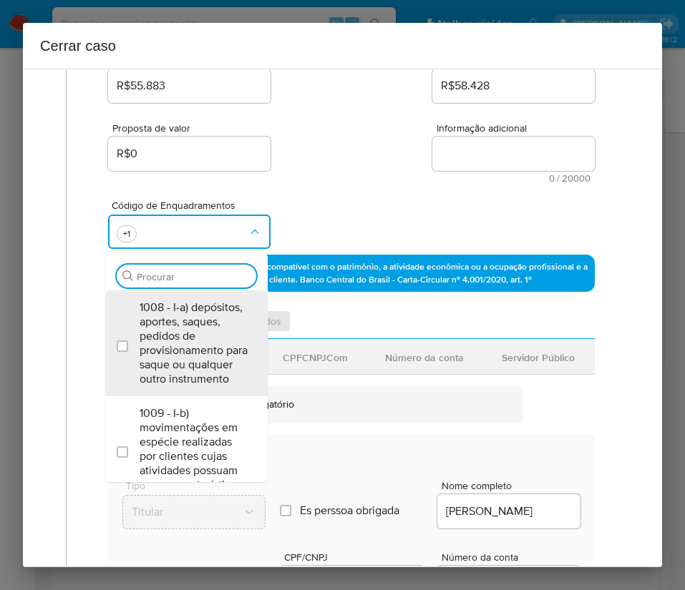
scroll to position [0, 0]
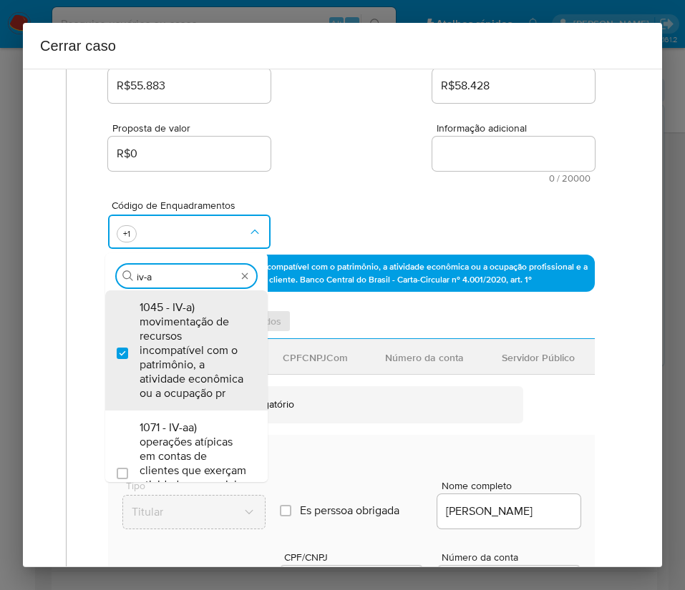
type input "iv-ae"
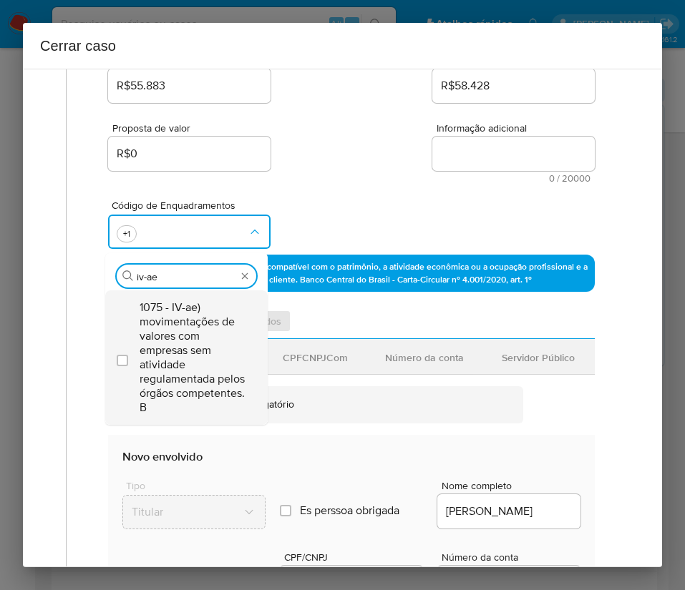
click at [183, 374] on span "1075 - IV-ae) movimentações de valores com empresas sem atividade regulamentada…" at bounding box center [194, 358] width 108 height 114
checkbox input "true"
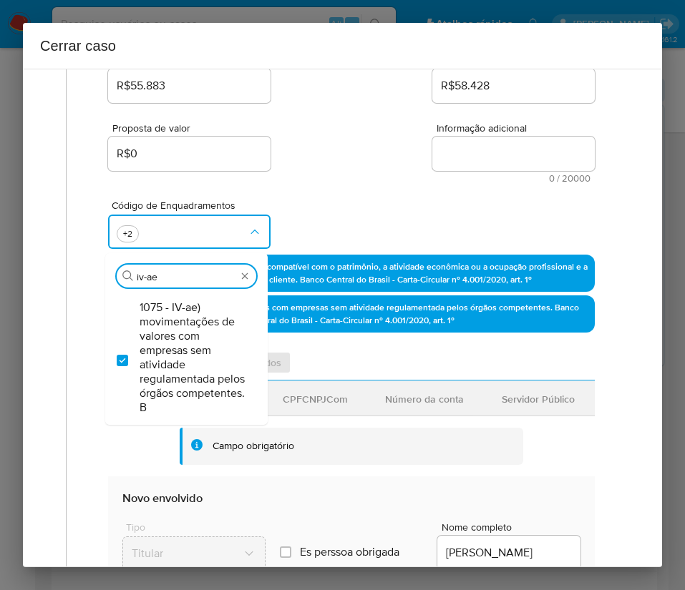
click at [354, 162] on div "Proposta de valor R$0 Informação adicional 0 / 20000 20000 caracteres restantes" at bounding box center [351, 144] width 487 height 77
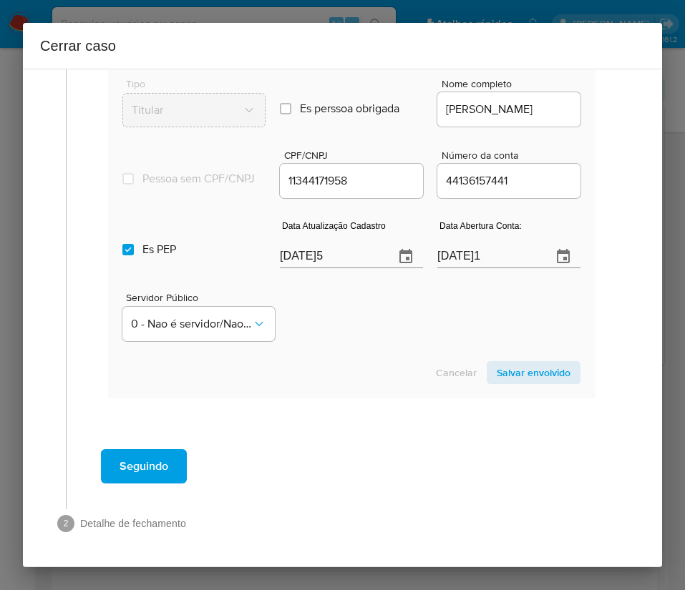
scroll to position [671, 0]
click at [324, 257] on input "[DATE]5" at bounding box center [331, 256] width 103 height 23
paste input "23/09"
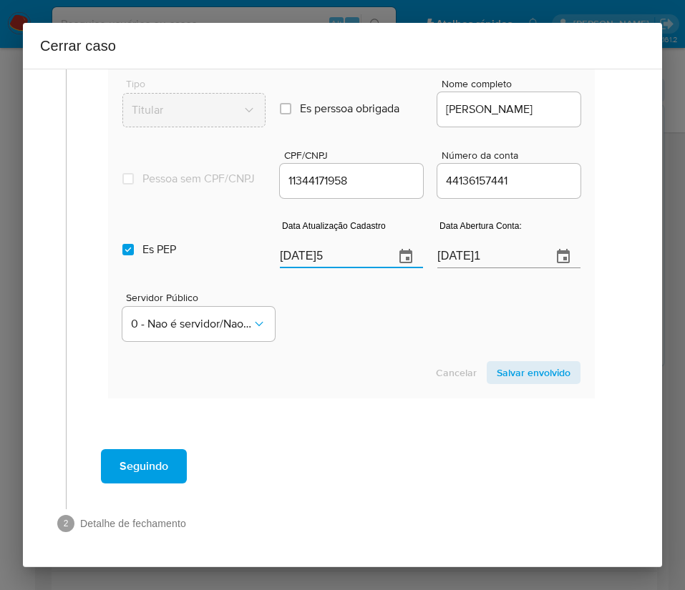
type input "[DATE]5"
click at [320, 393] on section "Novo envolvido Tipo Titular Es perssoa obrigada Is PObrigada Nome completo [PER…" at bounding box center [351, 216] width 487 height 366
click at [130, 252] on input "Es PEP isPEP" at bounding box center [127, 249] width 11 height 11
checkbox input "false"
click at [467, 258] on input "[DATE]1" at bounding box center [488, 256] width 103 height 23
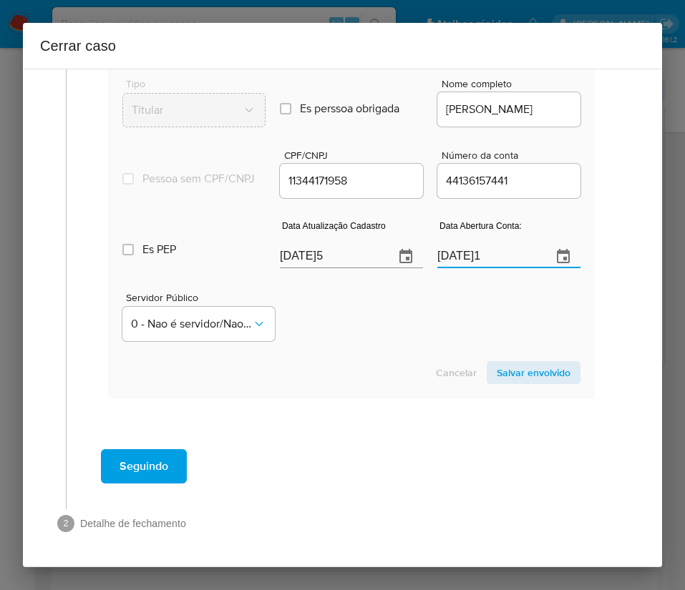
click at [467, 258] on input "[DATE]1" at bounding box center [488, 256] width 103 height 23
click at [419, 319] on div "Servidor Público 0 - Nao é servidor/[PERSON_NAME] possui informacao" at bounding box center [351, 311] width 458 height 72
drag, startPoint x: 116, startPoint y: 125, endPoint x: 111, endPoint y: 115, distance: 11.2
click at [111, 115] on section "Novo envolvido Tipo Titular Es perssoa obrigada Is PObrigada Nome completo [PER…" at bounding box center [351, 216] width 487 height 366
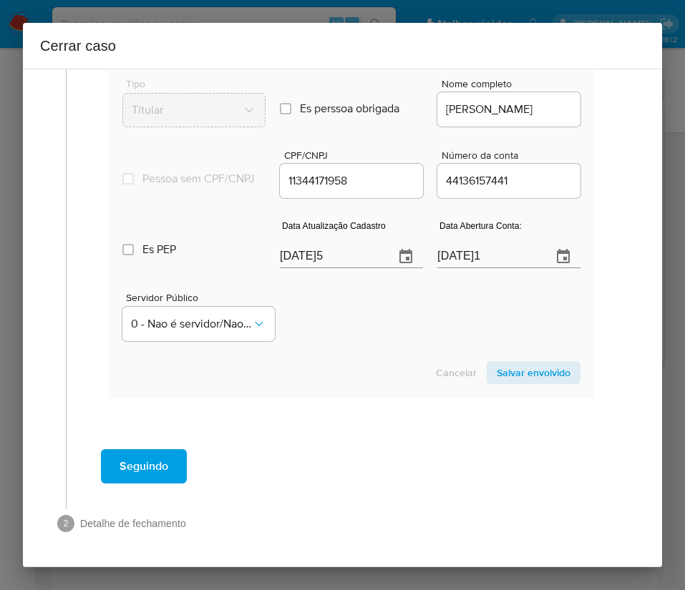
click at [511, 179] on input "44136157441" at bounding box center [508, 181] width 143 height 19
click at [530, 374] on span "Salvar envolvido" at bounding box center [534, 373] width 74 height 20
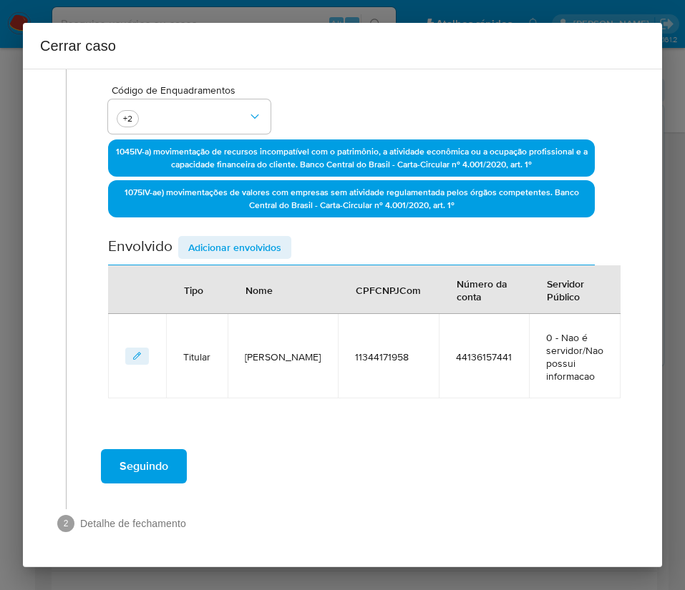
click at [243, 253] on span "Adicionar envolvidos" at bounding box center [234, 248] width 93 height 20
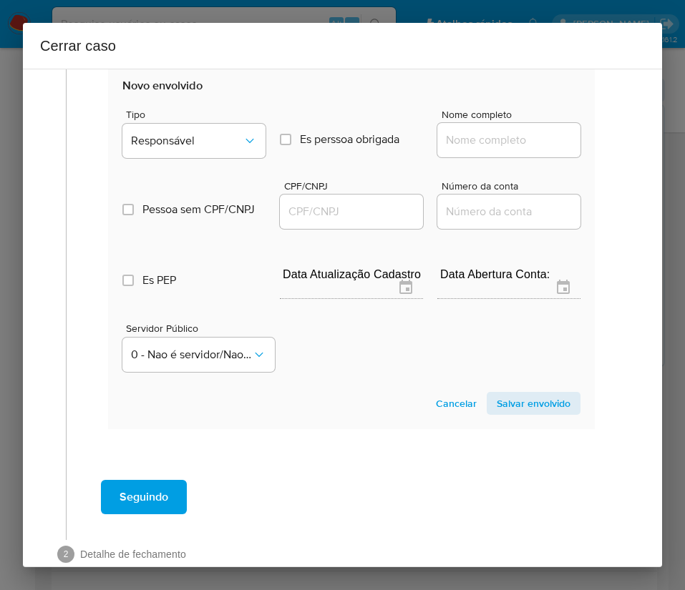
scroll to position [707, 0]
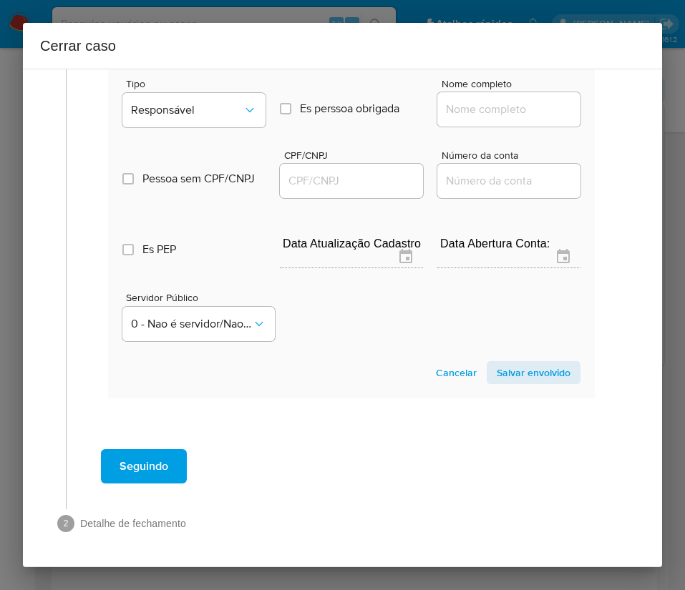
click at [180, 87] on span "Tipo" at bounding box center [197, 84] width 143 height 10
click at [180, 101] on button "Responsável" at bounding box center [193, 110] width 143 height 34
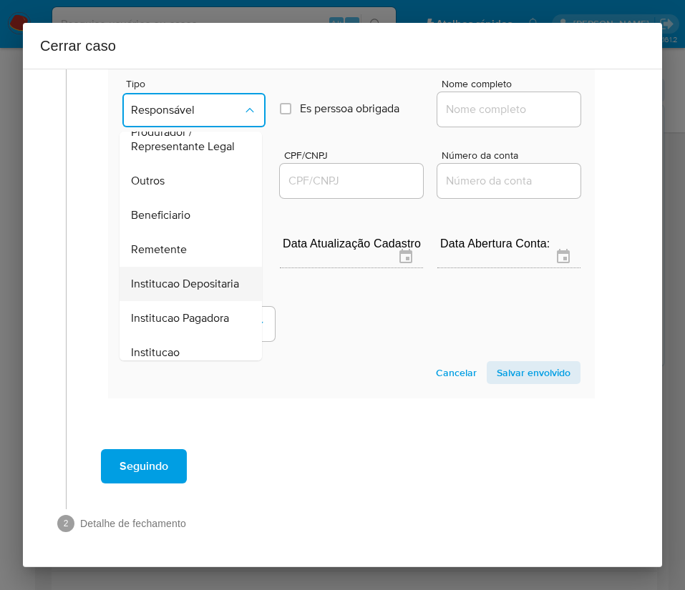
scroll to position [255, 0]
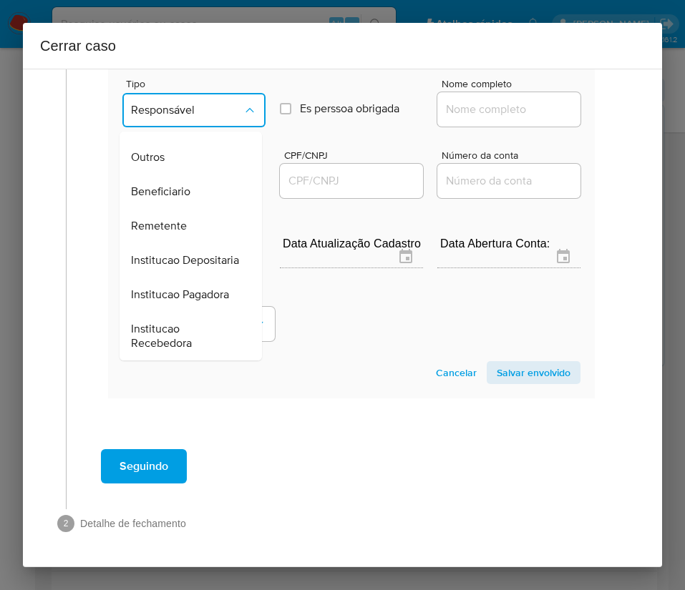
click at [167, 219] on span "Remetente" at bounding box center [159, 226] width 56 height 14
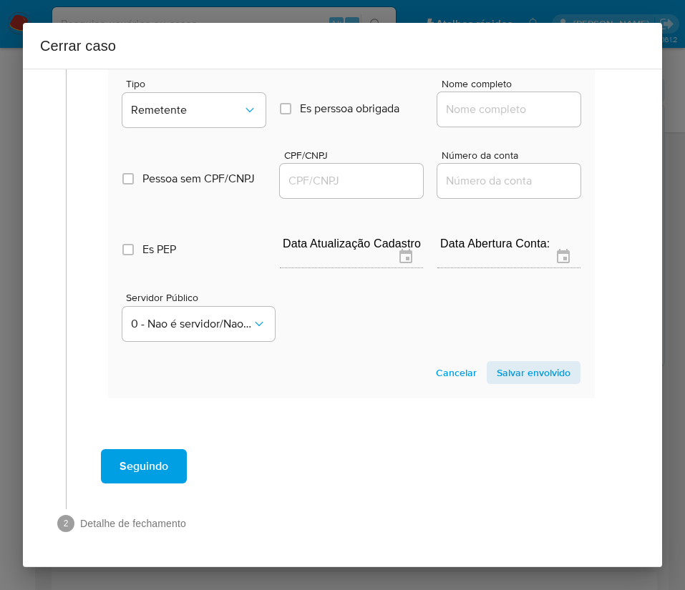
click at [501, 98] on div at bounding box center [508, 109] width 143 height 34
click at [492, 108] on input "Nome completo" at bounding box center [508, 109] width 143 height 19
paste input "Raufe Da Motta, 09828094924"
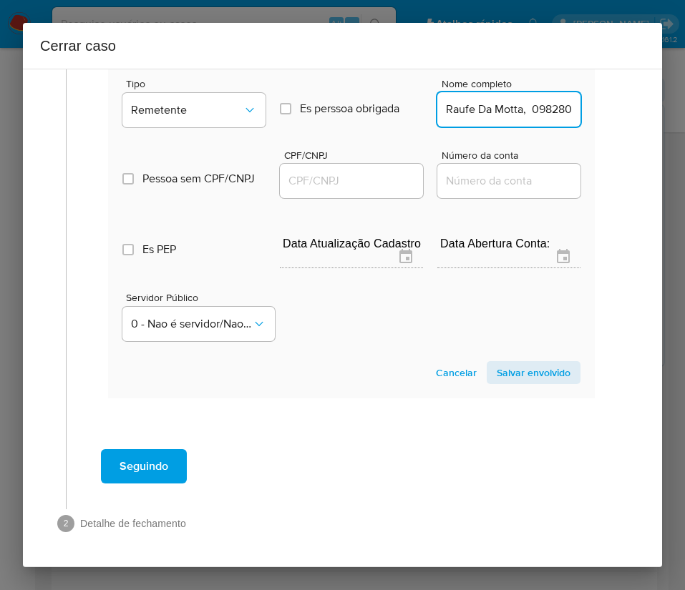
scroll to position [0, 36]
drag, startPoint x: 474, startPoint y: 109, endPoint x: 608, endPoint y: 102, distance: 134.0
type input "Raufe Da Motta"
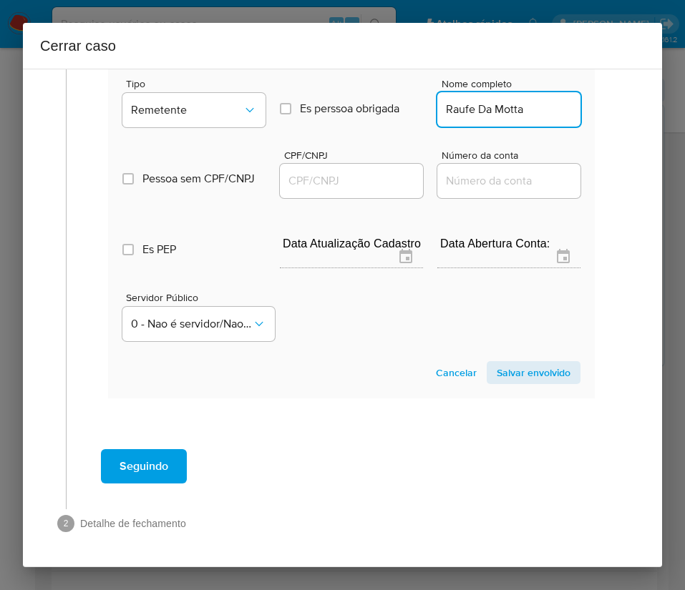
click at [343, 173] on input "CPF/CNPJ" at bounding box center [351, 181] width 143 height 19
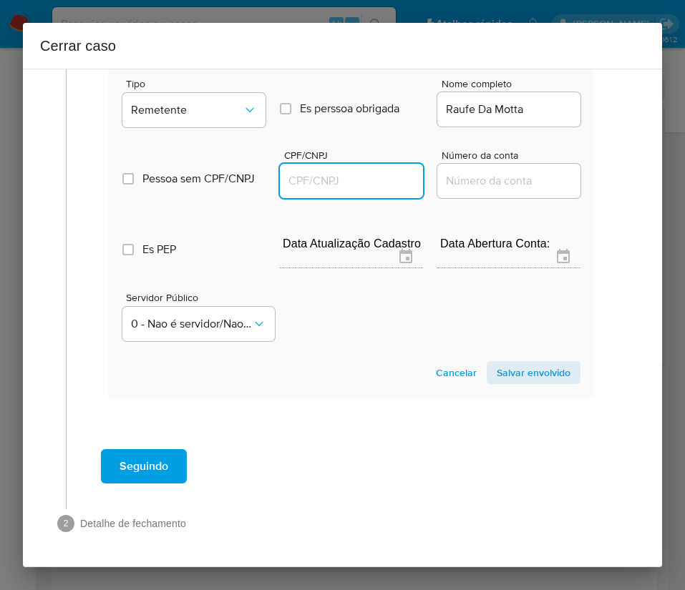
paste input "09828094924"
type input "9828094924"
click at [520, 374] on span "Salvar envolvido" at bounding box center [534, 373] width 74 height 20
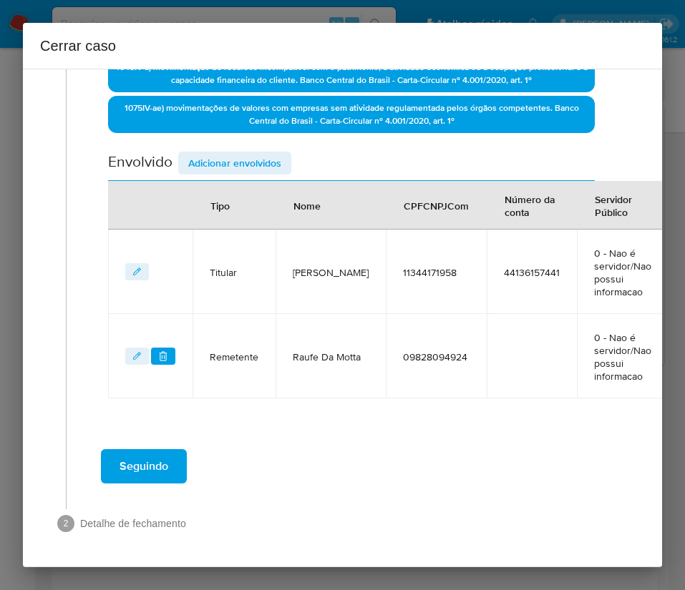
scroll to position [414, 0]
click at [213, 157] on span "Adicionar envolvidos" at bounding box center [234, 163] width 93 height 20
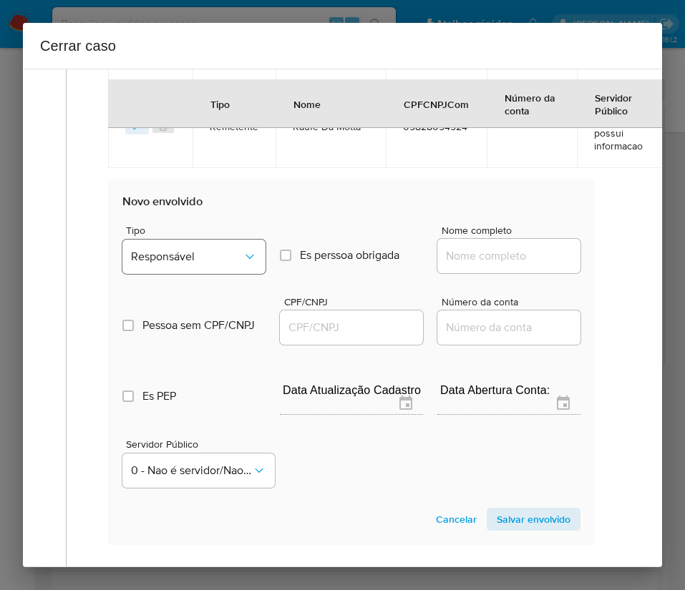
scroll to position [736, 0]
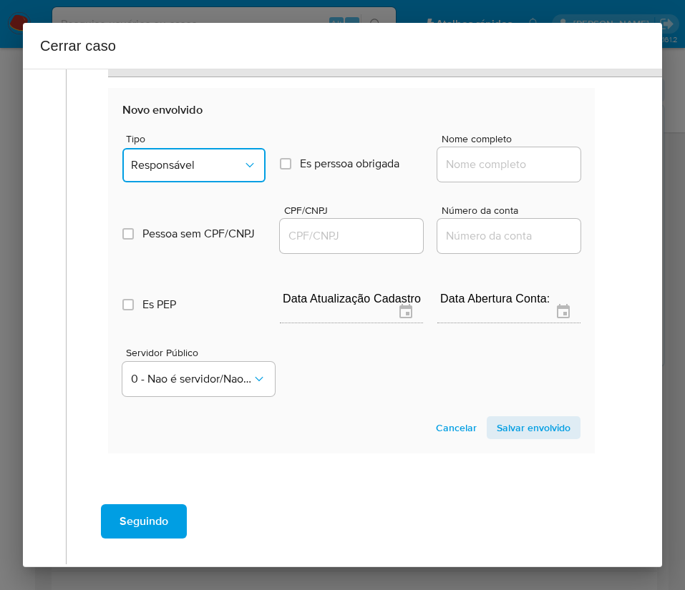
click at [187, 154] on button "Responsável" at bounding box center [193, 165] width 143 height 34
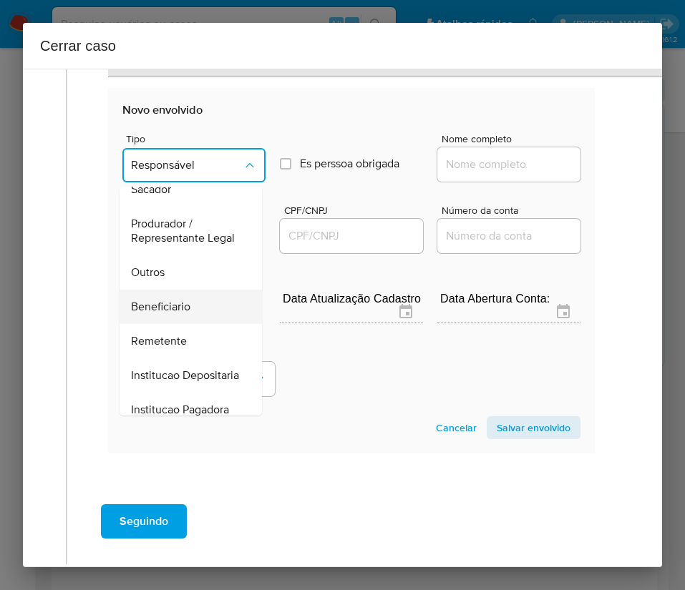
scroll to position [255, 0]
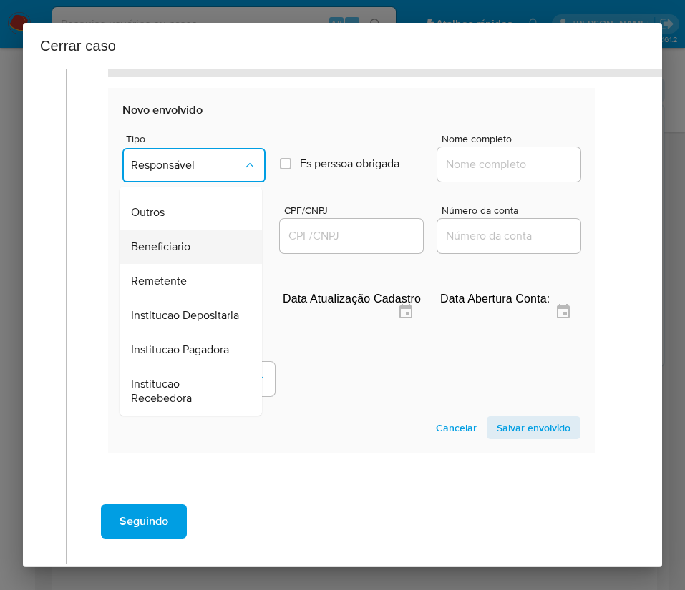
click at [173, 240] on span "Beneficiario" at bounding box center [160, 247] width 59 height 14
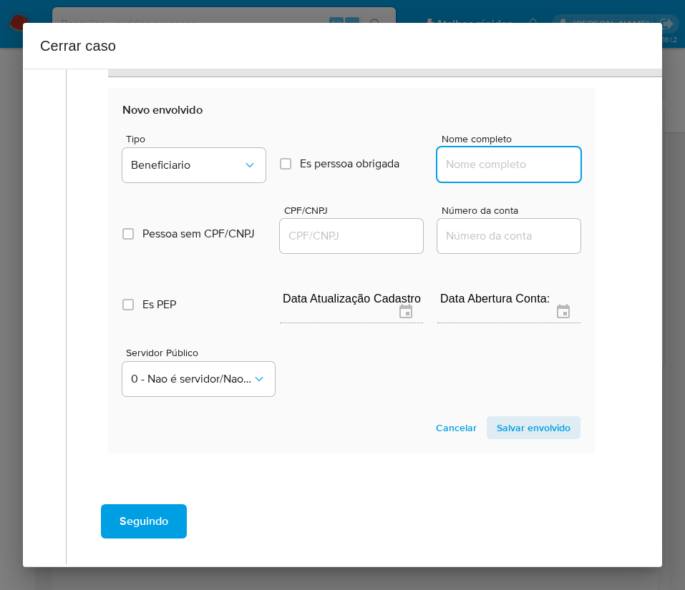
click at [510, 160] on input "Nome completo" at bounding box center [508, 164] width 143 height 19
paste input "Zeroumbet, 55997392000105"
drag, startPoint x: 457, startPoint y: 165, endPoint x: 610, endPoint y: 170, distance: 153.9
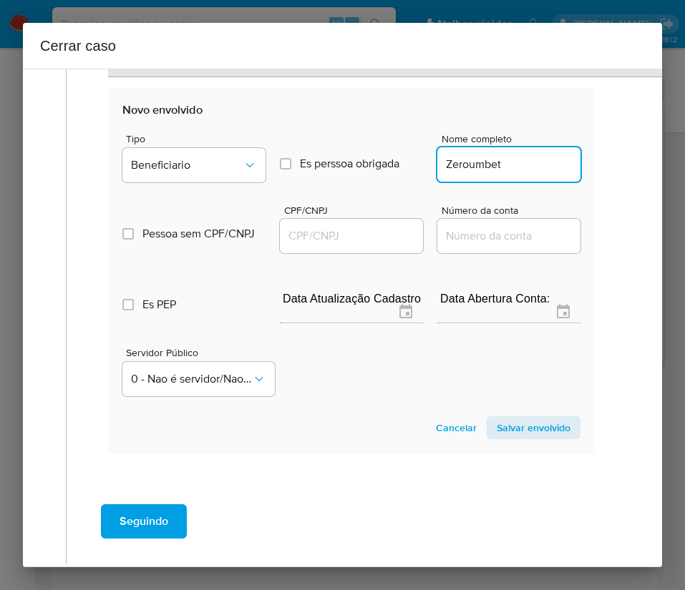
scroll to position [0, 0]
type input "Zeroumbet"
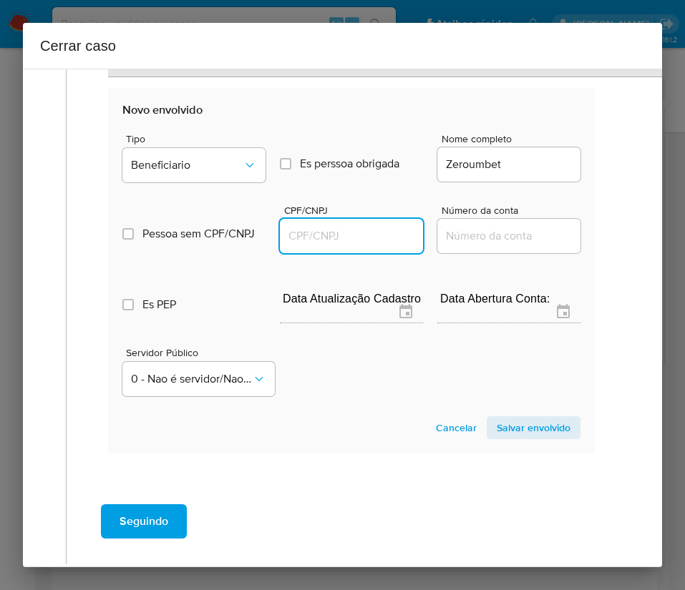
click at [302, 231] on input "CPF/CNPJ" at bounding box center [351, 236] width 143 height 19
paste input "55997392000105"
type input "55997392000105"
click at [520, 426] on span "Salvar envolvido" at bounding box center [534, 428] width 74 height 20
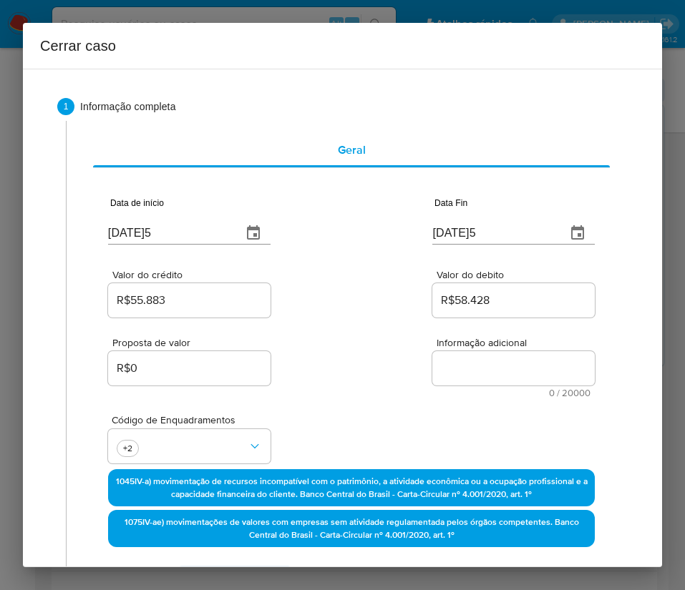
click at [459, 386] on div "Informação adicional 0 / 20000 20000 caracteres restantes" at bounding box center [513, 368] width 162 height 60
click at [456, 372] on textarea "Informação adicional" at bounding box center [513, 368] width 162 height 34
paste textarea "Loremipsumd si Ametcon Adipi Elitse Doeiusm, TEM 50892688992, 28 inci, utlabore…"
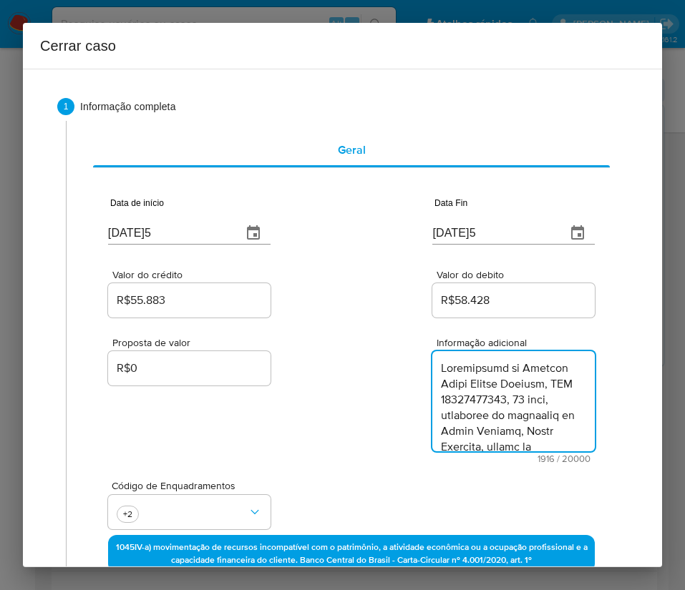
scroll to position [1751, 0]
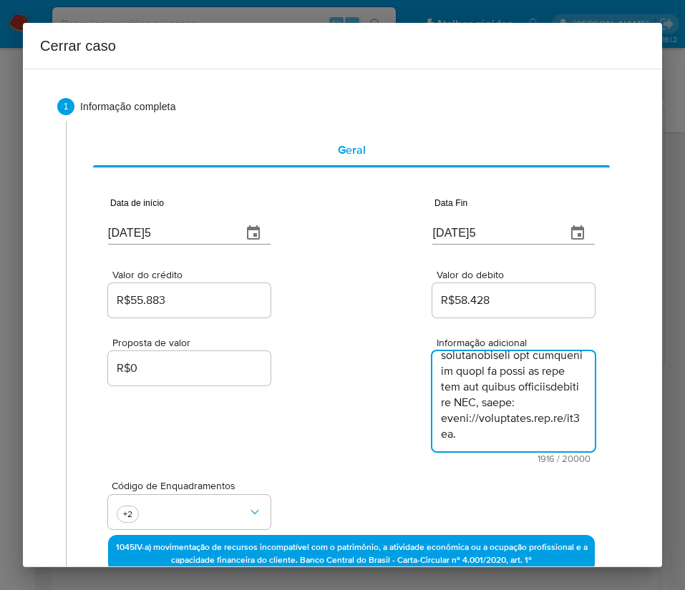
type textarea "Loremipsumd si Ametcon Adipi Elitse Doeiusm, TEM 50892688992, 28 inci, utlabore…"
drag, startPoint x: 318, startPoint y: 497, endPoint x: 290, endPoint y: 492, distance: 28.2
click at [318, 498] on div "Código de Enquadramentos +2" at bounding box center [351, 500] width 487 height 72
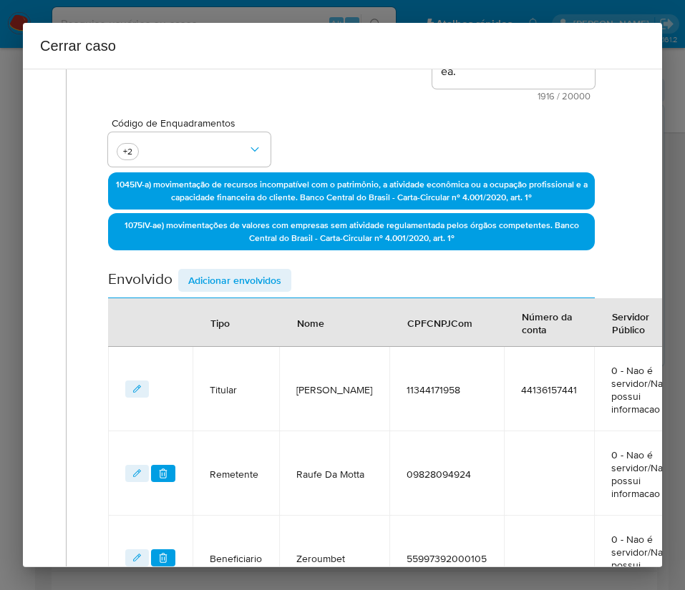
scroll to position [581, 0]
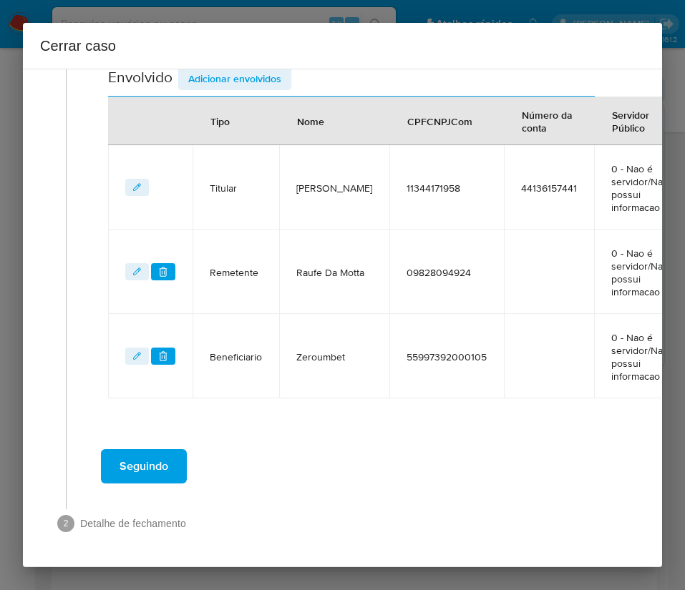
click at [175, 455] on button "Seguindo" at bounding box center [144, 466] width 86 height 34
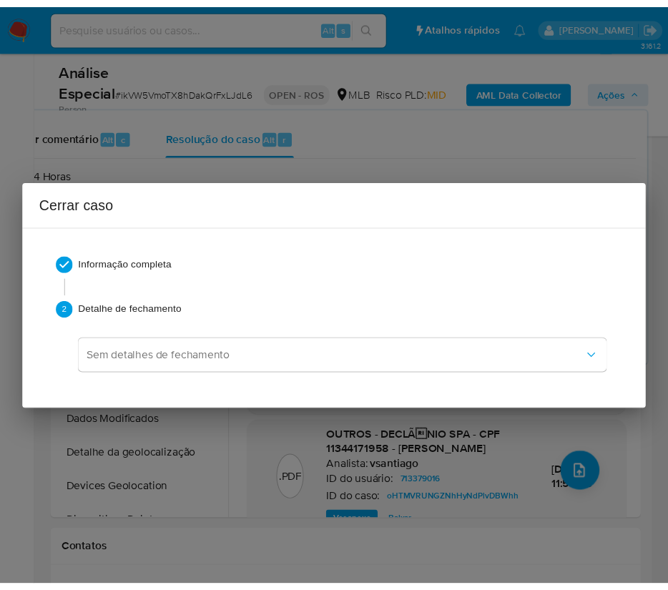
scroll to position [1720, 0]
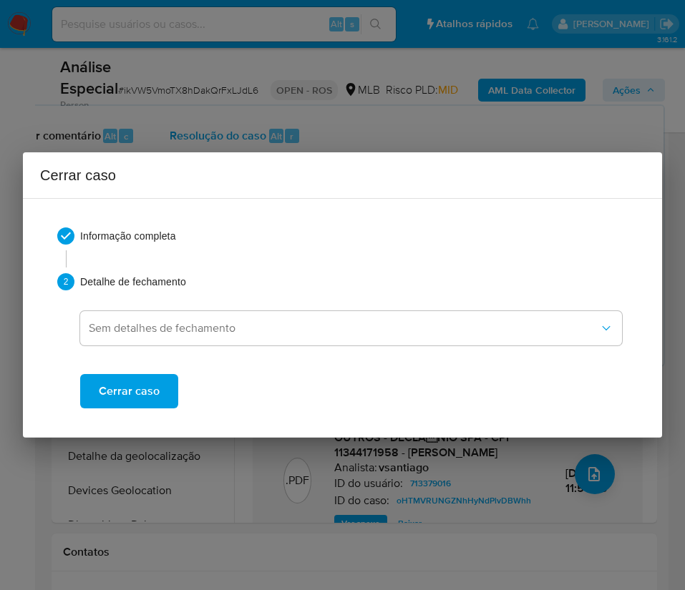
click at [161, 397] on button "Cerrar caso" at bounding box center [129, 391] width 98 height 34
type textarea "Reporte ao COAF"
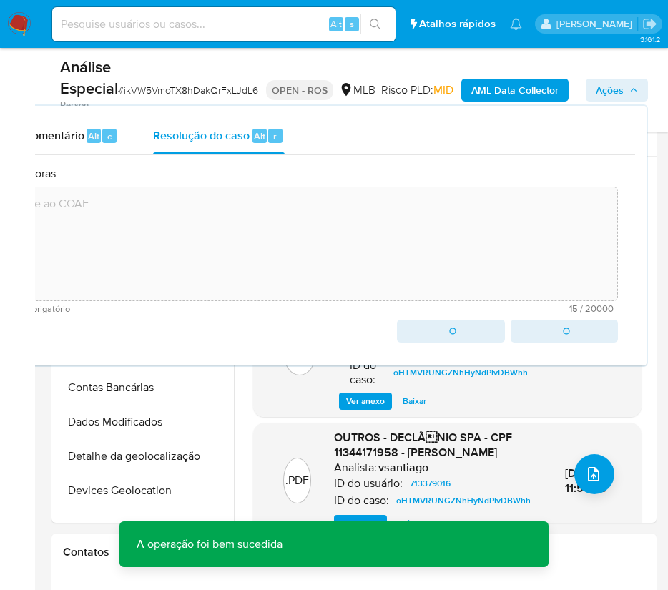
click at [171, 92] on span "# ikVW5VmoTX8hDakQrFxLJdL6" at bounding box center [188, 90] width 140 height 14
copy span "ikVW5VmoTX8hDakQrFxLJdL6"
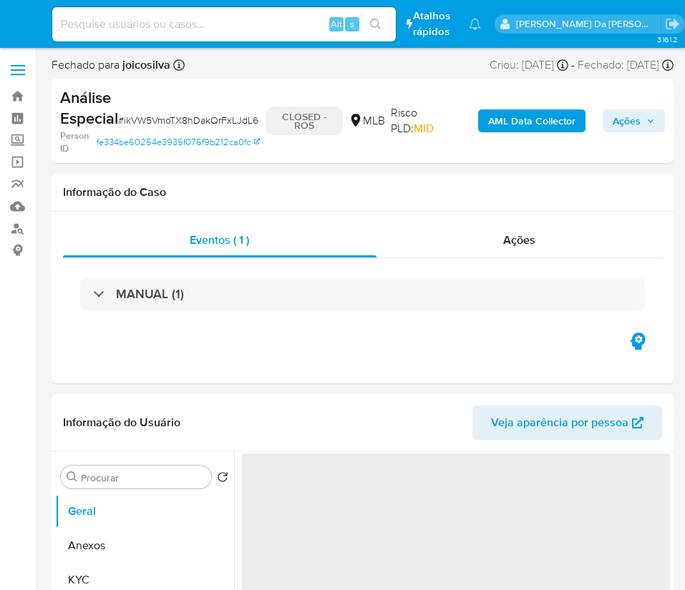
select select "10"
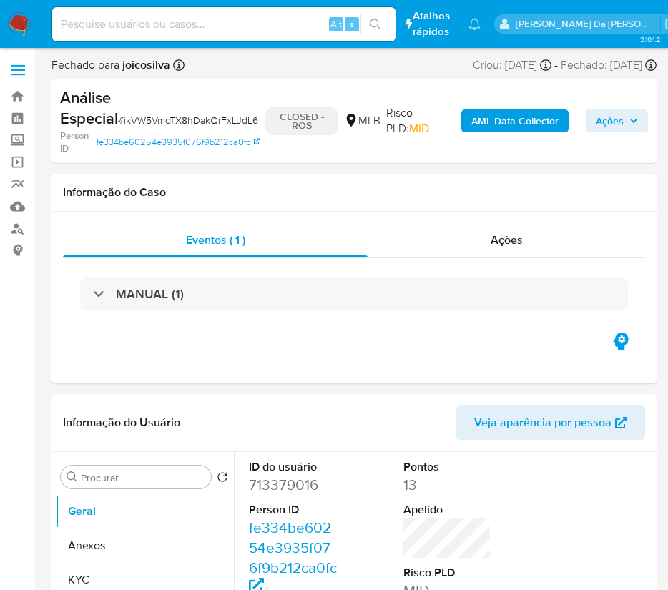
click at [20, 26] on img at bounding box center [19, 24] width 24 height 24
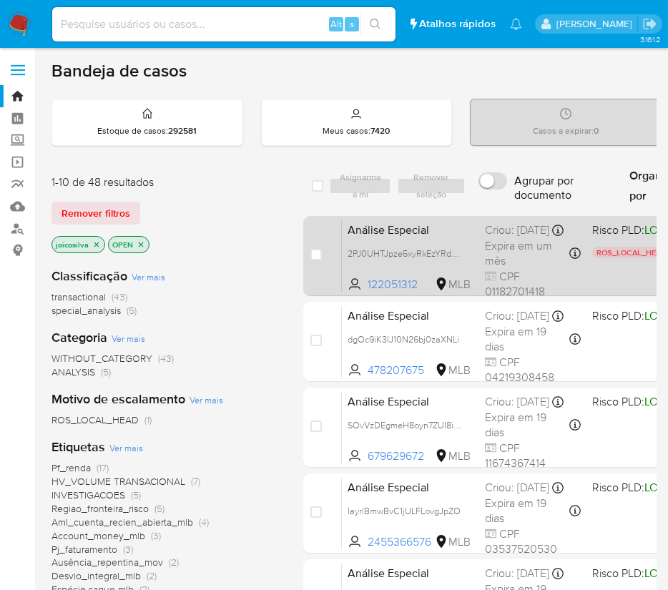
click at [508, 234] on div "Criou: [DATE] Criou: [DATE] 16:06:47" at bounding box center [532, 231] width 95 height 16
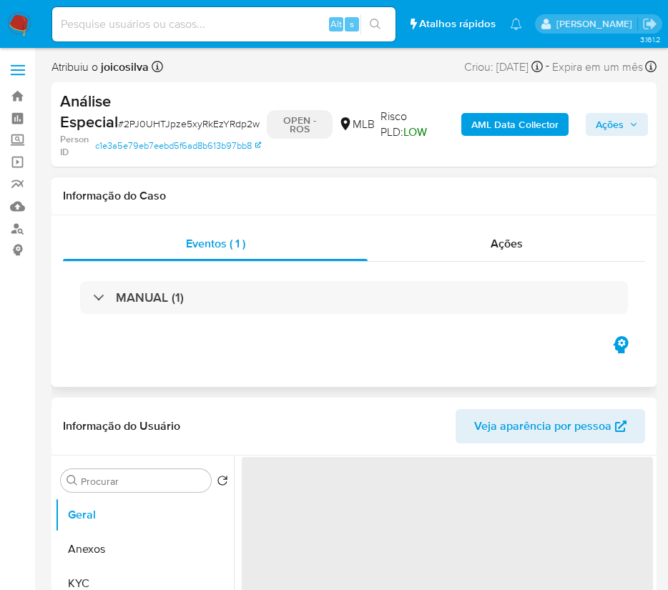
select select "10"
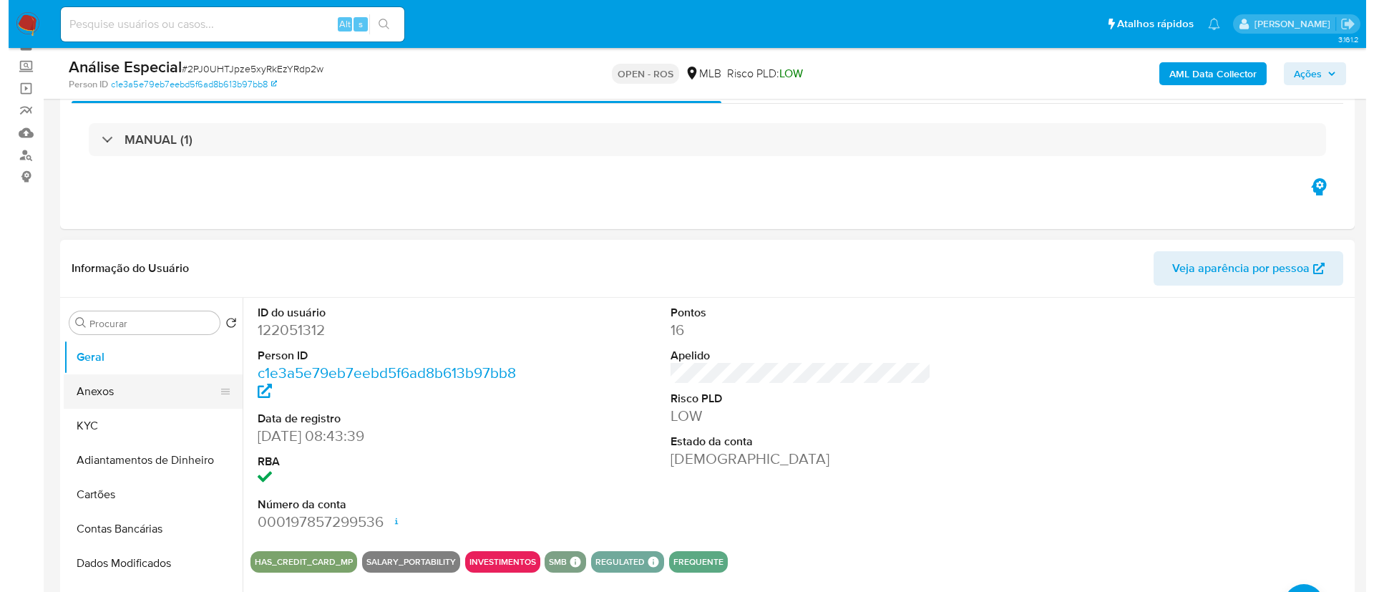
scroll to position [107, 0]
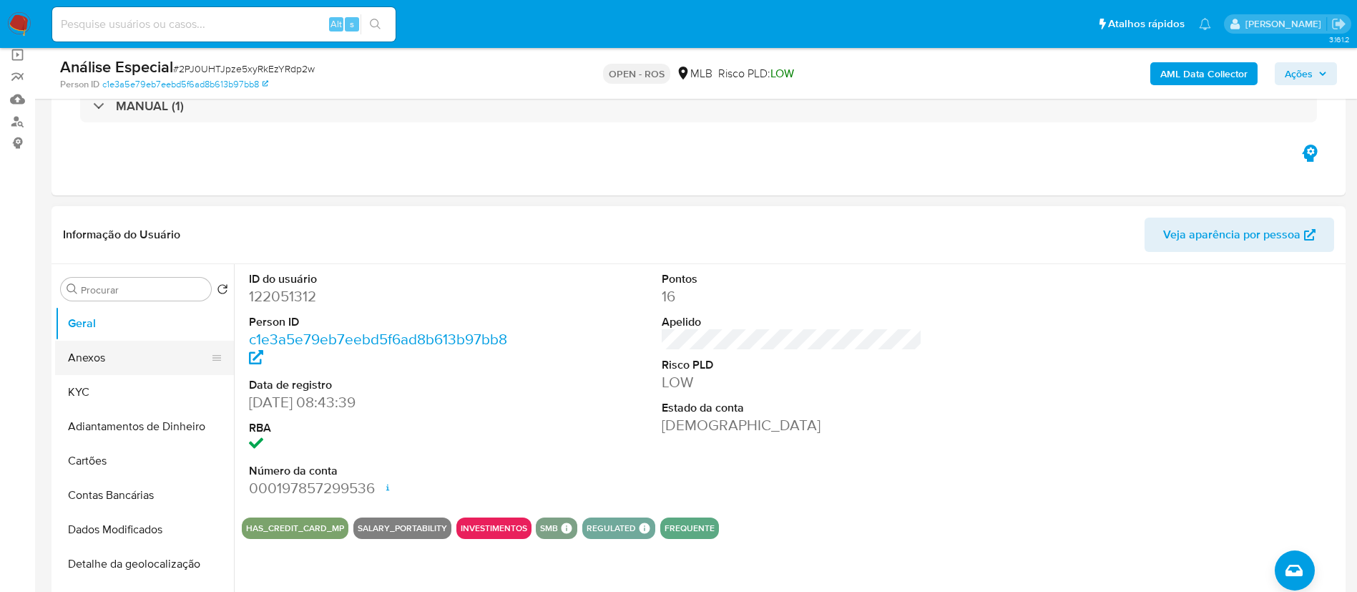
click at [111, 351] on button "Anexos" at bounding box center [138, 358] width 167 height 34
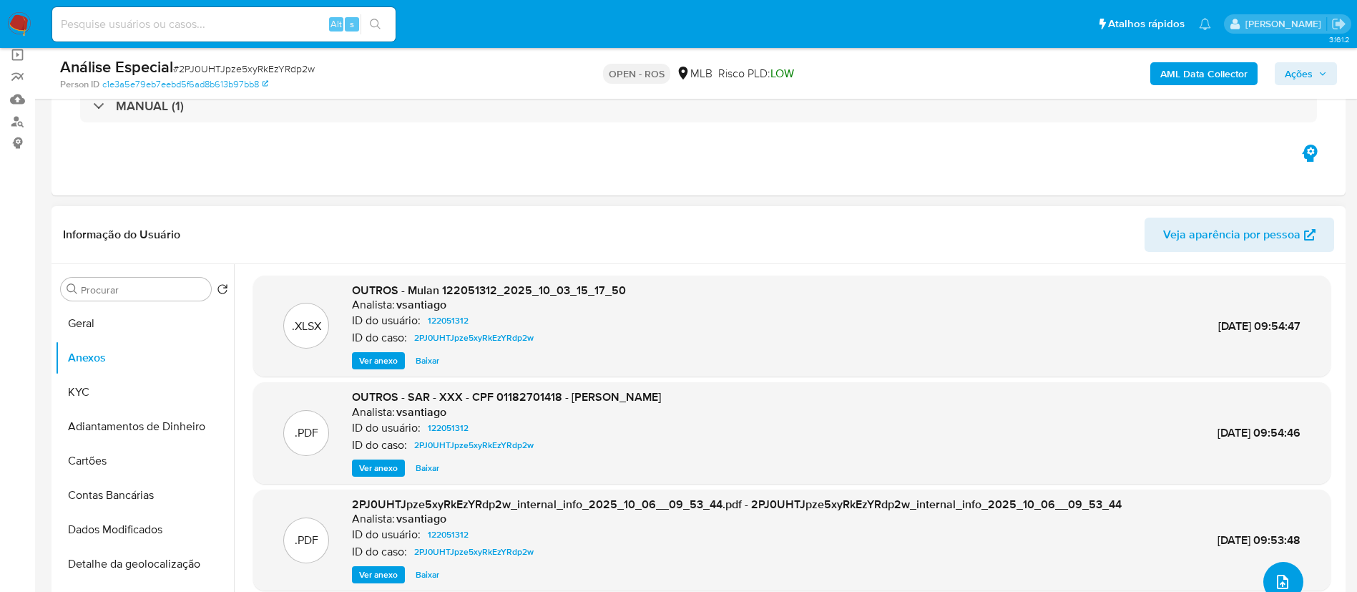
click at [684, 580] on icon "upload-file" at bounding box center [1282, 581] width 17 height 17
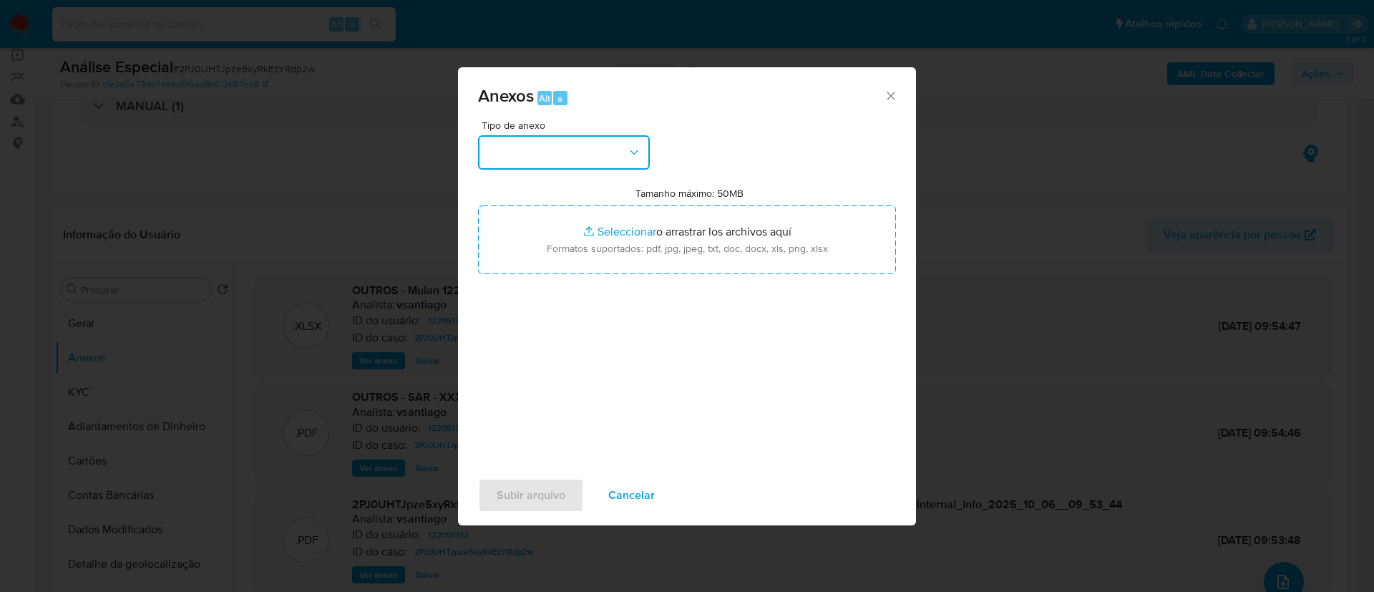
click at [600, 167] on button "button" at bounding box center [564, 152] width 172 height 34
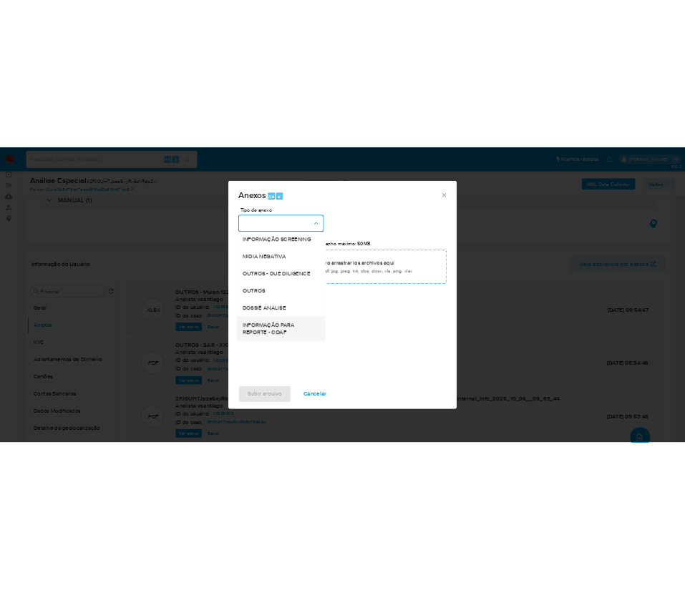
scroll to position [220, 0]
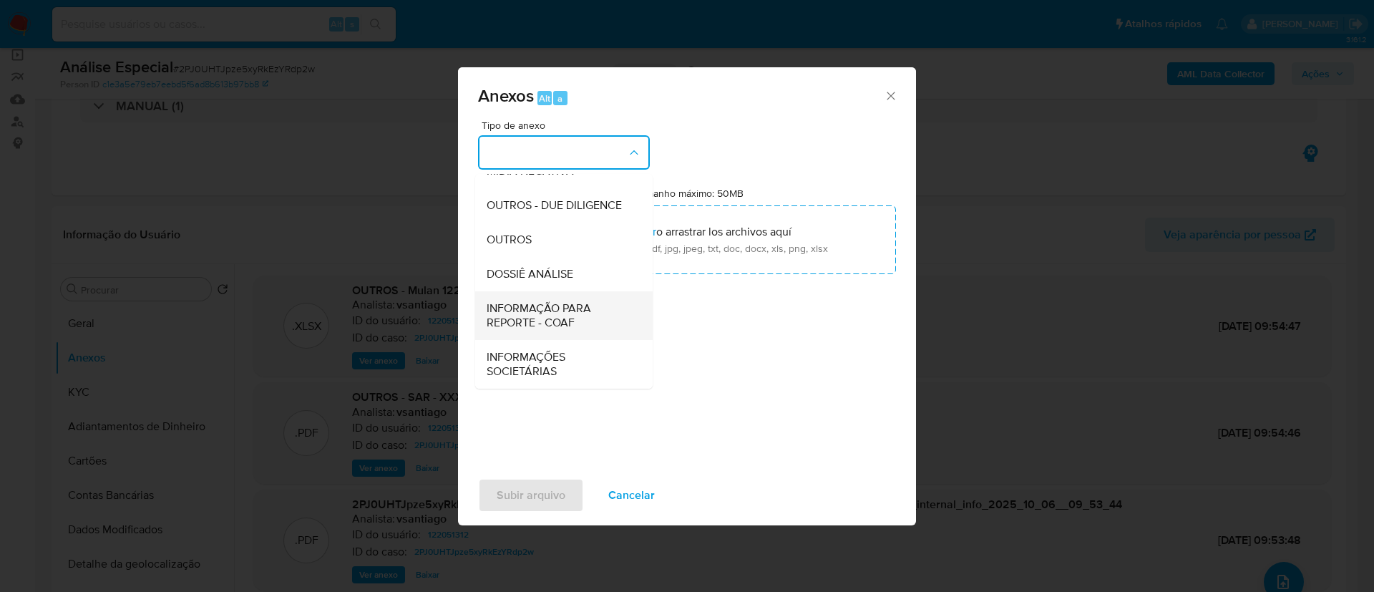
click at [550, 318] on span "INFORMAÇÃO PARA REPORTE - COAF" at bounding box center [560, 315] width 146 height 29
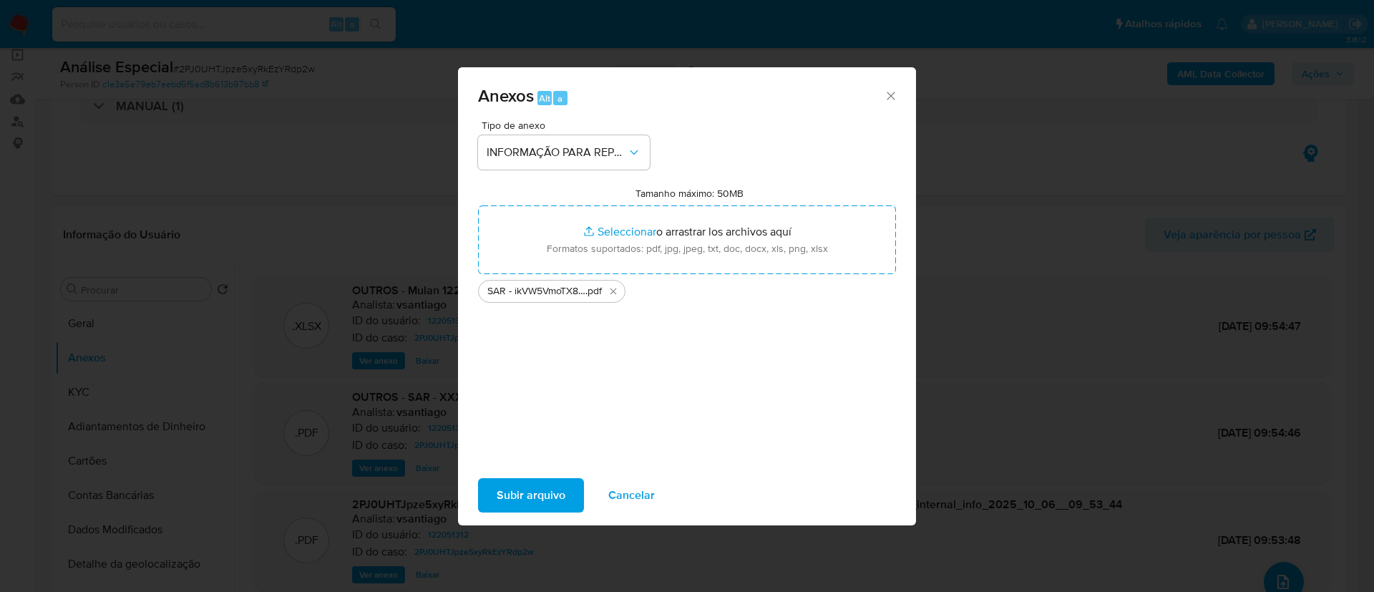
click at [555, 492] on span "Subir arquivo" at bounding box center [531, 494] width 69 height 31
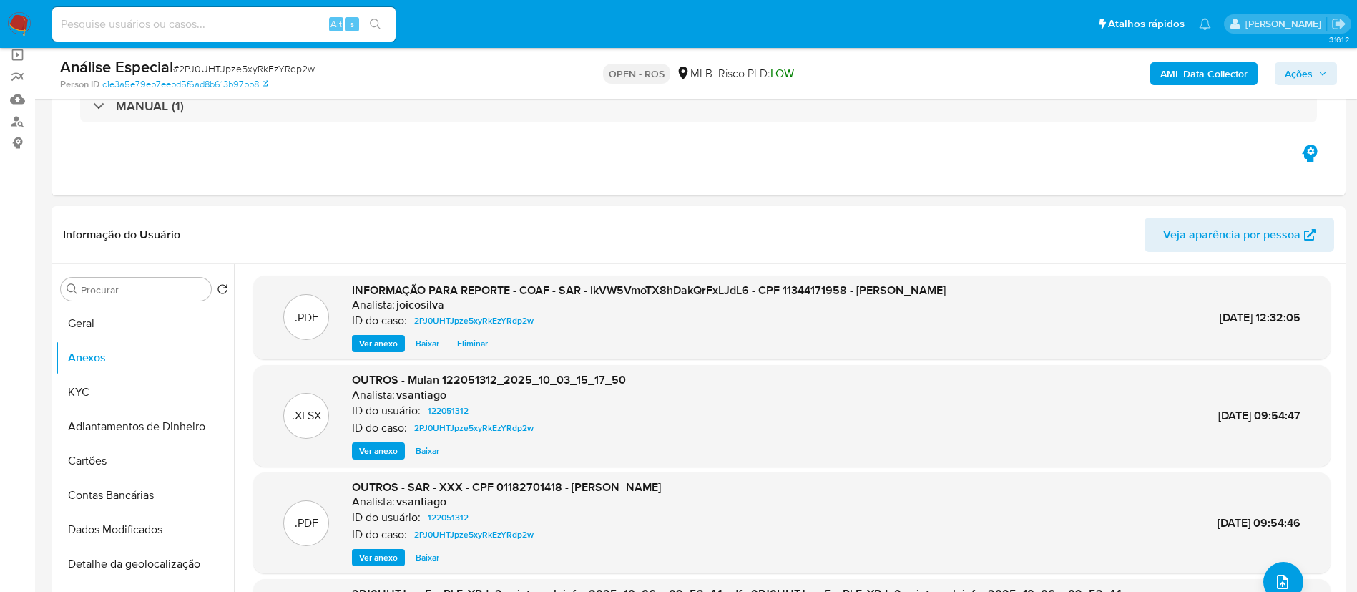
click at [684, 70] on span "Ações" at bounding box center [1299, 73] width 28 height 23
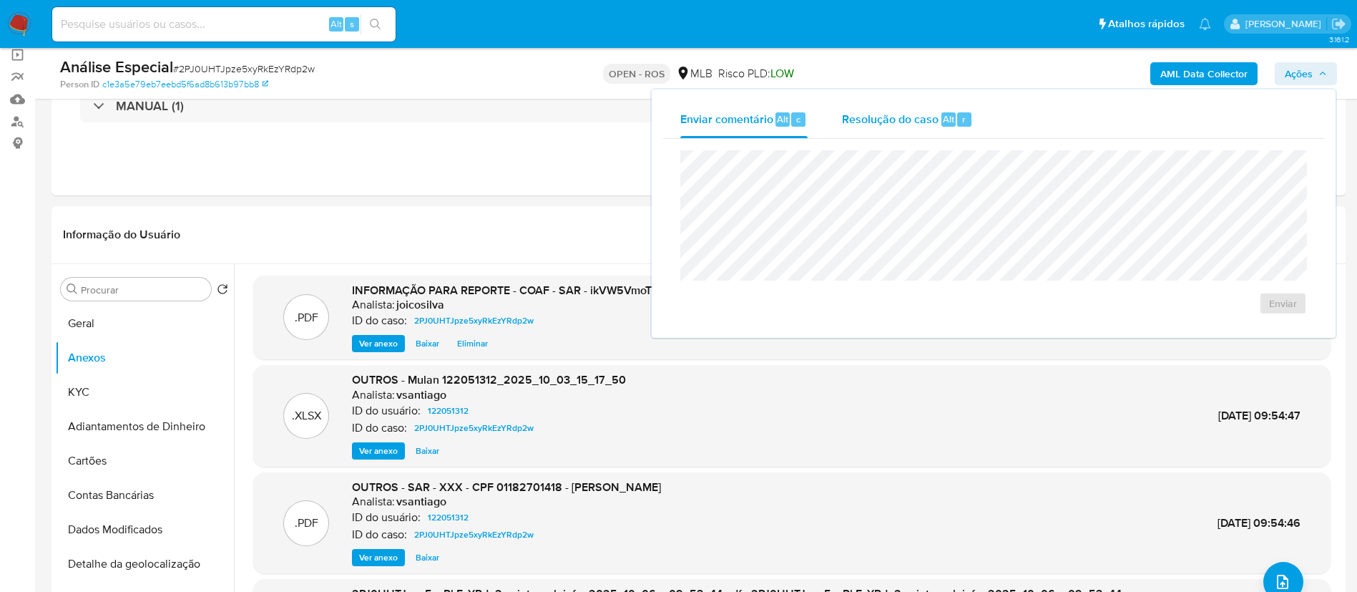
drag, startPoint x: 883, startPoint y: 120, endPoint x: 880, endPoint y: 143, distance: 23.1
click at [684, 121] on span "Resolução do caso" at bounding box center [890, 118] width 97 height 16
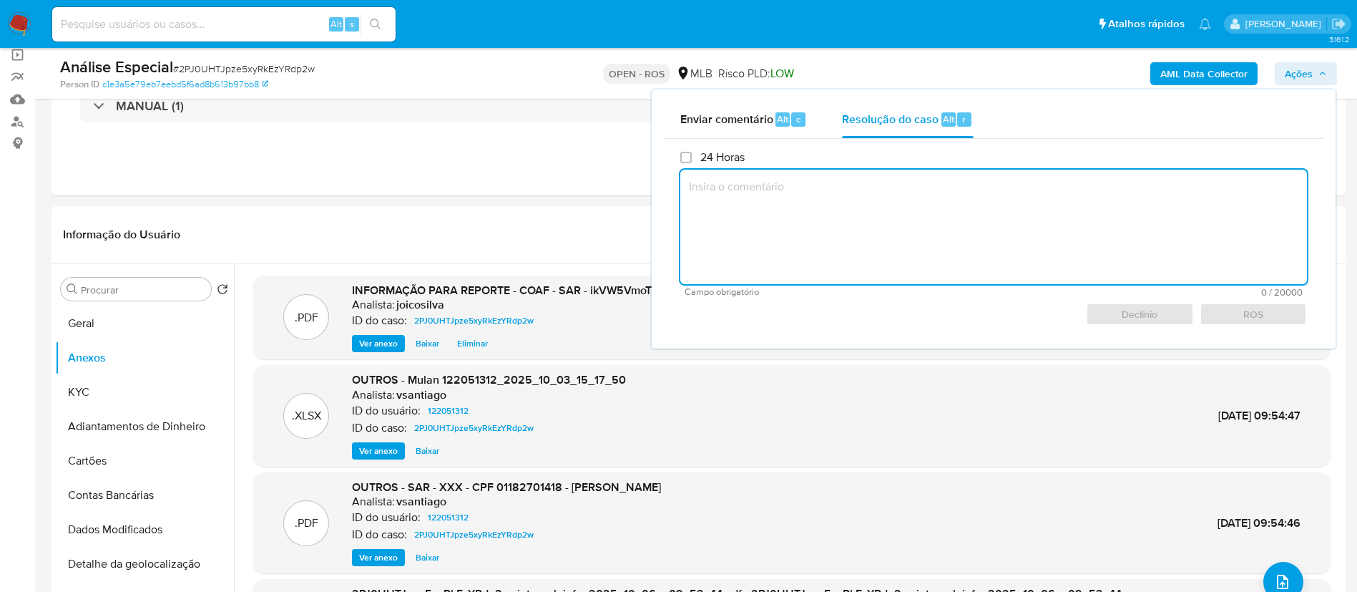
click at [684, 243] on textarea at bounding box center [994, 227] width 627 height 114
paste textarea "Reporte ao COAF"
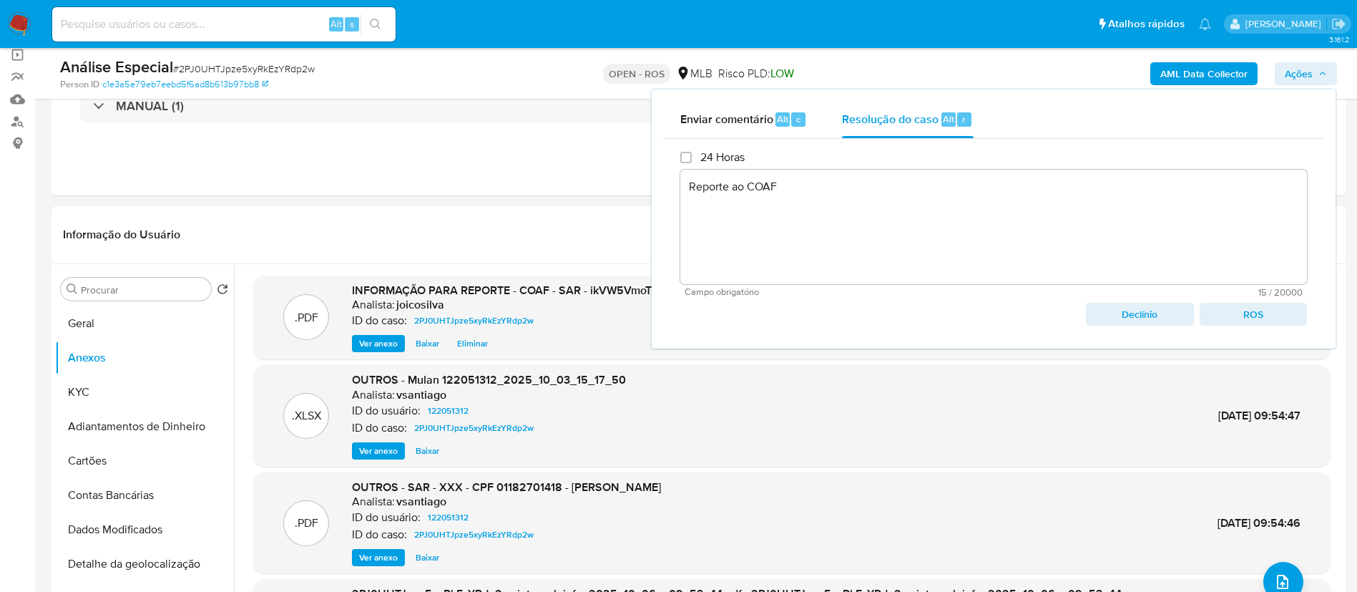
click at [684, 318] on span "ROS" at bounding box center [1253, 314] width 87 height 20
type textarea "Reporte ao COAF"
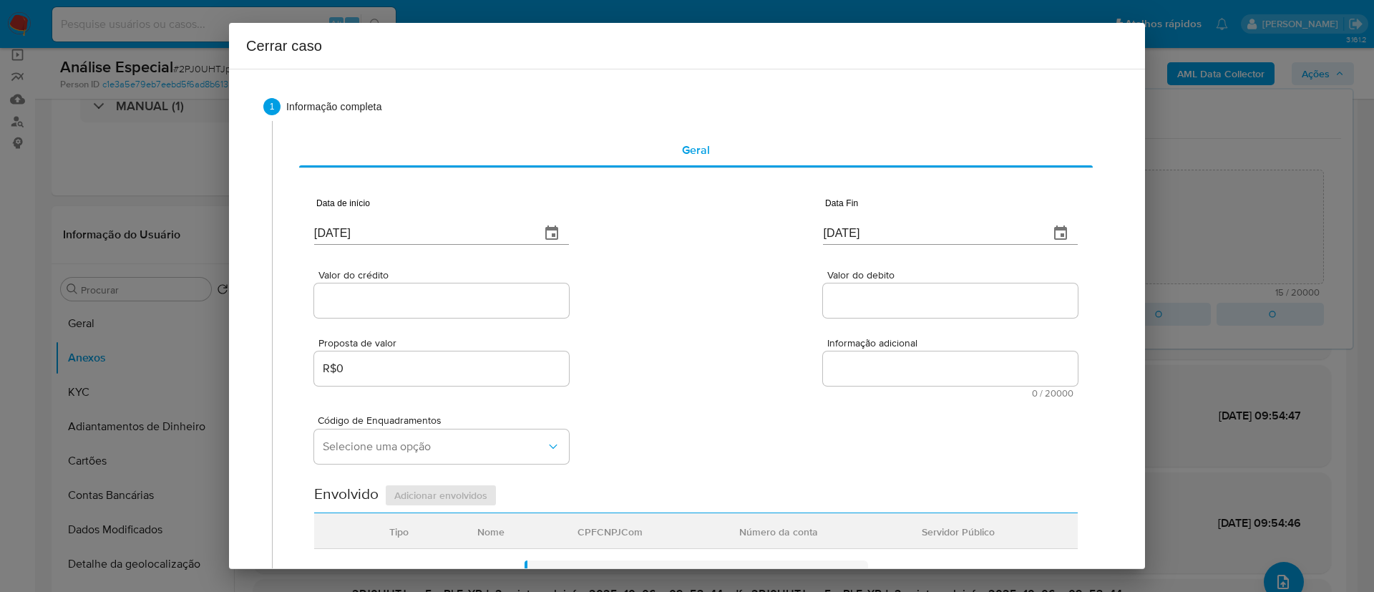
click at [684, 290] on div "Valor do crédito Valor do debito" at bounding box center [696, 287] width 764 height 68
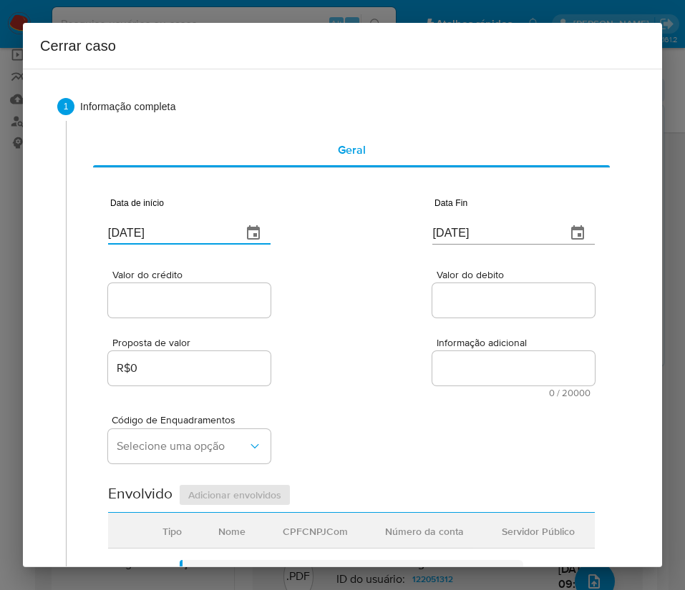
click at [170, 234] on input "[DATE]" at bounding box center [169, 233] width 122 height 23
paste input "1/07"
type input "[DATE]"
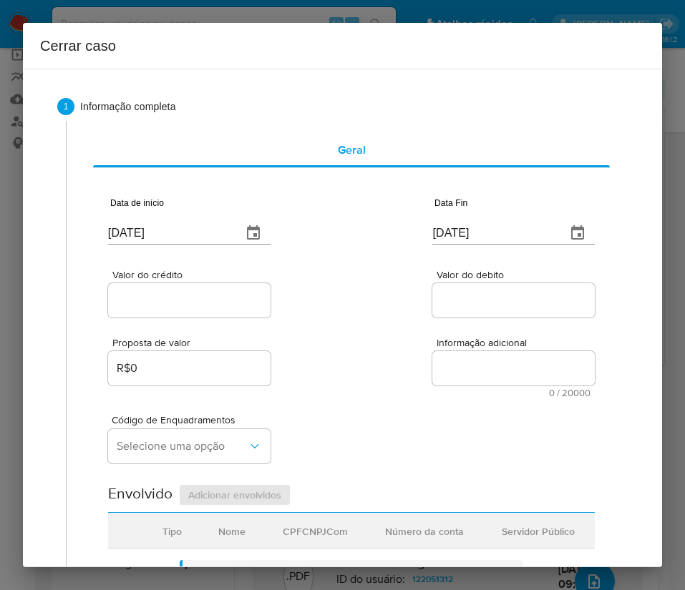
drag, startPoint x: 356, startPoint y: 351, endPoint x: 19, endPoint y: 493, distance: 365.6
click at [355, 357] on div "Proposta de valor R$0 Informação adicional 0 / 20000 20000 caracteres restantes" at bounding box center [351, 359] width 487 height 77
click at [487, 223] on input "[DATE]" at bounding box center [493, 233] width 122 height 23
click at [489, 223] on input "[DATE]" at bounding box center [493, 233] width 122 height 23
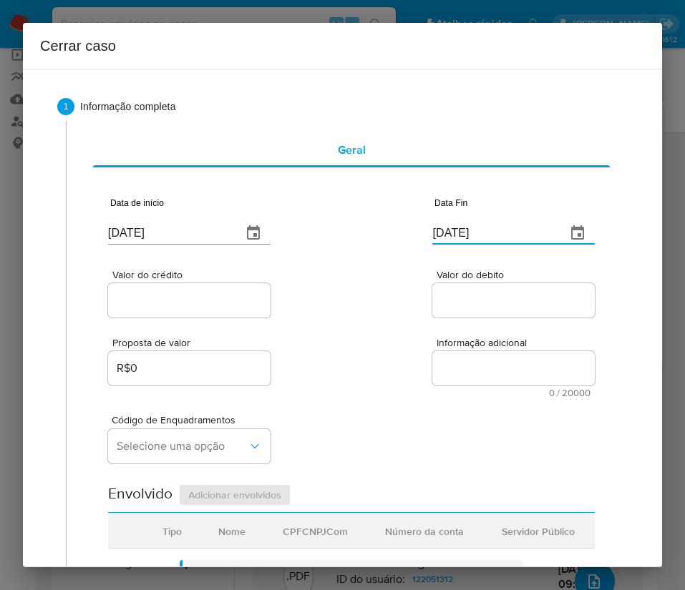
click at [489, 223] on input "[DATE]" at bounding box center [493, 233] width 122 height 23
paste input "29/09"
type input "29/09/2025"
click at [443, 351] on textarea "Informação adicional" at bounding box center [513, 368] width 162 height 34
drag, startPoint x: 220, startPoint y: 324, endPoint x: 218, endPoint y: 312, distance: 12.5
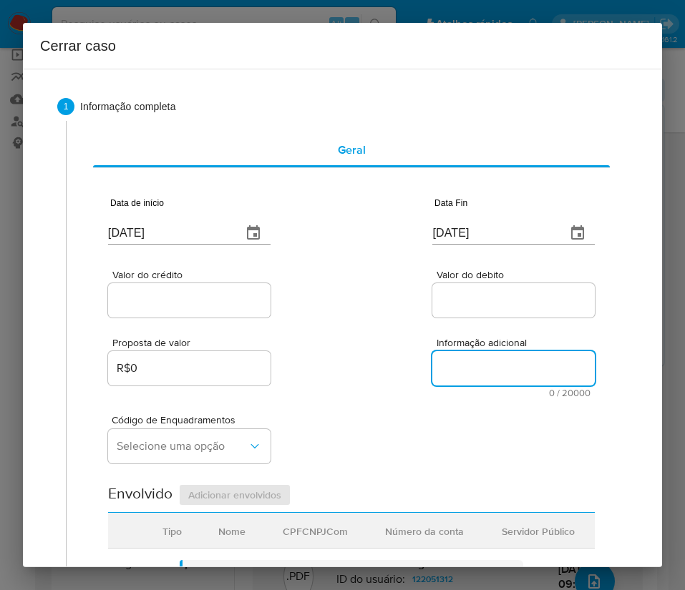
click at [220, 323] on div "Proposta de valor R$0 Informação adicional 0 / 20000 20000 caracteres restantes" at bounding box center [351, 359] width 487 height 77
click at [217, 311] on div at bounding box center [189, 300] width 162 height 34
drag, startPoint x: 217, startPoint y: 302, endPoint x: 204, endPoint y: 308, distance: 14.4
click at [215, 302] on input "Valor do crédito" at bounding box center [189, 300] width 162 height 19
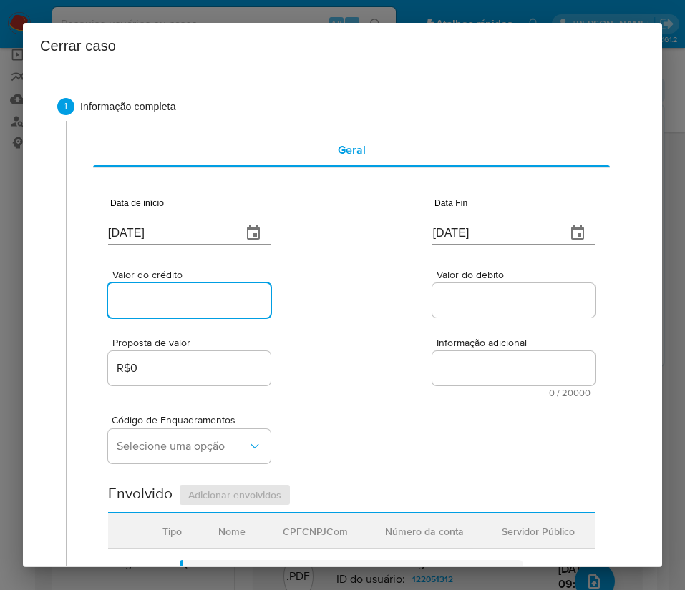
click at [203, 300] on input "Valor do crédito" at bounding box center [189, 300] width 162 height 19
paste input "R$55.883"
type input "R$55.883"
click at [384, 336] on div "Proposta de valor R$0 Informação adicional 0 / 20000 20000 caracteres restantes" at bounding box center [351, 359] width 487 height 77
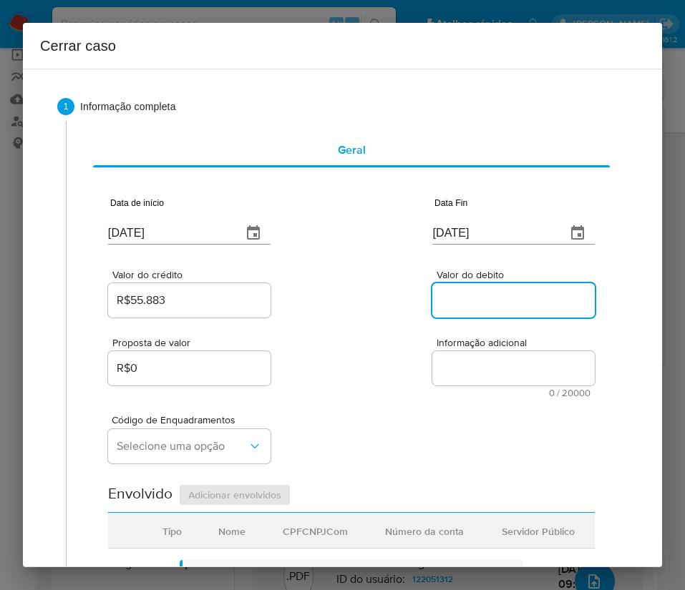
drag, startPoint x: 467, startPoint y: 301, endPoint x: 468, endPoint y: 333, distance: 31.5
click at [467, 302] on input "Valor do debito" at bounding box center [513, 300] width 162 height 19
paste input "R$58.428"
type input "R$58.428"
click at [416, 409] on div "Código de Enquadramentos Selecione uma opção" at bounding box center [351, 434] width 487 height 72
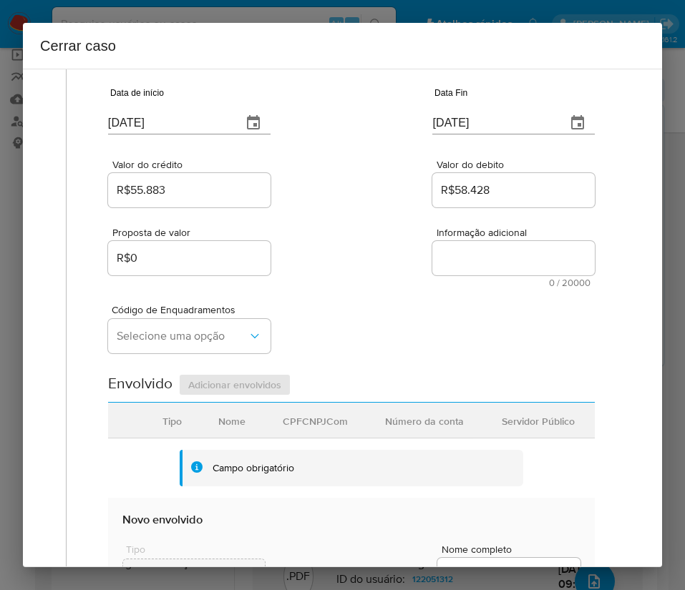
scroll to position [215, 0]
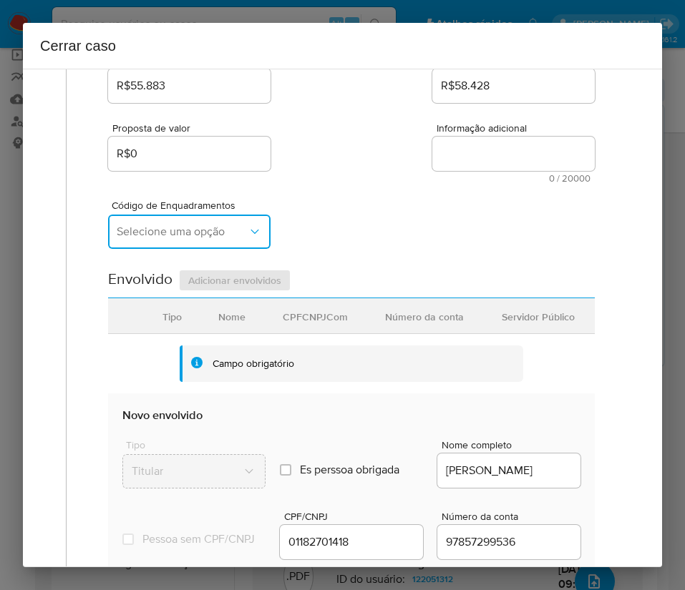
click at [198, 231] on span "Selecione uma opção" at bounding box center [182, 232] width 131 height 14
click at [339, 195] on div "Código de Enquadramentos Selecione uma opção" at bounding box center [351, 219] width 487 height 72
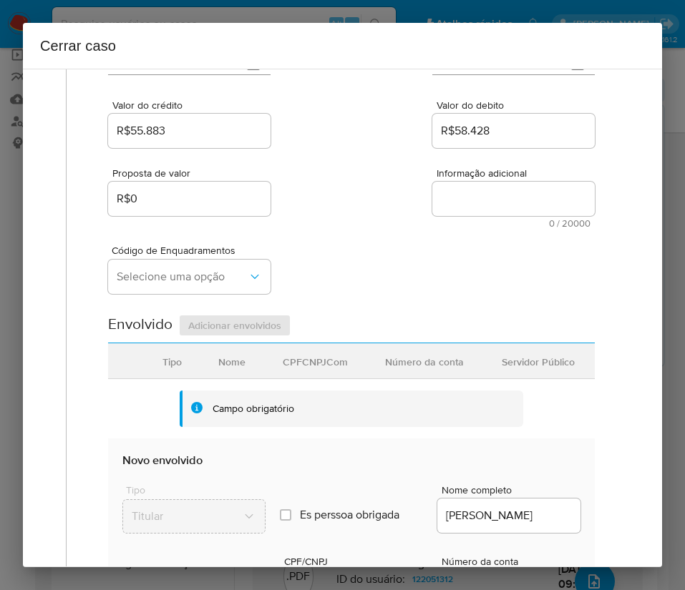
scroll to position [0, 0]
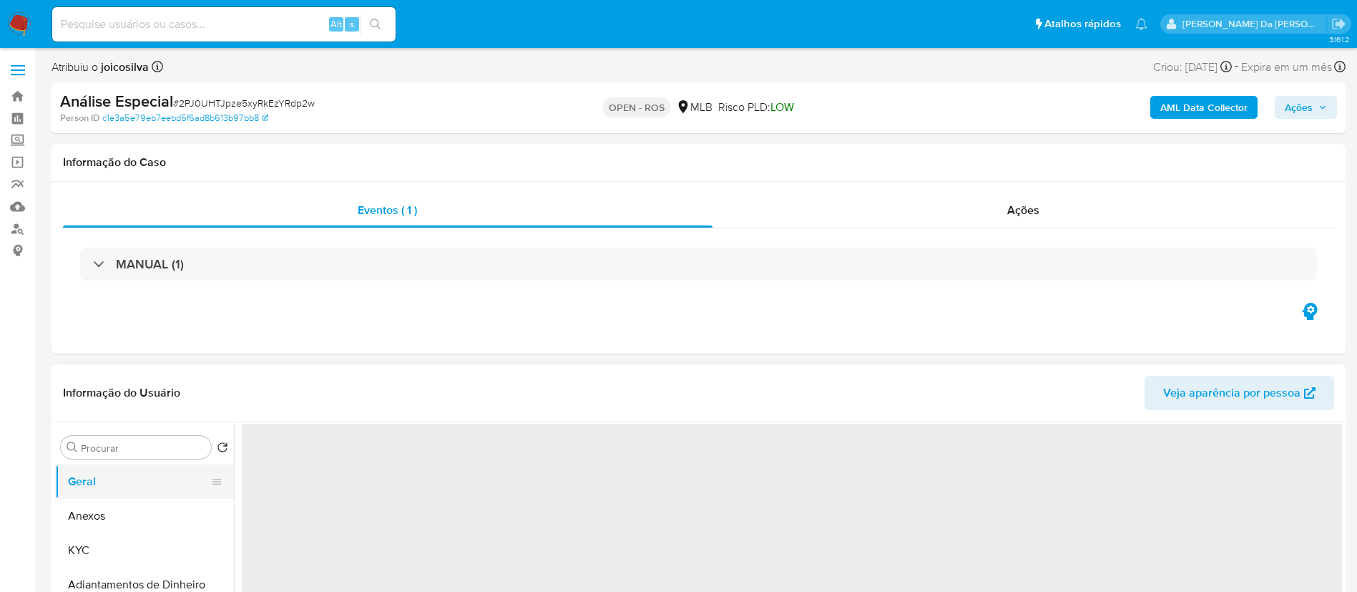
select select "10"
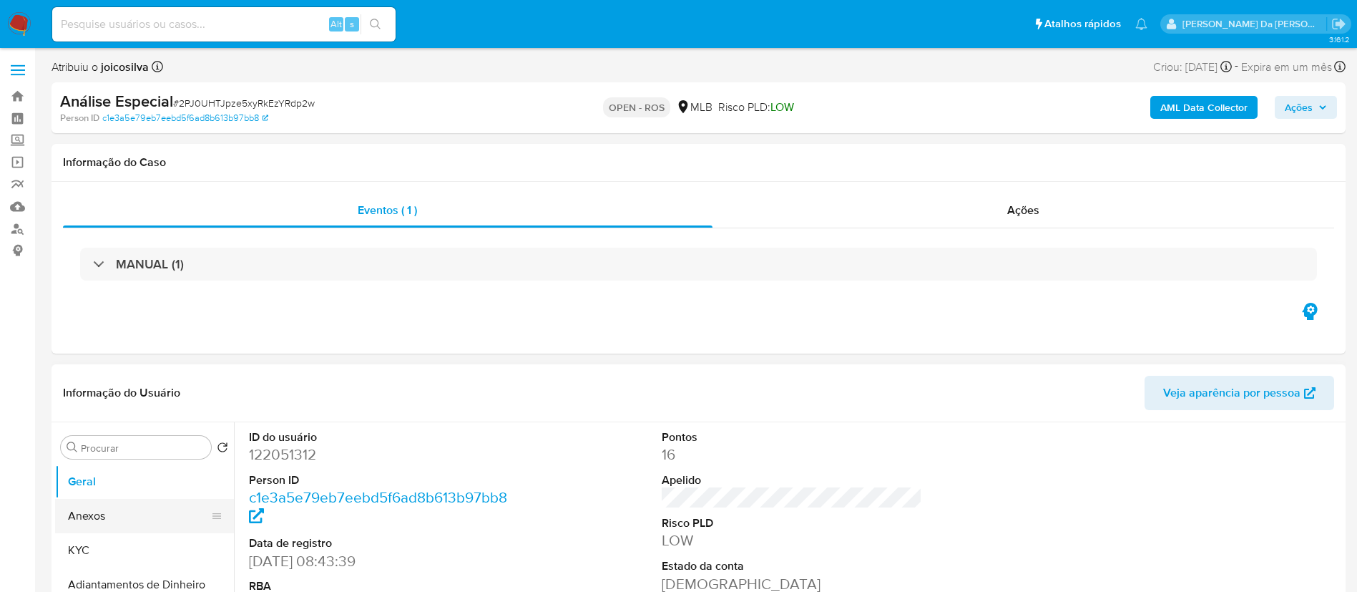
click at [127, 515] on button "Anexos" at bounding box center [138, 516] width 167 height 34
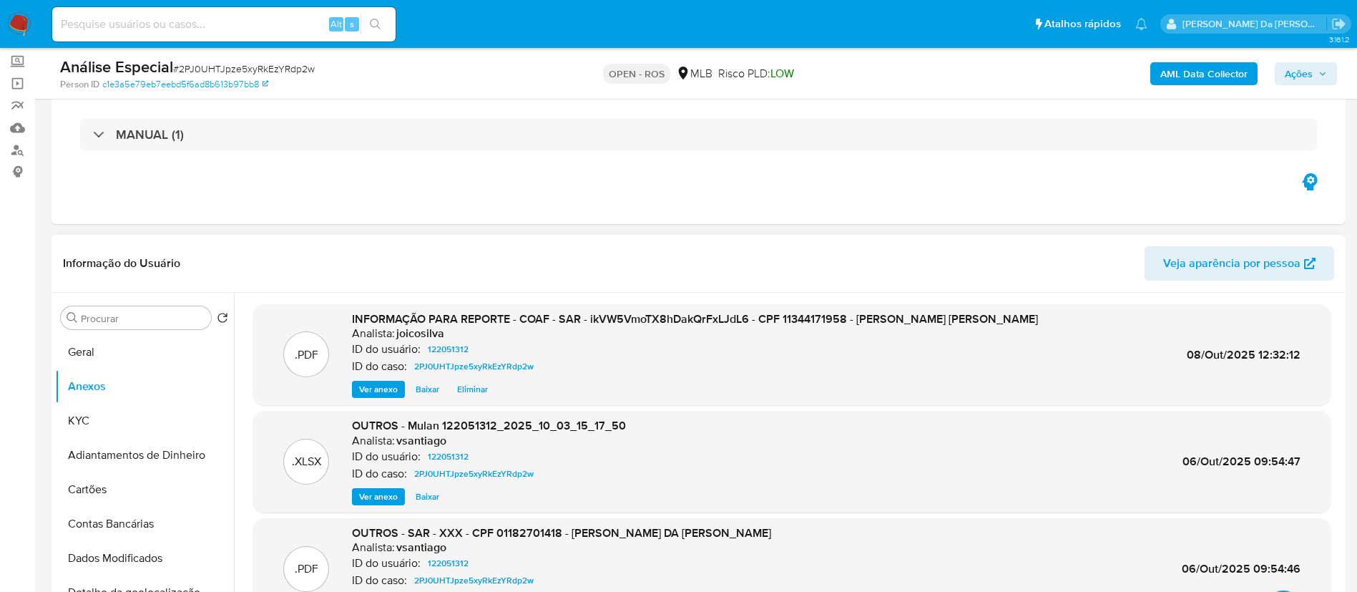
scroll to position [107, 0]
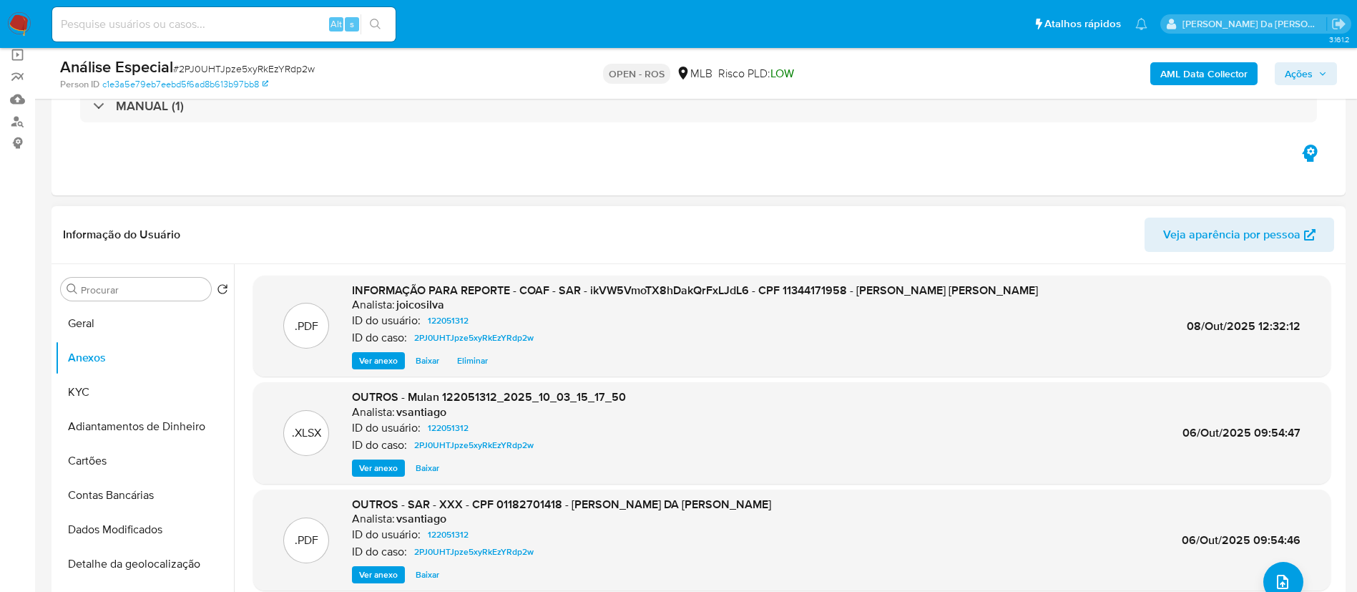
click at [481, 359] on span "Eliminar" at bounding box center [472, 360] width 31 height 14
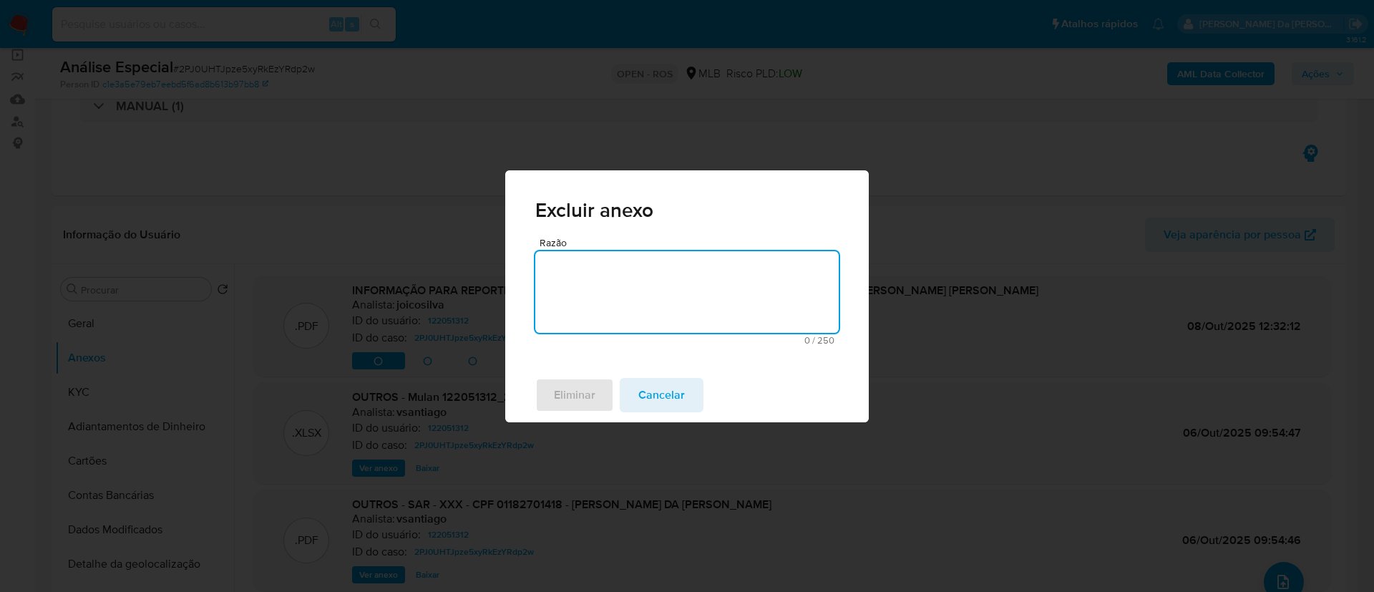
click at [624, 287] on textarea "Razão" at bounding box center [686, 292] width 303 height 82
type textarea "erroneo"
click at [576, 405] on span "Eliminar" at bounding box center [575, 394] width 42 height 31
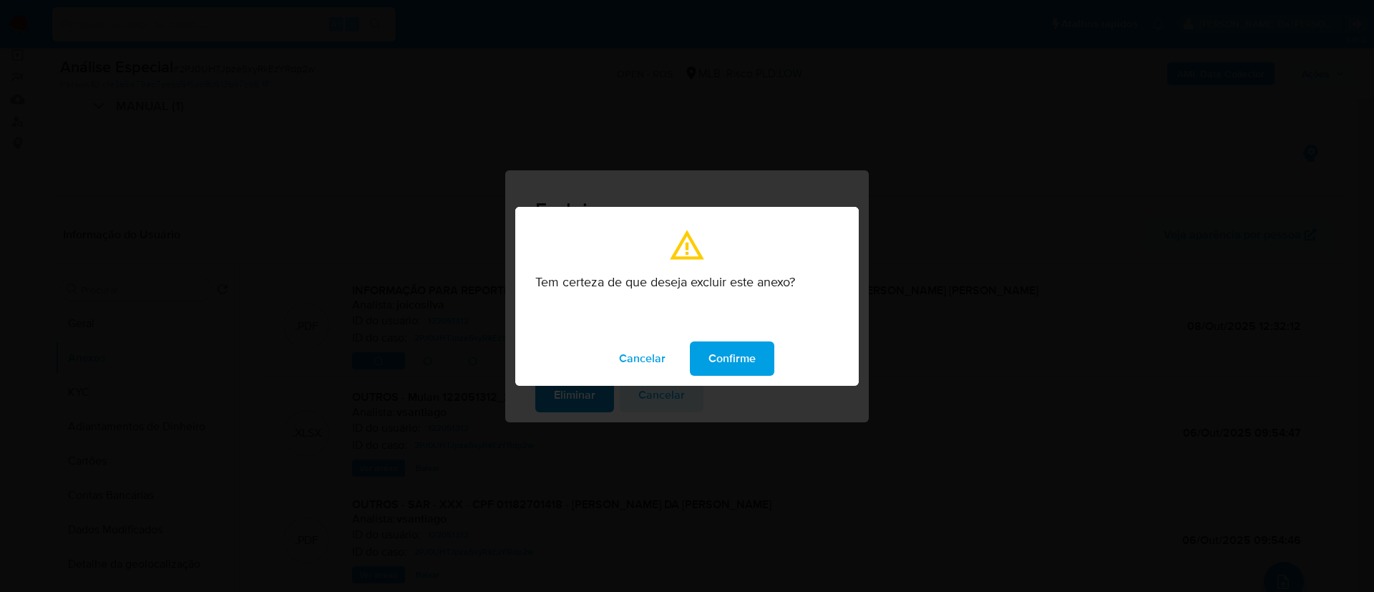
click at [575, 405] on div "Tem certeza de que deseja excluir este anexo? Cancelar Confirme" at bounding box center [687, 296] width 1374 height 592
click at [684, 354] on button "Confirme" at bounding box center [732, 358] width 84 height 34
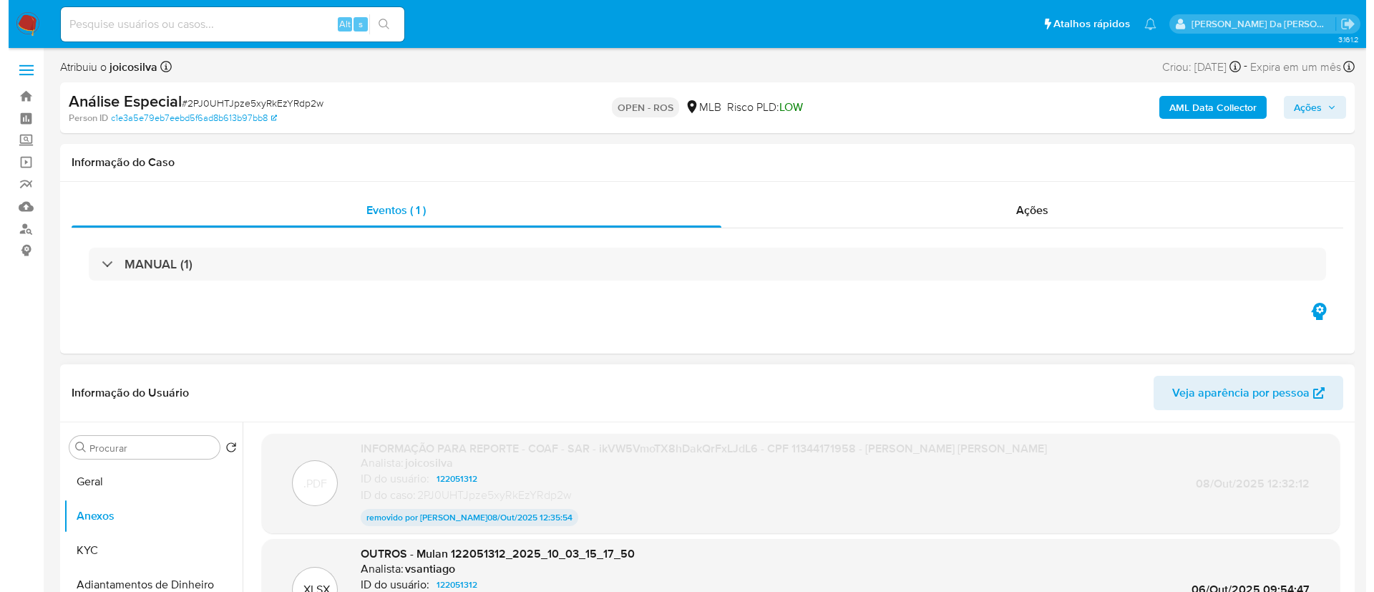
scroll to position [537, 0]
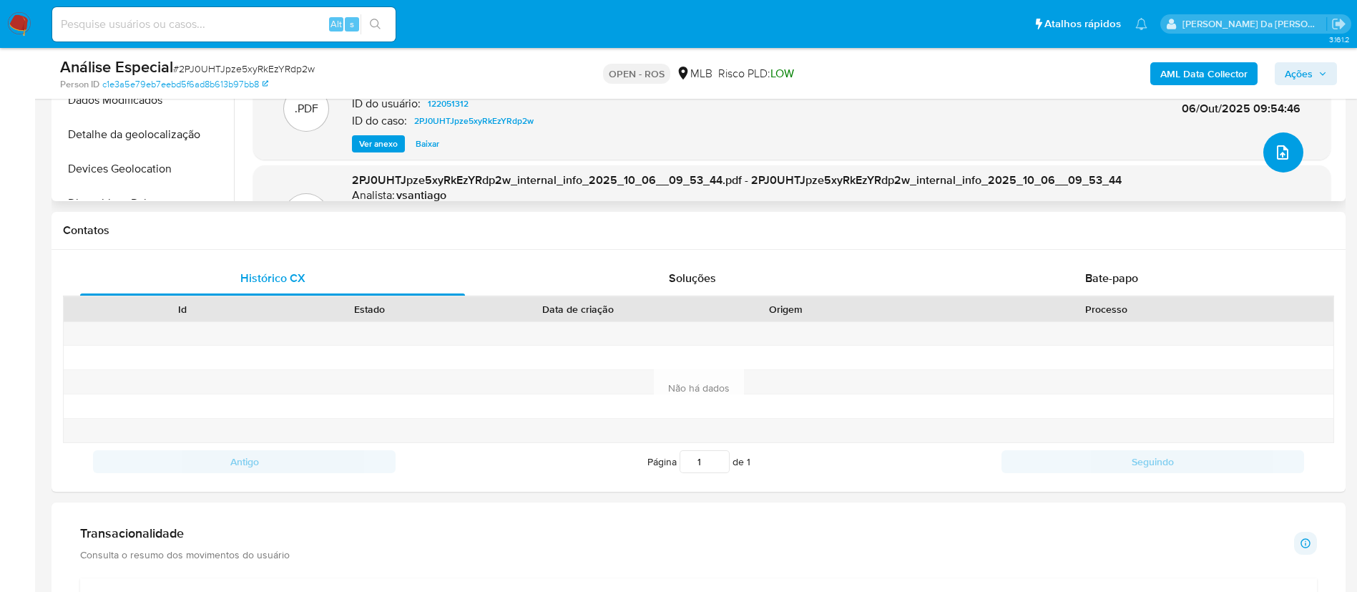
click at [684, 160] on span "upload-file" at bounding box center [1282, 152] width 17 height 17
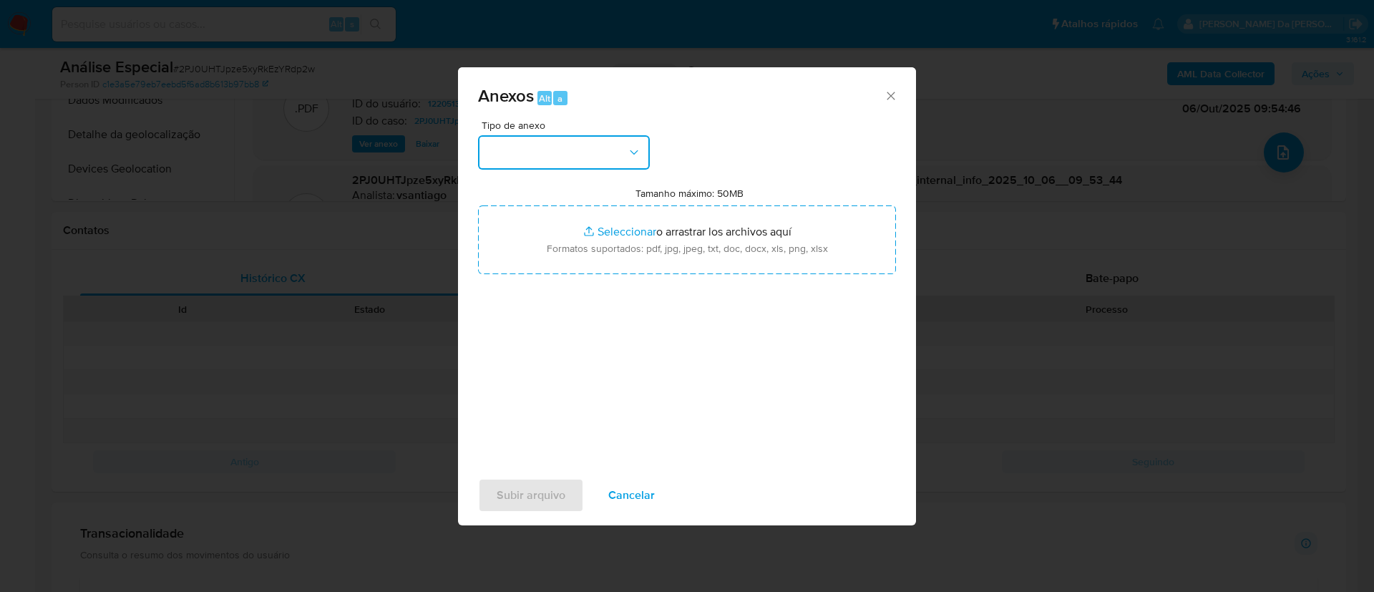
click at [618, 163] on button "button" at bounding box center [564, 152] width 172 height 34
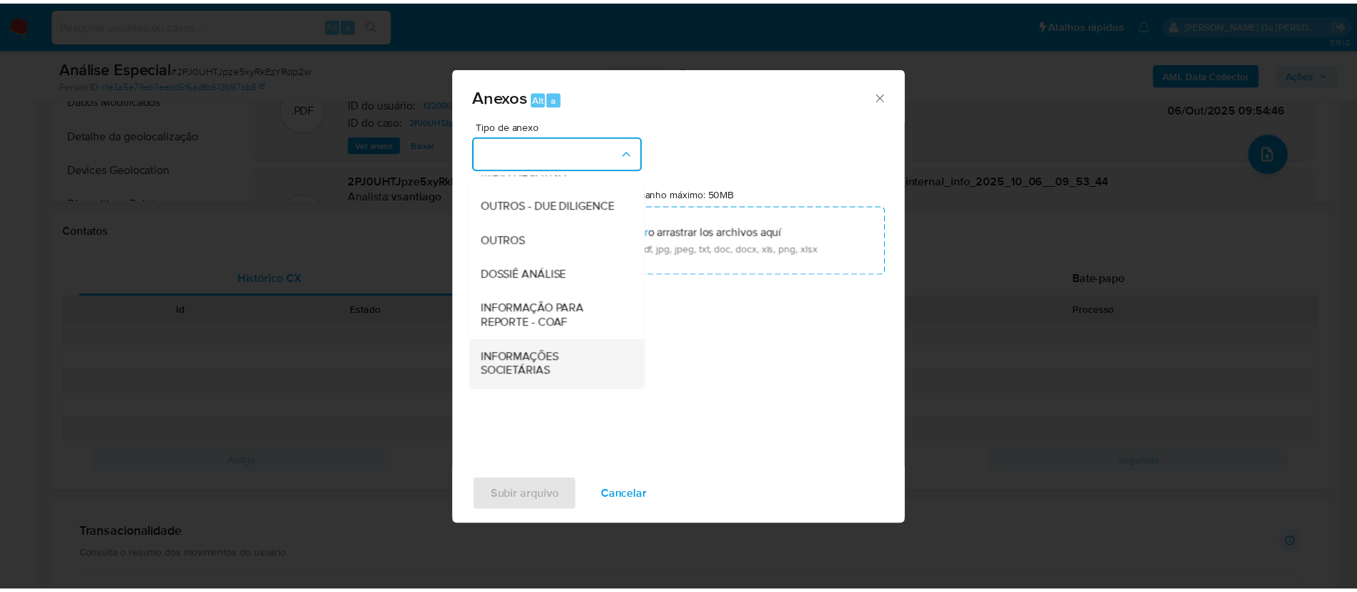
scroll to position [220, 0]
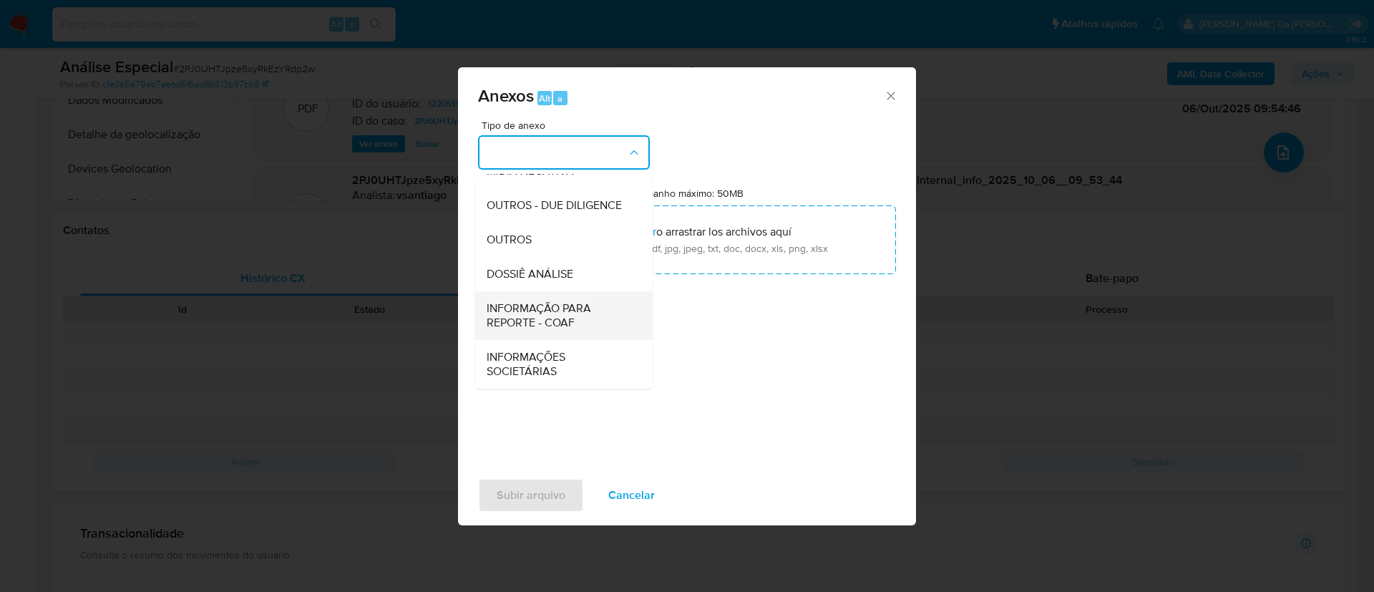
click at [566, 318] on span "INFORMAÇÃO PARA REPORTE - COAF" at bounding box center [560, 315] width 146 height 29
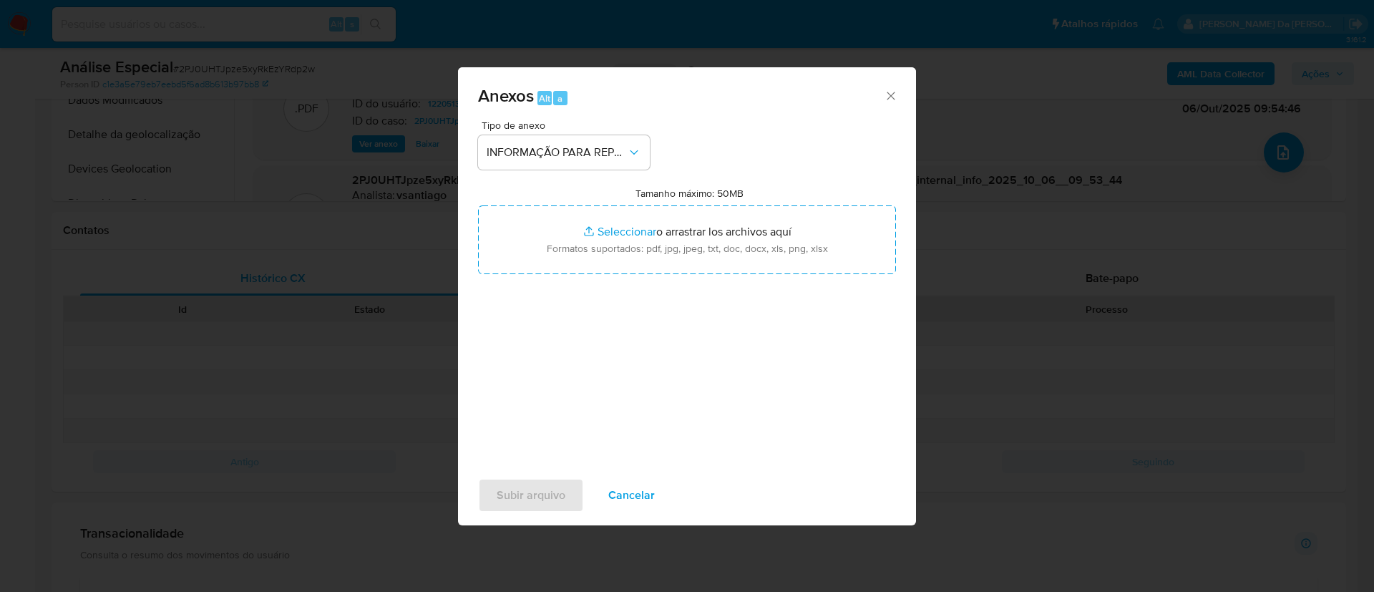
click at [684, 93] on icon "Cerrar" at bounding box center [891, 96] width 14 height 14
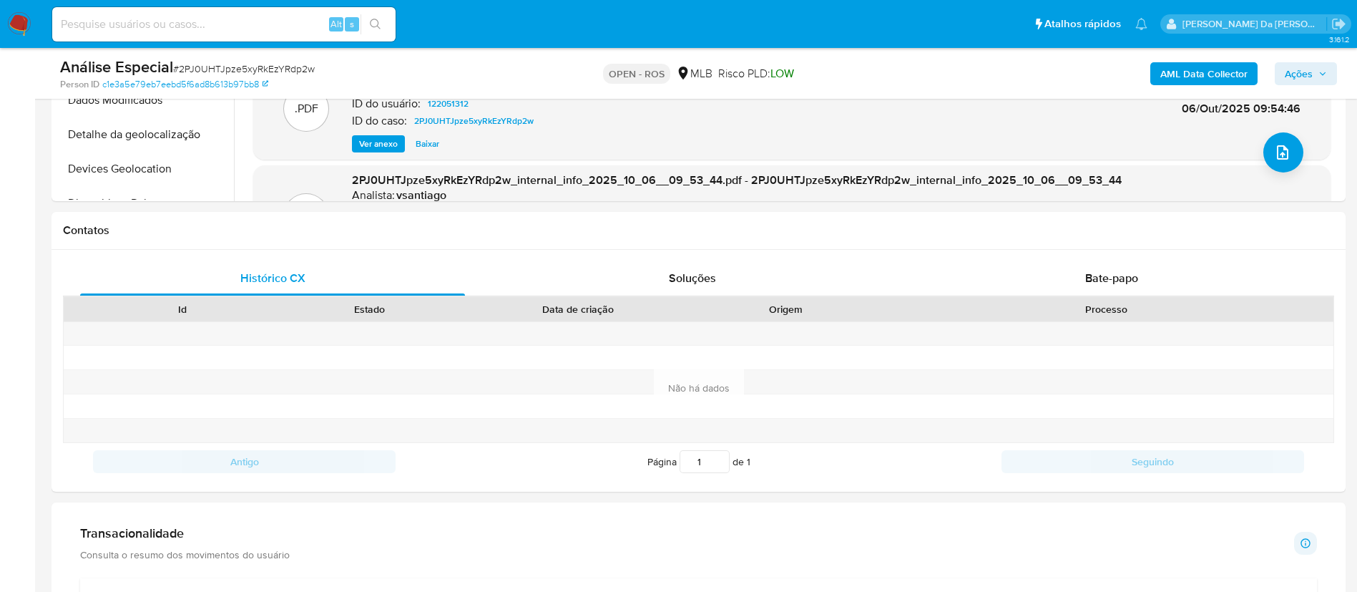
click at [274, 60] on div "Análise Especial # 2PJ0UHTJpze5xyRkEzYRdp2w" at bounding box center [270, 67] width 421 height 21
click at [248, 68] on span "# 2PJ0UHTJpze5xyRkEzYRdp2w" at bounding box center [244, 69] width 142 height 14
copy span "2PJ0UHTJpze5xyRkEzYRdp2w"
